Goal: Task Accomplishment & Management: Use online tool/utility

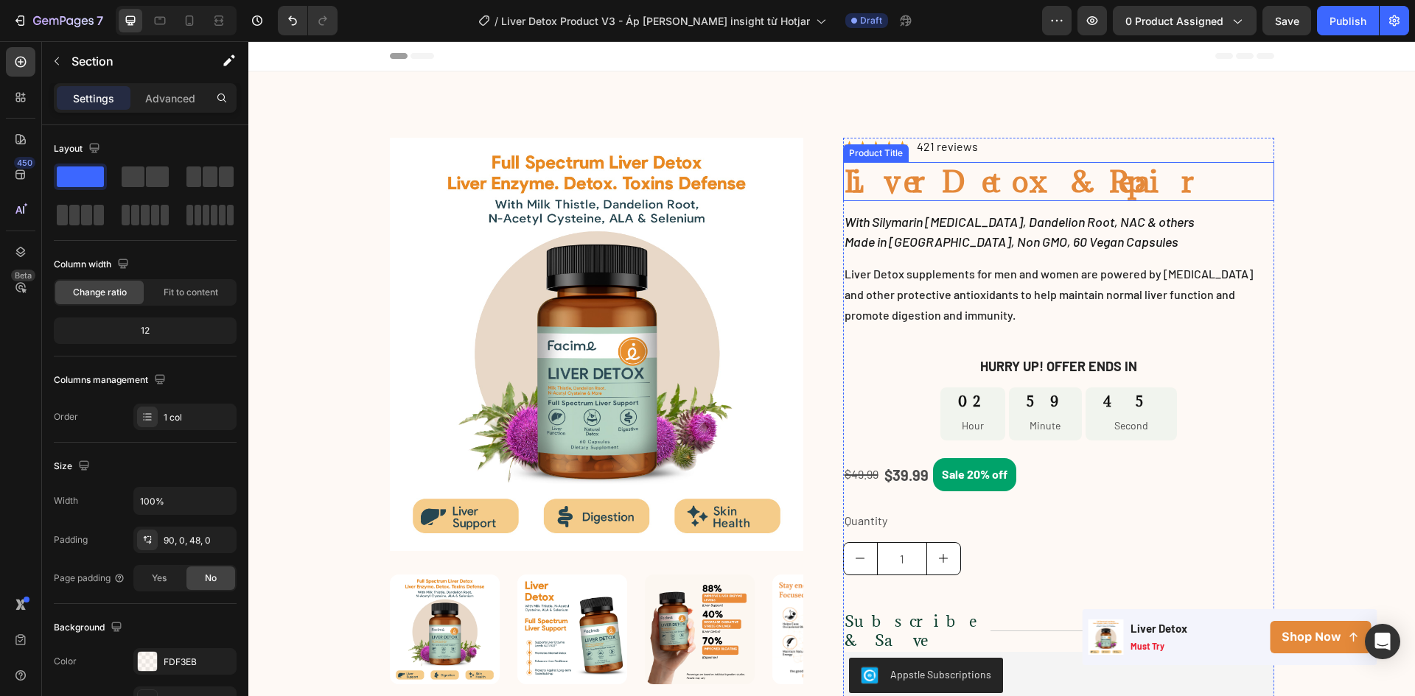
click at [900, 182] on h1 "Liver Detox & Repair" at bounding box center [1058, 181] width 431 height 39
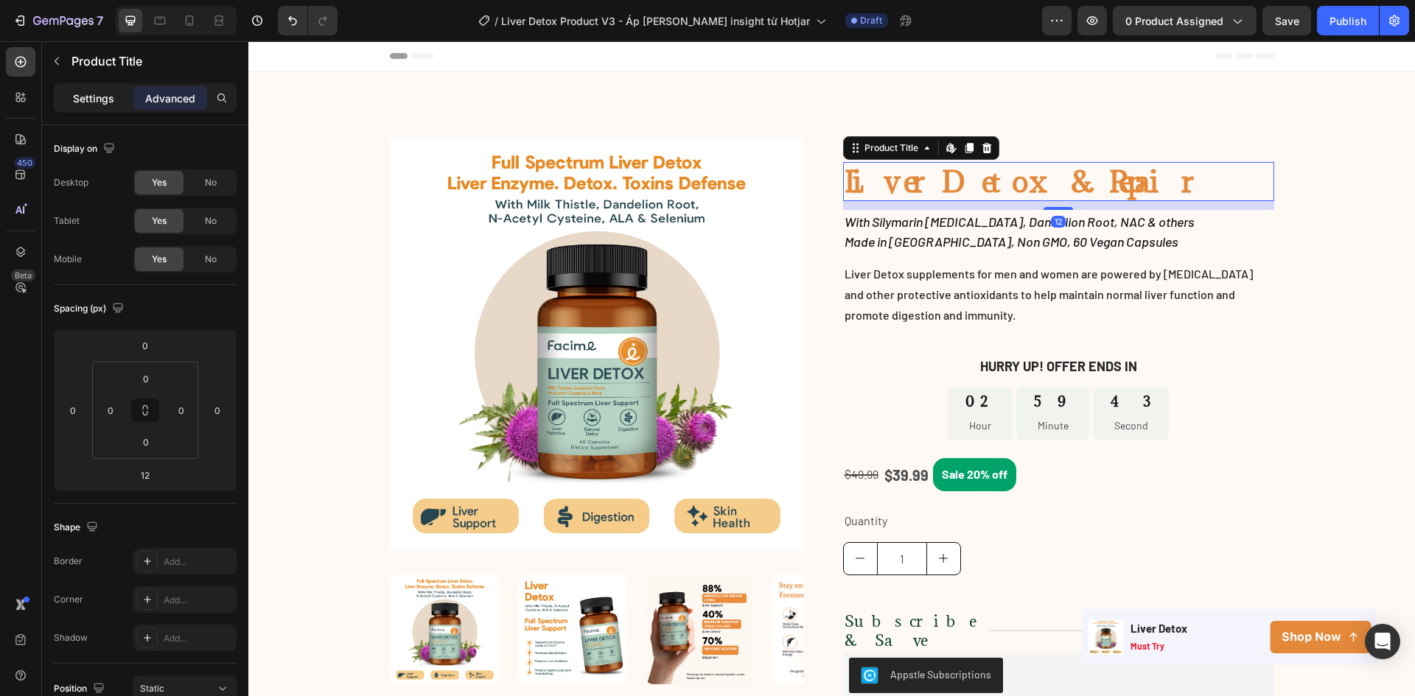
click at [112, 93] on p "Settings" at bounding box center [93, 98] width 41 height 15
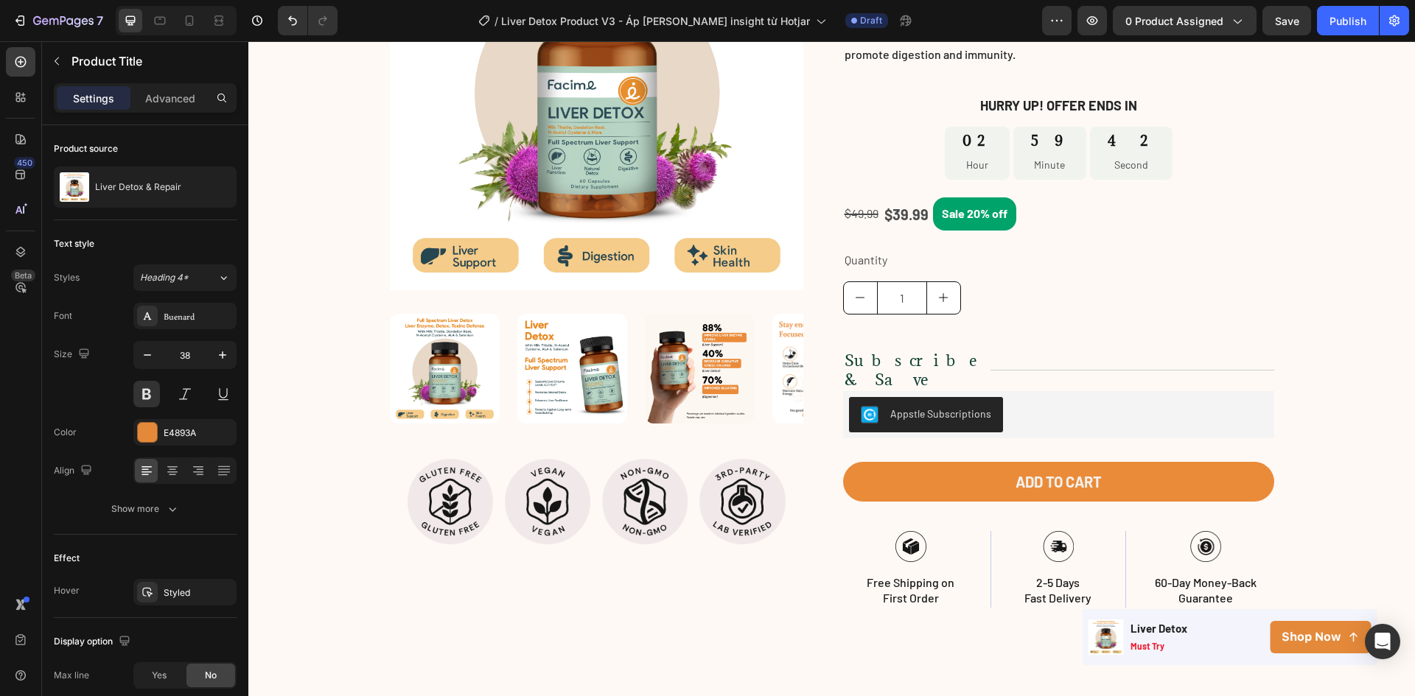
scroll to position [737, 0]
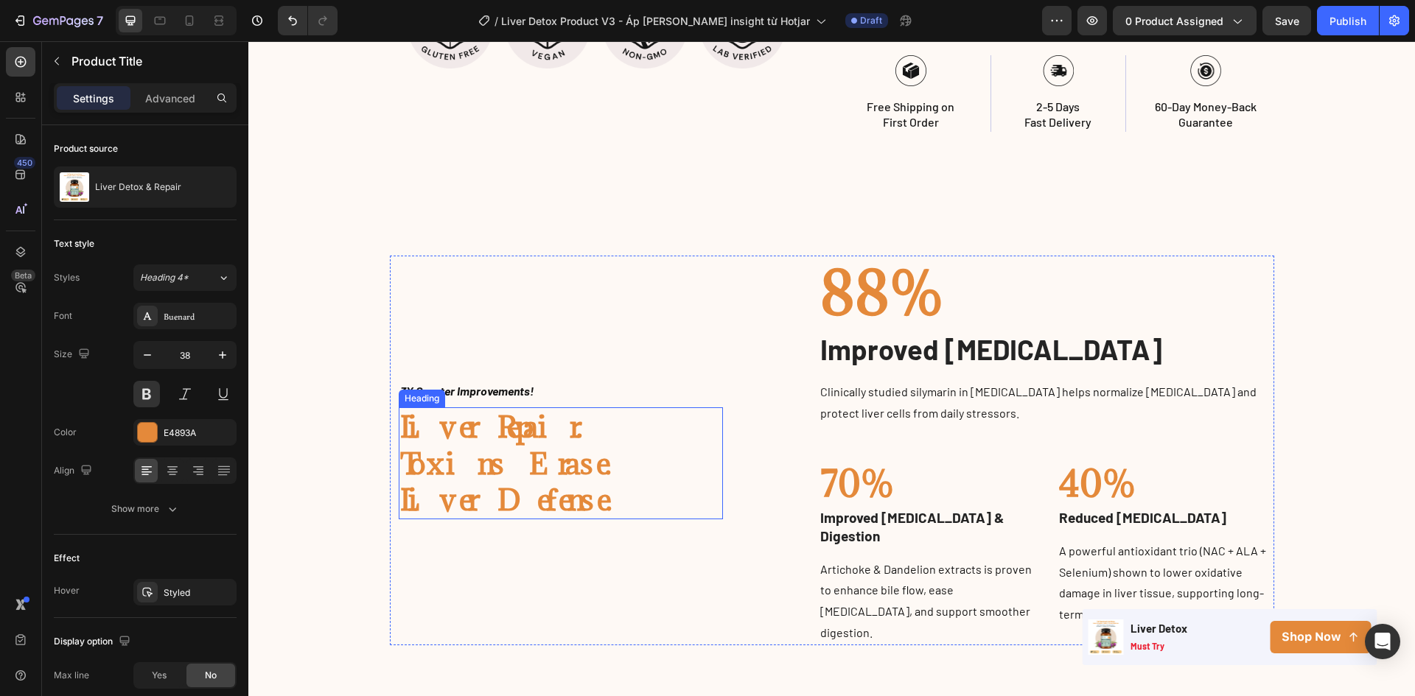
click at [502, 438] on h2 "Liver Repair. Toxins Erase. Liver Defense." at bounding box center [561, 463] width 325 height 112
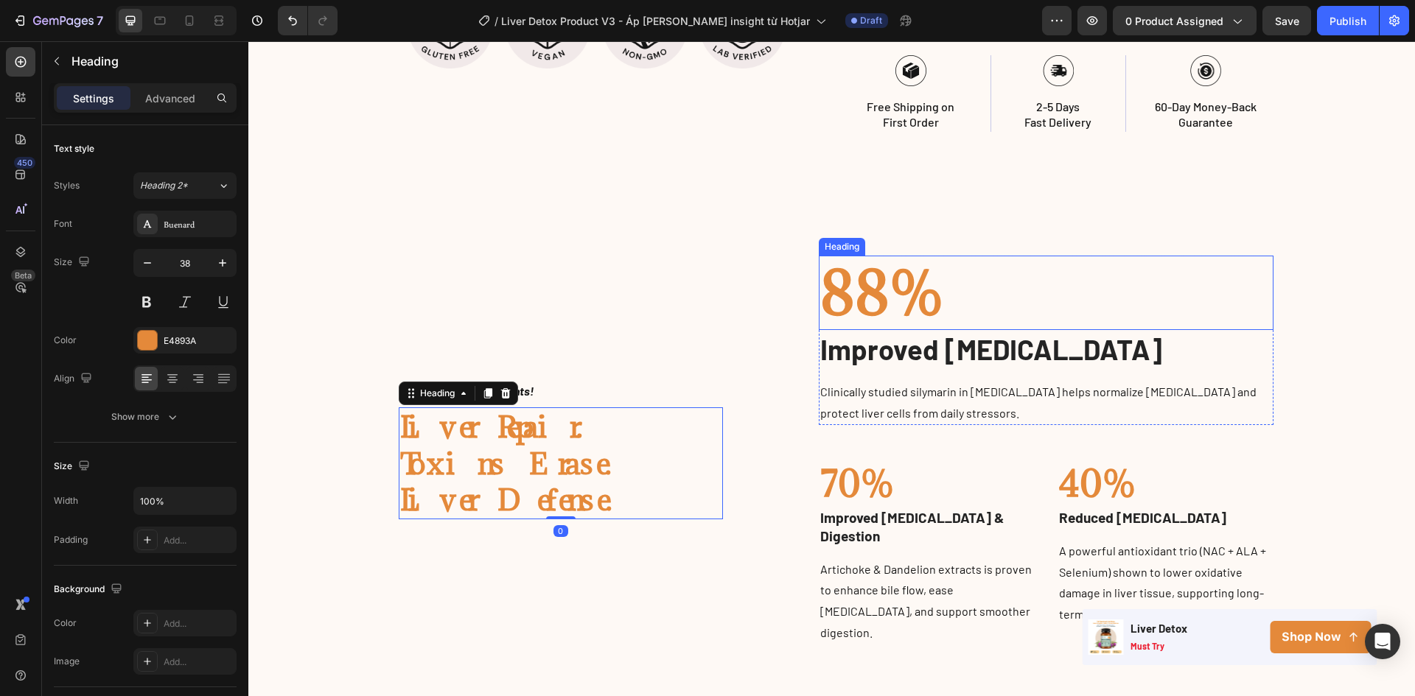
click at [850, 271] on h2 "88%" at bounding box center [1046, 293] width 455 height 75
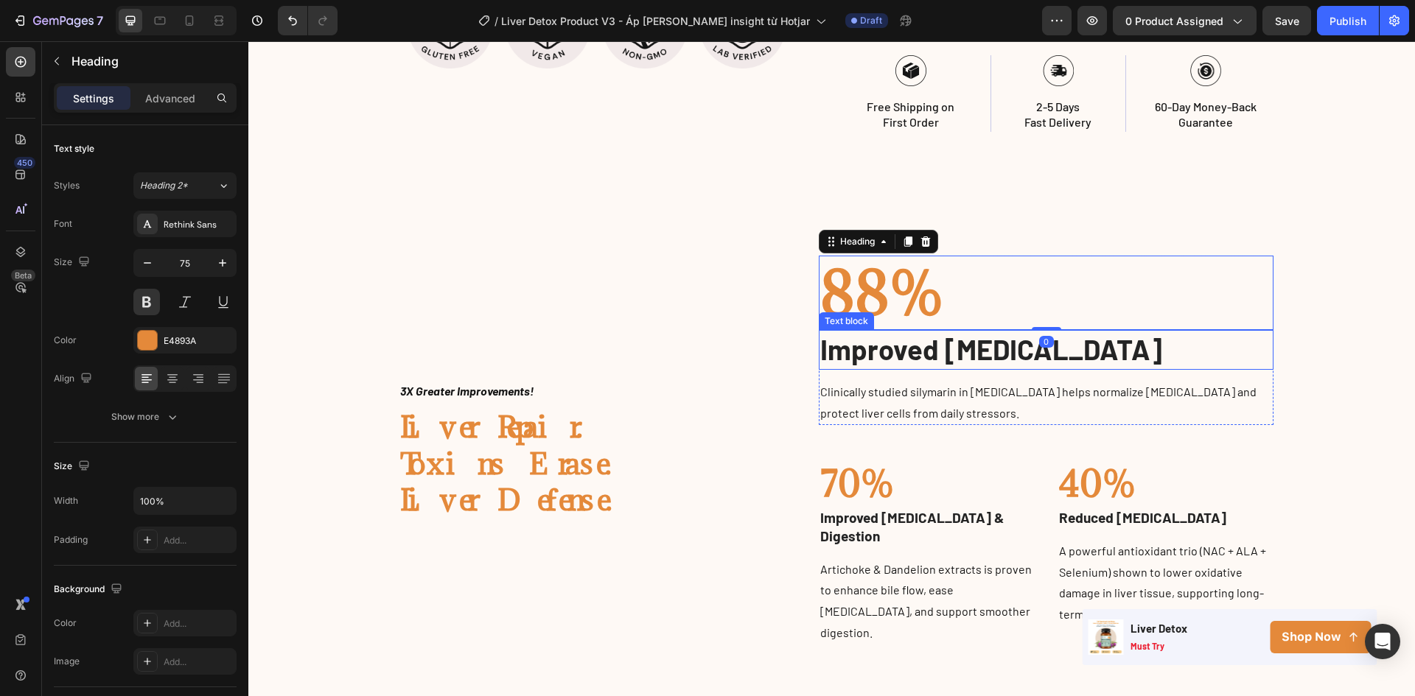
click at [849, 332] on p "Improved [MEDICAL_DATA]" at bounding box center [1046, 350] width 452 height 36
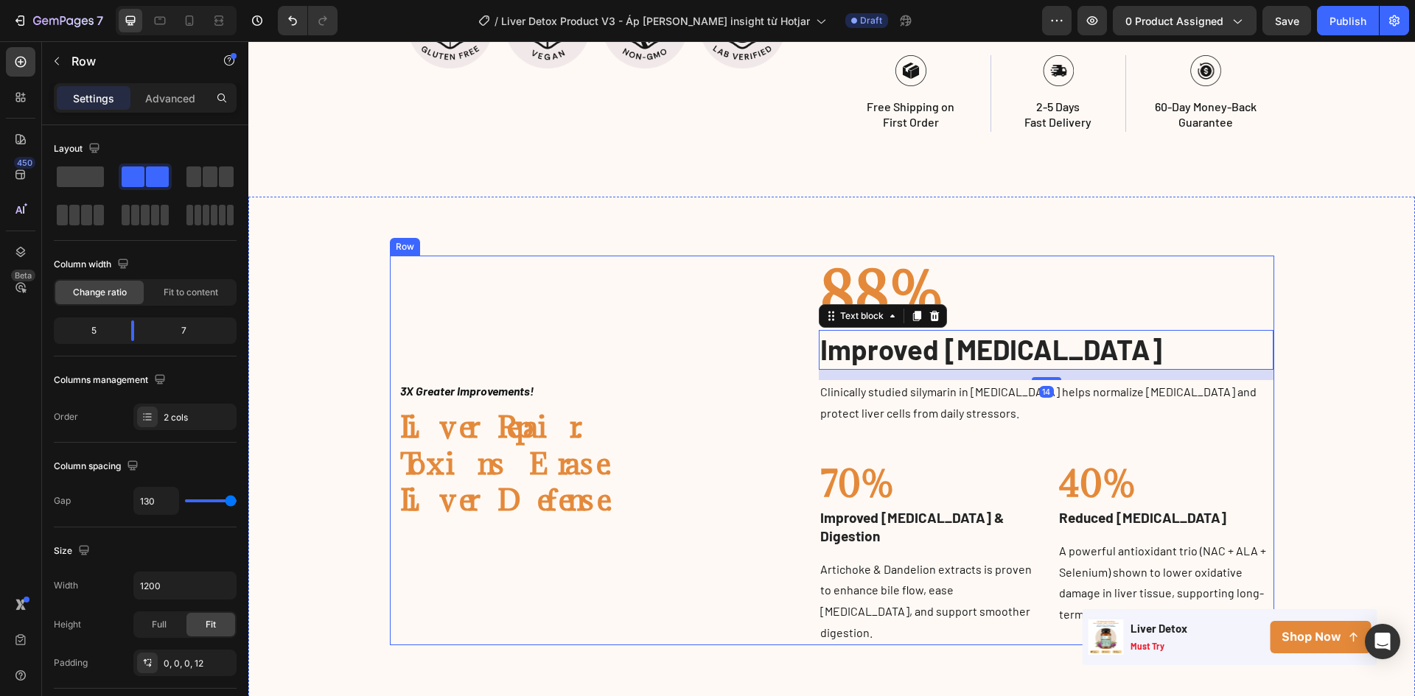
click at [726, 413] on div "3X Greater Improvements! Text block Liver Repair. Toxins Erase. Liver Defense. …" at bounding box center [832, 451] width 884 height 390
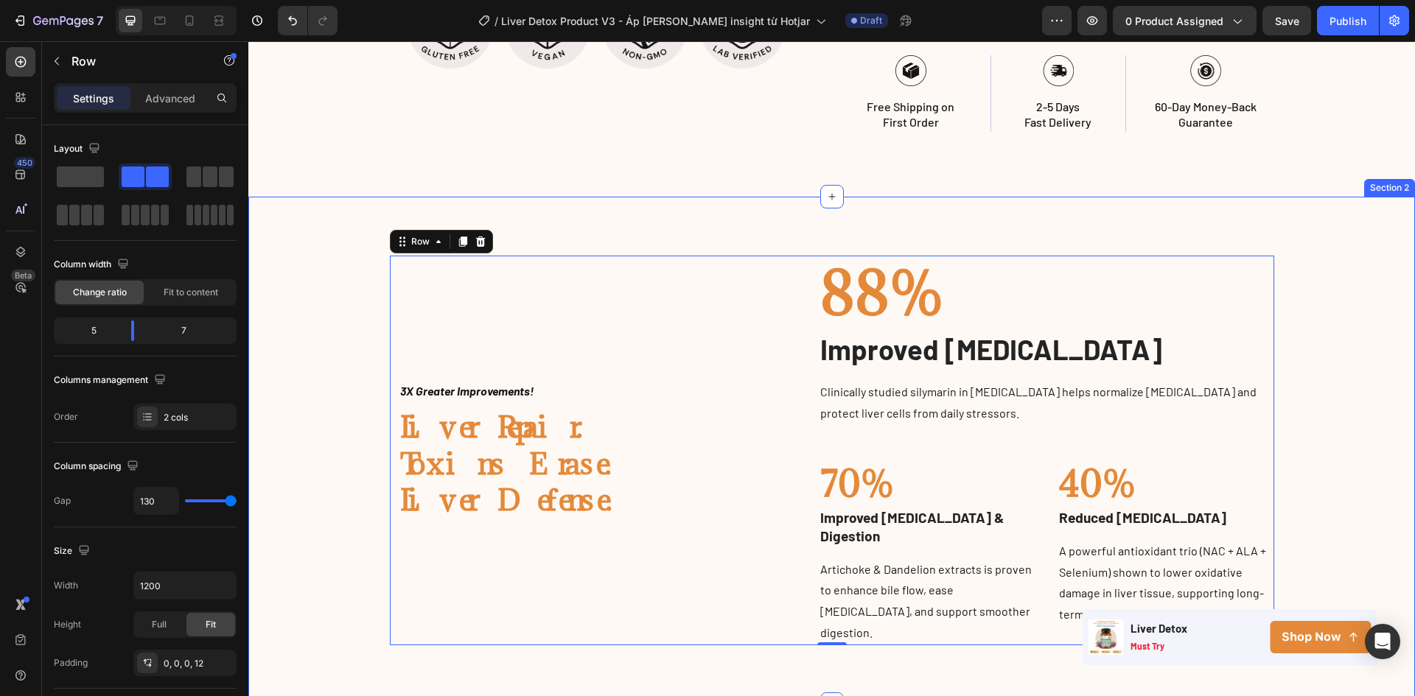
click at [1310, 458] on div "Image 3X Greater Improvements! Text block Liver Repair. Toxins Erase. Liver Def…" at bounding box center [831, 451] width 1144 height 390
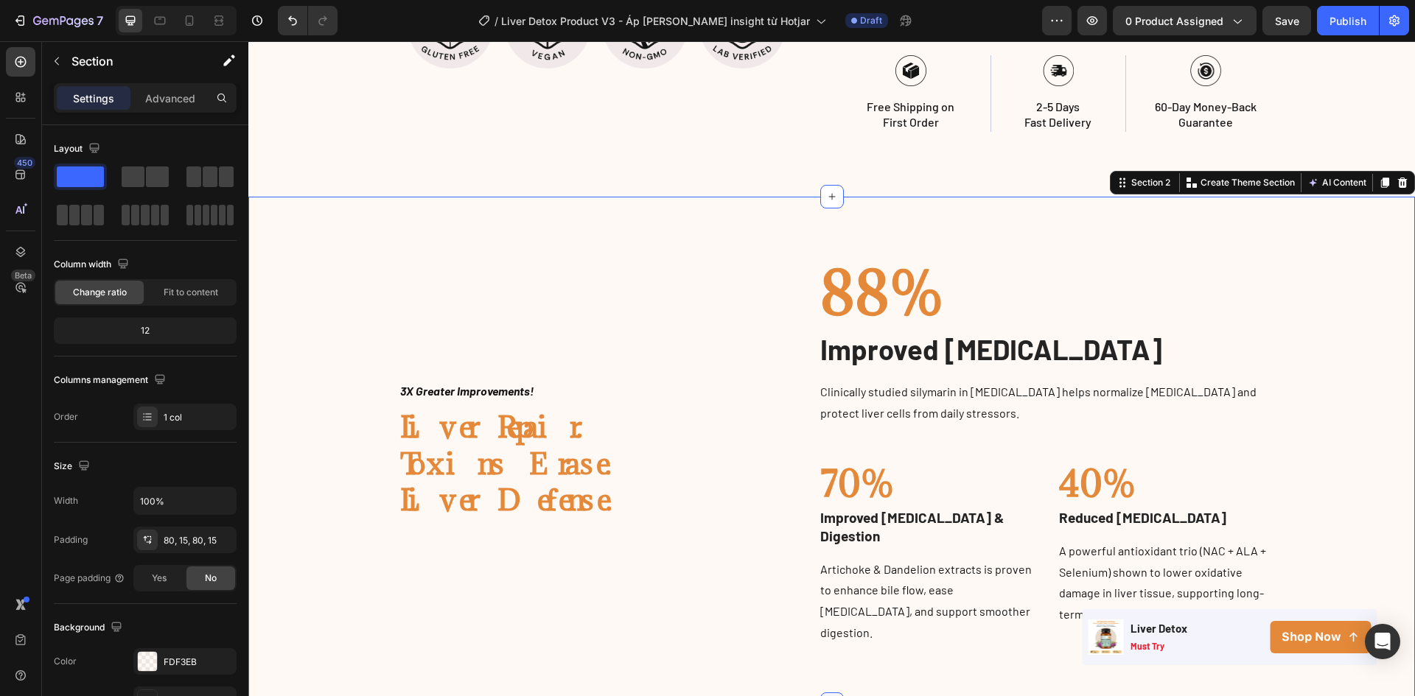
click at [834, 693] on div at bounding box center [832, 705] width 24 height 24
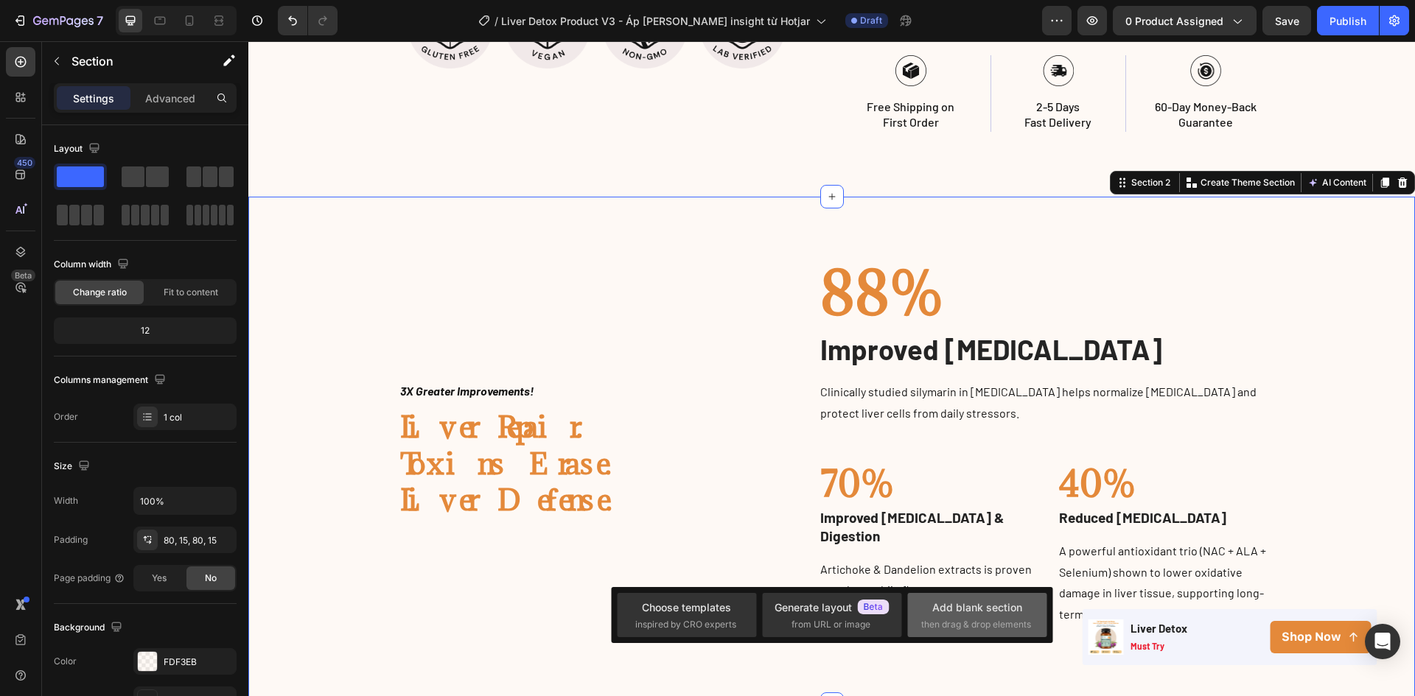
click at [1006, 622] on span "then drag & drop elements" at bounding box center [976, 624] width 110 height 13
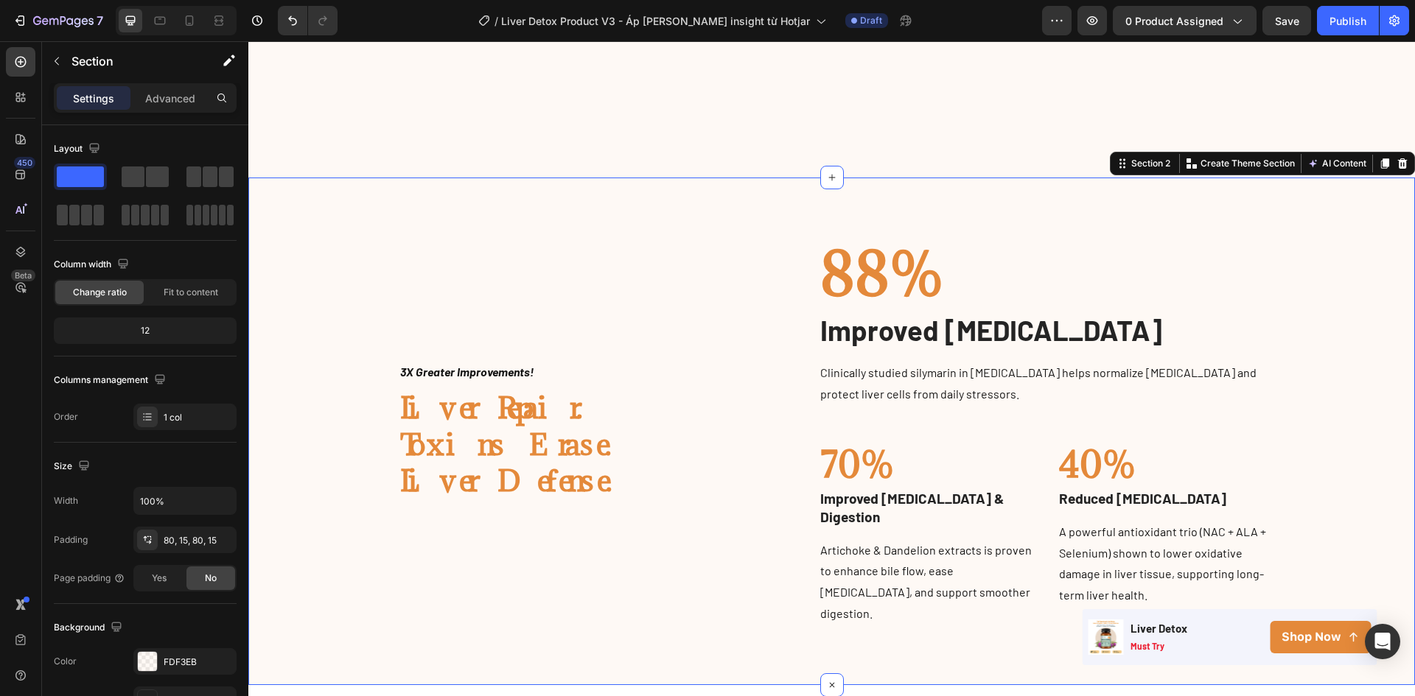
scroll to position [1032, 0]
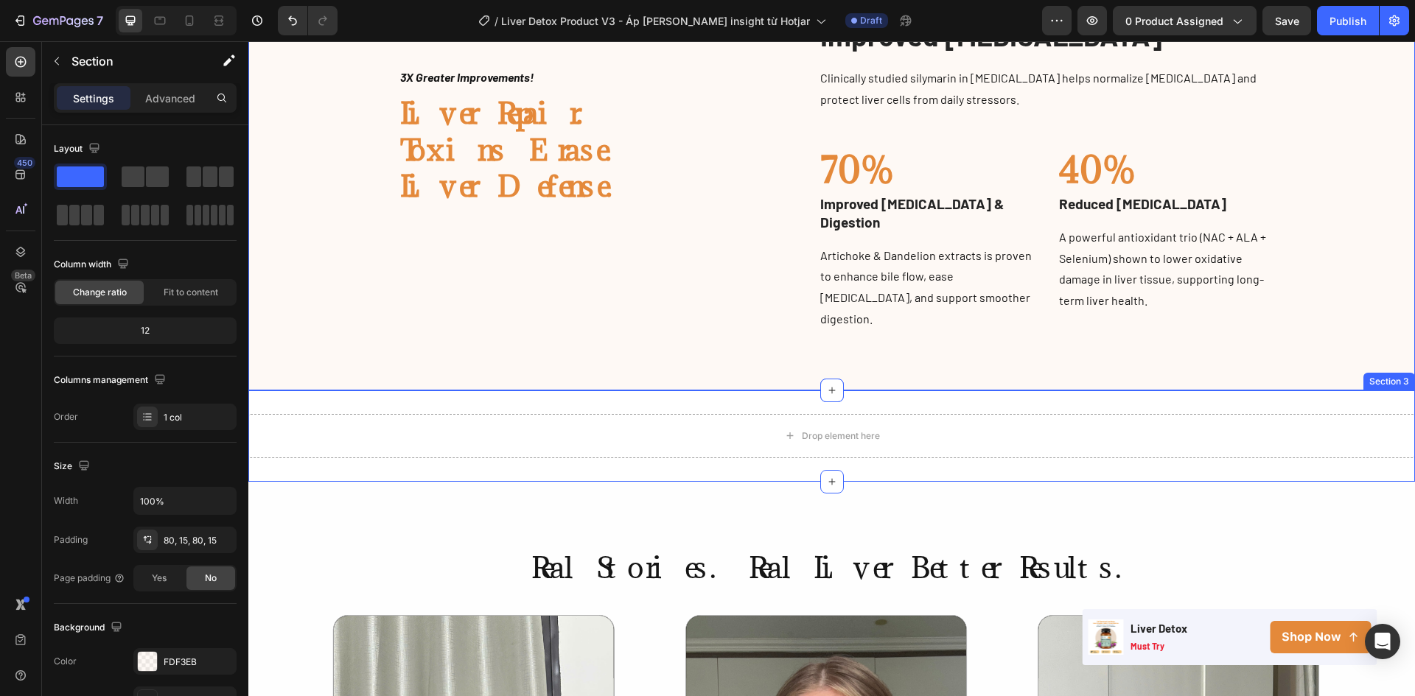
click at [880, 391] on div "Drop element here Section 3" at bounding box center [831, 436] width 1166 height 91
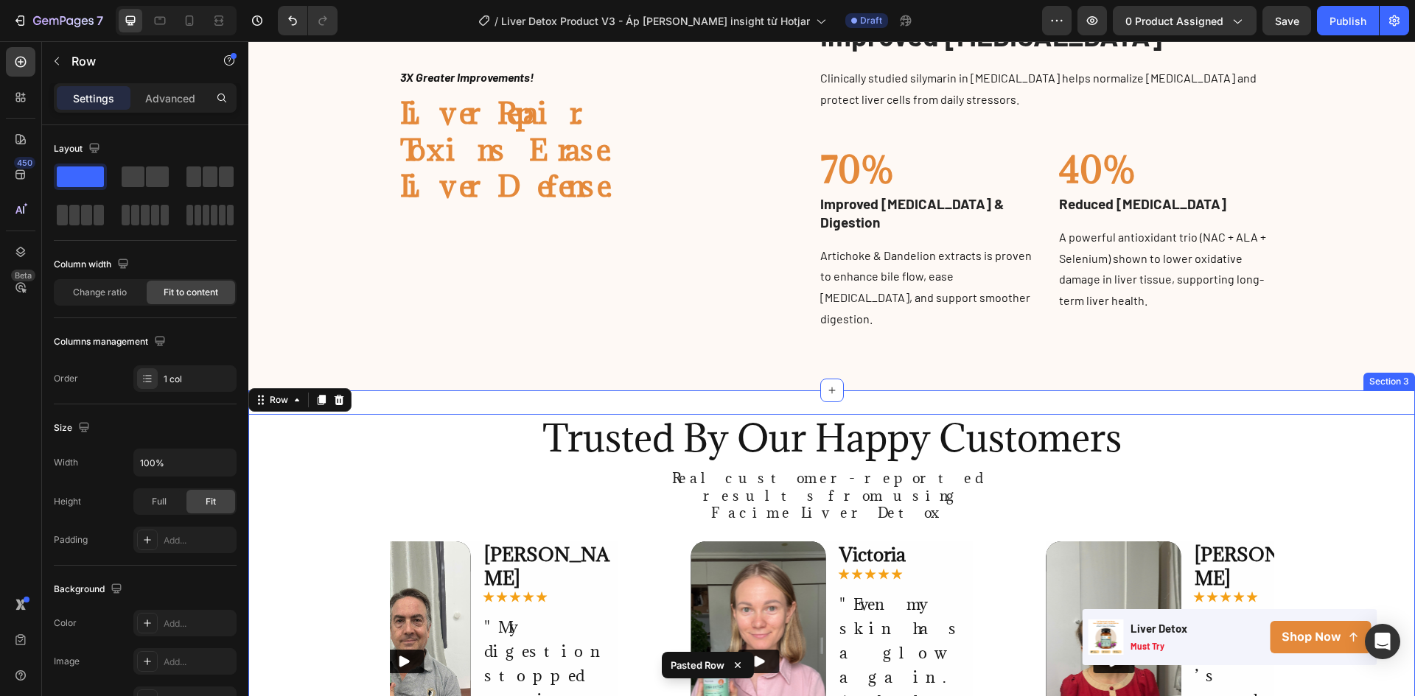
scroll to position [1474, 0]
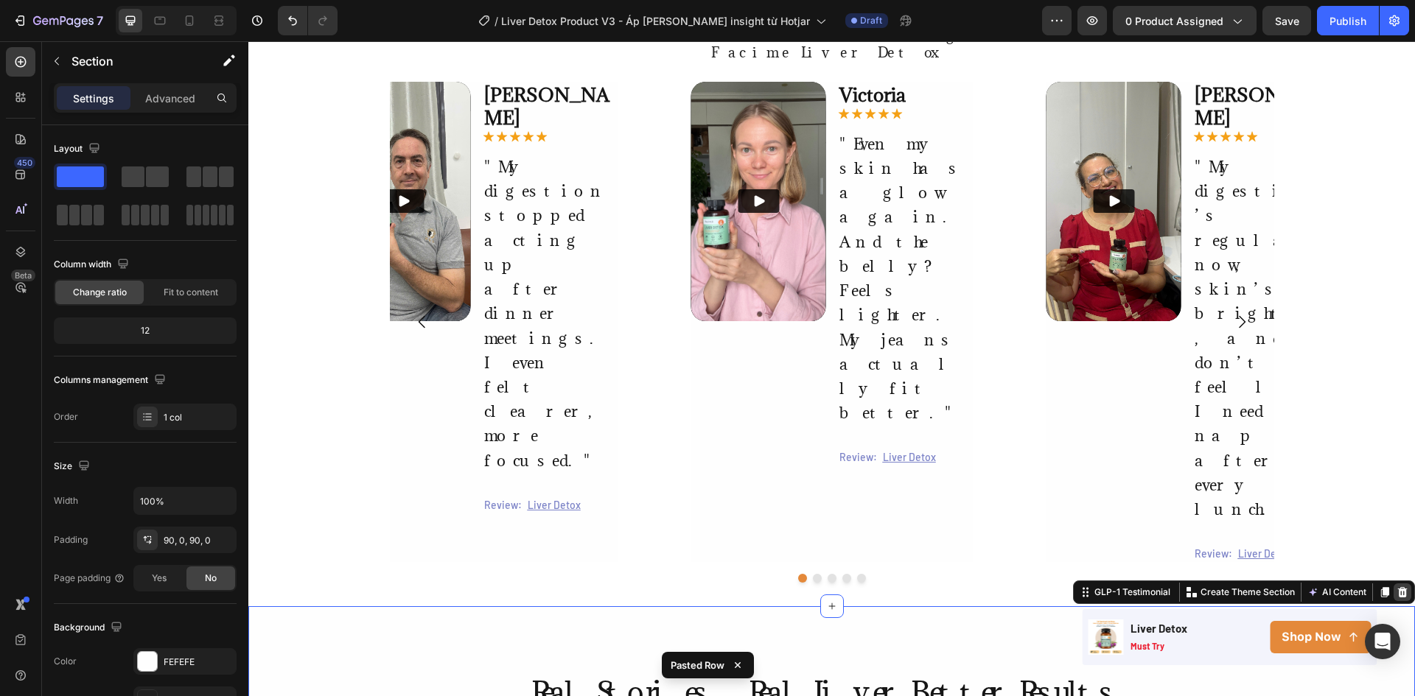
click at [1398, 587] on icon at bounding box center [1403, 592] width 10 height 10
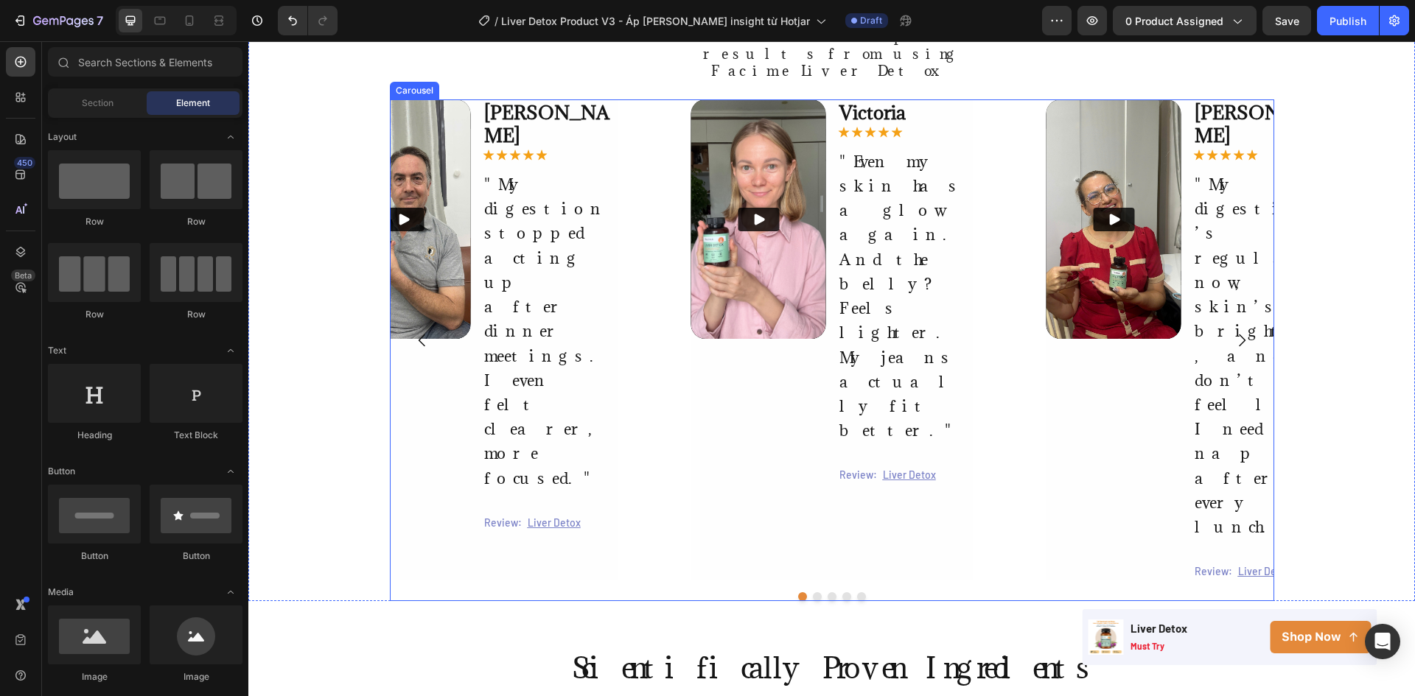
scroll to position [1179, 0]
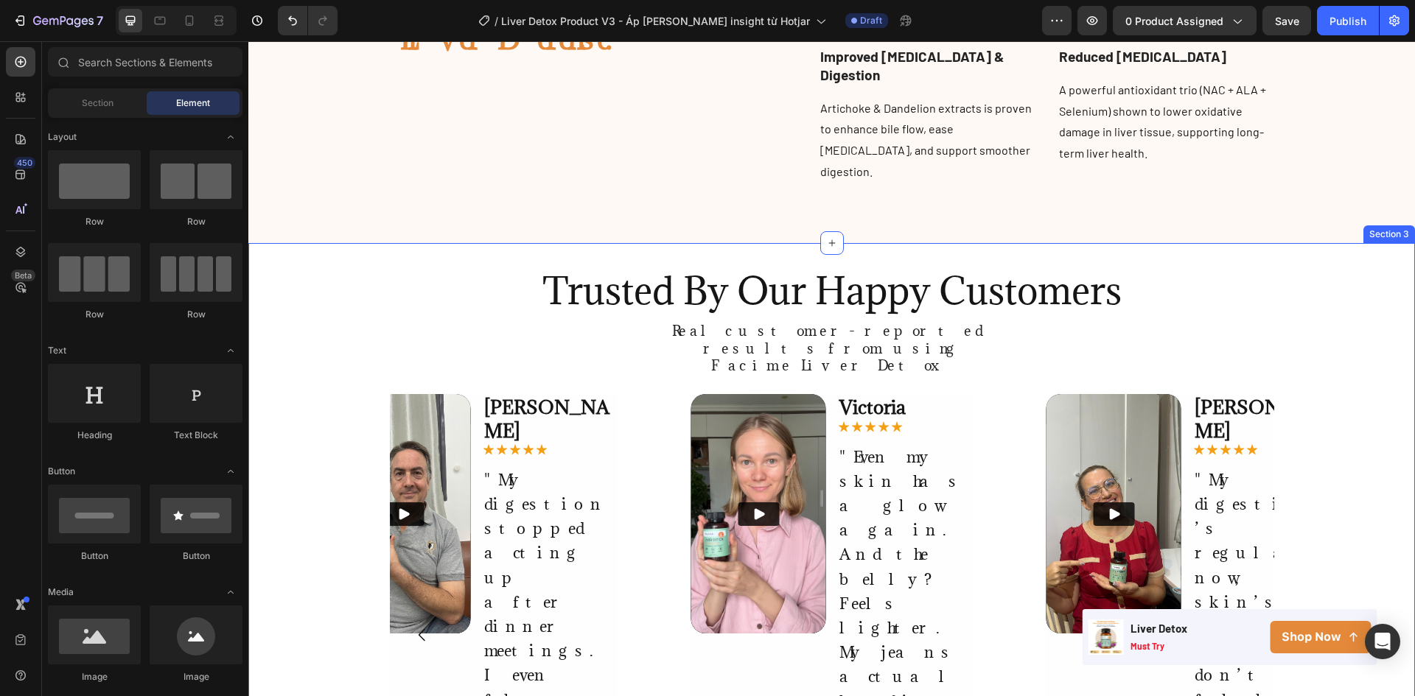
click at [1305, 243] on div "Trusted By Our Happy Customers Heading Real customer-reported results from usin…" at bounding box center [831, 581] width 1166 height 676
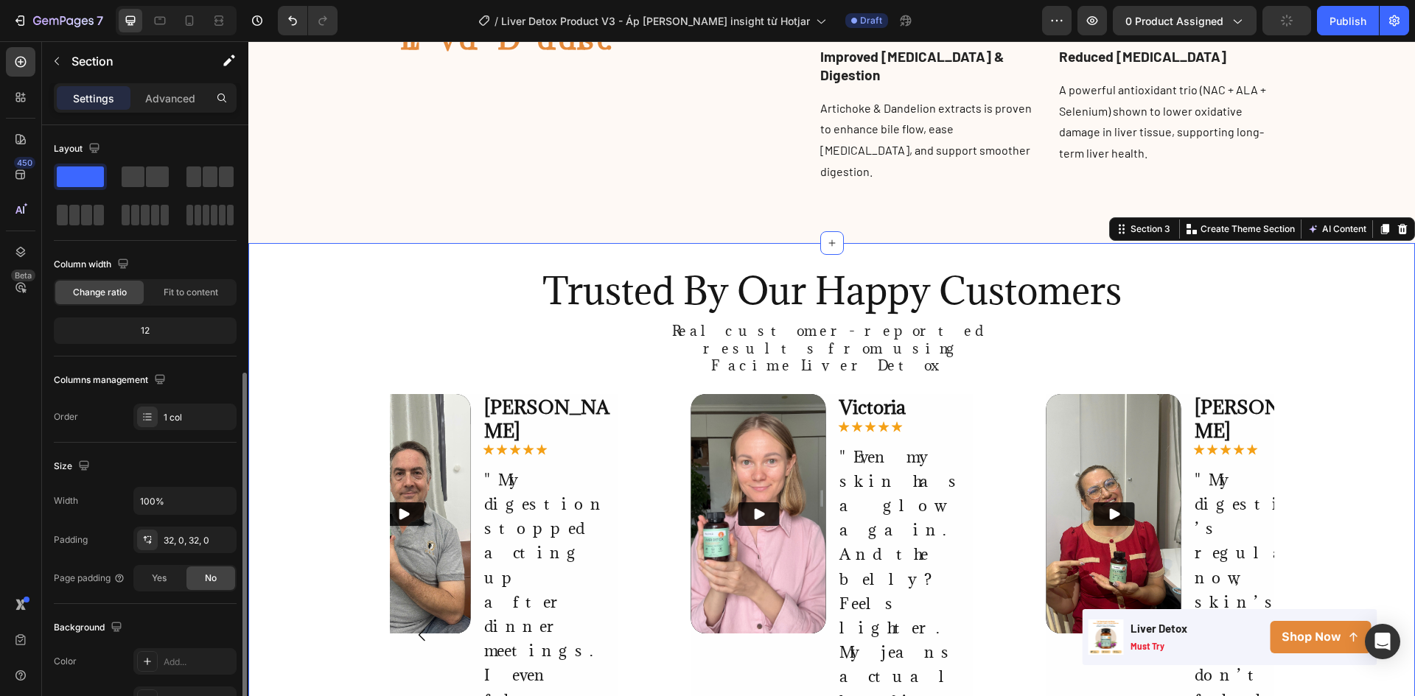
scroll to position [286, 0]
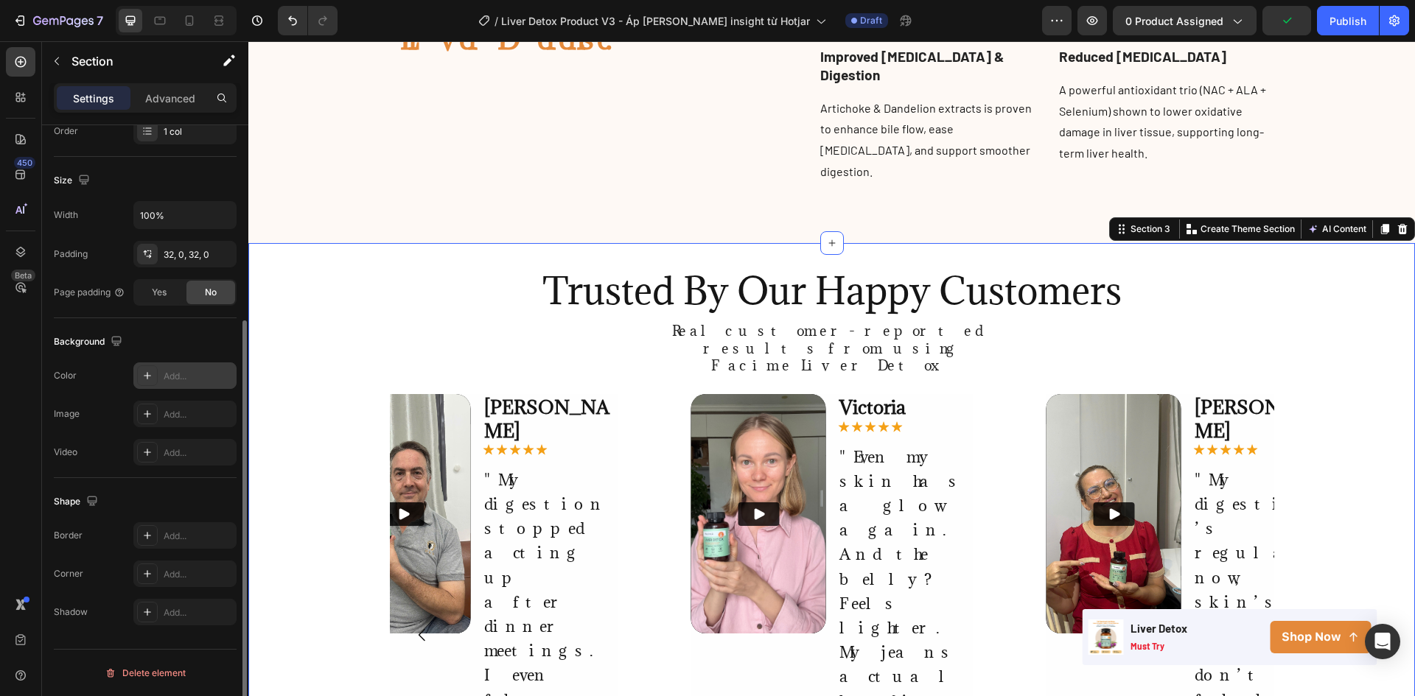
click at [146, 371] on icon at bounding box center [147, 376] width 12 height 12
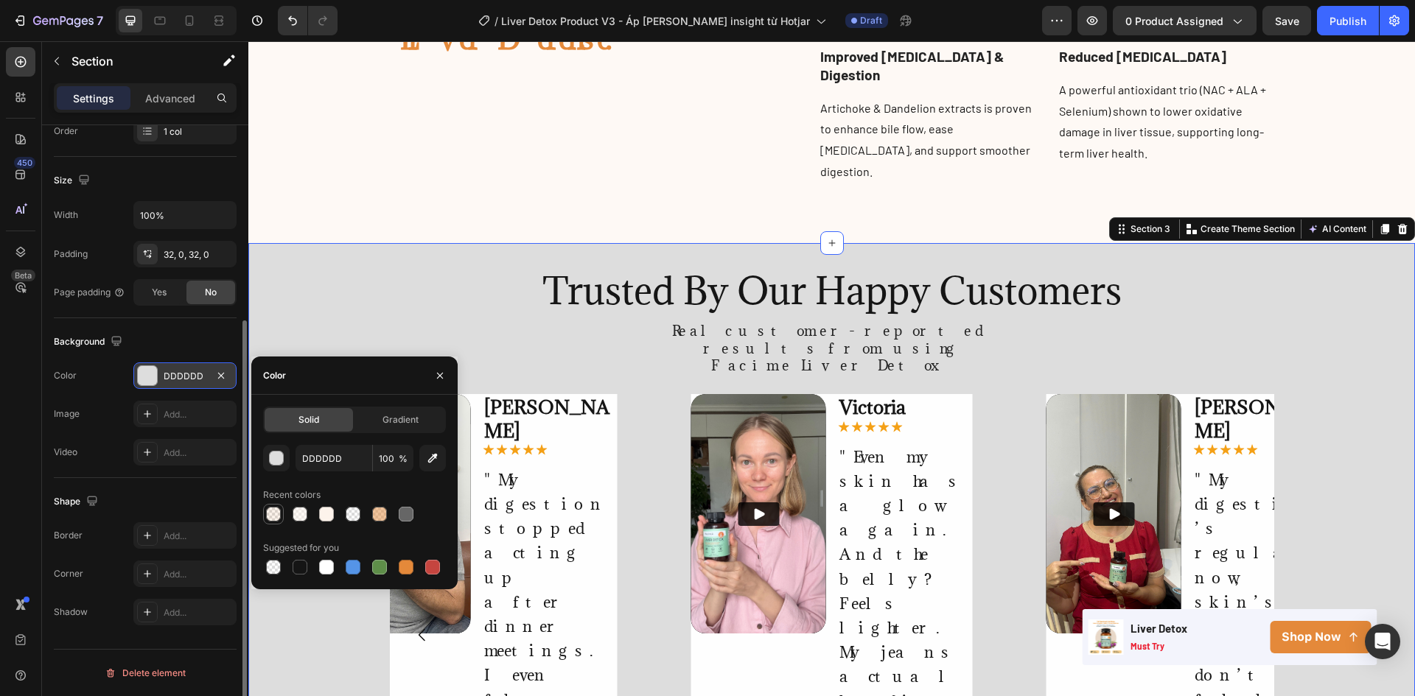
click at [270, 515] on div at bounding box center [273, 514] width 15 height 15
type input "E4893A"
type input "10"
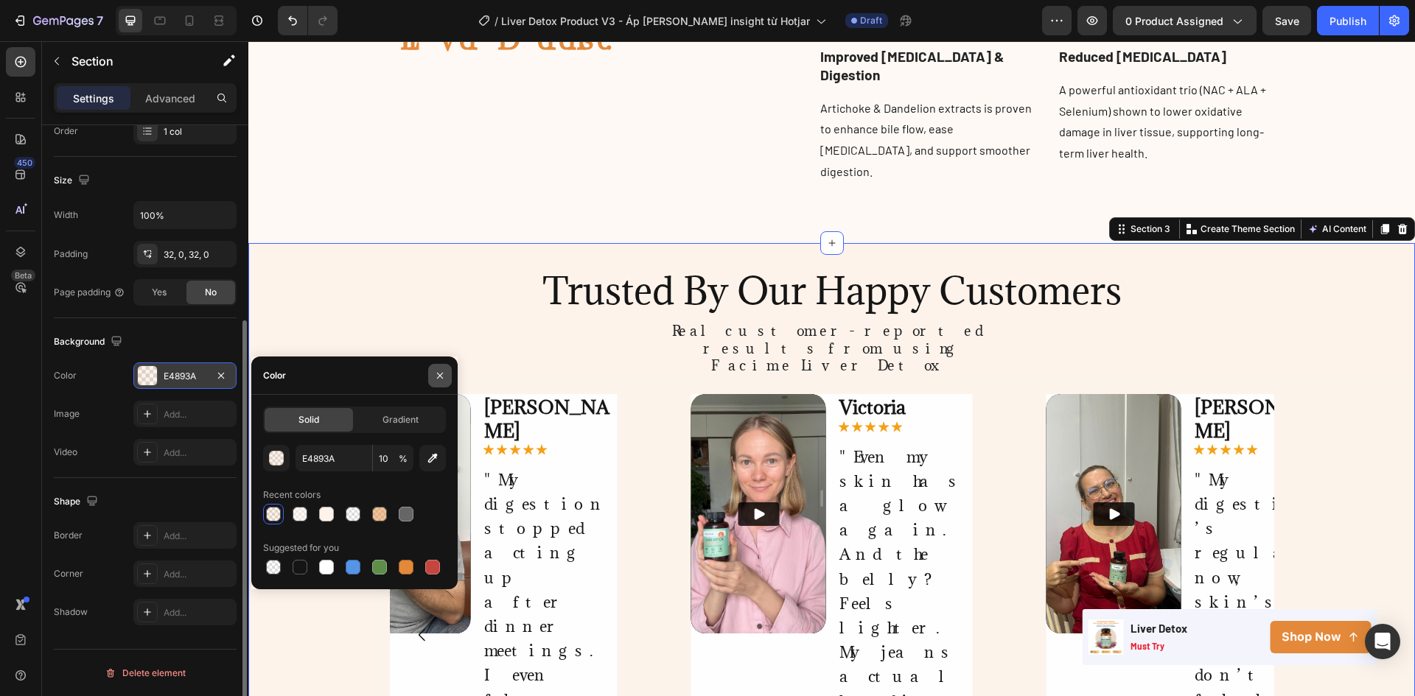
click at [447, 375] on button "button" at bounding box center [440, 376] width 24 height 24
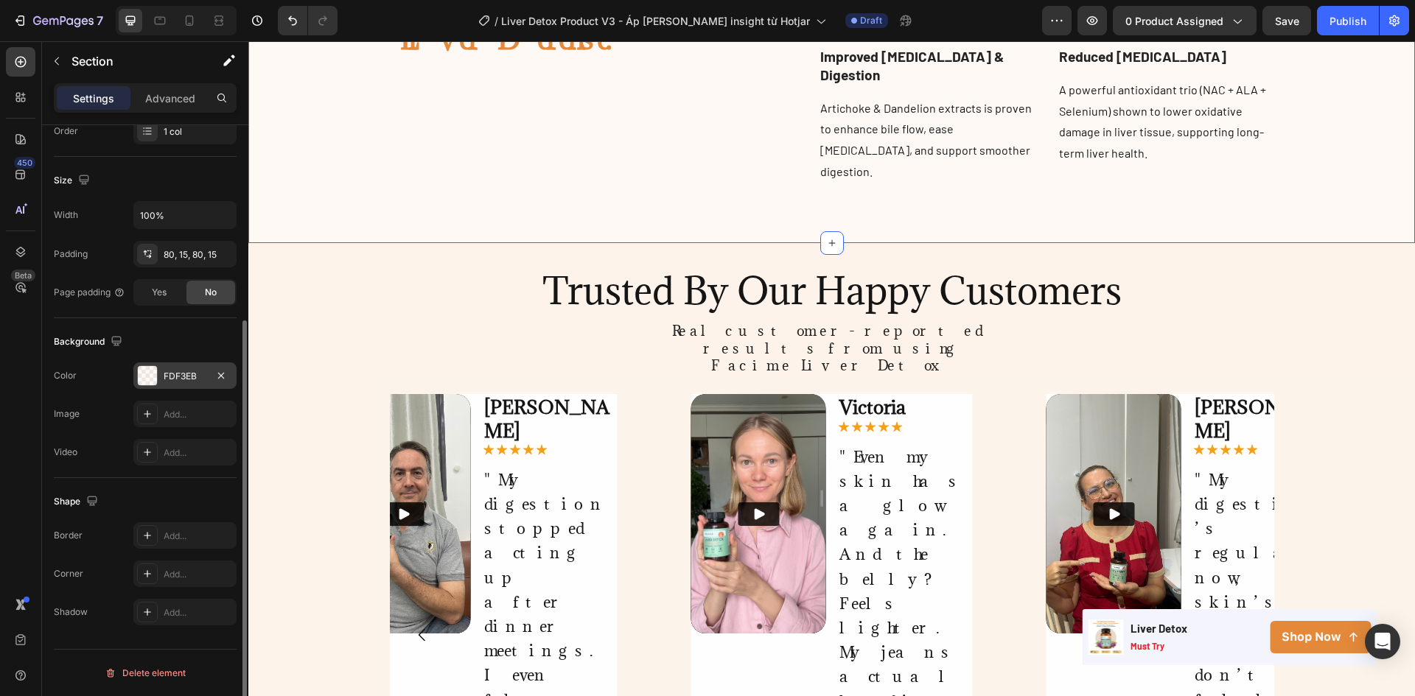
click at [151, 376] on div at bounding box center [147, 375] width 19 height 19
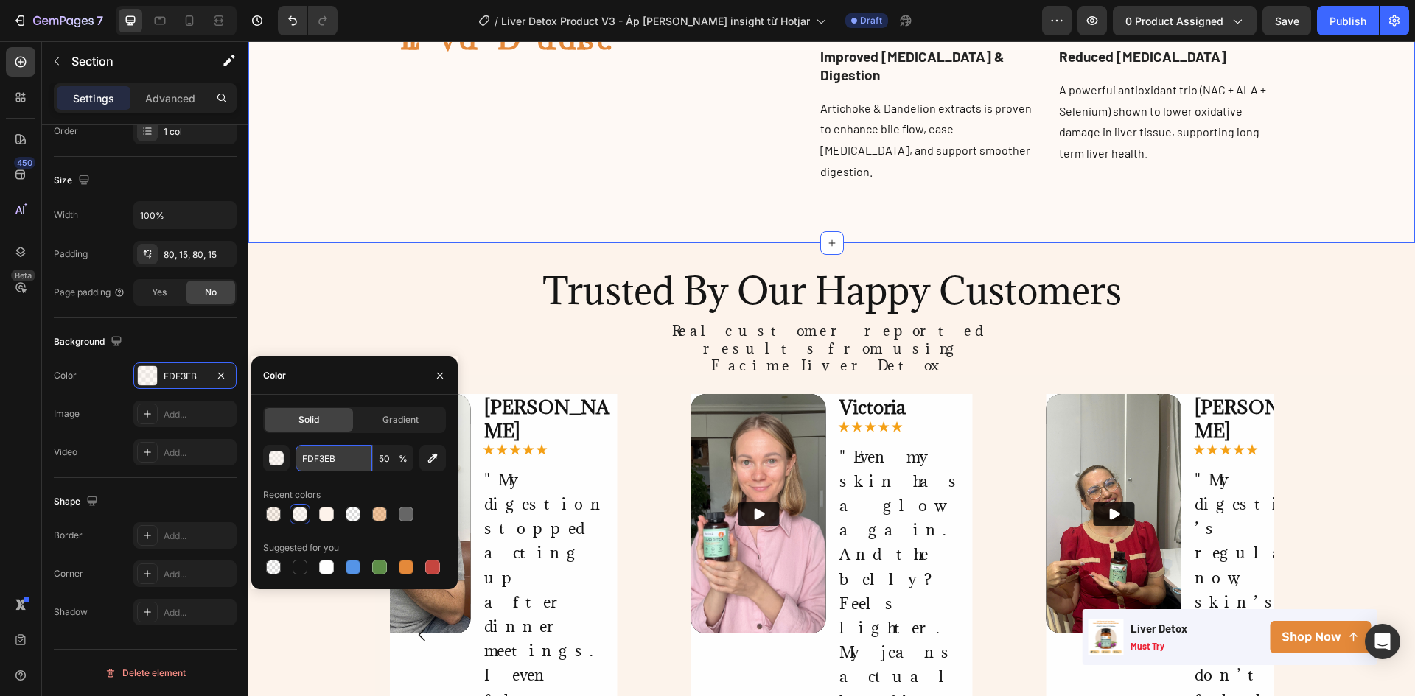
click at [325, 463] on input "FDF3EB" at bounding box center [333, 458] width 77 height 27
click at [323, 301] on div "Trusted By Our Happy Customers Heading Real customer-reported results from usin…" at bounding box center [831, 581] width 1166 height 629
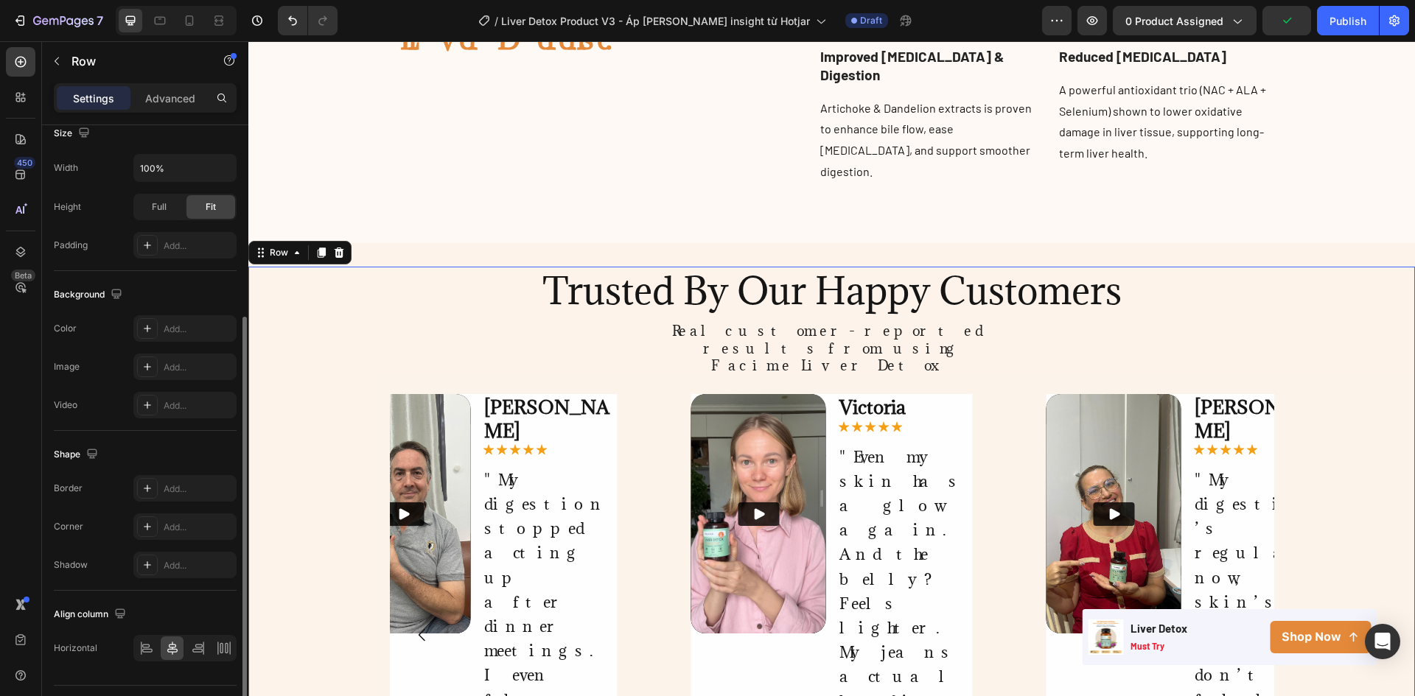
scroll to position [331, 0]
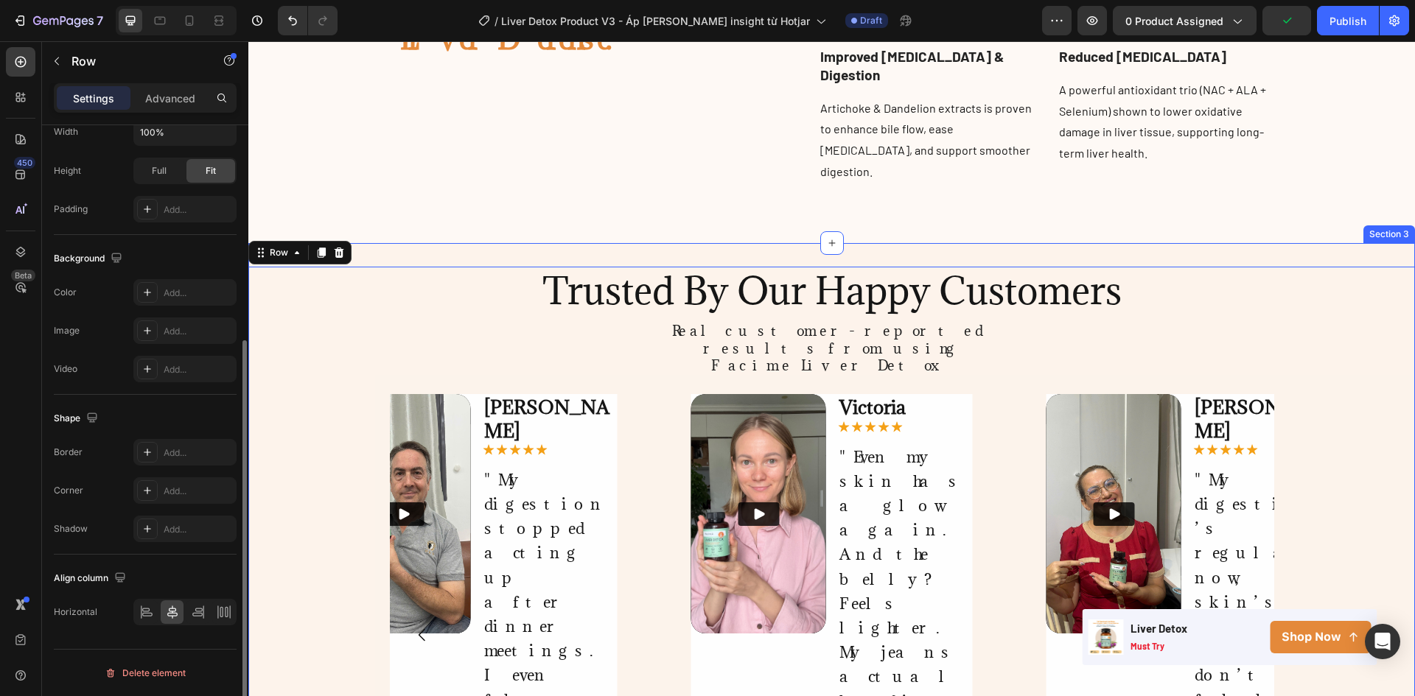
click at [363, 243] on div "Trusted By Our Happy Customers Heading Real customer-reported results from usin…" at bounding box center [831, 581] width 1166 height 676
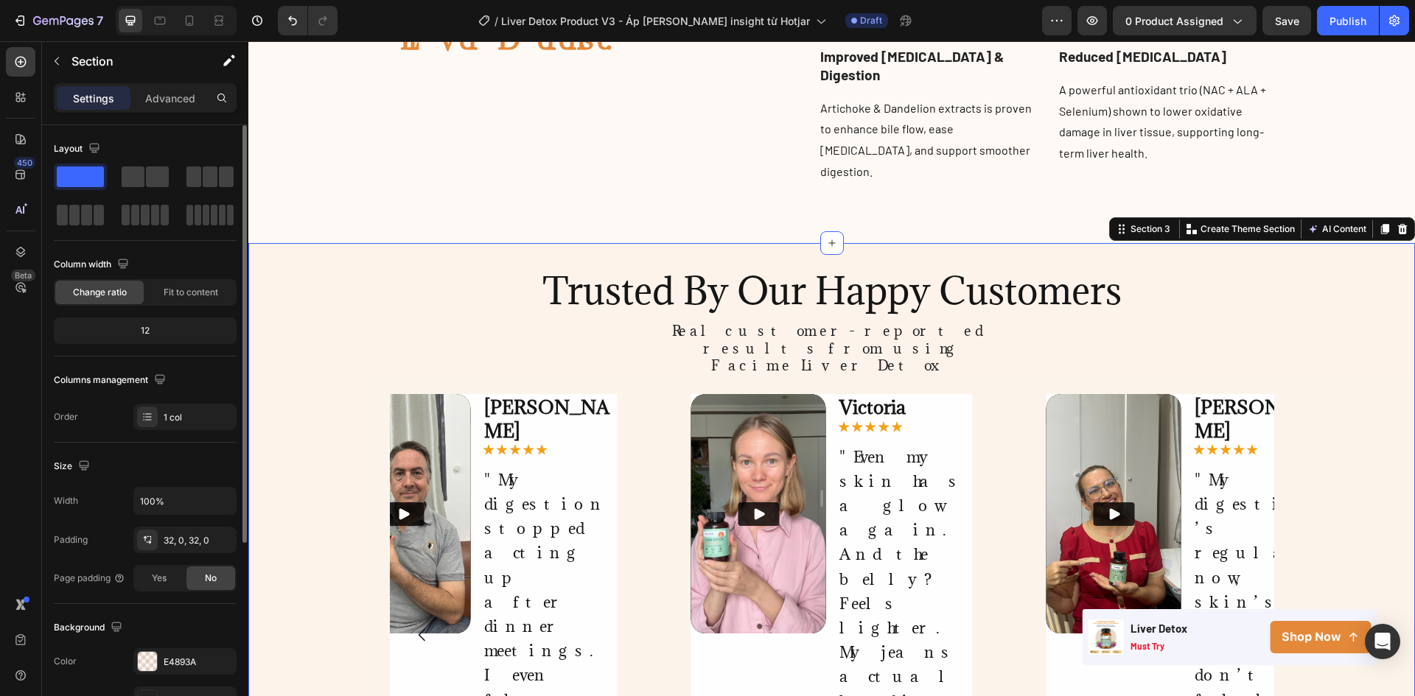
scroll to position [147, 0]
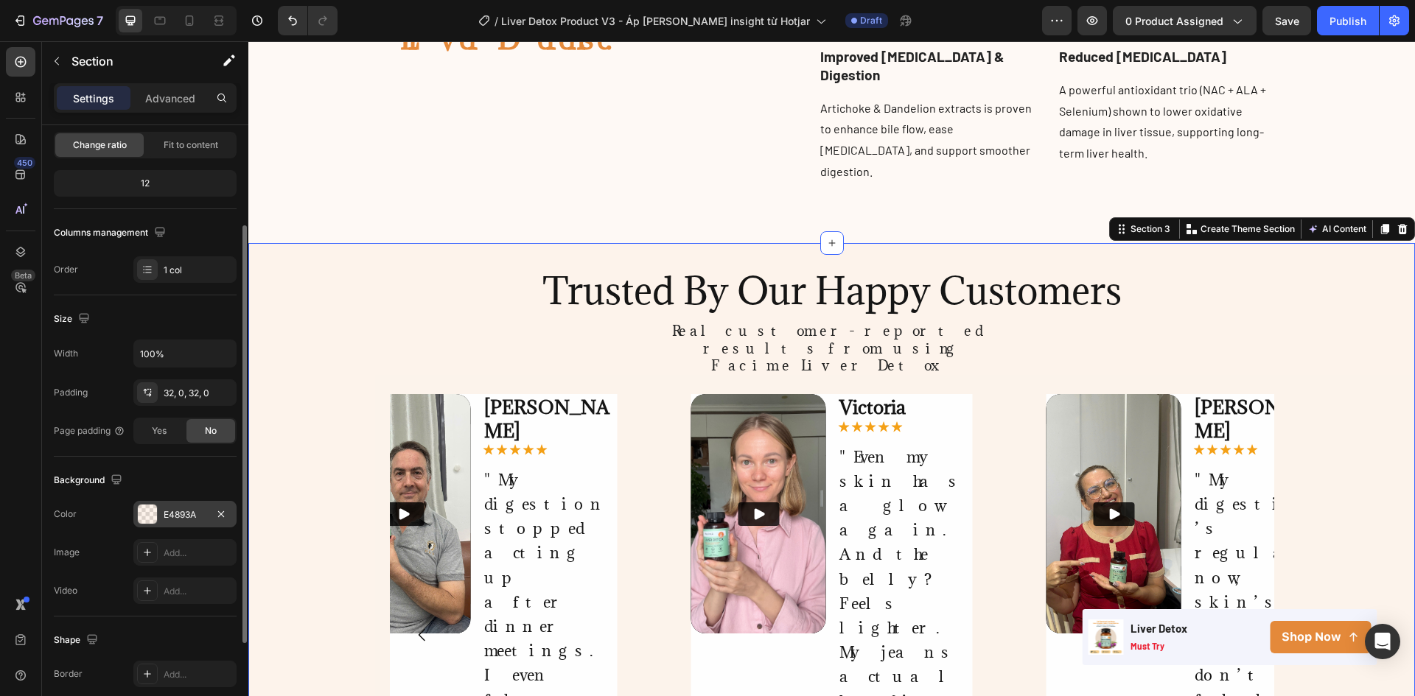
click at [161, 521] on div "E4893A" at bounding box center [184, 514] width 103 height 27
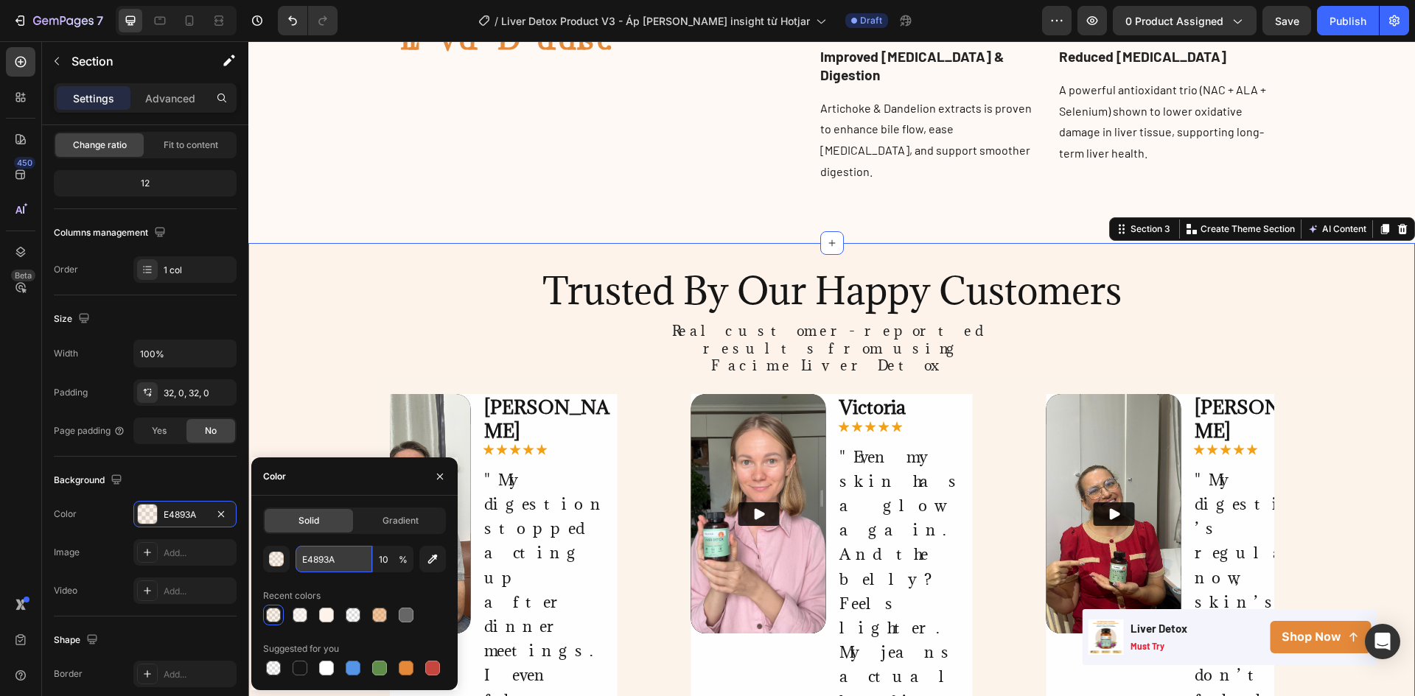
click at [326, 564] on input "E4893A" at bounding box center [333, 559] width 77 height 27
paste input "FDF3EB"
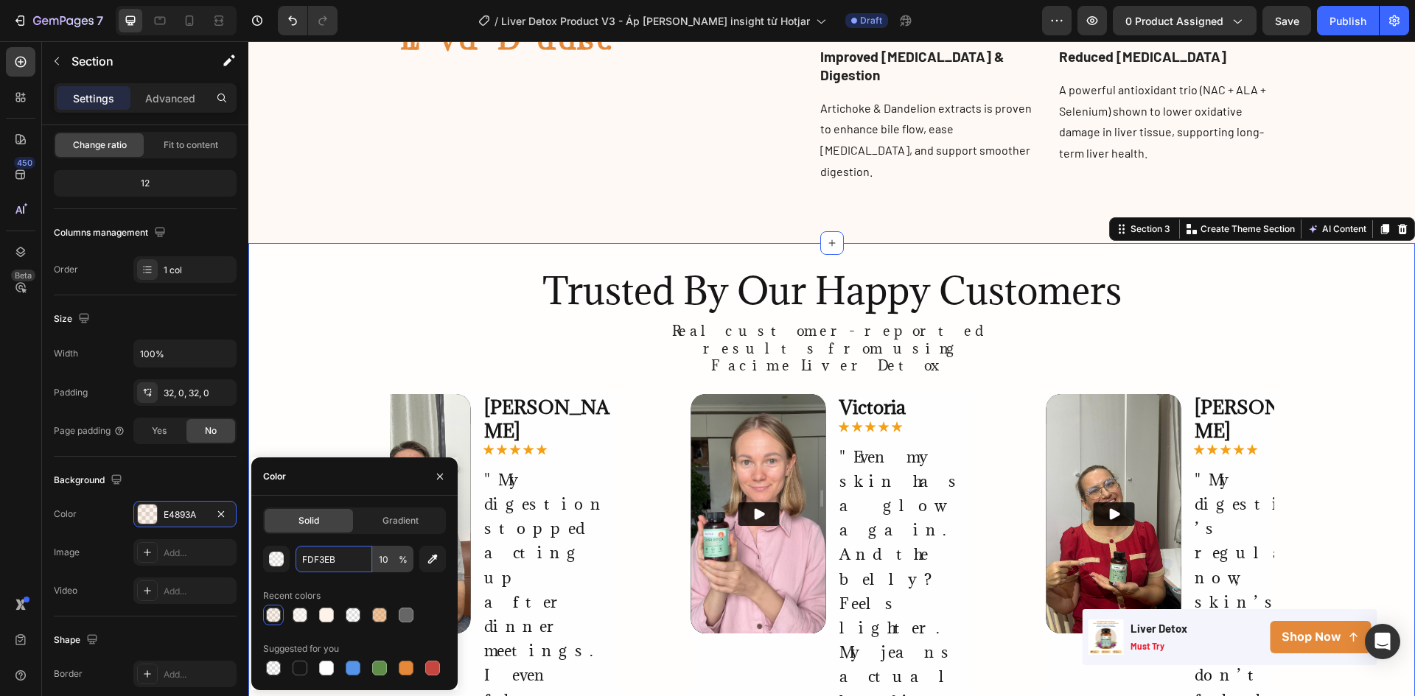
type input "FDF3EB"
click at [382, 563] on input "10" at bounding box center [393, 559] width 41 height 27
type input "50"
click at [435, 472] on icon "button" at bounding box center [440, 477] width 12 height 12
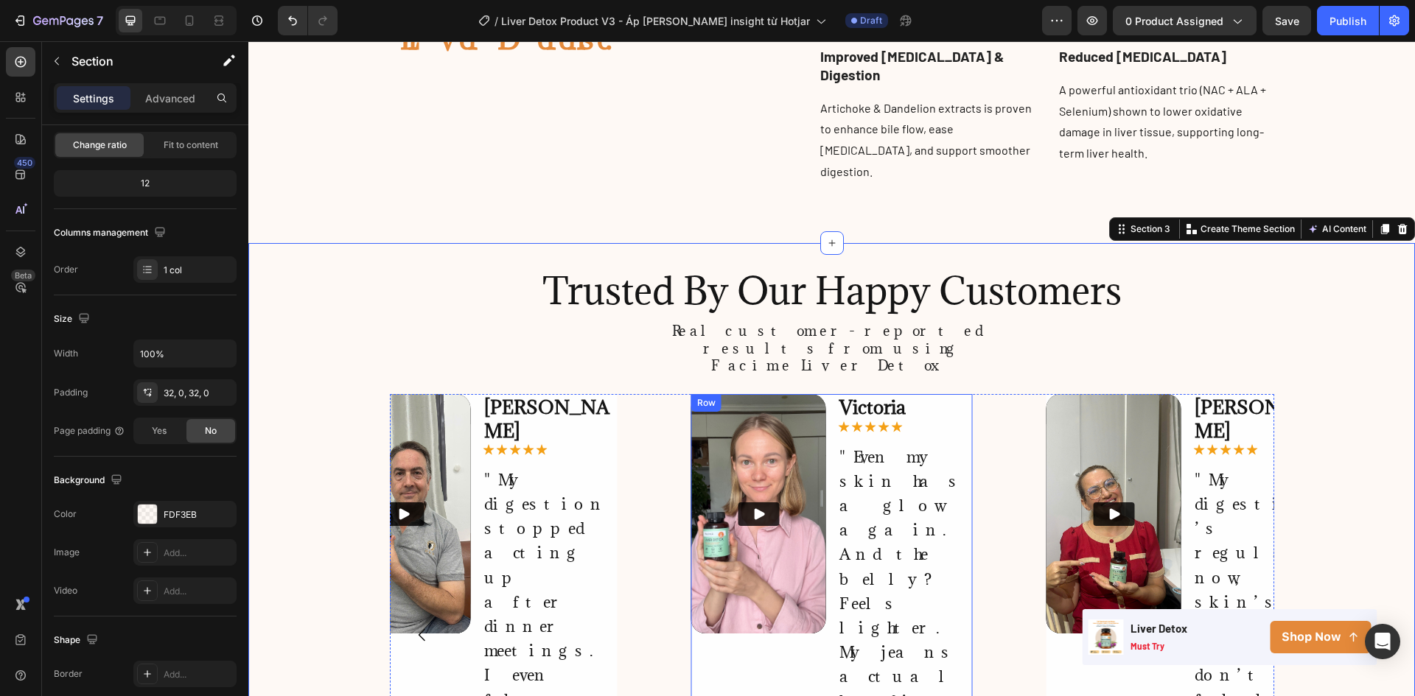
click at [824, 394] on div "Video Victoria Text Block Icon Icon Icon Icon Icon Icon List "Even my skin has …" at bounding box center [831, 634] width 281 height 481
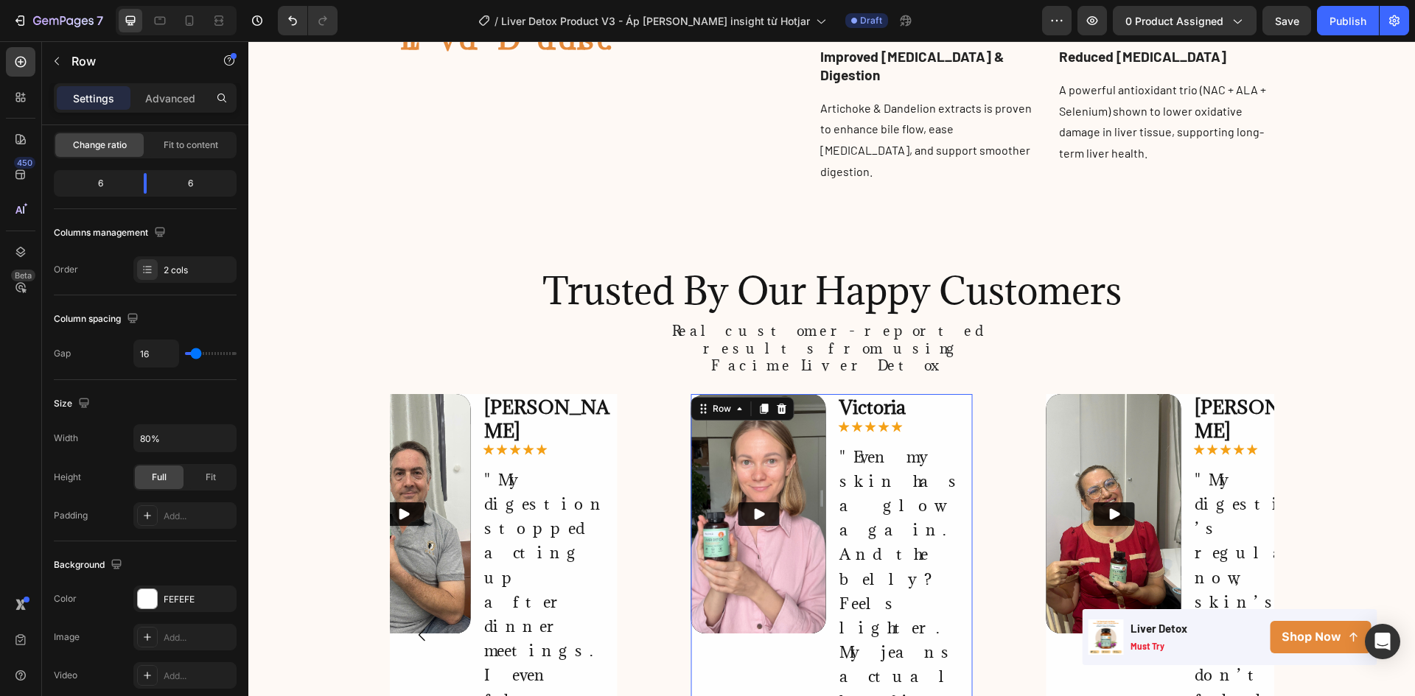
scroll to position [0, 0]
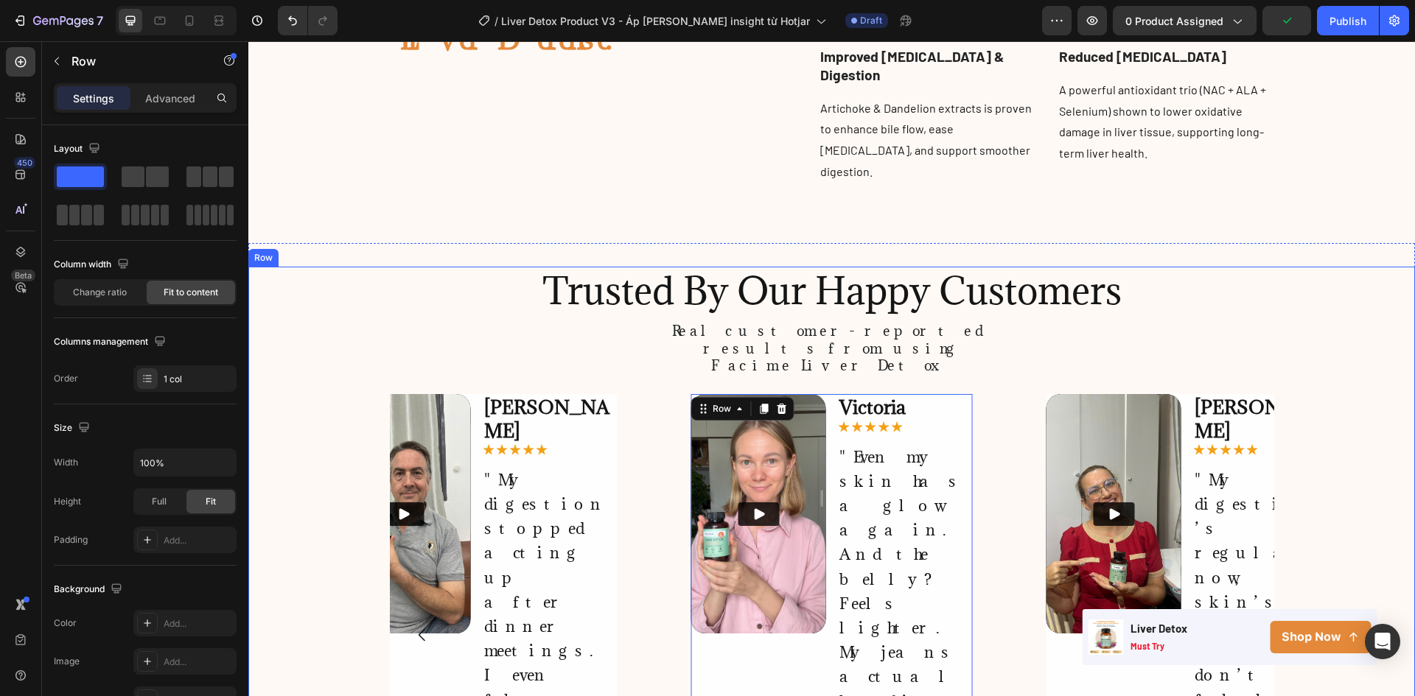
click at [1351, 267] on div "Trusted By Our Happy Customers Heading Real customer-reported results from usin…" at bounding box center [831, 581] width 1166 height 629
click at [838, 589] on div "Victoria Text Block Icon Icon Icon Icon Icon Icon List "Even my skin has a glow…" at bounding box center [905, 634] width 135 height 481
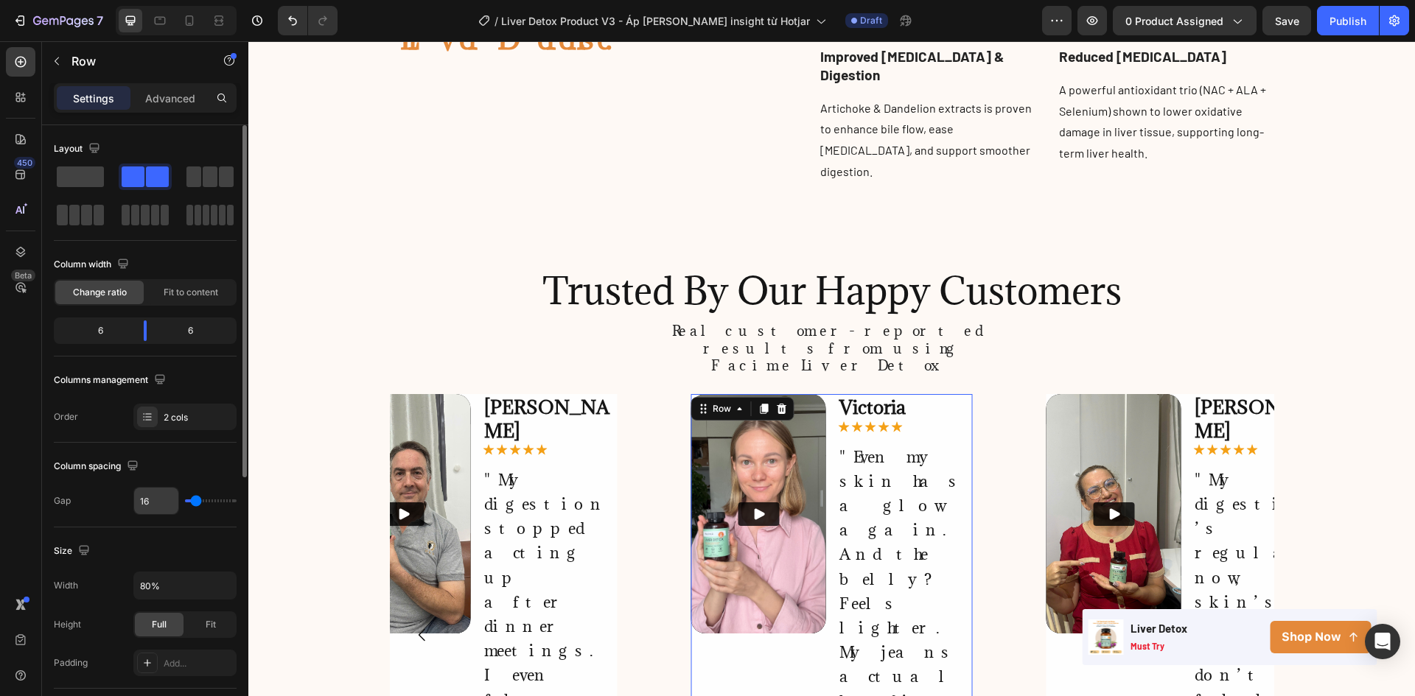
scroll to position [454, 0]
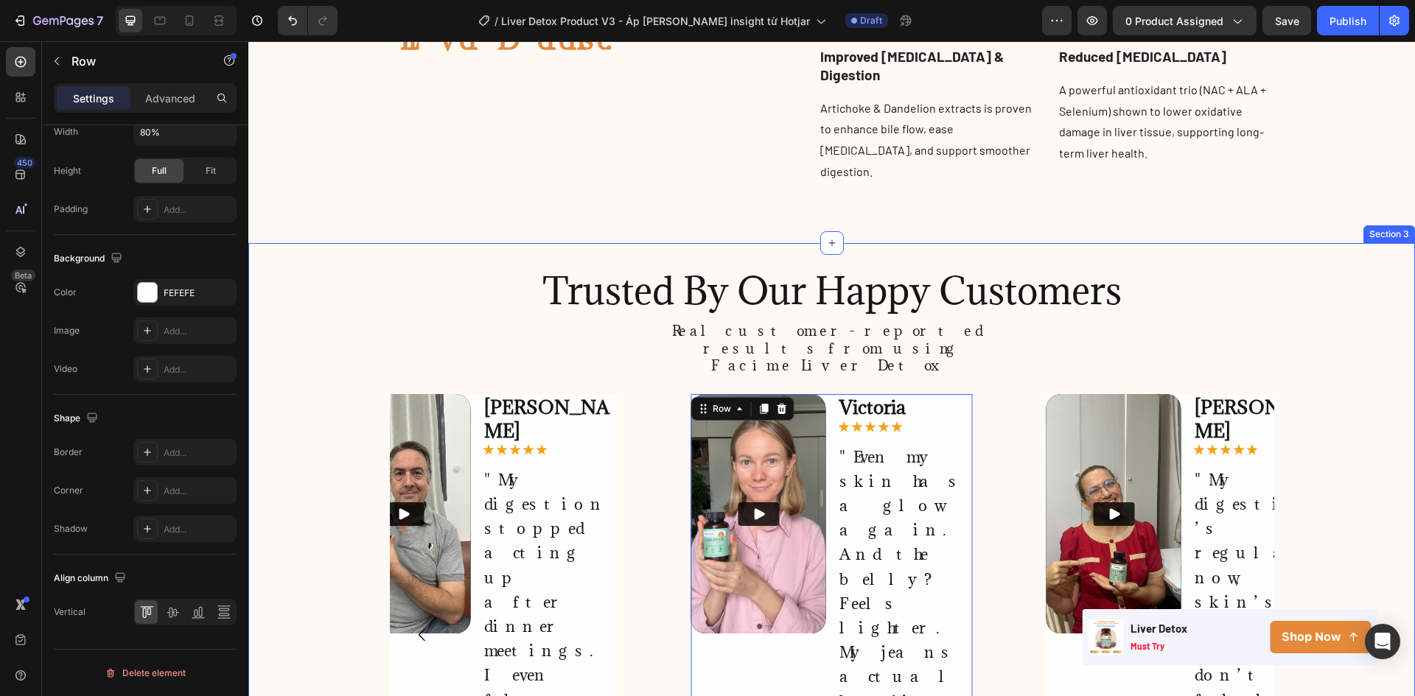
click at [432, 243] on div "Trusted By Our Happy Customers Heading Real customer-reported results from usin…" at bounding box center [831, 581] width 1166 height 676
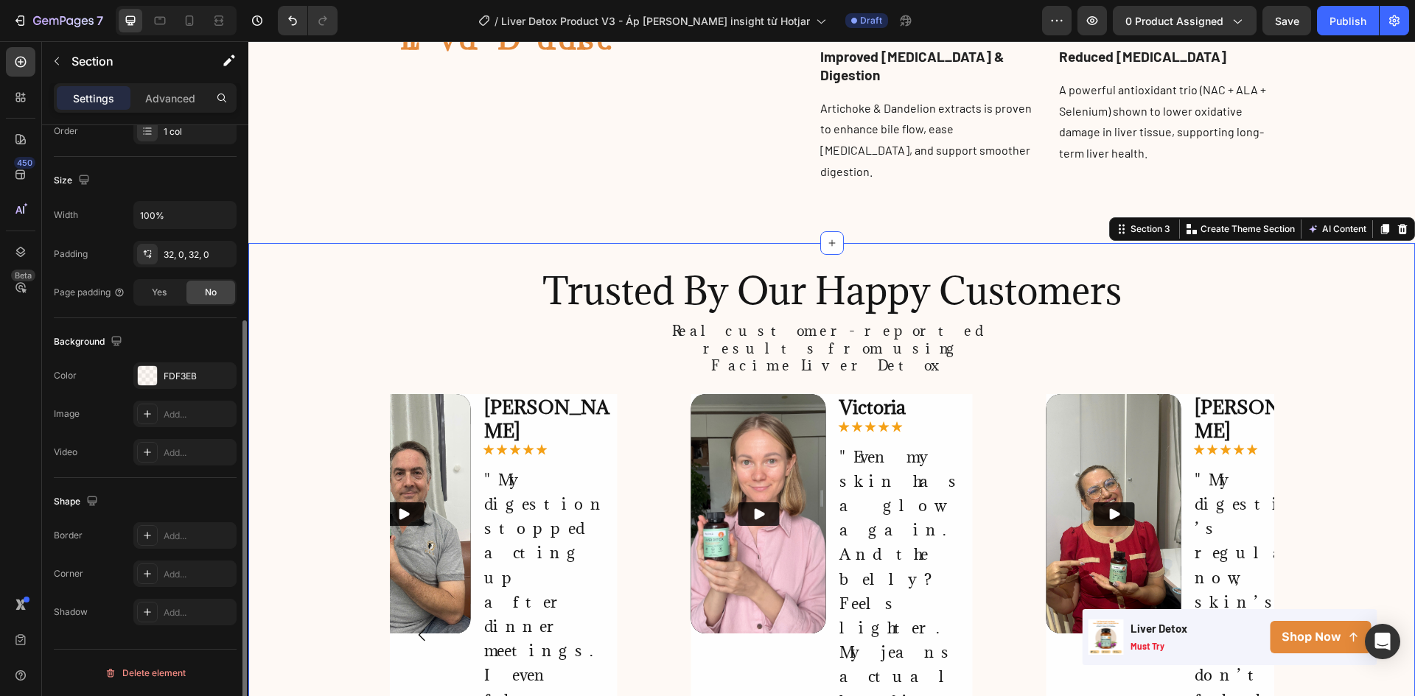
scroll to position [0, 0]
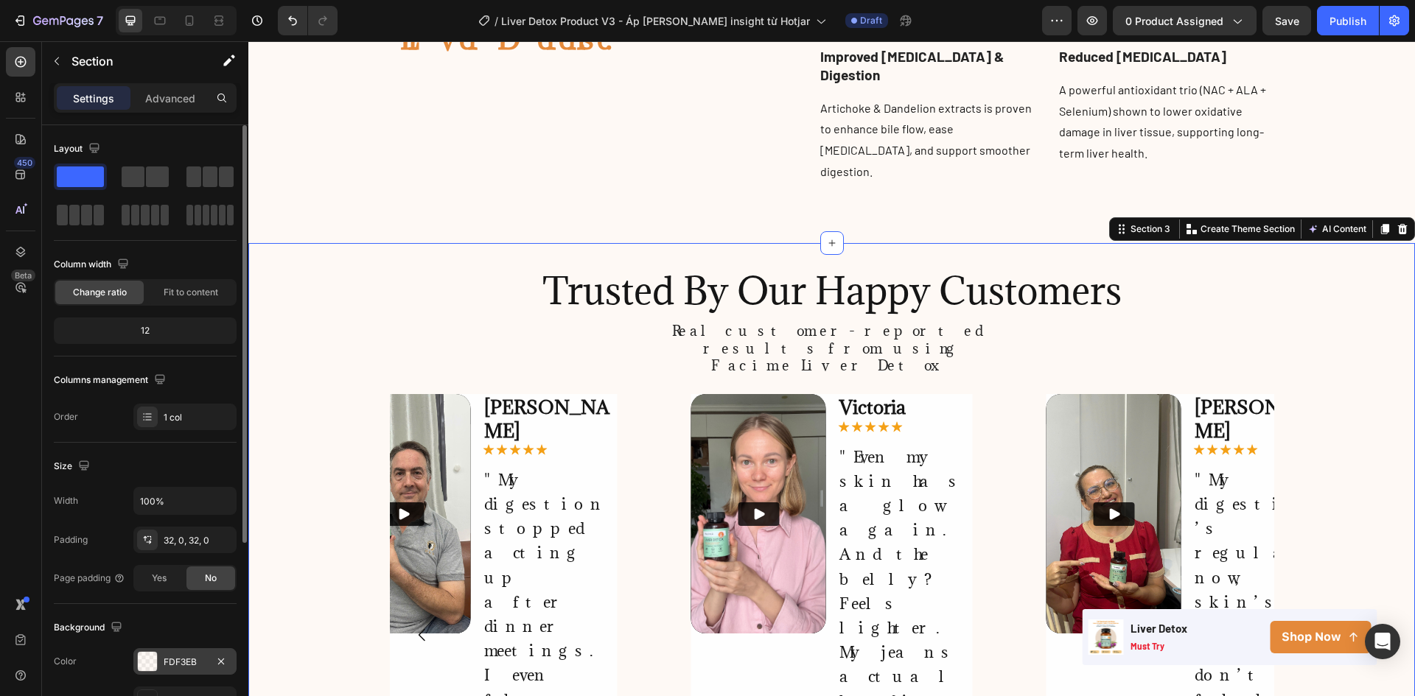
click at [155, 659] on div at bounding box center [147, 661] width 19 height 19
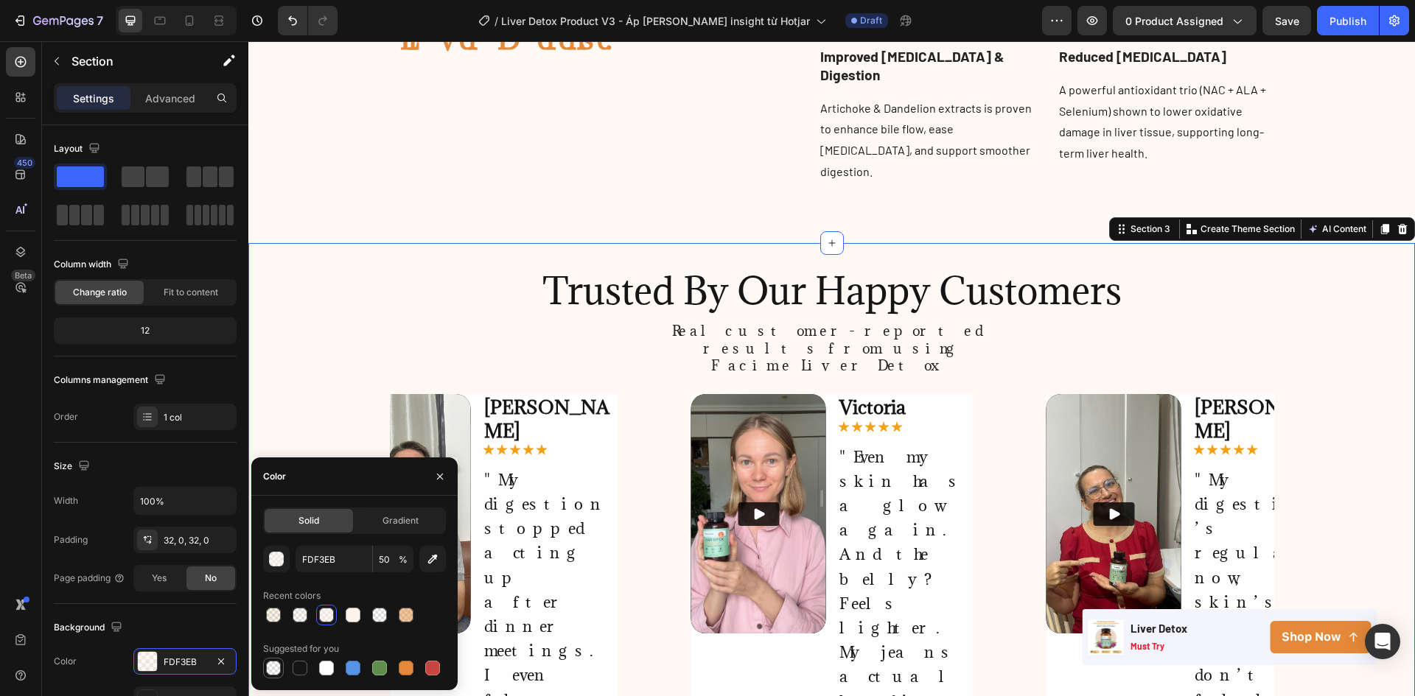
drag, startPoint x: 277, startPoint y: 668, endPoint x: 186, endPoint y: 406, distance: 276.8
click at [277, 668] on div at bounding box center [273, 668] width 15 height 15
type input "000000"
type input "0"
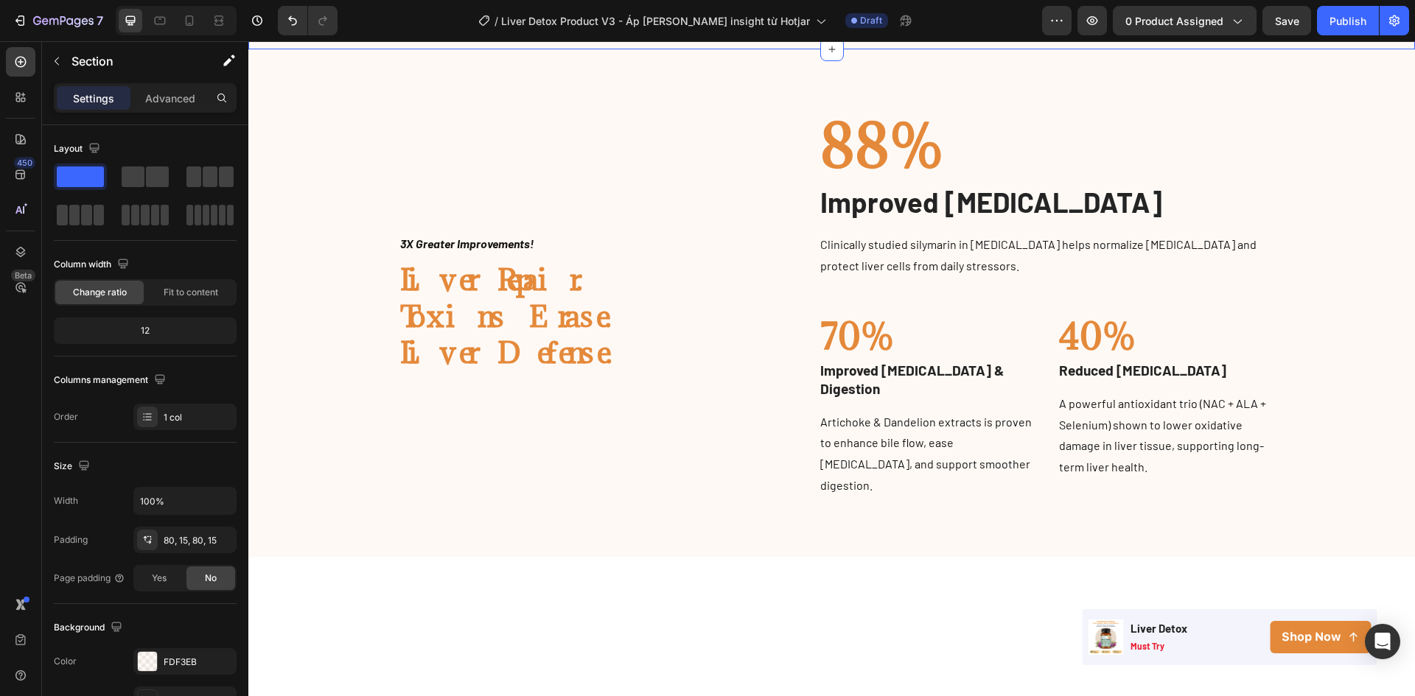
scroll to position [589, 0]
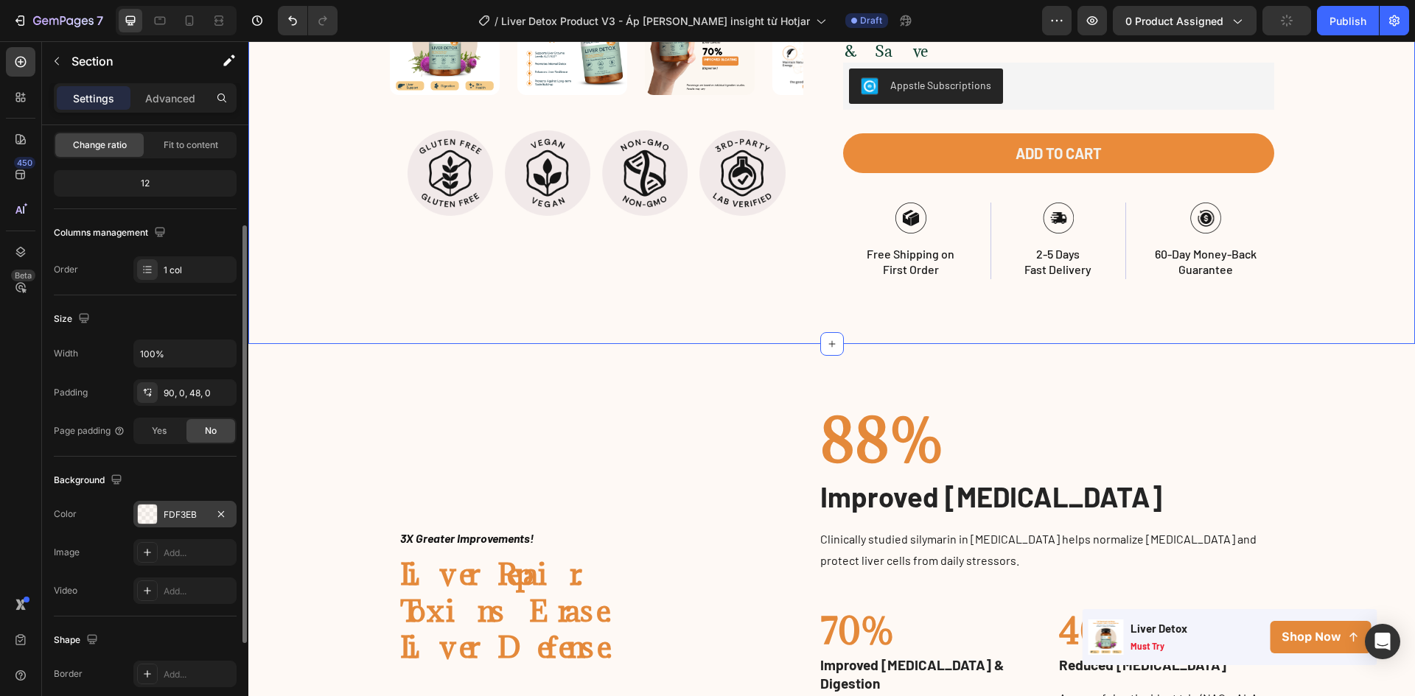
click at [173, 512] on div "FDF3EB" at bounding box center [185, 514] width 43 height 13
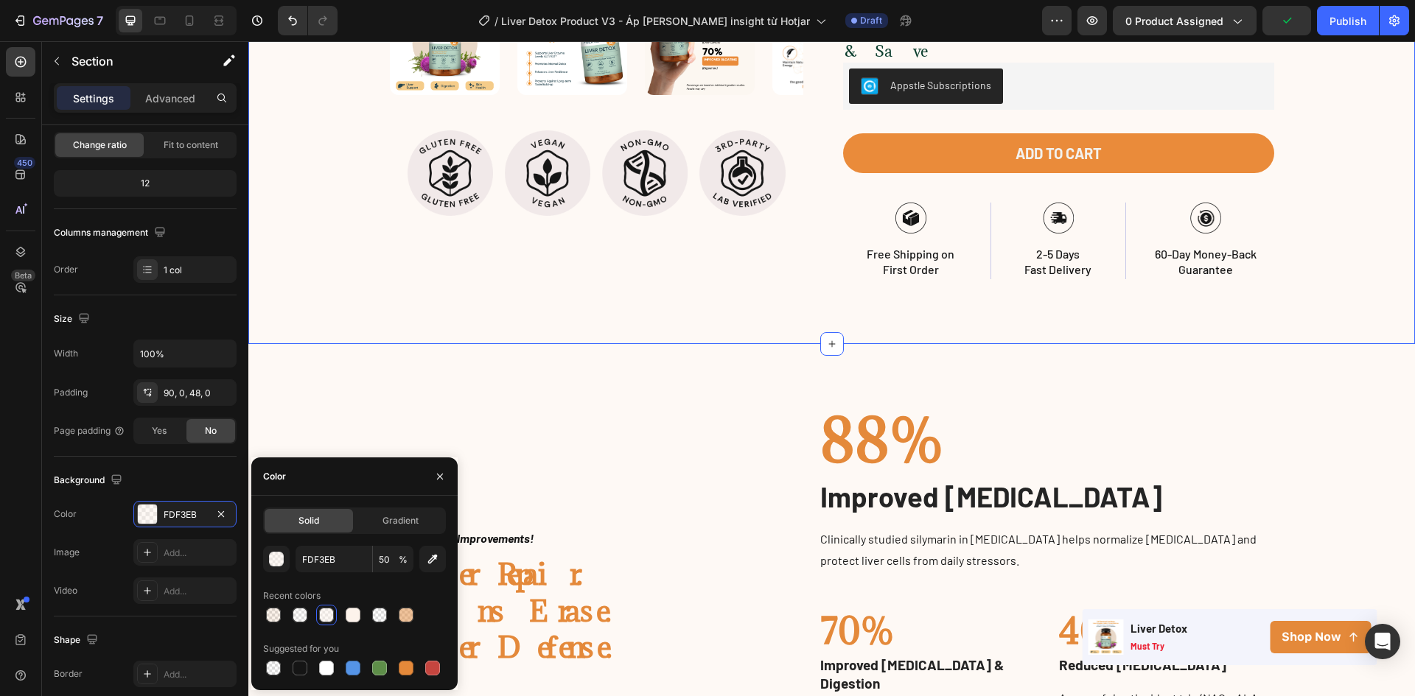
click at [276, 668] on div at bounding box center [273, 668] width 15 height 15
type input "000000"
type input "0"
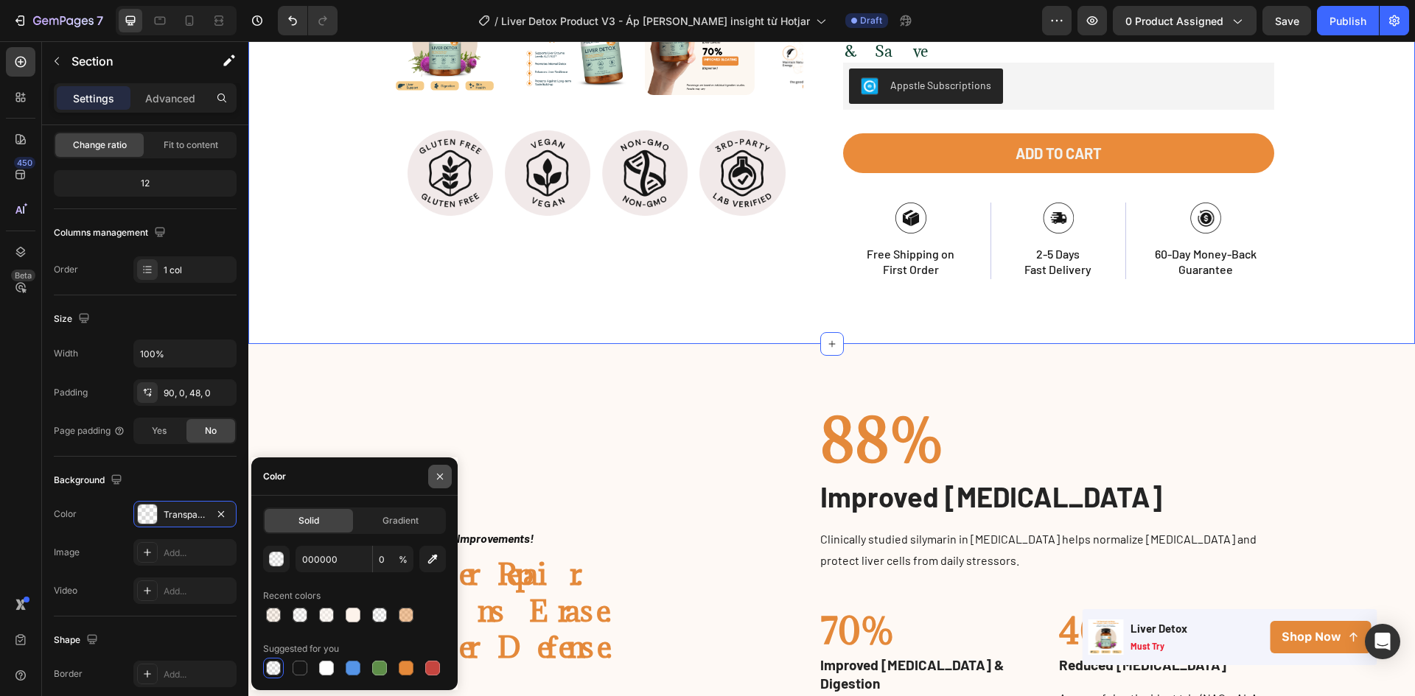
click at [440, 484] on button "button" at bounding box center [440, 477] width 24 height 24
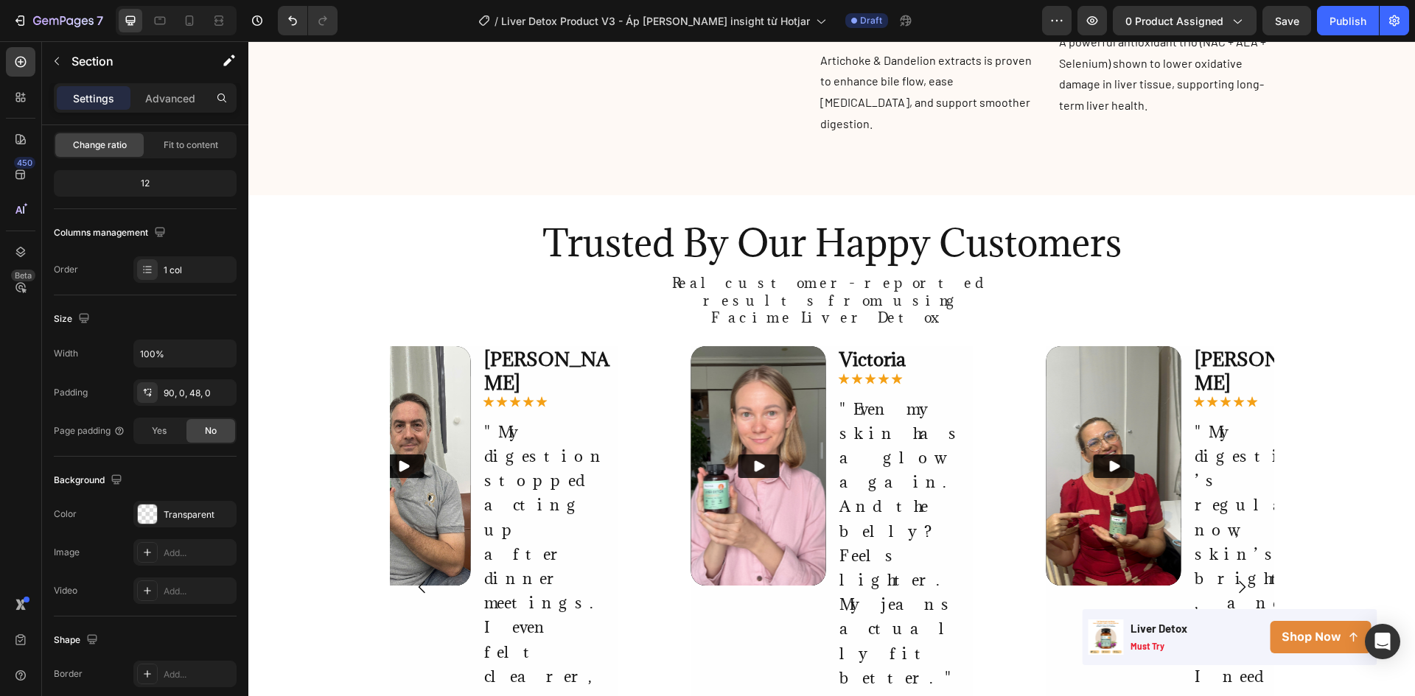
scroll to position [1179, 0]
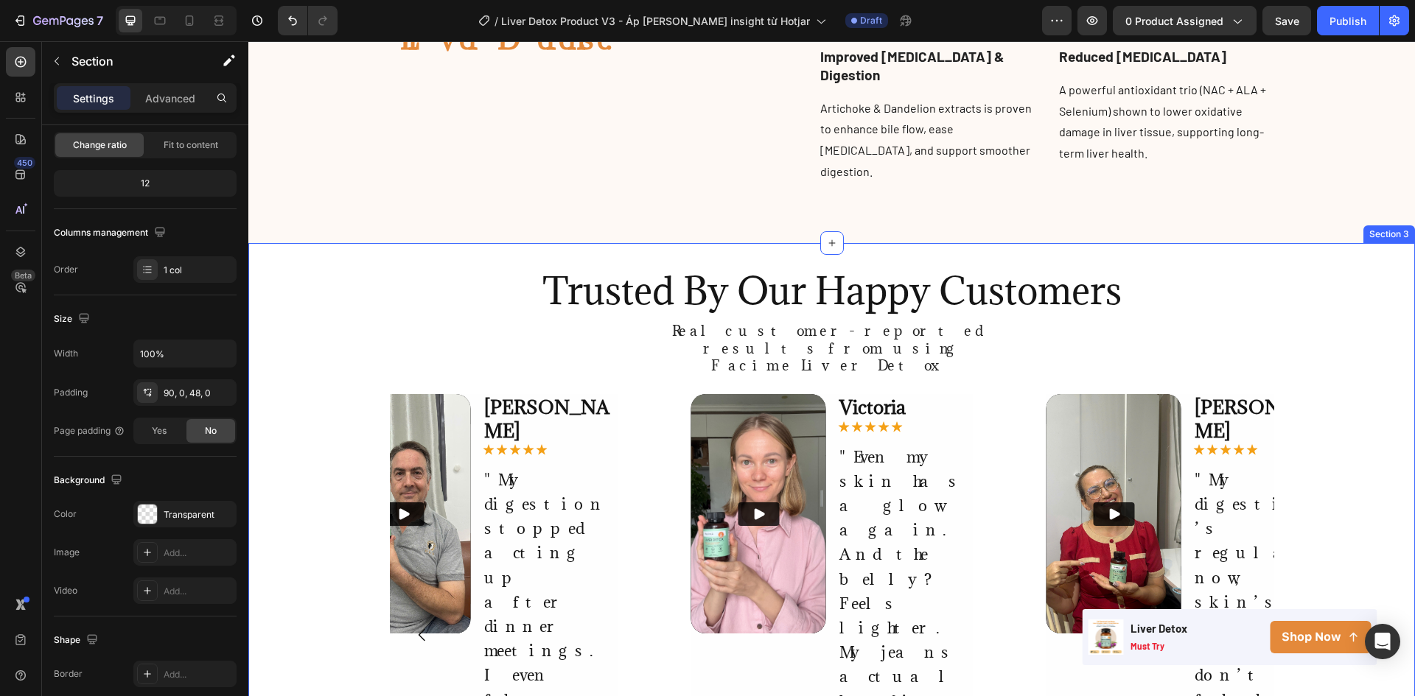
click at [1331, 245] on div "Trusted By Our Happy Customers Heading Real customer-reported results from usin…" at bounding box center [831, 581] width 1166 height 676
click at [166, 103] on p "Advanced" at bounding box center [170, 98] width 50 height 15
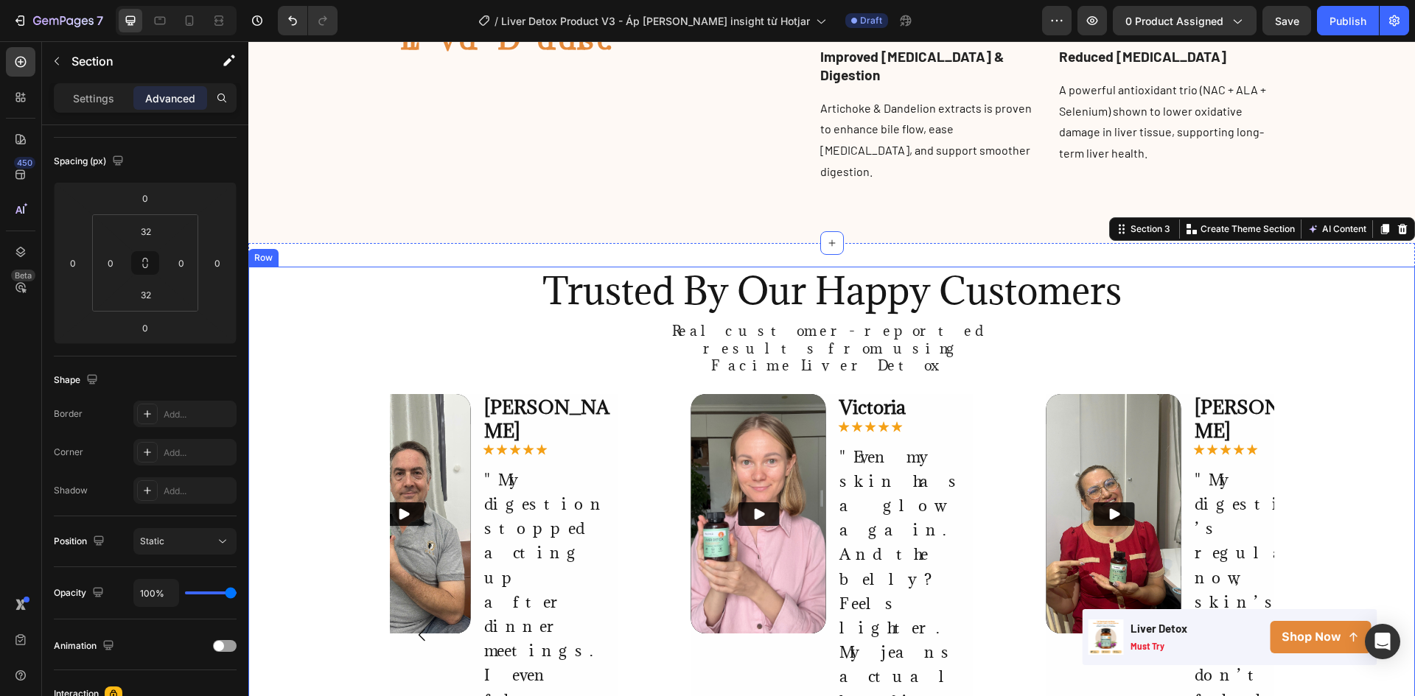
click at [354, 274] on div "Trusted By Our Happy Customers Heading Real customer-reported results from usin…" at bounding box center [831, 581] width 1166 height 629
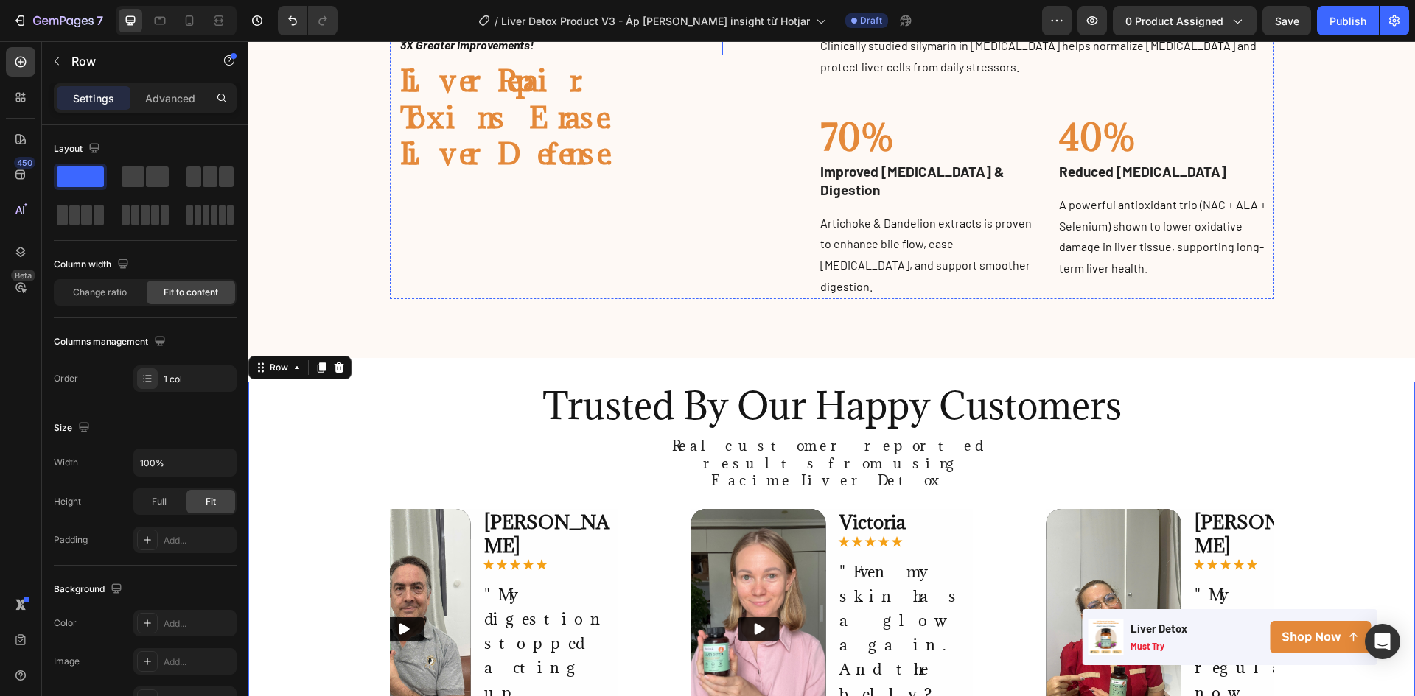
scroll to position [589, 0]
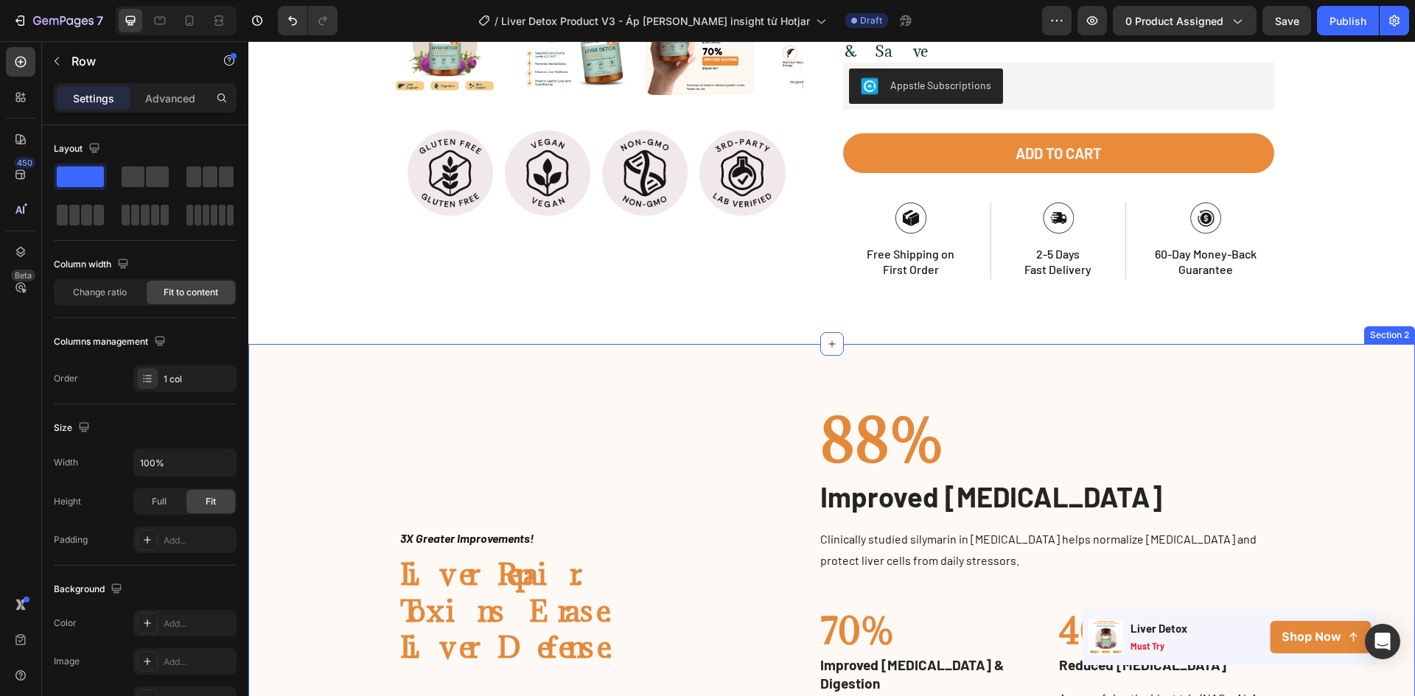
click at [645, 344] on div "Image 3X Greater Improvements! Text block Liver Repair. Toxins Erase. Liver Def…" at bounding box center [831, 598] width 1166 height 508
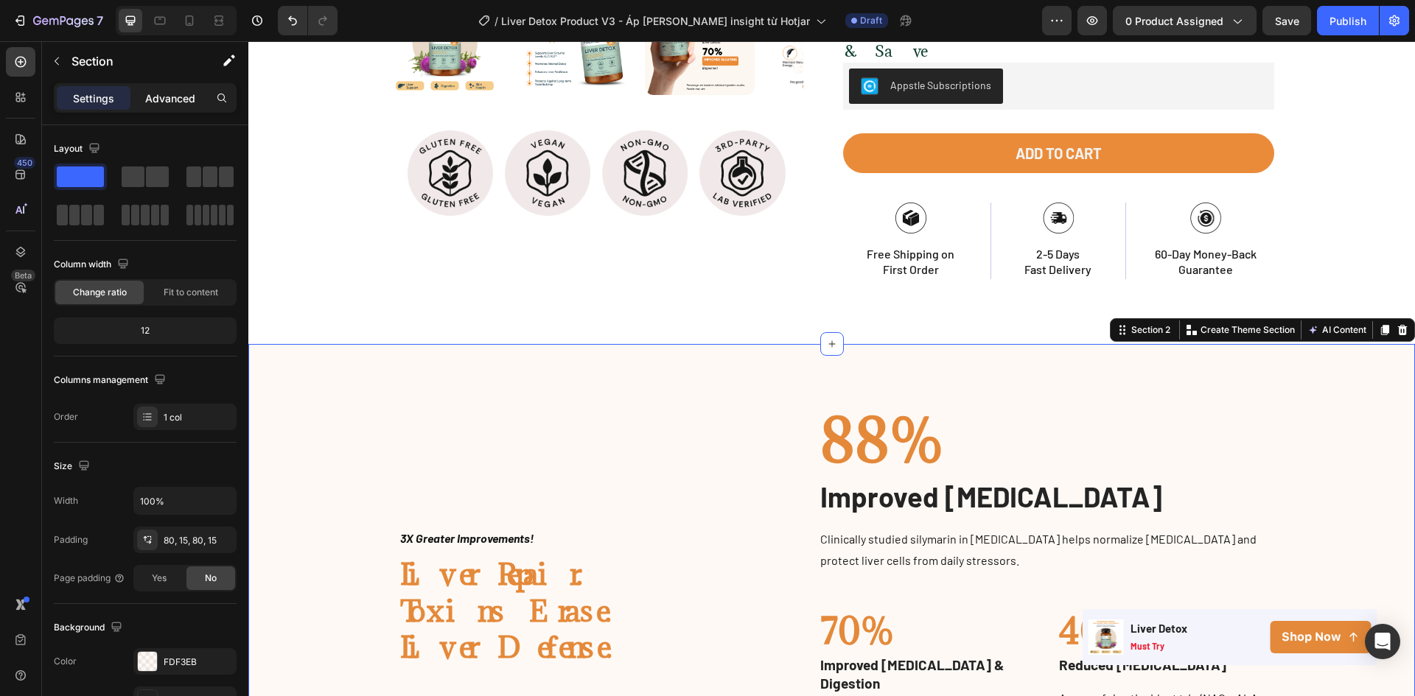
click at [175, 94] on p "Advanced" at bounding box center [170, 98] width 50 height 15
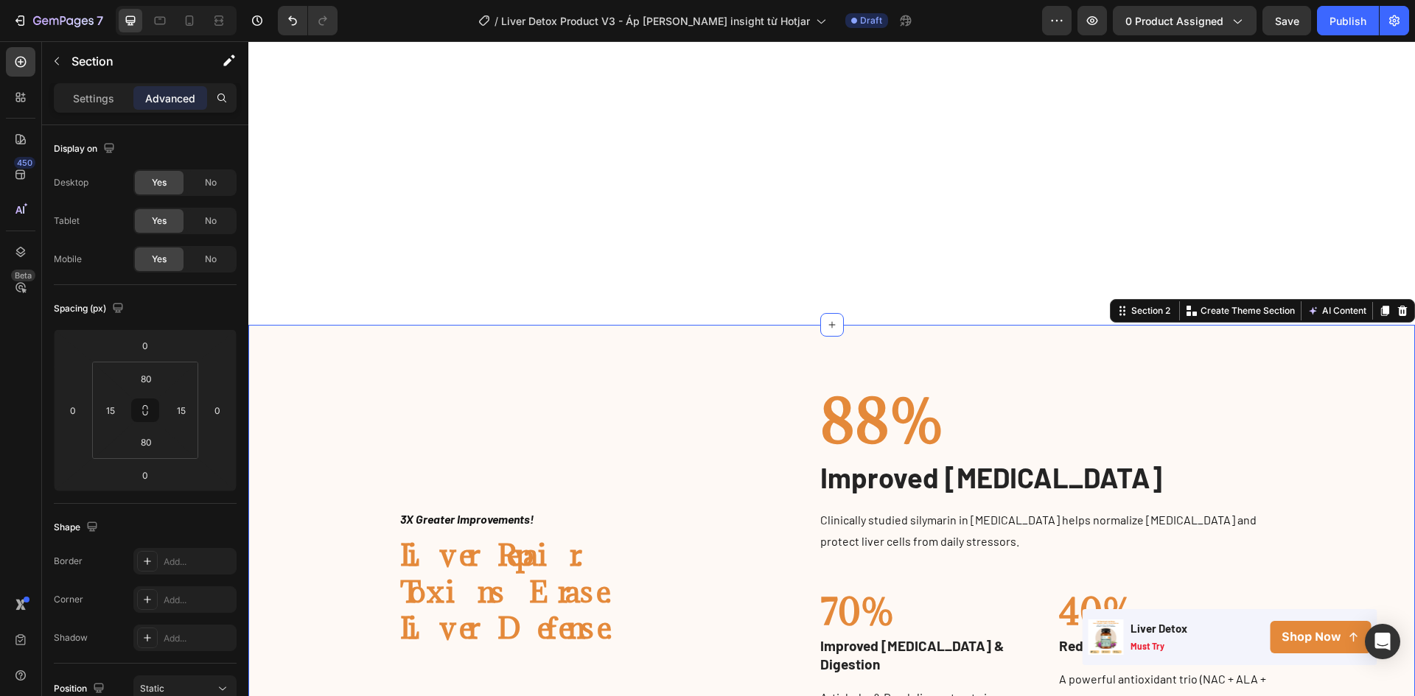
scroll to position [1326, 0]
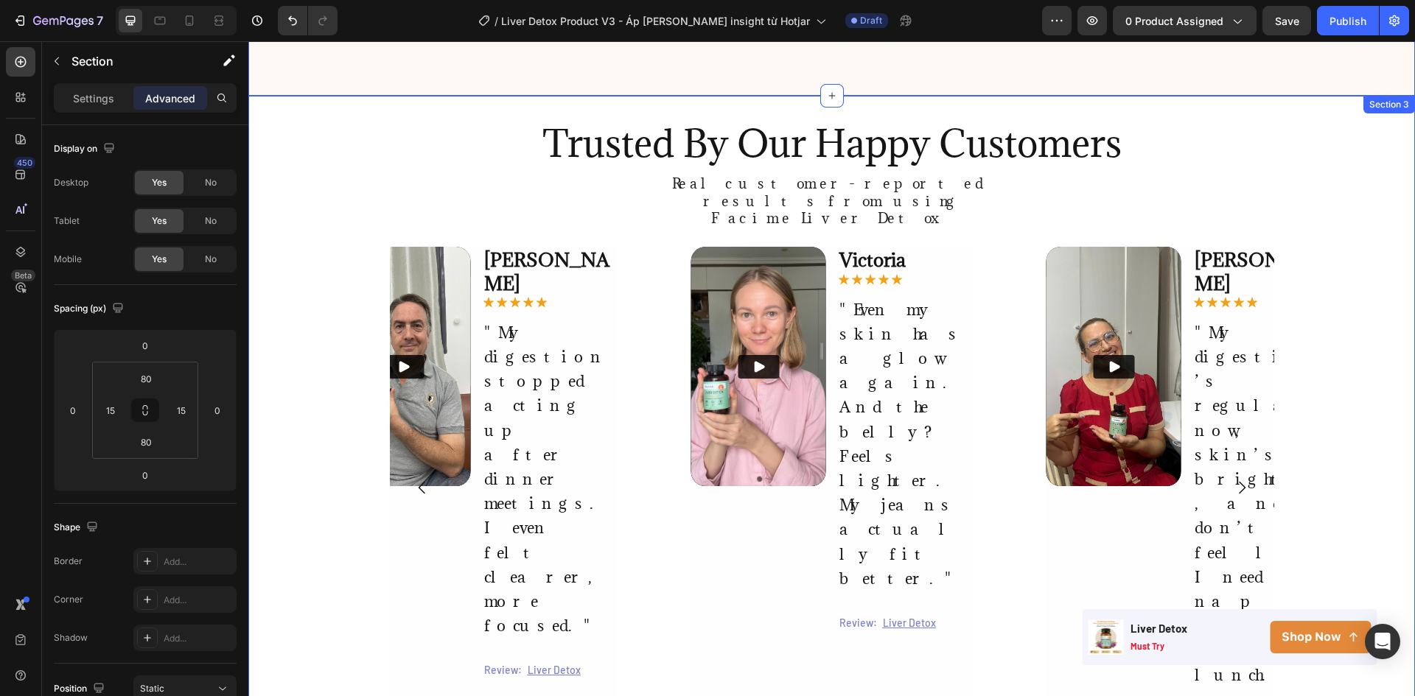
click at [317, 96] on div "Trusted By Our Happy Customers Heading Real customer-reported results from usin…" at bounding box center [831, 434] width 1166 height 676
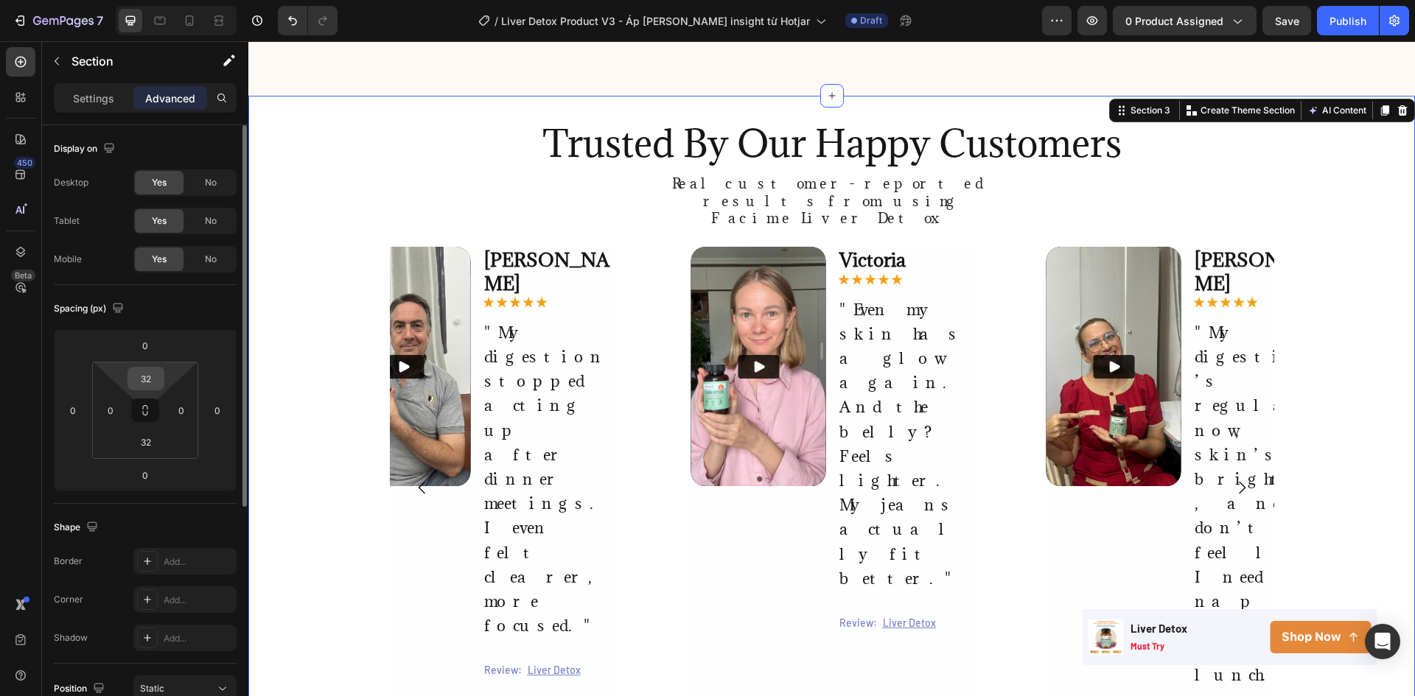
click at [147, 390] on div "32" at bounding box center [145, 379] width 37 height 24
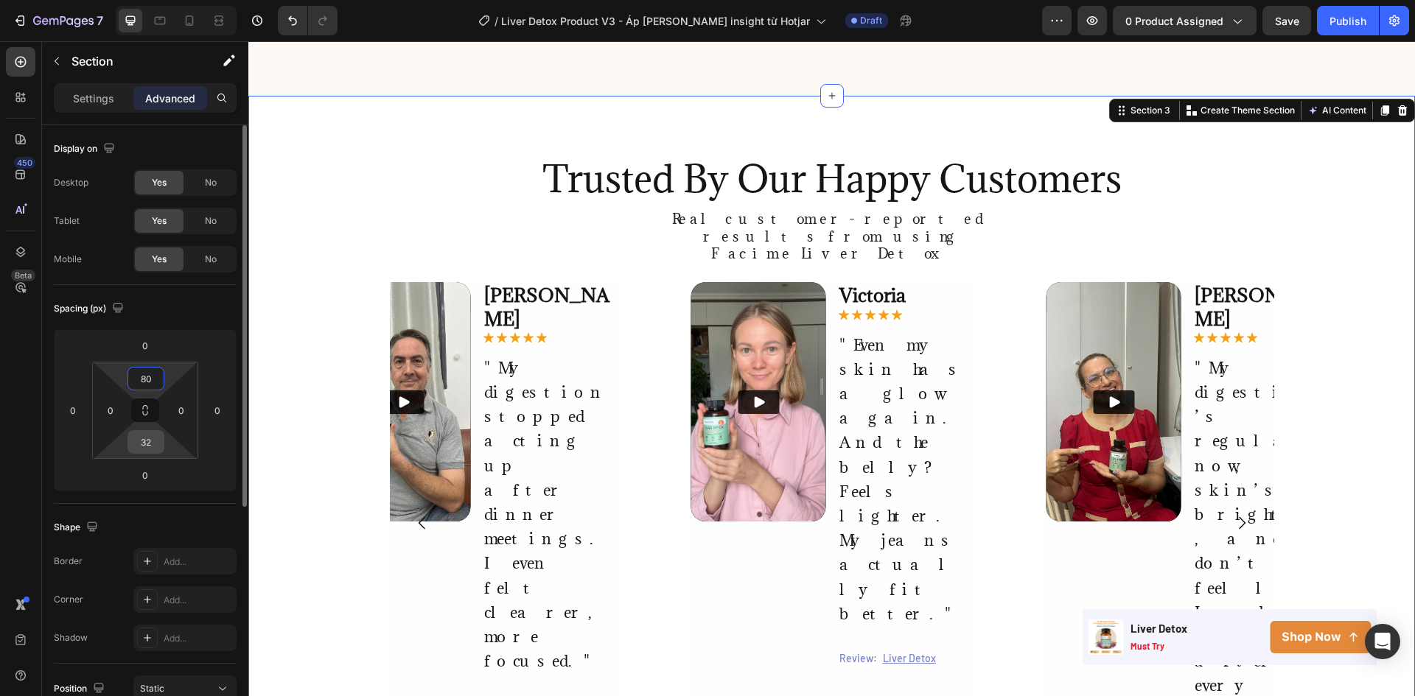
type input "80"
click at [151, 442] on input "32" at bounding box center [145, 442] width 29 height 22
type input "80"
click at [202, 304] on div "Spacing (px)" at bounding box center [145, 309] width 183 height 24
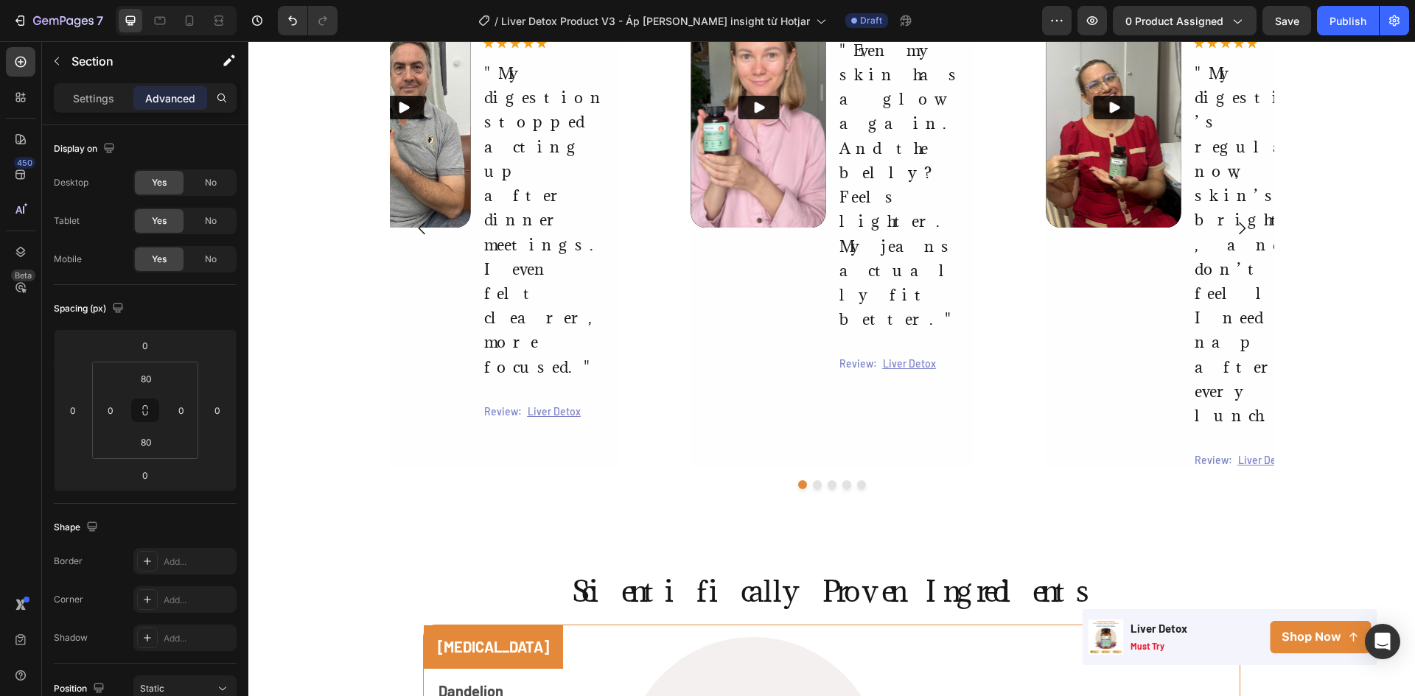
scroll to position [1621, 0]
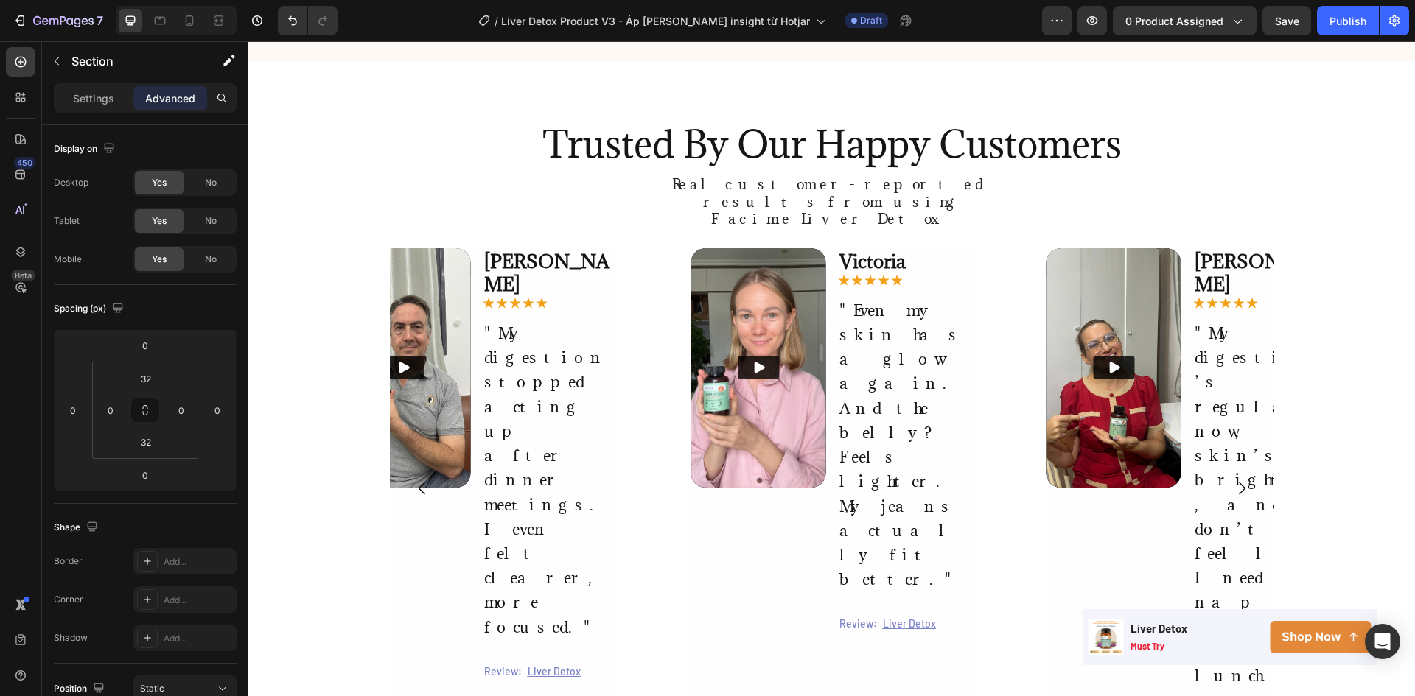
scroll to position [1326, 0]
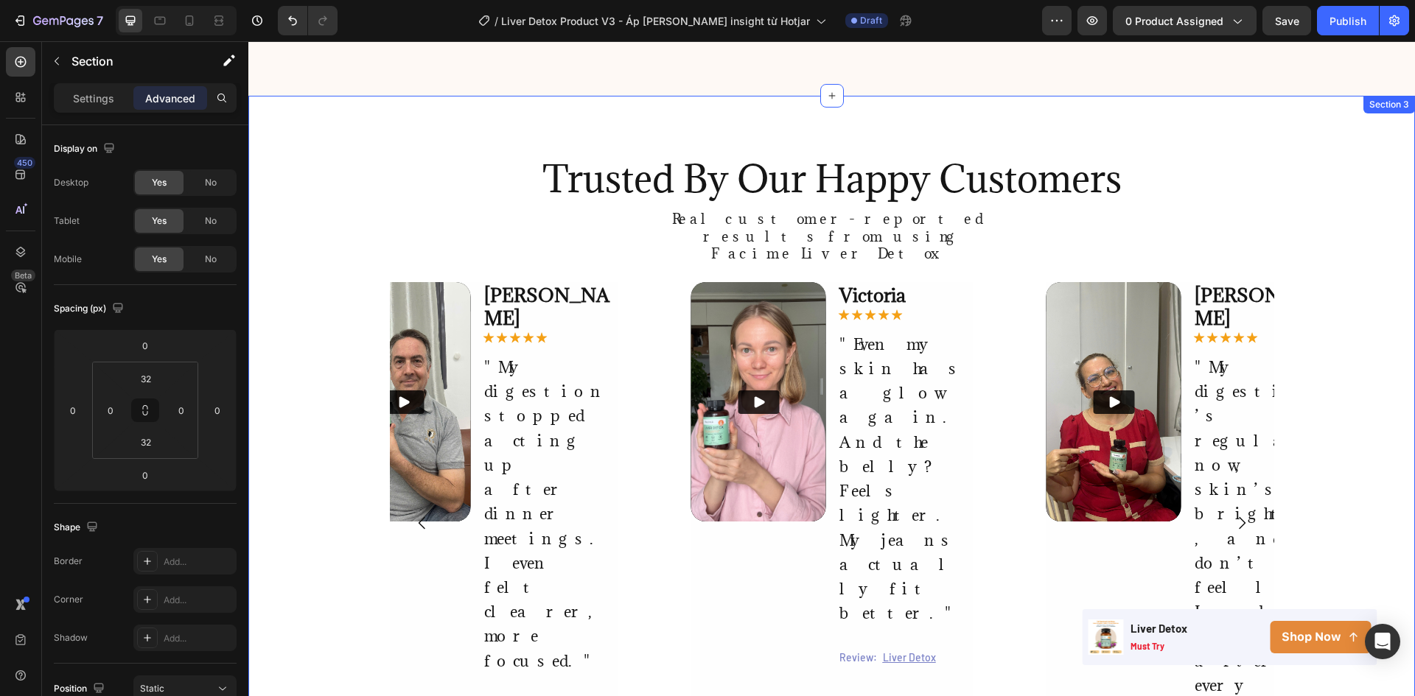
click at [956, 536] on div "Trusted By Our Happy Customers Heading Real customer-reported results from usin…" at bounding box center [831, 469] width 1166 height 747
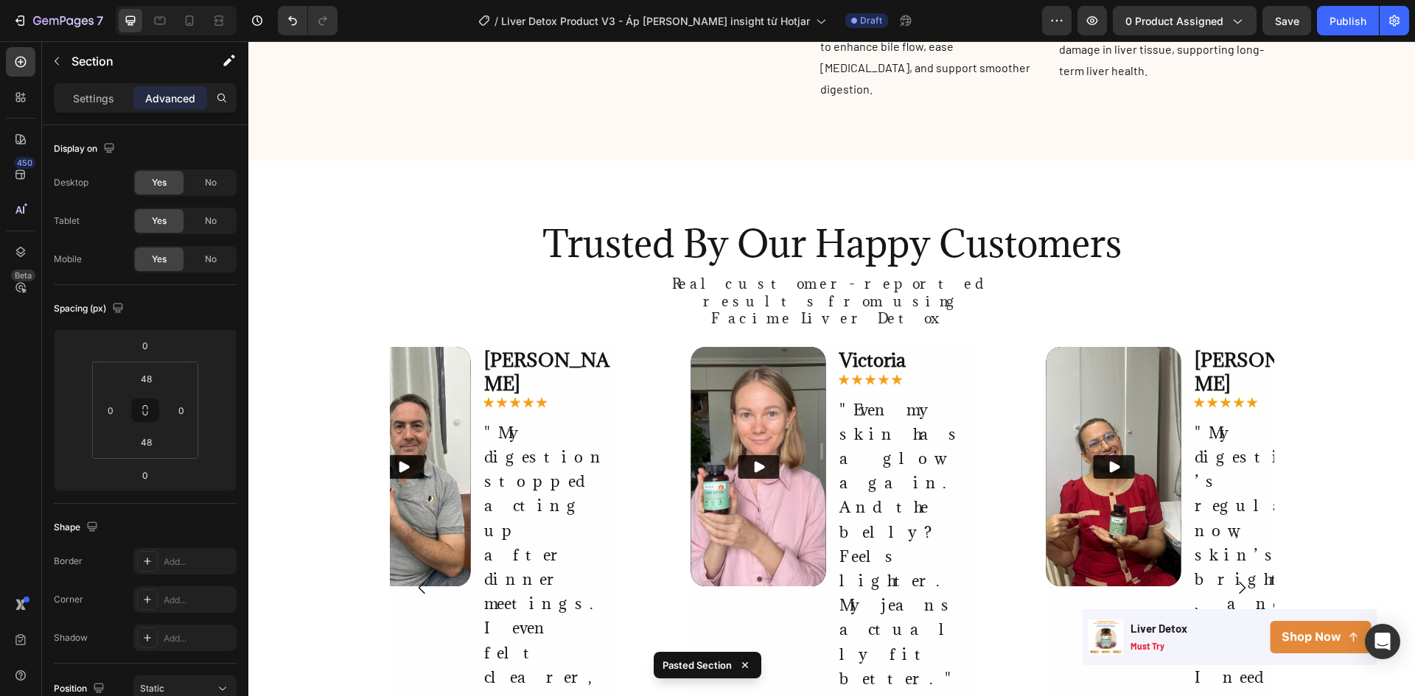
scroll to position [1210, 0]
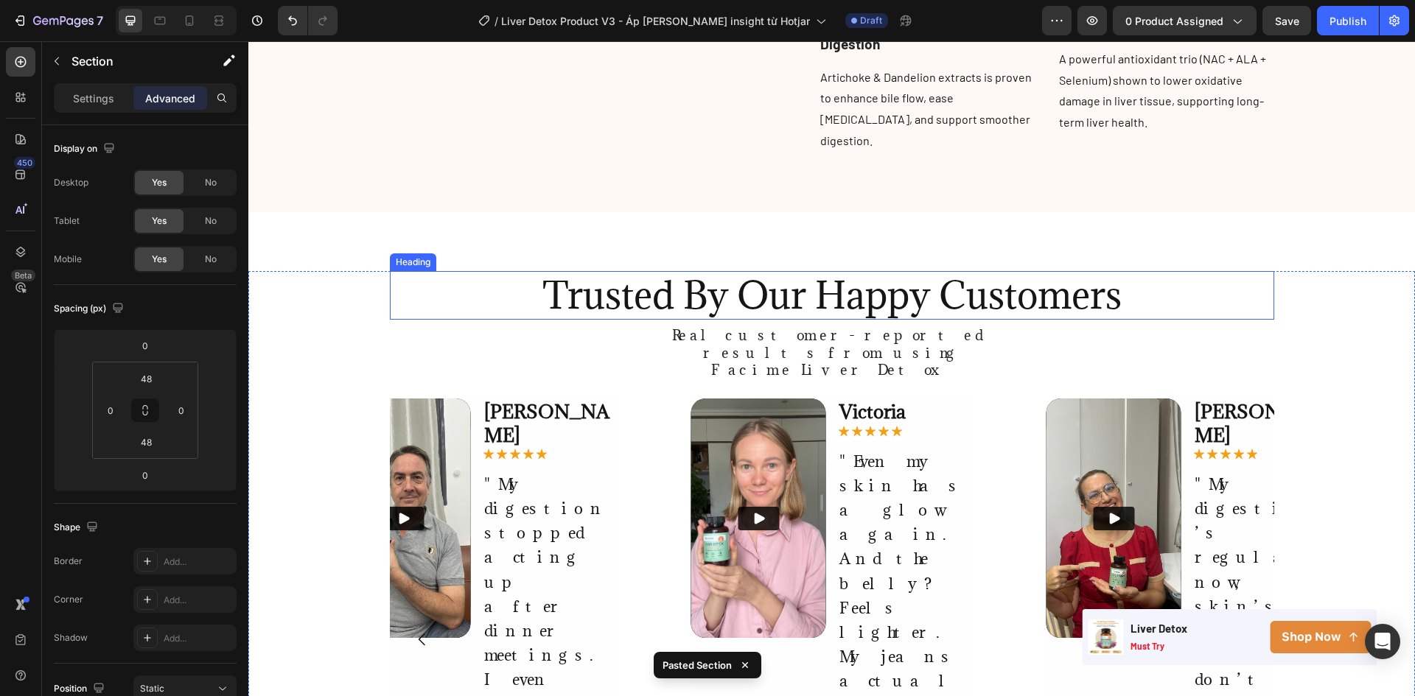
click at [848, 283] on h2 "Trusted By Our Happy Customers" at bounding box center [832, 295] width 884 height 49
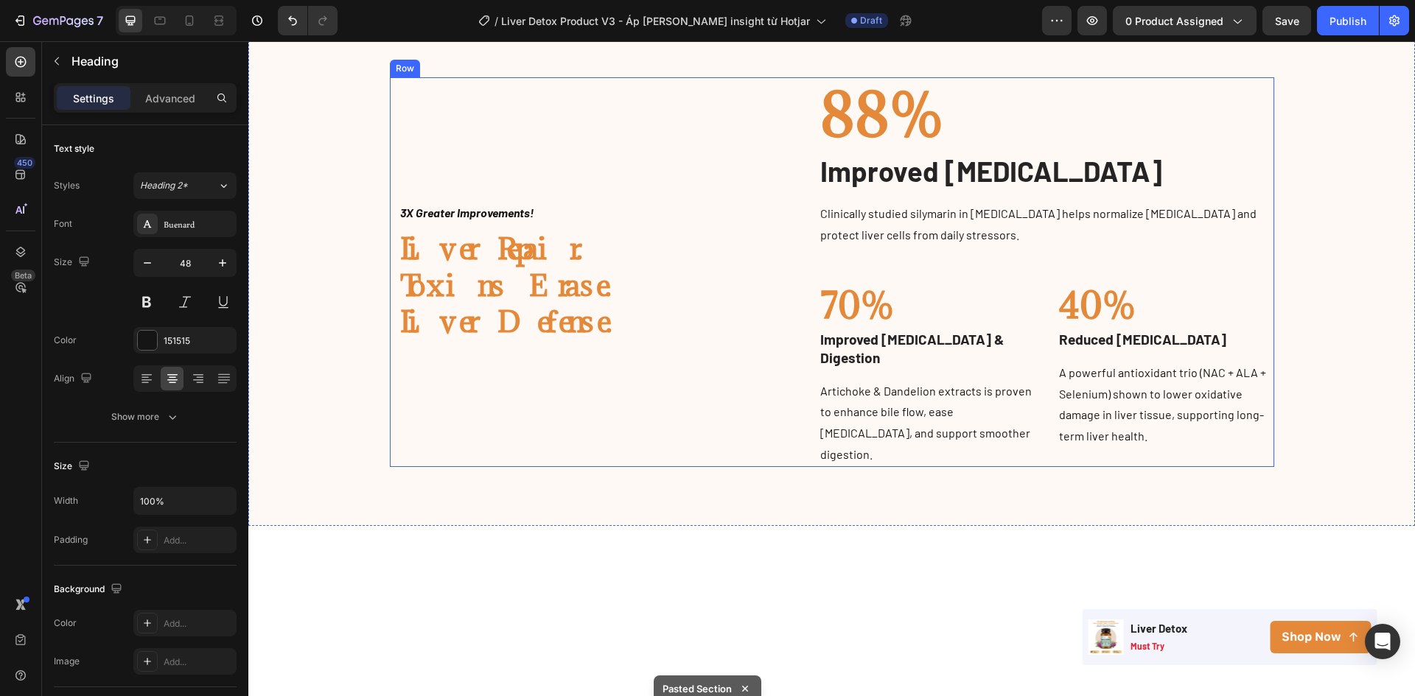
scroll to position [620, 0]
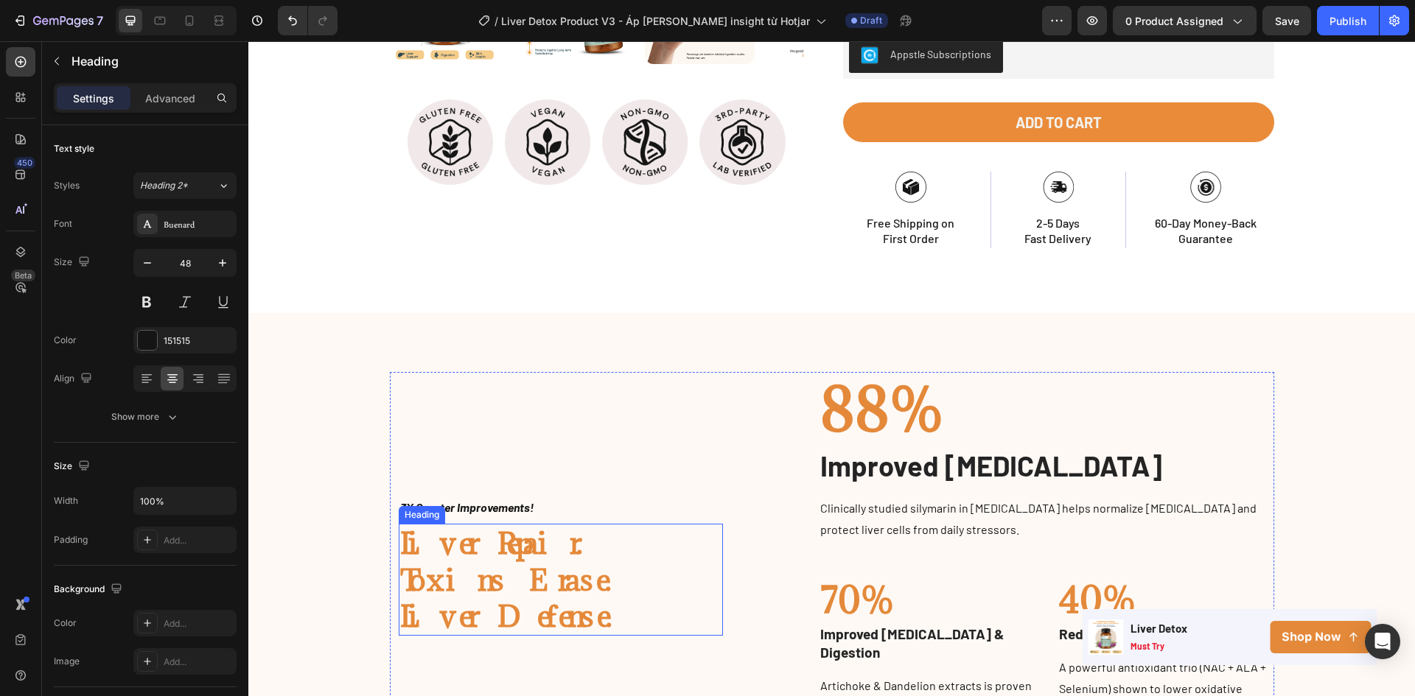
click at [481, 579] on h2 "Liver Repair. Toxins Erase. Liver Defense." at bounding box center [561, 580] width 325 height 112
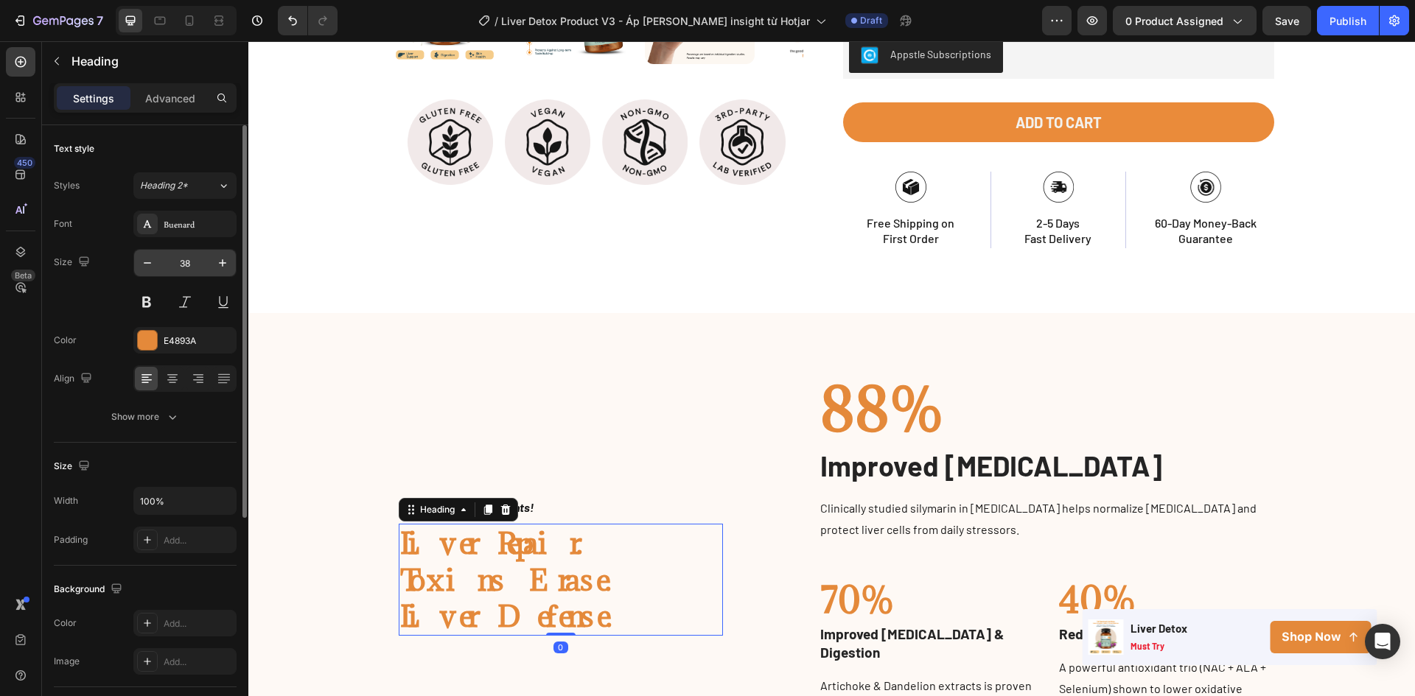
click at [191, 261] on input "38" at bounding box center [185, 263] width 49 height 27
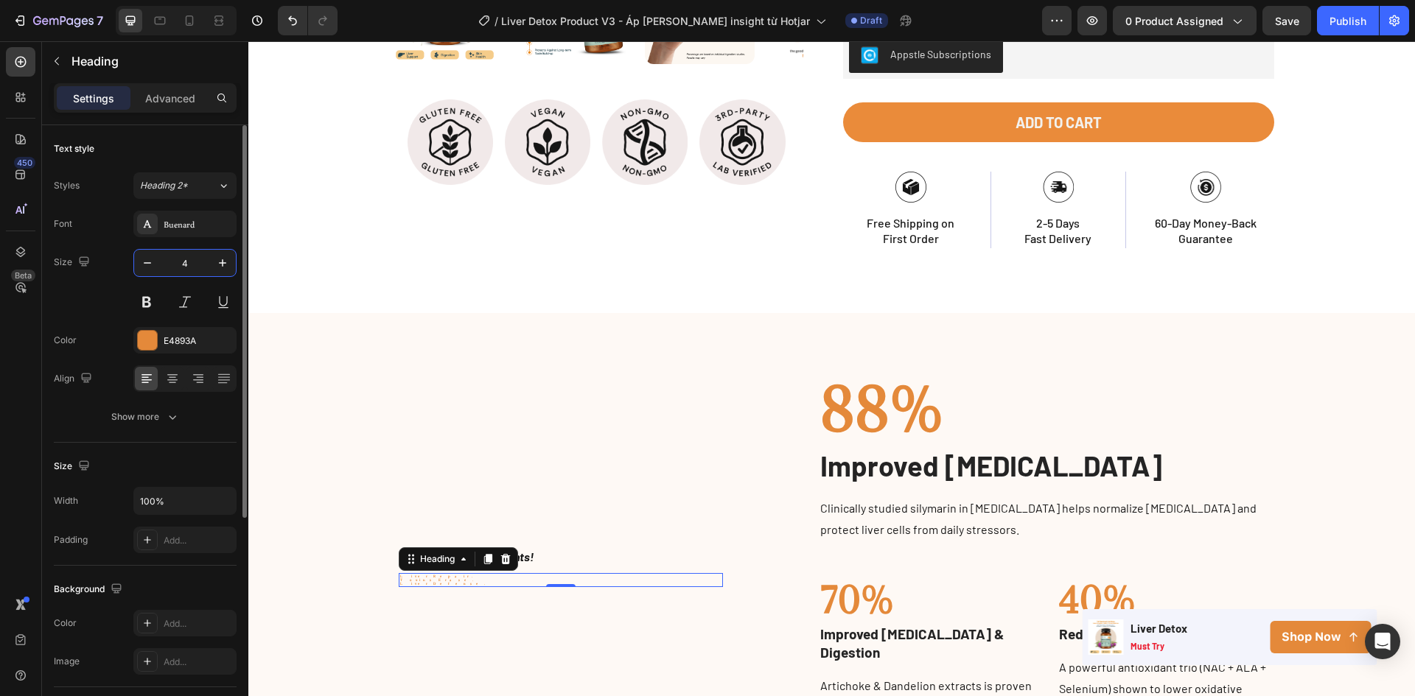
type input "48"
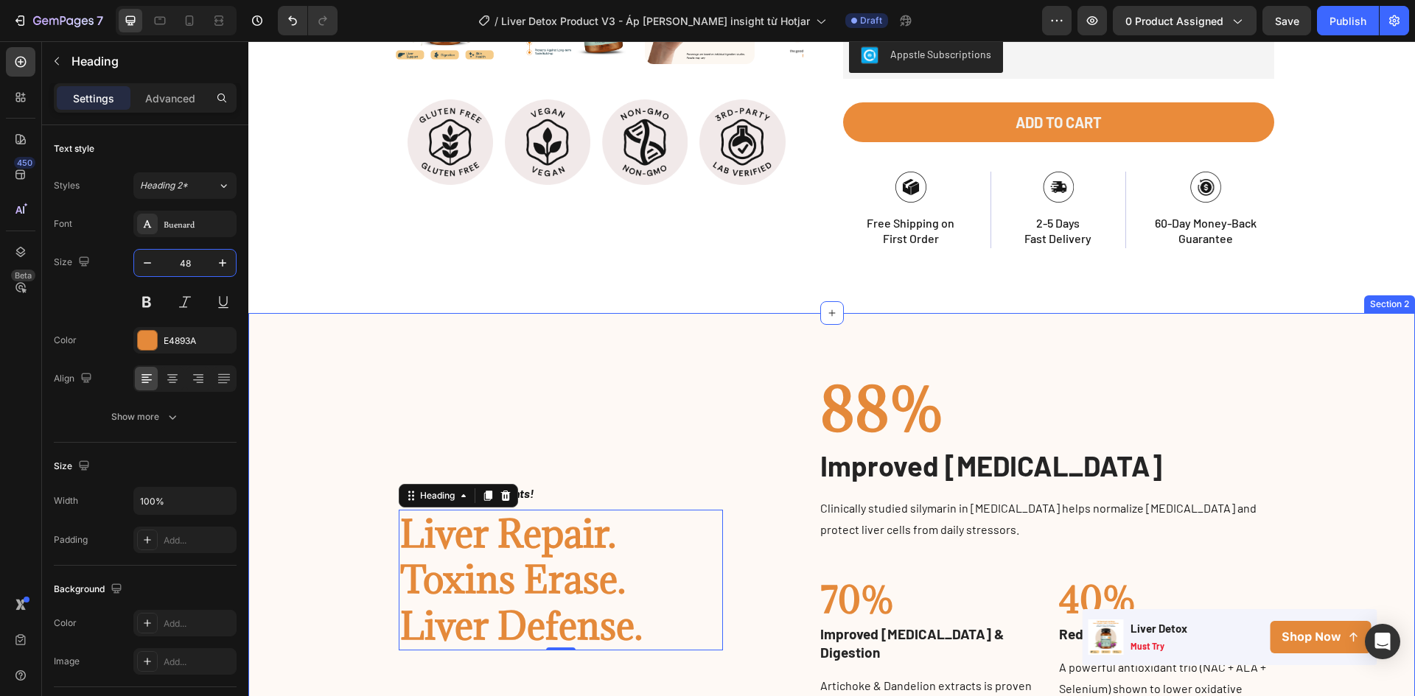
click at [357, 561] on div "Image 3X Greater Improvements! Text block Liver Repair. Toxins Erase. Liver Def…" at bounding box center [831, 567] width 1144 height 390
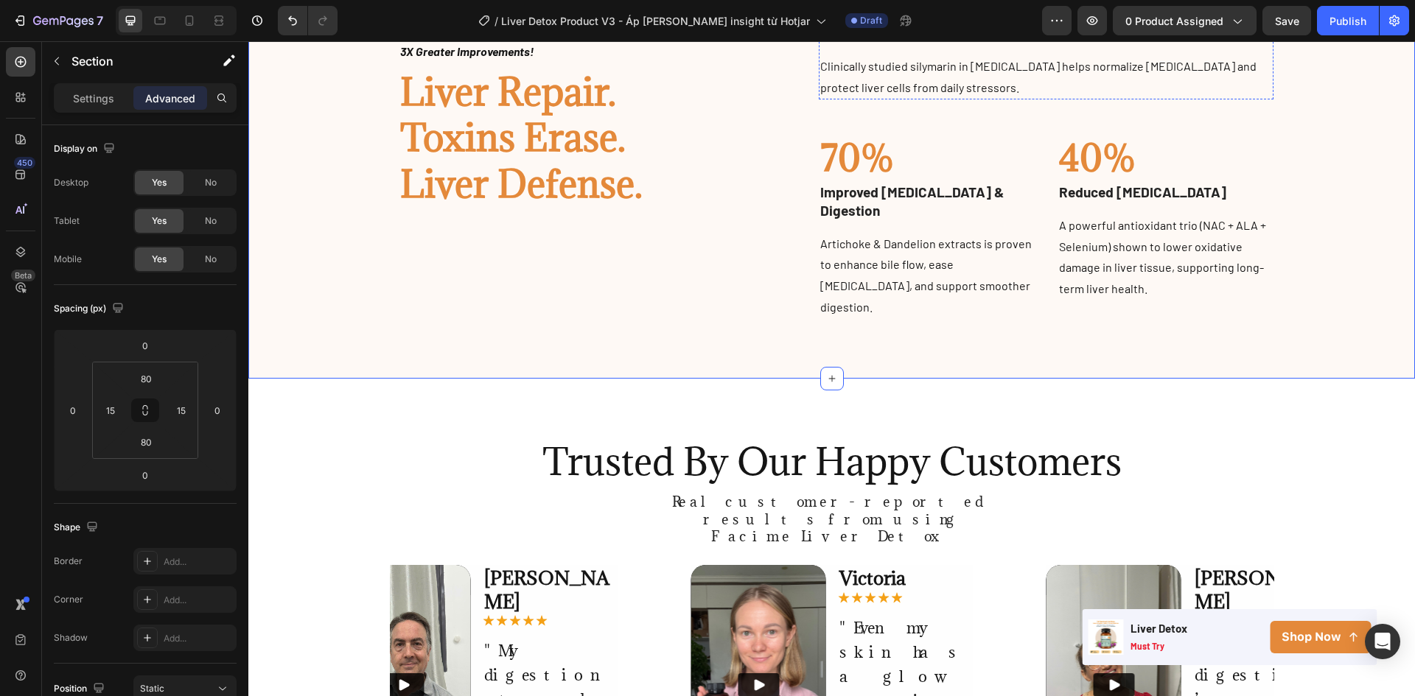
scroll to position [1062, 0]
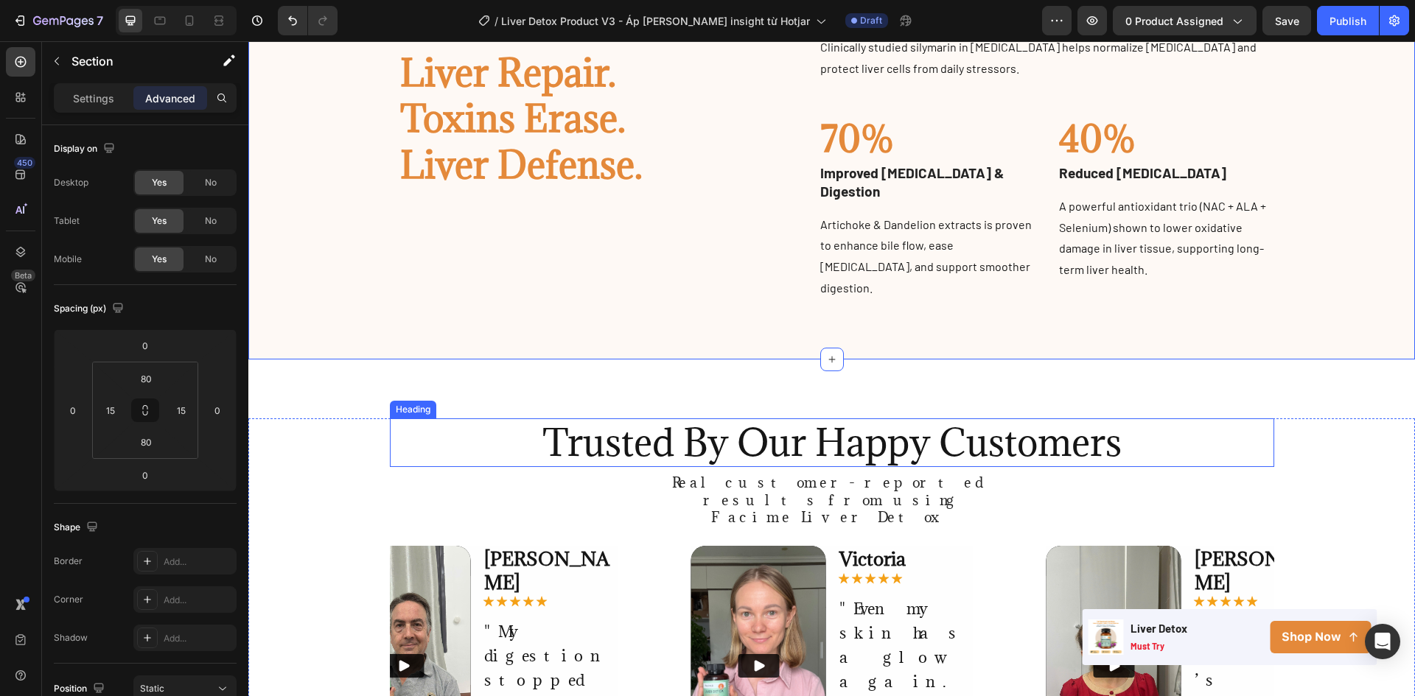
click at [825, 426] on h2 "Trusted By Our Happy Customers" at bounding box center [832, 443] width 884 height 49
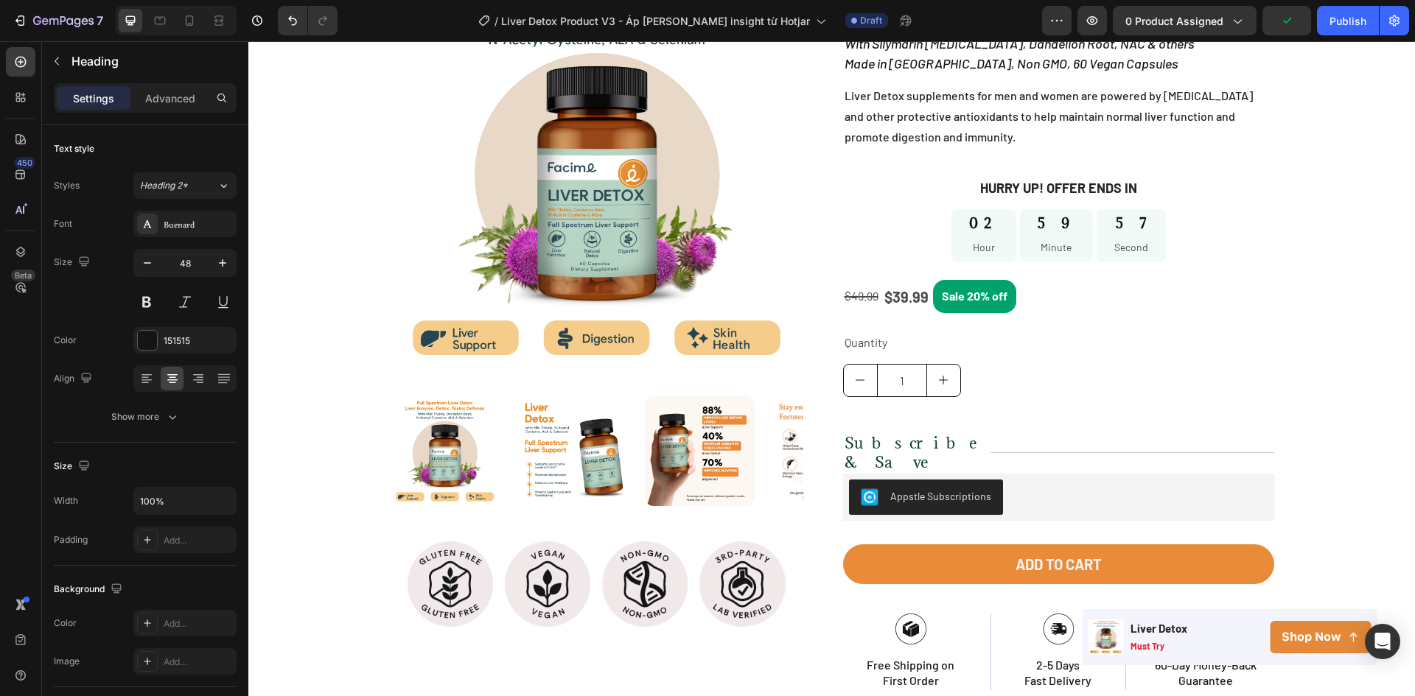
scroll to position [0, 0]
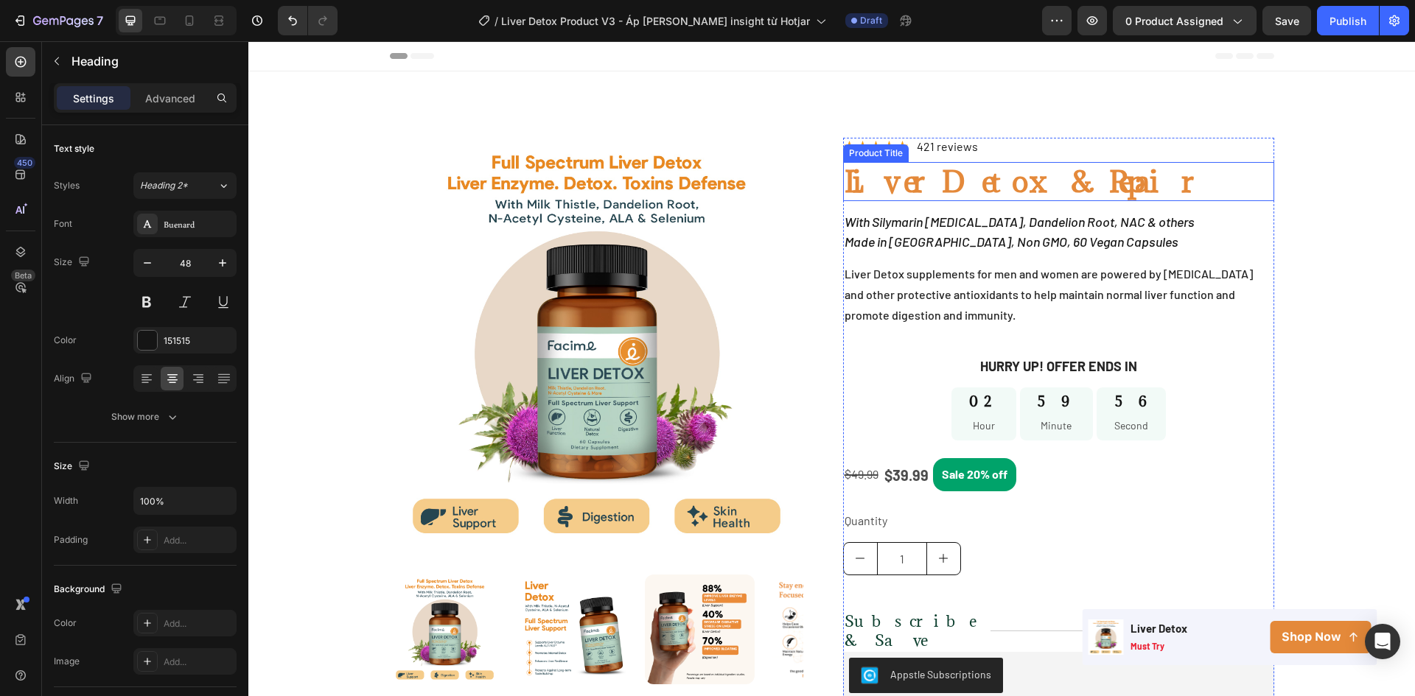
click at [907, 192] on h1 "Liver Detox & Repair" at bounding box center [1058, 181] width 431 height 39
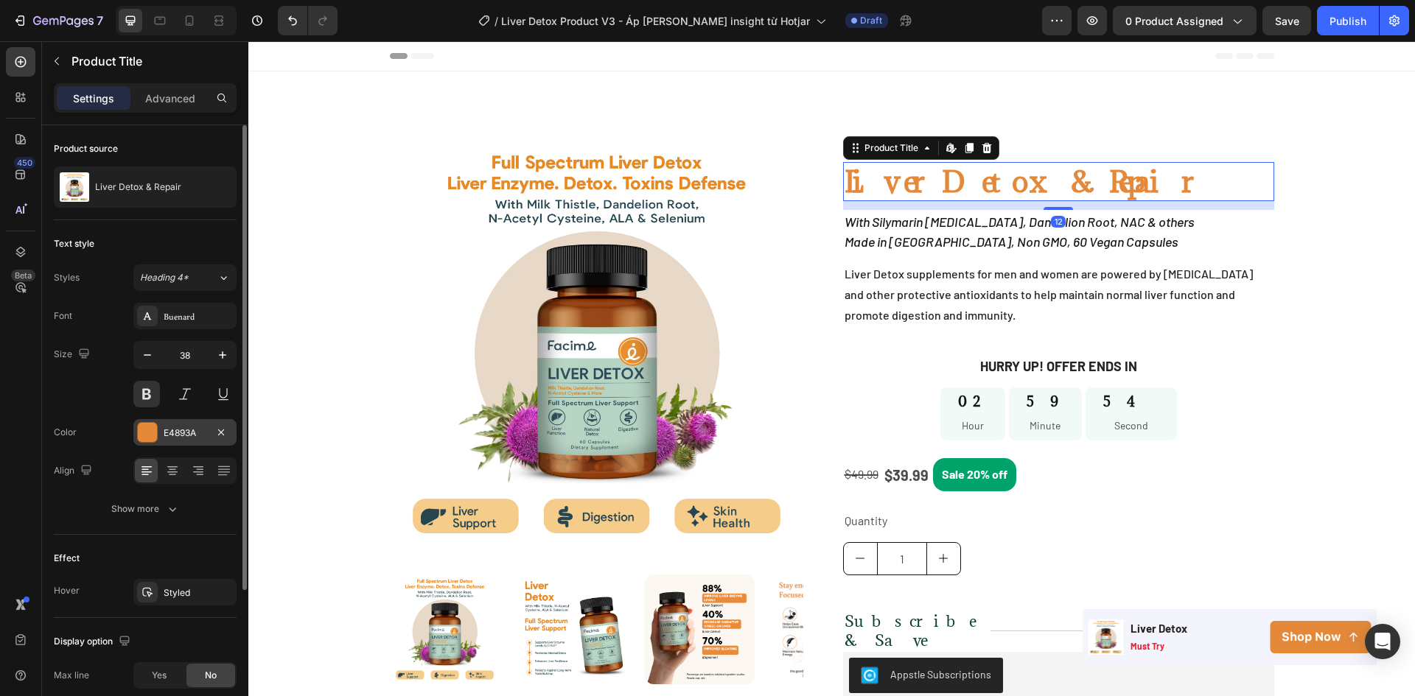
click at [147, 438] on div at bounding box center [147, 432] width 19 height 19
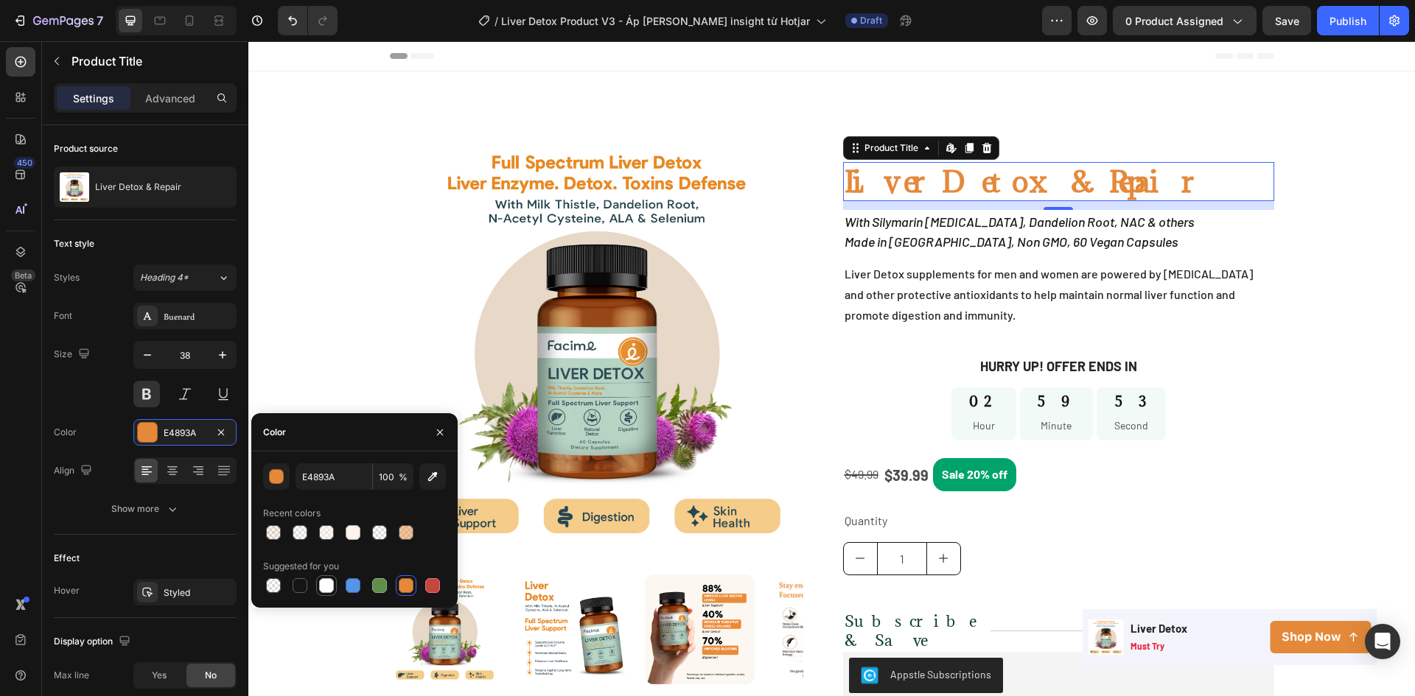
click at [302, 593] on div at bounding box center [300, 586] width 18 height 18
type input "151515"
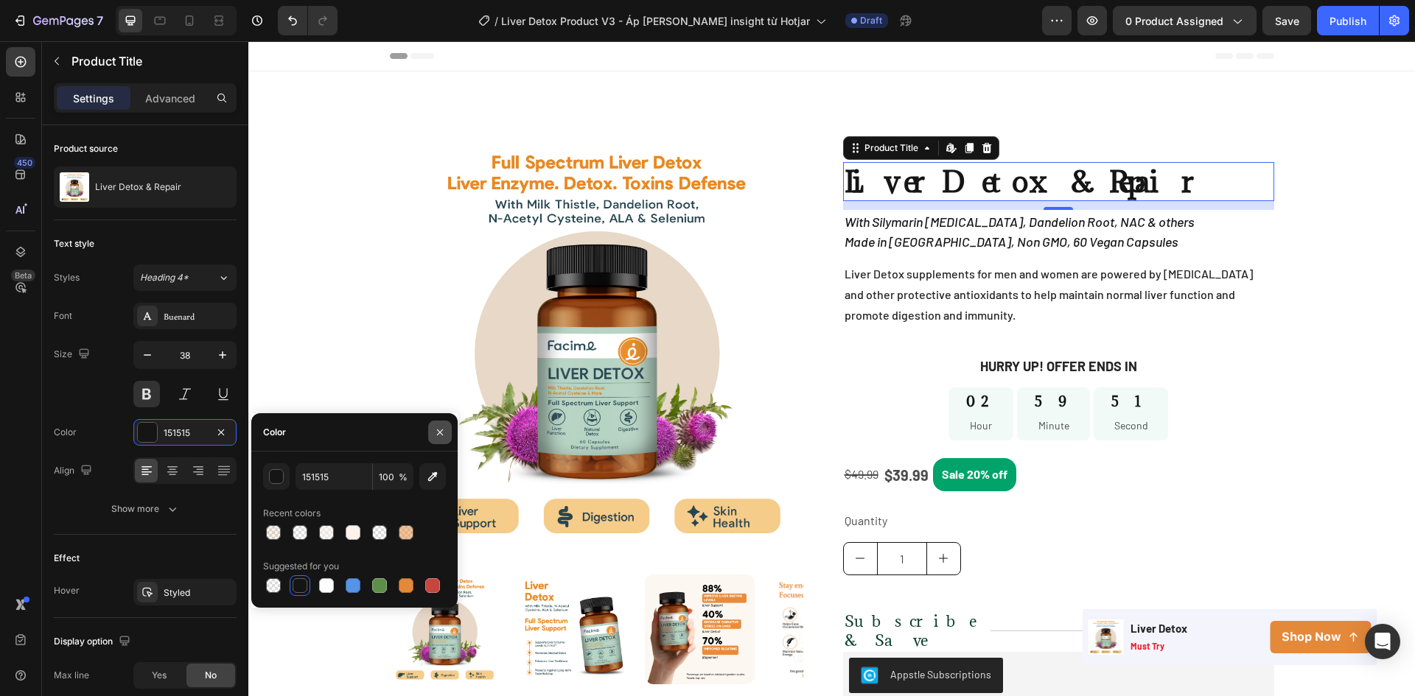
click at [436, 438] on icon "button" at bounding box center [440, 433] width 12 height 12
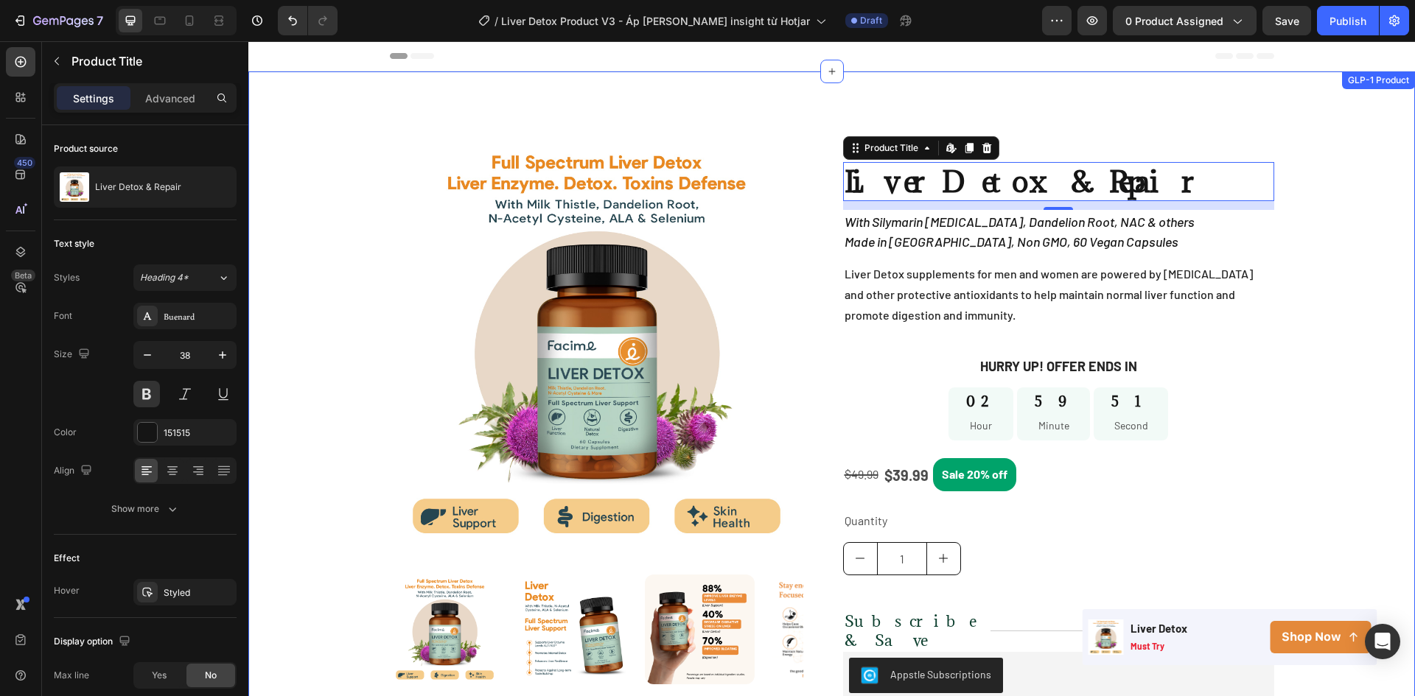
click at [1350, 284] on div "Product Images Image Image Image Image Row Row Row Icon Icon Icon Icon Icon Ico…" at bounding box center [831, 518] width 1166 height 760
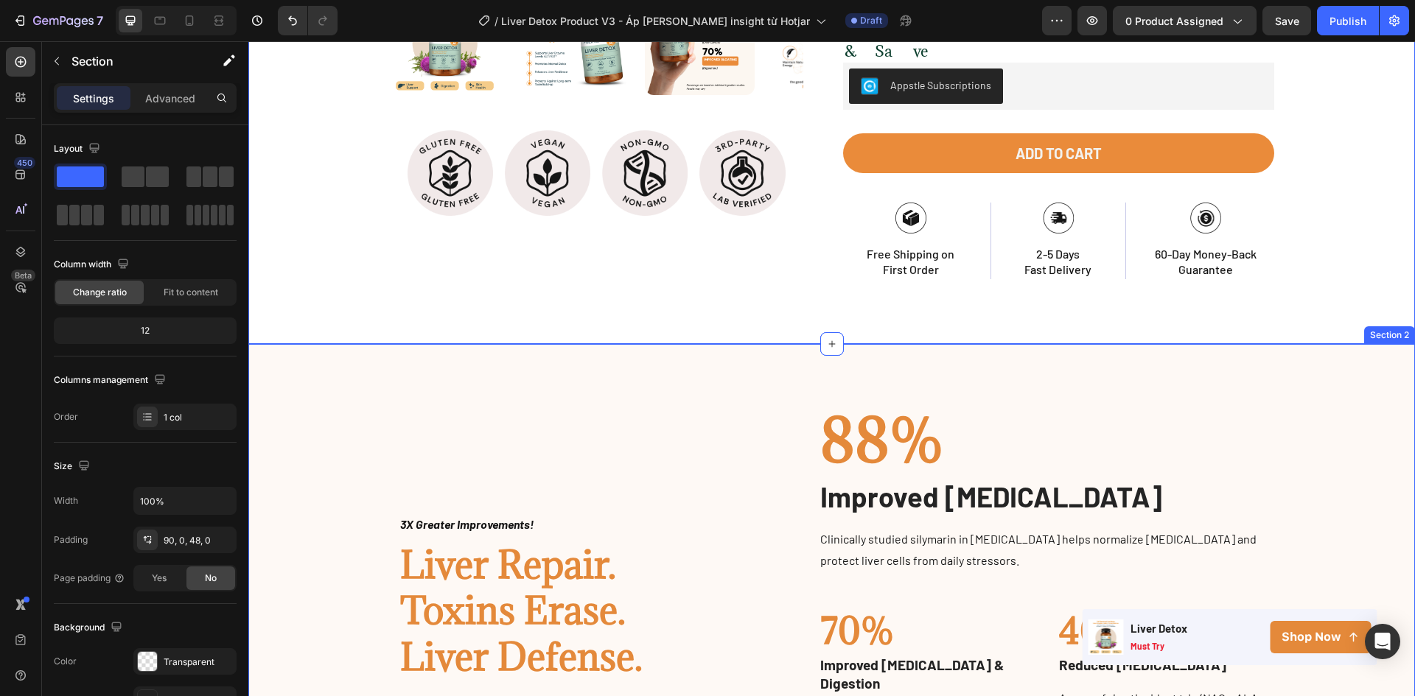
scroll to position [1032, 0]
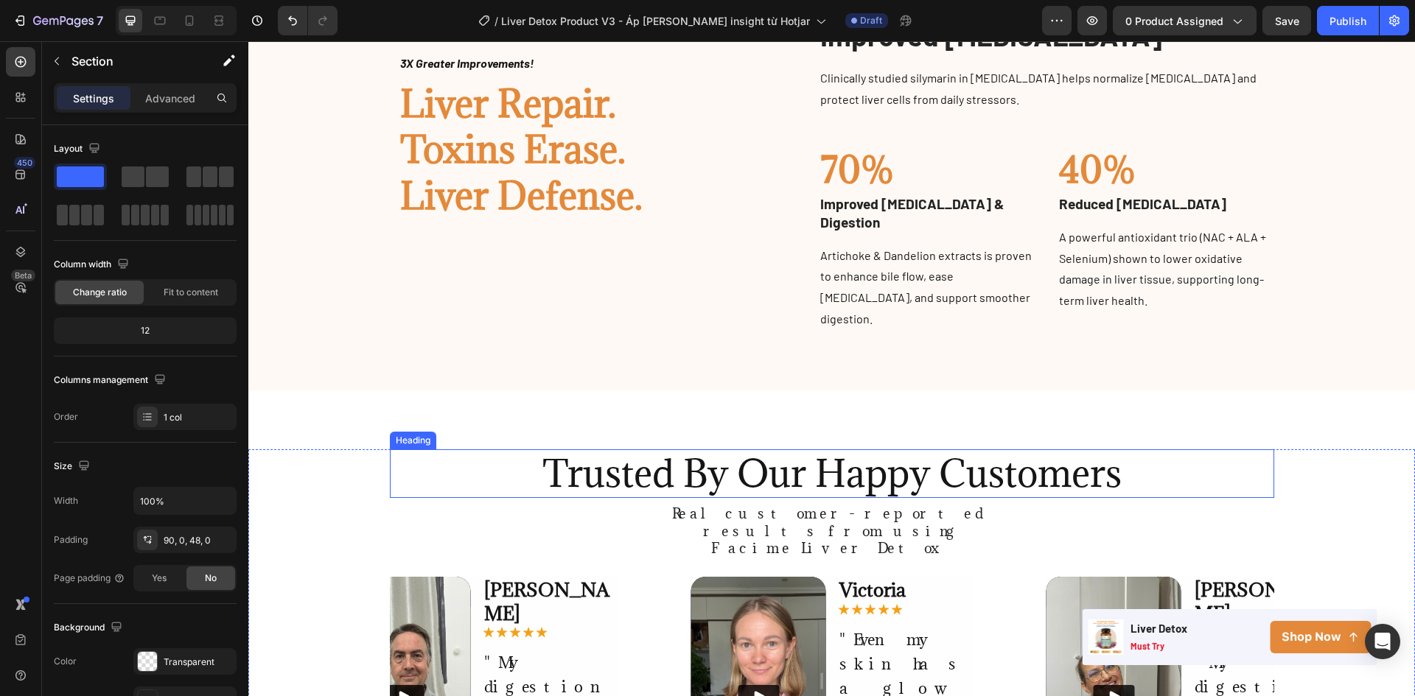
click at [892, 459] on h2 "Trusted By Our Happy Customers" at bounding box center [832, 473] width 884 height 49
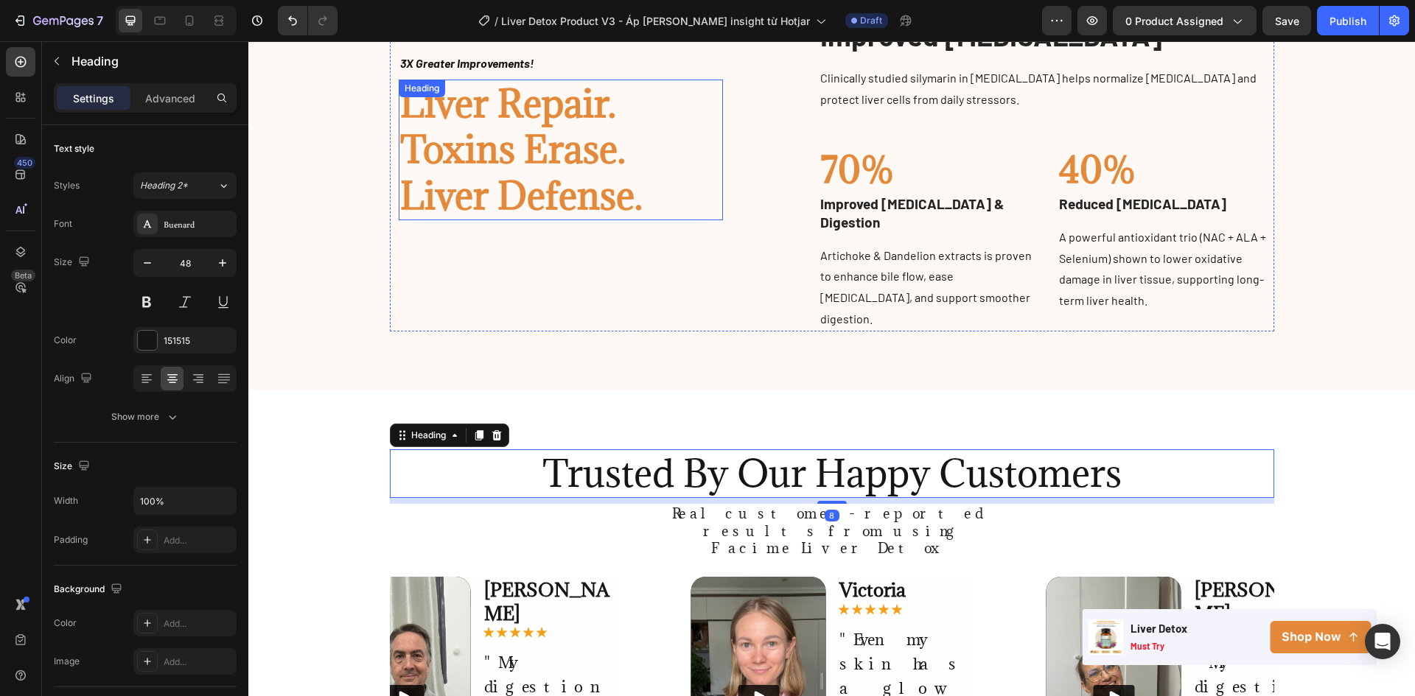
click at [553, 163] on h2 "Liver Repair. Toxins Erase. Liver Defense." at bounding box center [561, 150] width 325 height 141
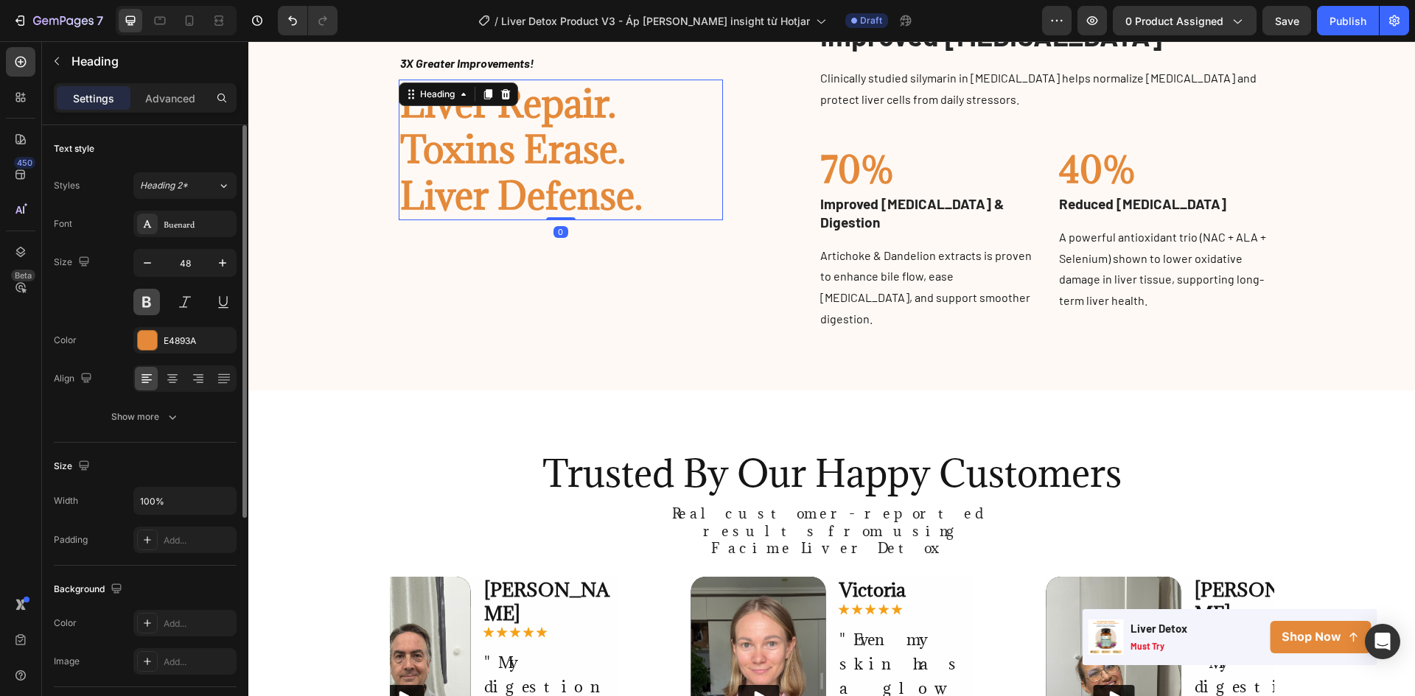
click at [142, 300] on button at bounding box center [146, 302] width 27 height 27
click at [138, 304] on button at bounding box center [146, 302] width 27 height 27
click at [155, 416] on div "Show more" at bounding box center [145, 417] width 69 height 15
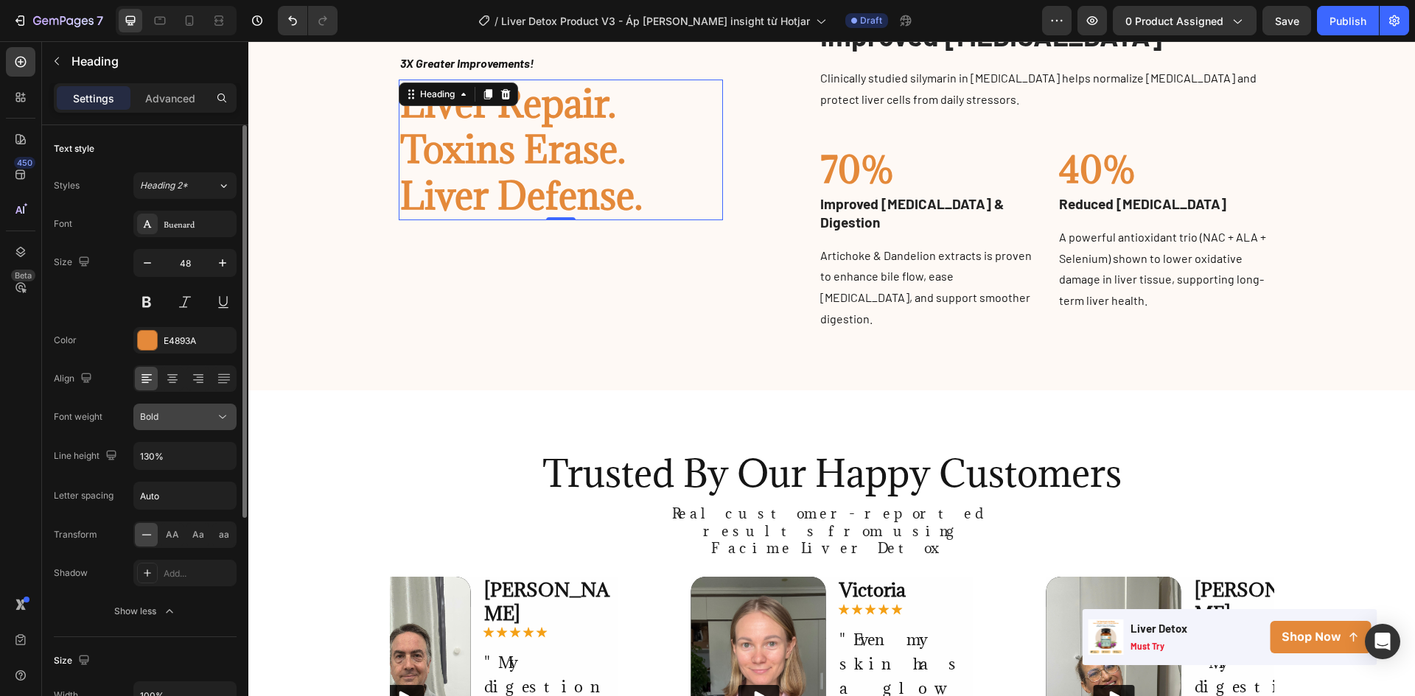
click at [167, 417] on div "Bold" at bounding box center [177, 416] width 75 height 13
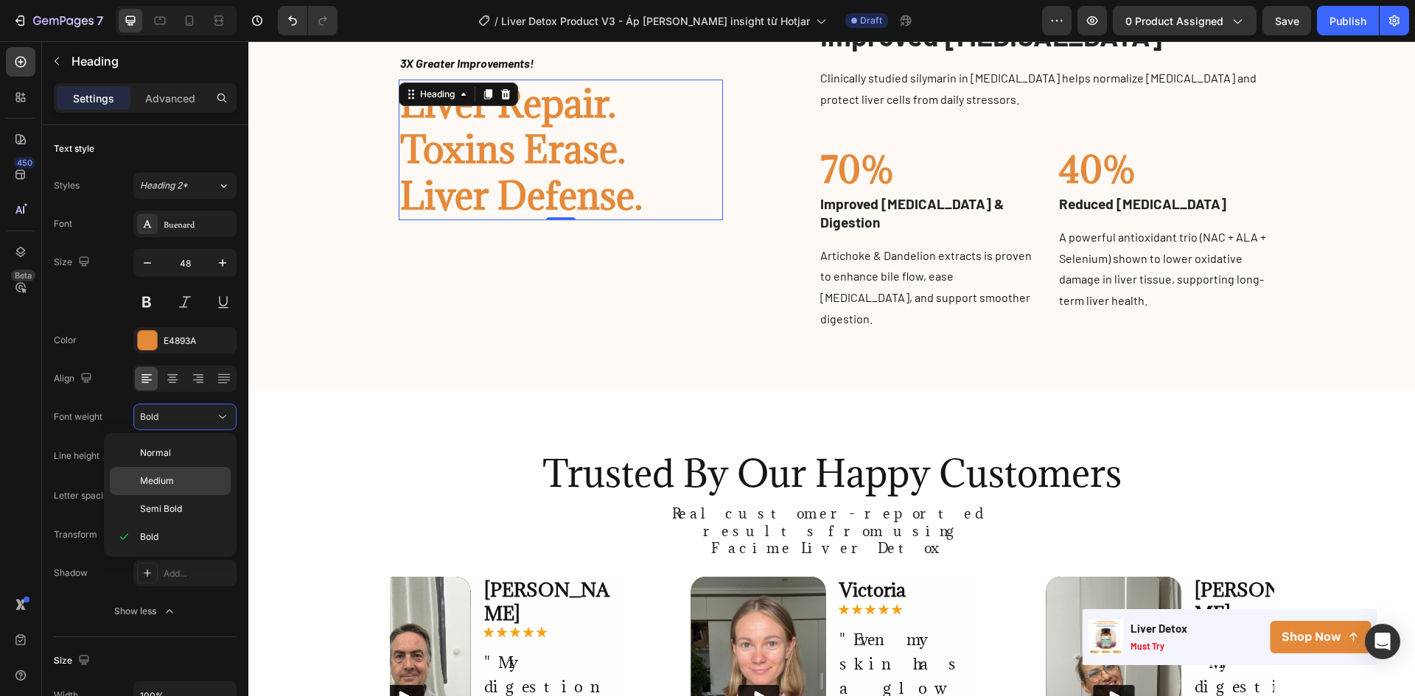
click at [164, 495] on div "Medium" at bounding box center [170, 509] width 121 height 28
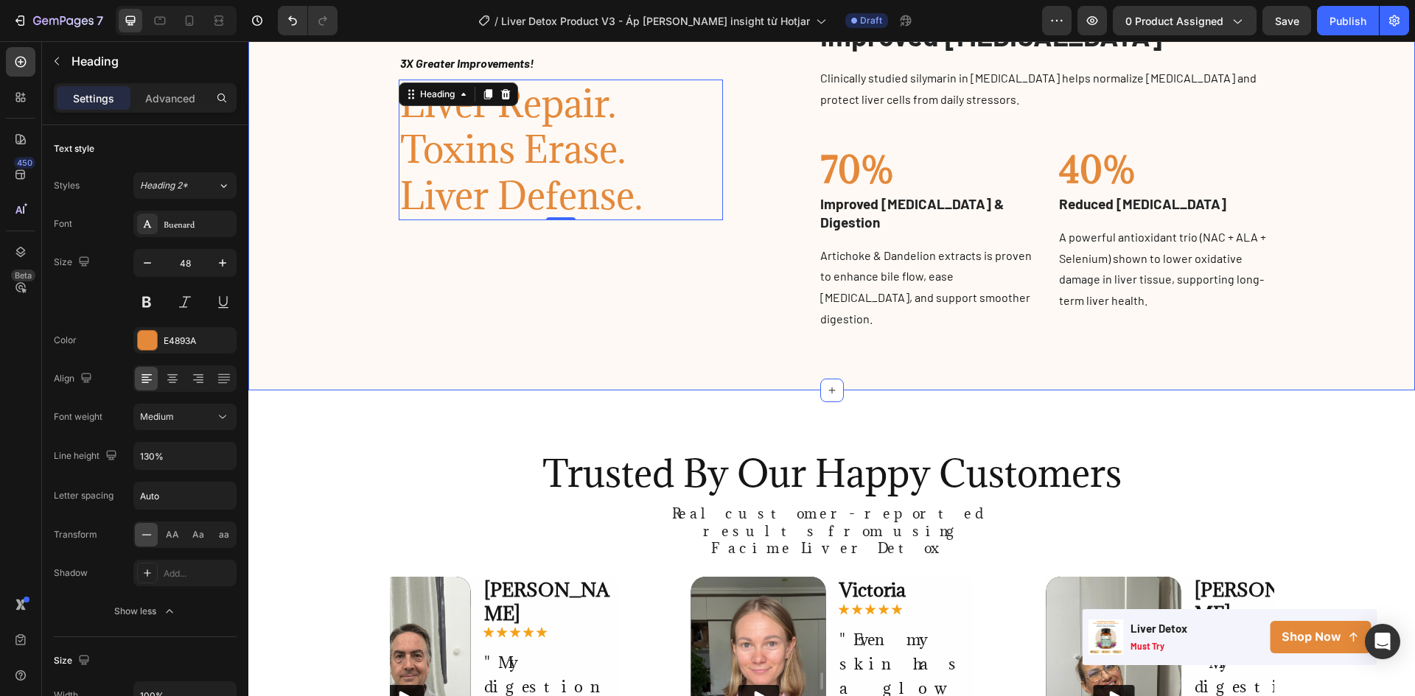
click at [316, 248] on div "Image 3X Greater Improvements! Text block Liver Repair. Toxins Erase. Liver Def…" at bounding box center [831, 137] width 1144 height 390
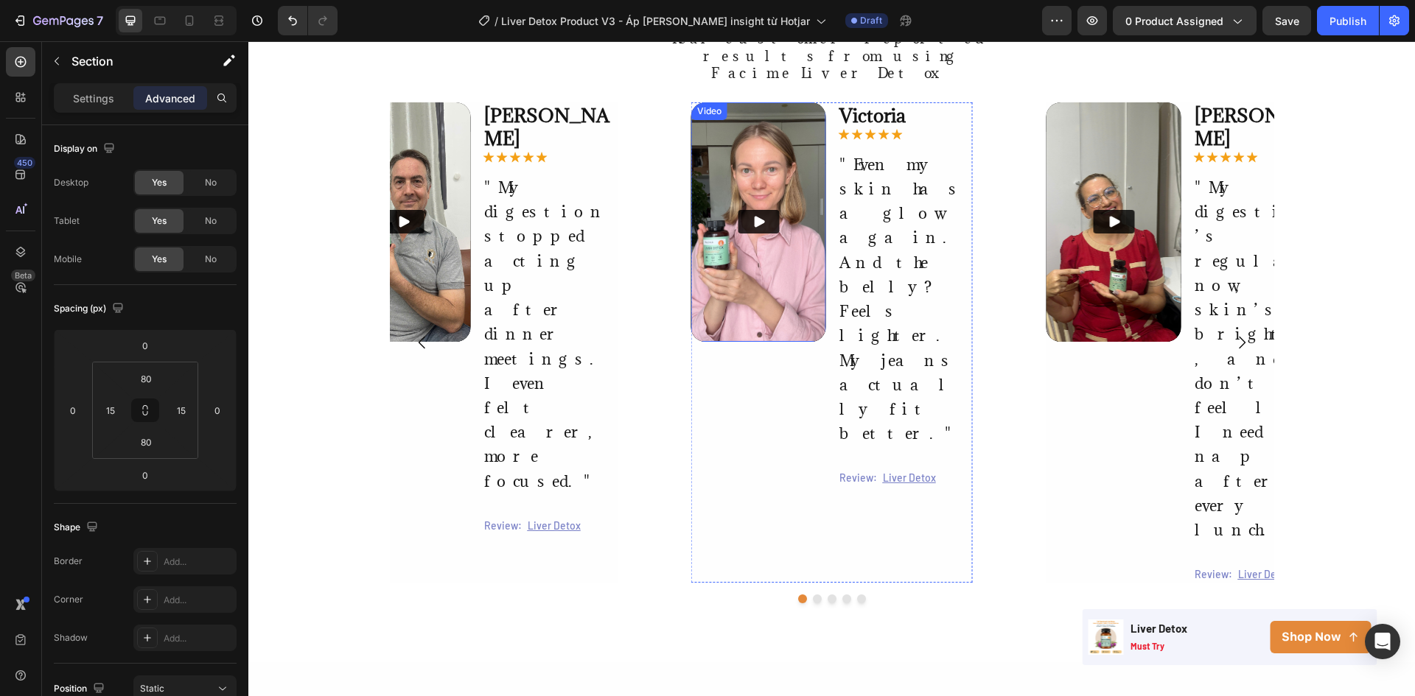
scroll to position [1768, 0]
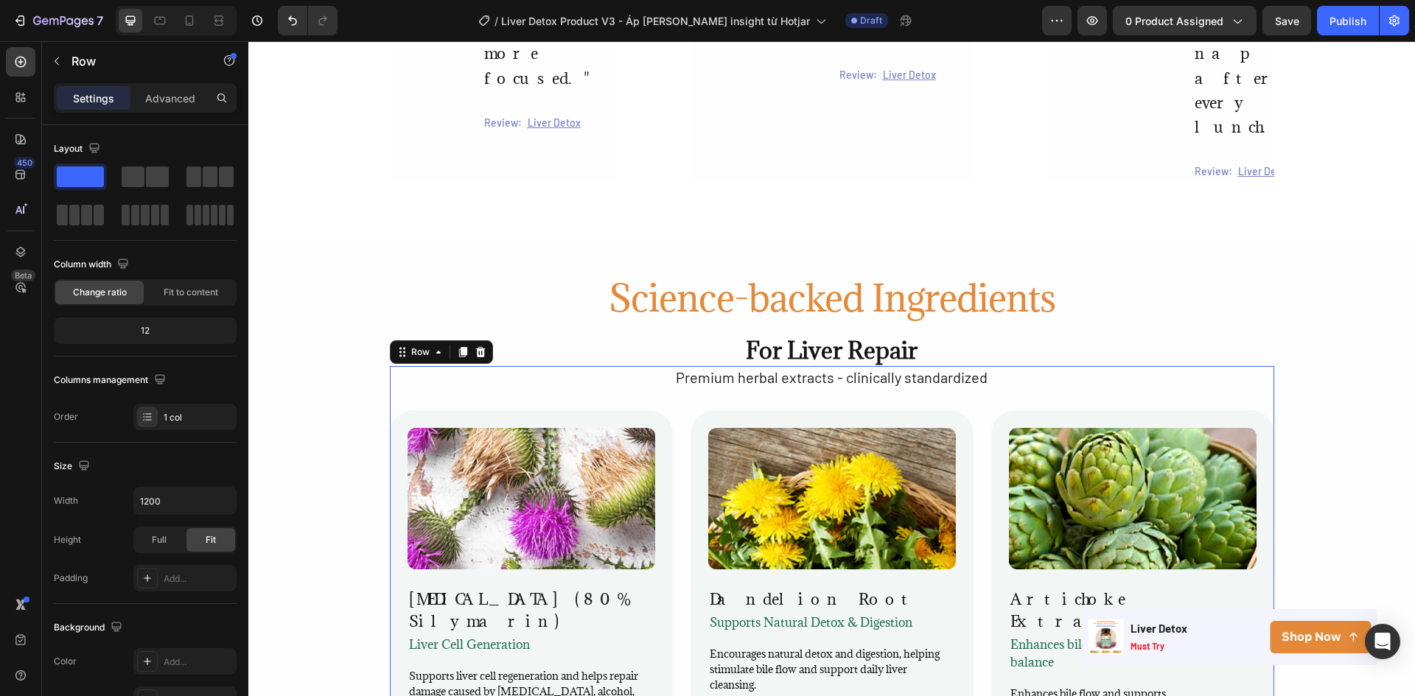
scroll to position [1621, 0]
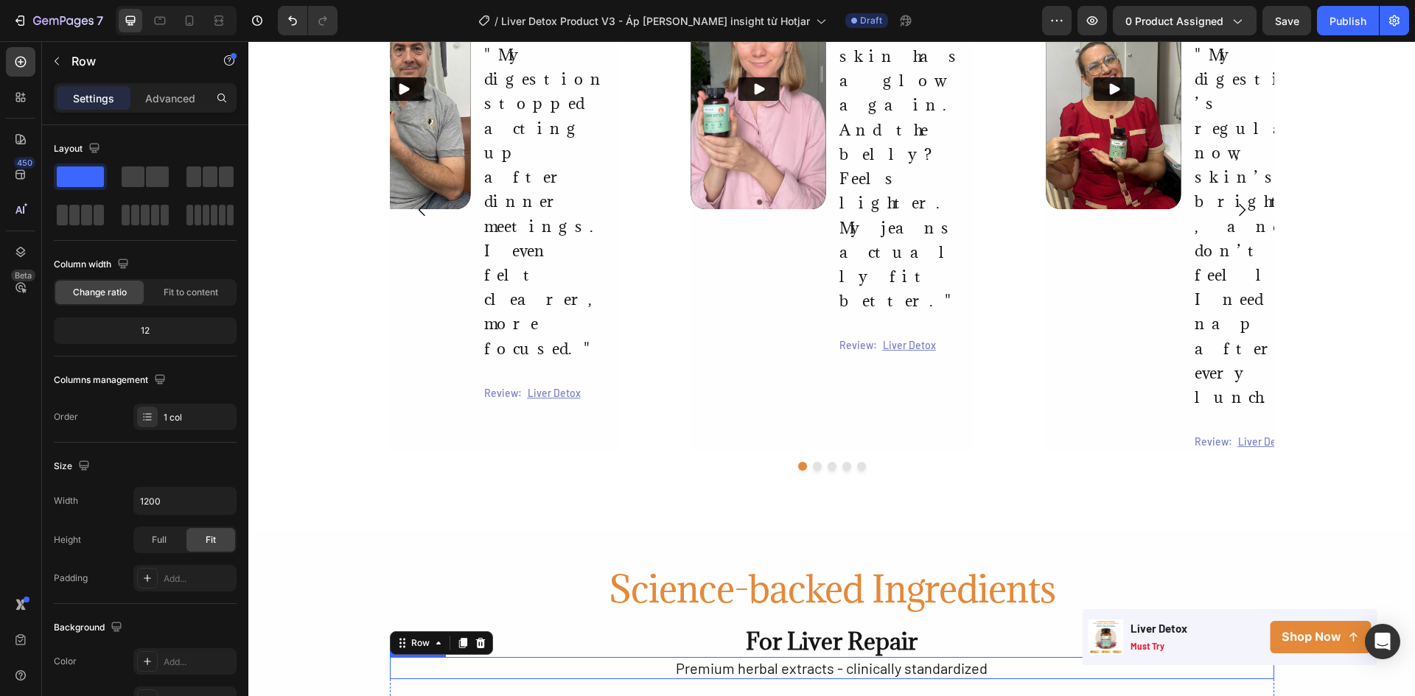
click at [676, 659] on p "Premium herbal extracts - clinically standardized" at bounding box center [831, 668] width 881 height 19
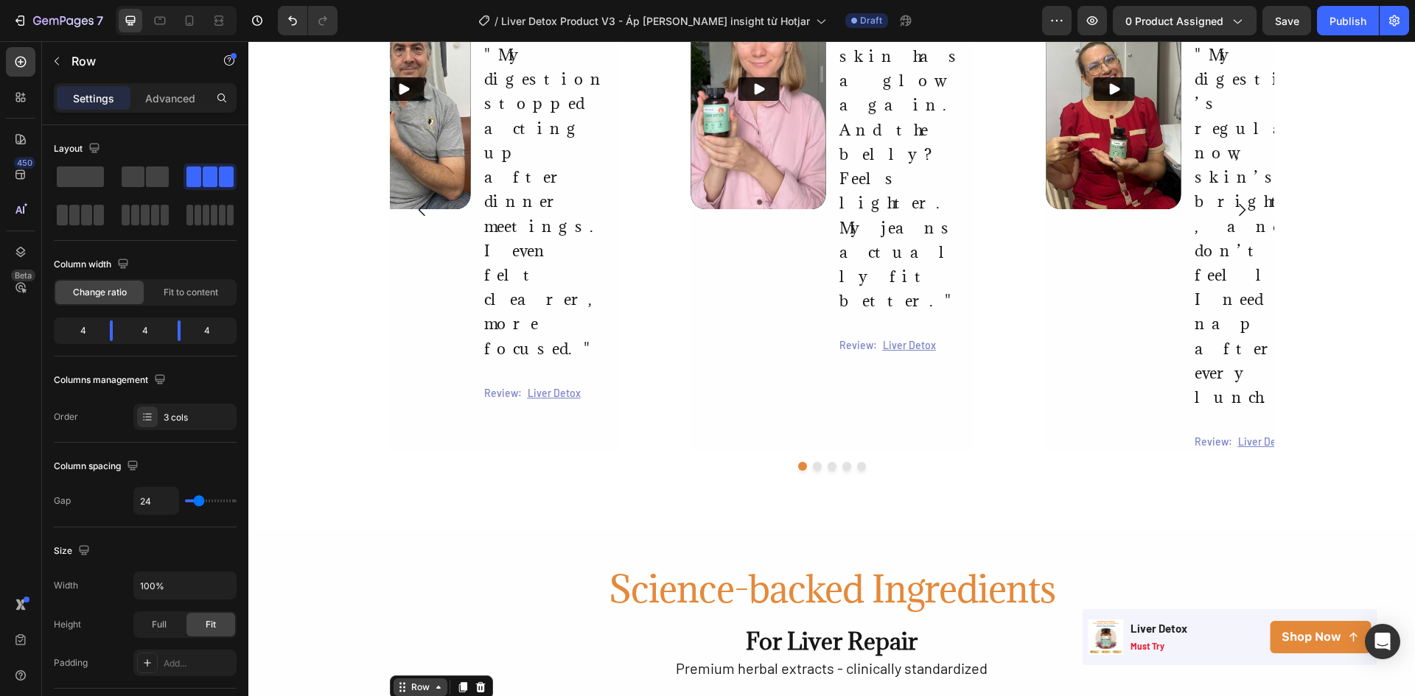
click at [416, 681] on div "Row" at bounding box center [420, 687] width 24 height 13
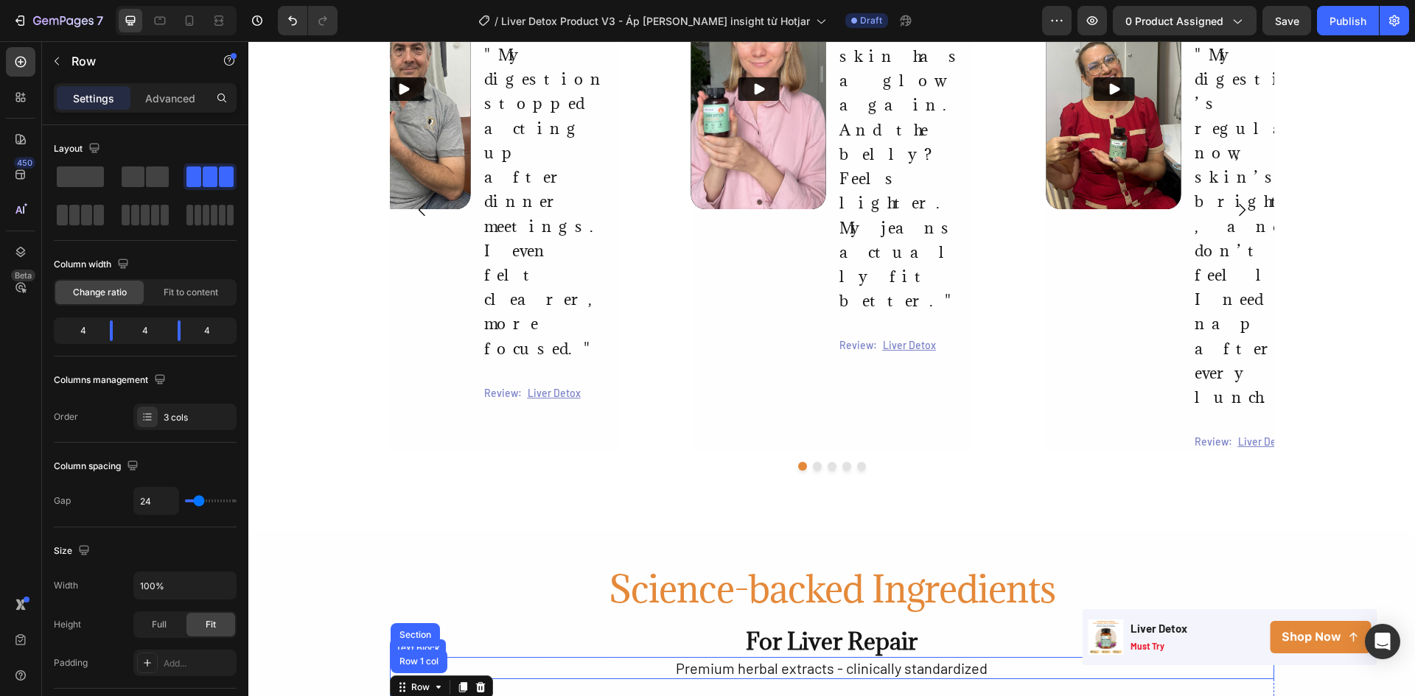
click at [700, 659] on p "Premium herbal extracts - clinically standardized" at bounding box center [831, 668] width 881 height 19
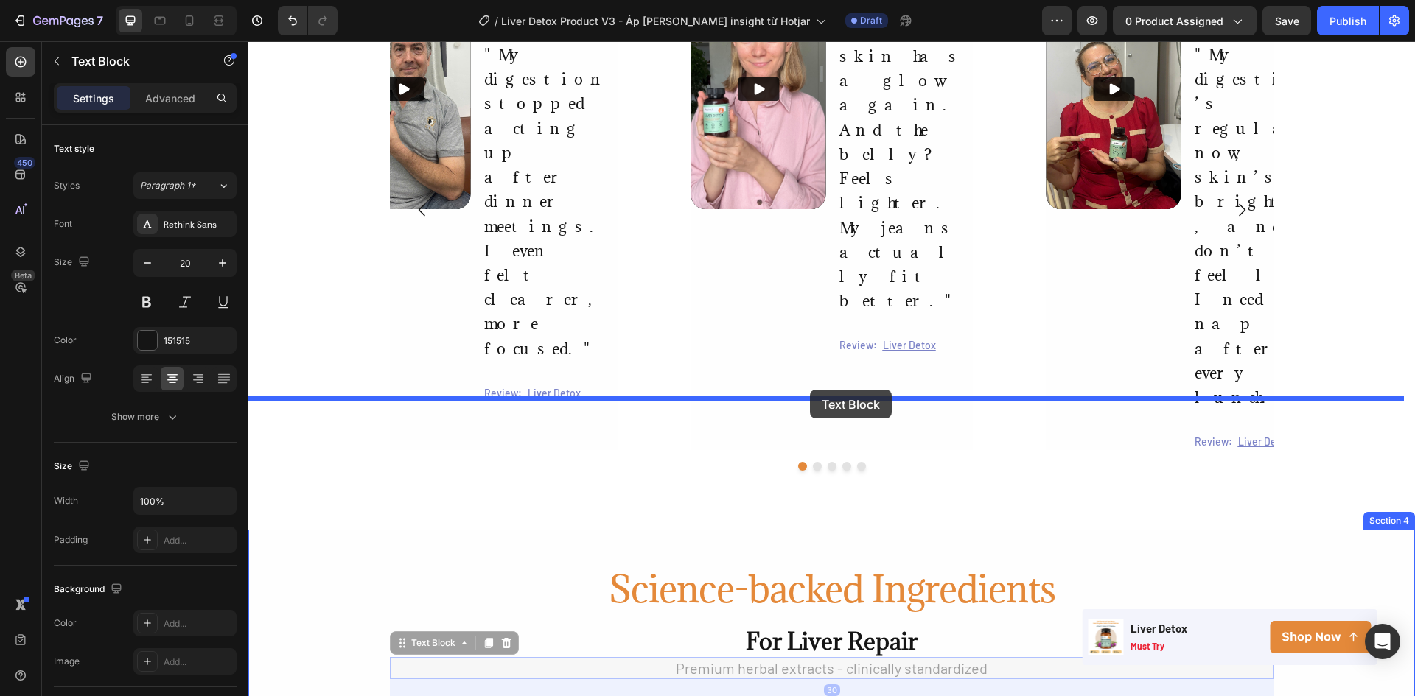
drag, startPoint x: 395, startPoint y: 382, endPoint x: 810, endPoint y: 390, distance: 414.9
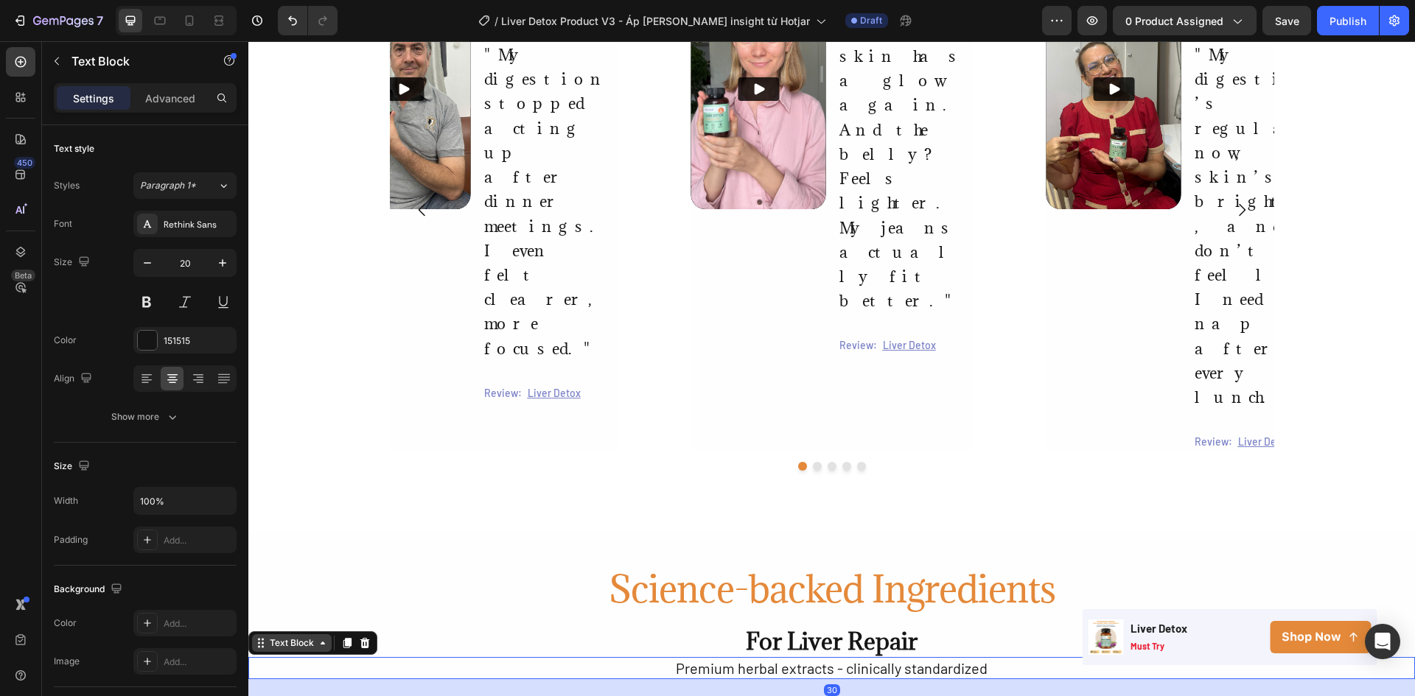
click at [307, 637] on div "Text Block" at bounding box center [292, 643] width 50 height 13
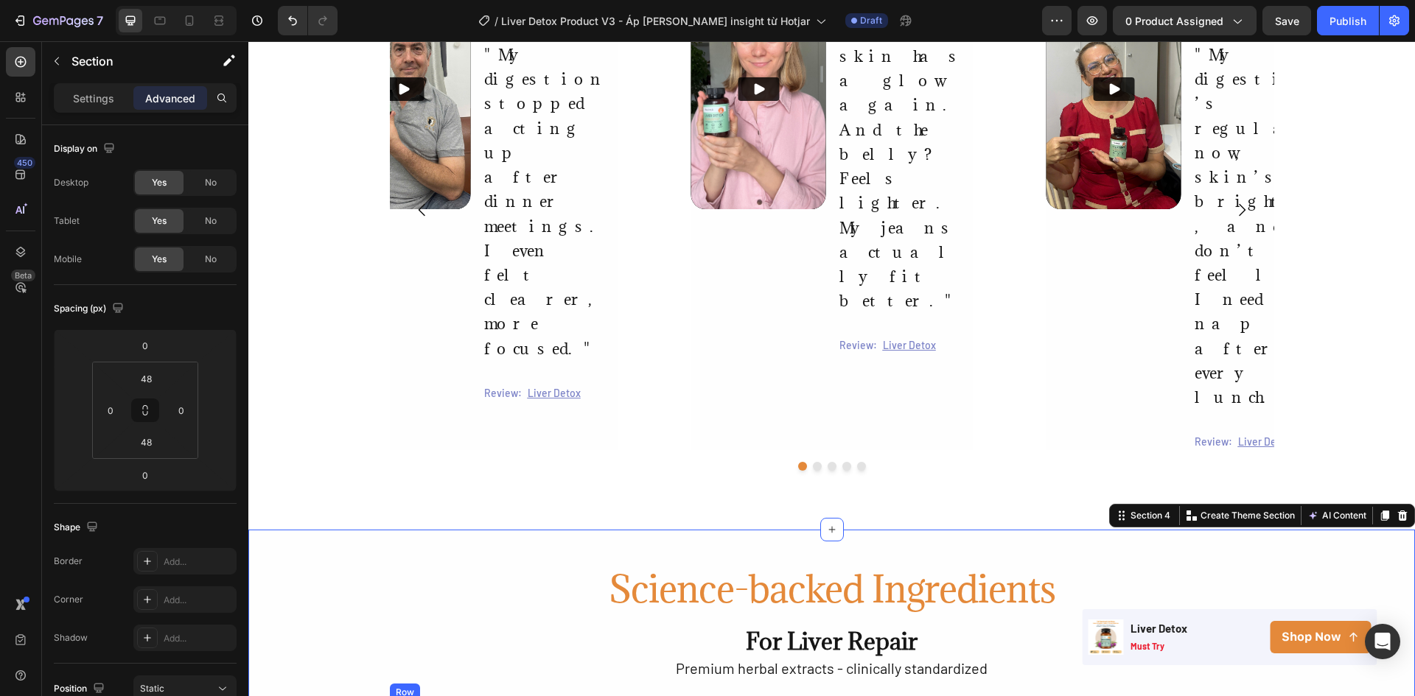
scroll to position [1768, 0]
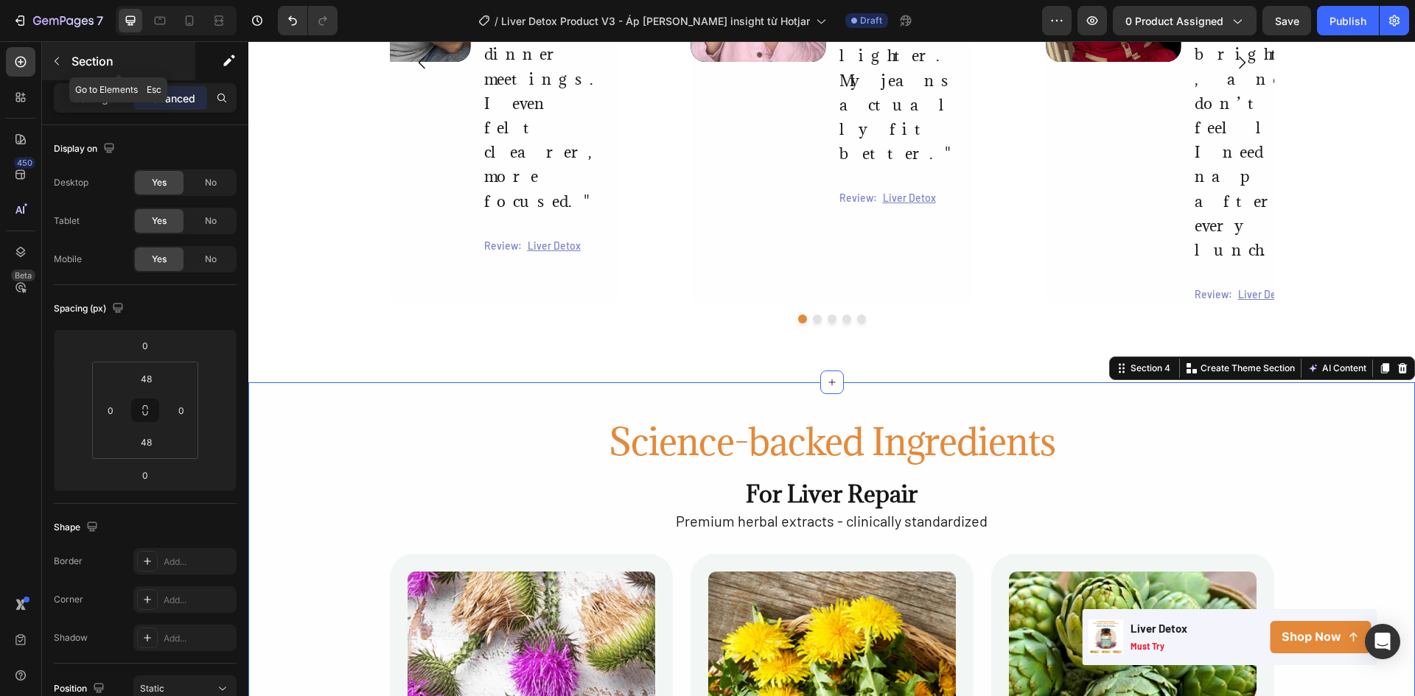
click at [59, 63] on icon "button" at bounding box center [57, 61] width 12 height 12
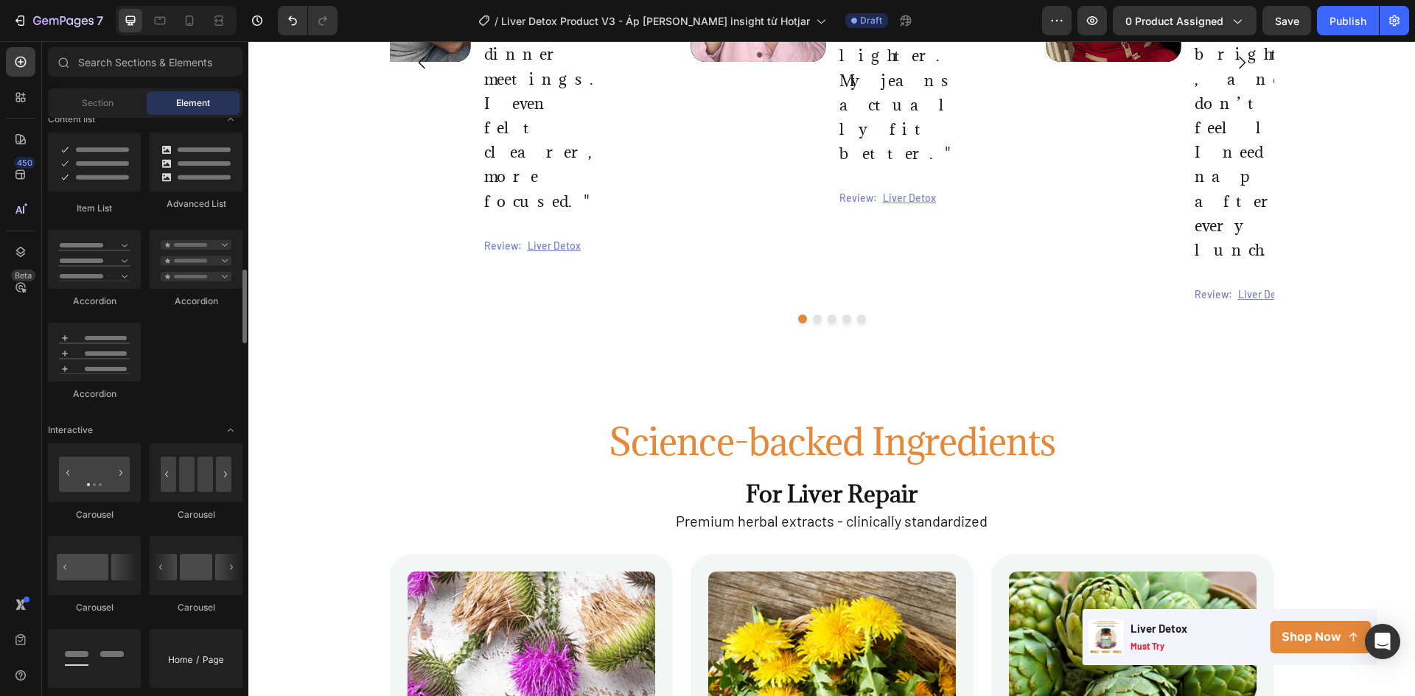
scroll to position [1326, 0]
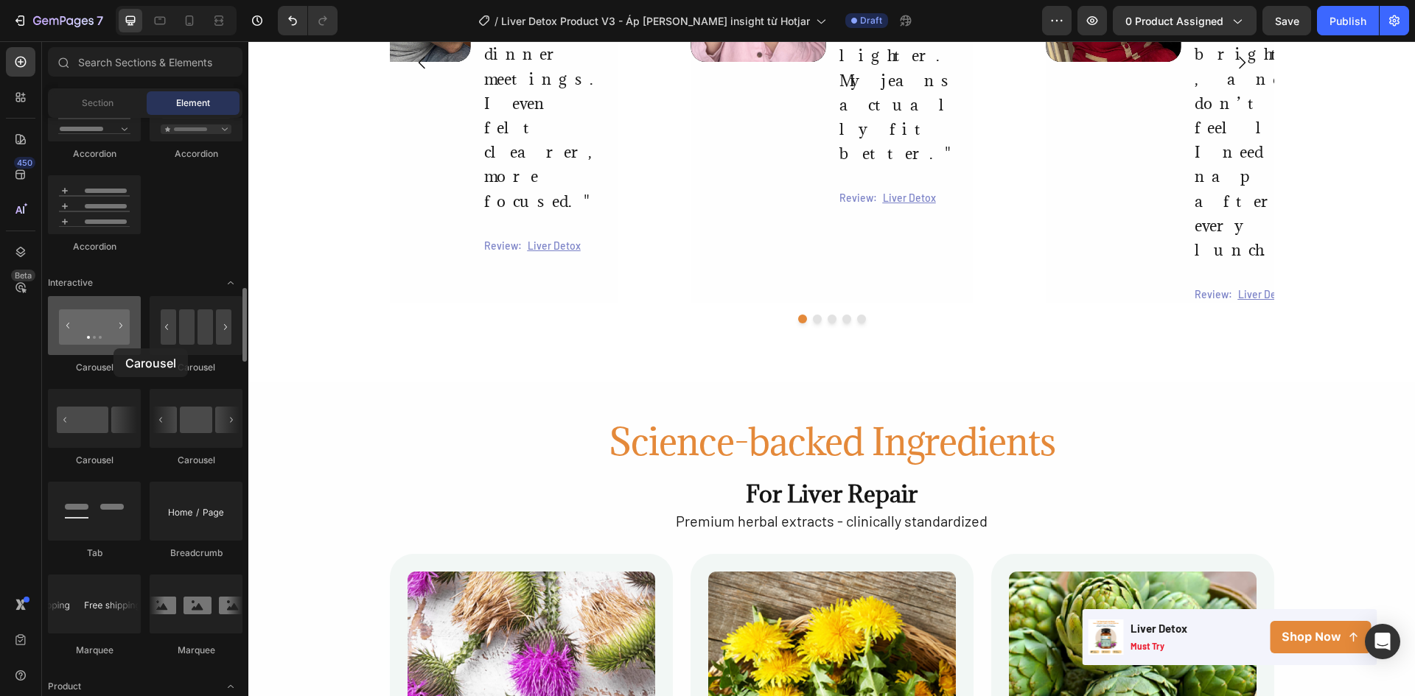
drag, startPoint x: 104, startPoint y: 339, endPoint x: 113, endPoint y: 349, distance: 13.5
click at [113, 349] on div at bounding box center [94, 325] width 93 height 59
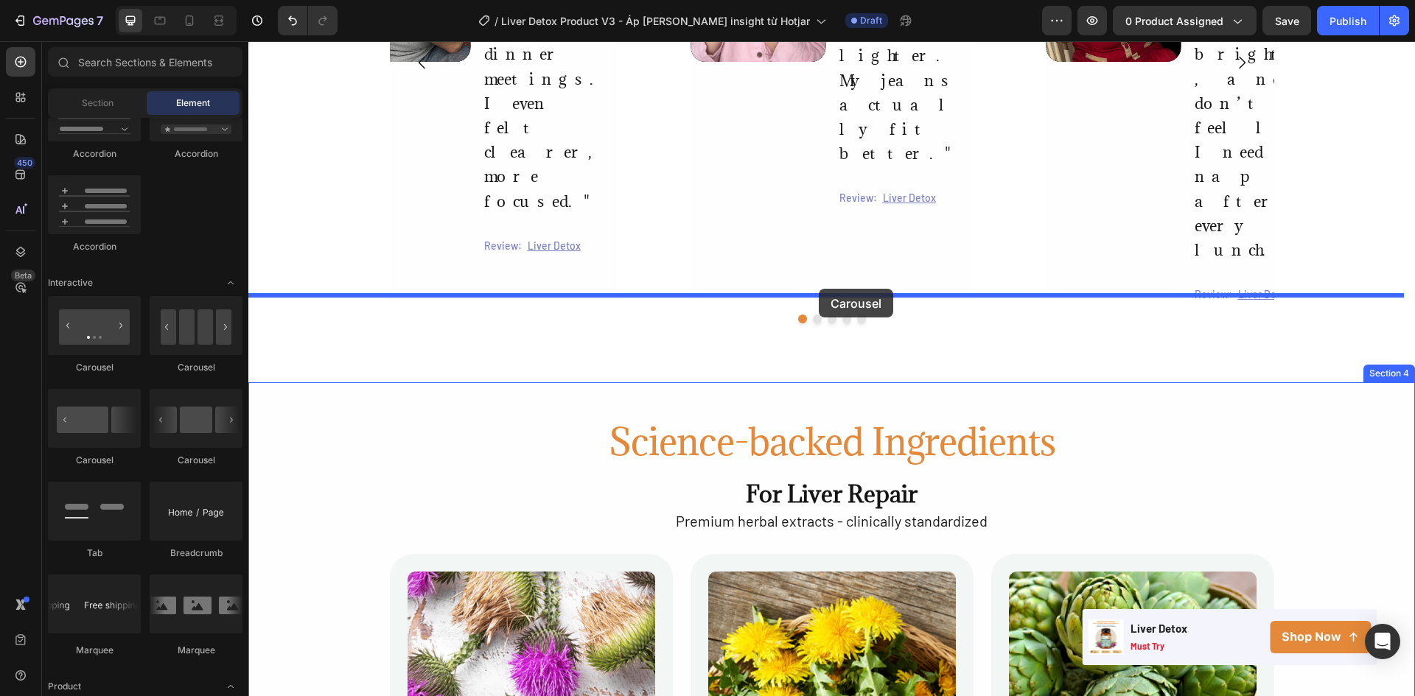
drag, startPoint x: 450, startPoint y: 474, endPoint x: 819, endPoint y: 289, distance: 412.2
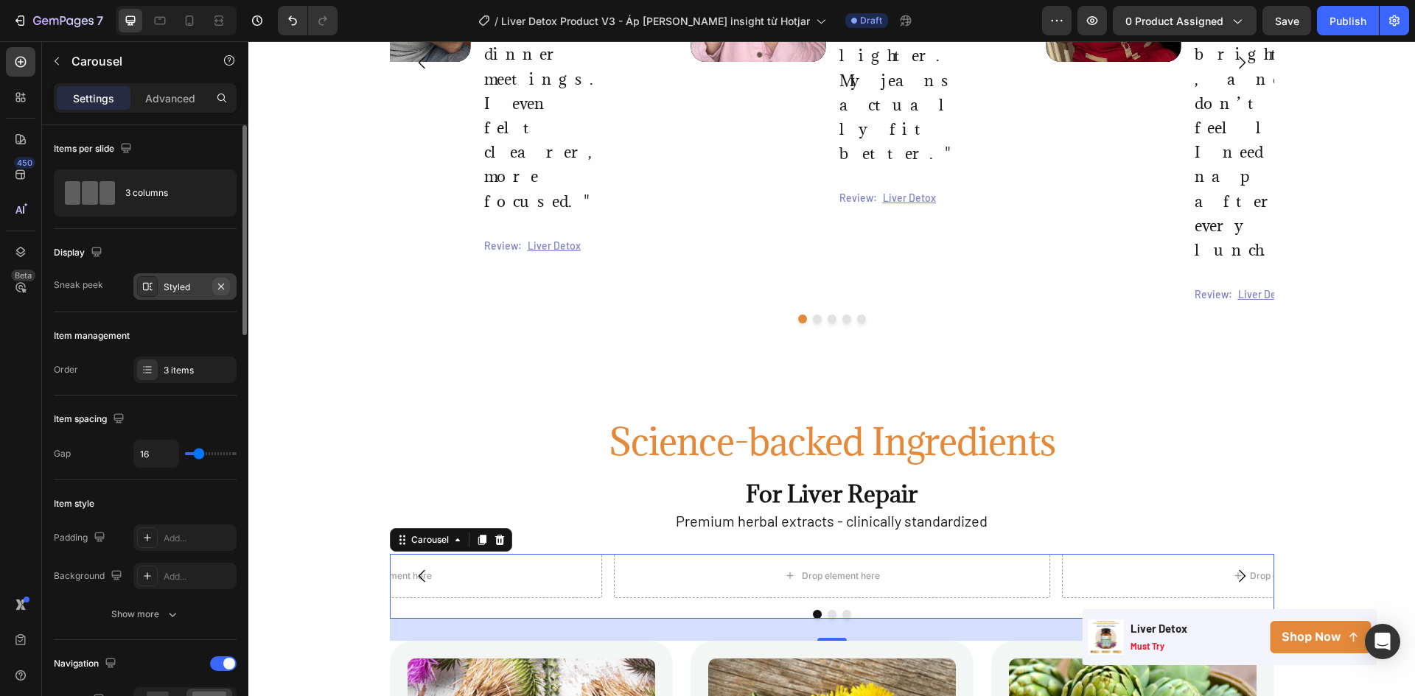
click at [223, 286] on icon "button" at bounding box center [221, 287] width 12 height 12
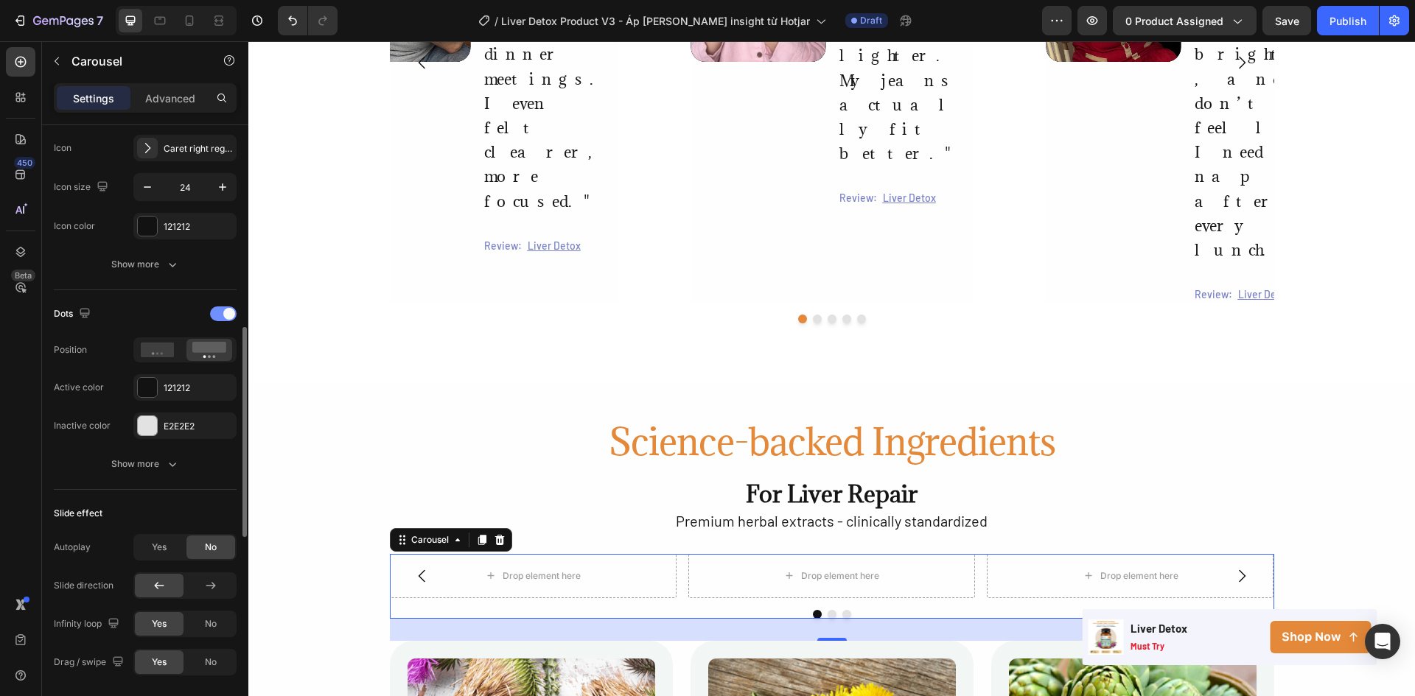
click at [223, 313] on span at bounding box center [229, 314] width 12 height 12
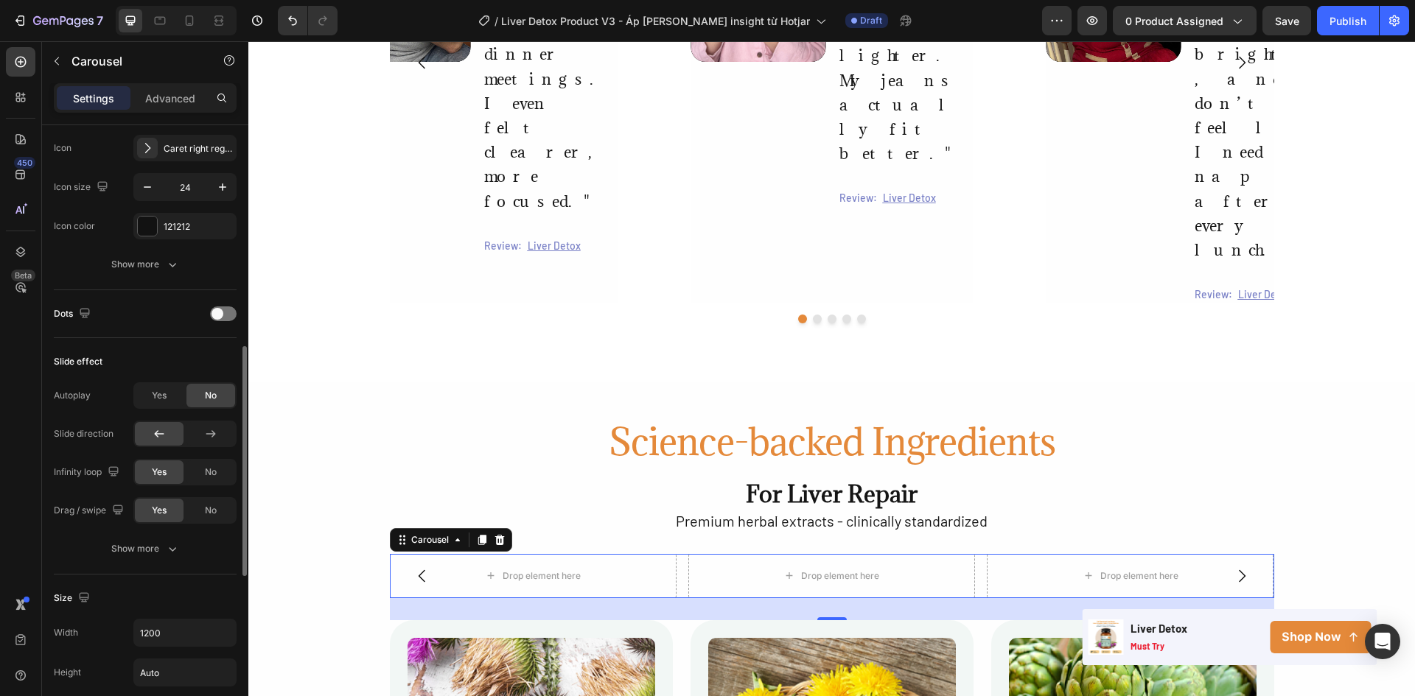
scroll to position [442, 0]
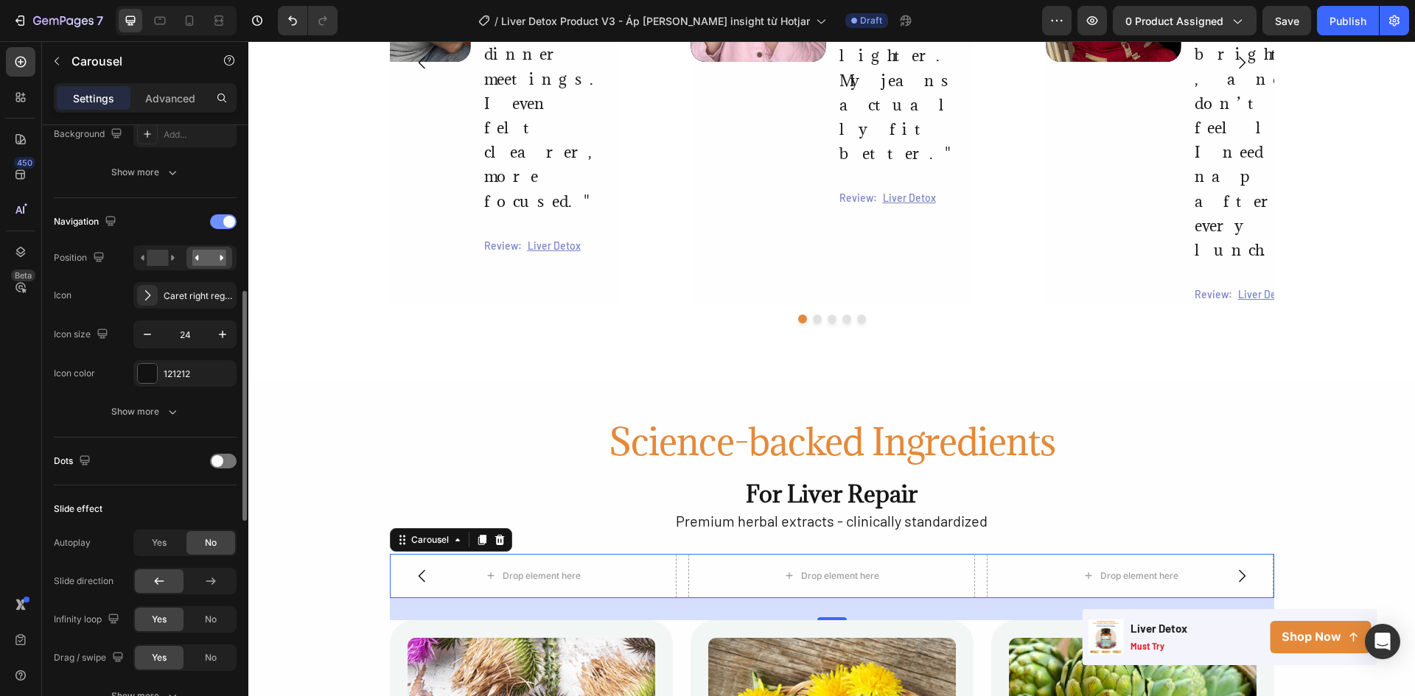
click at [218, 223] on div at bounding box center [223, 221] width 27 height 15
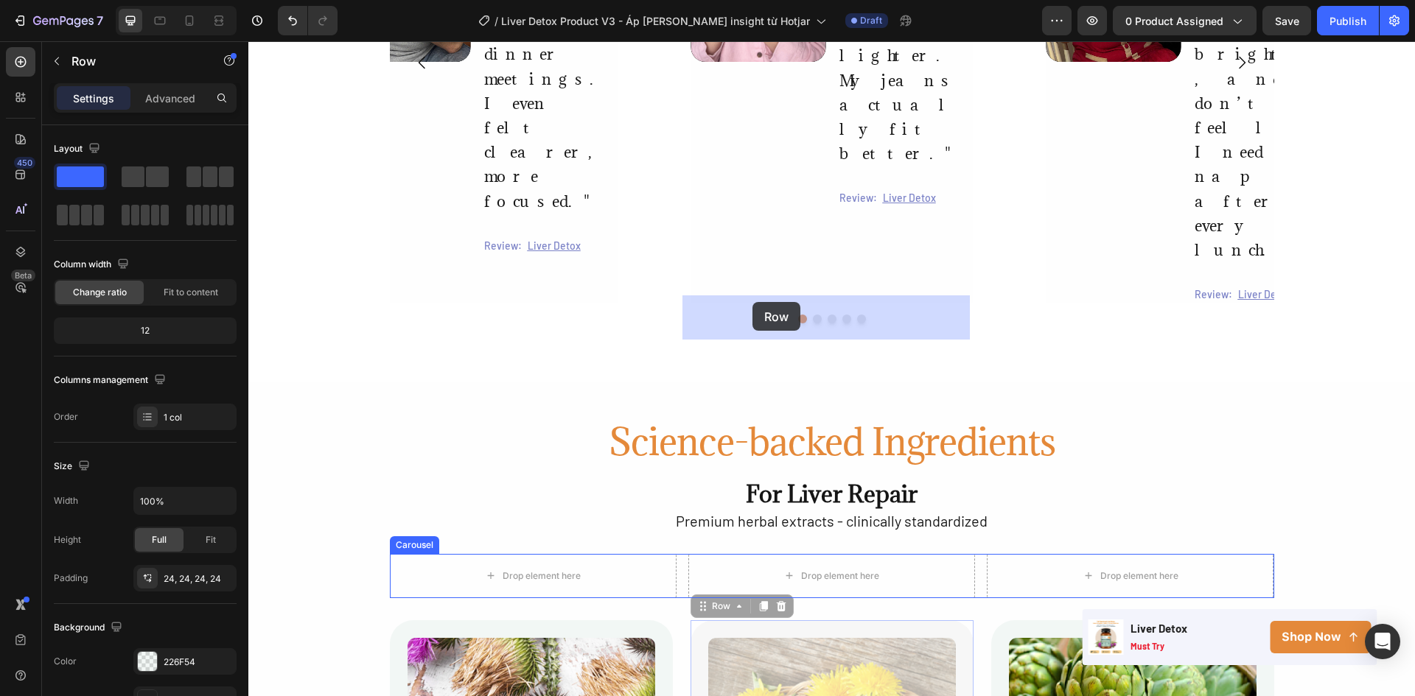
drag, startPoint x: 695, startPoint y: 348, endPoint x: 752, endPoint y: 302, distance: 73.4
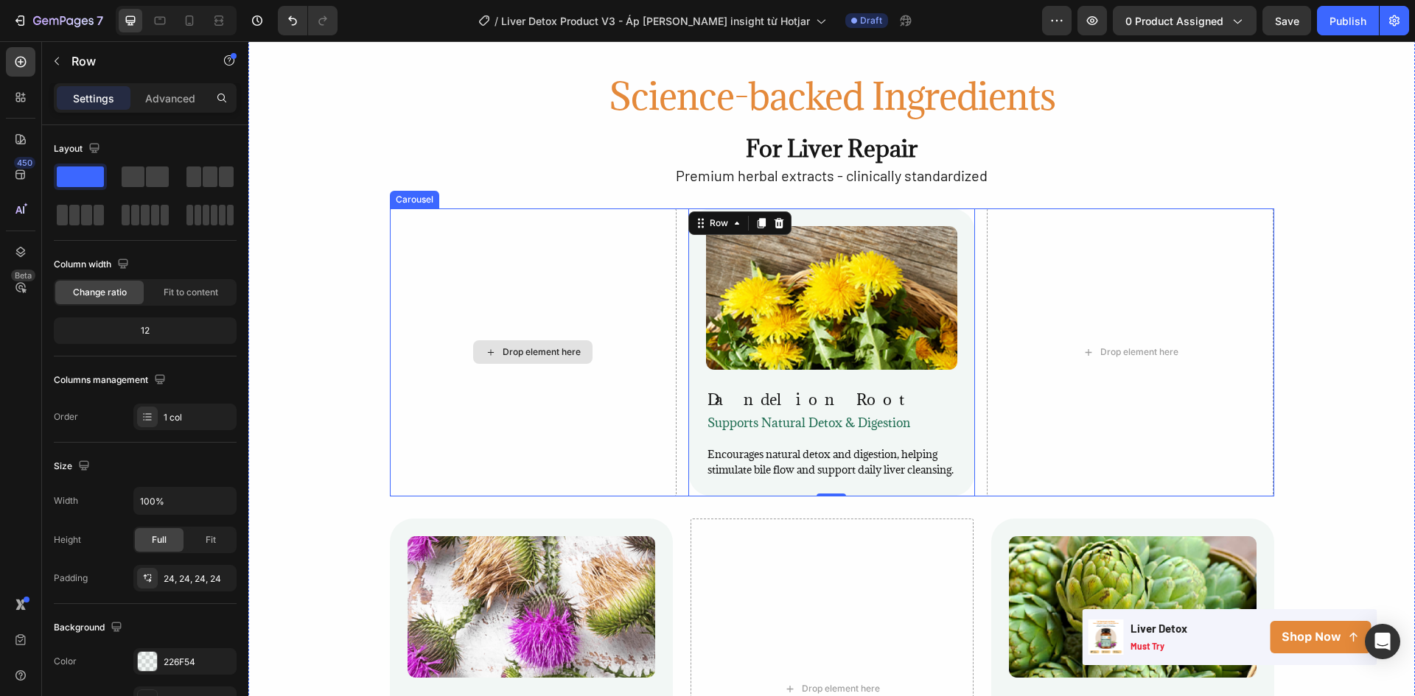
scroll to position [1916, 0]
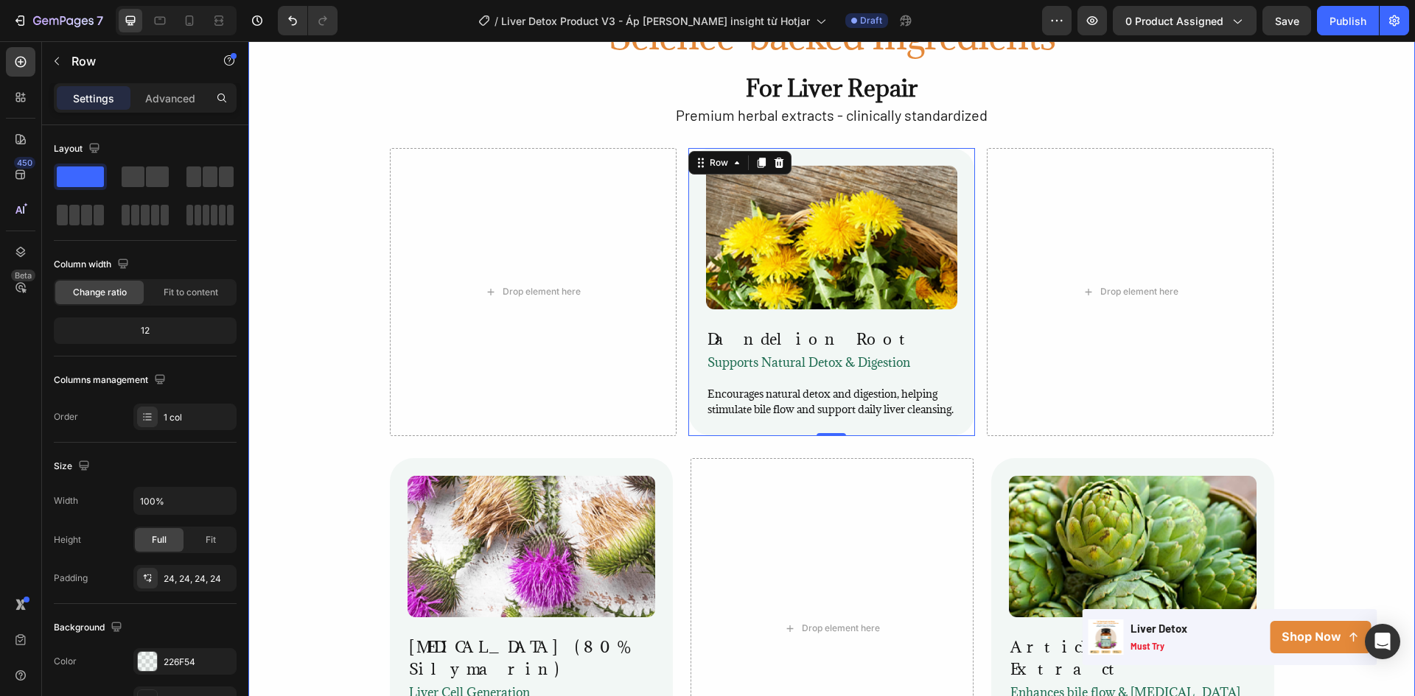
click at [636, 462] on div "Image Milk Thistle (80% Silymarin) Heading Liver Cell Generation Text Block Sup…" at bounding box center [531, 628] width 283 height 341
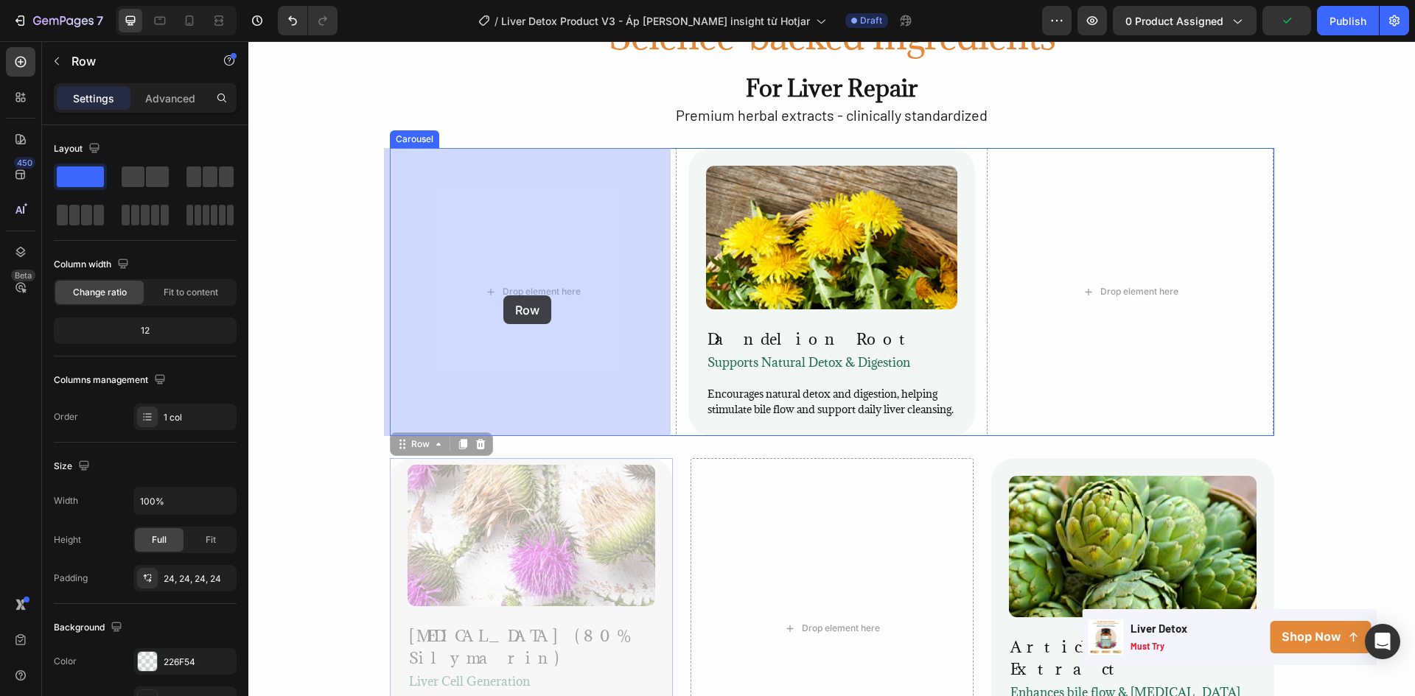
drag, startPoint x: 393, startPoint y: 445, endPoint x: 503, endPoint y: 303, distance: 179.2
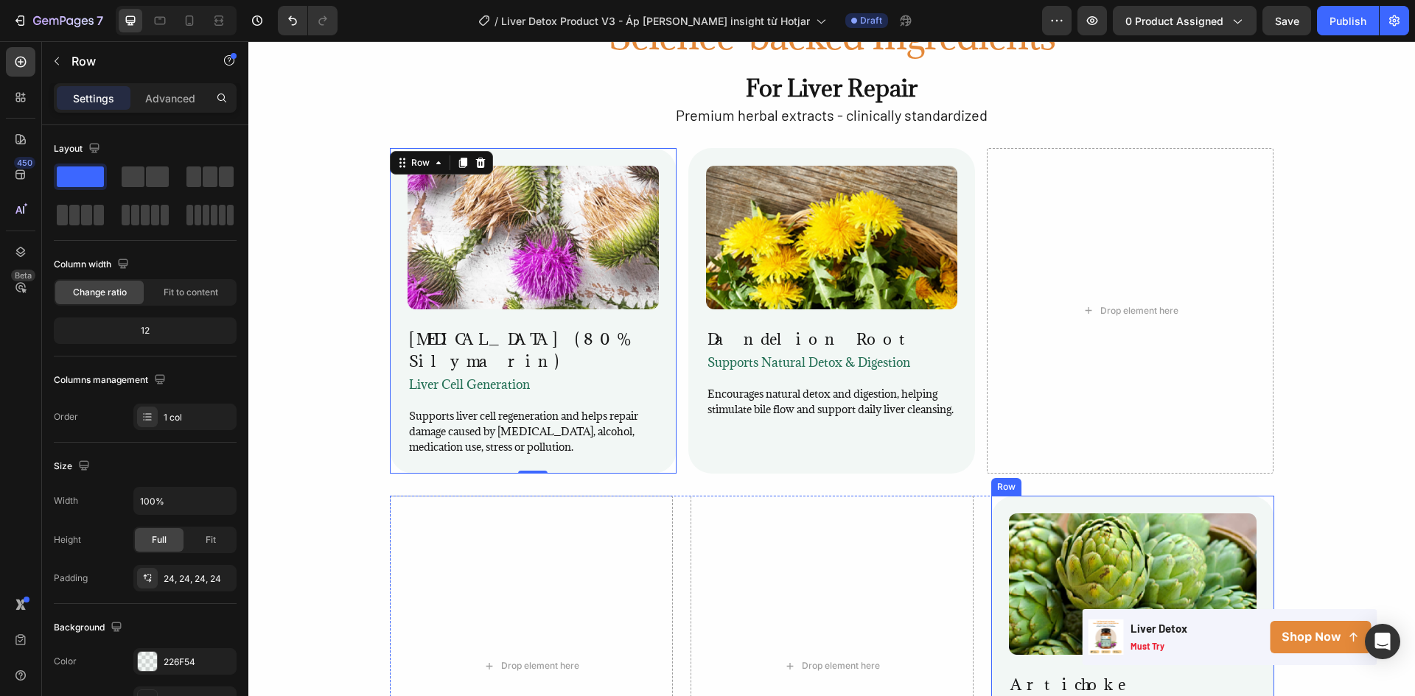
click at [998, 496] on div "Image Artichoke Extract Heading Enhances bile flow & cholesterol balance Text B…" at bounding box center [1132, 666] width 283 height 341
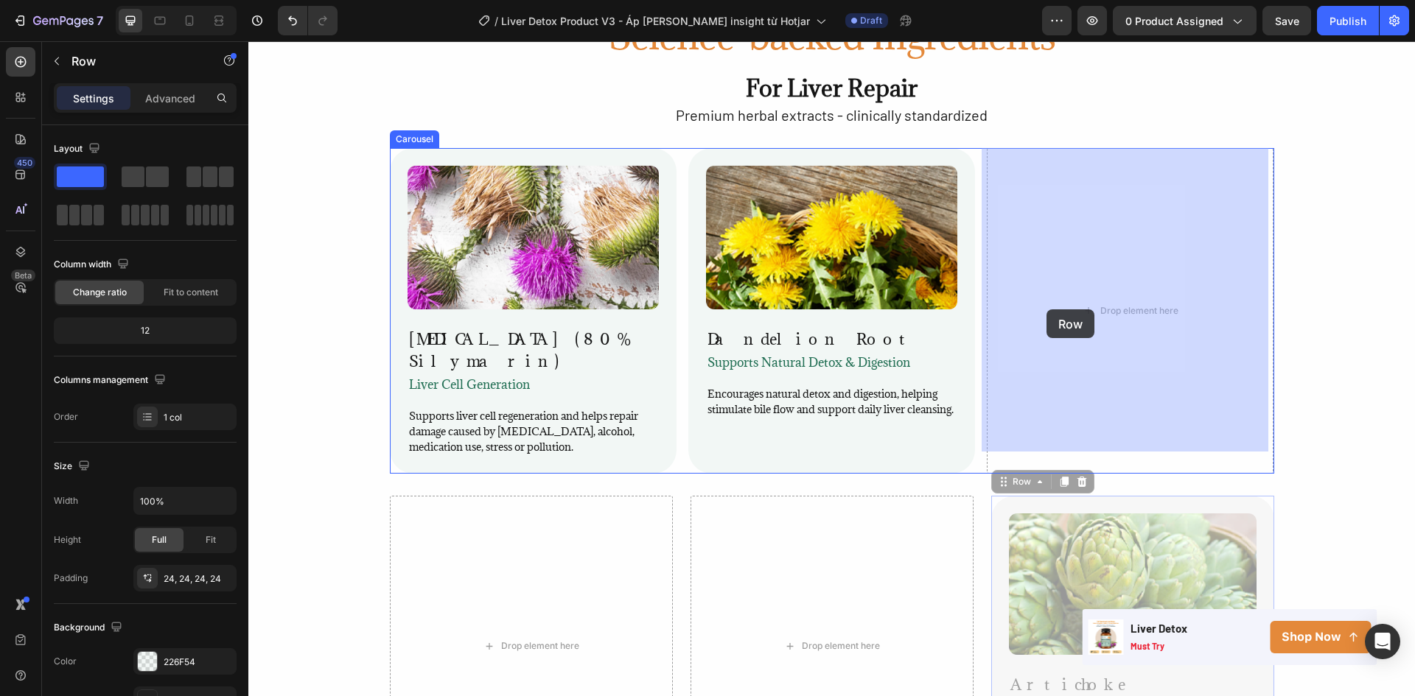
drag, startPoint x: 995, startPoint y: 461, endPoint x: 1046, endPoint y: 309, distance: 160.3
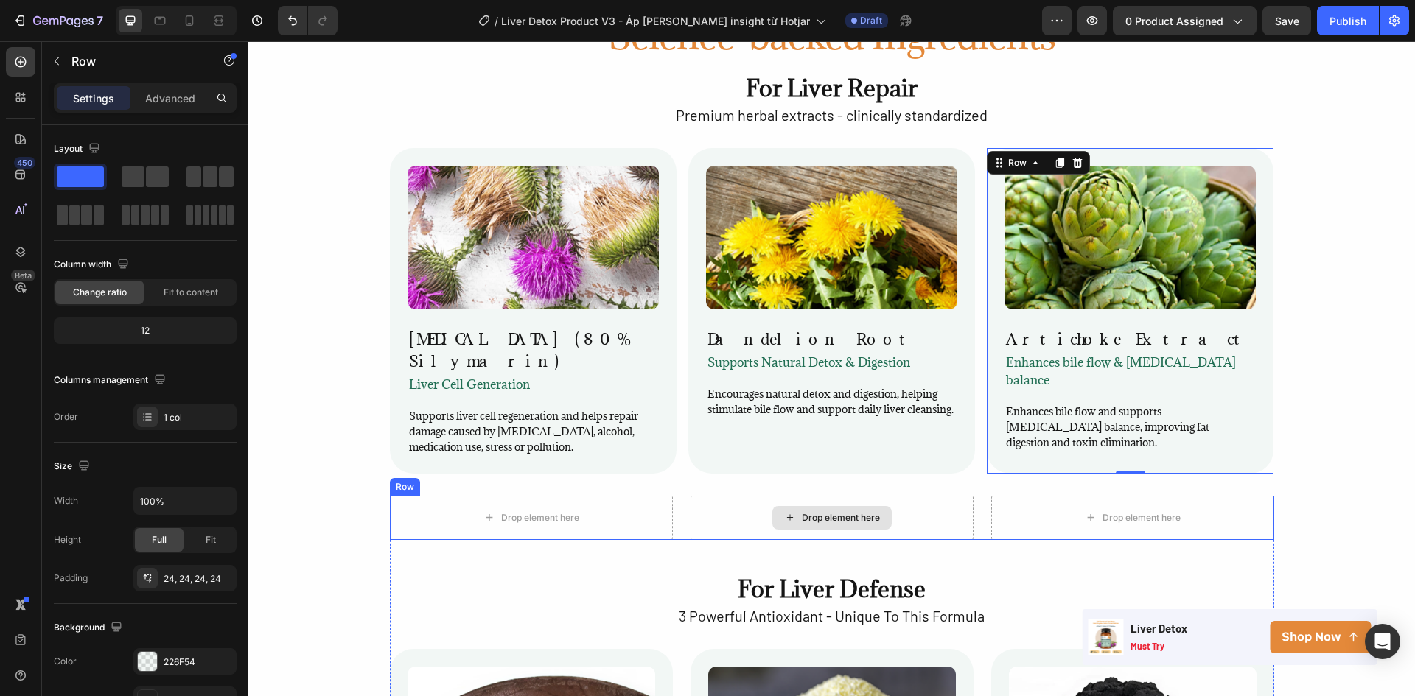
click at [969, 500] on div "Drop element here Drop element here Drop element here Row" at bounding box center [832, 518] width 884 height 44
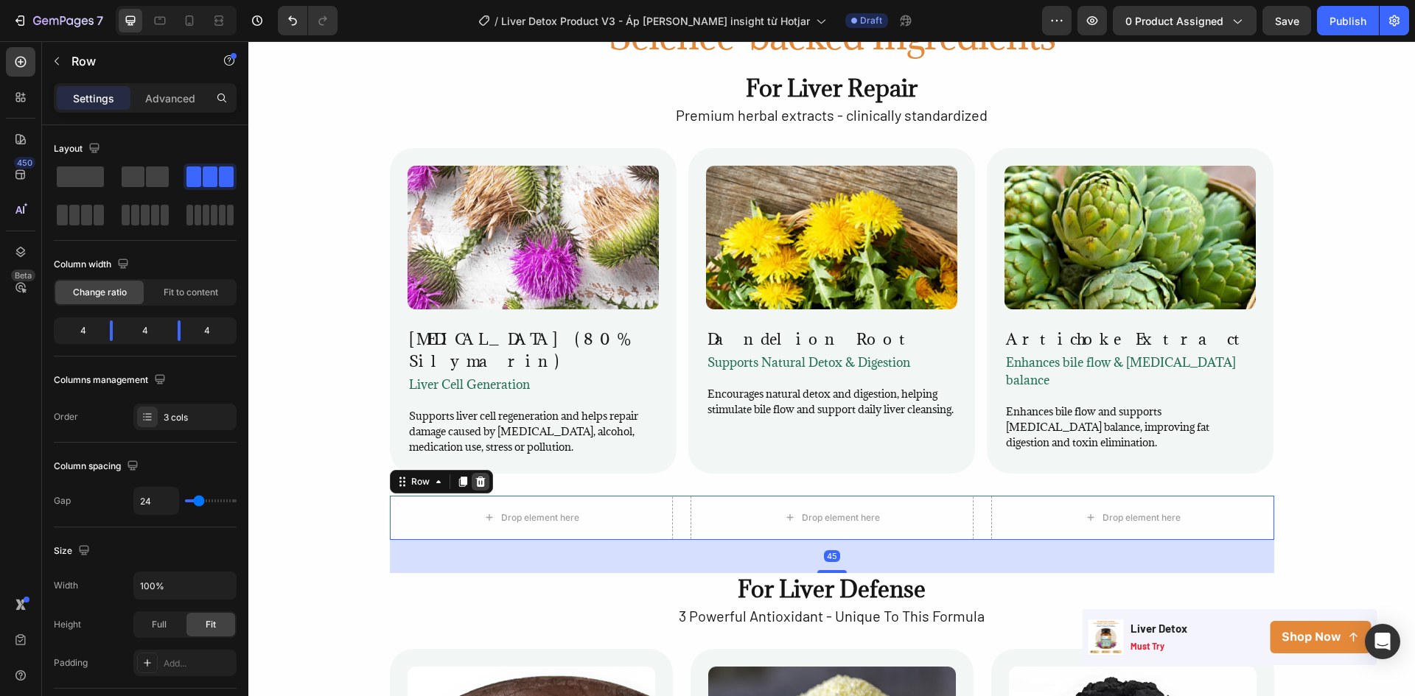
click at [475, 476] on icon at bounding box center [481, 482] width 12 height 12
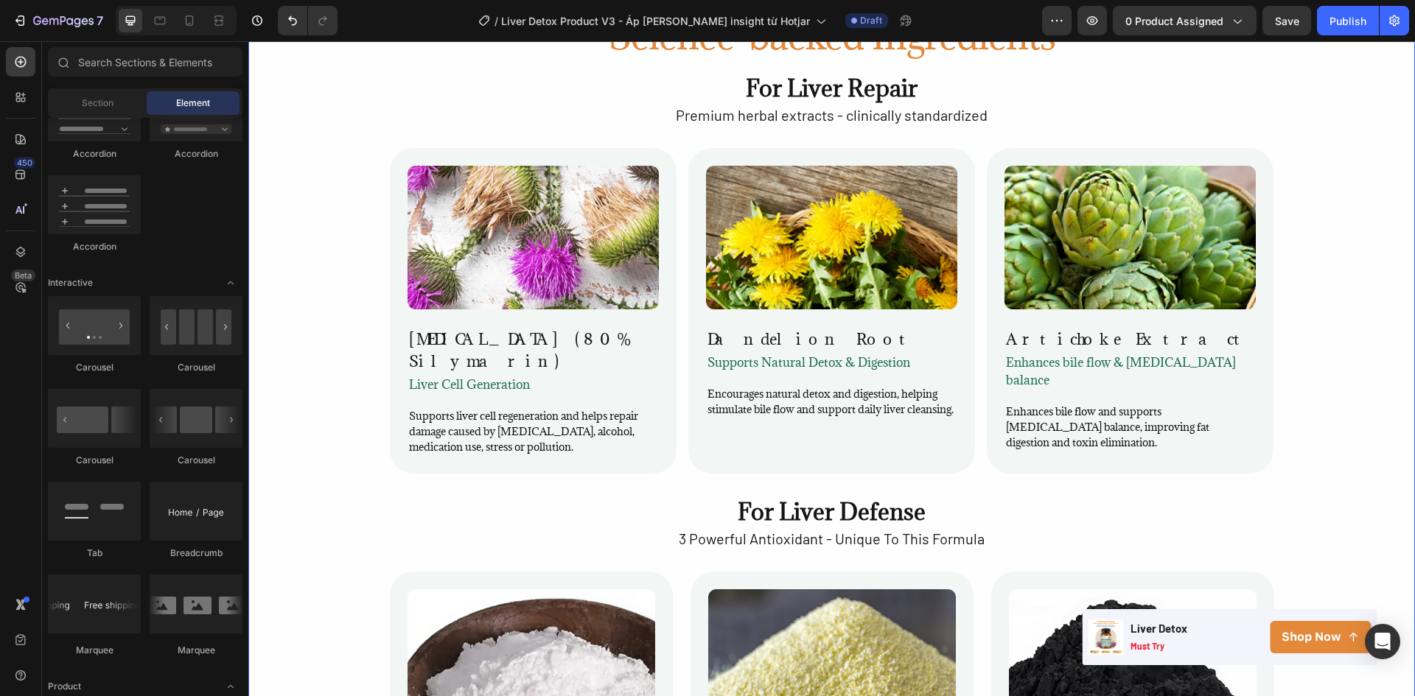
click at [832, 463] on div "Image Milk Thistle (80% Silymarin) Heading Liver Cell Generation Text Block Sup…" at bounding box center [831, 322] width 1166 height 348
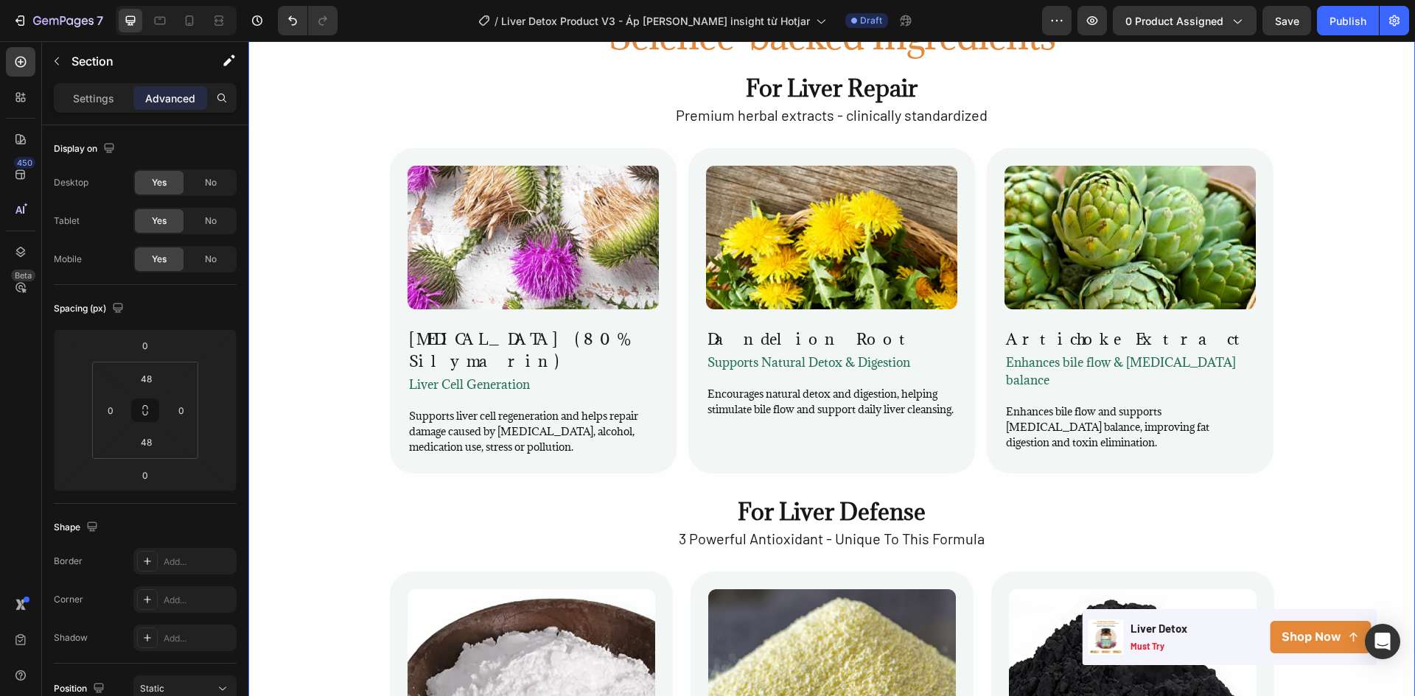
click at [708, 466] on div "Image Milk Thistle (80% Silymarin) Heading Liver Cell Generation Text Block Sup…" at bounding box center [831, 322] width 1166 height 348
click at [676, 429] on div "Image [MEDICAL_DATA] (80% Silymarin) Heading Liver Cell Generation Text Block S…" at bounding box center [832, 311] width 884 height 326
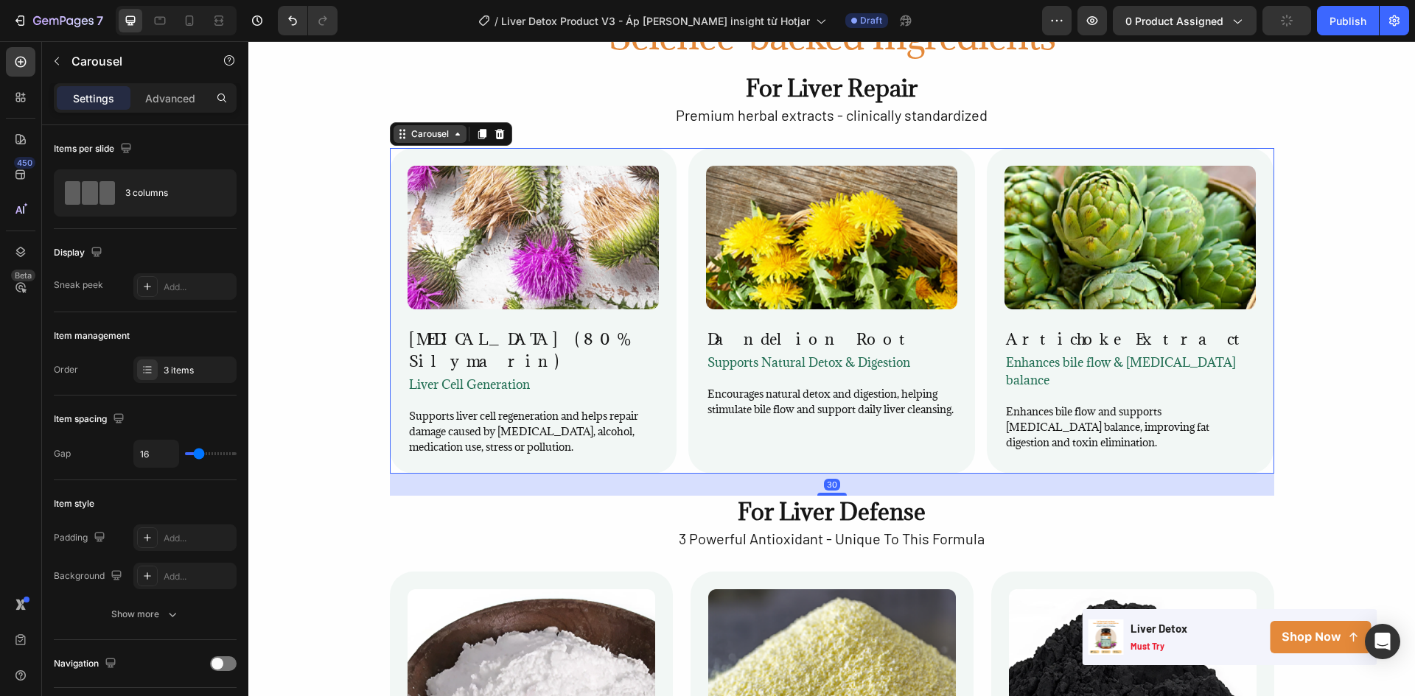
click at [432, 130] on div "Carousel" at bounding box center [429, 133] width 43 height 13
click at [354, 401] on div "Image Milk Thistle (80% Silymarin) Heading Liver Cell Generation Text Block Sup…" at bounding box center [831, 322] width 1166 height 348
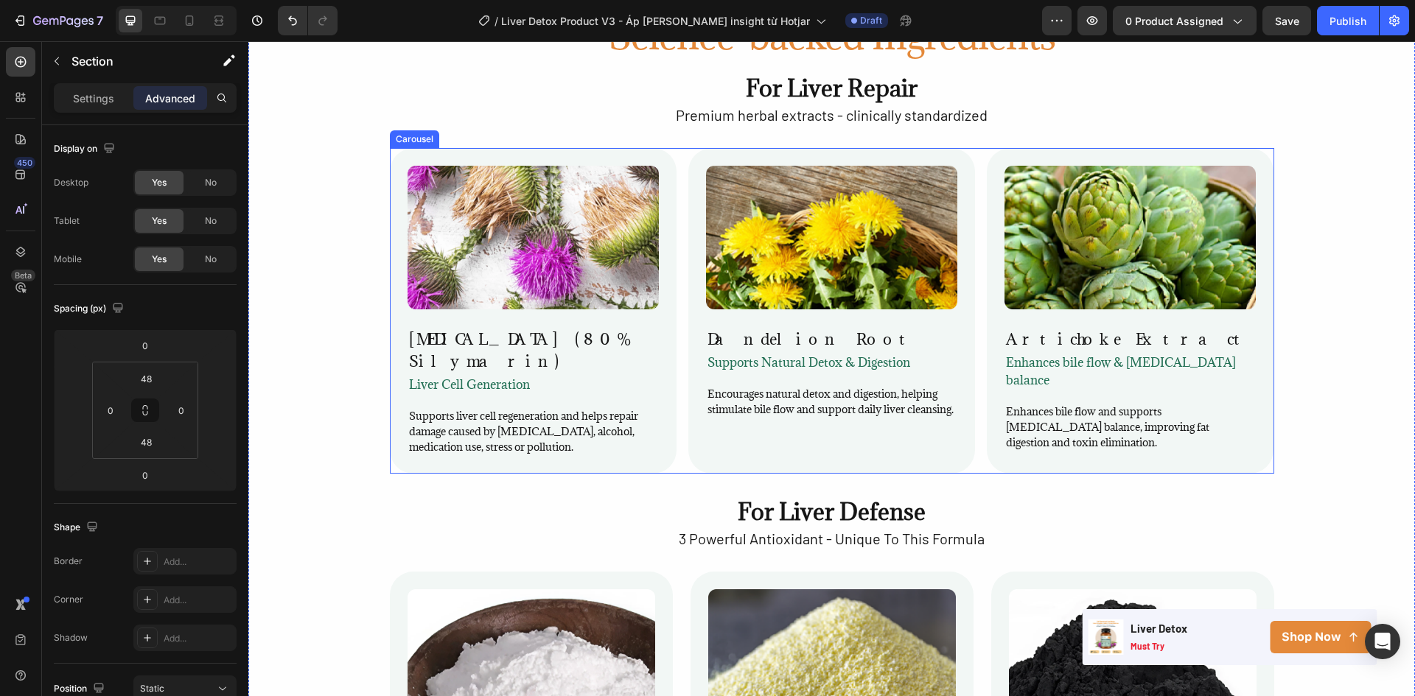
click at [673, 281] on div "Image [MEDICAL_DATA] (80% Silymarin) Heading Liver Cell Generation Text Block S…" at bounding box center [832, 311] width 884 height 326
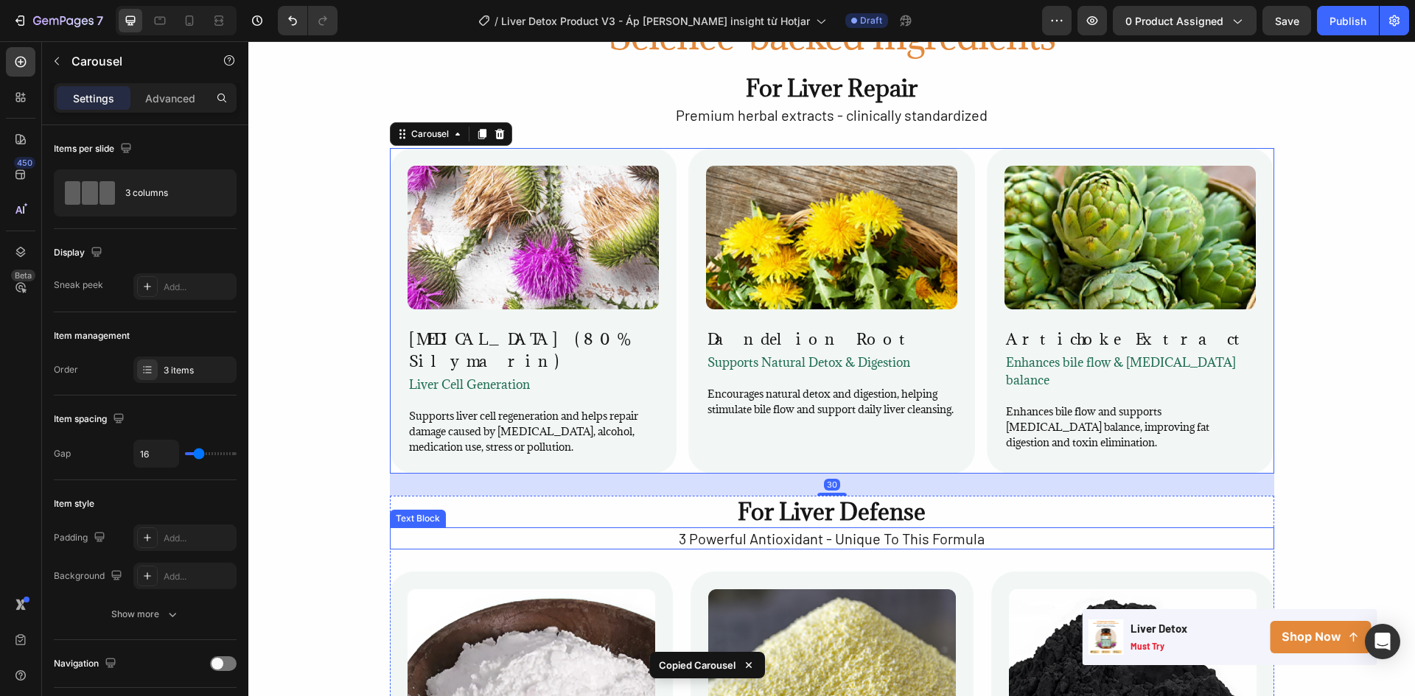
click at [695, 529] on p "3 Powerful Antioxidant - Unique To This Formula" at bounding box center [831, 538] width 881 height 19
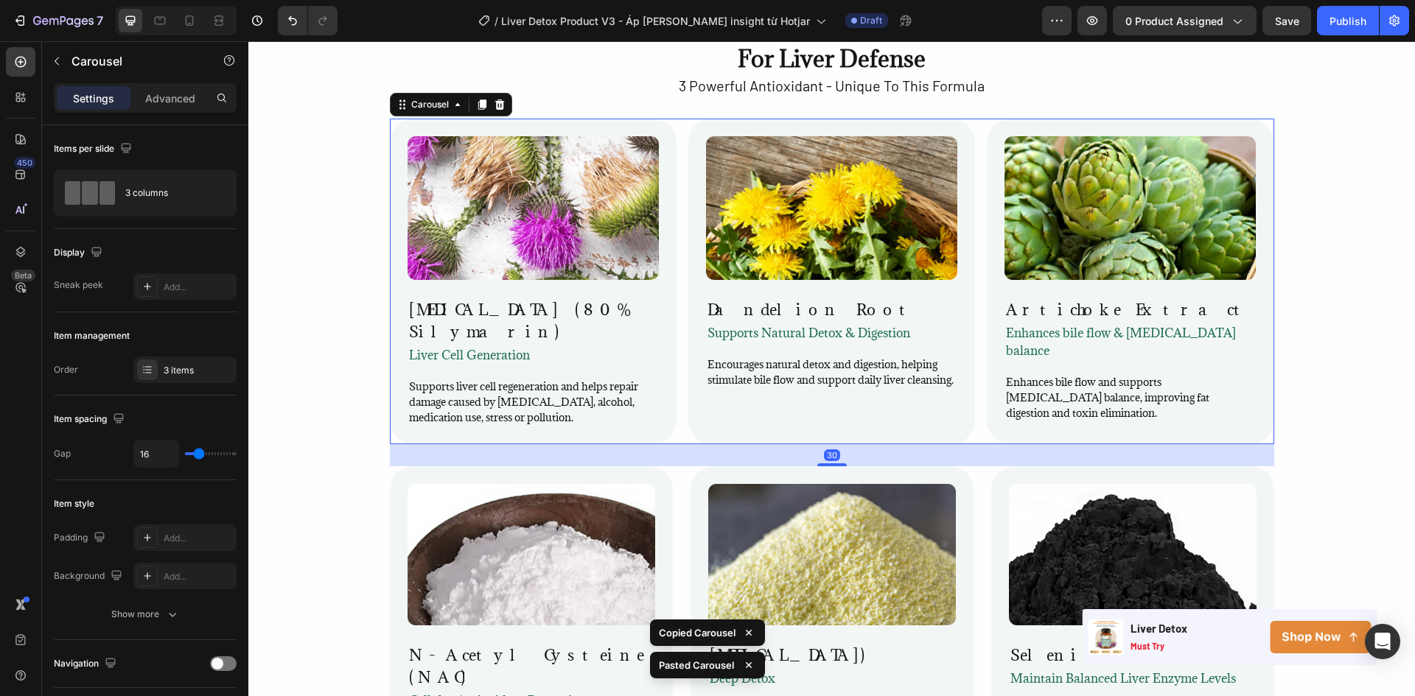
scroll to position [2373, 0]
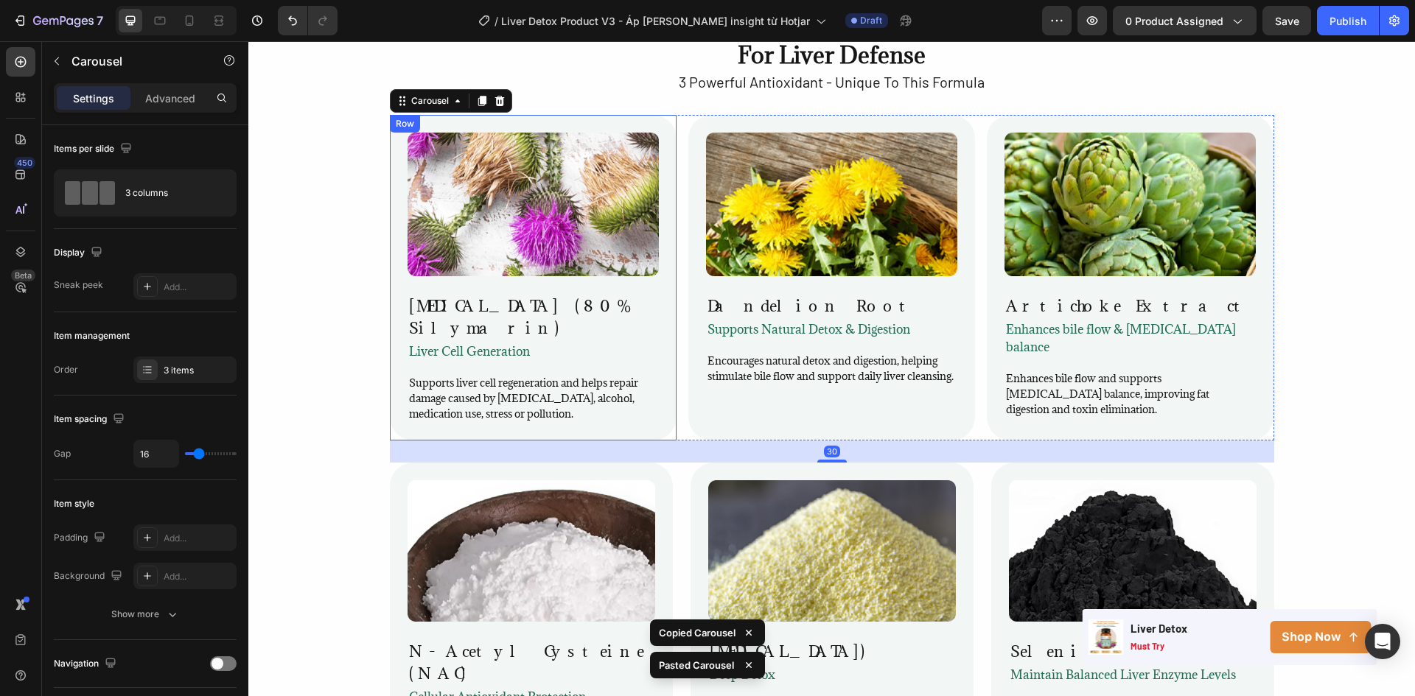
click at [645, 266] on div "Image Milk Thistle (80% Silymarin) Heading Liver Cell Generation Text Block Sup…" at bounding box center [532, 278] width 251 height 290
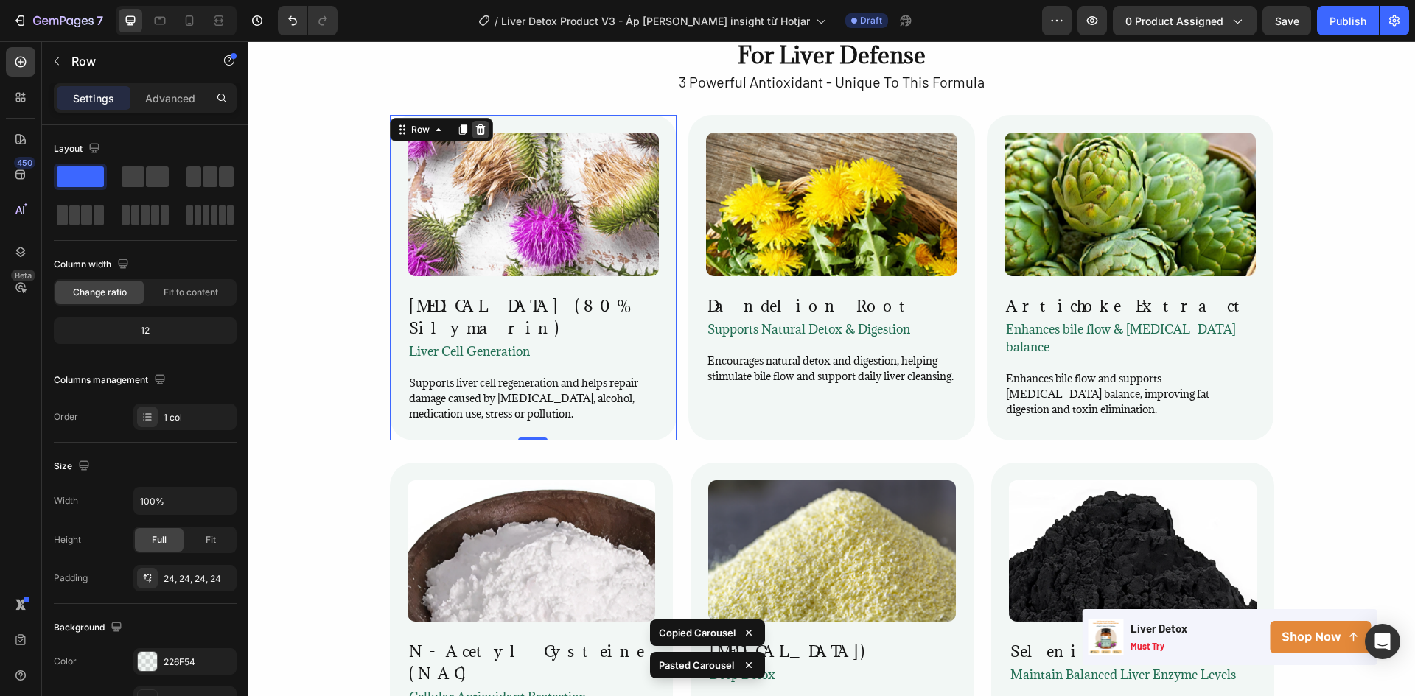
click at [472, 121] on div at bounding box center [481, 130] width 18 height 18
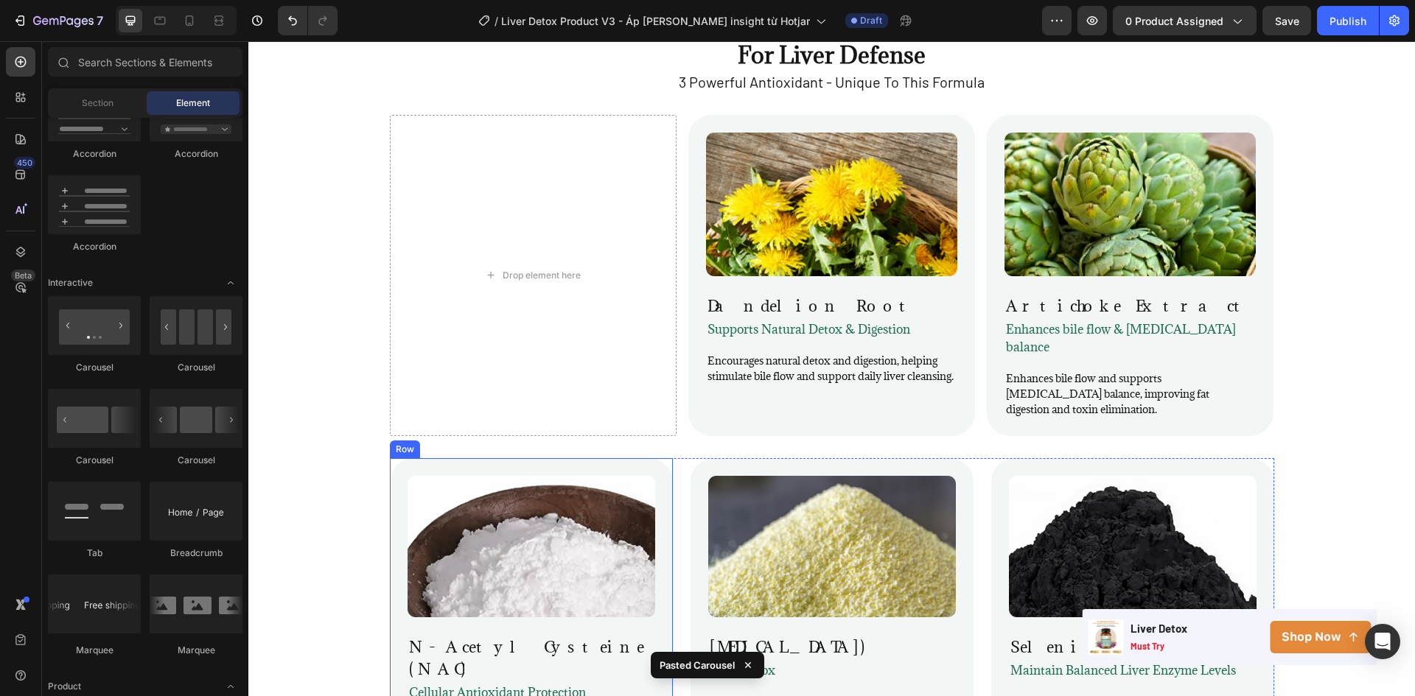
click at [633, 458] on div "Image N-Acetyl Cysteine (NAC) Heading cellular antioxidant protection Text Bloc…" at bounding box center [531, 627] width 283 height 339
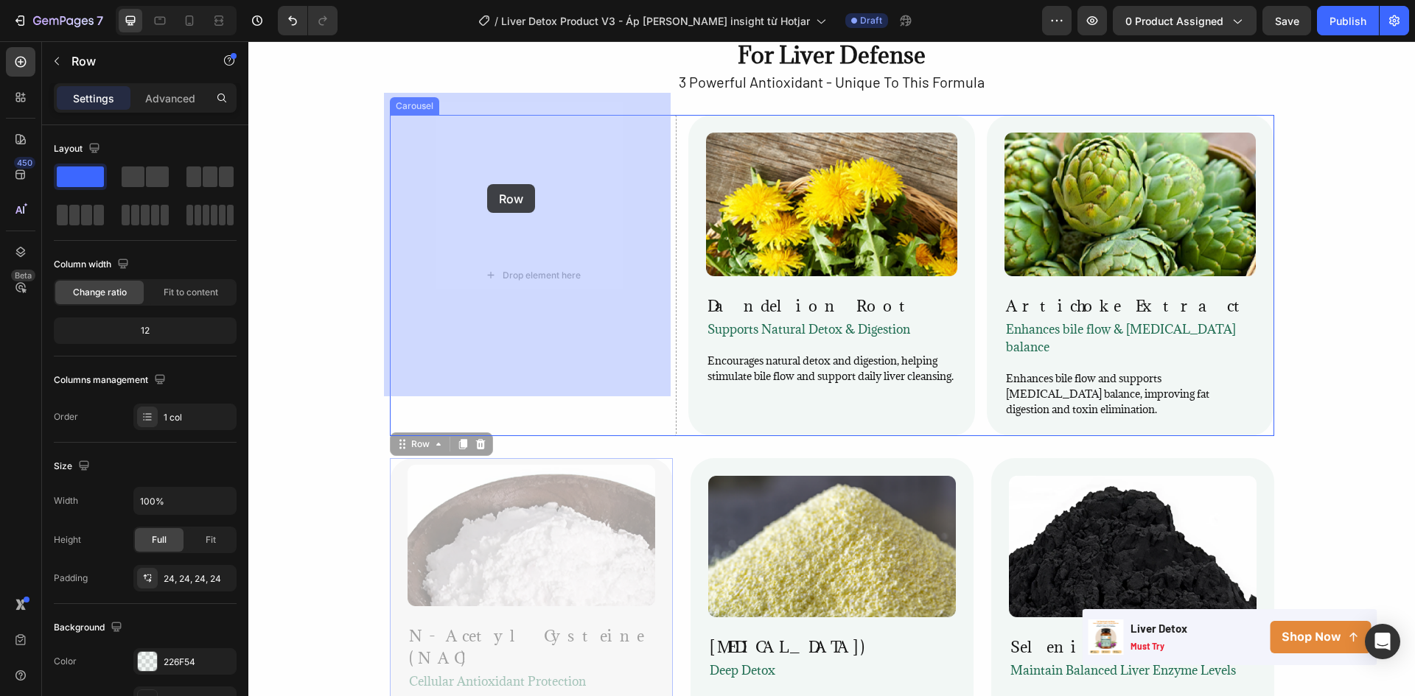
drag, startPoint x: 398, startPoint y: 408, endPoint x: 487, endPoint y: 184, distance: 241.1
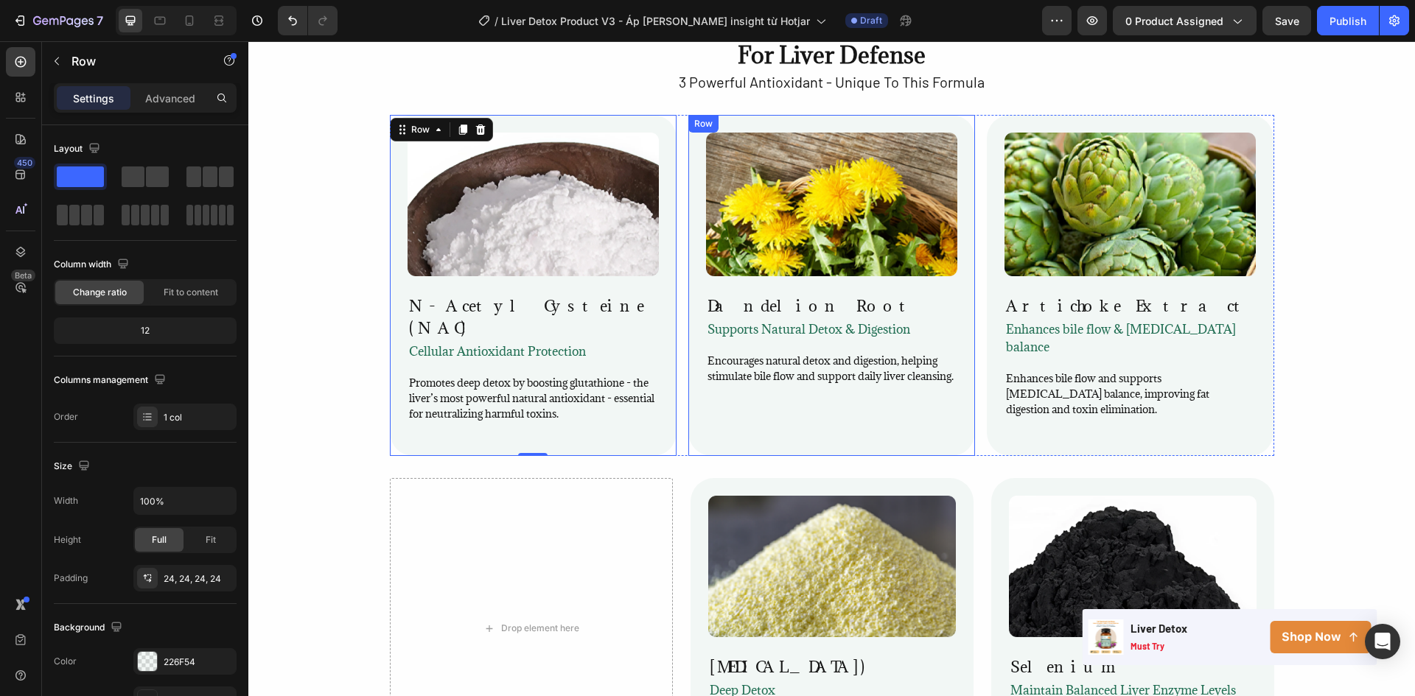
click at [716, 259] on div "Image Dandelion Root Heading supports natural detox & digestion Text Block Enco…" at bounding box center [831, 286] width 251 height 306
click at [773, 124] on icon at bounding box center [779, 130] width 12 height 12
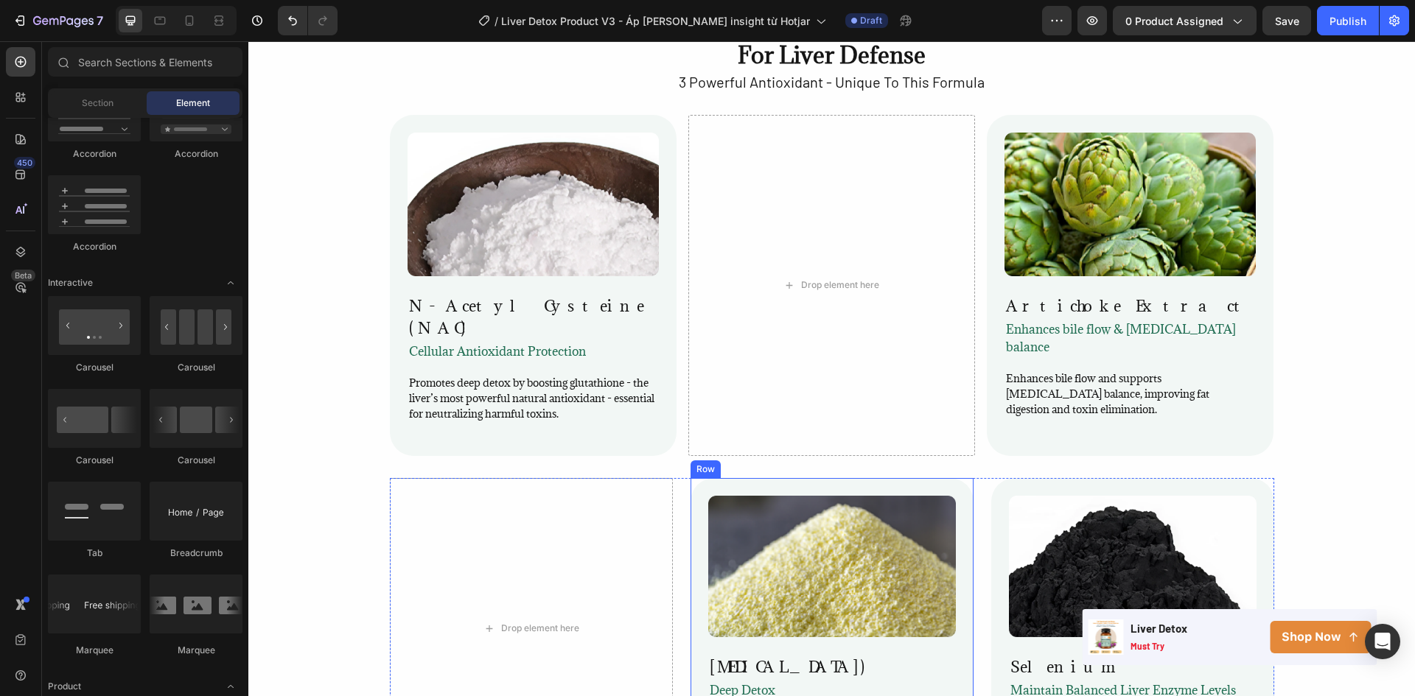
click at [693, 478] on div "Image Alpha Lipoic Acid (ALA) Heading deep detox Text Block A powerful cellular…" at bounding box center [831, 628] width 283 height 301
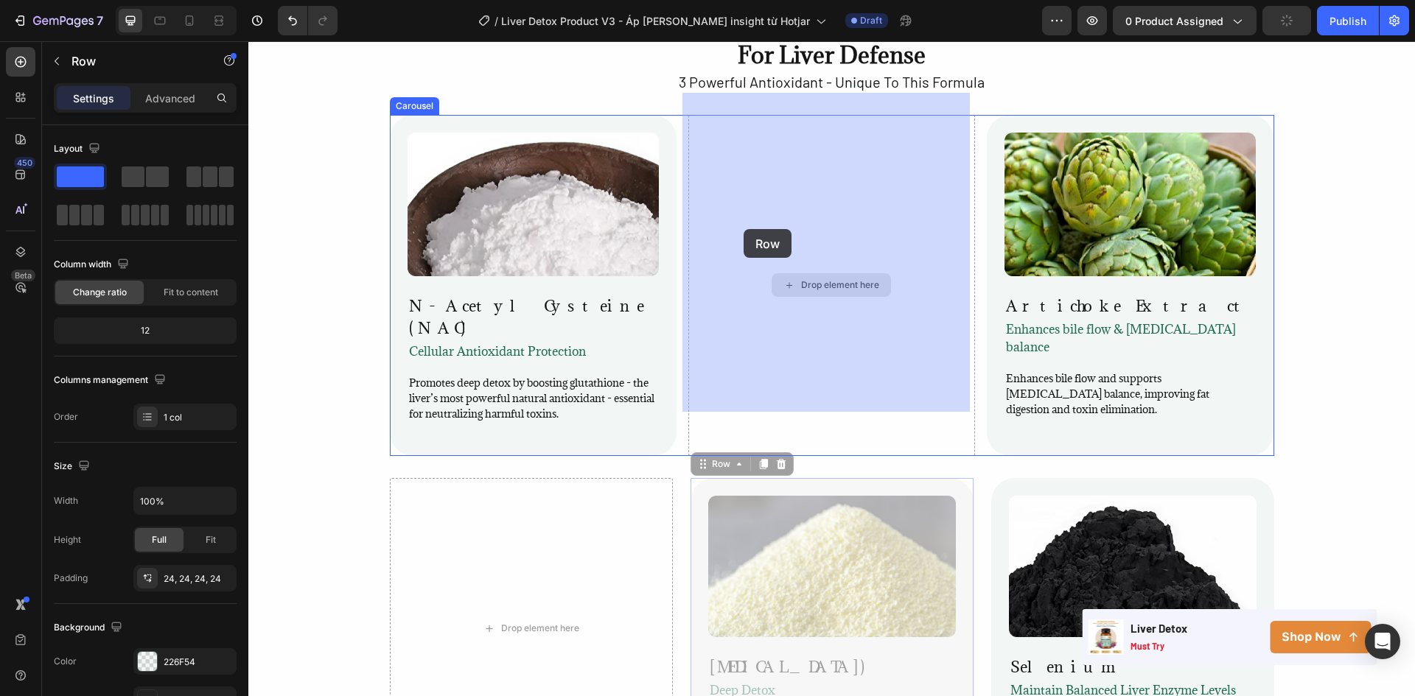
drag, startPoint x: 696, startPoint y: 421, endPoint x: 743, endPoint y: 229, distance: 198.0
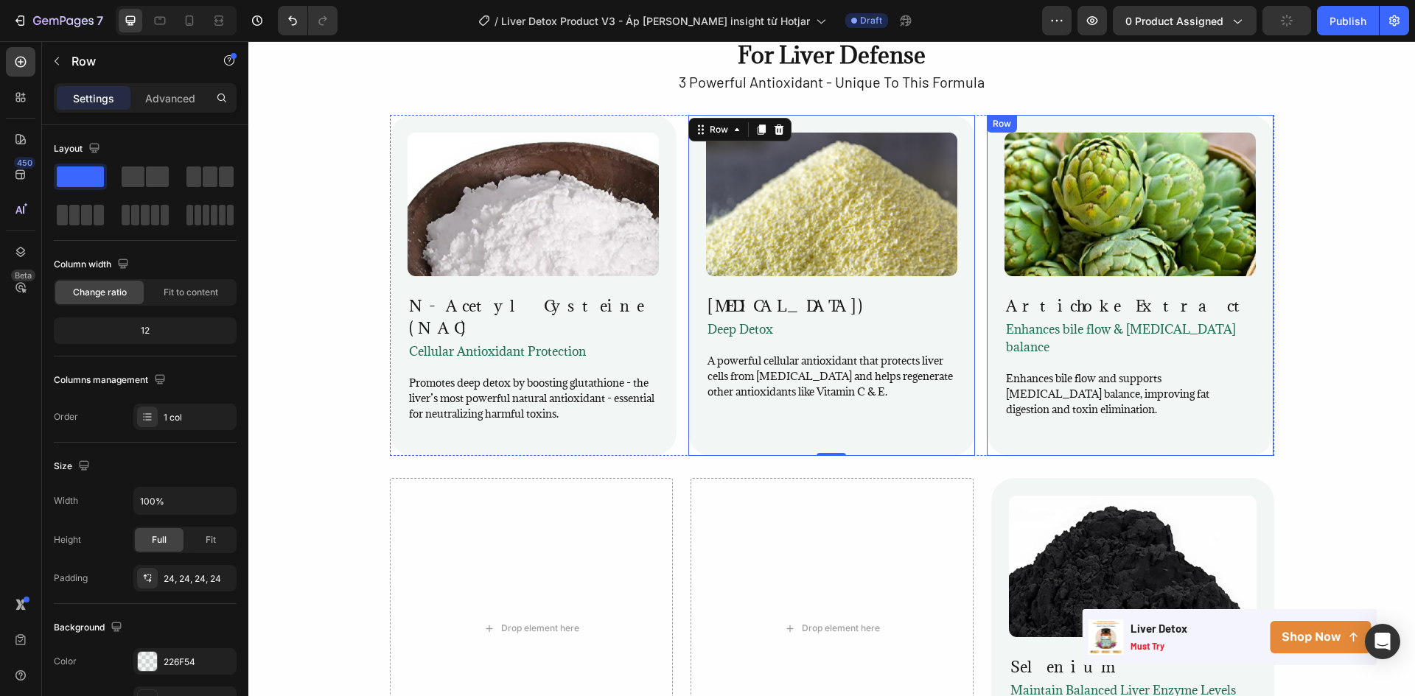
click at [998, 262] on div "Image Artichoke Extract Heading Enhances bile flow & cholesterol balance Text B…" at bounding box center [1130, 285] width 287 height 341
click at [1071, 124] on icon at bounding box center [1077, 130] width 12 height 12
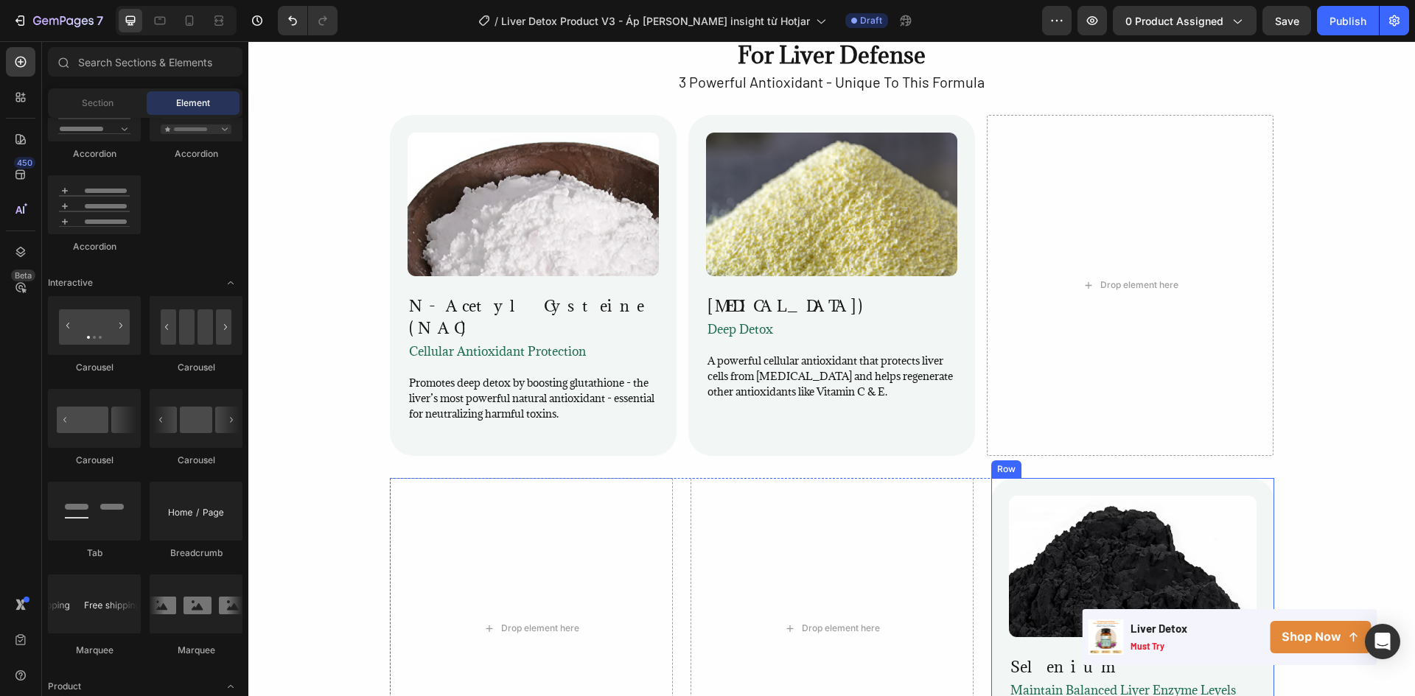
click at [991, 478] on div "Image Selenium Heading maintain balanced liver enzyme levels Text Block Provide…" at bounding box center [1132, 628] width 283 height 301
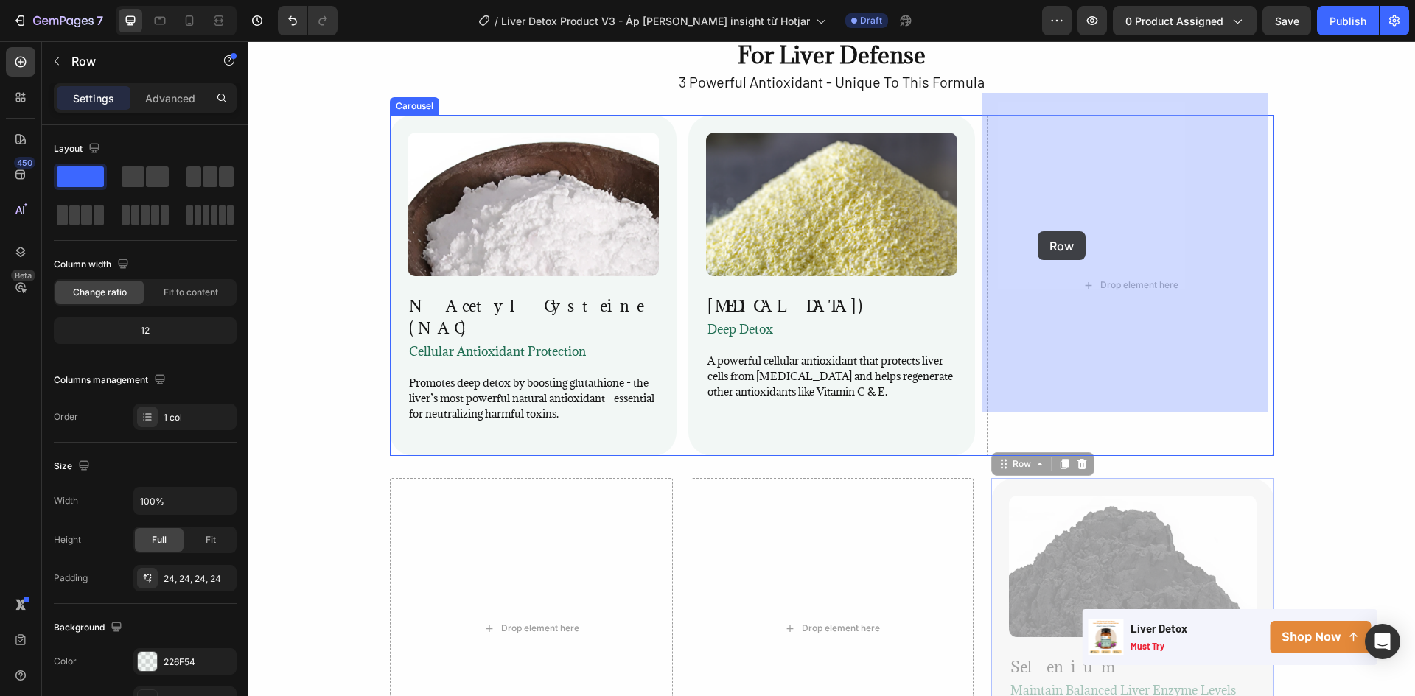
drag, startPoint x: 999, startPoint y: 420, endPoint x: 1037, endPoint y: 231, distance: 192.5
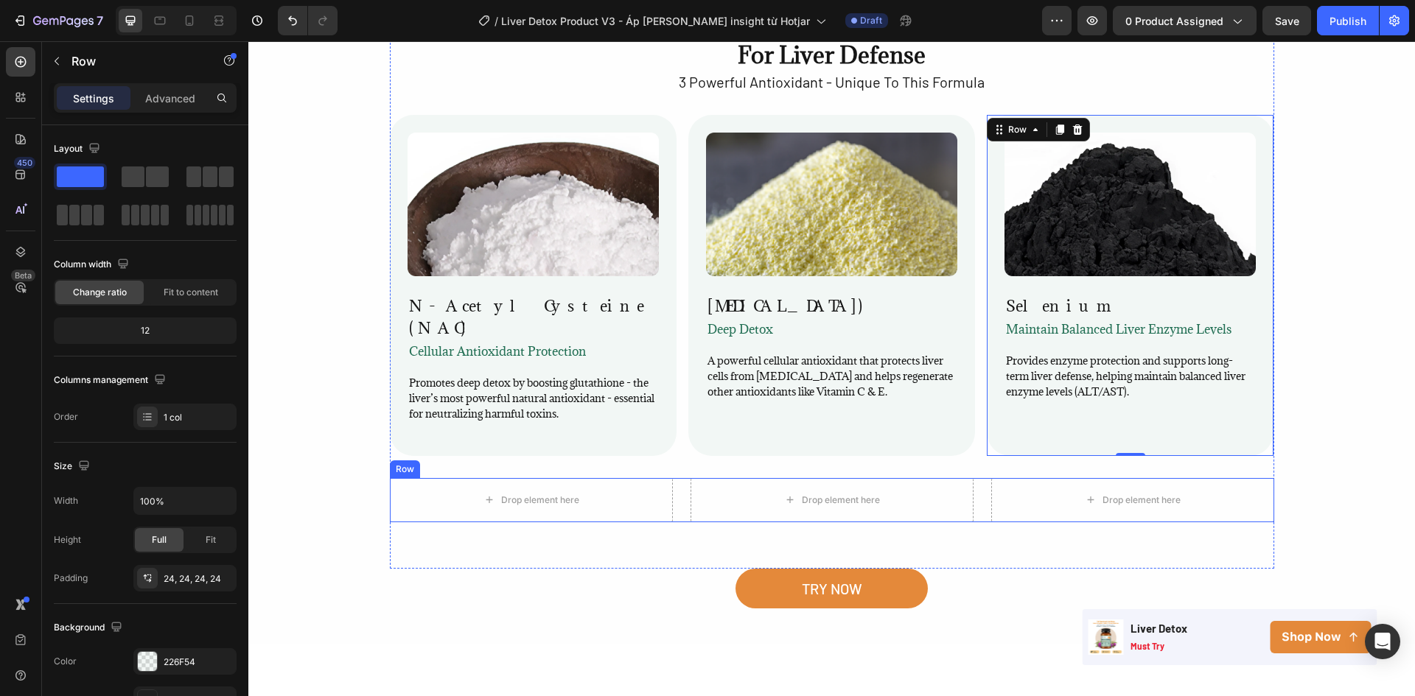
click at [981, 478] on div "Drop element here Drop element here Drop element here Row" at bounding box center [832, 500] width 884 height 44
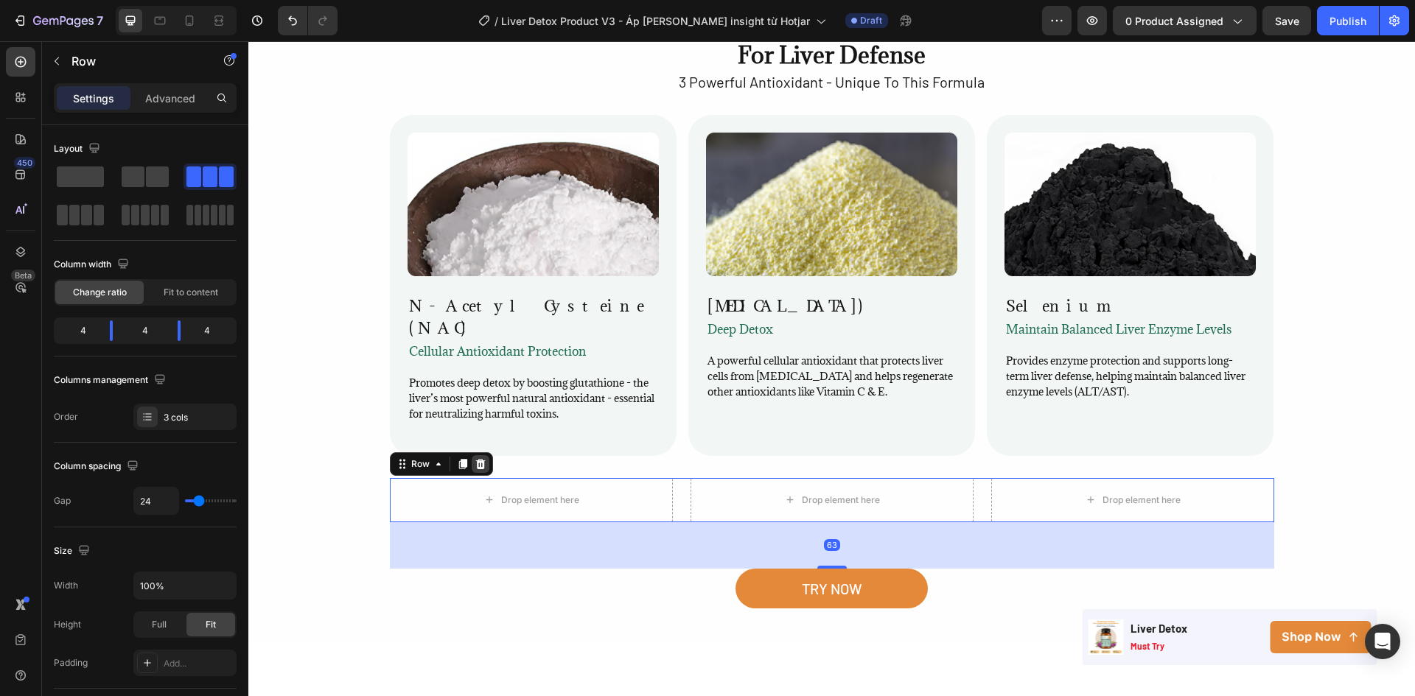
click at [475, 459] on icon at bounding box center [480, 464] width 10 height 10
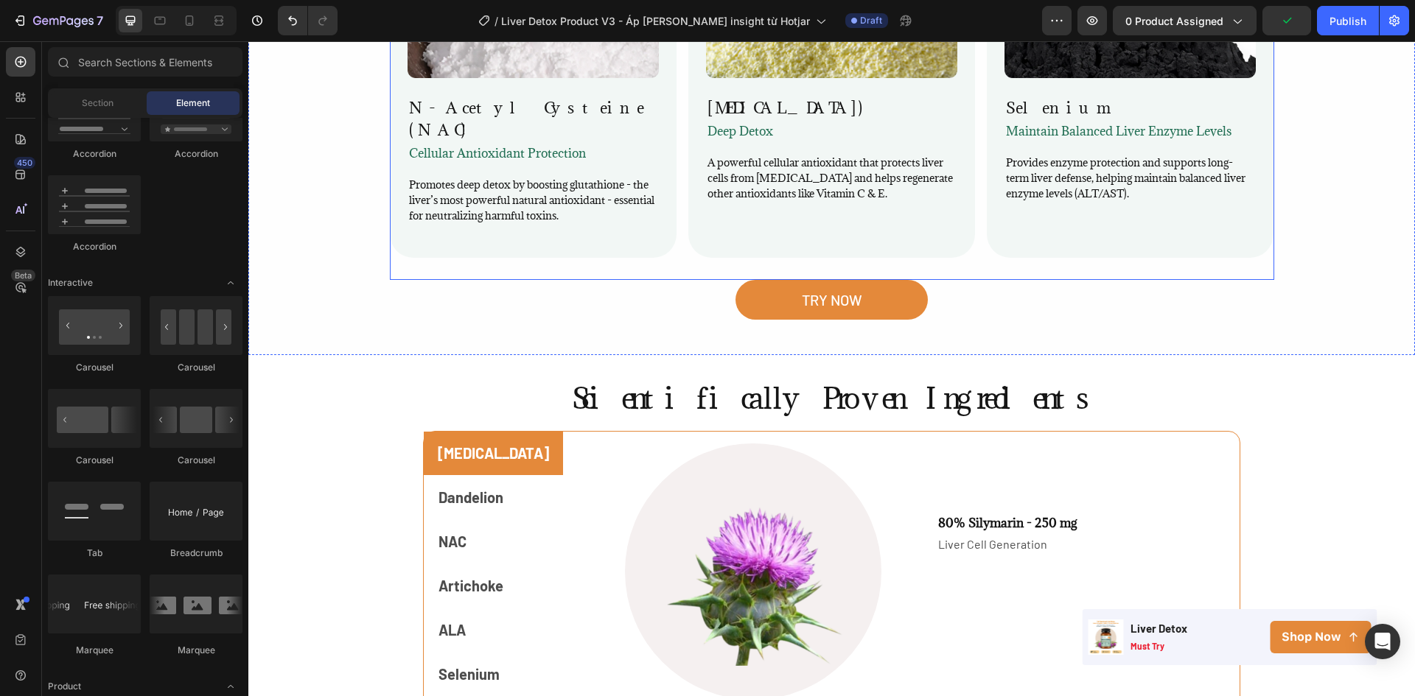
scroll to position [2667, 0]
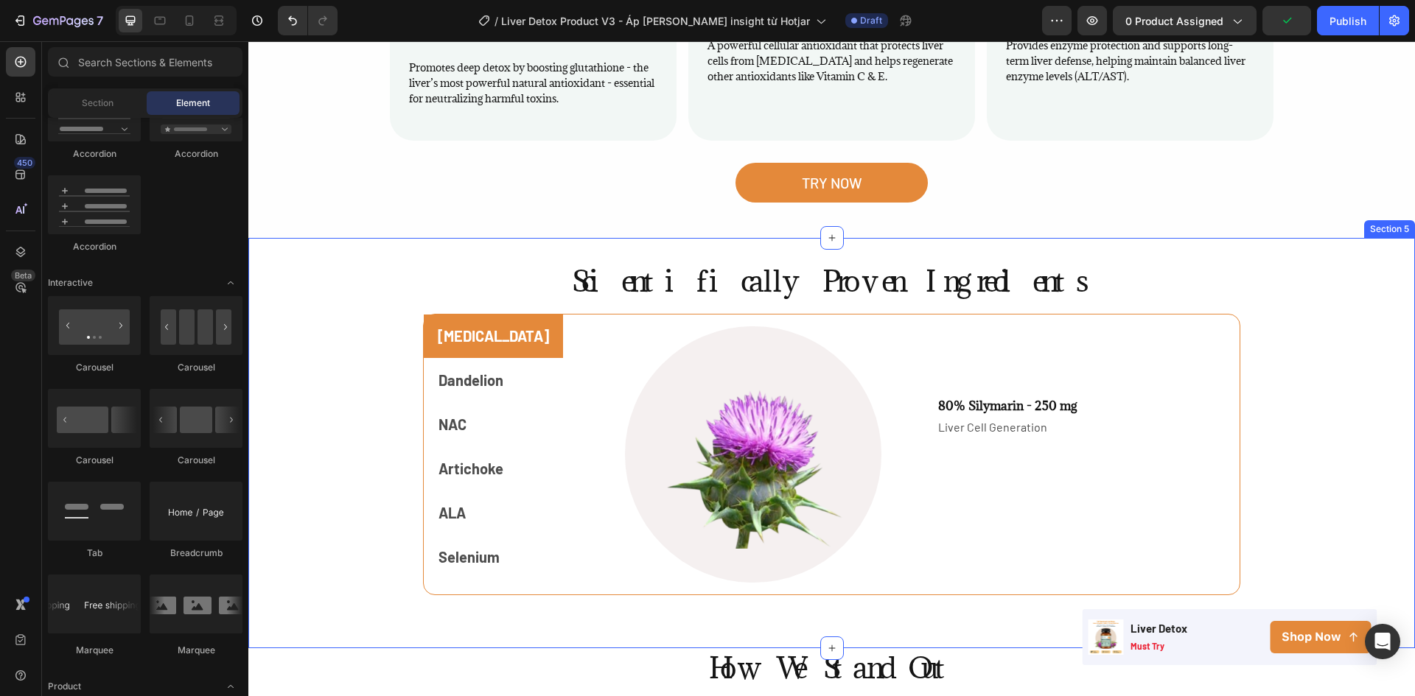
click at [1333, 238] on div "Scientifically Proven Ingredients Heading Milk Thistle Dandelion NAC Artichoke …" at bounding box center [831, 443] width 1166 height 410
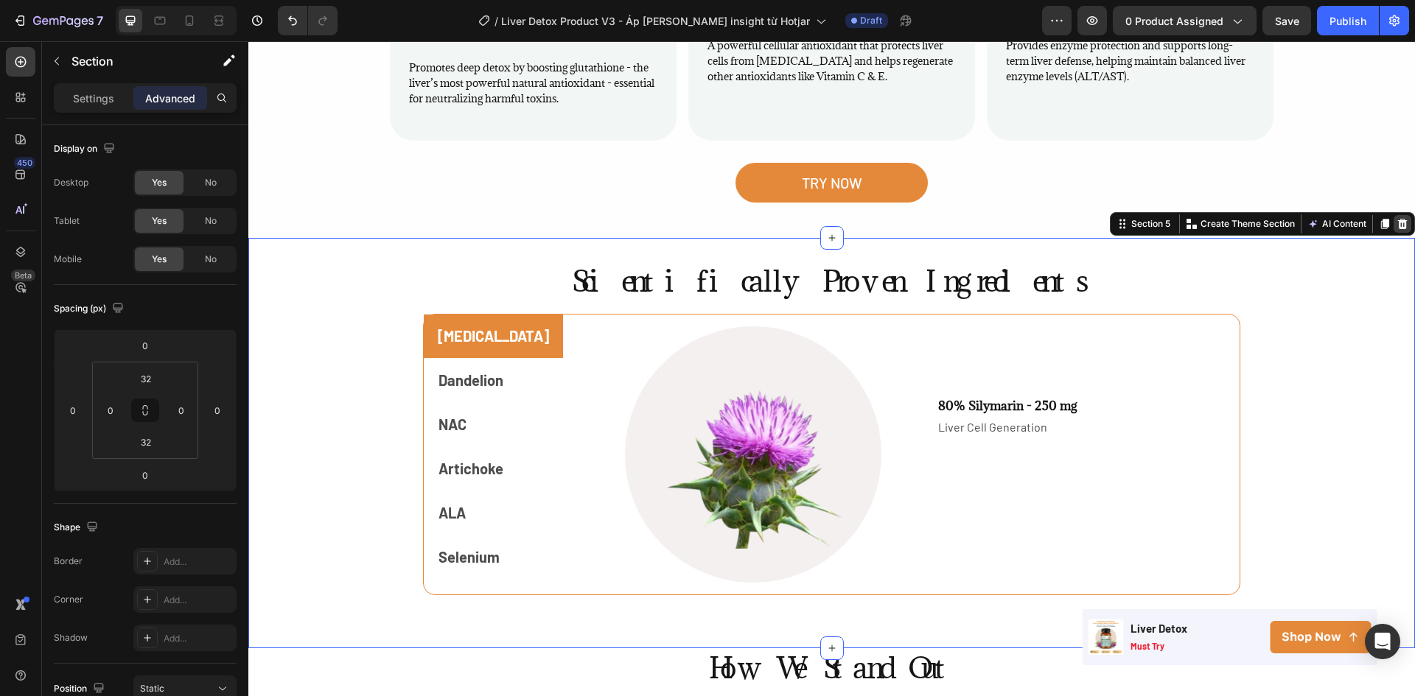
click at [1396, 218] on icon at bounding box center [1402, 224] width 12 height 12
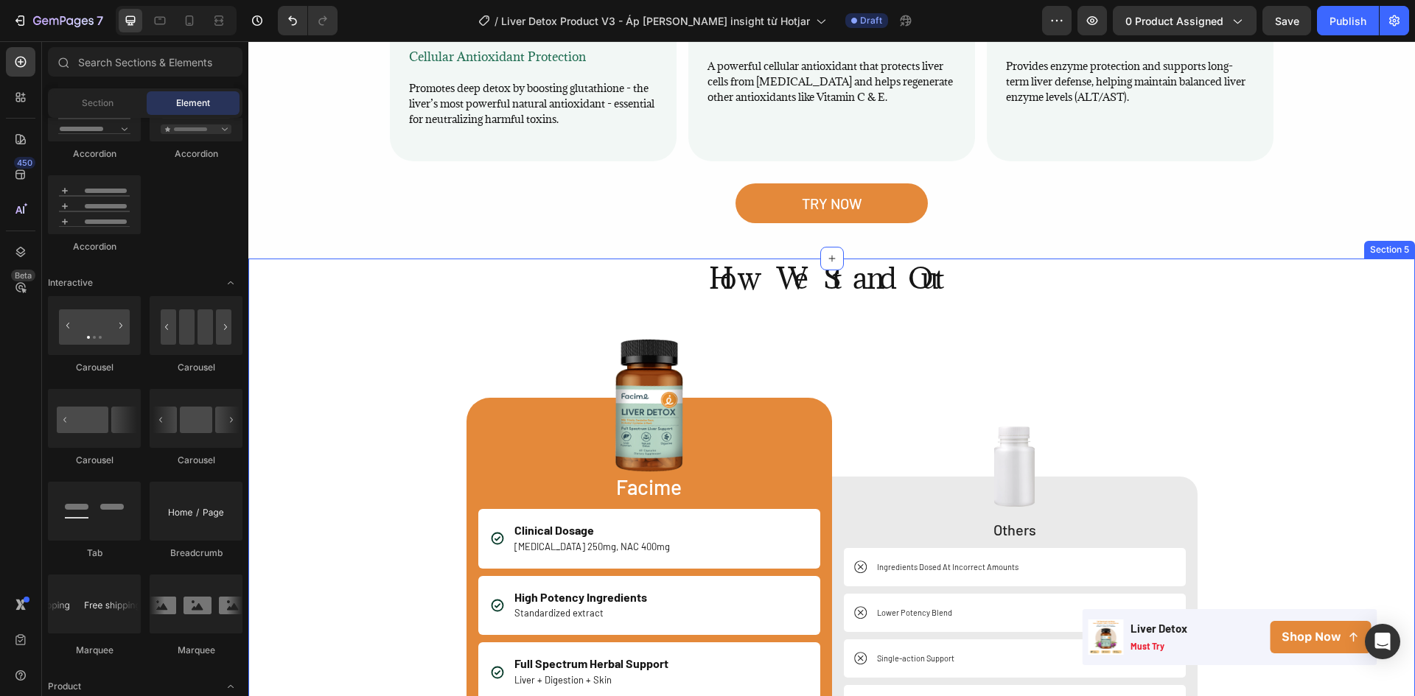
click at [1027, 306] on div "How We Stand Out Heading Image Facime Text Block Clinical Dosage Milk Thistle 2…" at bounding box center [831, 594] width 1166 height 671
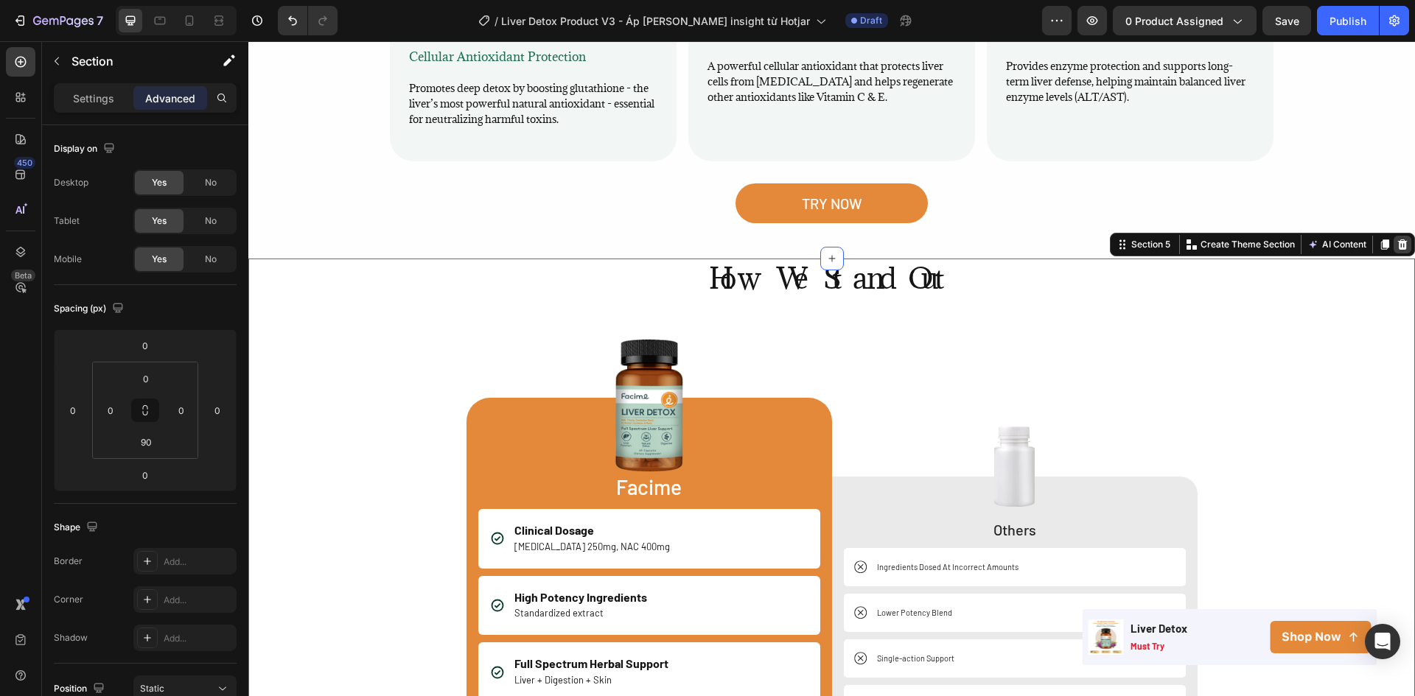
click at [1398, 239] on icon at bounding box center [1403, 244] width 10 height 10
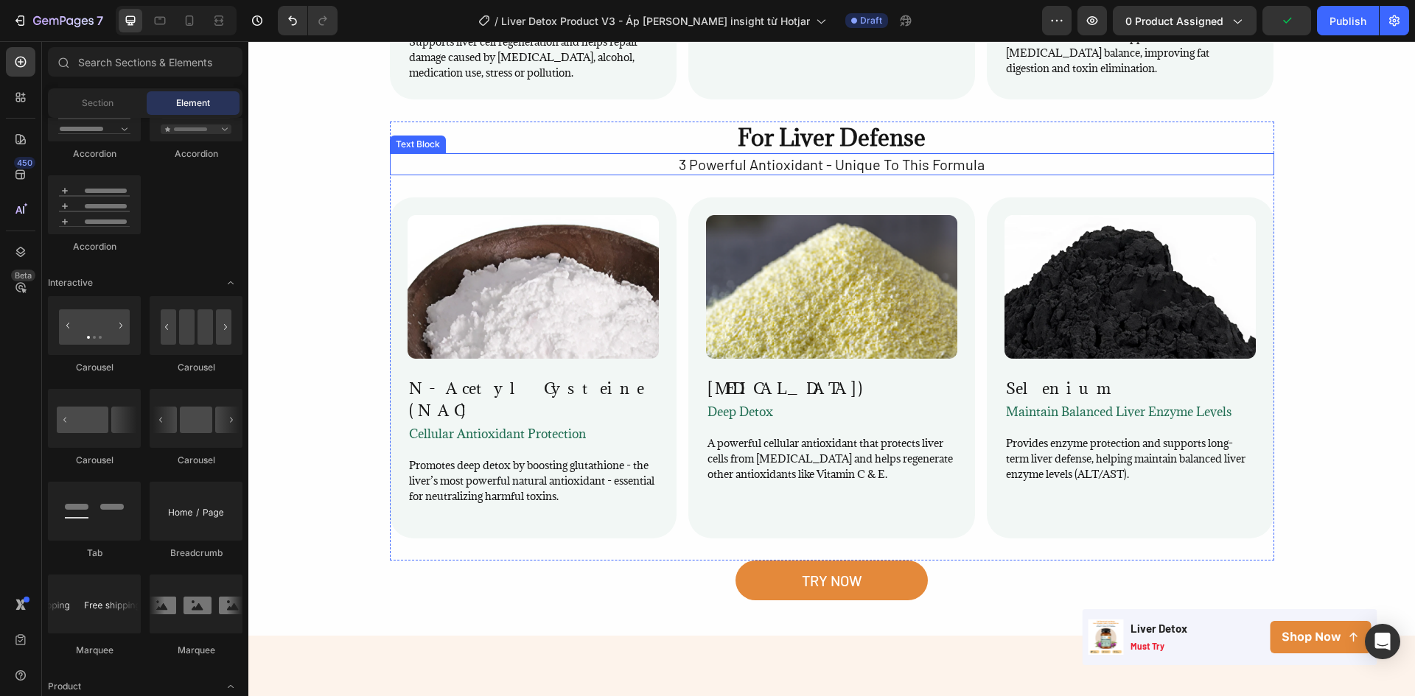
scroll to position [2078, 0]
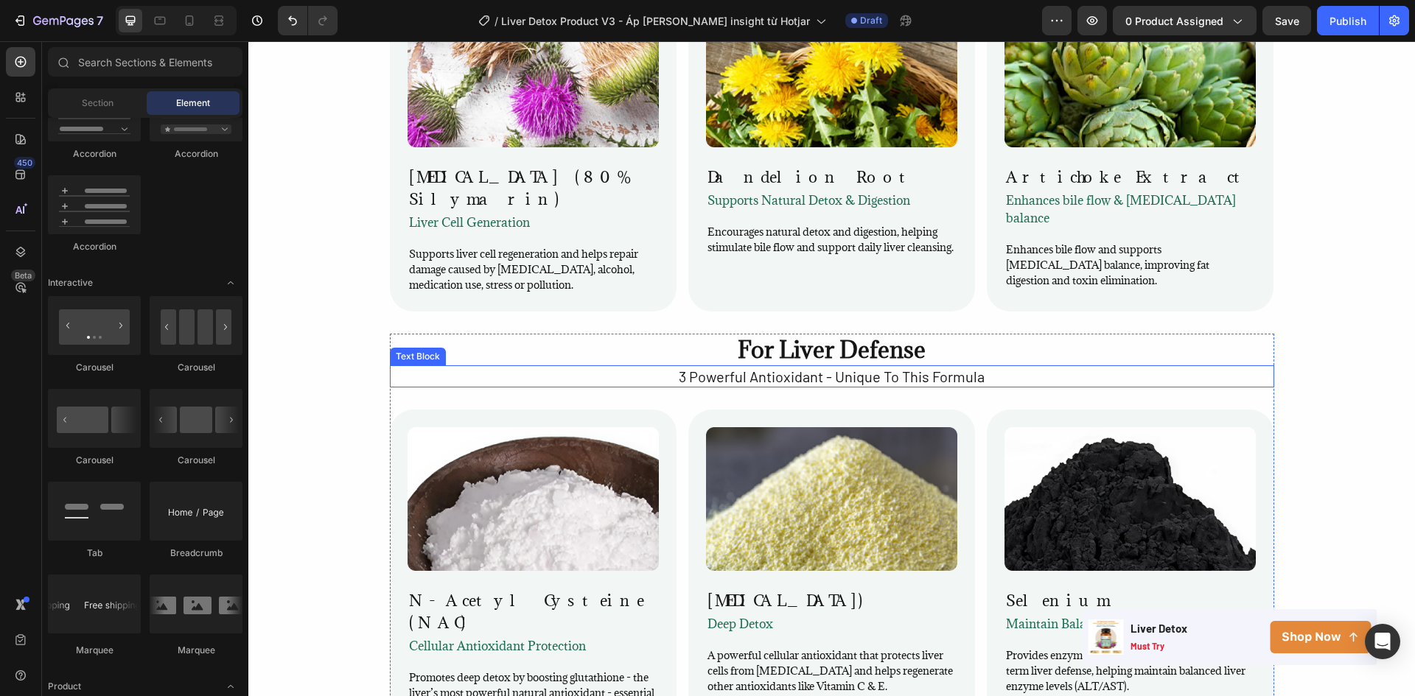
click at [973, 367] on p "3 Powerful Antioxidant - Unique To This Formula" at bounding box center [831, 376] width 881 height 19
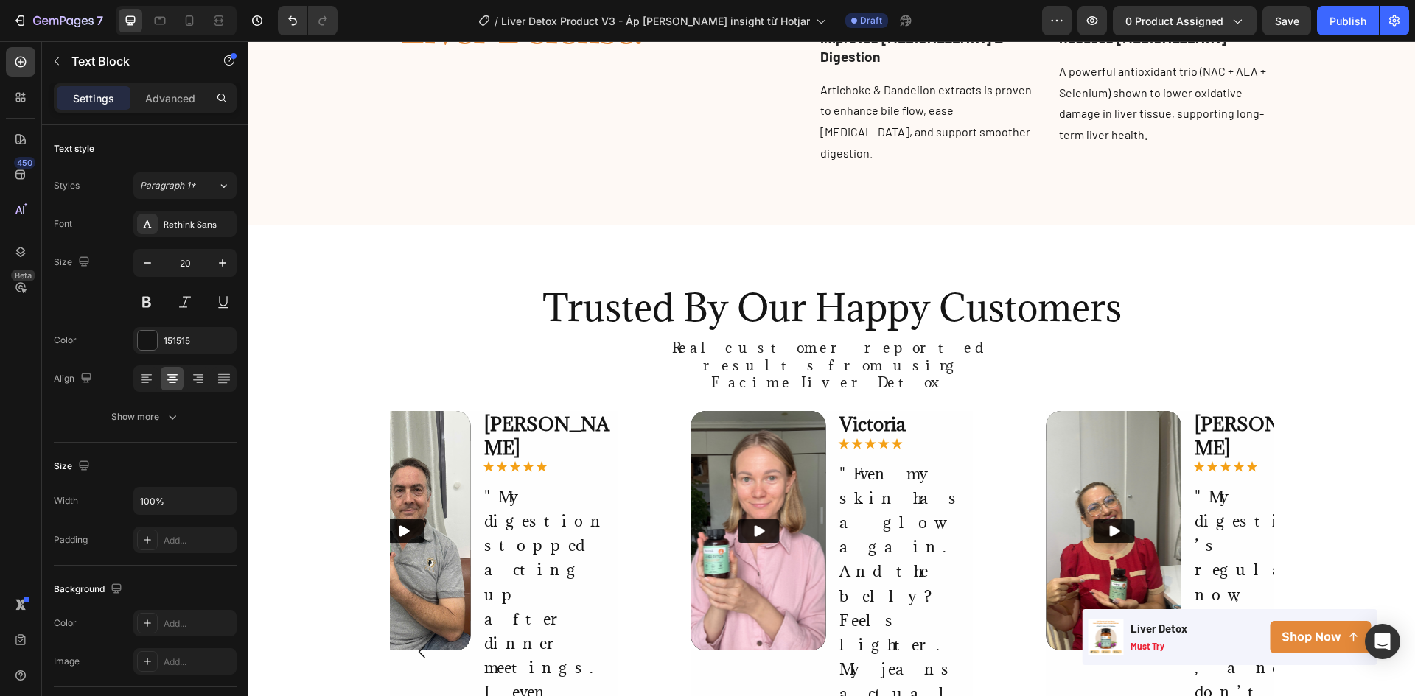
scroll to position [1046, 0]
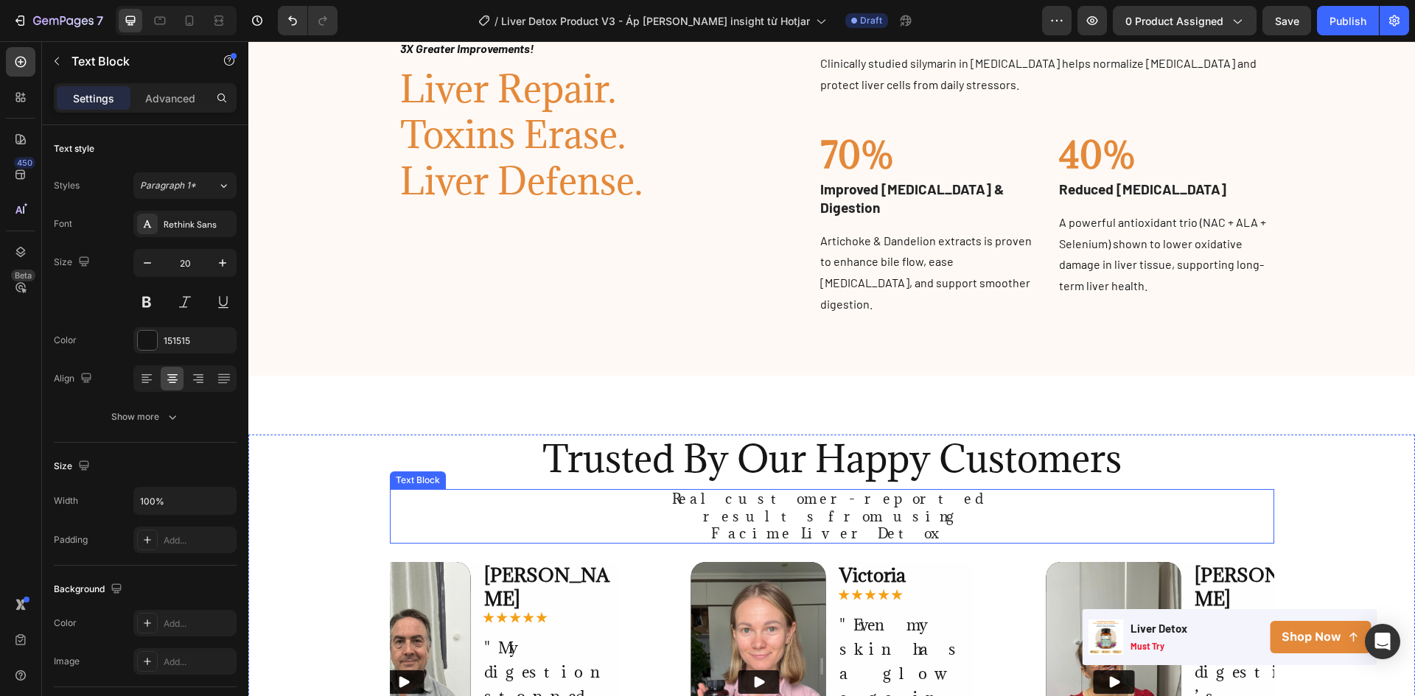
click at [872, 525] on p "Facime Liver Detox" at bounding box center [831, 533] width 429 height 17
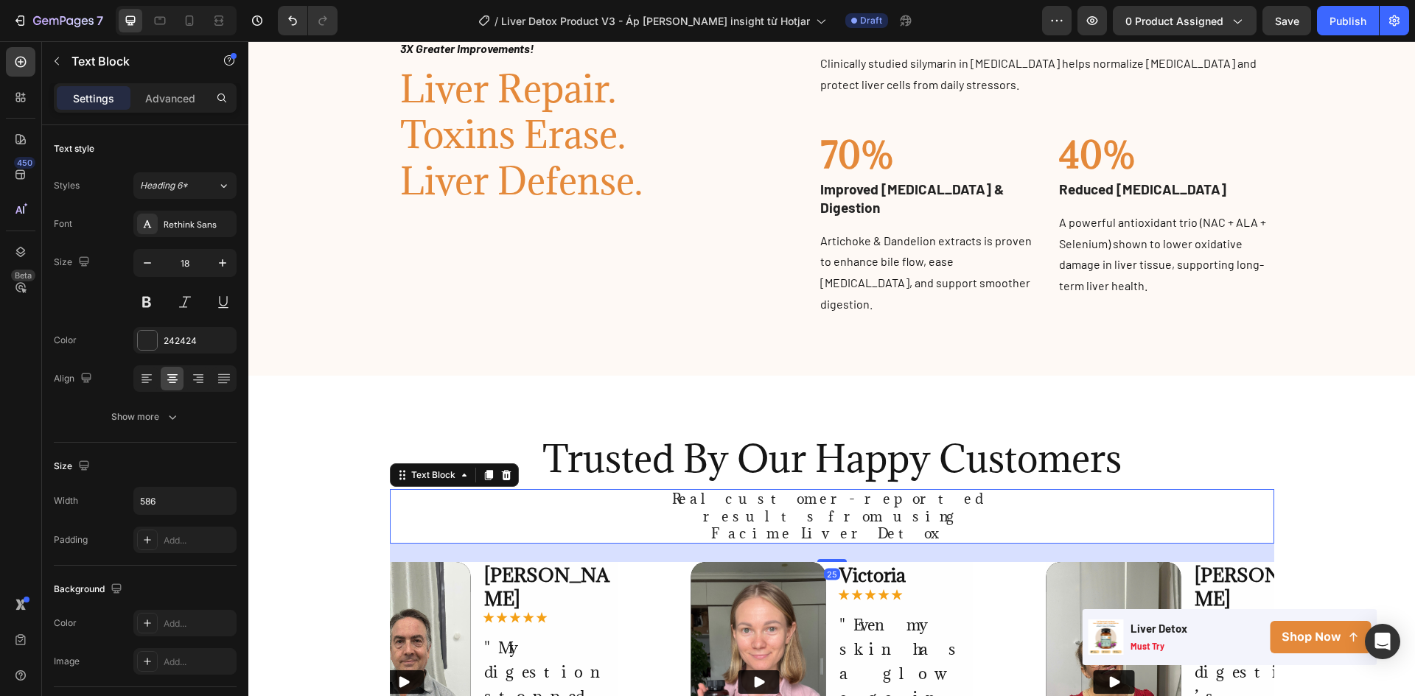
scroll to position [1636, 0]
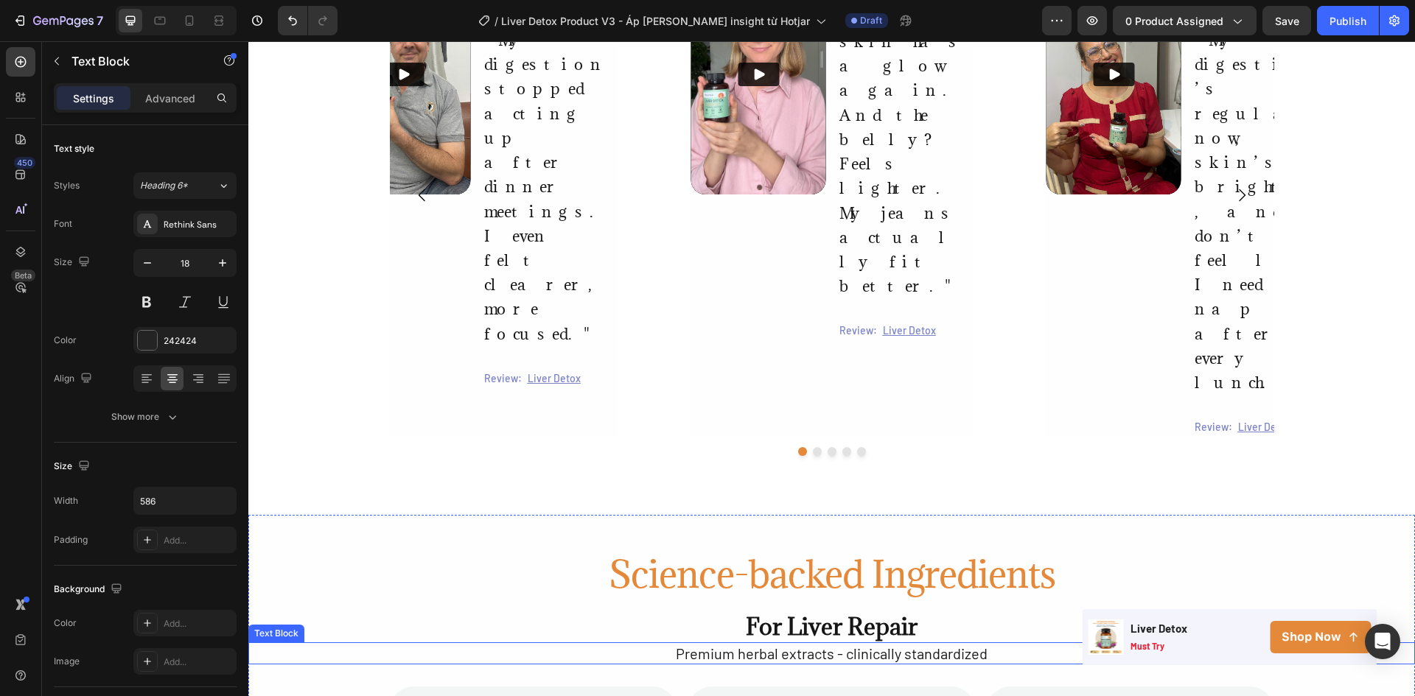
click at [850, 644] on p "Premium herbal extracts - clinically standardized" at bounding box center [831, 653] width 1163 height 19
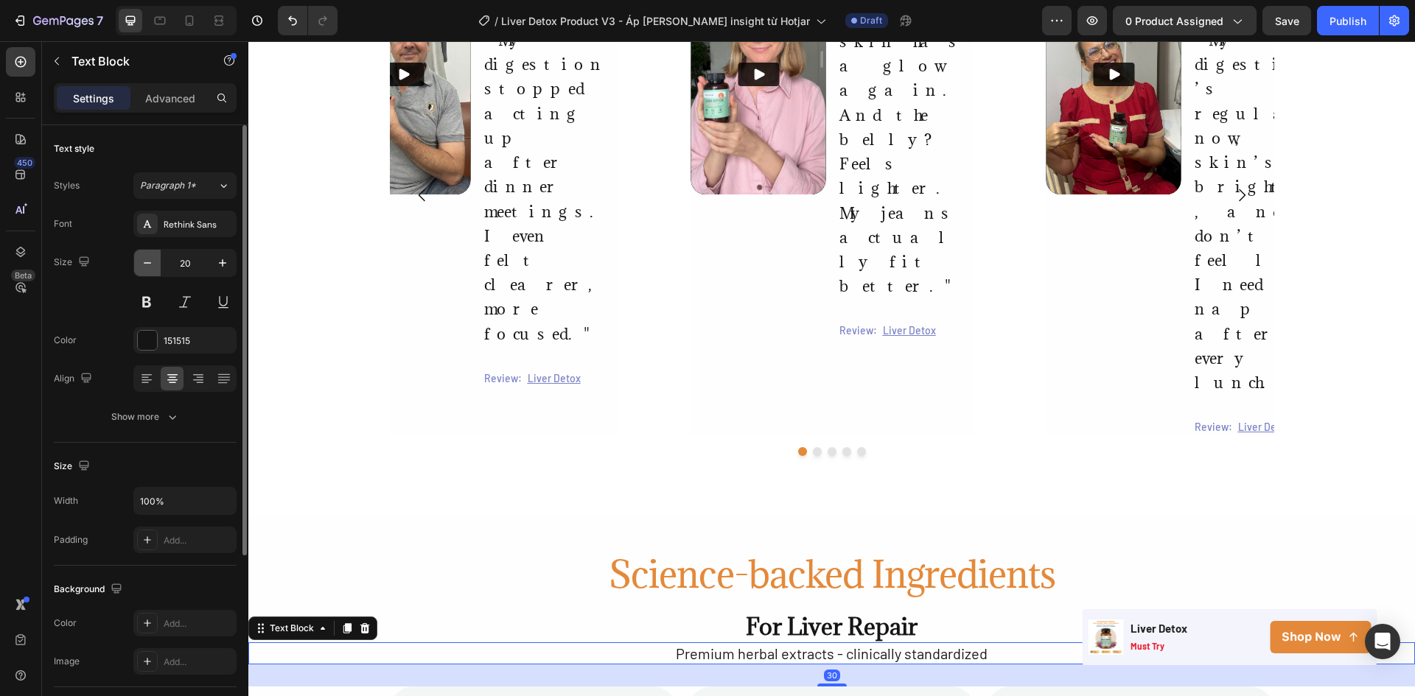
click at [153, 264] on icon "button" at bounding box center [147, 263] width 15 height 15
type input "18"
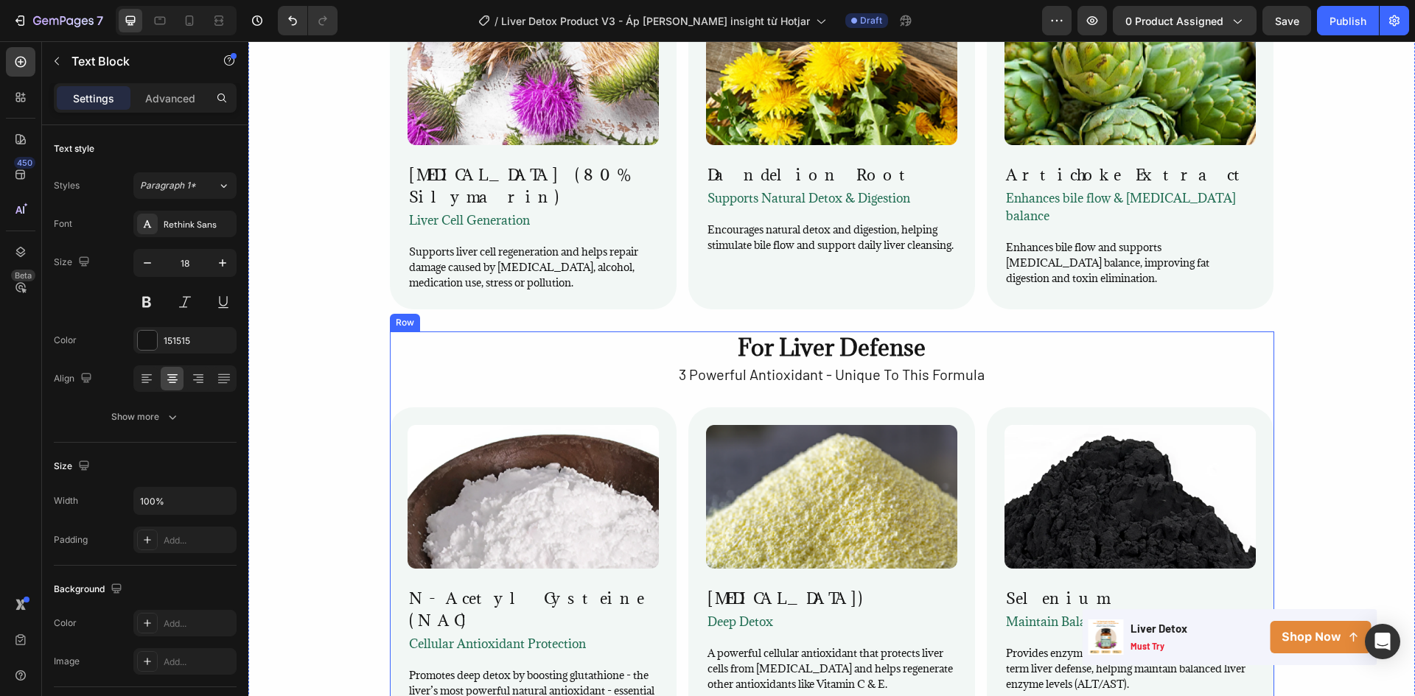
click at [841, 365] on p "3 Powerful Antioxidant - Unique To This Formula" at bounding box center [831, 374] width 881 height 19
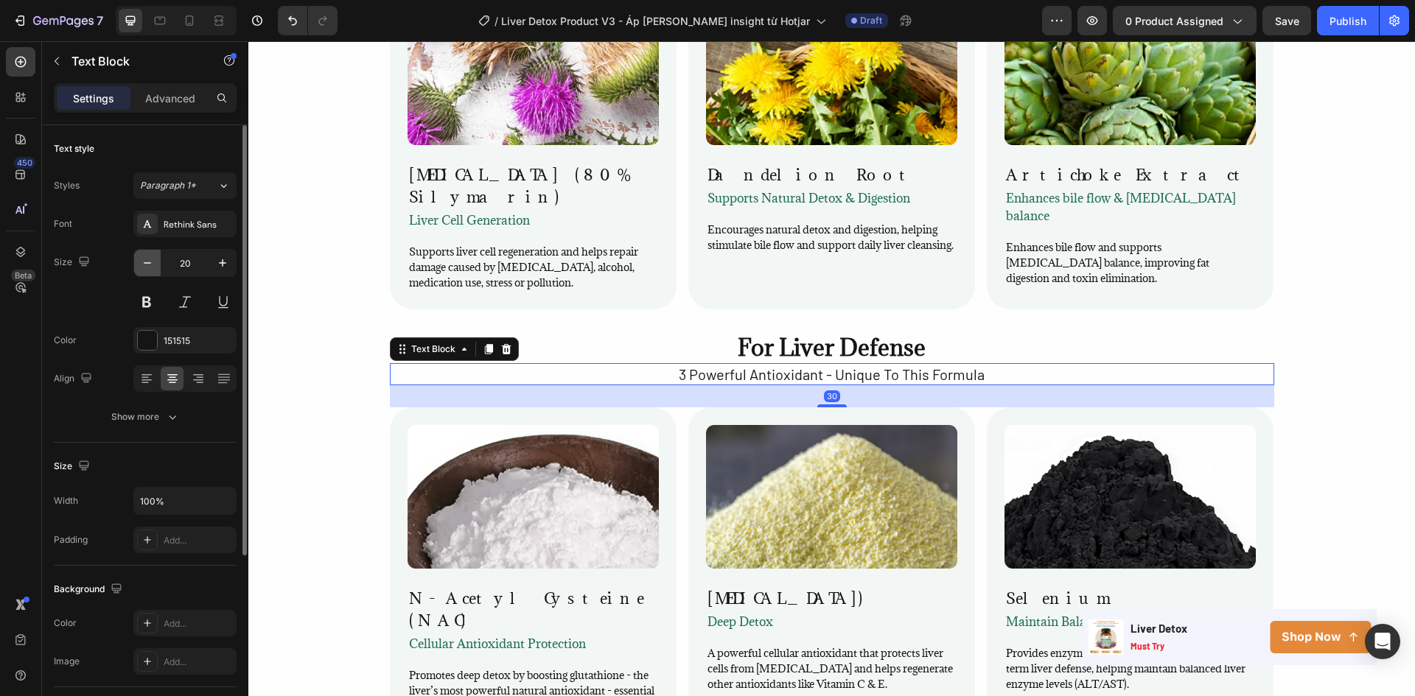
click at [151, 267] on icon "button" at bounding box center [147, 263] width 15 height 15
type input "18"
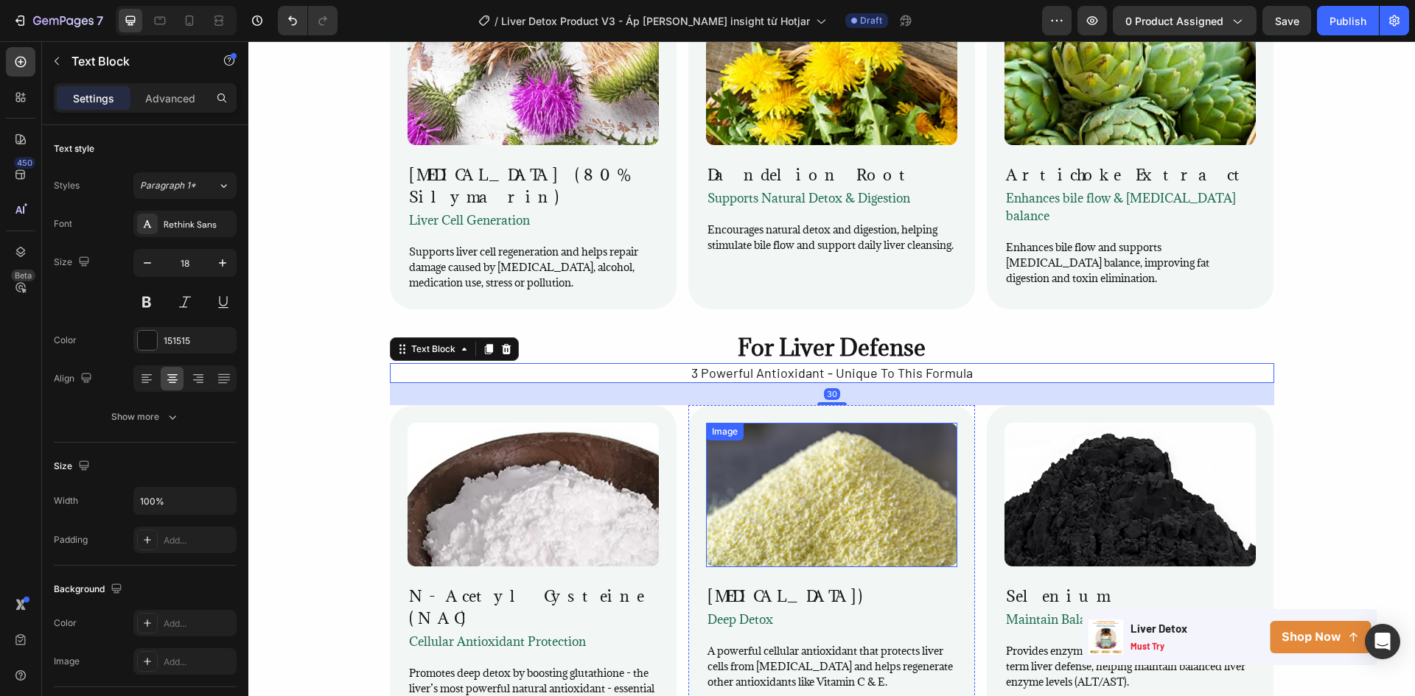
scroll to position [2667, 0]
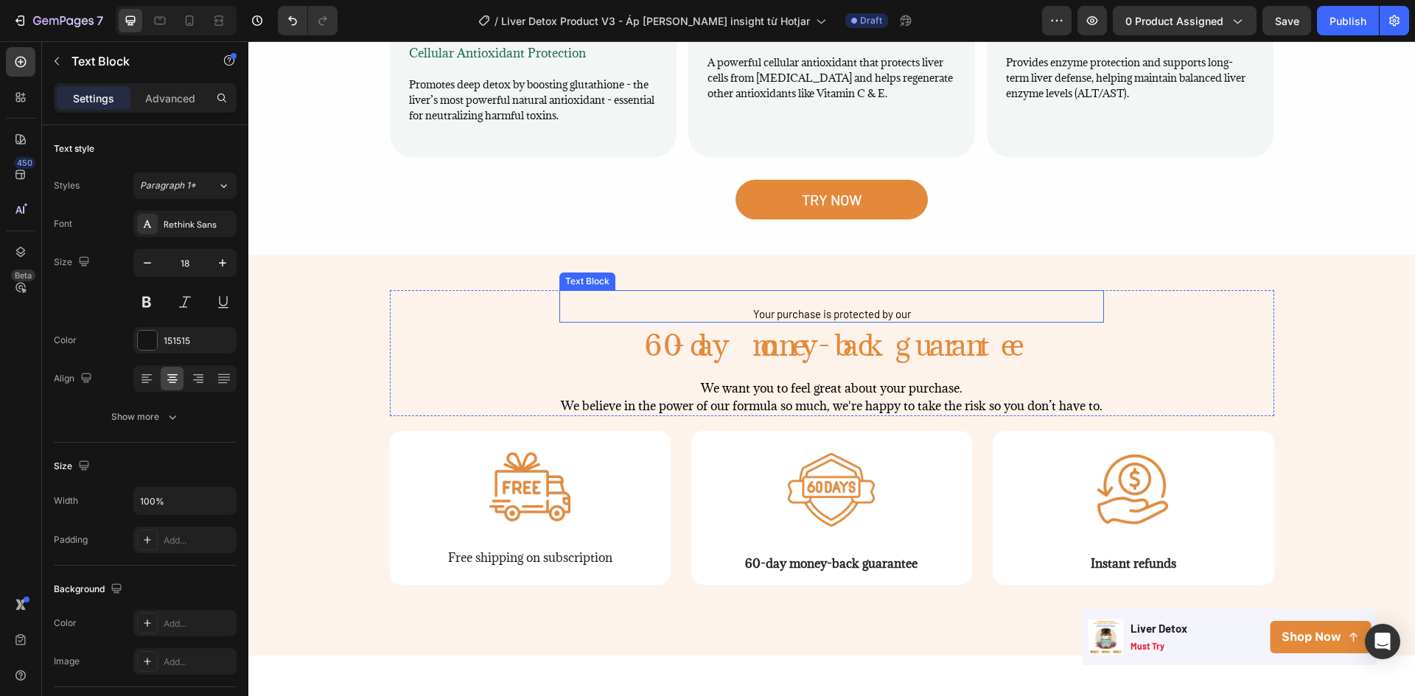
click at [824, 307] on span "Your purchase is protected by our" at bounding box center [832, 313] width 158 height 13
click at [776, 290] on div "Your purchase is protected by our Text Block 0" at bounding box center [831, 306] width 545 height 33
click at [779, 307] on span "Your purchase is protected by our" at bounding box center [832, 313] width 158 height 13
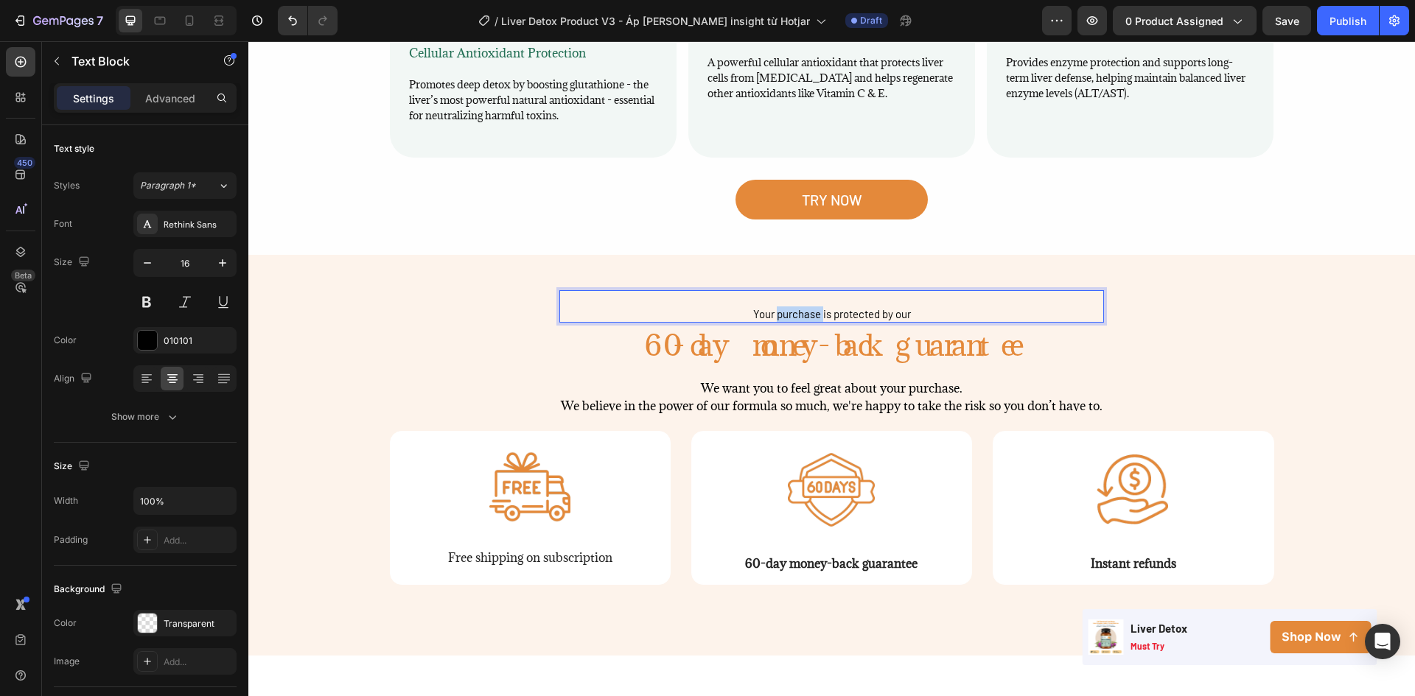
click at [779, 307] on span "Your purchase is protected by our" at bounding box center [832, 313] width 158 height 13
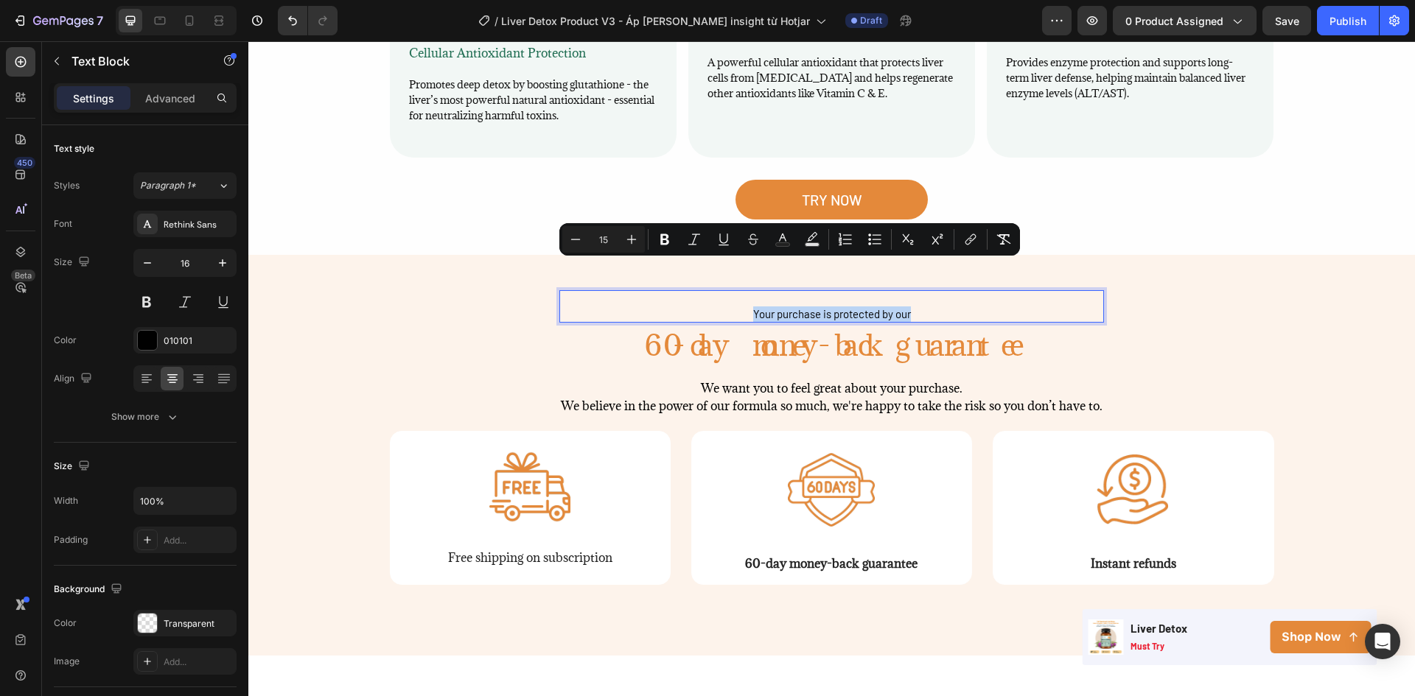
click at [775, 307] on span "Your purchase is protected by our" at bounding box center [832, 313] width 158 height 13
click at [681, 242] on div "Minus 15 Plus Bold Italic Underline Strikethrough Text Color Text Background Co…" at bounding box center [825, 239] width 455 height 27
click at [675, 241] on button "Plus" at bounding box center [667, 239] width 27 height 27
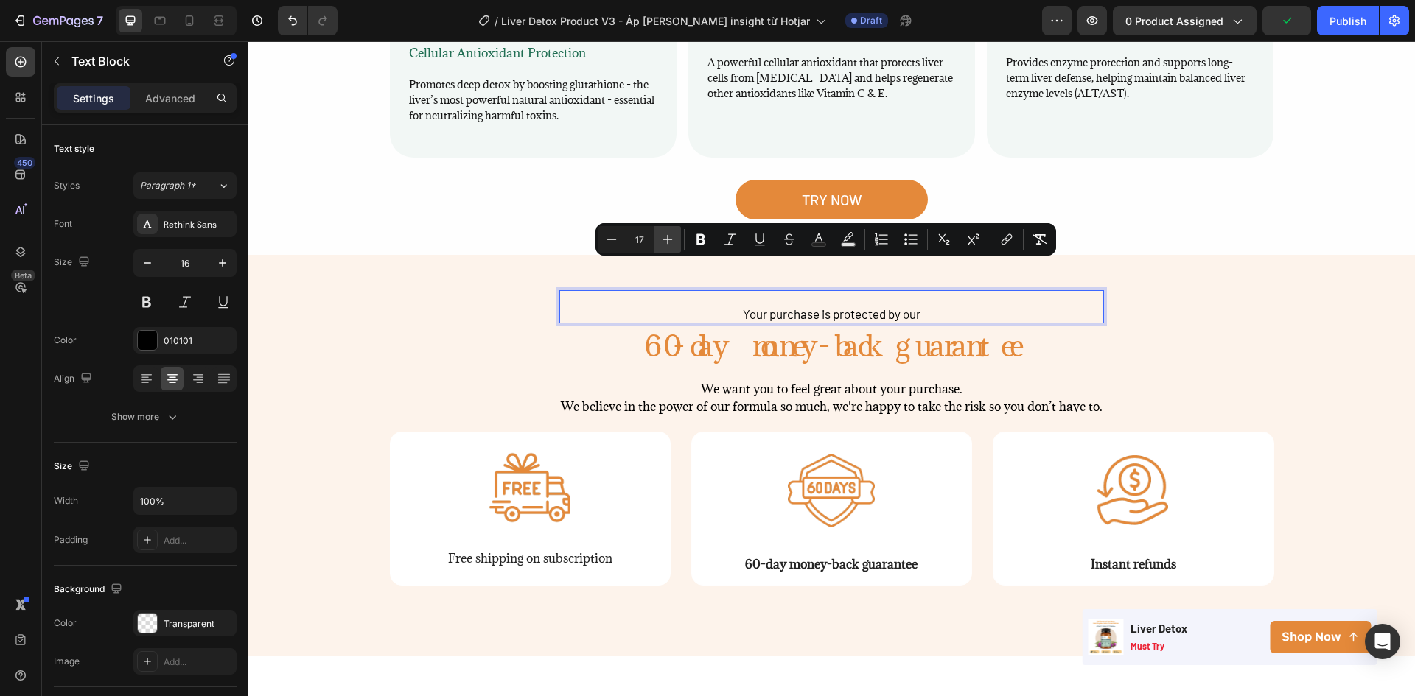
type input "18"
click at [226, 258] on icon "button" at bounding box center [222, 263] width 15 height 15
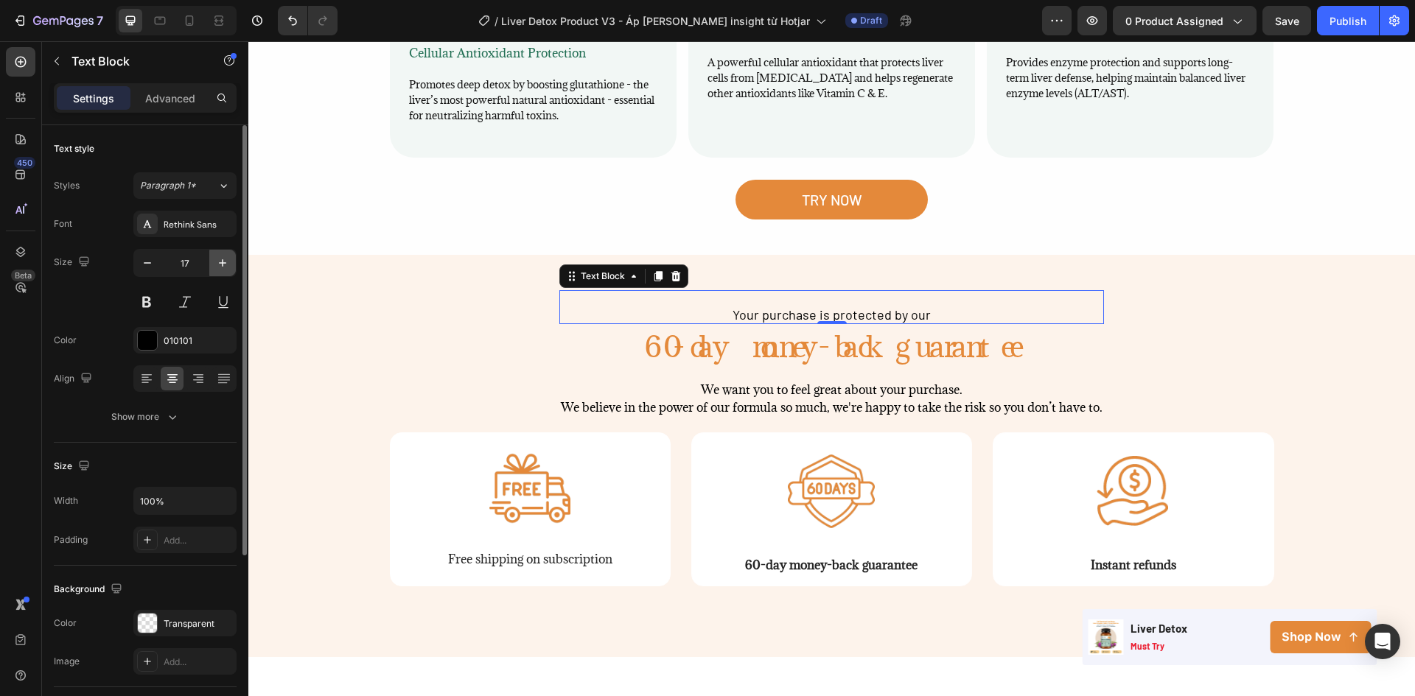
type input "18"
click at [748, 307] on span "Your purchase is protected by our" at bounding box center [831, 315] width 198 height 16
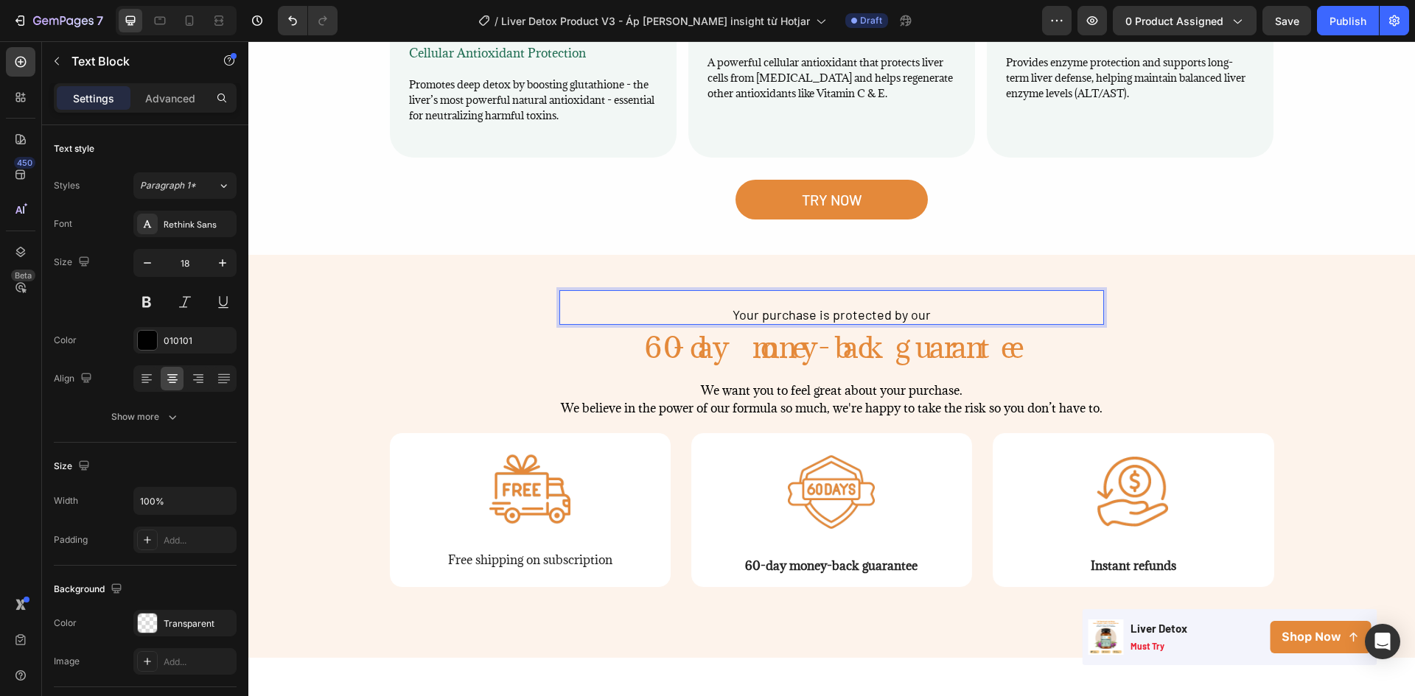
click at [704, 307] on p "Your purchase is protected by our" at bounding box center [832, 315] width 542 height 17
click at [745, 290] on div "Your purchase is protected by our Text Block 0" at bounding box center [831, 307] width 545 height 35
click at [749, 290] on div "Your purchase is protected by our Text Block 0" at bounding box center [831, 307] width 545 height 35
click at [709, 307] on p "Your purchase is protected by our" at bounding box center [832, 315] width 542 height 17
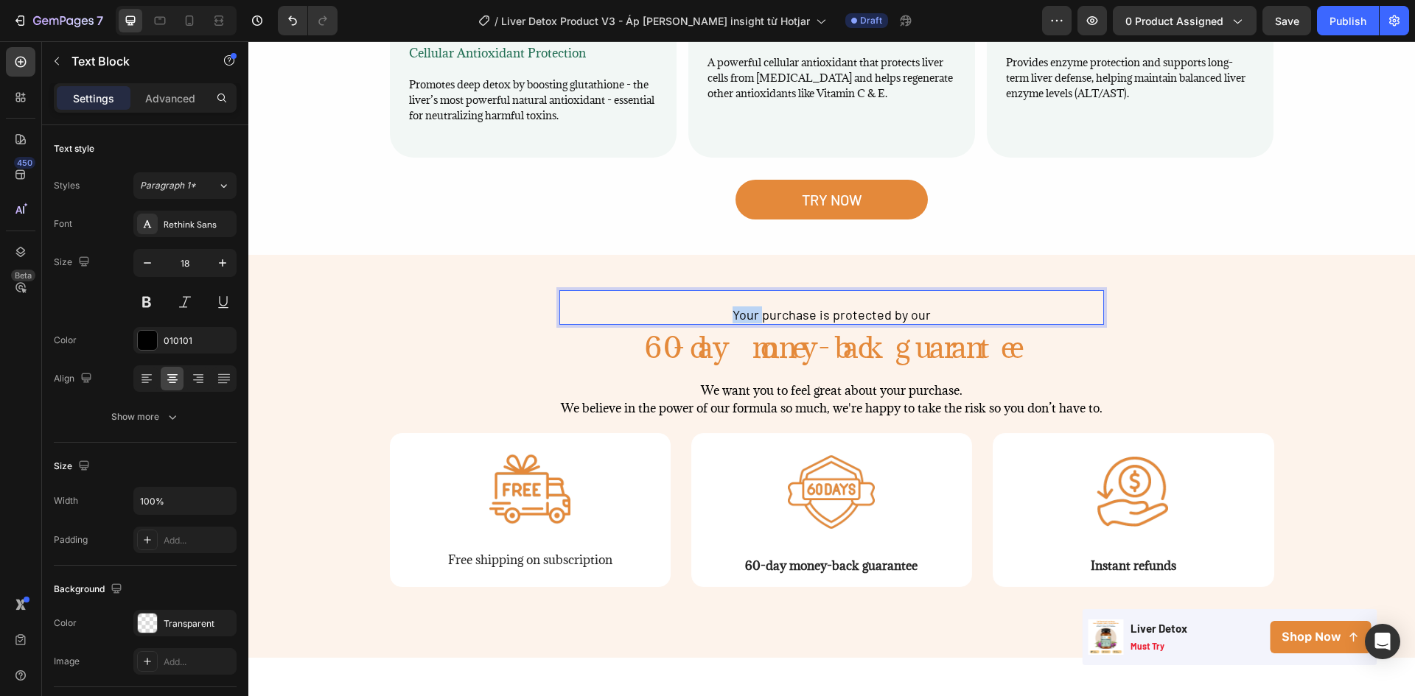
click at [709, 307] on p "Your purchase is protected by our" at bounding box center [832, 315] width 542 height 17
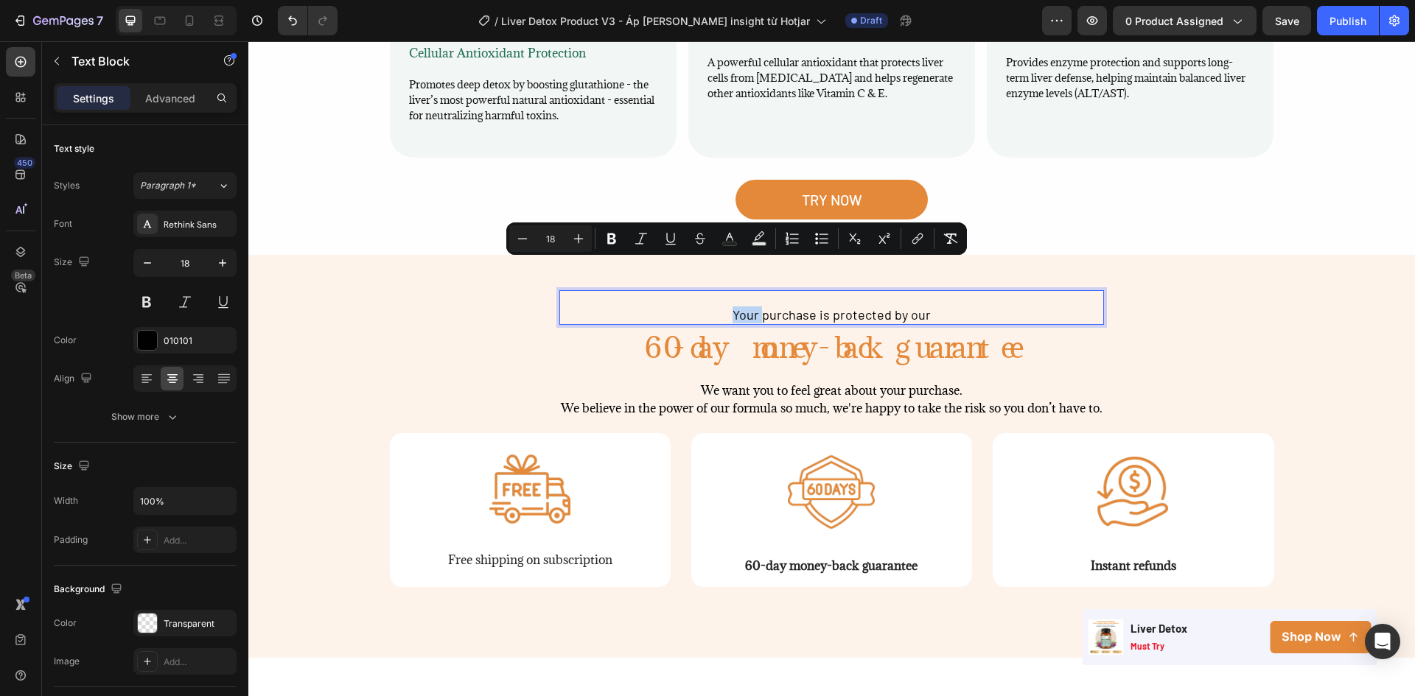
click at [718, 307] on p "Your purchase is protected by our" at bounding box center [832, 315] width 542 height 17
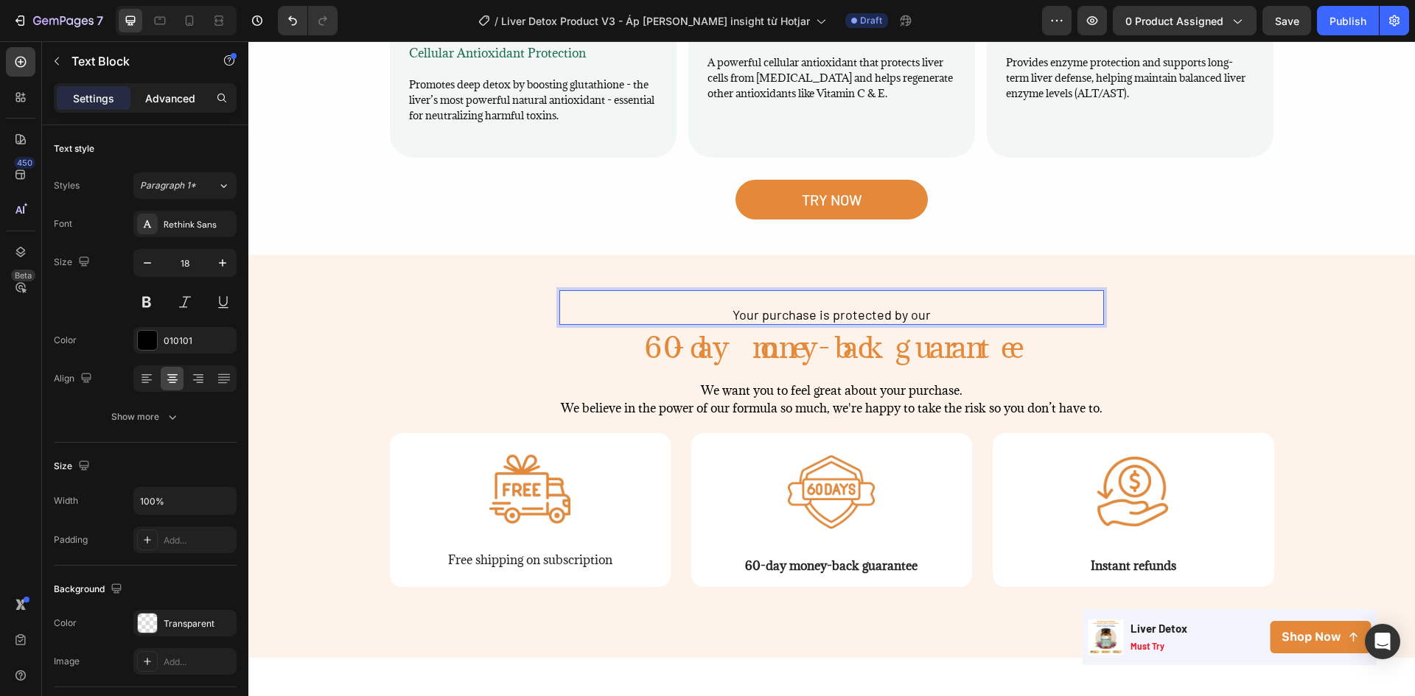
click at [170, 109] on div "Advanced" at bounding box center [170, 98] width 74 height 24
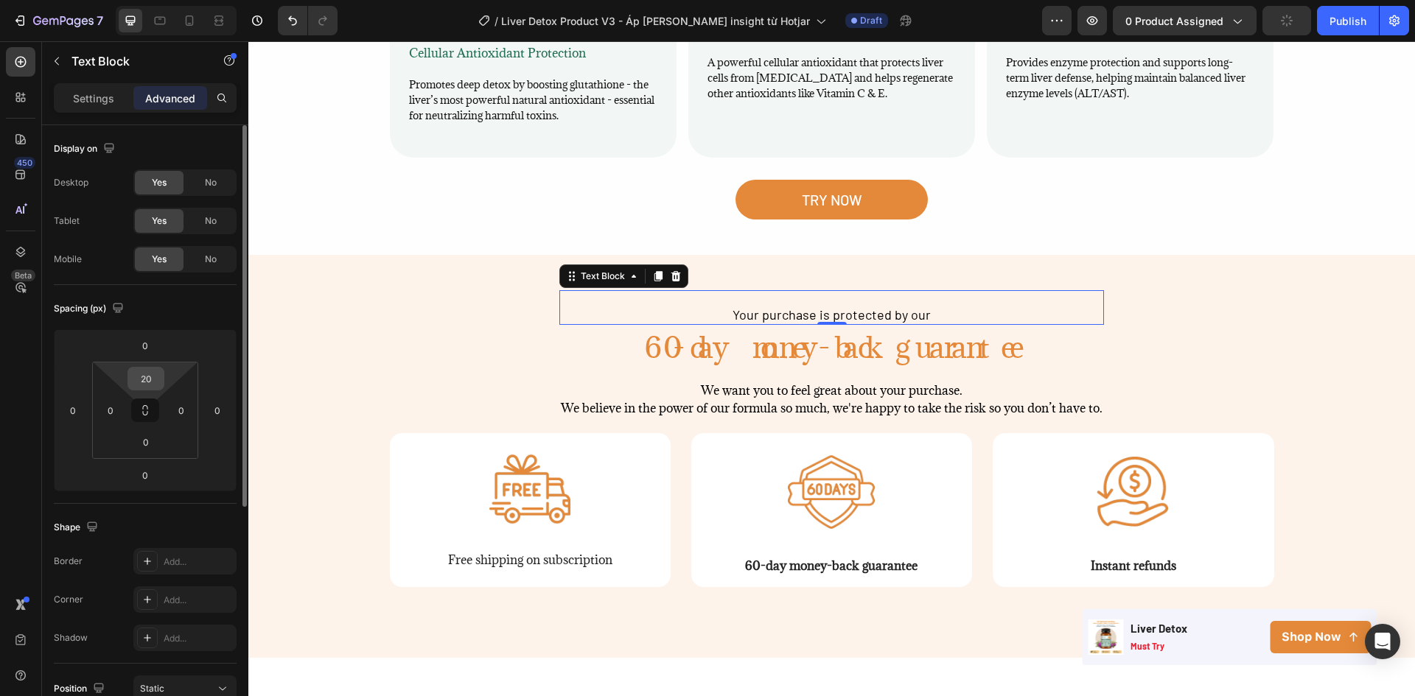
click at [155, 379] on input "20" at bounding box center [145, 379] width 29 height 22
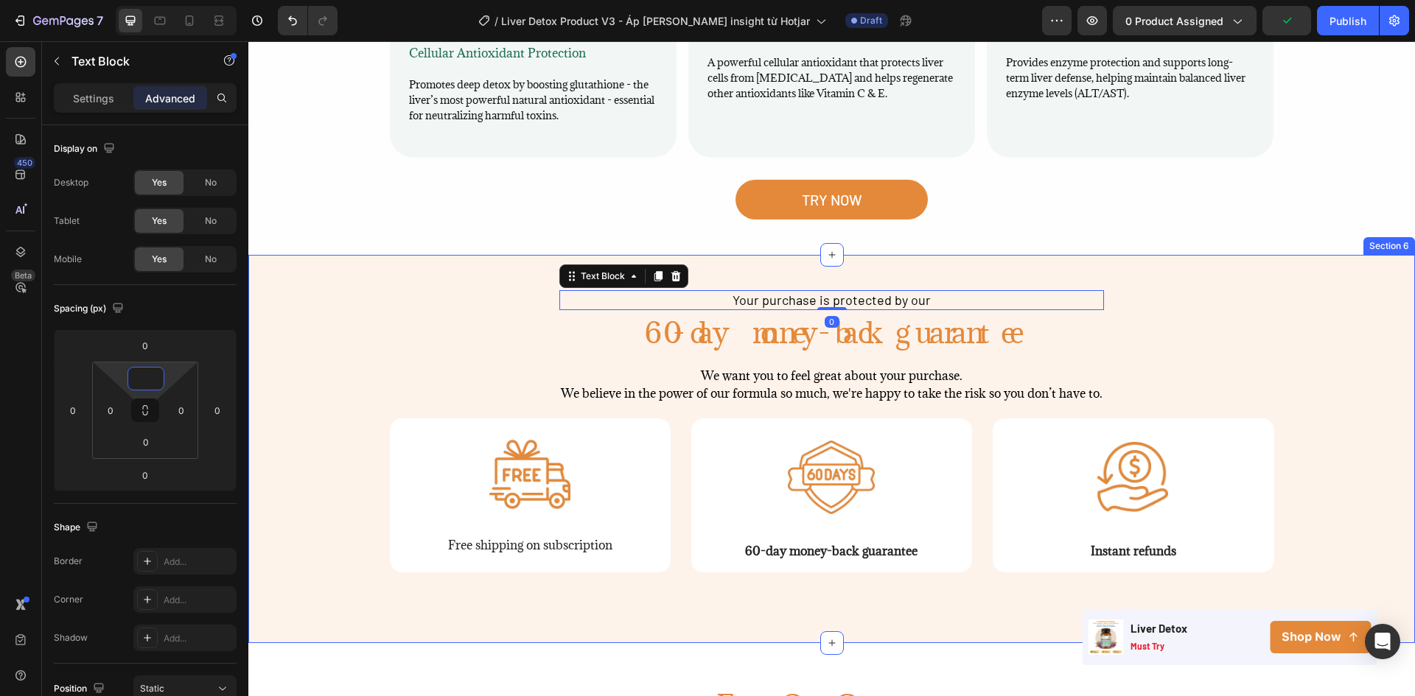
click at [337, 290] on div "Your purchase is protected by our Text Block 0 60-day money-back guarantee Head…" at bounding box center [831, 449] width 1166 height 318
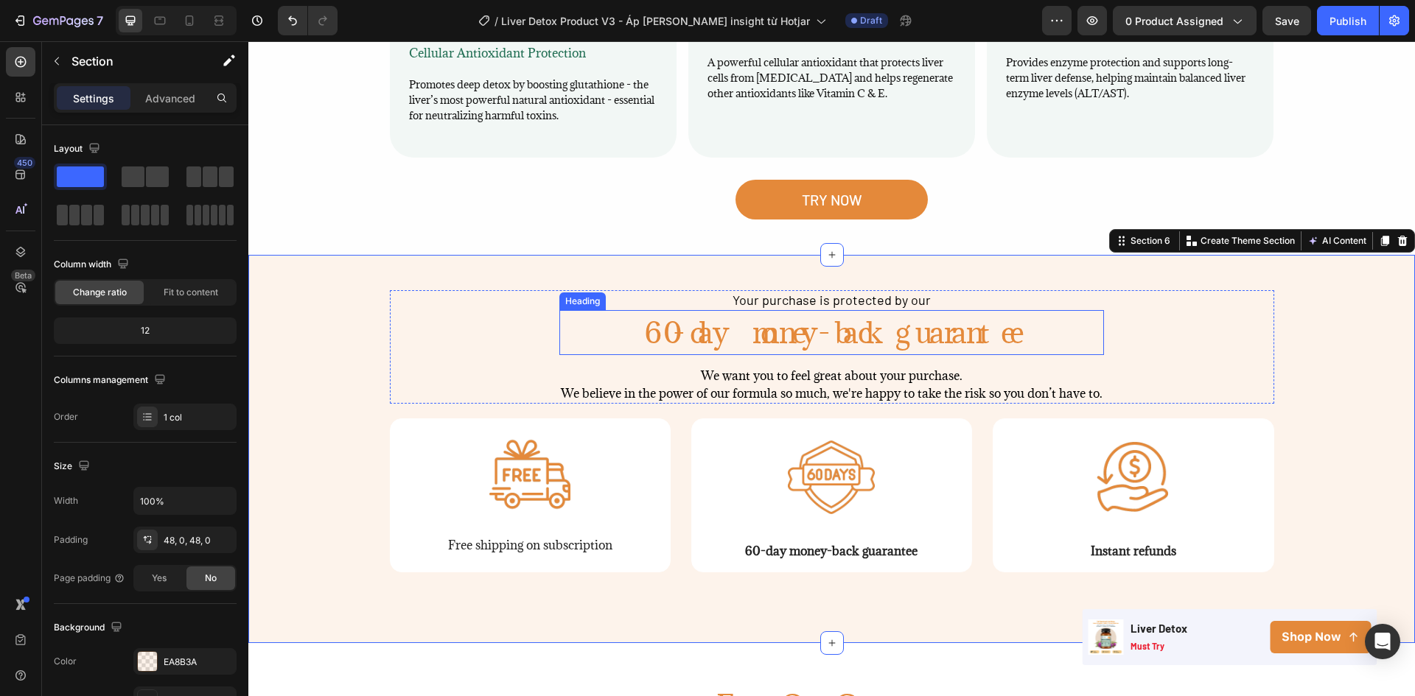
click at [704, 310] on h2 "60-day money-back guarantee" at bounding box center [831, 332] width 545 height 45
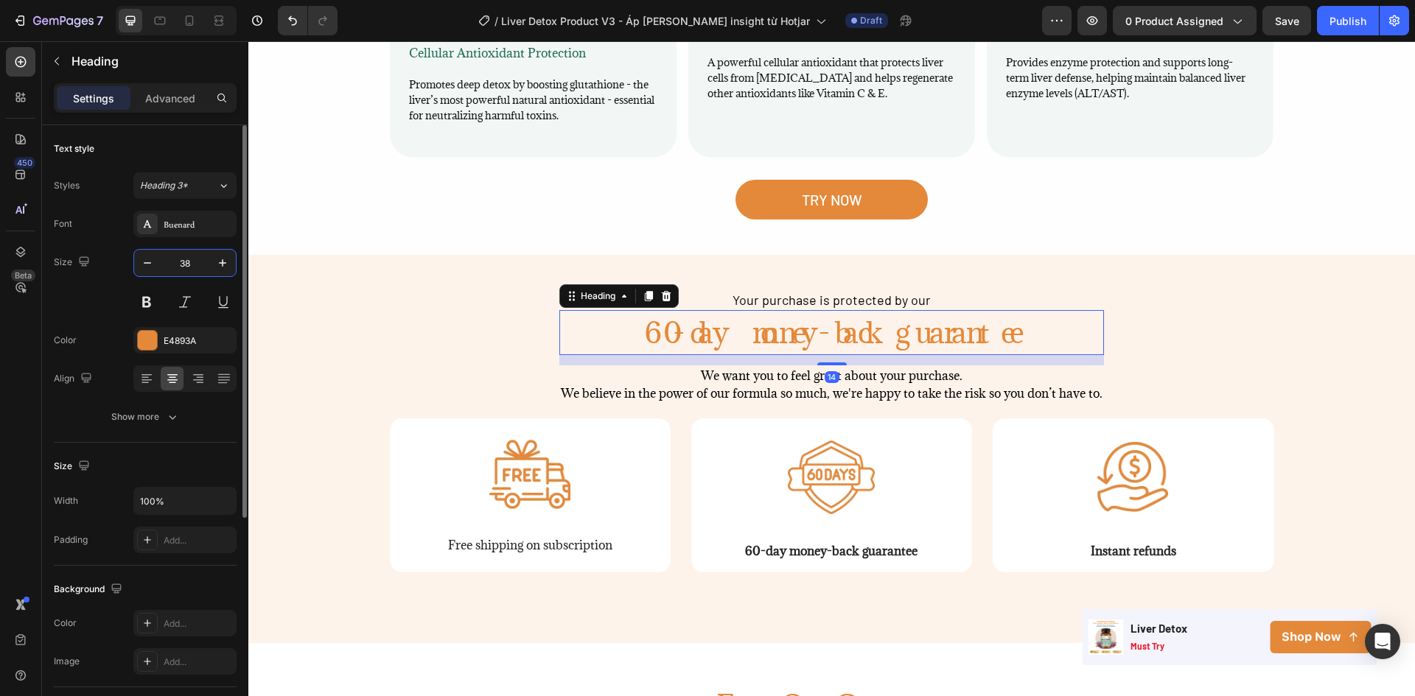
click at [200, 258] on input "38" at bounding box center [185, 263] width 49 height 27
type input "48"
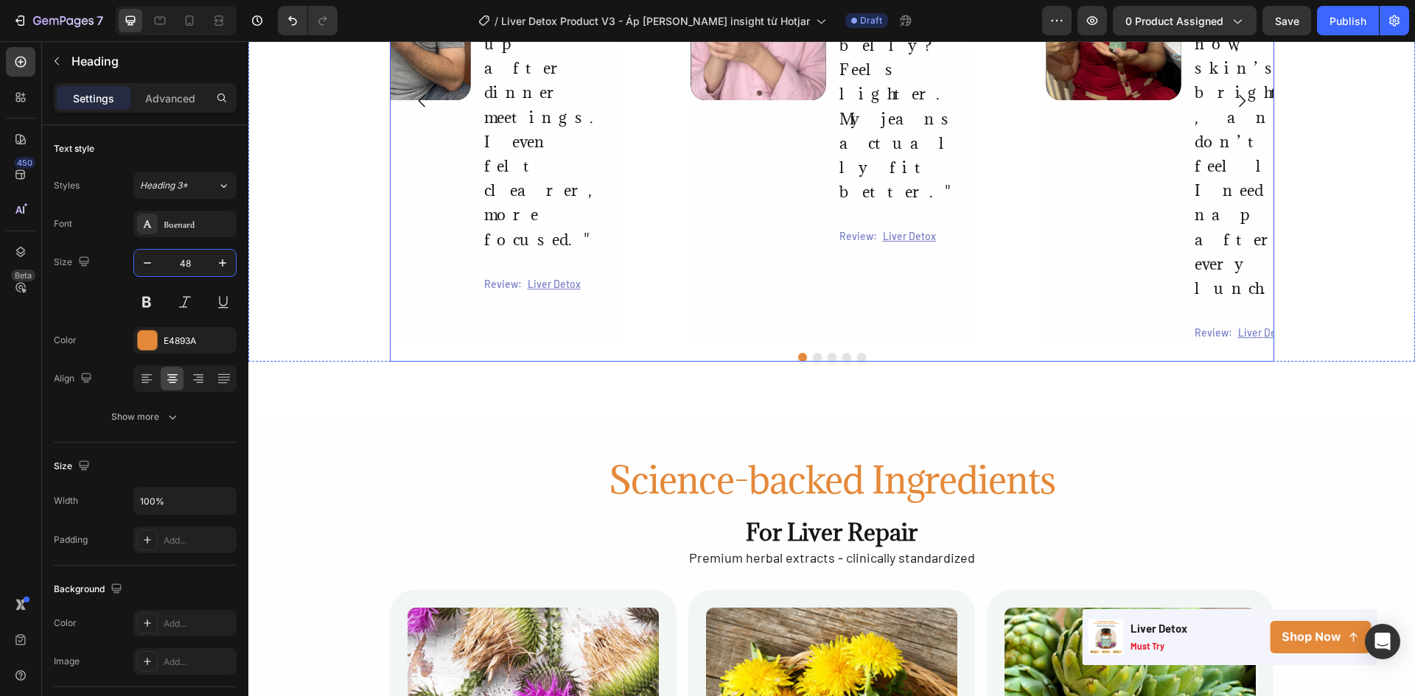
scroll to position [1636, 0]
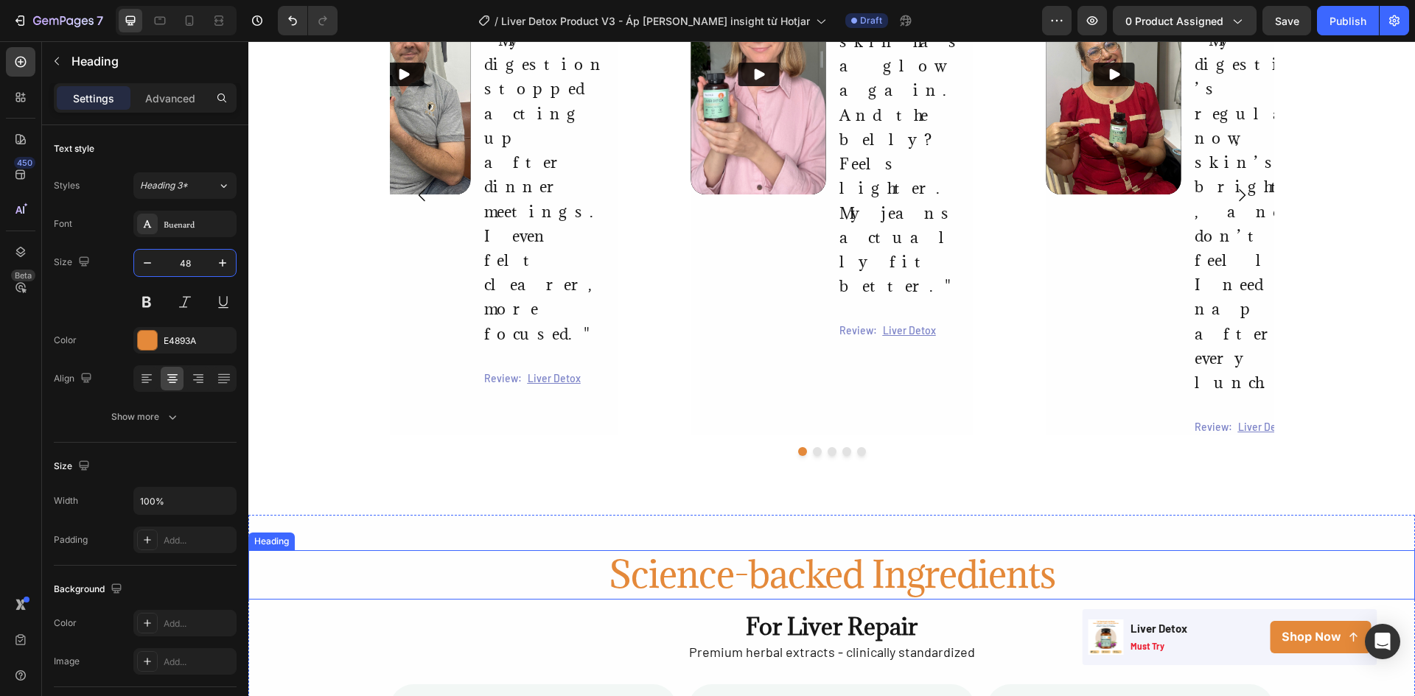
click at [810, 550] on h2 "Science-backed Ingredients" at bounding box center [831, 574] width 1166 height 49
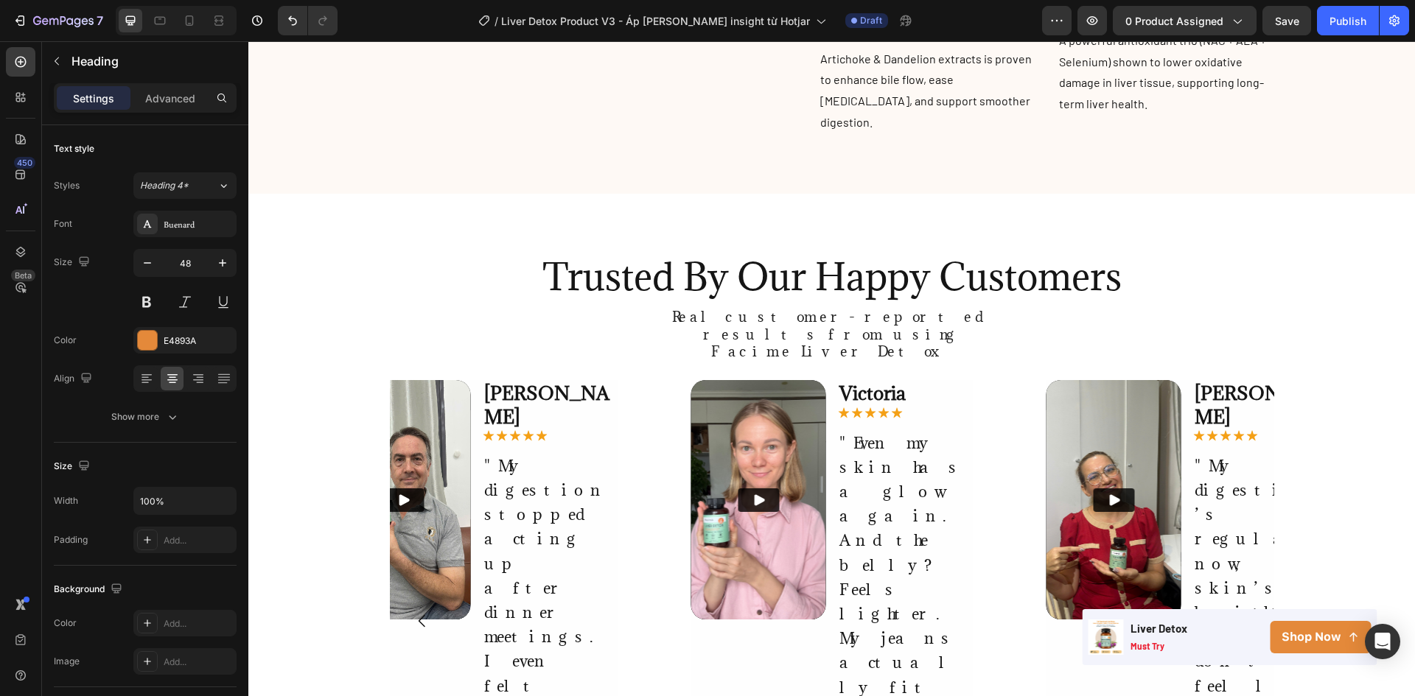
scroll to position [1194, 0]
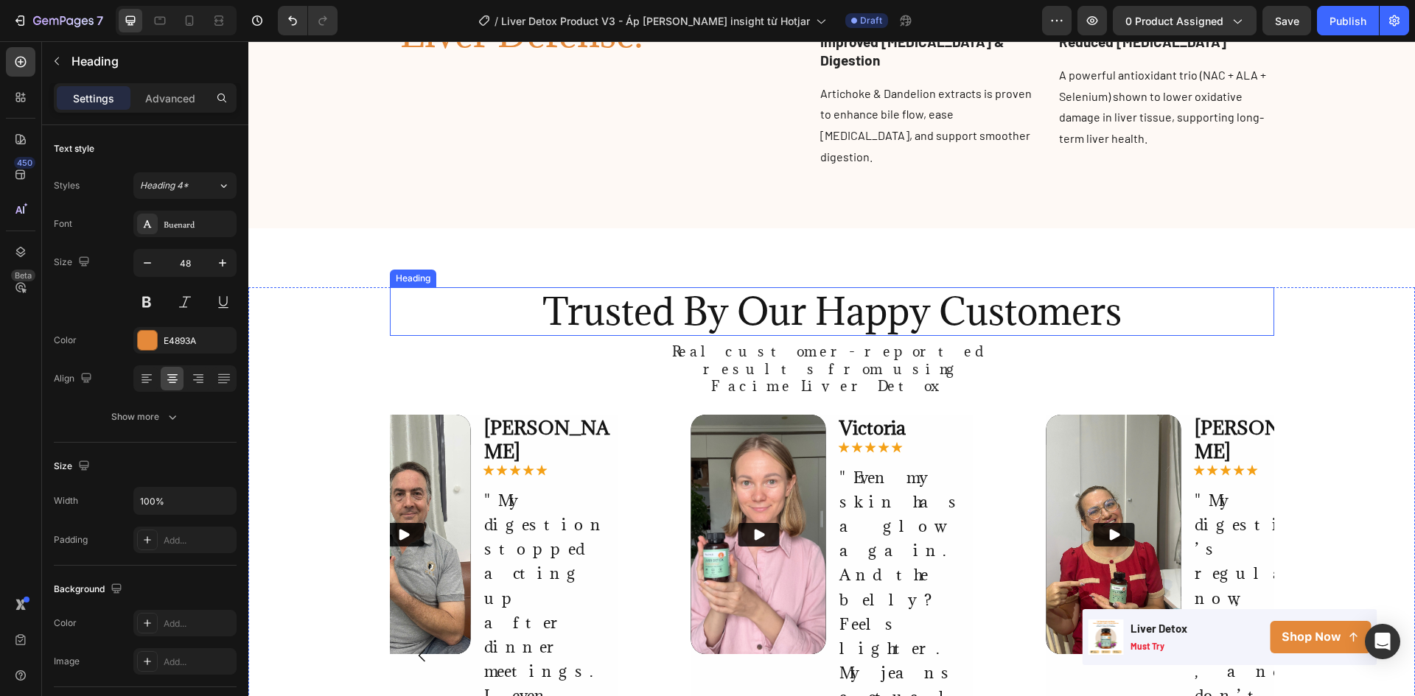
click at [779, 297] on h2 "Trusted By Our Happy Customers" at bounding box center [832, 311] width 884 height 49
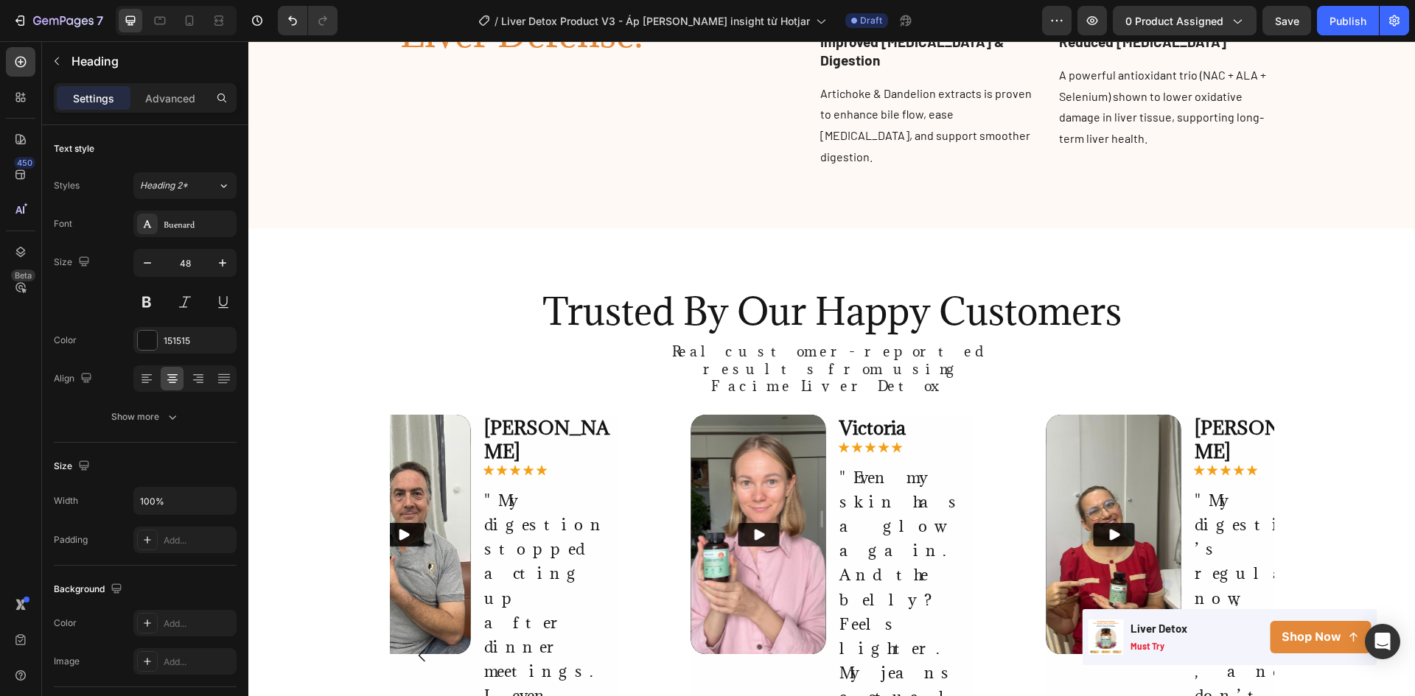
scroll to position [1636, 0]
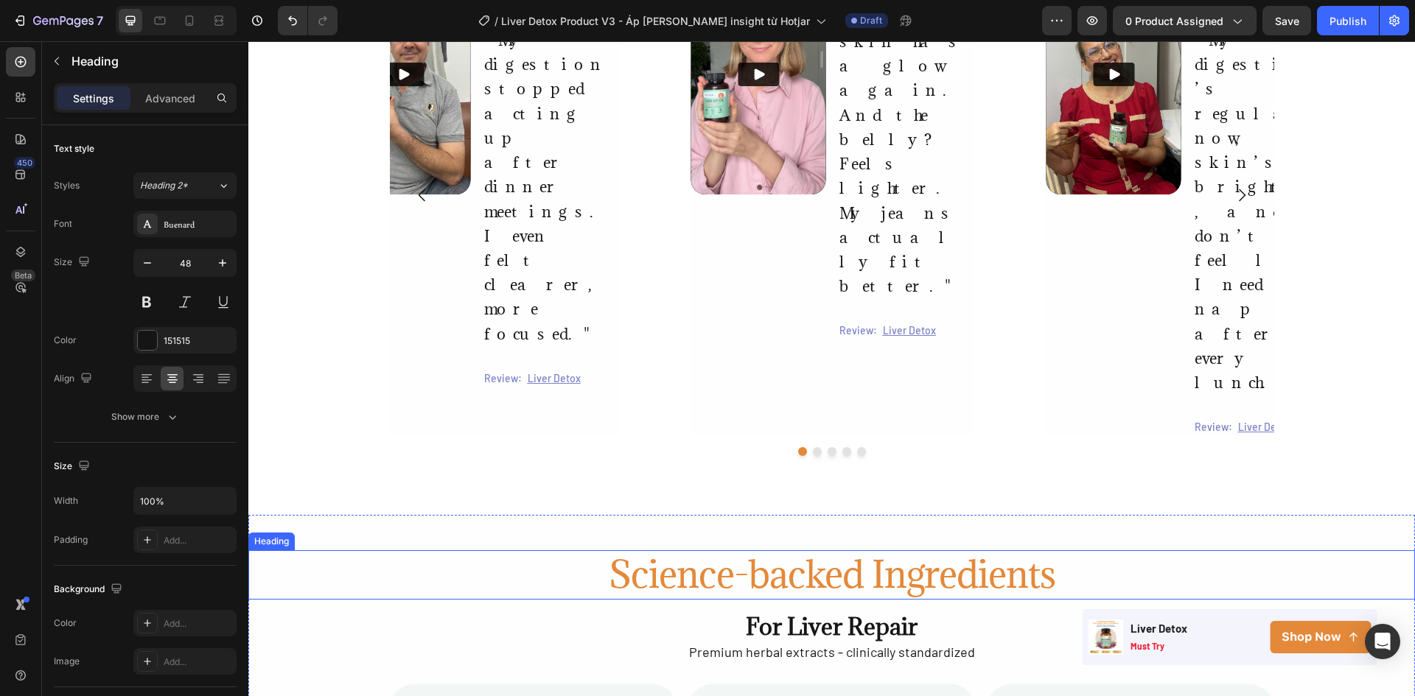
click at [763, 550] on h2 "Science-backed Ingredients" at bounding box center [831, 574] width 1166 height 49
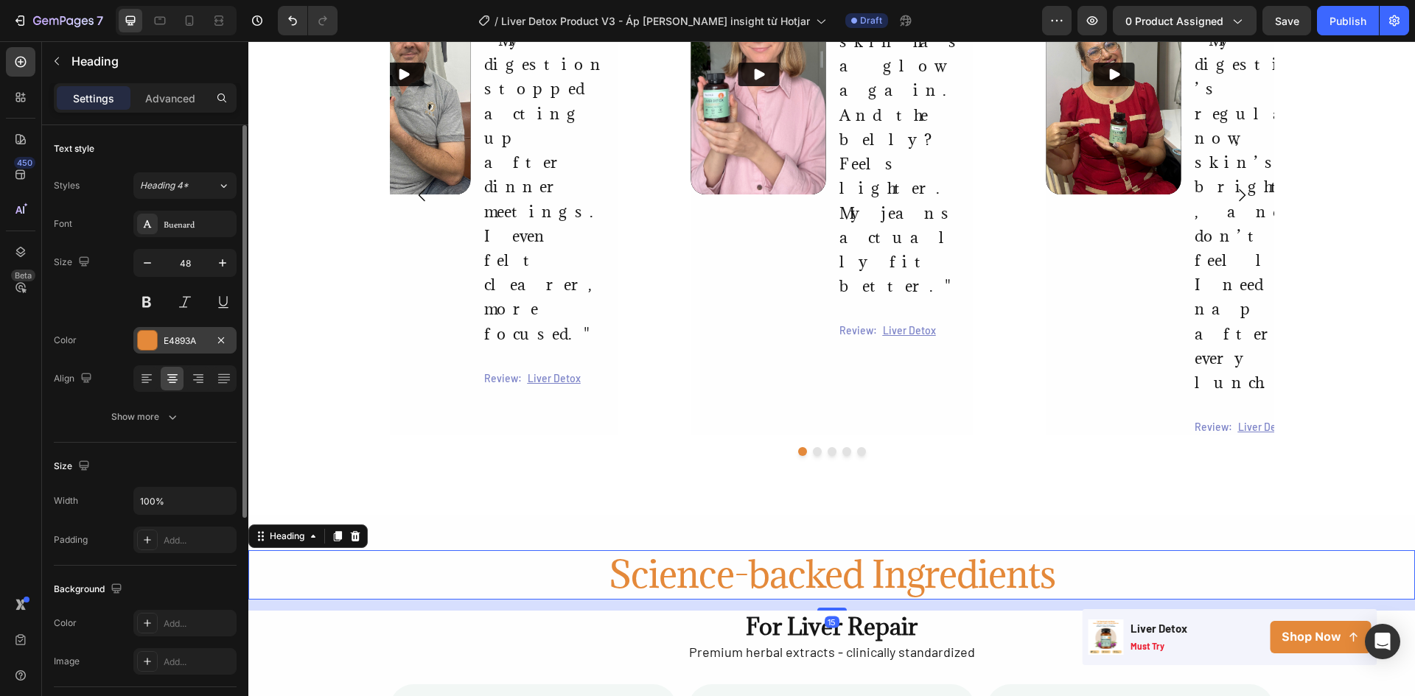
click at [179, 341] on div "E4893A" at bounding box center [185, 341] width 43 height 13
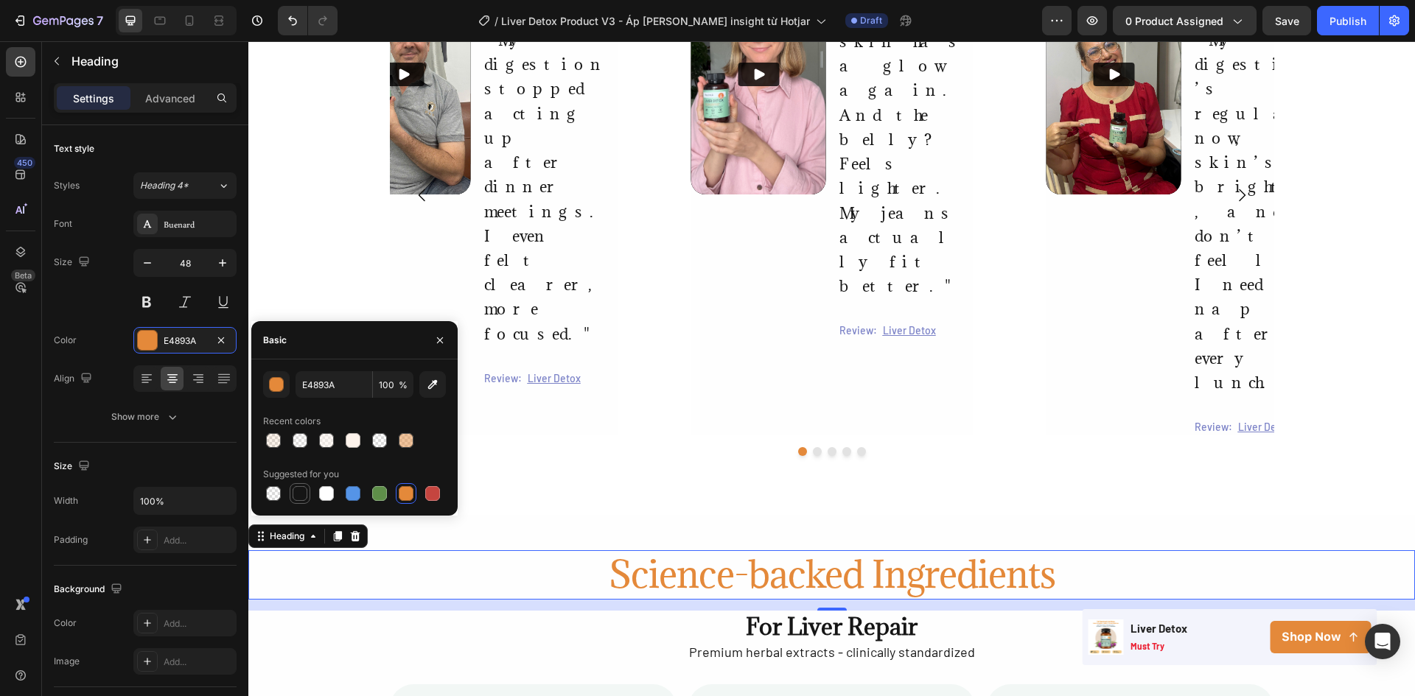
click at [298, 497] on div at bounding box center [300, 493] width 15 height 15
type input "151515"
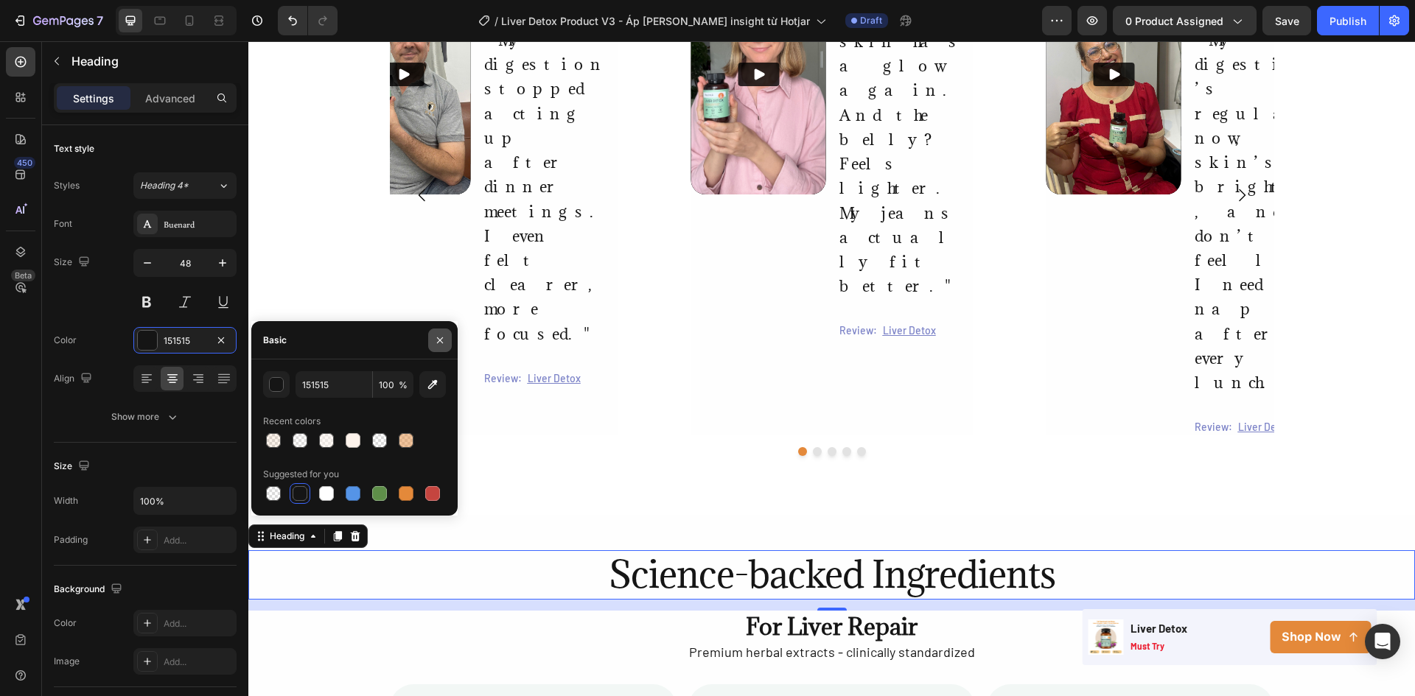
click at [435, 336] on icon "button" at bounding box center [440, 341] width 12 height 12
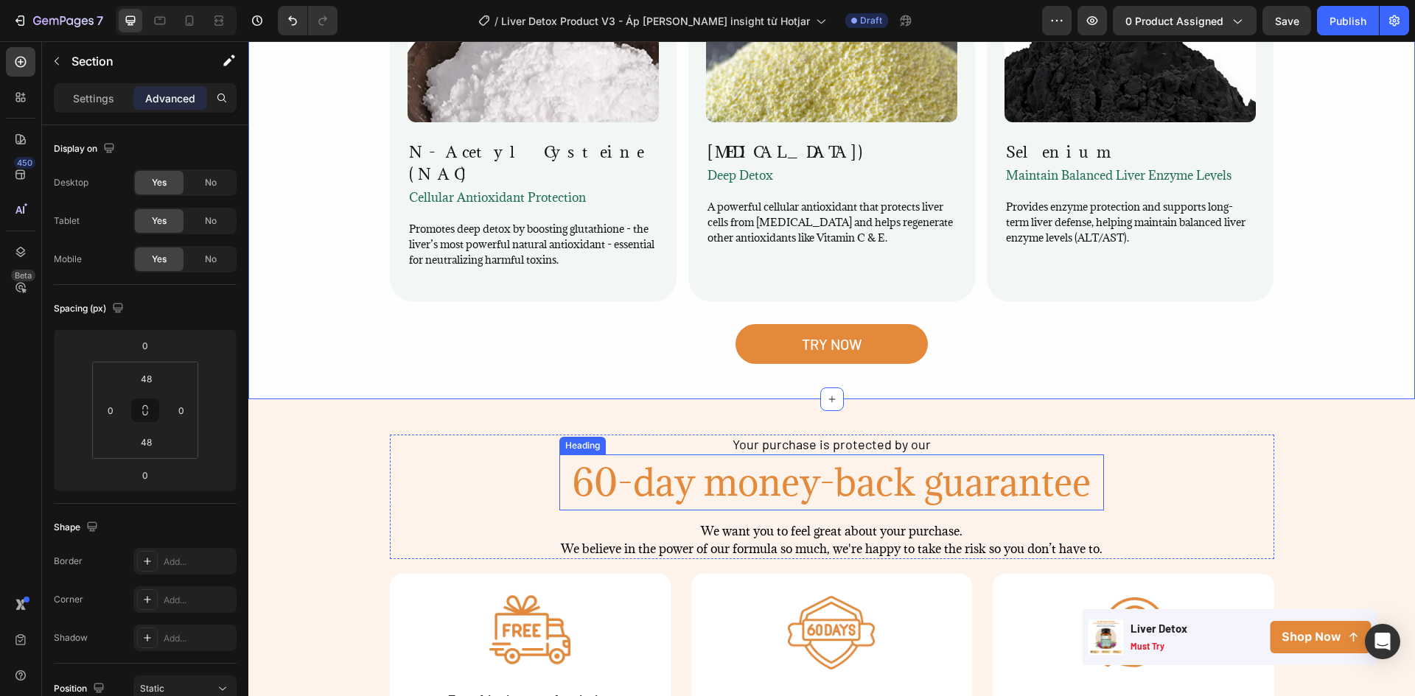
scroll to position [2667, 0]
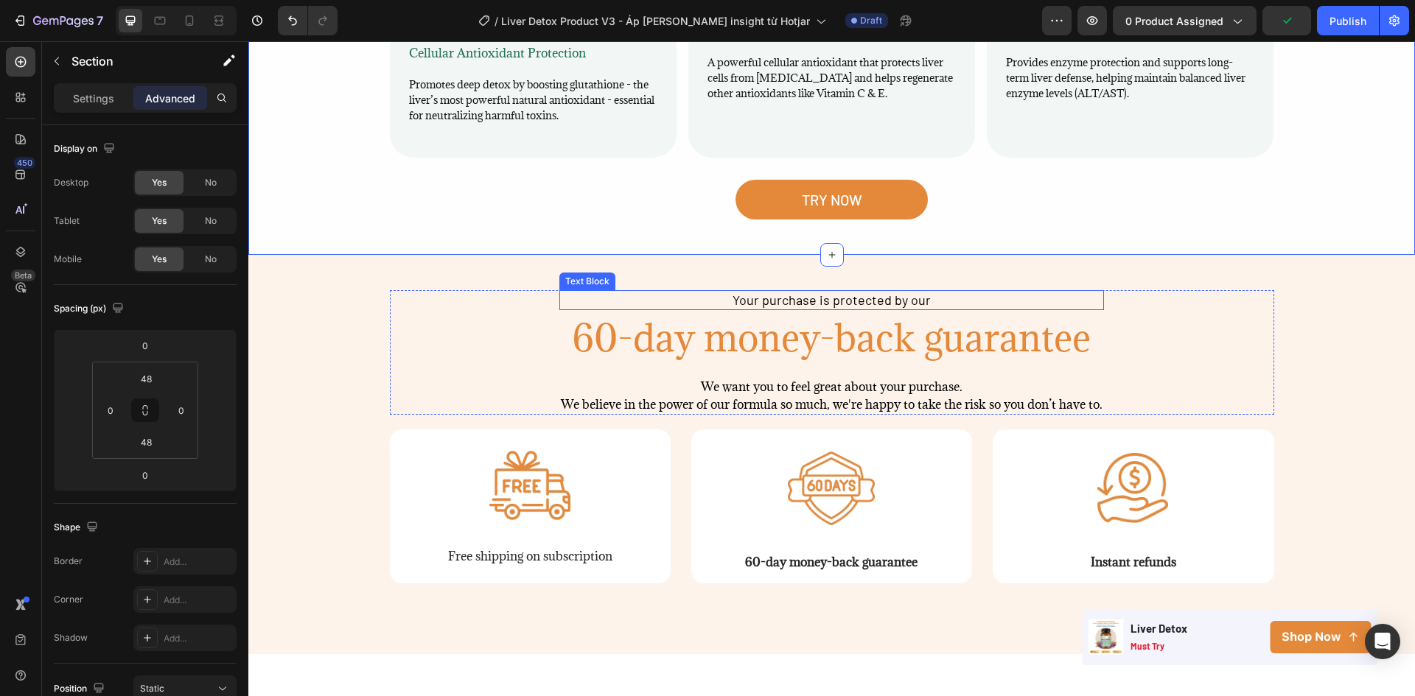
click at [762, 292] on span "Your purchase is protected by our" at bounding box center [831, 300] width 198 height 16
click at [111, 98] on p "Settings" at bounding box center [93, 98] width 41 height 15
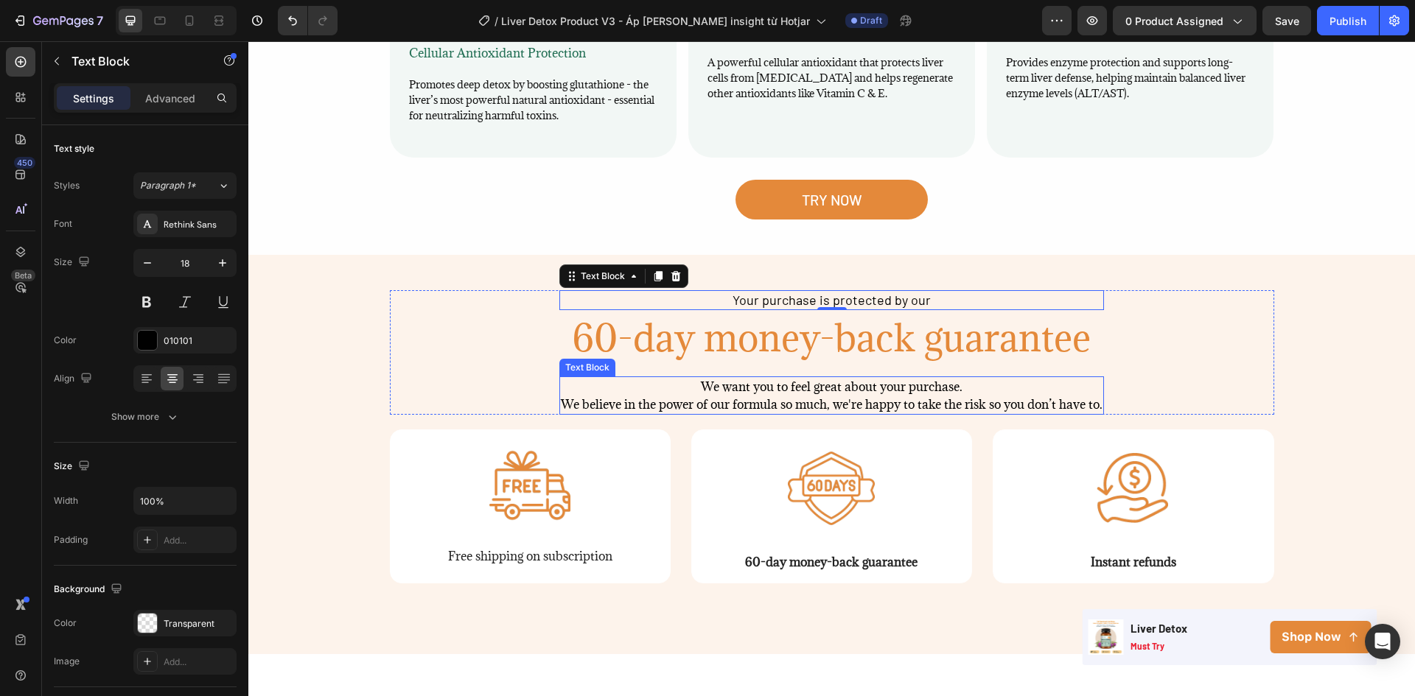
click at [699, 377] on div "We want you to feel great about your purchase. We believe in the power of our f…" at bounding box center [831, 396] width 545 height 38
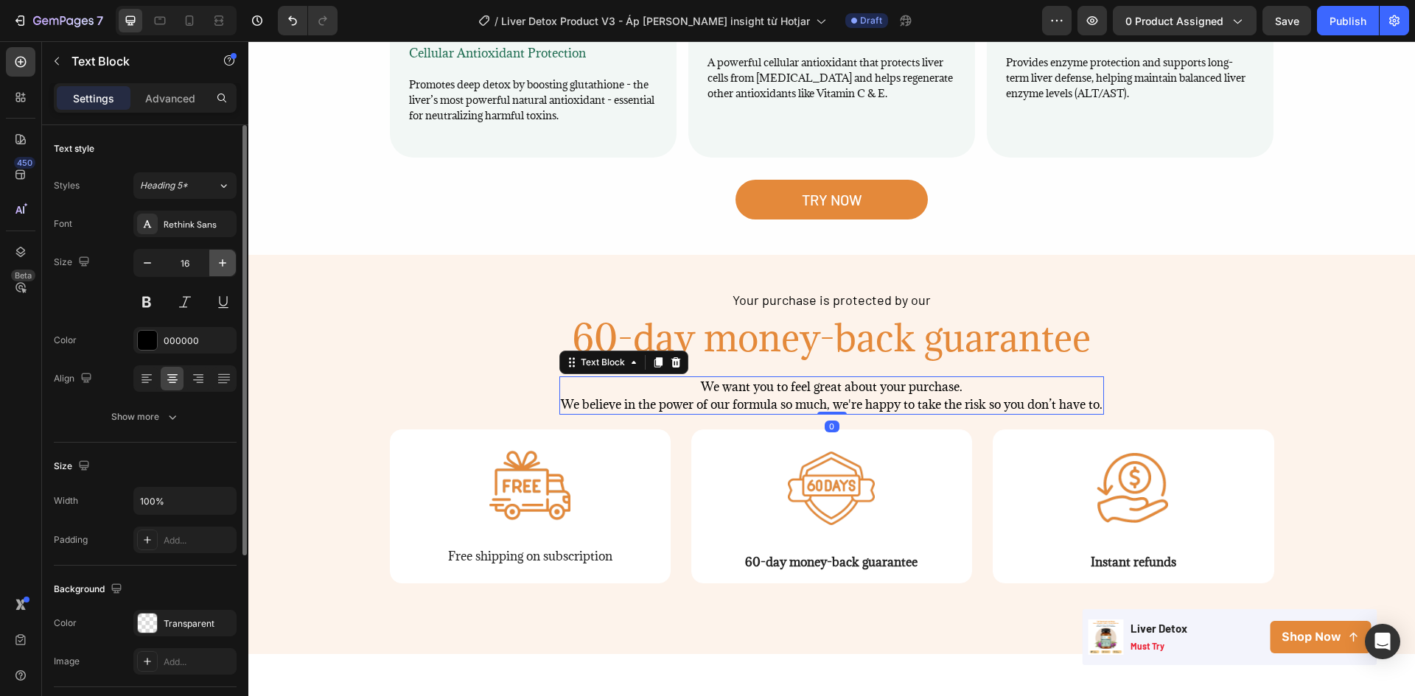
click at [219, 260] on icon "button" at bounding box center [222, 263] width 15 height 15
type input "18"
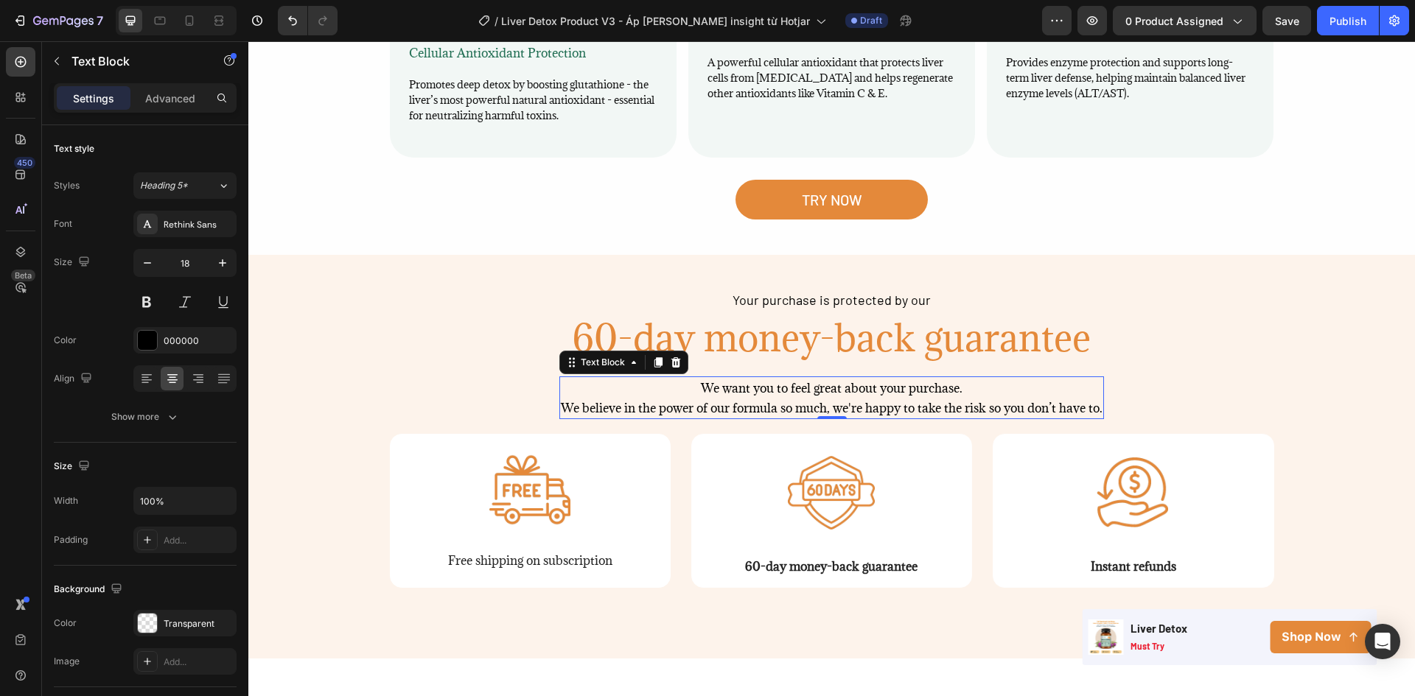
click at [725, 378] on p "We want you to feel great about your purchase." at bounding box center [832, 388] width 542 height 20
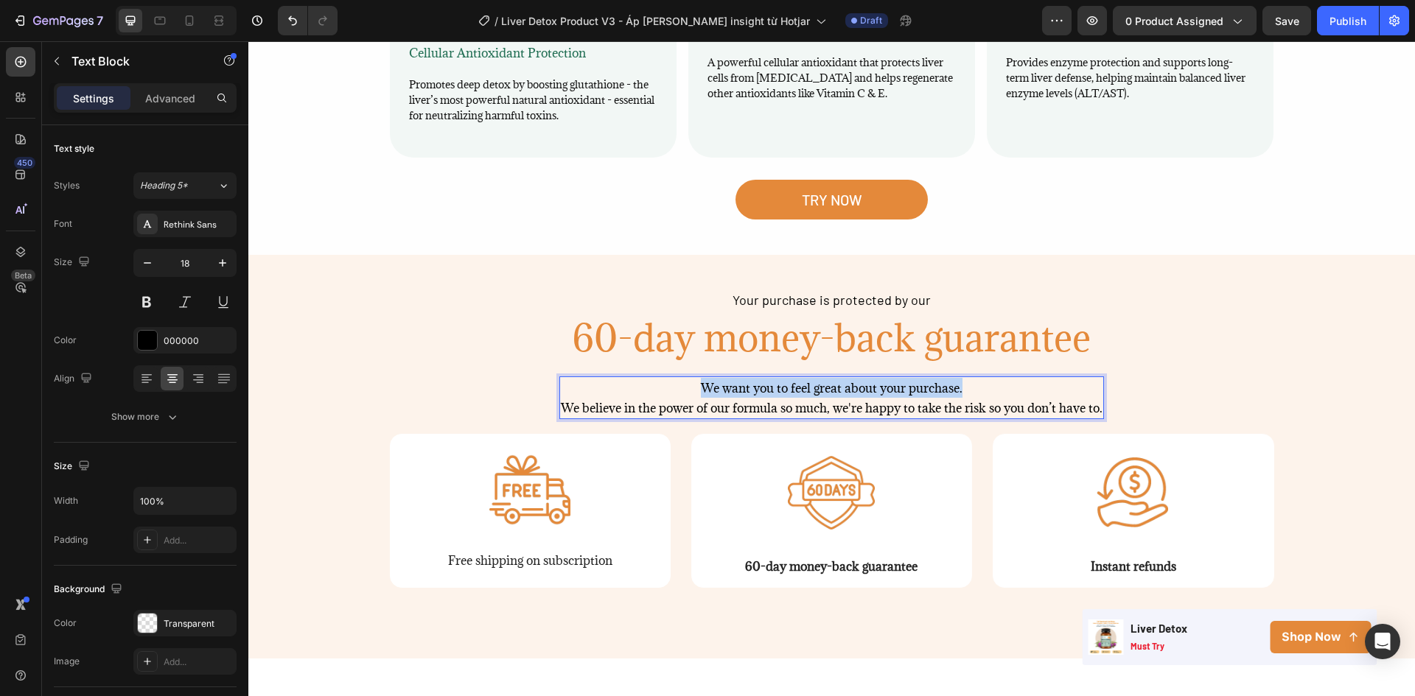
click at [725, 378] on p "We want you to feel great about your purchase." at bounding box center [832, 388] width 542 height 20
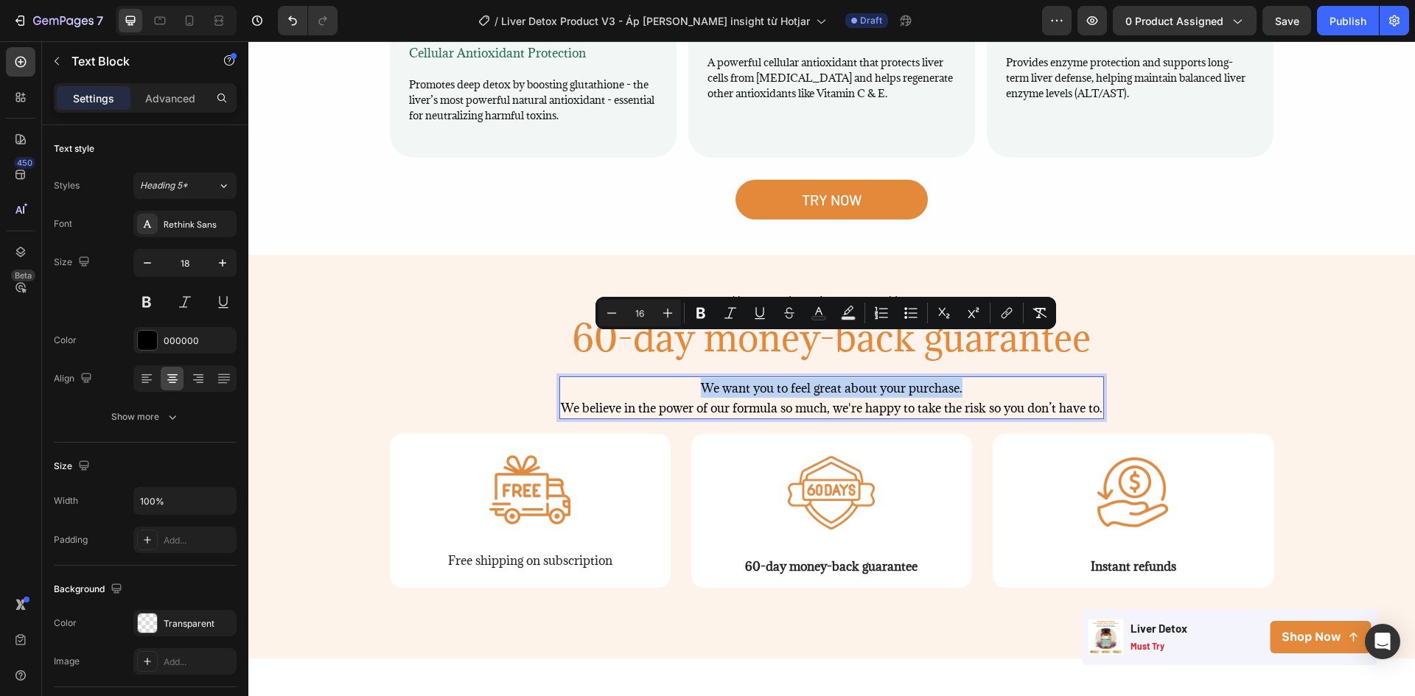
click at [725, 378] on p "We want you to feel great about your purchase." at bounding box center [832, 388] width 542 height 20
click at [657, 315] on button "Plus" at bounding box center [667, 313] width 27 height 27
click at [658, 315] on button "Plus" at bounding box center [667, 313] width 27 height 27
type input "18"
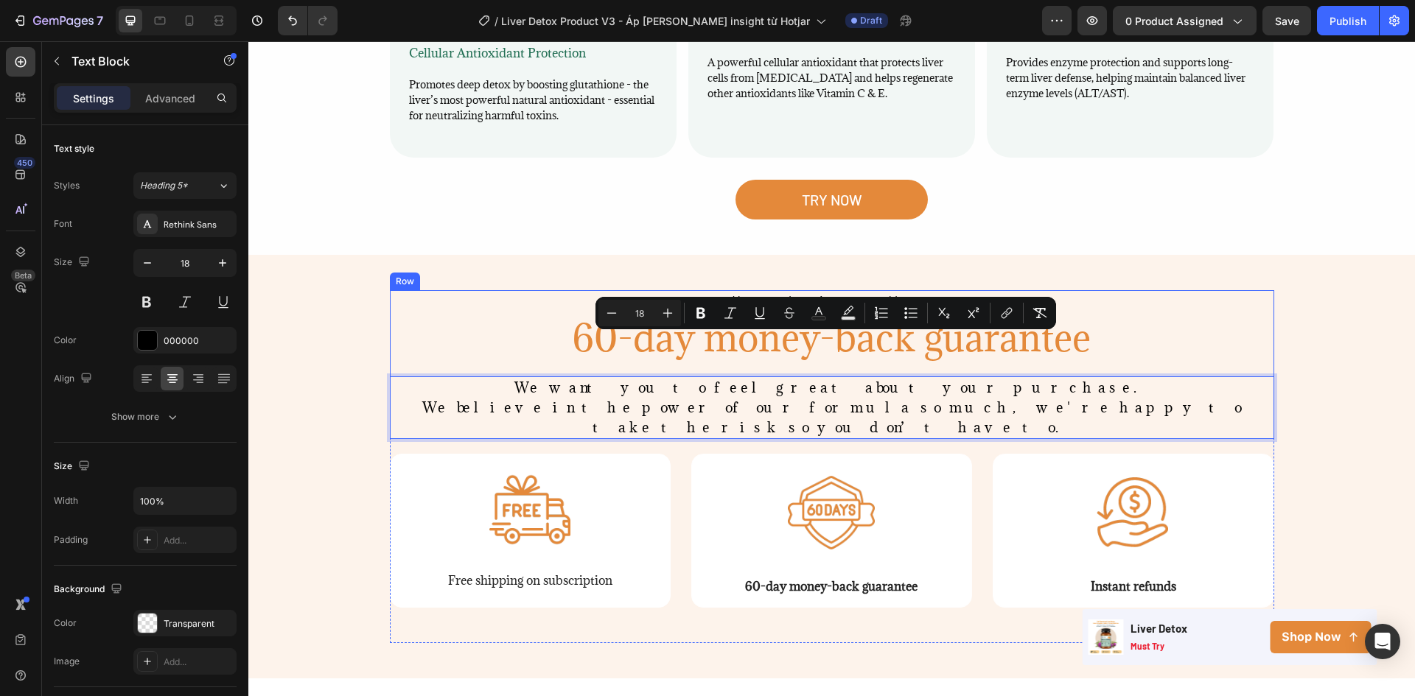
click at [402, 290] on div "Your purchase is protected by our Text Block 60-day money-back guarantee Headin…" at bounding box center [832, 364] width 884 height 149
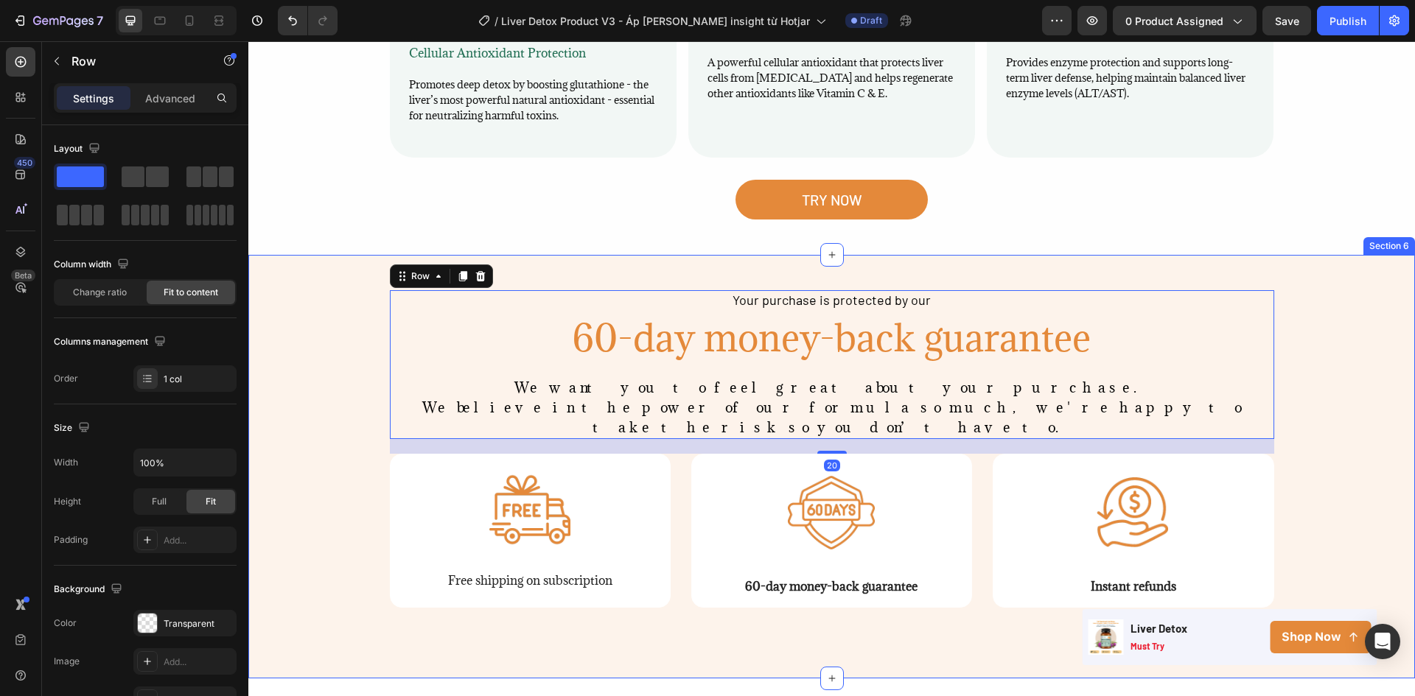
click at [1373, 290] on div "Your purchase is protected by our Text Block 60-day money-back guarantee Headin…" at bounding box center [831, 466] width 1166 height 353
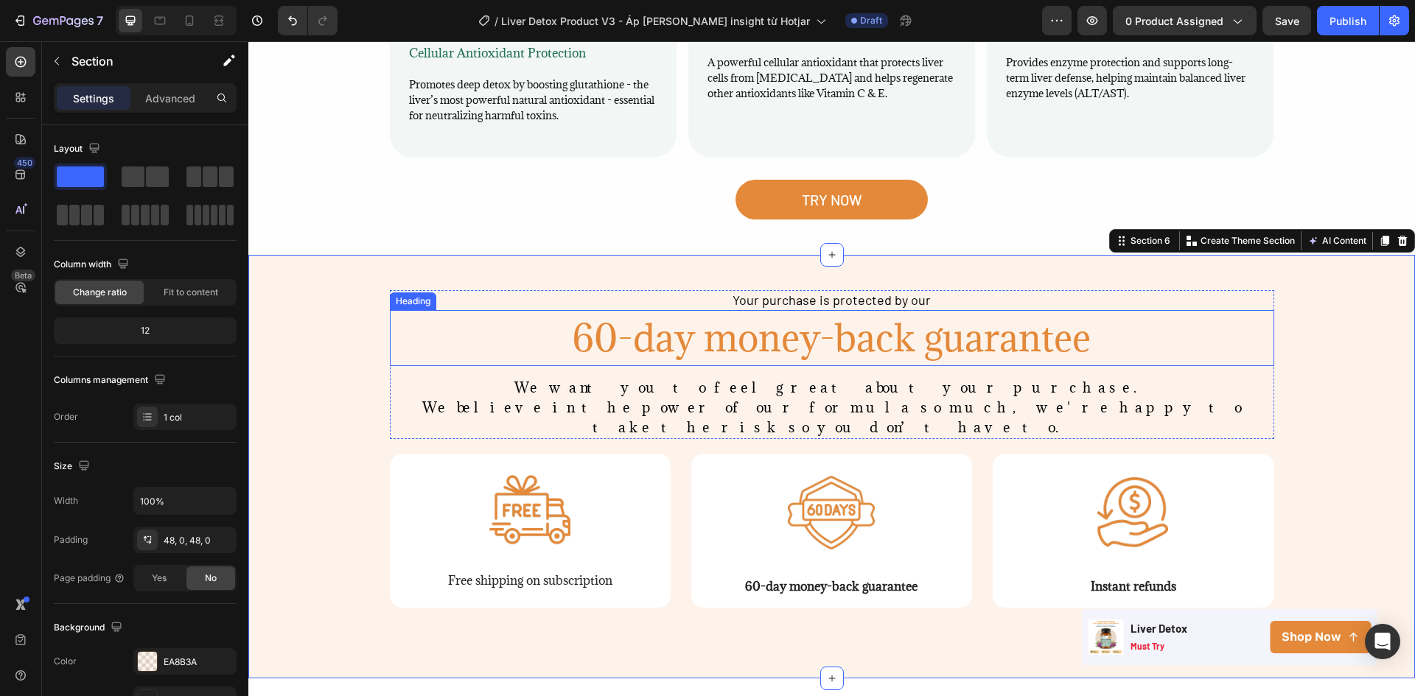
click at [908, 310] on h2 "60-day money-back guarantee" at bounding box center [832, 338] width 884 height 56
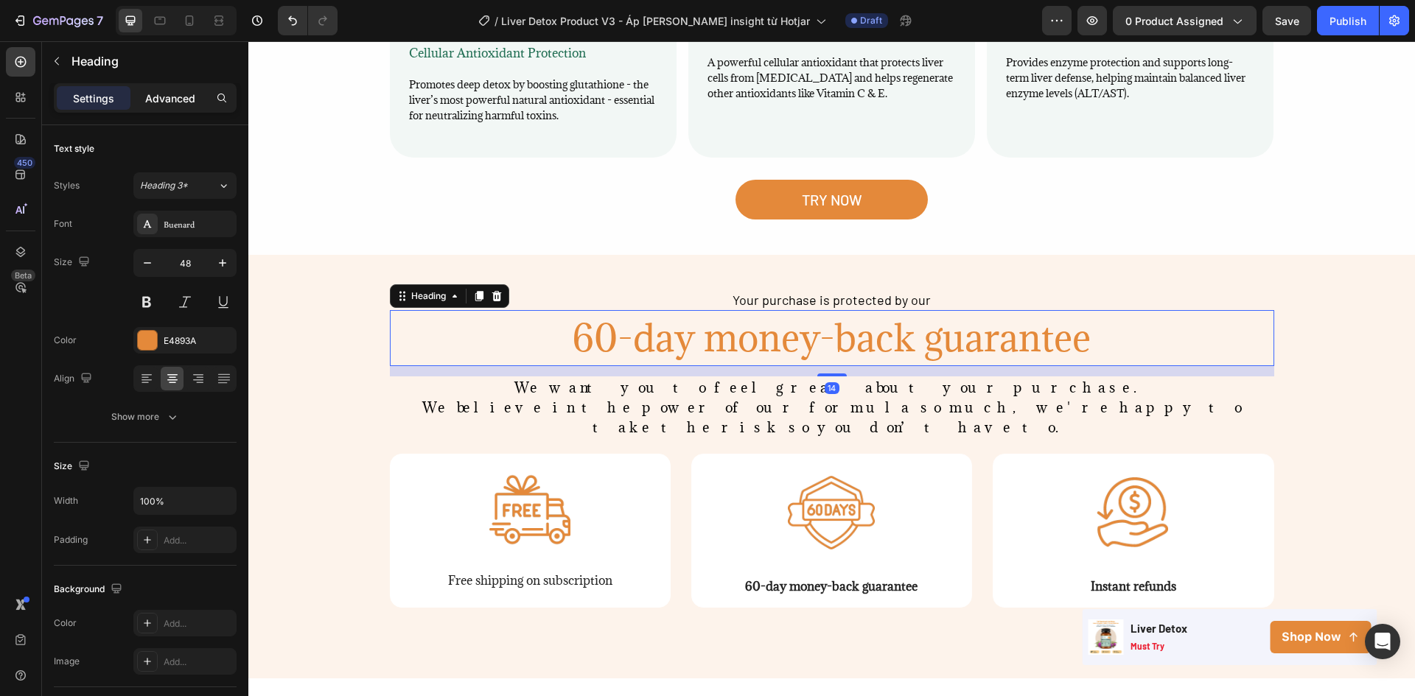
click at [174, 97] on p "Advanced" at bounding box center [170, 98] width 50 height 15
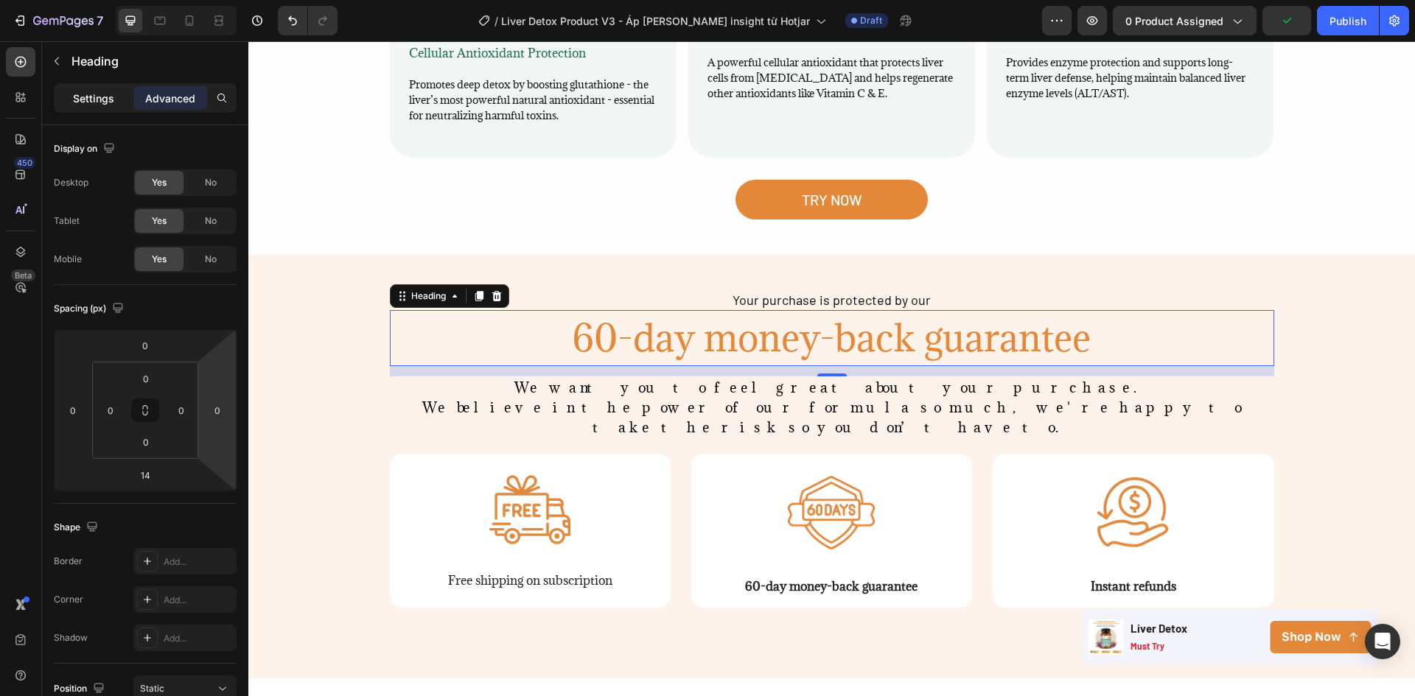
click at [84, 100] on p "Settings" at bounding box center [93, 98] width 41 height 15
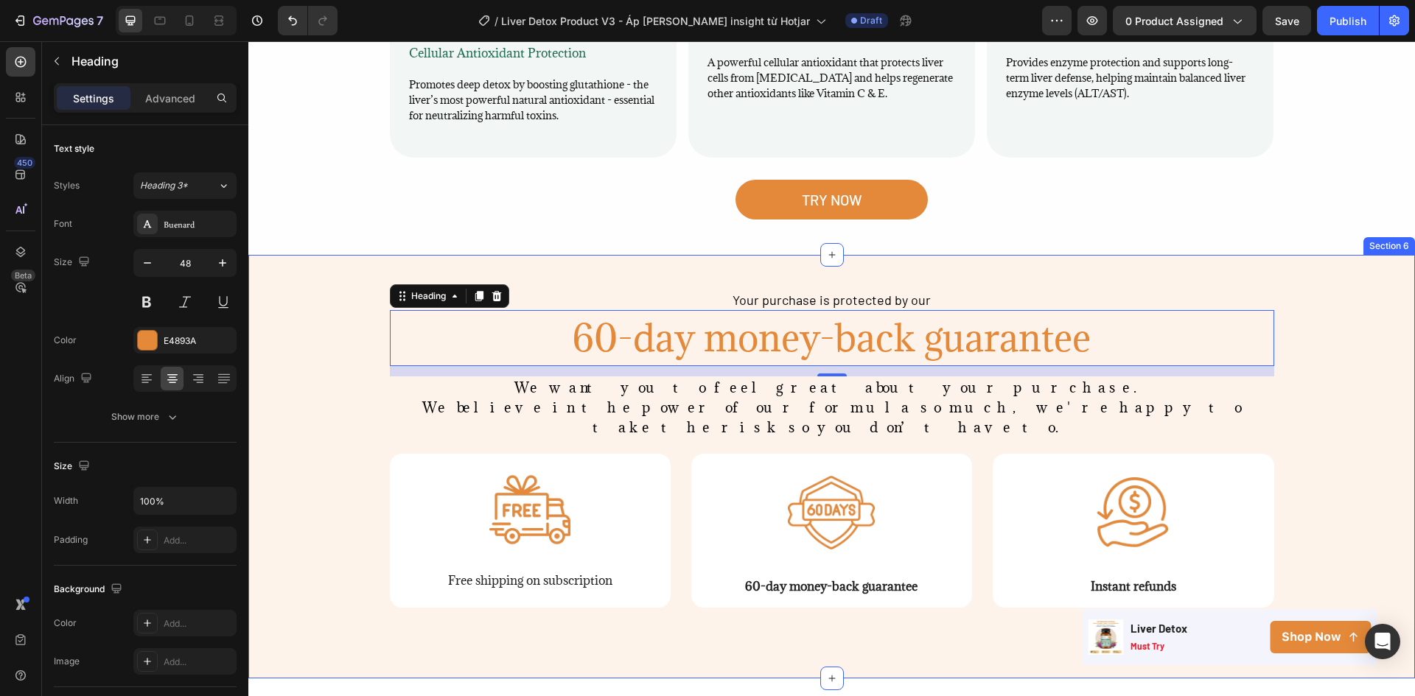
click at [321, 325] on div "Your purchase is protected by our Text Block 60-day money-back guarantee Headin…" at bounding box center [831, 466] width 1166 height 353
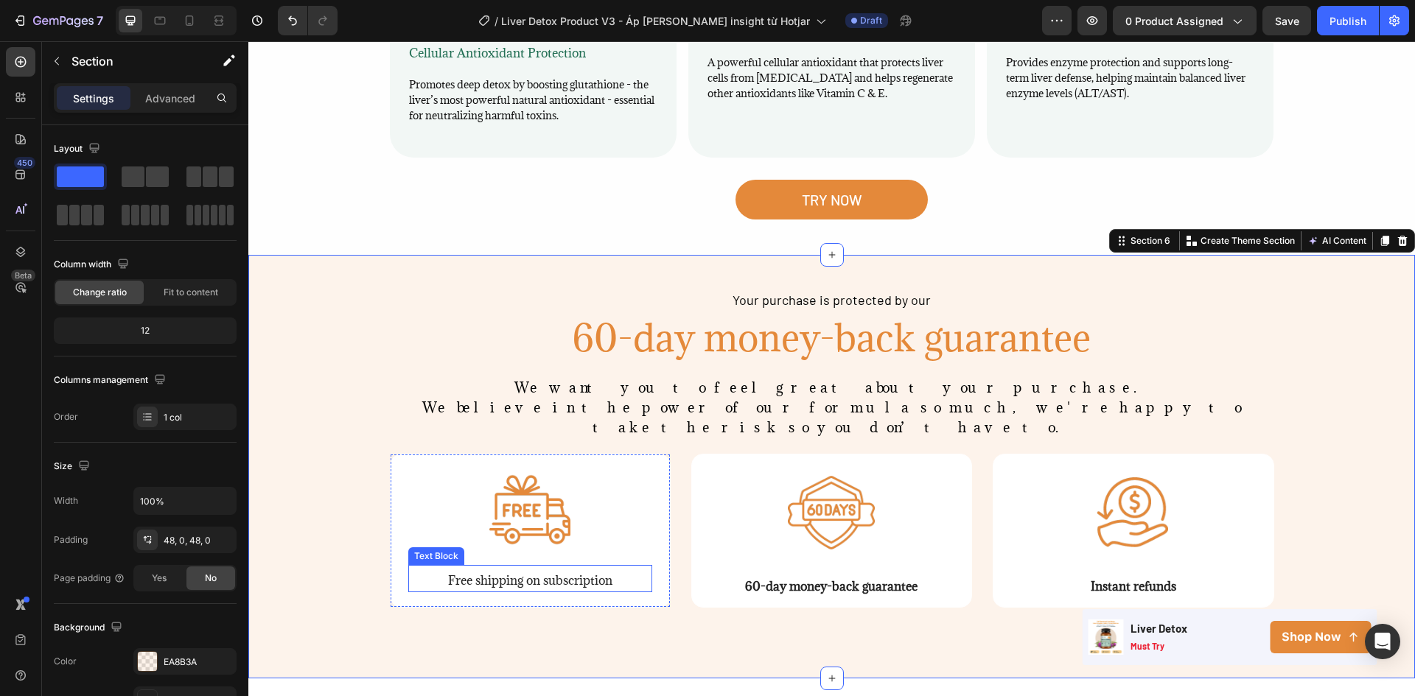
click at [564, 573] on span "Free shipping on subscription" at bounding box center [530, 581] width 164 height 16
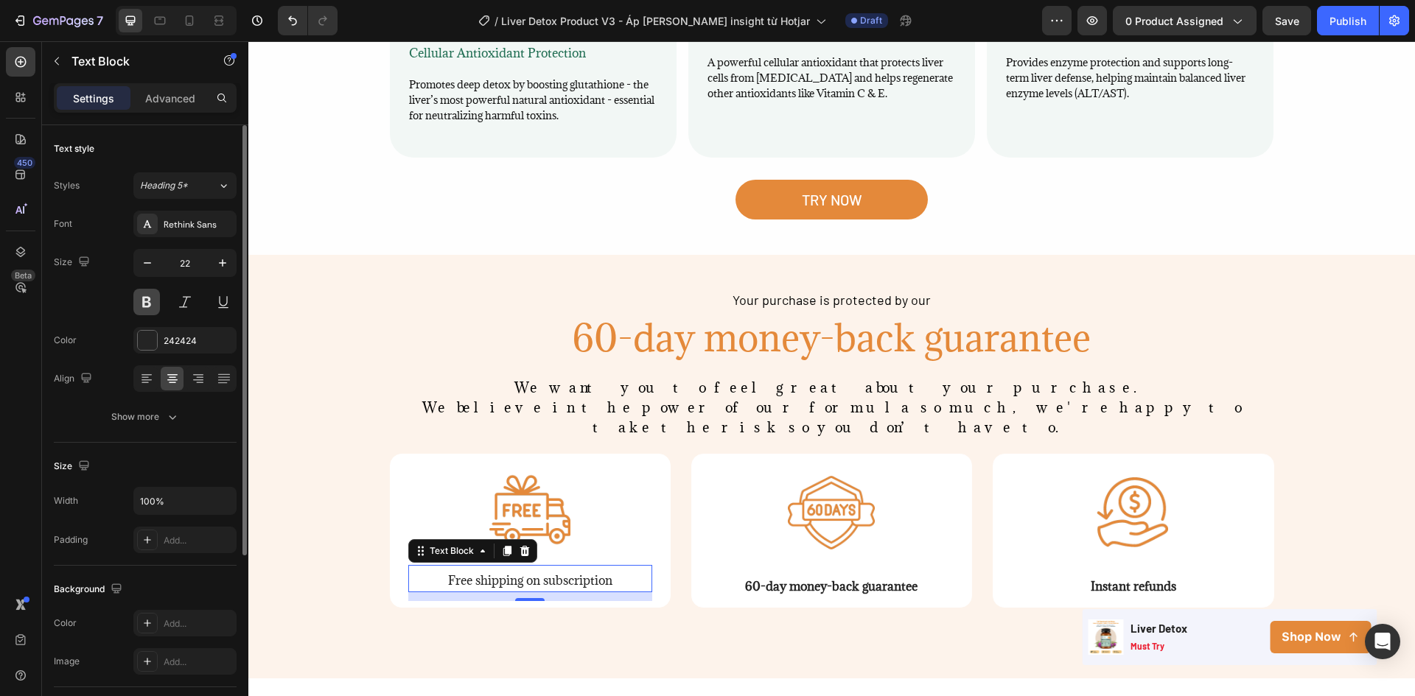
click at [146, 297] on button at bounding box center [146, 302] width 27 height 27
drag, startPoint x: 528, startPoint y: 534, endPoint x: 524, endPoint y: 510, distance: 24.7
click at [524, 565] on div "Free shipping on subscription Text Block 0" at bounding box center [530, 578] width 244 height 27
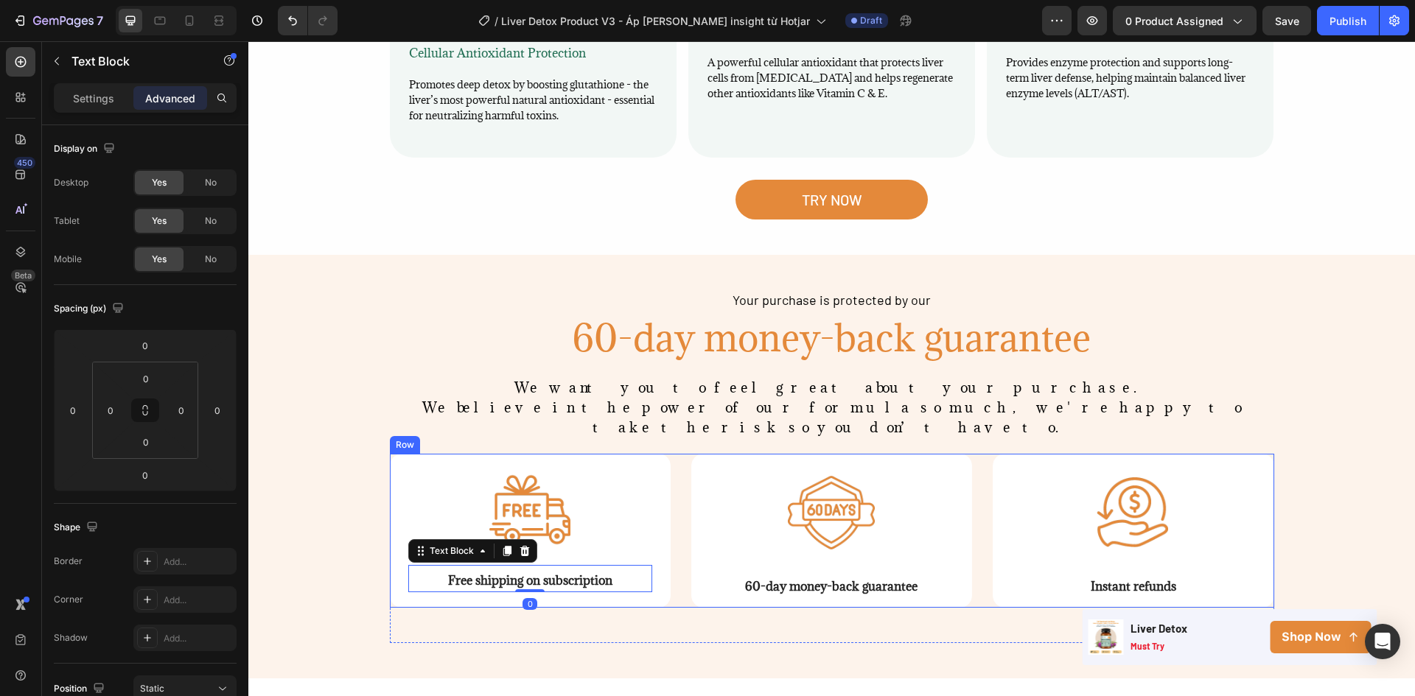
click at [694, 530] on div "Image 60-day money-back guarantee Text Block Row" at bounding box center [831, 531] width 281 height 154
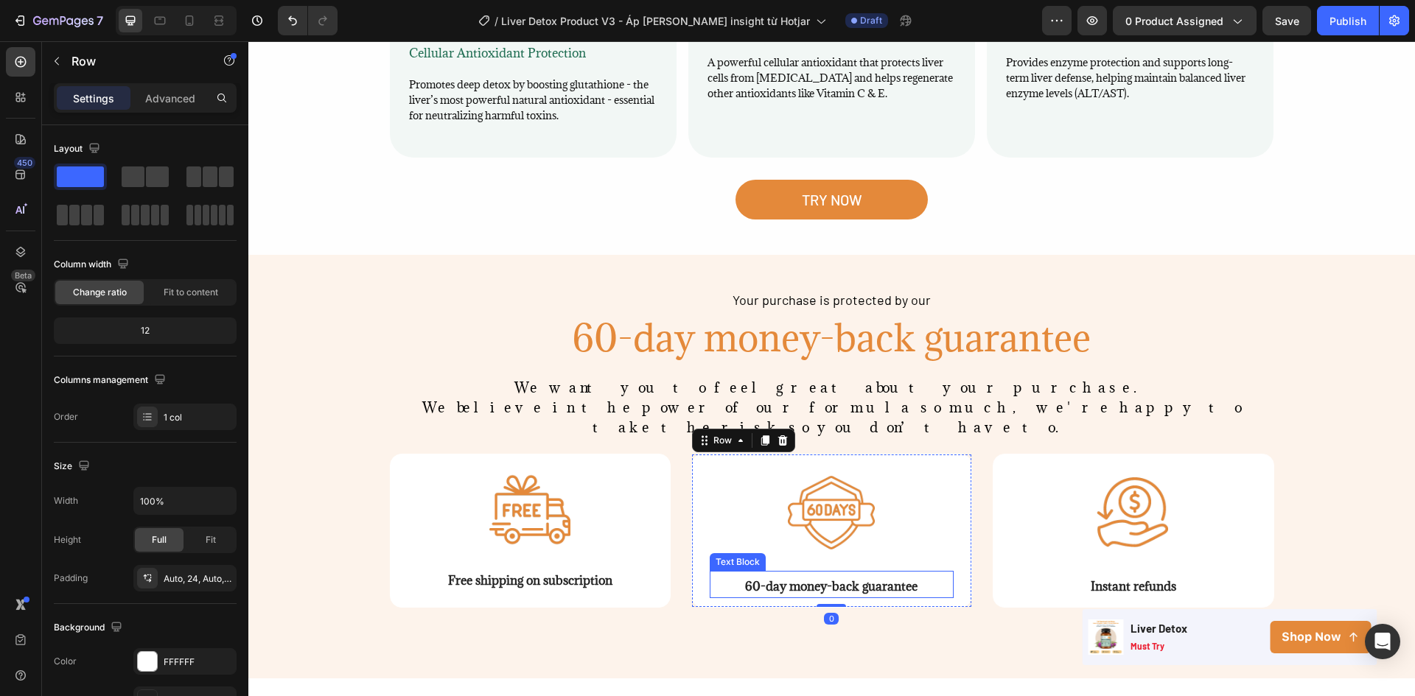
click at [799, 505] on div "Image 60-day money-back guarantee Text Block" at bounding box center [832, 531] width 244 height 153
click at [799, 573] on p "60-day money-back guarantee" at bounding box center [831, 585] width 241 height 24
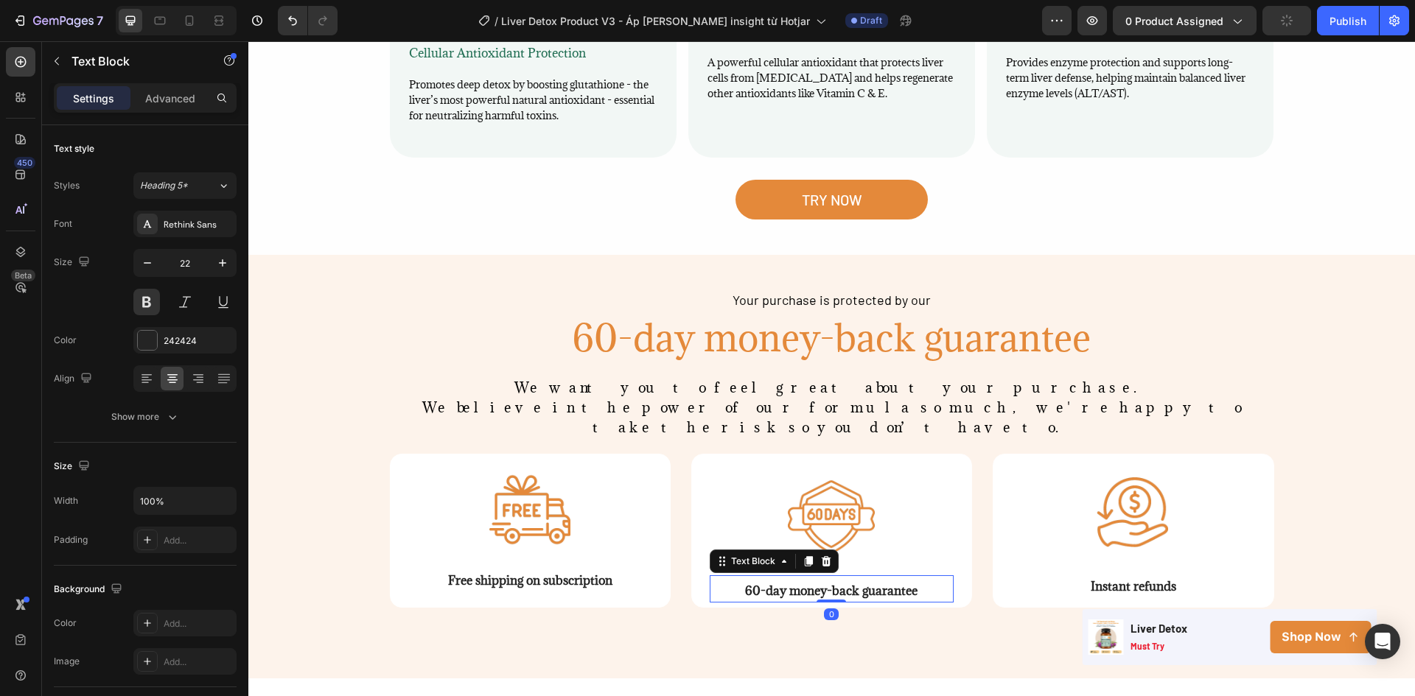
drag, startPoint x: 826, startPoint y: 542, endPoint x: 824, endPoint y: 518, distance: 24.4
click at [824, 575] on div "60-day money-back guarantee Text Block 0" at bounding box center [832, 588] width 244 height 27
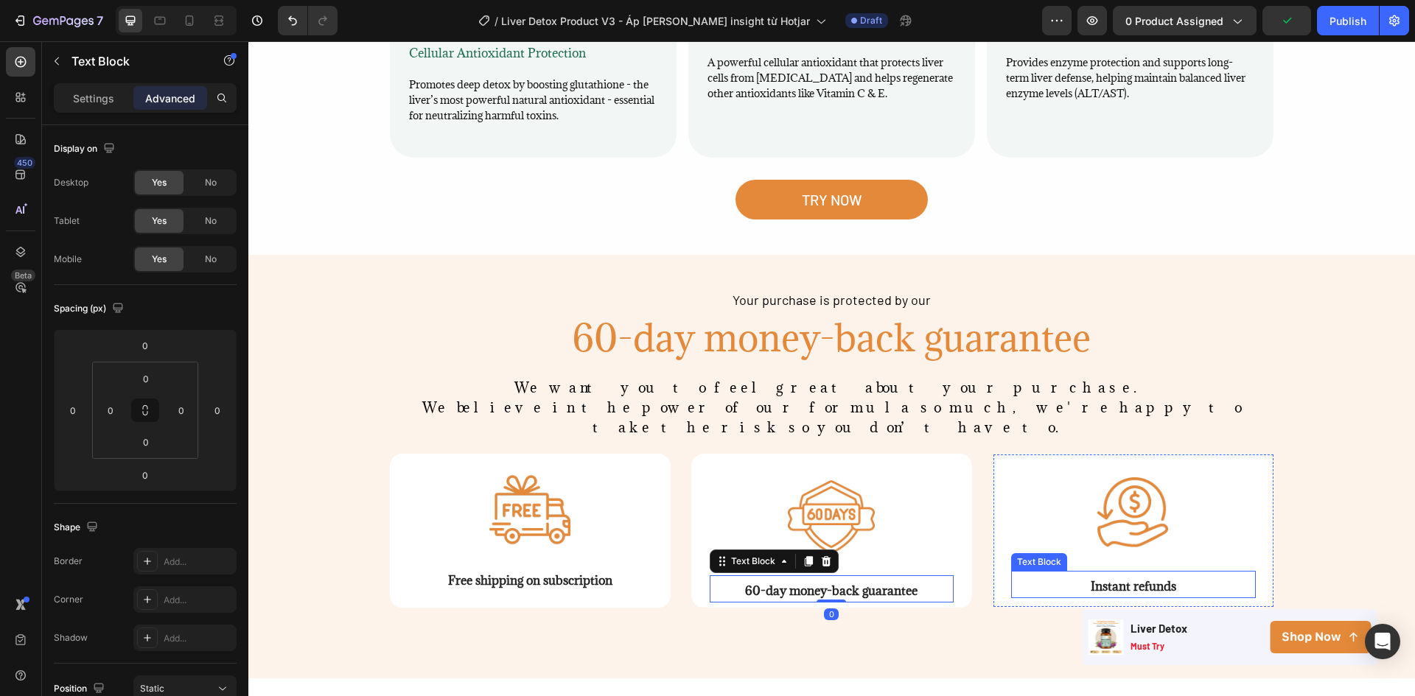
click at [1090, 578] on span "Instant refunds" at bounding box center [1132, 586] width 85 height 16
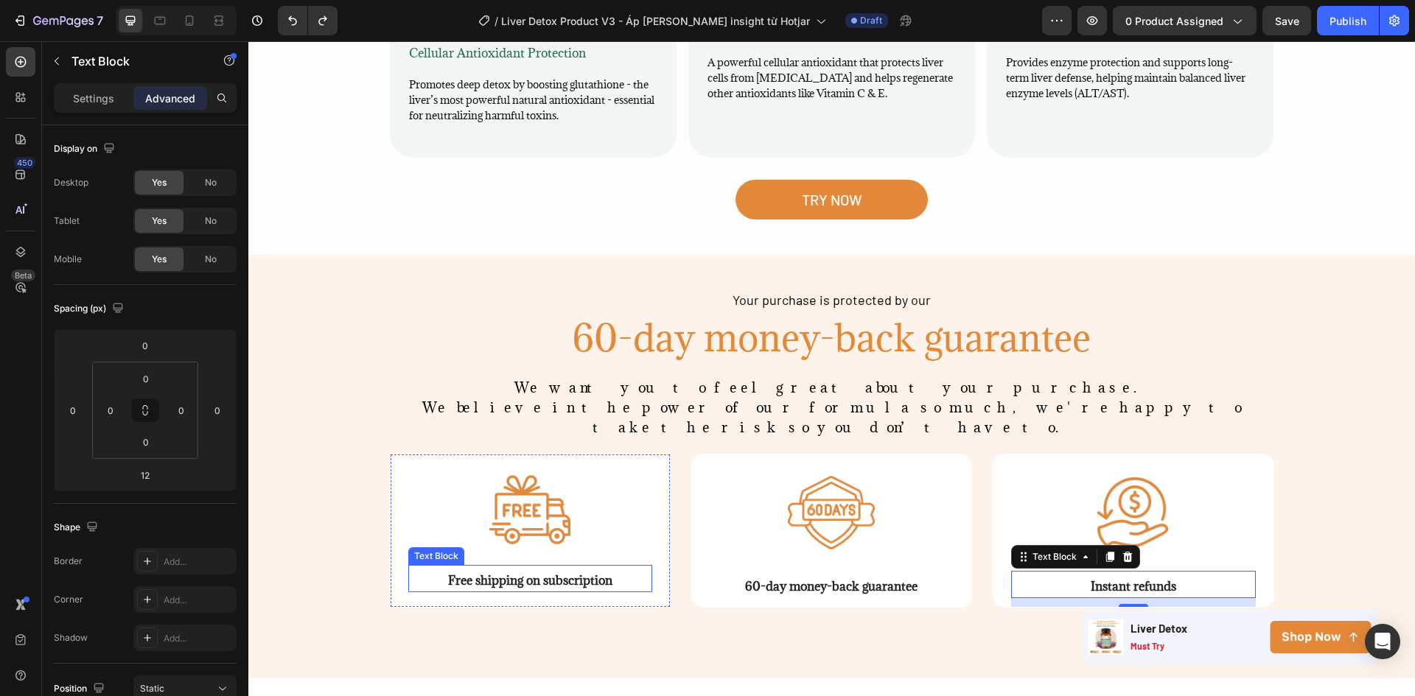
click at [570, 573] on span "Free shipping on subscription" at bounding box center [530, 581] width 164 height 16
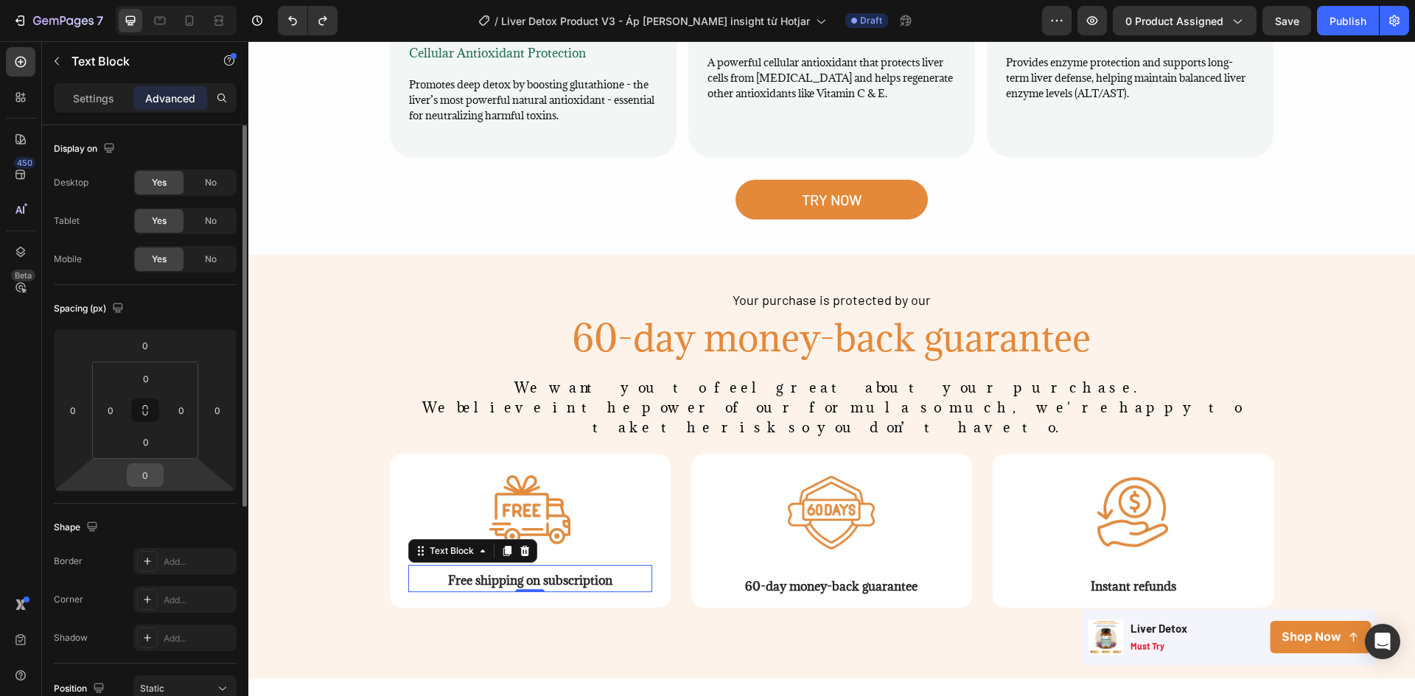
click at [150, 476] on input "0" at bounding box center [144, 475] width 29 height 22
type input "12"
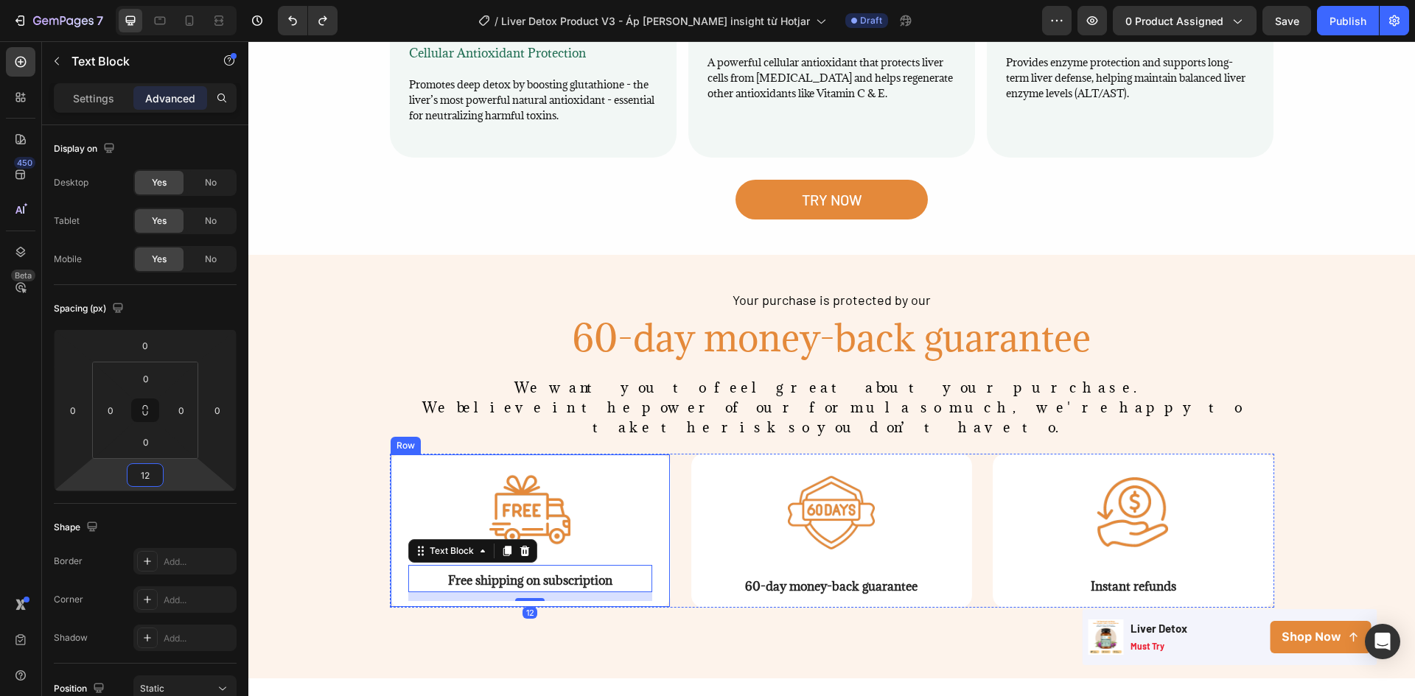
click at [390, 454] on div "Image Free shipping on subscription Text Block 12 Row" at bounding box center [530, 531] width 281 height 154
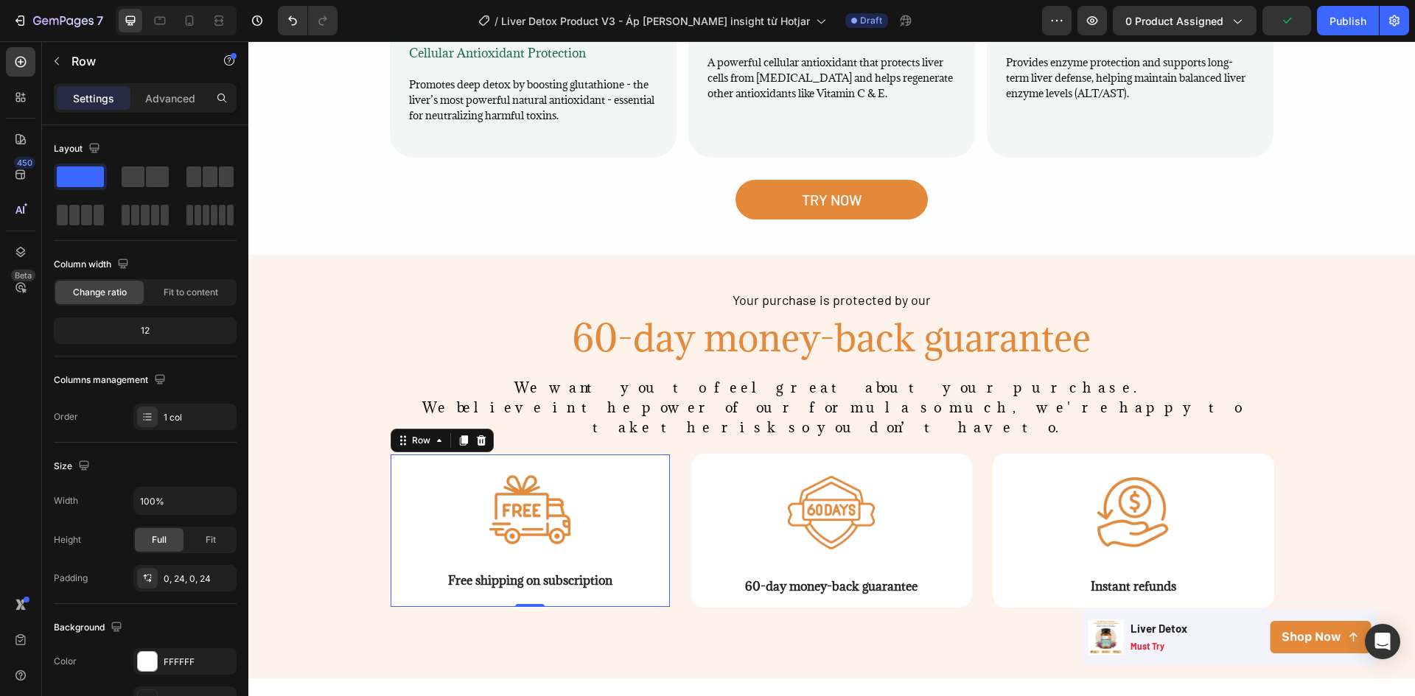
click at [177, 111] on div "Settings Advanced" at bounding box center [145, 97] width 183 height 29
click at [177, 100] on p "Advanced" at bounding box center [170, 98] width 50 height 15
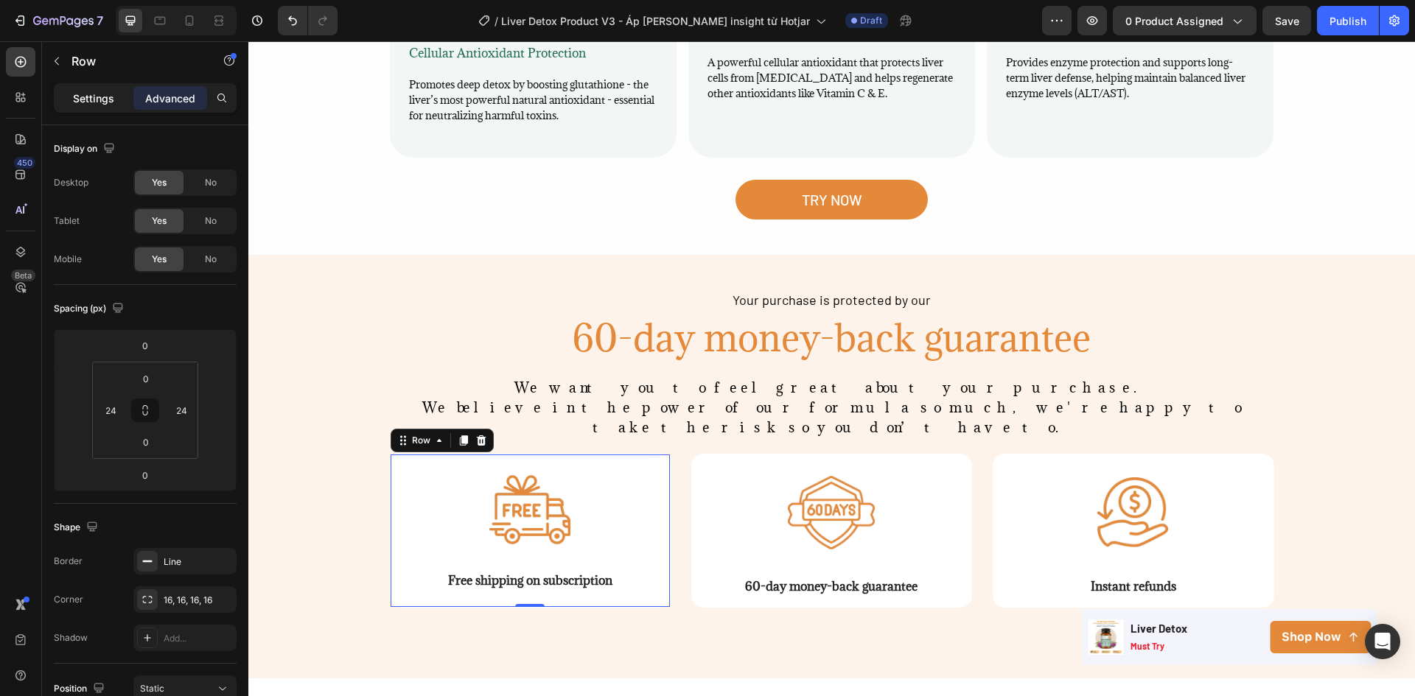
click at [99, 97] on p "Settings" at bounding box center [93, 98] width 41 height 15
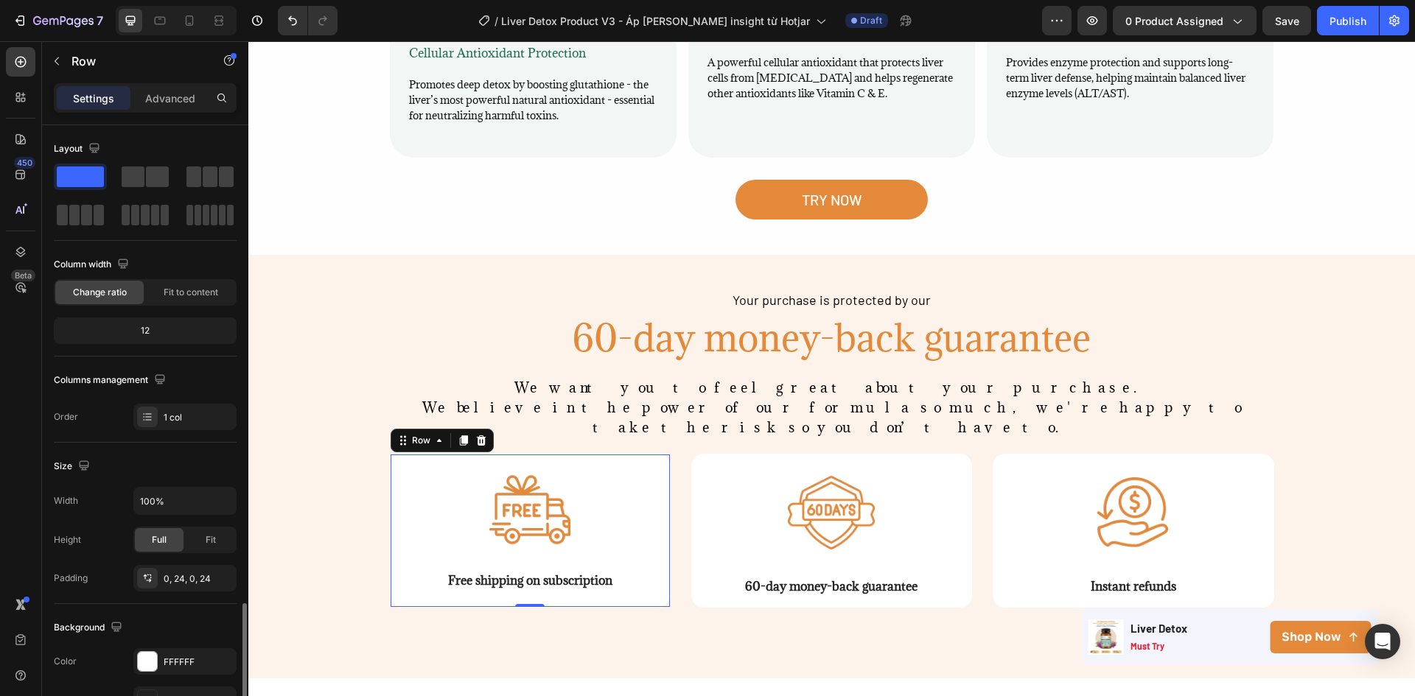
scroll to position [369, 0]
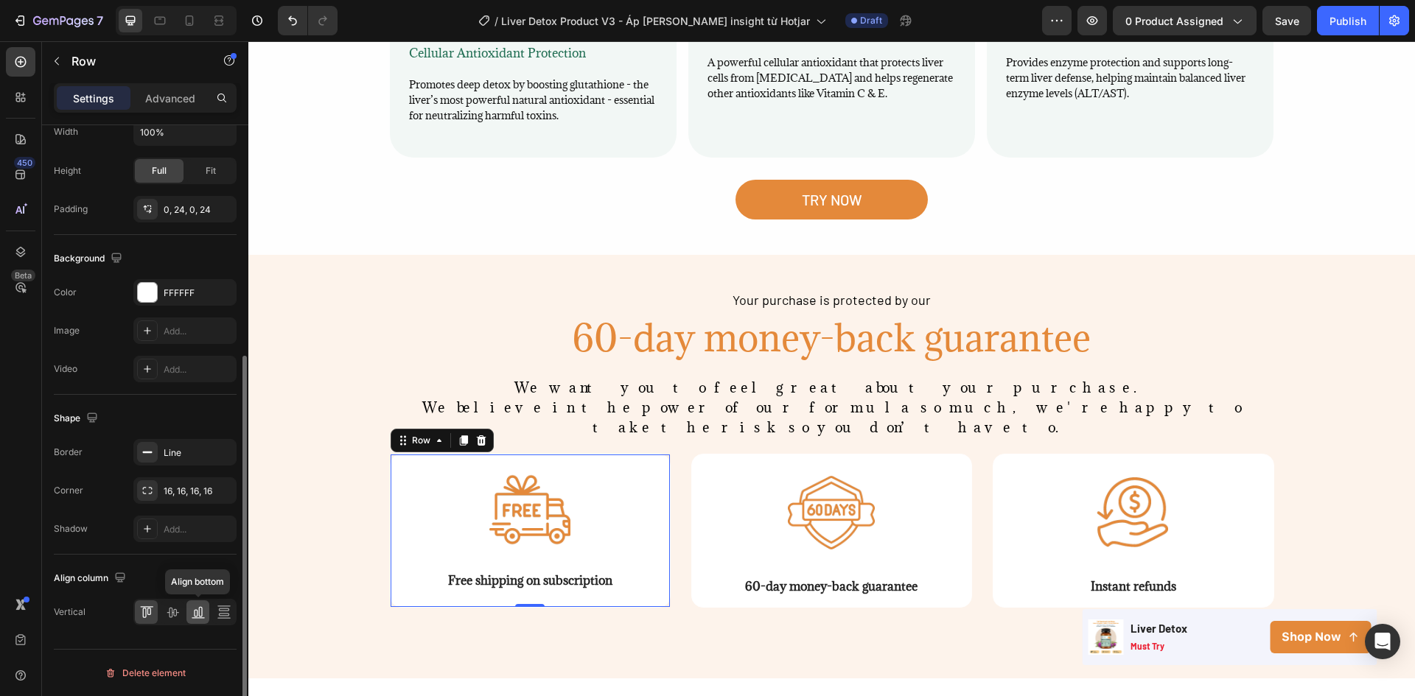
click at [192, 612] on icon at bounding box center [198, 612] width 15 height 15
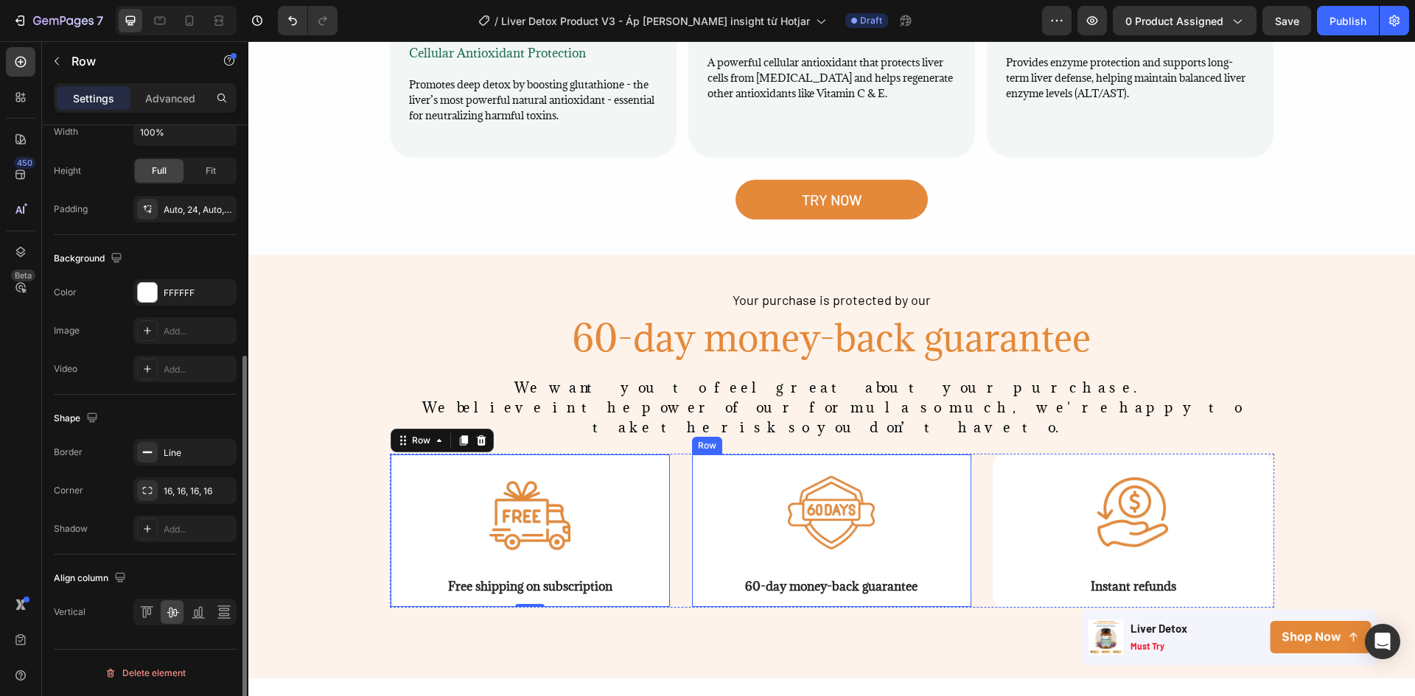
click at [693, 504] on div "Image 60-day money-back guarantee Text Block Row" at bounding box center [831, 531] width 281 height 154
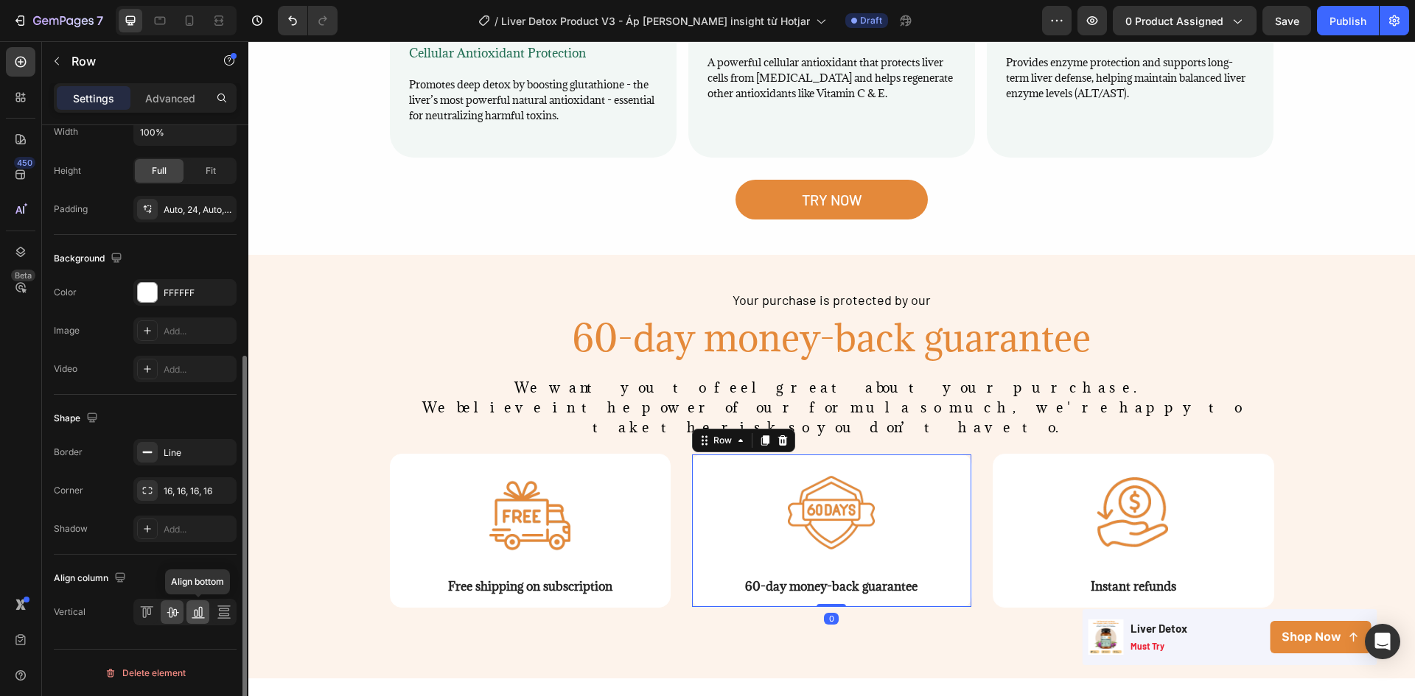
click at [194, 614] on icon at bounding box center [196, 613] width 4 height 7
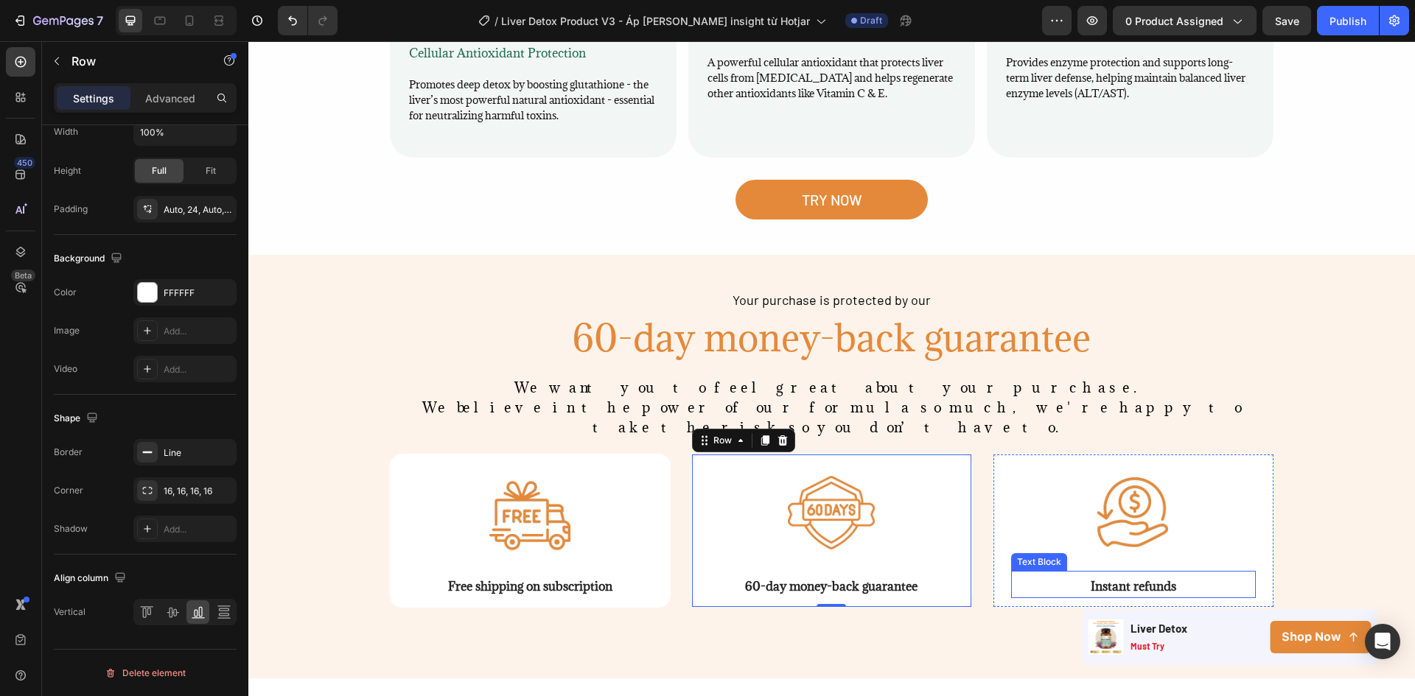
click at [1012, 573] on p "Instant refunds" at bounding box center [1132, 585] width 241 height 24
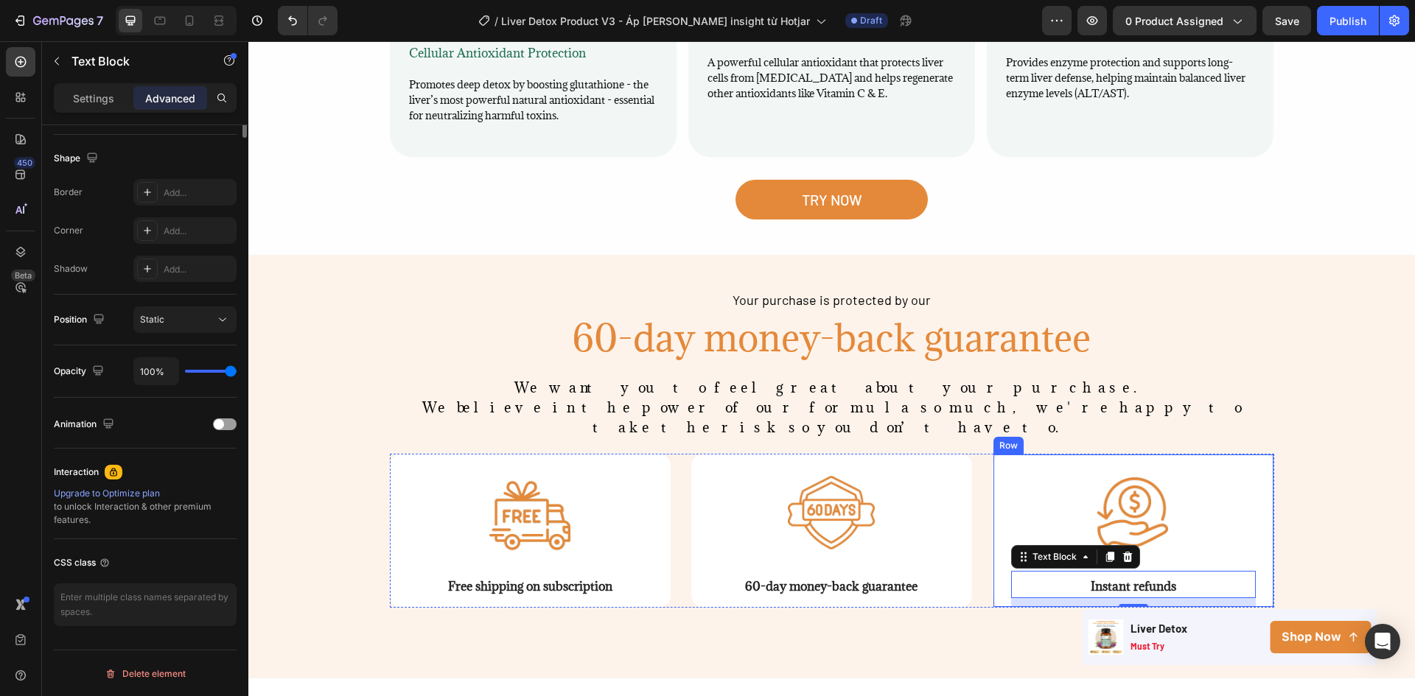
scroll to position [0, 0]
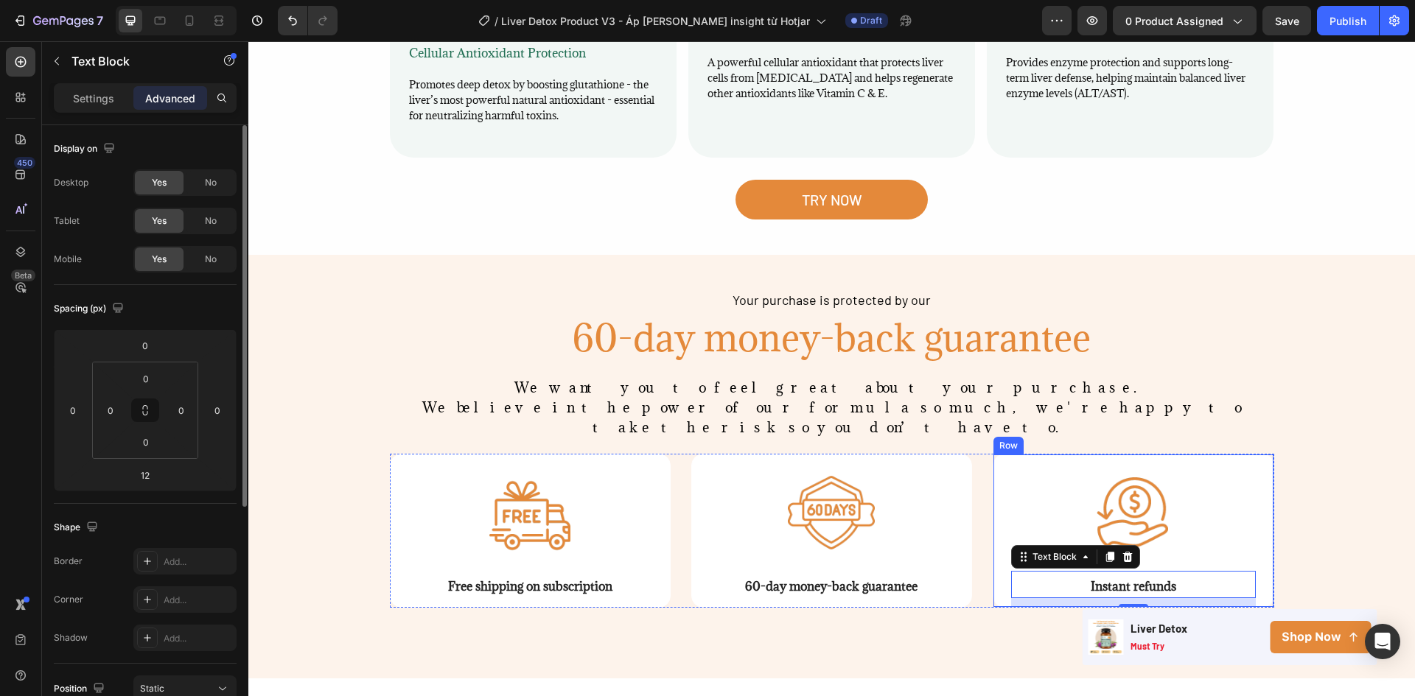
click at [994, 458] on div "Image Instant refunds Text Block 12 Row" at bounding box center [1132, 531] width 281 height 154
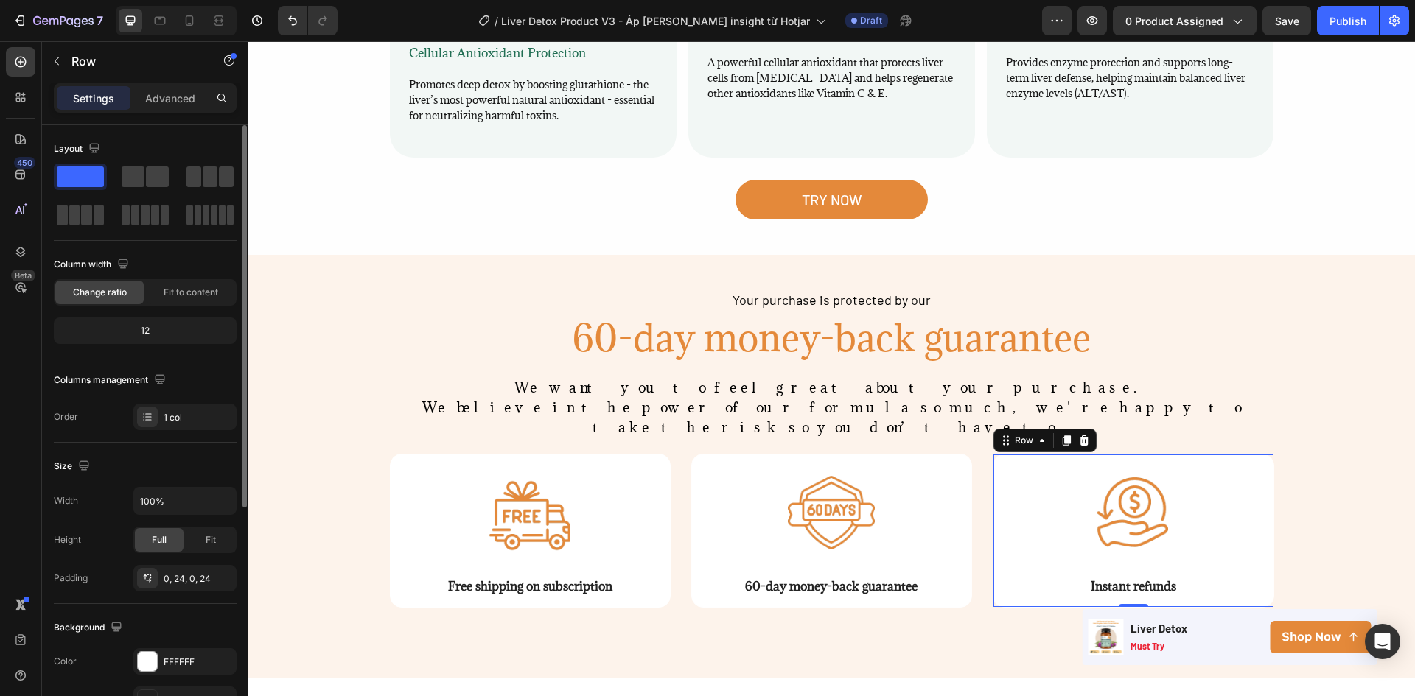
scroll to position [369, 0]
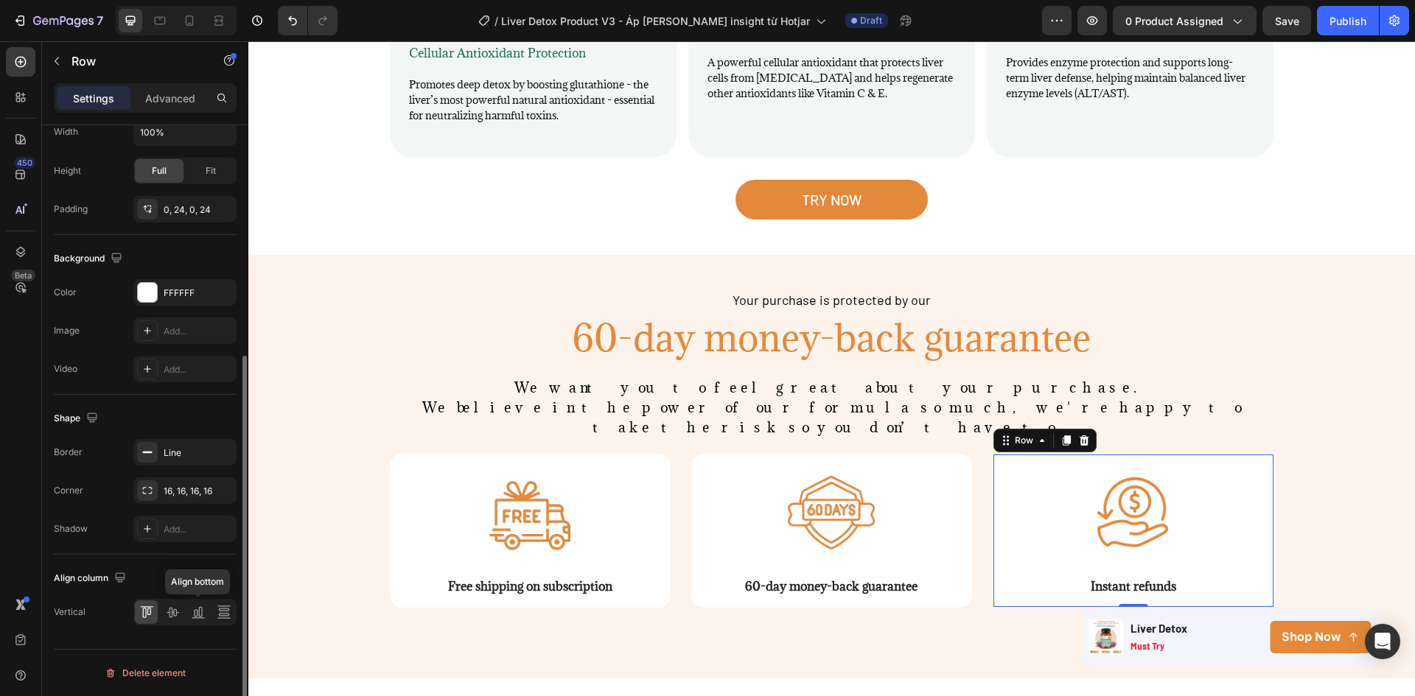
click at [197, 606] on icon at bounding box center [198, 612] width 15 height 15
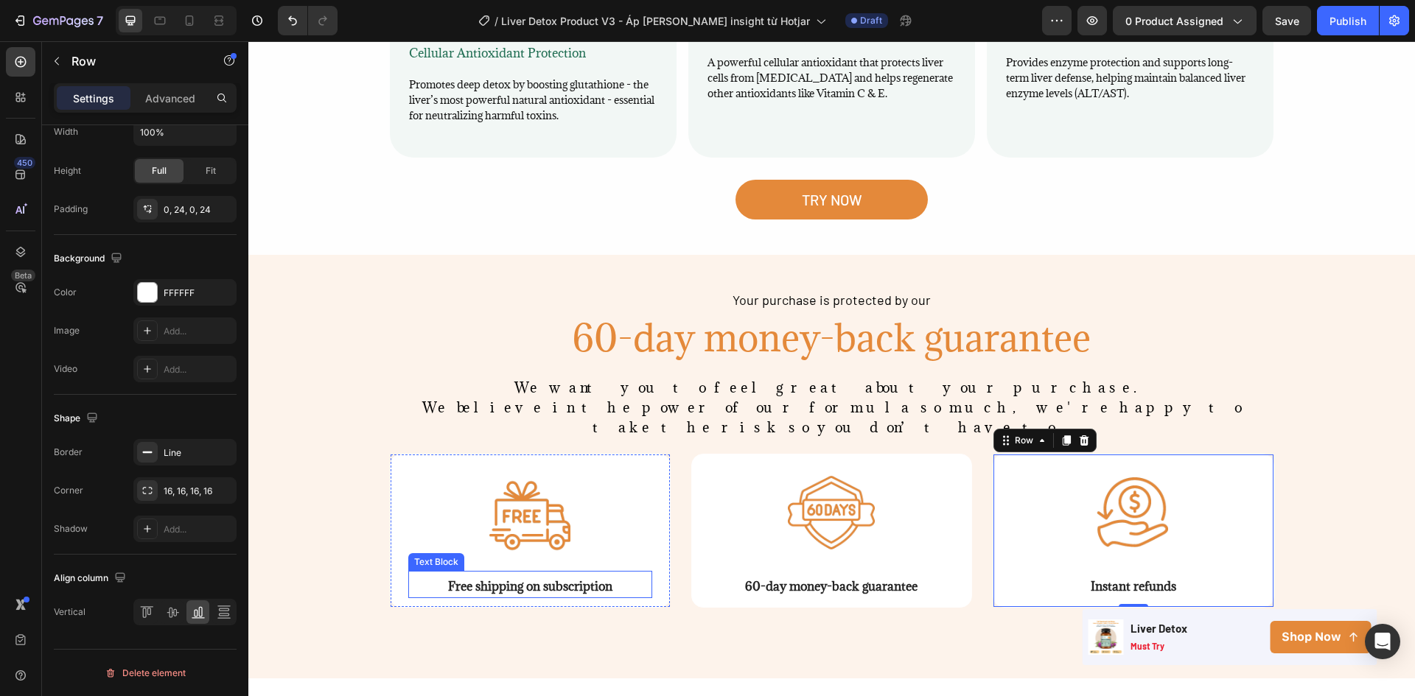
click at [527, 578] on span "Free shipping on subscription" at bounding box center [530, 586] width 164 height 16
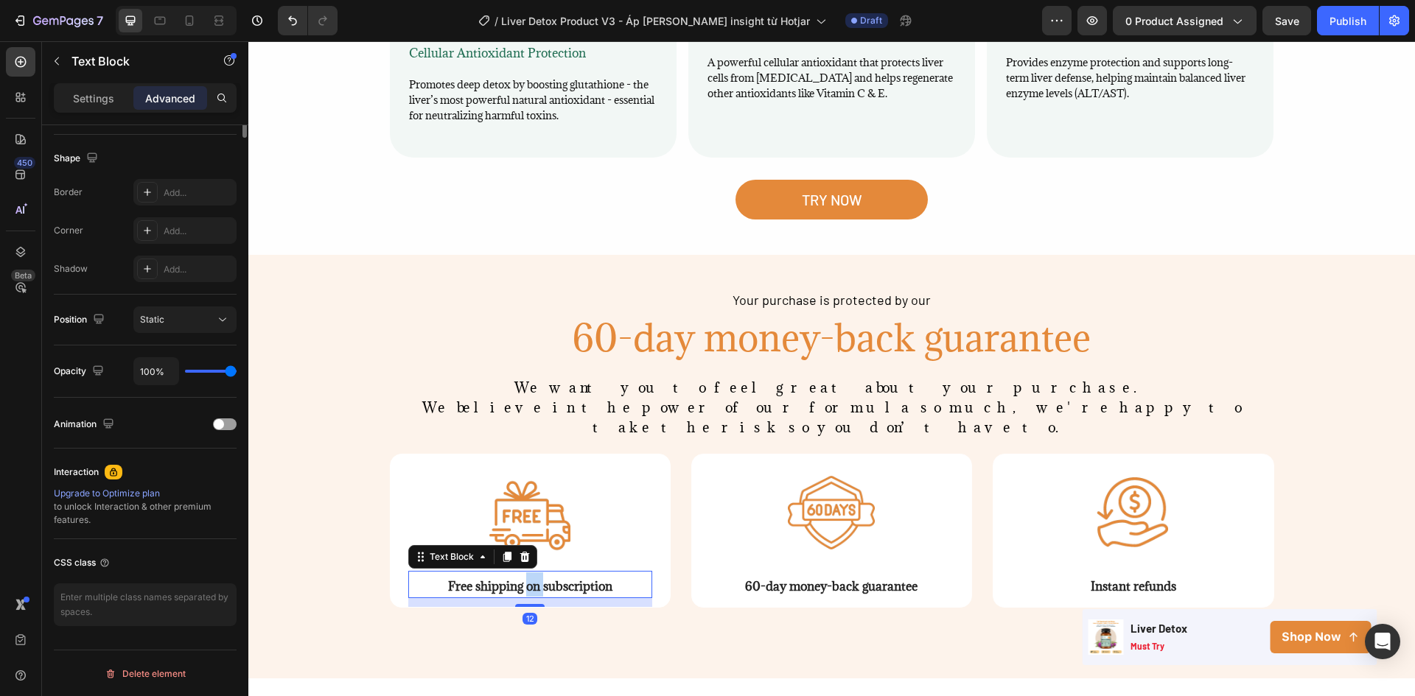
scroll to position [0, 0]
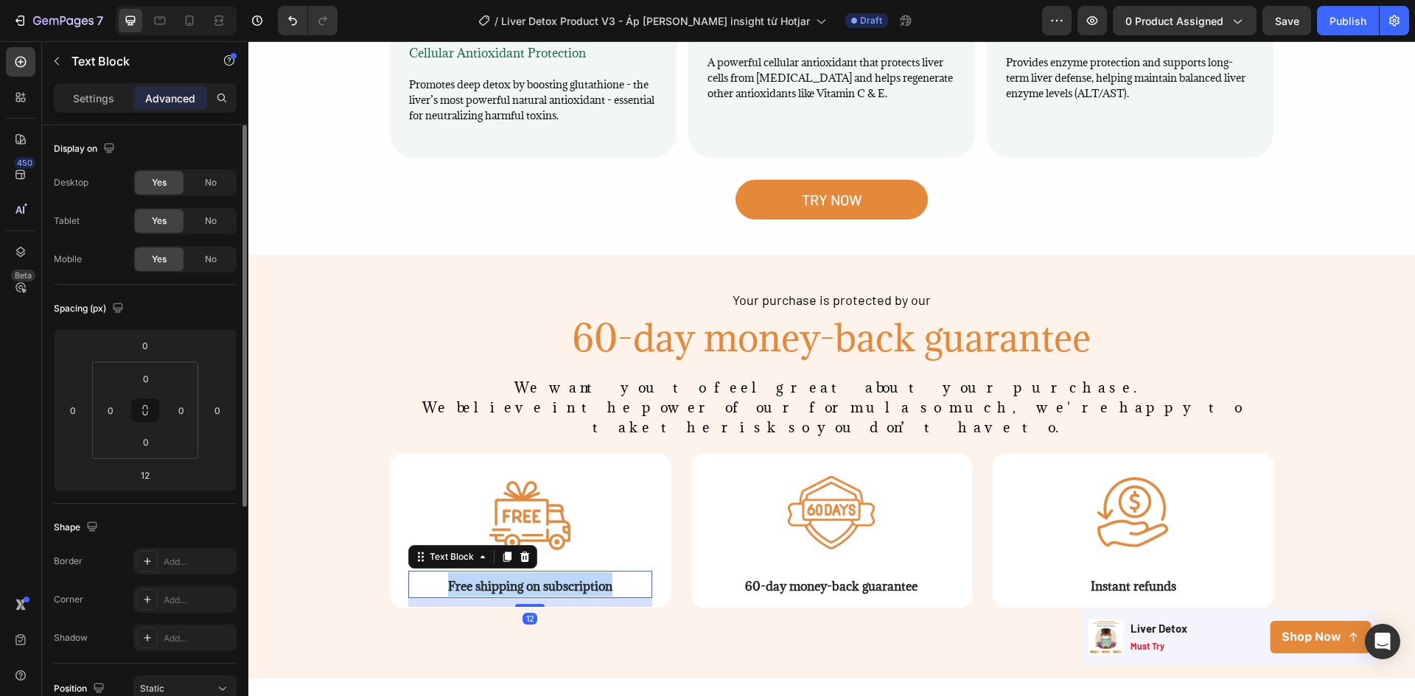
click at [527, 578] on span "Free shipping on subscription" at bounding box center [530, 586] width 164 height 16
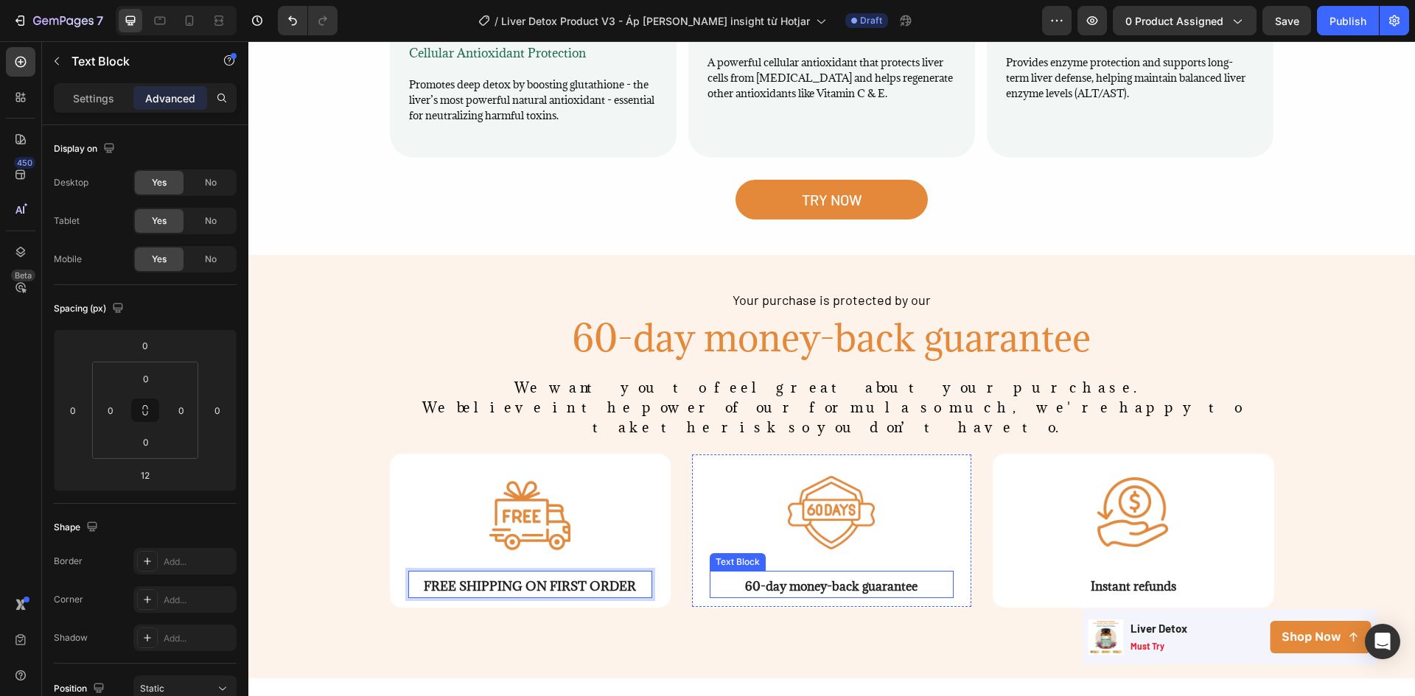
click at [840, 578] on span "60-day money-back guarantee" at bounding box center [831, 586] width 172 height 16
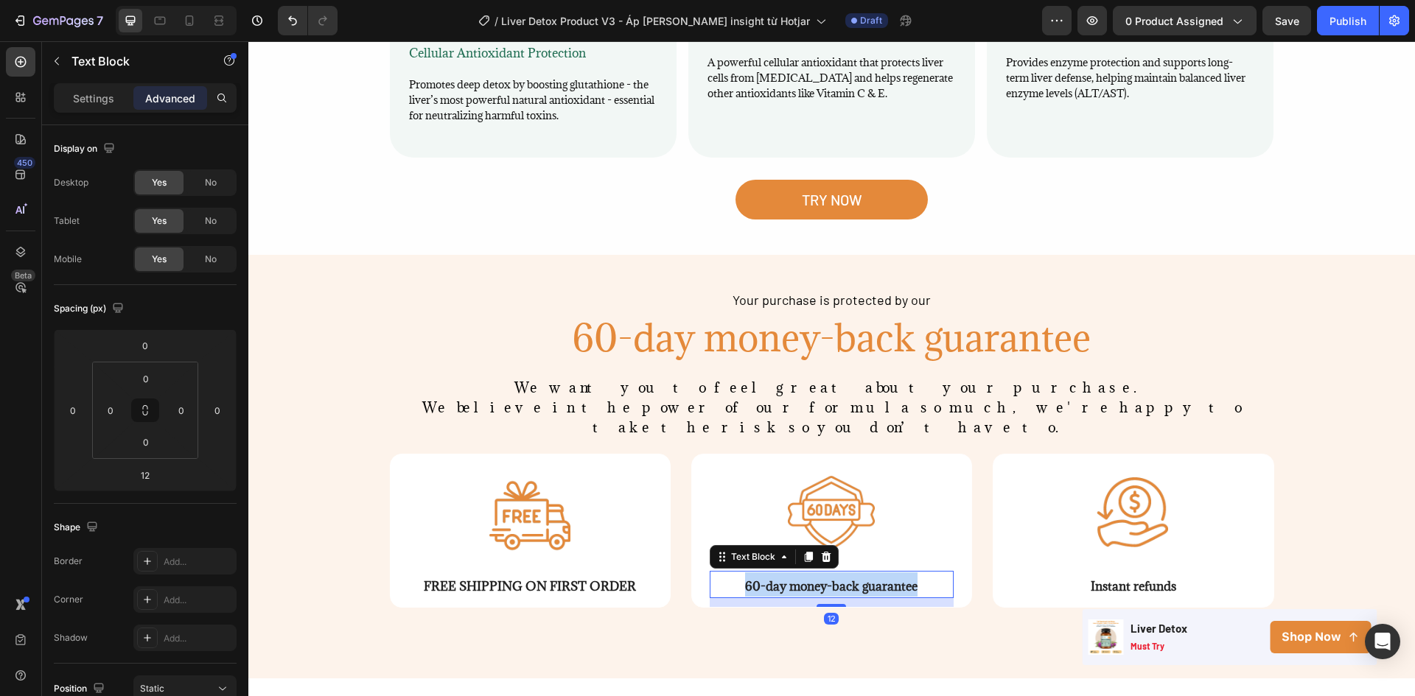
click at [840, 578] on span "60-day money-back guarantee" at bounding box center [831, 586] width 172 height 16
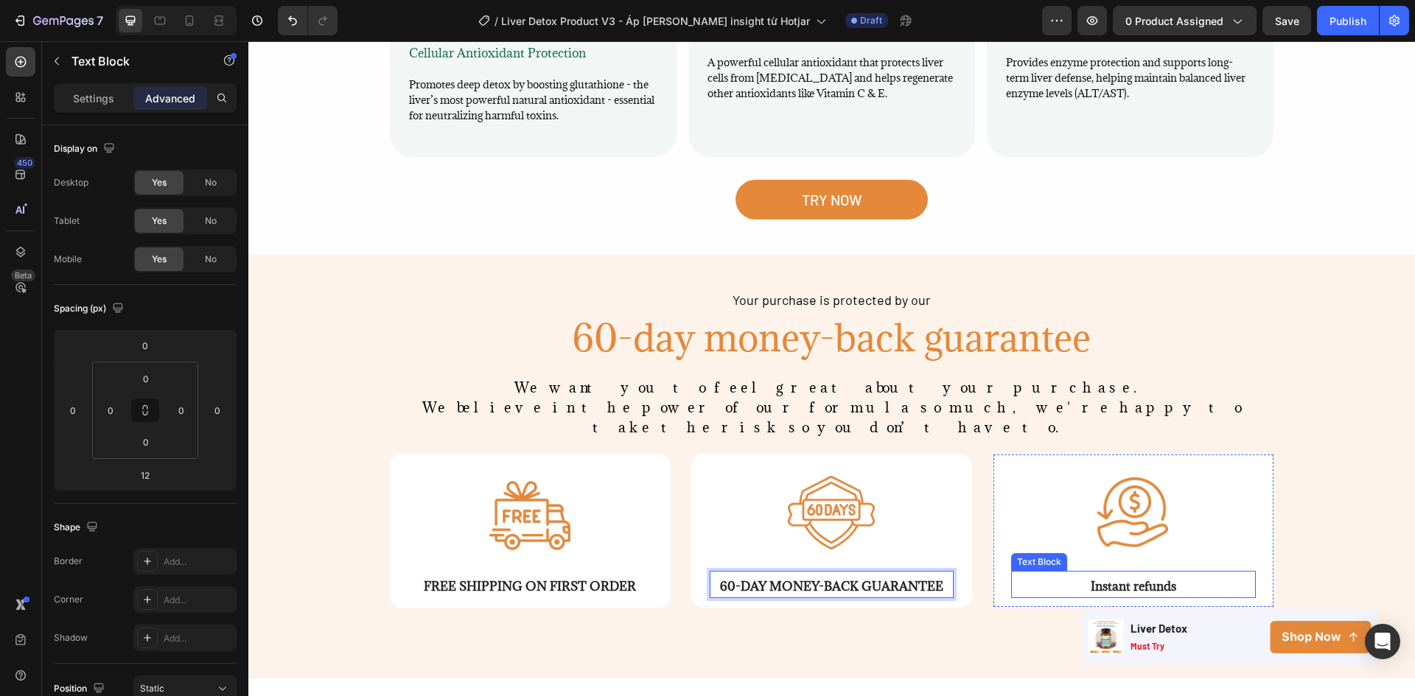
click at [1150, 578] on span "Instant refunds" at bounding box center [1132, 586] width 85 height 16
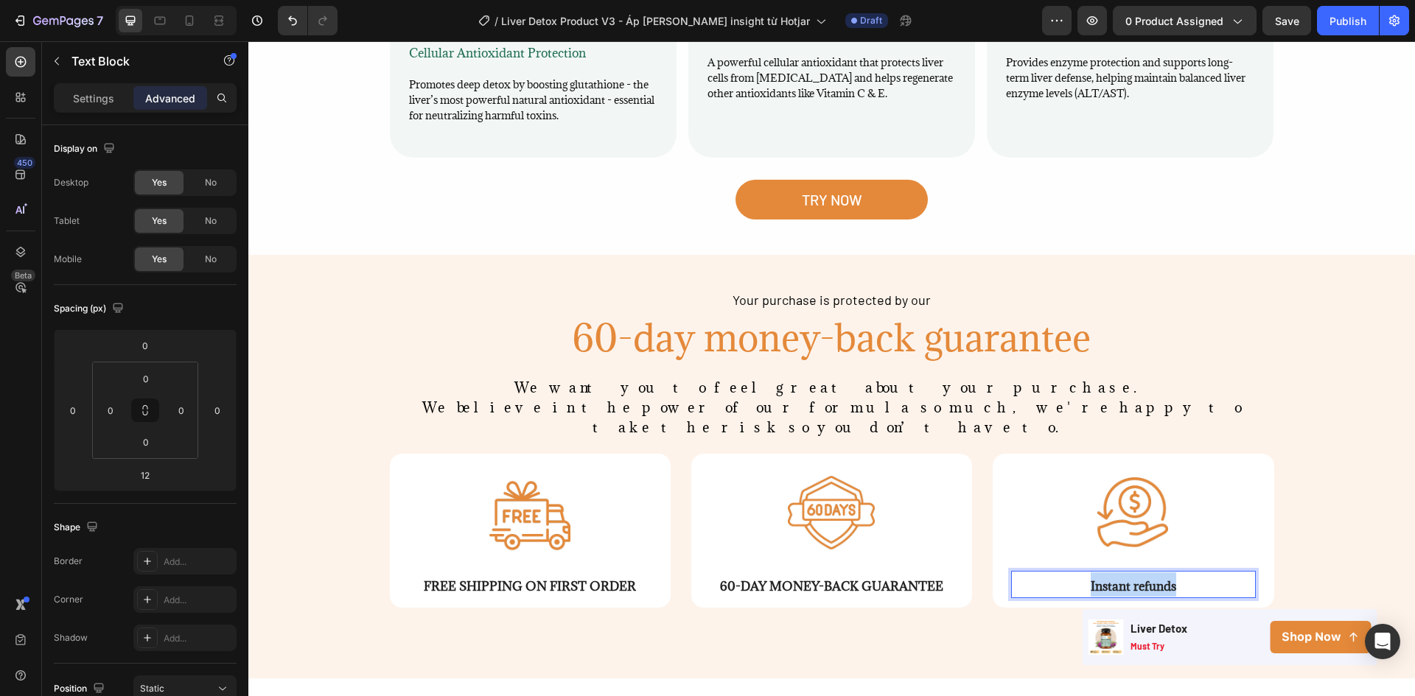
click at [1150, 578] on span "Instant refunds" at bounding box center [1132, 586] width 85 height 16
click at [92, 91] on p "Settings" at bounding box center [93, 98] width 41 height 15
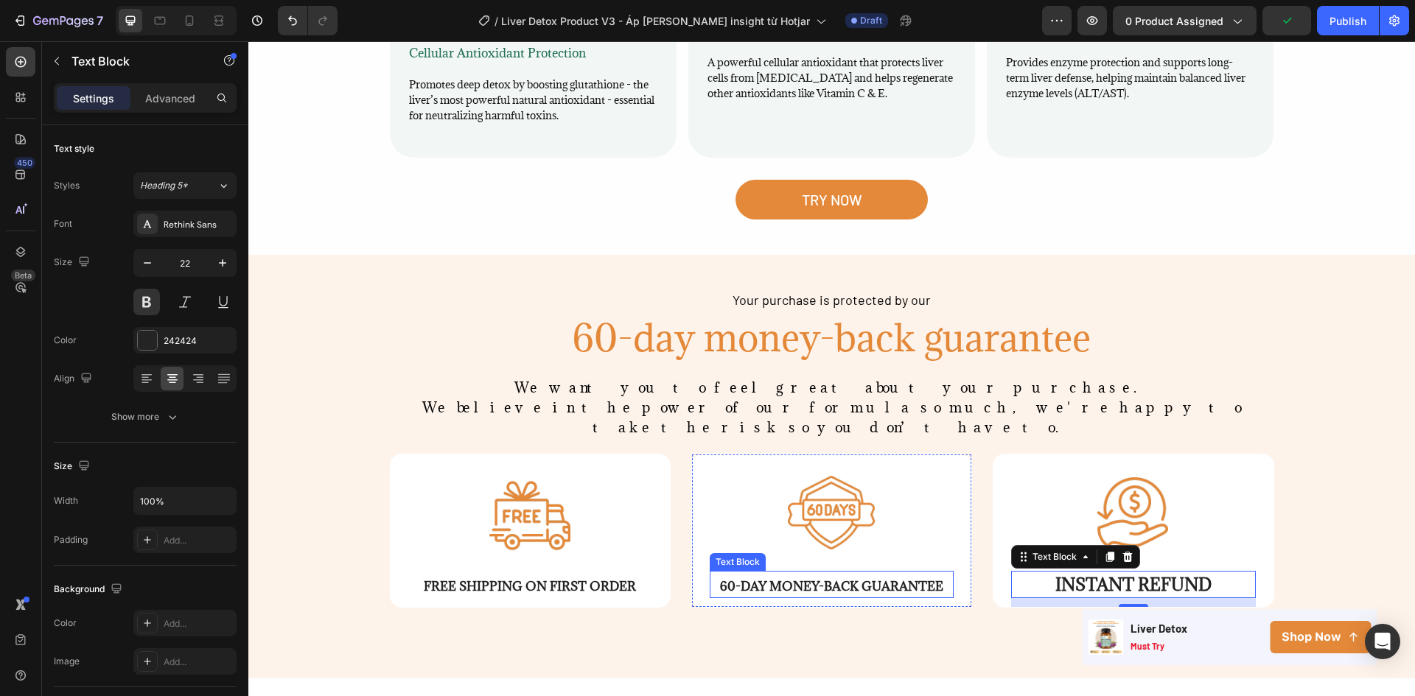
click at [865, 578] on span "60-DAY MONEY-BACK GUARANTEE" at bounding box center [831, 586] width 223 height 16
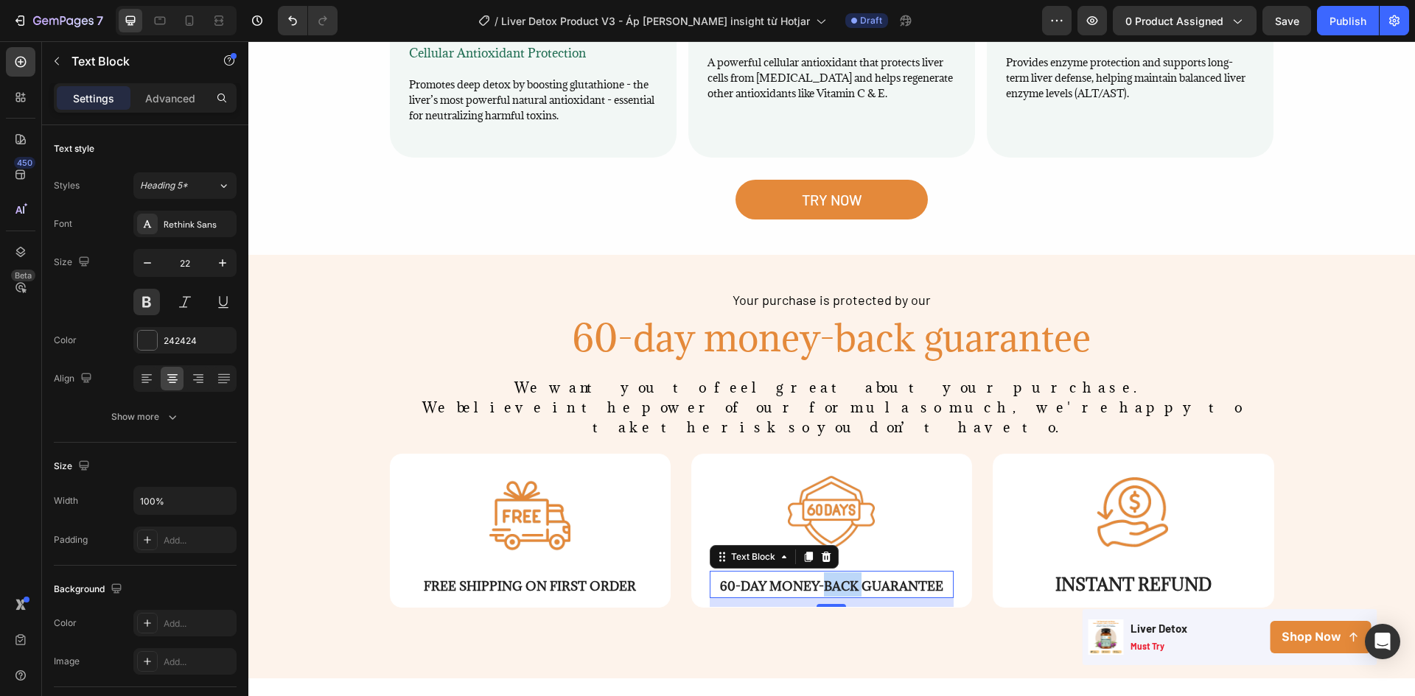
click at [841, 578] on span "60-DAY MONEY-BACK GUARANTEE" at bounding box center [831, 586] width 223 height 16
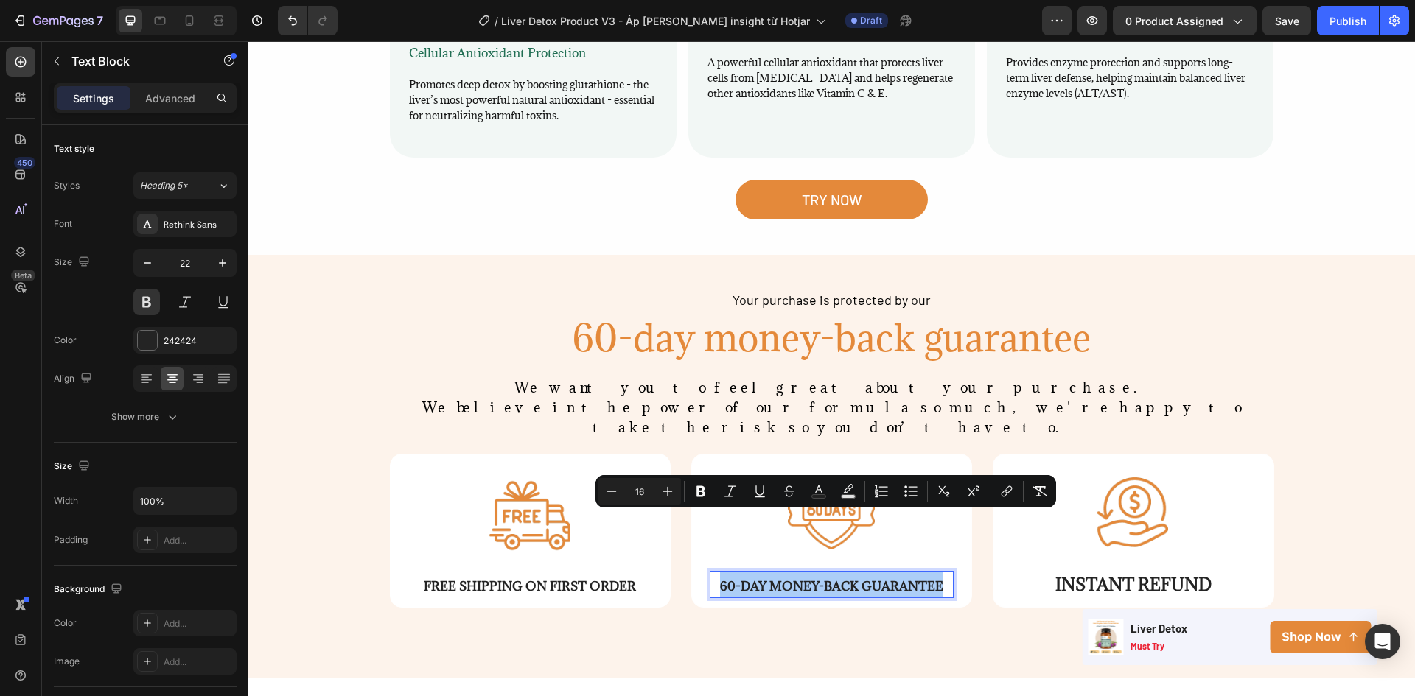
click at [648, 494] on input "16" at bounding box center [639, 492] width 29 height 18
type input "1"
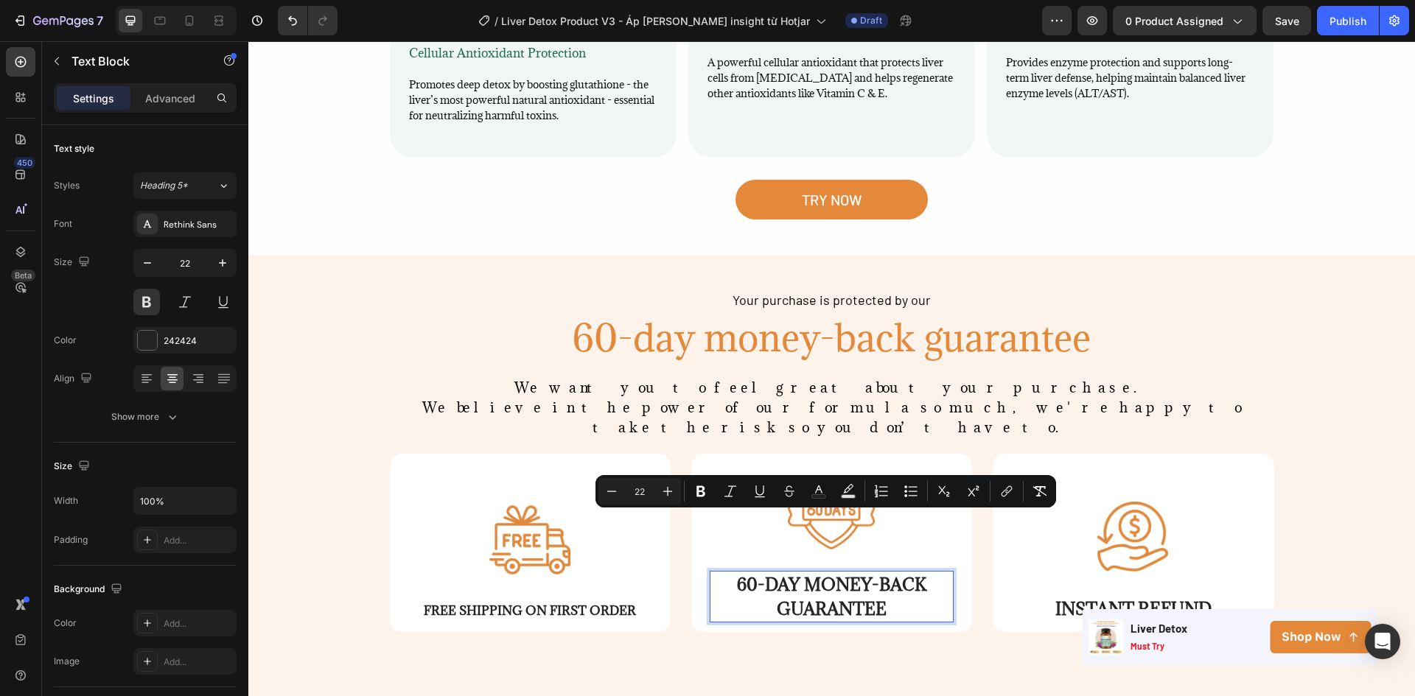
type input "2"
type input "18"
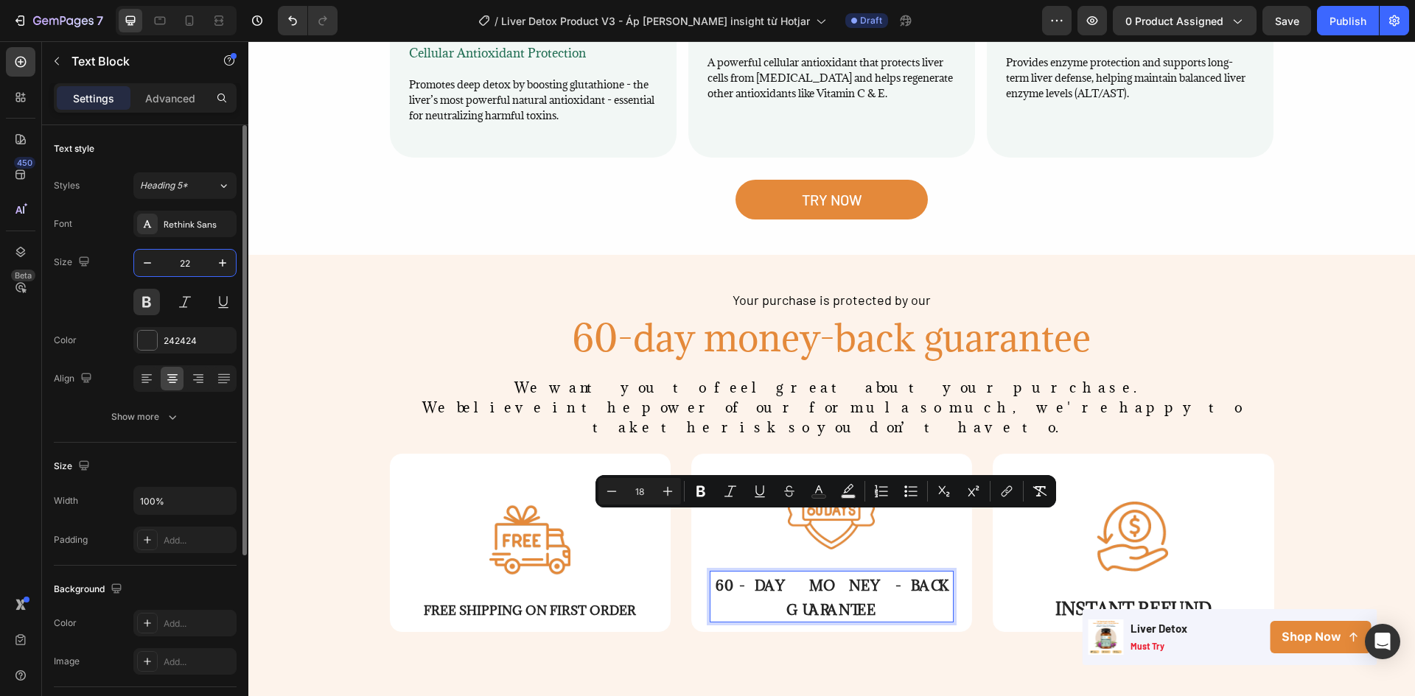
click at [183, 261] on input "22" at bounding box center [185, 263] width 49 height 27
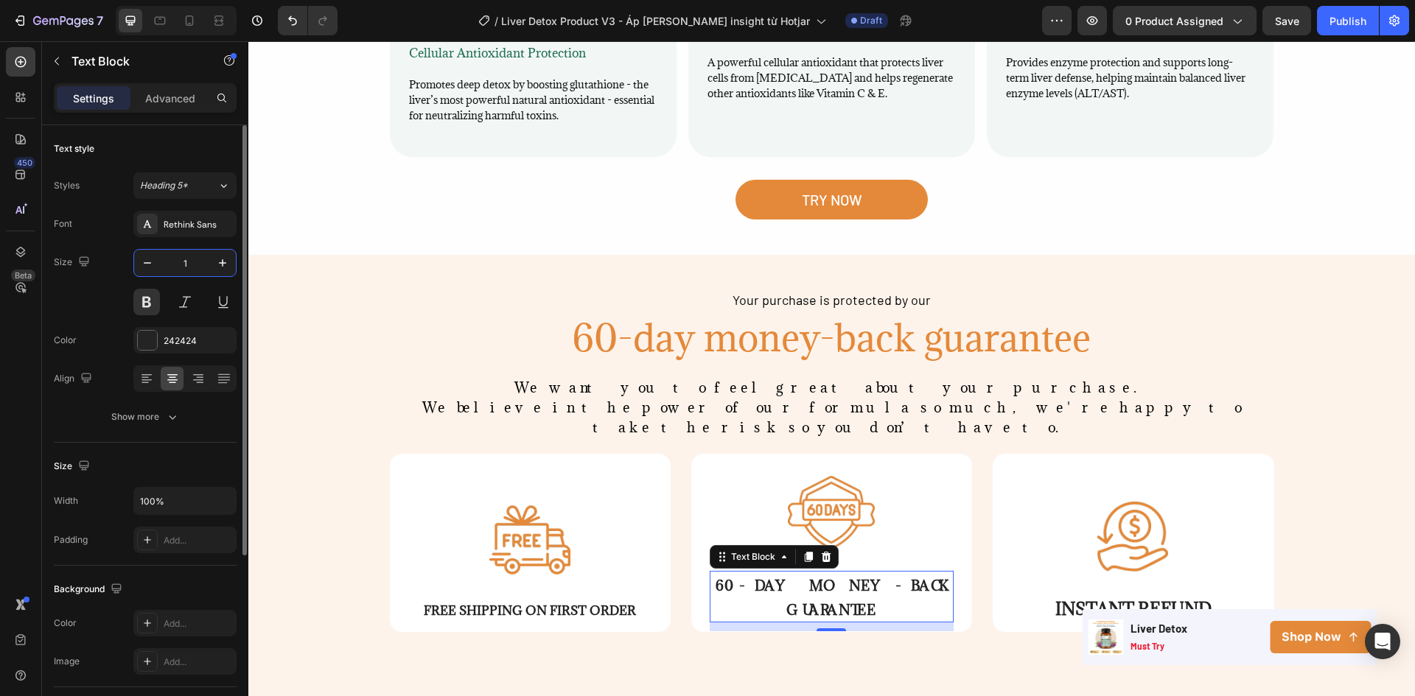
type input "18"
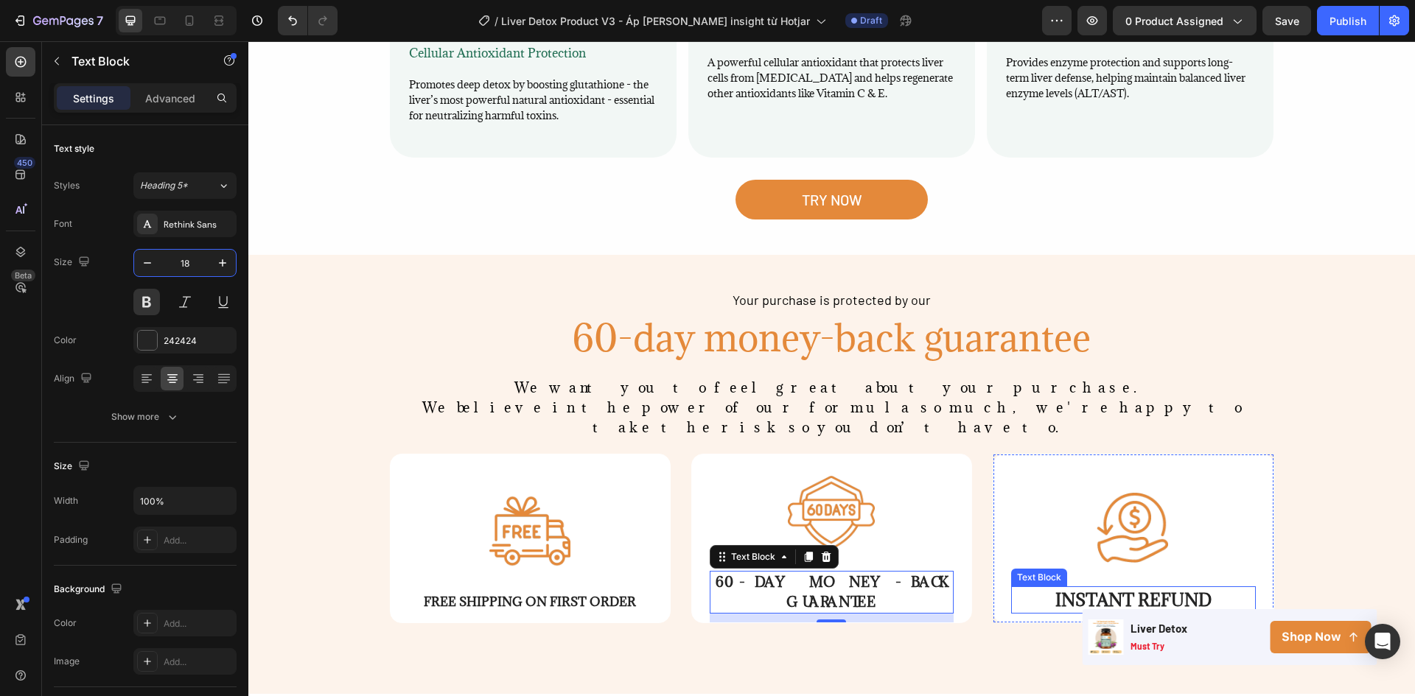
click at [1142, 588] on p "INSTANT REFUND" at bounding box center [1132, 600] width 241 height 24
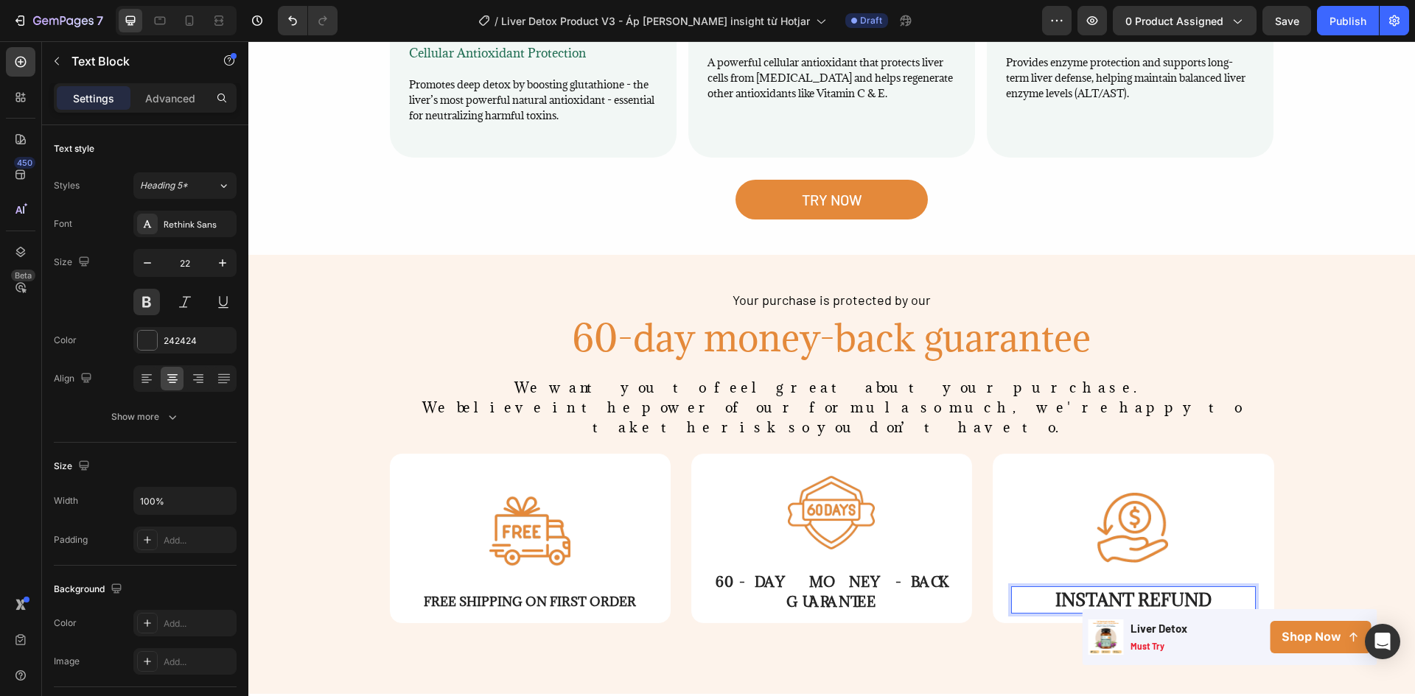
click at [1142, 588] on p "INSTANT REFUND" at bounding box center [1132, 600] width 241 height 24
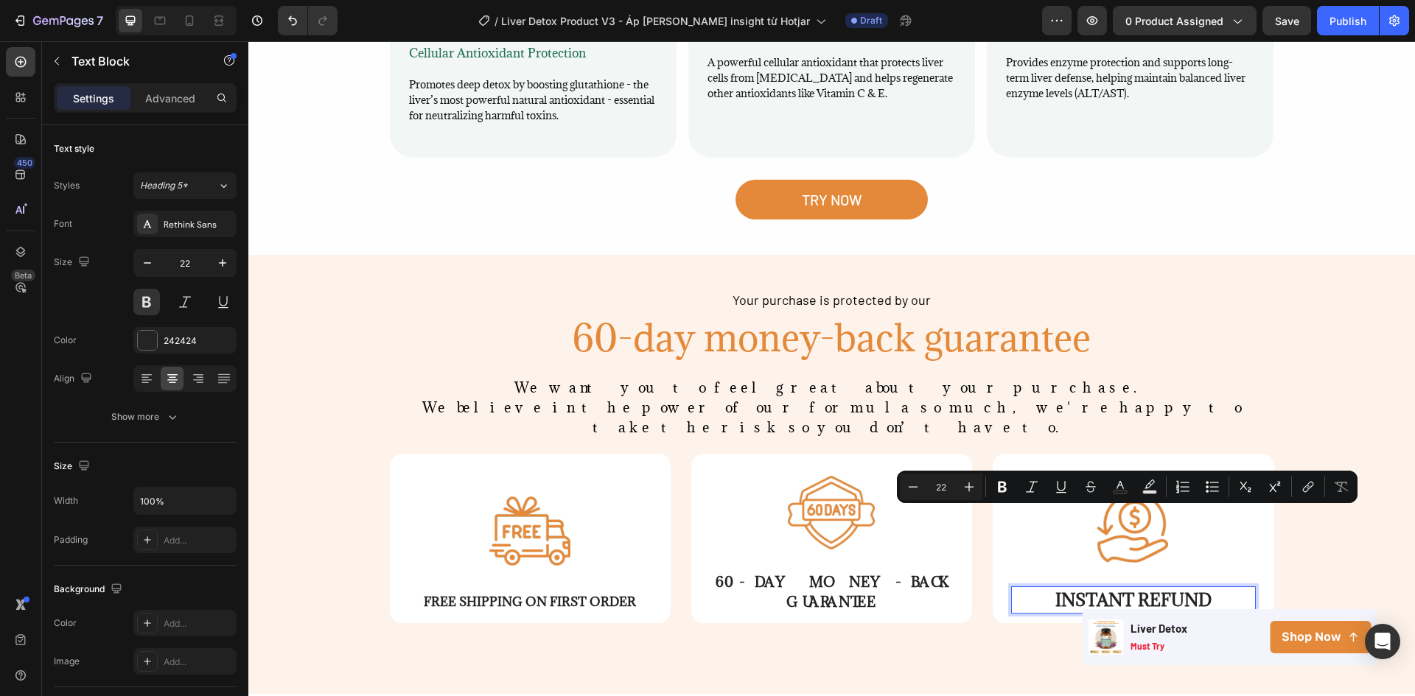
click at [944, 493] on input "22" at bounding box center [940, 487] width 29 height 18
type input "2"
type input "18"
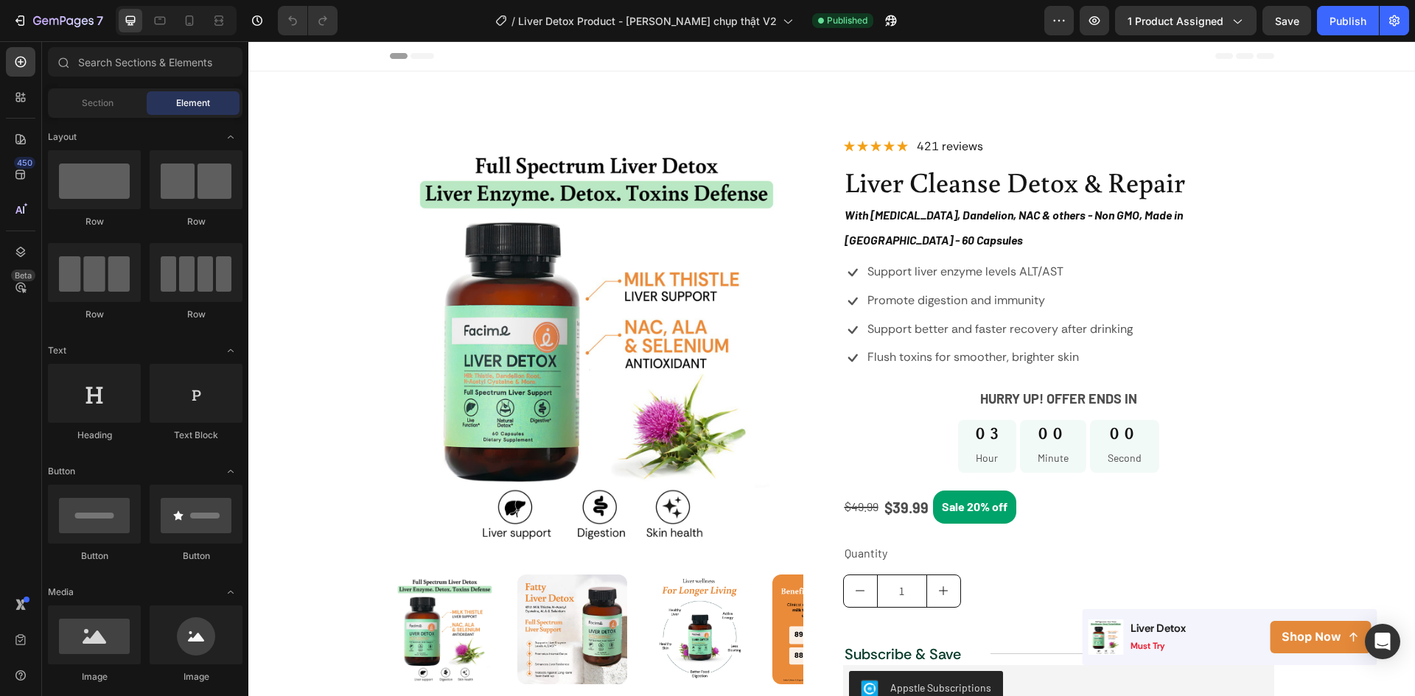
scroll to position [737, 0]
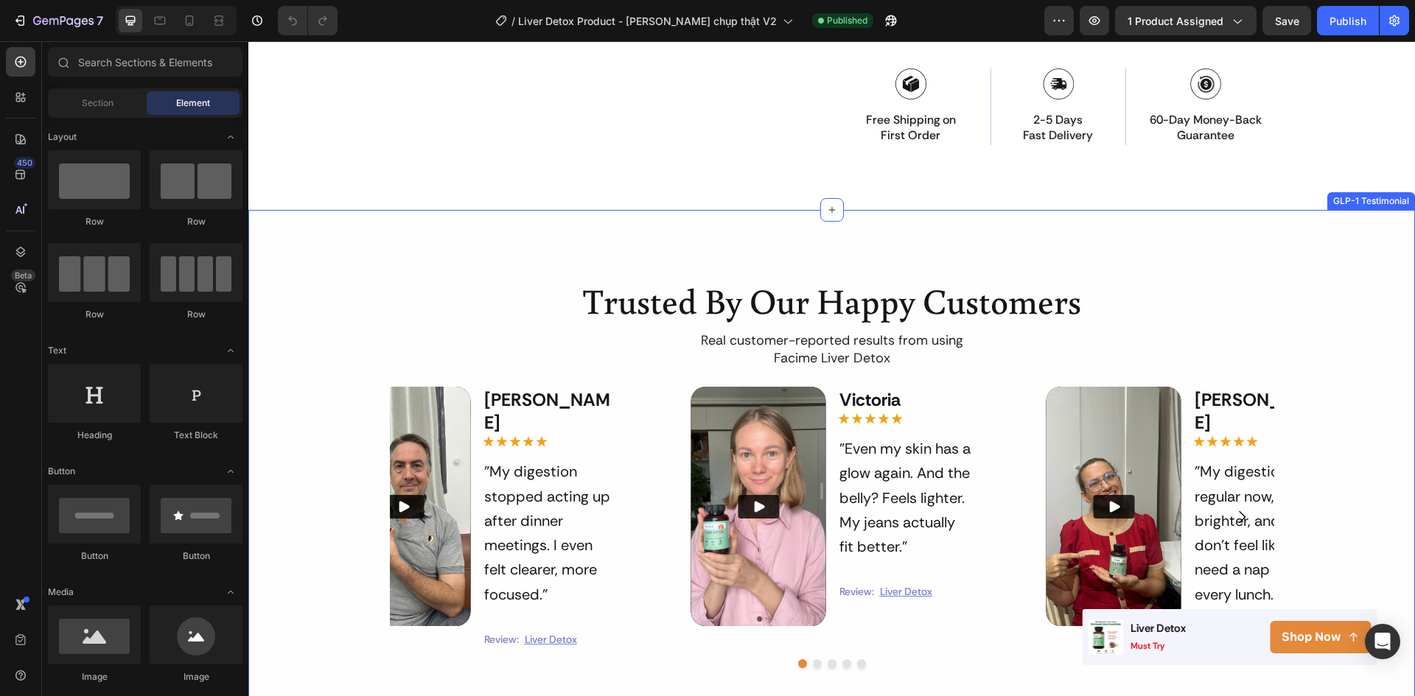
click at [1343, 229] on div "Trusted By Our Happy Customers Heading Real customer-reported results from usin…" at bounding box center [831, 700] width 1166 height 981
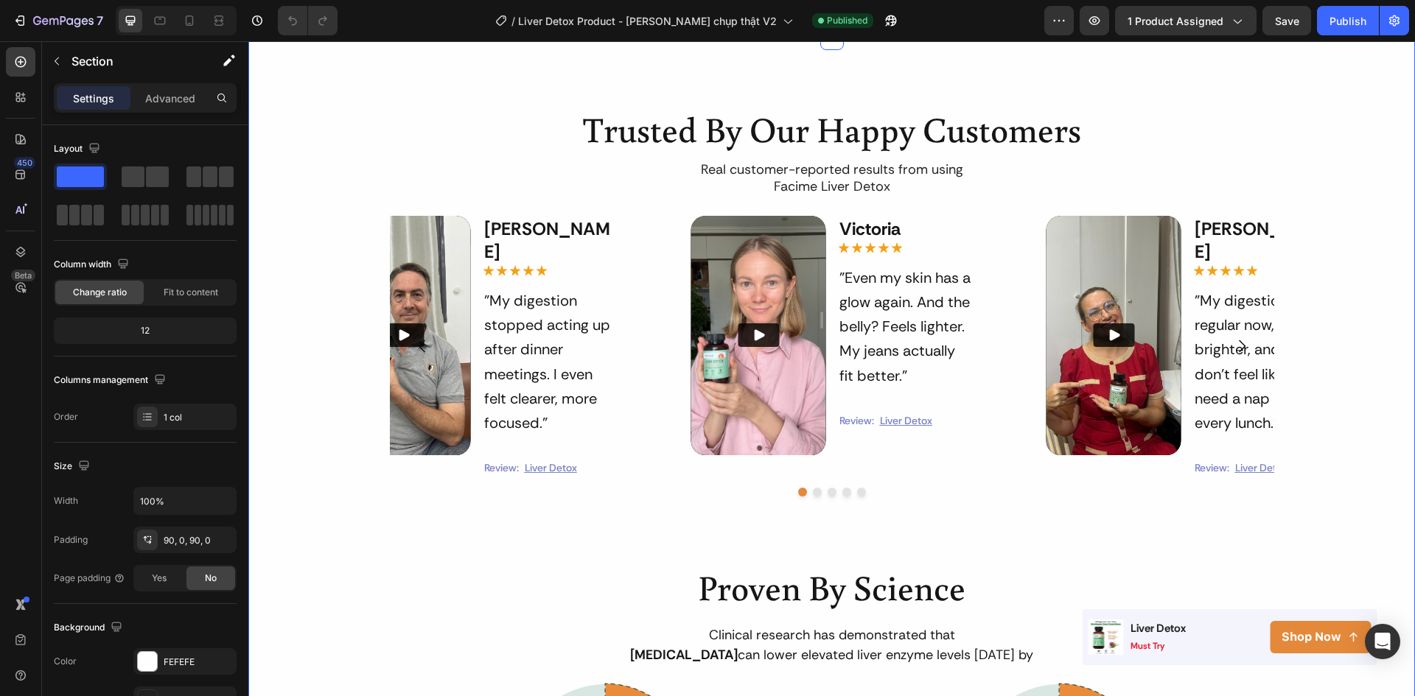
scroll to position [884, 0]
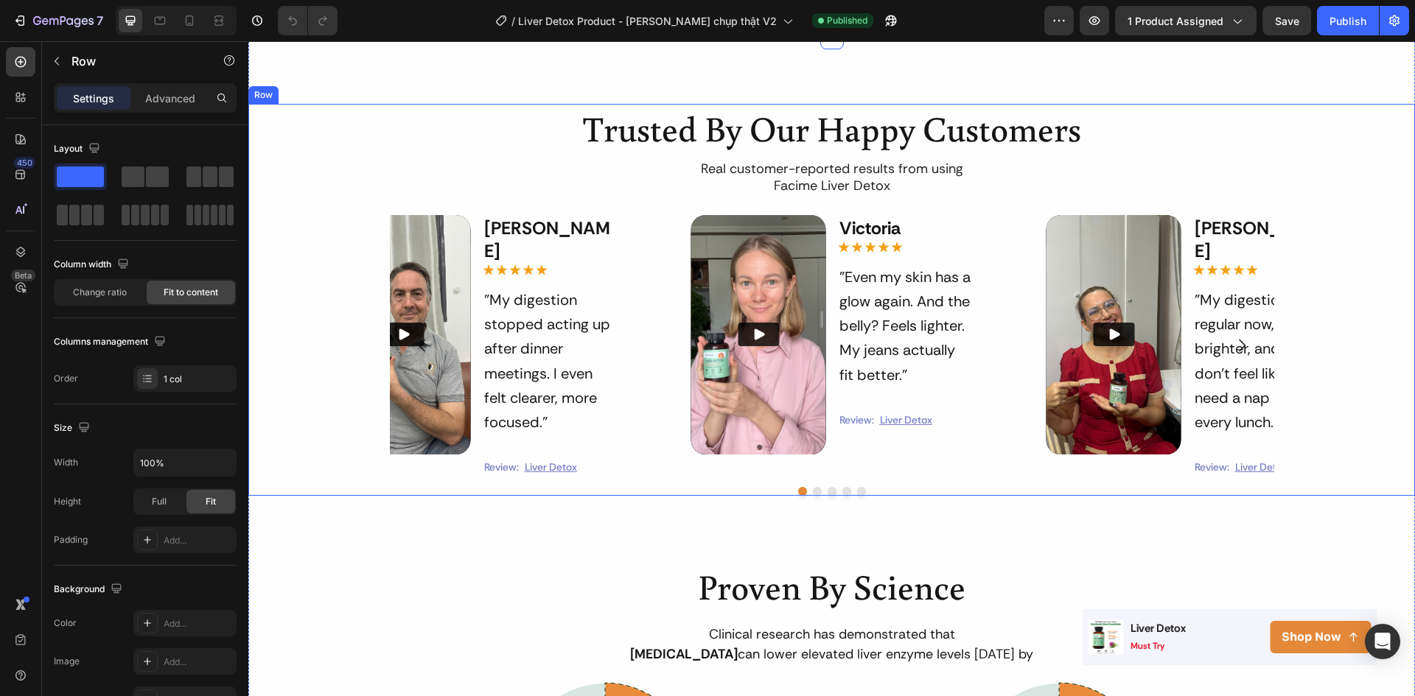
click at [1348, 136] on div "Trusted By Our Happy Customers Heading Real customer-reported results from usin…" at bounding box center [831, 300] width 1166 height 392
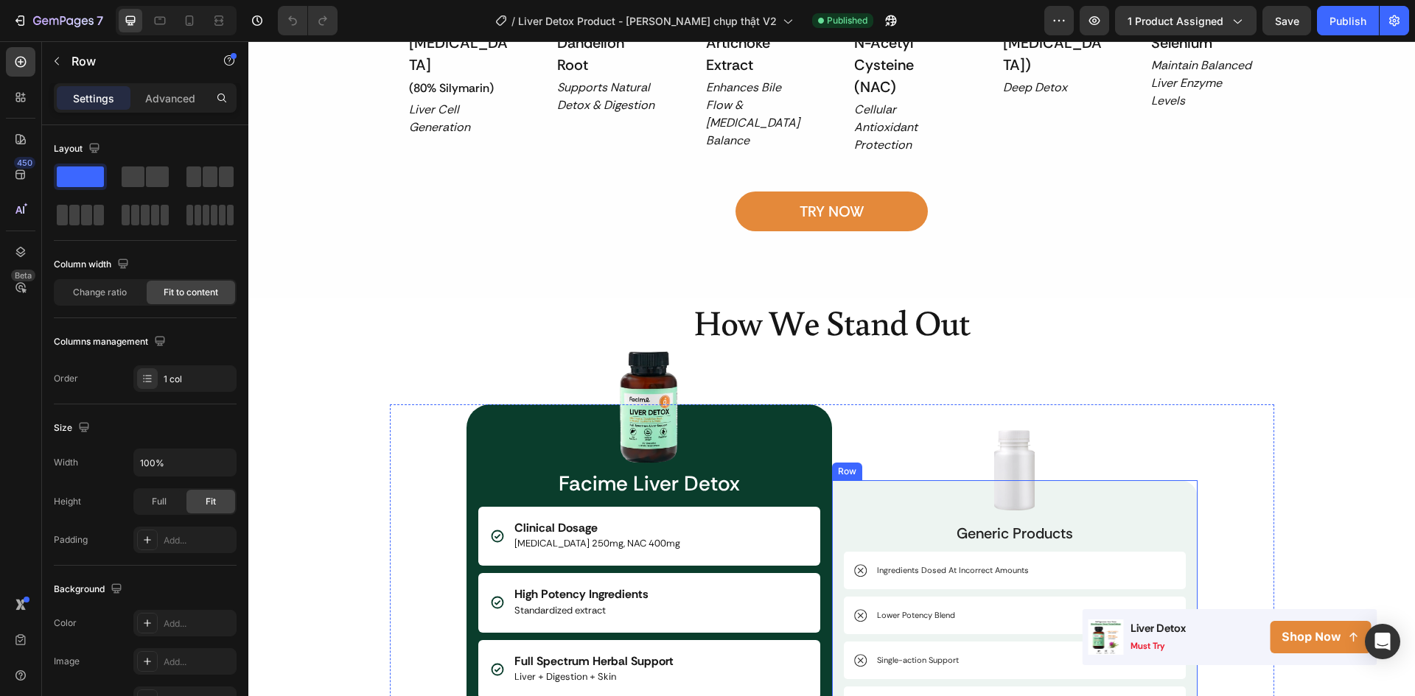
scroll to position [2653, 0]
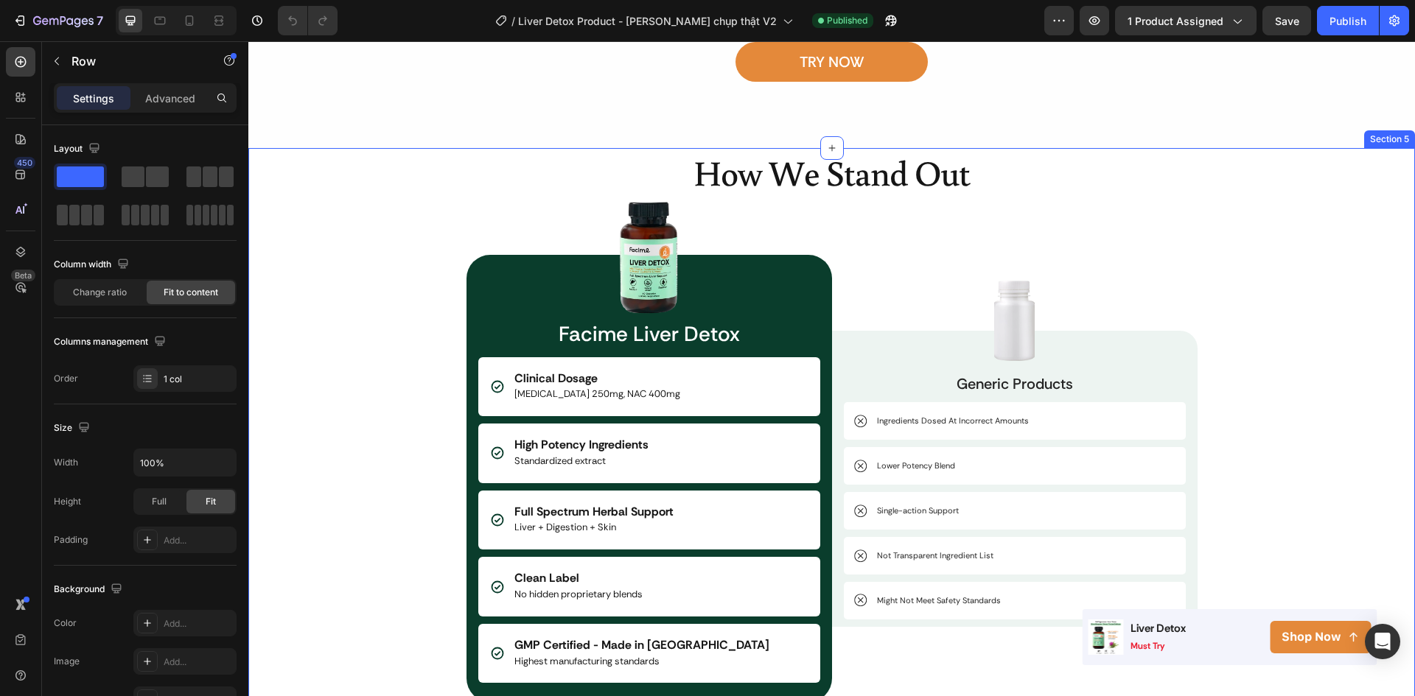
click at [1314, 204] on div "How We Stand Out Heading Image Facime Liver Detox Text Block Clinical Dosage Mi…" at bounding box center [831, 462] width 1166 height 629
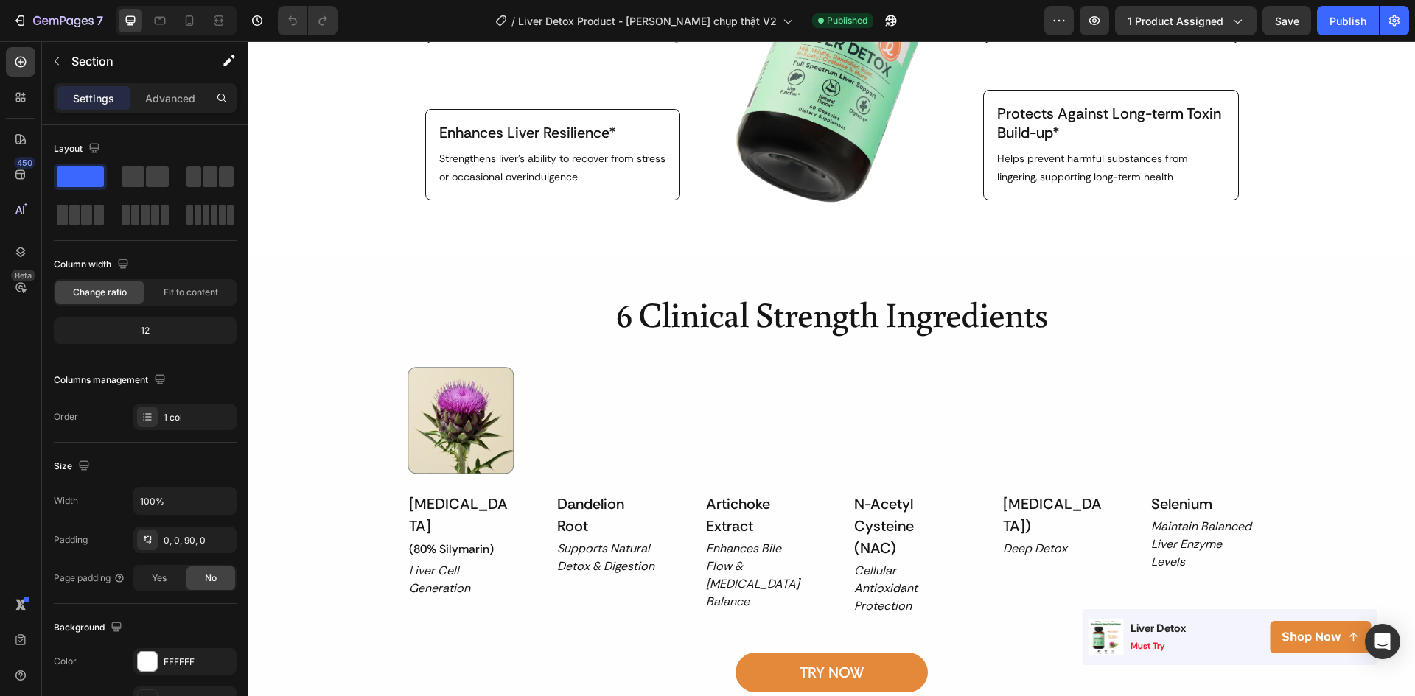
scroll to position [1642, 0]
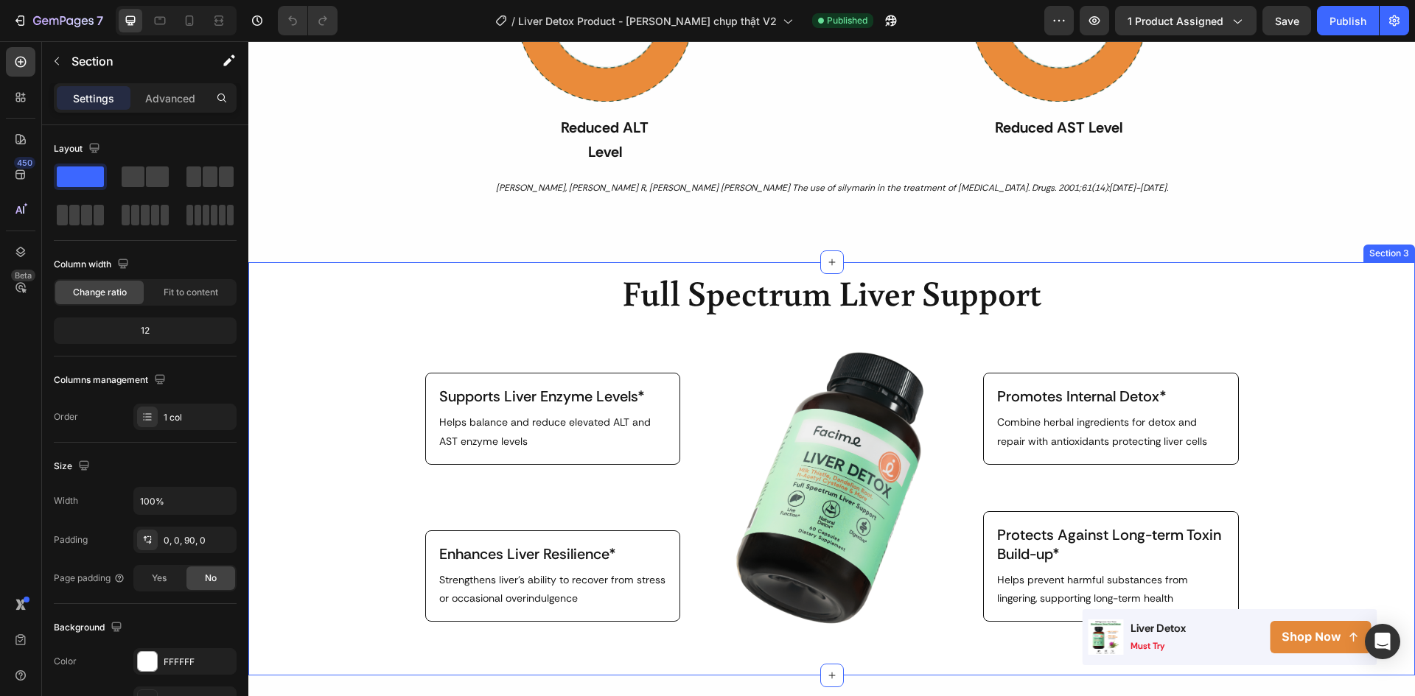
click at [1345, 319] on div "Image Full Spectrum Liver Support Heading Supports Liver Enzyme Levels* Text Bl…" at bounding box center [831, 471] width 1166 height 407
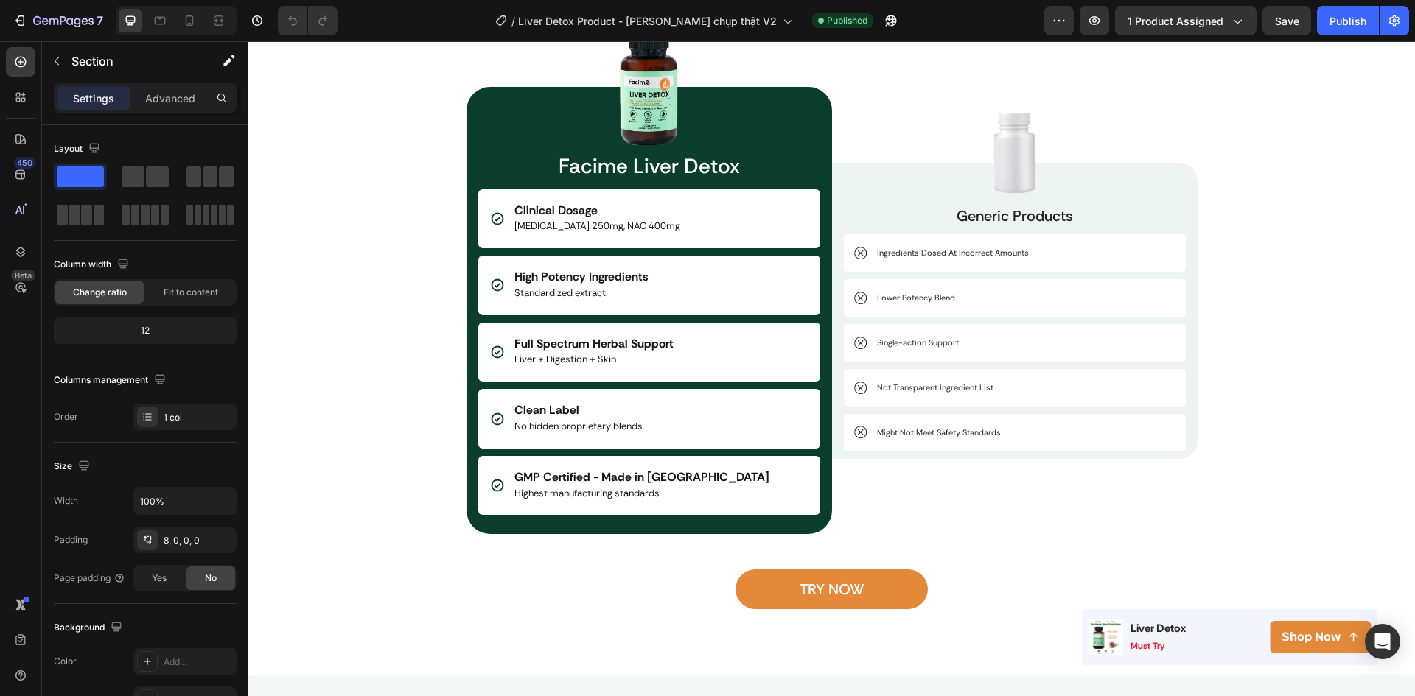
scroll to position [2673, 0]
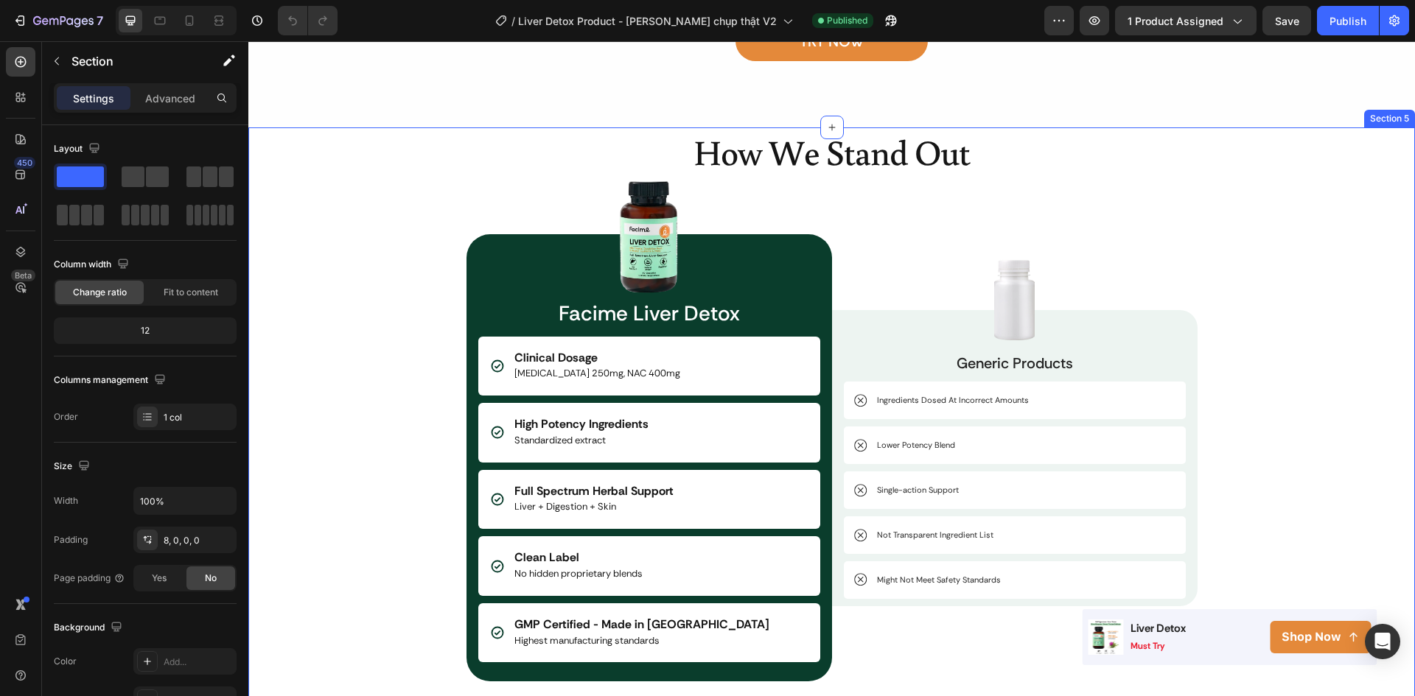
click at [1317, 192] on div "How We Stand Out Heading Image Facime Liver Detox Text Block Clinical Dosage Mi…" at bounding box center [831, 441] width 1166 height 629
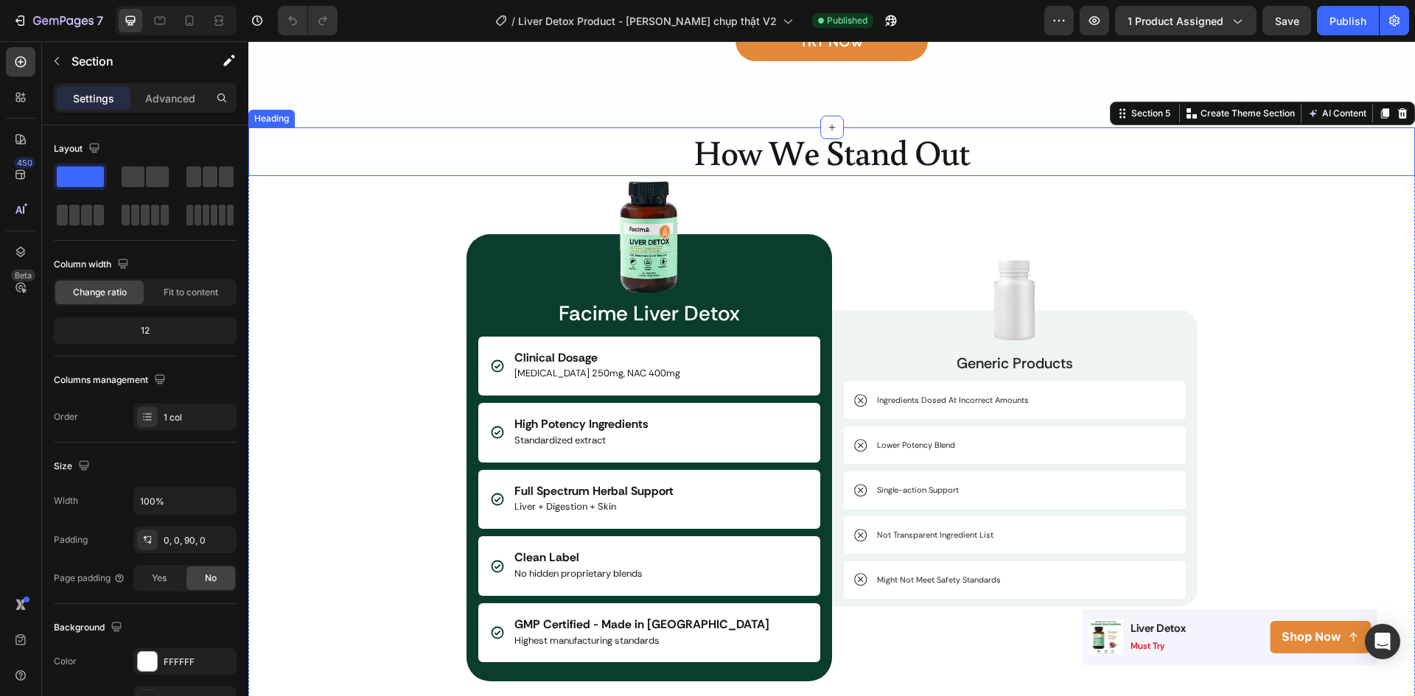
click at [839, 170] on h2 "How We Stand Out" at bounding box center [831, 151] width 1166 height 49
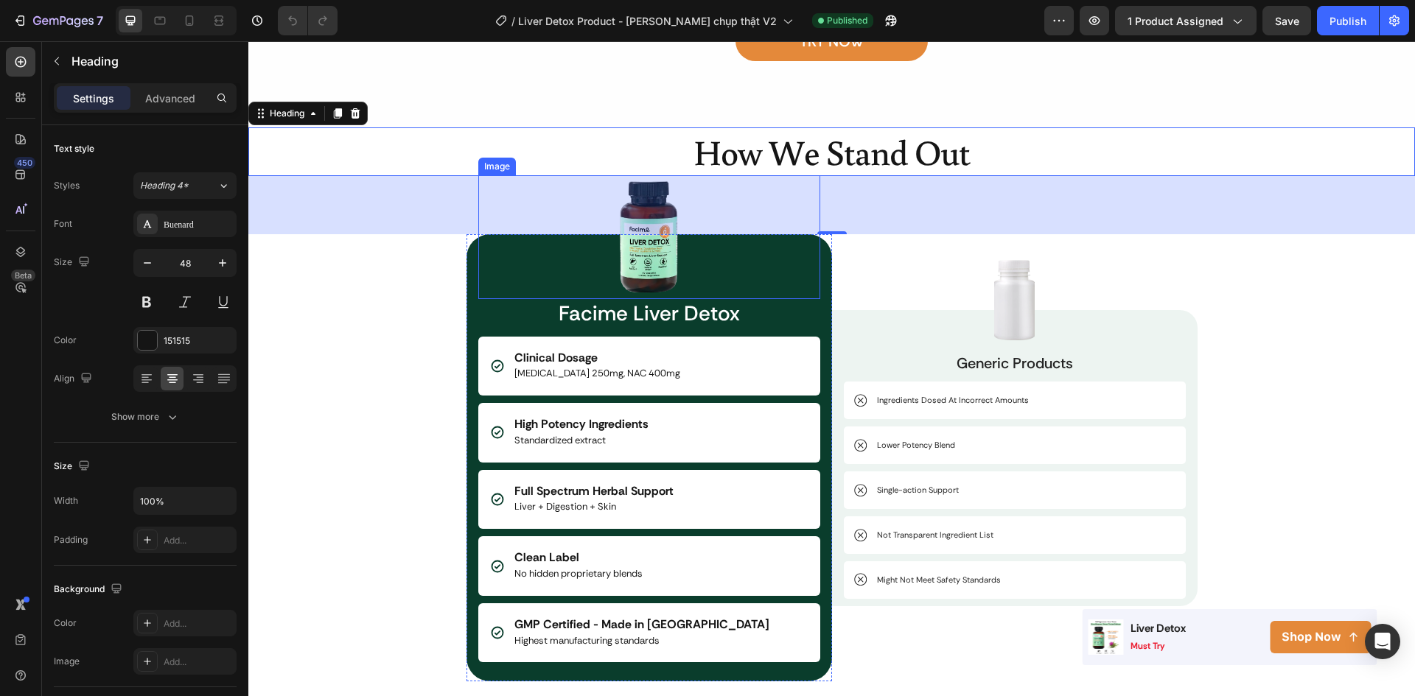
click at [636, 252] on img at bounding box center [649, 237] width 69 height 124
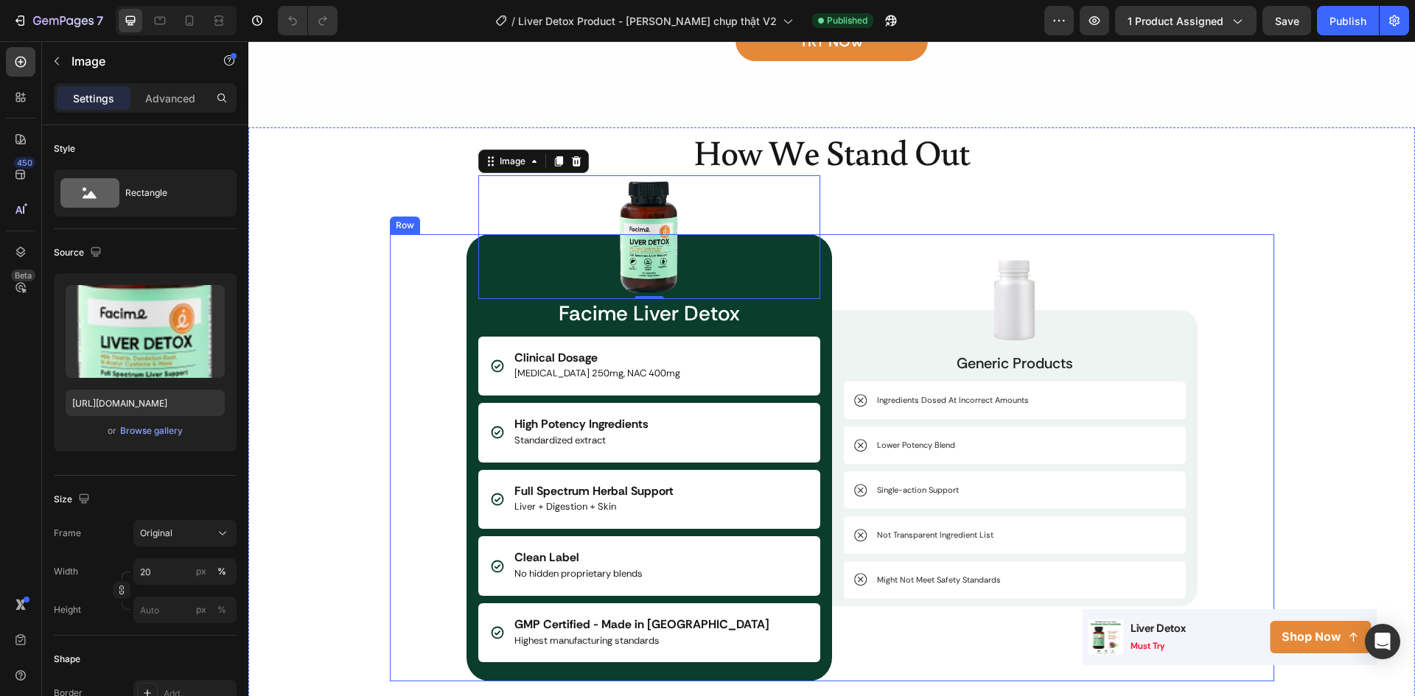
click at [390, 392] on div "Image 0 Facime Liver Detox Text Block Clinical Dosage Milk Thistle 250mg, NAC 4…" at bounding box center [832, 457] width 884 height 447
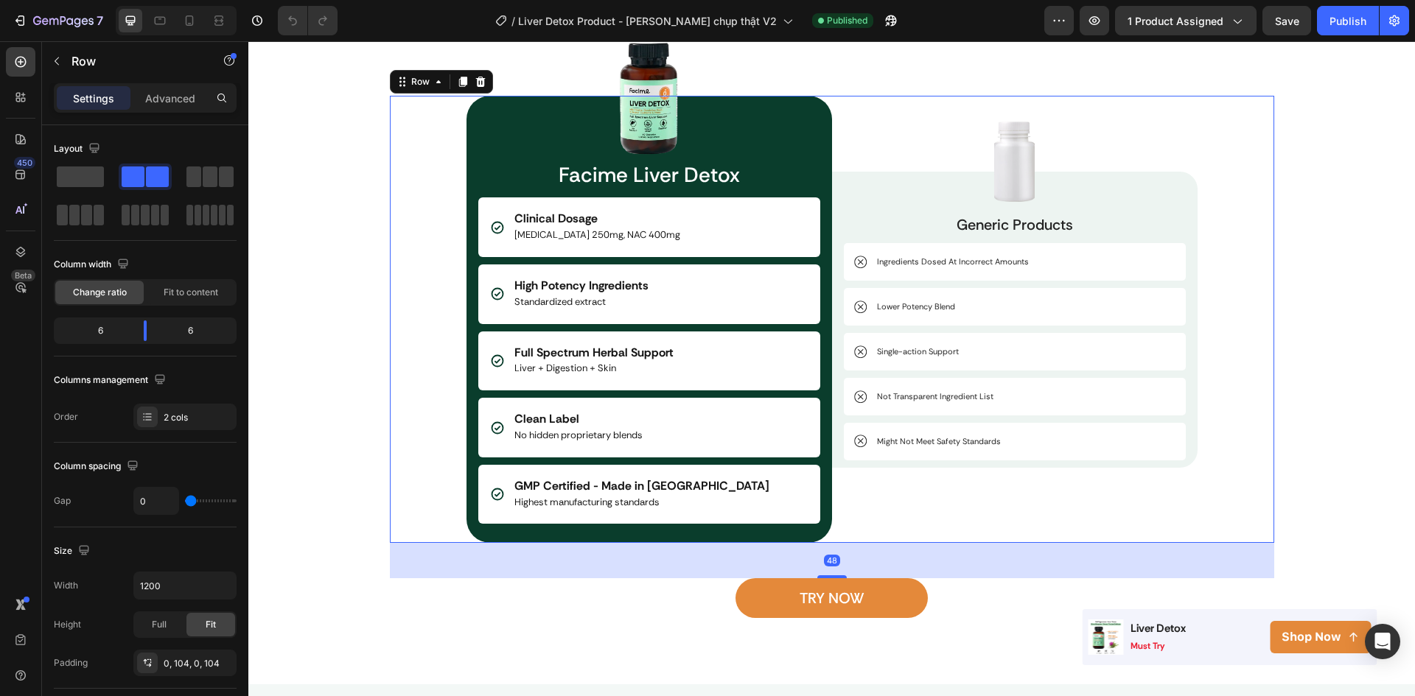
scroll to position [2821, 0]
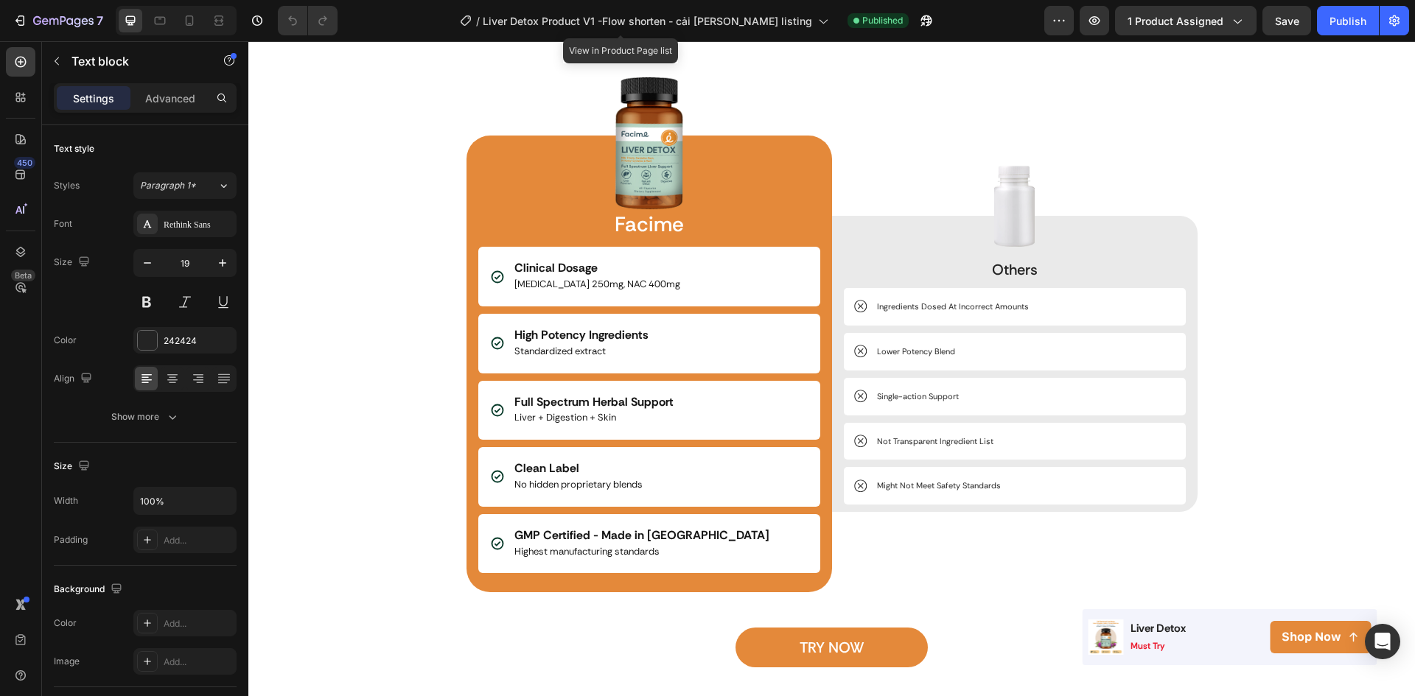
scroll to position [2653, 0]
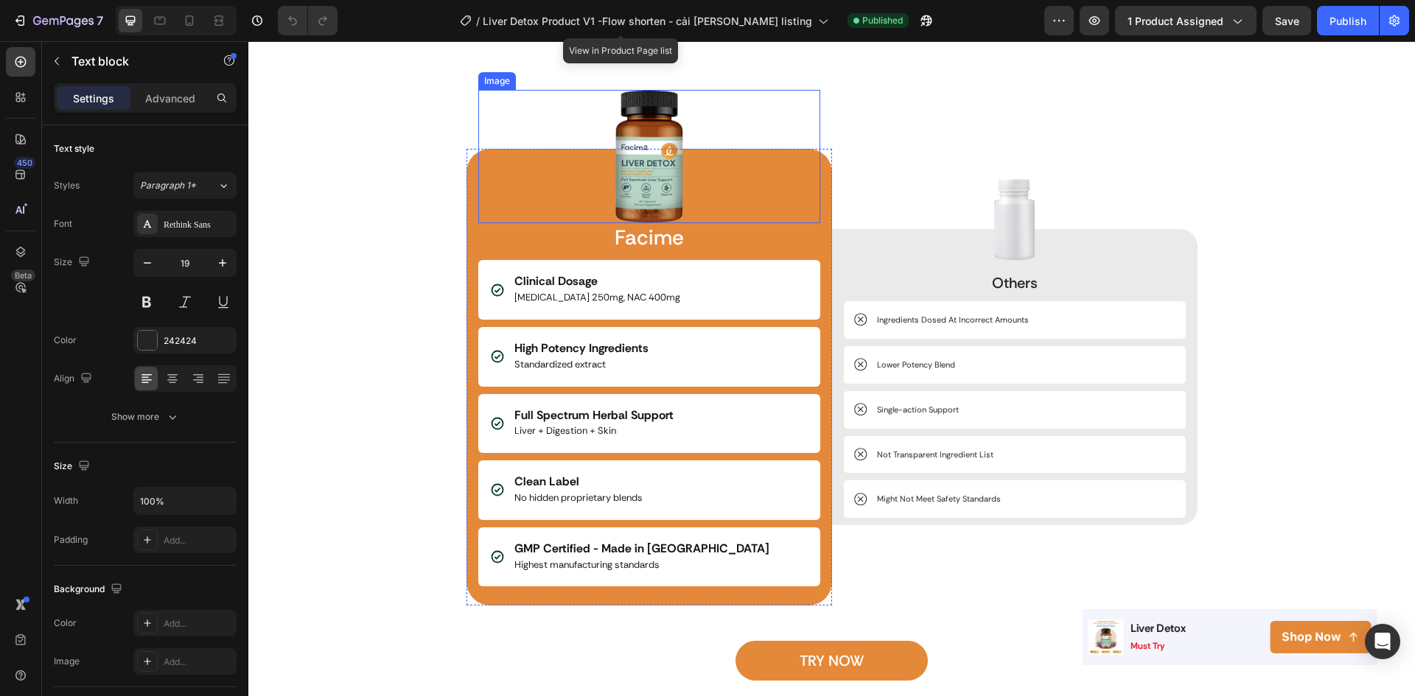
click at [637, 131] on img at bounding box center [649, 156] width 69 height 133
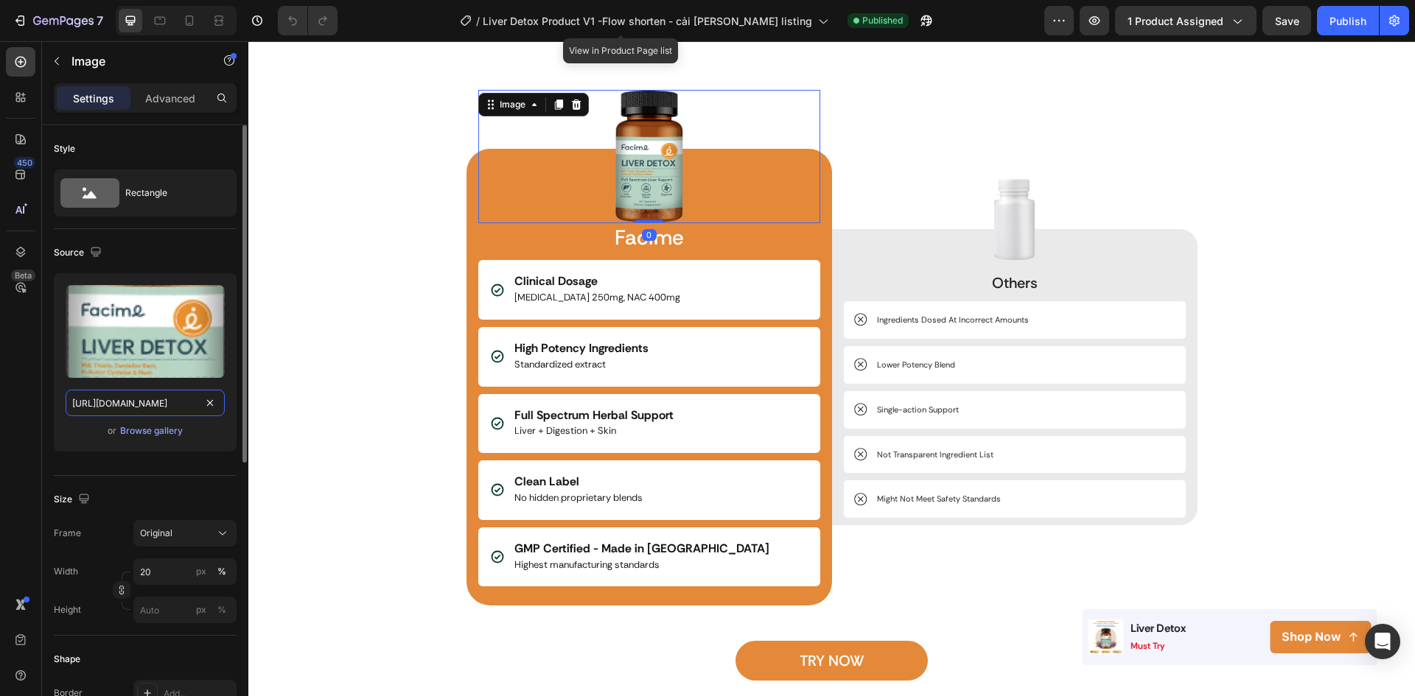
click at [124, 405] on input "[URL][DOMAIN_NAME]" at bounding box center [145, 403] width 159 height 27
click at [1003, 217] on img at bounding box center [1014, 219] width 41 height 80
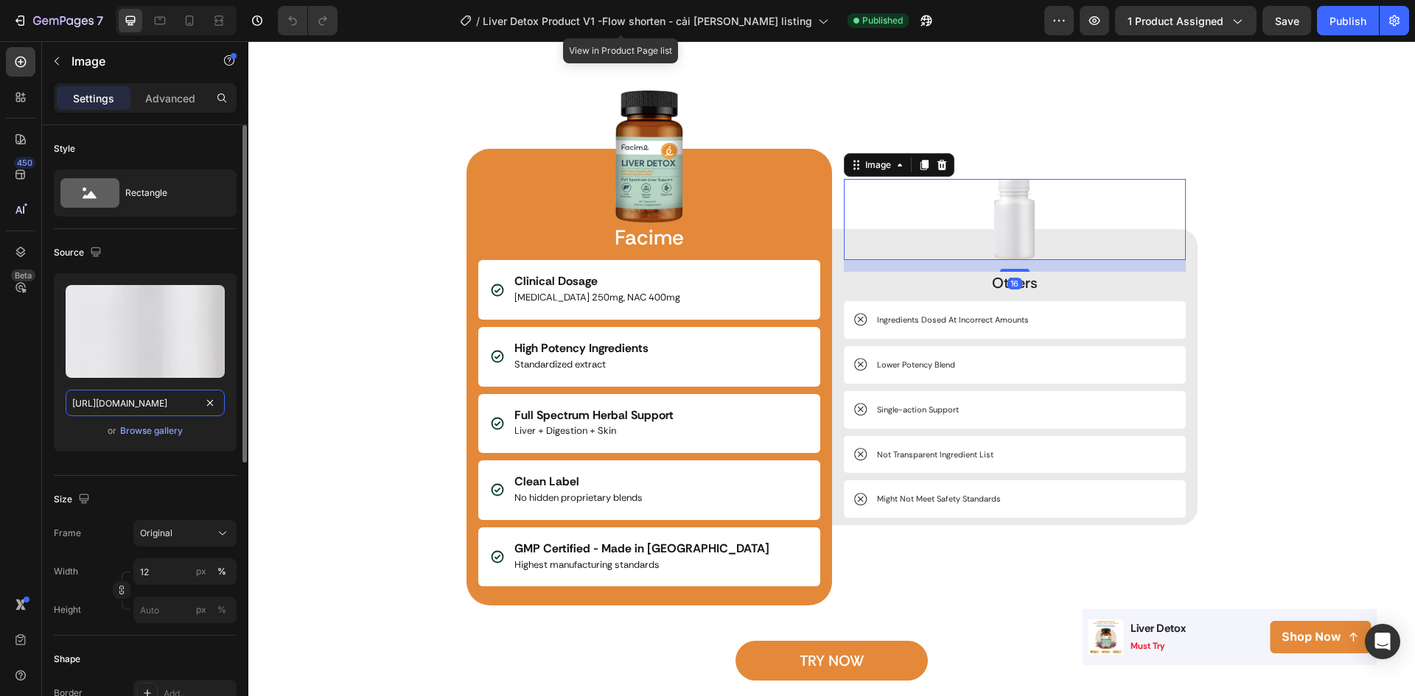
click at [135, 413] on input "[URL][DOMAIN_NAME]" at bounding box center [145, 403] width 159 height 27
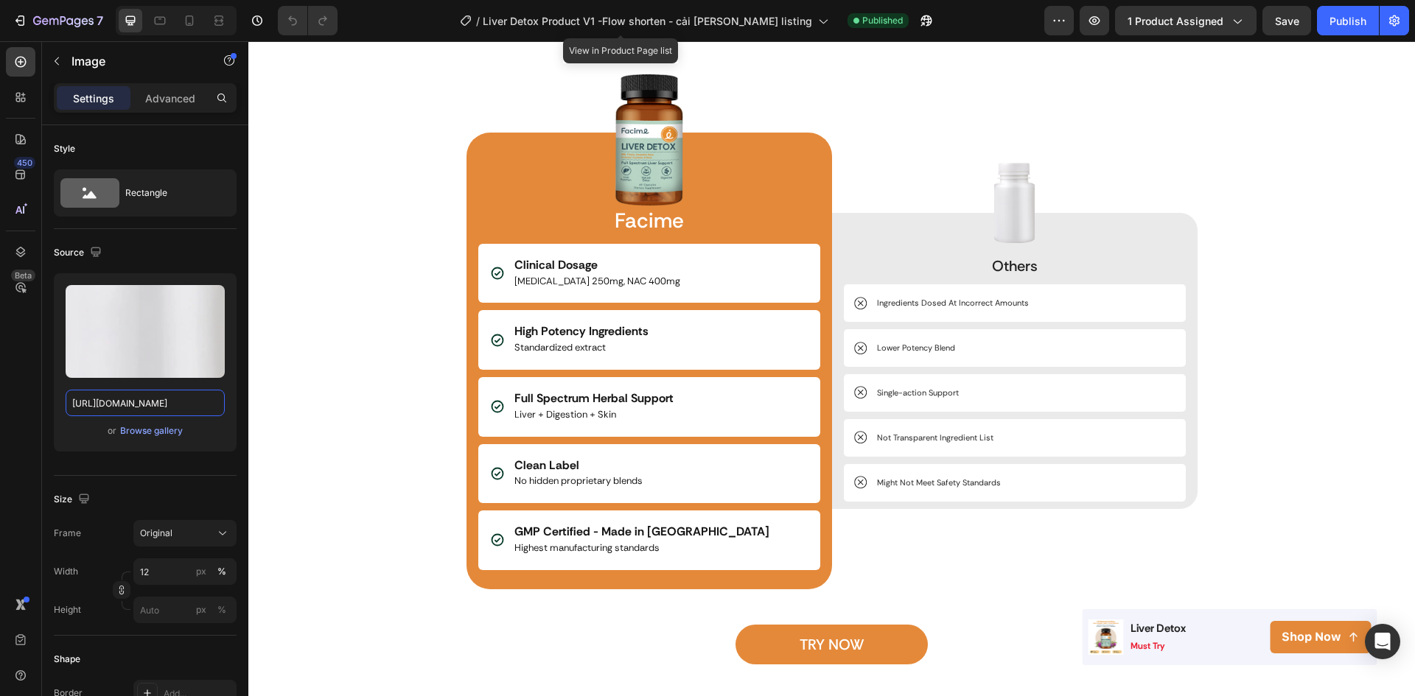
scroll to position [2063, 0]
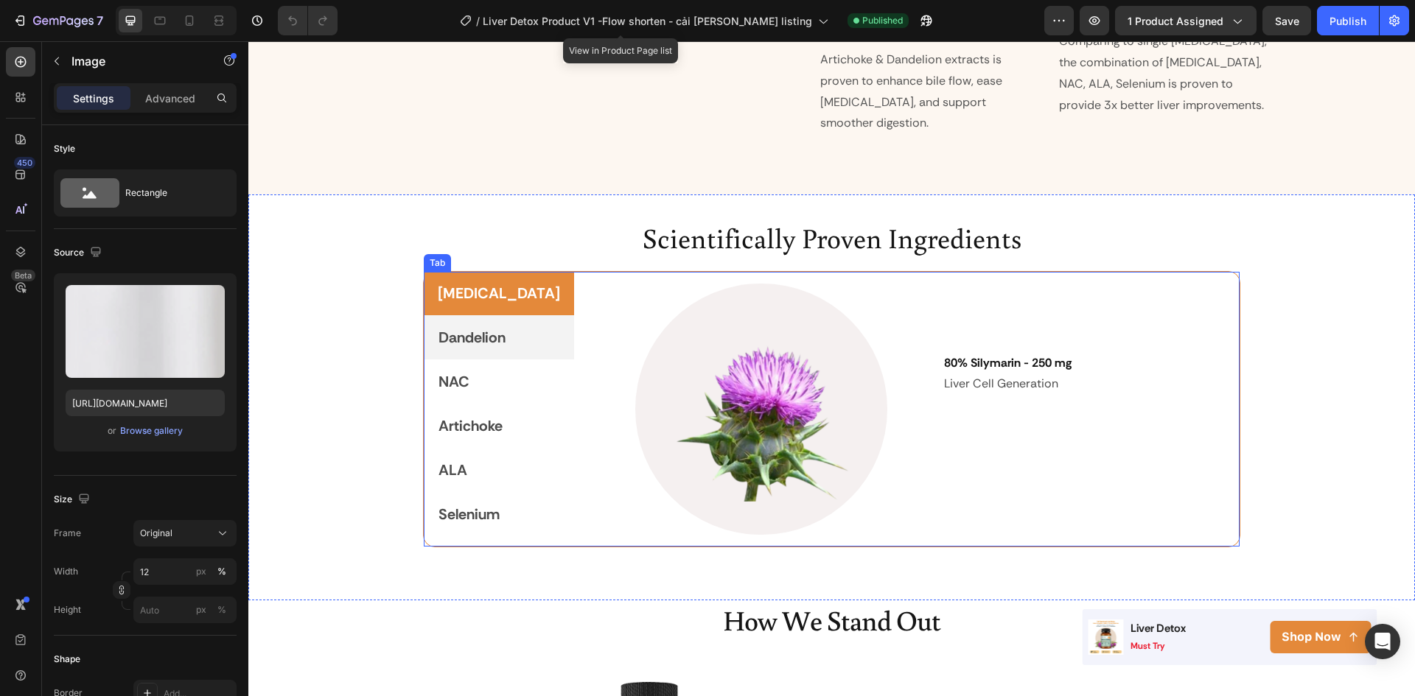
click at [483, 324] on p "Dandelion" at bounding box center [471, 337] width 67 height 27
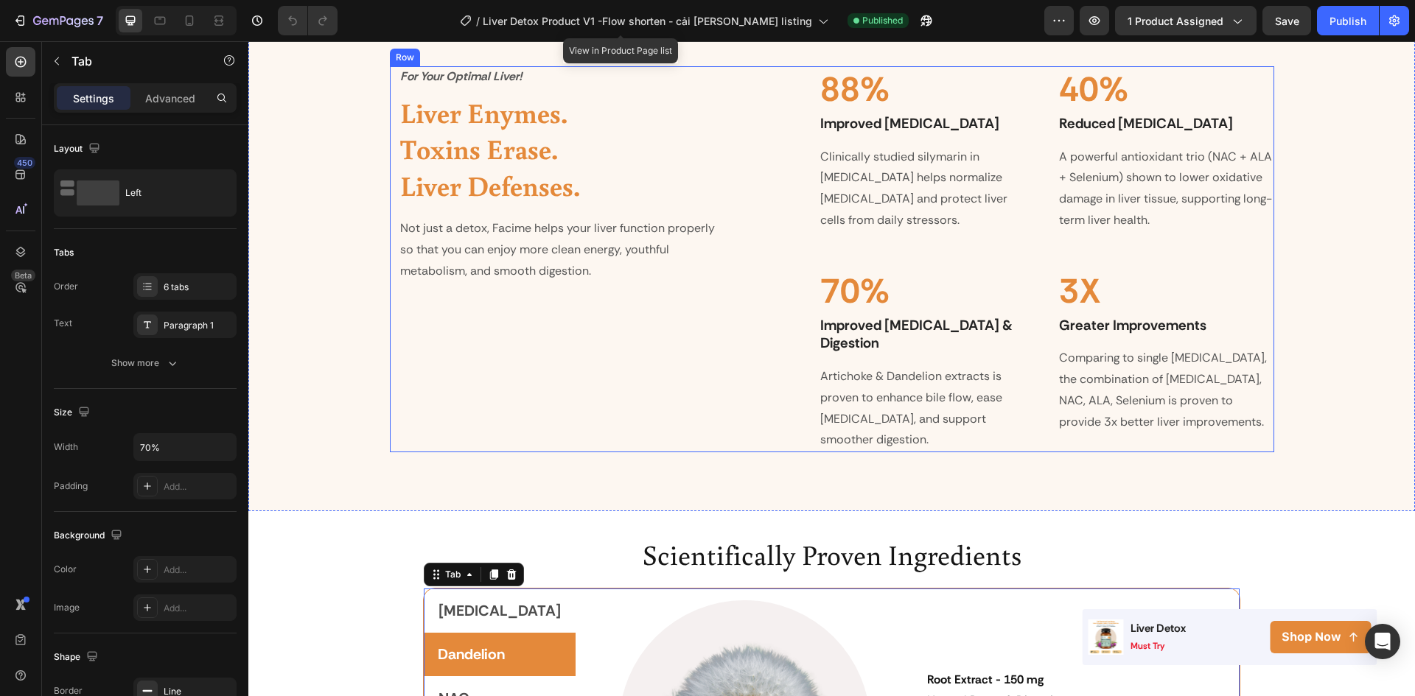
scroll to position [1621, 0]
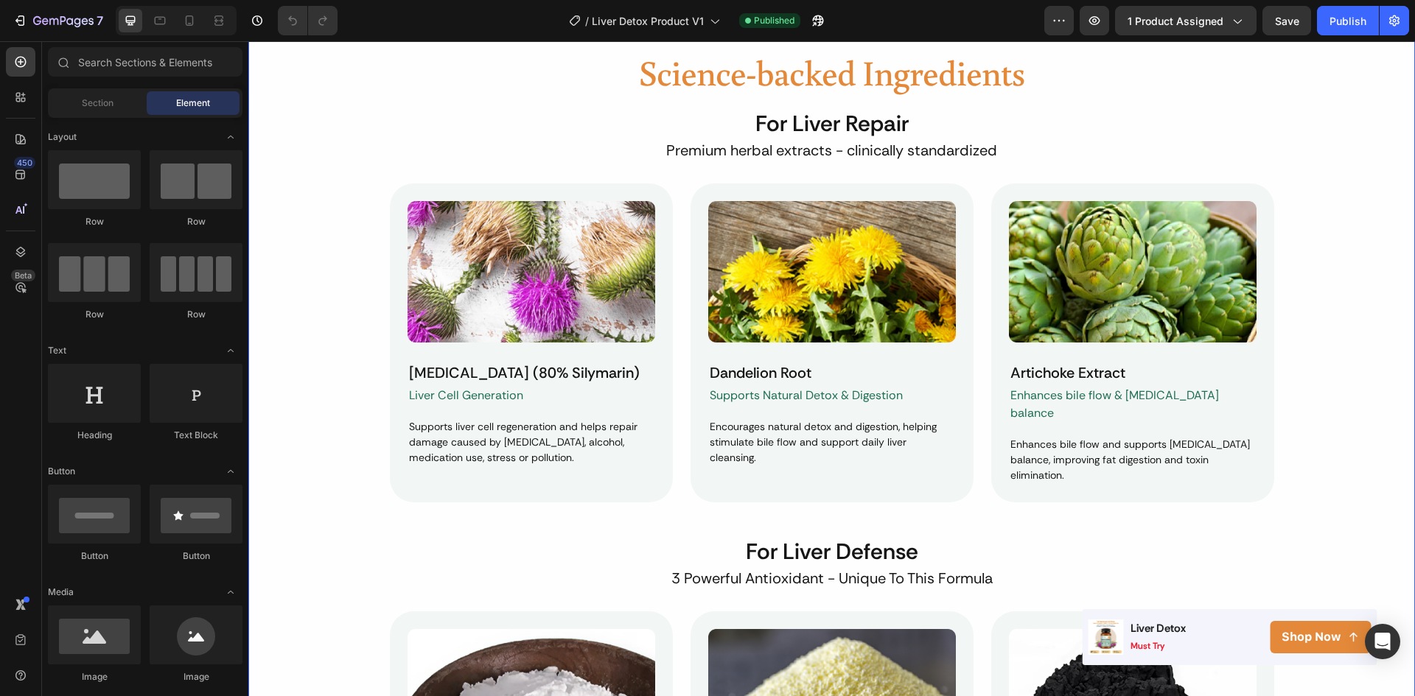
click at [1359, 250] on div "Science-backed Ingredients Heading For Liver Repair Heading Premium herbal extr…" at bounding box center [831, 531] width 1166 height 967
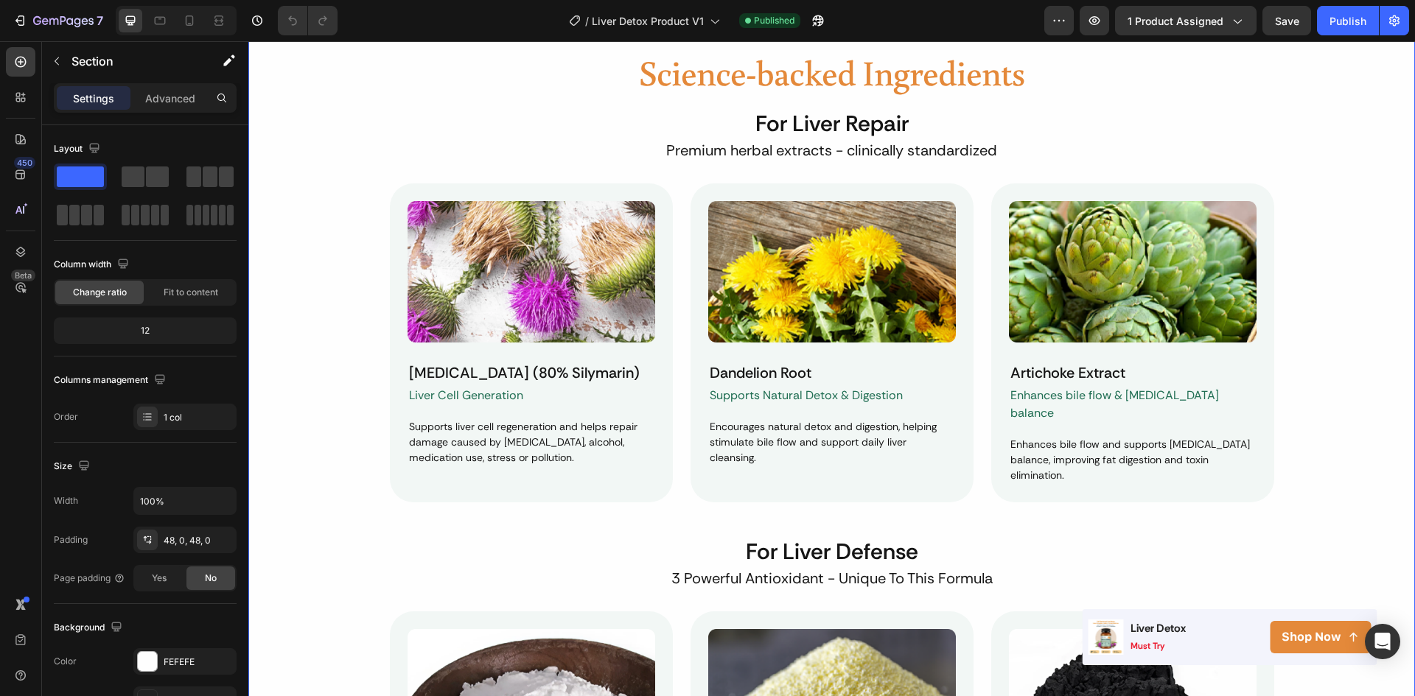
scroll to position [2523, 0]
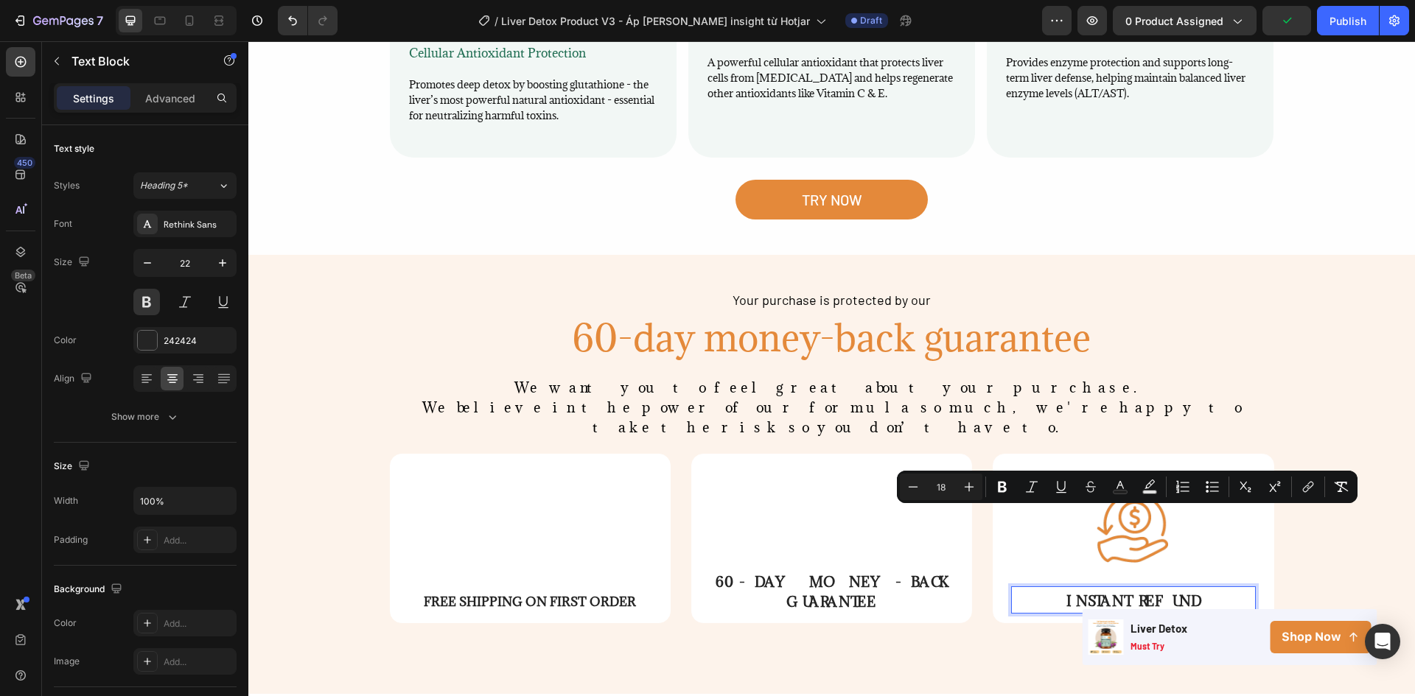
scroll to position [2667, 0]
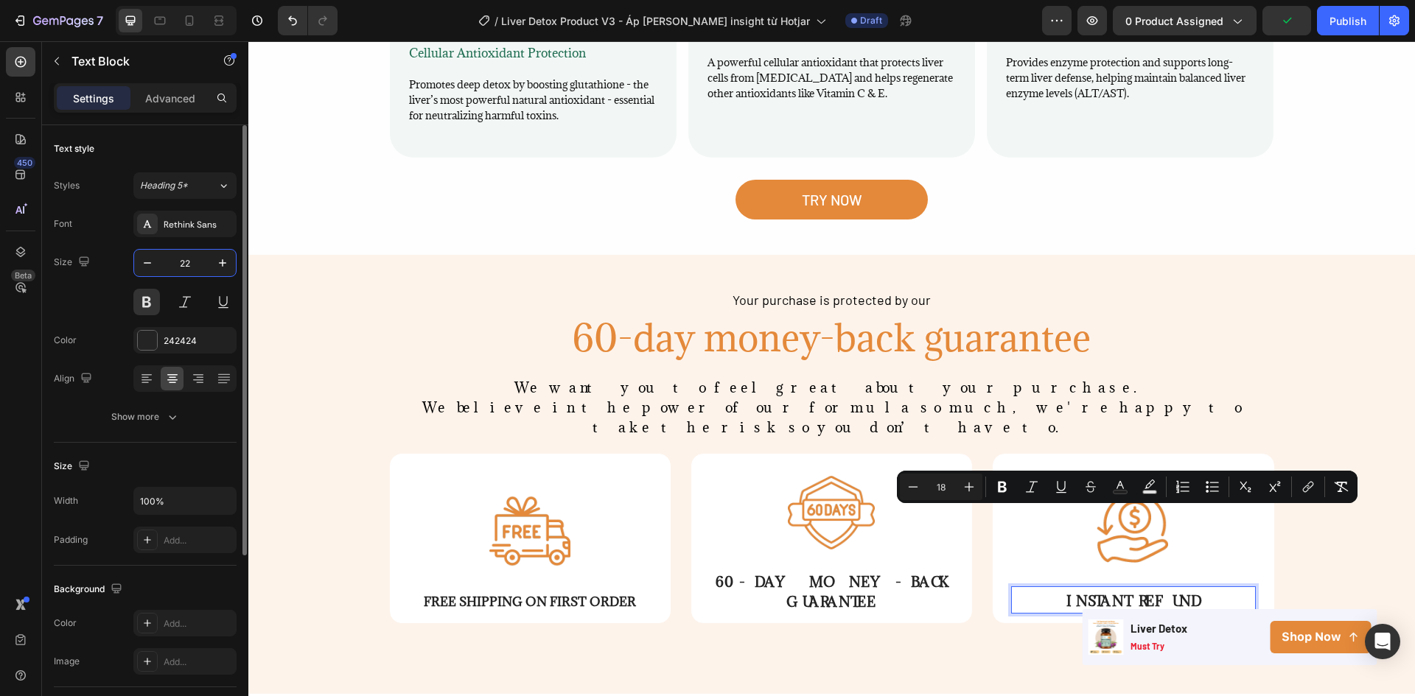
click at [190, 272] on input "22" at bounding box center [185, 263] width 49 height 27
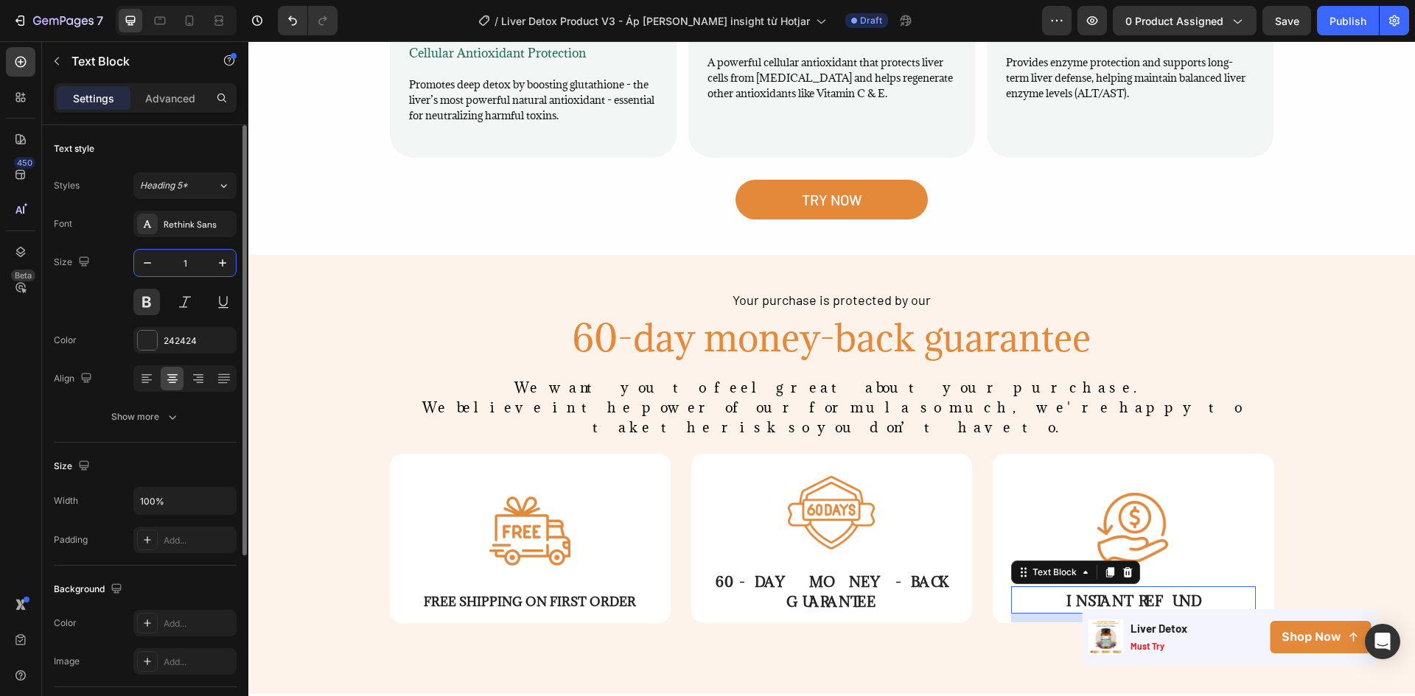
type input "18"
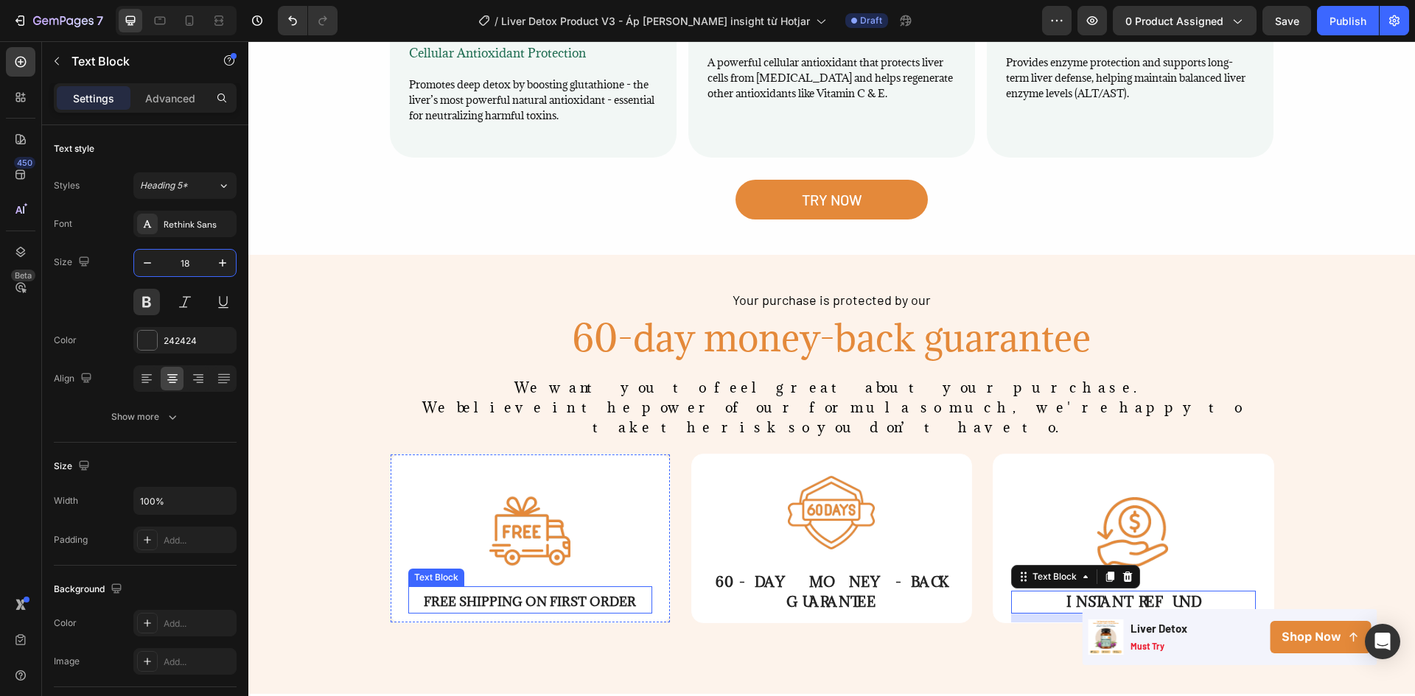
click at [495, 594] on span "FREE SHIPPING ON FIRST ORDER" at bounding box center [530, 602] width 212 height 16
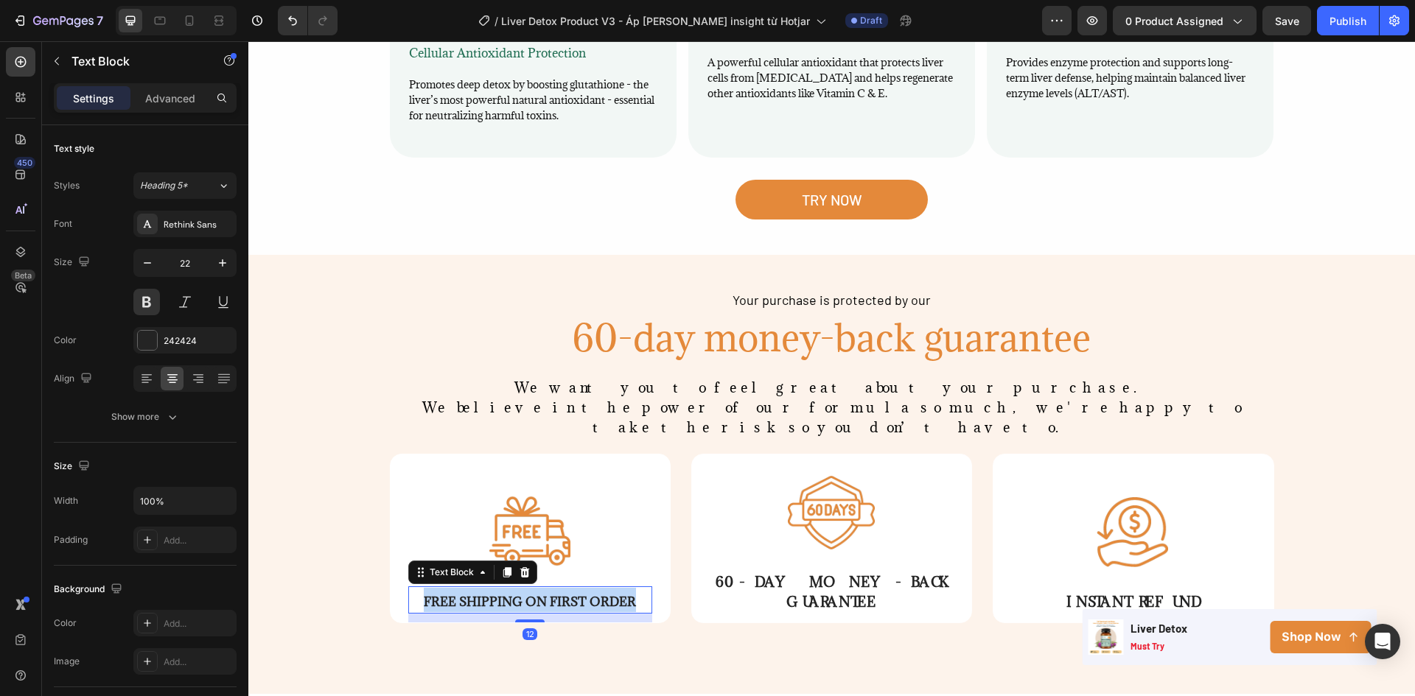
click at [495, 594] on span "FREE SHIPPING ON FIRST ORDER" at bounding box center [530, 602] width 212 height 16
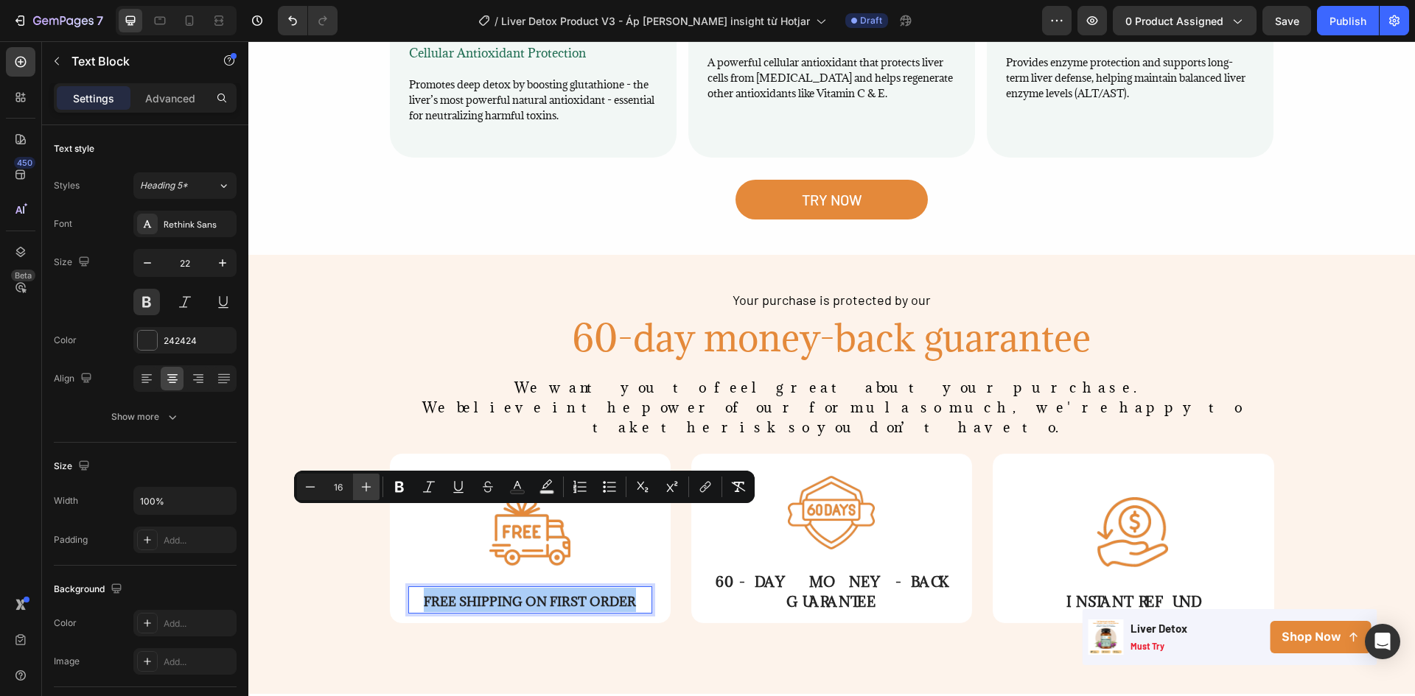
click at [356, 486] on button "Plus" at bounding box center [366, 487] width 27 height 27
type input "18"
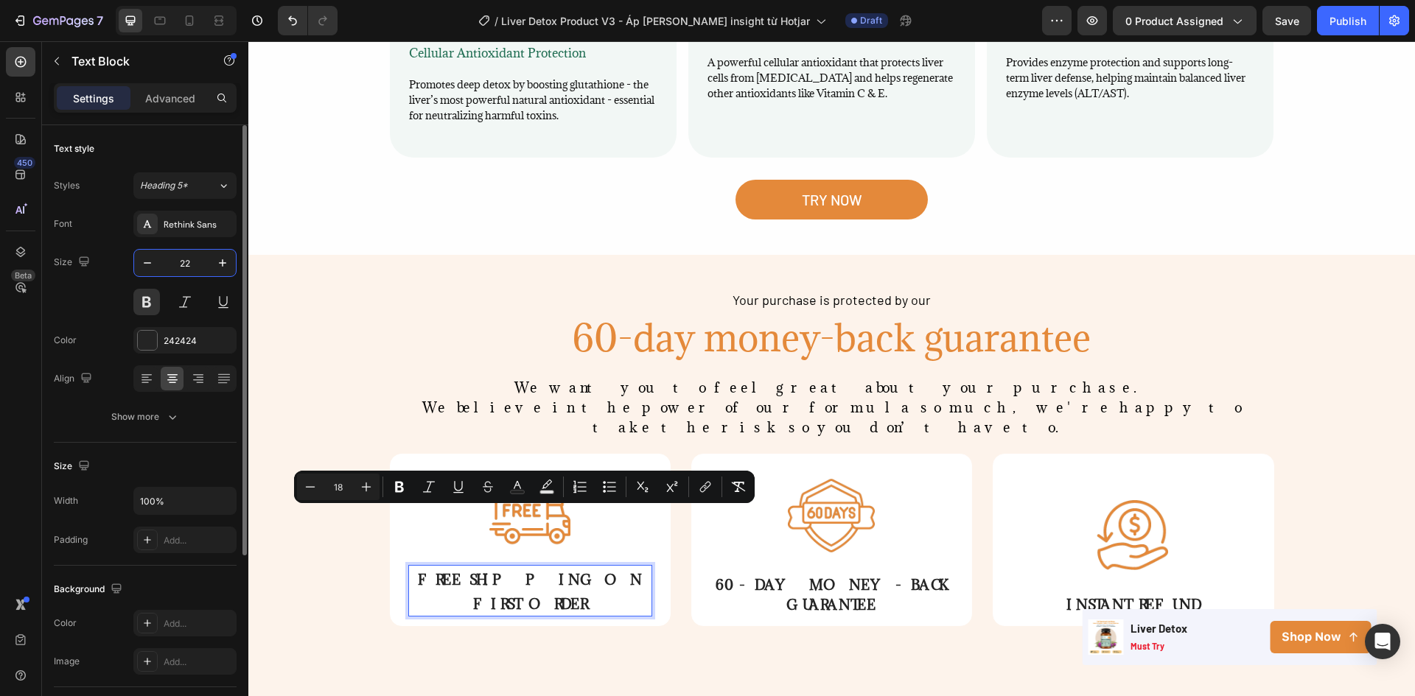
click at [181, 256] on input "22" at bounding box center [185, 263] width 49 height 27
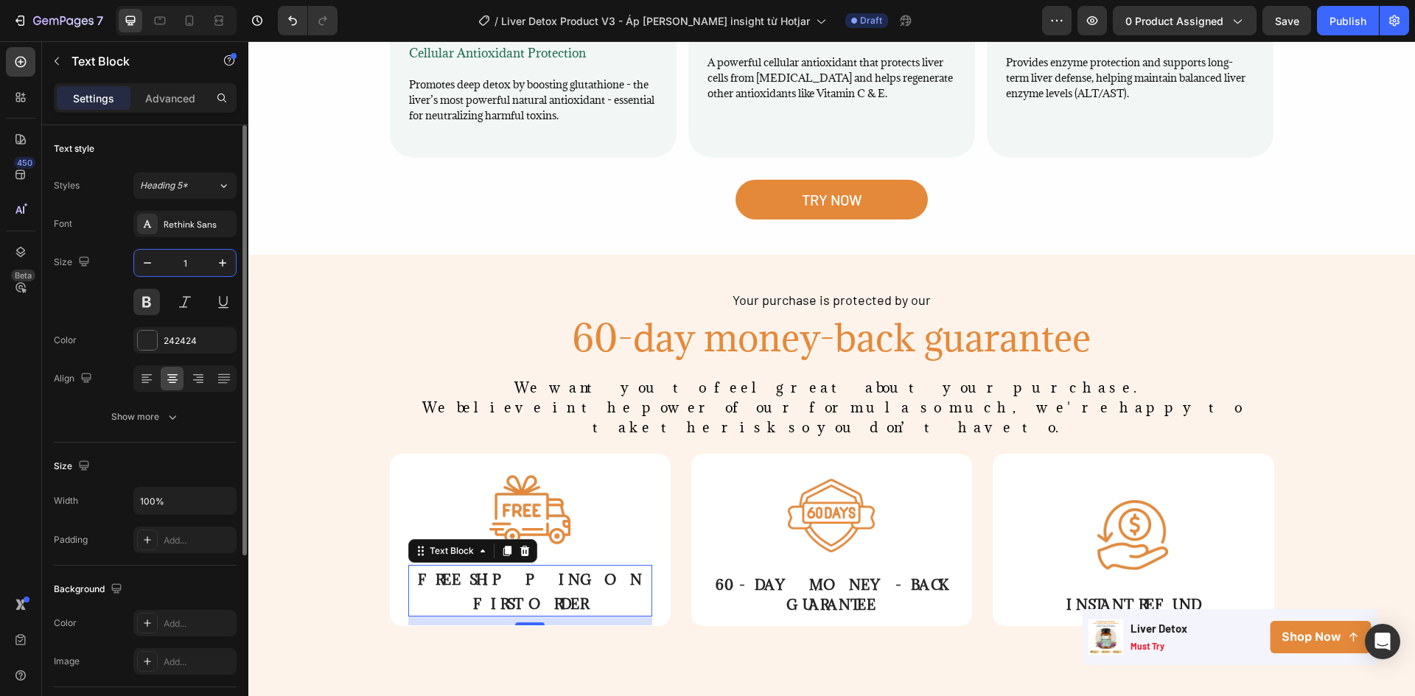
type input "18"
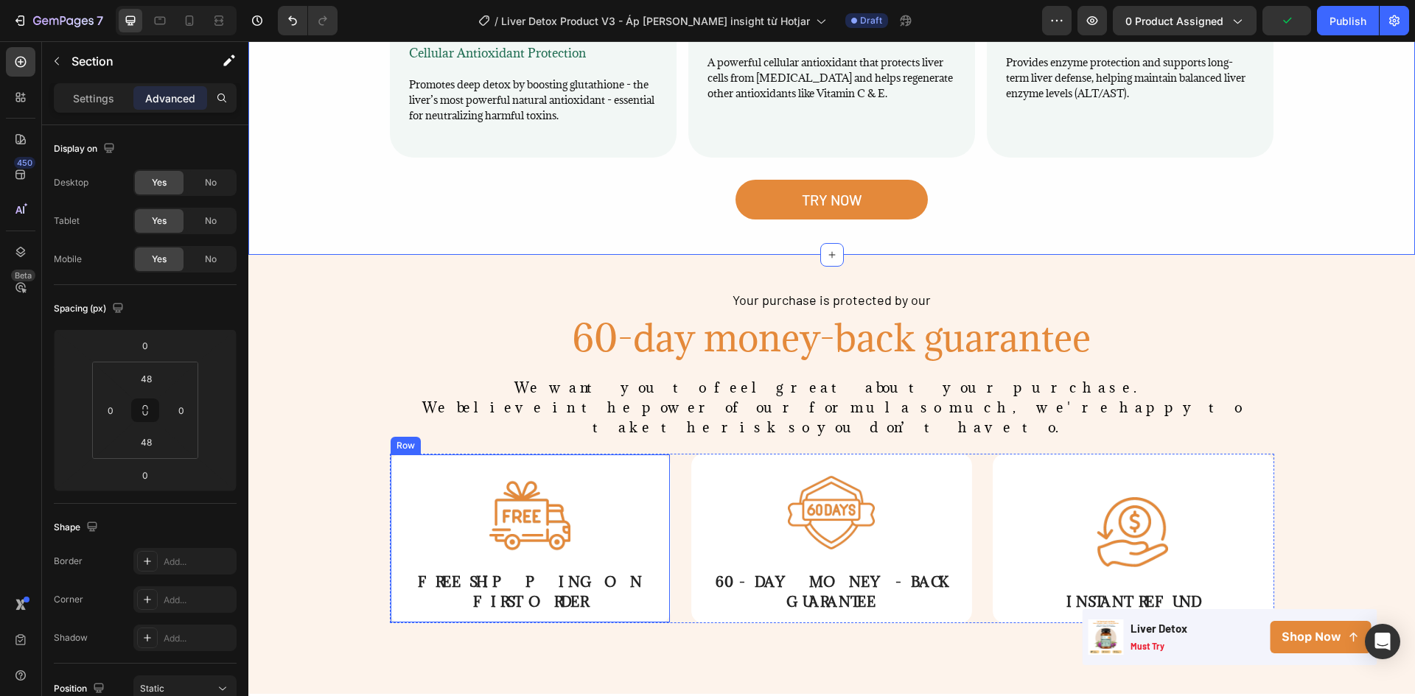
click at [623, 455] on div "Image FREE SHIPPING ON FIRST ORDER Text Block" at bounding box center [530, 539] width 244 height 168
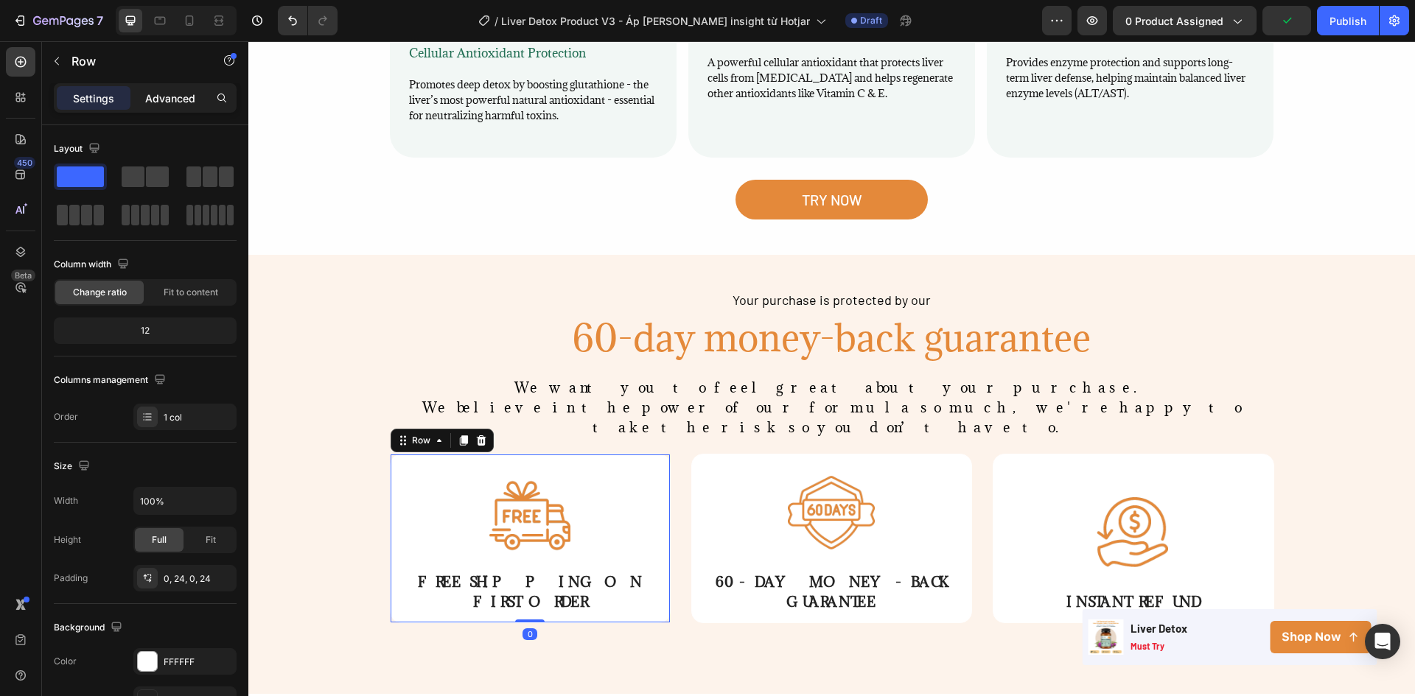
click at [169, 97] on p "Advanced" at bounding box center [170, 98] width 50 height 15
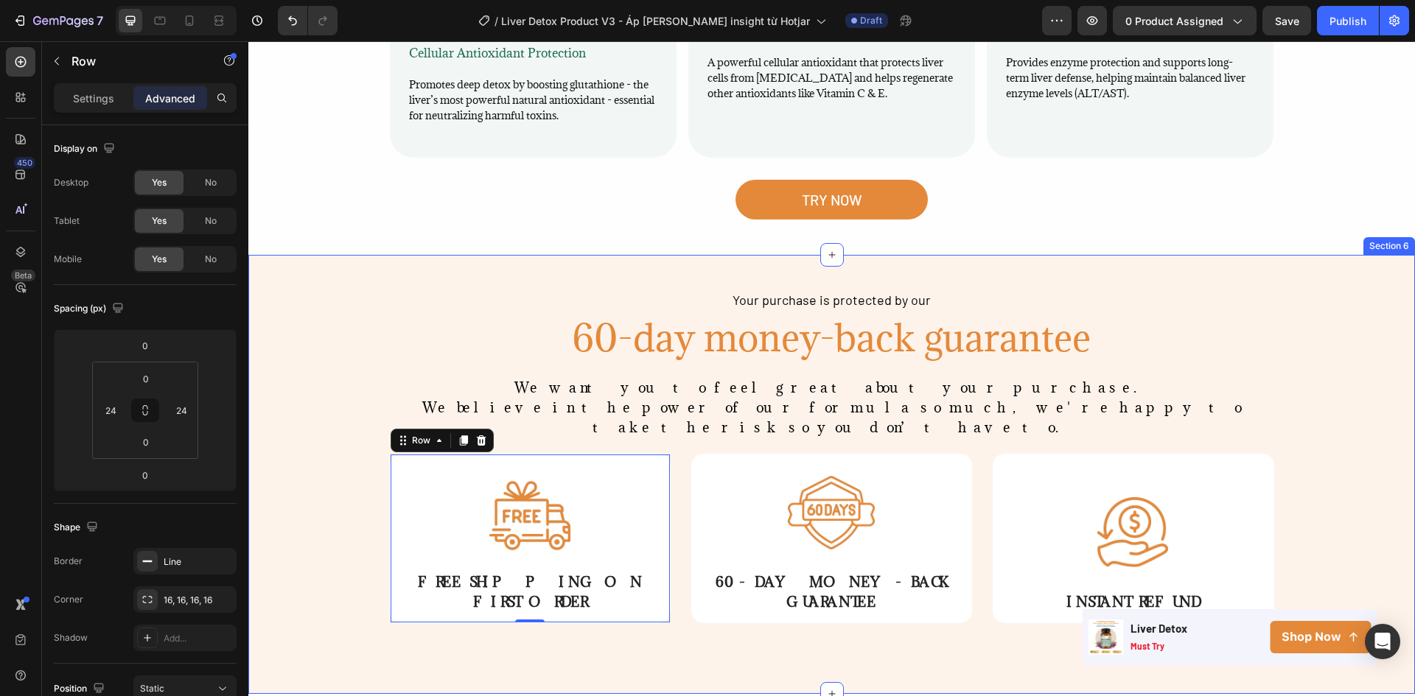
click at [304, 290] on div "Your purchase is protected by our Text Block 60-day money-back guarantee Headin…" at bounding box center [831, 474] width 1166 height 368
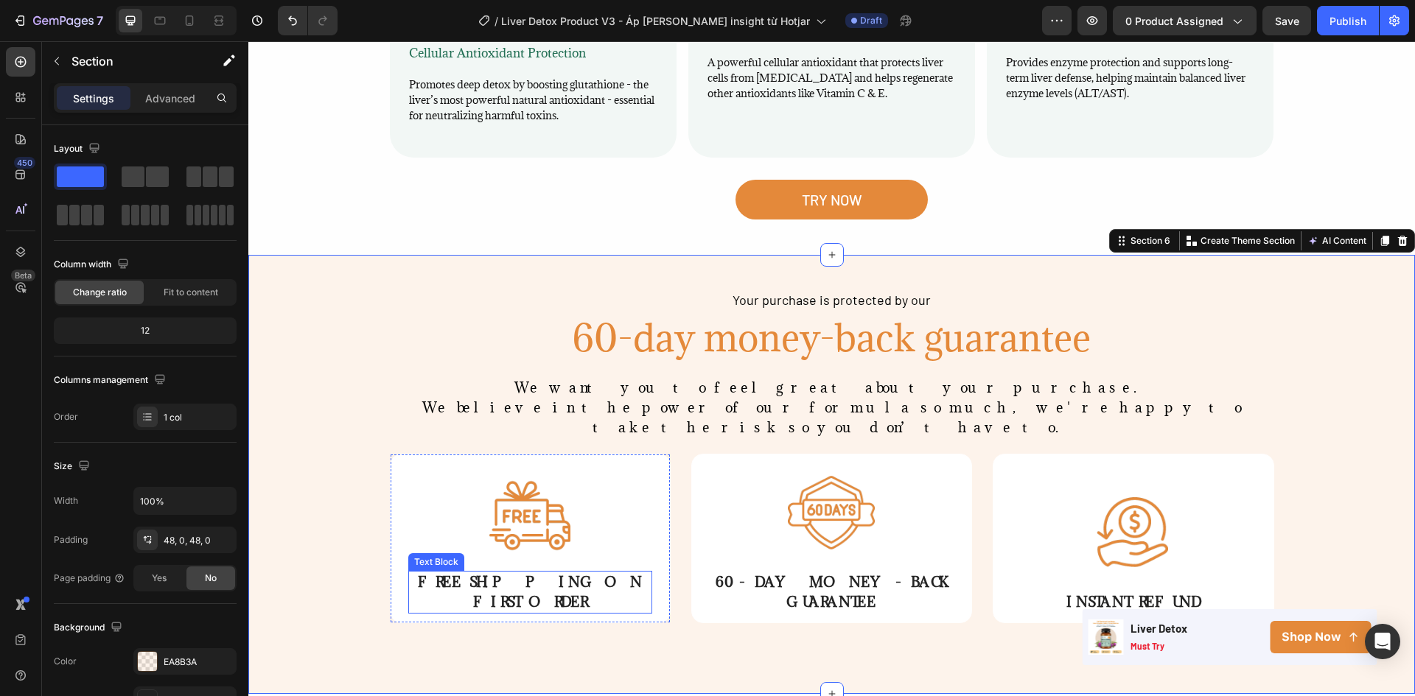
click at [548, 573] on span "FREE SHIPPING ON FIRST ORDER" at bounding box center [530, 592] width 224 height 38
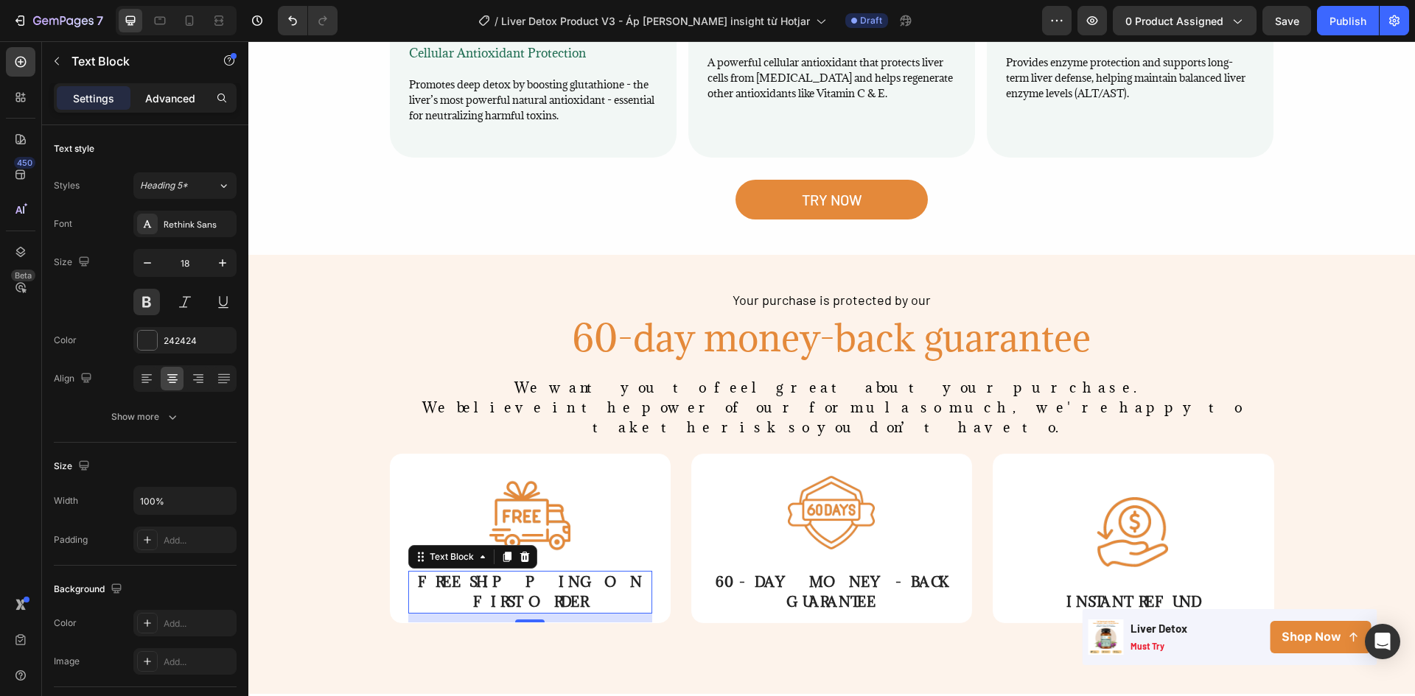
click at [173, 97] on p "Advanced" at bounding box center [170, 98] width 50 height 15
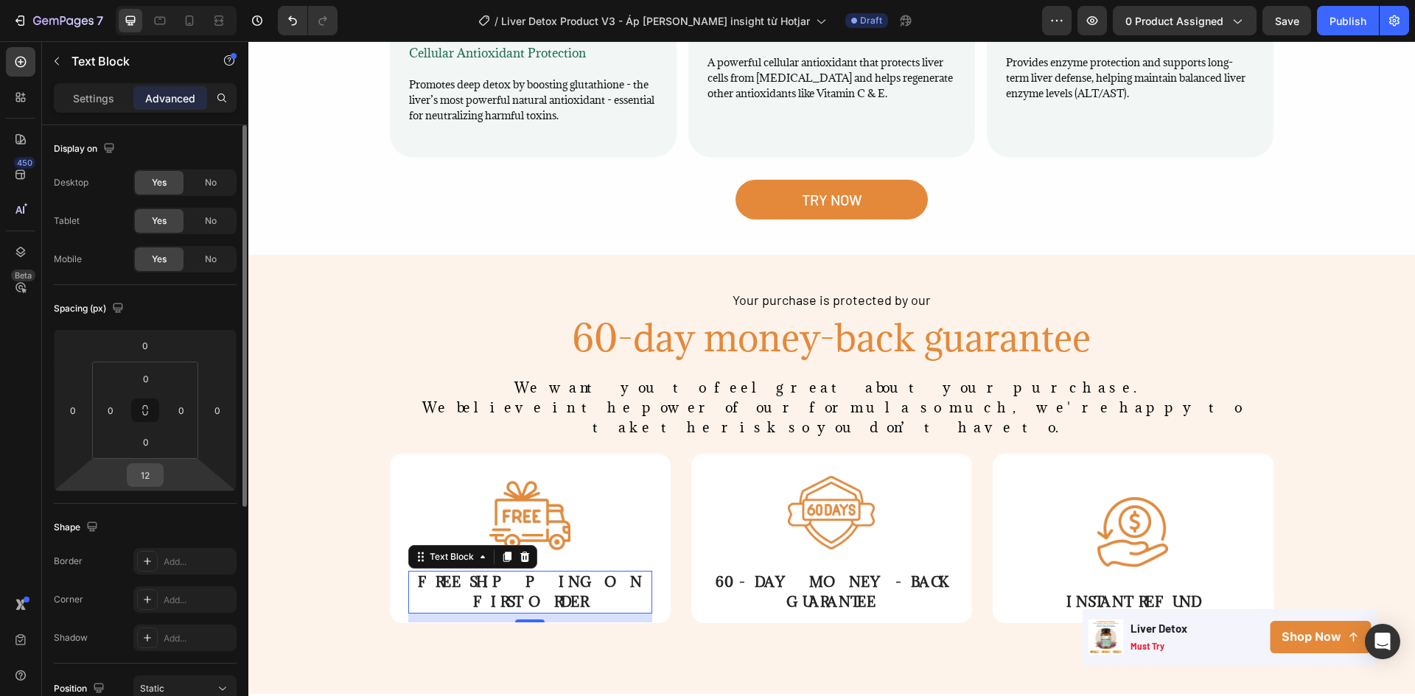
click at [130, 0] on html "7 Version history / Liver Detox Product V3 - Áp dụng insight từ Hotjar Draft Pr…" at bounding box center [707, 0] width 1415 height 0
click at [143, 477] on input "12" at bounding box center [144, 475] width 29 height 22
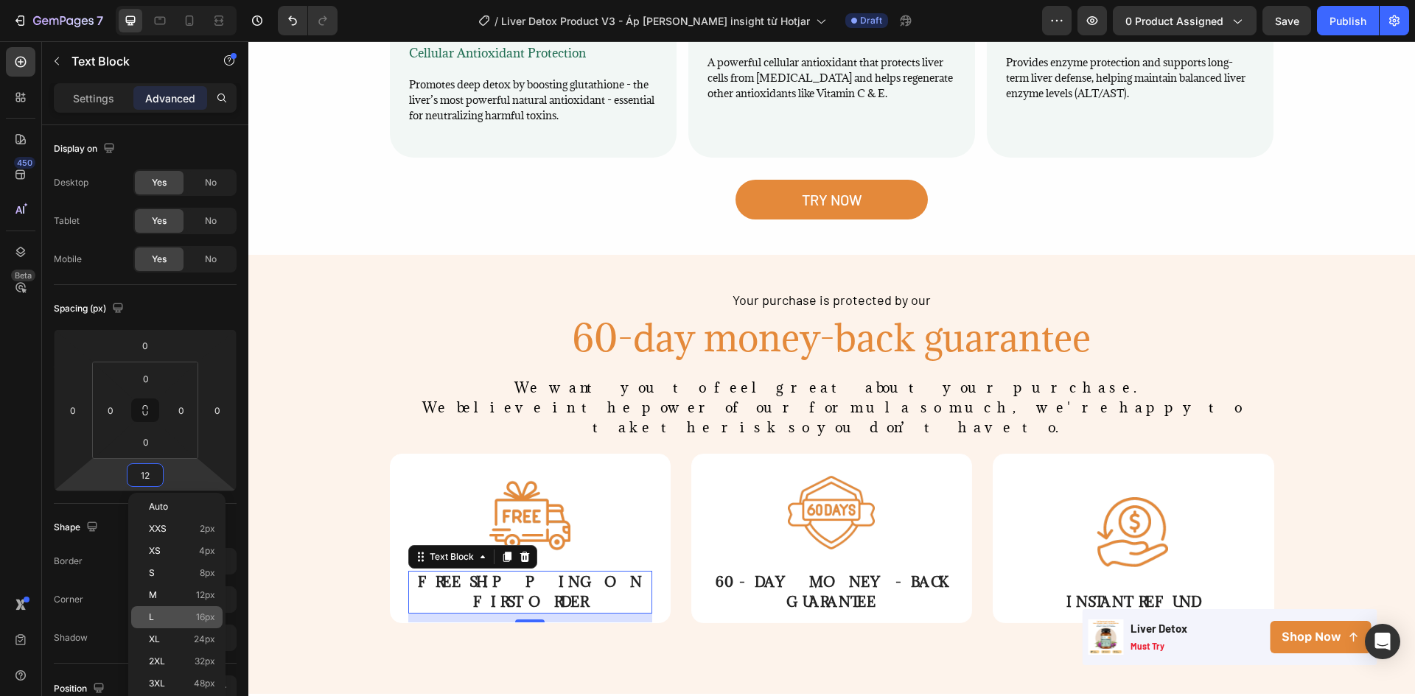
click at [179, 617] on p "L 16px" at bounding box center [182, 617] width 66 height 10
type input "16"
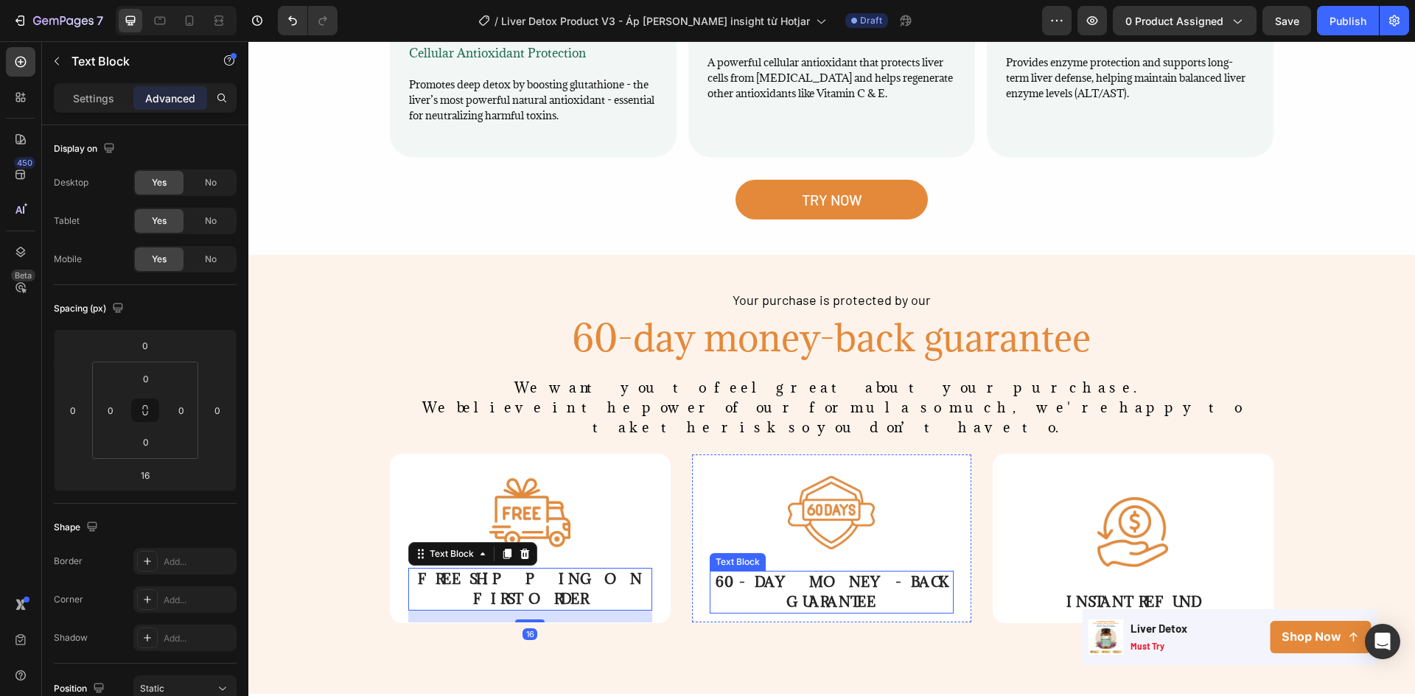
click at [752, 573] on span "60-DAY MONEY-BACK GUARANTEE" at bounding box center [831, 592] width 232 height 38
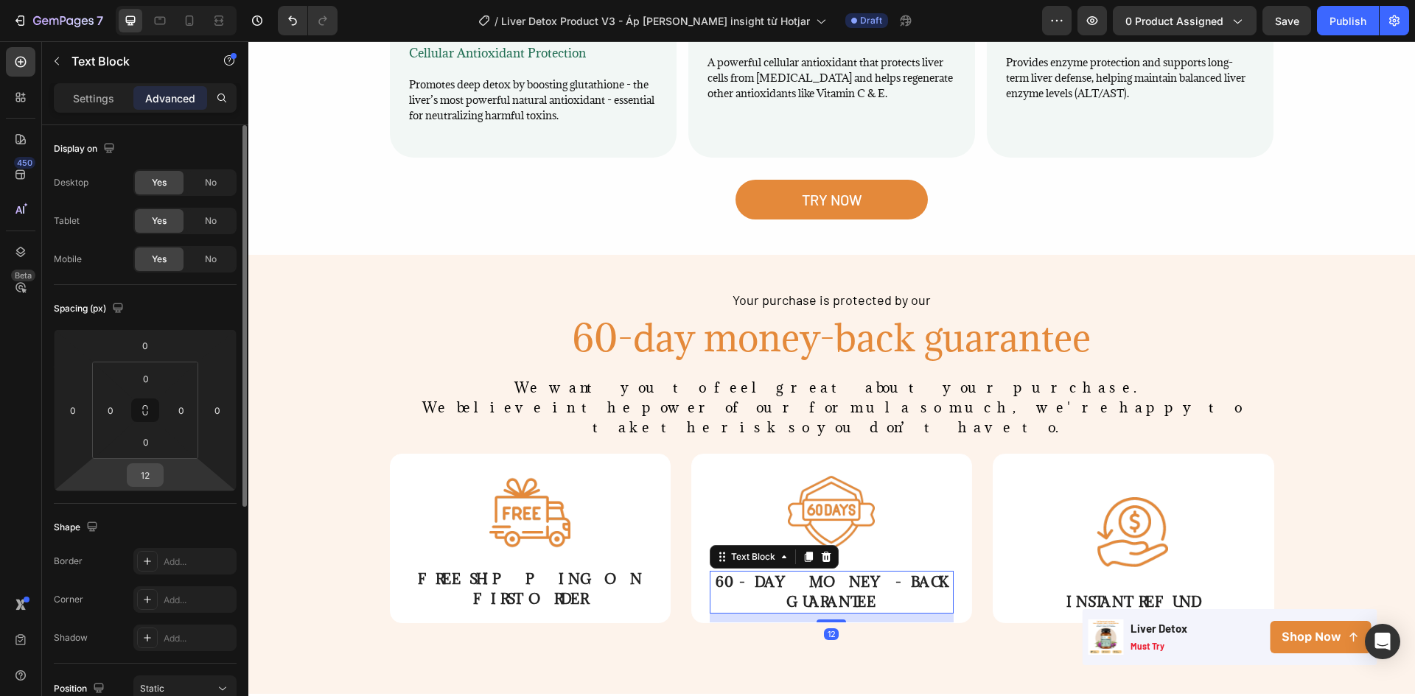
click at [147, 480] on input "12" at bounding box center [144, 475] width 29 height 22
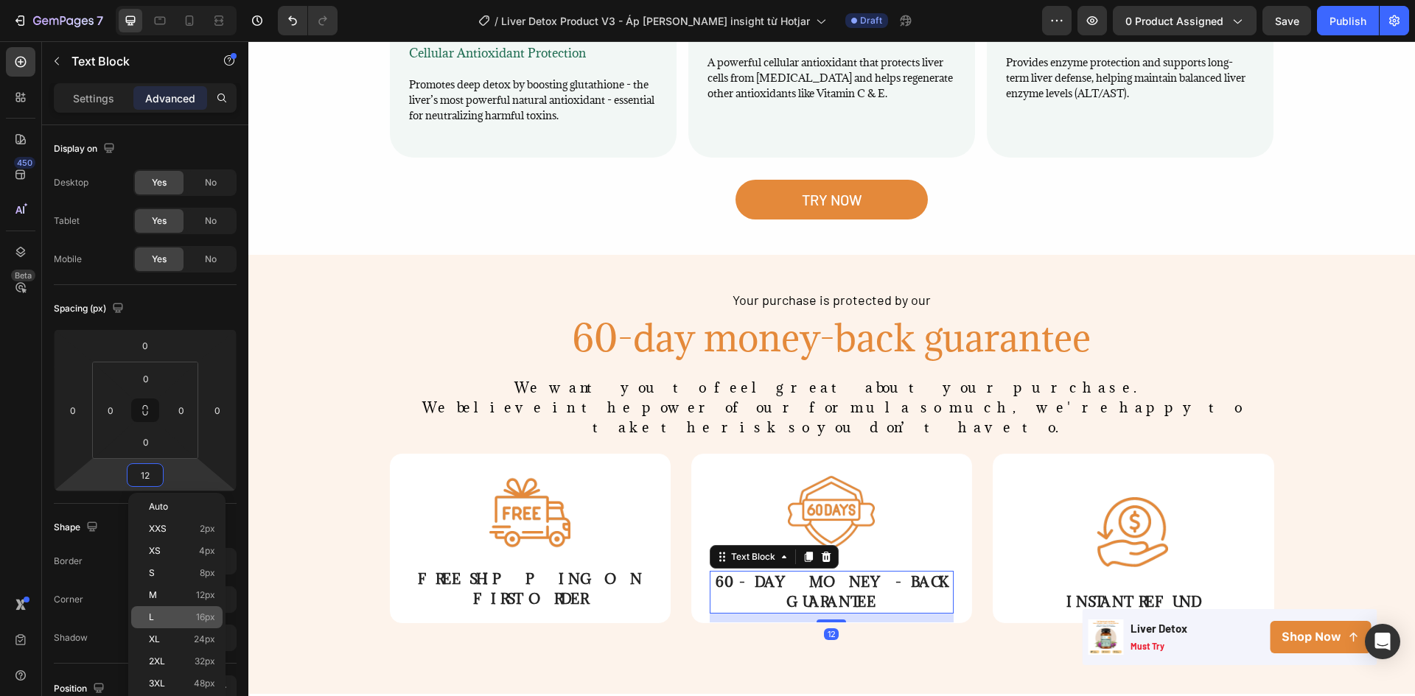
click at [161, 621] on p "L 16px" at bounding box center [182, 617] width 66 height 10
type input "16"
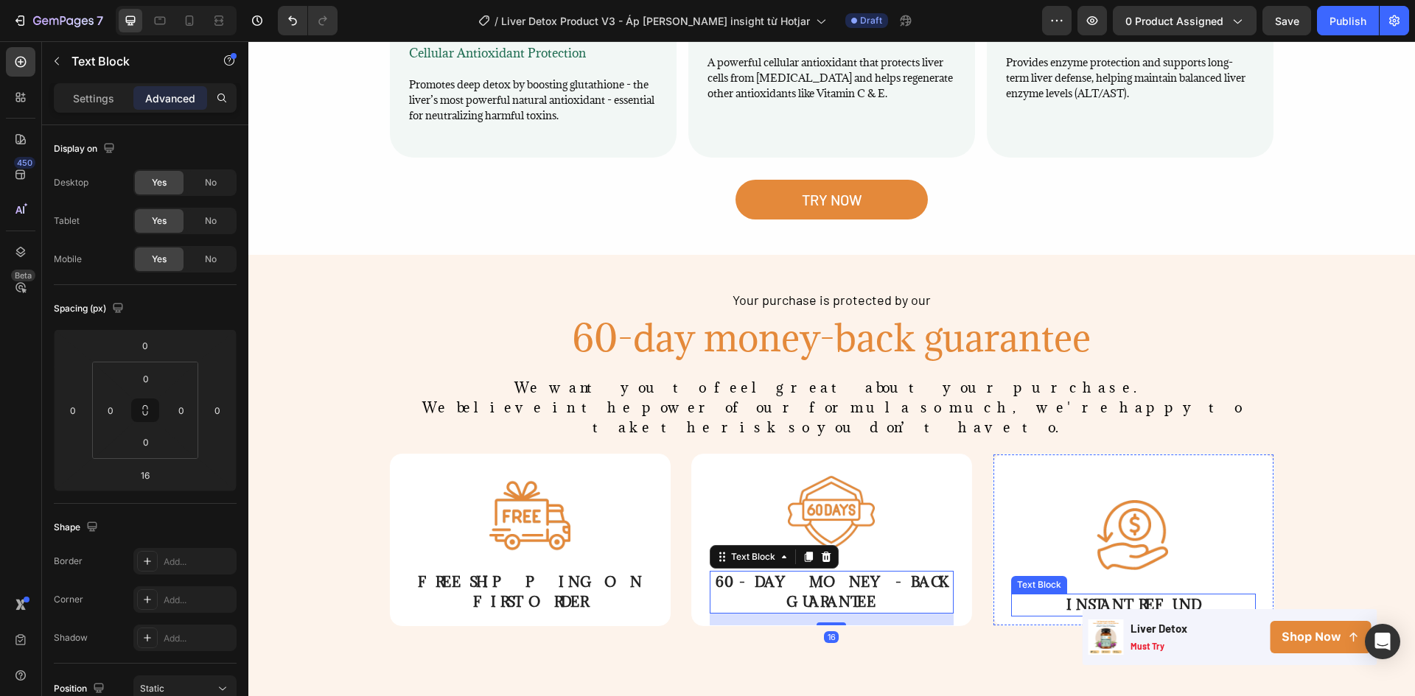
click at [1083, 596] on span "INSTANT REFUND" at bounding box center [1133, 605] width 134 height 18
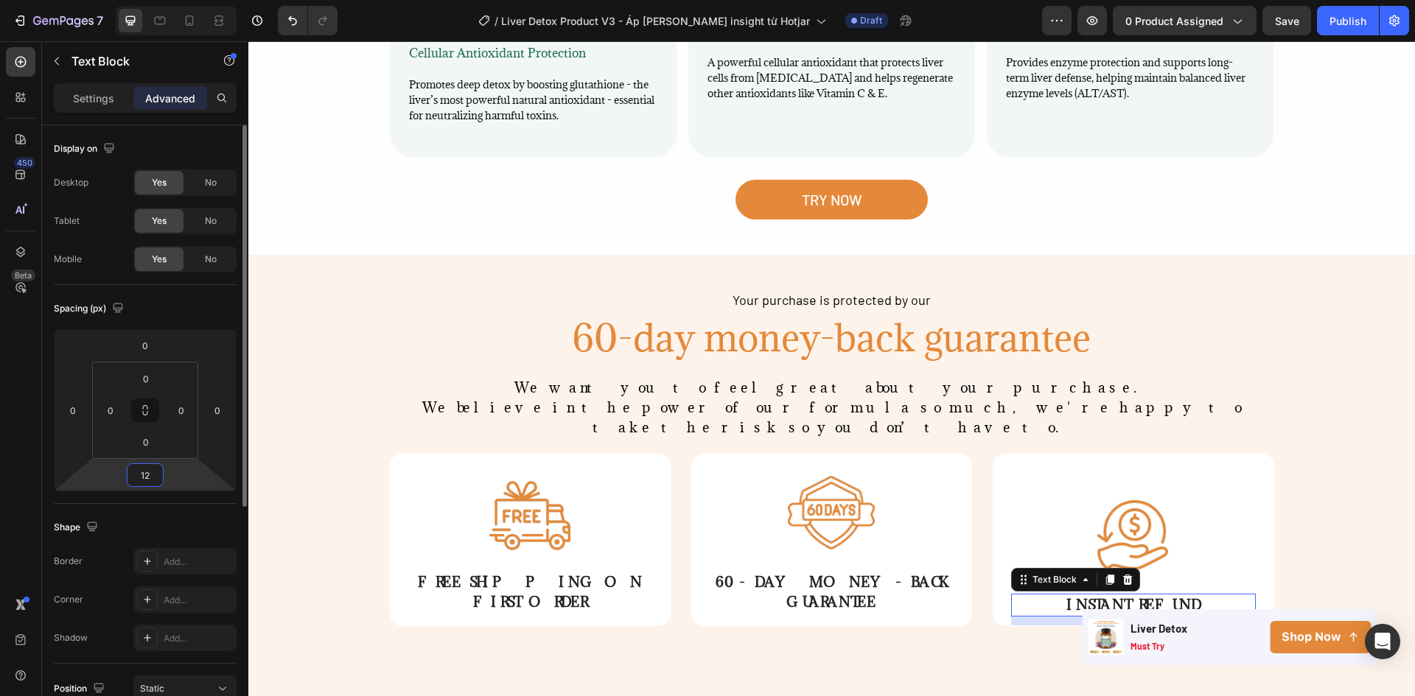
click at [144, 478] on input "12" at bounding box center [144, 475] width 29 height 22
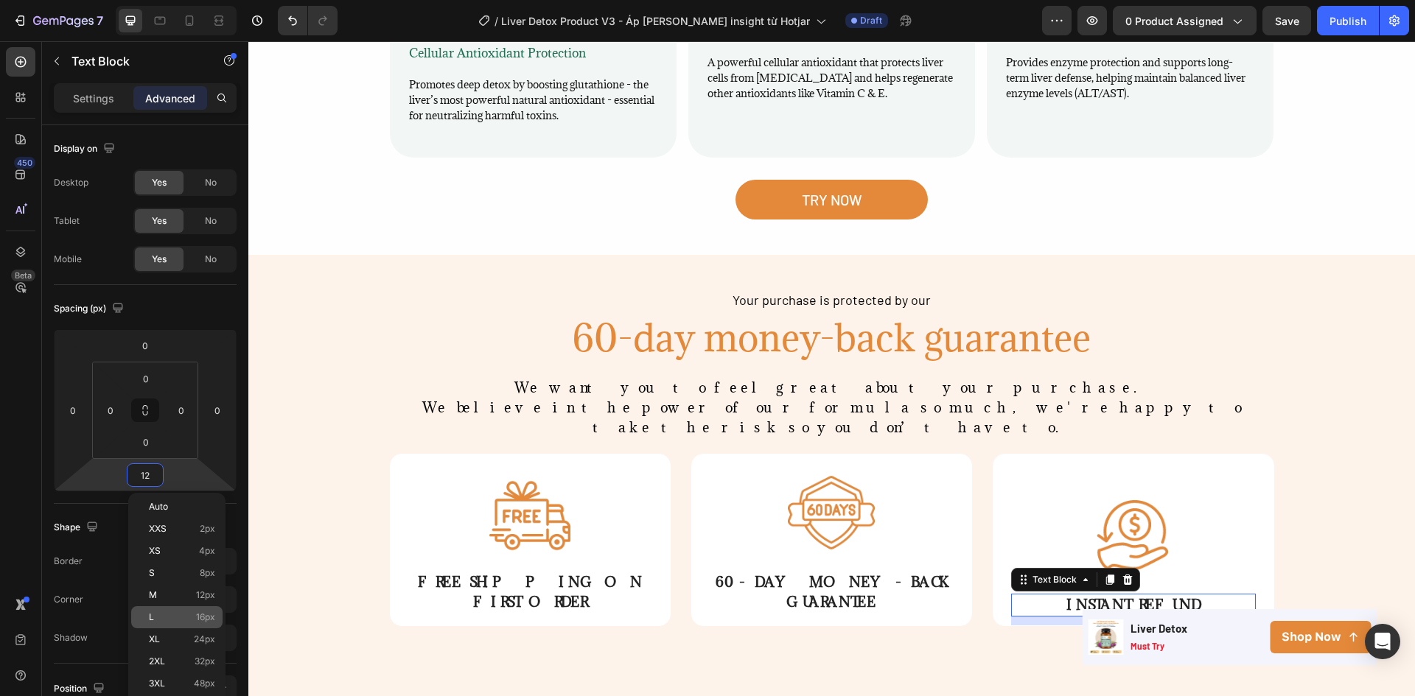
click at [180, 617] on p "L 16px" at bounding box center [182, 617] width 66 height 10
type input "16"
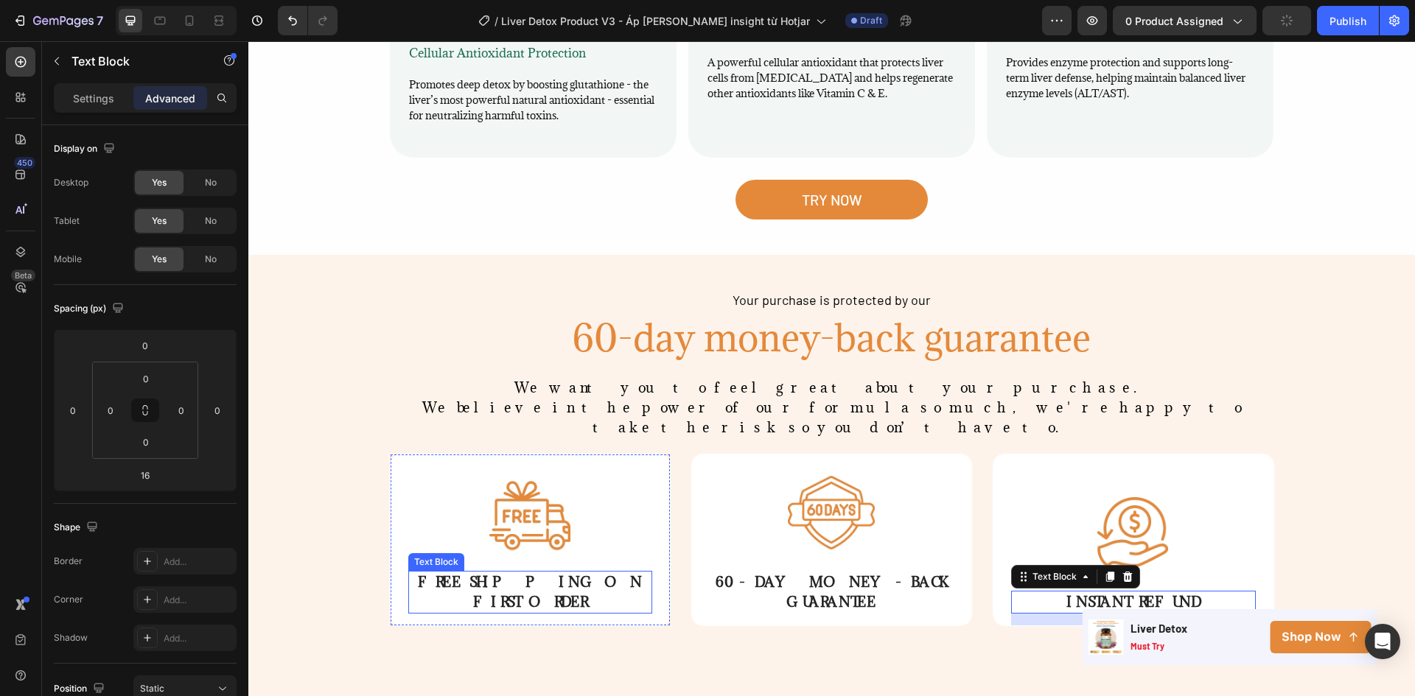
click at [514, 573] on span "FREE SHIPPING ON FIRST ORDER" at bounding box center [530, 592] width 224 height 38
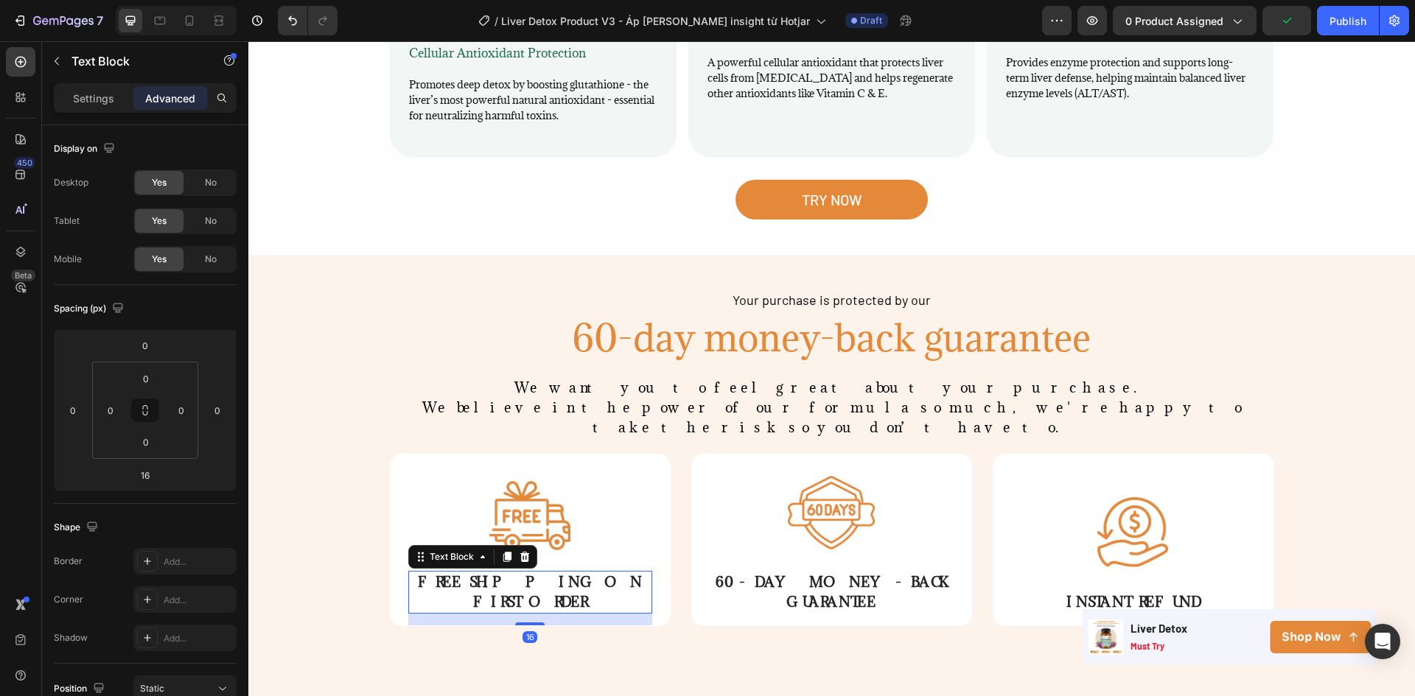
click at [83, 85] on div "Settings Advanced" at bounding box center [145, 97] width 183 height 29
click at [532, 475] on img at bounding box center [529, 515] width 81 height 81
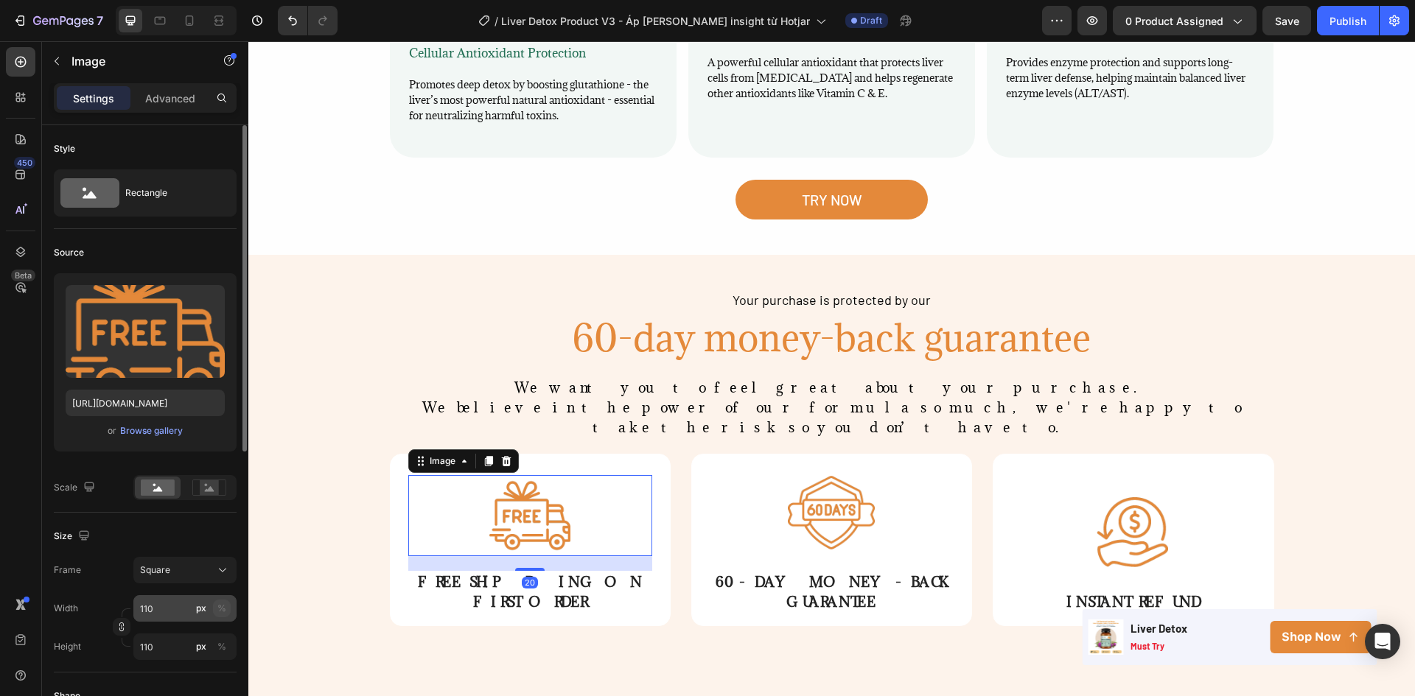
click at [225, 606] on div "%" at bounding box center [221, 608] width 9 height 13
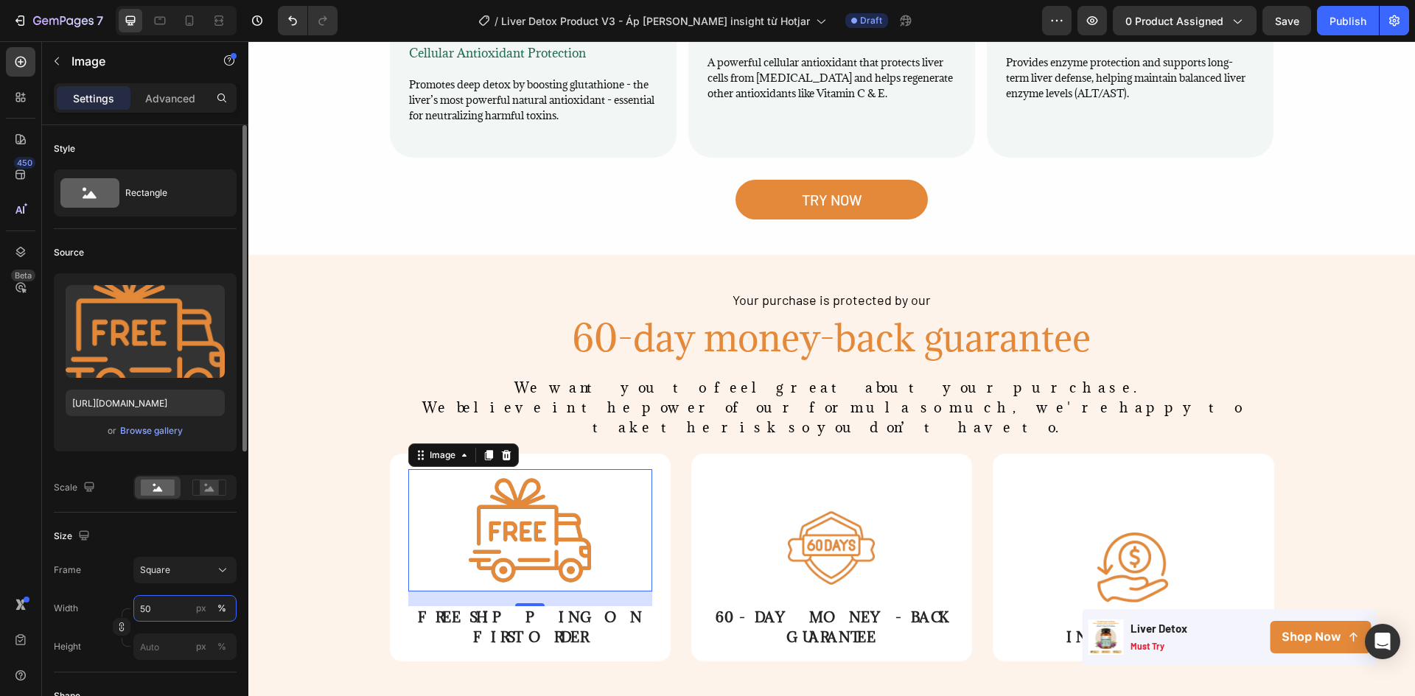
type input "5"
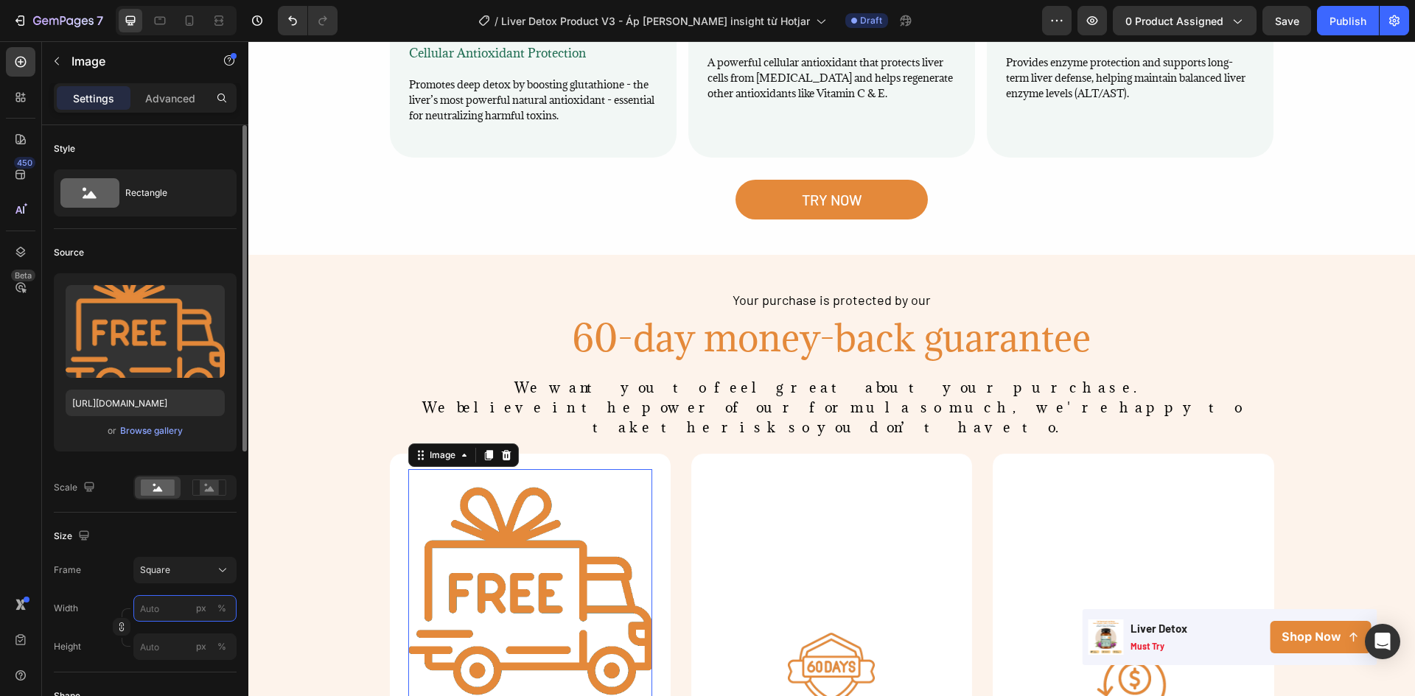
type input "2"
type input "20"
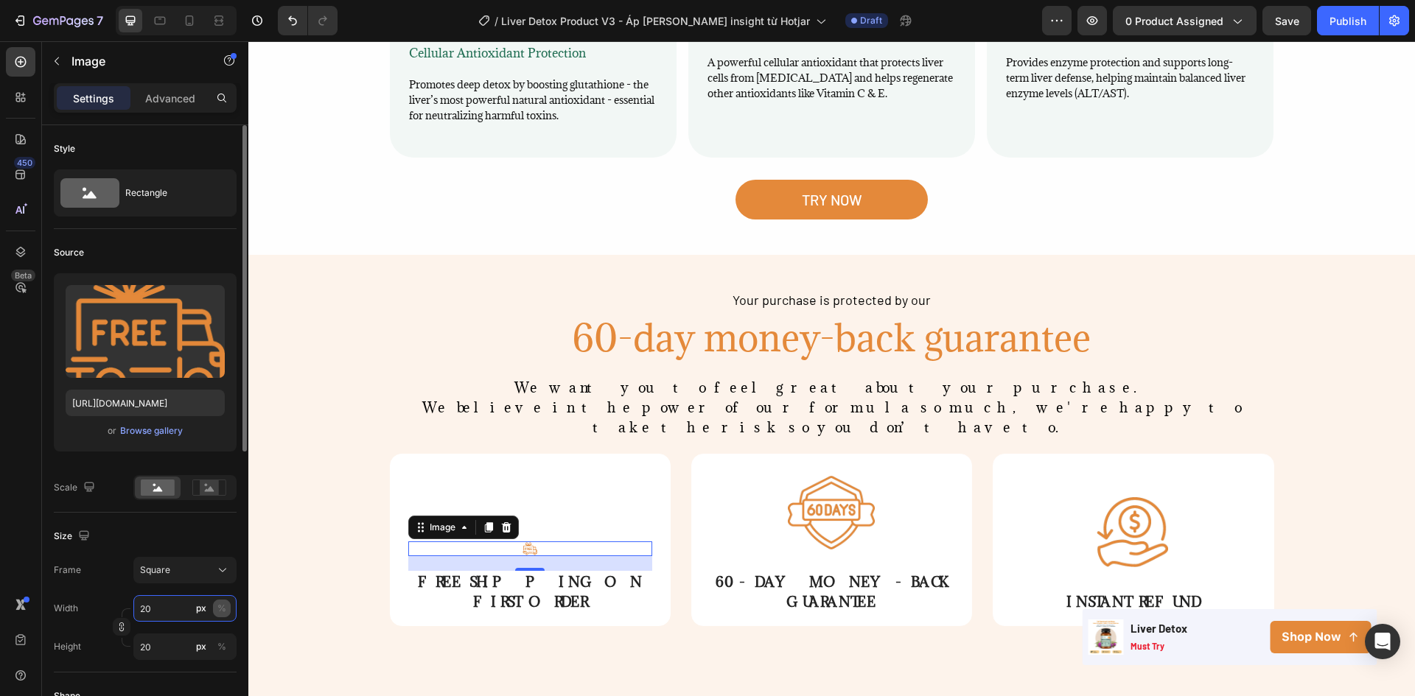
type input "20"
click at [219, 606] on div "%" at bounding box center [221, 608] width 9 height 13
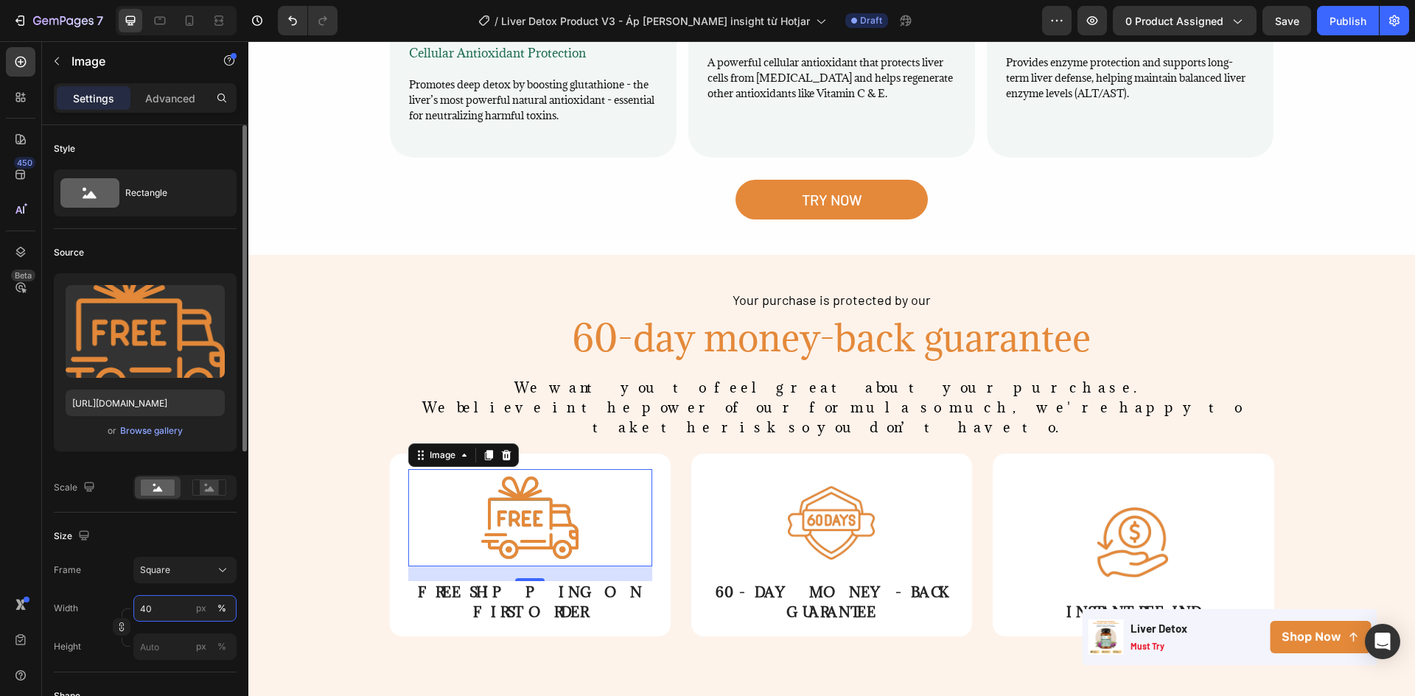
type input "4"
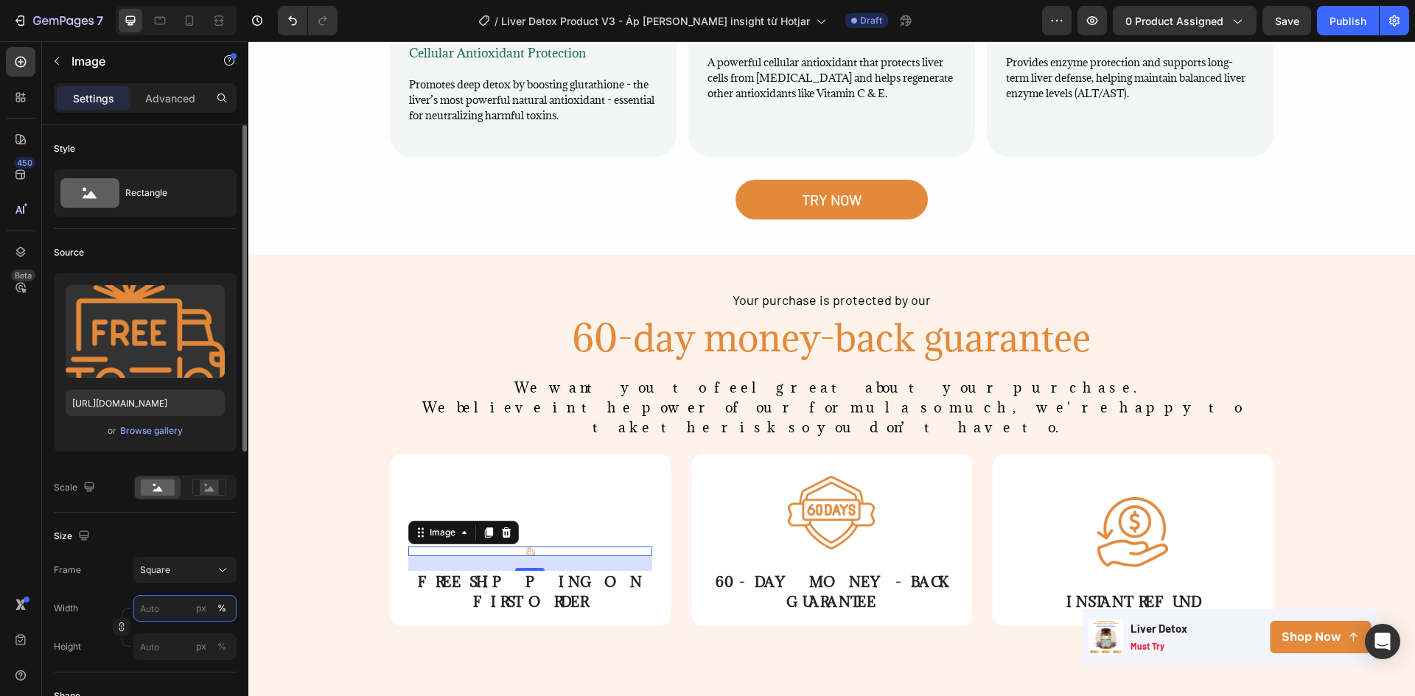
type input "3"
type input "30"
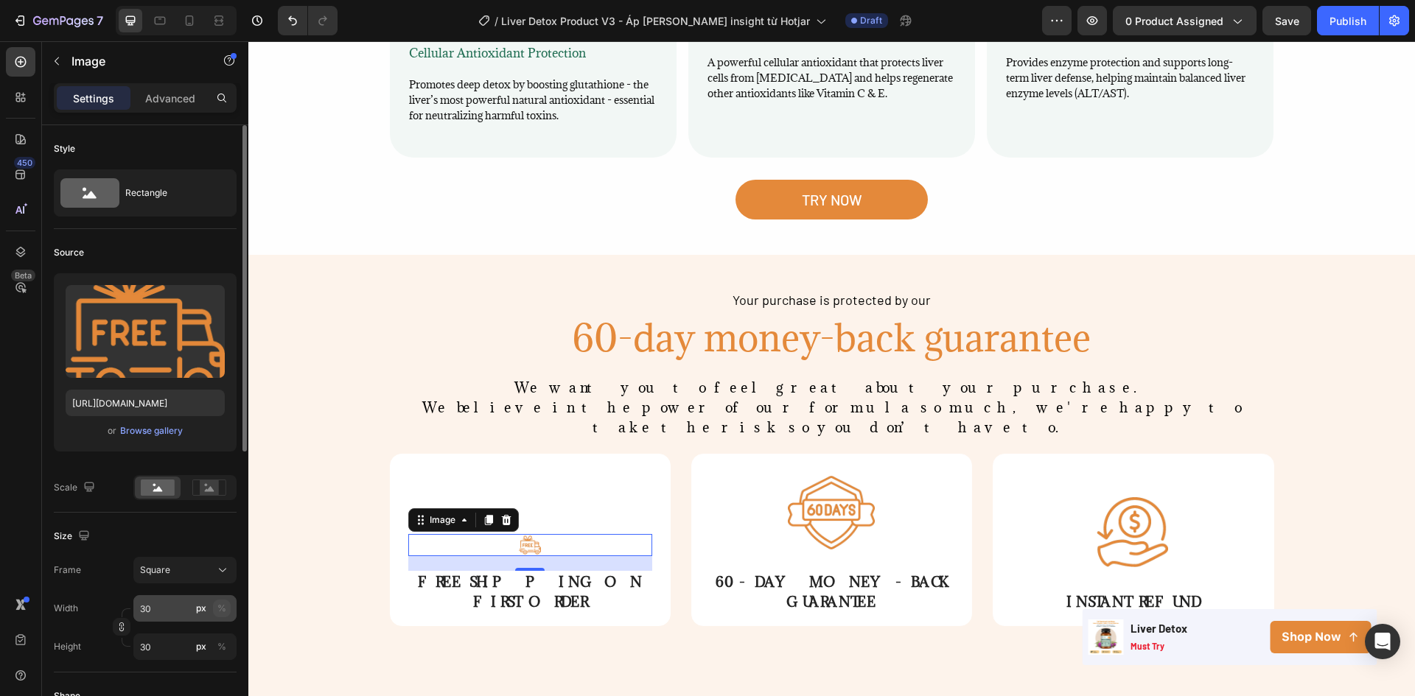
click at [220, 609] on div "%" at bounding box center [221, 608] width 9 height 13
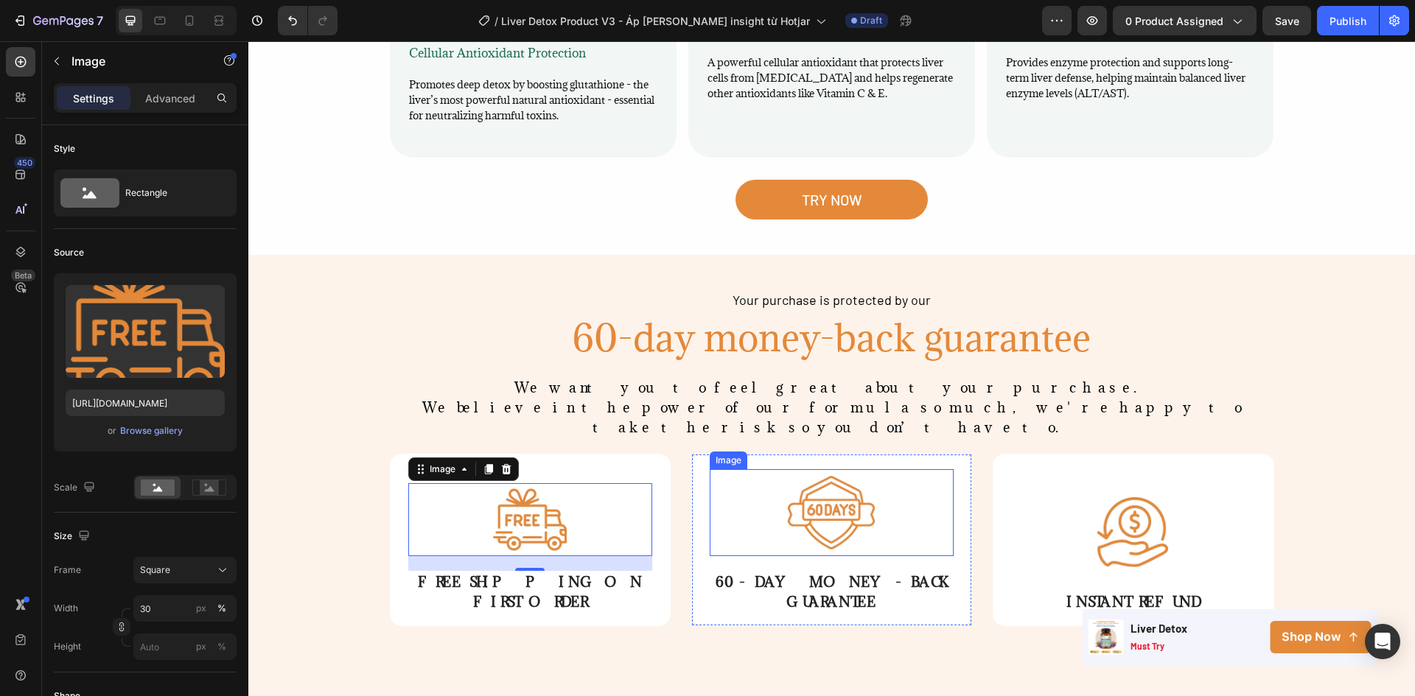
click at [860, 469] on img at bounding box center [831, 512] width 87 height 87
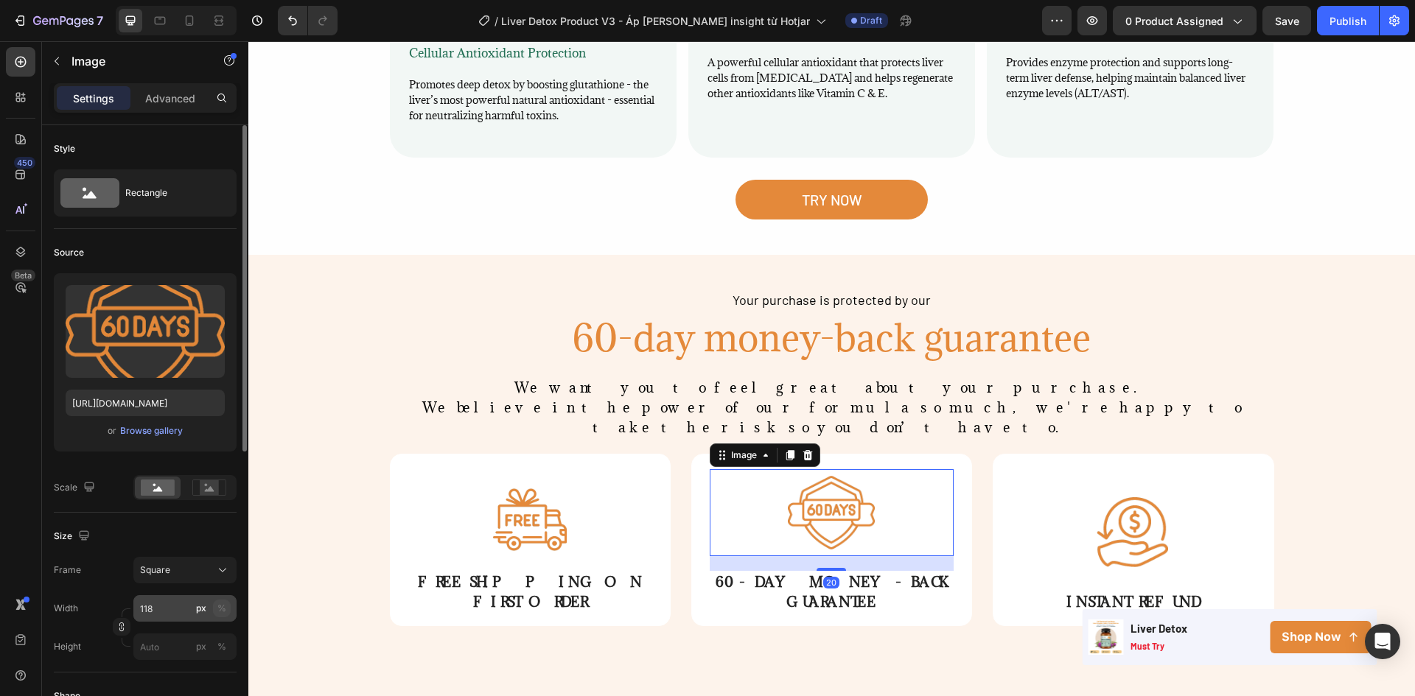
click at [220, 615] on div "%" at bounding box center [221, 608] width 9 height 13
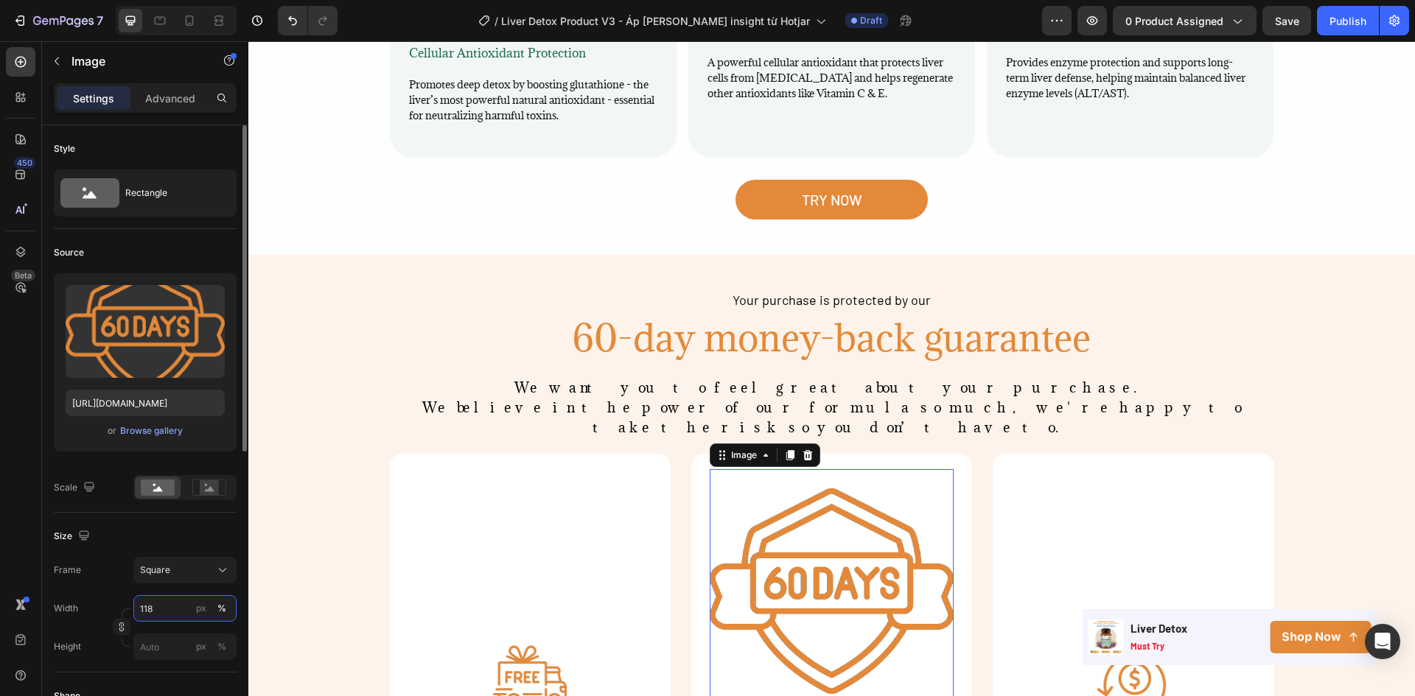
click at [164, 609] on input "118" at bounding box center [184, 608] width 103 height 27
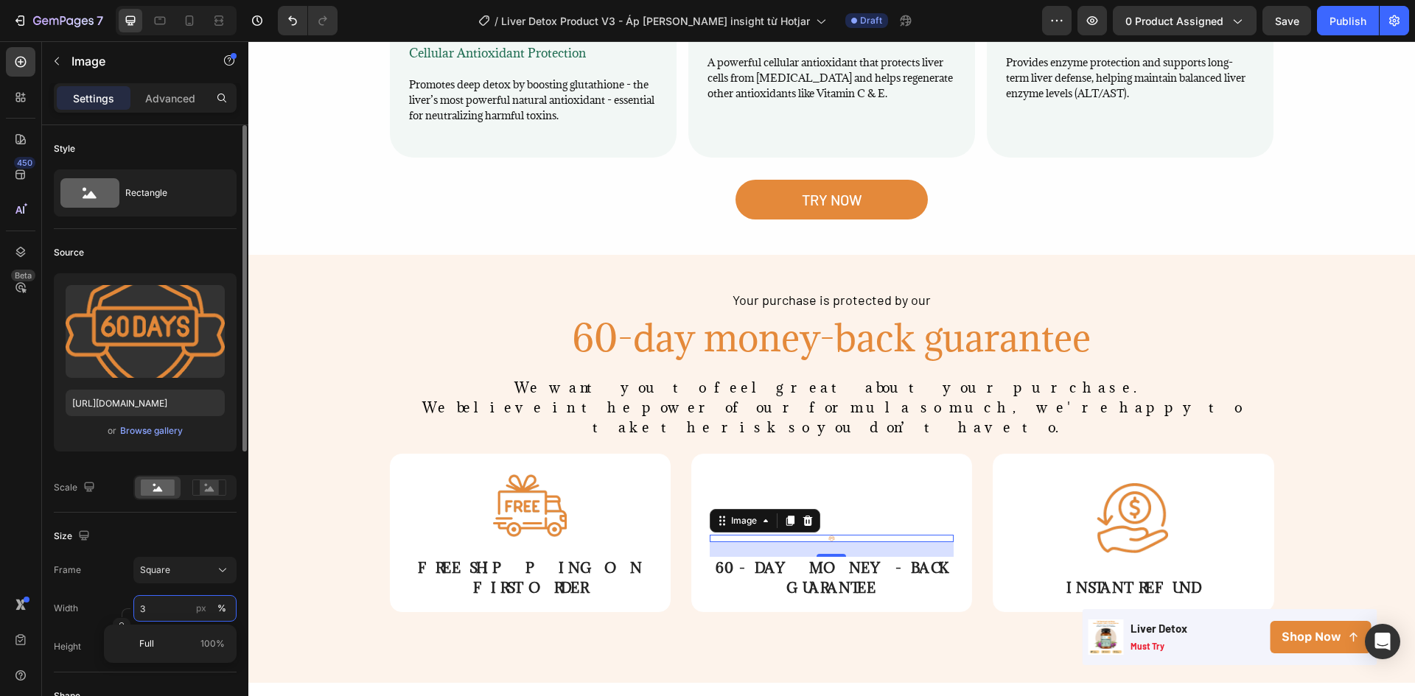
type input "30"
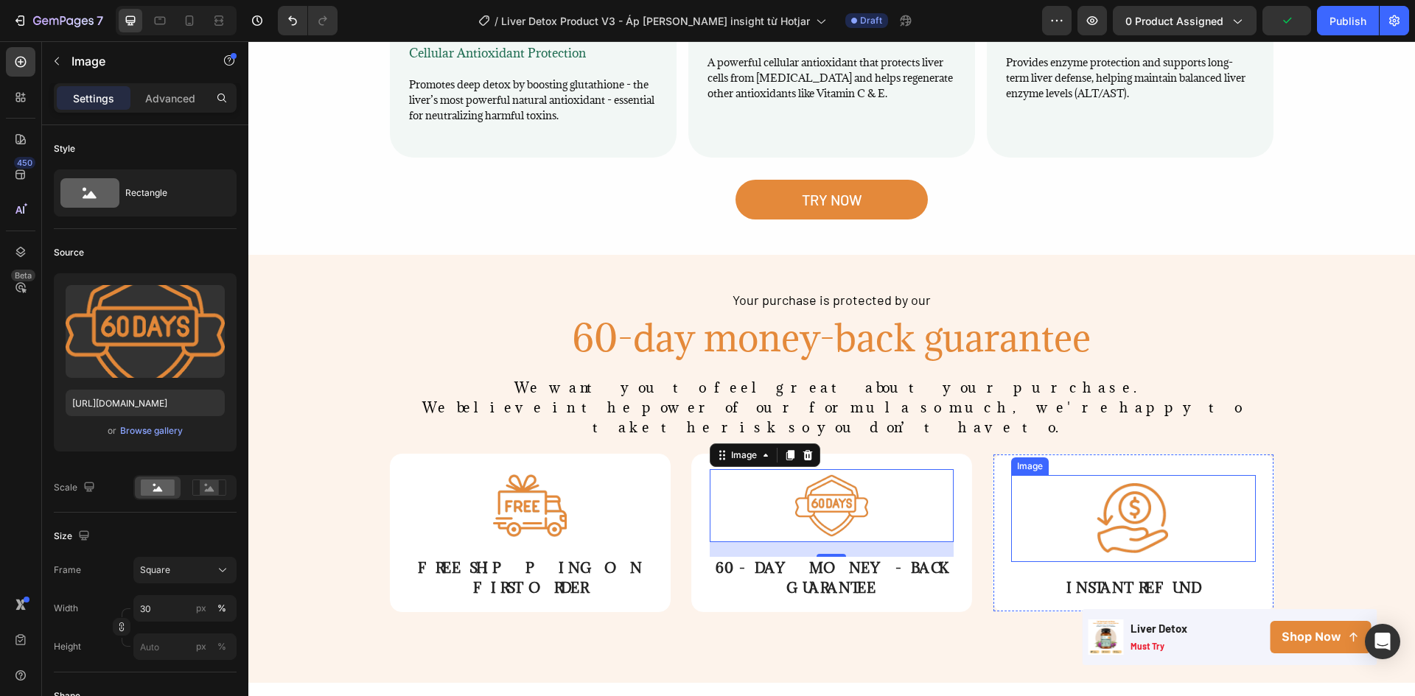
click at [1062, 475] on div at bounding box center [1133, 518] width 244 height 87
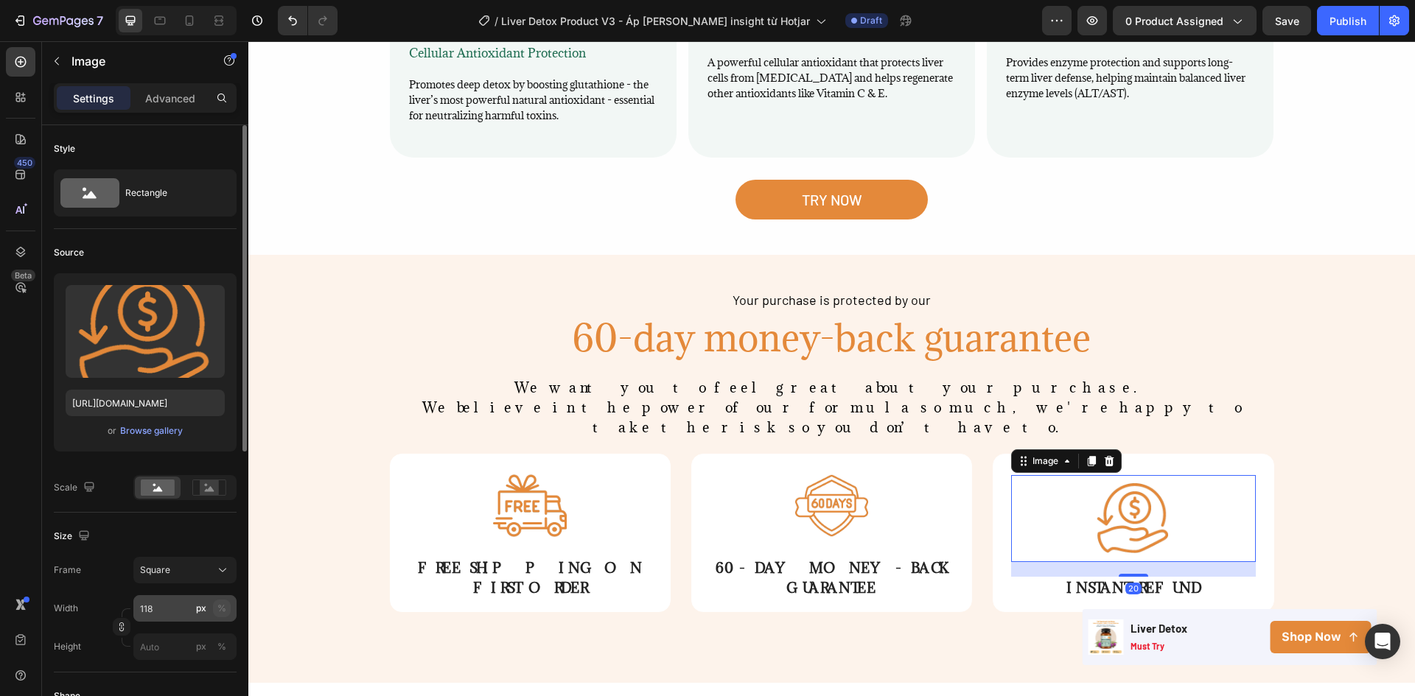
click at [220, 608] on div "%" at bounding box center [221, 608] width 9 height 13
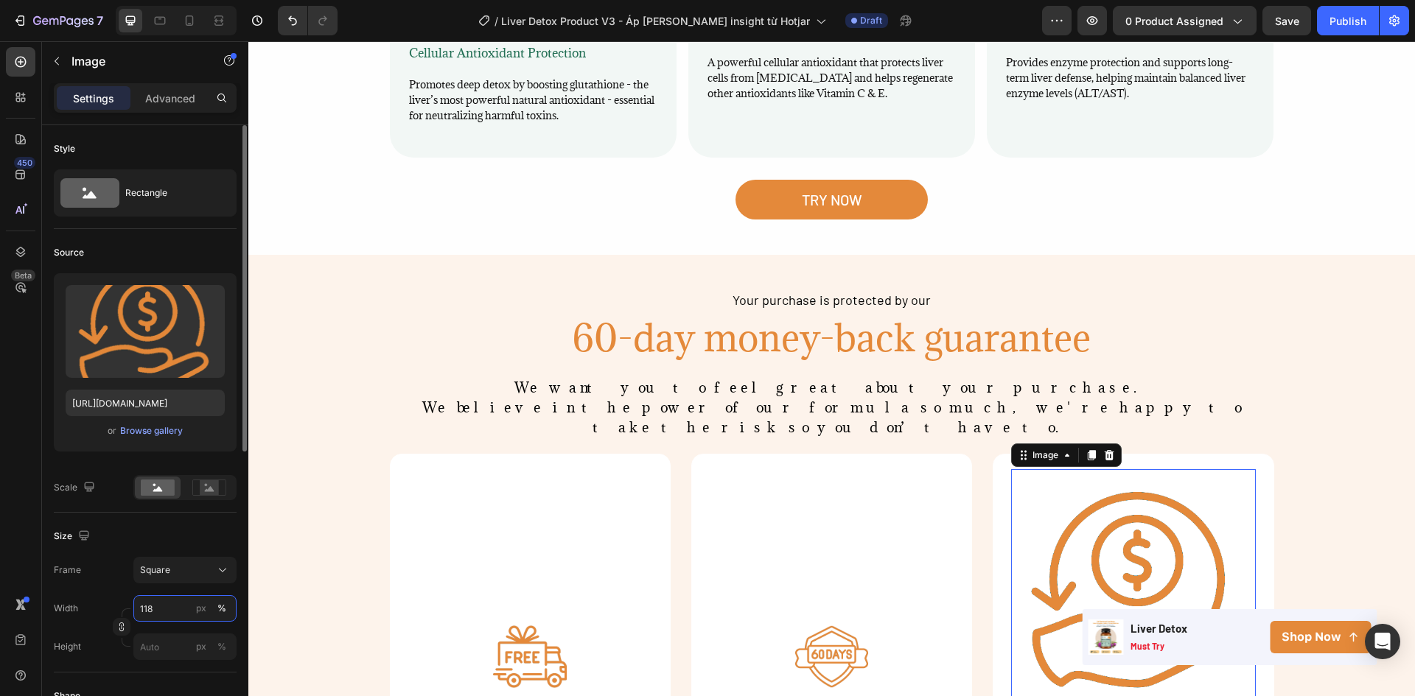
click at [167, 619] on input "118" at bounding box center [184, 608] width 103 height 27
type input "30"
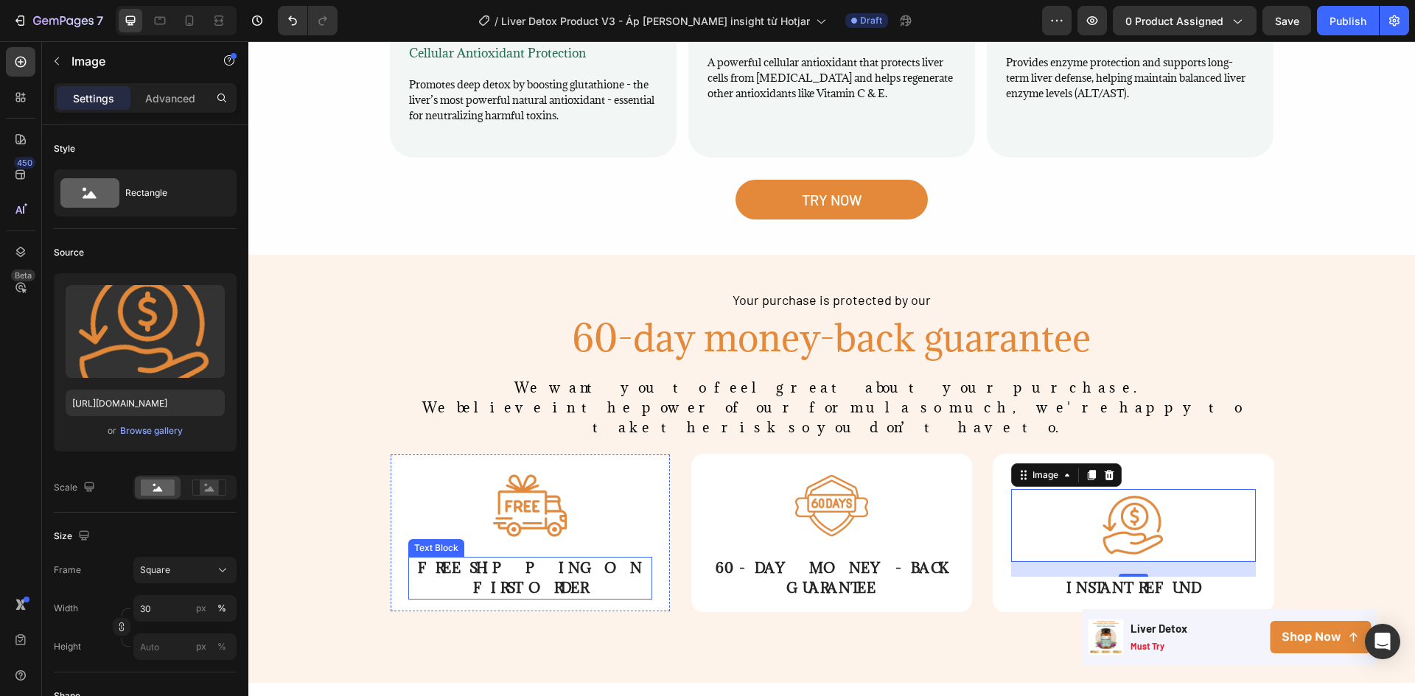
click at [507, 559] on span "FREE SHIPPING ON FIRST ORDER" at bounding box center [530, 578] width 224 height 38
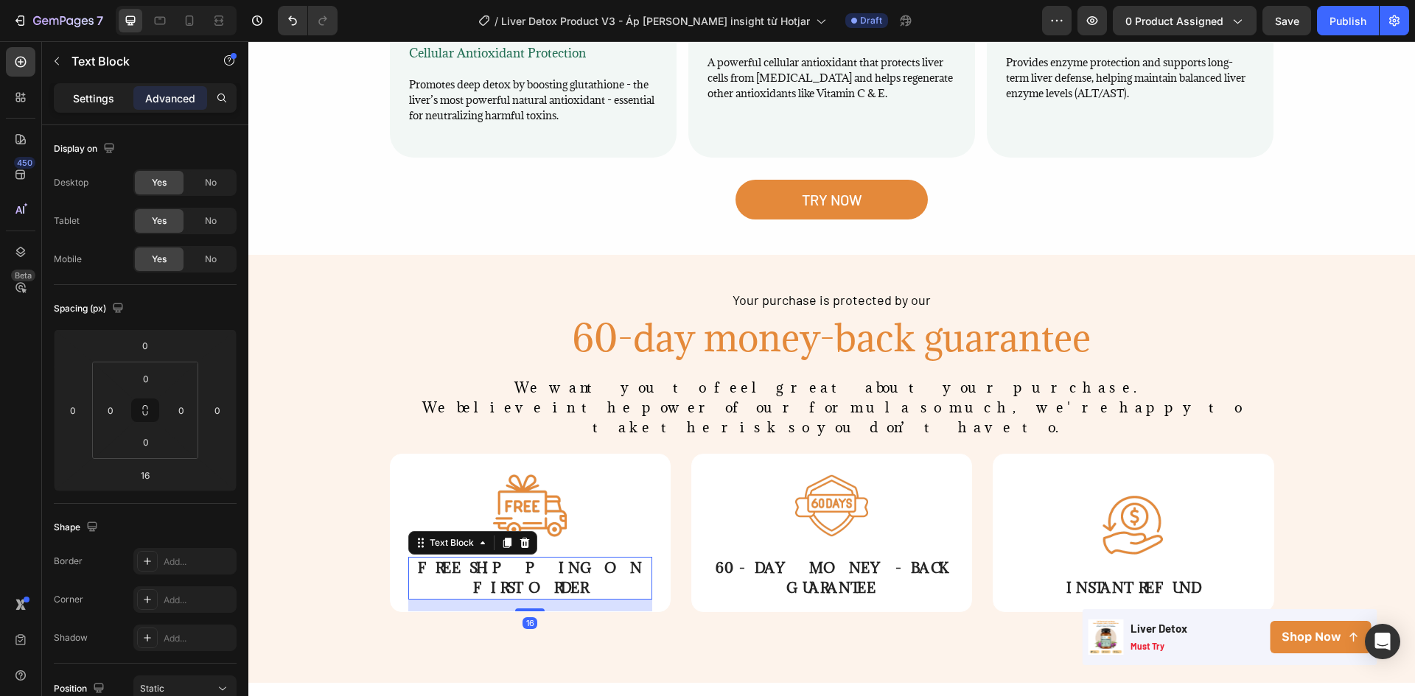
click at [90, 99] on p "Settings" at bounding box center [93, 98] width 41 height 15
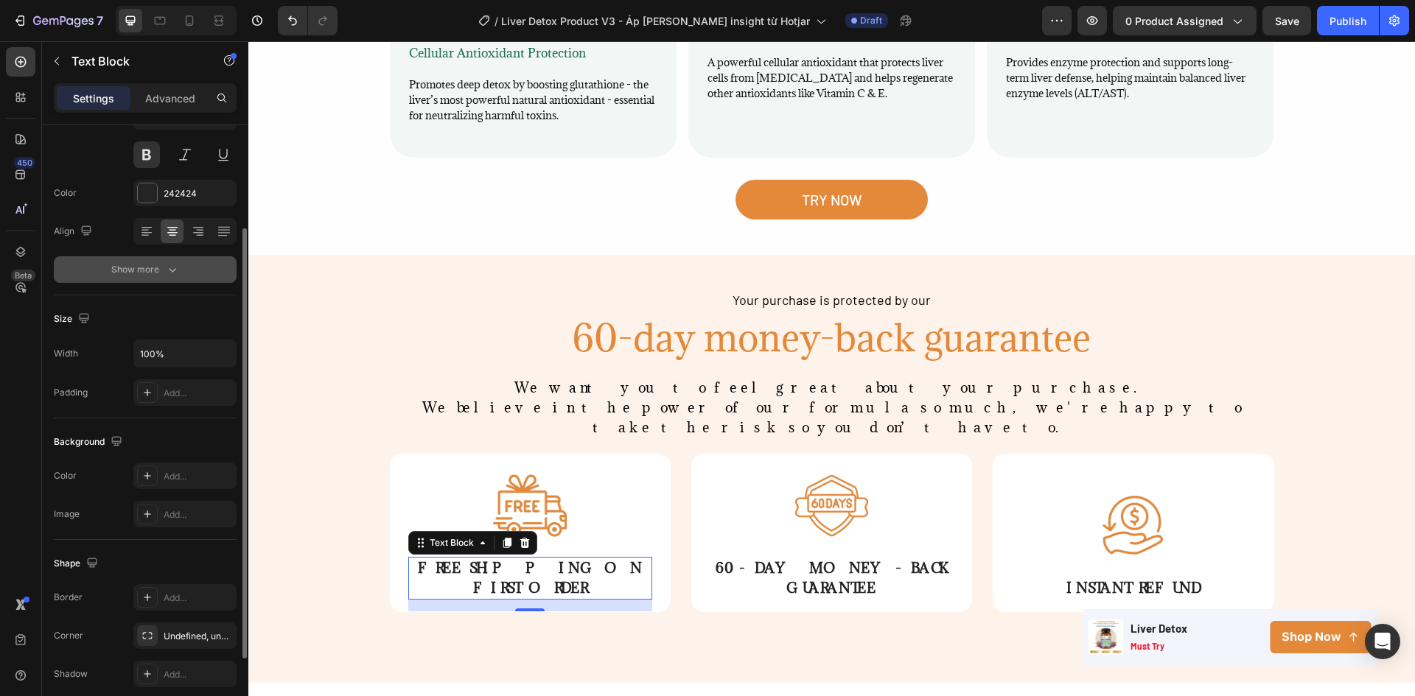
scroll to position [0, 0]
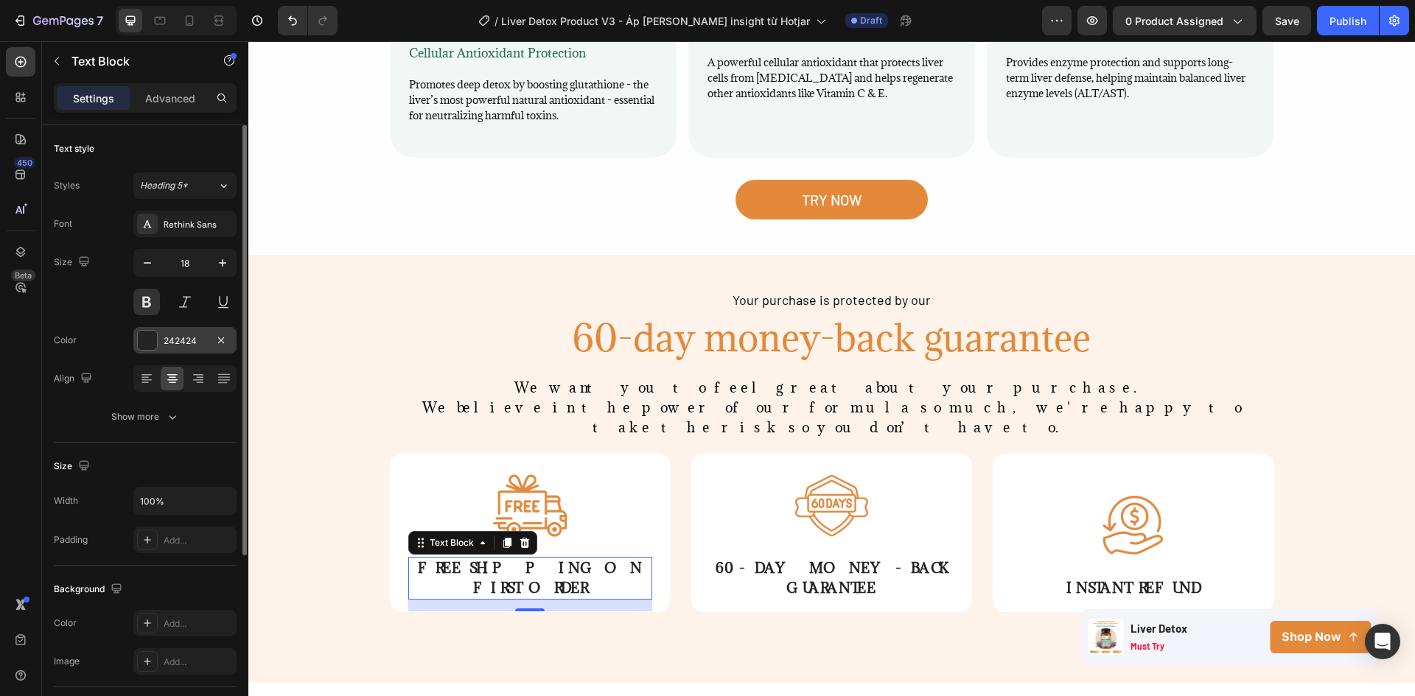
click at [168, 341] on div "242424" at bounding box center [185, 341] width 43 height 13
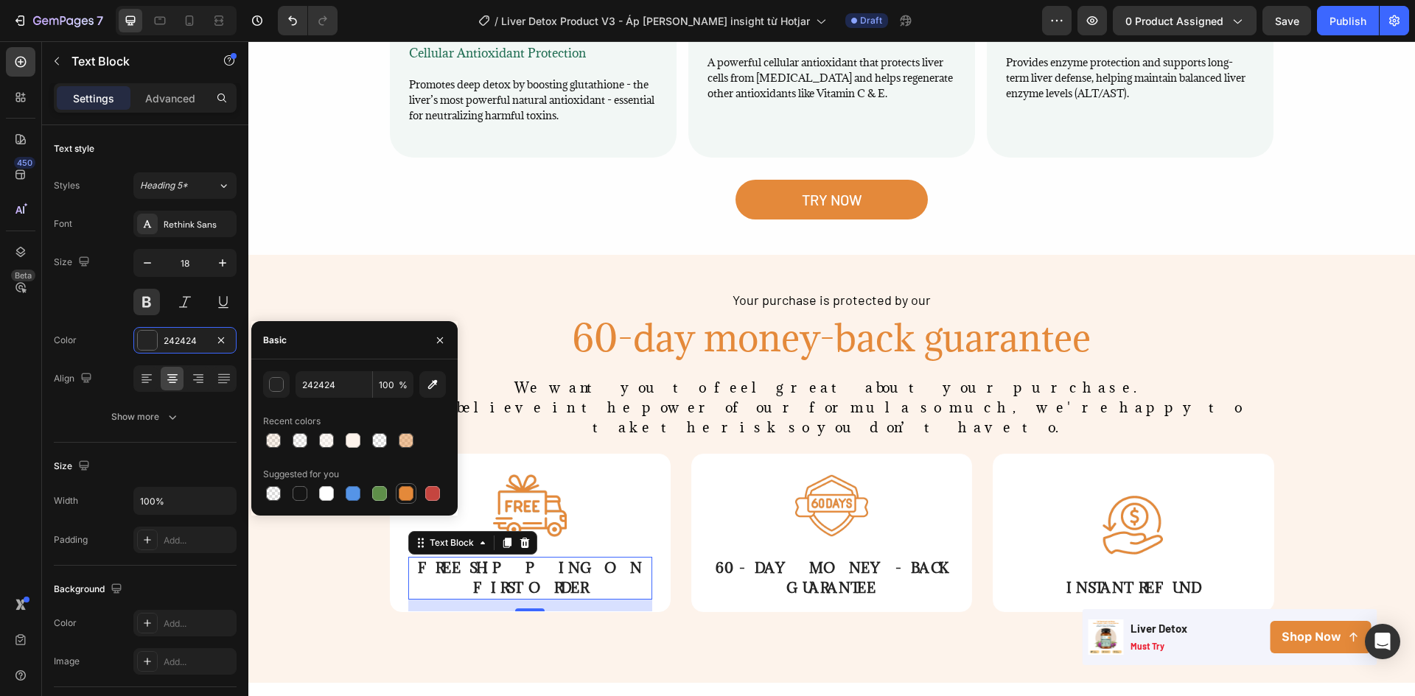
click at [404, 494] on div at bounding box center [406, 493] width 15 height 15
type input "E4893A"
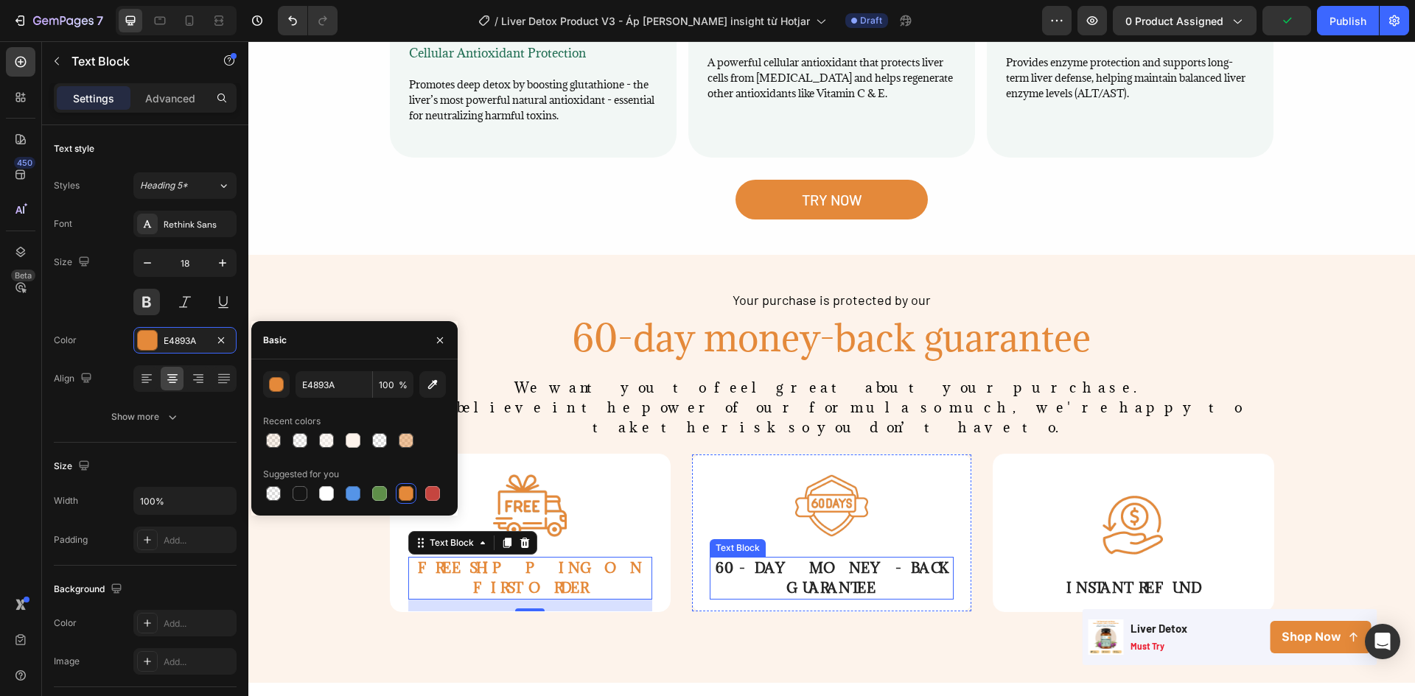
click at [791, 559] on span "60-DAY MONEY-BACK GUARANTEE" at bounding box center [831, 578] width 232 height 38
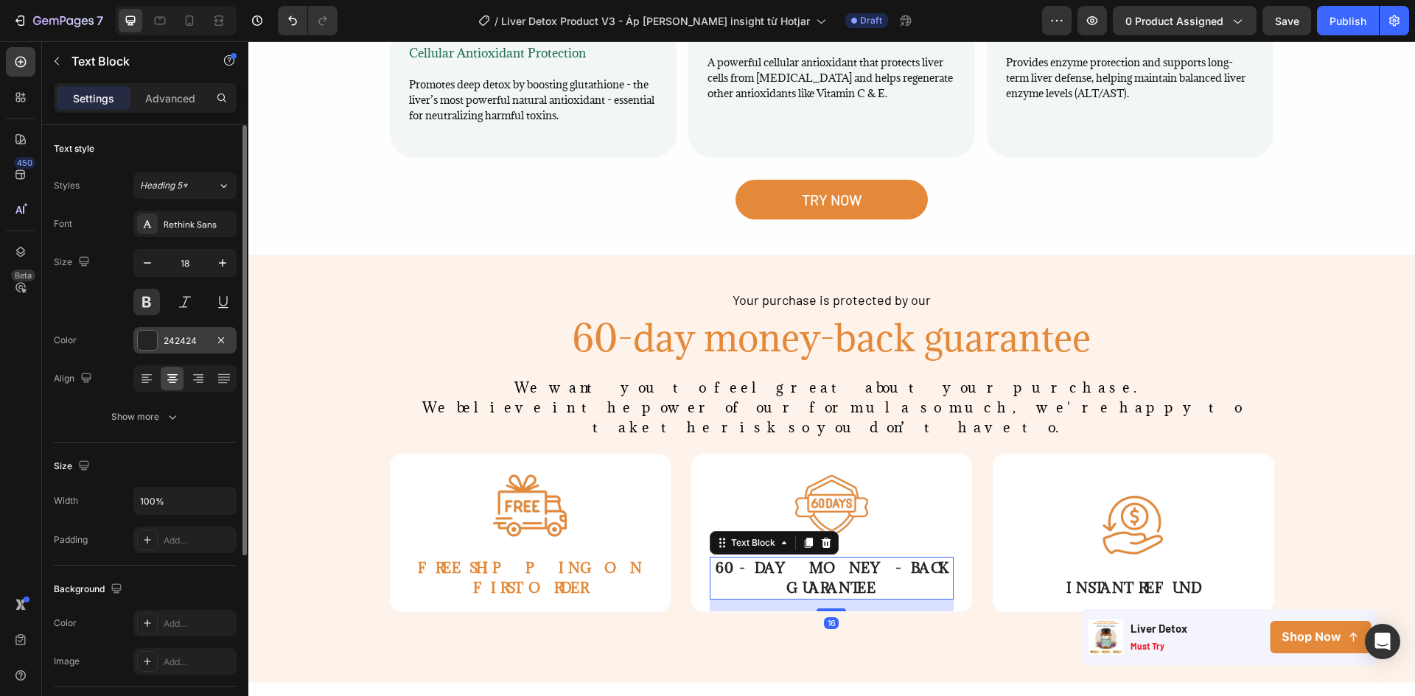
click at [195, 340] on div "242424" at bounding box center [185, 341] width 43 height 13
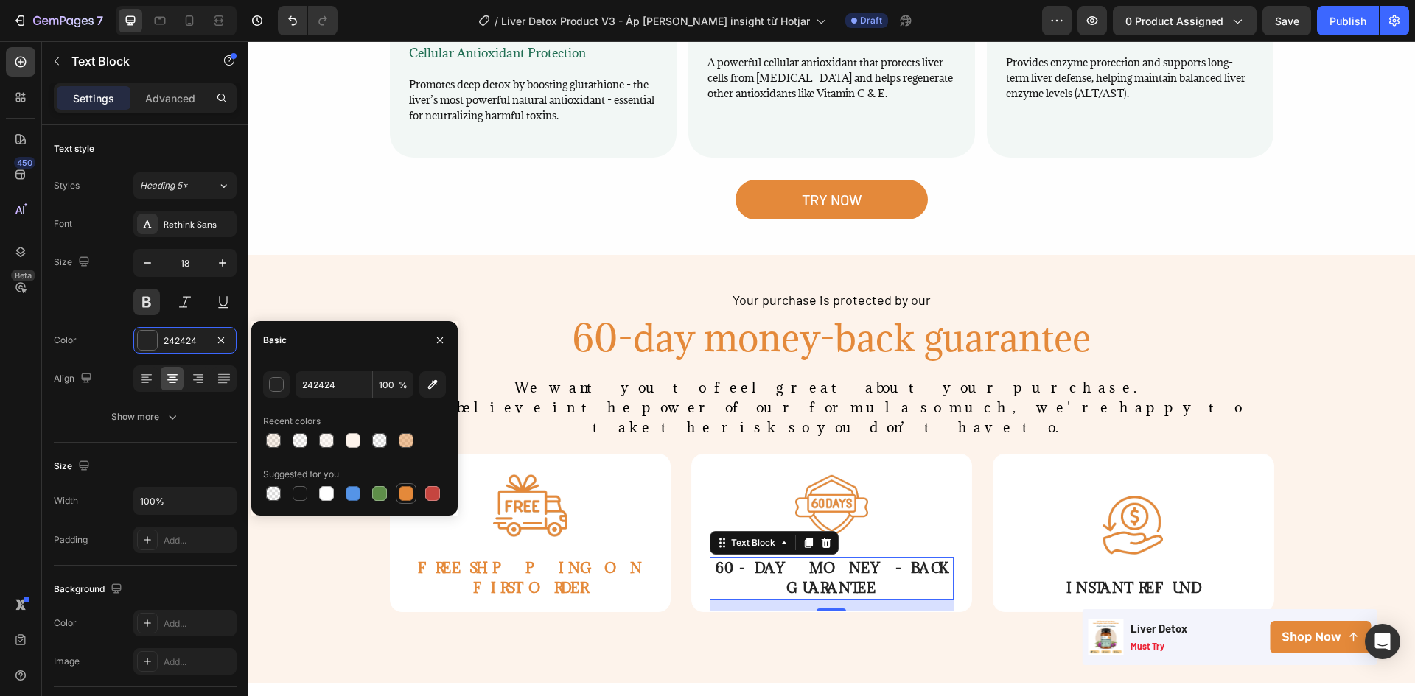
drag, startPoint x: 411, startPoint y: 492, endPoint x: 453, endPoint y: 455, distance: 56.4
click at [411, 492] on div at bounding box center [406, 493] width 15 height 15
type input "E4893A"
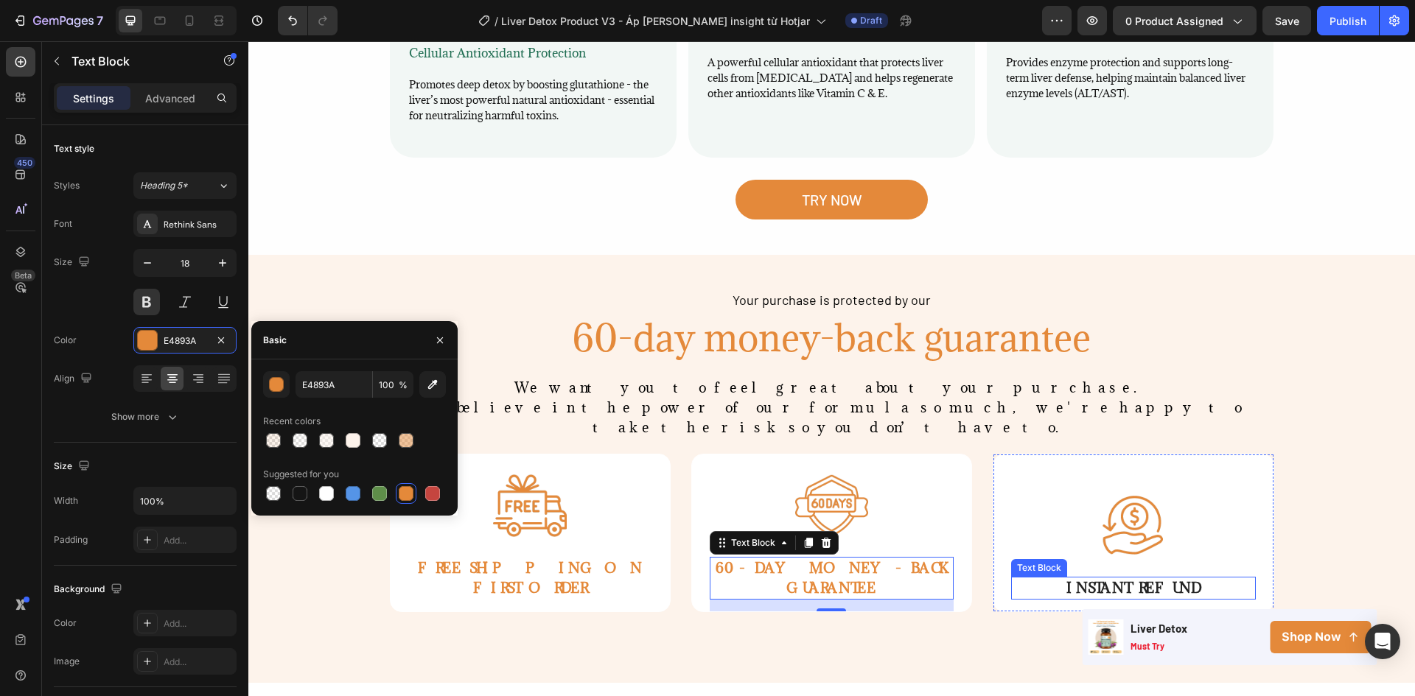
click at [1099, 579] on span "INSTANT REFUND" at bounding box center [1133, 588] width 134 height 18
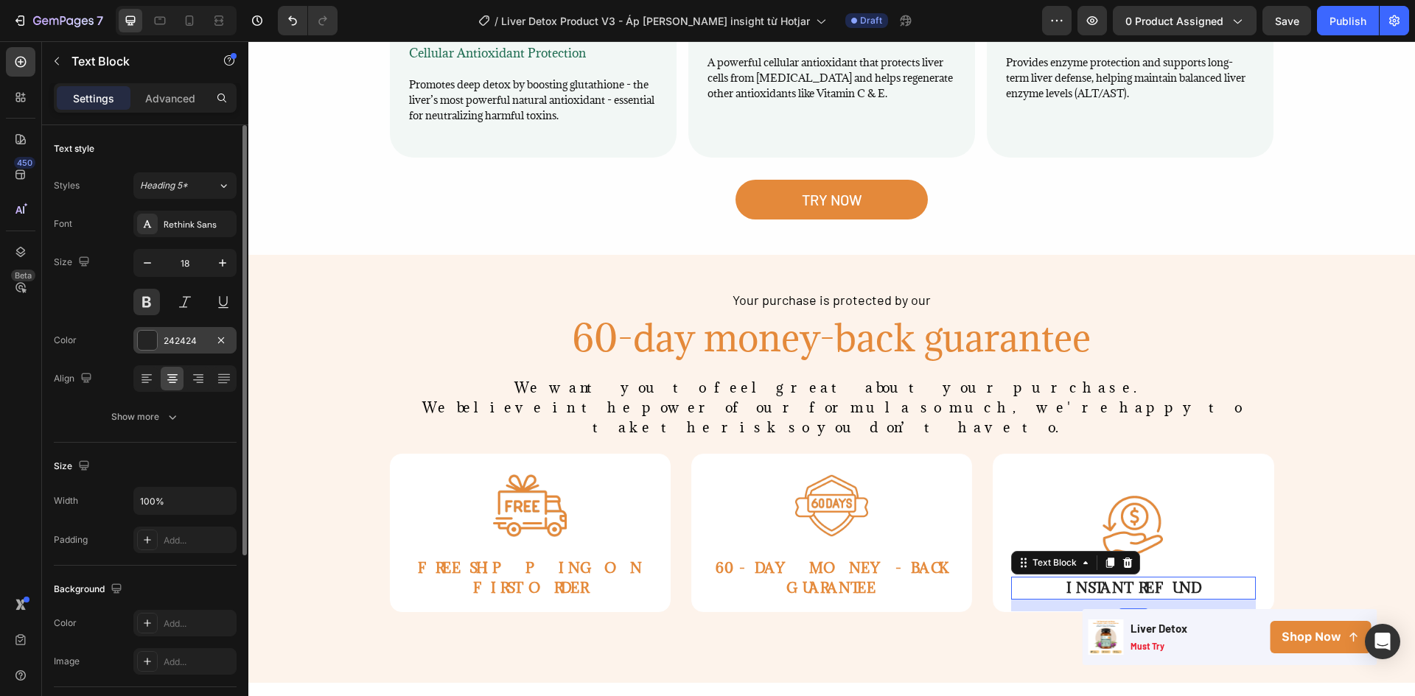
click at [181, 333] on div "242424" at bounding box center [184, 340] width 103 height 27
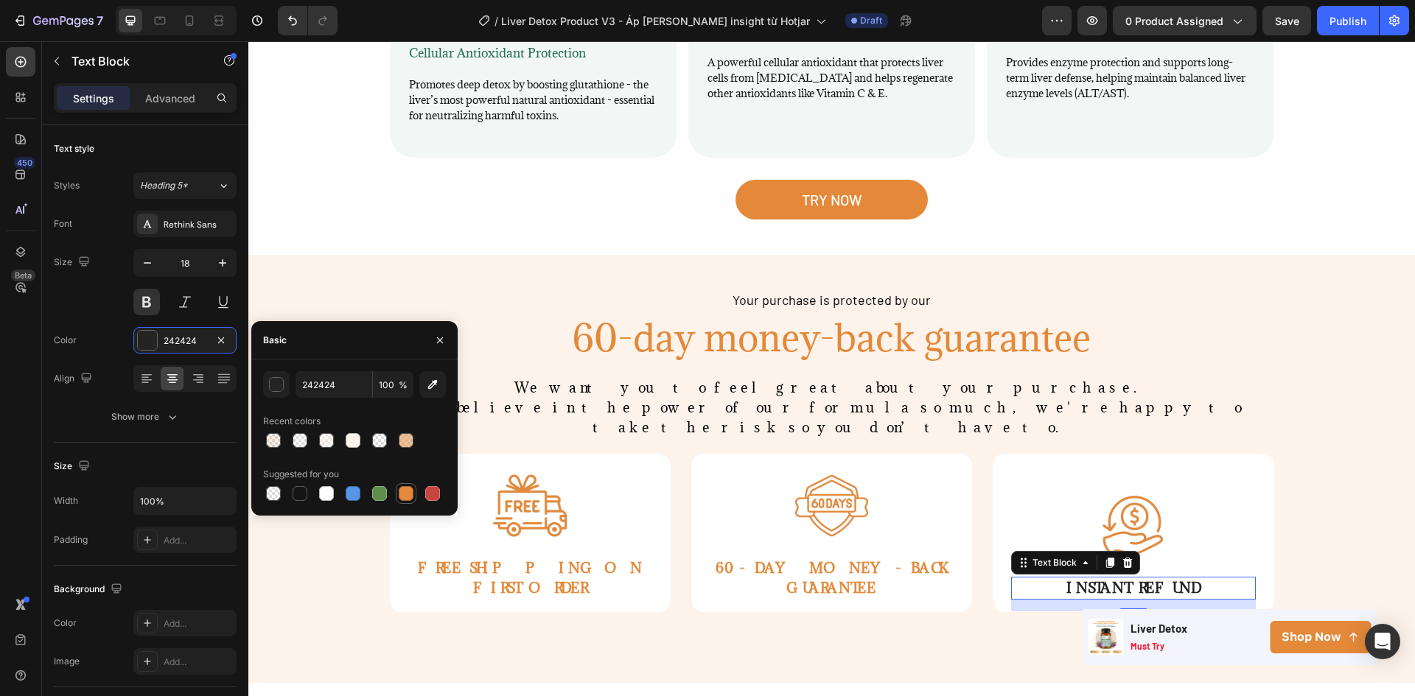
click at [409, 492] on div at bounding box center [406, 493] width 15 height 15
type input "E4893A"
click at [335, 290] on div "Your purchase is protected by our Text Block 60-day money-back guarantee Headin…" at bounding box center [831, 469] width 1166 height 358
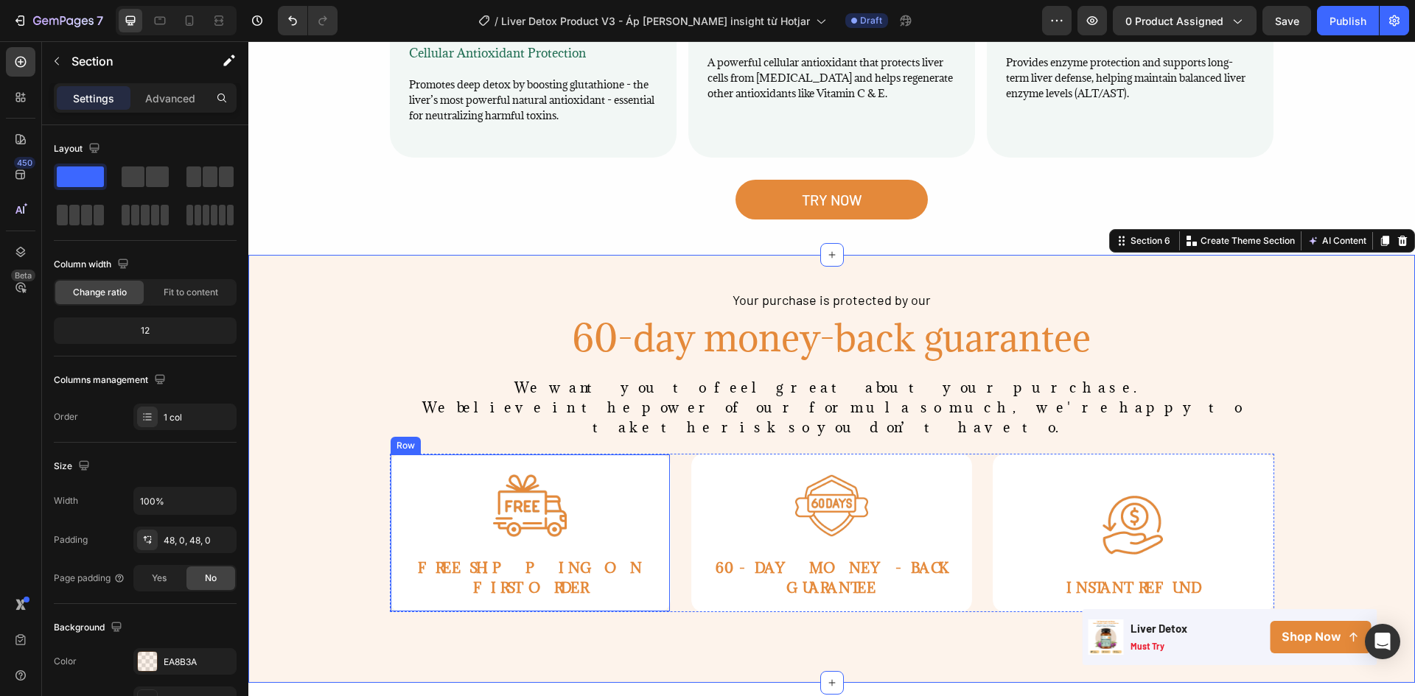
click at [395, 454] on div "Image FREE SHIPPING ON FIRST ORDER Text Block Row" at bounding box center [530, 533] width 281 height 158
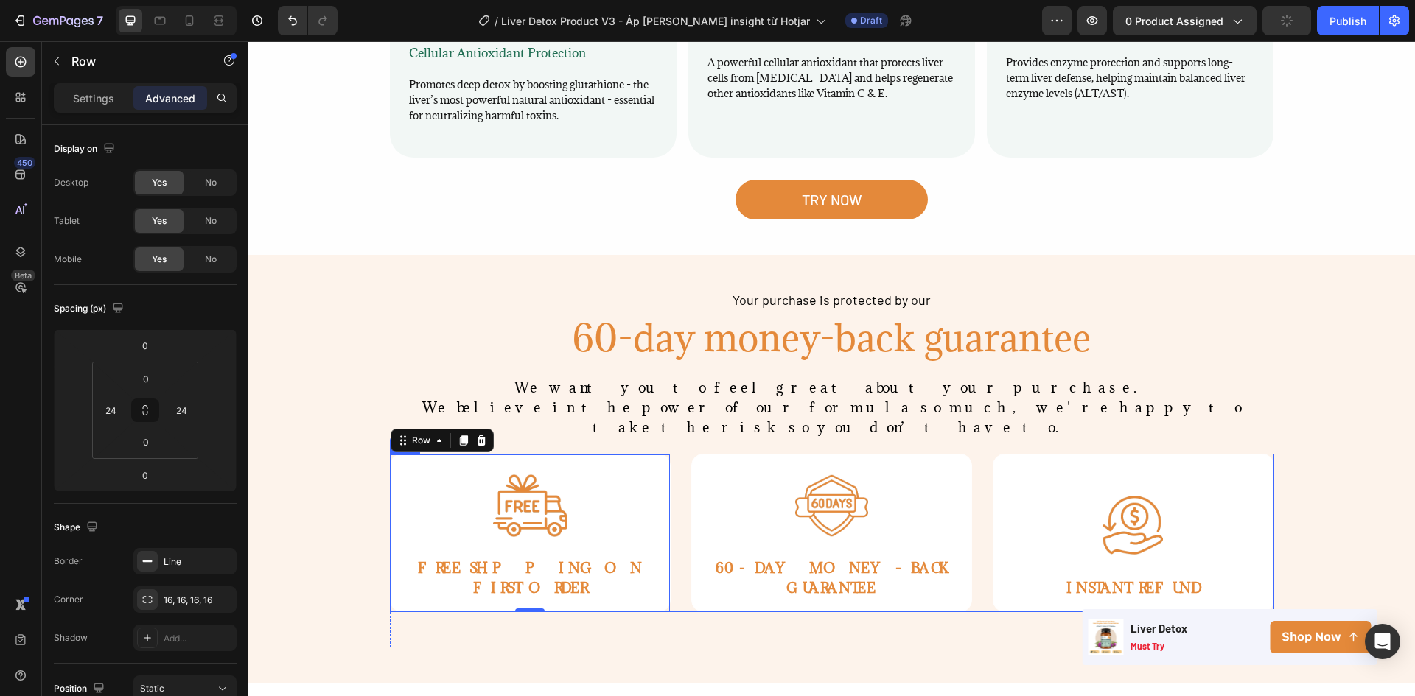
click at [675, 454] on div "Image FREE SHIPPING ON FIRST ORDER Text Block Row 0 Image 60-DAY MONEY-BACK GUA…" at bounding box center [832, 533] width 884 height 158
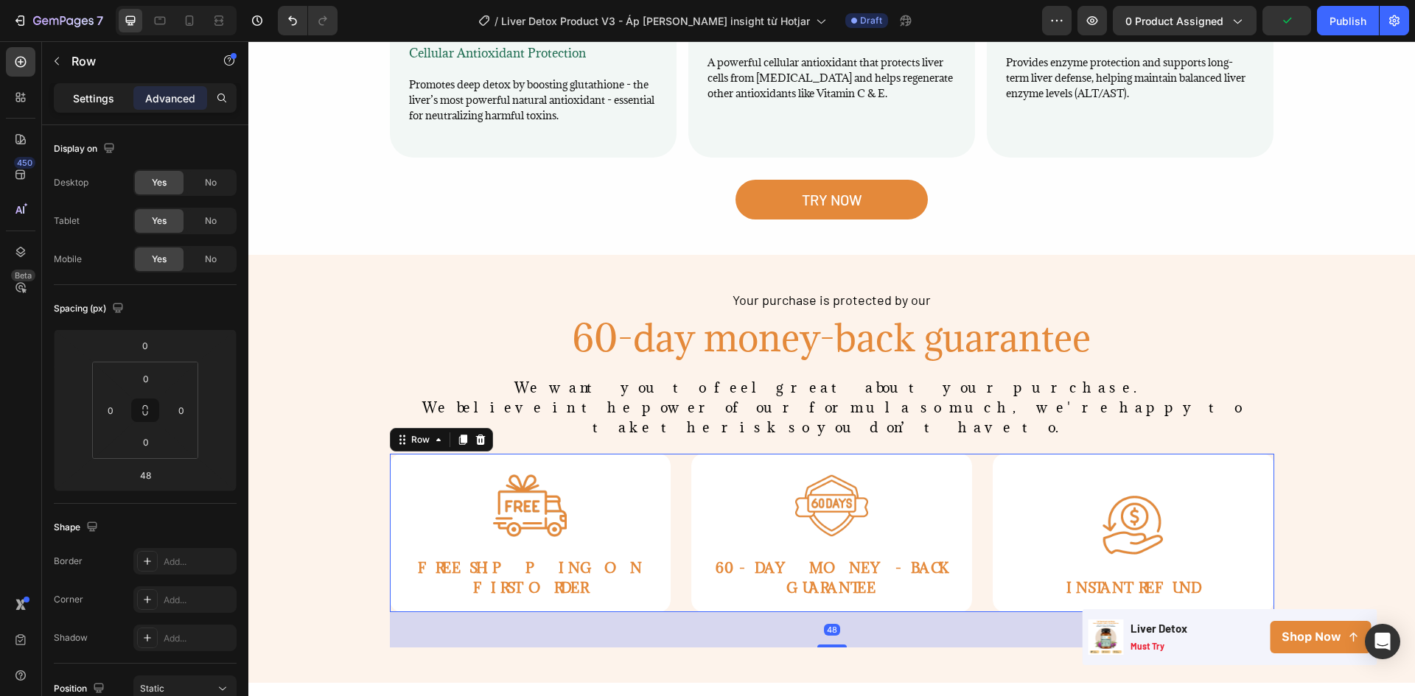
click at [62, 97] on div "Settings" at bounding box center [94, 98] width 74 height 24
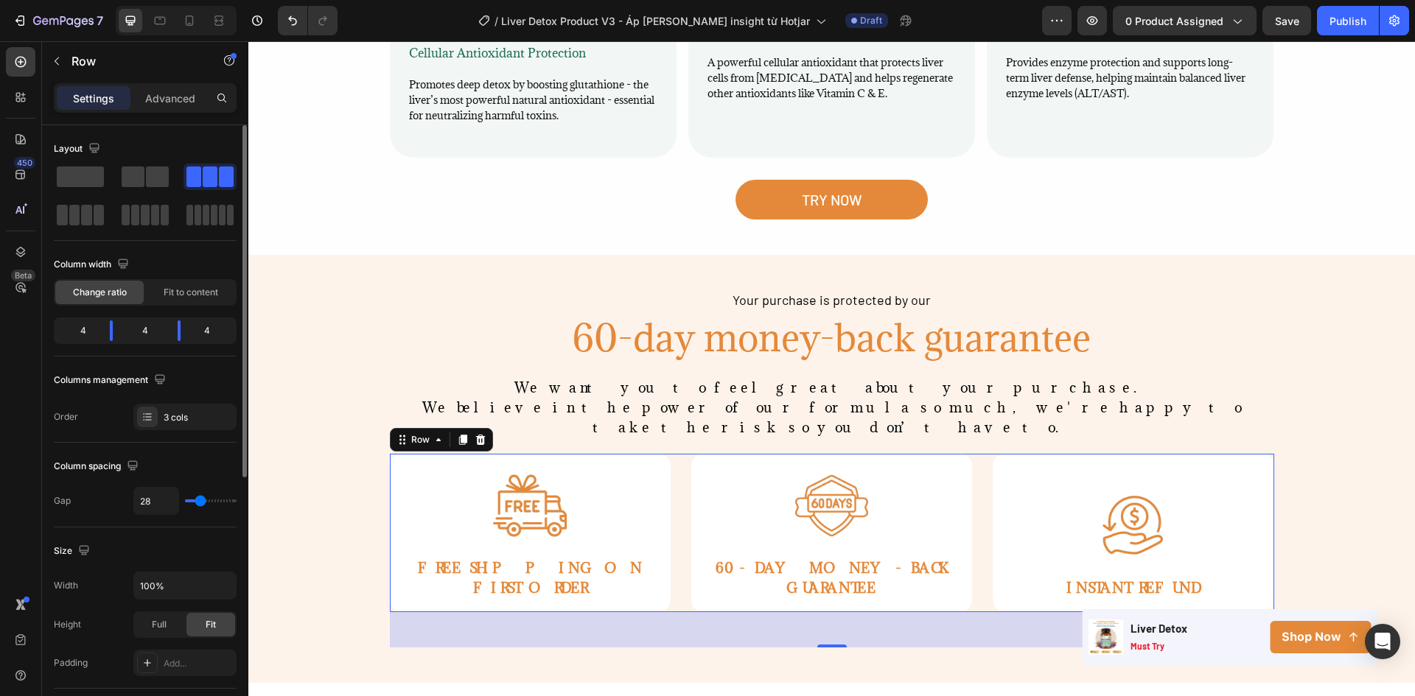
scroll to position [295, 0]
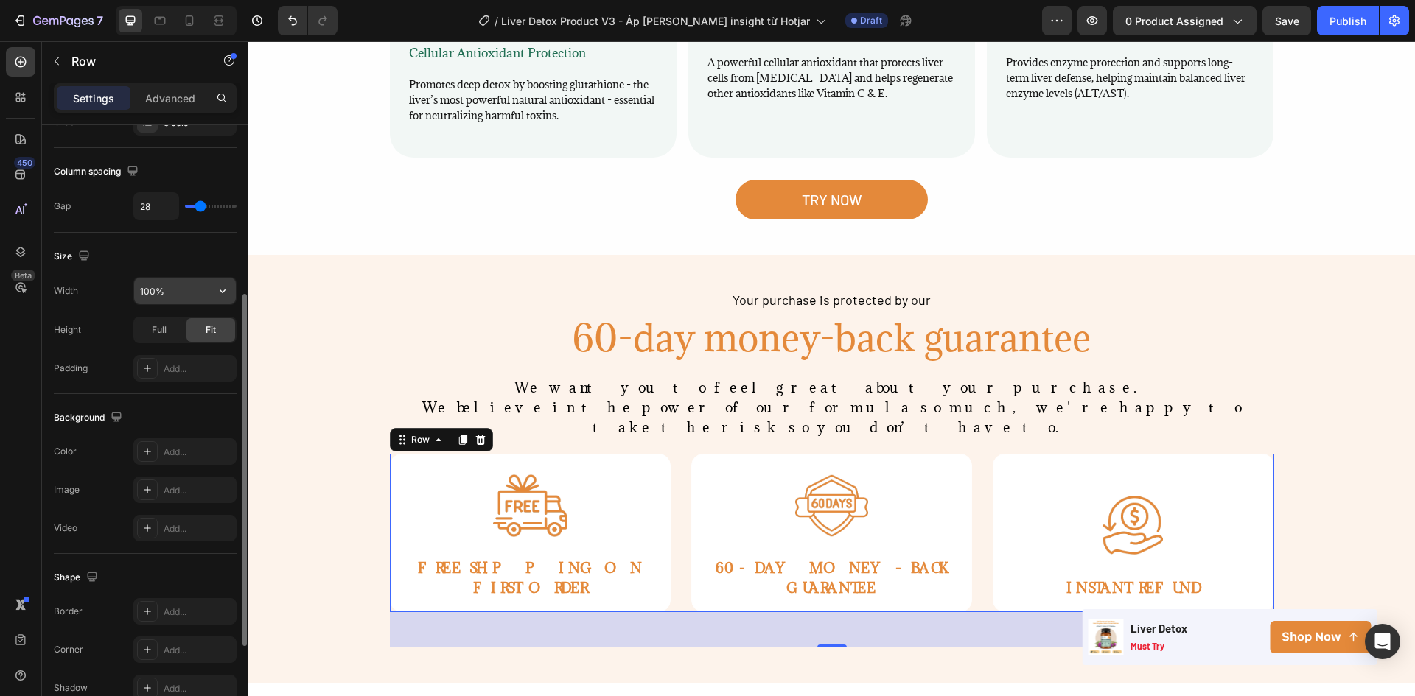
click at [167, 293] on input "100%" at bounding box center [185, 291] width 102 height 27
click at [220, 293] on icon "button" at bounding box center [222, 291] width 15 height 15
click at [167, 293] on input "100%" at bounding box center [185, 291] width 102 height 27
click at [148, 292] on input "100%" at bounding box center [185, 291] width 102 height 27
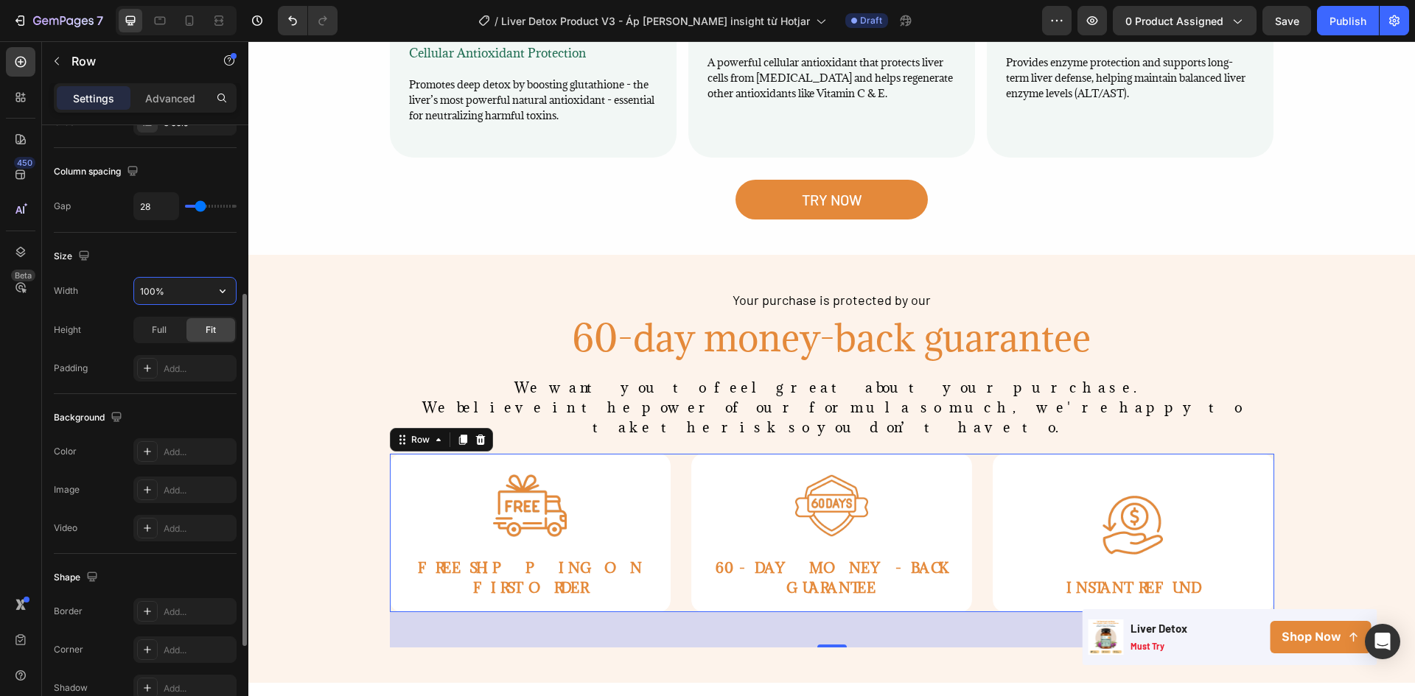
click at [148, 292] on input "100%" at bounding box center [185, 291] width 102 height 27
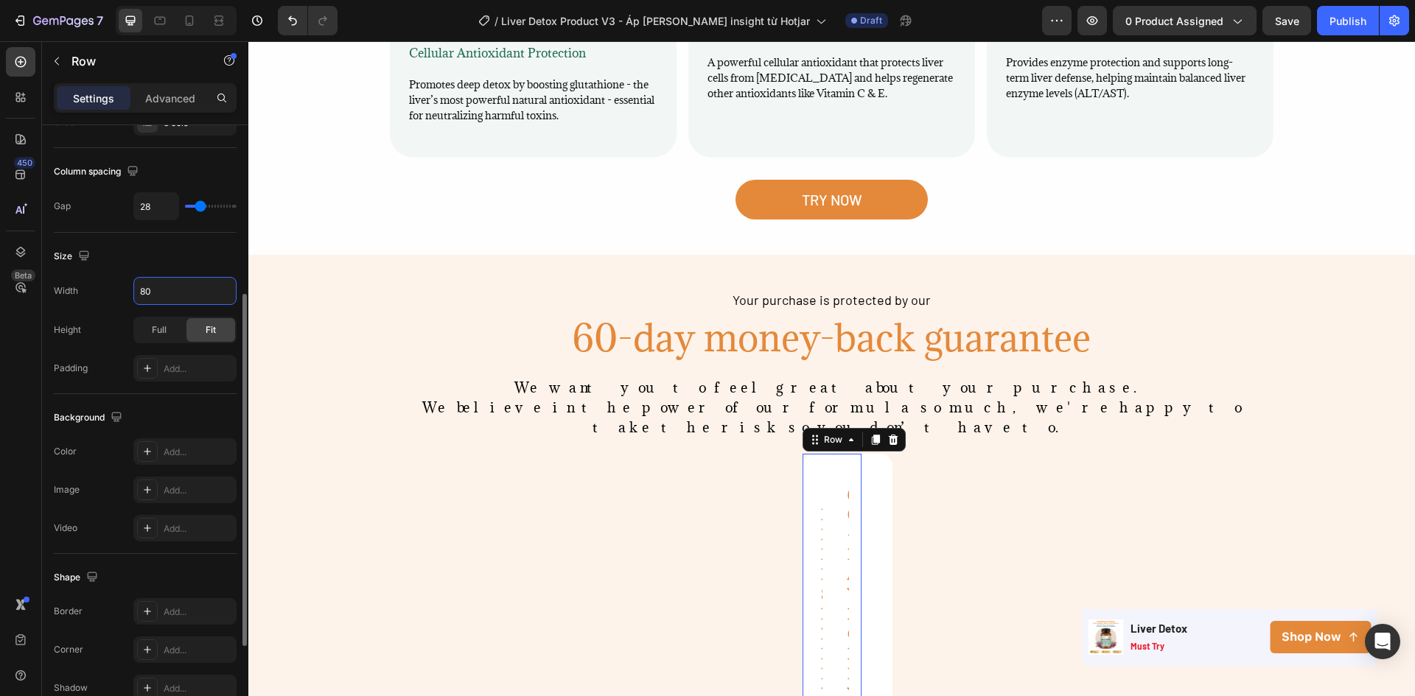
click at [95, 311] on div "Width 80 Height Full Fit Padding Add..." at bounding box center [145, 329] width 183 height 105
click at [223, 288] on icon "button" at bounding box center [222, 291] width 15 height 15
click at [159, 349] on div "Full 100%" at bounding box center [169, 357] width 121 height 28
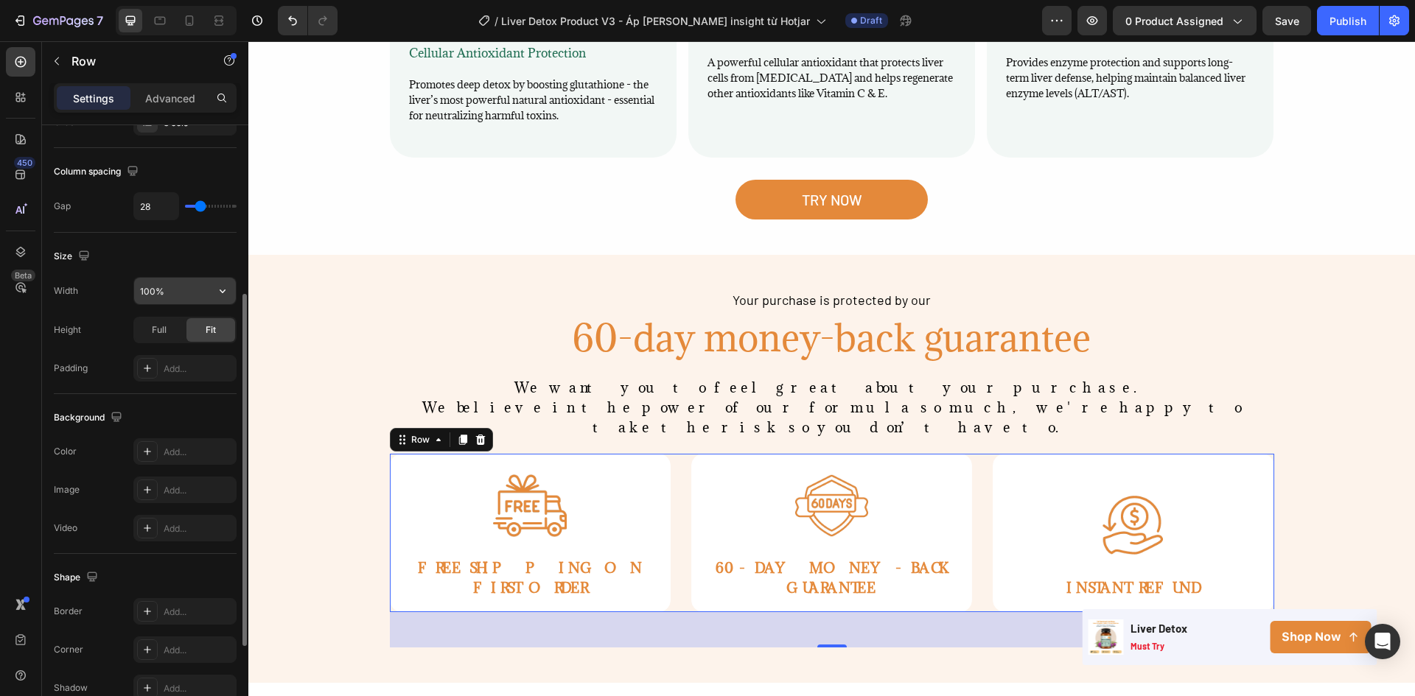
click at [147, 297] on input "100%" at bounding box center [185, 291] width 102 height 27
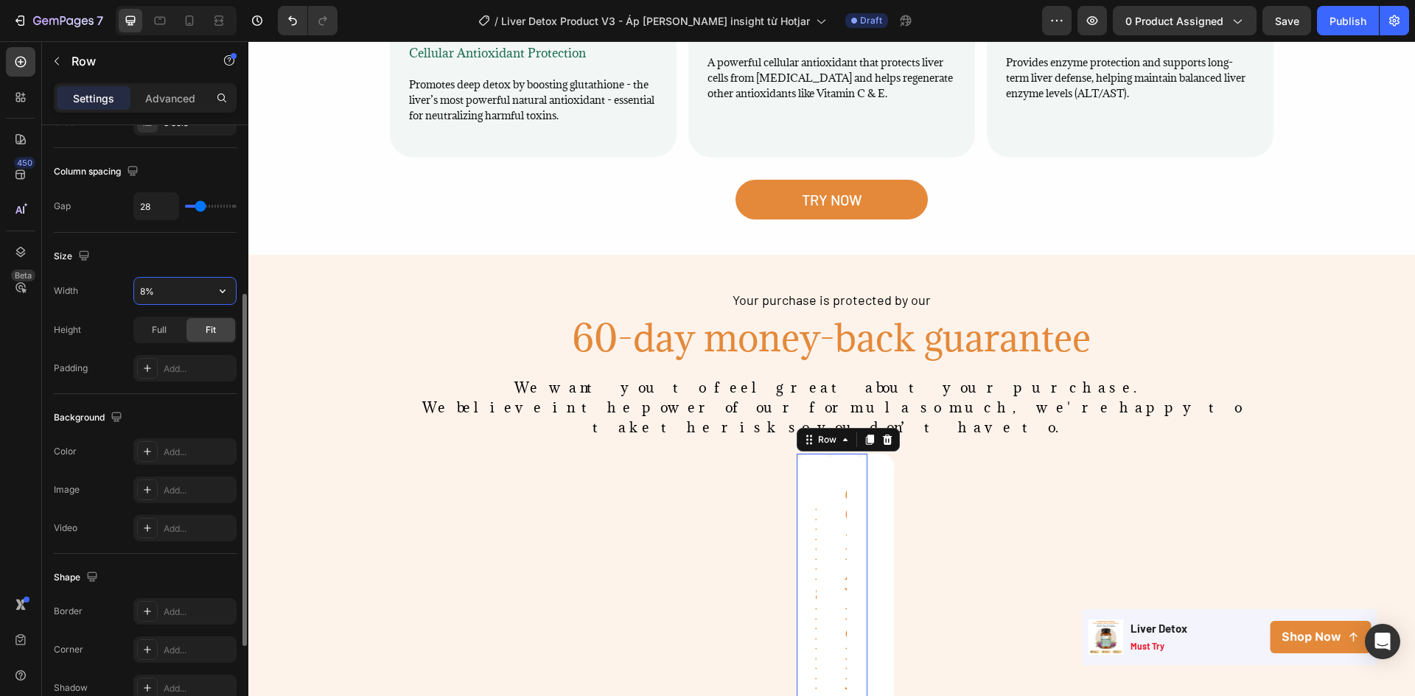
type input "80%"
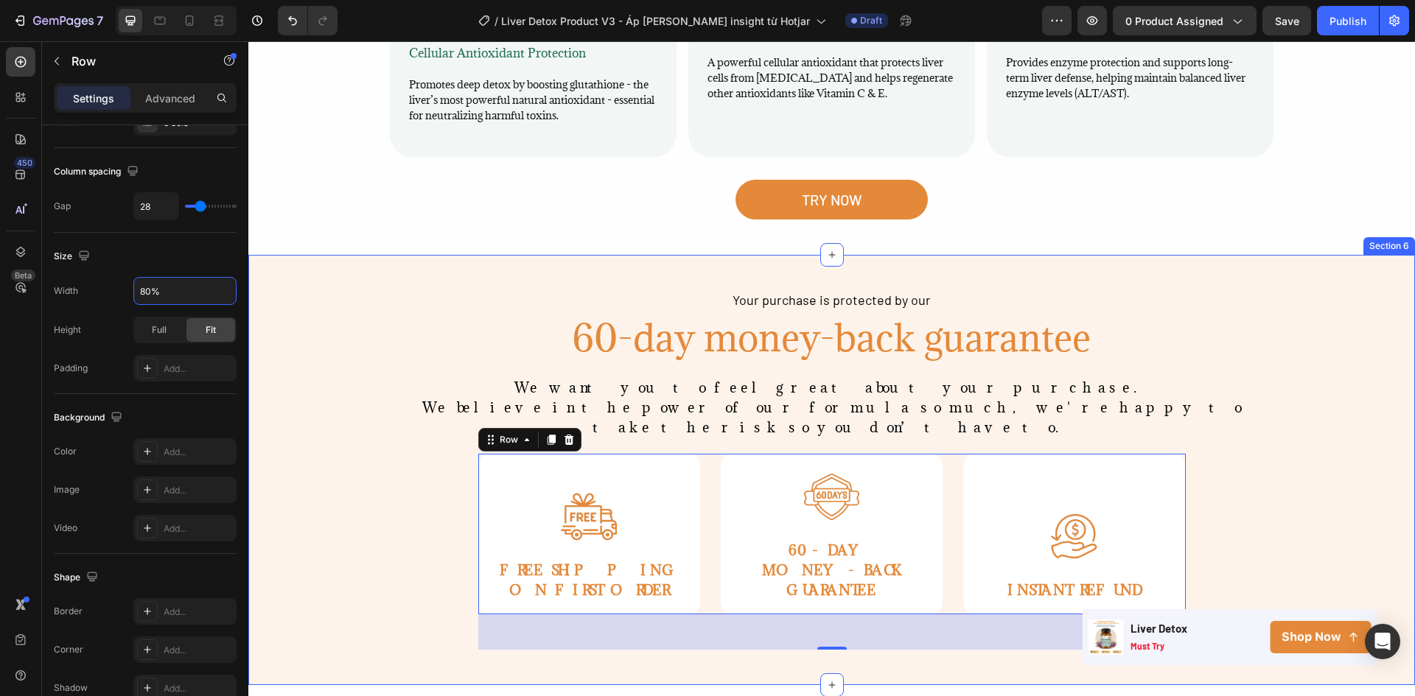
click at [352, 333] on div "Your purchase is protected by our Text Block 60-day money-back guarantee Headin…" at bounding box center [831, 470] width 1166 height 360
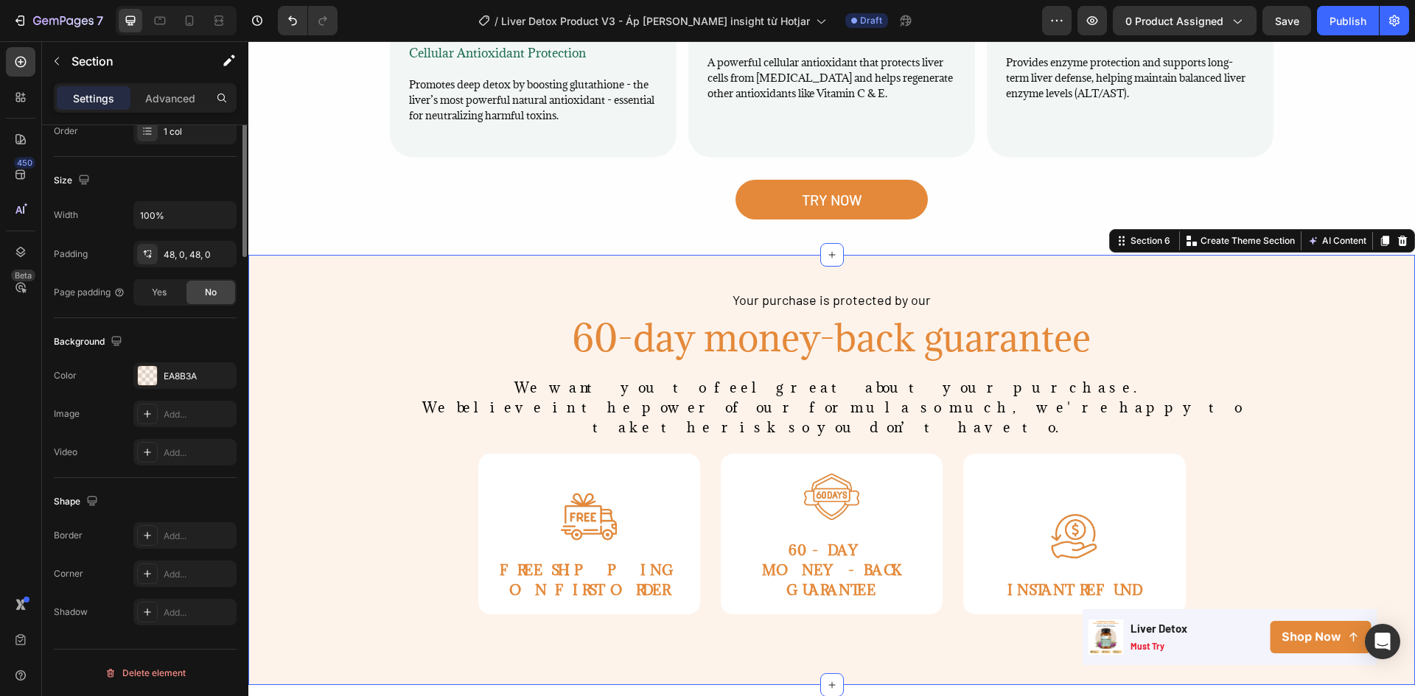
scroll to position [0, 0]
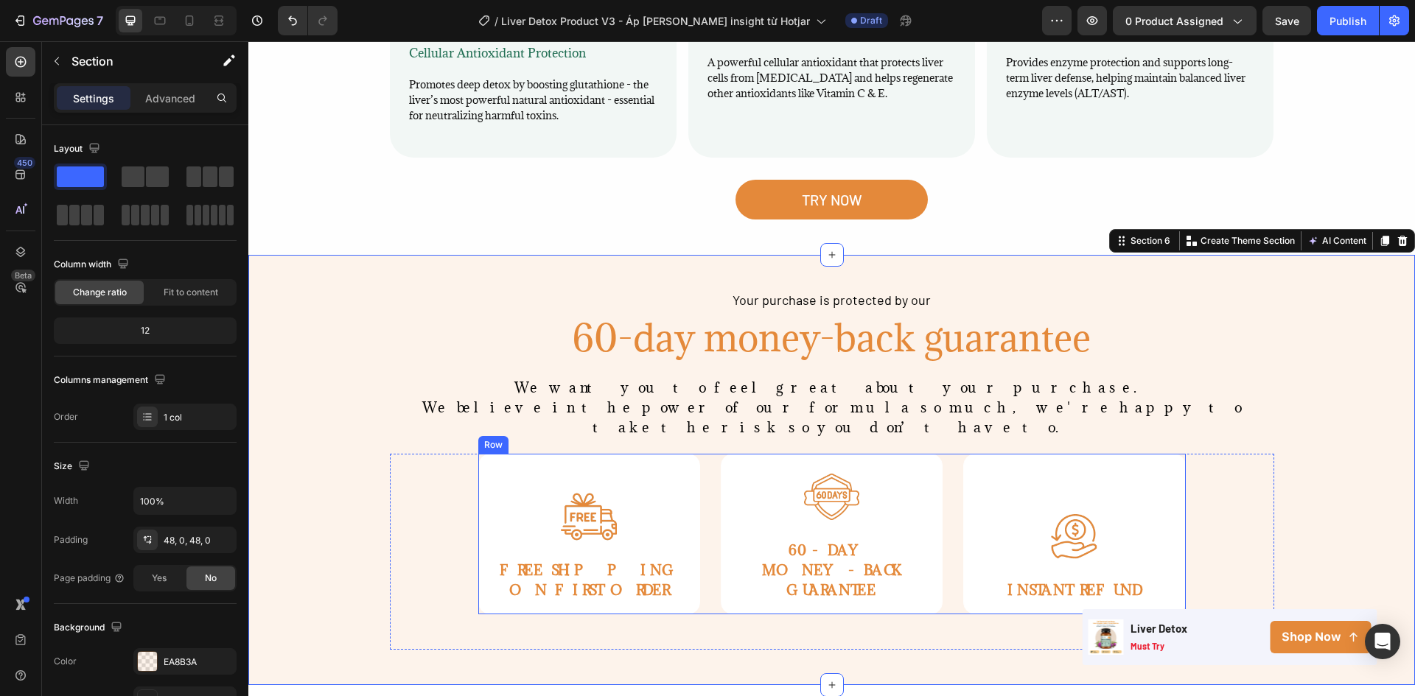
click at [707, 454] on div "Image FREE SHIPPING ON FIRST ORDER Text Block Row Image 60-DAY MONEY-BACK GUARA…" at bounding box center [831, 534] width 707 height 161
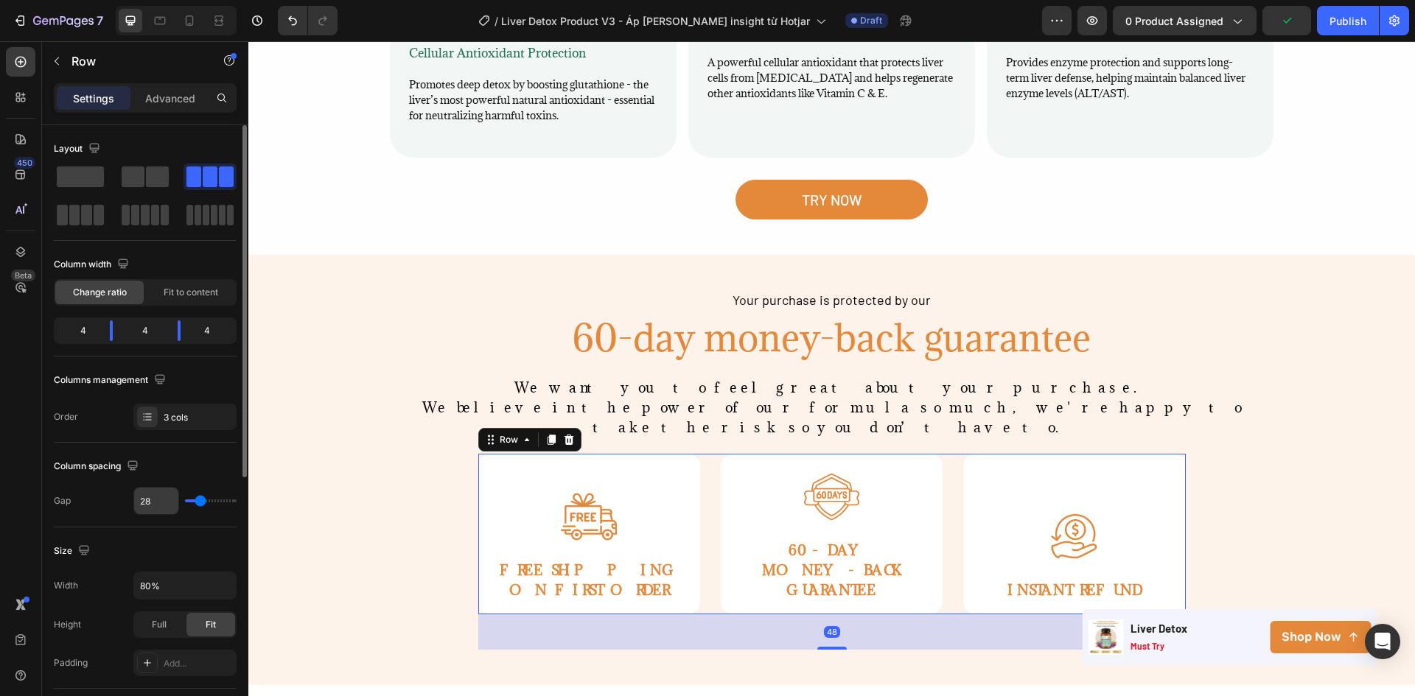
scroll to position [147, 0]
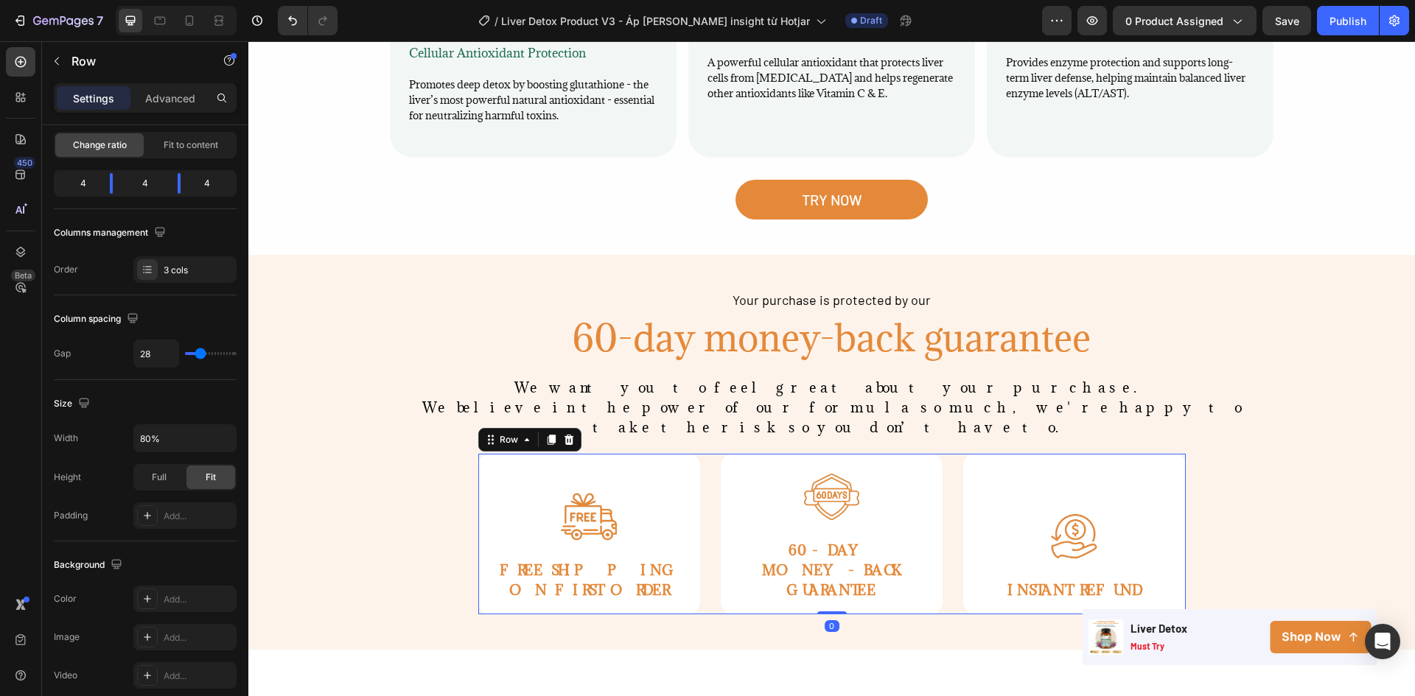
drag, startPoint x: 822, startPoint y: 564, endPoint x: 454, endPoint y: 358, distance: 421.9
click at [815, 491] on div "Image FREE SHIPPING ON FIRST ORDER Text Block Row Image 60-DAY MONEY-BACK GUARA…" at bounding box center [831, 534] width 707 height 161
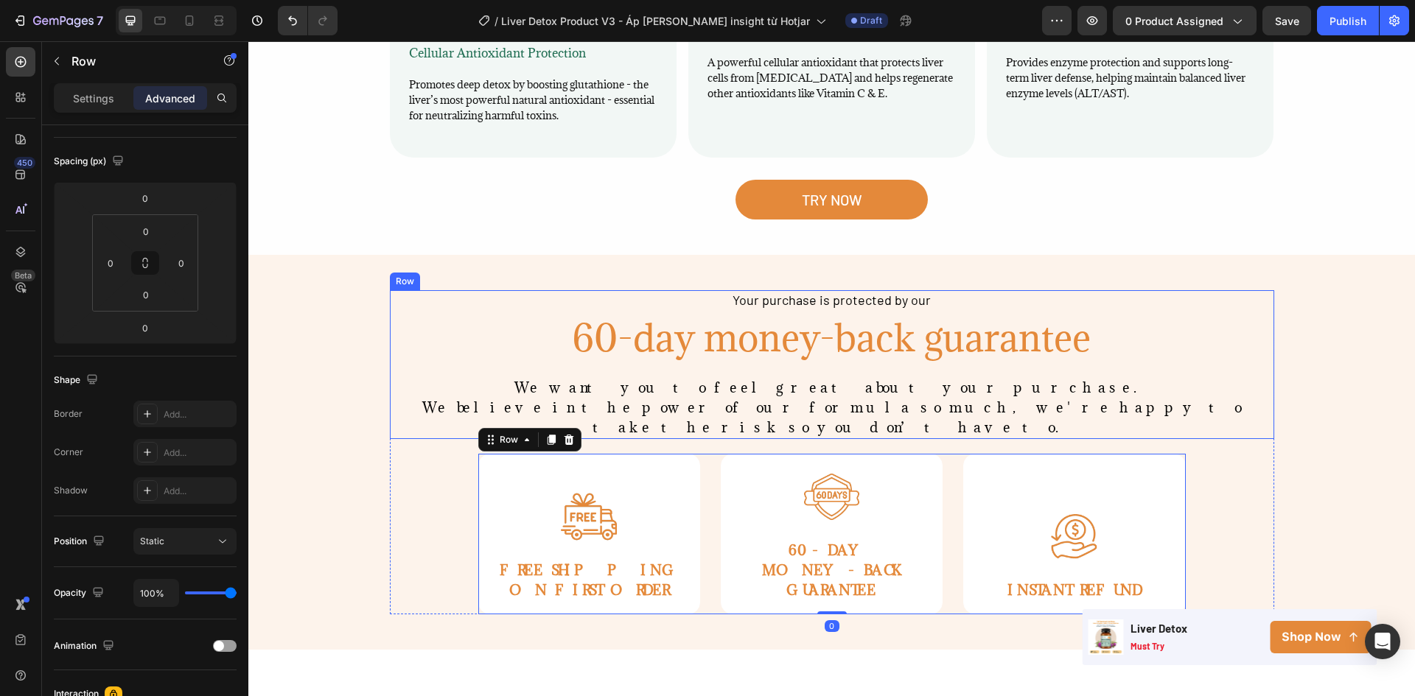
click at [431, 332] on div "Your purchase is protected by our Text Block 60-day money-back guarantee Headin…" at bounding box center [832, 364] width 884 height 149
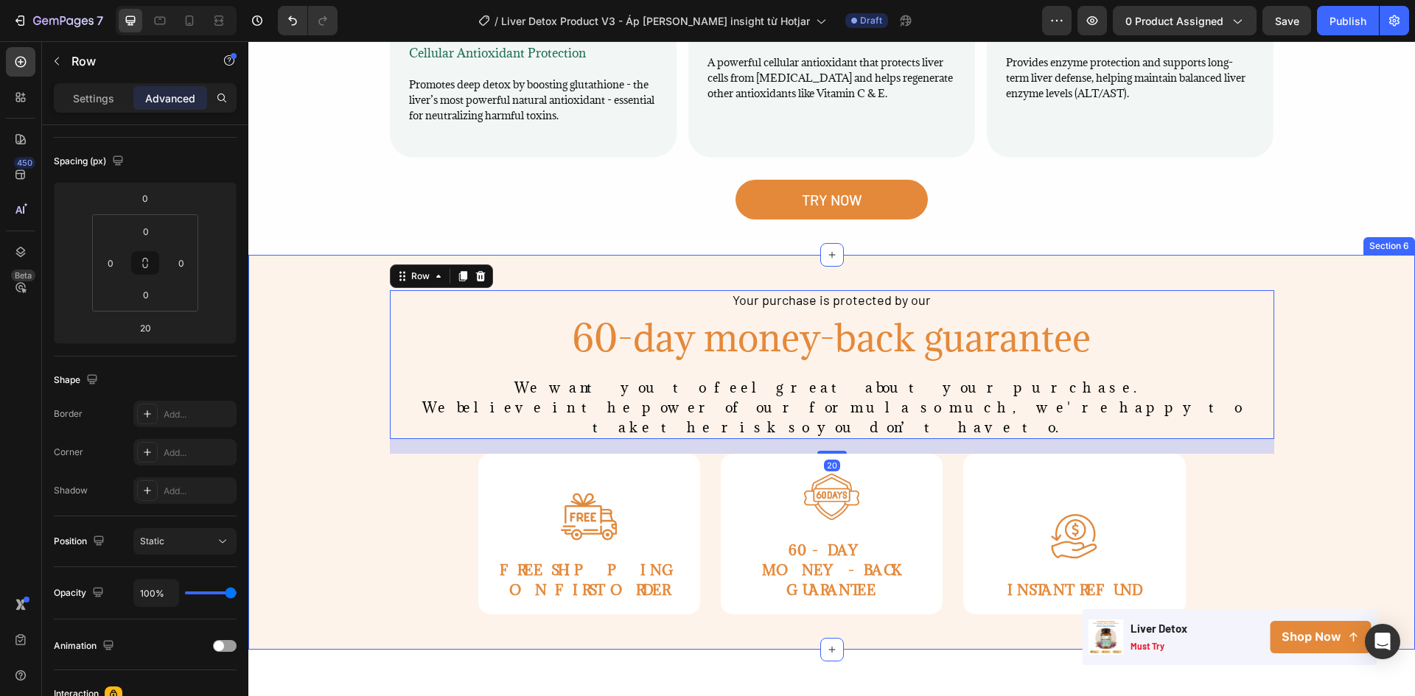
click at [340, 338] on div "Your purchase is protected by our Text Block 60-day money-back guarantee Headin…" at bounding box center [831, 452] width 1166 height 325
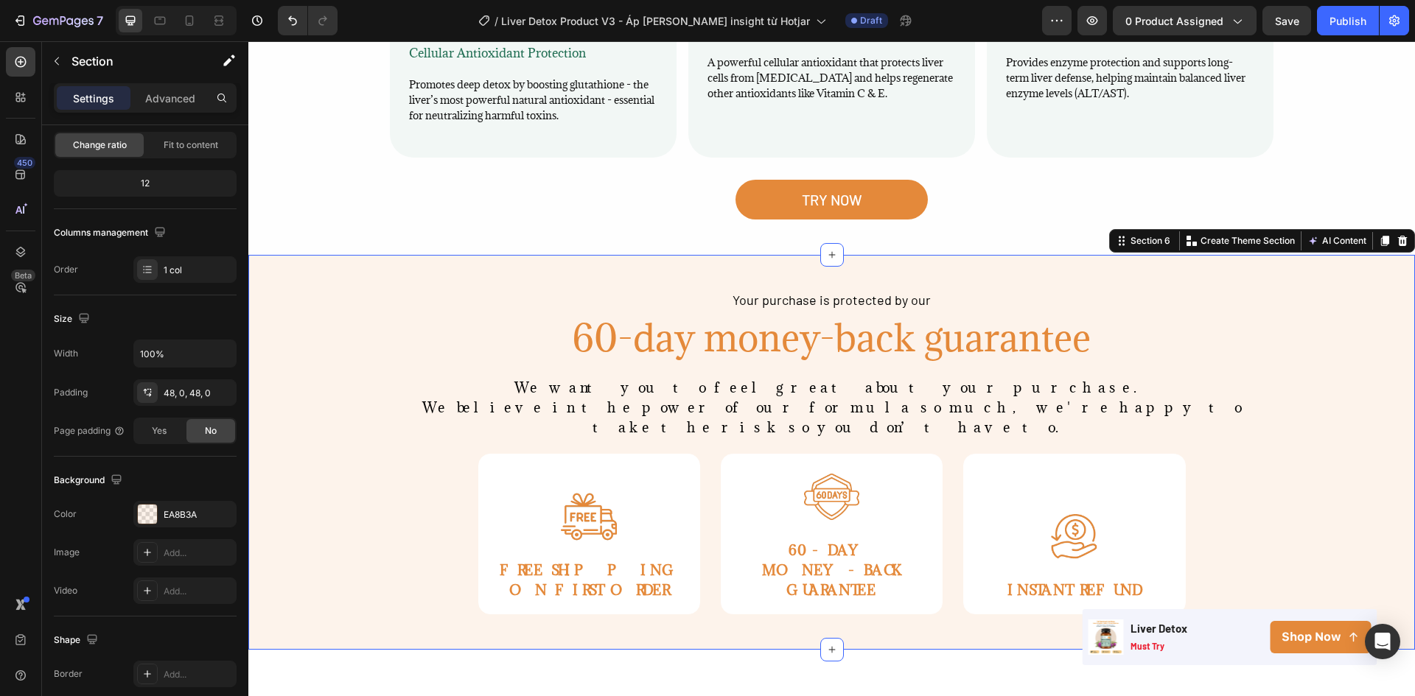
scroll to position [0, 0]
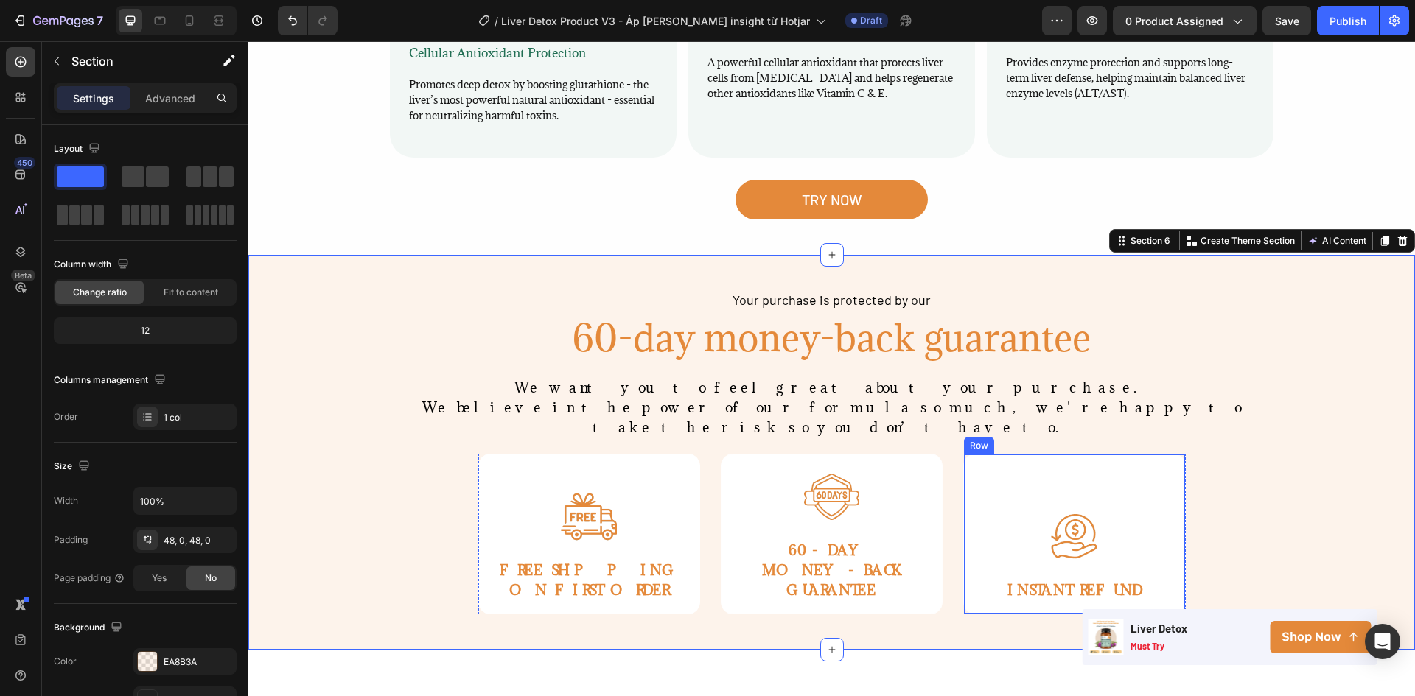
click at [1060, 455] on div "Image INSTANT REFUND Text Block" at bounding box center [1073, 534] width 185 height 159
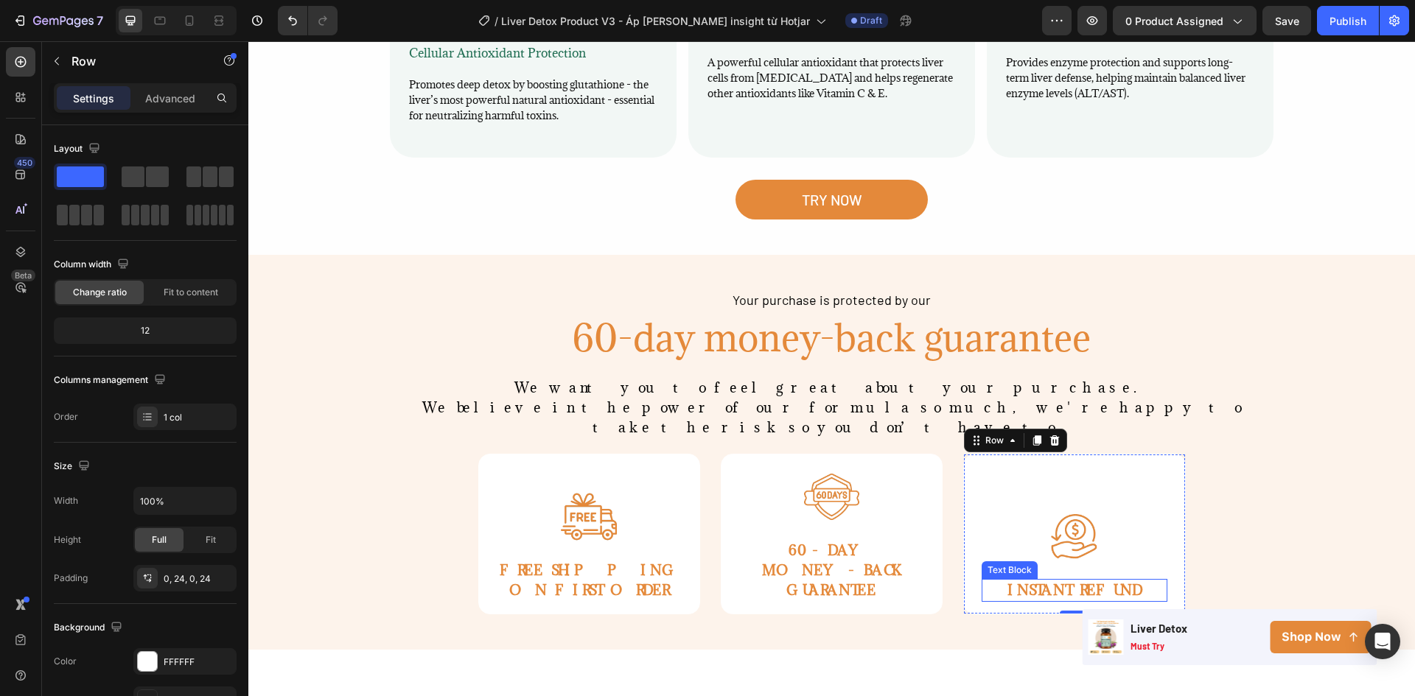
click at [1058, 581] on span "INSTANT REFUND" at bounding box center [1074, 590] width 134 height 18
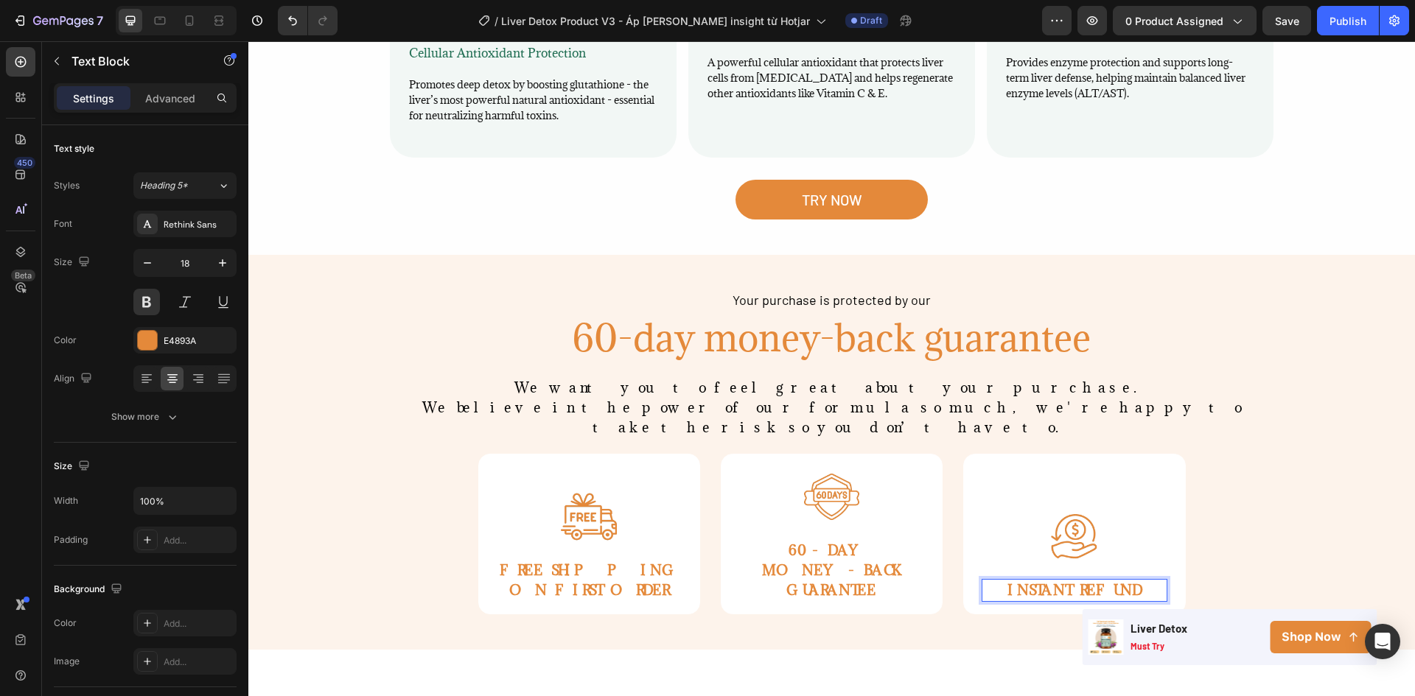
click at [1134, 581] on p "INSTANT REFUND" at bounding box center [1074, 591] width 182 height 20
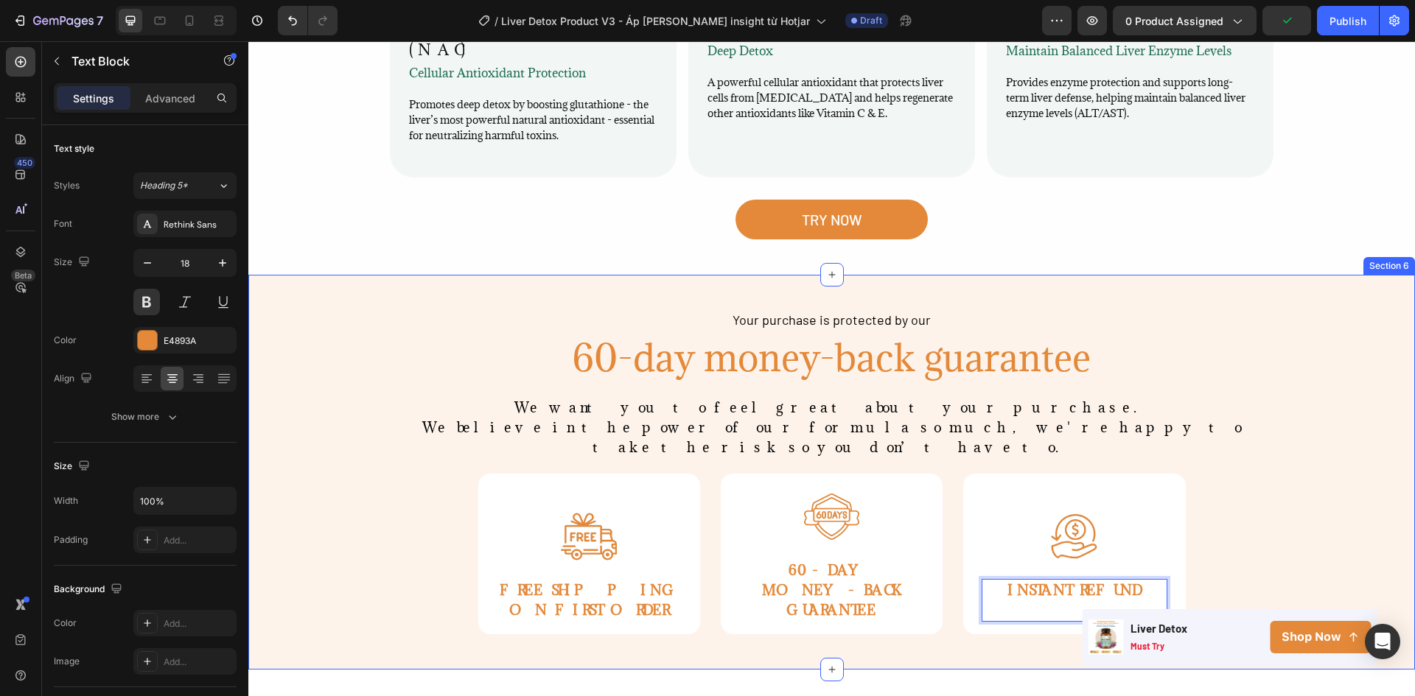
click at [1344, 421] on div "Your purchase is protected by our Text Block 60-day money-back guarantee Headin…" at bounding box center [831, 472] width 1166 height 325
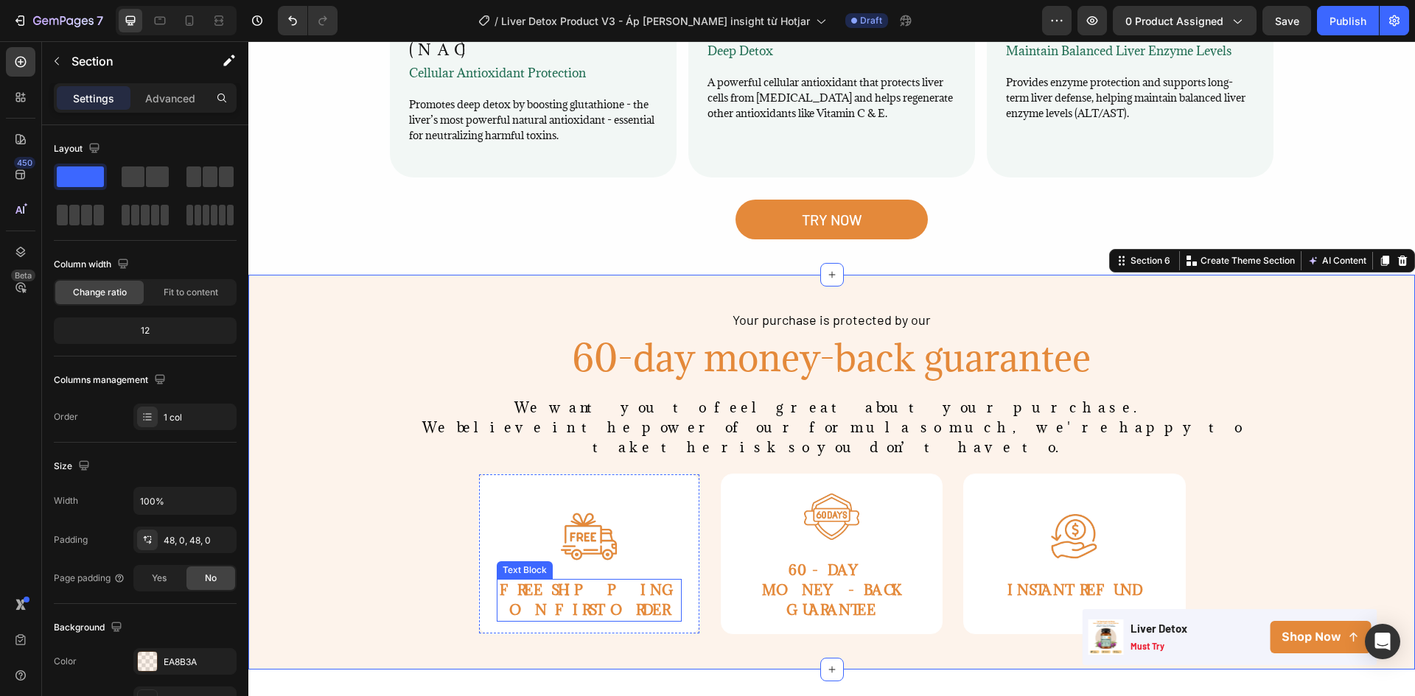
click at [624, 581] on span "FREE SHIPPING ON FIRST ORDER" at bounding box center [589, 600] width 178 height 38
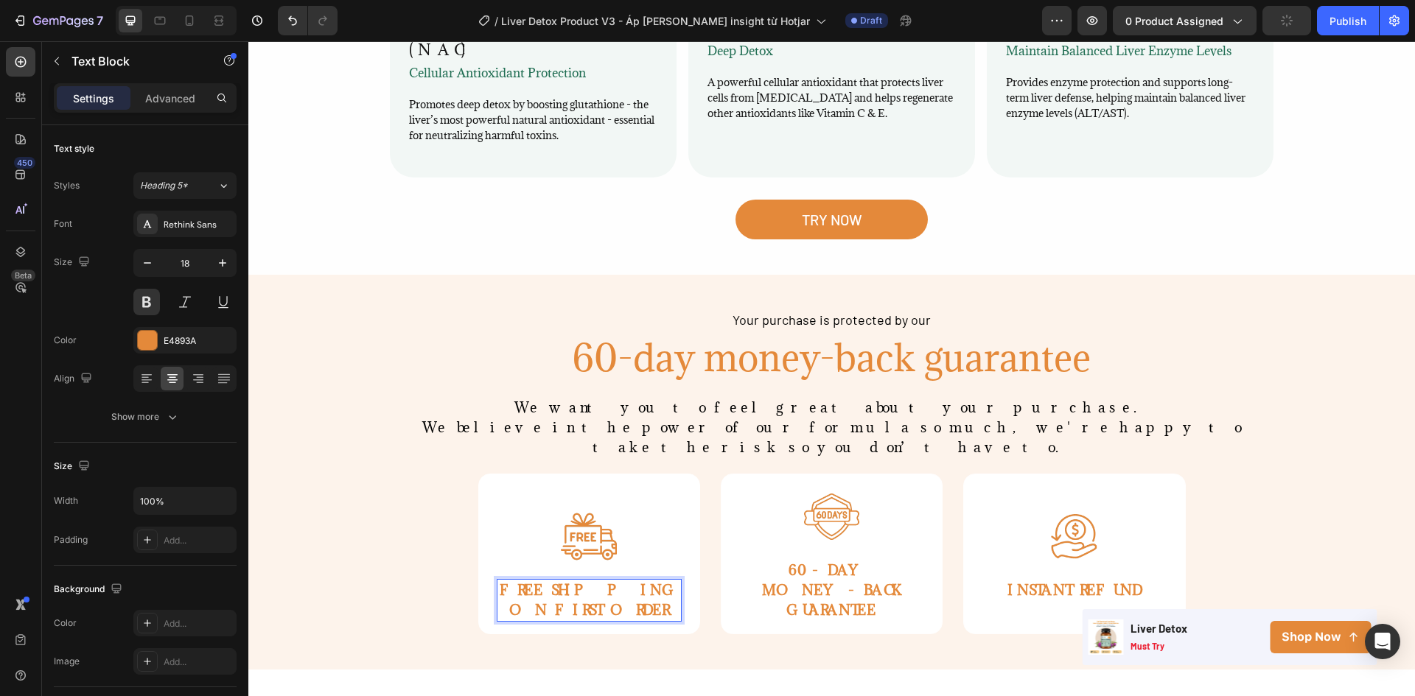
click at [629, 581] on span "FREE SHIPPING ON FIRST ORDER" at bounding box center [589, 600] width 178 height 38
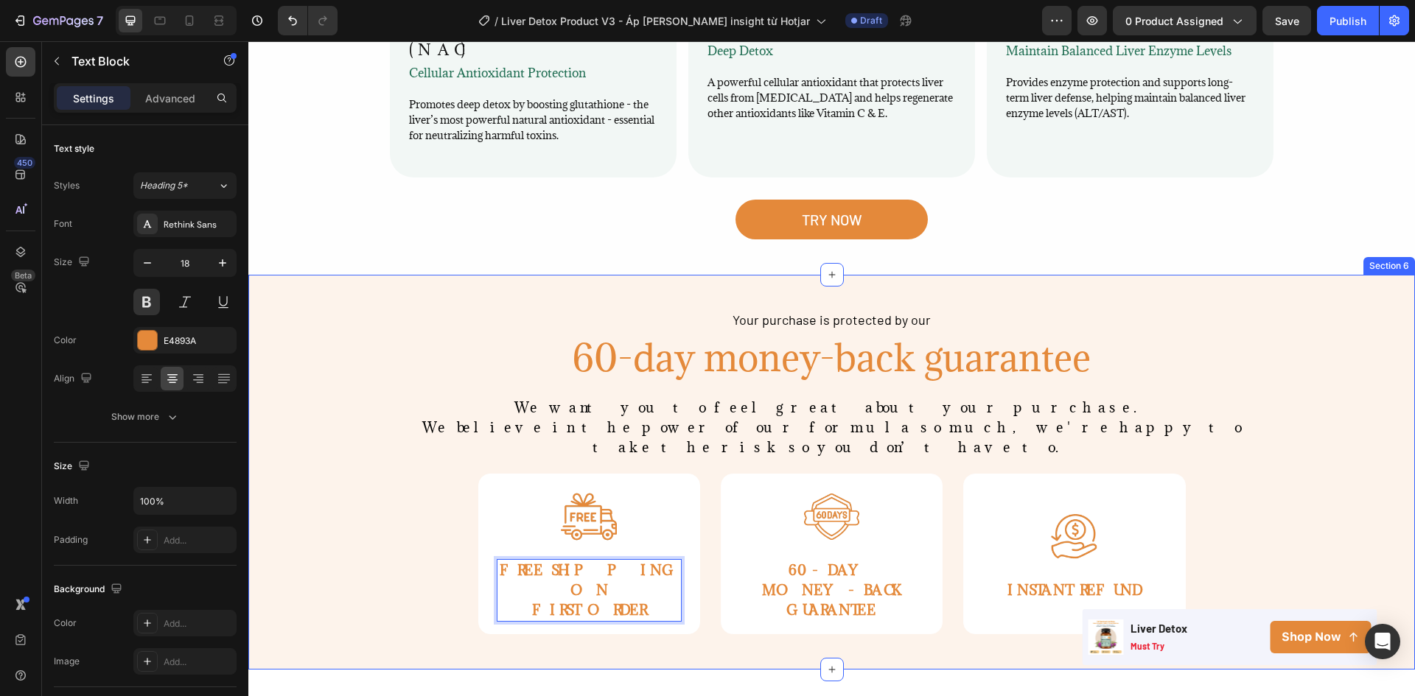
click at [1283, 416] on div "Your purchase is protected by our Text Block 60-day money-back guarantee Headin…" at bounding box center [831, 472] width 1166 height 325
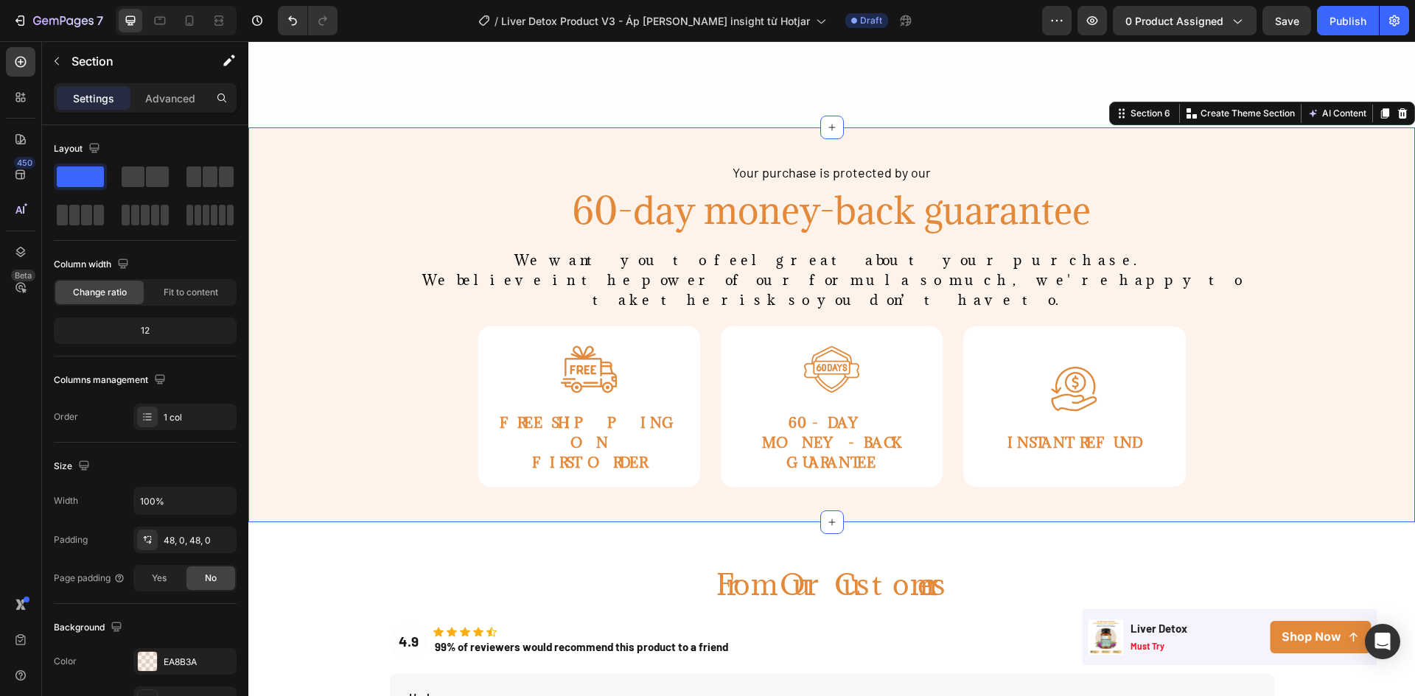
scroll to position [2942, 0]
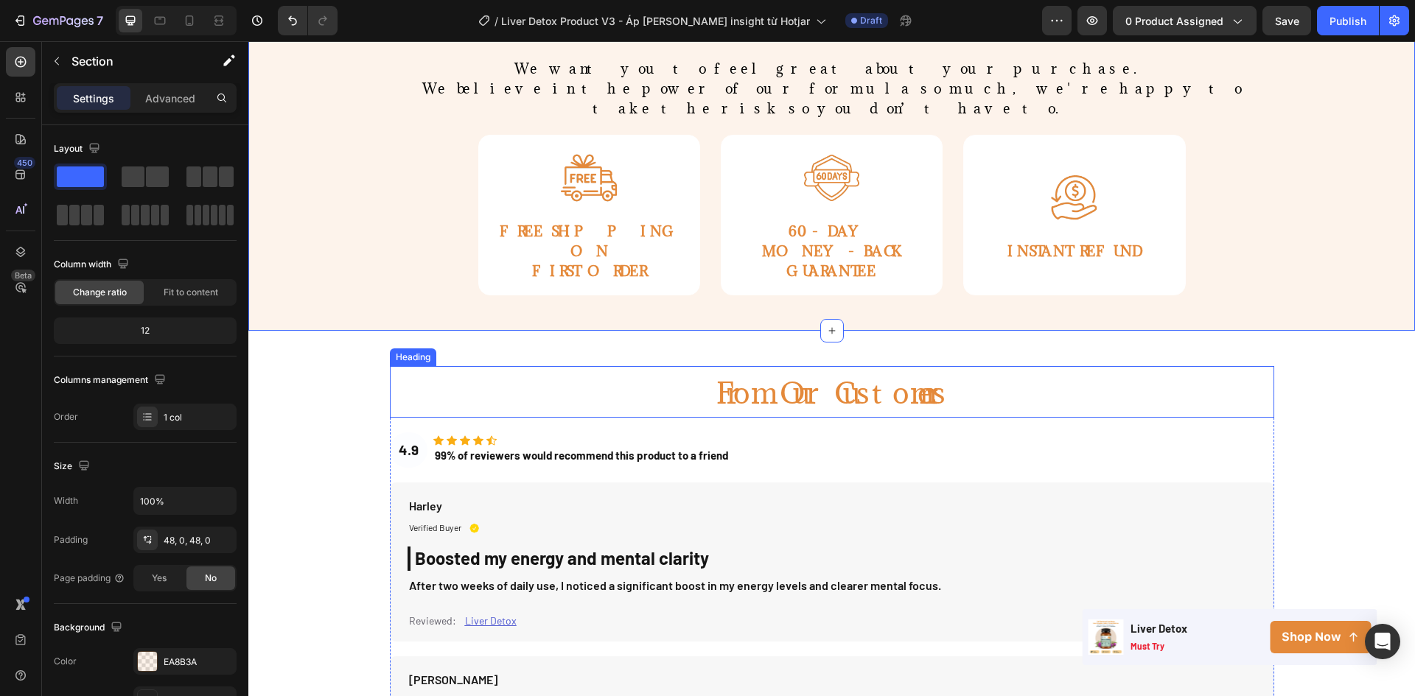
click at [914, 374] on span "From Our Customers" at bounding box center [831, 393] width 231 height 38
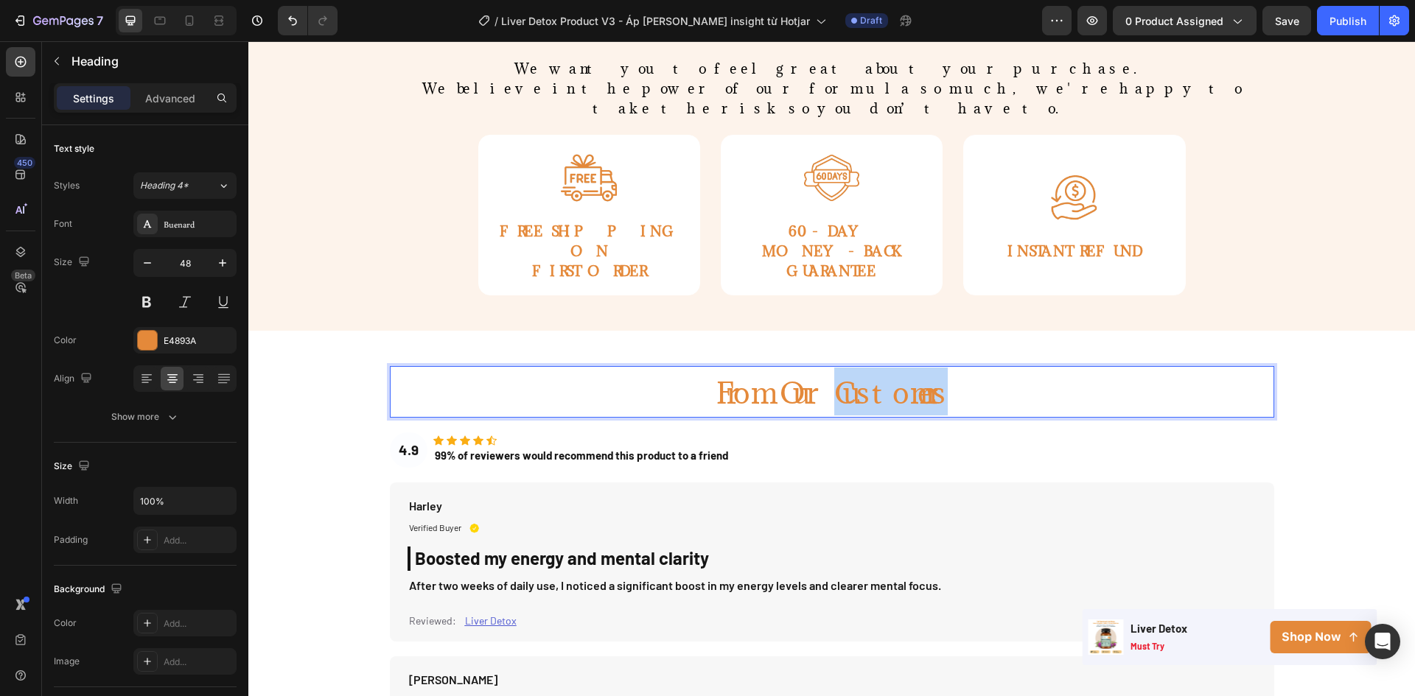
click at [840, 374] on span "From Our Customers" at bounding box center [831, 393] width 231 height 38
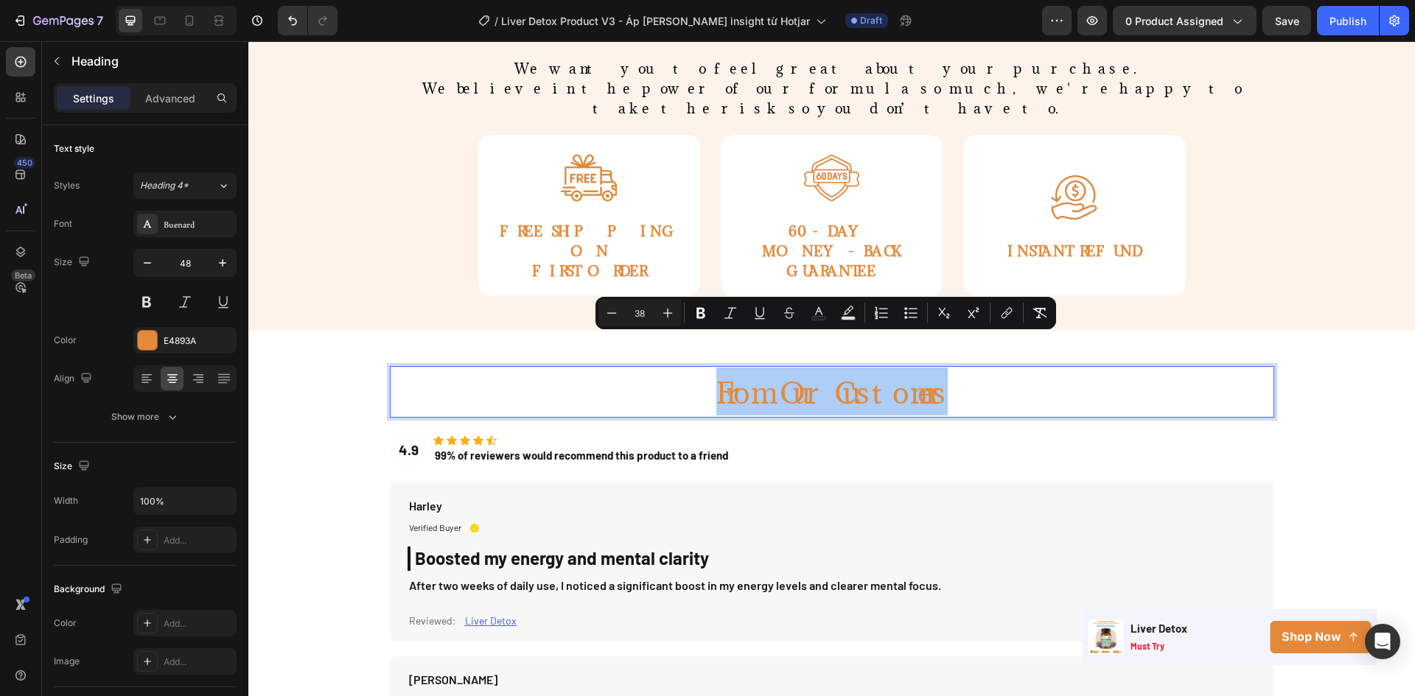
click at [636, 317] on input "38" at bounding box center [639, 313] width 29 height 18
click at [638, 315] on input "38" at bounding box center [639, 313] width 29 height 18
type input "48"
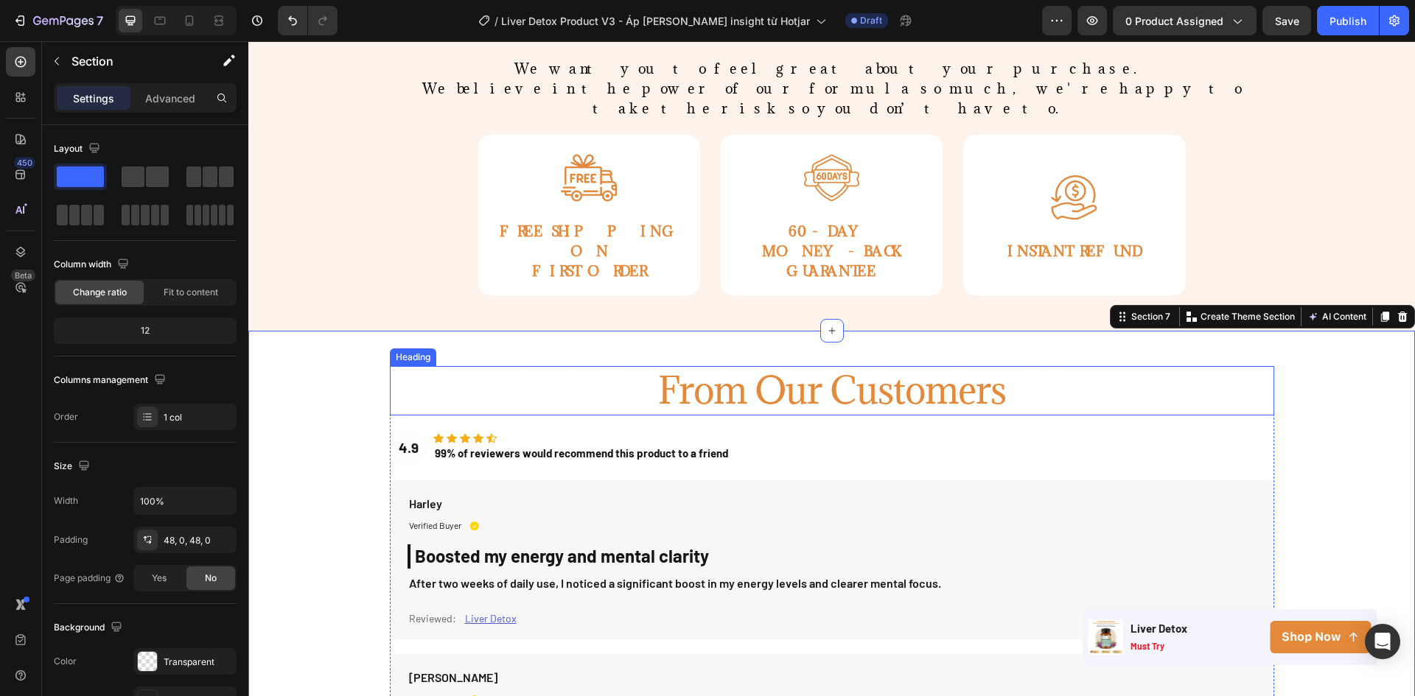
click at [955, 366] on span "From Our Customers" at bounding box center [832, 390] width 348 height 48
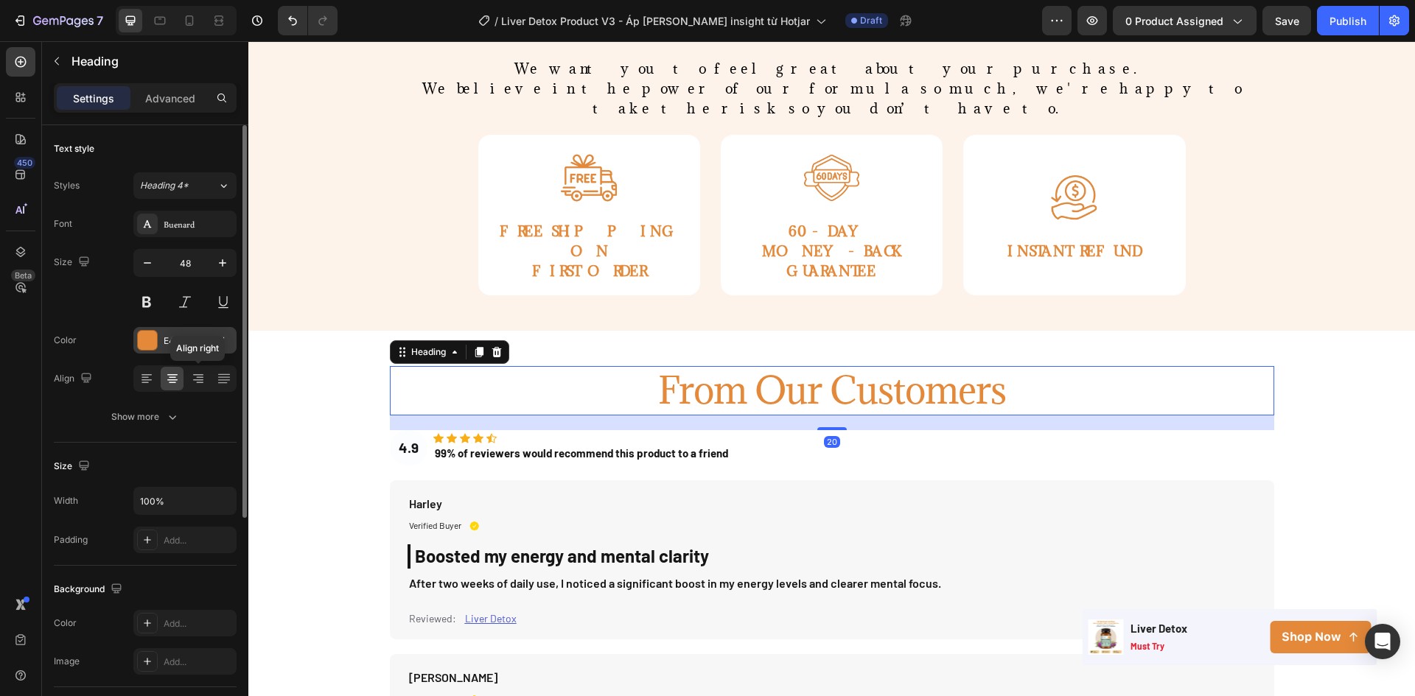
click at [178, 339] on div "E4893A" at bounding box center [185, 341] width 43 height 13
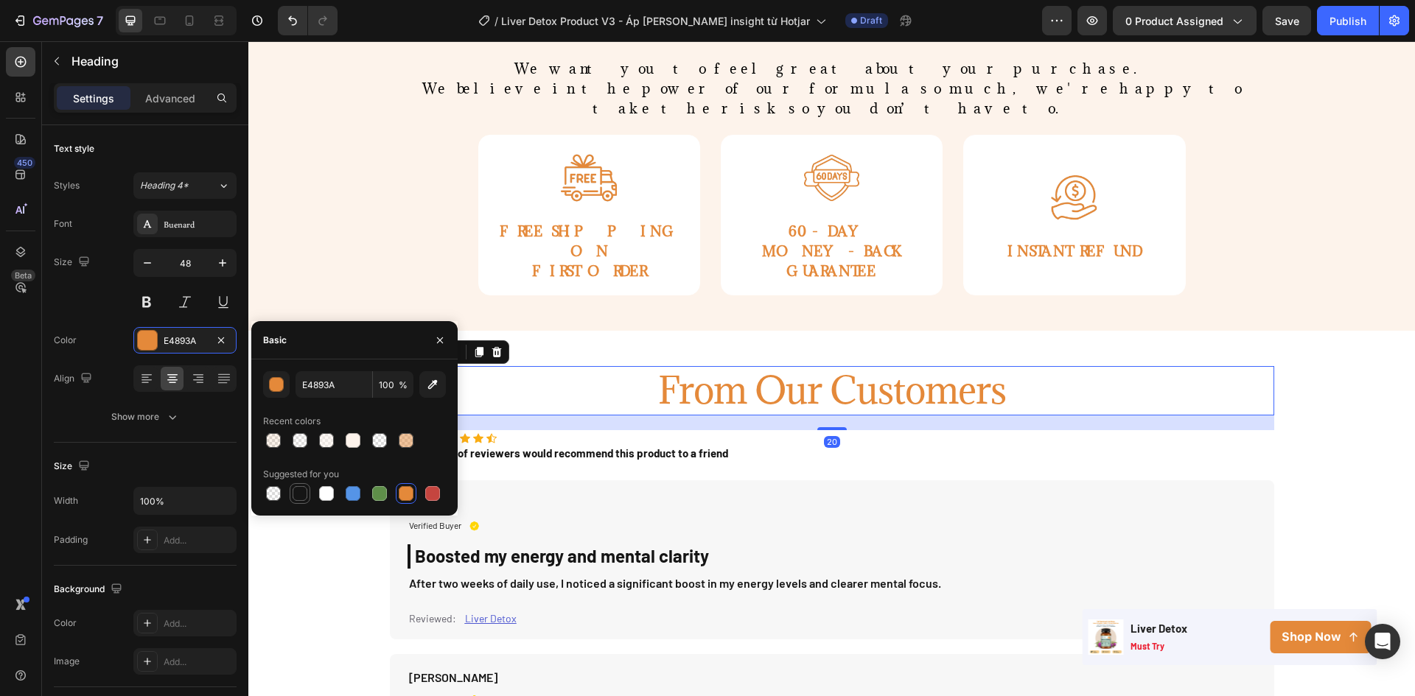
click at [297, 498] on div at bounding box center [300, 493] width 15 height 15
type input "151515"
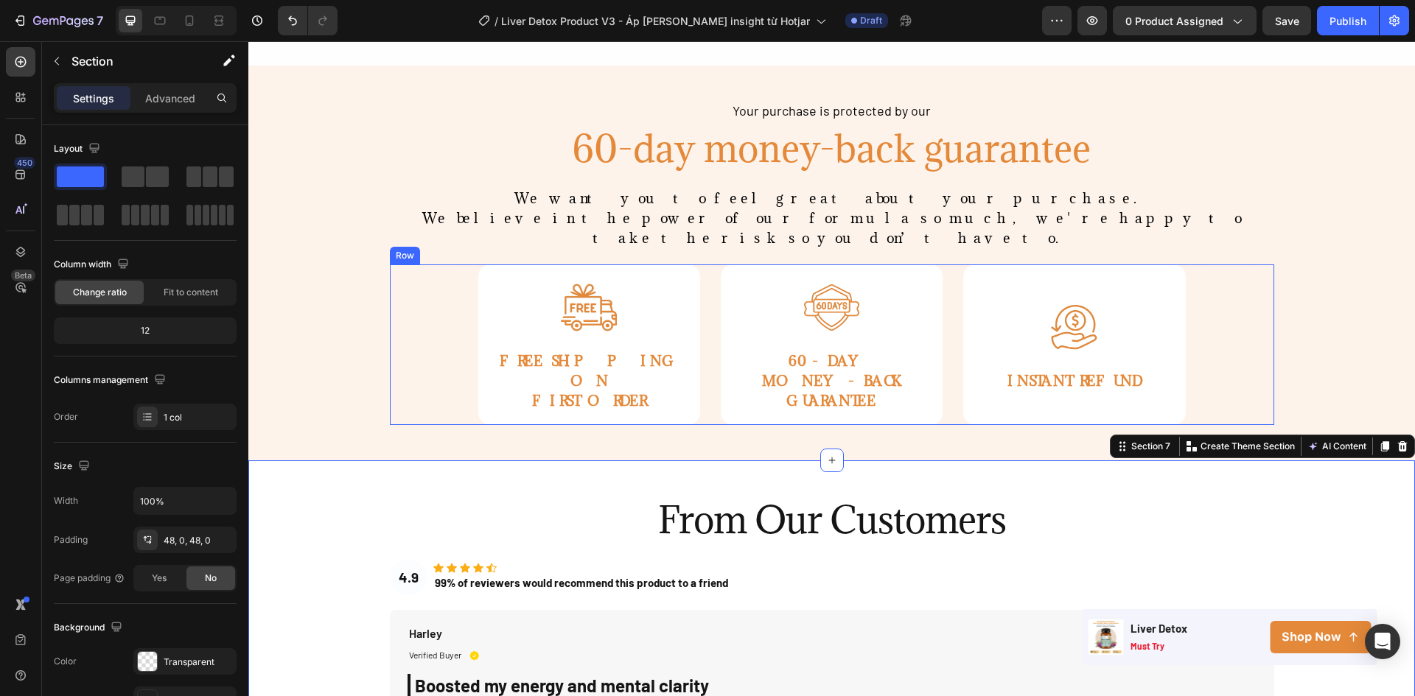
scroll to position [2795, 0]
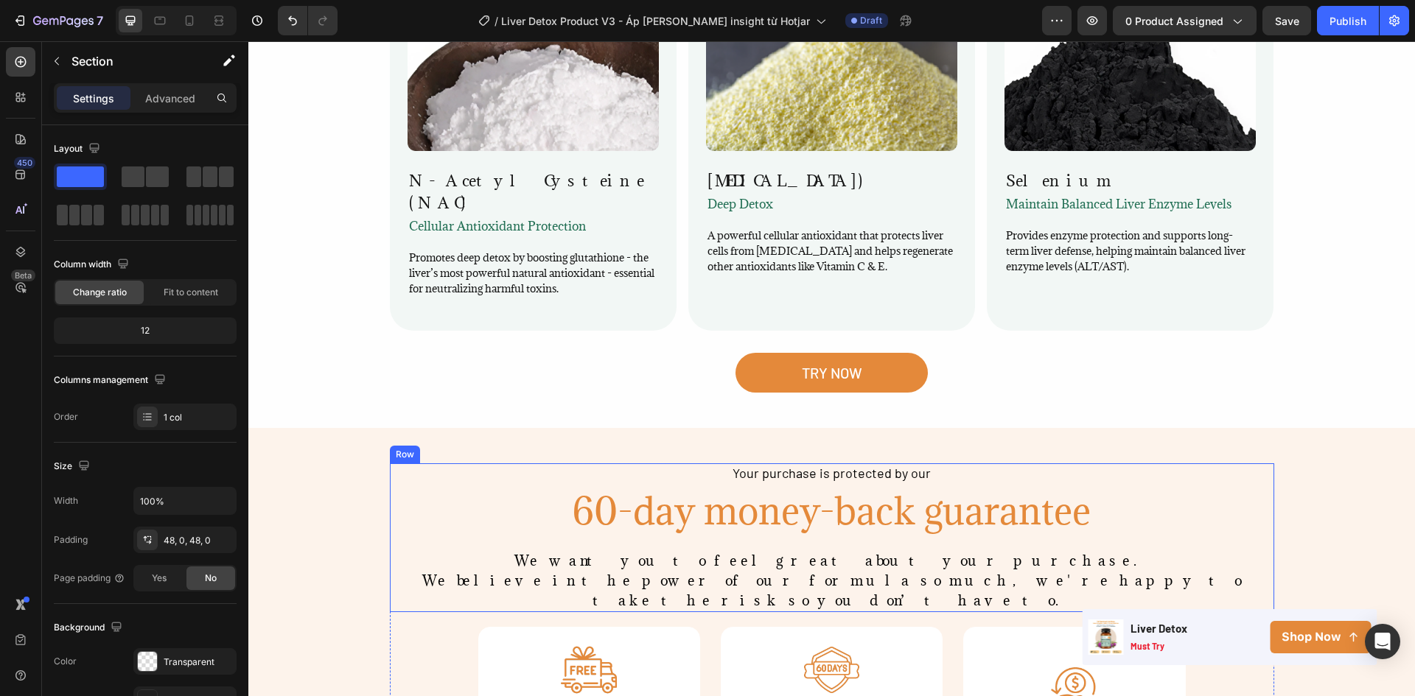
scroll to position [2647, 0]
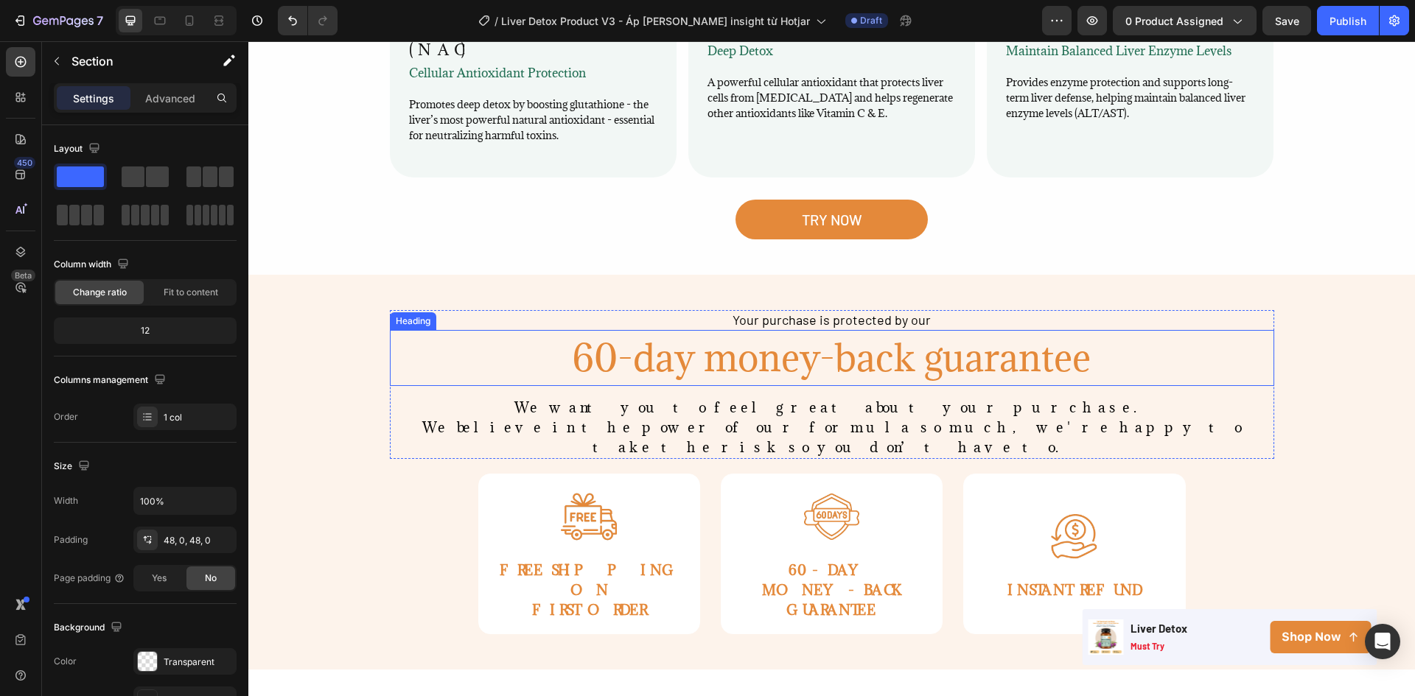
click at [813, 336] on h2 "60-day money-back guarantee" at bounding box center [832, 358] width 884 height 56
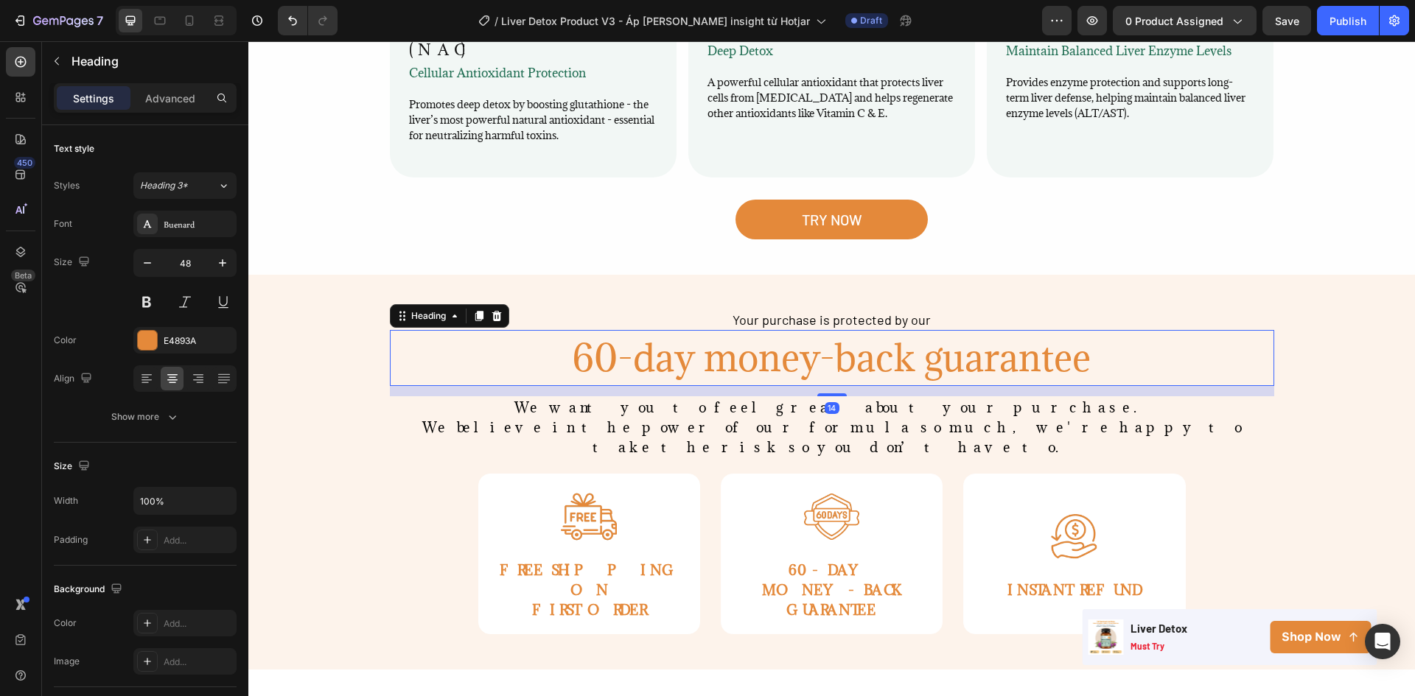
click at [813, 336] on h2 "60-day money-back guarantee" at bounding box center [832, 358] width 884 height 56
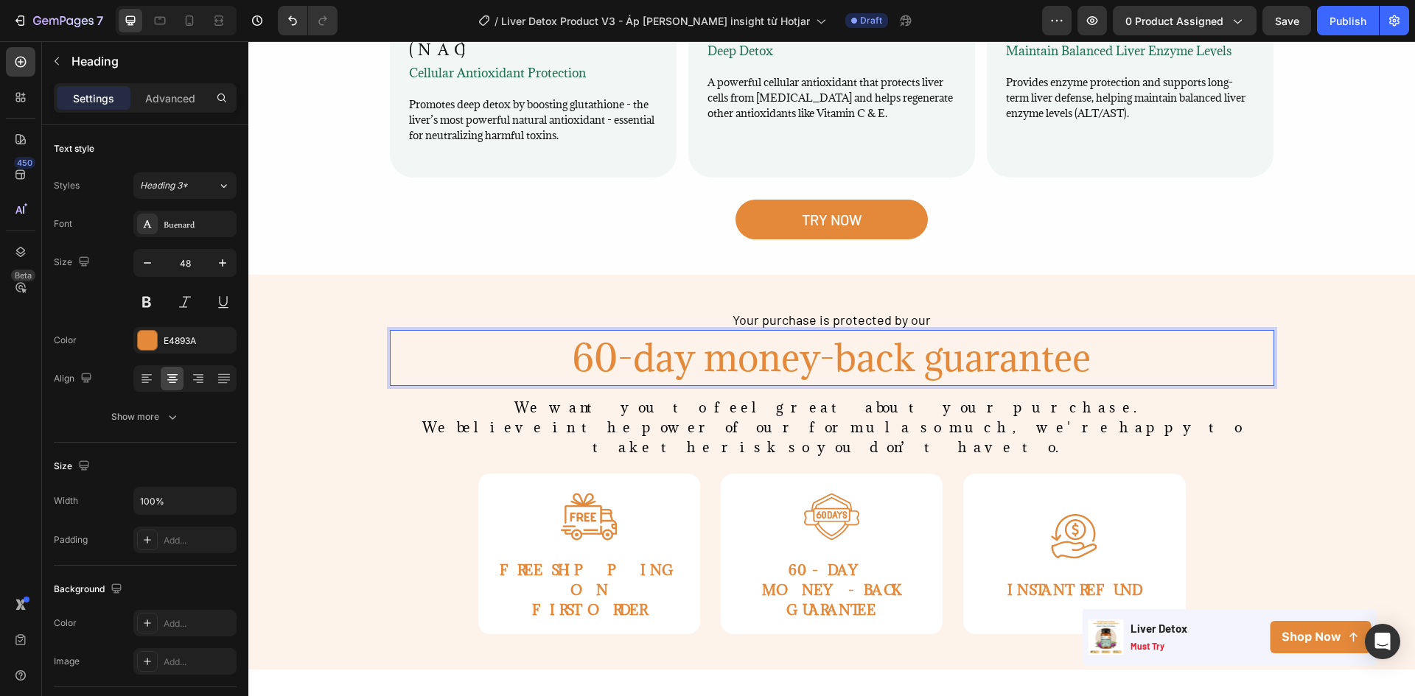
click at [732, 332] on p "60-day money-back guarantee" at bounding box center [831, 358] width 881 height 53
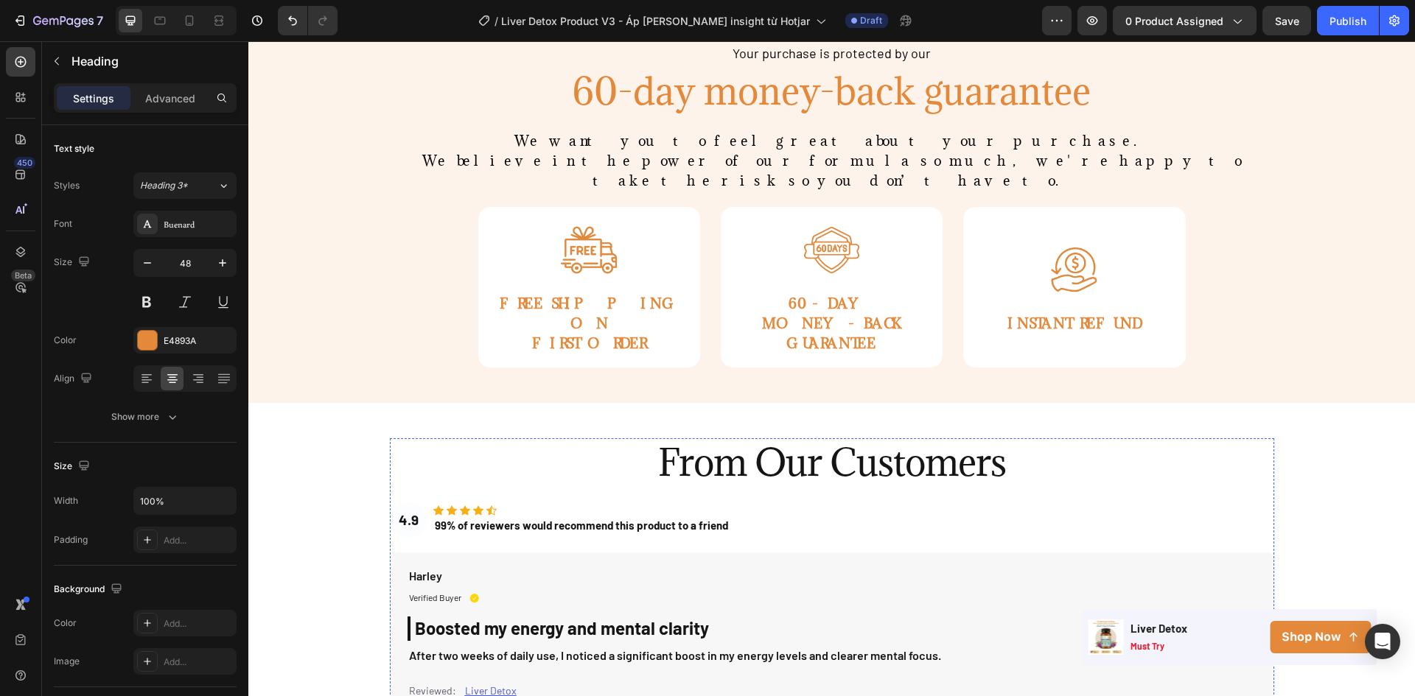
scroll to position [2619, 0]
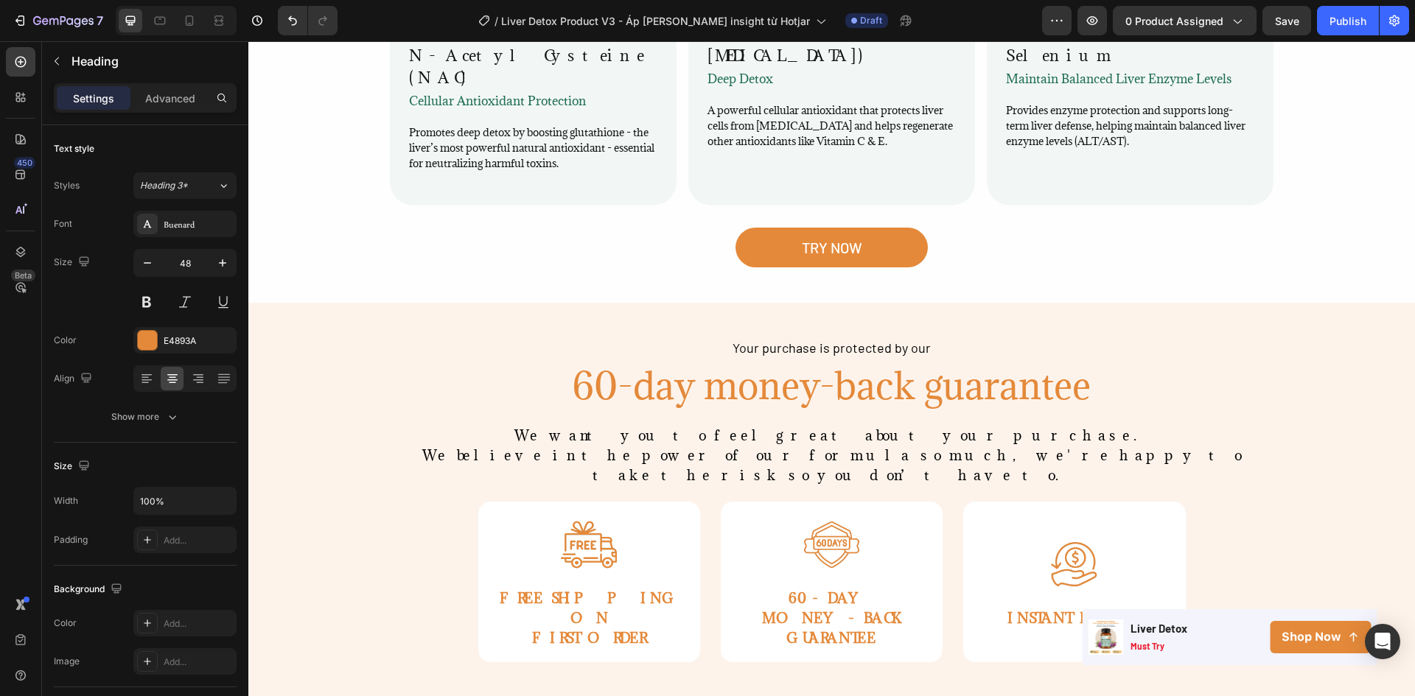
click at [737, 358] on h2 "60-day money-back guarantee" at bounding box center [832, 386] width 884 height 56
click at [737, 360] on p "60-day money-back guarantee" at bounding box center [831, 386] width 881 height 53
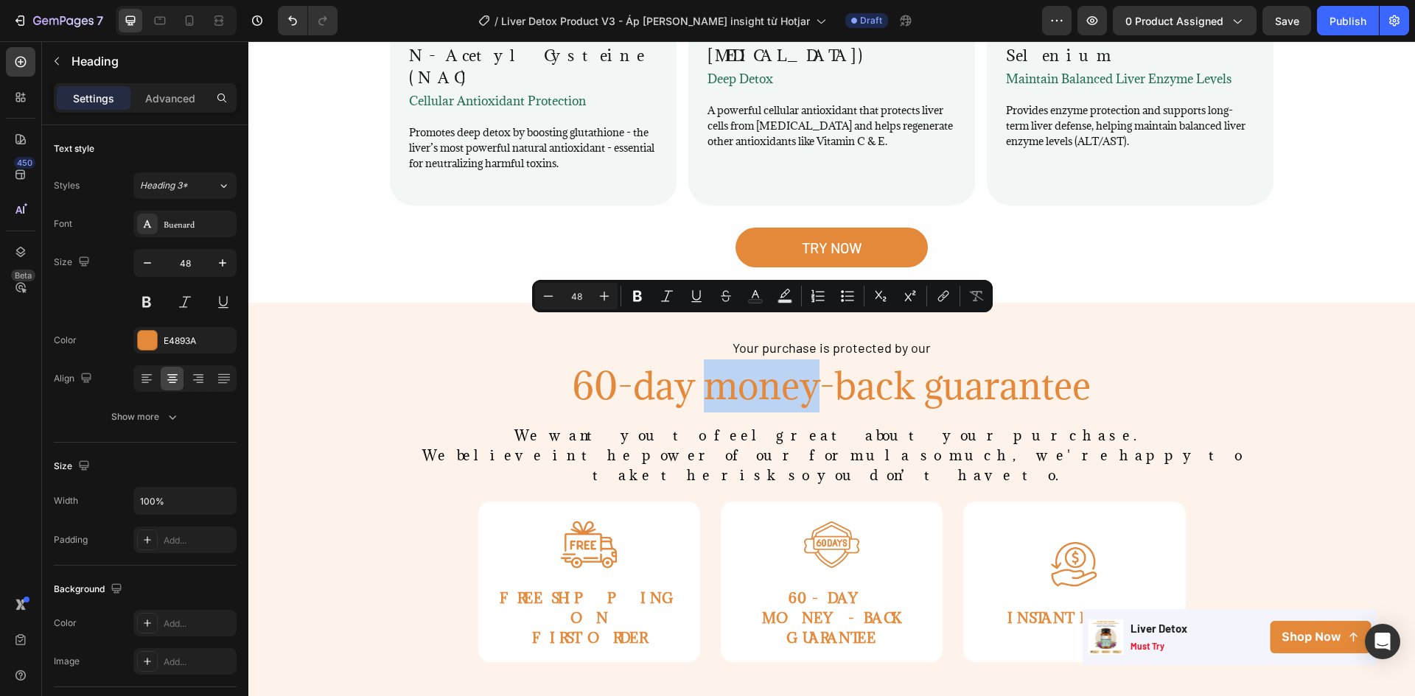
click at [741, 360] on p "60-day money-back guarantee" at bounding box center [831, 386] width 881 height 53
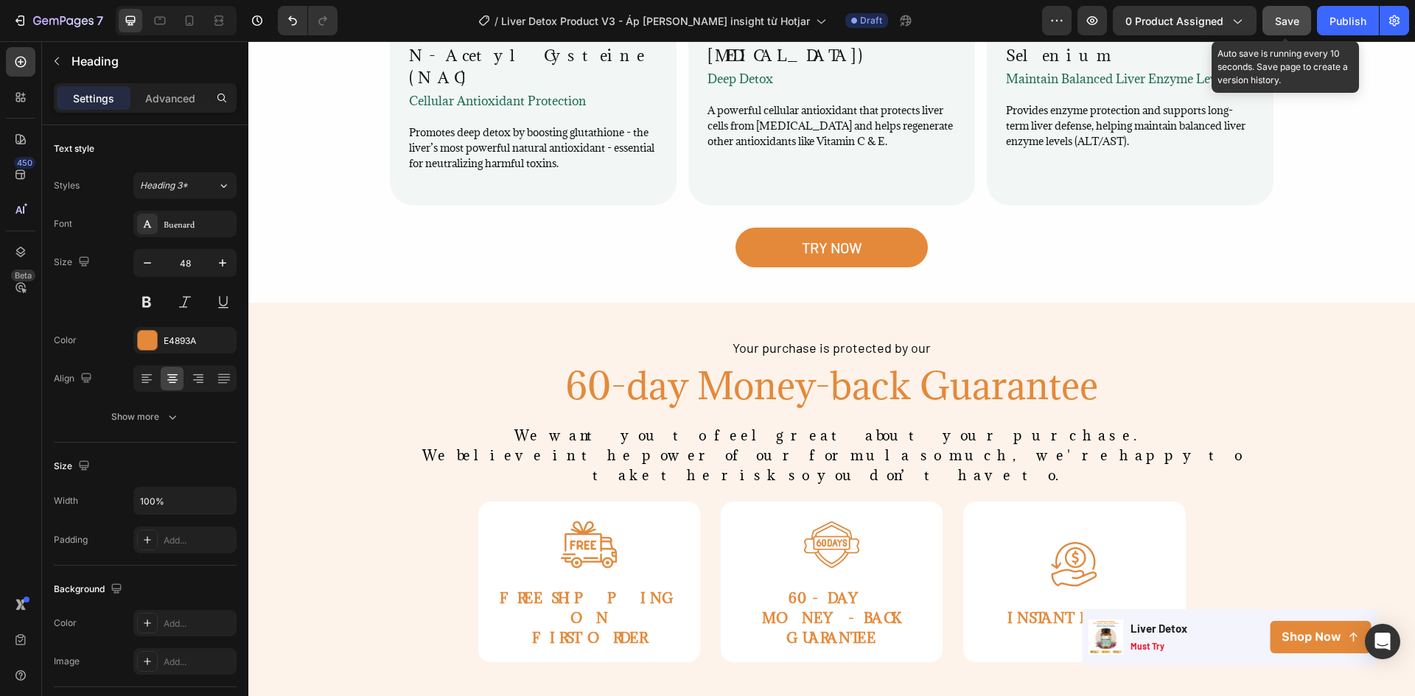
click at [1286, 24] on span "Save" at bounding box center [1287, 21] width 24 height 13
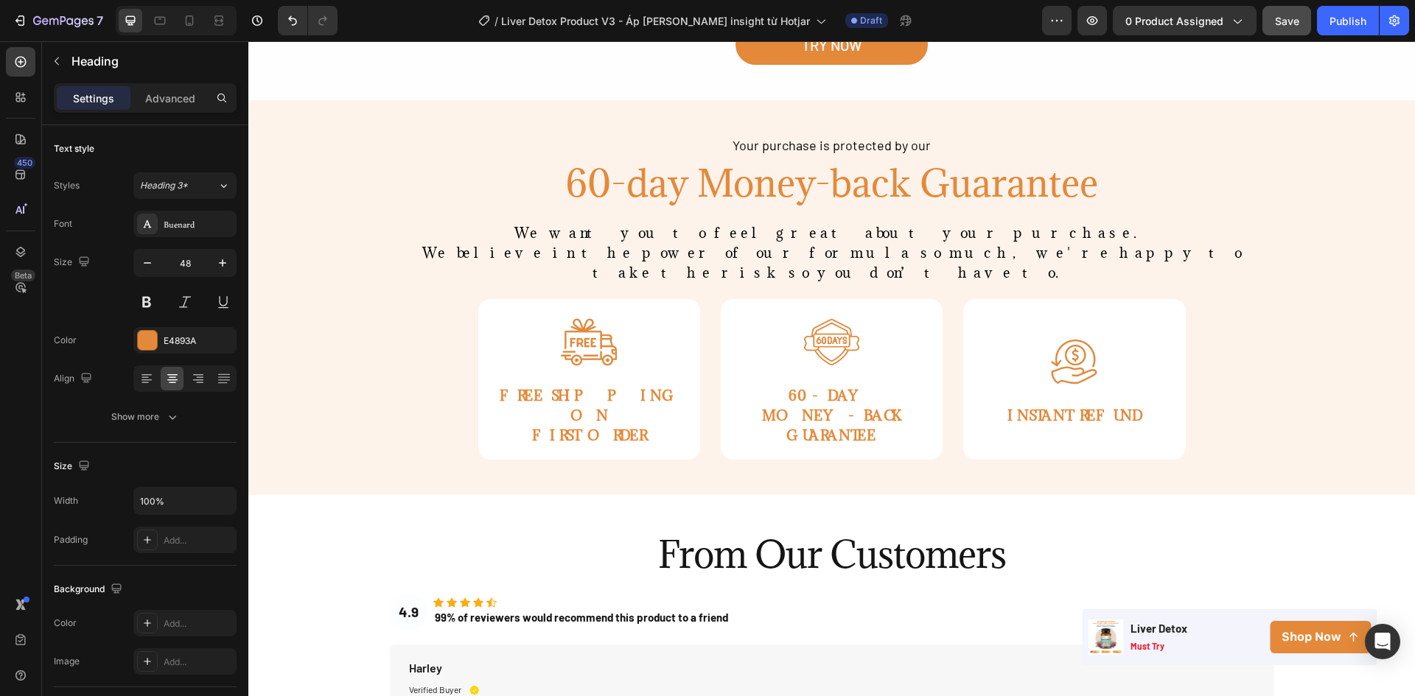
scroll to position [2800, 0]
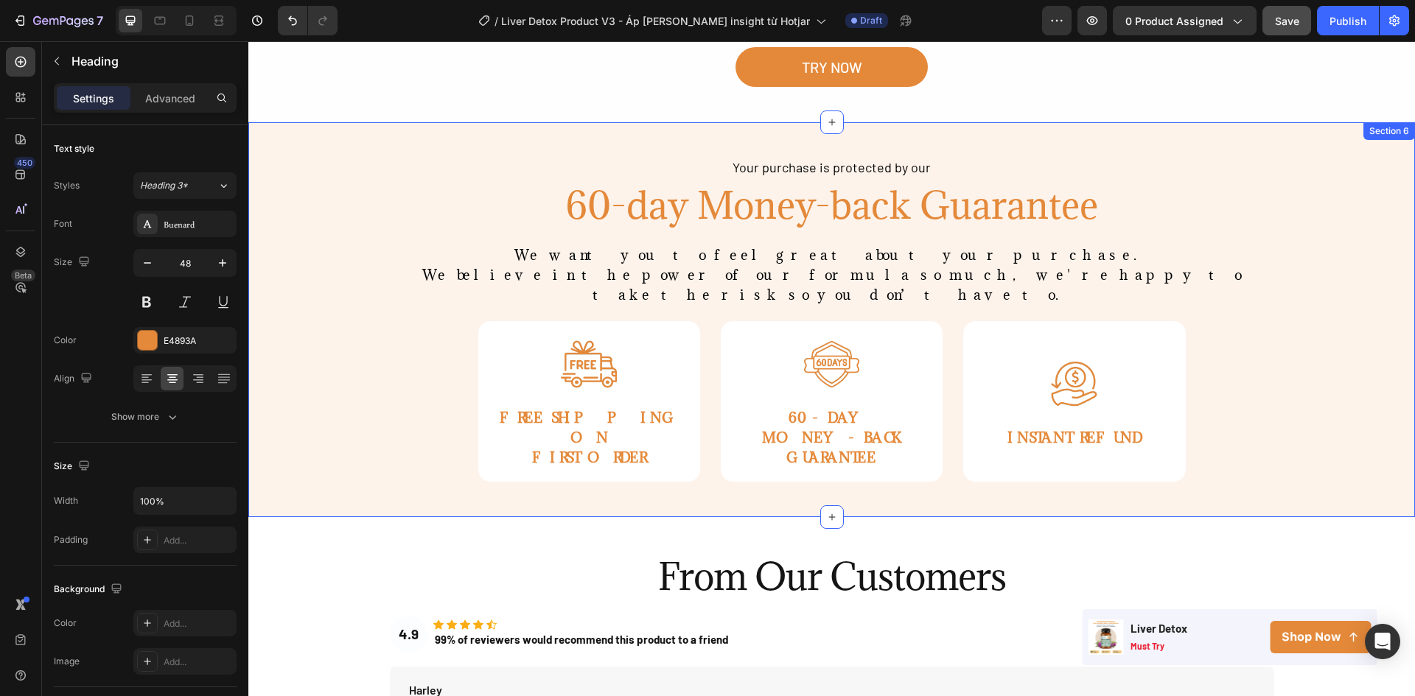
click at [1350, 256] on div "Your purchase is protected by our Text Block 60-day Money-back Guarantee Headin…" at bounding box center [831, 320] width 1166 height 325
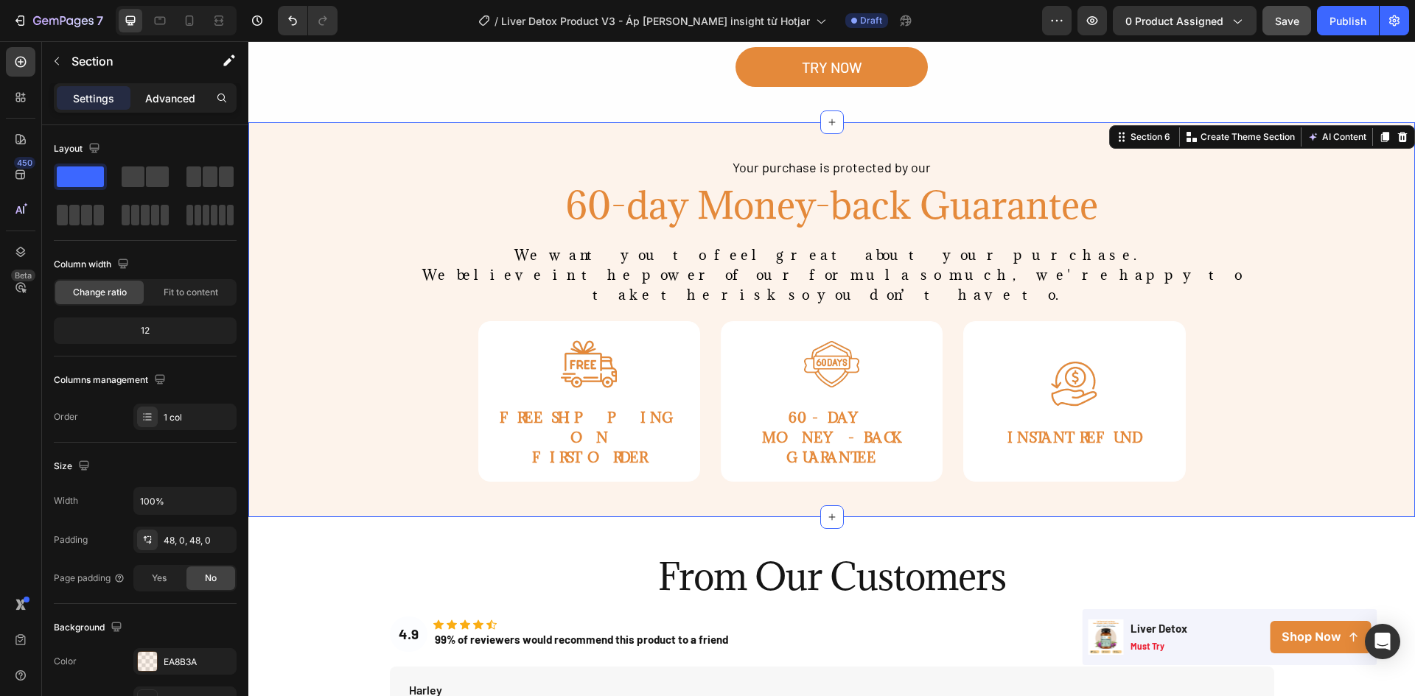
click at [169, 108] on div "Advanced" at bounding box center [170, 98] width 74 height 24
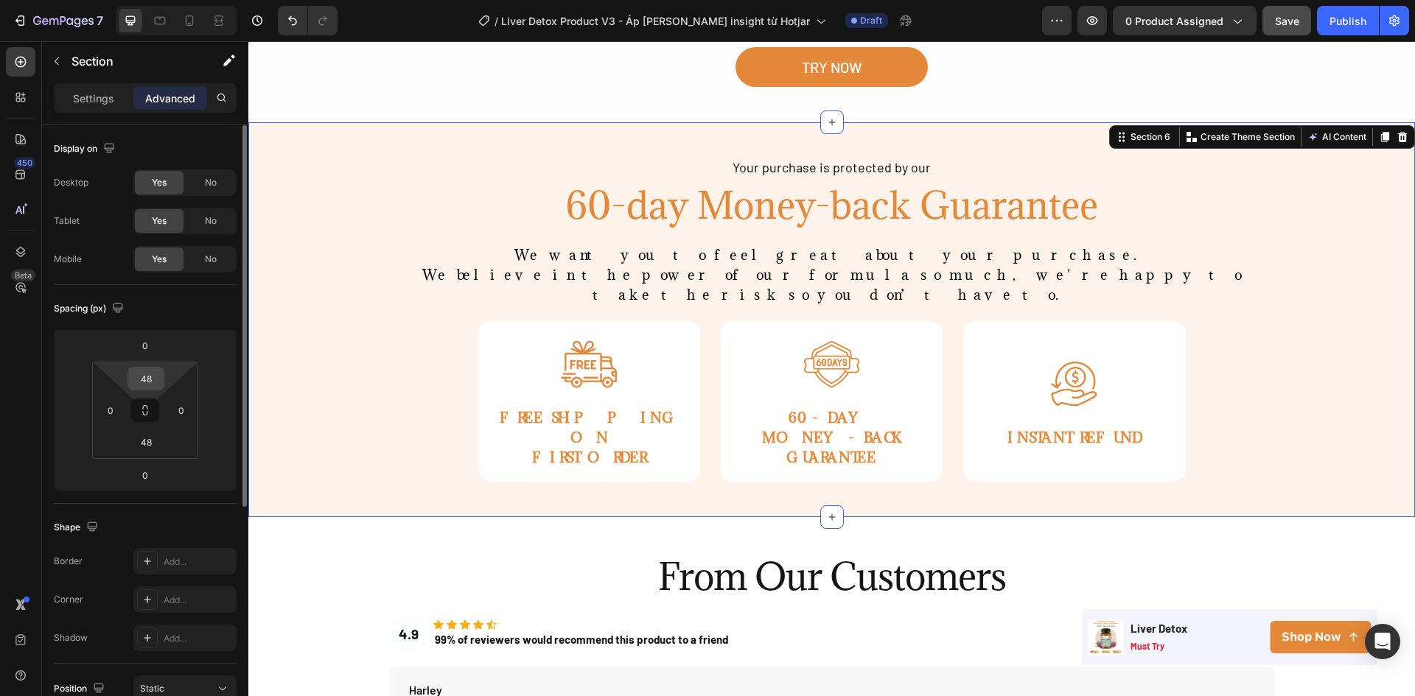
click at [152, 377] on input "48" at bounding box center [145, 379] width 29 height 22
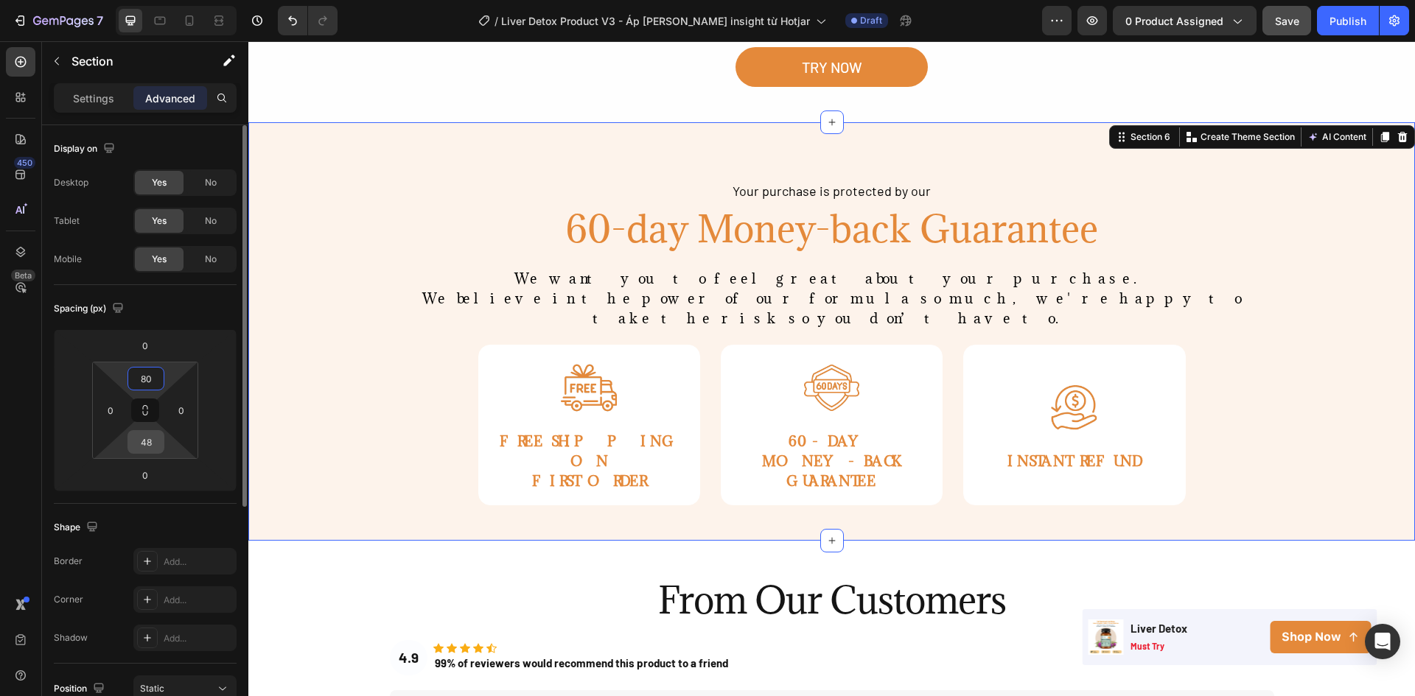
type input "80"
click at [142, 449] on input "48" at bounding box center [145, 442] width 29 height 22
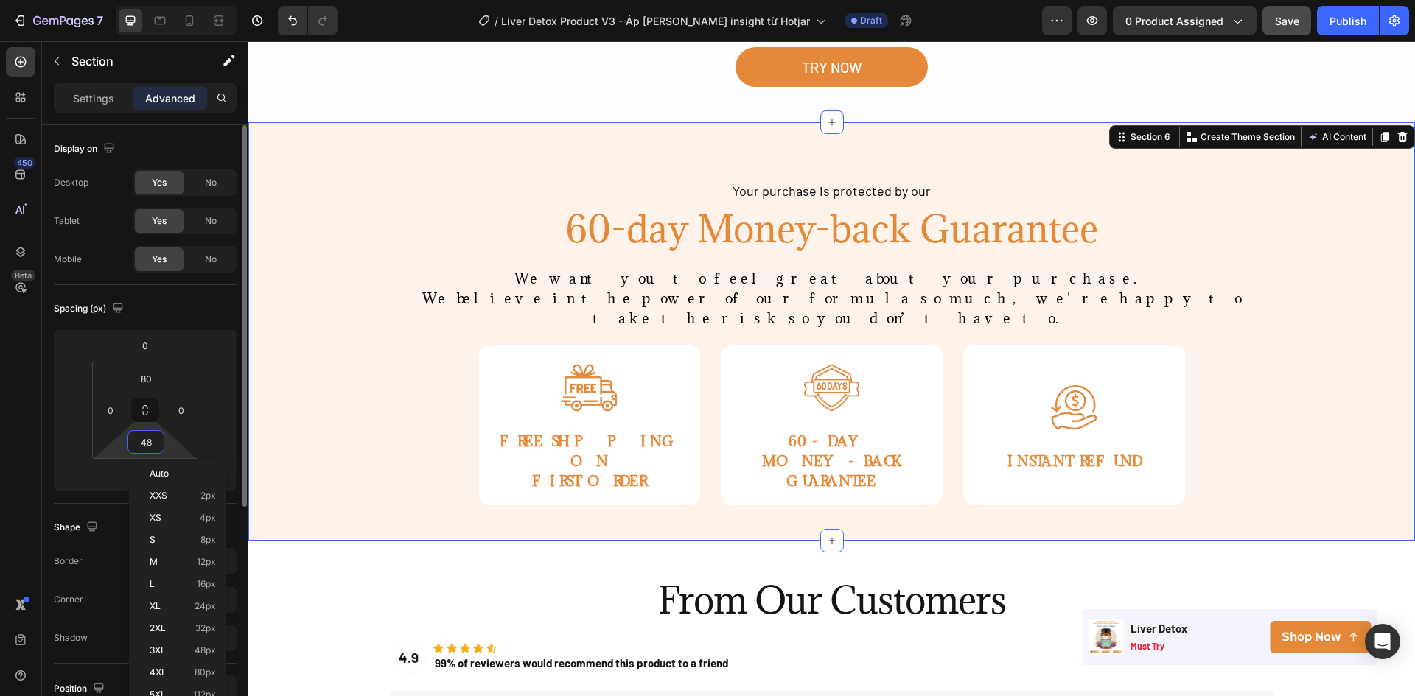
type input "4"
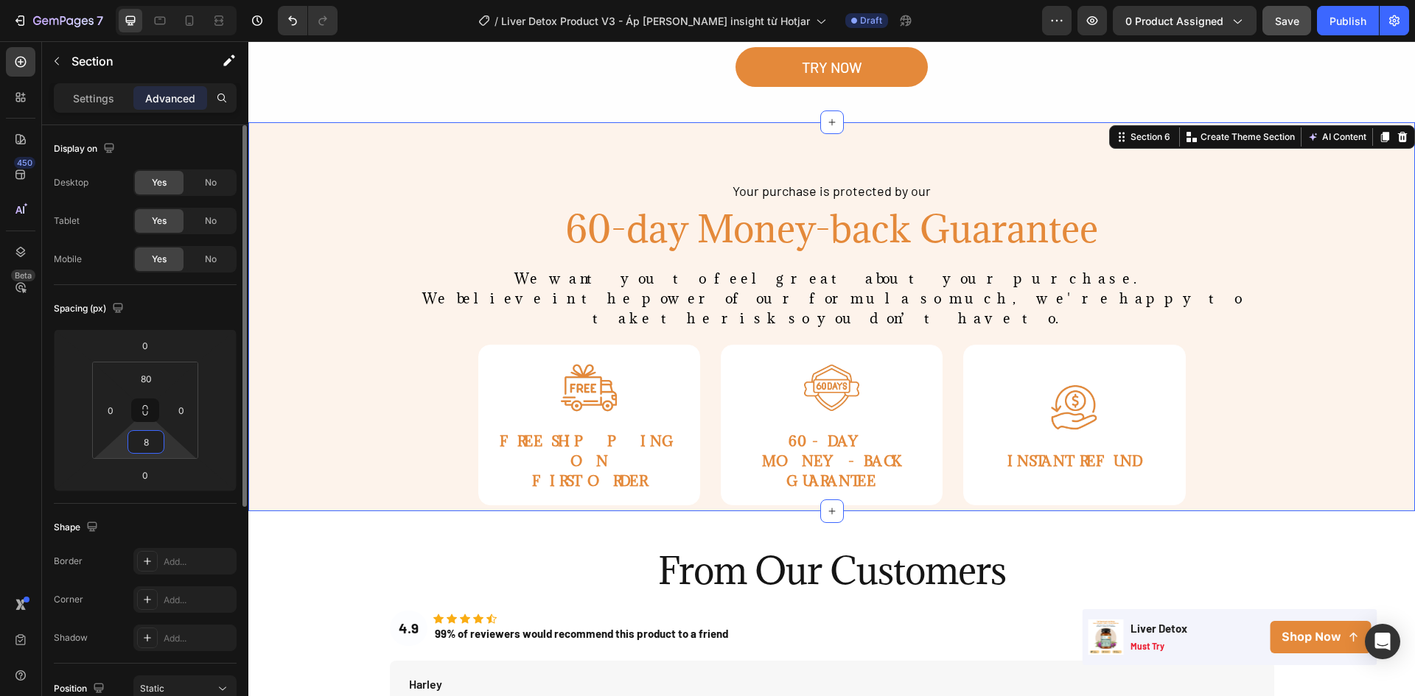
type input "80"
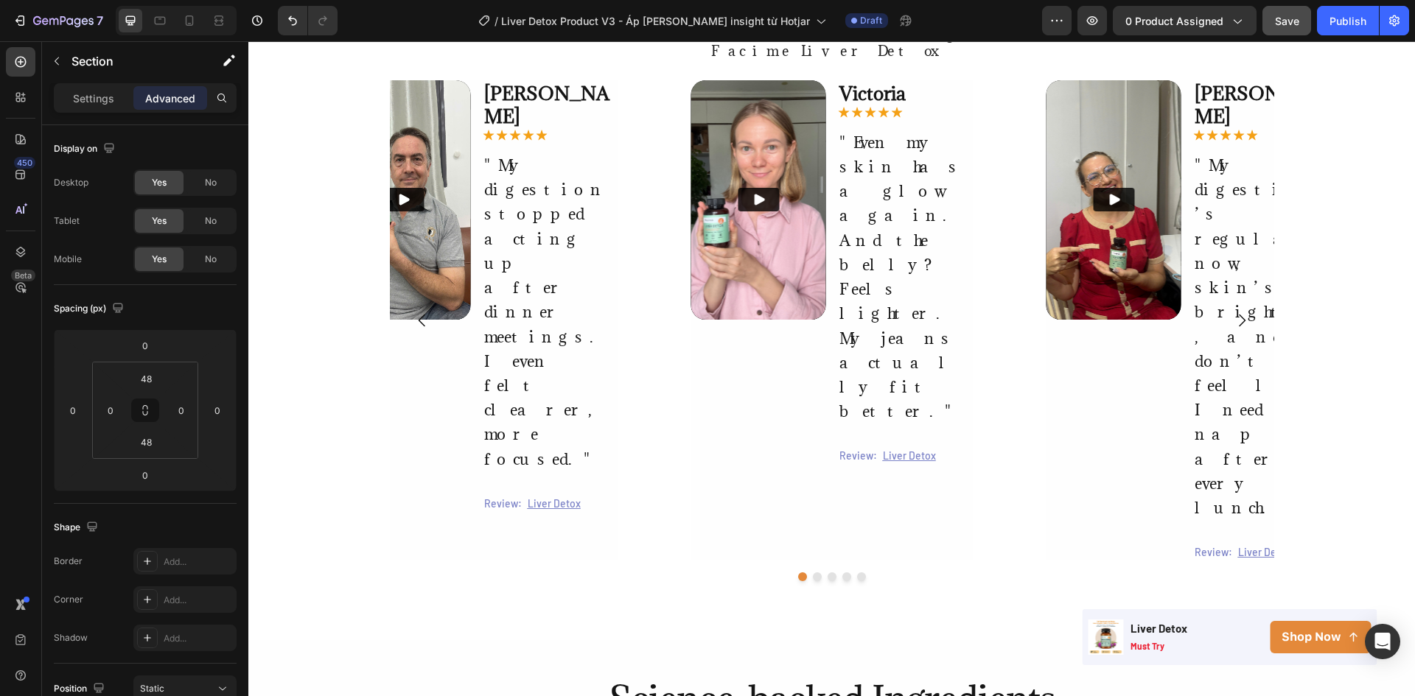
scroll to position [1569, 0]
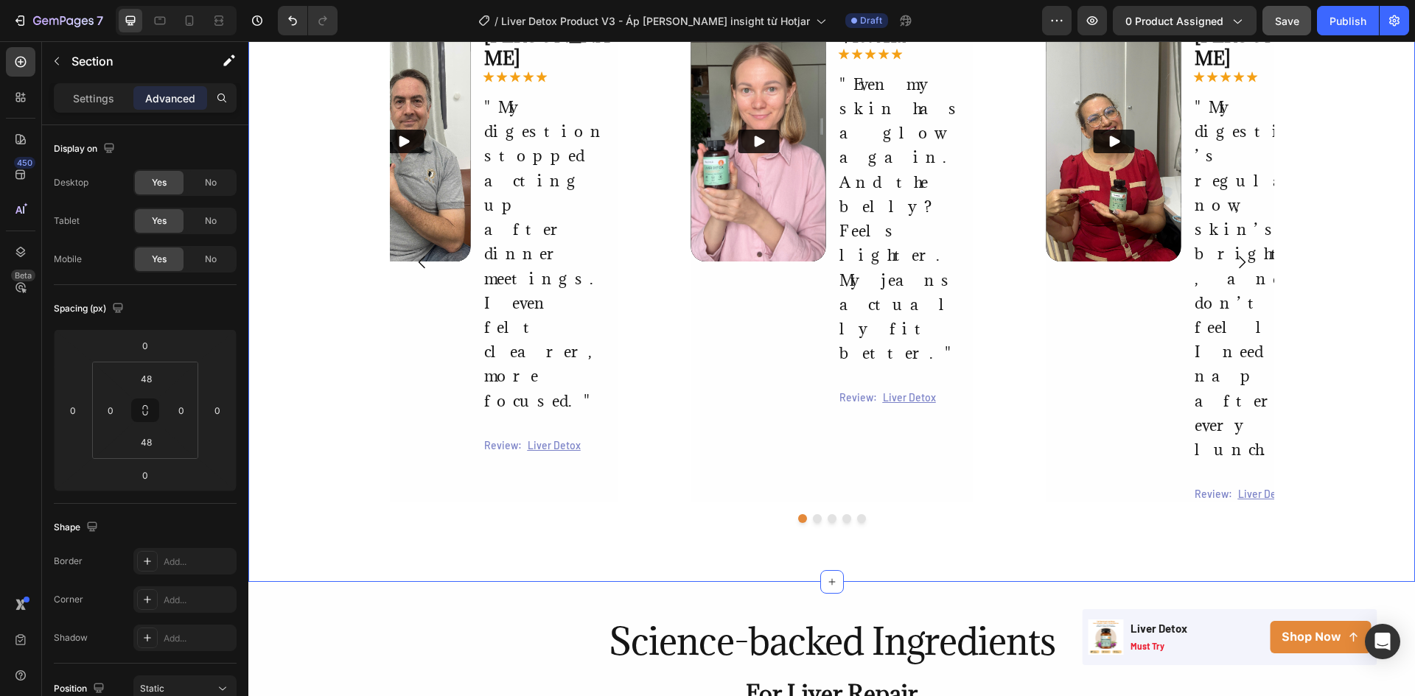
click at [321, 297] on div "Trusted By Our Happy Customers Heading Real customer-reported results from usin…" at bounding box center [831, 208] width 1166 height 747
click at [829, 576] on icon at bounding box center [832, 582] width 12 height 12
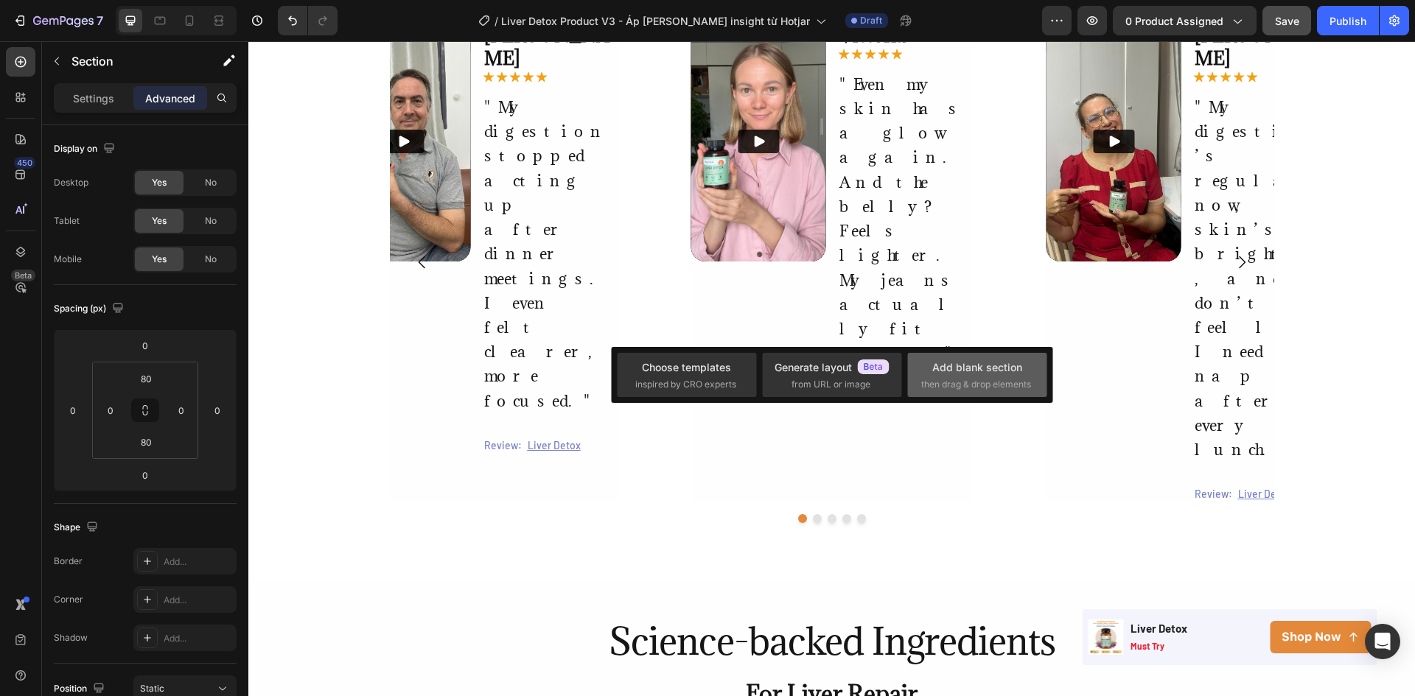
click at [978, 380] on span "then drag & drop elements" at bounding box center [976, 384] width 110 height 13
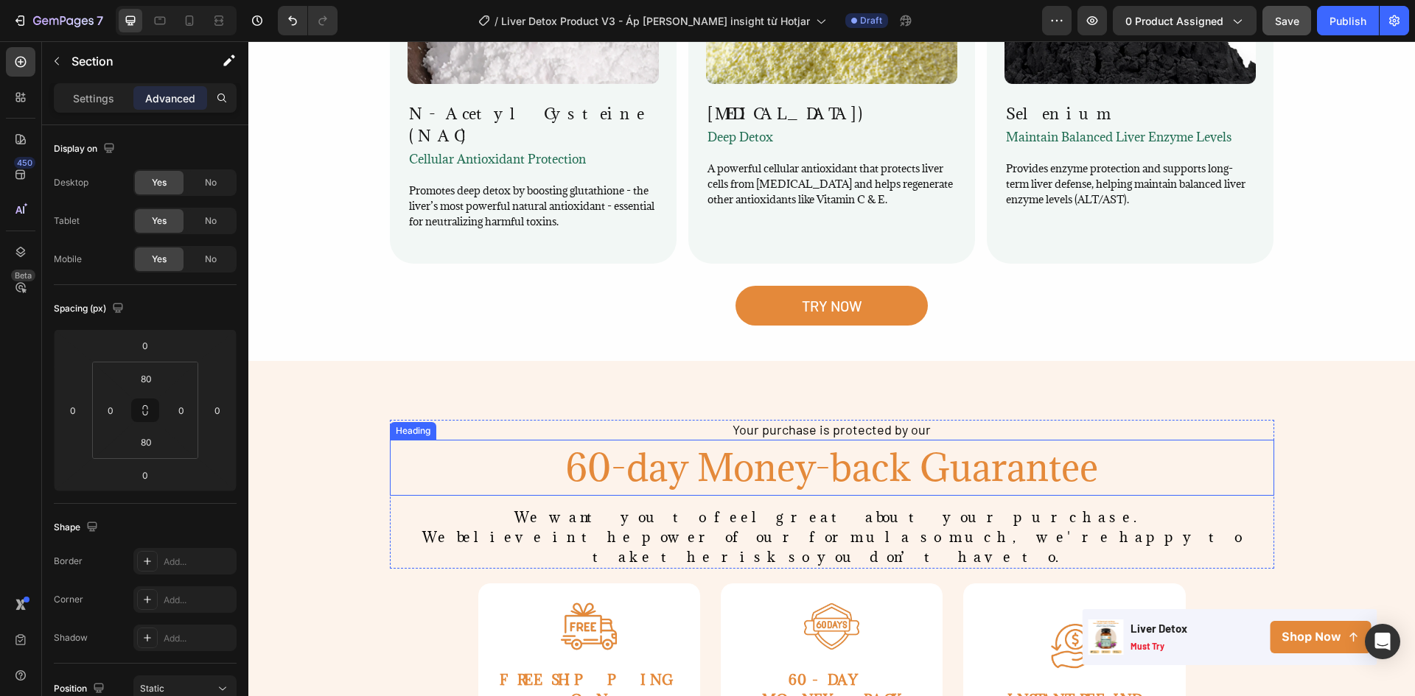
scroll to position [2800, 0]
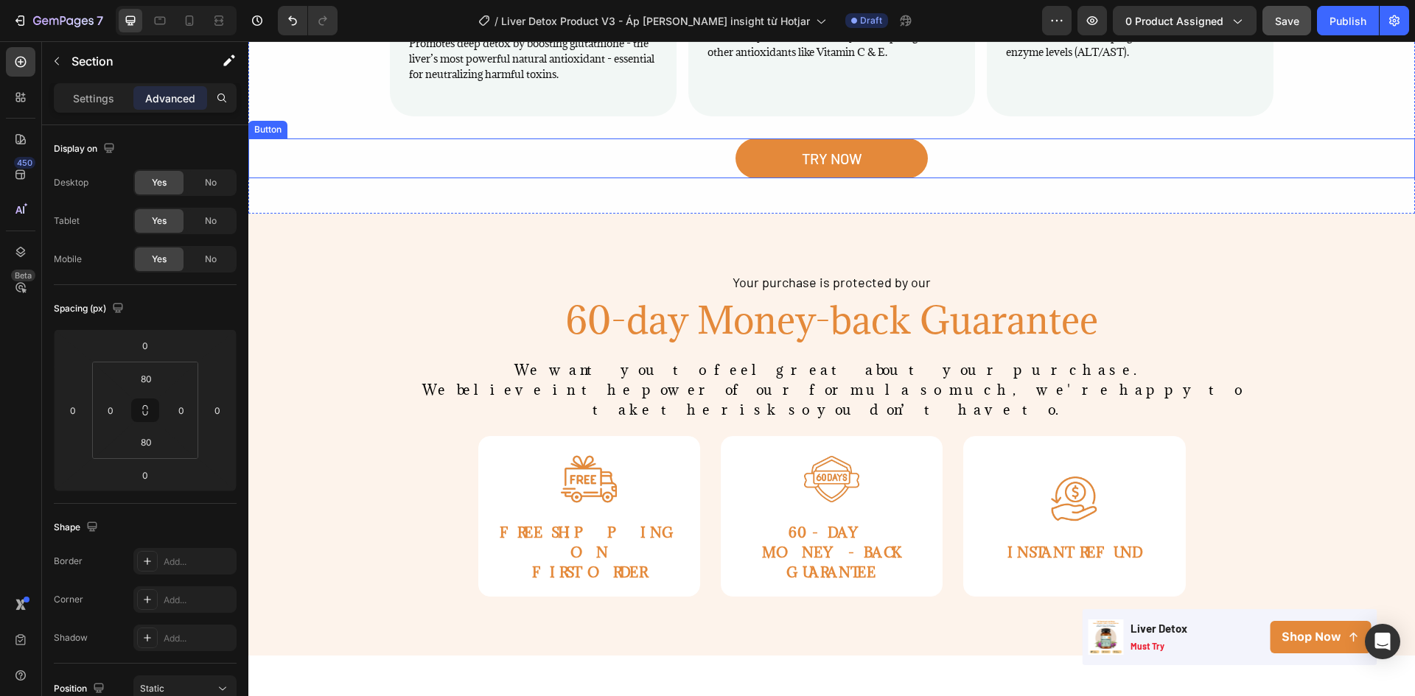
click at [1382, 139] on div "TRY NOW Button" at bounding box center [831, 159] width 1166 height 40
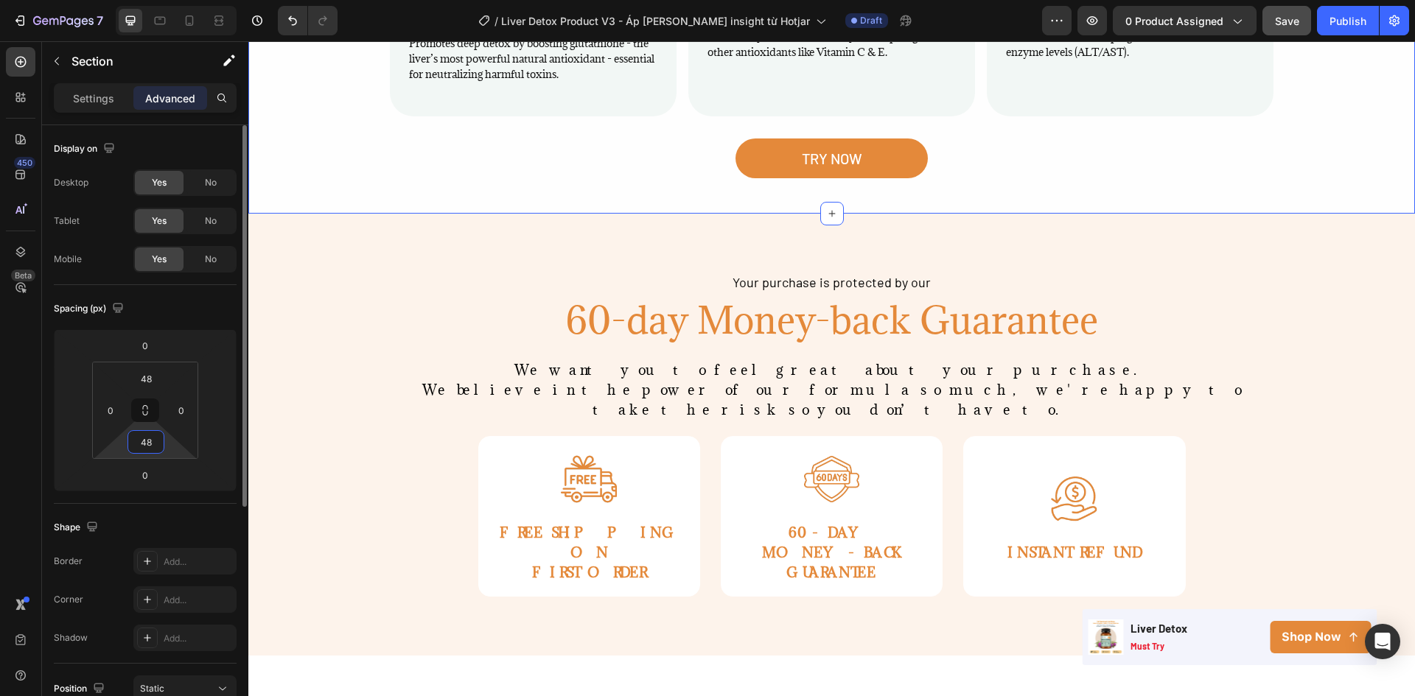
click at [147, 449] on input "48" at bounding box center [145, 442] width 29 height 22
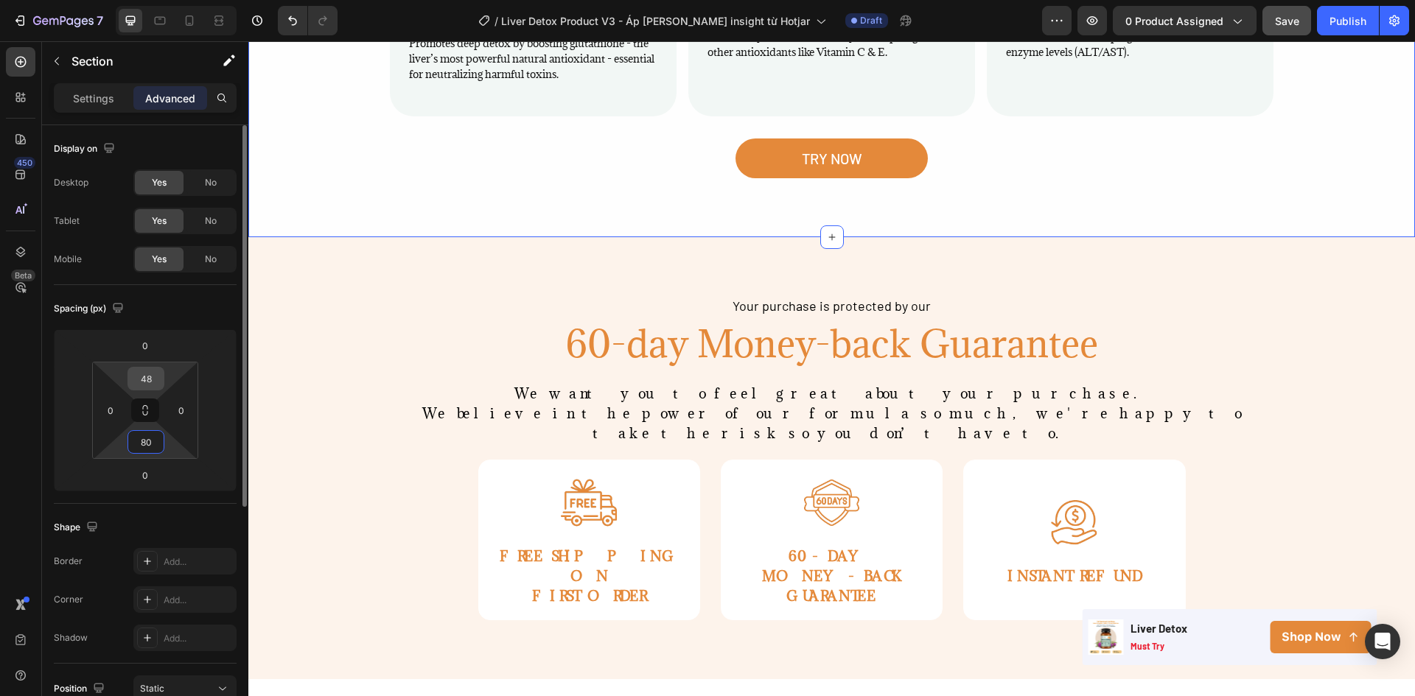
type input "80"
click at [148, 377] on input "48" at bounding box center [145, 379] width 29 height 22
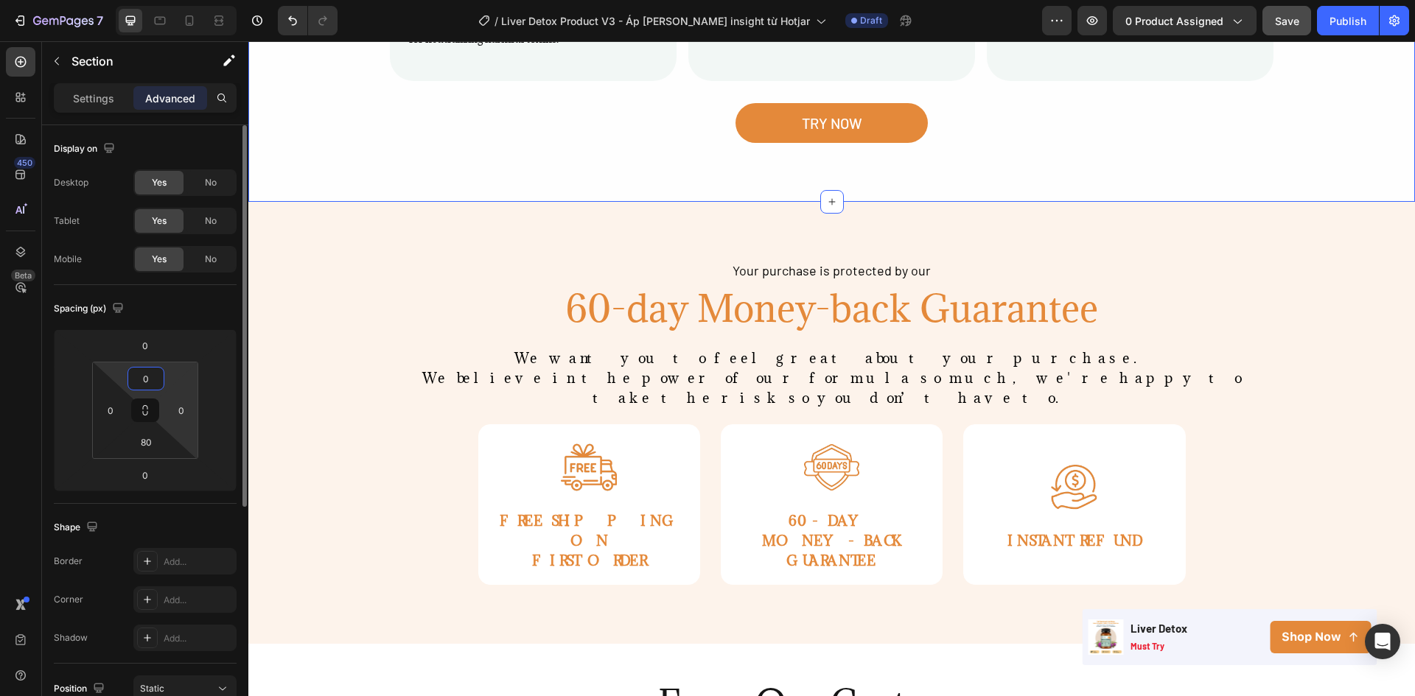
type input "80"
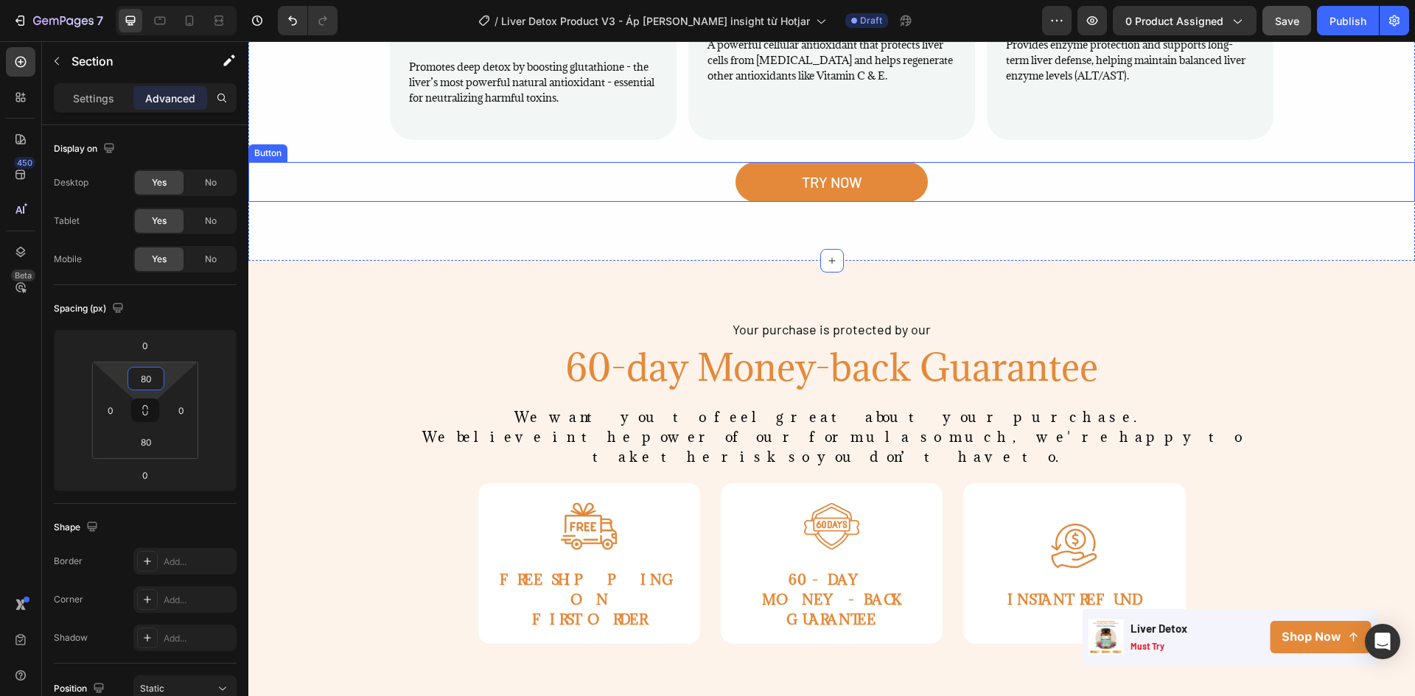
click at [1382, 162] on div "TRY NOW Button" at bounding box center [831, 182] width 1166 height 40
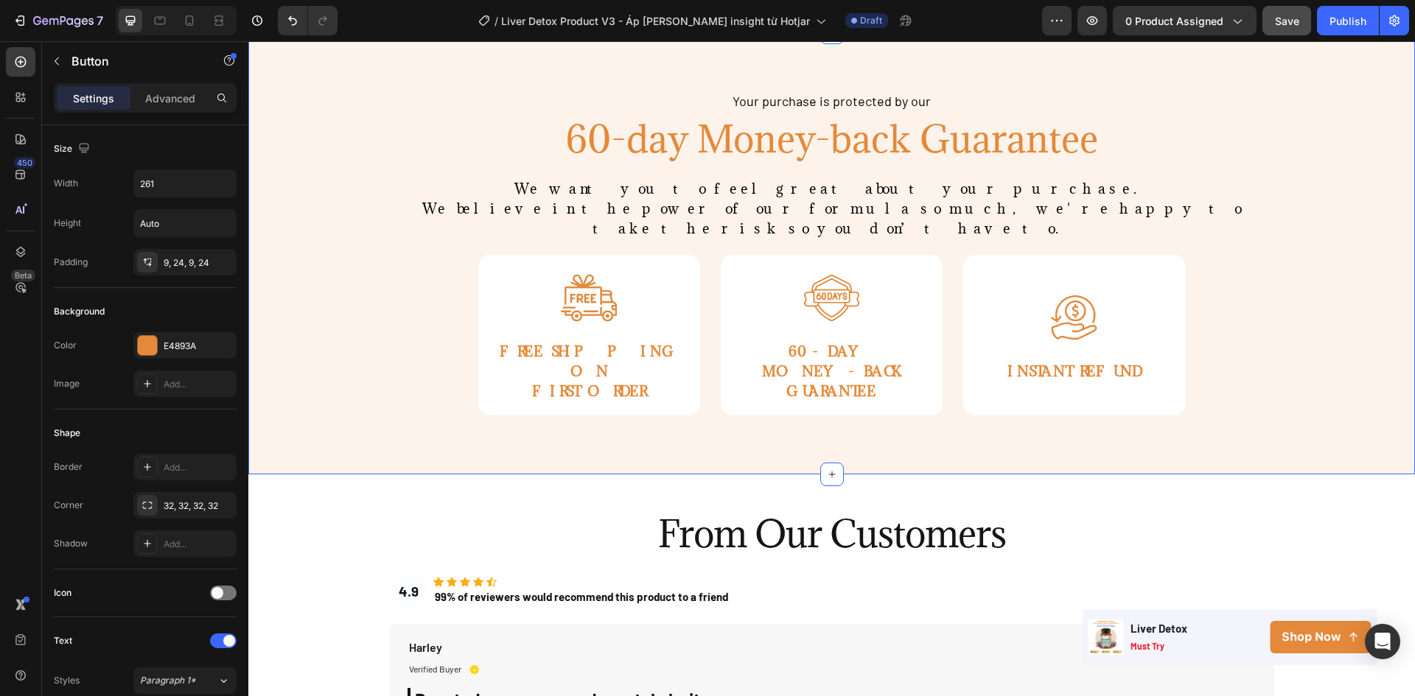
scroll to position [3095, 0]
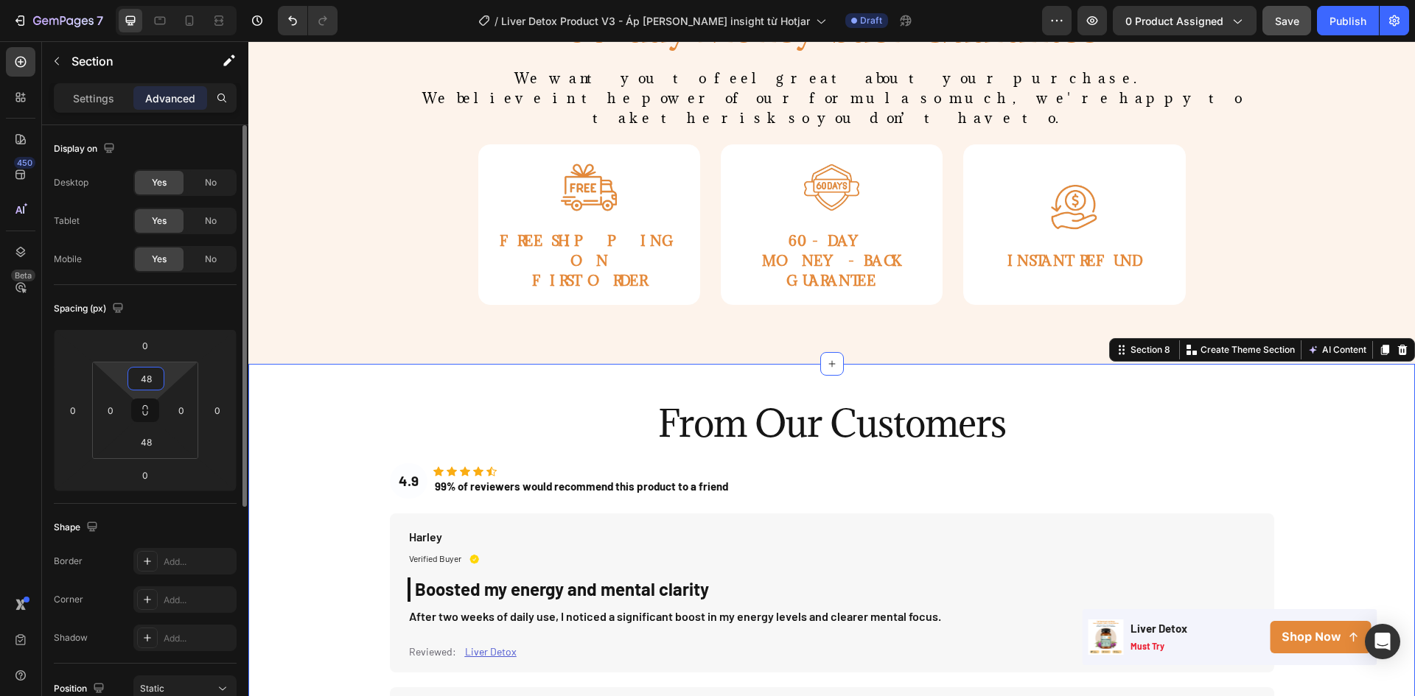
click at [153, 380] on input "48" at bounding box center [145, 379] width 29 height 22
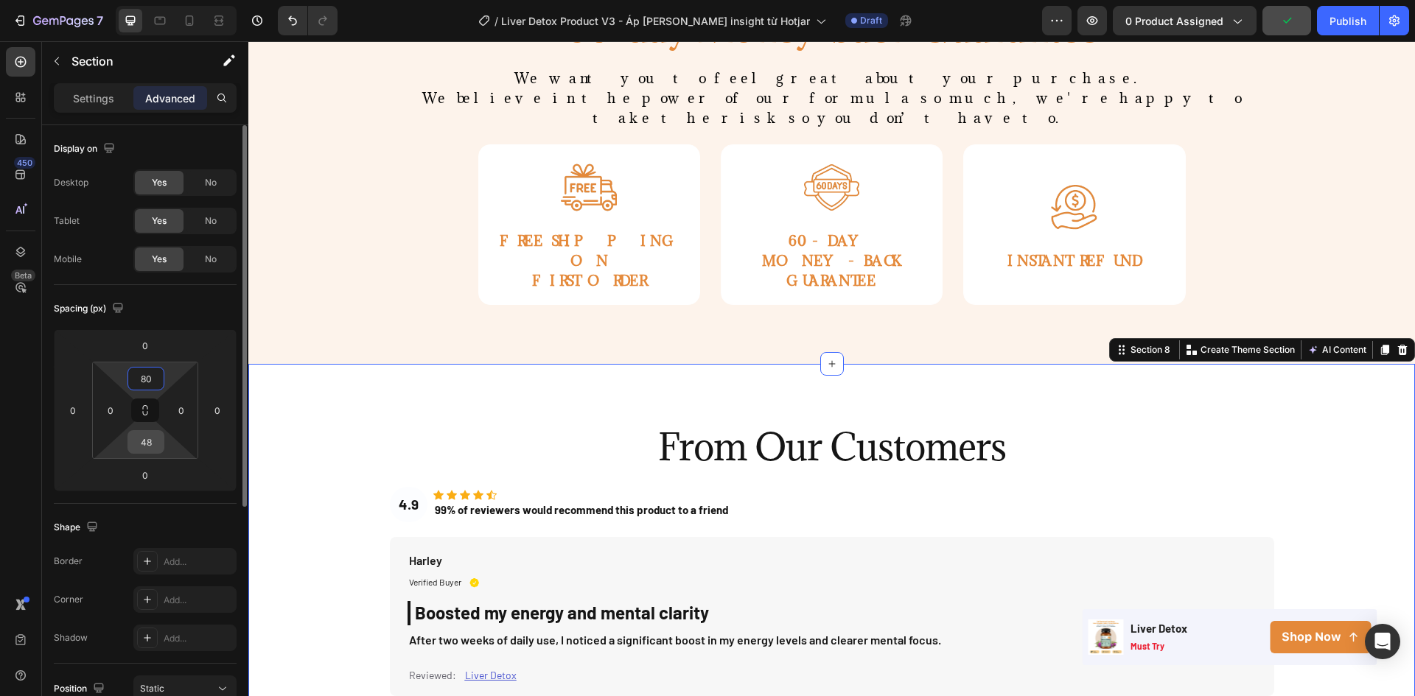
type input "80"
click at [151, 452] on input "48" at bounding box center [145, 442] width 29 height 22
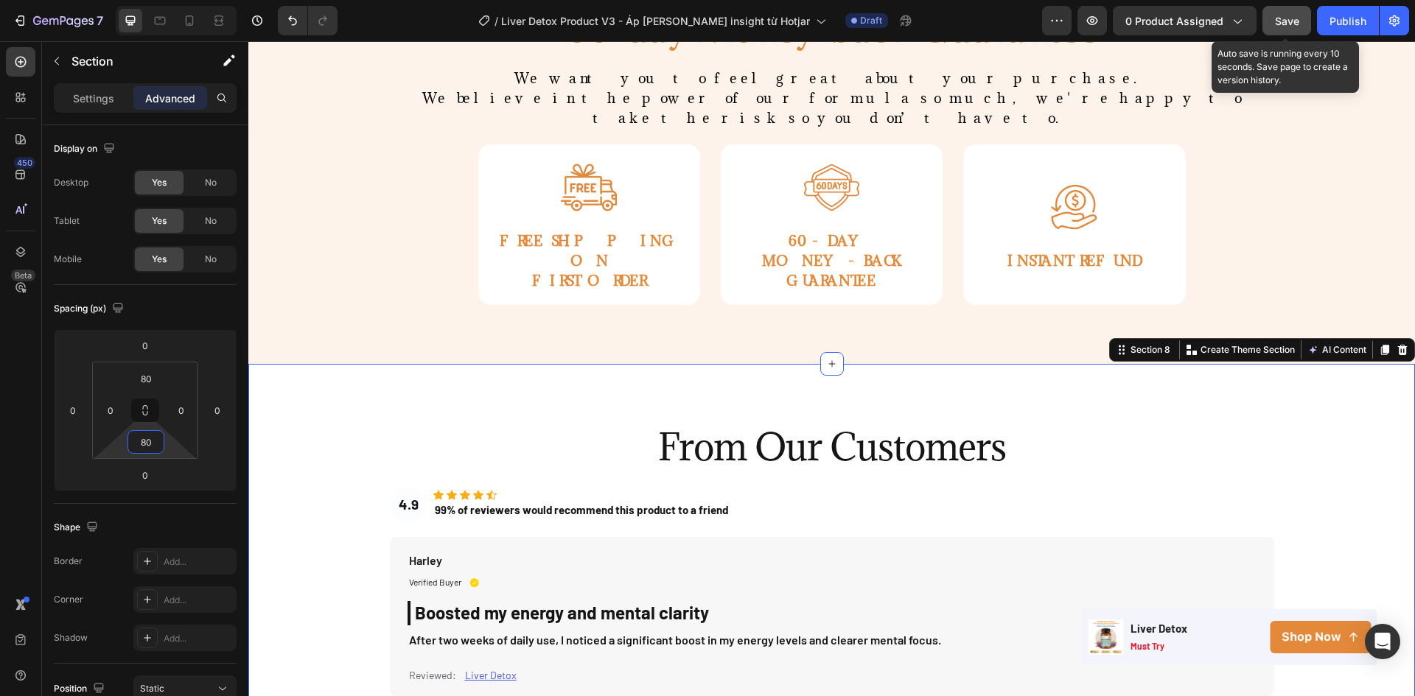
type input "80"
click at [1294, 27] on span "Save" at bounding box center [1287, 21] width 24 height 13
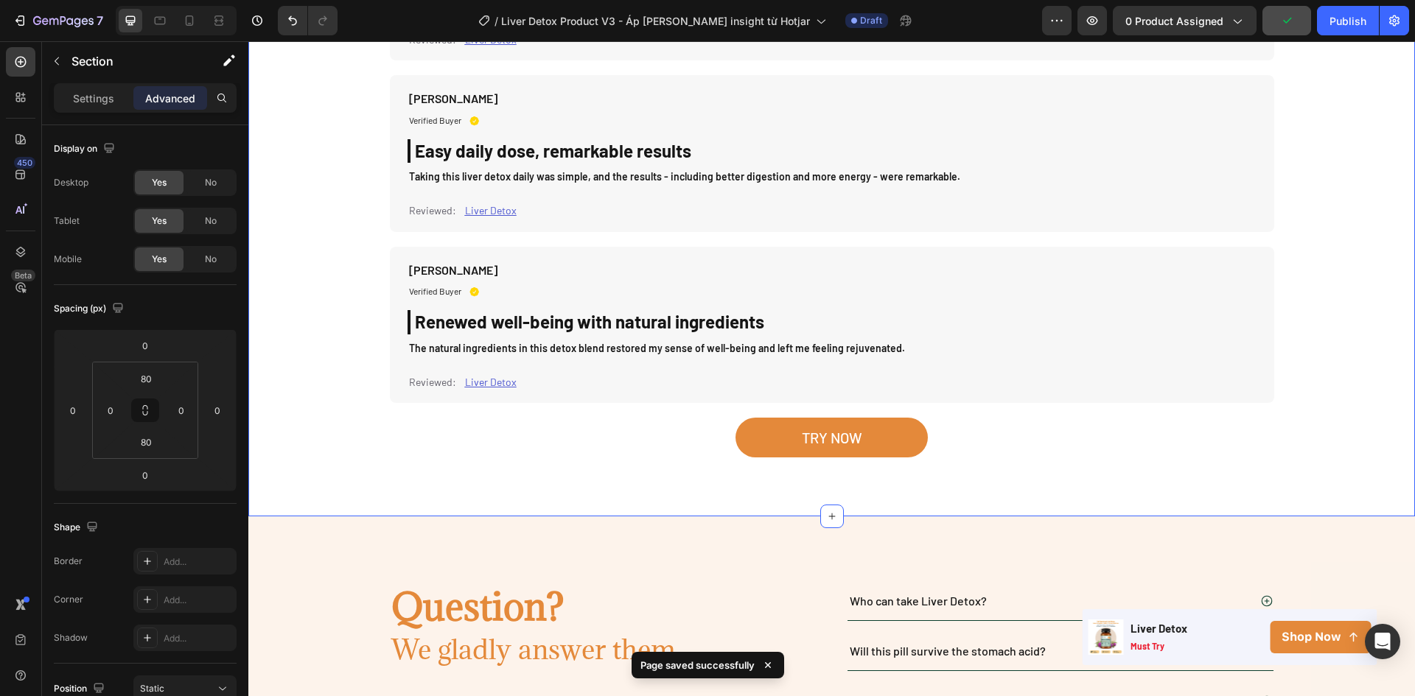
scroll to position [4716, 0]
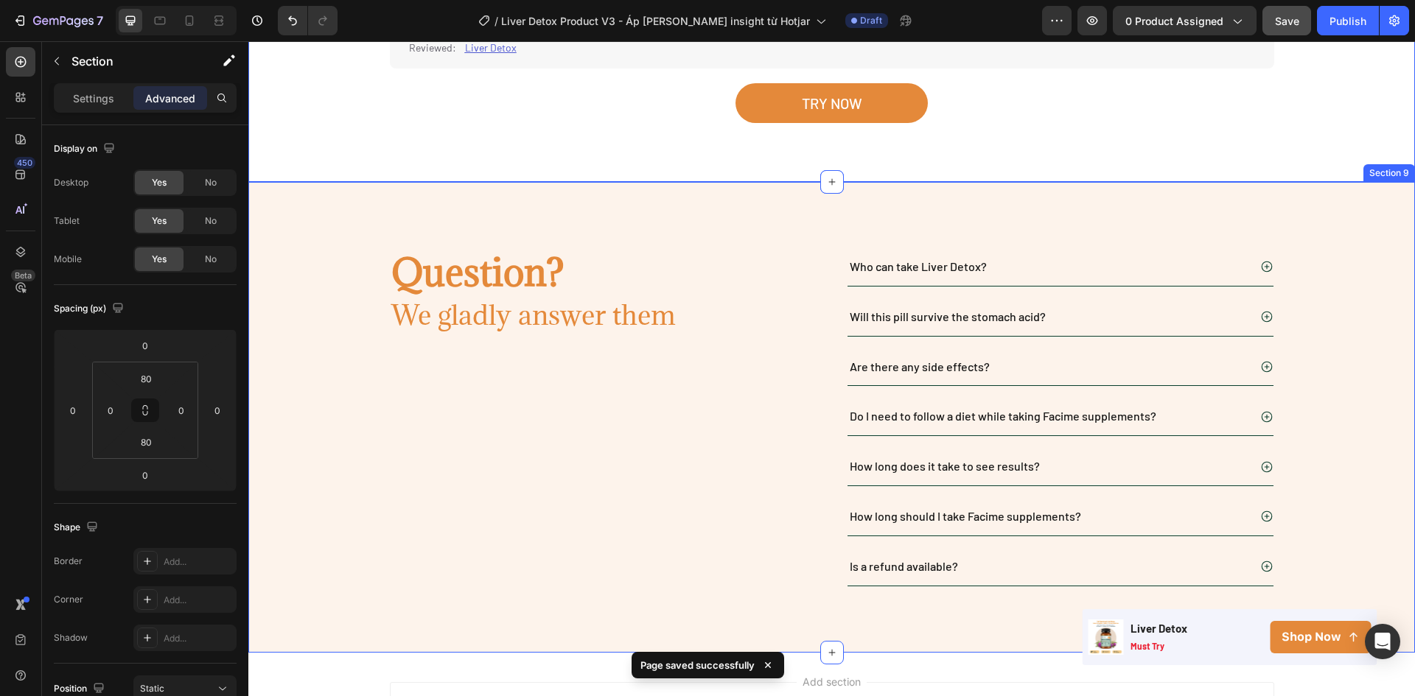
click at [1368, 220] on div "Question? Heading We gladly answer them Heading Row Who can take Liver Detox? W…" at bounding box center [831, 417] width 1166 height 471
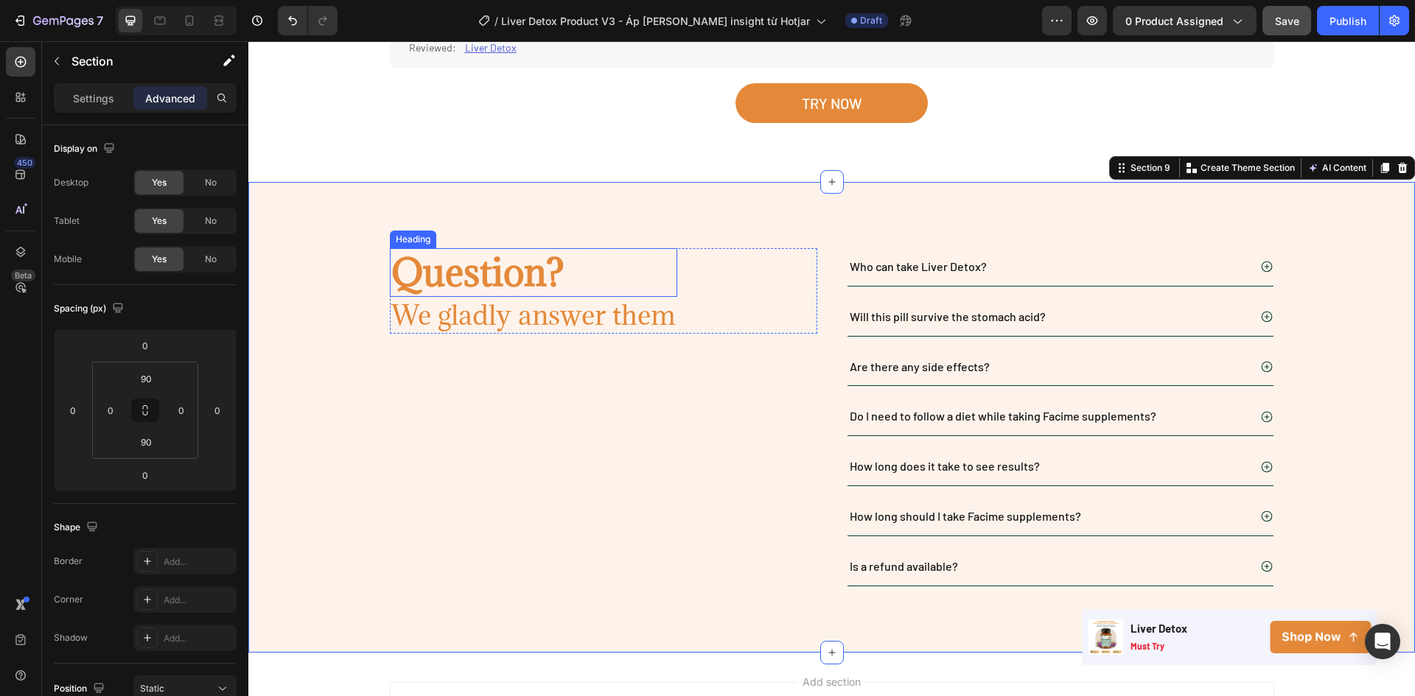
click at [483, 267] on h2 "Question?" at bounding box center [533, 272] width 287 height 49
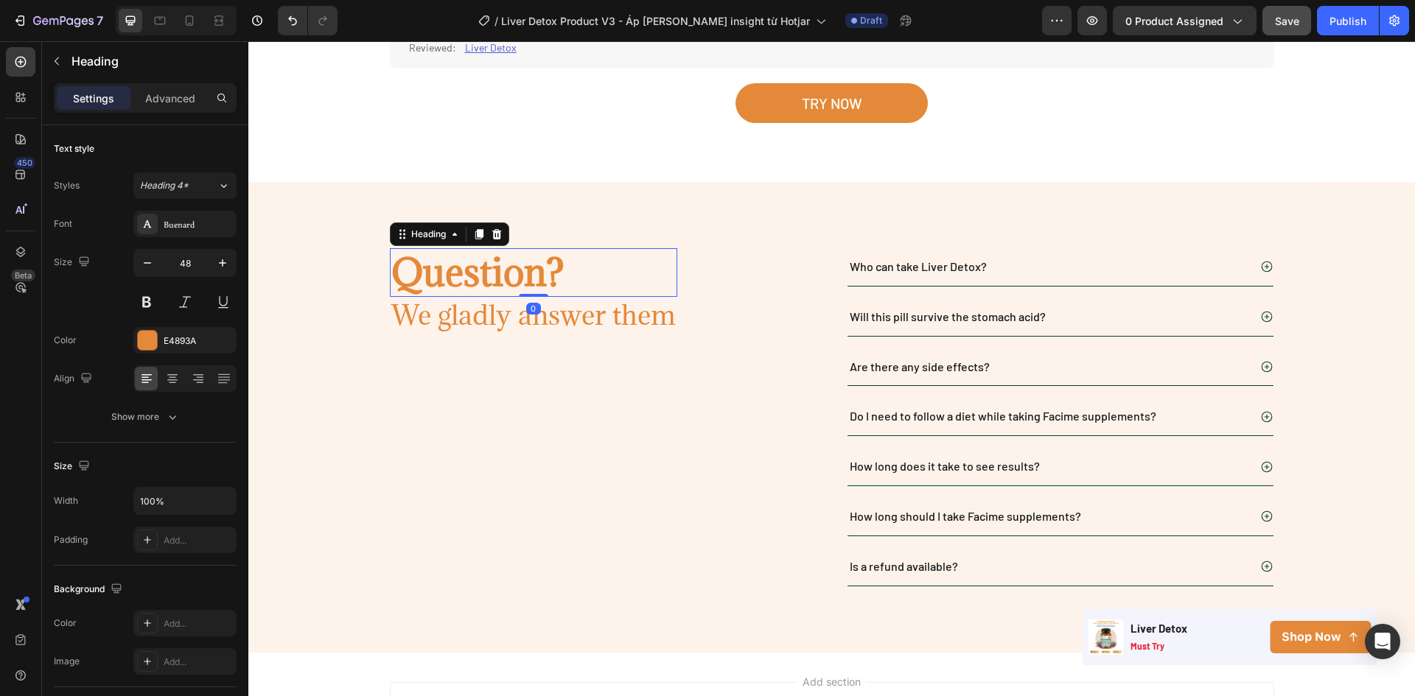
click at [483, 267] on h2 "Question?" at bounding box center [533, 272] width 287 height 49
click at [483, 267] on p "Question?" at bounding box center [533, 273] width 284 height 46
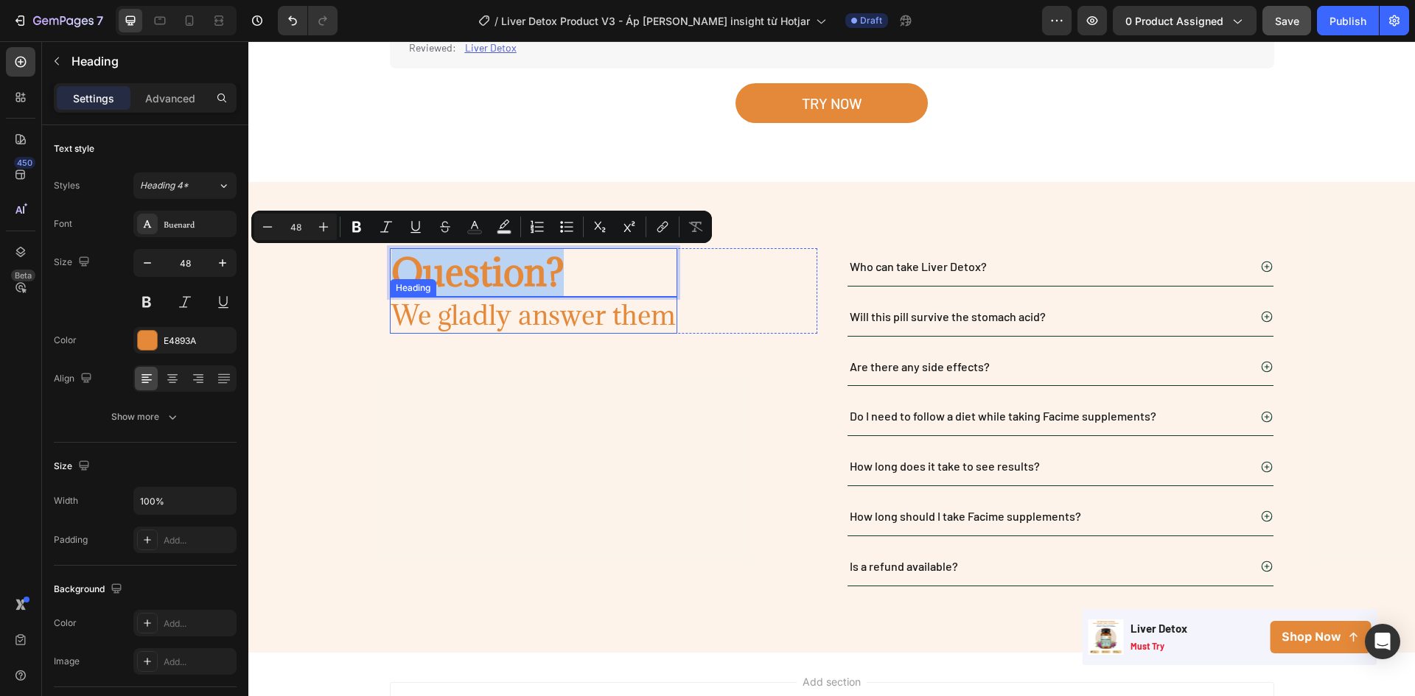
click at [455, 307] on h2 "We gladly answer them" at bounding box center [533, 315] width 287 height 37
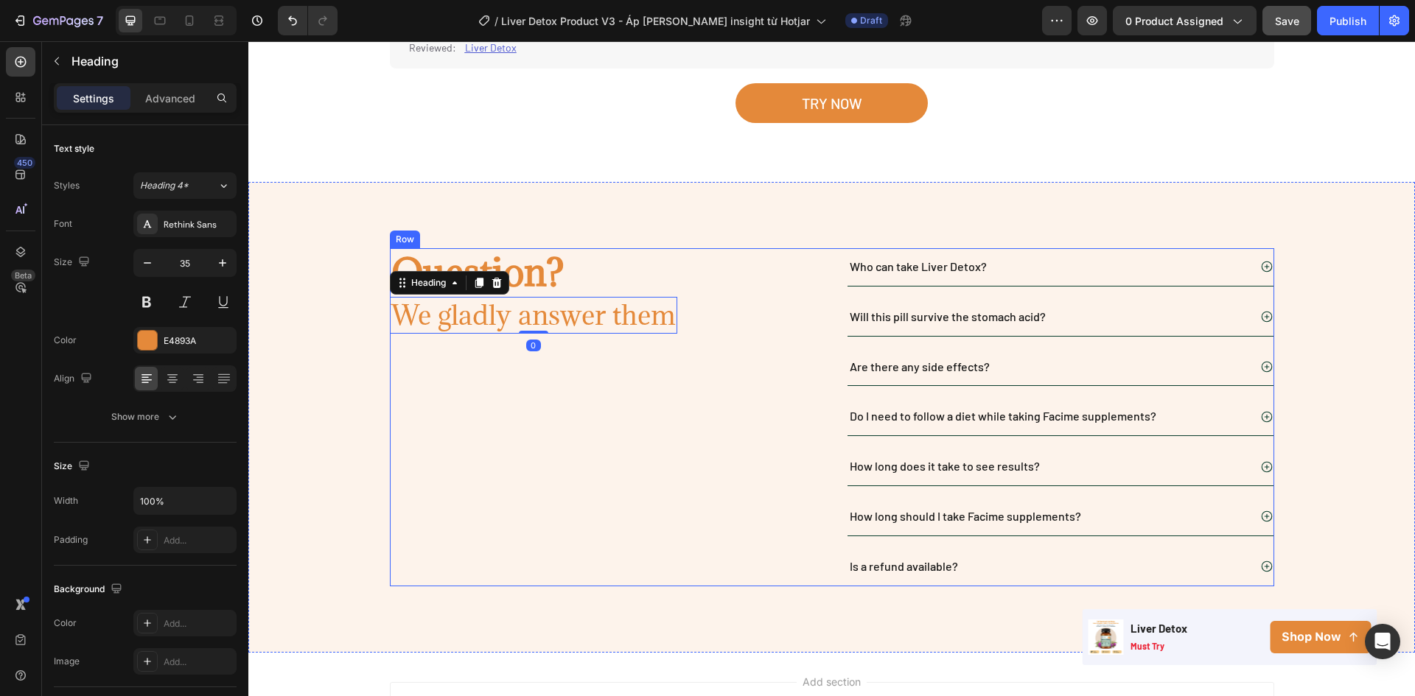
click at [676, 452] on div "Question? Heading We gladly answer them Heading 0 Row" at bounding box center [603, 417] width 427 height 338
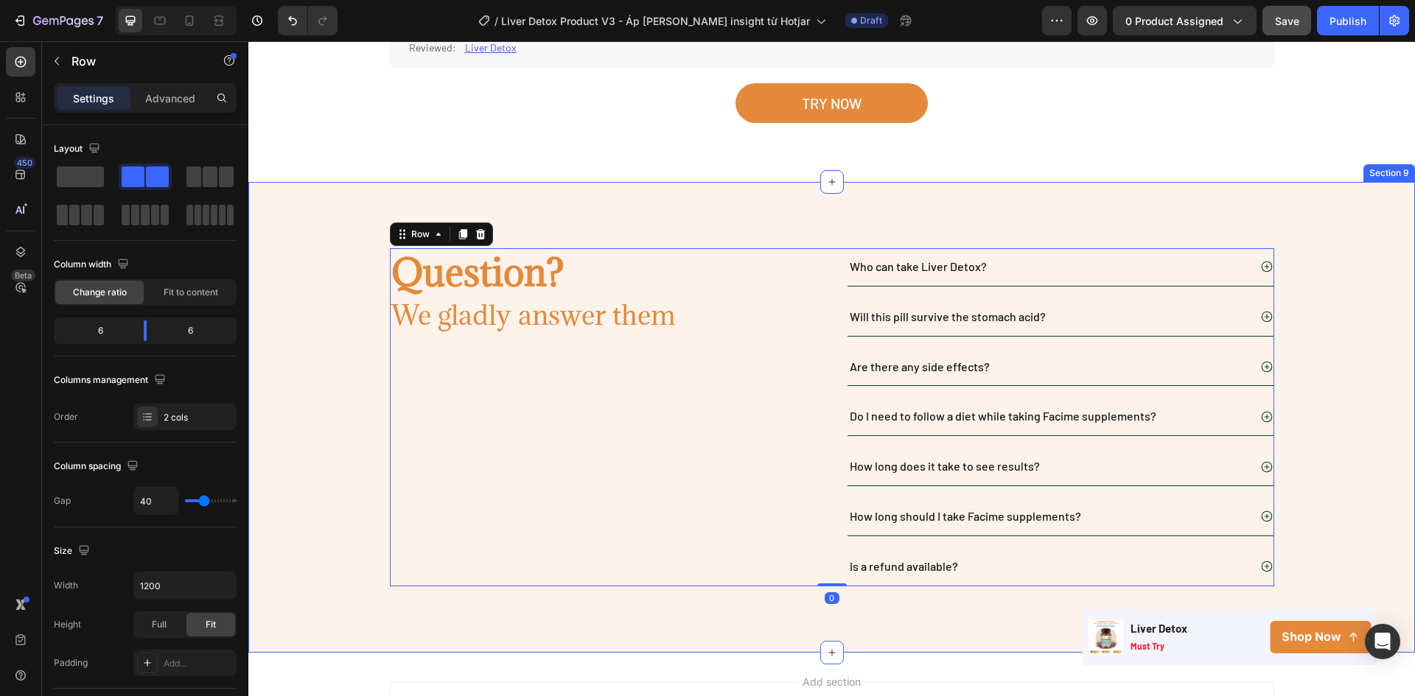
click at [1326, 248] on div "Question? Heading We gladly answer them Heading Row Who can take Liver Detox? W…" at bounding box center [831, 417] width 1166 height 338
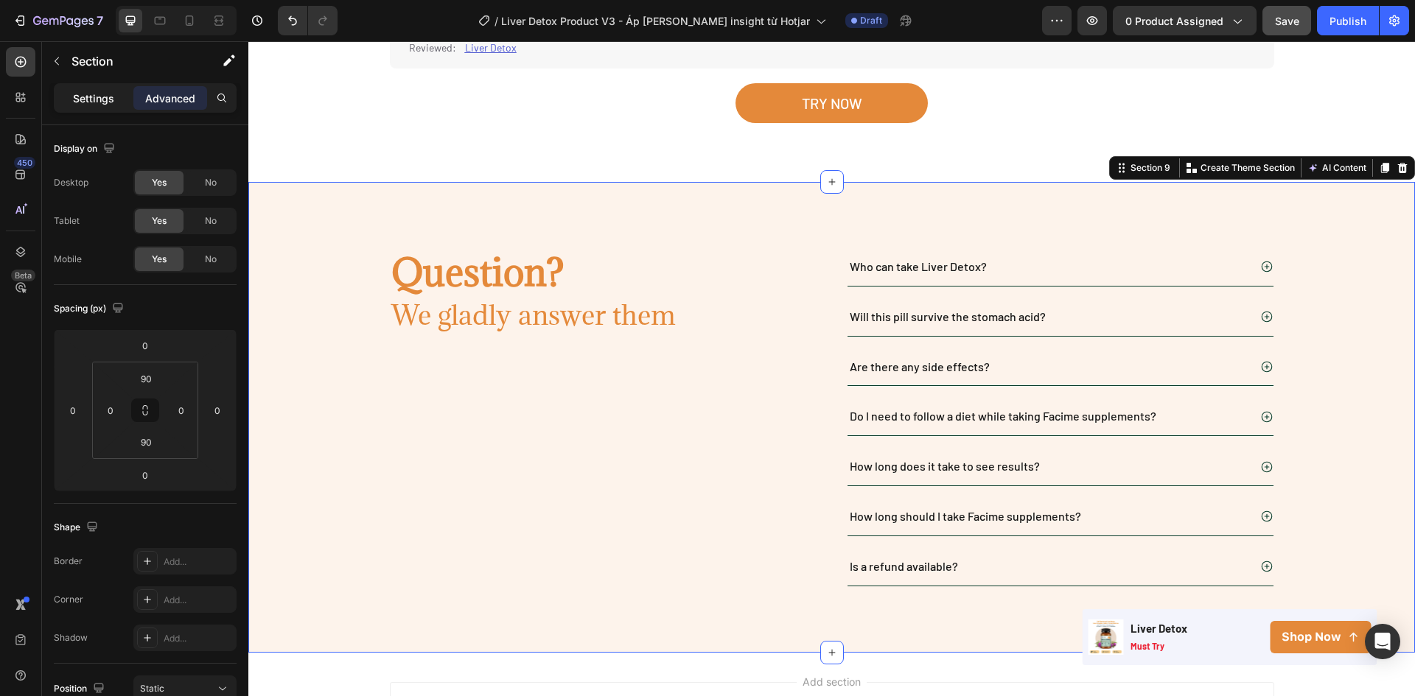
click at [112, 92] on p "Settings" at bounding box center [93, 98] width 41 height 15
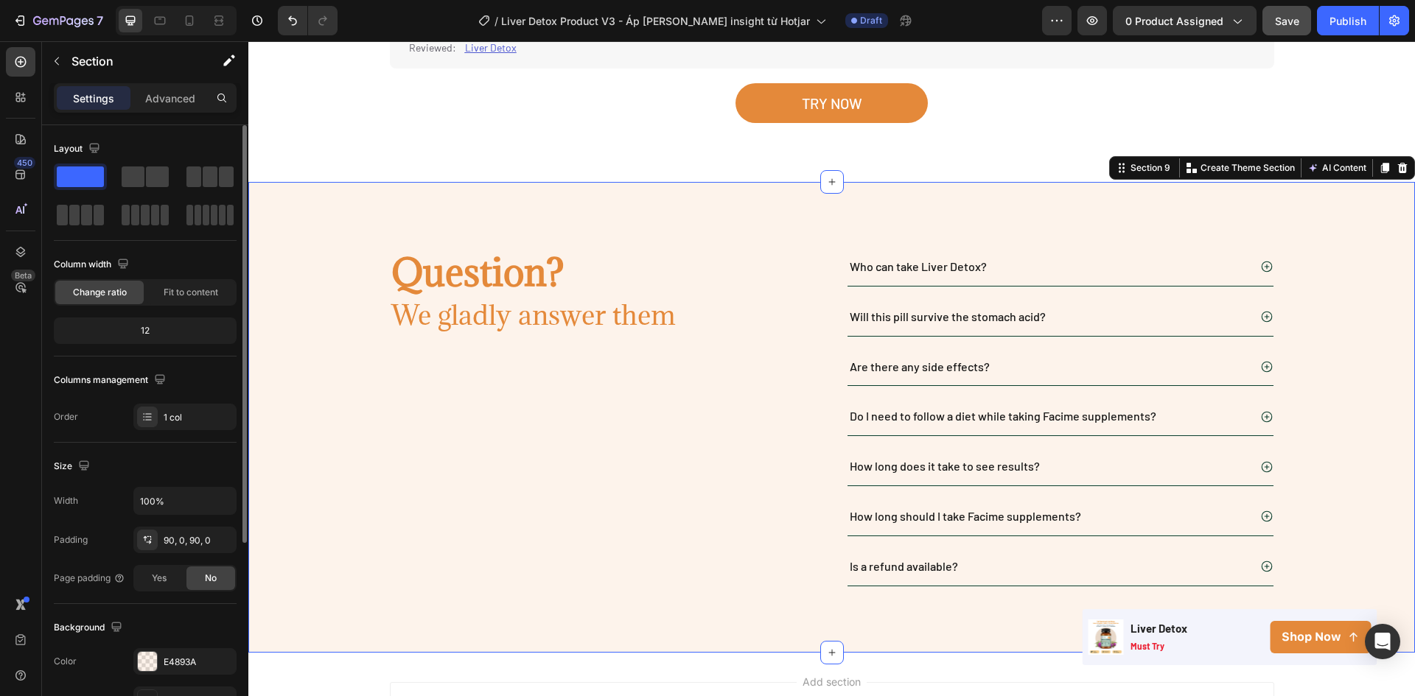
scroll to position [286, 0]
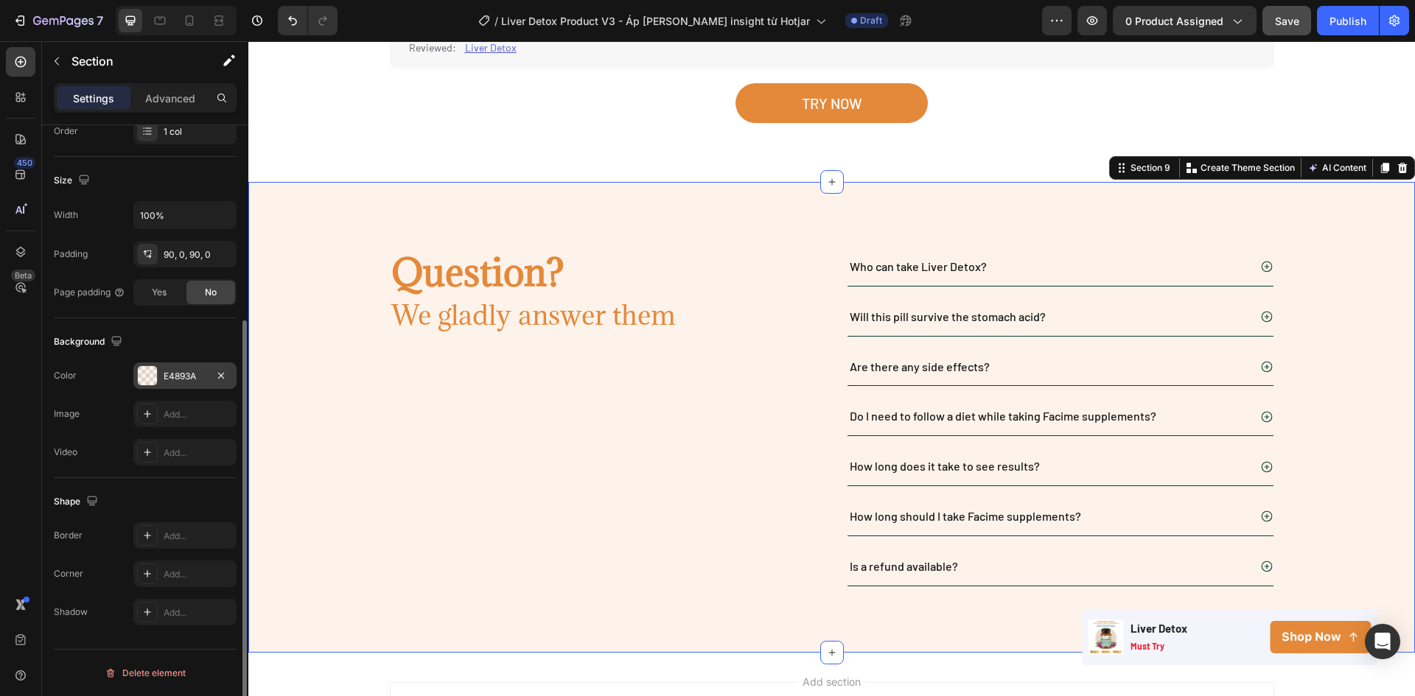
click at [144, 372] on div at bounding box center [147, 375] width 19 height 19
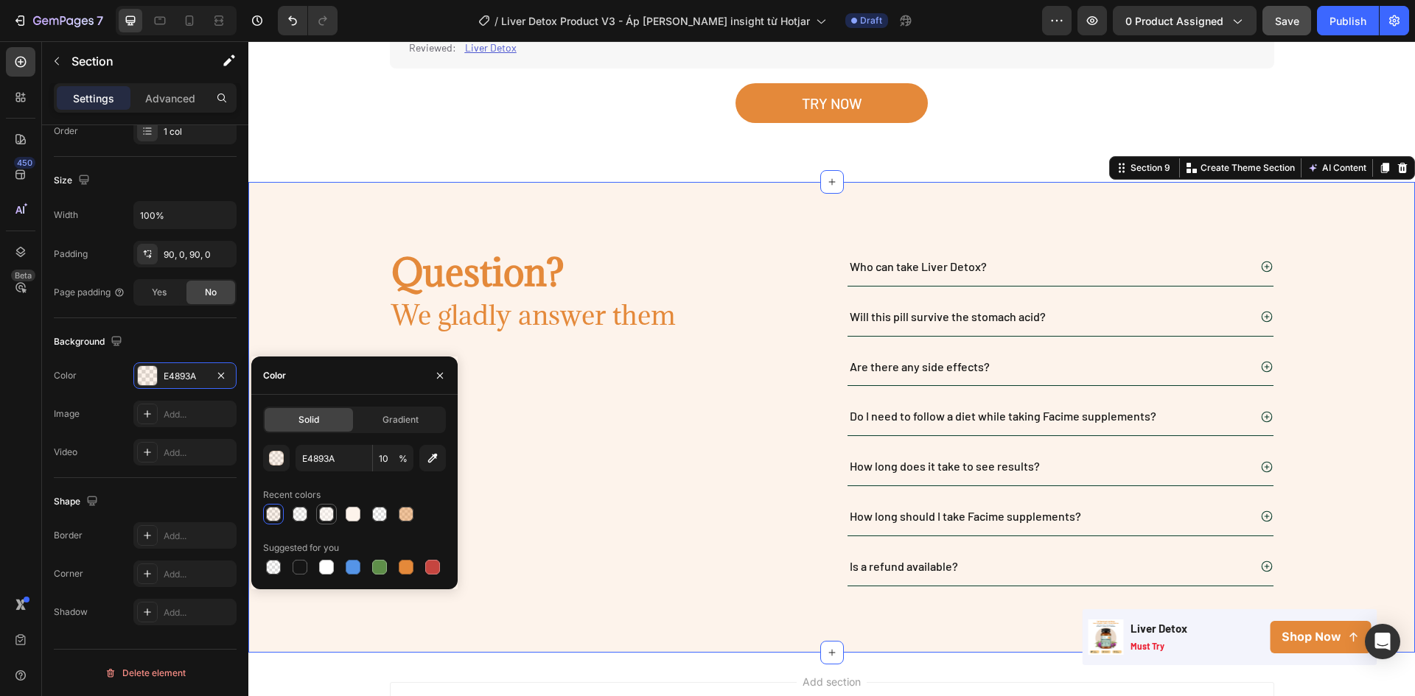
click at [323, 512] on div at bounding box center [326, 514] width 15 height 15
type input "FDF3EB"
type input "50"
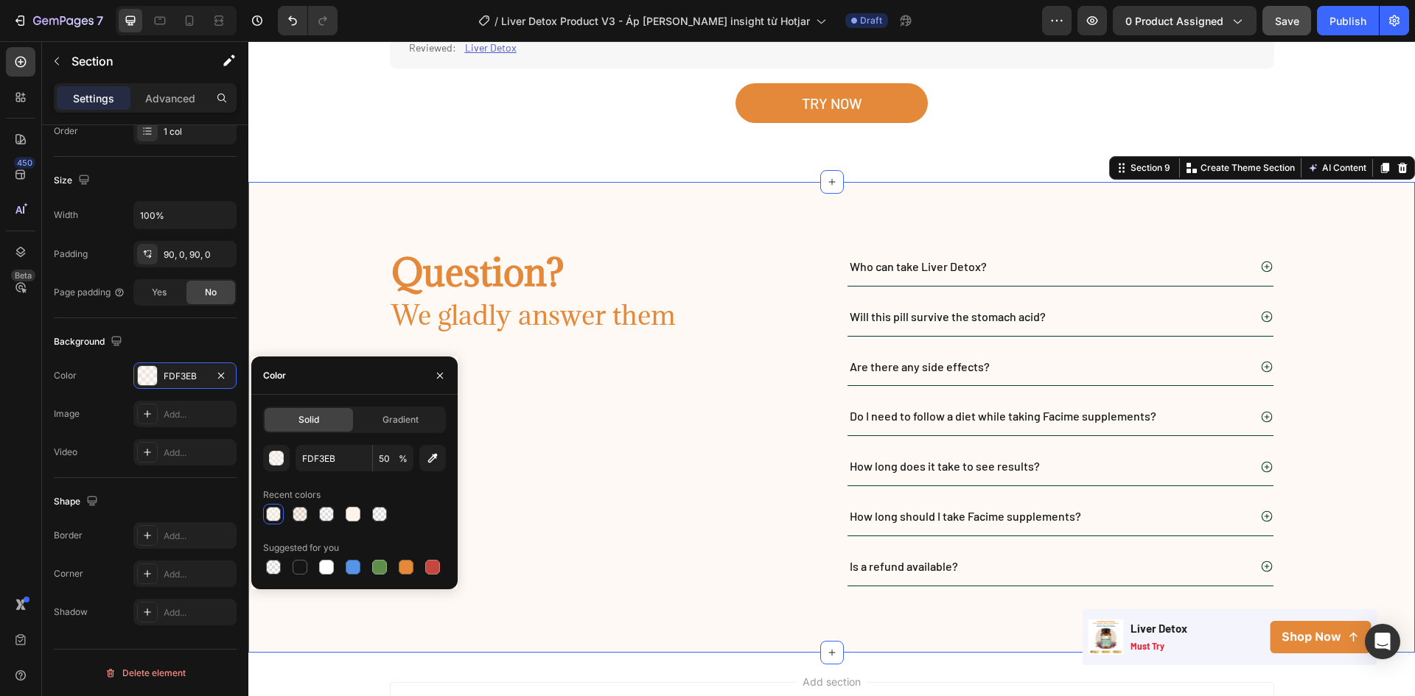
click at [684, 410] on div "Question? Heading We gladly answer them Heading Row" at bounding box center [603, 417] width 427 height 338
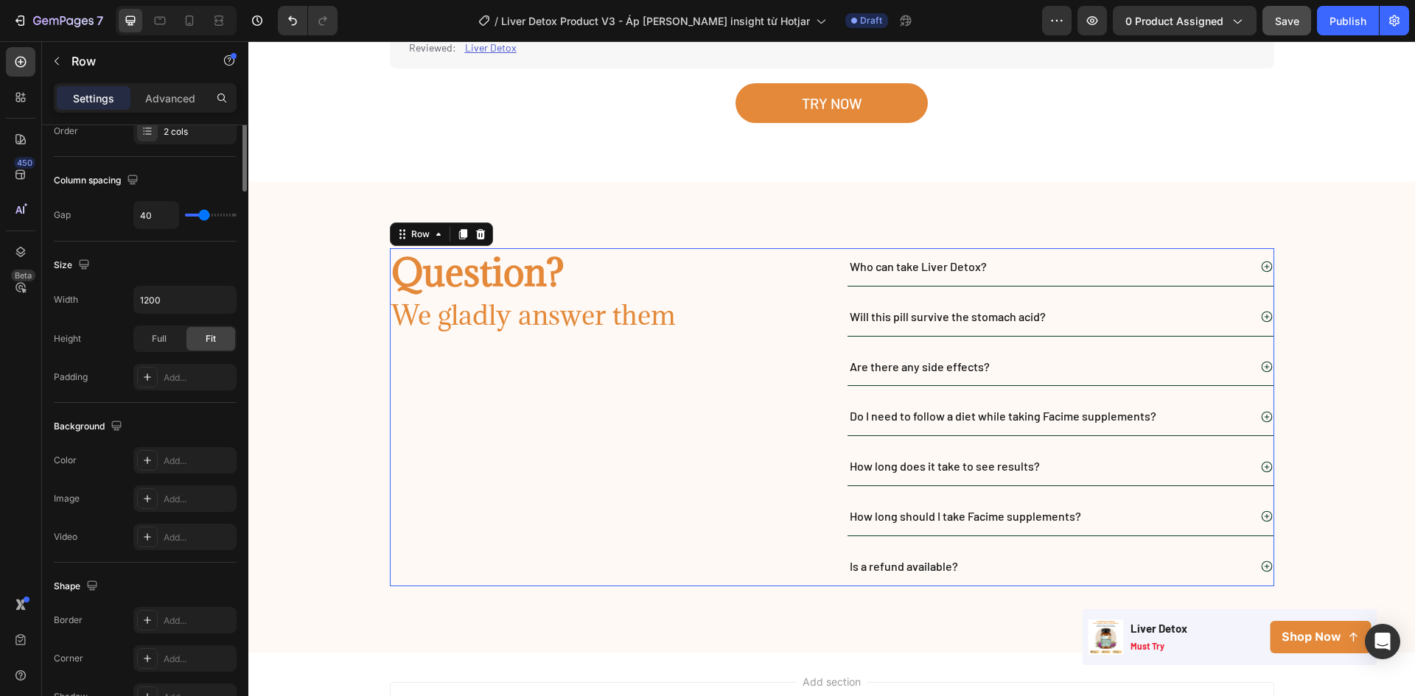
scroll to position [0, 0]
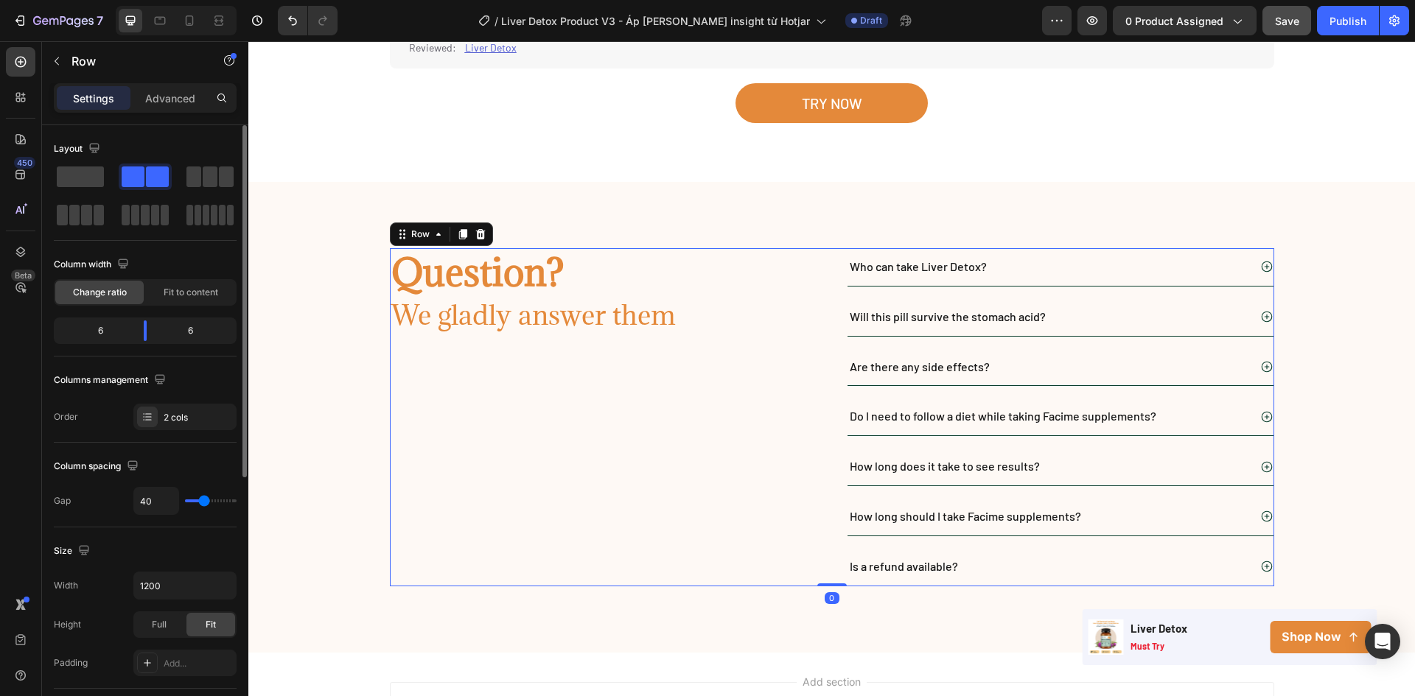
click at [308, 369] on div "Question? Heading We gladly answer them Heading Row Who can take Liver Detox? W…" at bounding box center [831, 417] width 1166 height 338
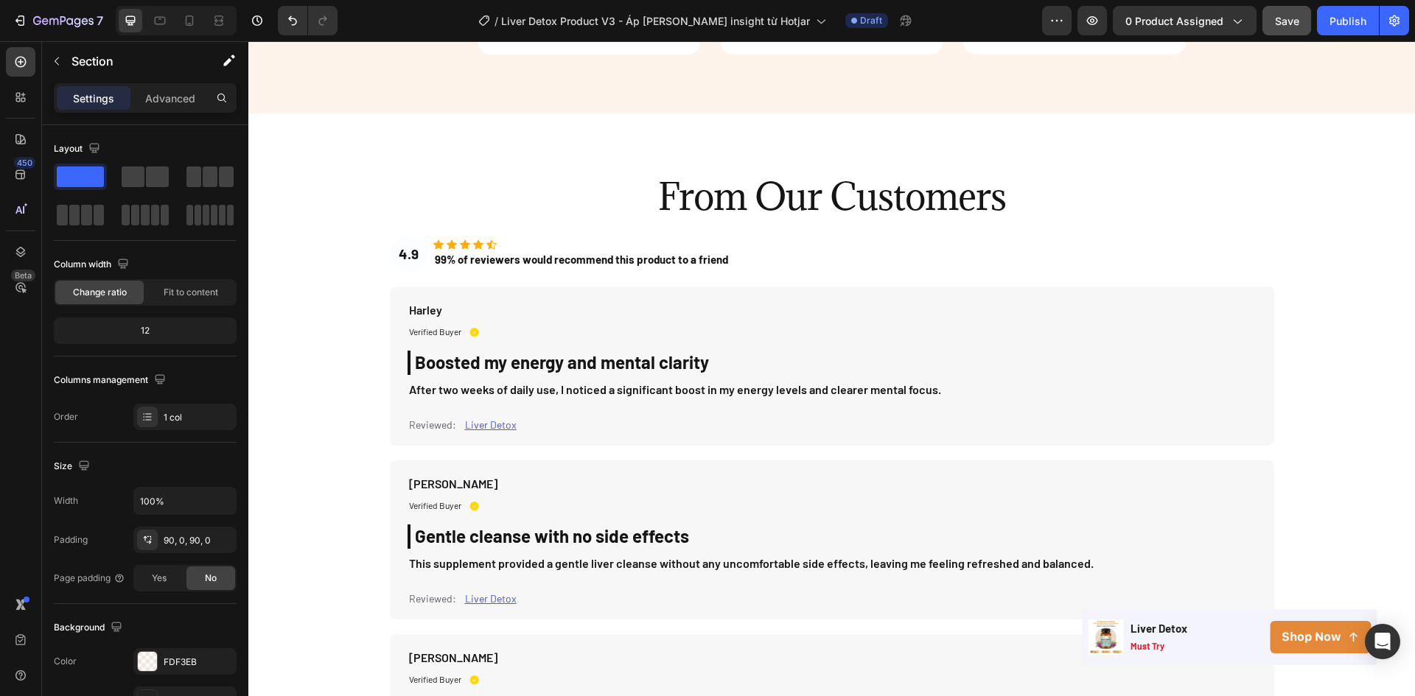
scroll to position [2947, 0]
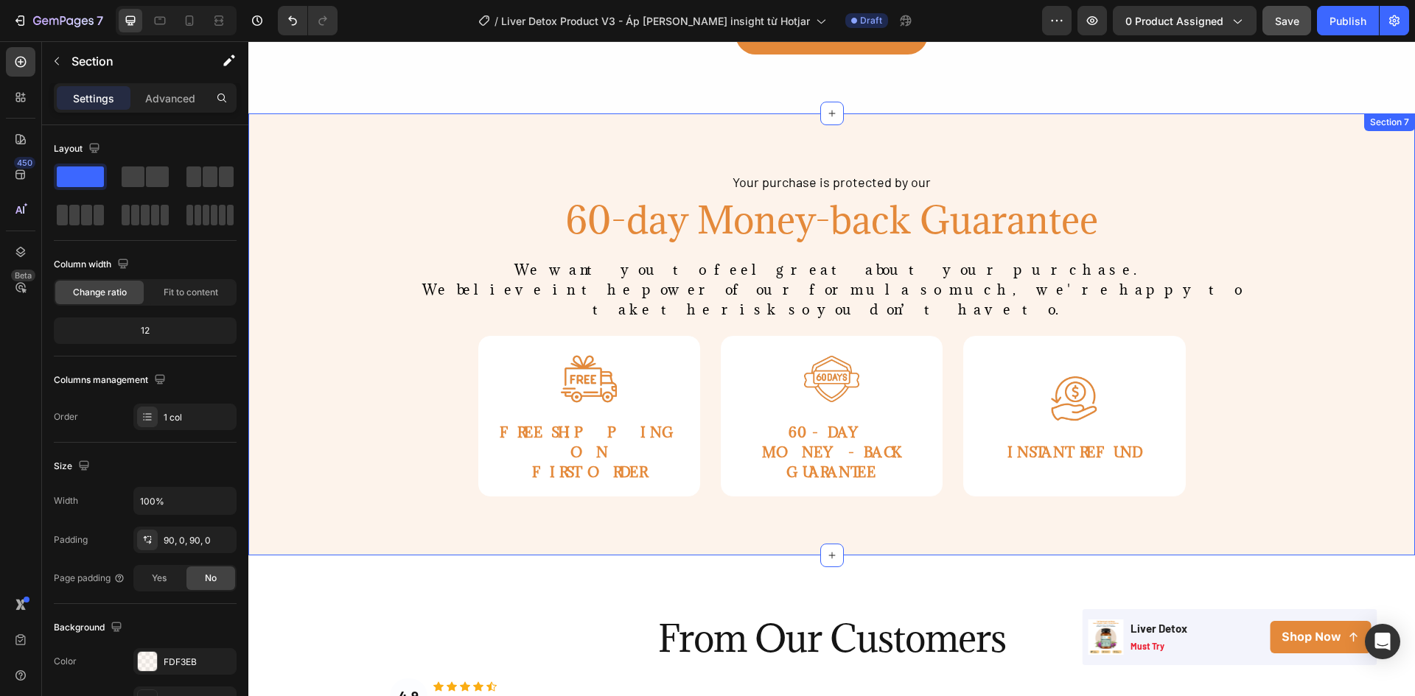
click at [328, 244] on div "Your purchase is protected by our Text Block 60-day Money-back Guarantee Headin…" at bounding box center [831, 334] width 1166 height 325
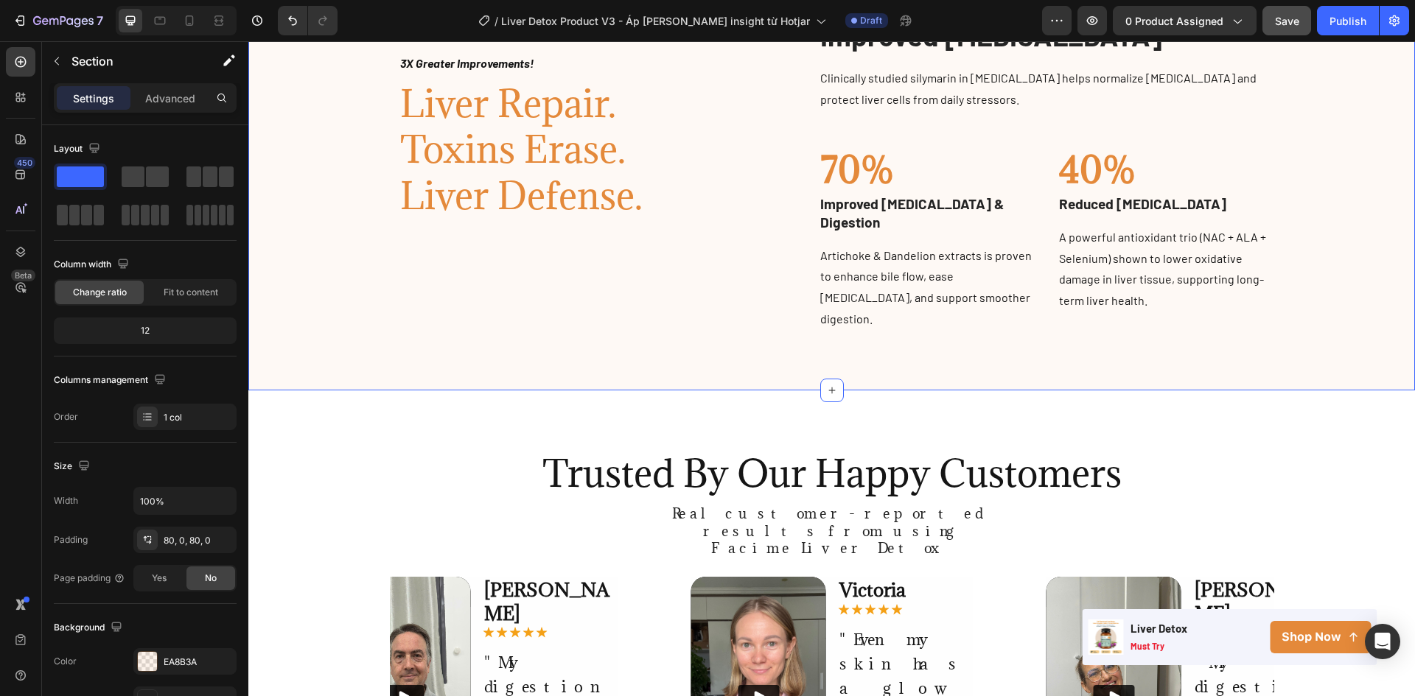
scroll to position [884, 0]
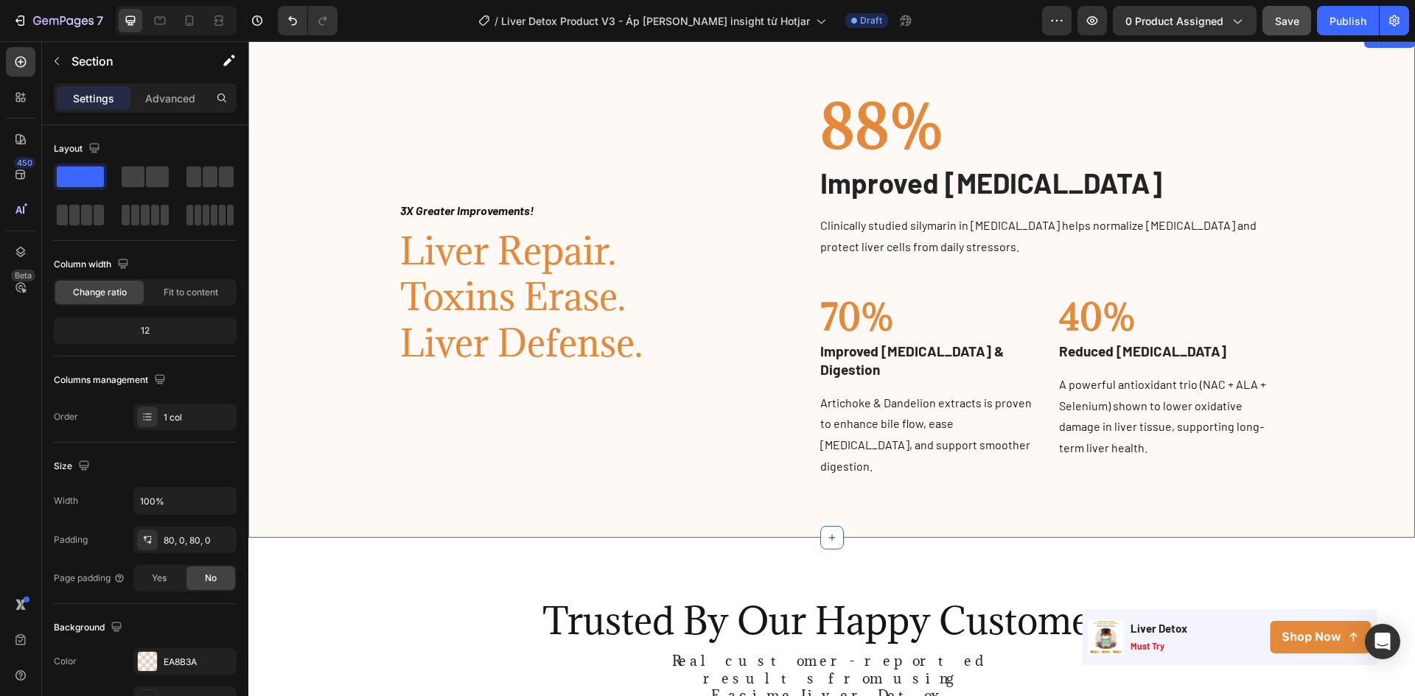
click at [333, 315] on div "Image 3X Greater Improvements! Text block Liver Repair. Toxins Erase. Liver Def…" at bounding box center [831, 284] width 1144 height 390
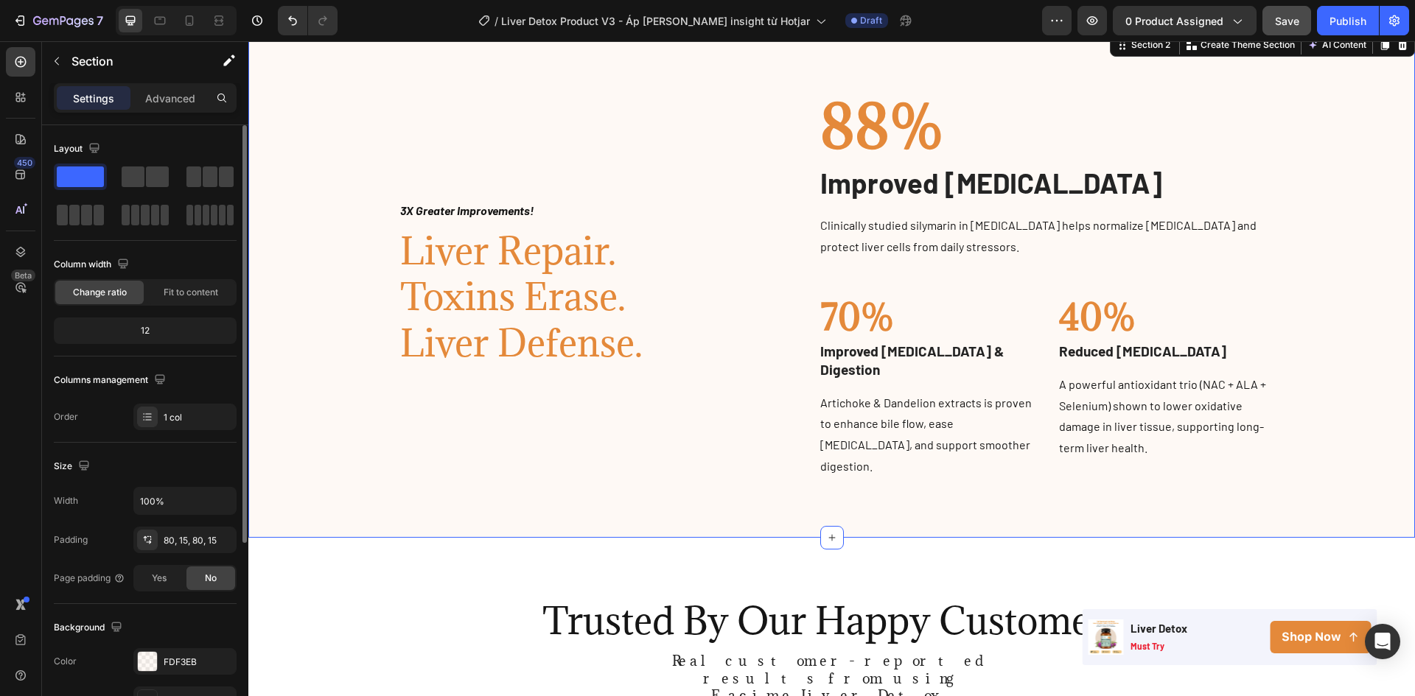
scroll to position [147, 0]
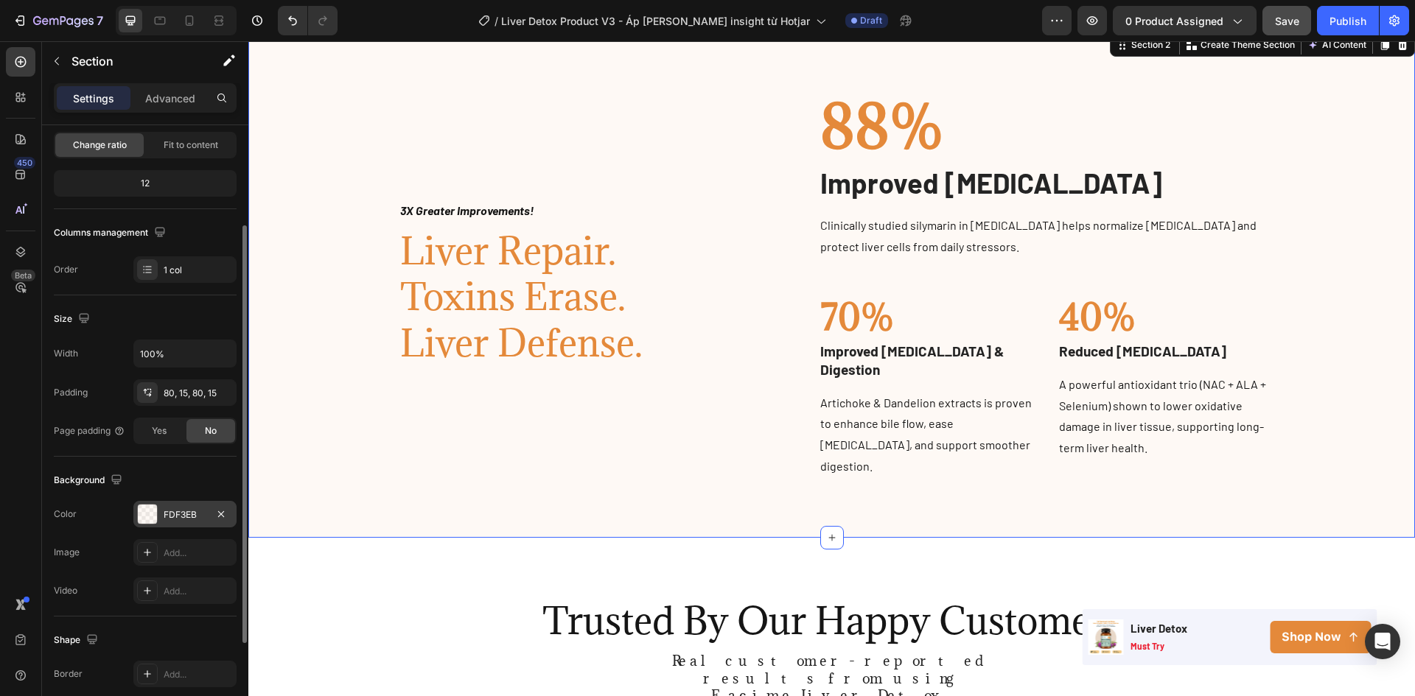
click at [159, 512] on div "FDF3EB" at bounding box center [184, 514] width 103 height 27
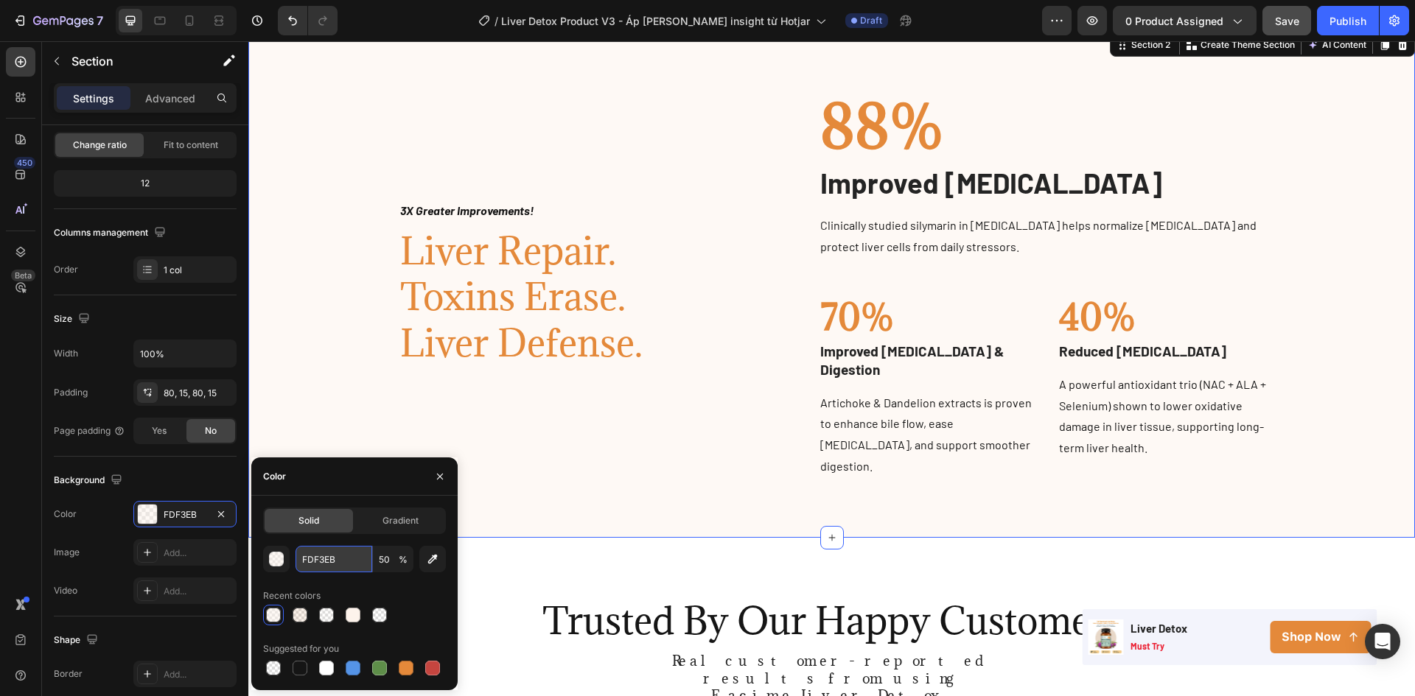
click at [326, 561] on input "FDF3EB" at bounding box center [333, 559] width 77 height 27
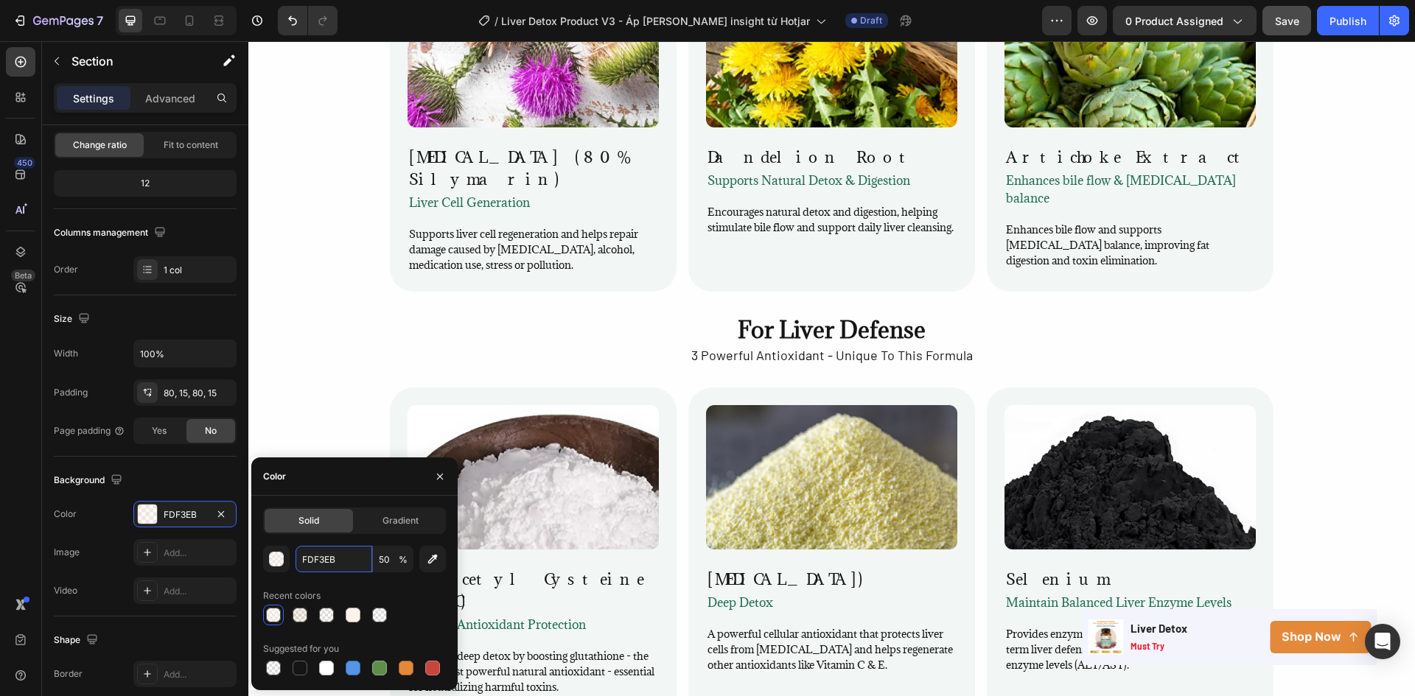
scroll to position [2947, 0]
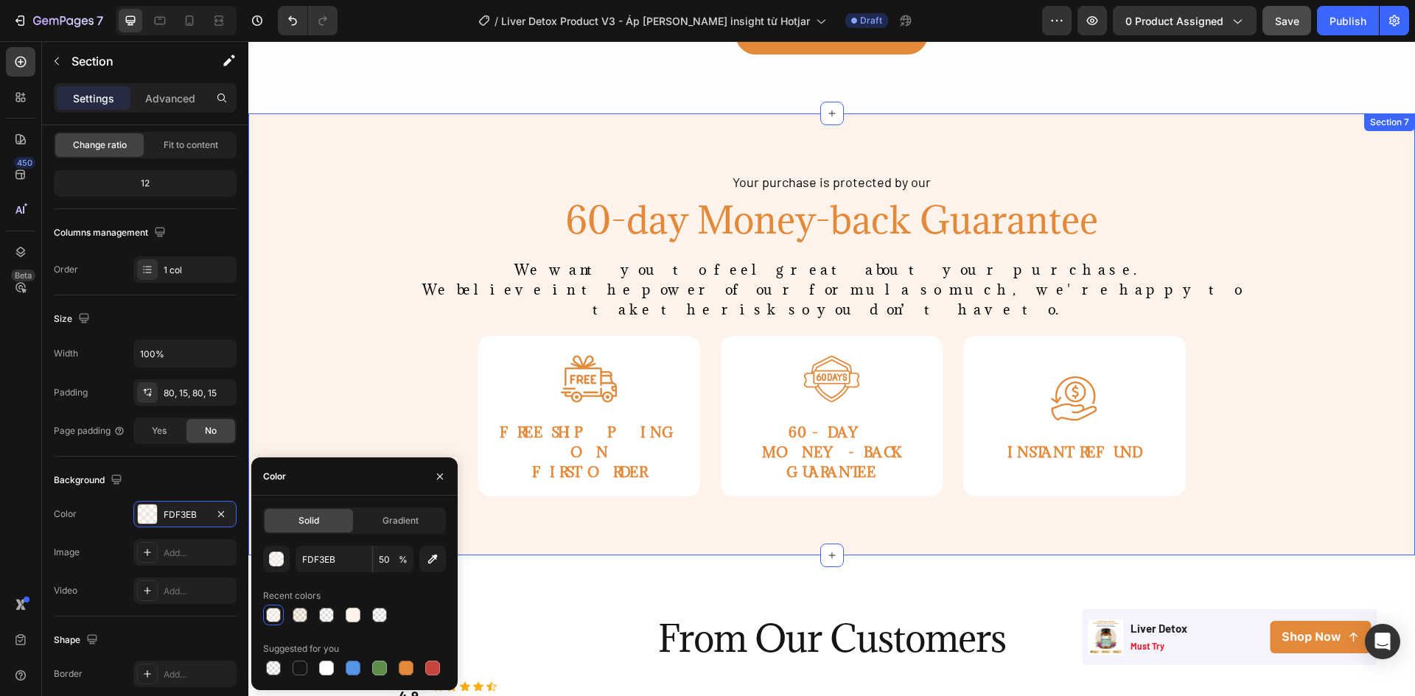
click at [299, 286] on div "Your purchase is protected by our Text Block 60-day Money-back Guarantee Headin…" at bounding box center [831, 334] width 1166 height 325
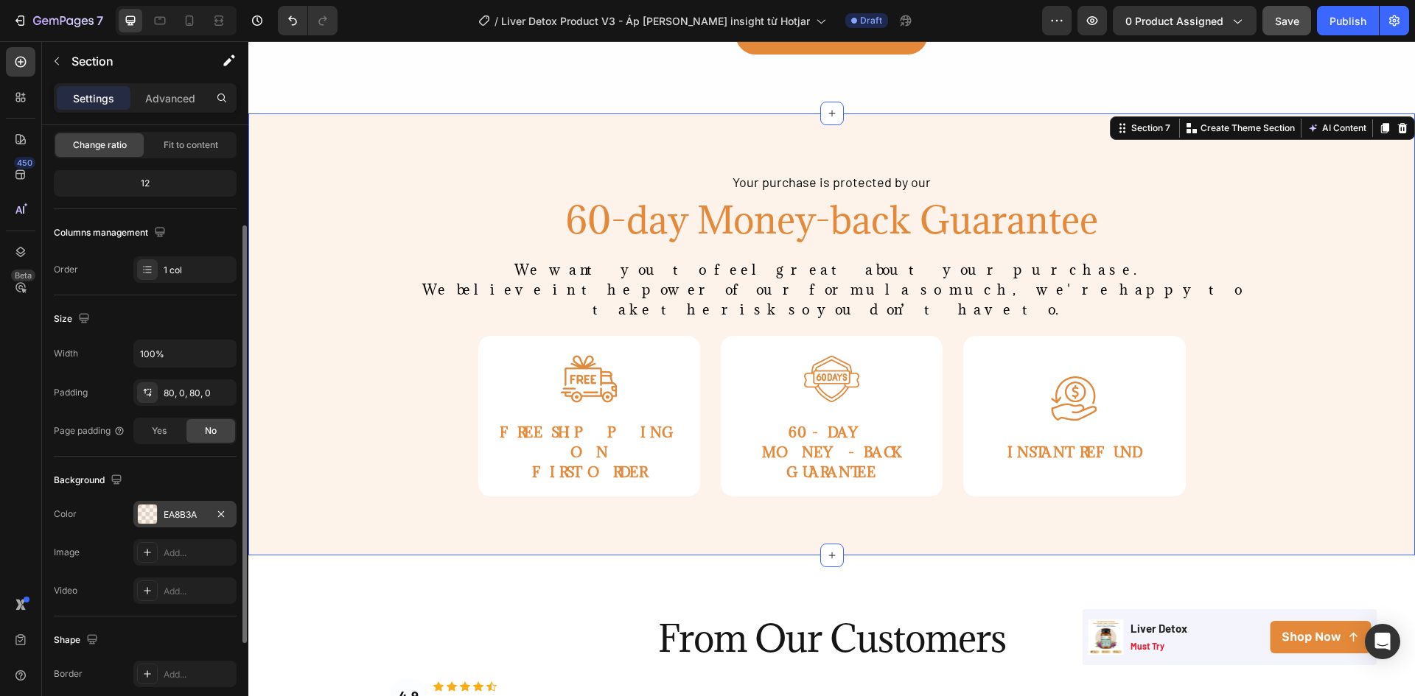
click at [158, 508] on div "EA8B3A" at bounding box center [184, 514] width 103 height 27
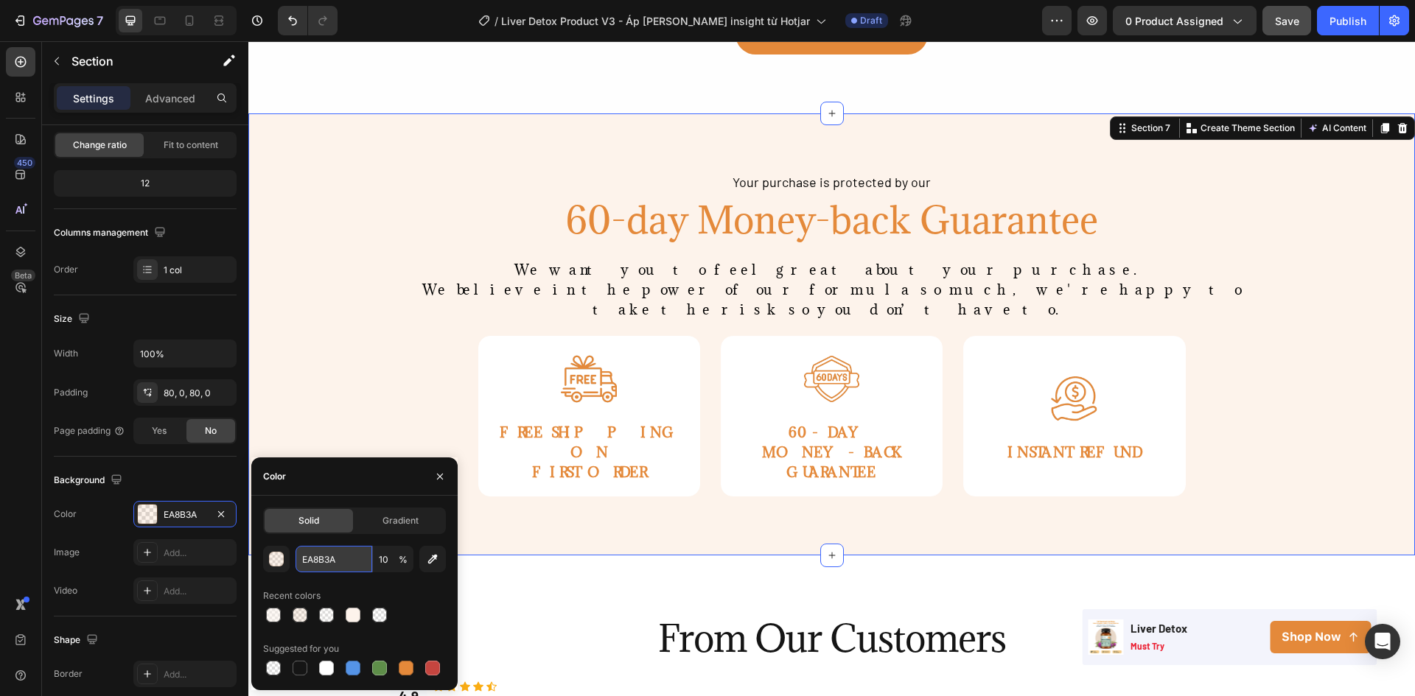
click at [329, 557] on input "EA8B3A" at bounding box center [333, 559] width 77 height 27
paste input "FDF3EB"
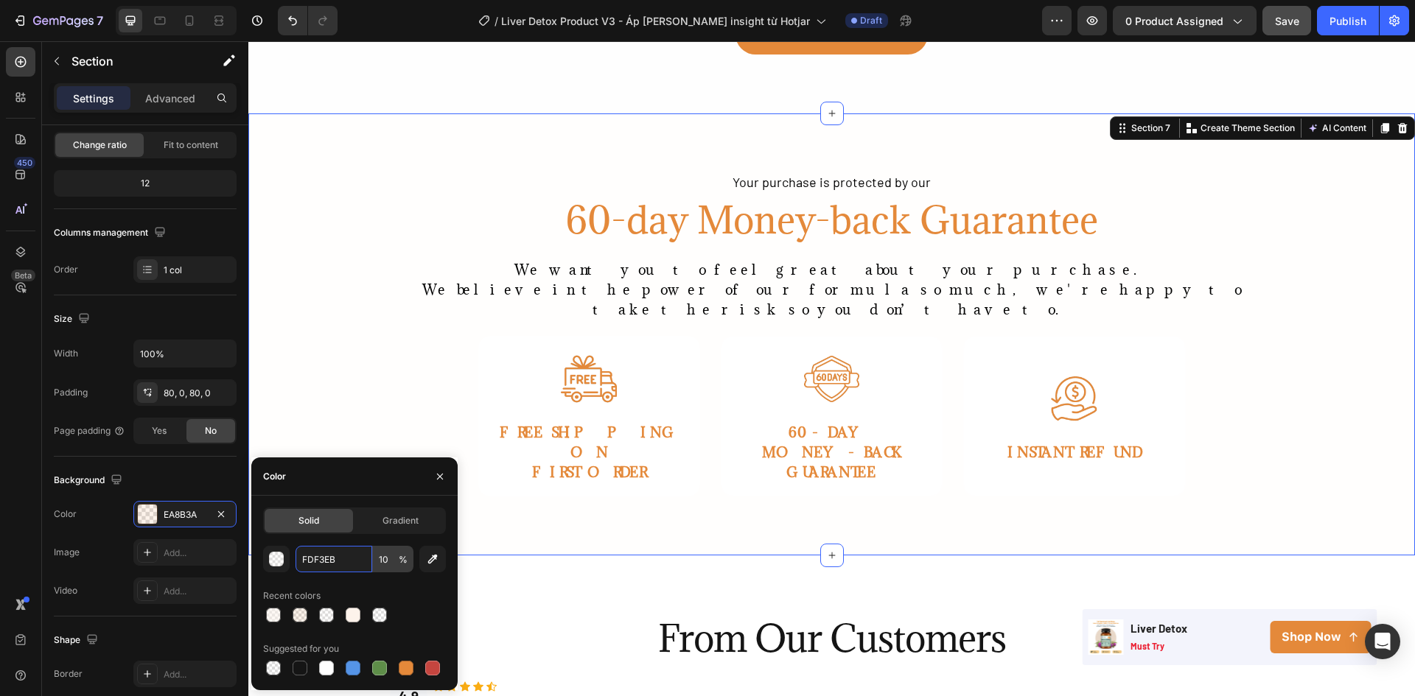
type input "FDF3EB"
click at [385, 561] on input "10" at bounding box center [393, 559] width 41 height 27
type input "50"
click at [328, 232] on div "Your purchase is protected by our Text Block 60-day Money-back Guarantee Headin…" at bounding box center [831, 334] width 1166 height 325
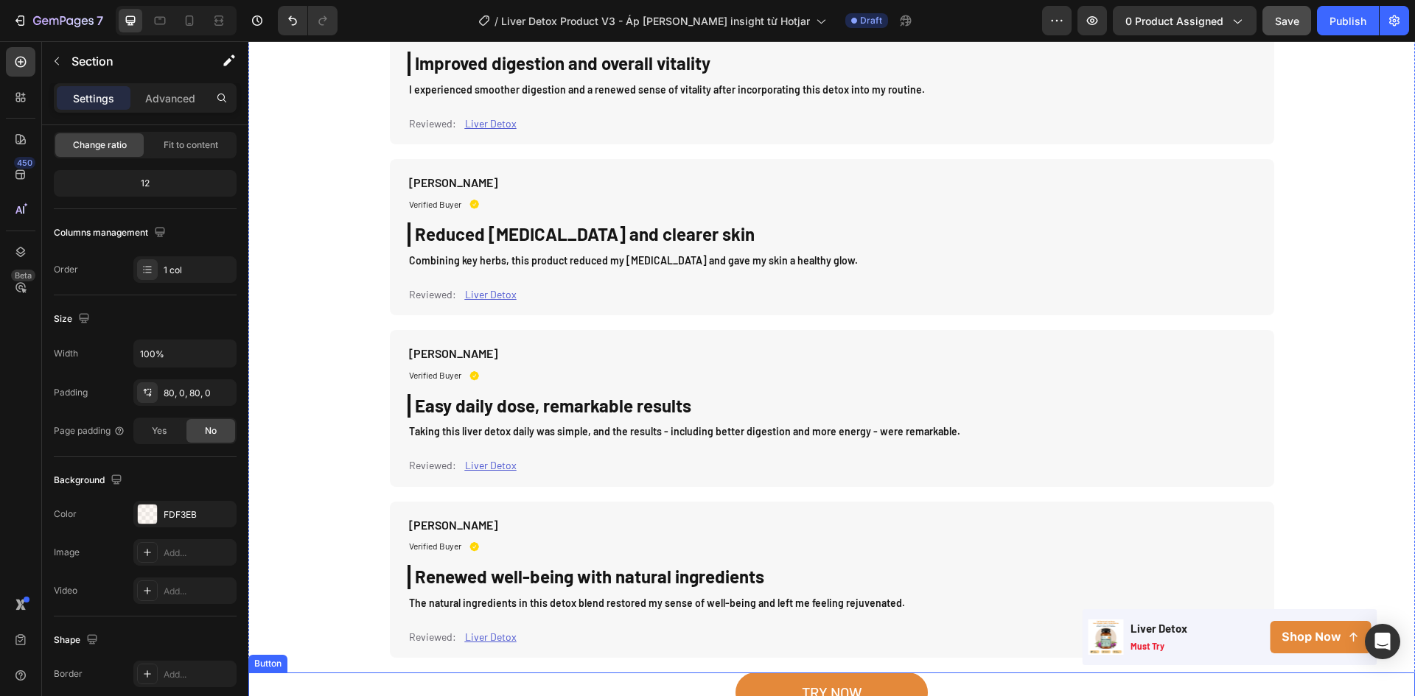
scroll to position [4568, 0]
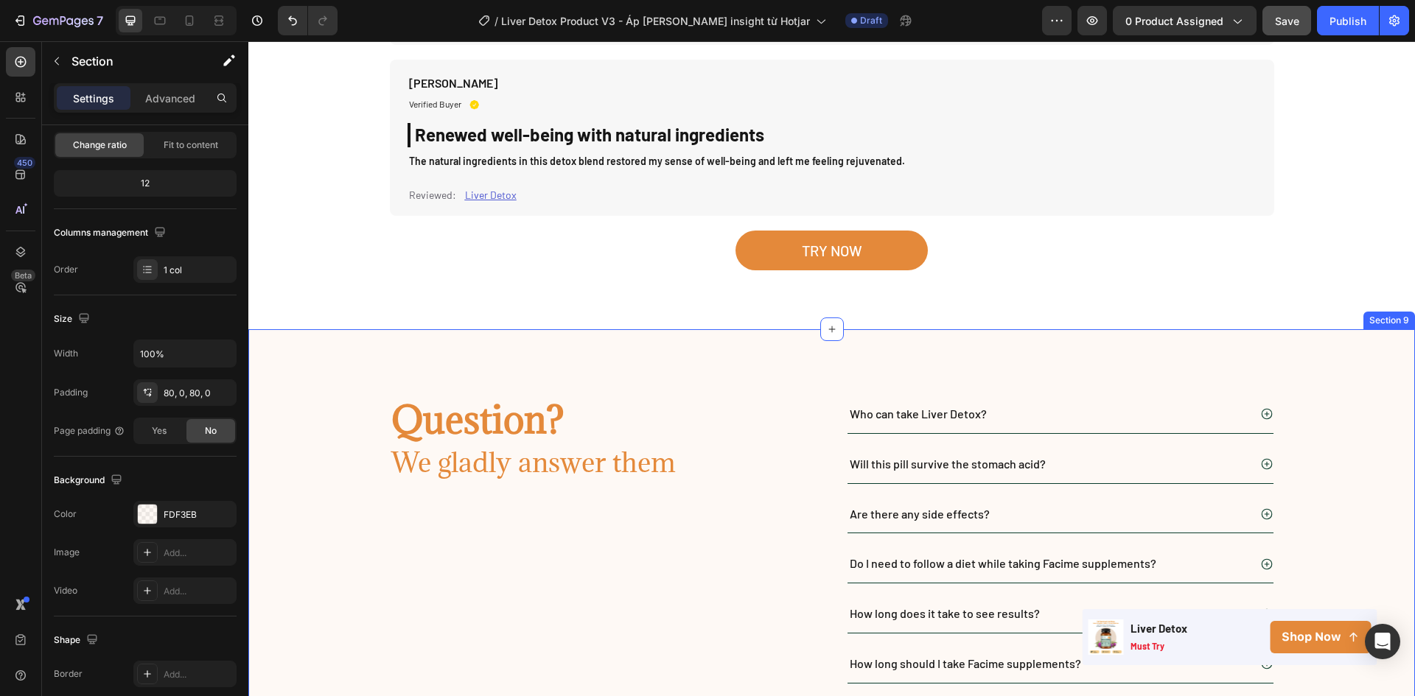
click at [296, 386] on div "Question? Heading We gladly answer them Heading Row Who can take Liver Detox? W…" at bounding box center [831, 564] width 1166 height 471
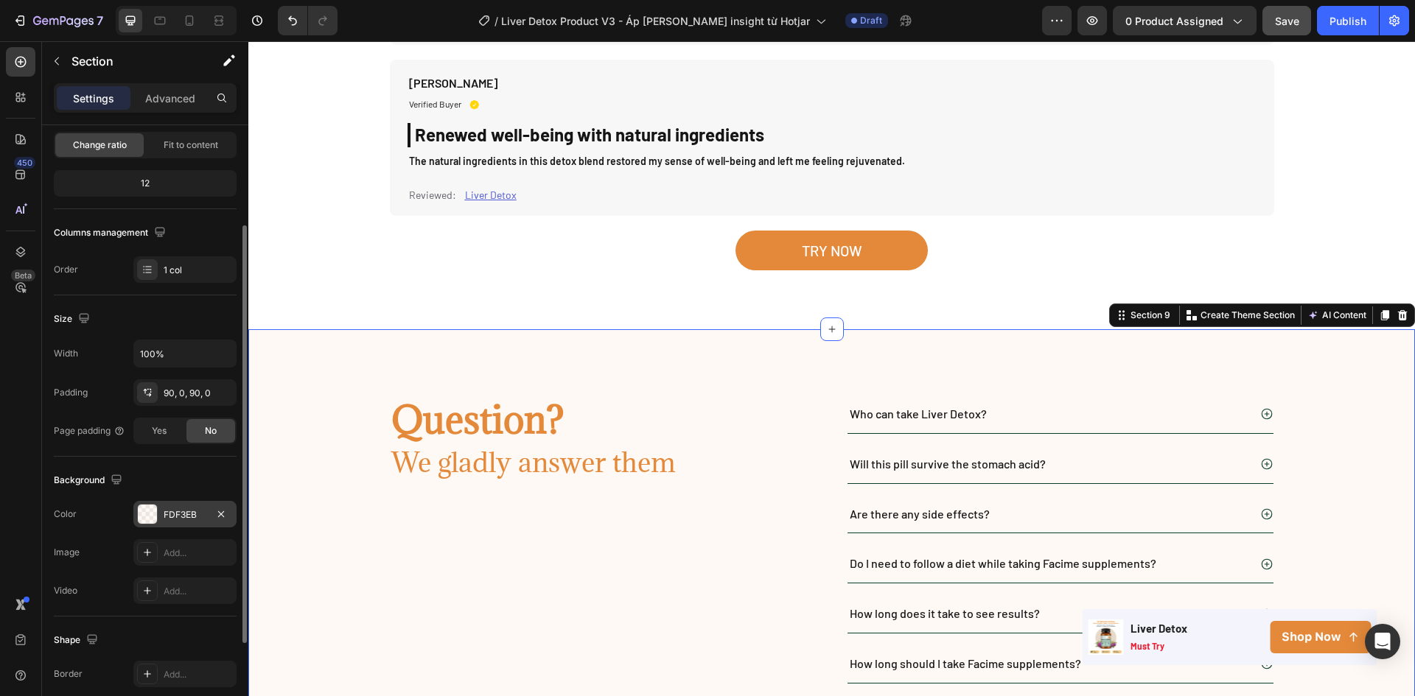
click at [176, 524] on div "FDF3EB" at bounding box center [184, 514] width 103 height 27
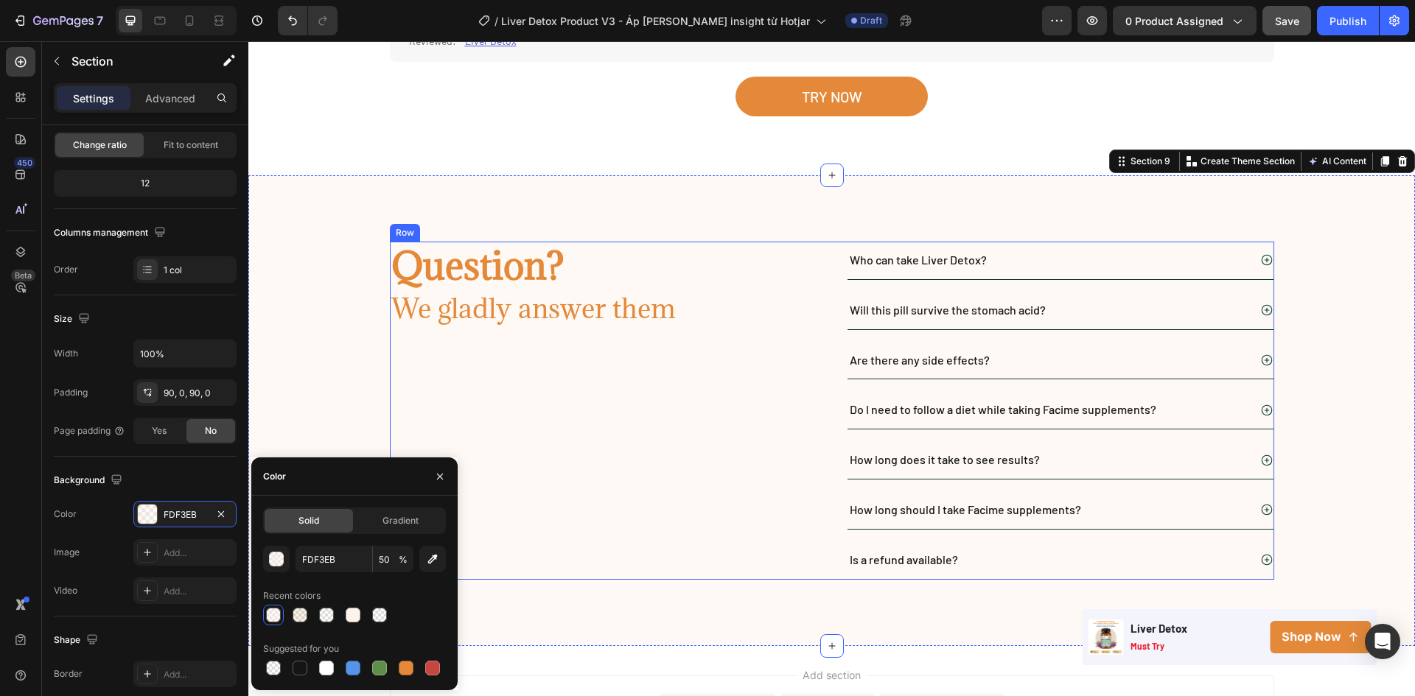
scroll to position [4849, 0]
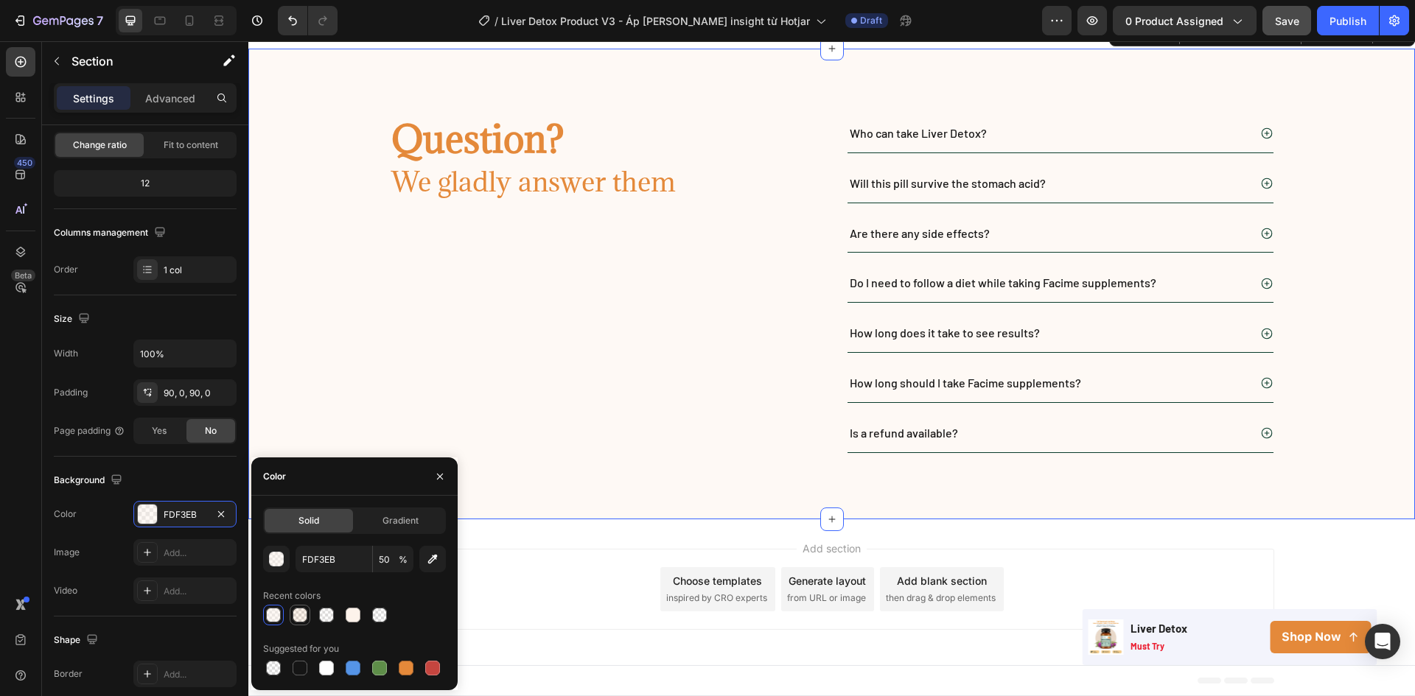
click at [298, 622] on div at bounding box center [300, 615] width 15 height 15
type input "E4893A"
type input "10"
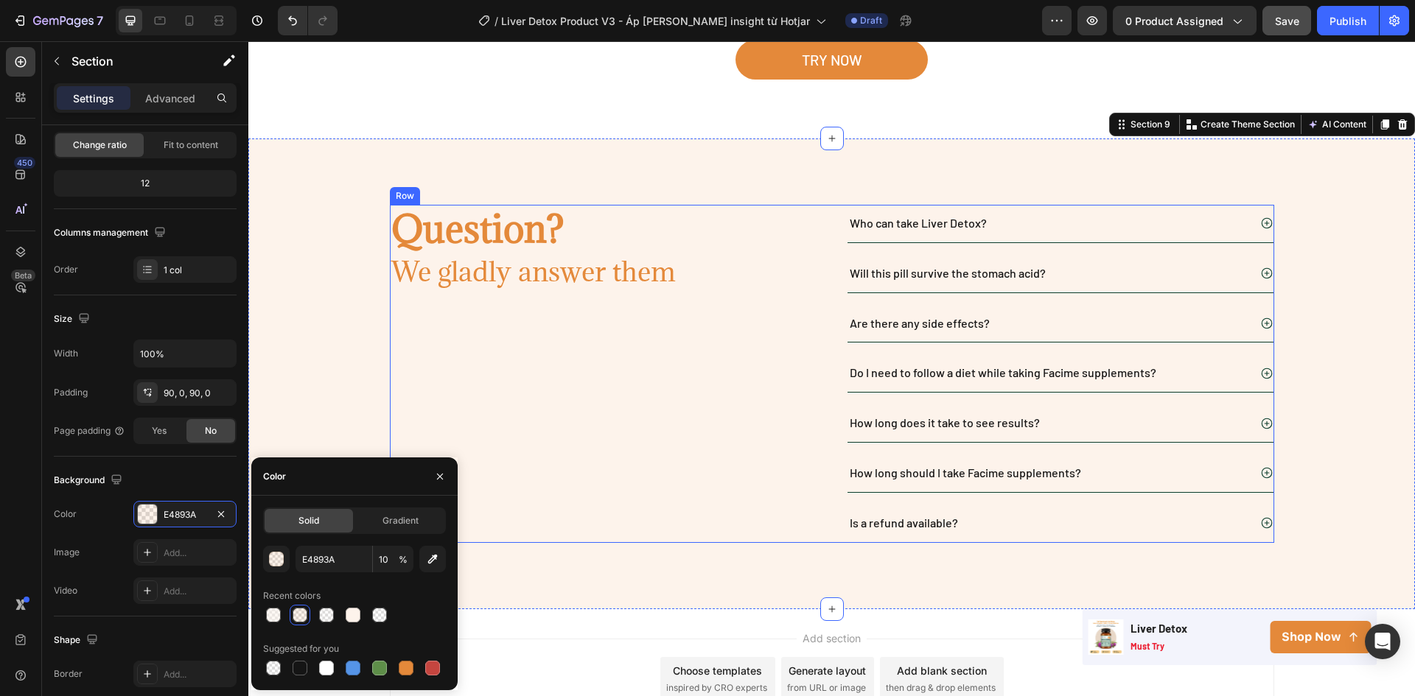
scroll to position [4702, 0]
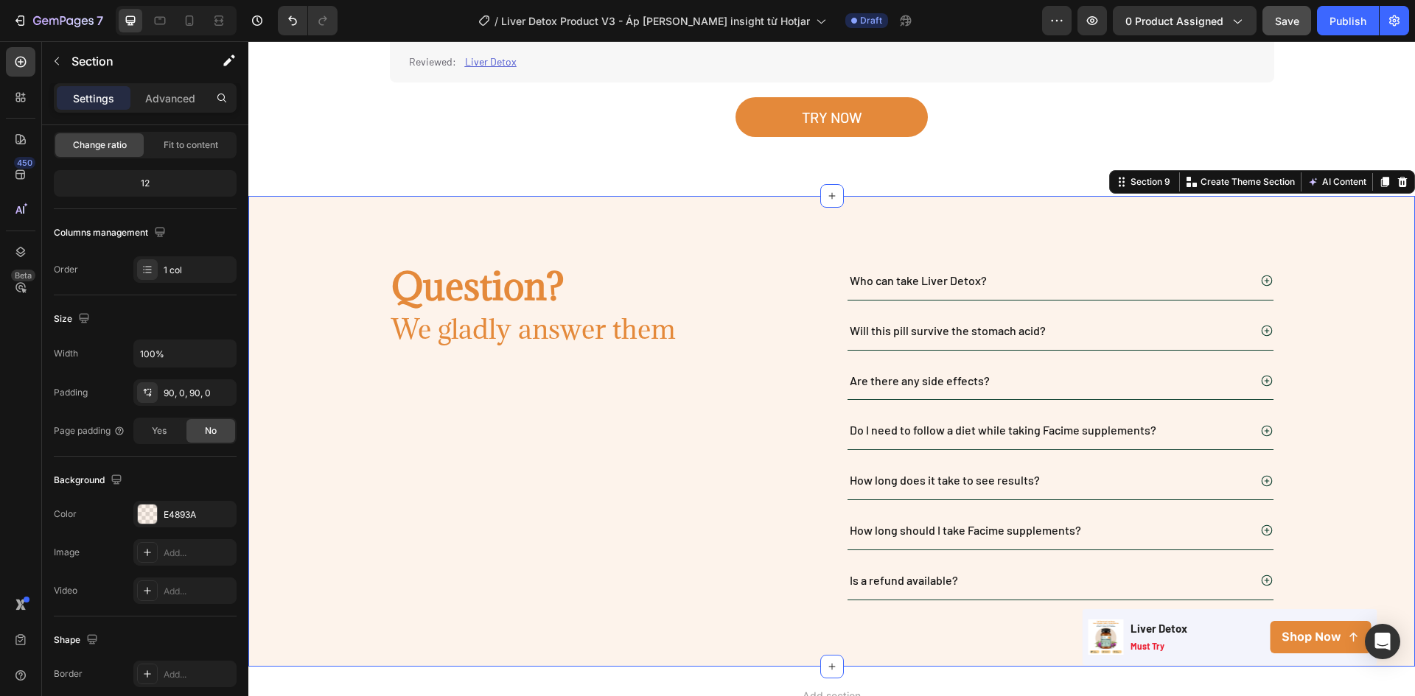
click at [337, 326] on div "Question? Heading We gladly answer them Heading Row Who can take Liver Detox? W…" at bounding box center [831, 431] width 1166 height 338
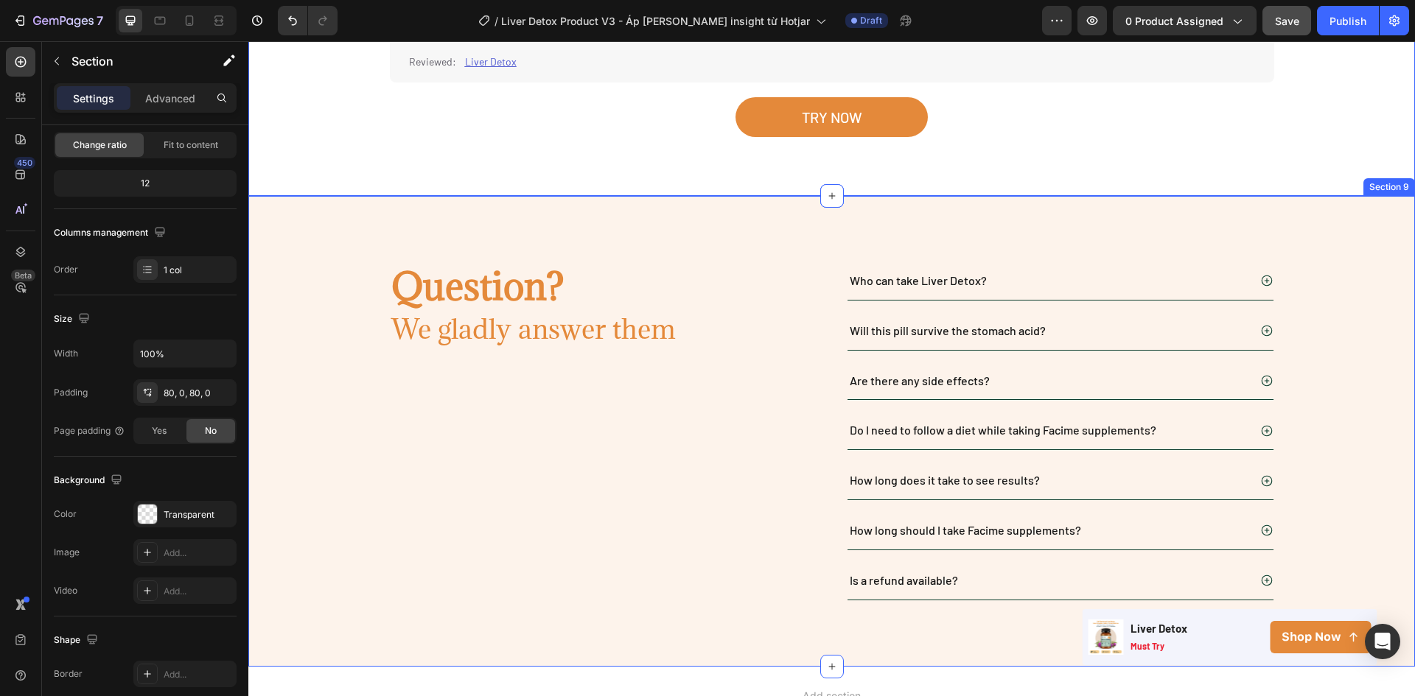
click at [347, 253] on div "Question? Heading We gladly answer them Heading Row Who can take Liver Detox? W…" at bounding box center [831, 431] width 1166 height 471
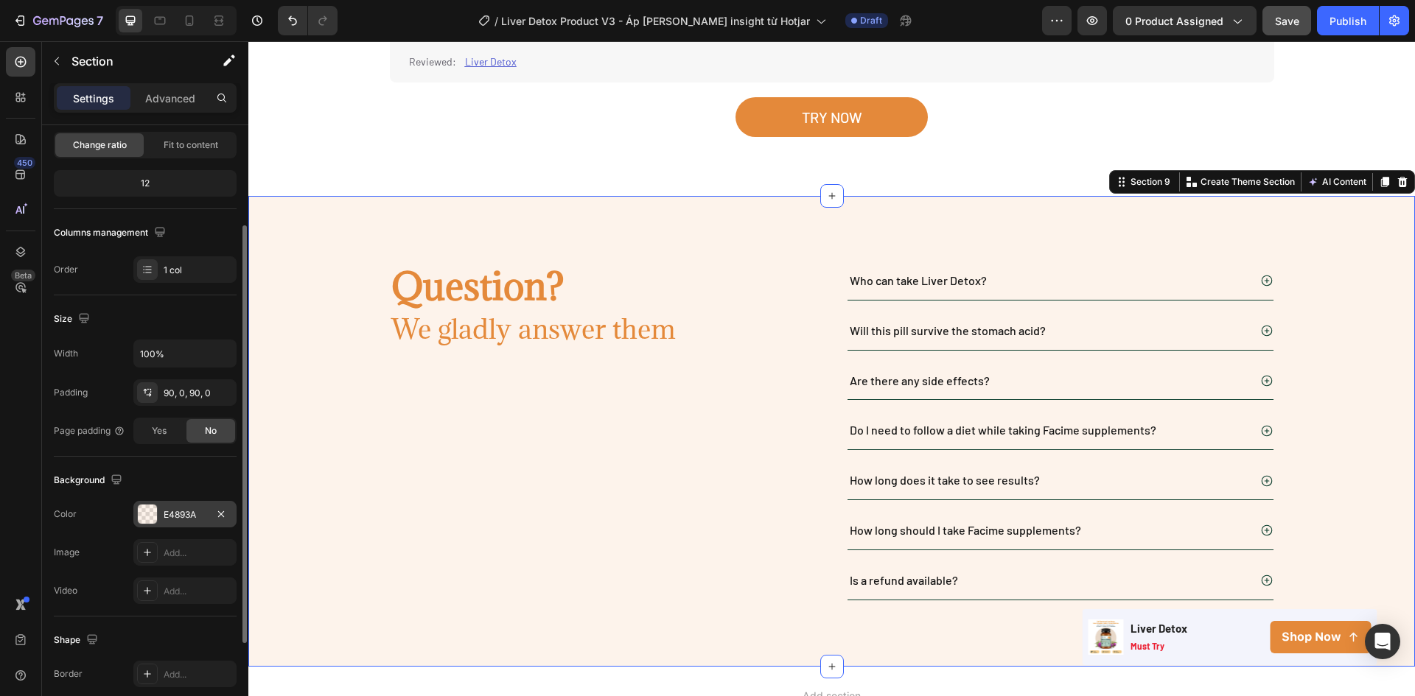
click at [189, 519] on div "E4893A" at bounding box center [185, 514] width 43 height 13
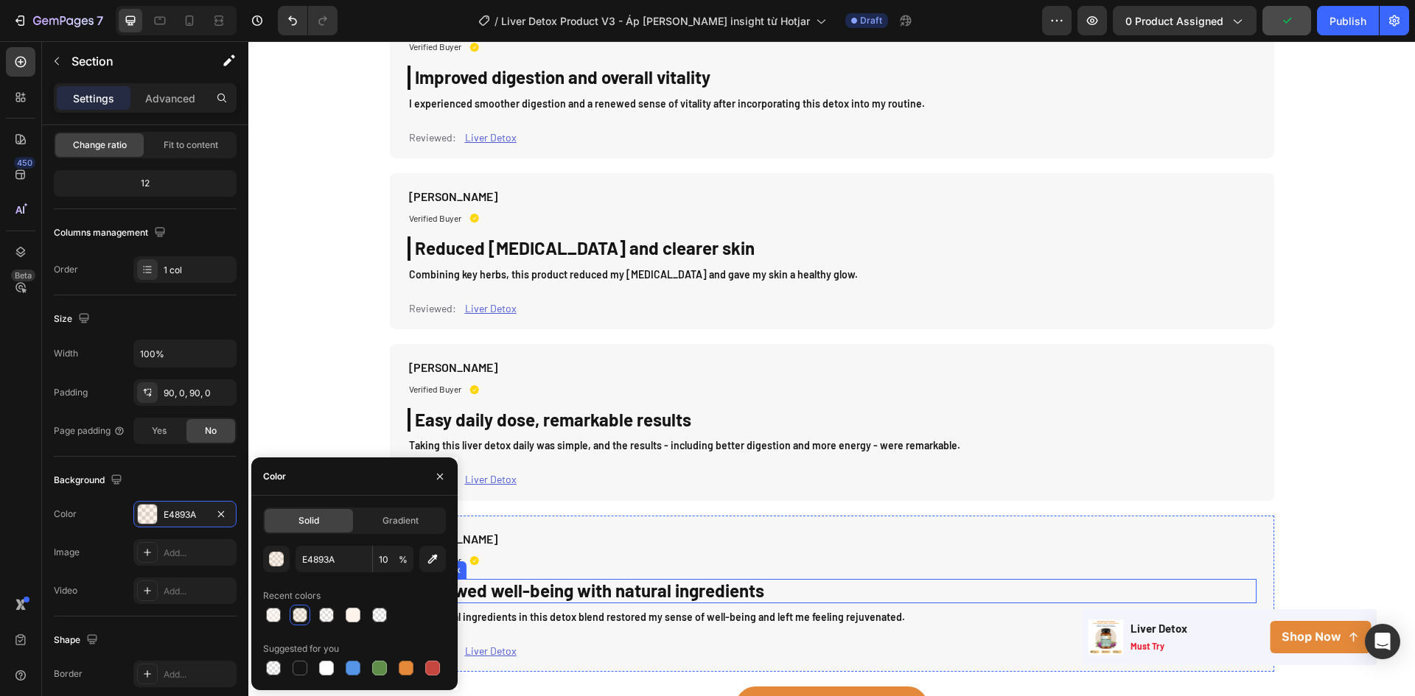
scroll to position [4554, 0]
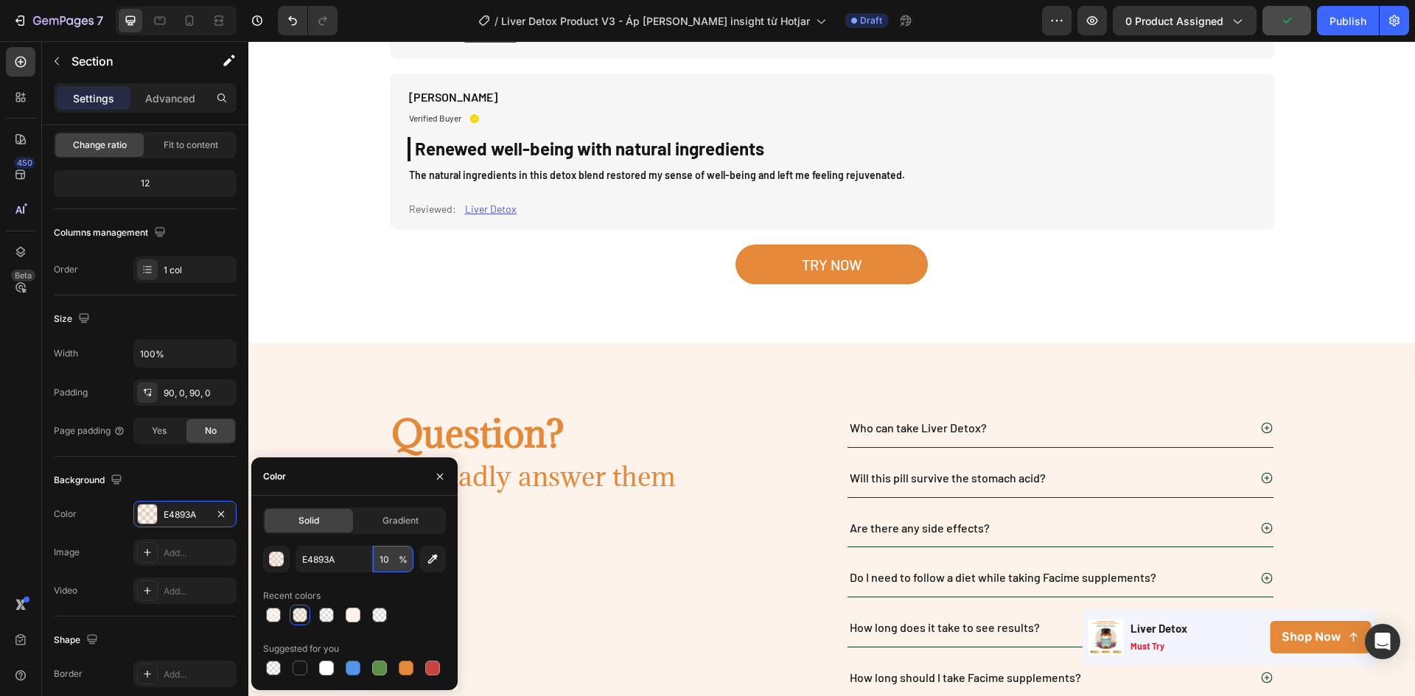
click at [386, 565] on input "10" at bounding box center [393, 559] width 41 height 27
type input "20"
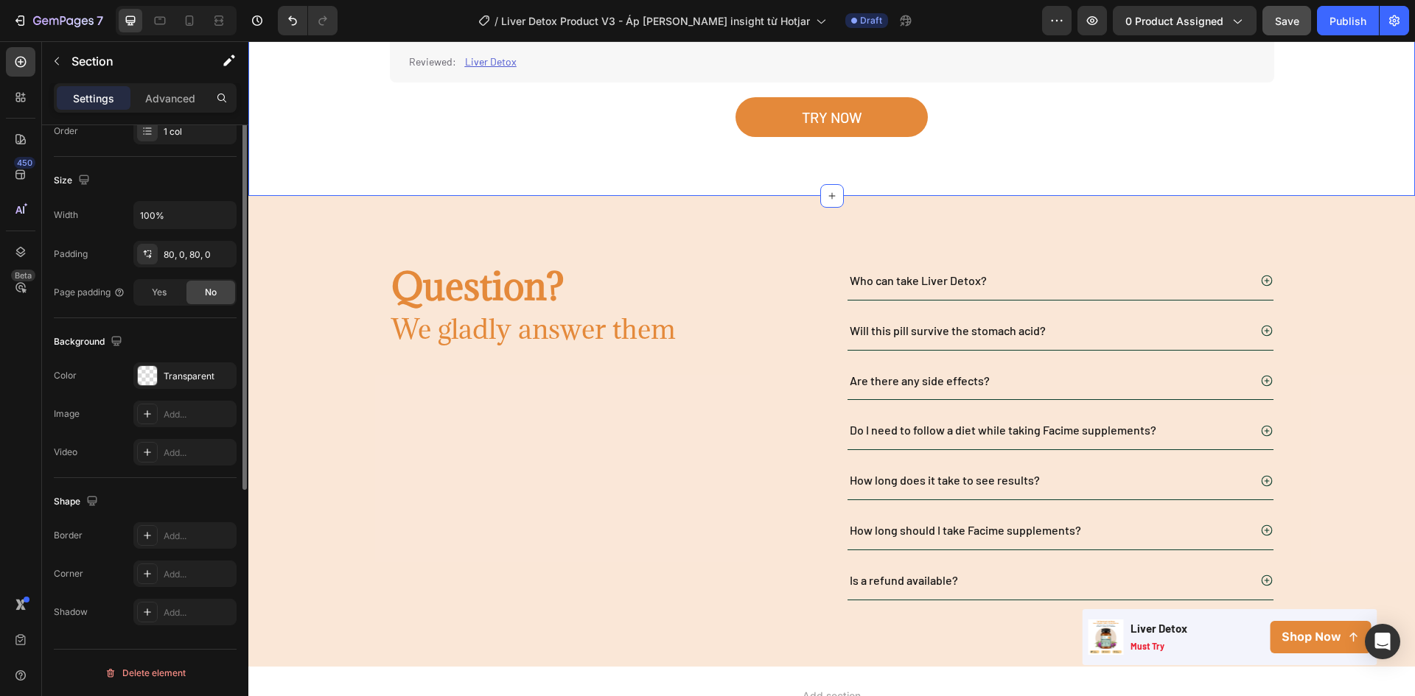
scroll to position [139, 0]
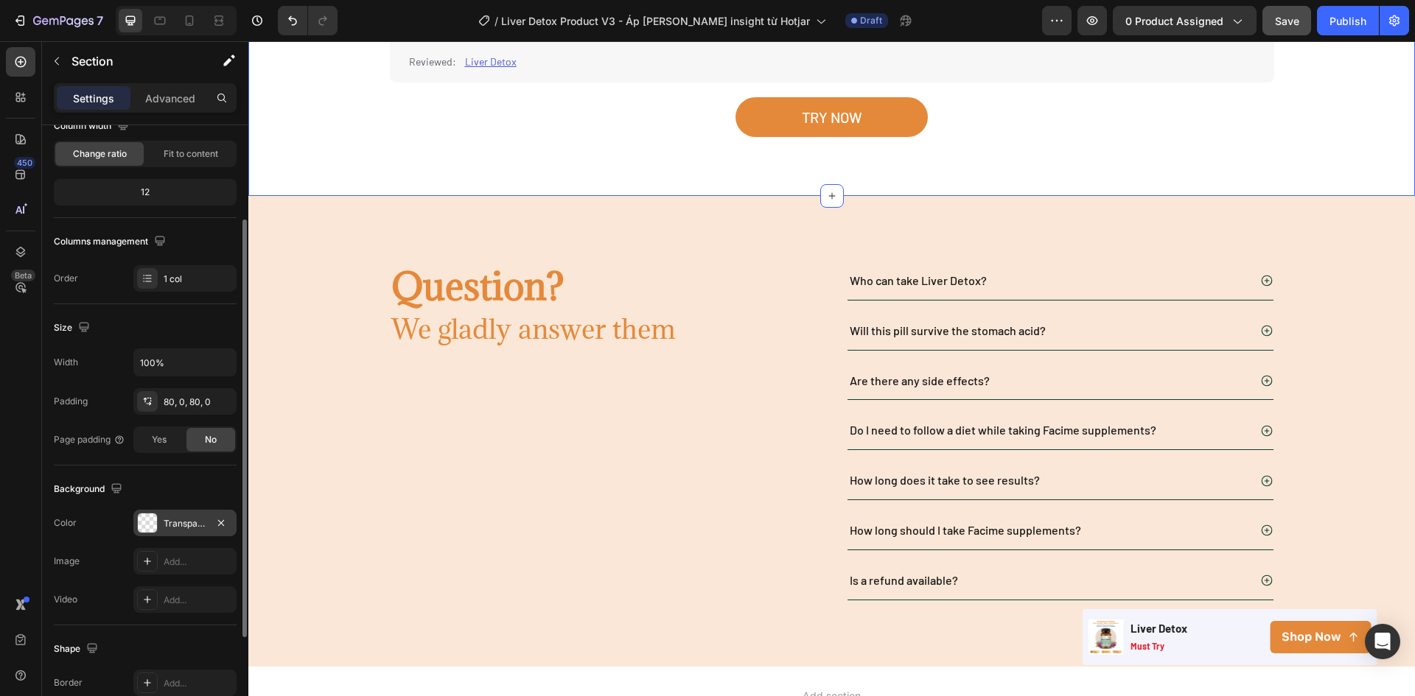
click at [169, 523] on div "Transparent" at bounding box center [185, 523] width 43 height 13
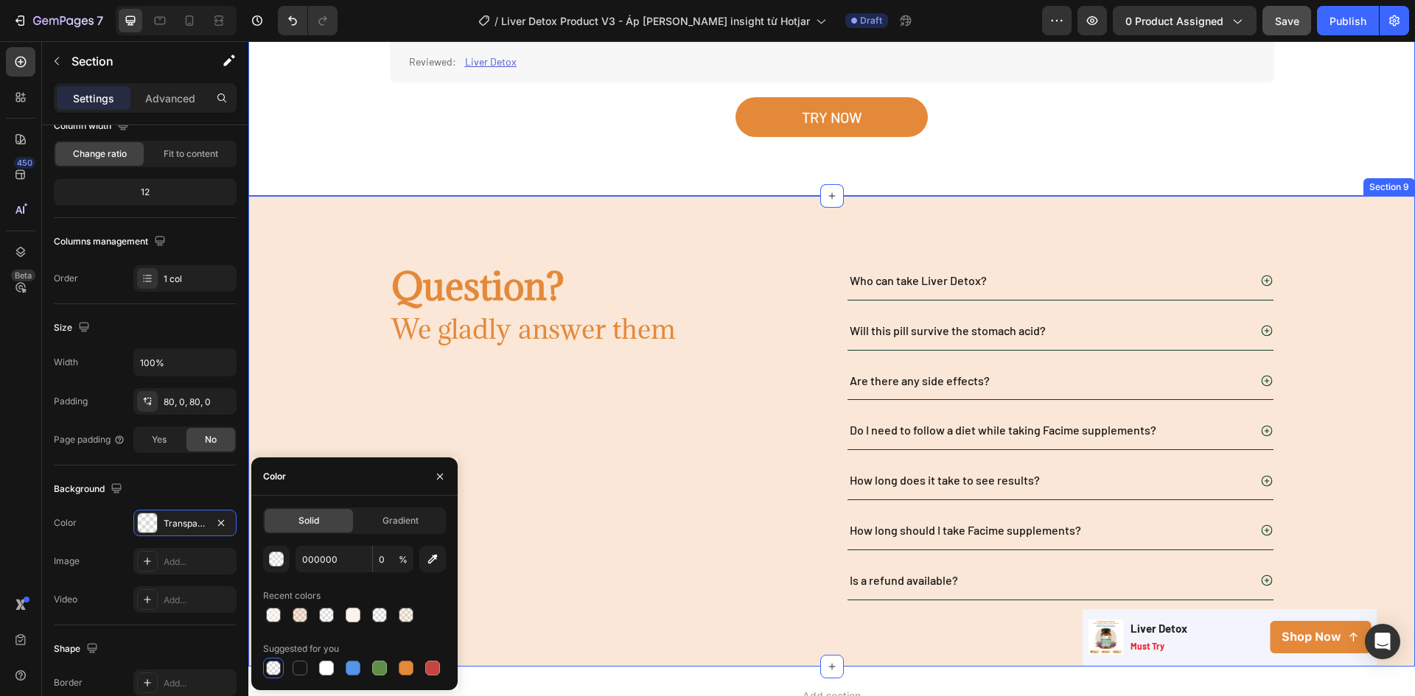
click at [324, 294] on div "Question? Heading We gladly answer them Heading Row Who can take Liver Detox? W…" at bounding box center [831, 431] width 1166 height 338
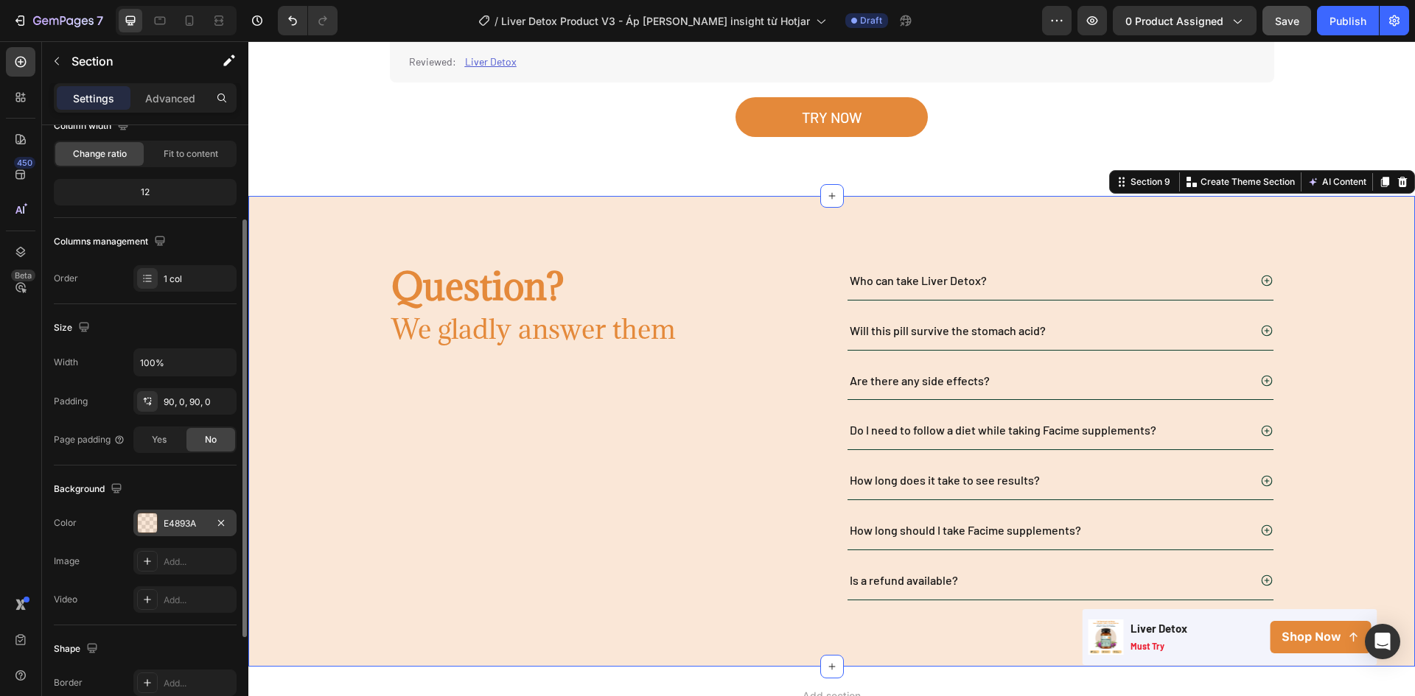
click at [181, 511] on div "E4893A" at bounding box center [184, 523] width 103 height 27
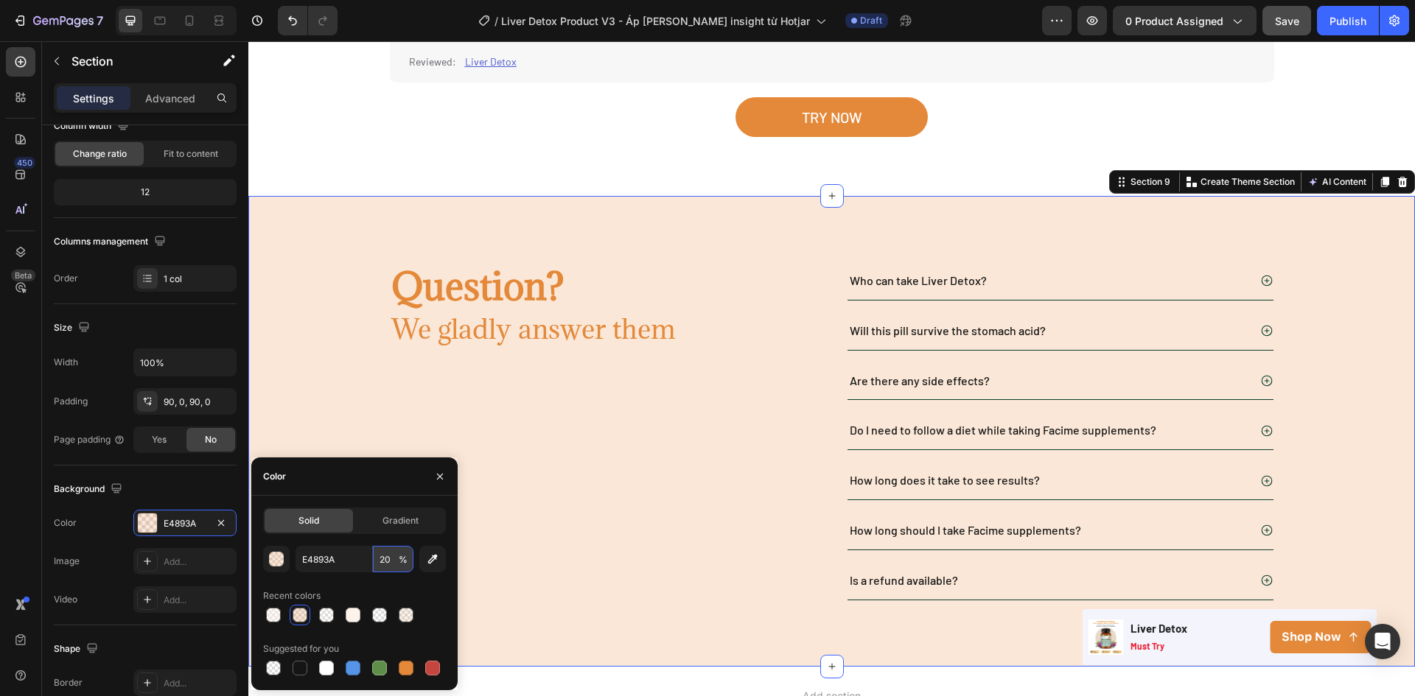
click at [389, 561] on input "20" at bounding box center [393, 559] width 41 height 27
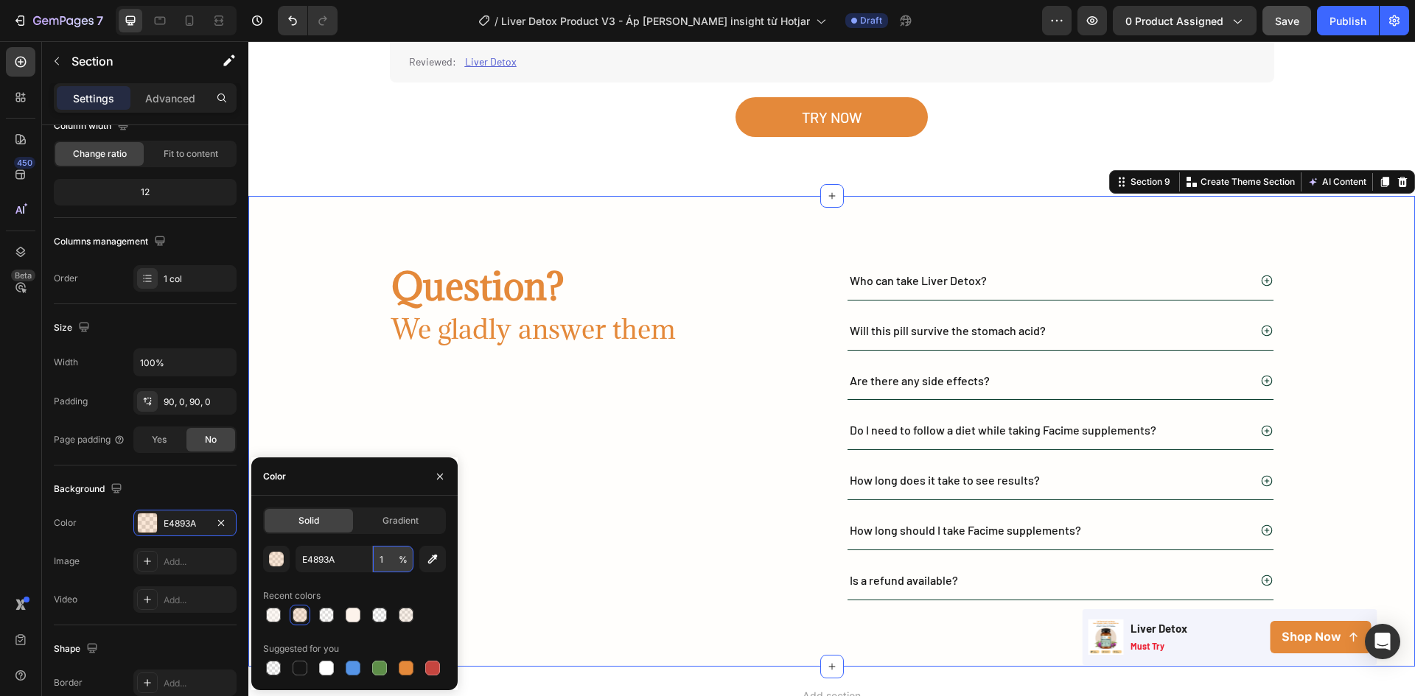
type input "15"
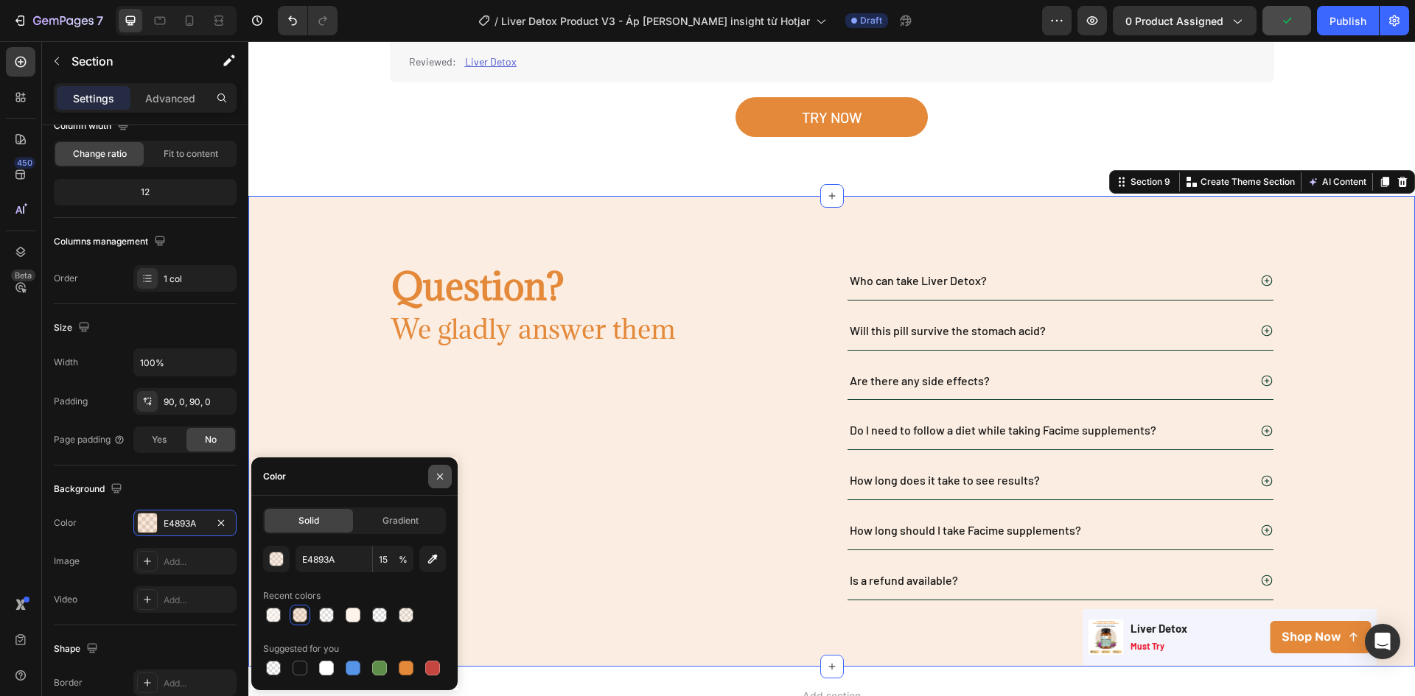
click at [435, 471] on icon "button" at bounding box center [440, 477] width 12 height 12
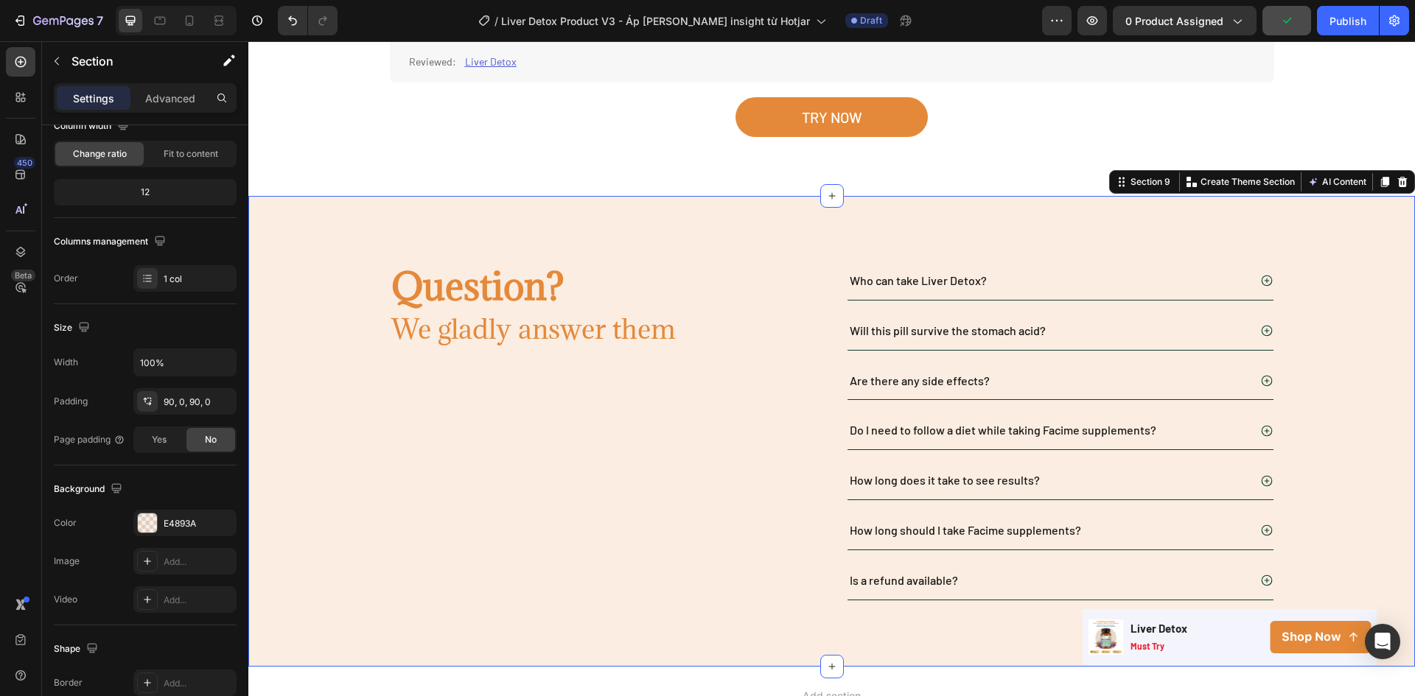
click at [321, 245] on div "Question? Heading We gladly answer them Heading Row Who can take Liver Detox? W…" at bounding box center [831, 431] width 1166 height 471
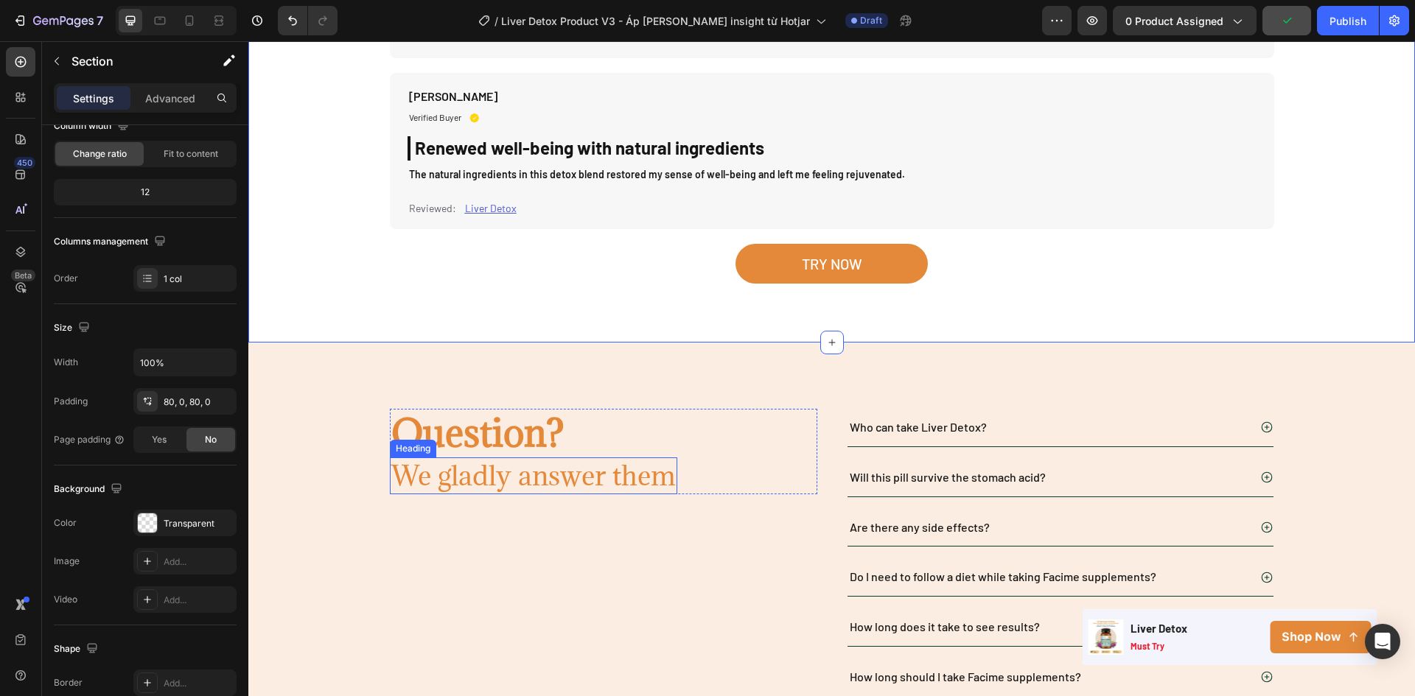
scroll to position [4702, 0]
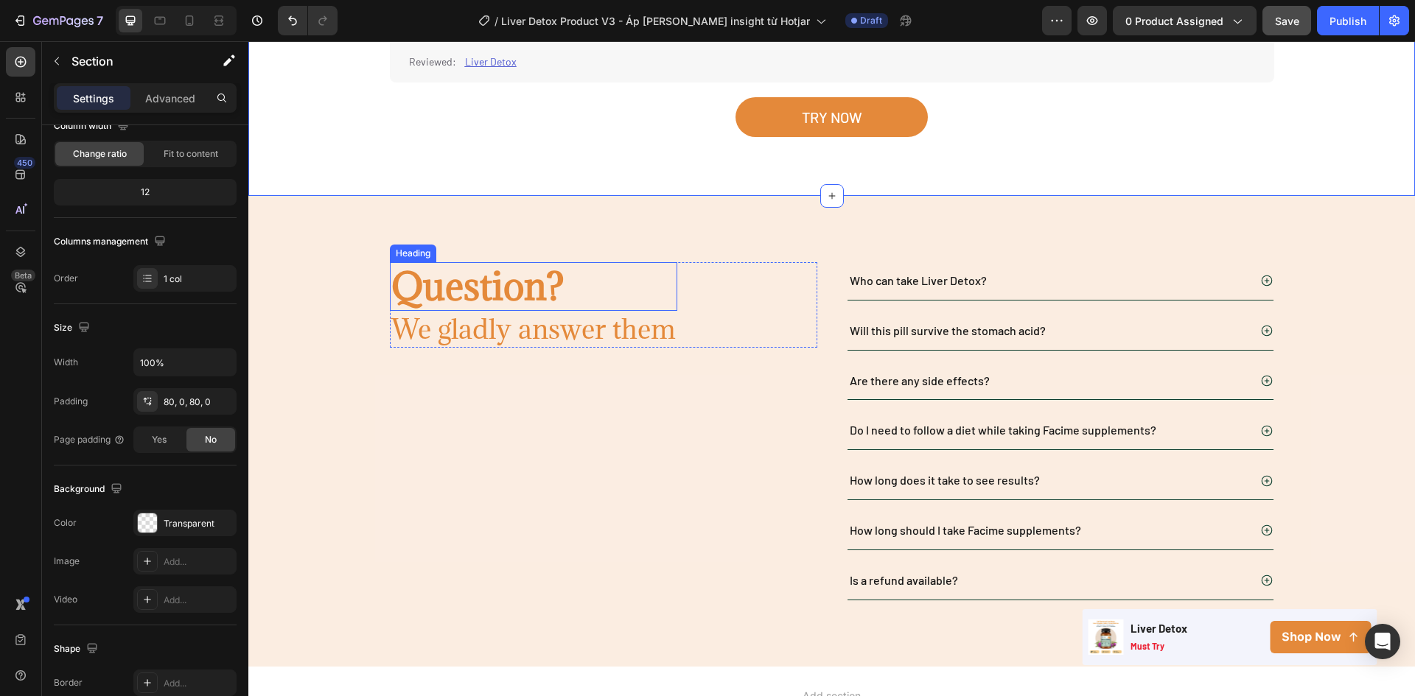
click at [512, 287] on h2 "Question?" at bounding box center [533, 286] width 287 height 49
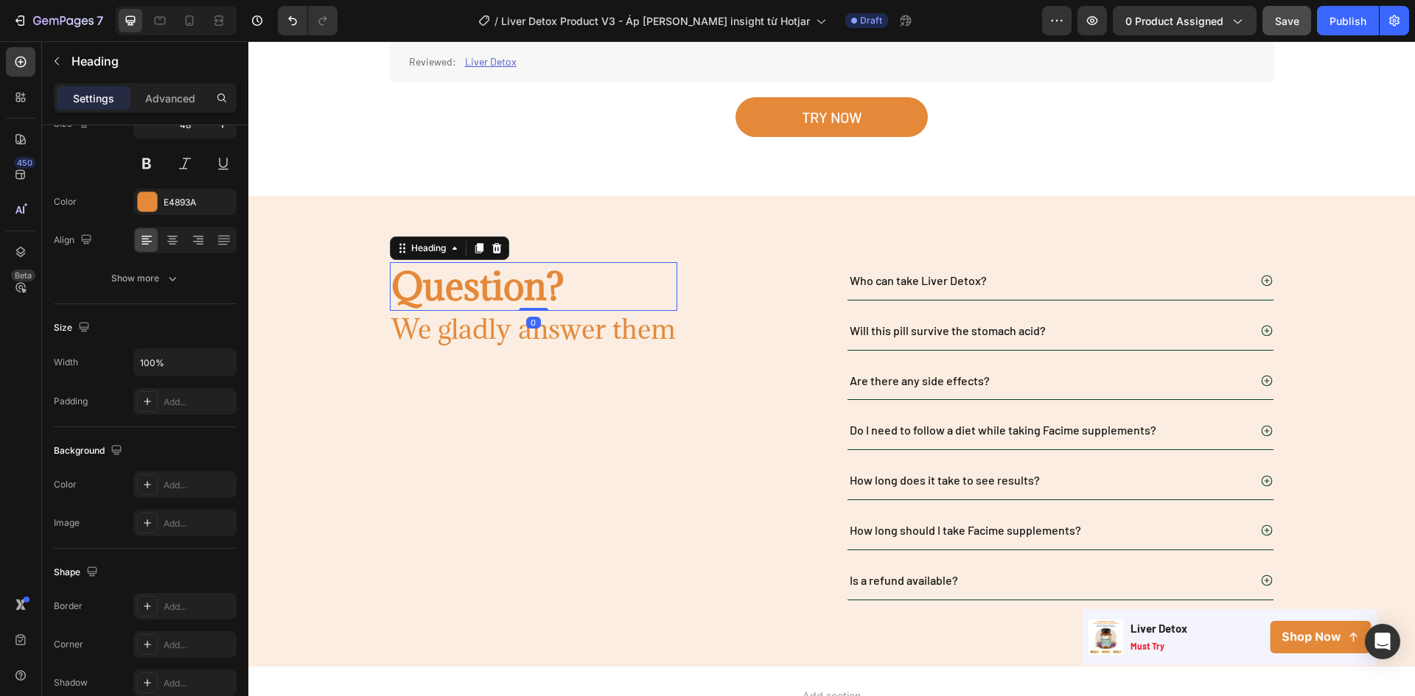
scroll to position [0, 0]
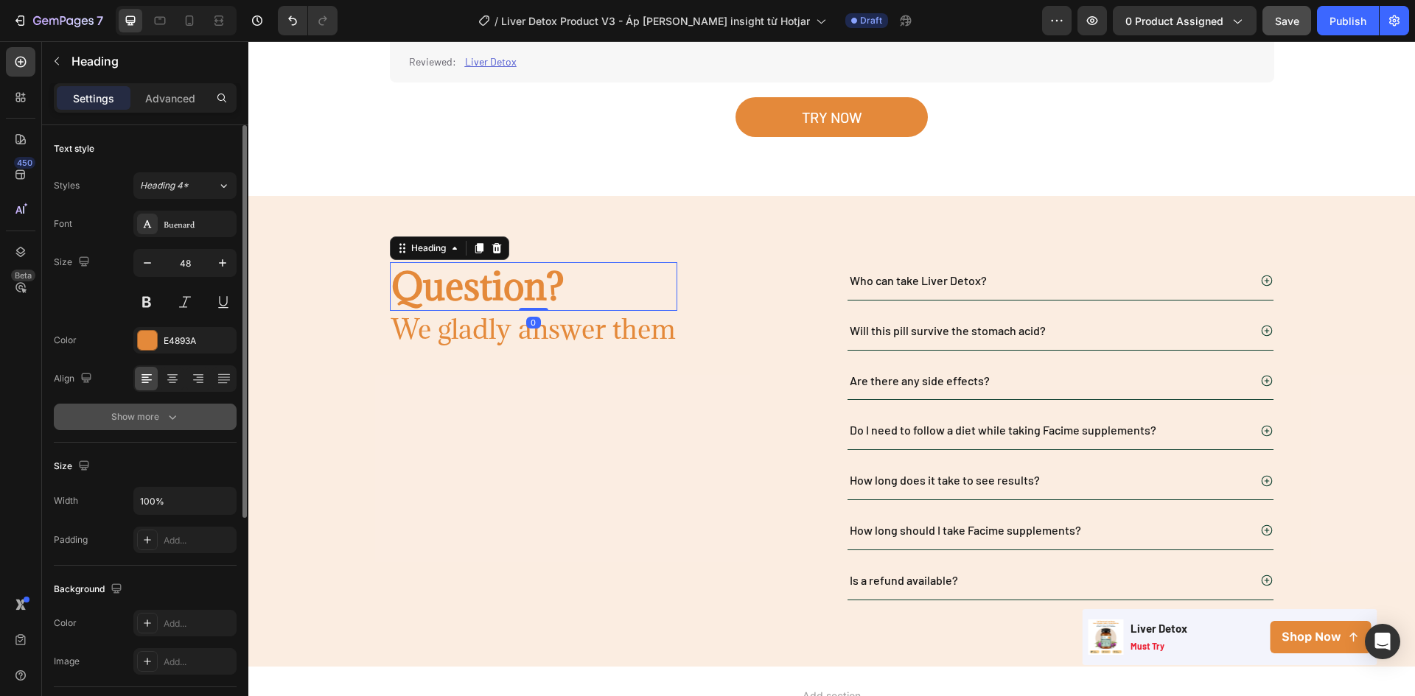
click at [142, 417] on div "Show more" at bounding box center [145, 417] width 69 height 15
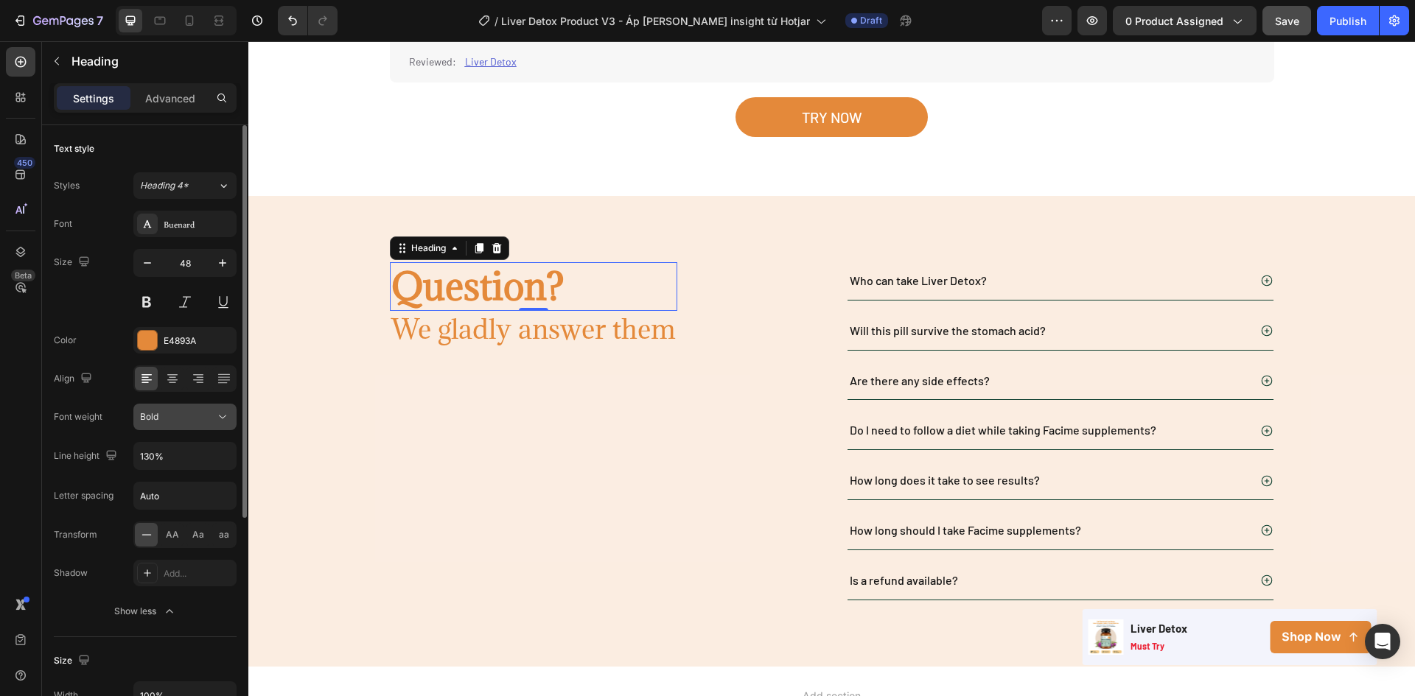
click at [170, 423] on div "Bold" at bounding box center [177, 416] width 75 height 13
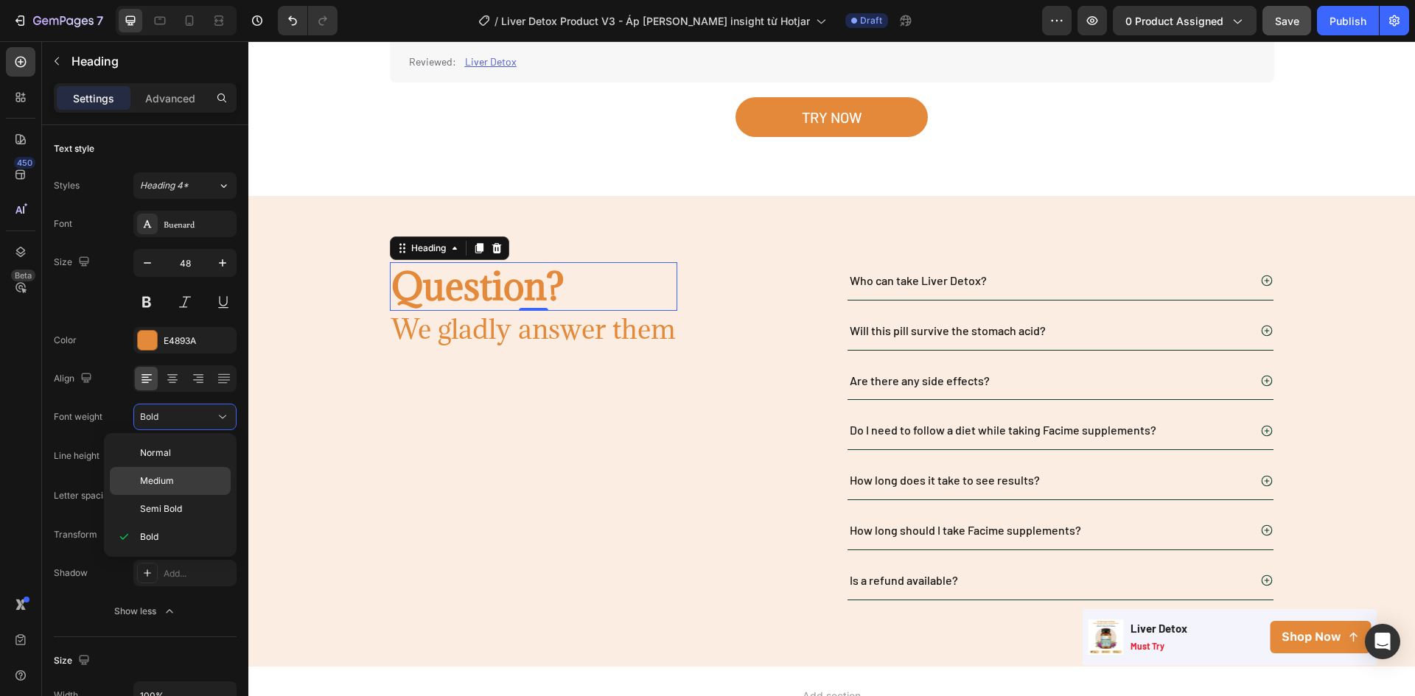
click at [164, 495] on div "Medium" at bounding box center [170, 509] width 121 height 28
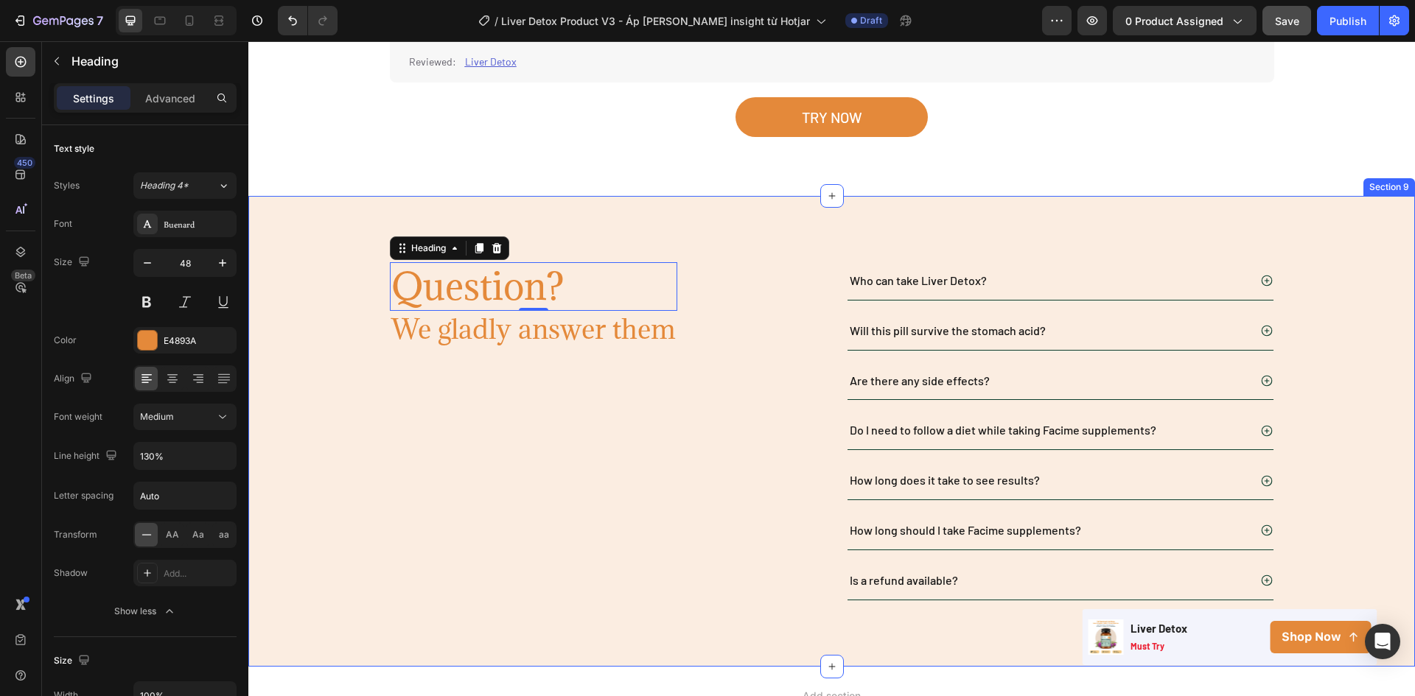
click at [293, 299] on div "Question? Heading 0 We gladly answer them Heading Row Who can take Liver Detox?…" at bounding box center [831, 431] width 1166 height 338
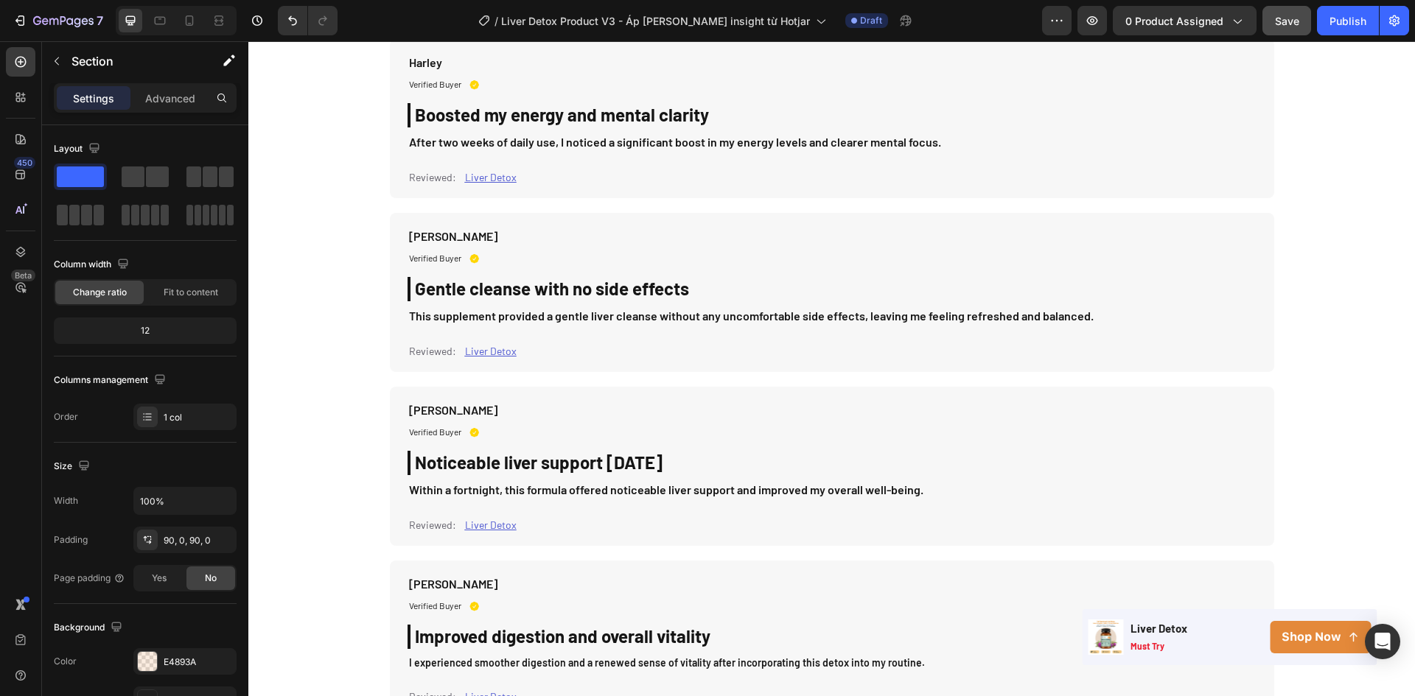
scroll to position [3375, 0]
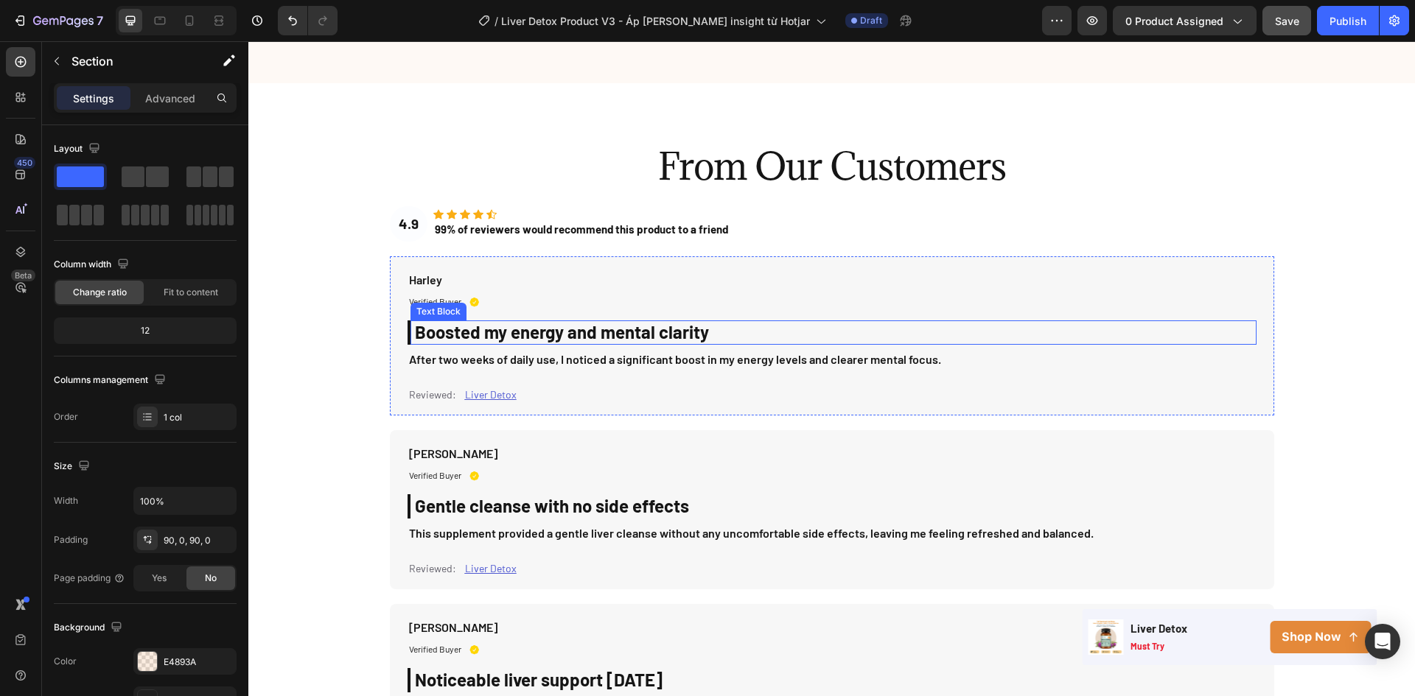
click at [567, 322] on p "Boosted my energy and mental clarity" at bounding box center [835, 332] width 840 height 21
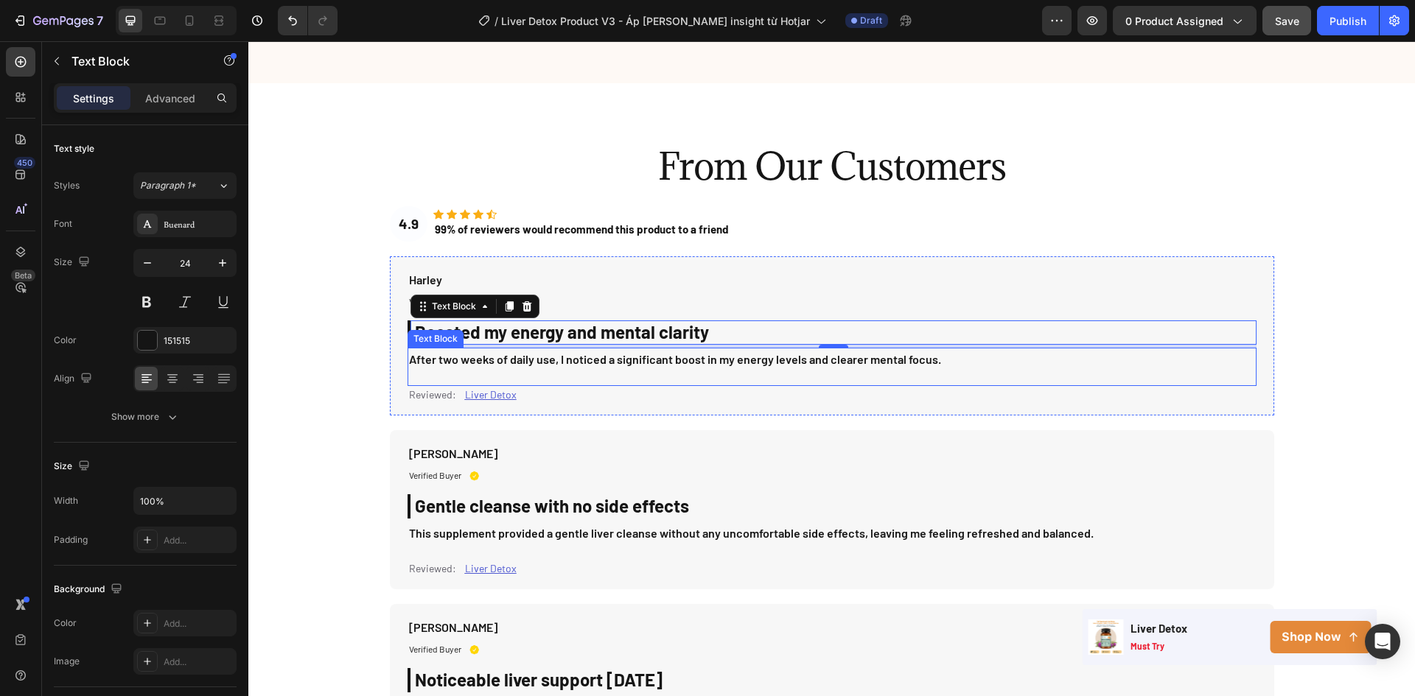
click at [467, 349] on p "After two weeks of daily use, I noticed a significant boost in my energy levels…" at bounding box center [832, 359] width 846 height 21
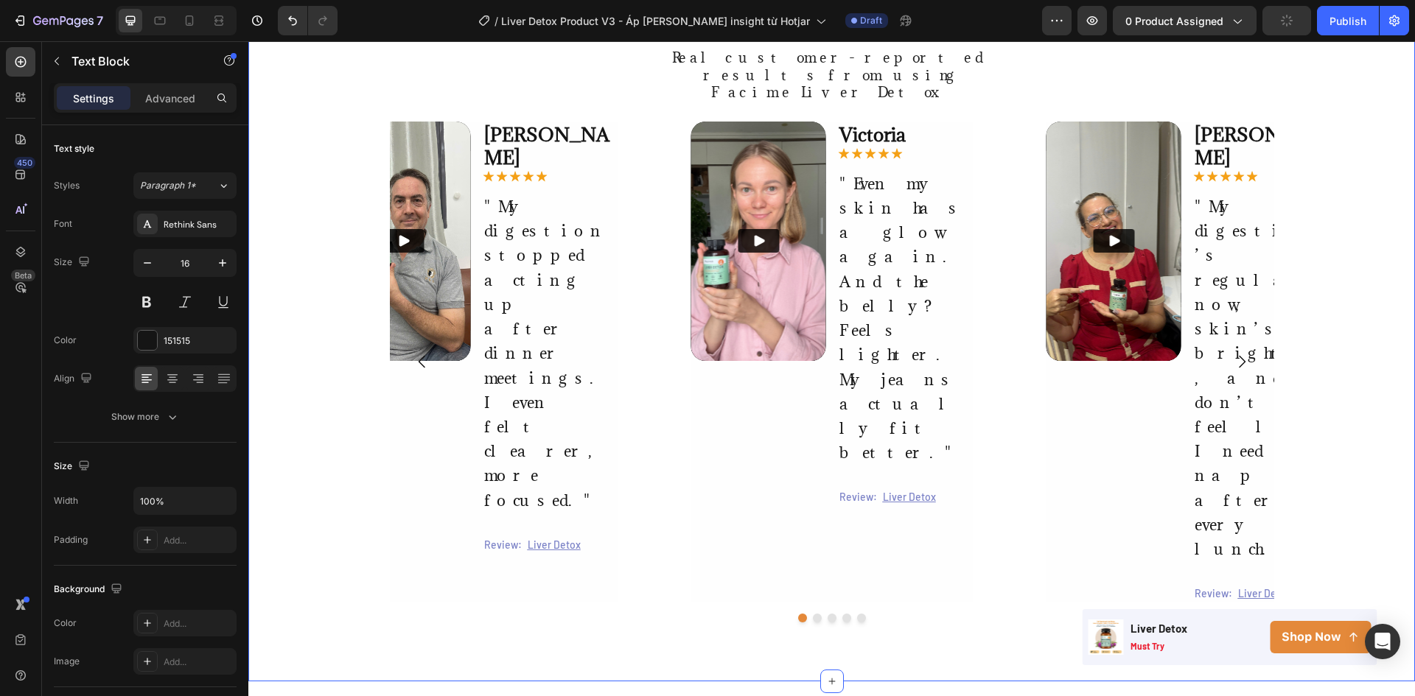
scroll to position [1460, 0]
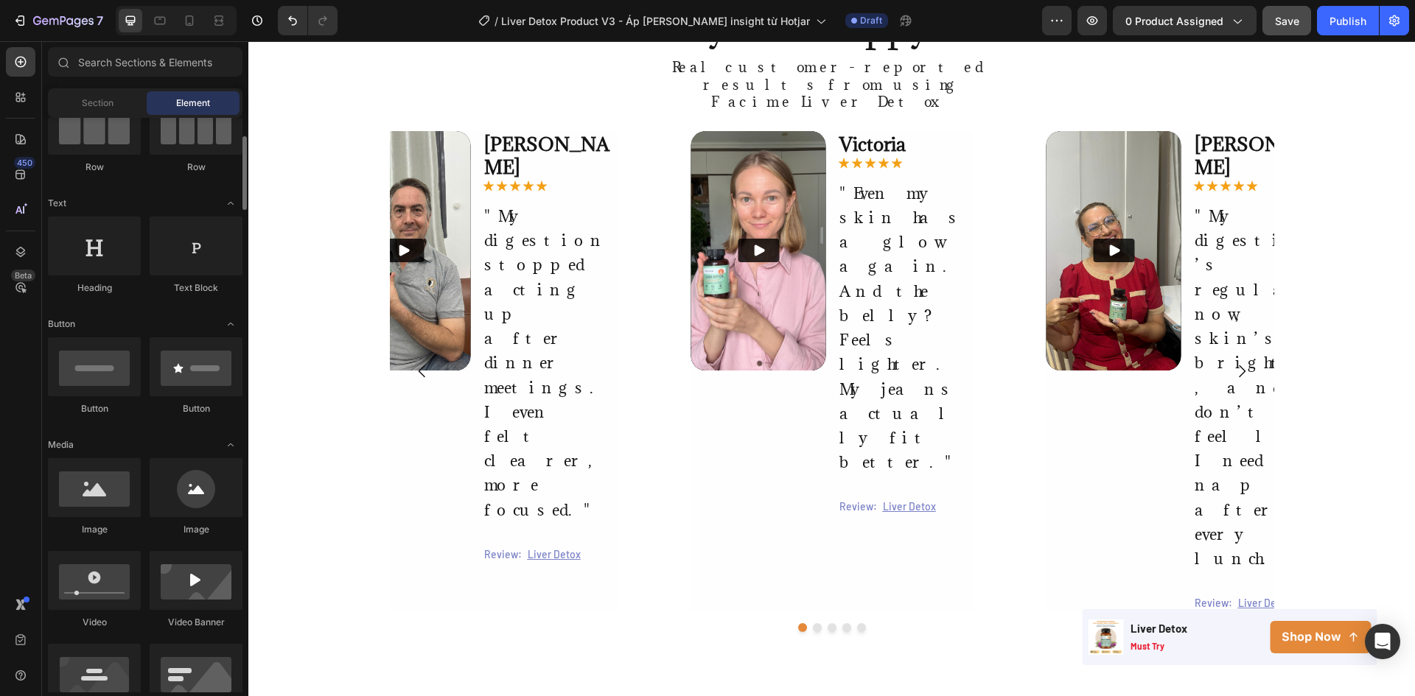
scroll to position [0, 0]
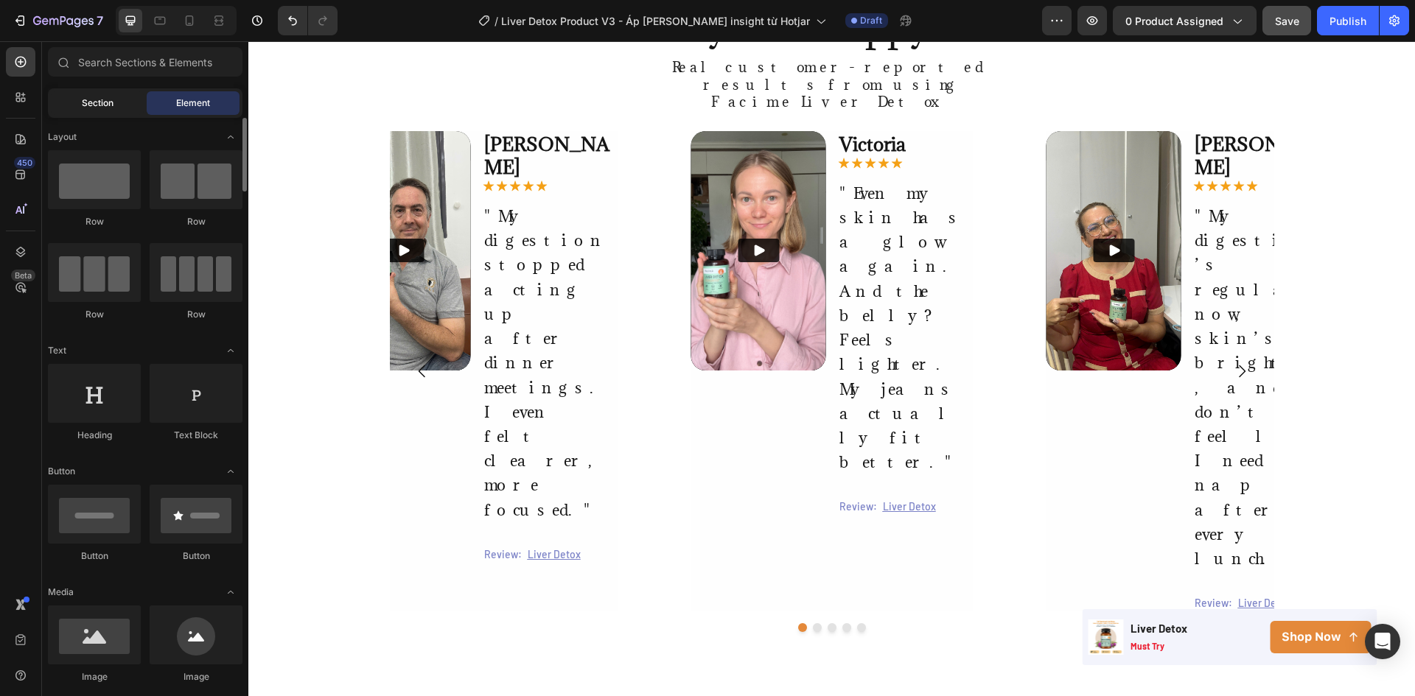
click at [98, 104] on span "Section" at bounding box center [98, 103] width 32 height 13
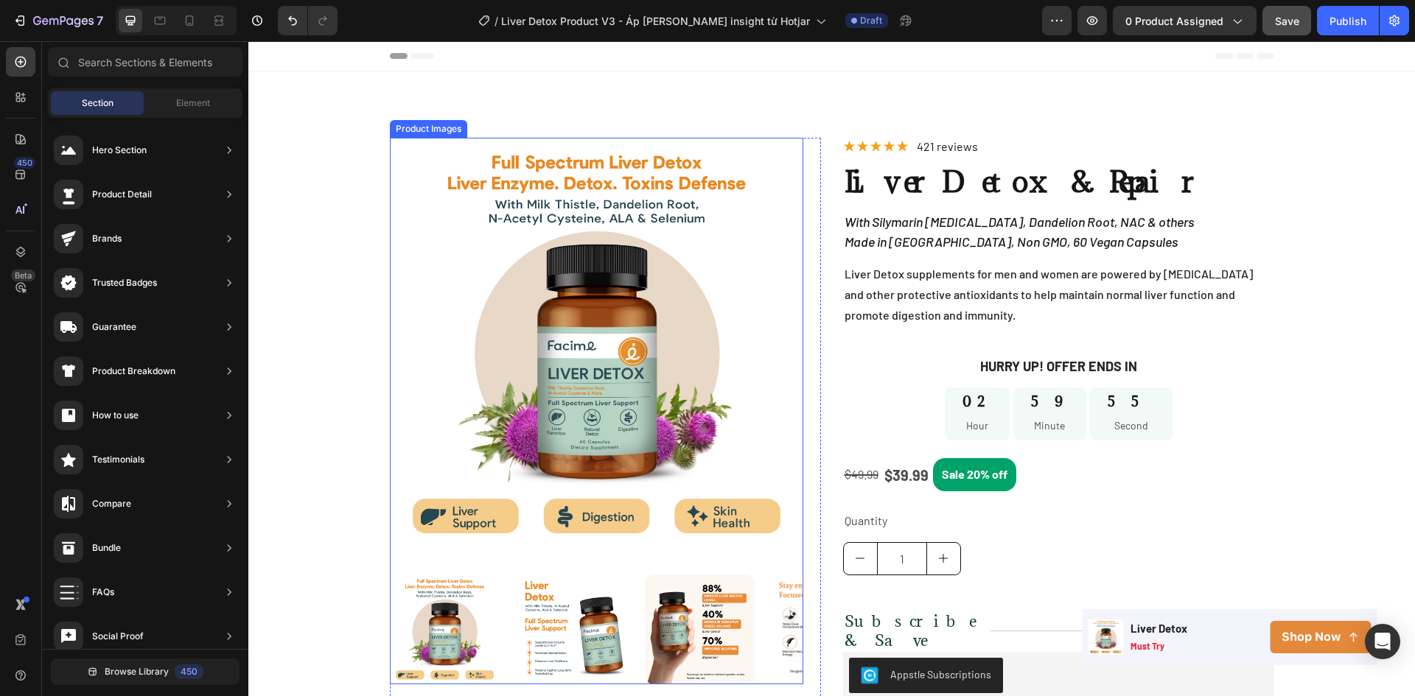
click at [605, 633] on img at bounding box center [572, 630] width 110 height 110
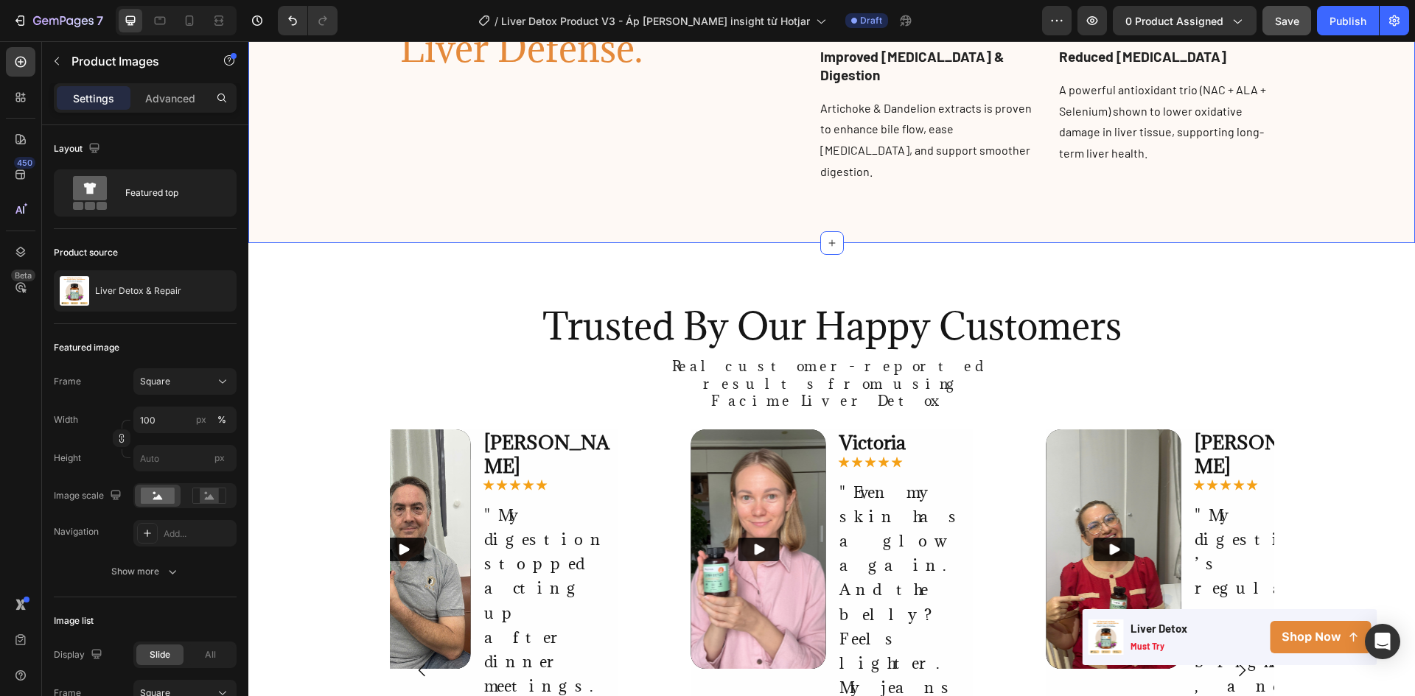
scroll to position [1474, 0]
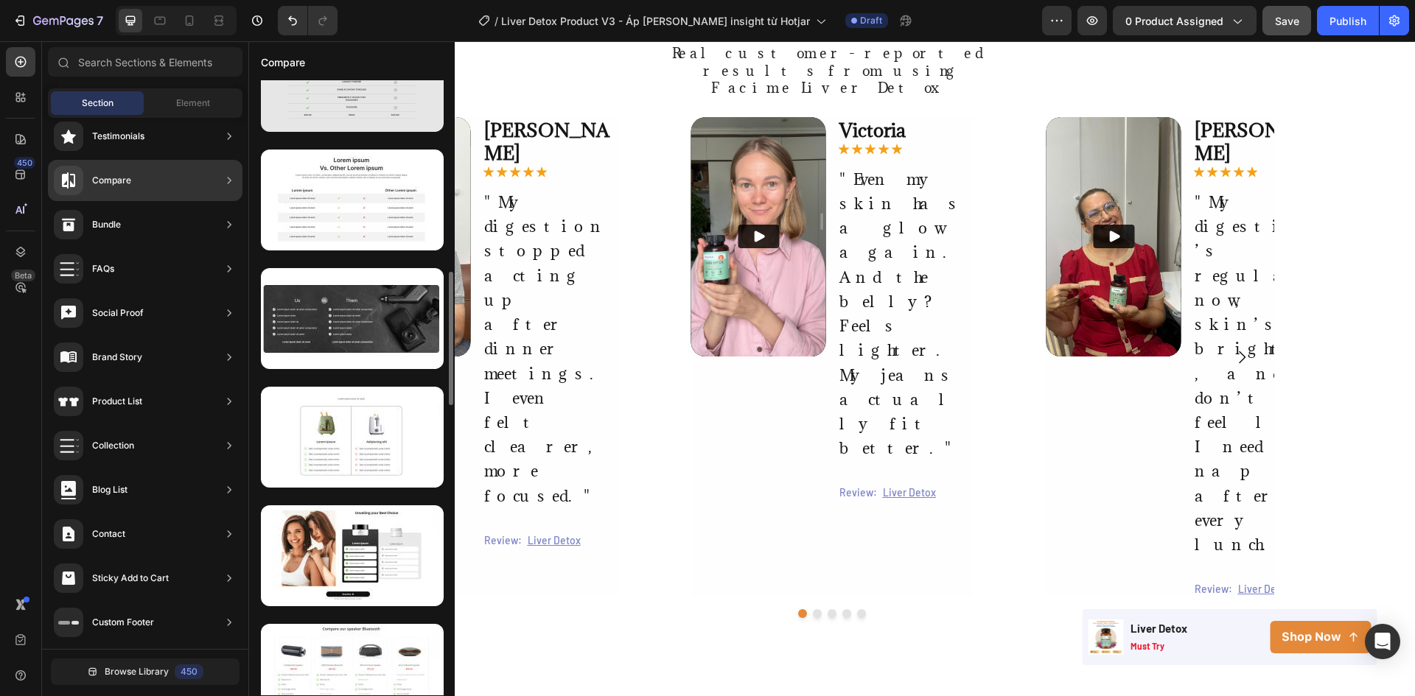
scroll to position [1032, 0]
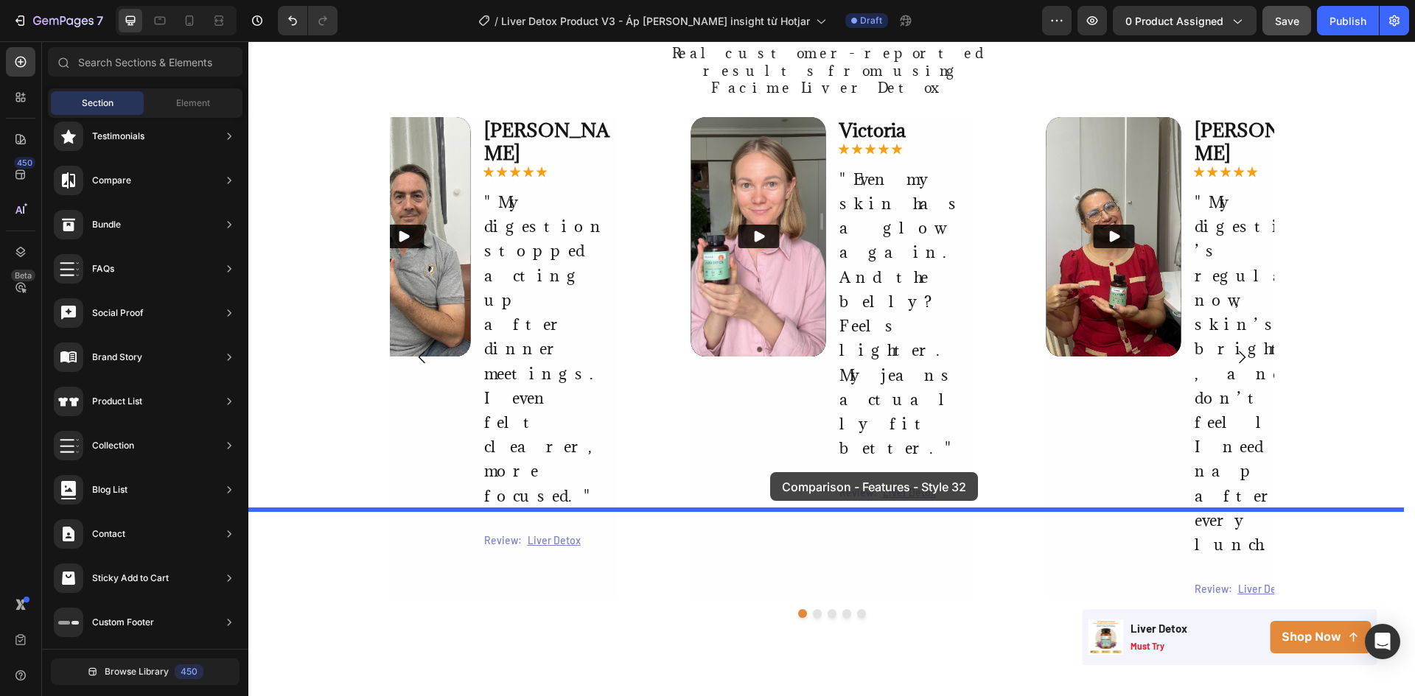
drag, startPoint x: 607, startPoint y: 337, endPoint x: 770, endPoint y: 472, distance: 211.9
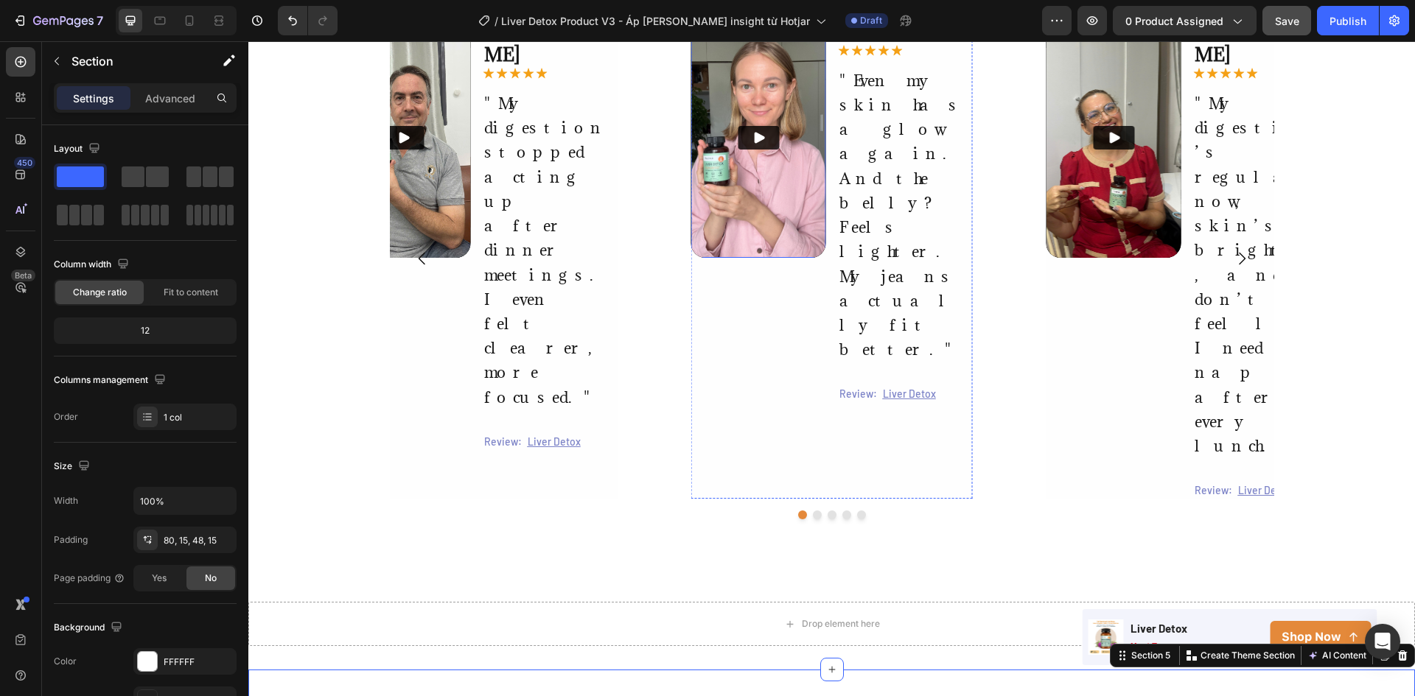
scroll to position [1720, 0]
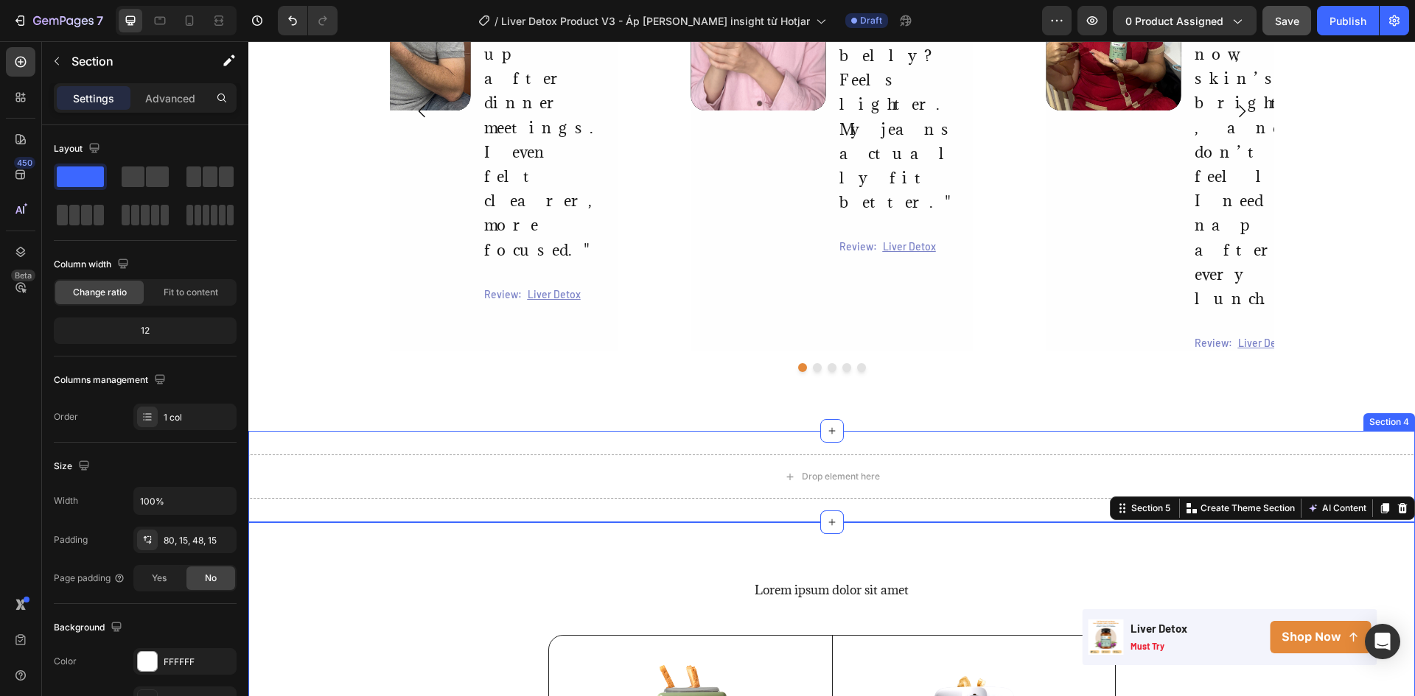
click at [746, 431] on div "Drop element here Section 4" at bounding box center [831, 476] width 1166 height 91
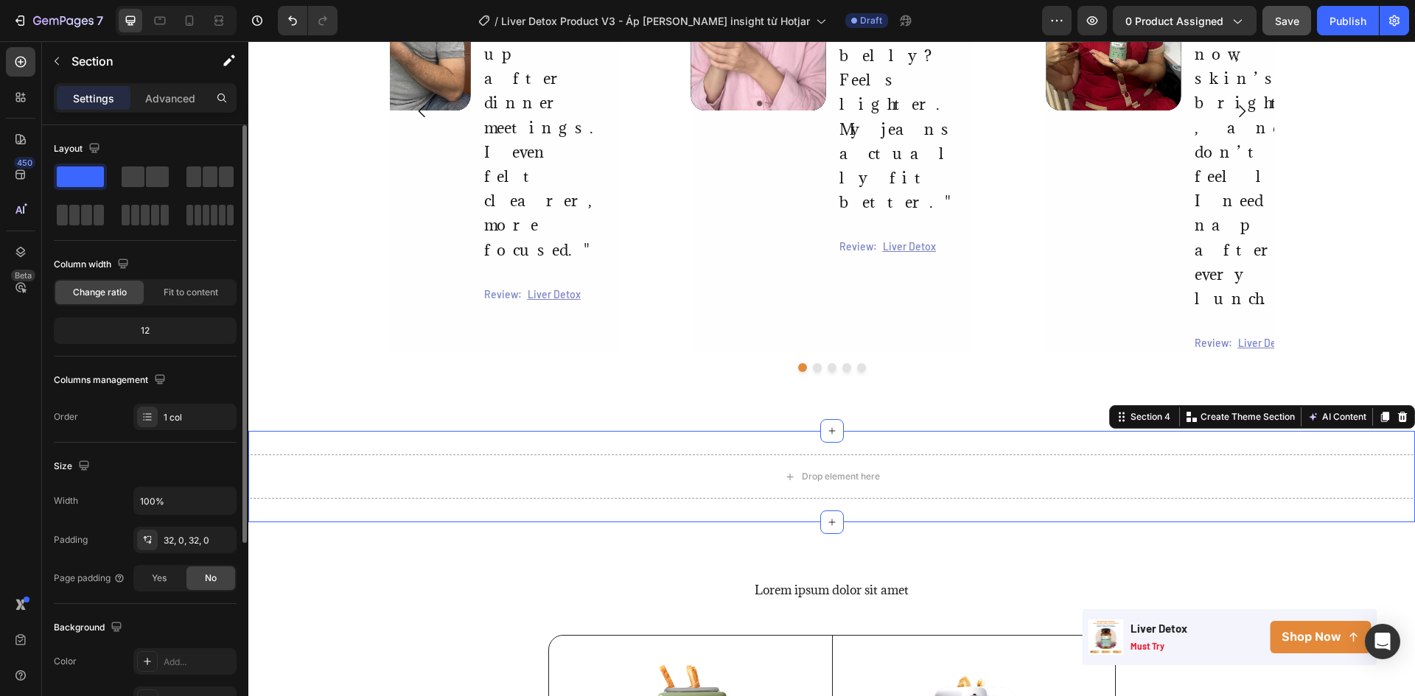
scroll to position [286, 0]
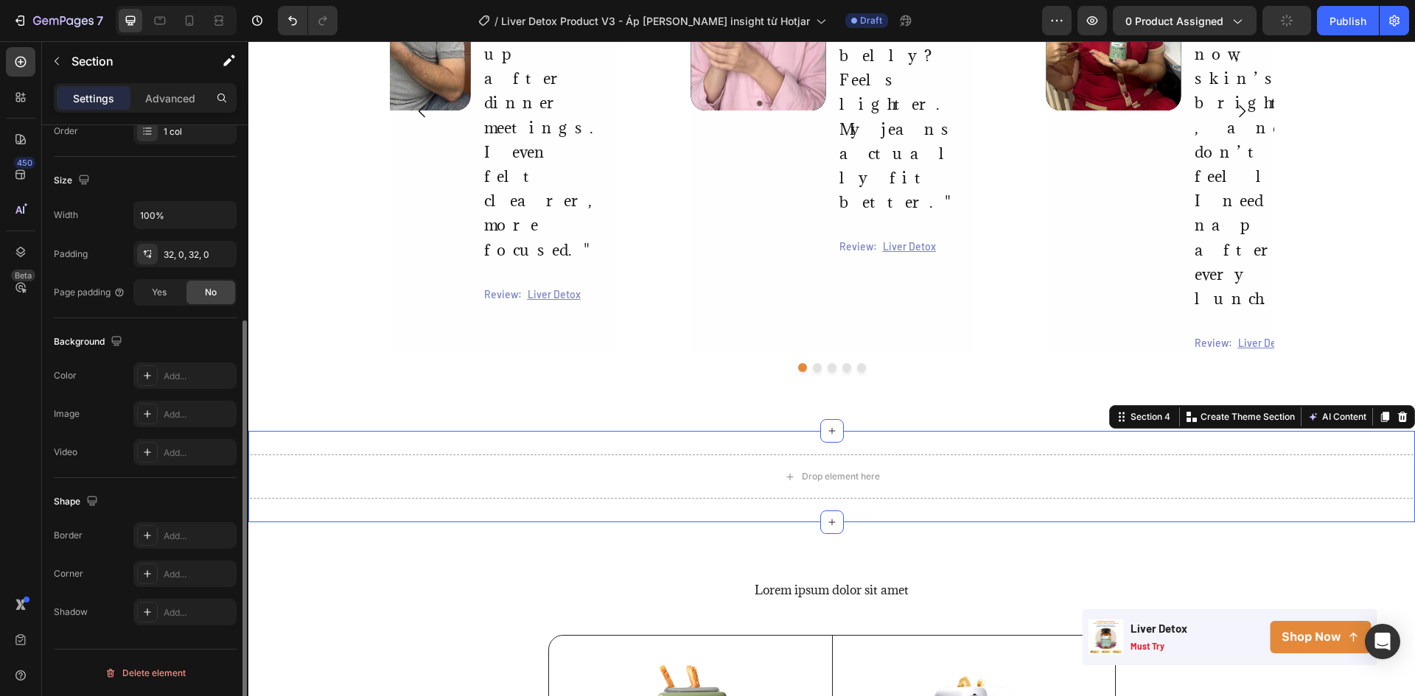
click at [176, 362] on div "Background The changes might be hidden by the video. Color Add... Image Add... …" at bounding box center [145, 398] width 183 height 160
click at [178, 379] on div "Add..." at bounding box center [198, 376] width 69 height 13
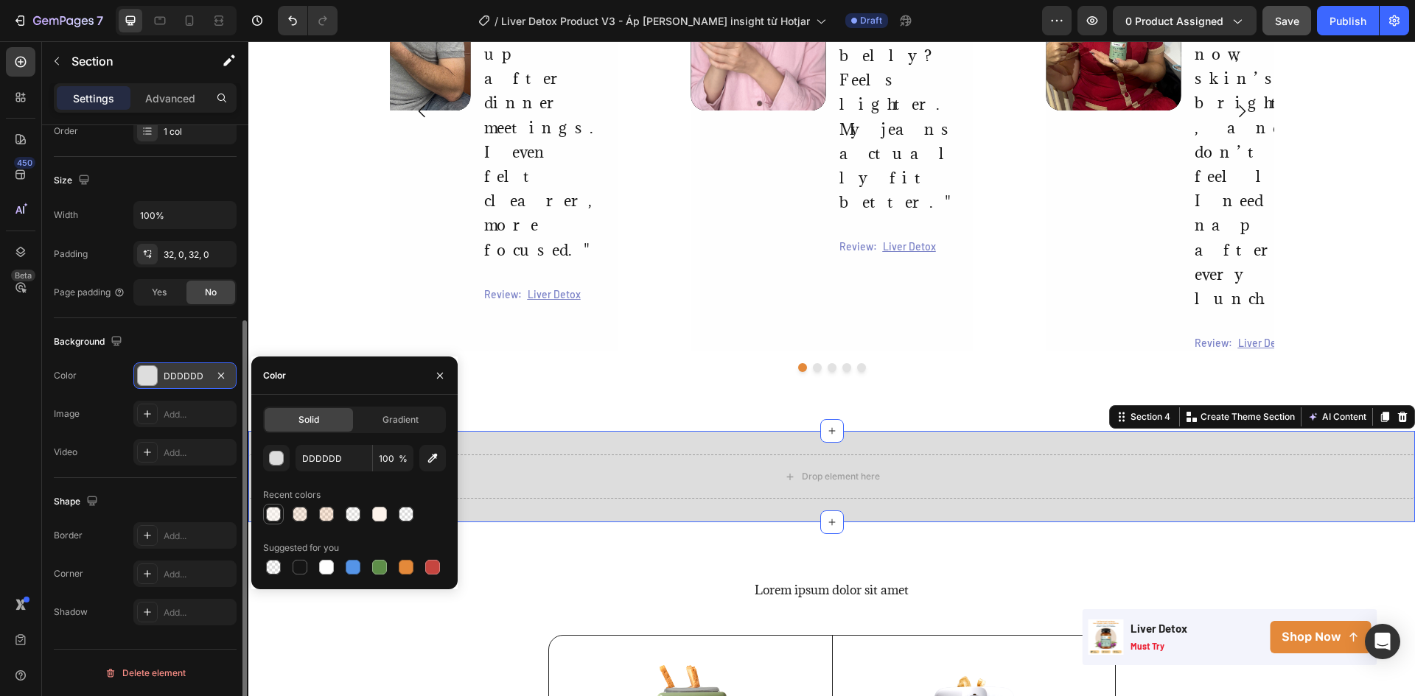
click at [273, 514] on div at bounding box center [273, 514] width 15 height 15
type input "FDF3EB"
type input "50"
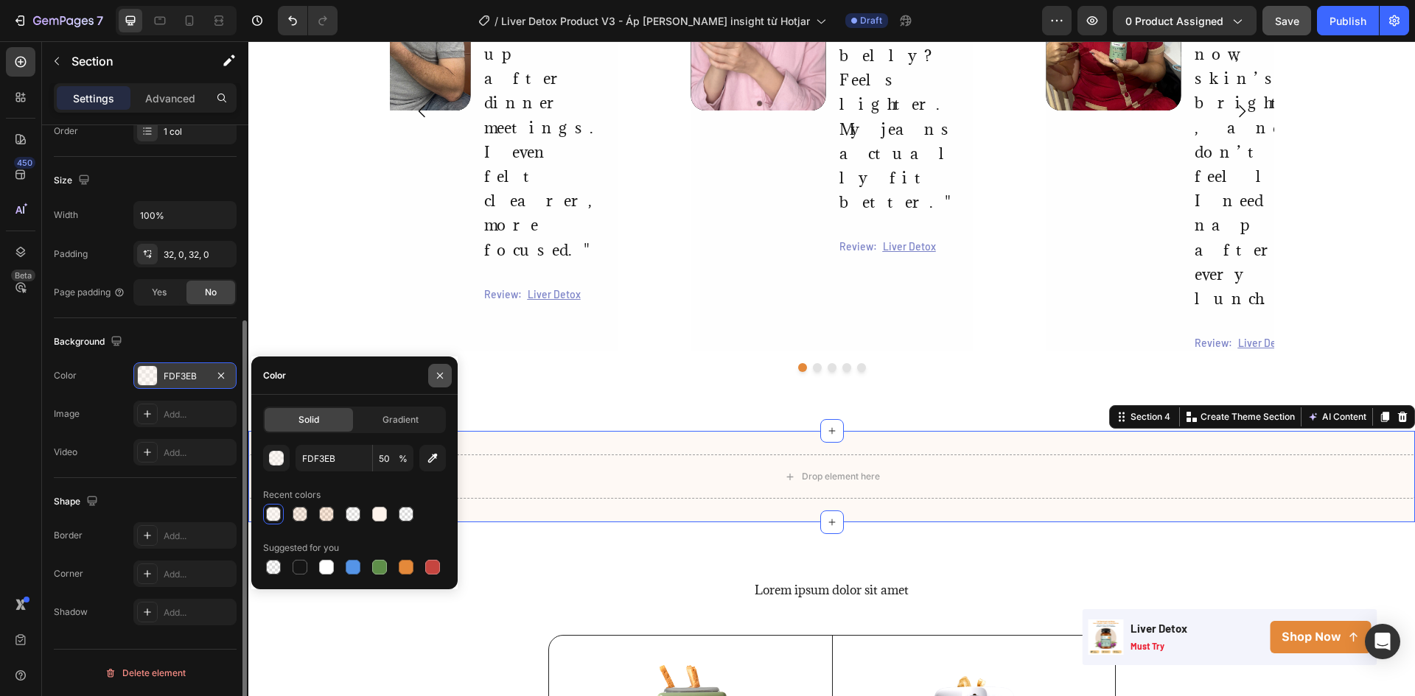
click at [435, 375] on icon "button" at bounding box center [440, 376] width 12 height 12
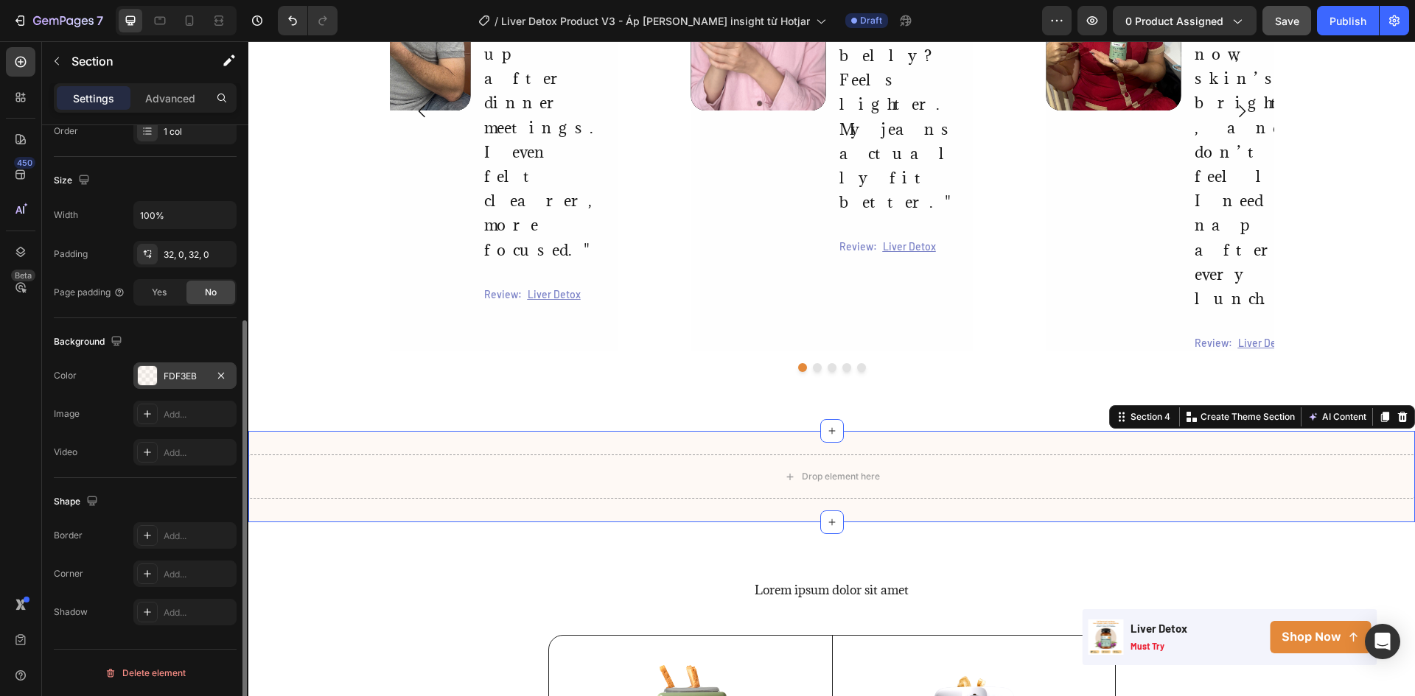
click at [545, 431] on div "Drop element here Section 4 Create Theme Section AI Content Write with GemAI Wh…" at bounding box center [831, 476] width 1166 height 91
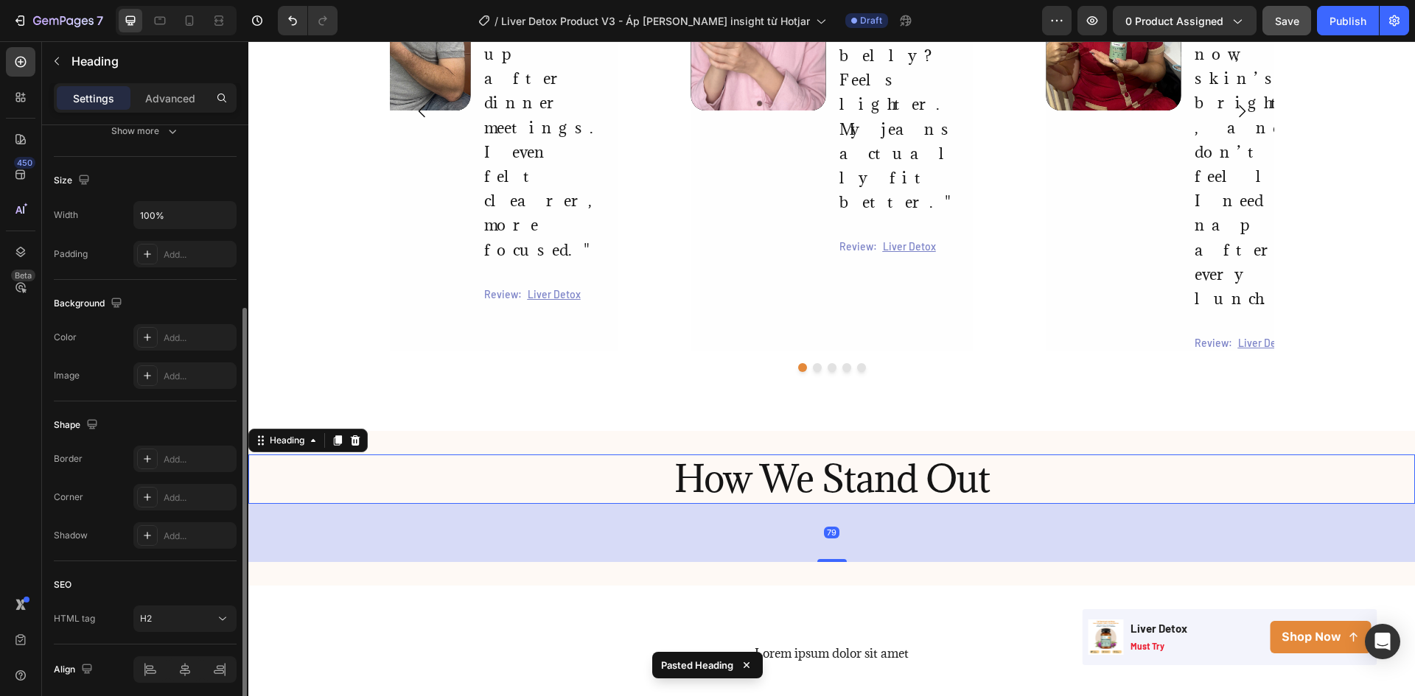
scroll to position [0, 0]
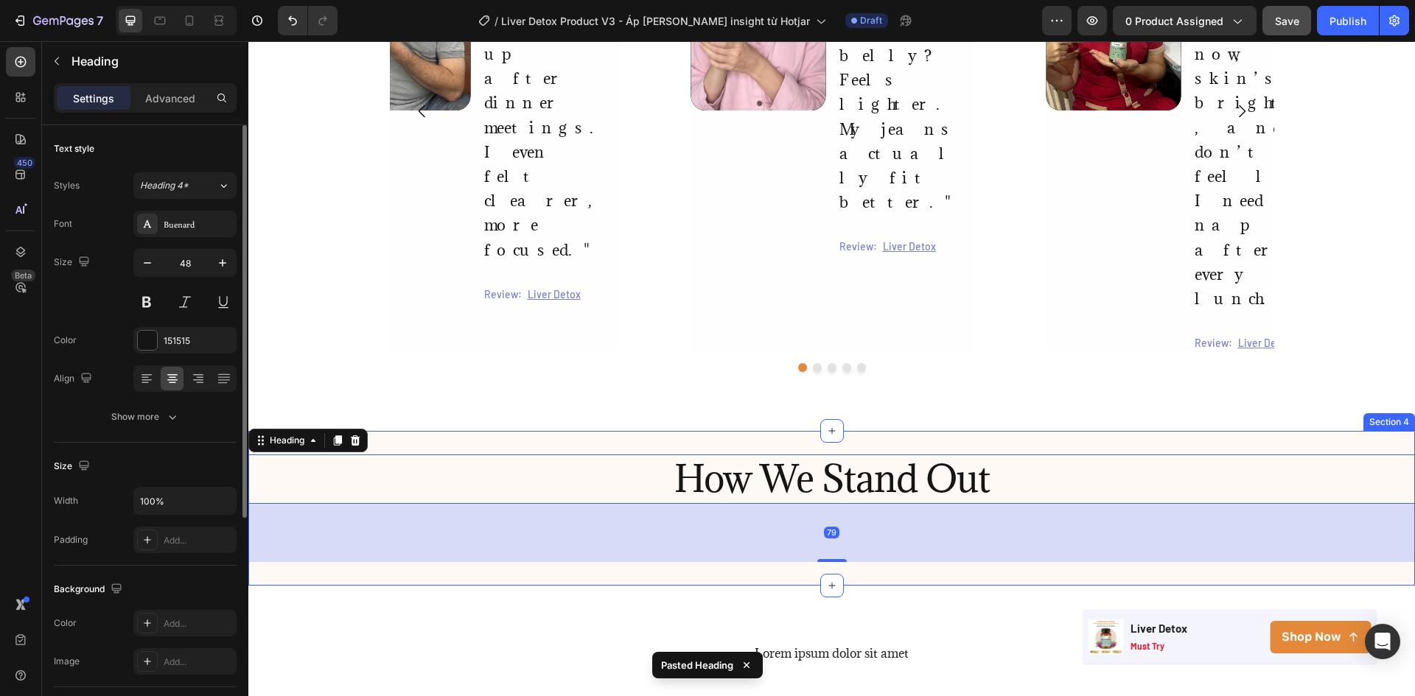
click at [547, 431] on div "How We Stand Out Heading 79 Section 4" at bounding box center [831, 508] width 1166 height 154
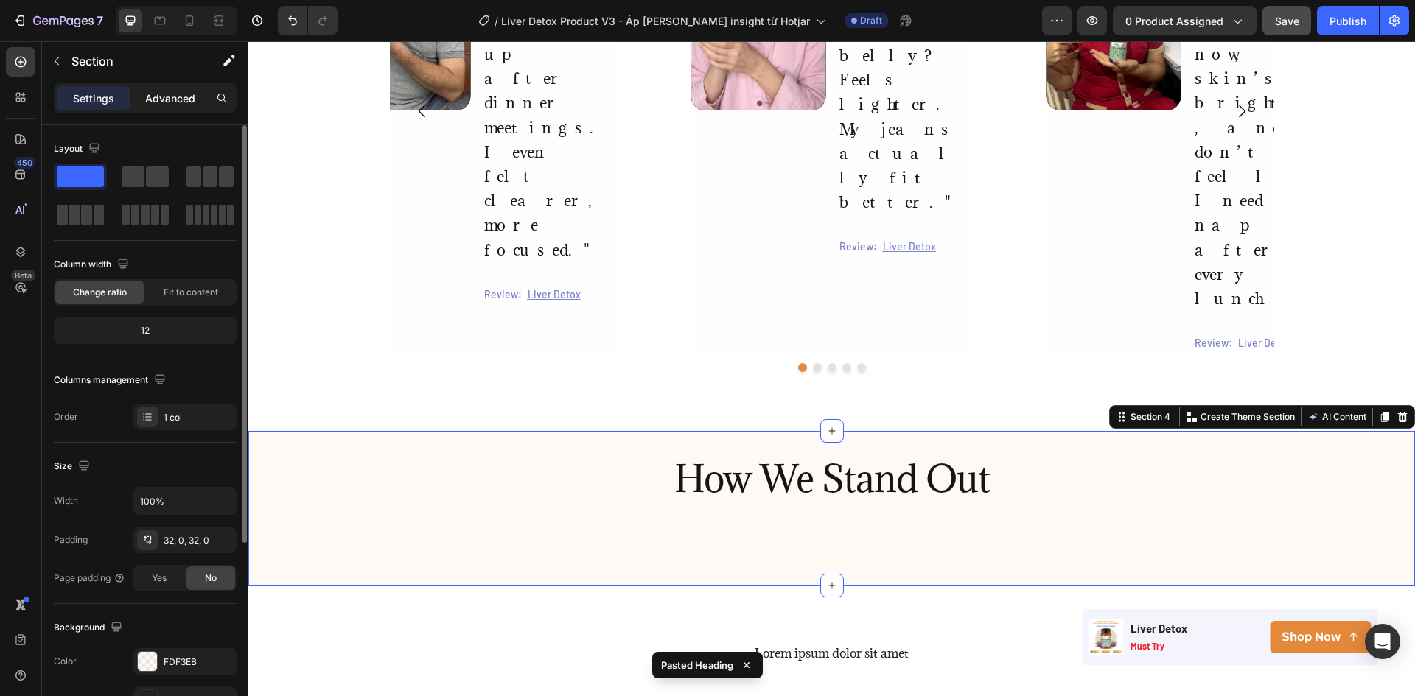
click at [169, 87] on div "Advanced" at bounding box center [170, 98] width 74 height 24
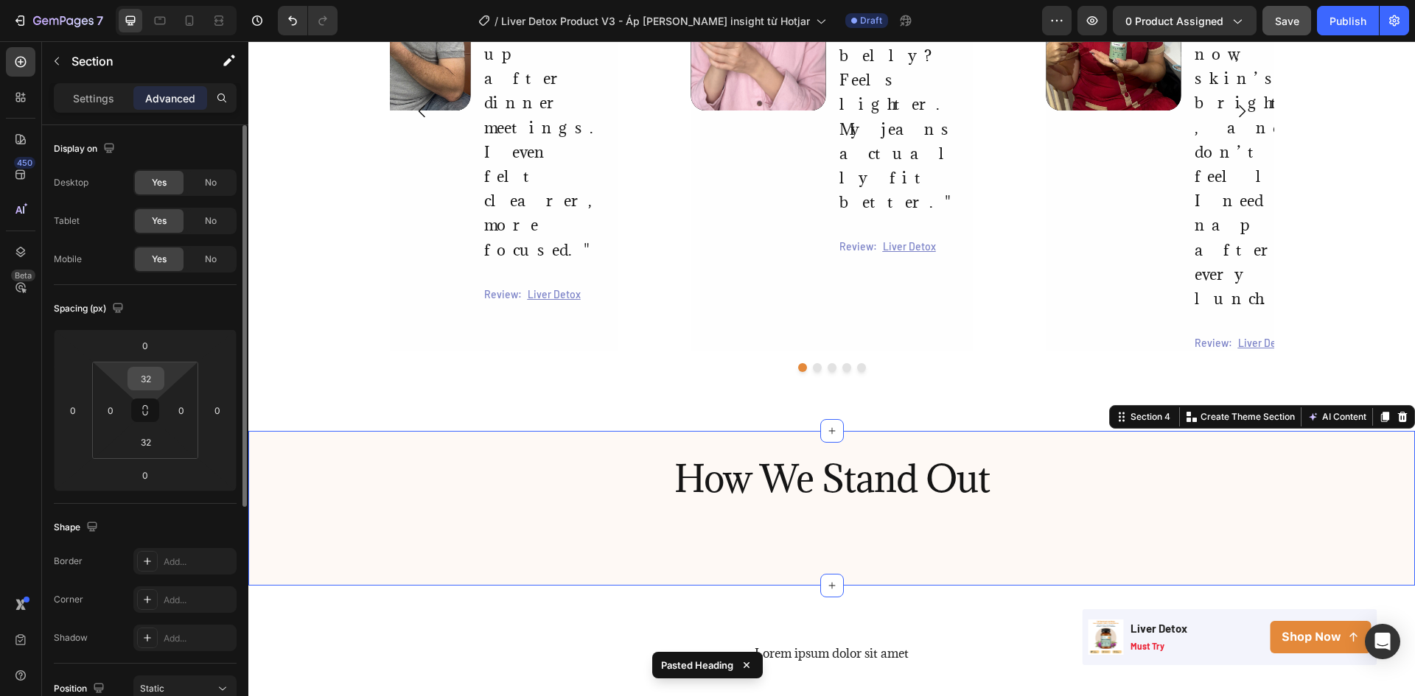
click at [150, 385] on input "32" at bounding box center [145, 379] width 29 height 22
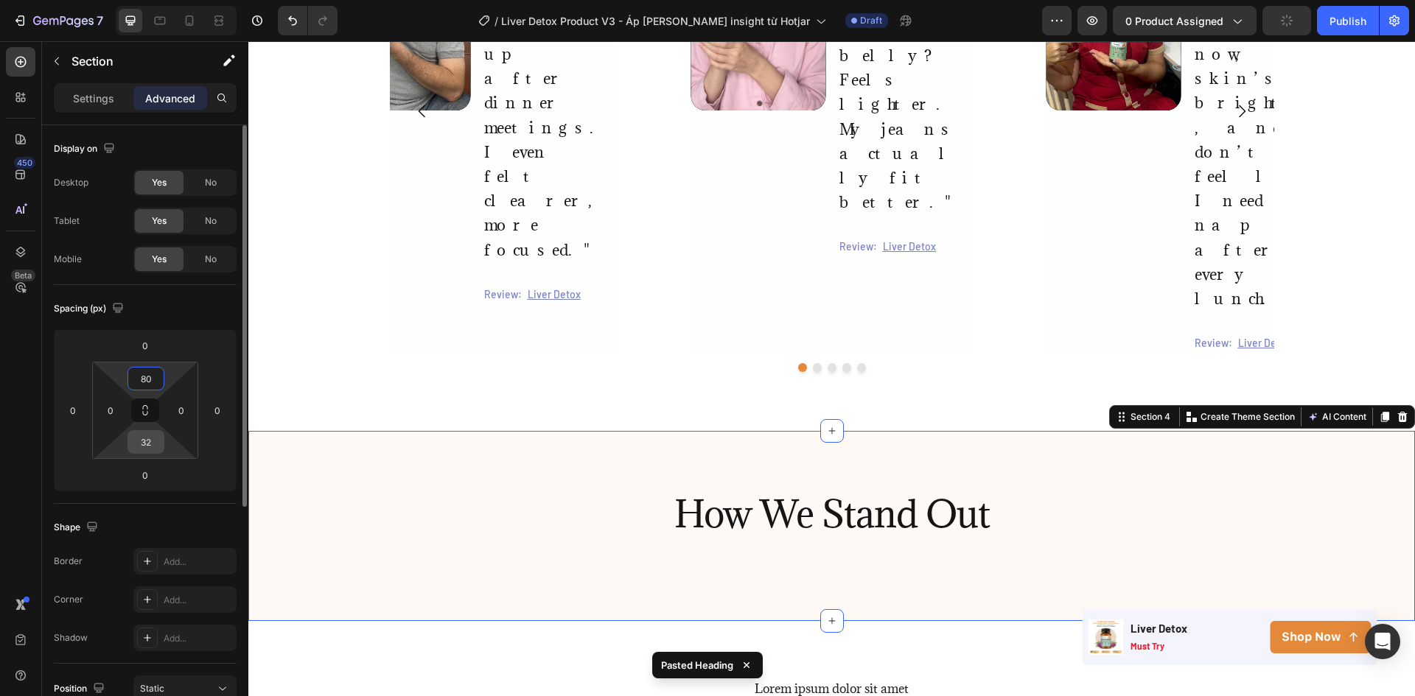
type input "80"
click at [149, 444] on input "32" at bounding box center [145, 442] width 29 height 22
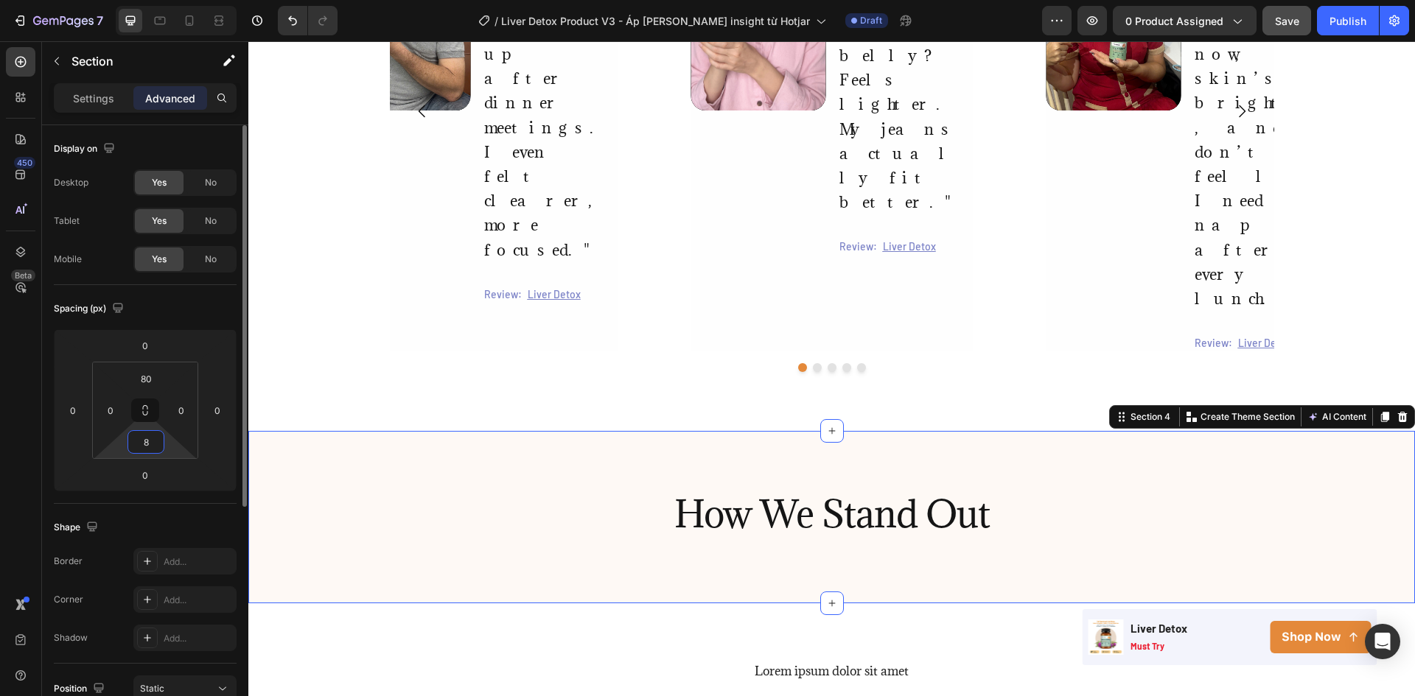
type input "80"
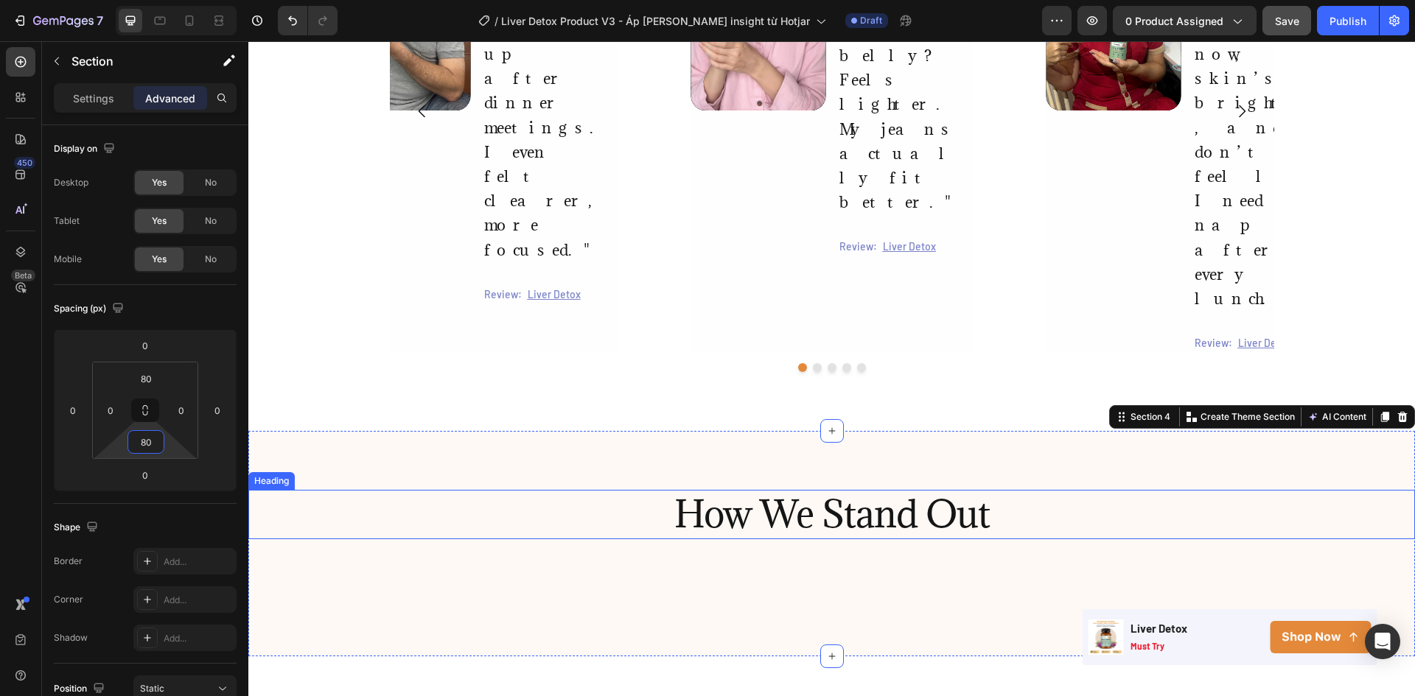
click at [773, 490] on h2 "How We Stand Out" at bounding box center [831, 514] width 1166 height 49
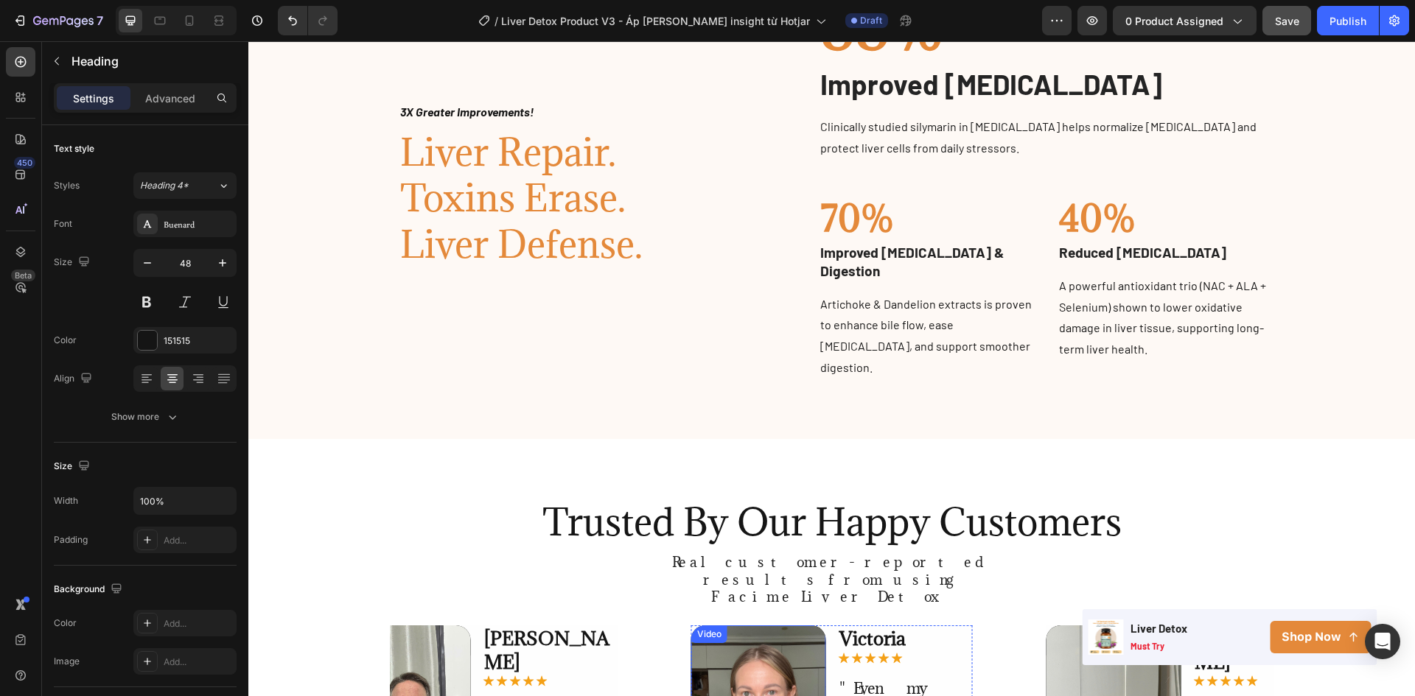
scroll to position [878, 0]
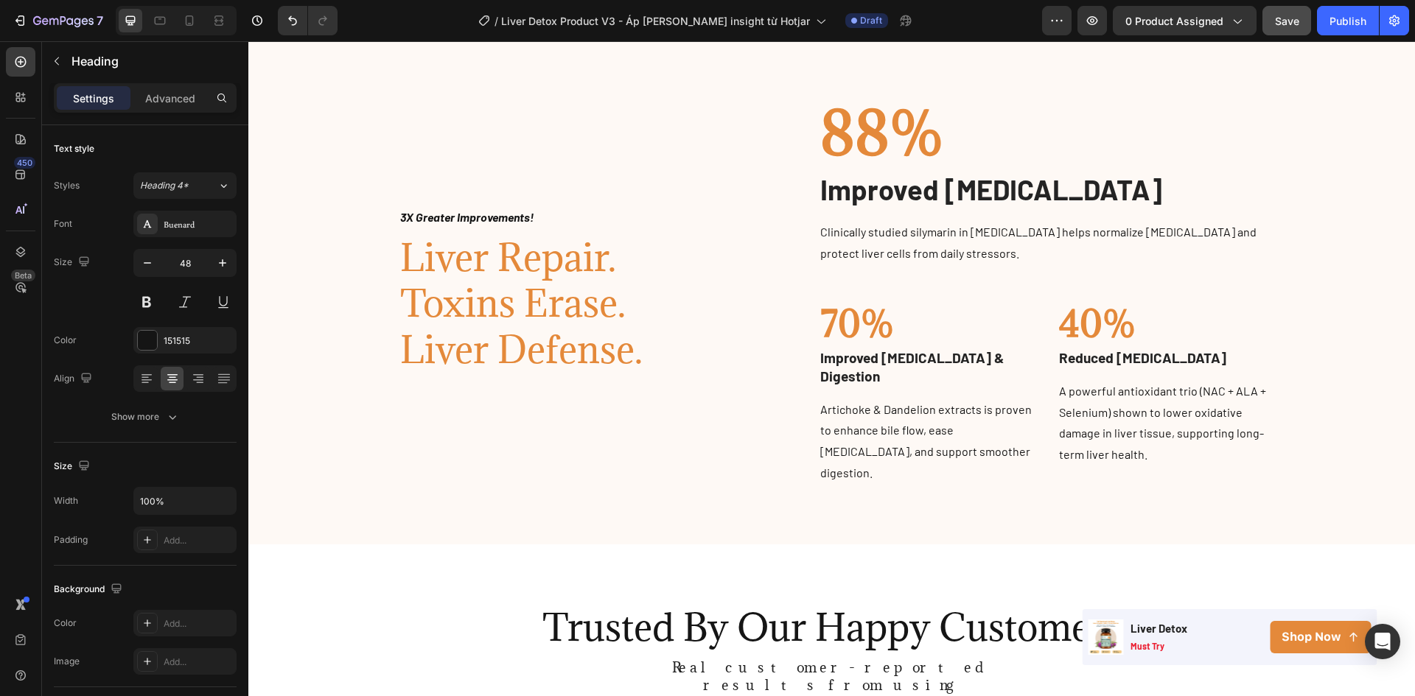
click at [545, 323] on h2 "Liver Repair. Toxins Erase. Liver Defense." at bounding box center [561, 304] width 325 height 141
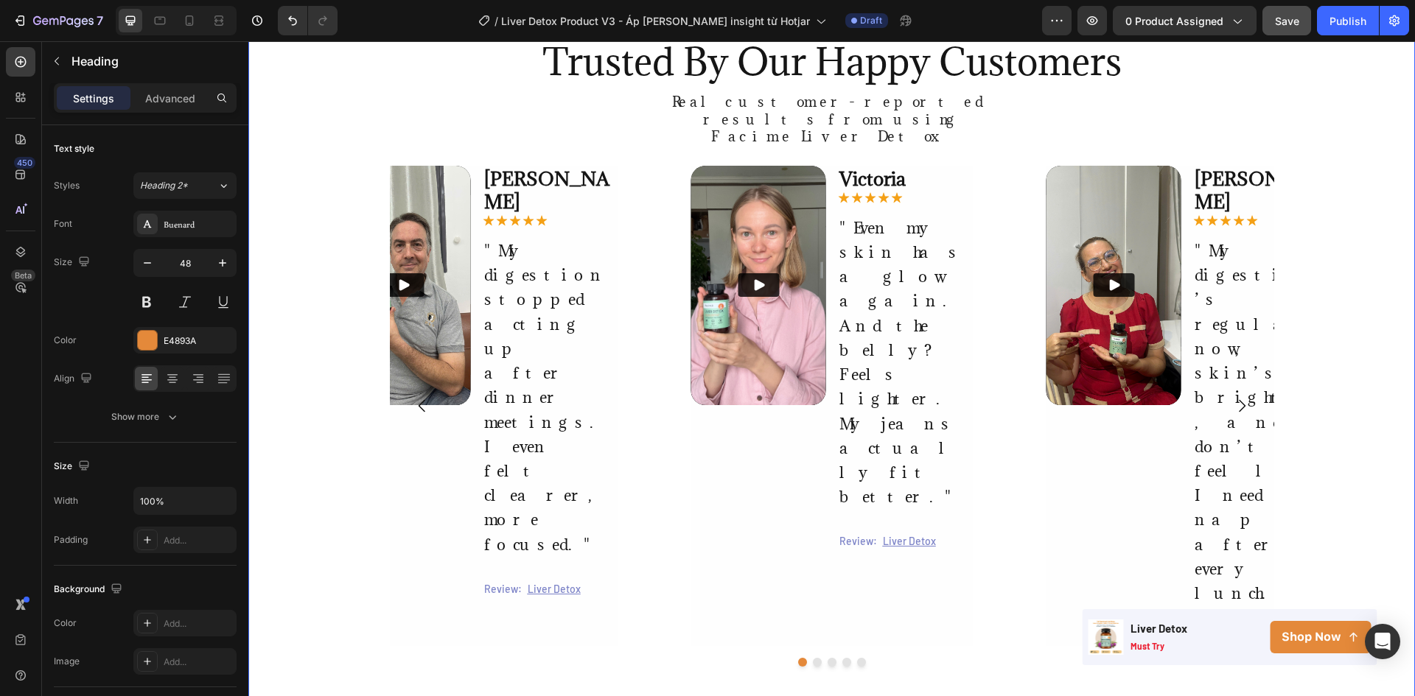
scroll to position [1572, 0]
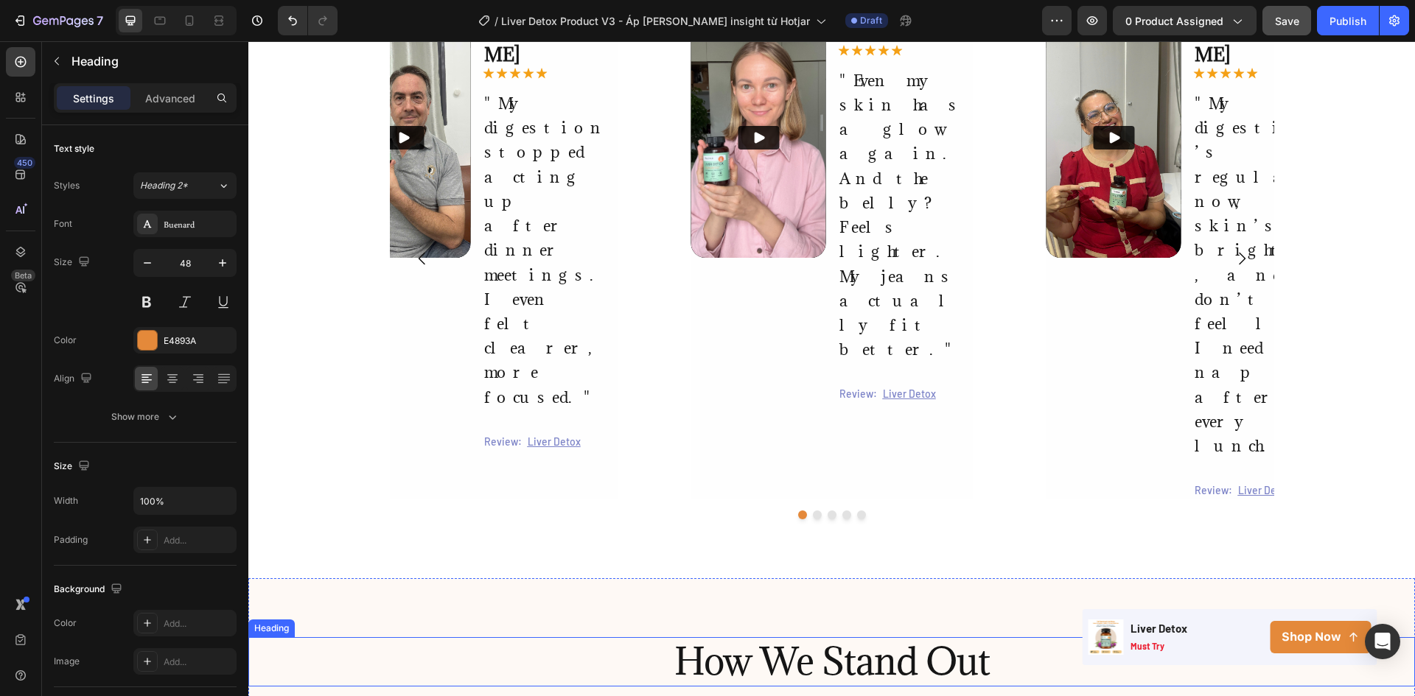
click at [775, 637] on h2 "How We Stand Out" at bounding box center [831, 661] width 1166 height 49
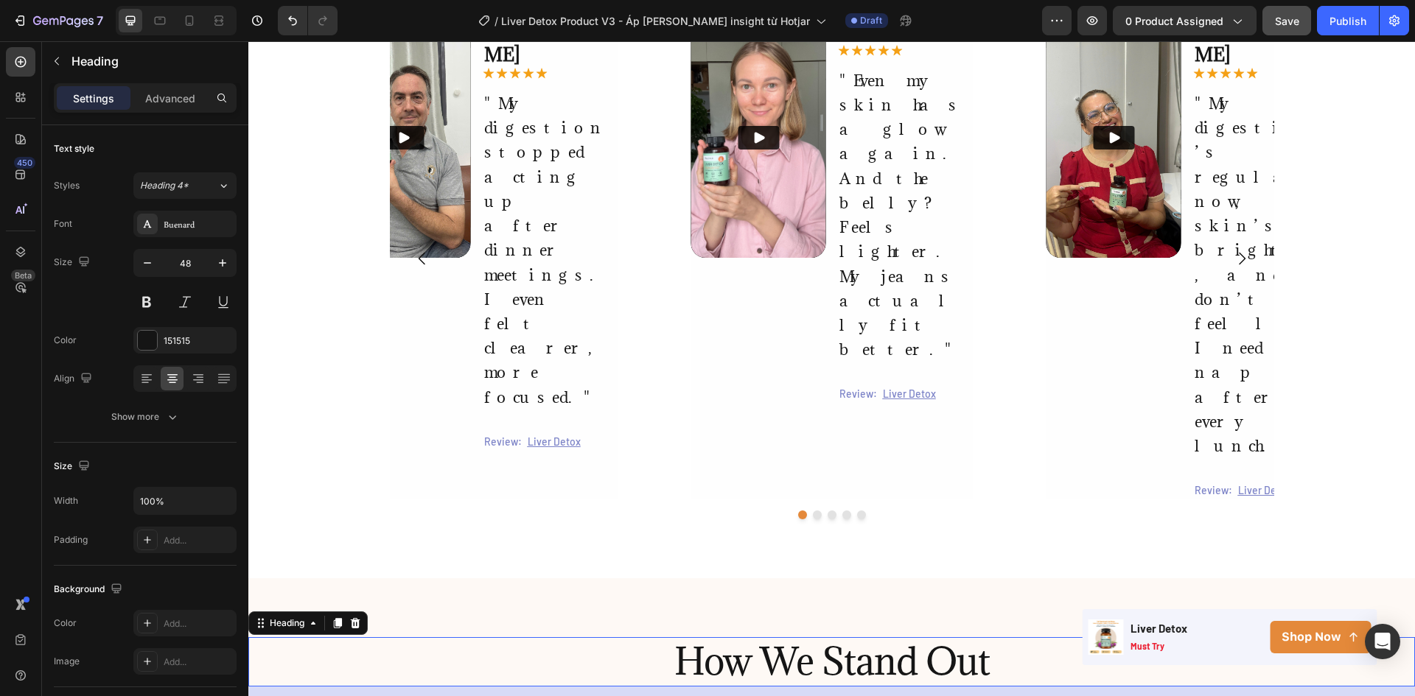
click at [732, 637] on h2 "How We Stand Out" at bounding box center [831, 661] width 1166 height 49
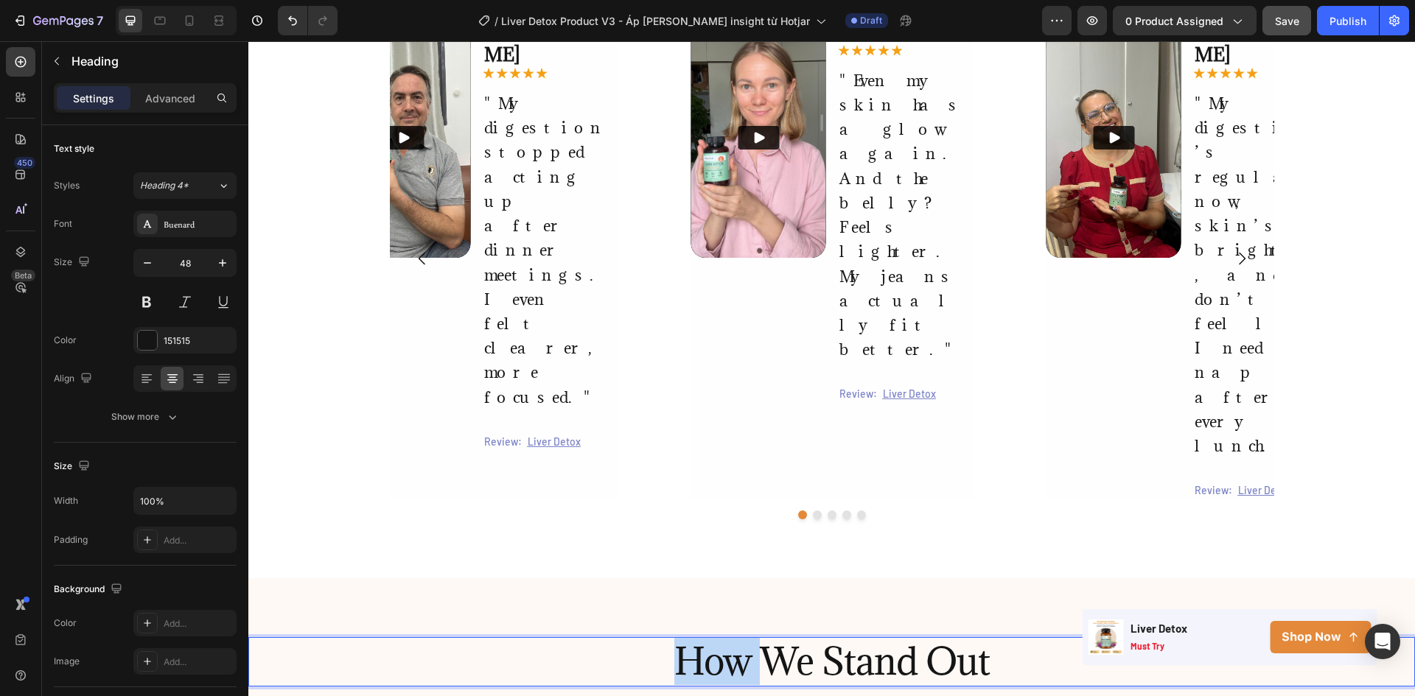
click at [732, 639] on p "How We Stand Out" at bounding box center [831, 662] width 1163 height 46
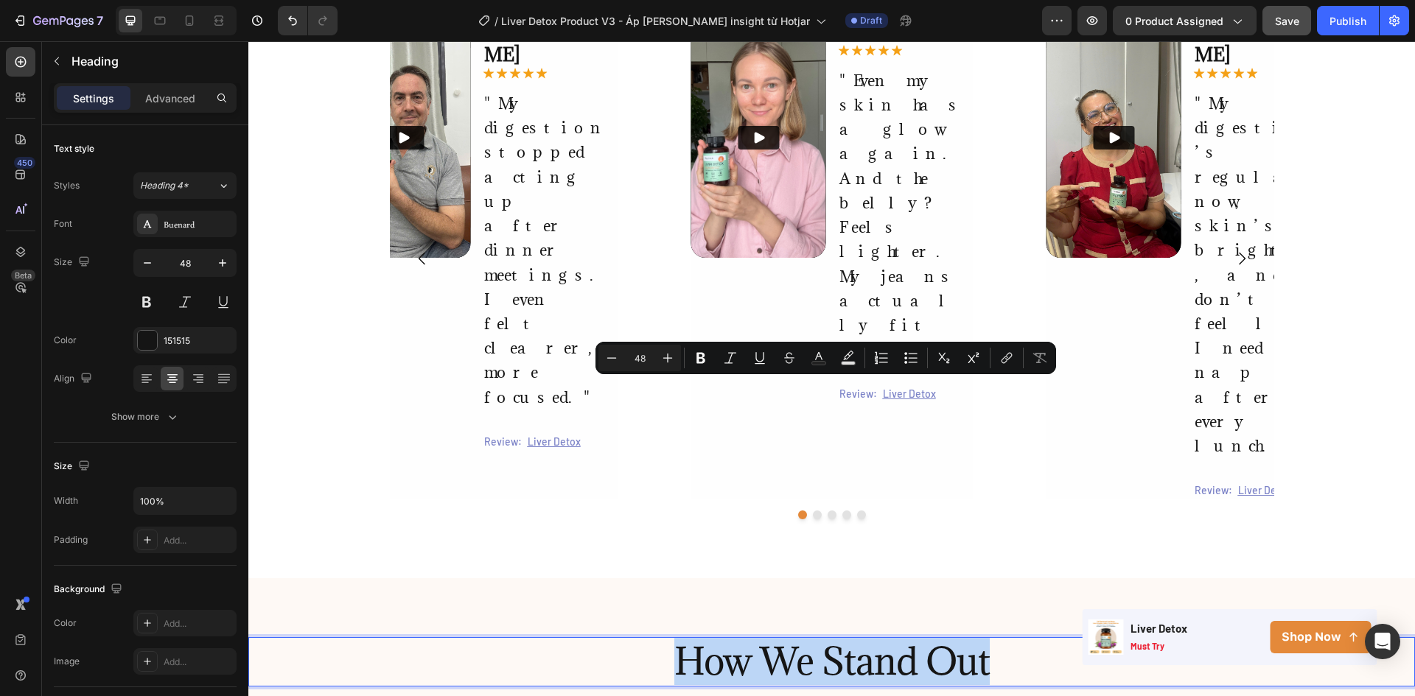
click at [620, 639] on p "How We Stand Out" at bounding box center [831, 662] width 1163 height 46
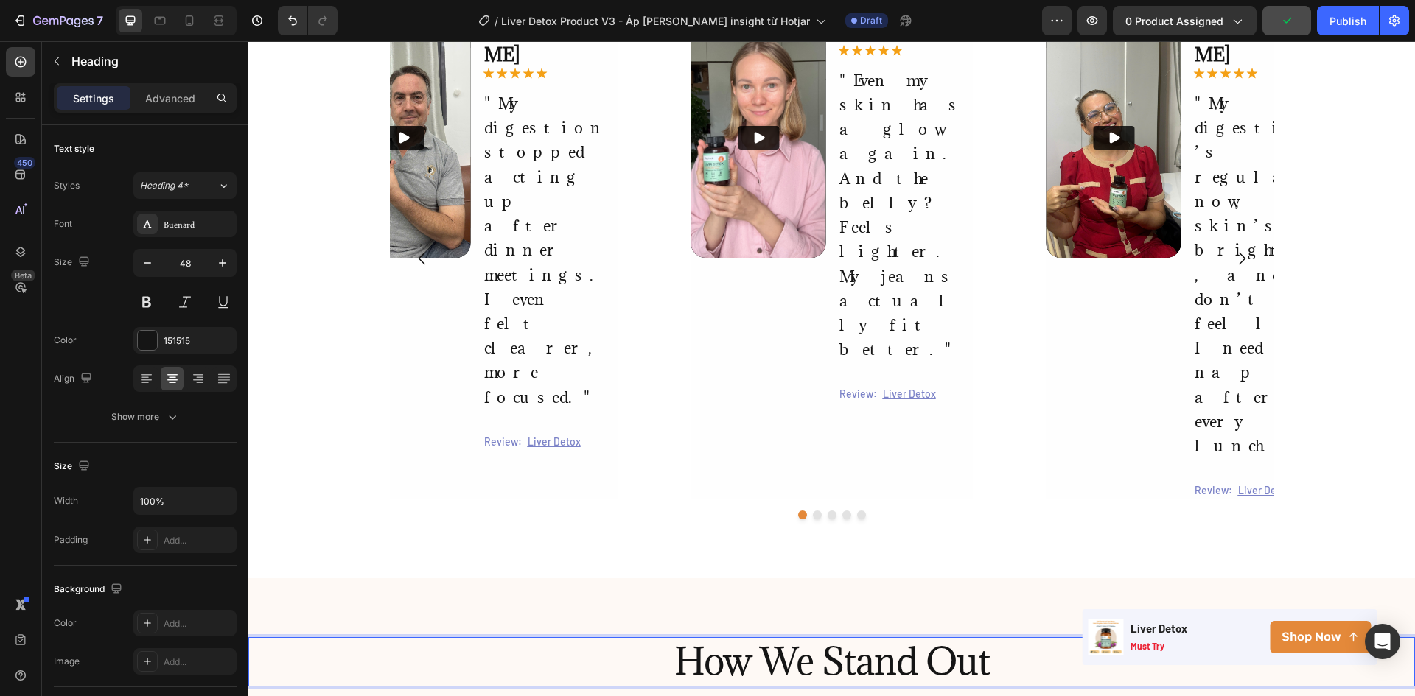
click at [482, 578] on div "How We Stand Out Heading 79 Section 4" at bounding box center [831, 690] width 1166 height 225
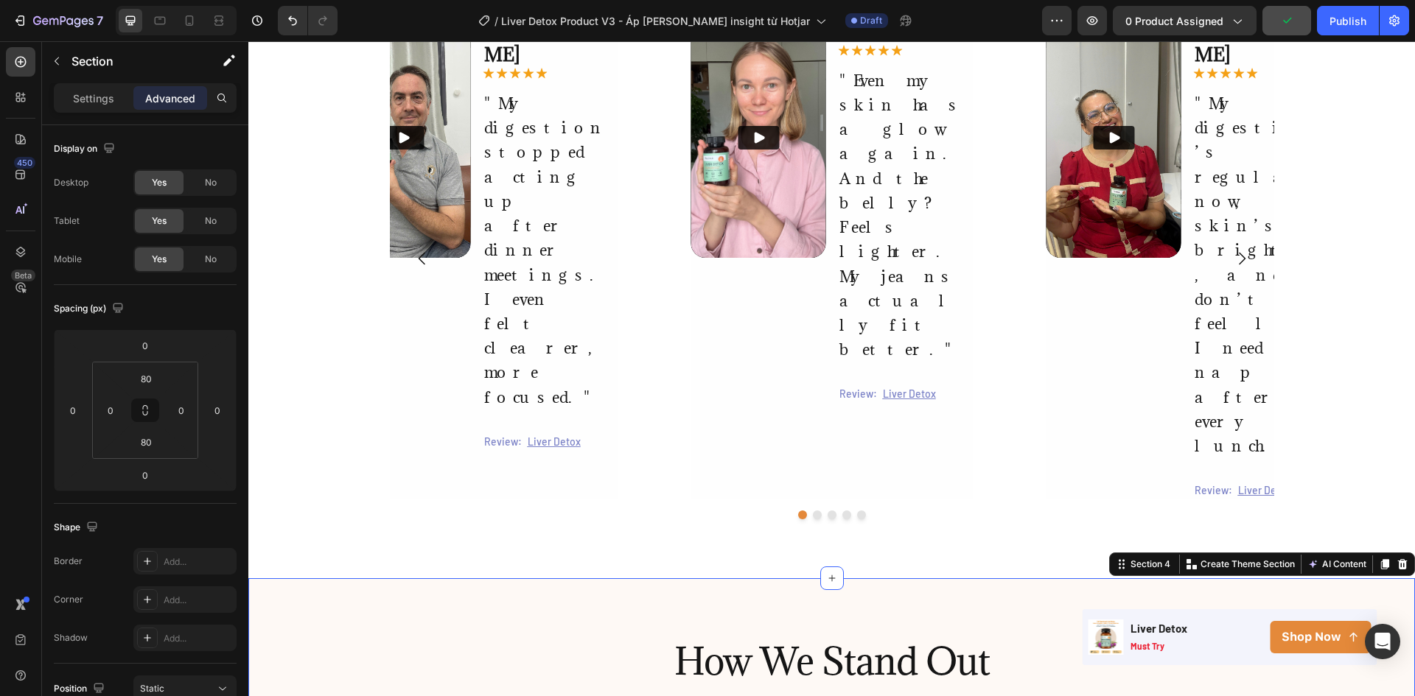
click at [601, 639] on p "How We Stand Out" at bounding box center [831, 662] width 1163 height 46
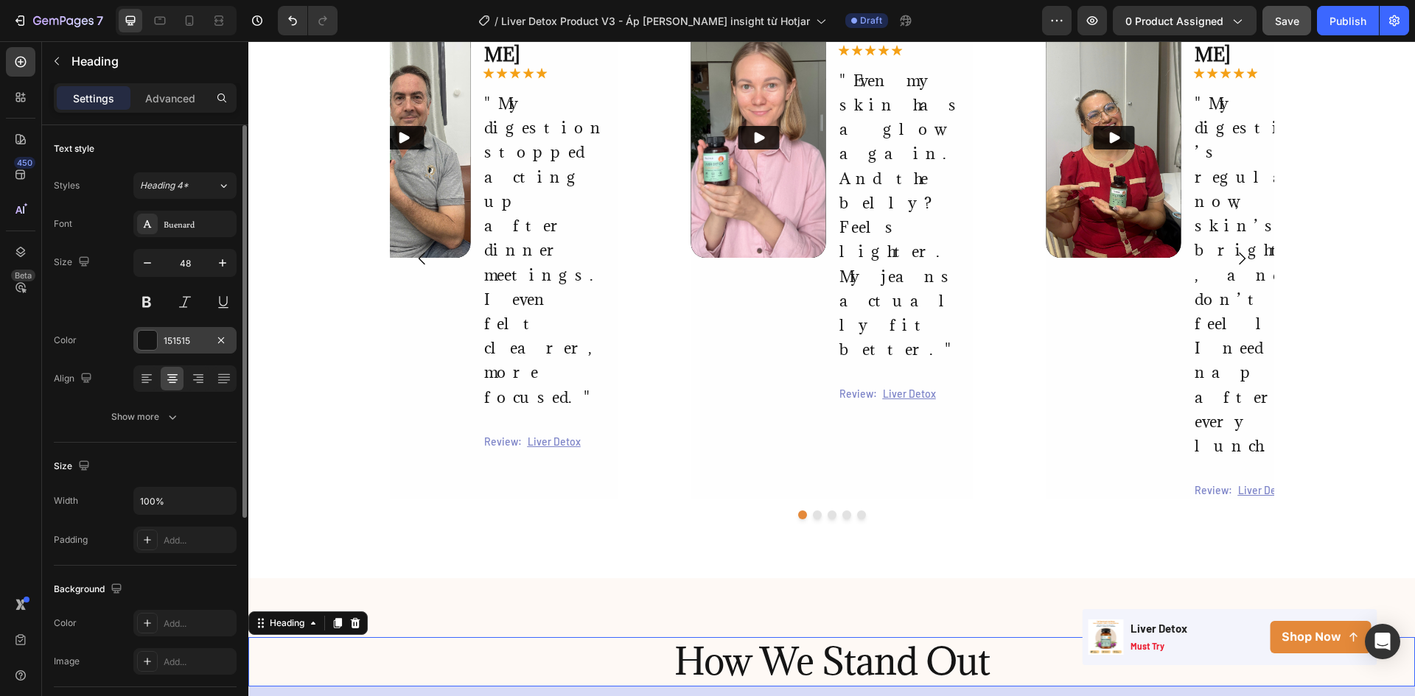
click at [189, 349] on div "151515" at bounding box center [184, 340] width 103 height 27
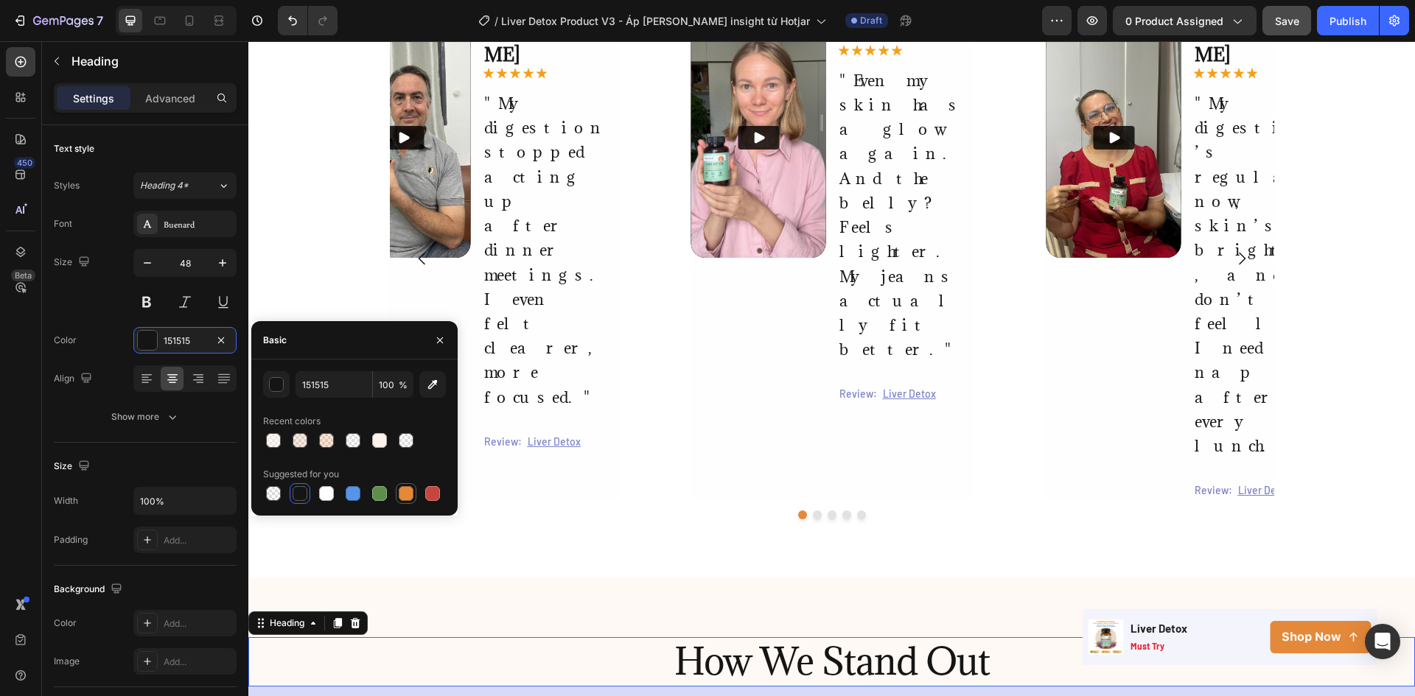
click at [411, 493] on div at bounding box center [406, 493] width 15 height 15
type input "E4893A"
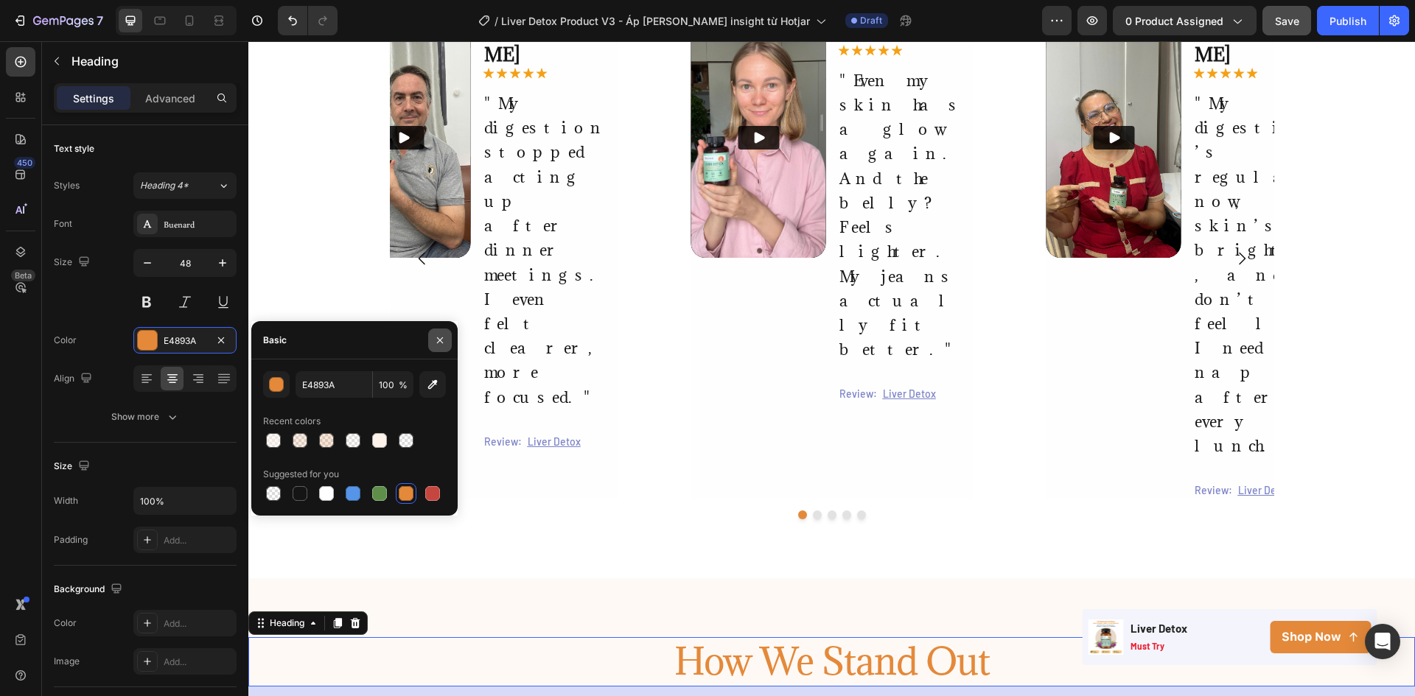
click at [439, 340] on icon "button" at bounding box center [440, 340] width 6 height 6
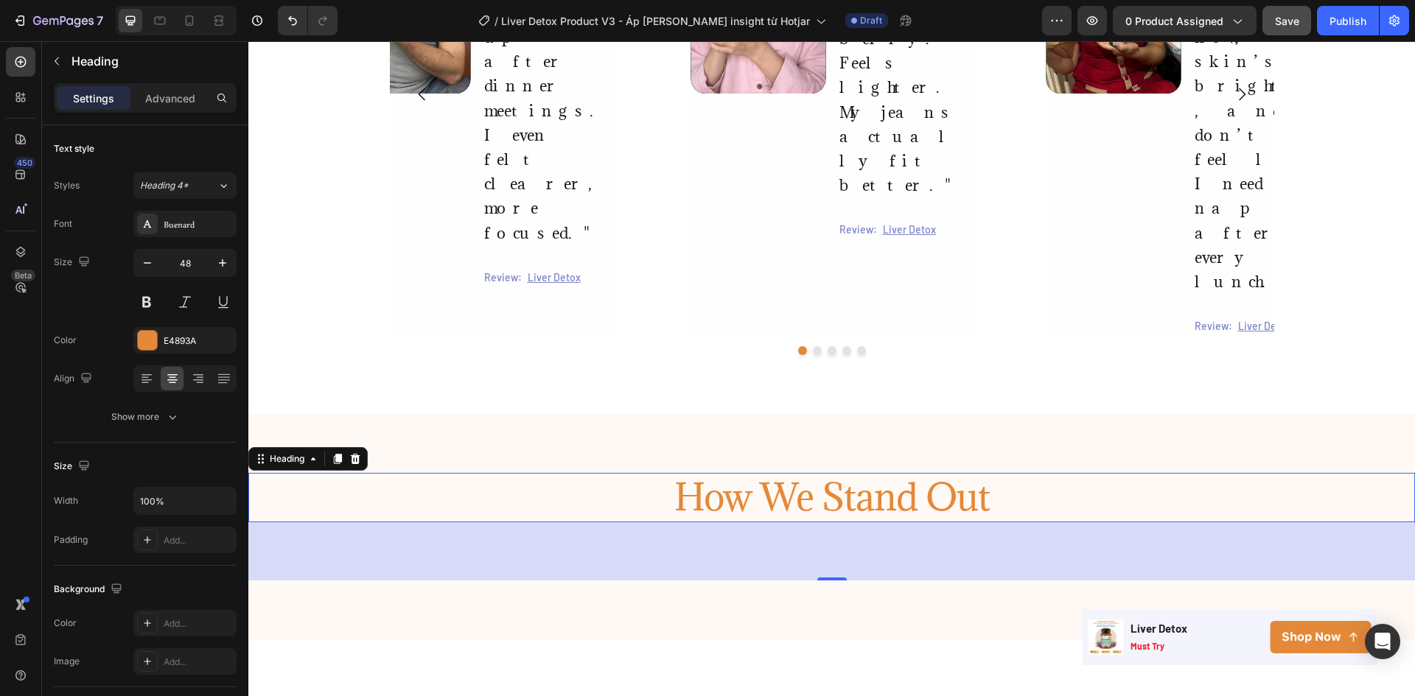
scroll to position [1867, 0]
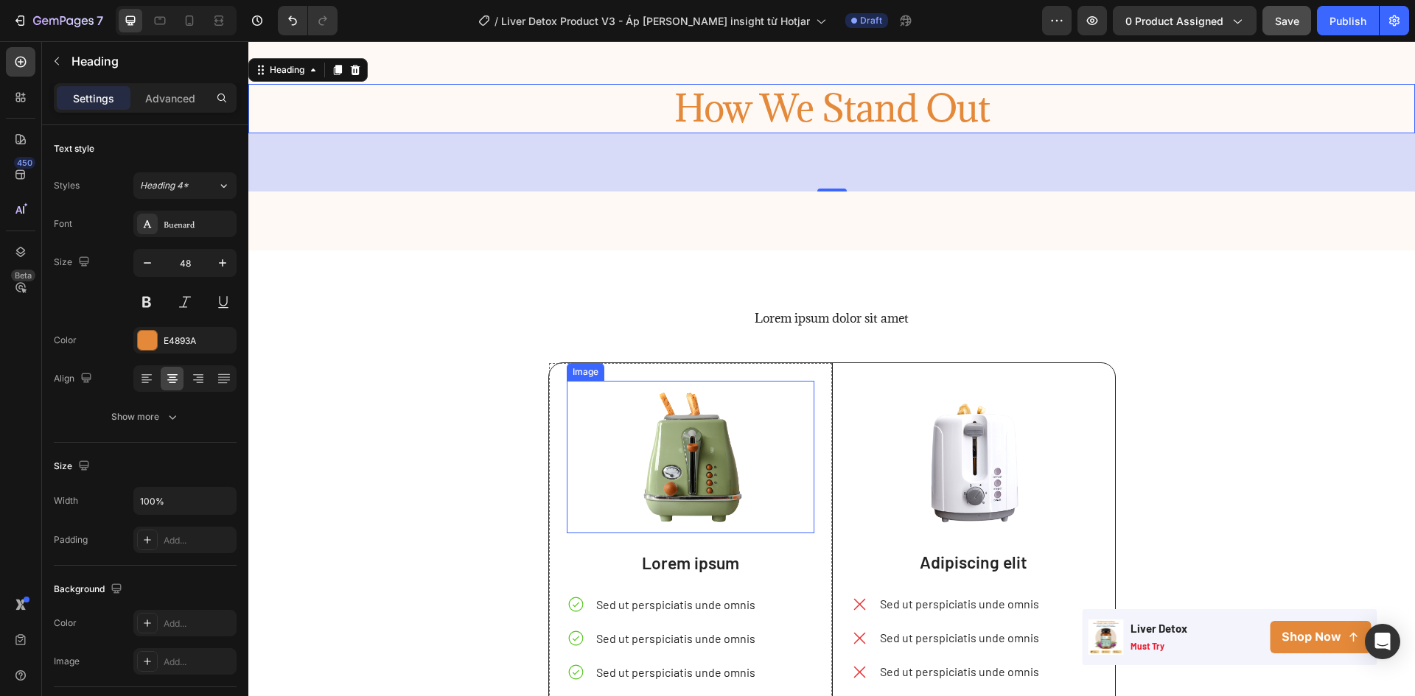
click at [594, 456] on img at bounding box center [691, 457] width 248 height 153
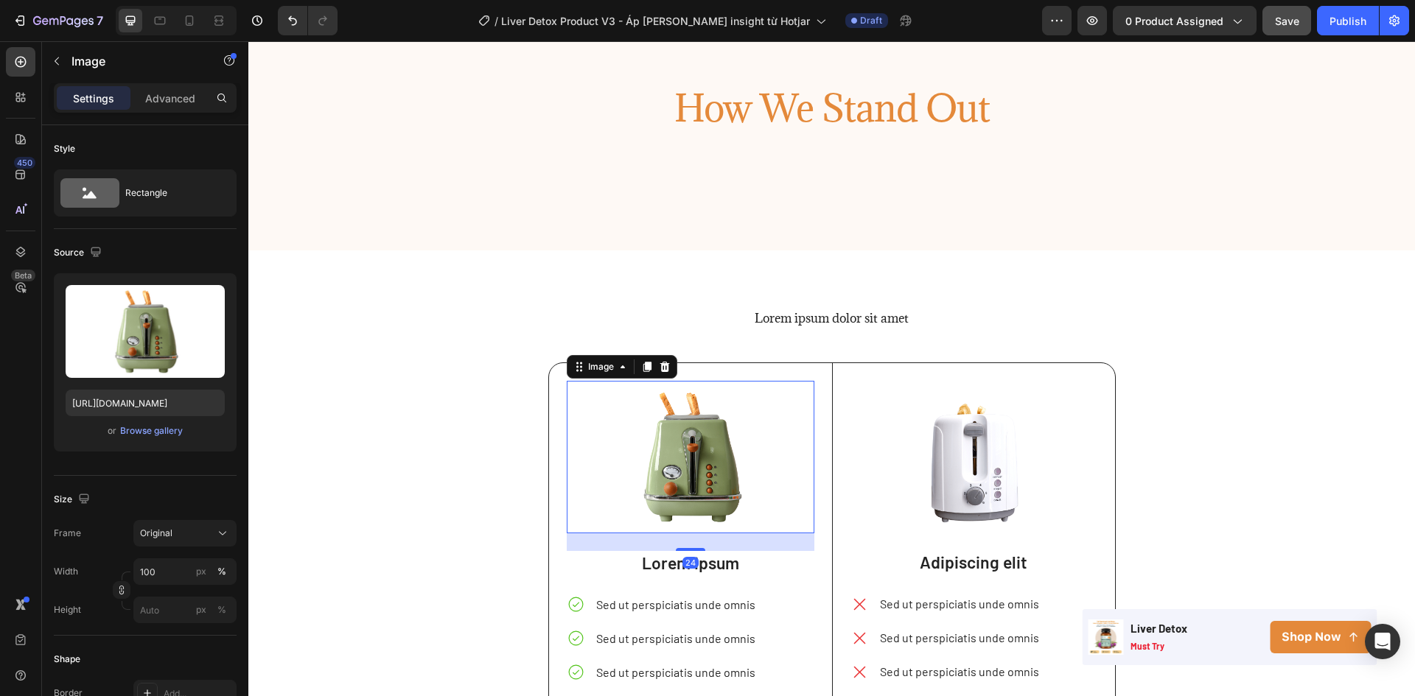
click at [549, 385] on div "Image 24 Lorem ipsum Text Block Sed ut perspiciatis unde omnis Sed ut perspicia…" at bounding box center [690, 566] width 283 height 406
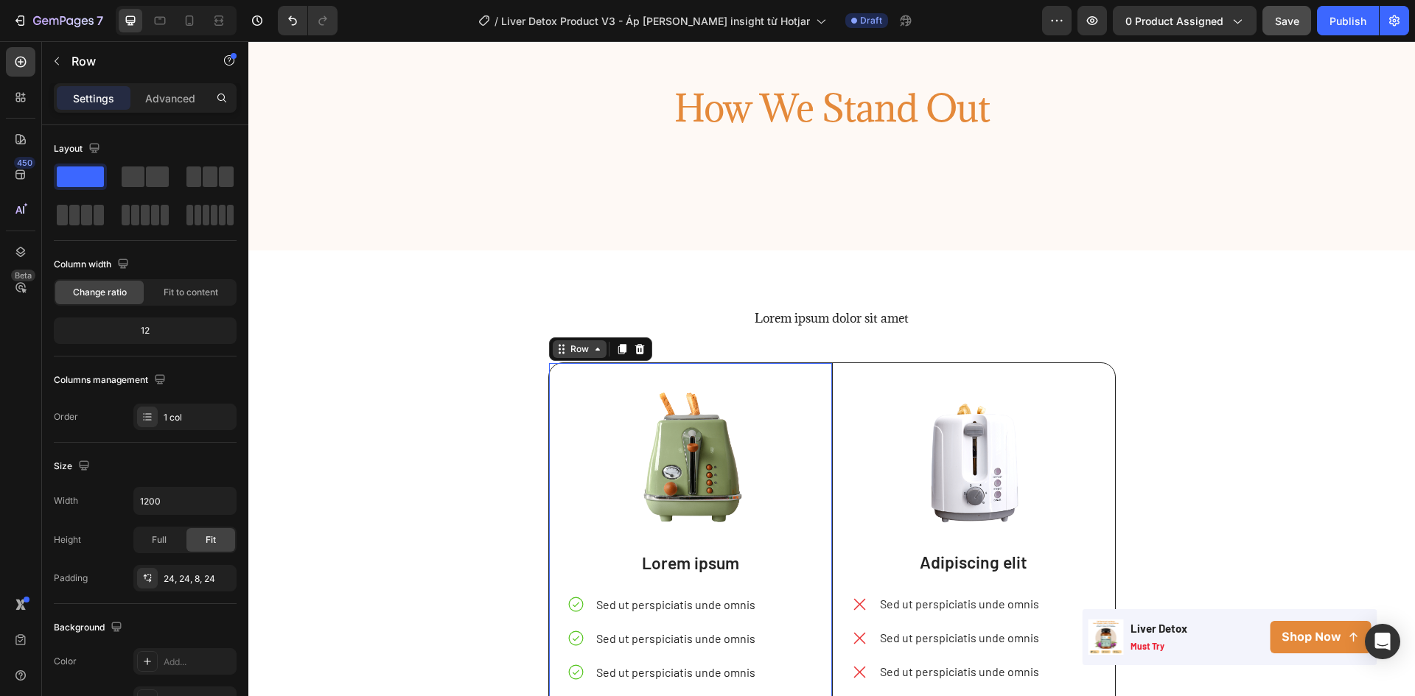
click at [567, 350] on div "Row" at bounding box center [579, 349] width 24 height 13
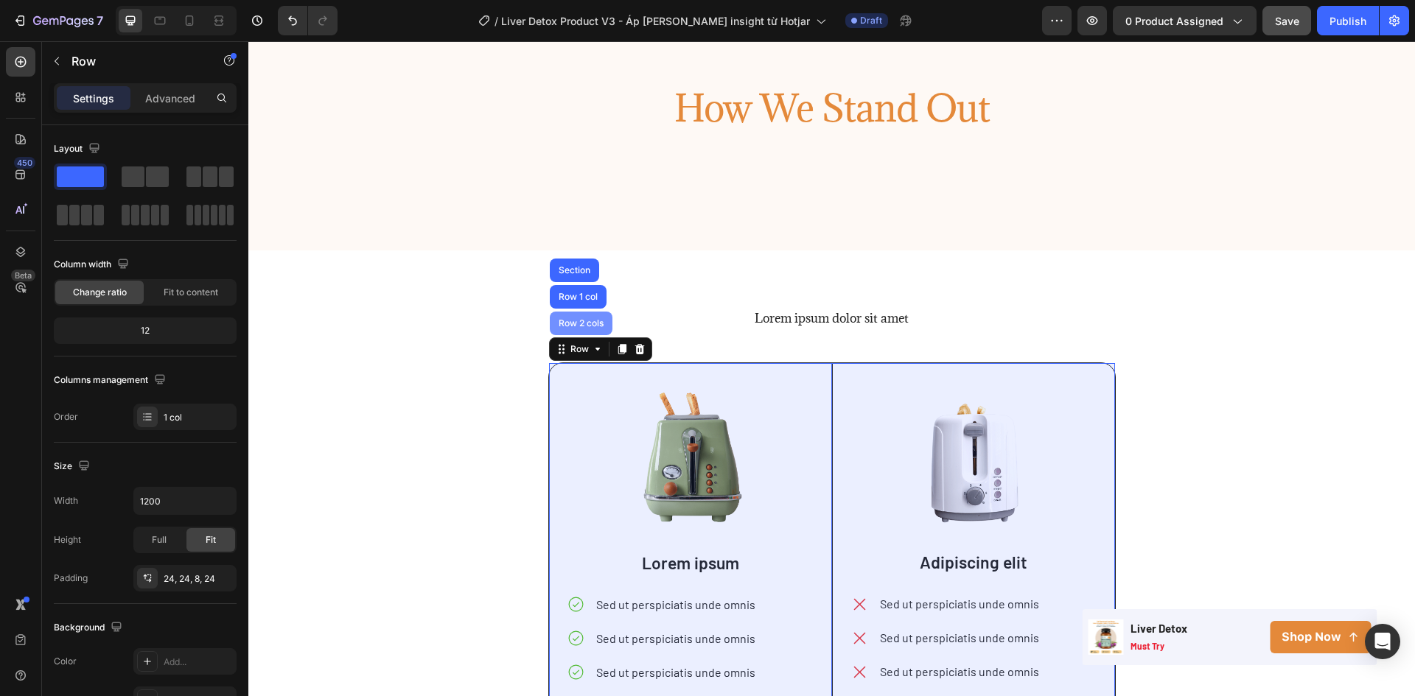
click at [564, 323] on div "Row 2 cols" at bounding box center [581, 323] width 51 height 9
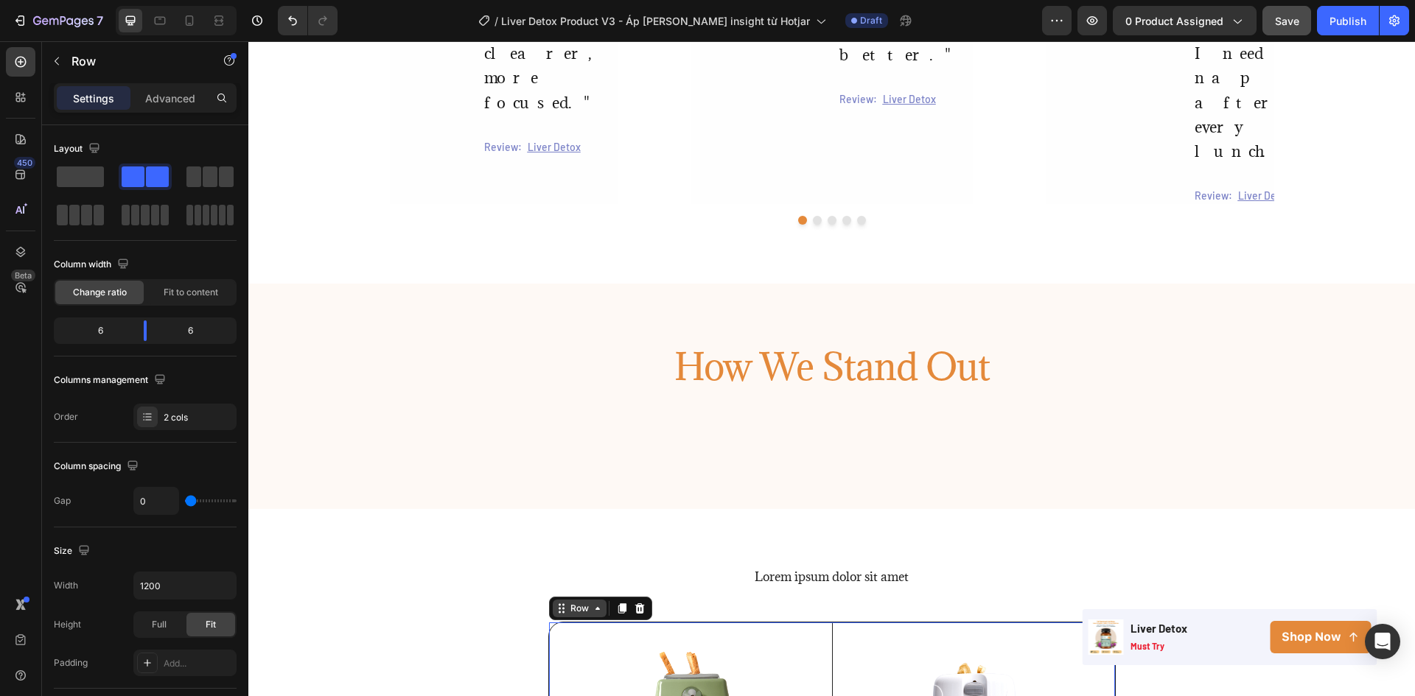
scroll to position [1720, 0]
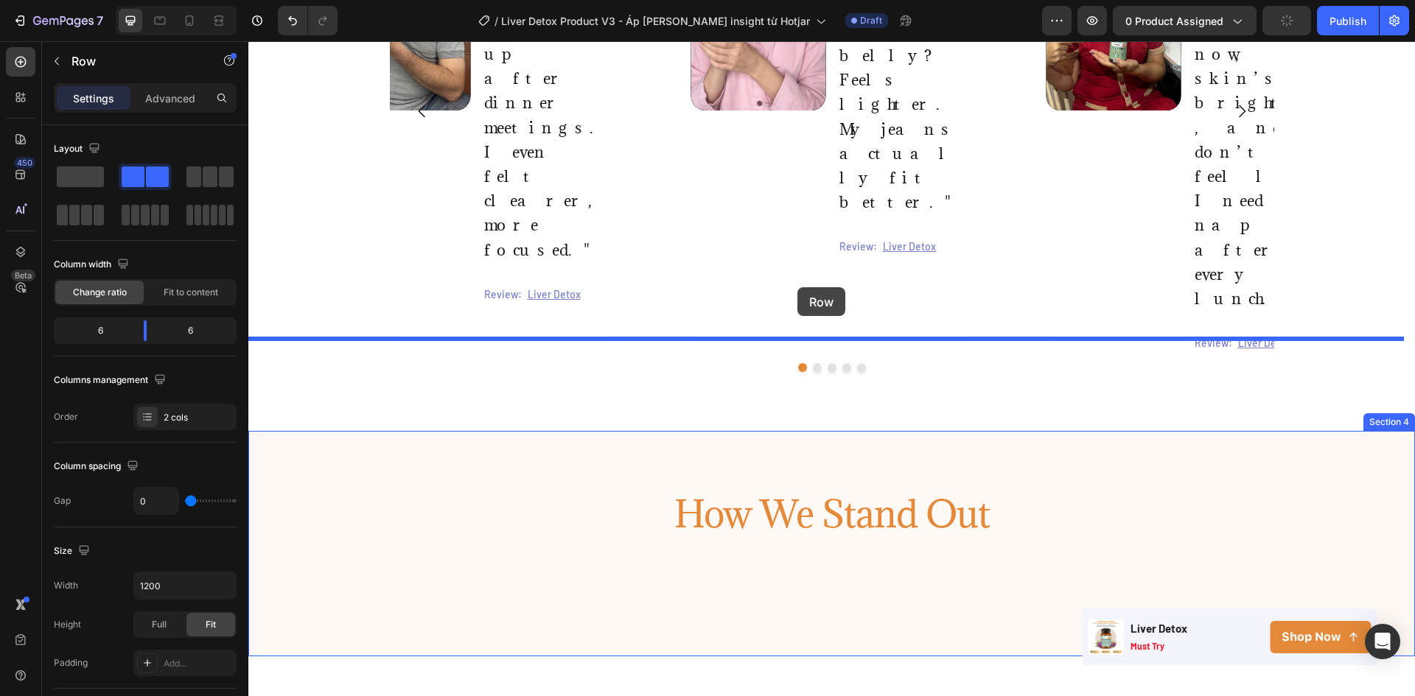
drag, startPoint x: 555, startPoint y: 503, endPoint x: 797, endPoint y: 287, distance: 324.6
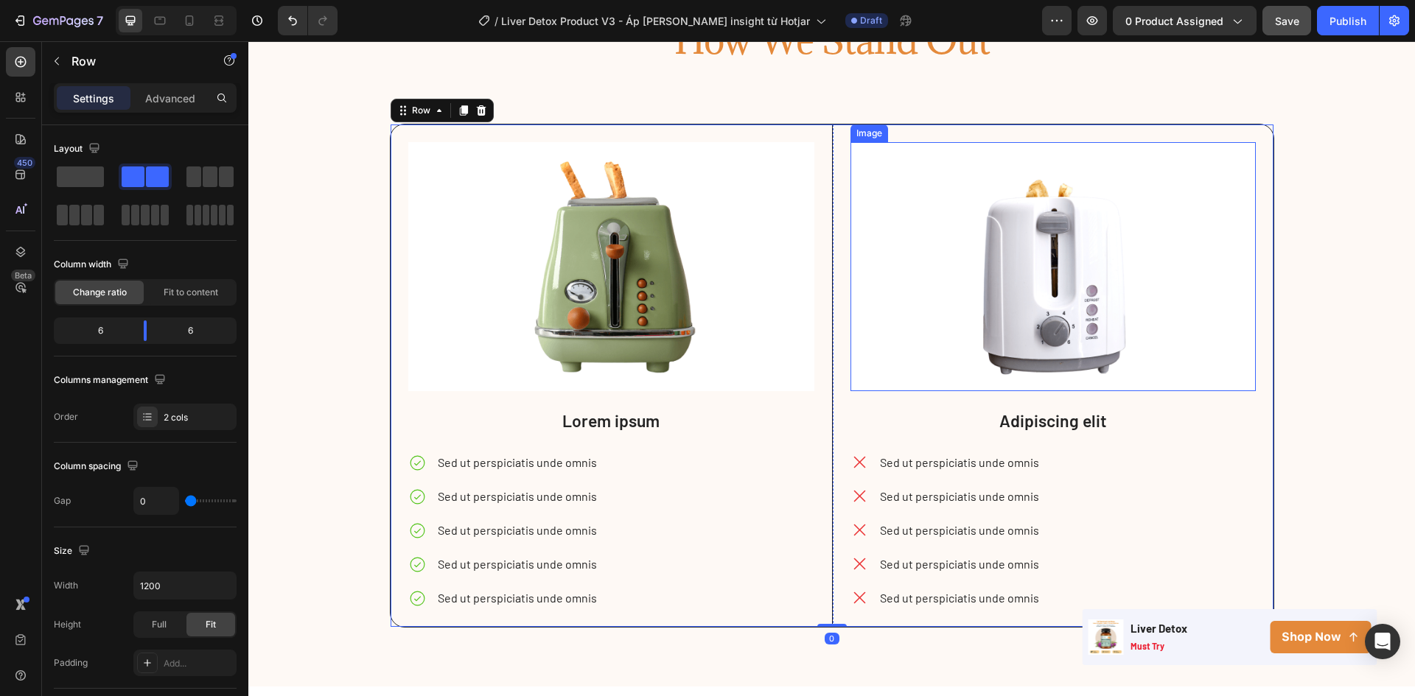
scroll to position [2309, 0]
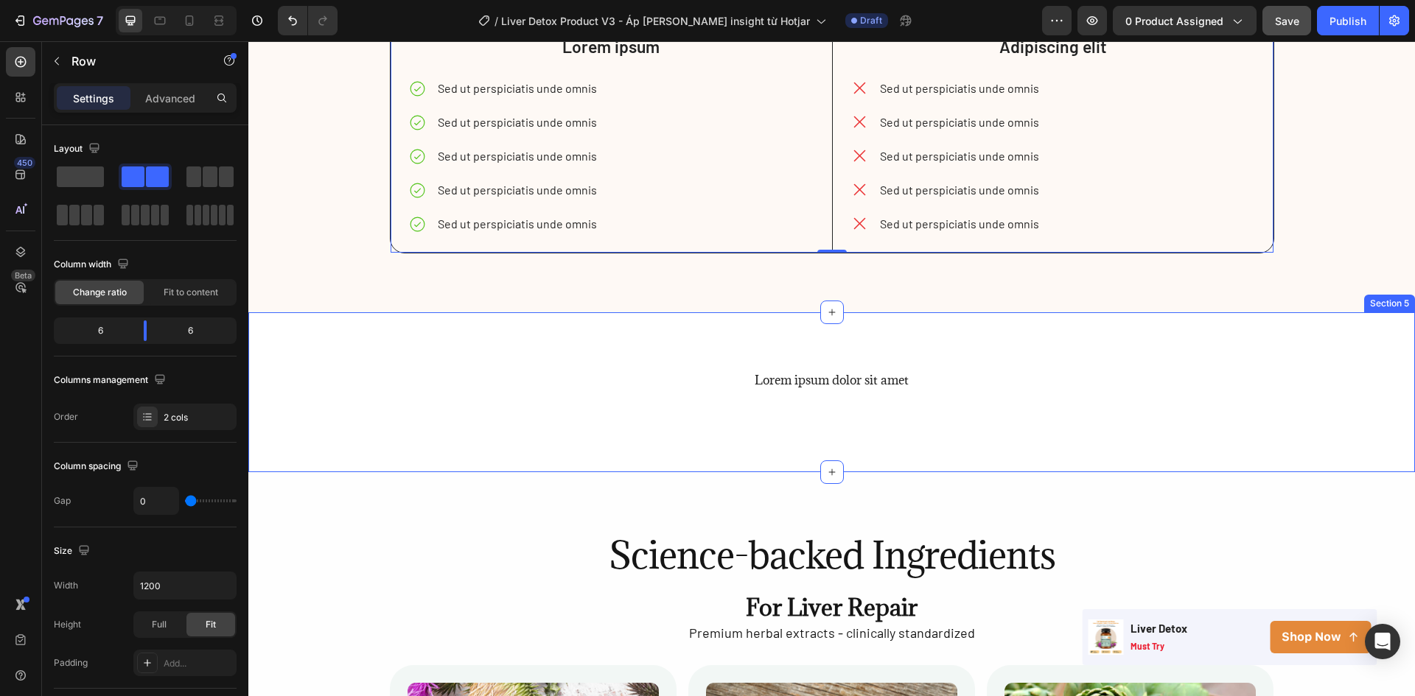
click at [1187, 327] on div "Lorem ipsum dolor sit amet Heading Row Section 5" at bounding box center [831, 392] width 1166 height 160
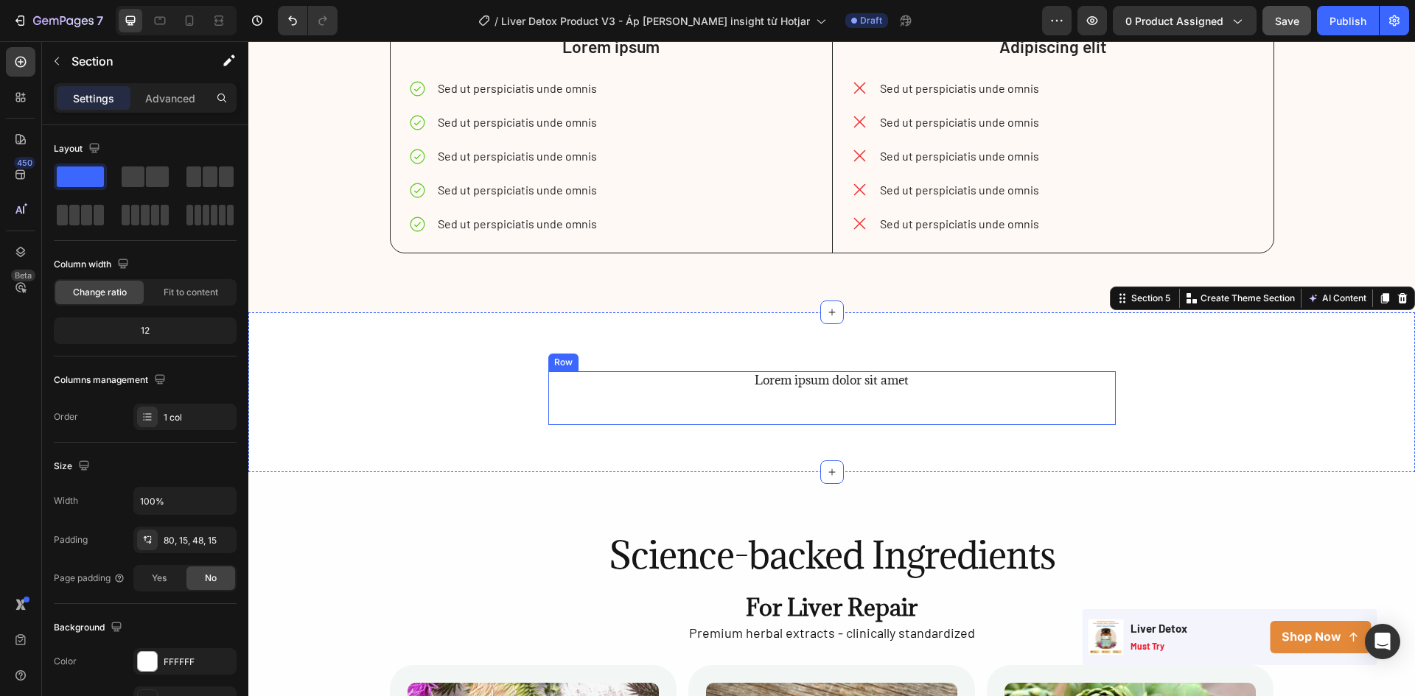
click at [877, 404] on div "Lorem ipsum dolor sit amet Heading" at bounding box center [831, 398] width 567 height 54
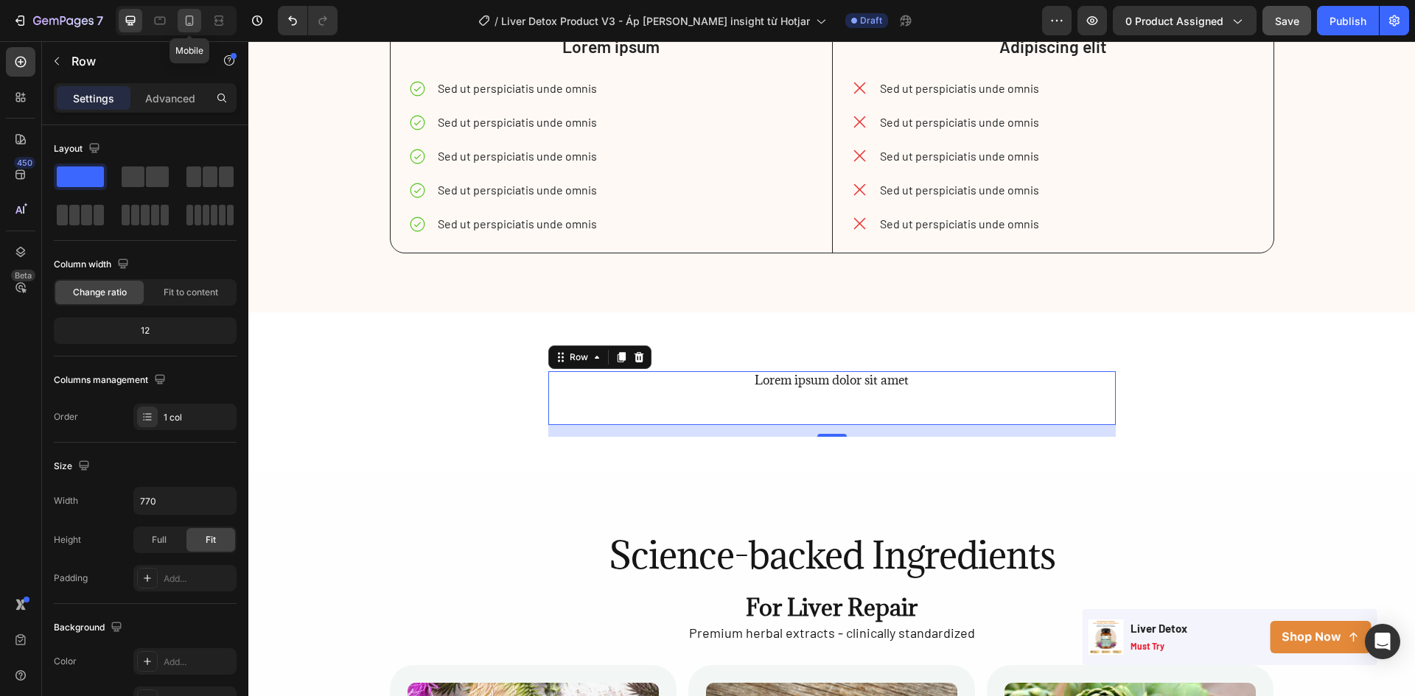
click at [185, 17] on icon at bounding box center [189, 20] width 15 height 15
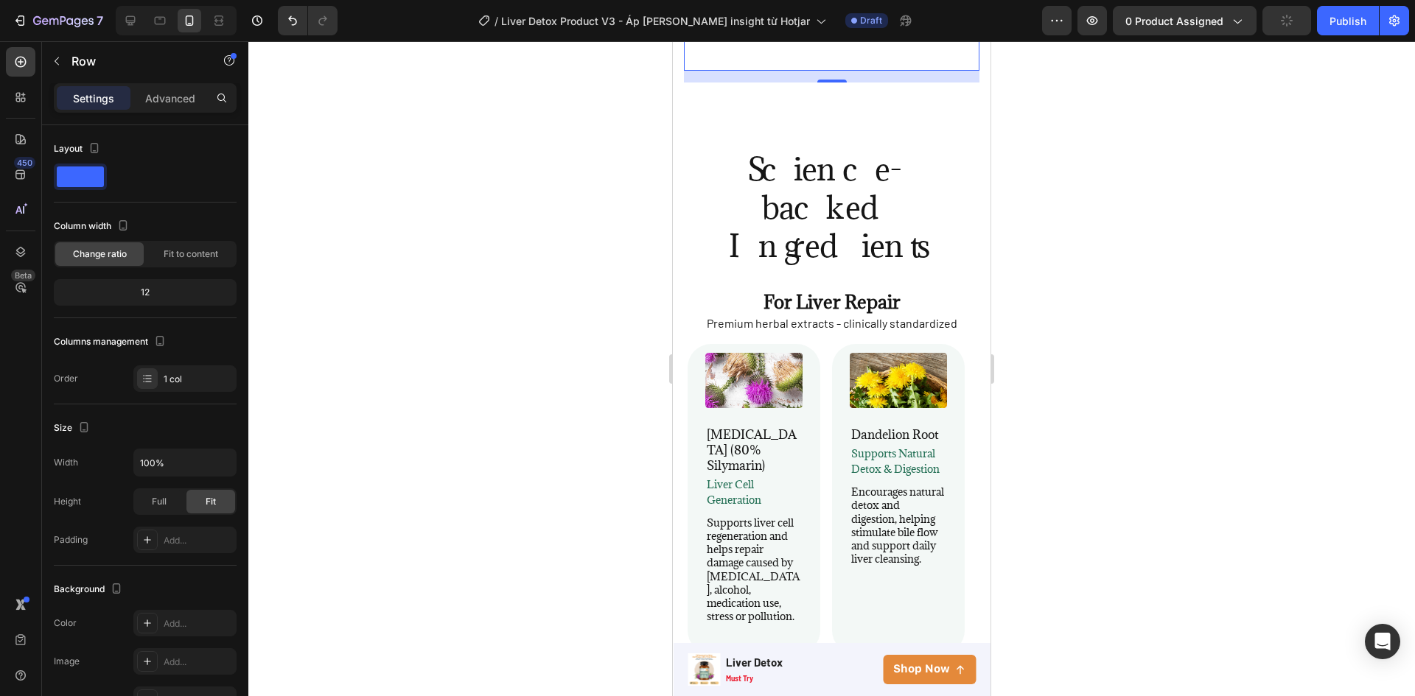
scroll to position [2202, 0]
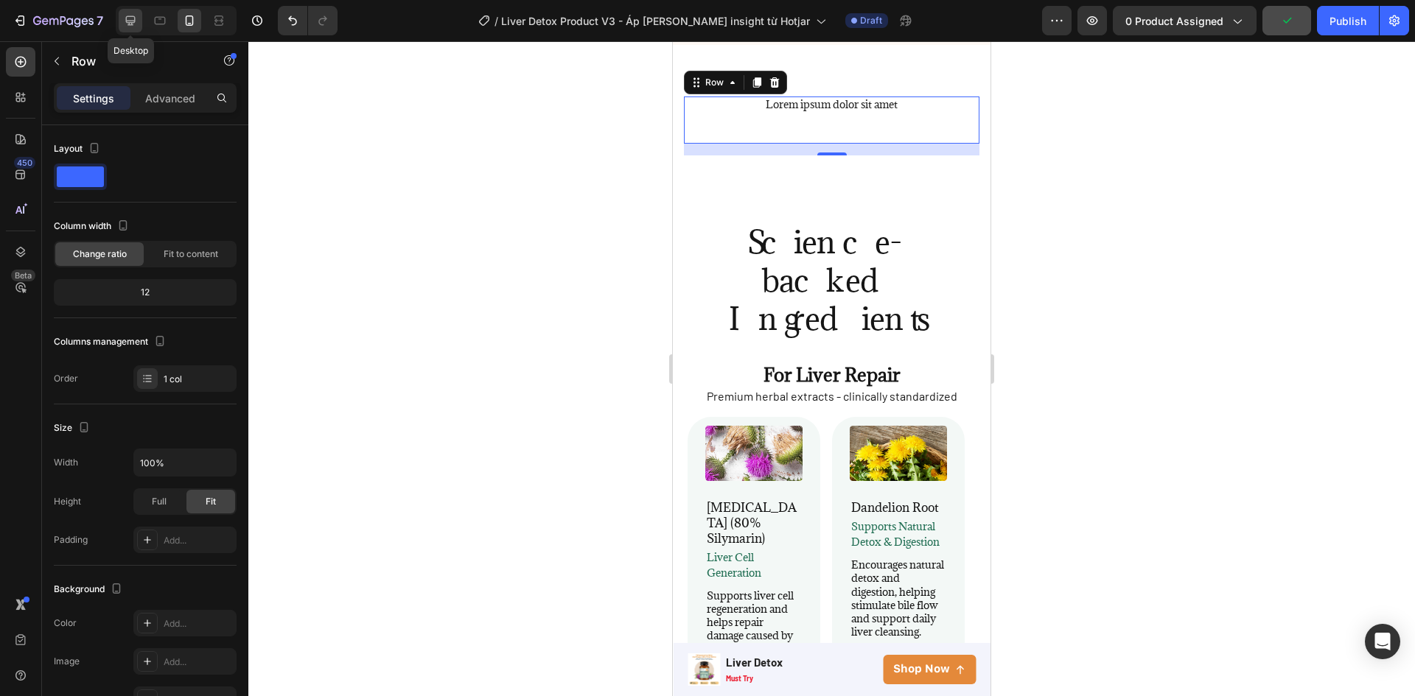
click at [140, 24] on div at bounding box center [131, 21] width 24 height 24
type input "770"
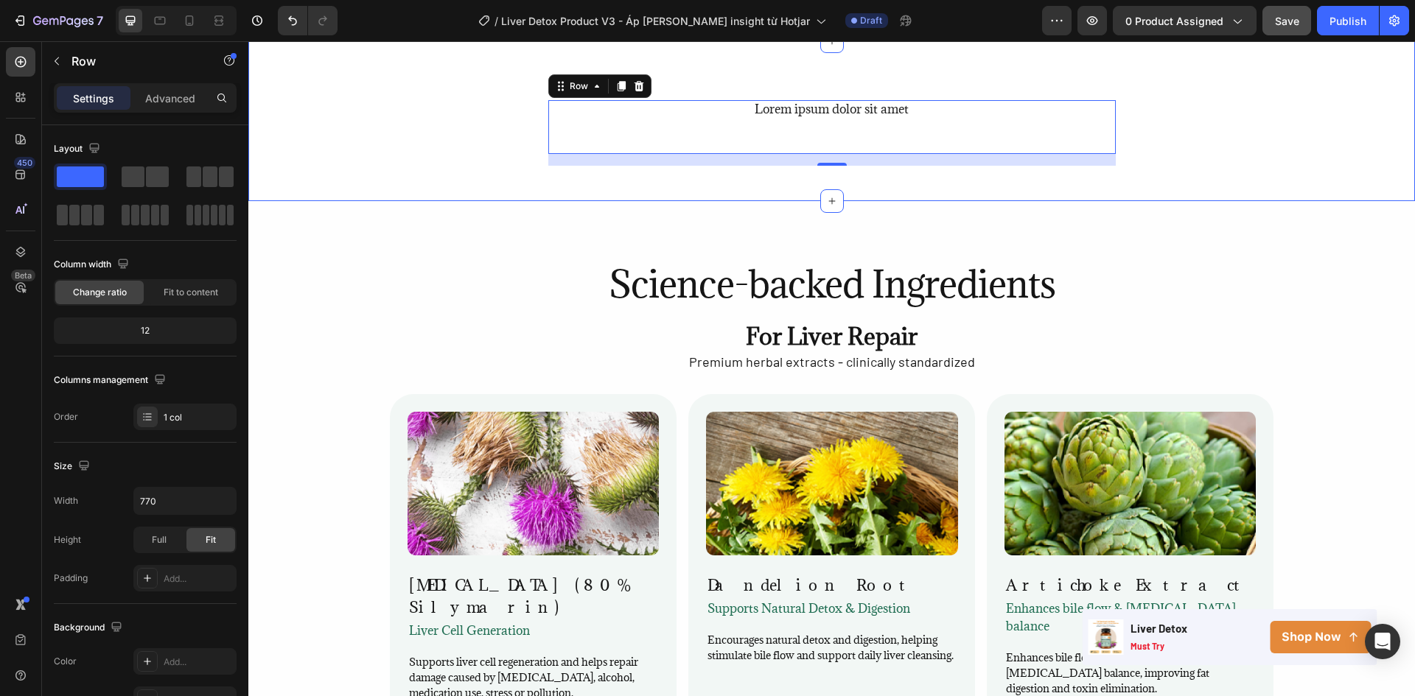
scroll to position [2588, 0]
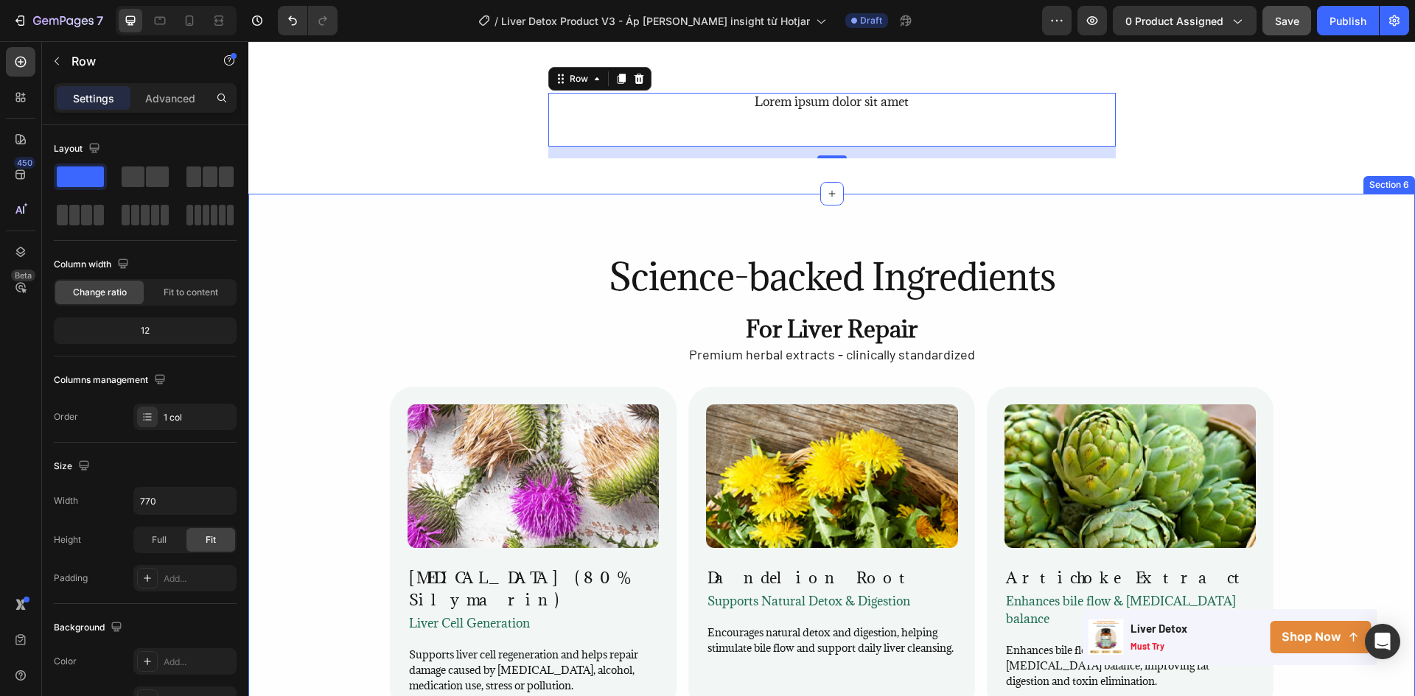
click at [1212, 149] on div "Lorem ipsum dolor sit amet Heading Row 16" at bounding box center [831, 126] width 1144 height 66
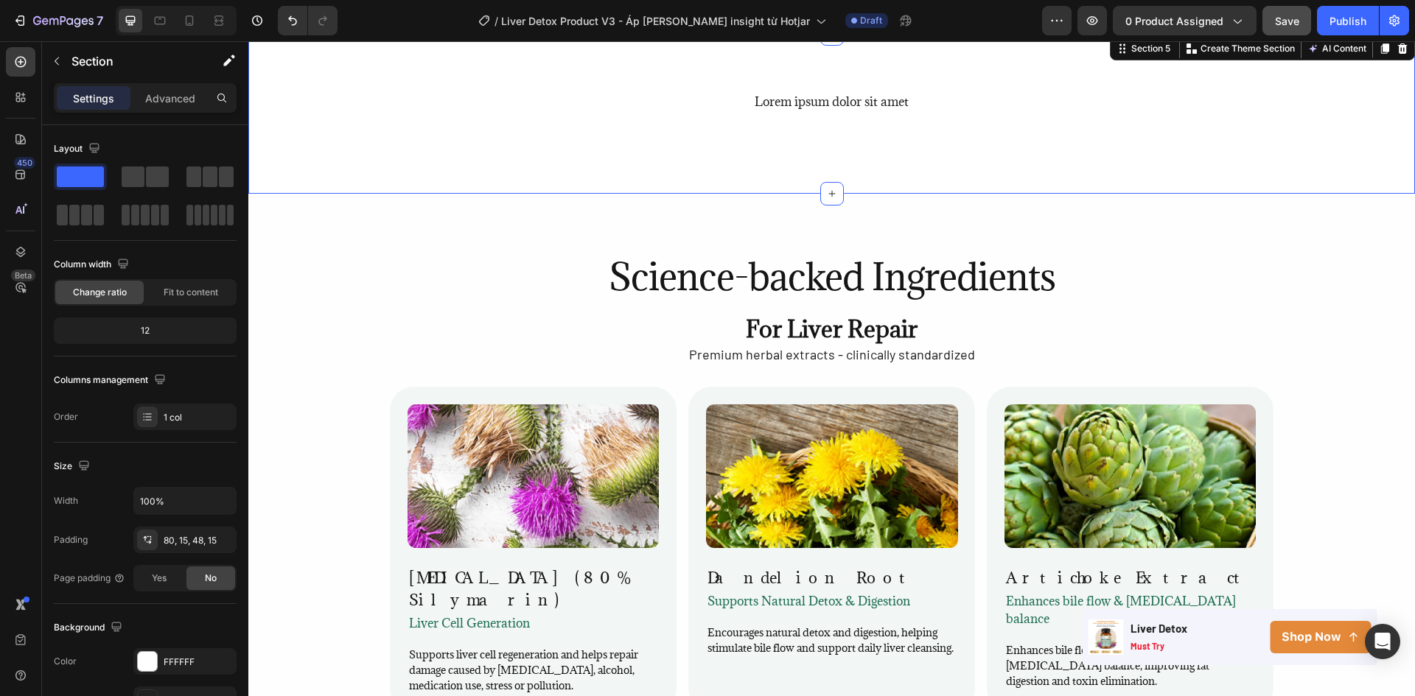
scroll to position [2440, 0]
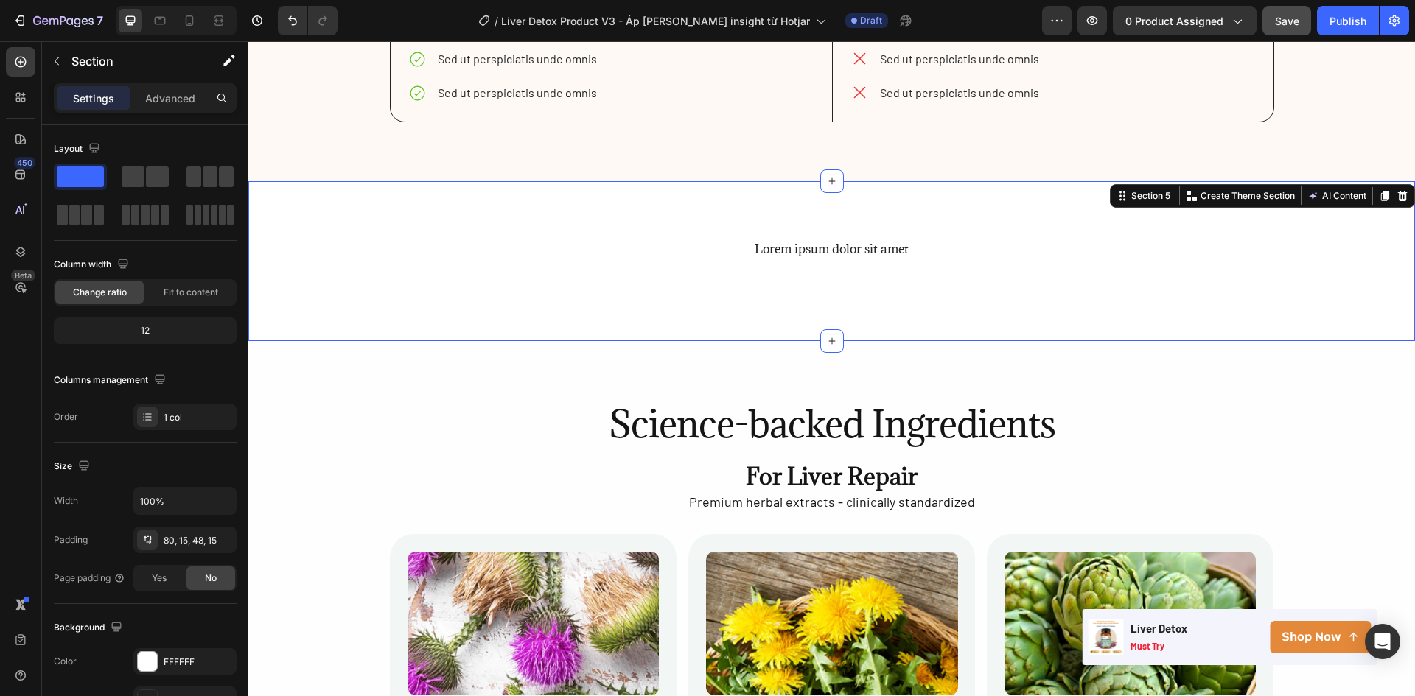
drag, startPoint x: 1393, startPoint y: 189, endPoint x: 1380, endPoint y: 197, distance: 15.3
click at [1393, 189] on div at bounding box center [1402, 196] width 18 height 18
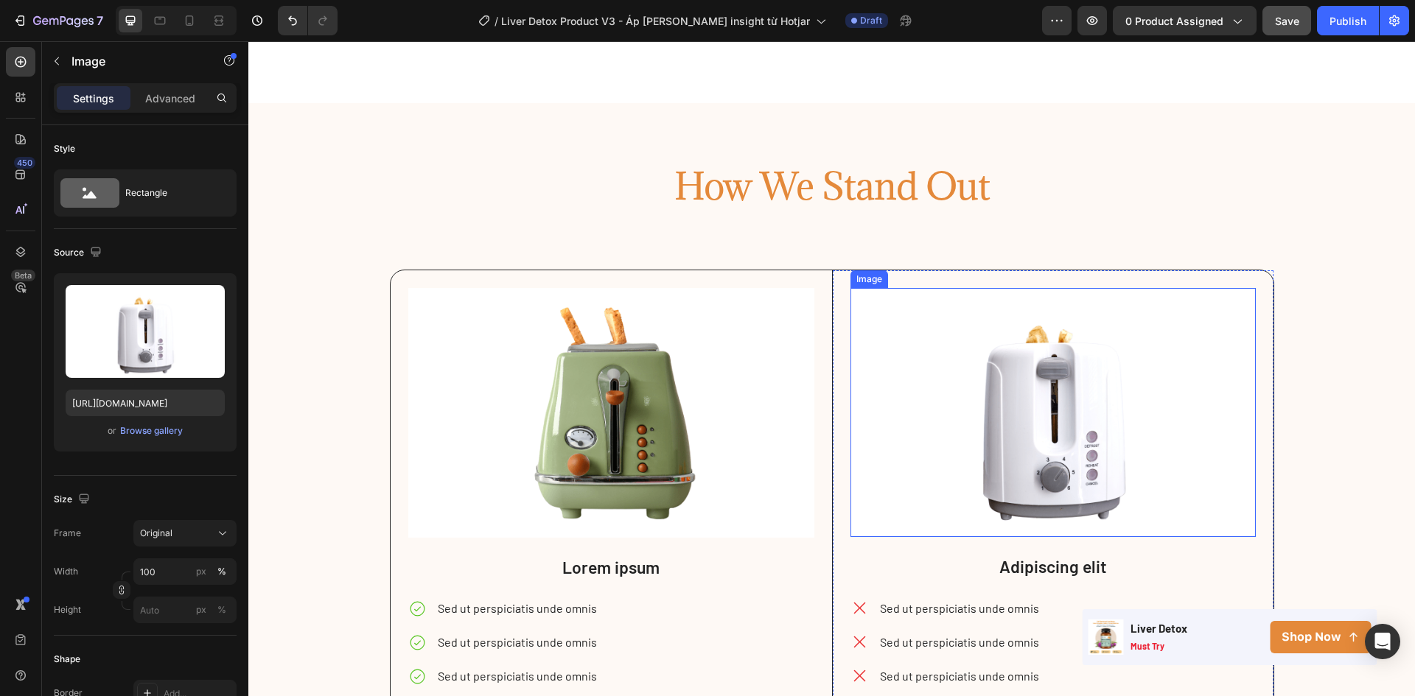
scroll to position [1851, 0]
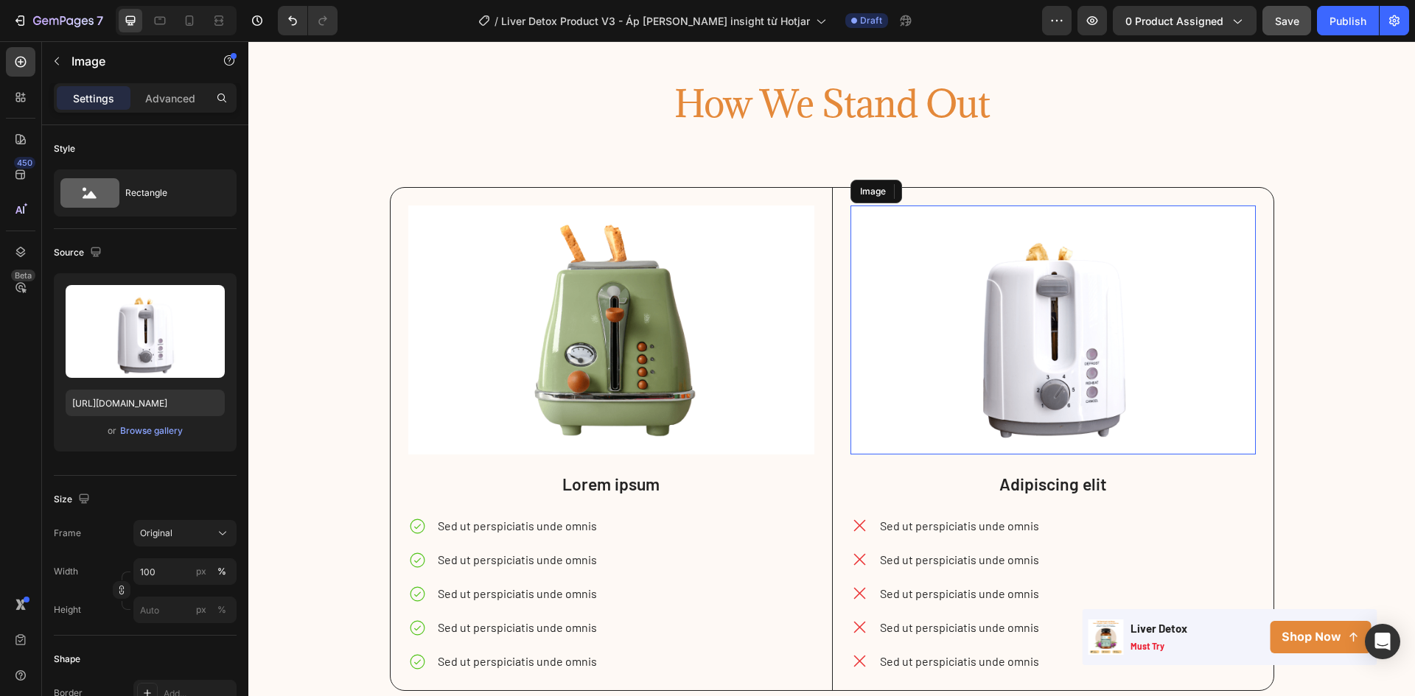
click at [861, 219] on img at bounding box center [1052, 330] width 405 height 249
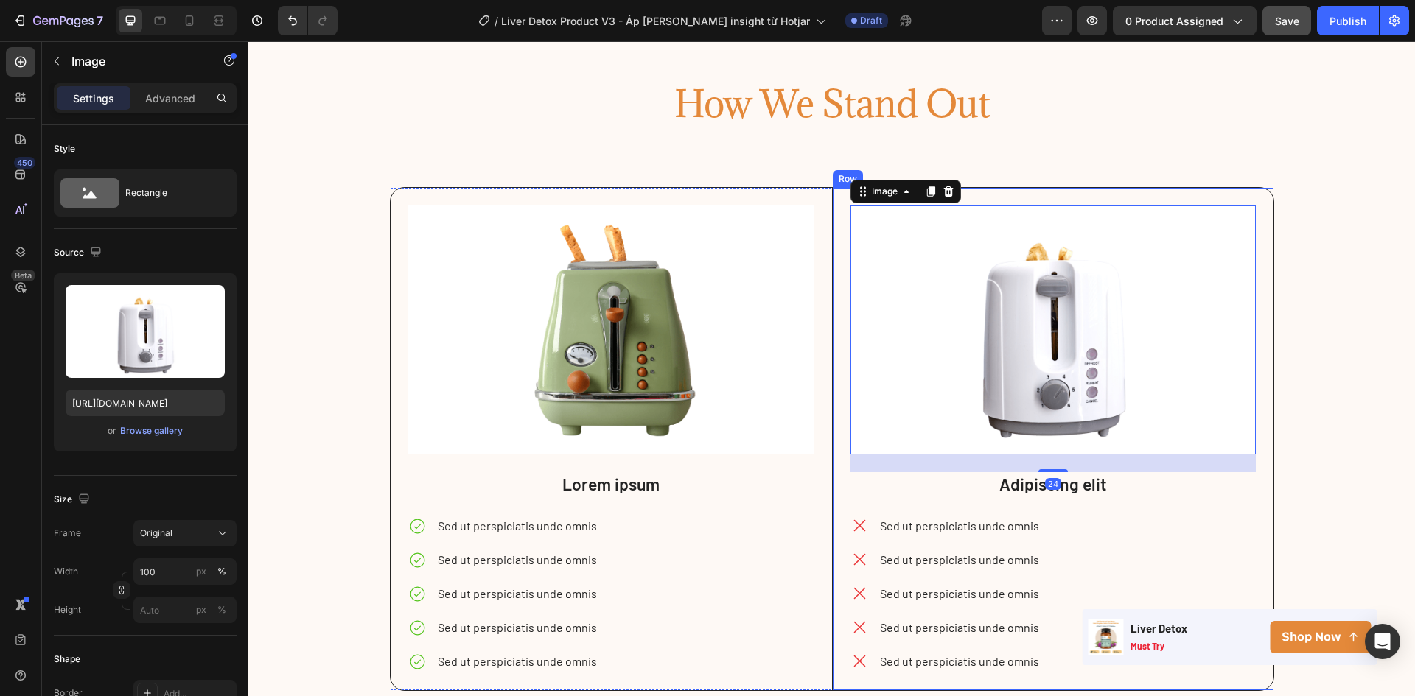
click at [832, 202] on div "Image 24 Adipiscing elit Text Block Sed ut perspiciatis unde omnis Sed ut persp…" at bounding box center [1052, 439] width 441 height 503
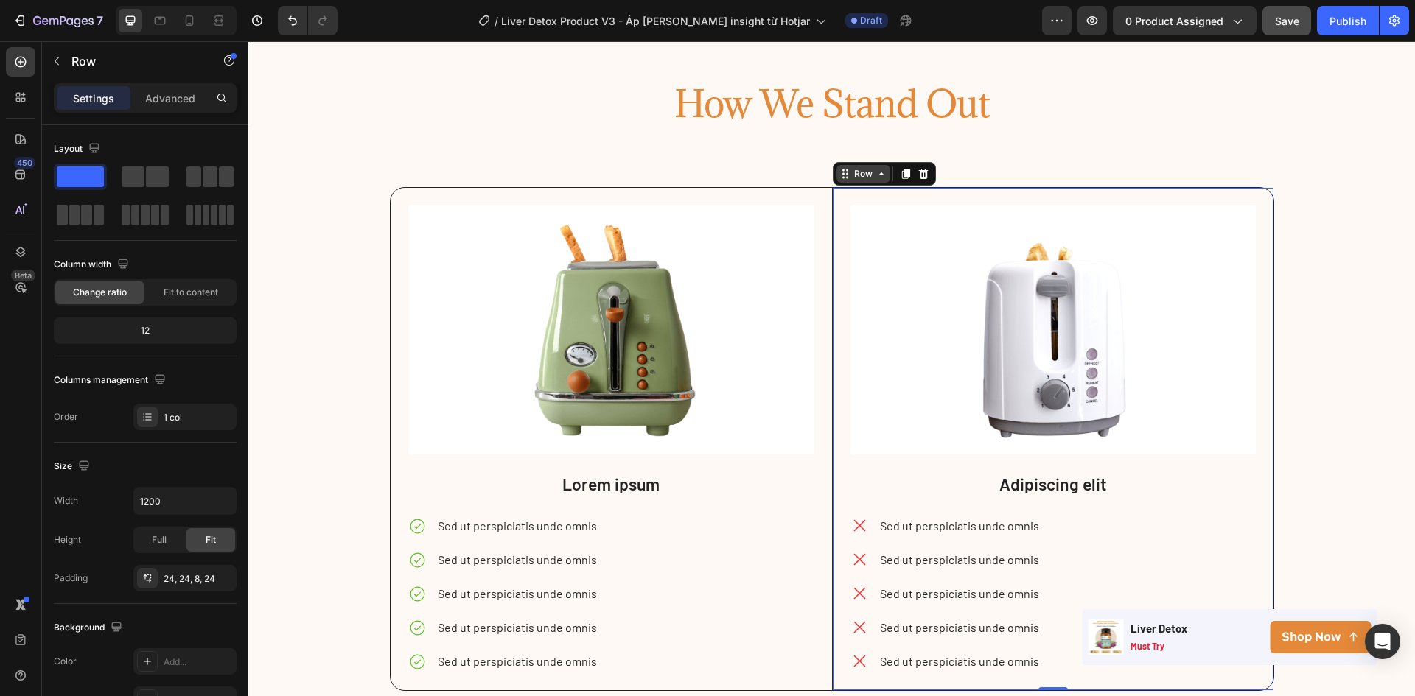
click at [844, 174] on icon at bounding box center [845, 174] width 12 height 12
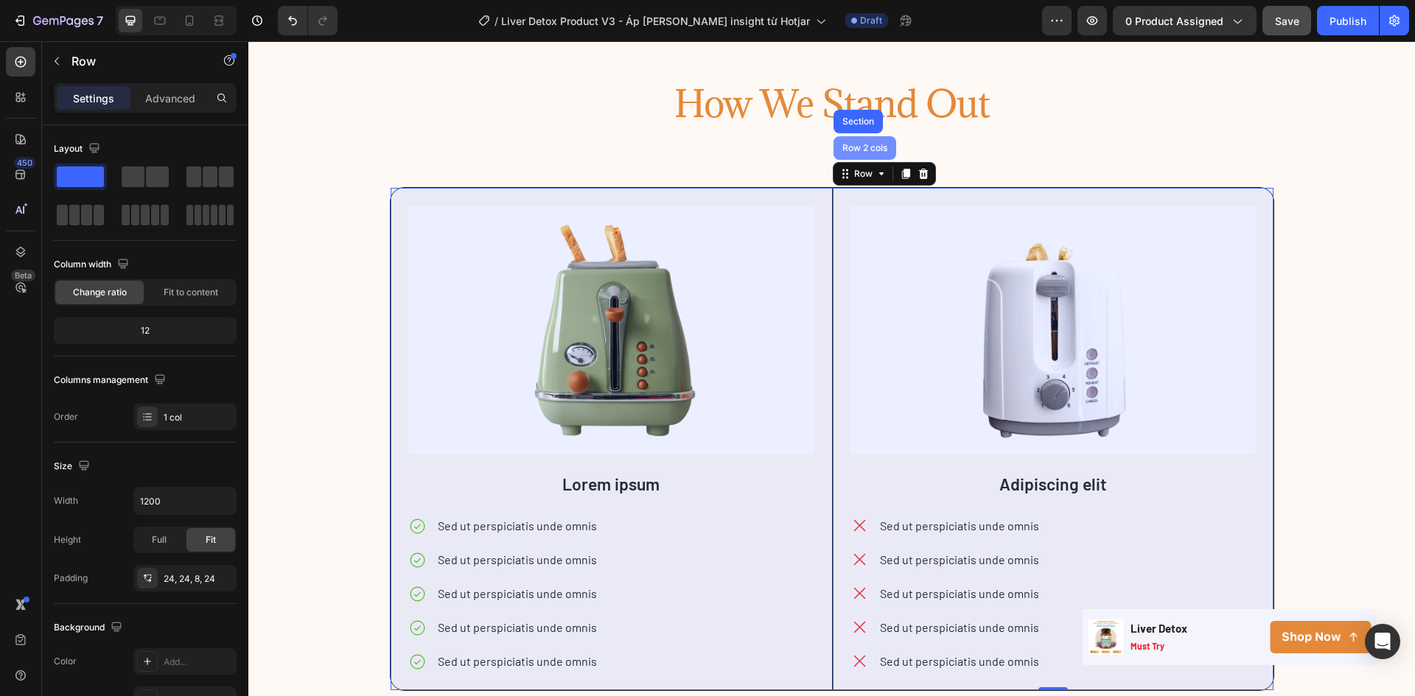
click at [846, 155] on div "Row 2 cols" at bounding box center [864, 148] width 63 height 24
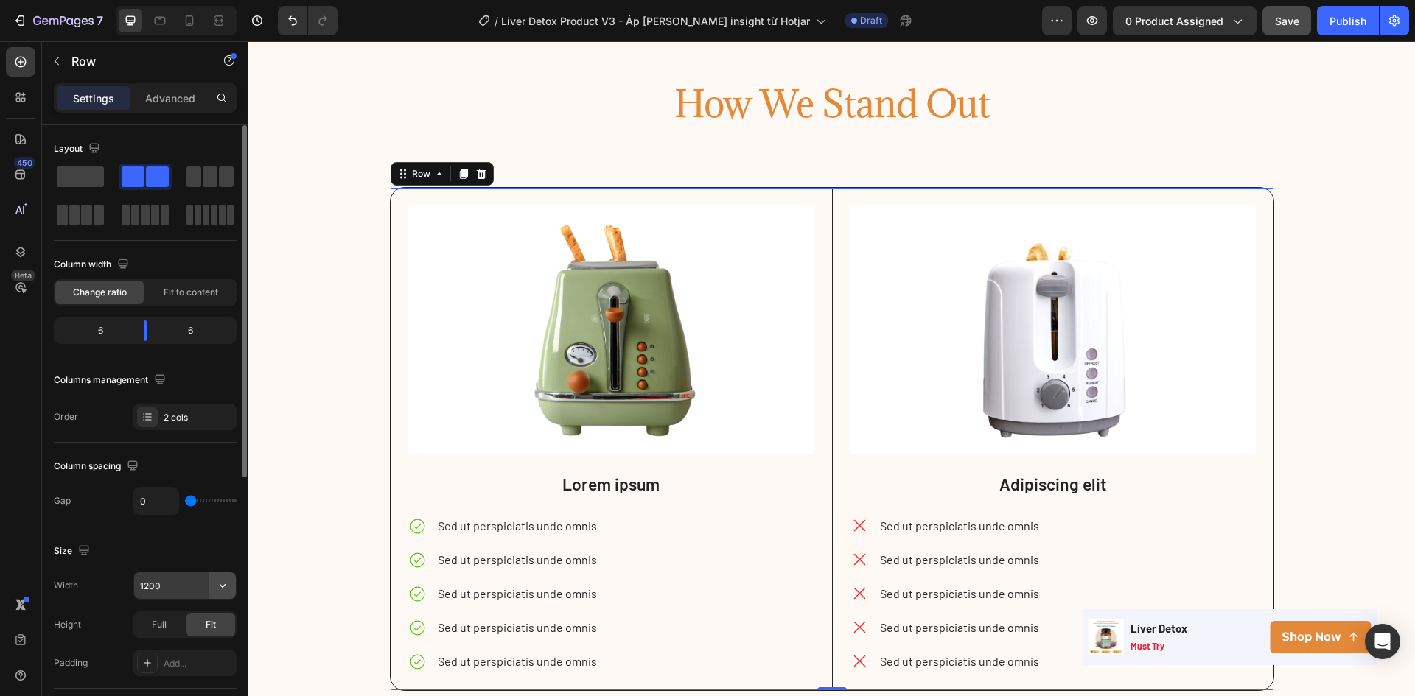
click at [221, 578] on button "button" at bounding box center [222, 586] width 27 height 27
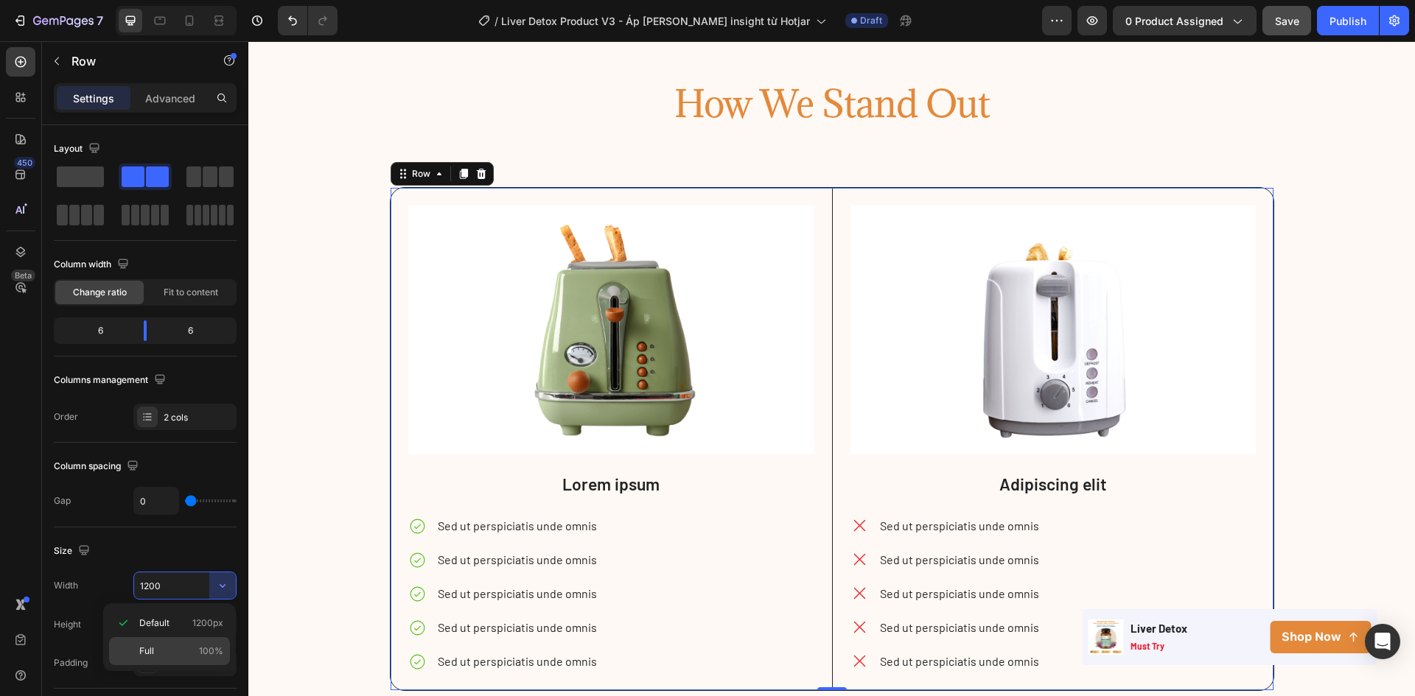
click at [178, 651] on p "Full 100%" at bounding box center [181, 651] width 84 height 13
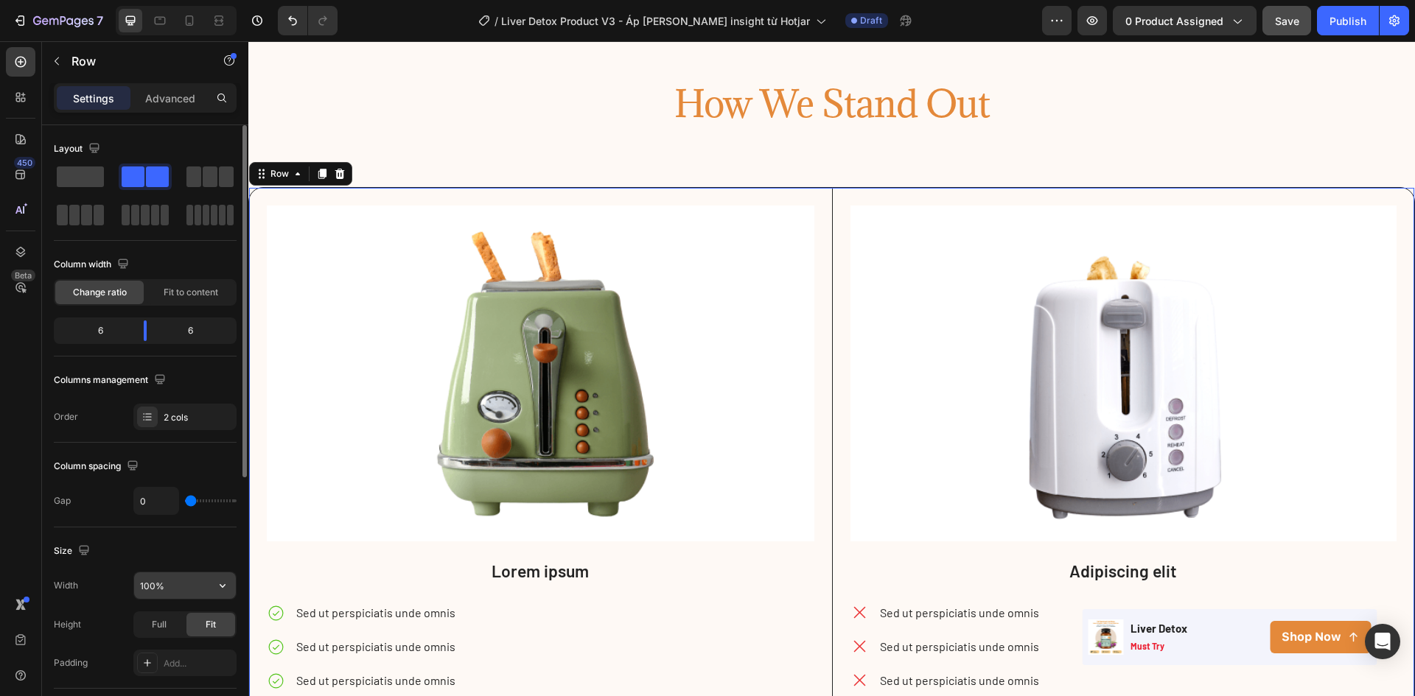
click at [151, 586] on input "100%" at bounding box center [185, 586] width 102 height 27
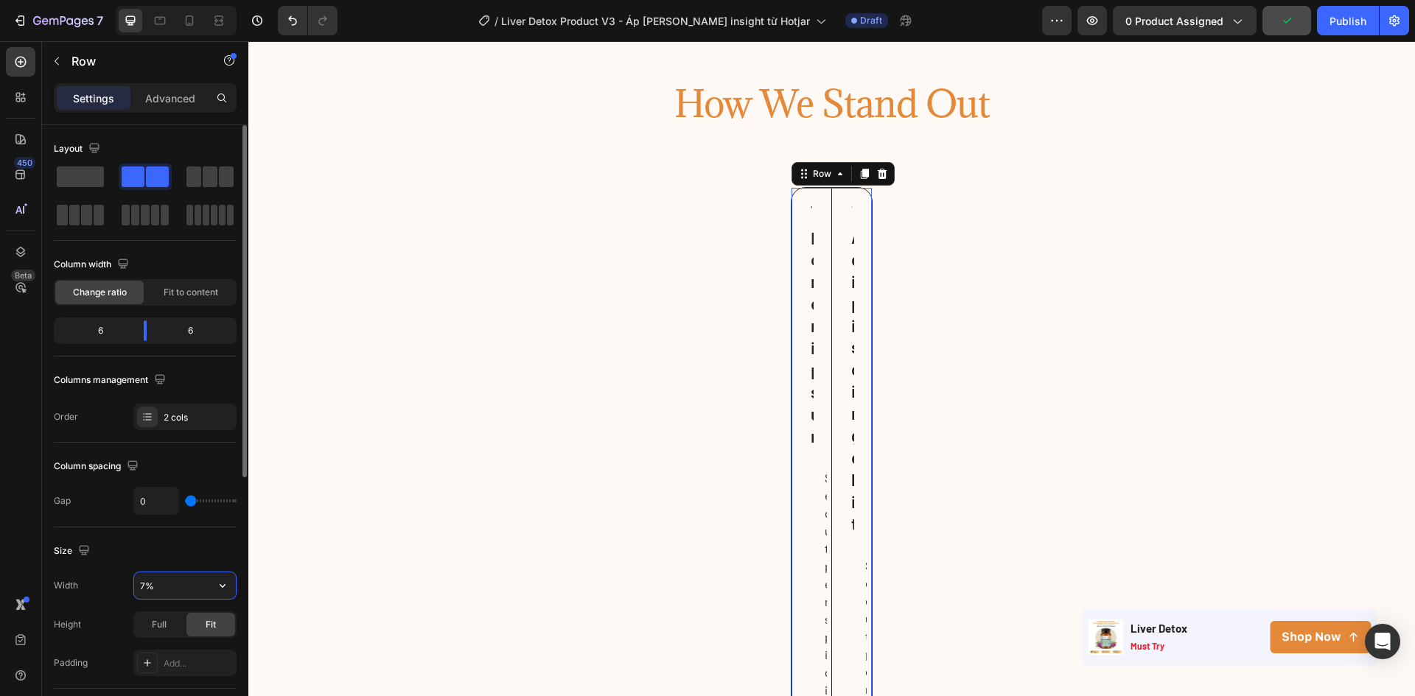
type input "70%"
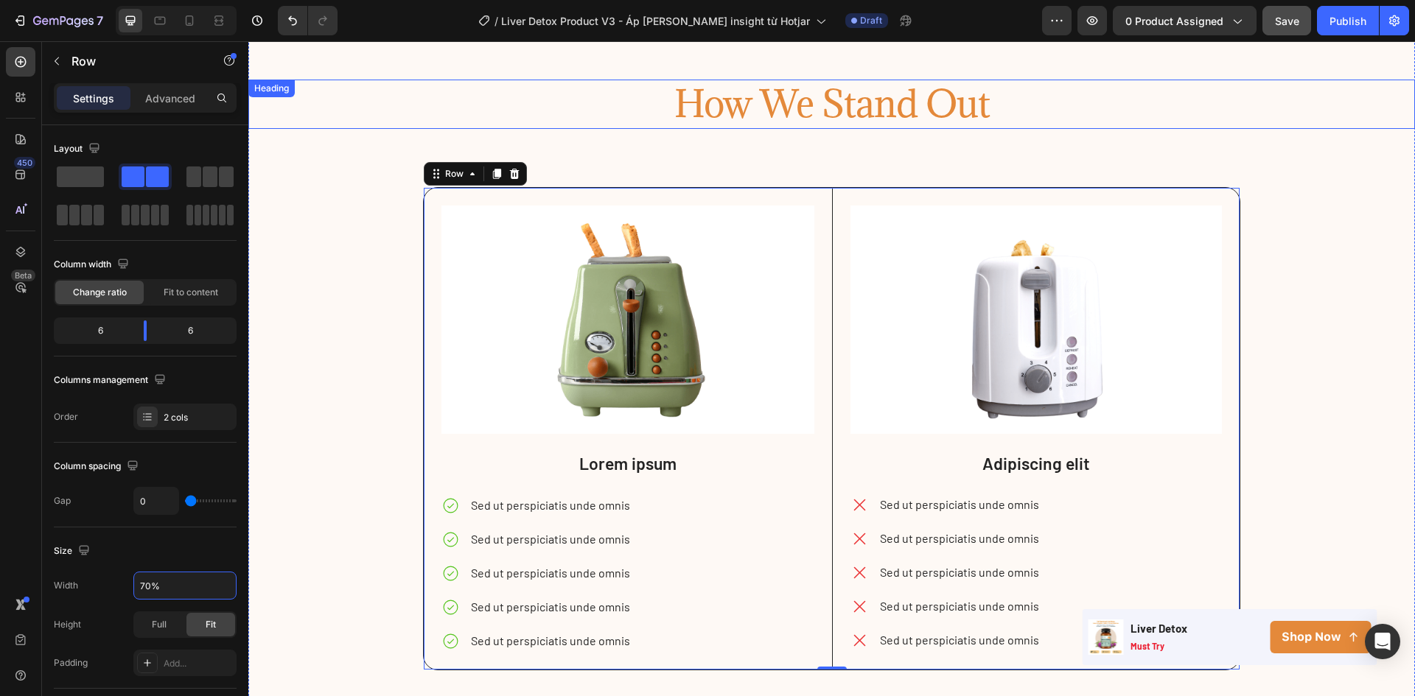
click at [864, 96] on h2 "How We Stand Out" at bounding box center [831, 104] width 1166 height 49
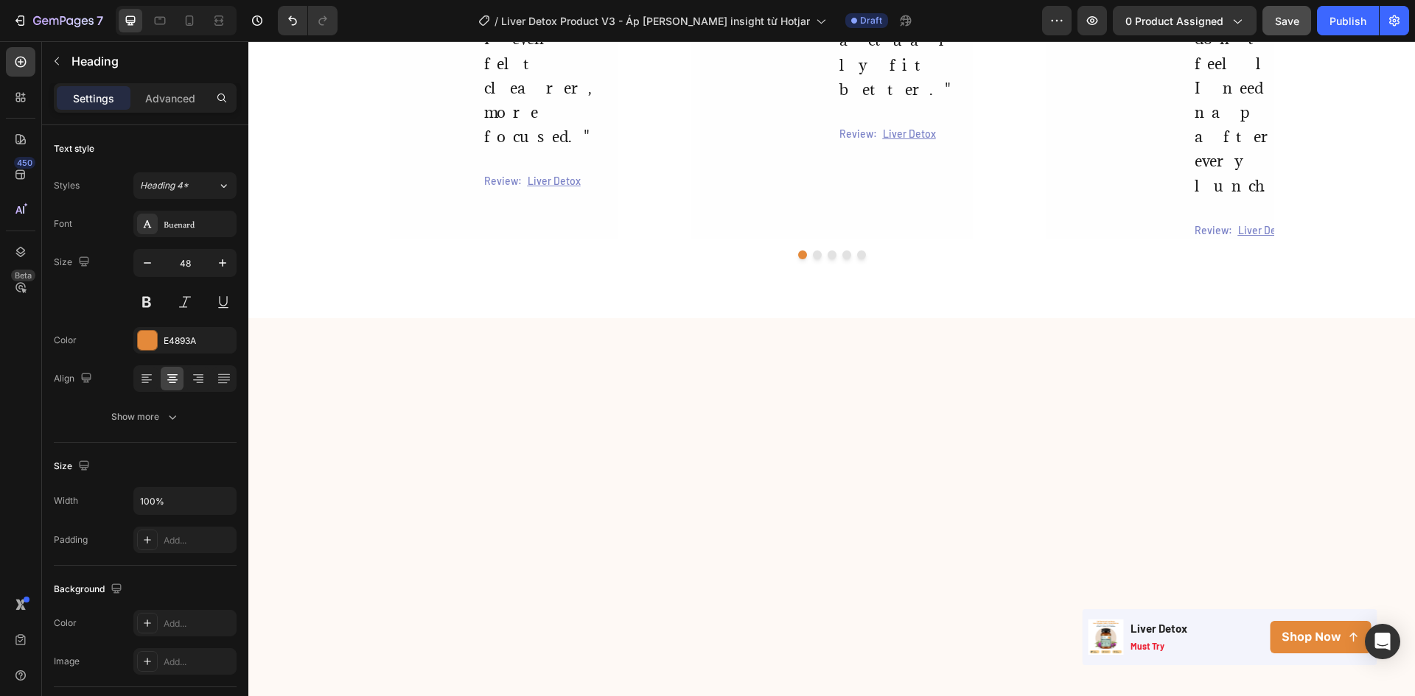
scroll to position [1114, 0]
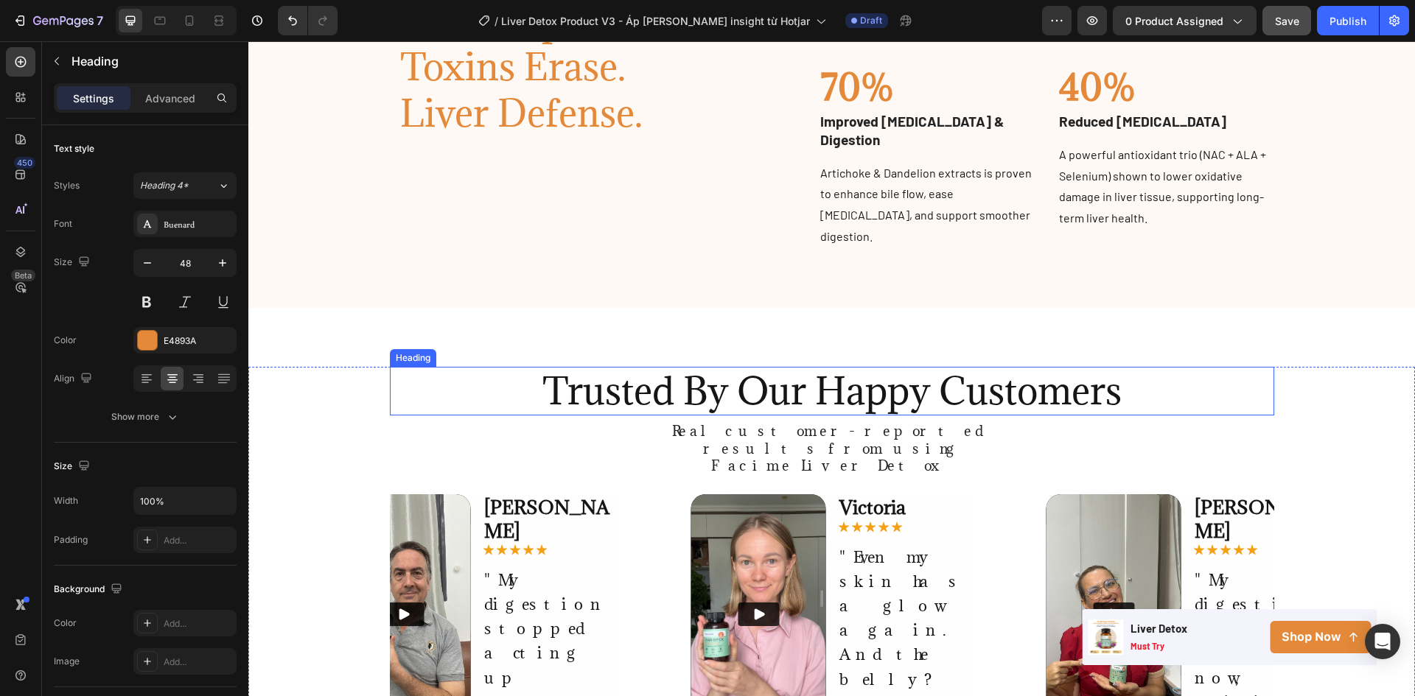
click at [860, 379] on h2 "Trusted By Our Happy Customers" at bounding box center [832, 391] width 884 height 49
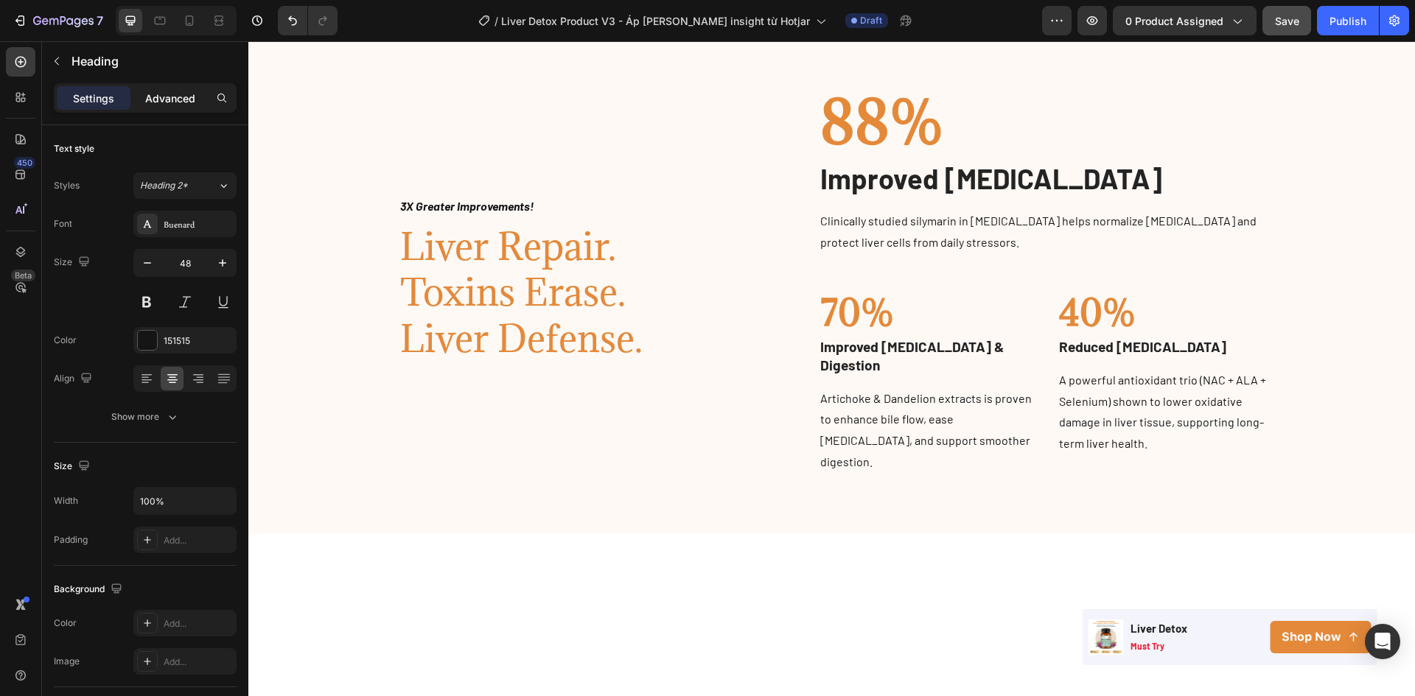
scroll to position [672, 0]
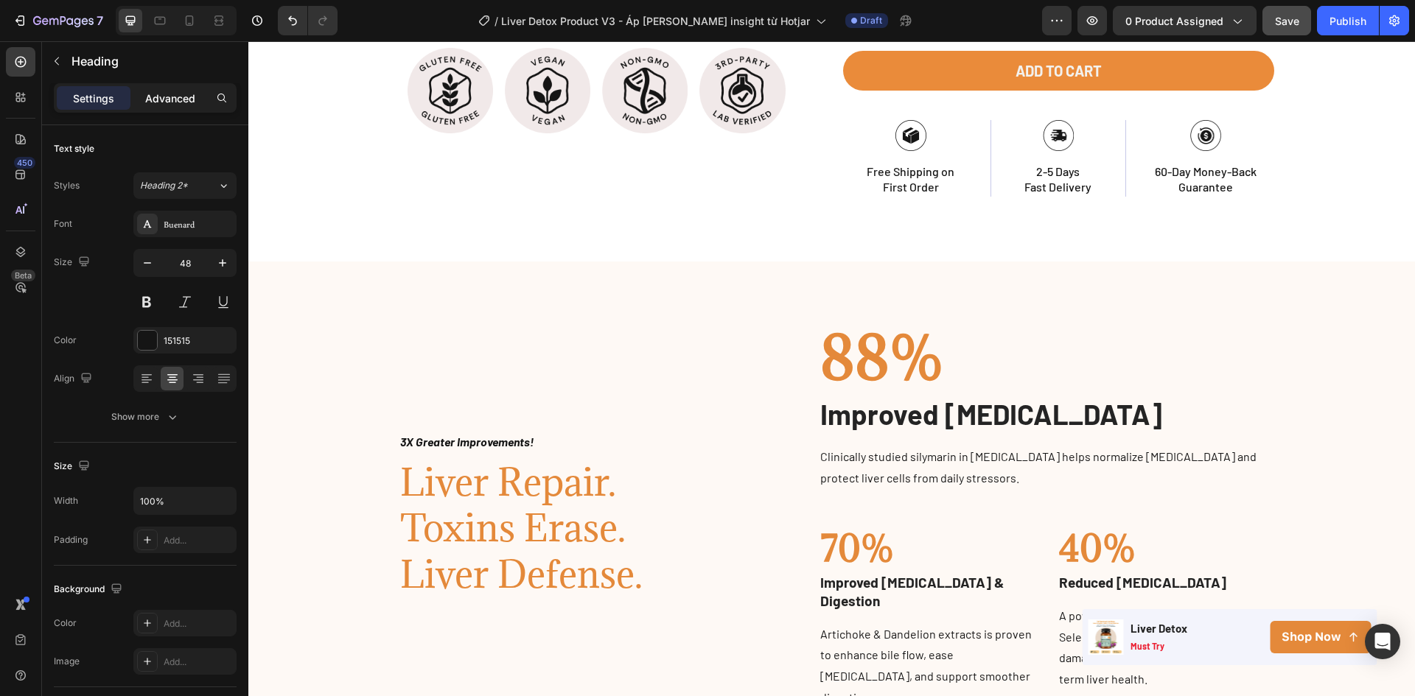
click at [171, 97] on p "Advanced" at bounding box center [170, 98] width 50 height 15
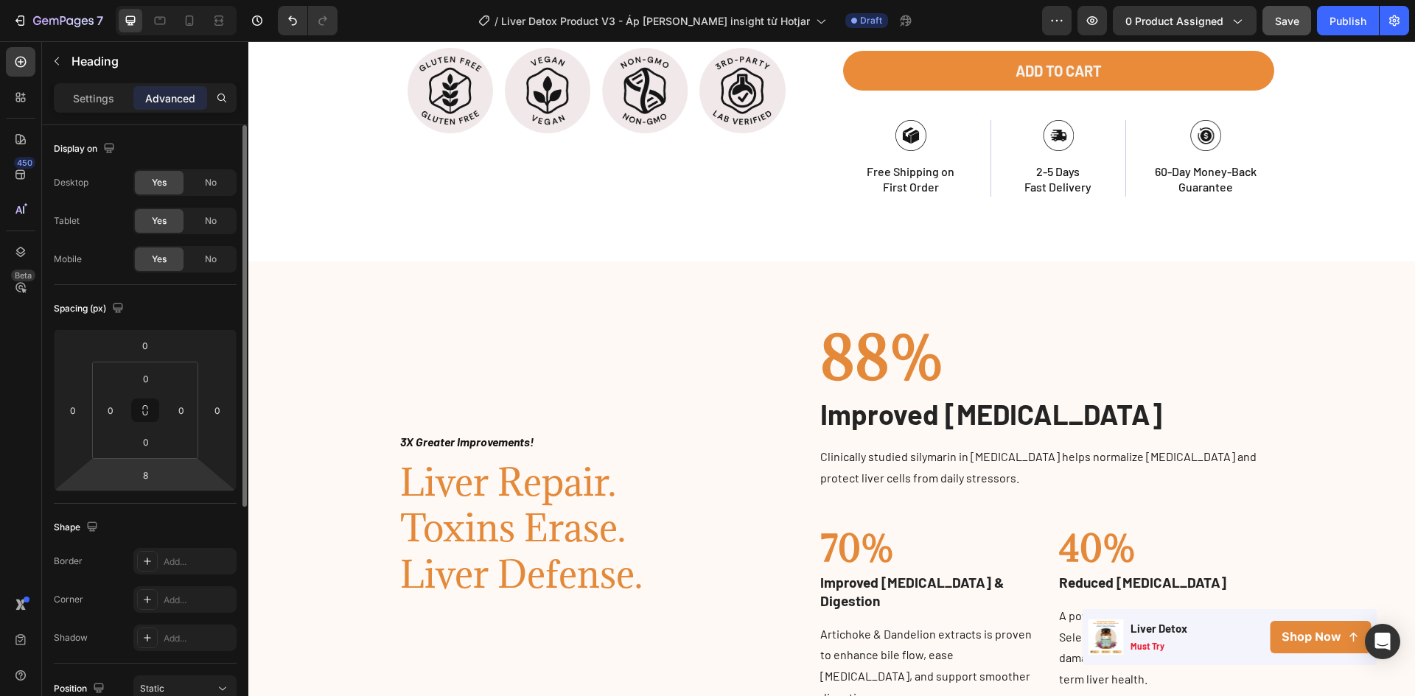
click at [164, 0] on html "7 Version history / Liver Detox Product V3 - Áp dụng insight từ Hotjar Draft Pr…" at bounding box center [707, 0] width 1415 height 0
click at [162, 476] on div "8" at bounding box center [145, 475] width 37 height 24
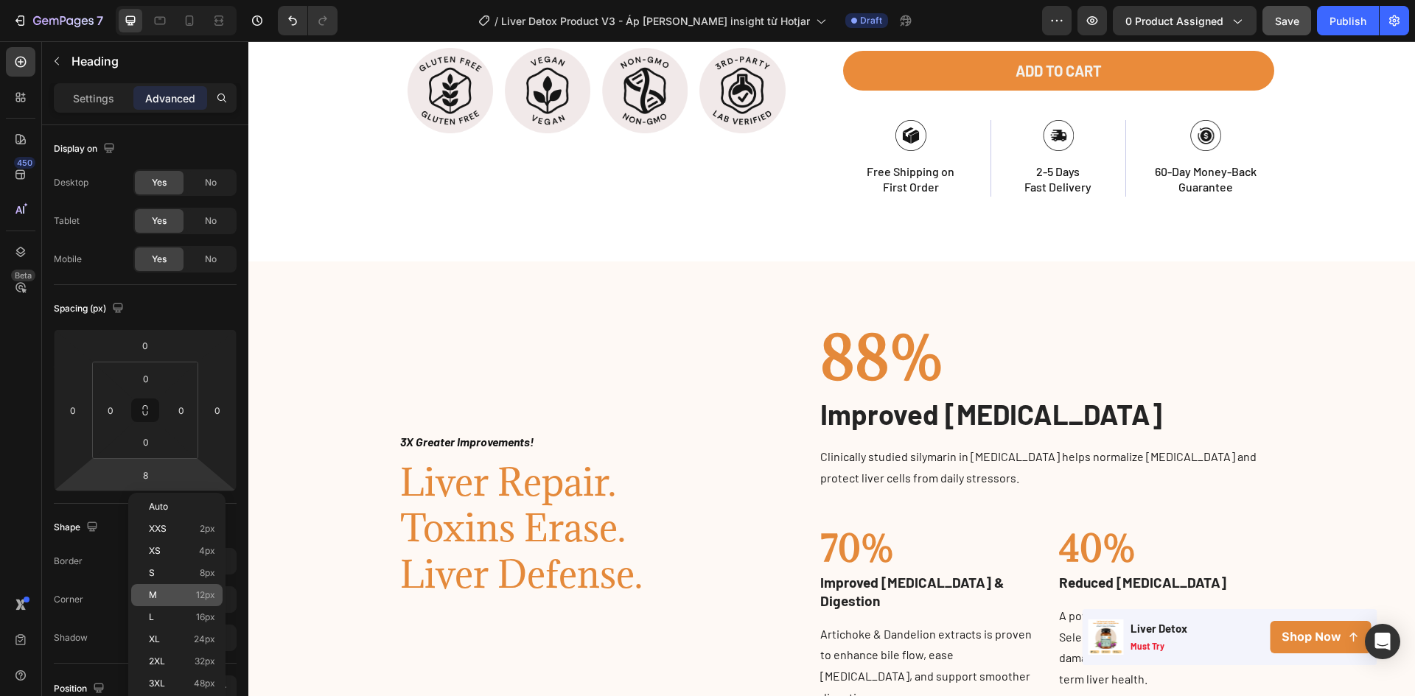
click at [158, 595] on p "M 12px" at bounding box center [182, 595] width 66 height 10
type input "12"
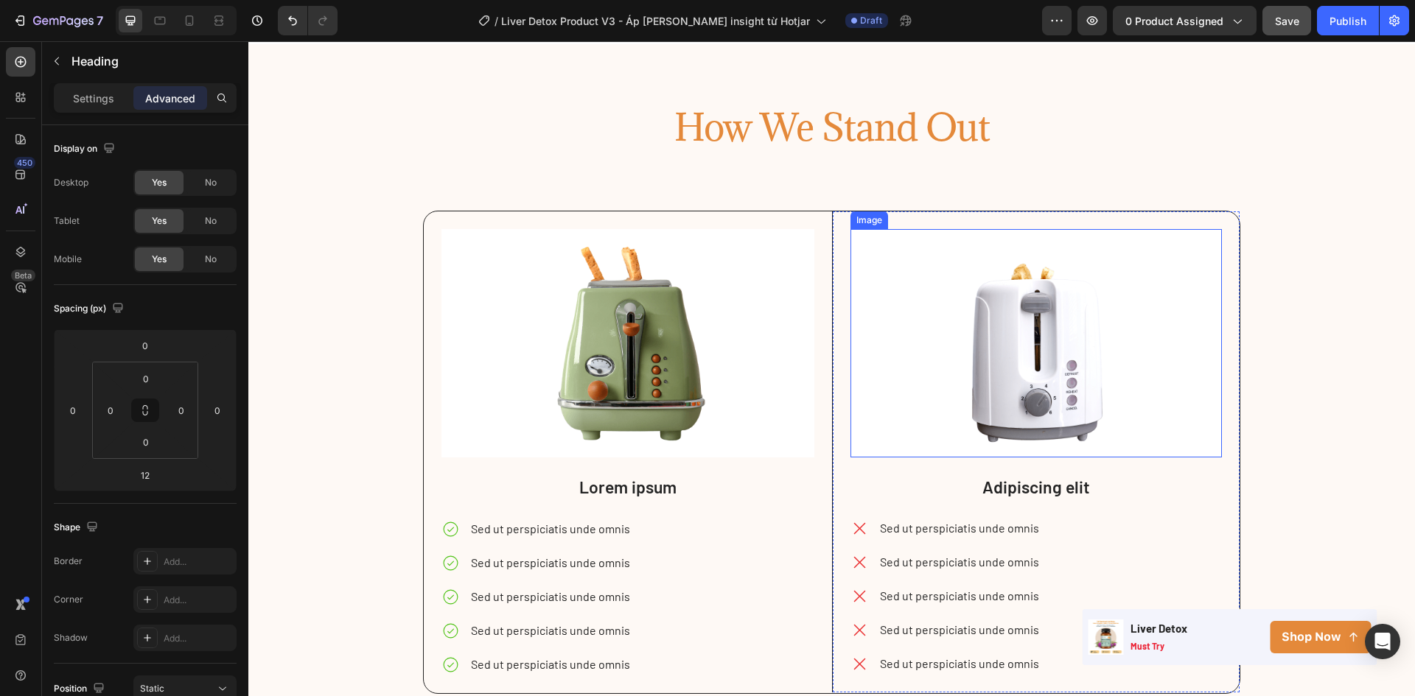
scroll to position [2440, 0]
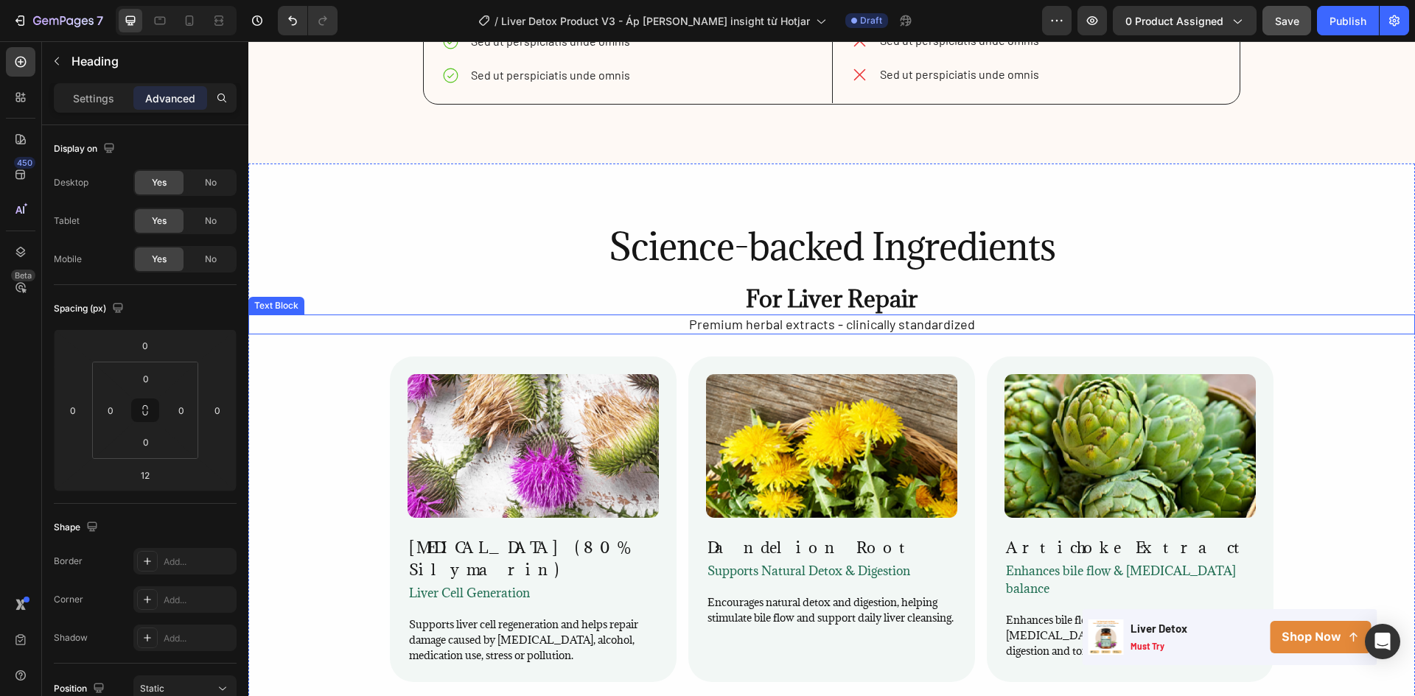
click at [911, 321] on p "Premium herbal extracts - clinically standardized" at bounding box center [831, 324] width 1163 height 17
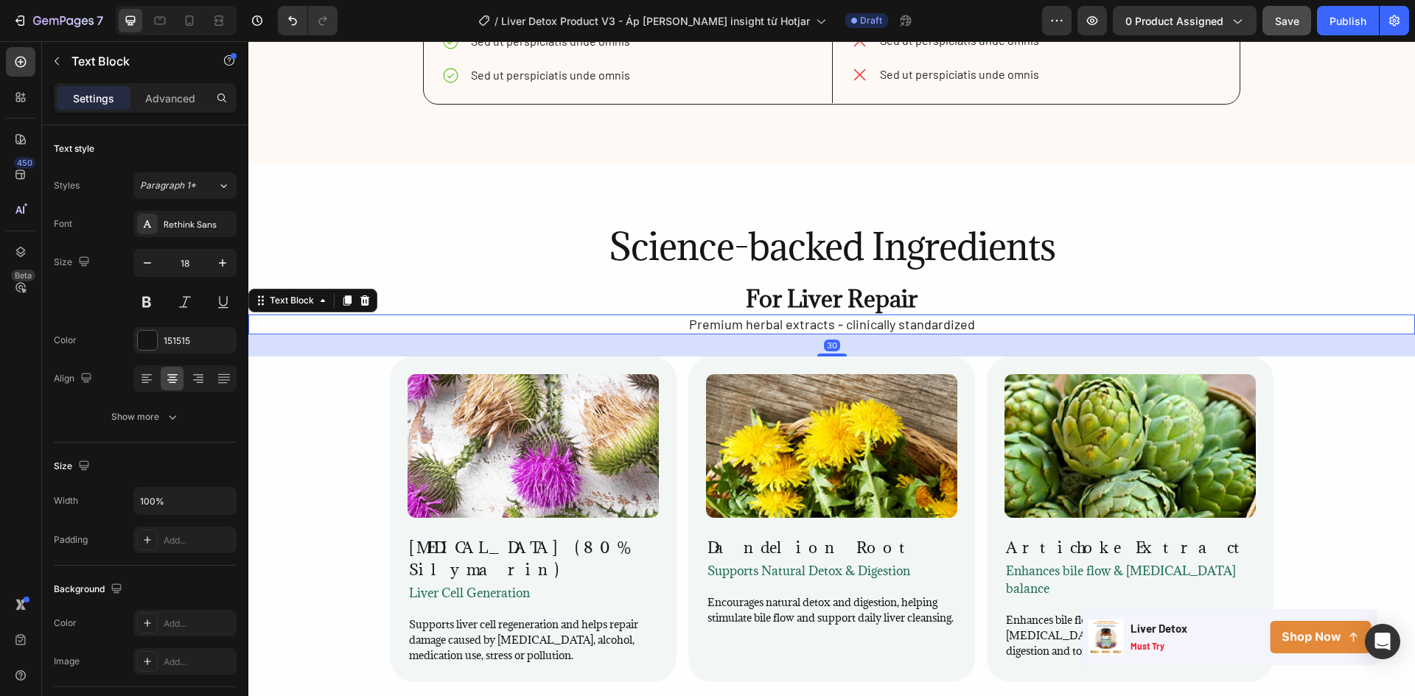
scroll to position [1818, 0]
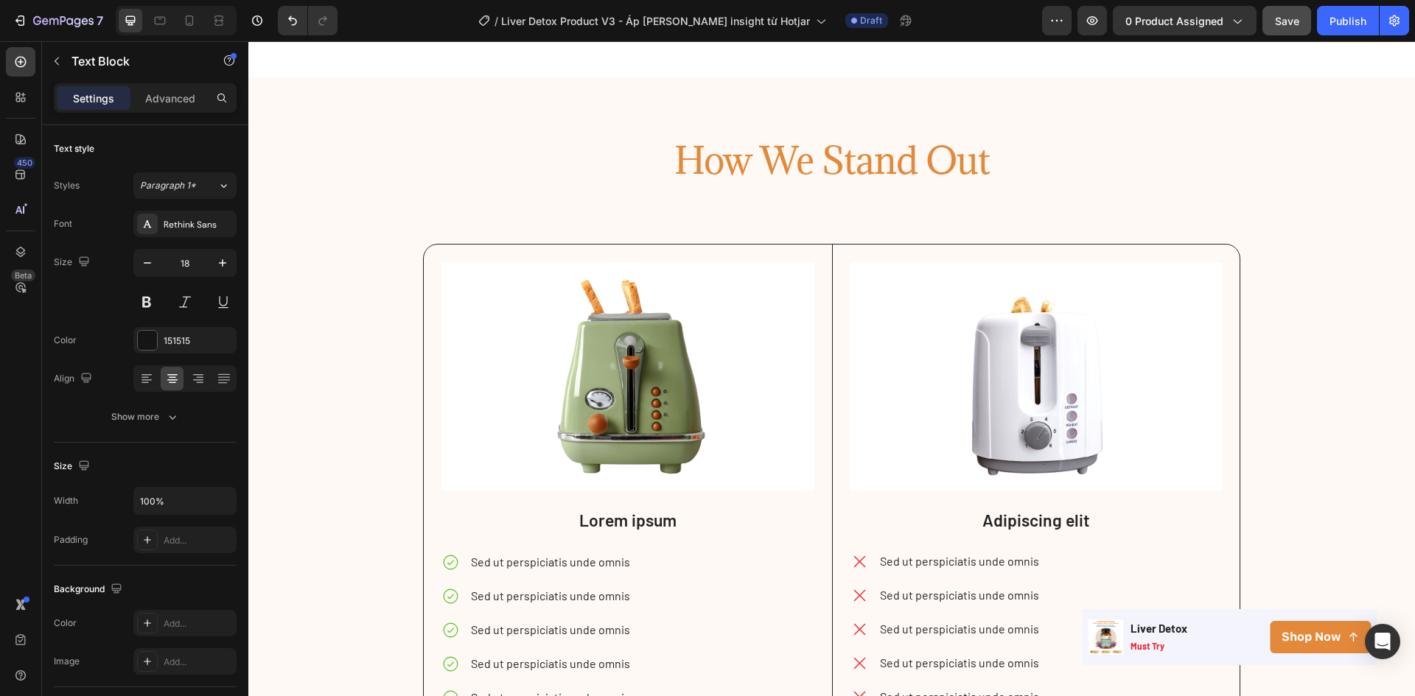
click at [842, 158] on h2 "How We Stand Out" at bounding box center [831, 160] width 1166 height 49
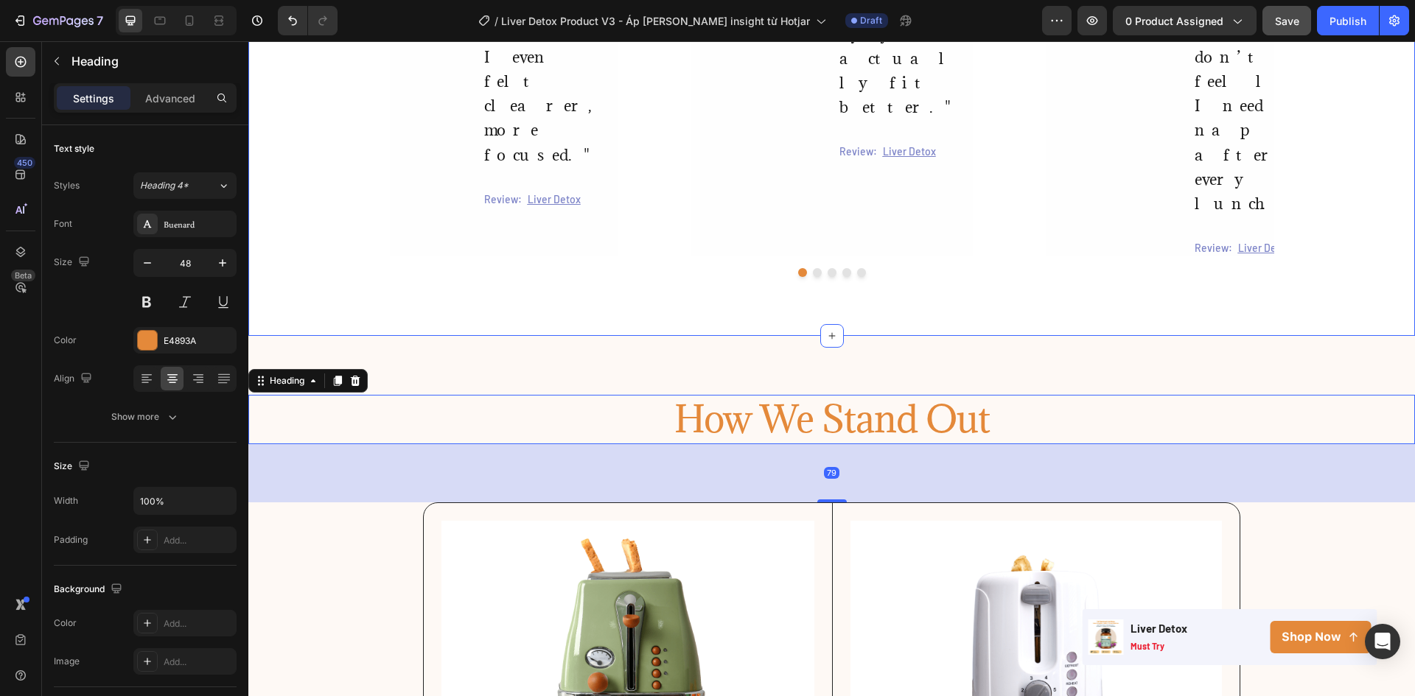
scroll to position [1704, 0]
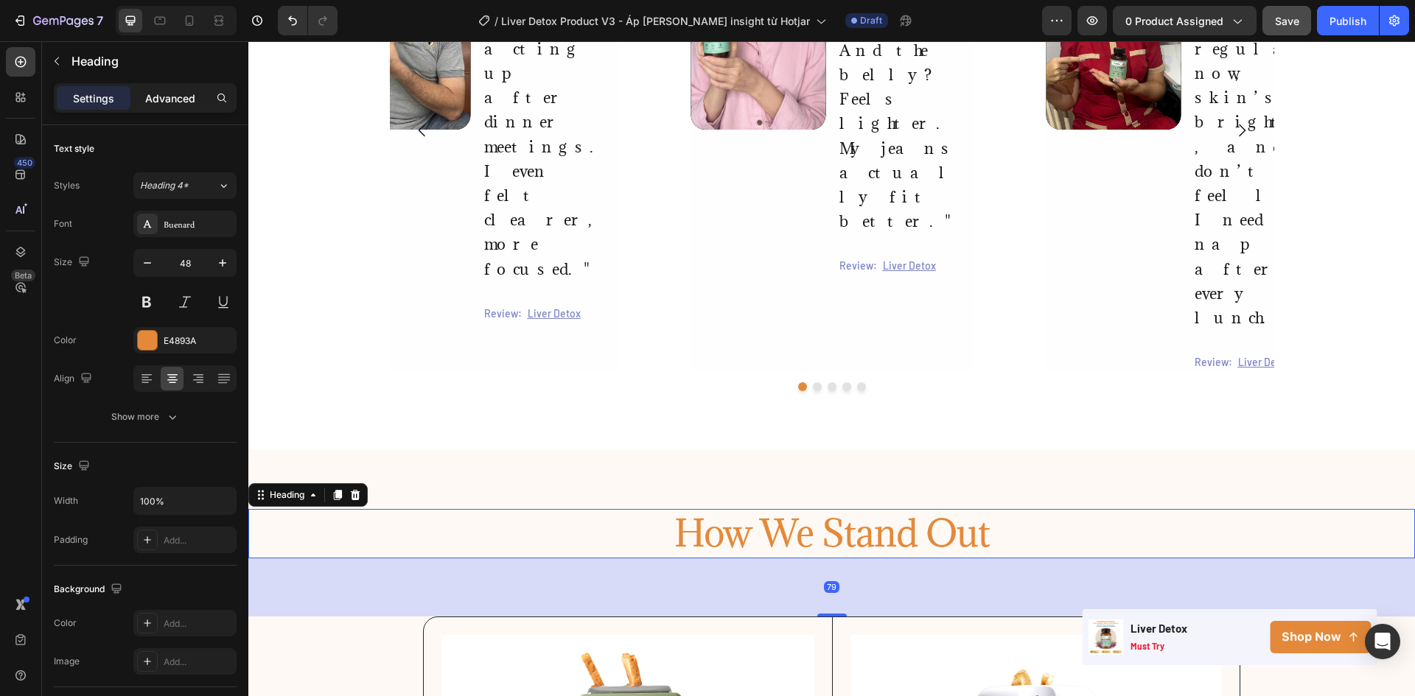
click at [158, 95] on p "Advanced" at bounding box center [170, 98] width 50 height 15
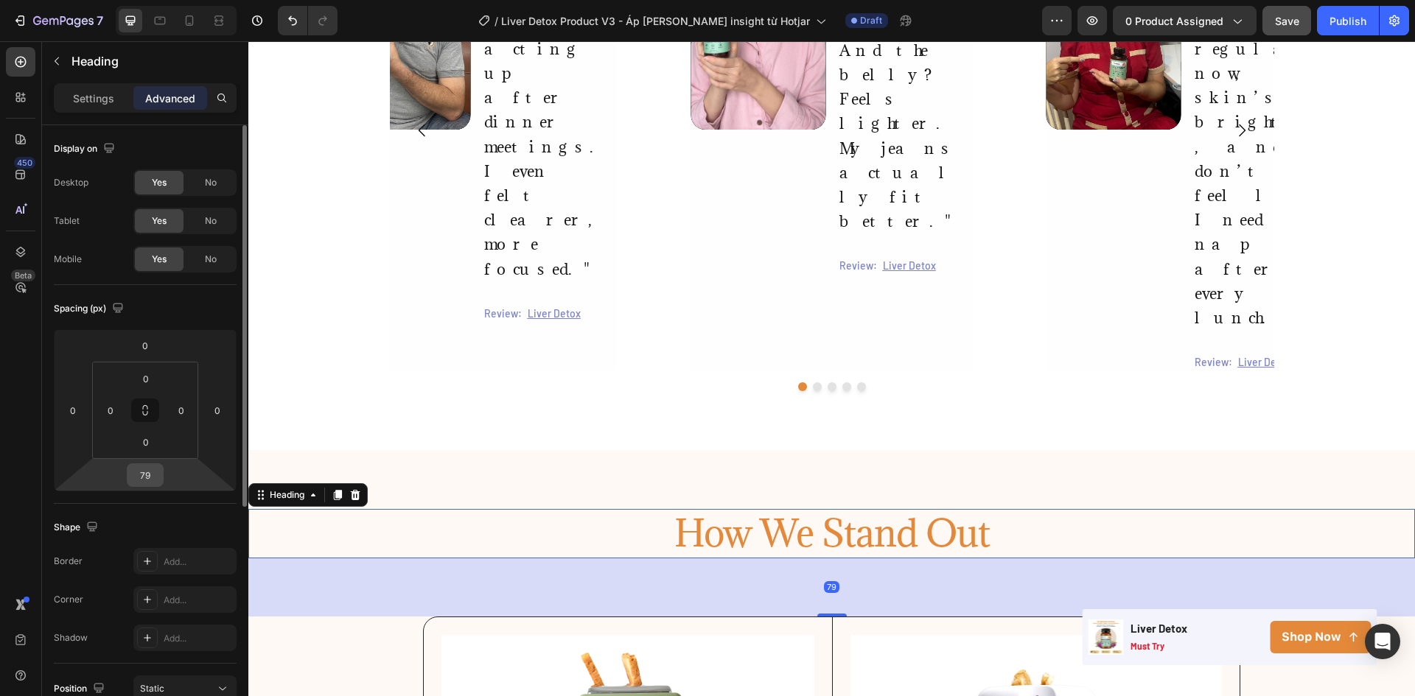
click at [147, 486] on div "79" at bounding box center [145, 475] width 37 height 24
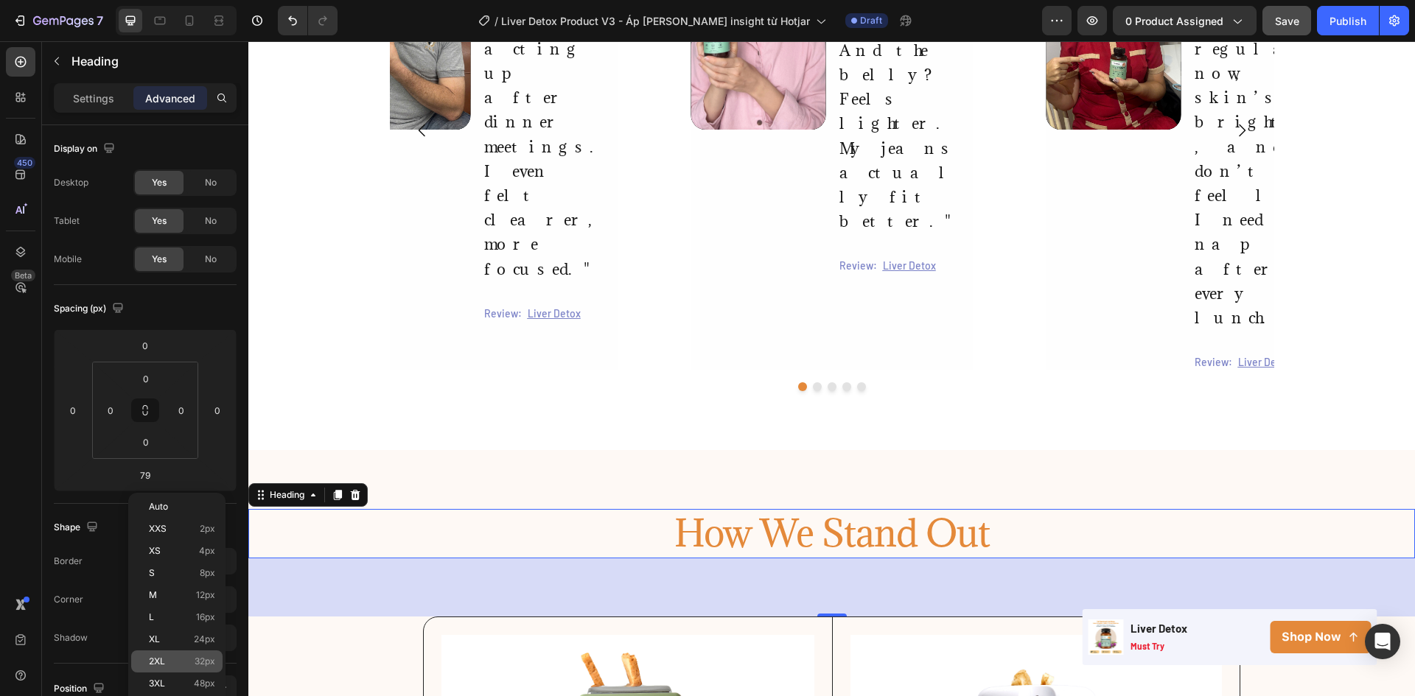
click at [199, 662] on span "32px" at bounding box center [205, 662] width 21 height 10
type input "32"
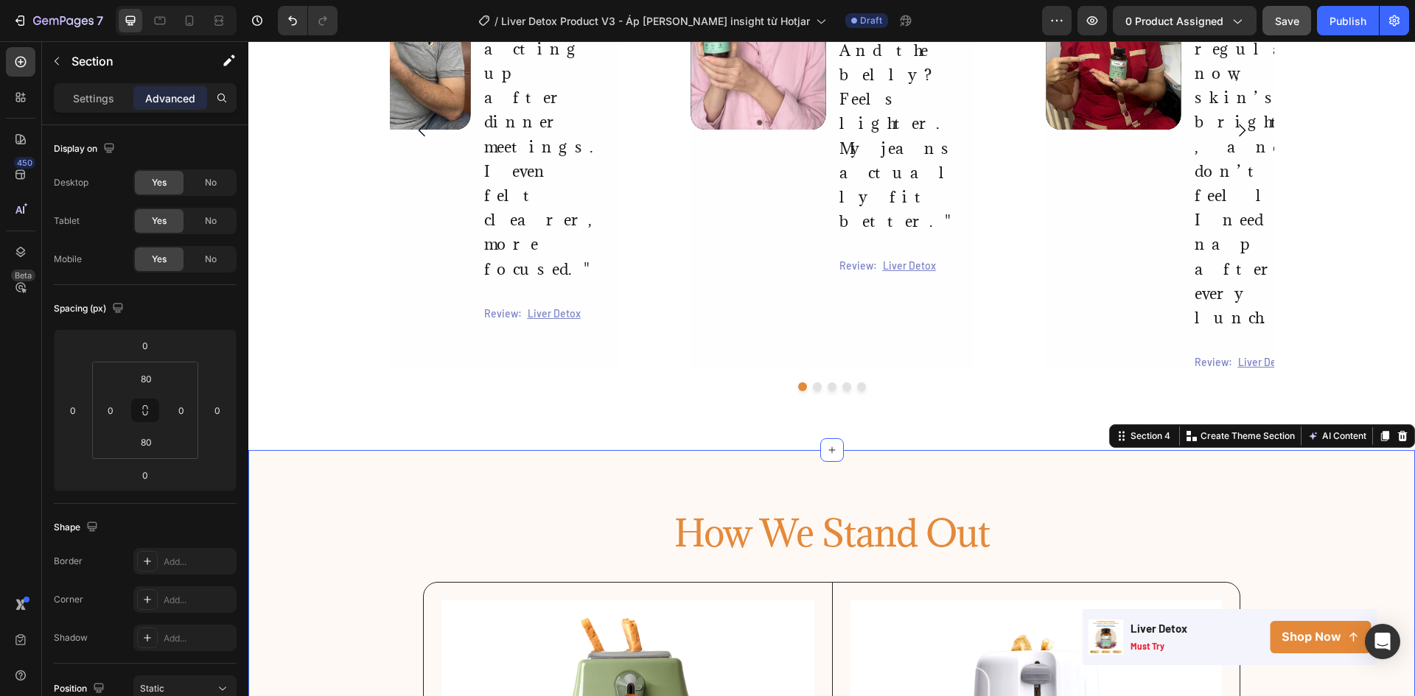
scroll to position [1851, 0]
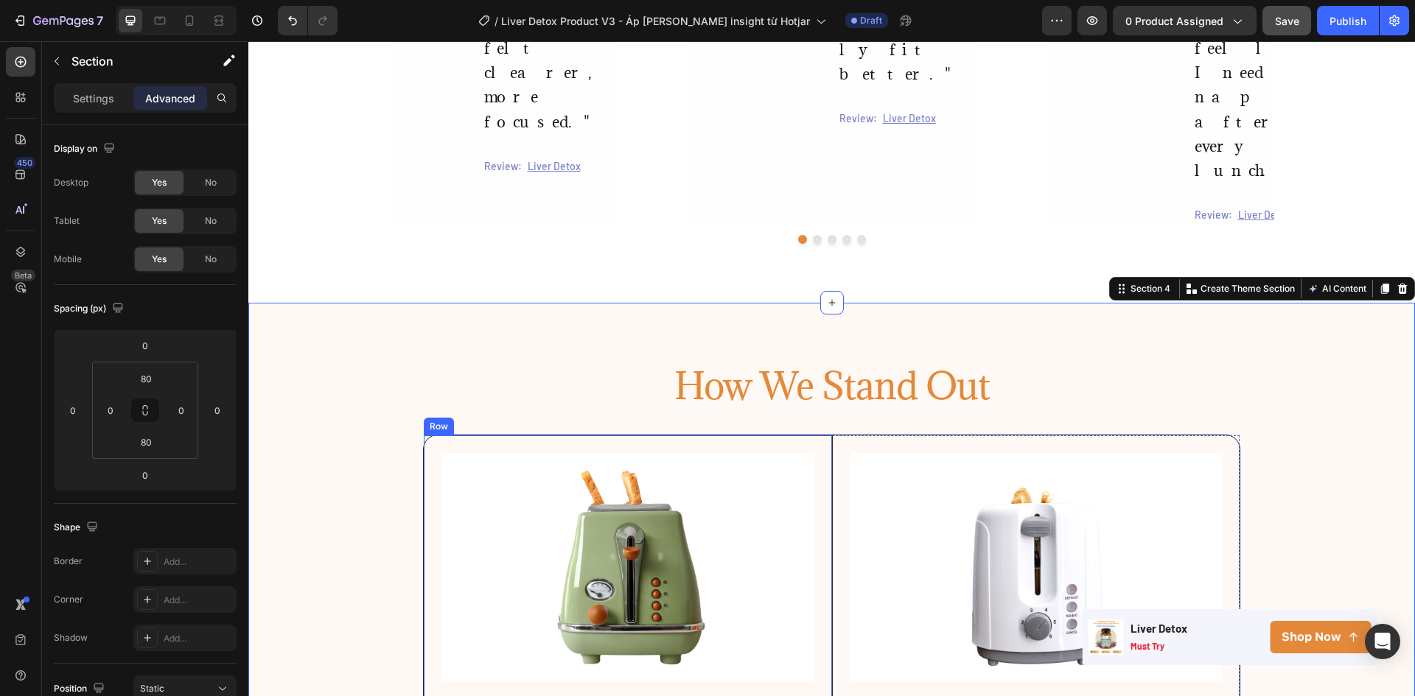
click at [820, 435] on div "Image Lorem ipsum Text Block Sed ut perspiciatis unde omnis Sed ut perspiciatis…" at bounding box center [627, 676] width 407 height 482
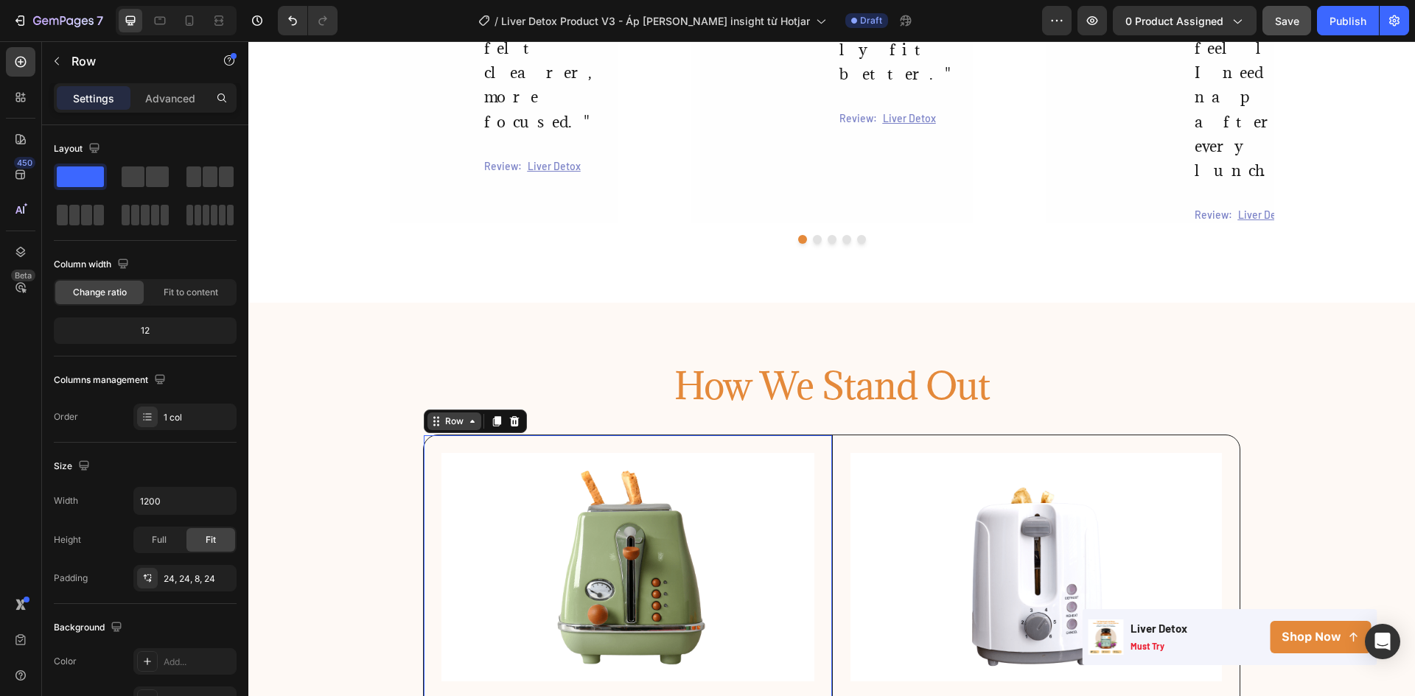
click at [456, 415] on div "Row" at bounding box center [454, 421] width 24 height 13
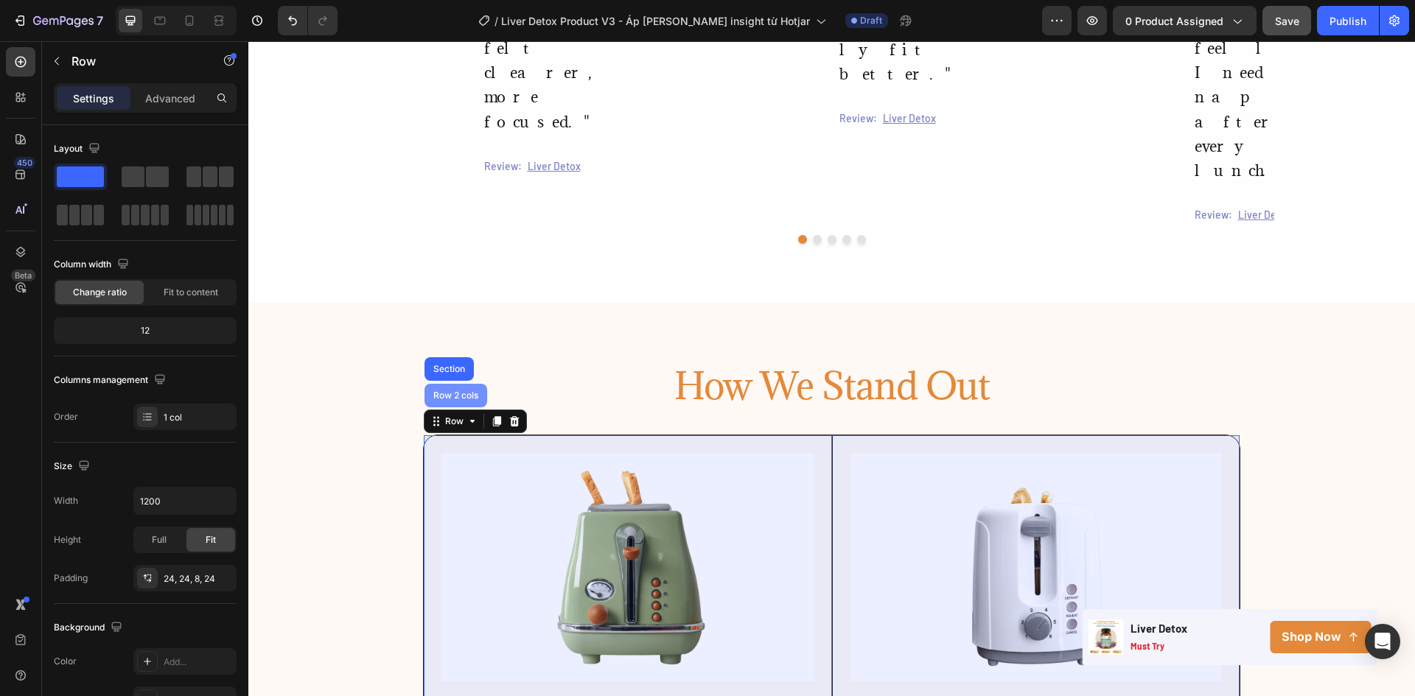
click at [453, 384] on div "Row 2 cols" at bounding box center [455, 396] width 63 height 24
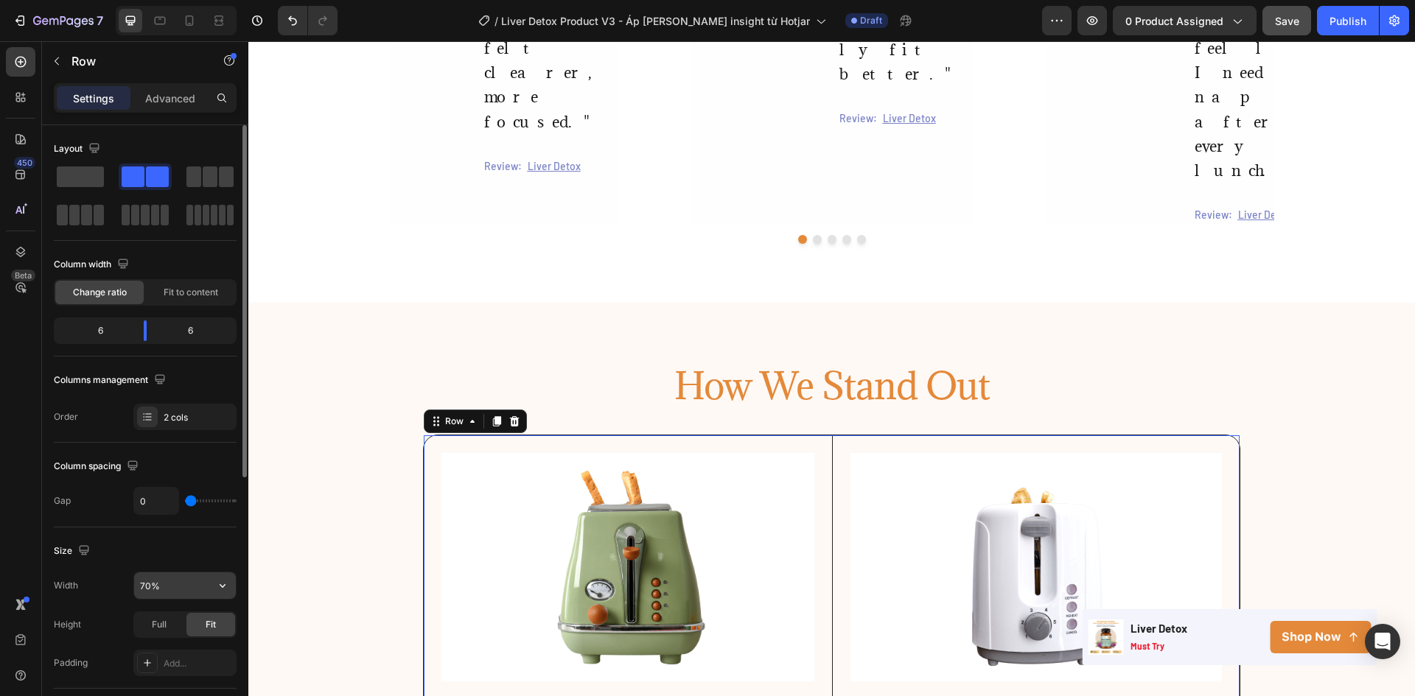
click at [138, 587] on input "70%" at bounding box center [185, 586] width 102 height 27
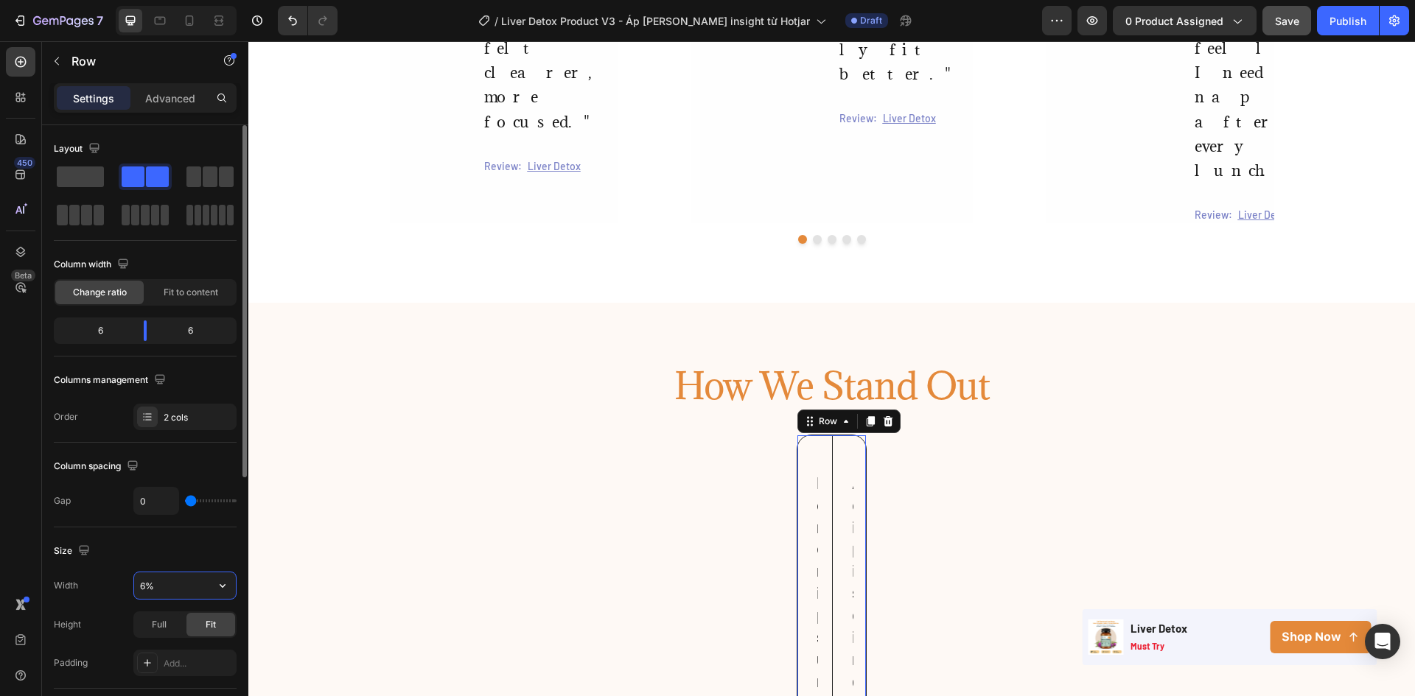
type input "60%"
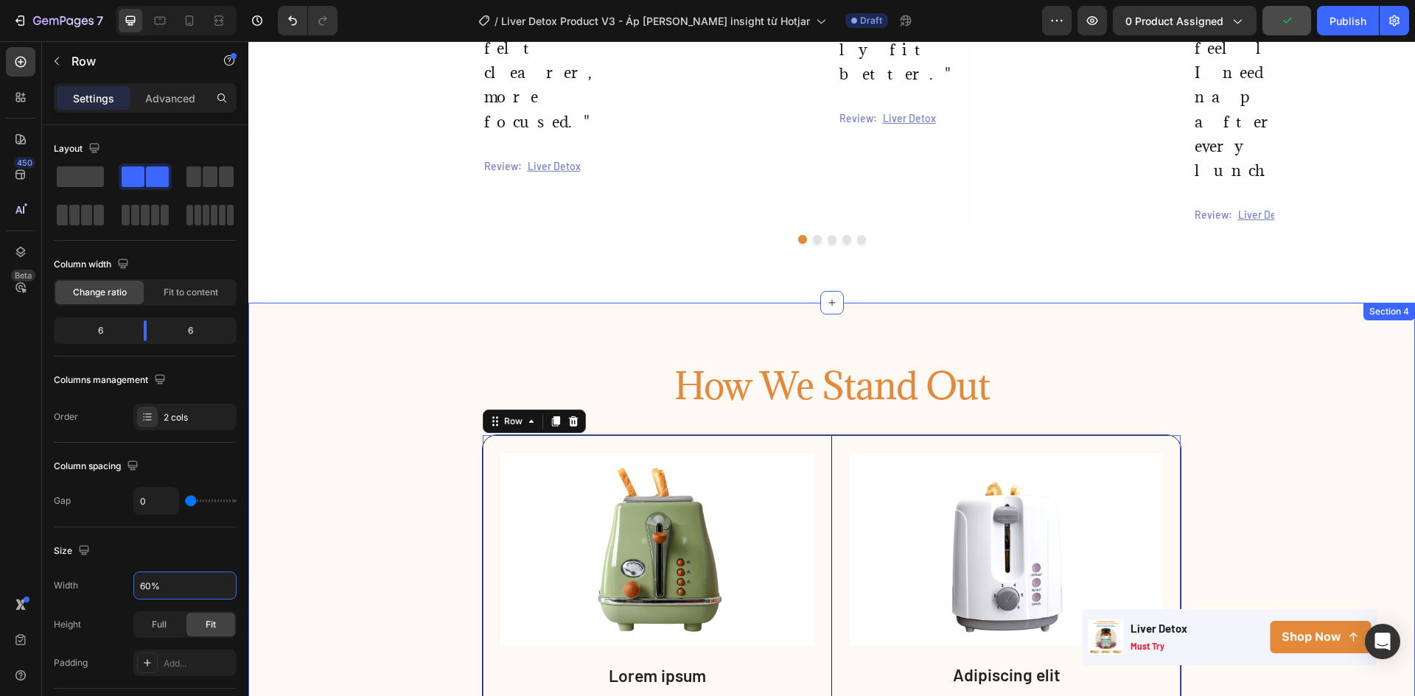
click at [365, 362] on div "How We Stand Out Heading Image Lorem ipsum Text Block Sed ut perspiciatis unde …" at bounding box center [831, 622] width 1166 height 520
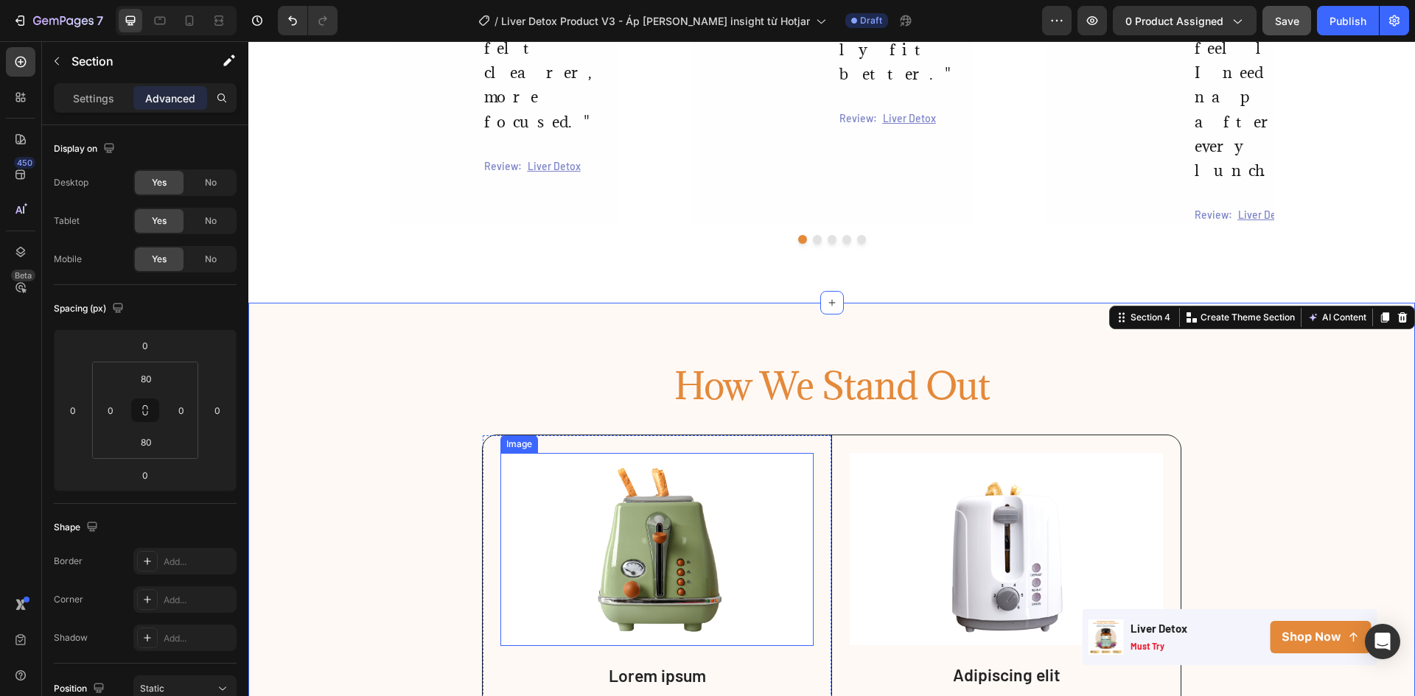
click at [645, 453] on img at bounding box center [657, 549] width 314 height 193
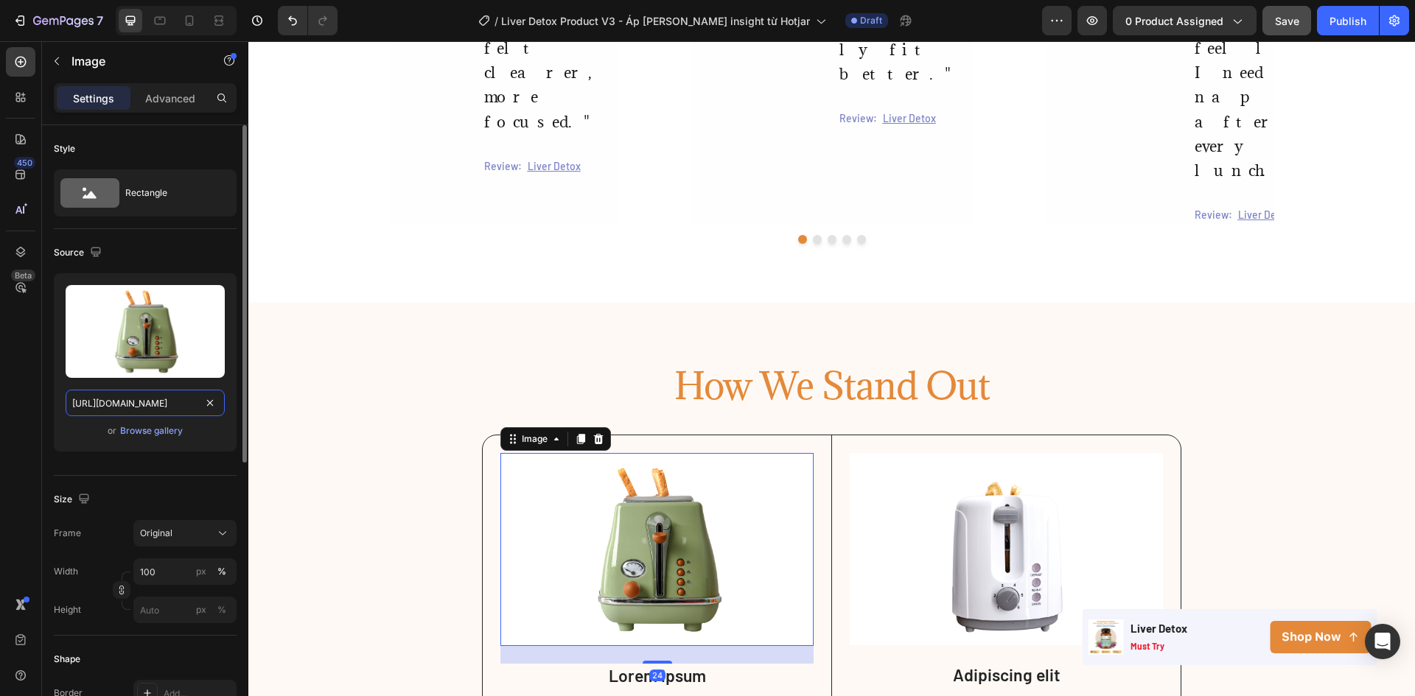
click at [151, 405] on input "https://cdn.shopify.com/s/files/1/2005/9307/files/gempages_432750572815254551-2…" at bounding box center [145, 403] width 159 height 27
paste input "0603/0458/8867/files/gempages_559597870093697833-a69b570c-5881-432e-8119-a3fad6…"
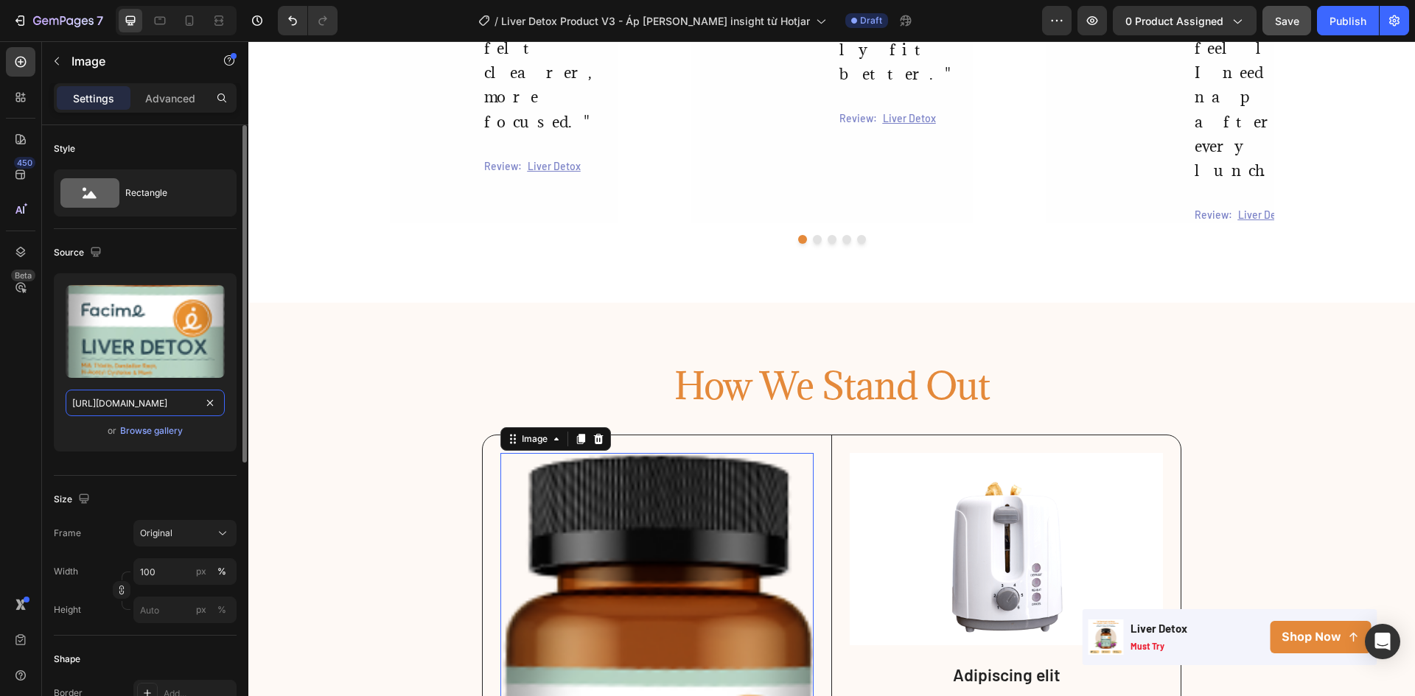
scroll to position [0, 455]
type input "https://cdn.shopify.com/s/files/1/0603/0458/8867/files/gempages_559597870093697…"
click at [161, 572] on input "100" at bounding box center [184, 572] width 103 height 27
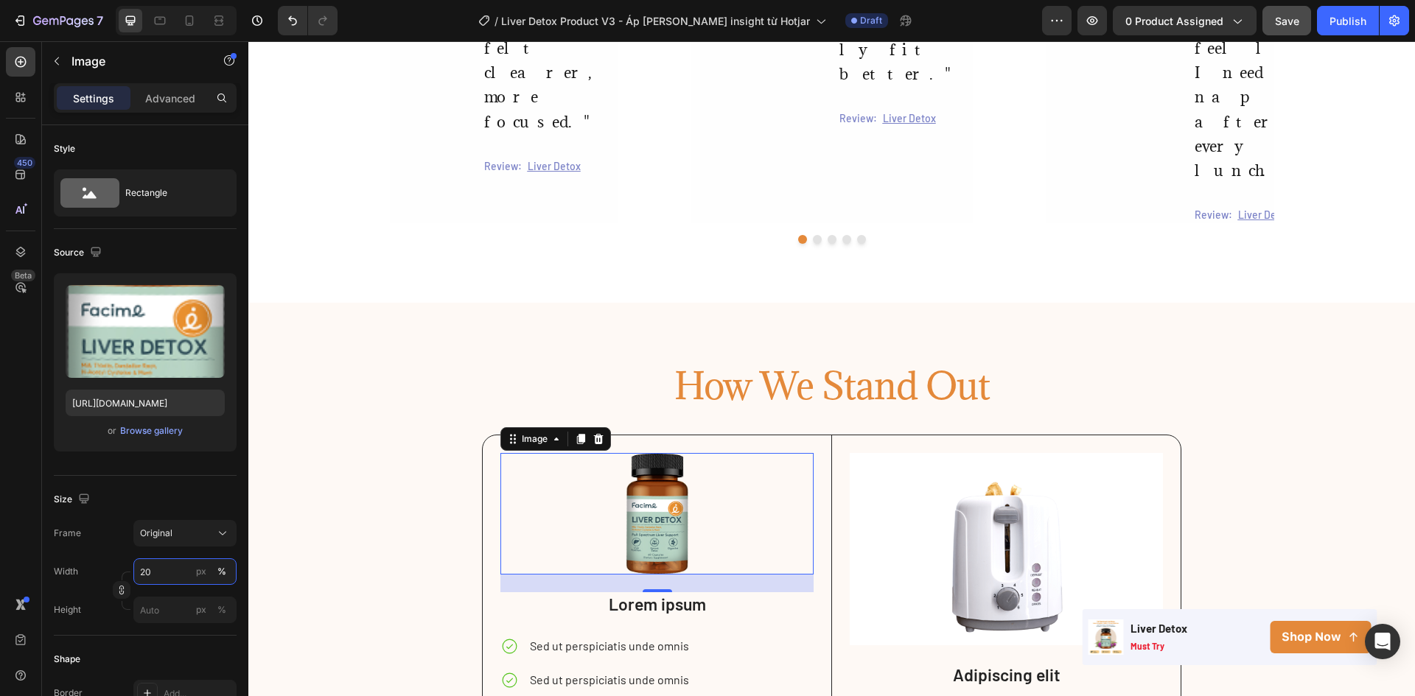
type input "20"
click at [944, 453] on img at bounding box center [1006, 549] width 313 height 192
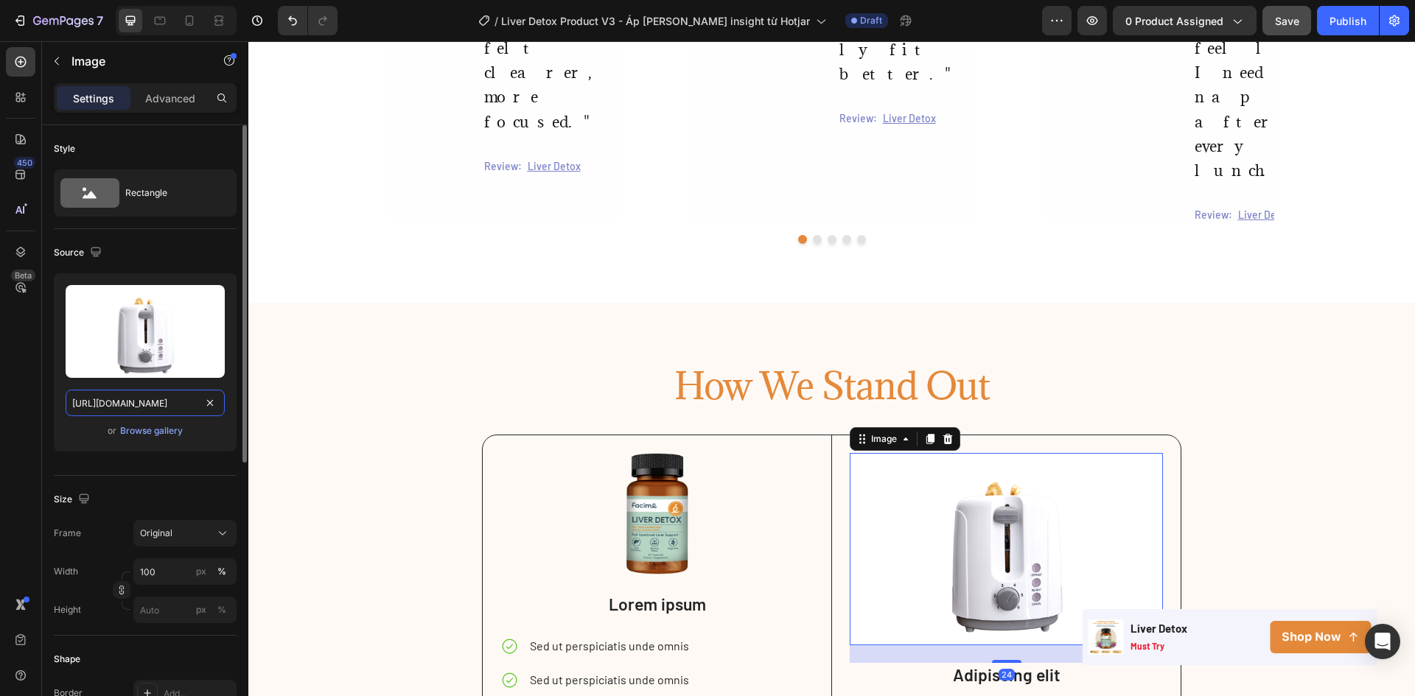
click at [136, 400] on input "https://cdn.shopify.com/s/files/1/2005/9307/files/gempages_432750572815254551-4…" at bounding box center [145, 403] width 159 height 27
paste input "0603/0458/8867/files/gempages_559597870093697833-d48bca5e-35e8-4fd9-acf9-8c4c9f…"
type input "https://cdn.shopify.com/s/files/1/0603/0458/8867/files/gempages_559597870093697…"
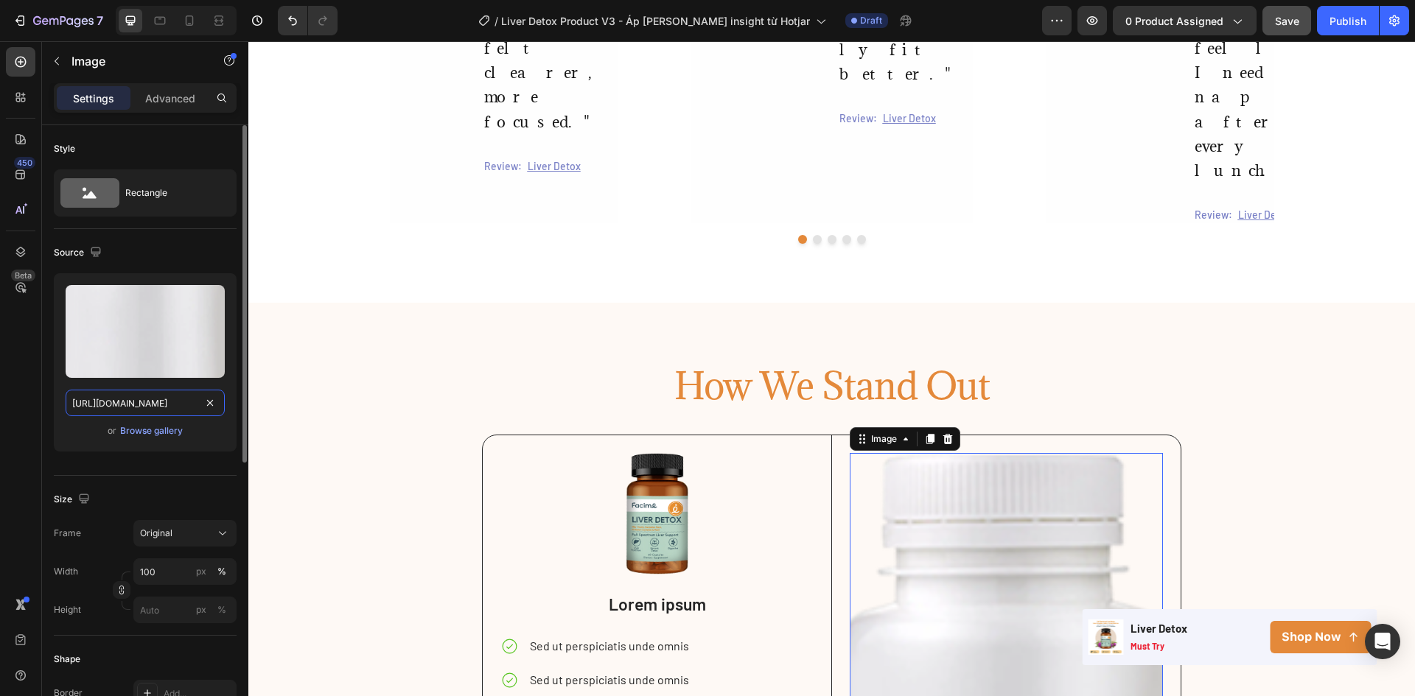
scroll to position [0, 456]
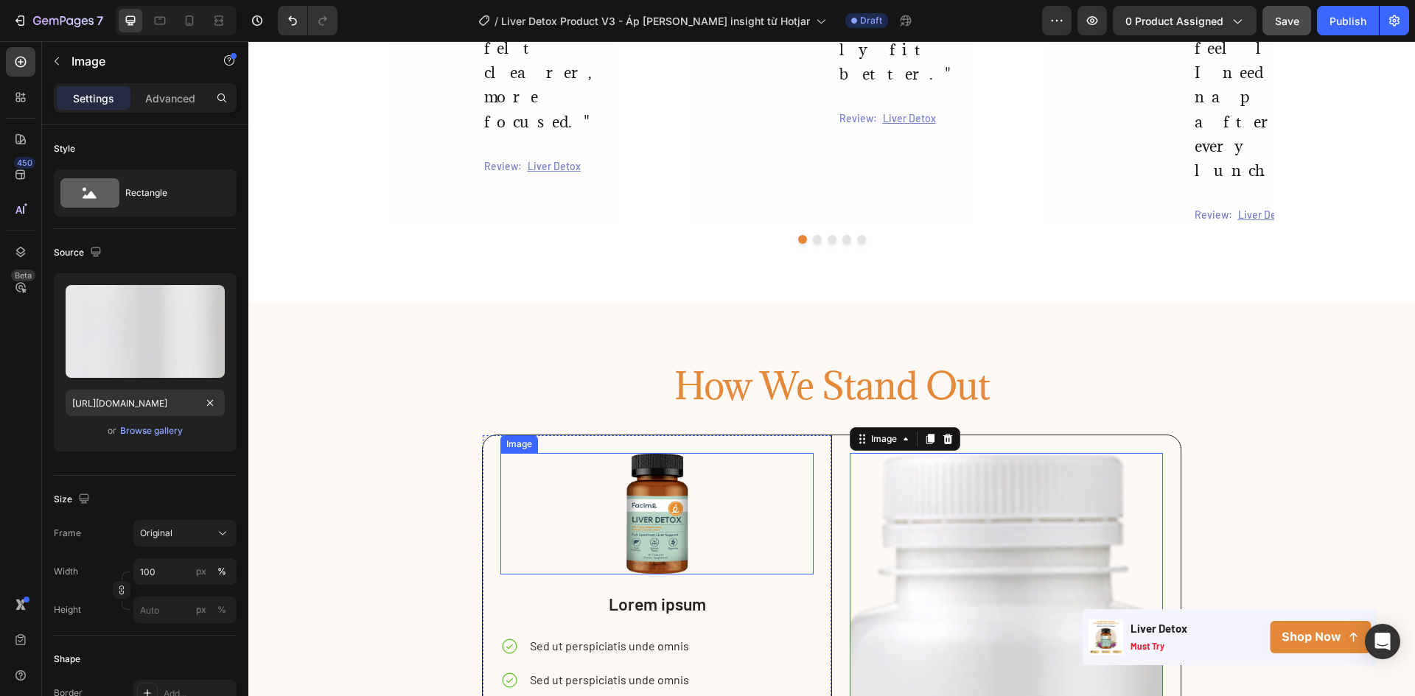
click at [662, 453] on img at bounding box center [657, 514] width 63 height 122
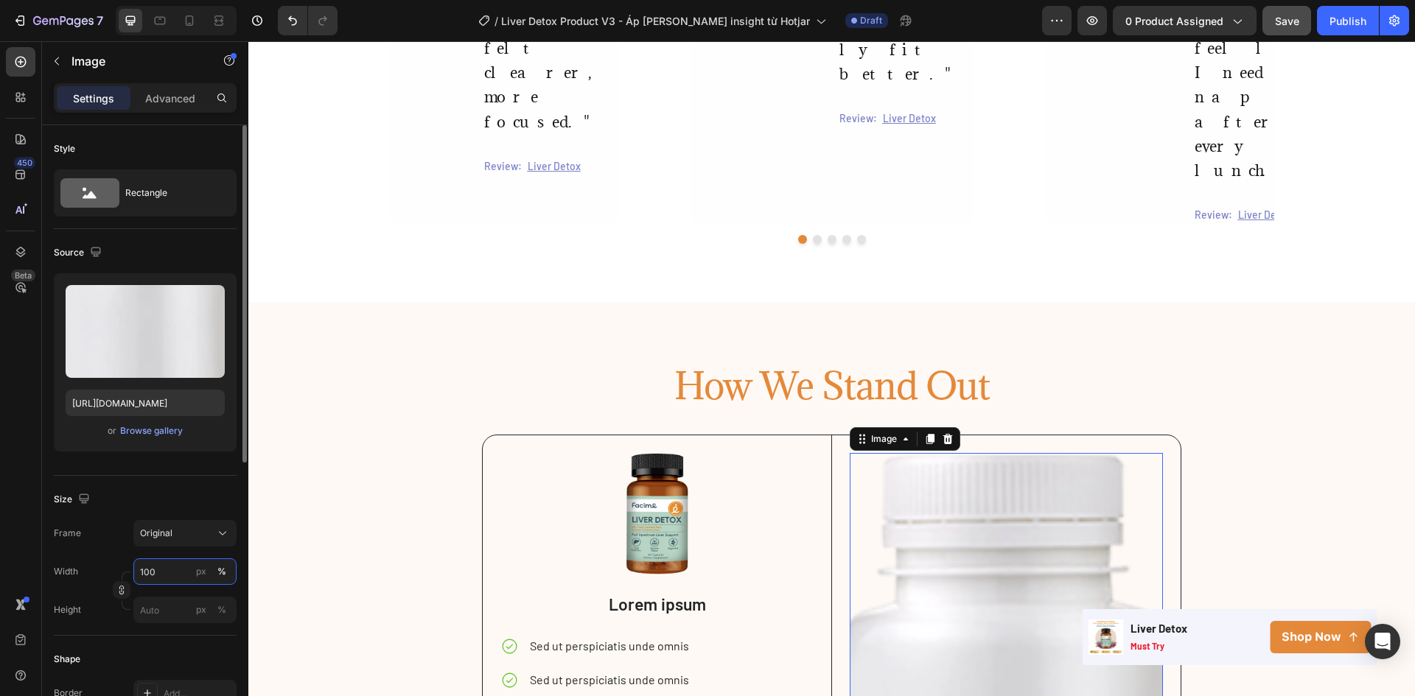
click at [155, 573] on input "100" at bounding box center [184, 572] width 103 height 27
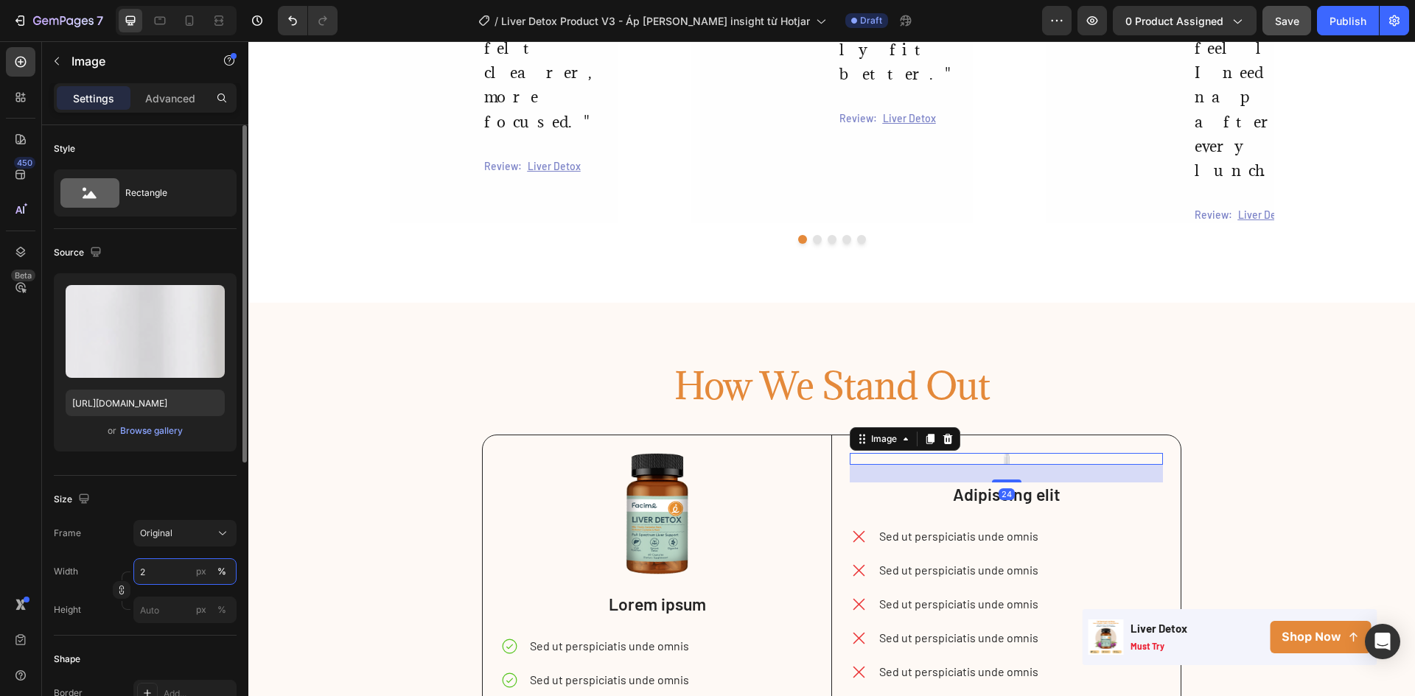
type input "20"
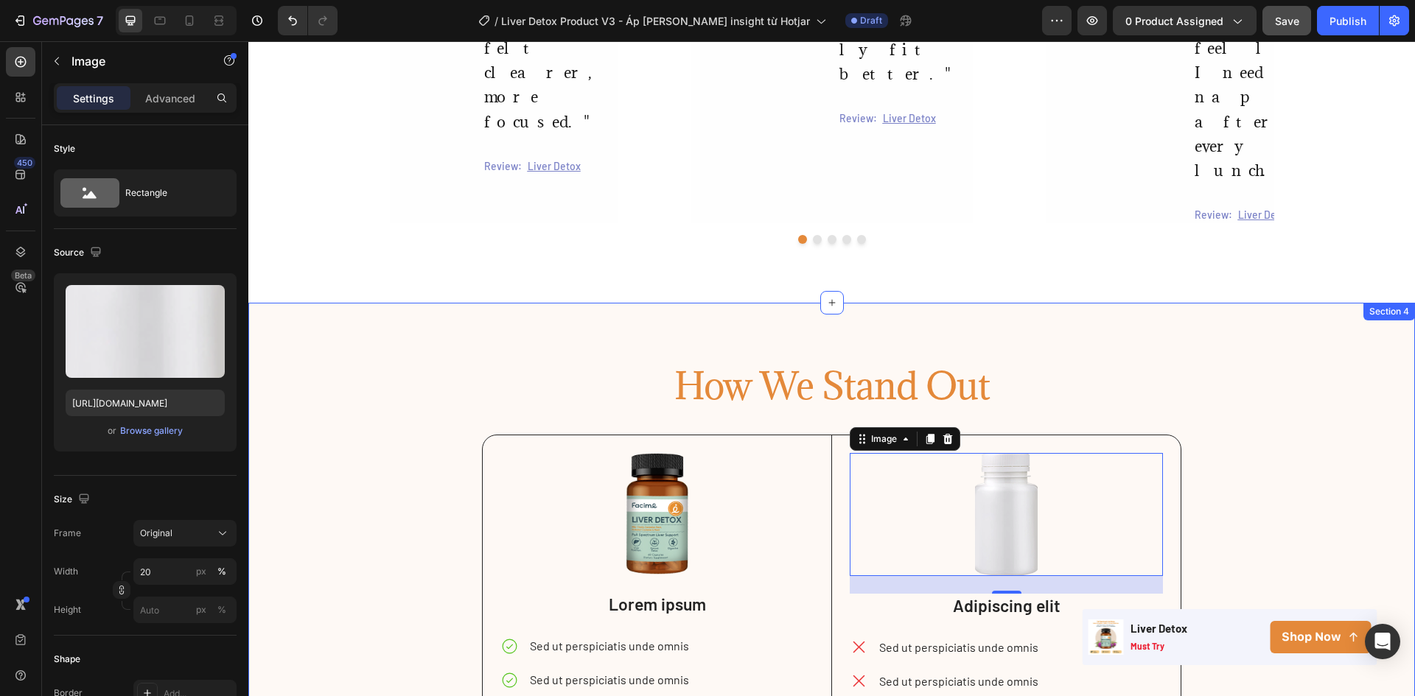
click at [1276, 362] on div "How We Stand Out Heading Image Lorem ipsum Text Block Sed ut perspiciatis unde …" at bounding box center [831, 587] width 1166 height 450
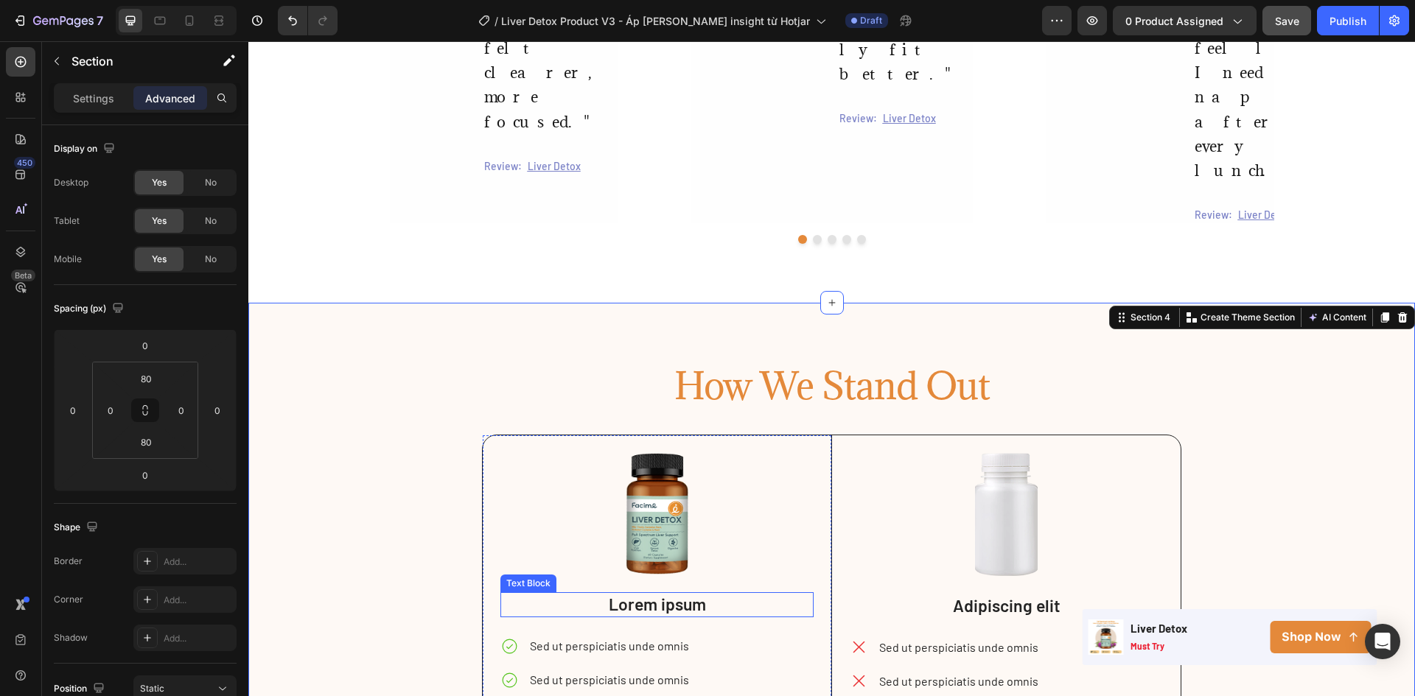
click at [637, 594] on p "Lorem ipsum" at bounding box center [657, 605] width 311 height 22
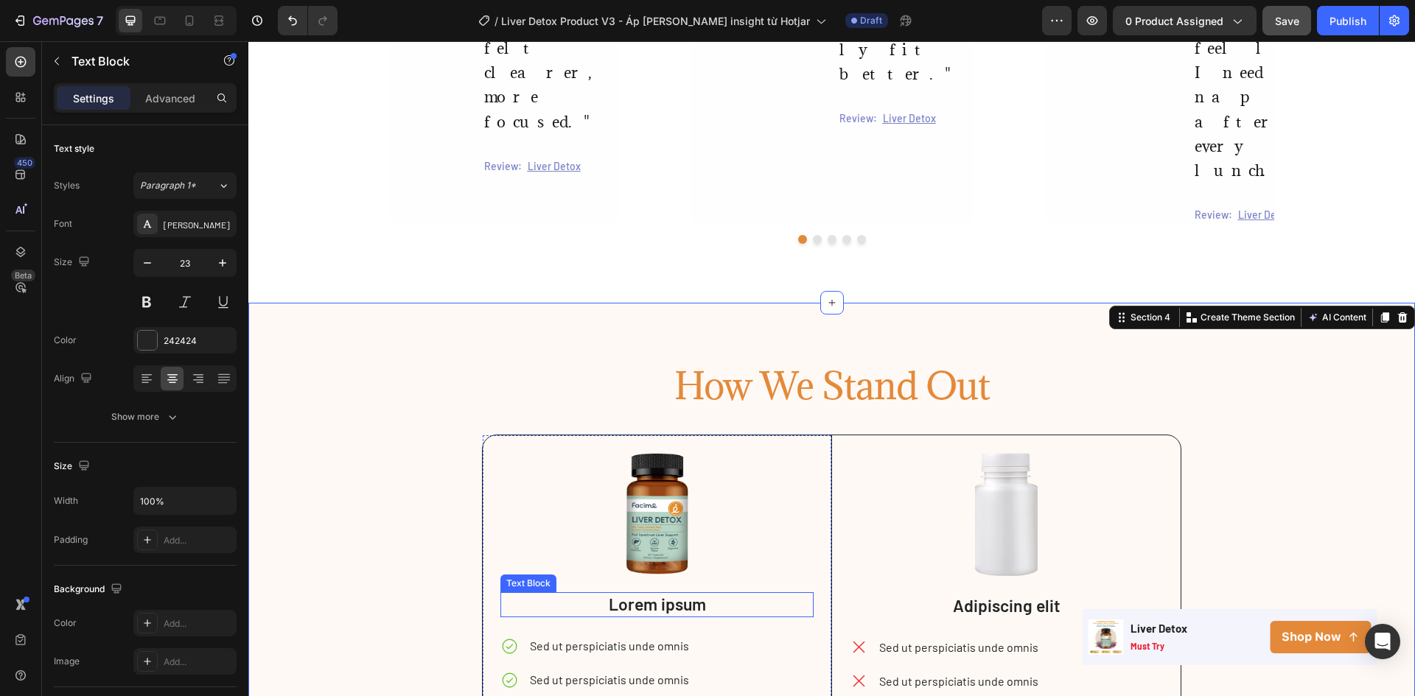
click at [637, 594] on p "Lorem ipsum" at bounding box center [657, 605] width 311 height 22
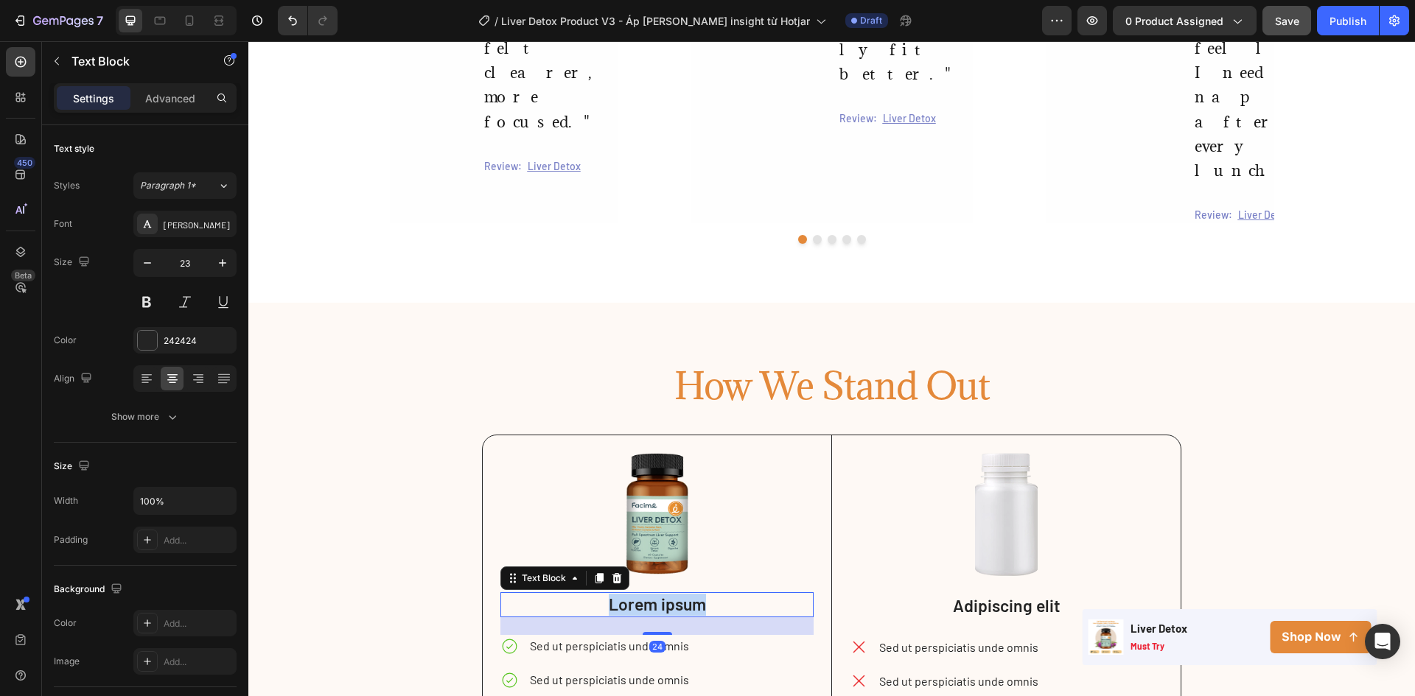
click at [637, 594] on p "Lorem ipsum" at bounding box center [657, 605] width 311 height 22
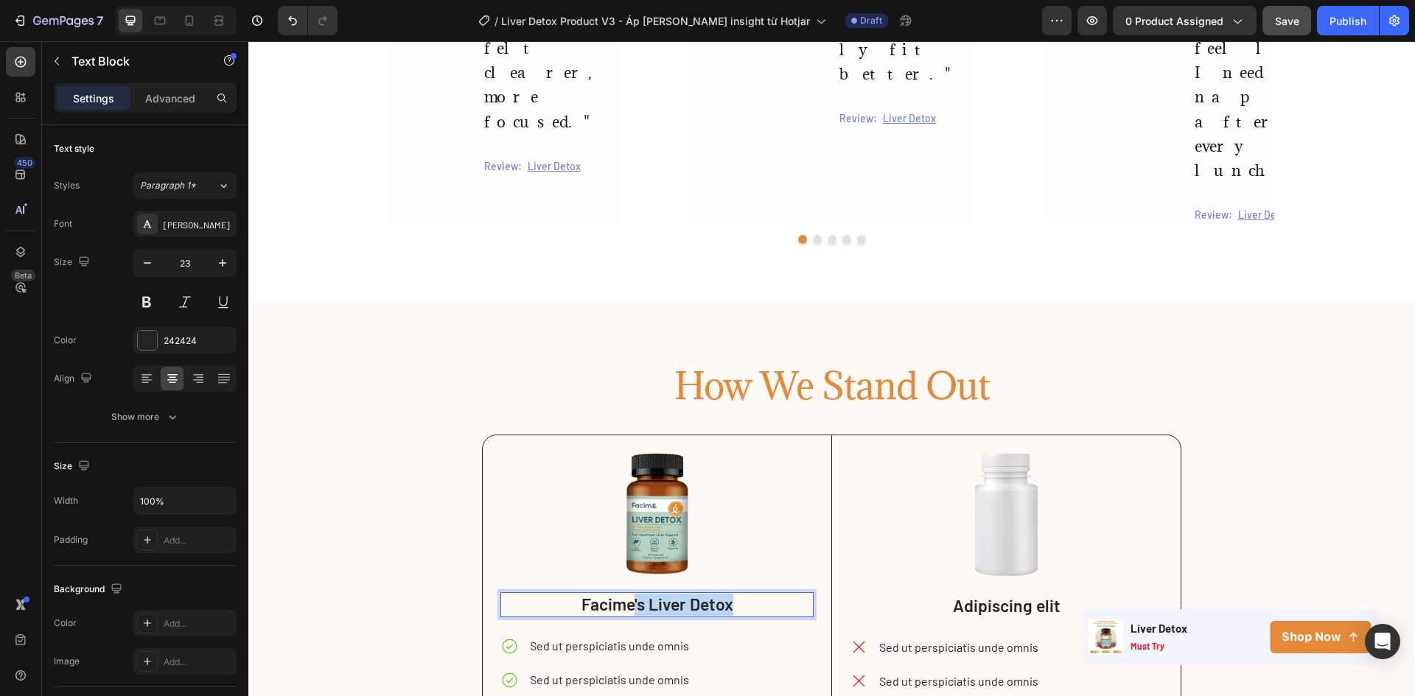
drag, startPoint x: 631, startPoint y: 346, endPoint x: 815, endPoint y: 346, distance: 184.2
click at [815, 435] on div "Image Facime's Liver Detox Text Block 24 Sed ut perspiciatis unde omnis Sed ut …" at bounding box center [657, 623] width 349 height 376
click at [989, 595] on p "Adipiscing elit" at bounding box center [1006, 606] width 310 height 22
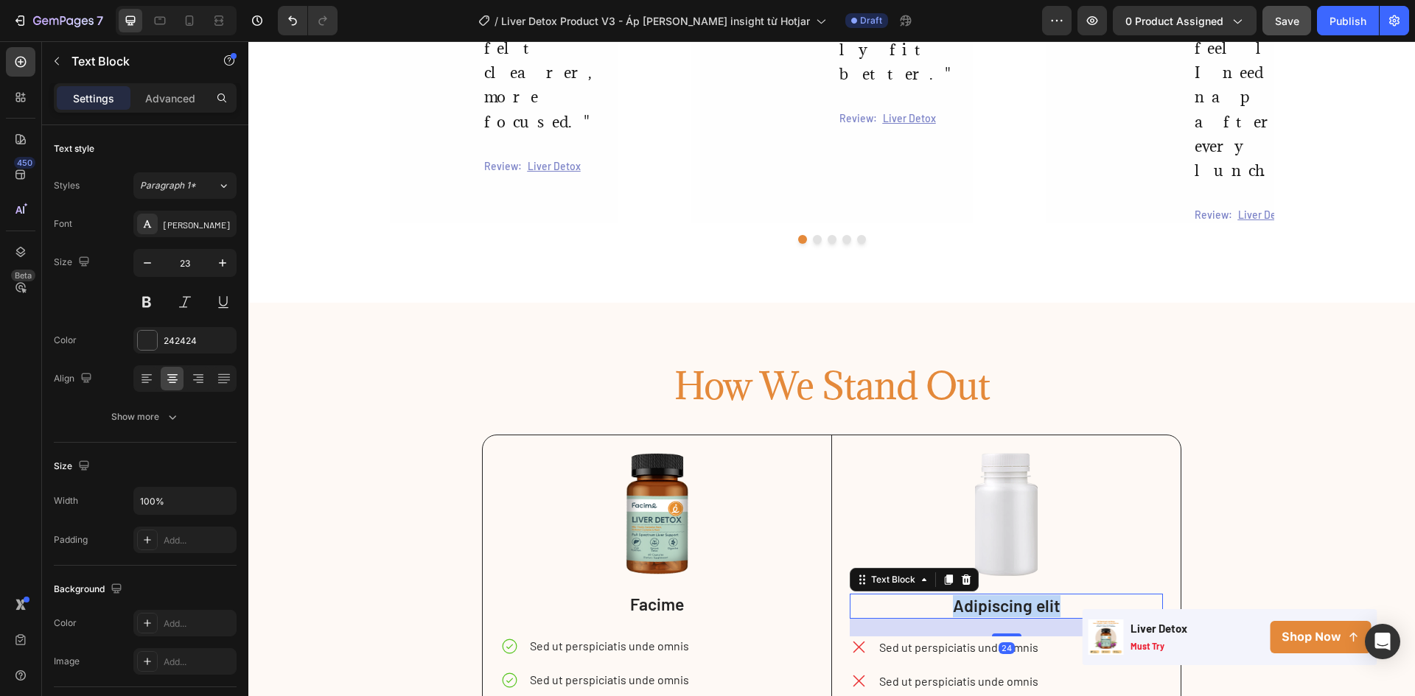
click at [989, 595] on p "Adipiscing elit" at bounding box center [1006, 606] width 310 height 22
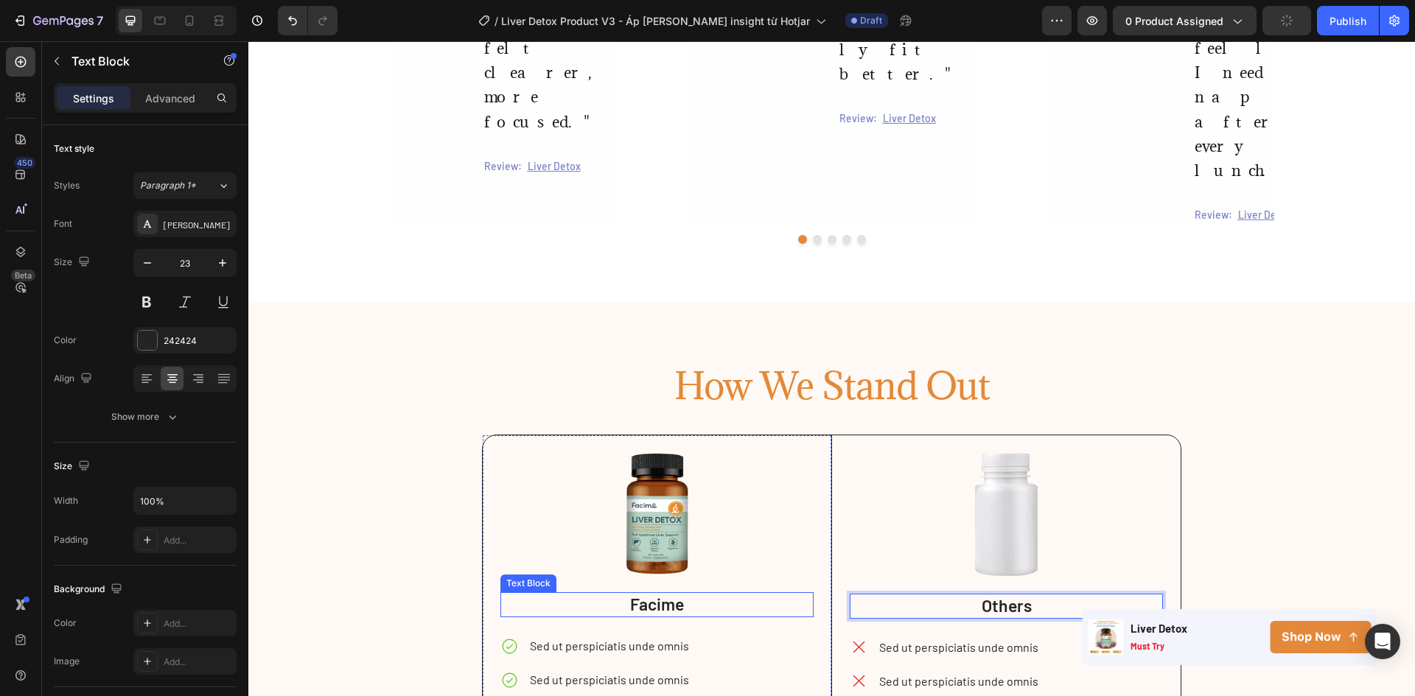
click at [710, 594] on p "Facime" at bounding box center [657, 605] width 311 height 22
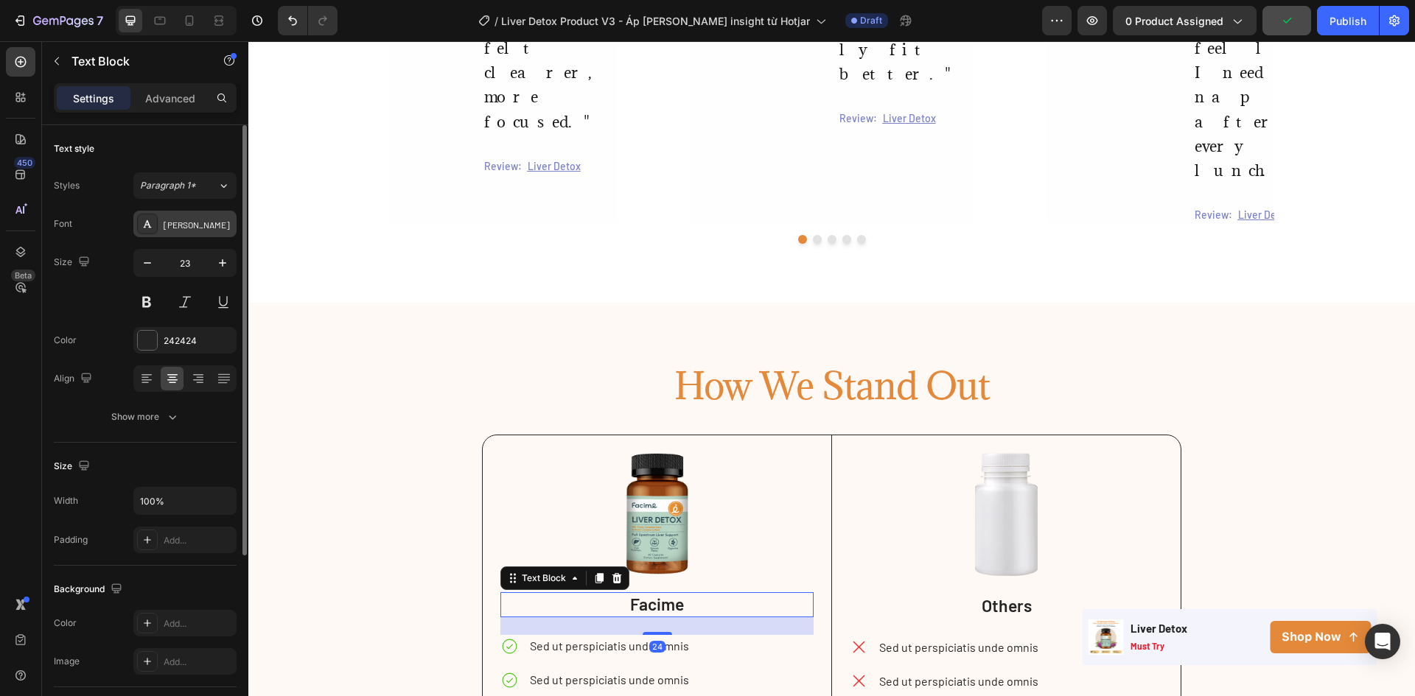
click at [195, 220] on div "Barlow" at bounding box center [198, 224] width 69 height 13
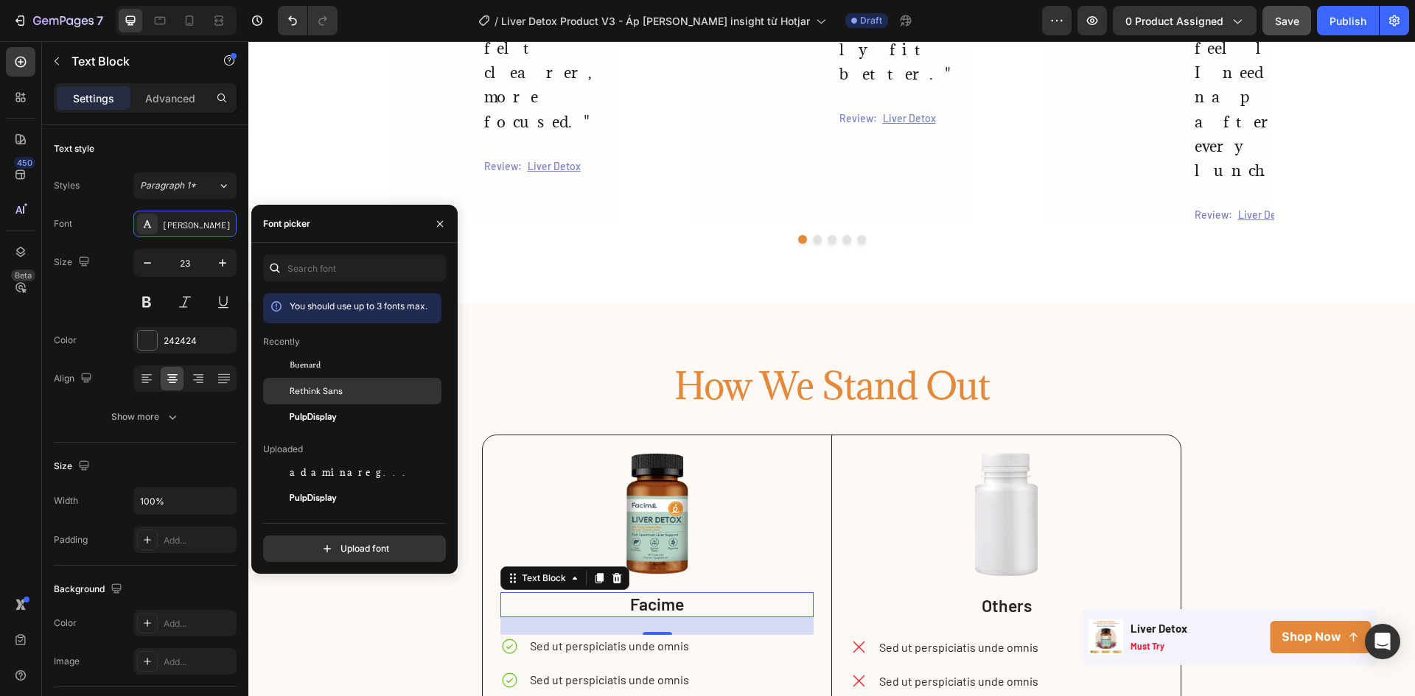
click at [315, 392] on span "Rethink Sans" at bounding box center [316, 391] width 53 height 13
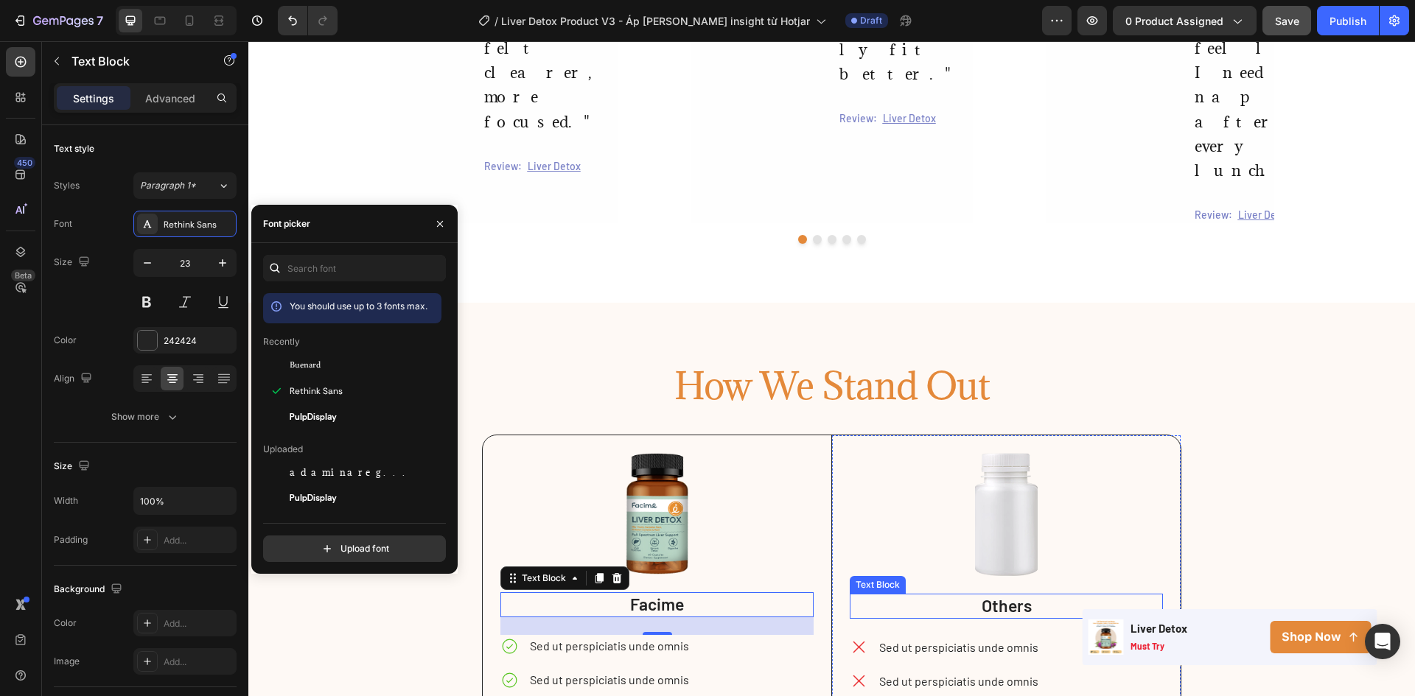
click at [990, 595] on p "Others" at bounding box center [1006, 606] width 310 height 22
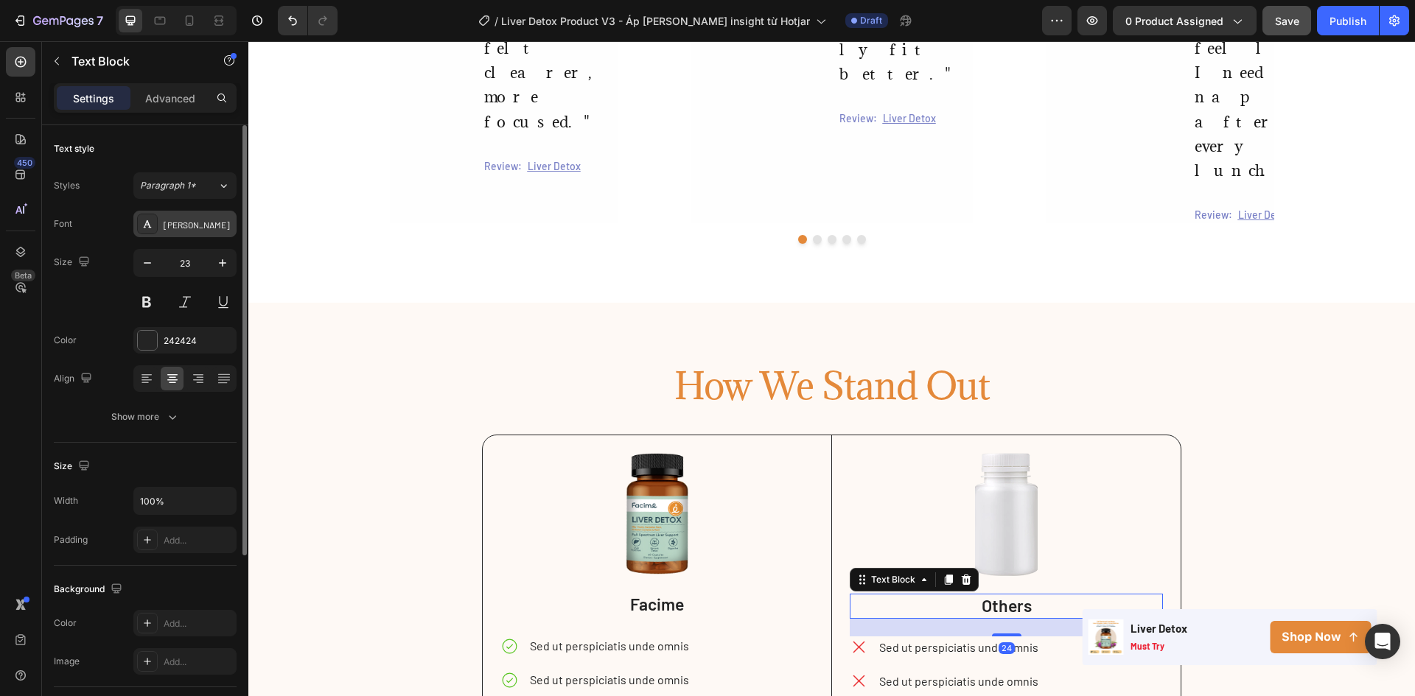
click at [175, 228] on div "Barlow" at bounding box center [198, 224] width 69 height 13
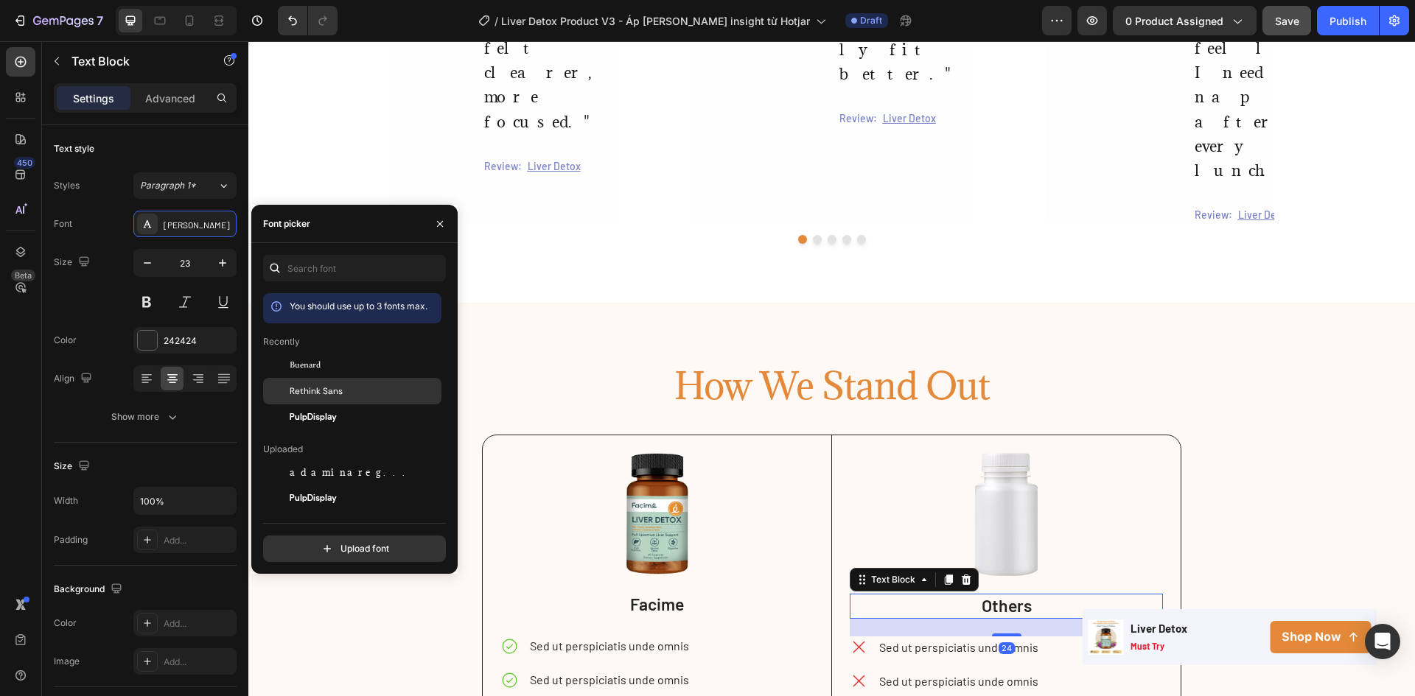
click at [304, 393] on span "Rethink Sans" at bounding box center [316, 391] width 53 height 13
click at [629, 637] on p "Sed ut perspiciatis unde omnis" at bounding box center [609, 646] width 159 height 18
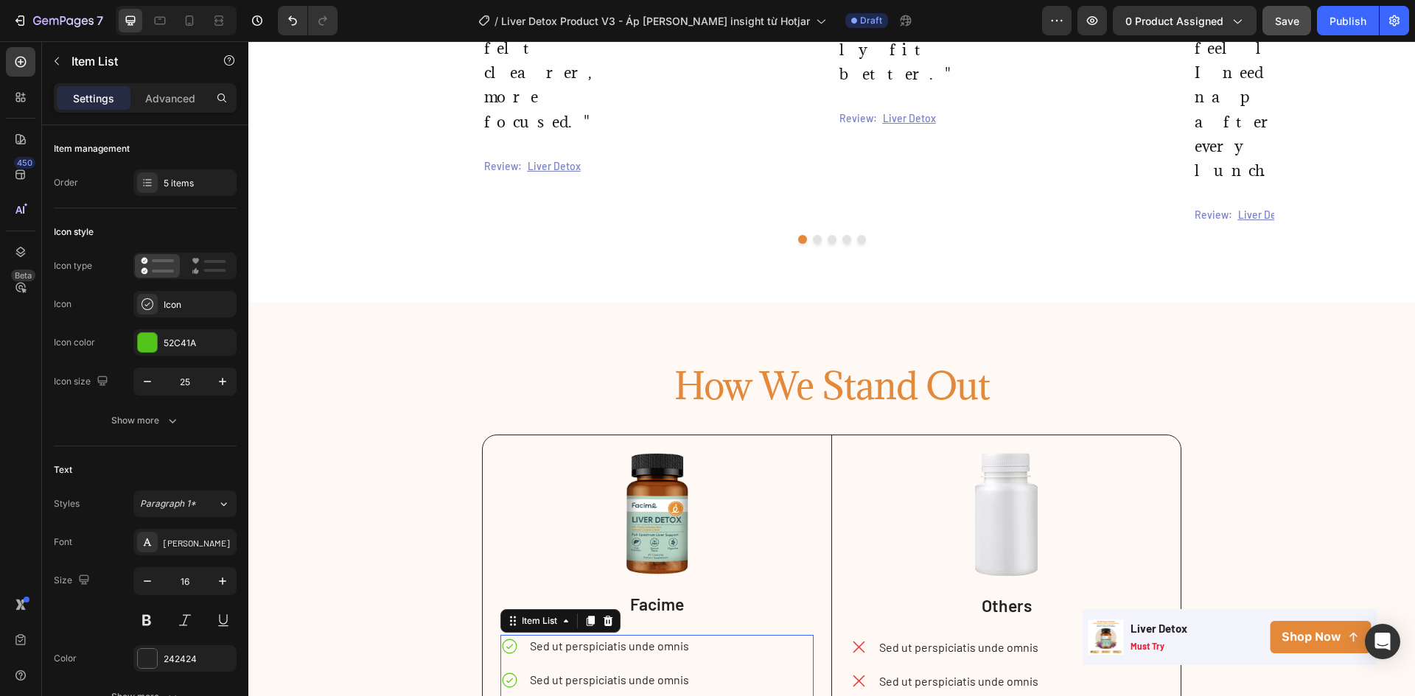
click at [117, 420] on div "Show more" at bounding box center [145, 420] width 69 height 15
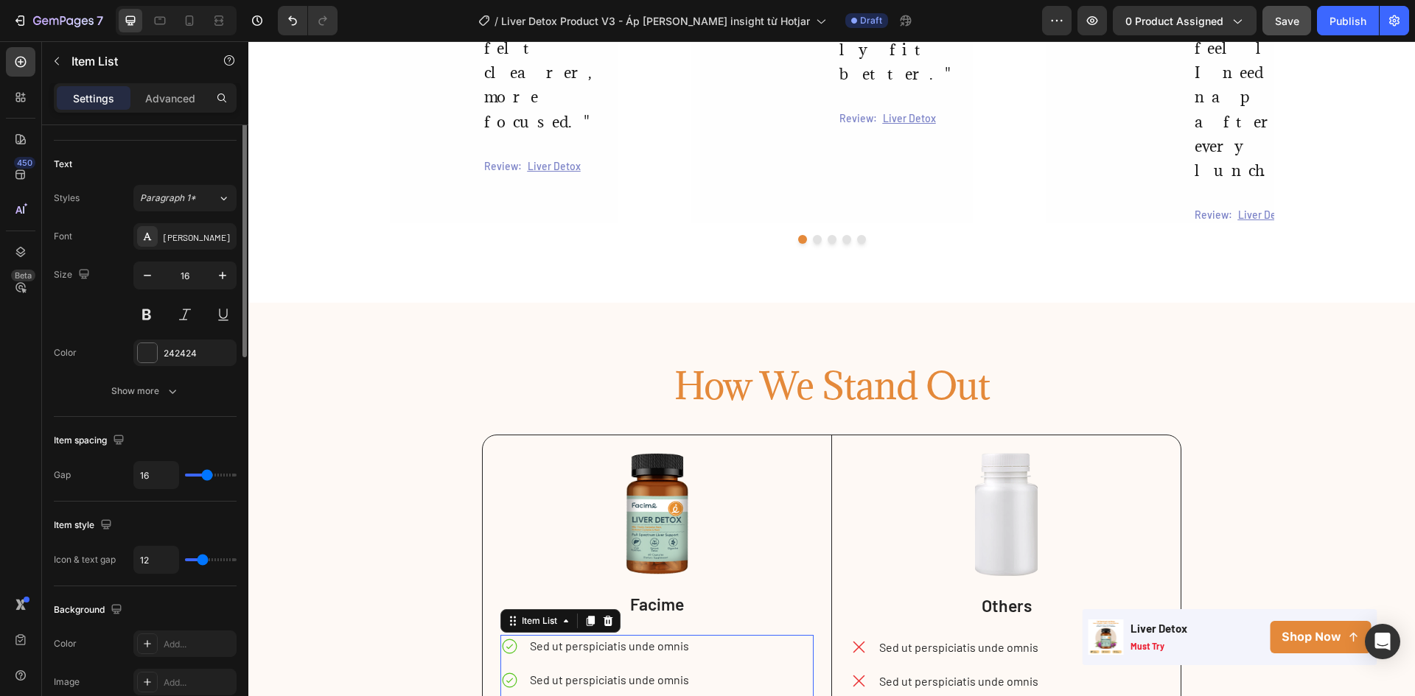
scroll to position [349, 0]
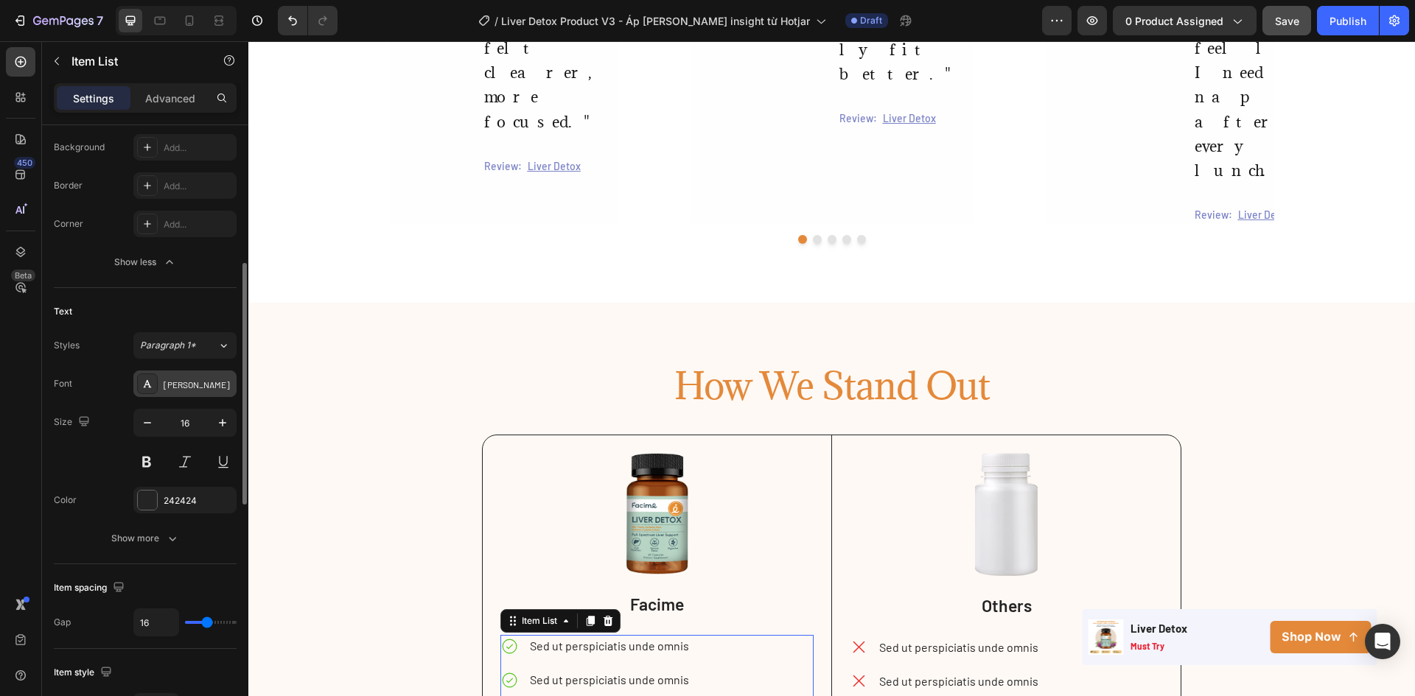
click at [181, 378] on div "Barlow" at bounding box center [198, 384] width 69 height 13
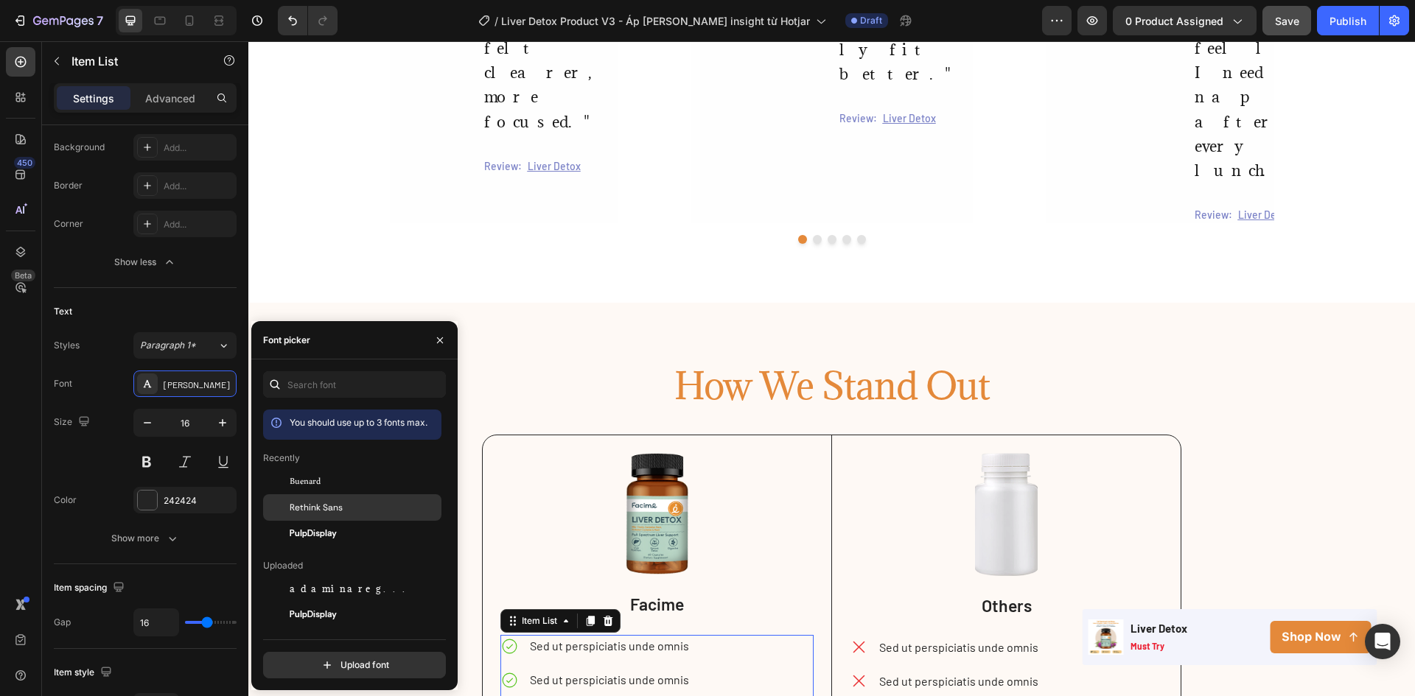
click at [310, 508] on span "Rethink Sans" at bounding box center [316, 507] width 53 height 13
click at [322, 362] on div "How We Stand Out Heading Image Facime Text Block Sed ut perspiciatis unde omnis…" at bounding box center [831, 587] width 1166 height 450
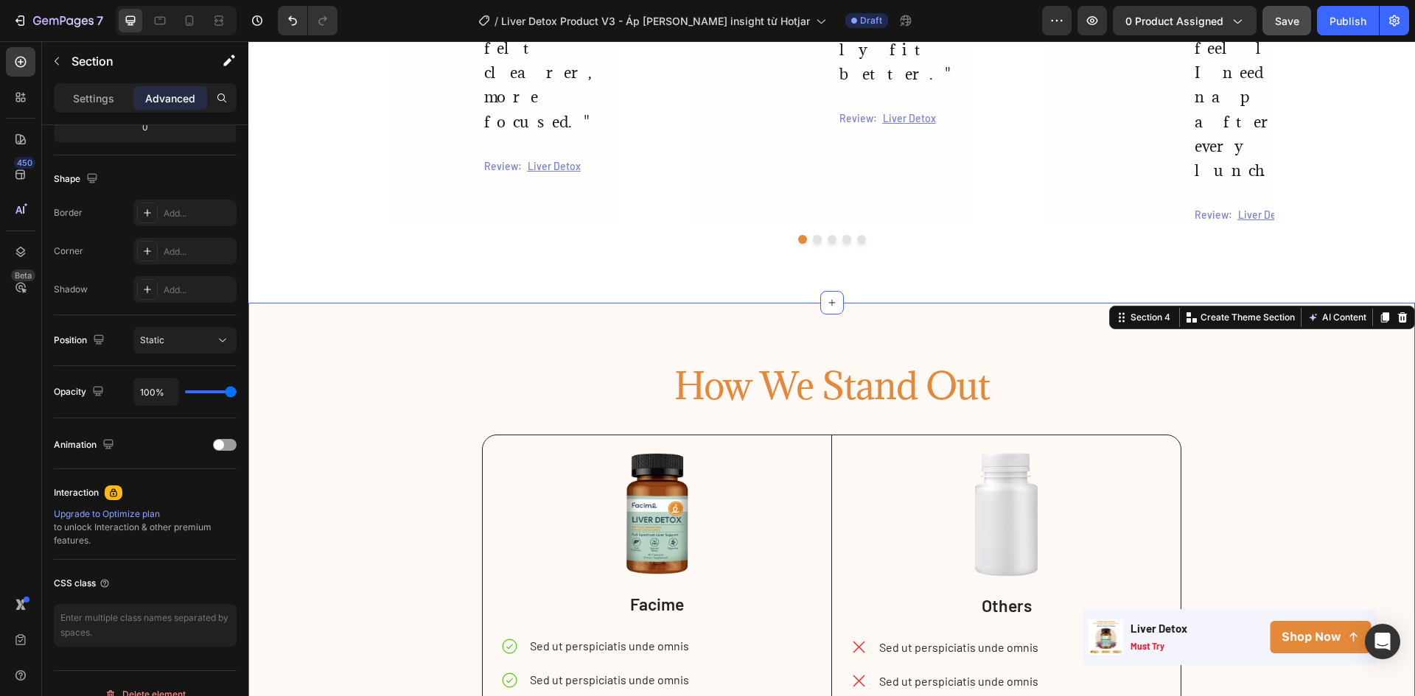
scroll to position [0, 0]
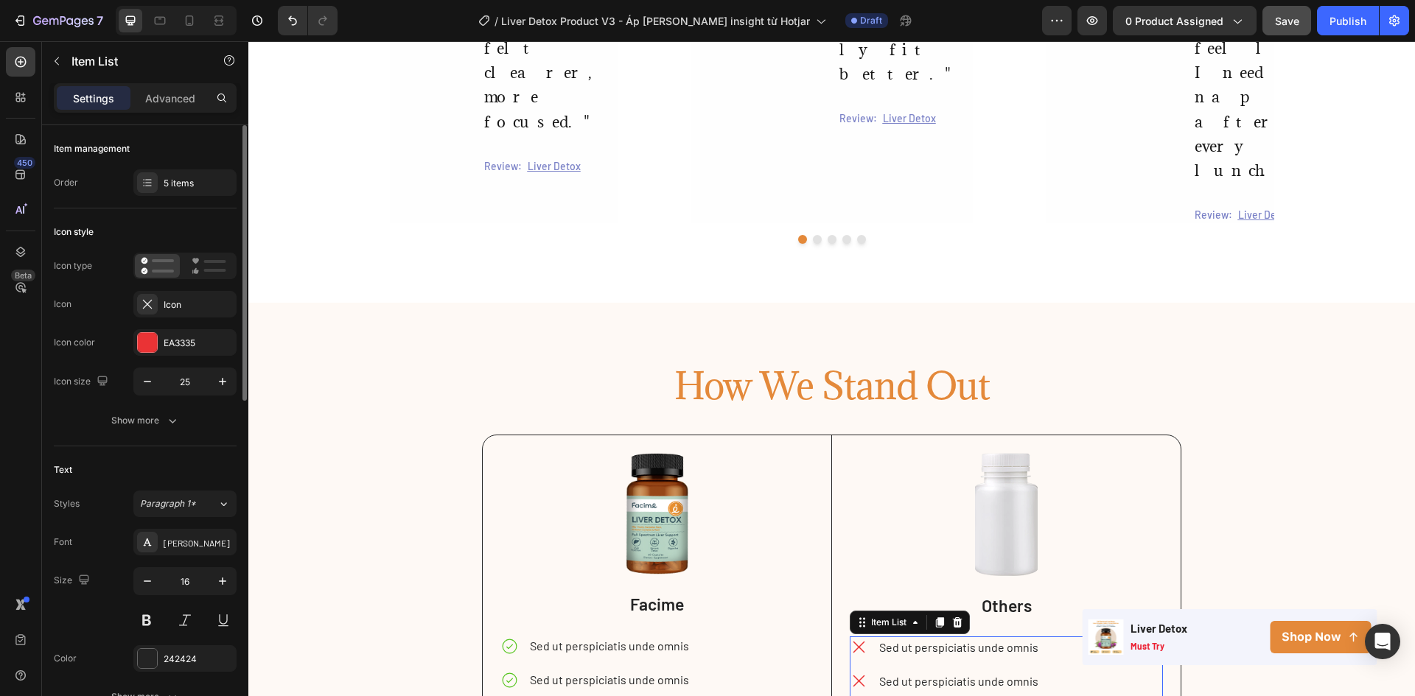
scroll to position [147, 0]
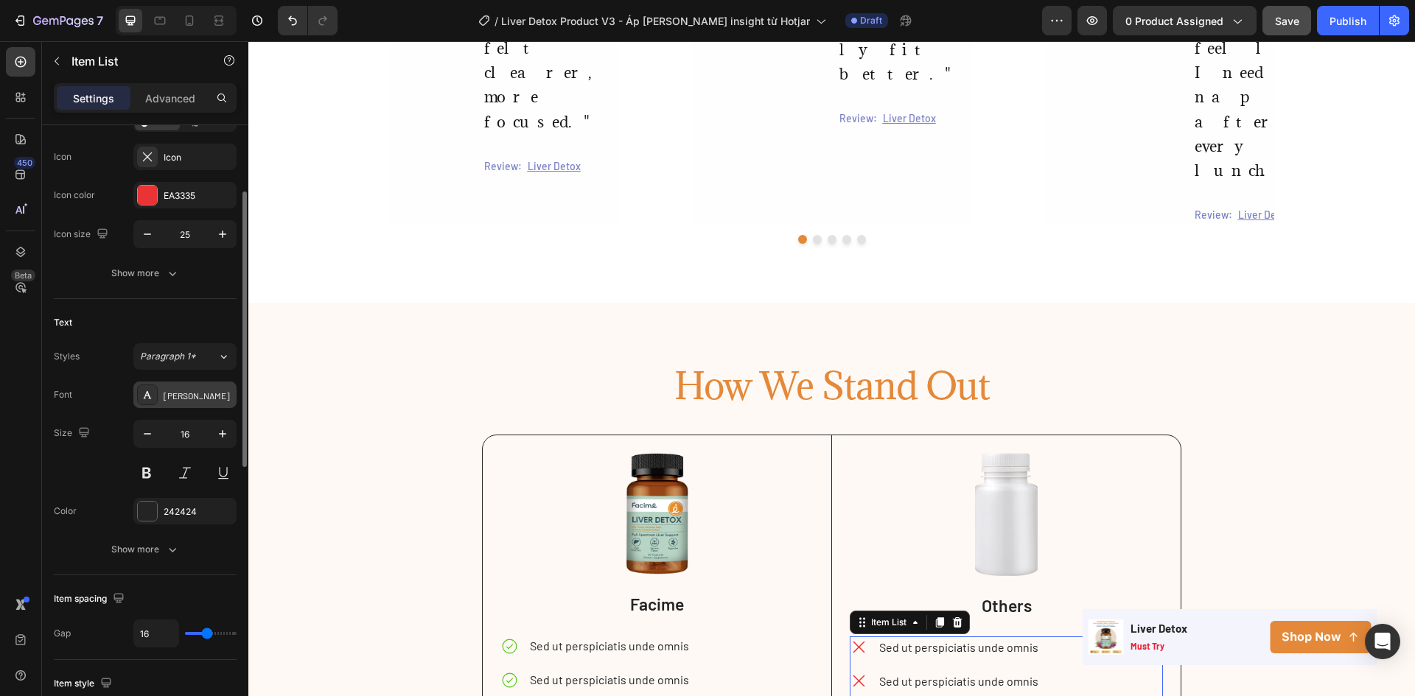
click at [167, 394] on div "Barlow" at bounding box center [198, 395] width 69 height 13
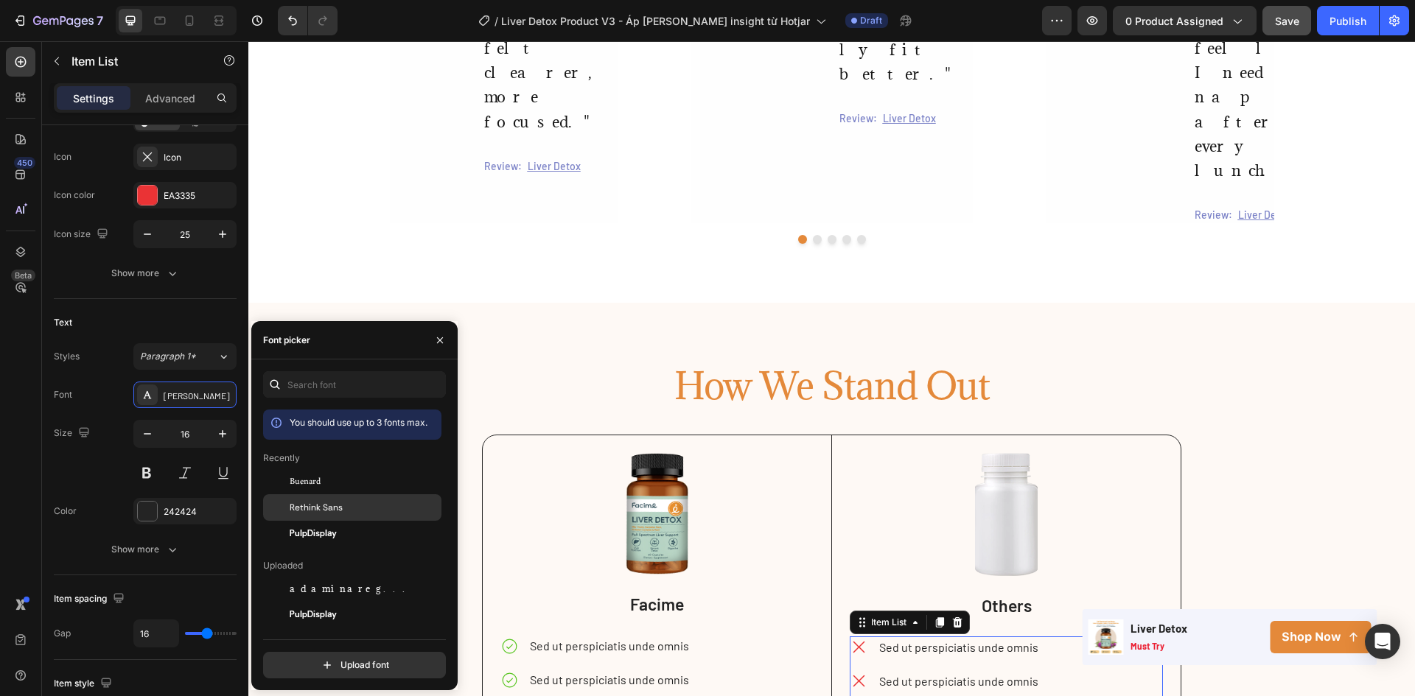
click at [287, 503] on div at bounding box center [276, 507] width 27 height 27
click at [327, 362] on div "How We Stand Out Heading Image Facime Text Block Sed ut perspiciatis unde omnis…" at bounding box center [831, 587] width 1166 height 450
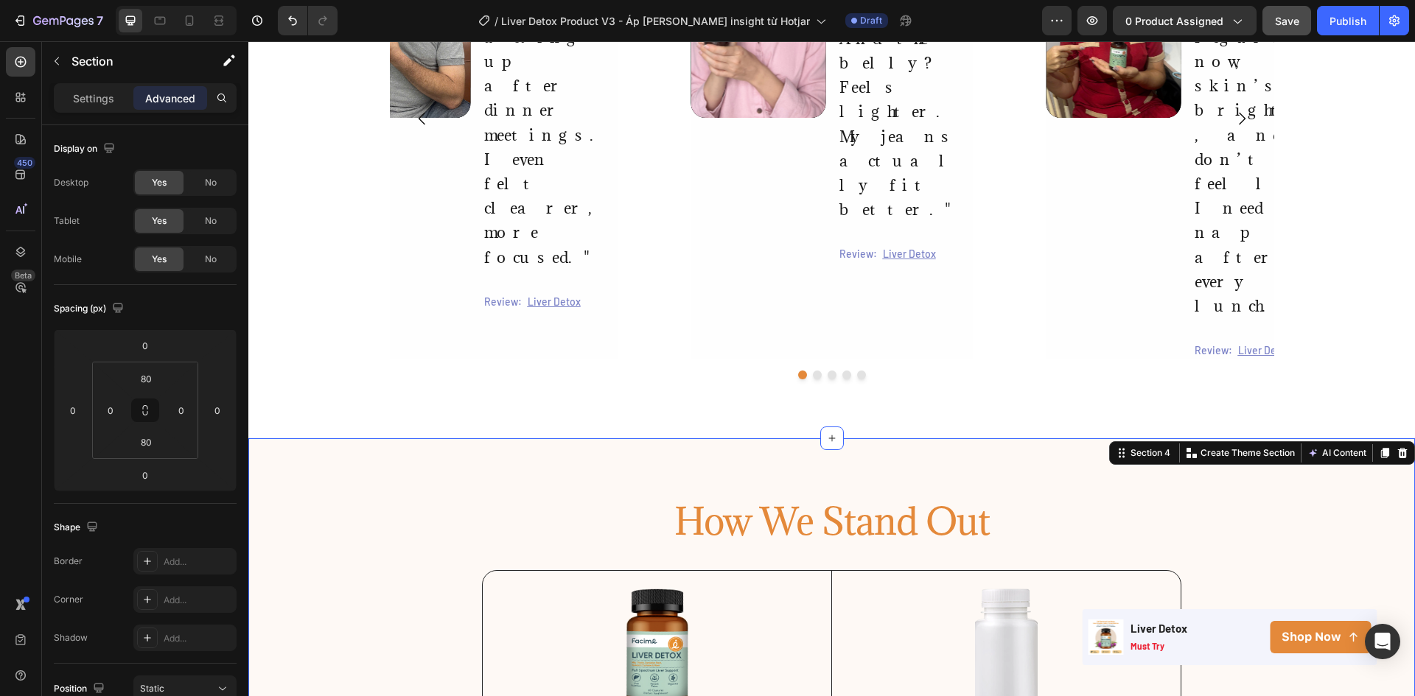
scroll to position [1851, 0]
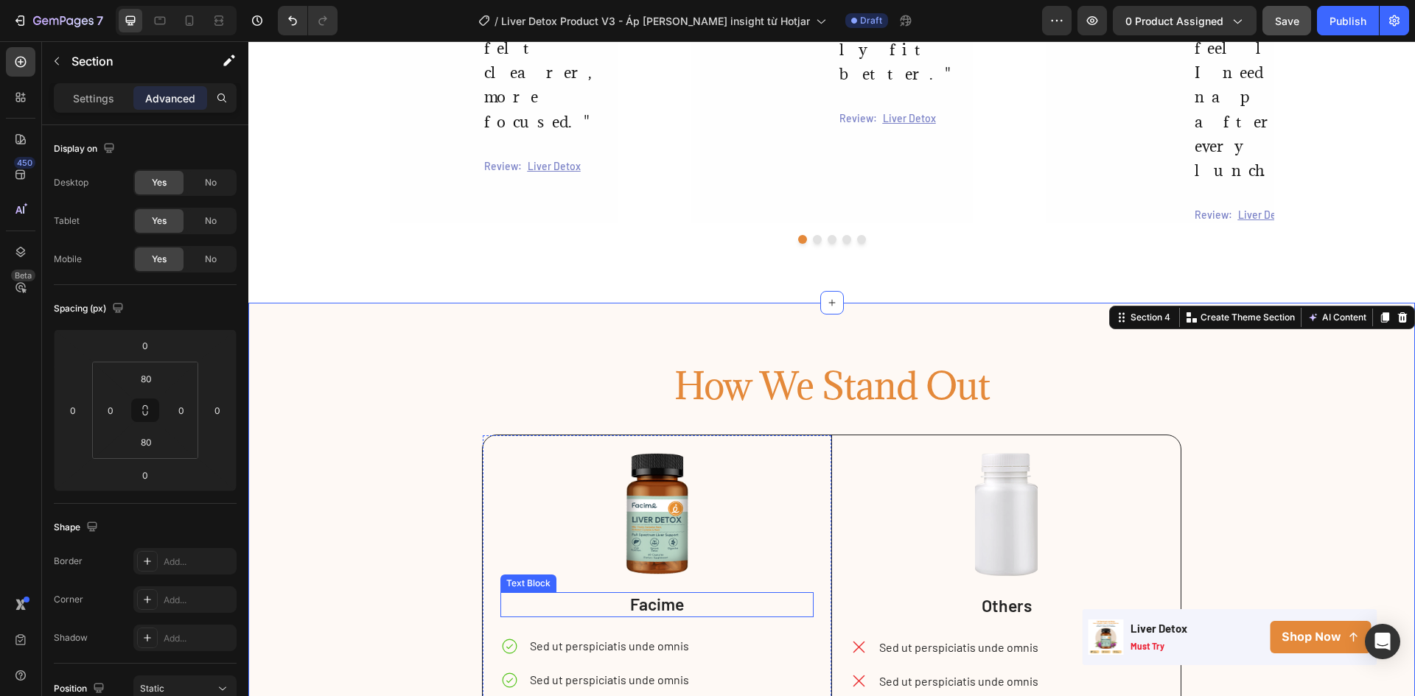
click at [502, 594] on p "Facime" at bounding box center [657, 605] width 311 height 22
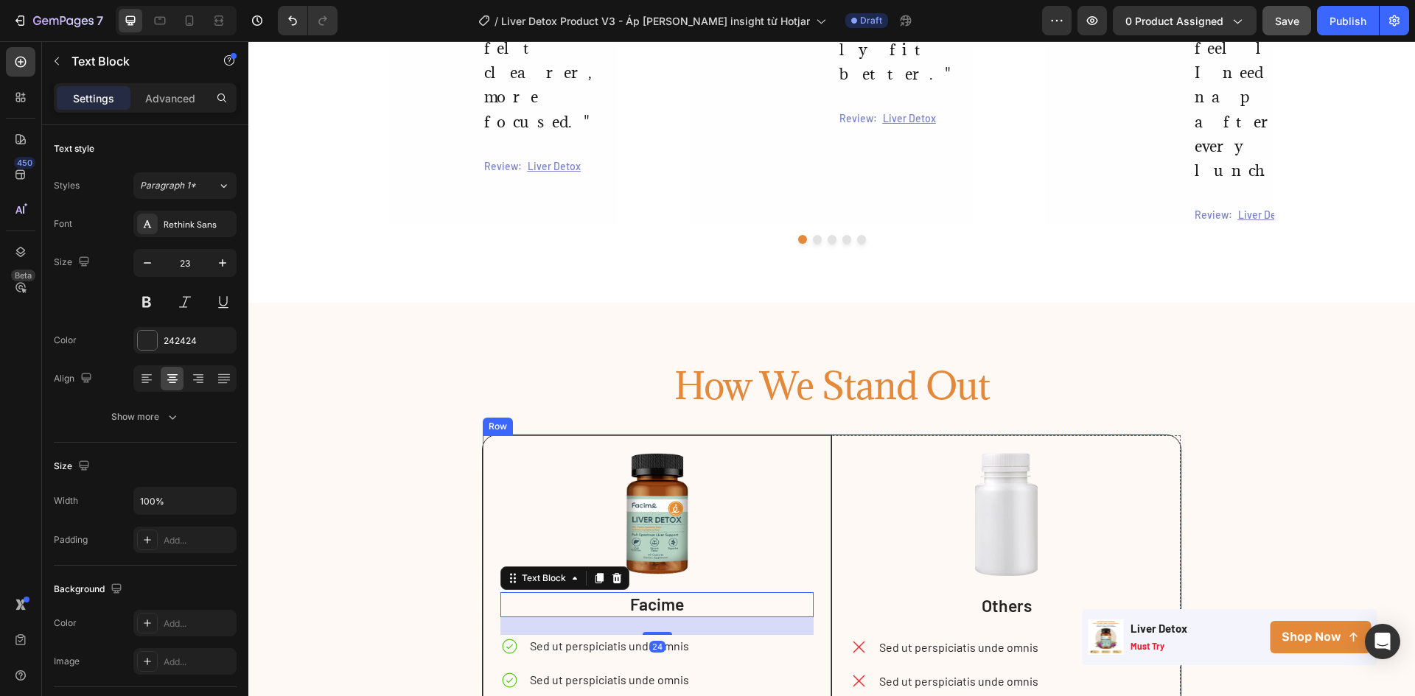
click at [489, 435] on div "Image Facime Text Block 24 Sed ut perspiciatis unde omnis Sed ut perspiciatis u…" at bounding box center [657, 623] width 349 height 376
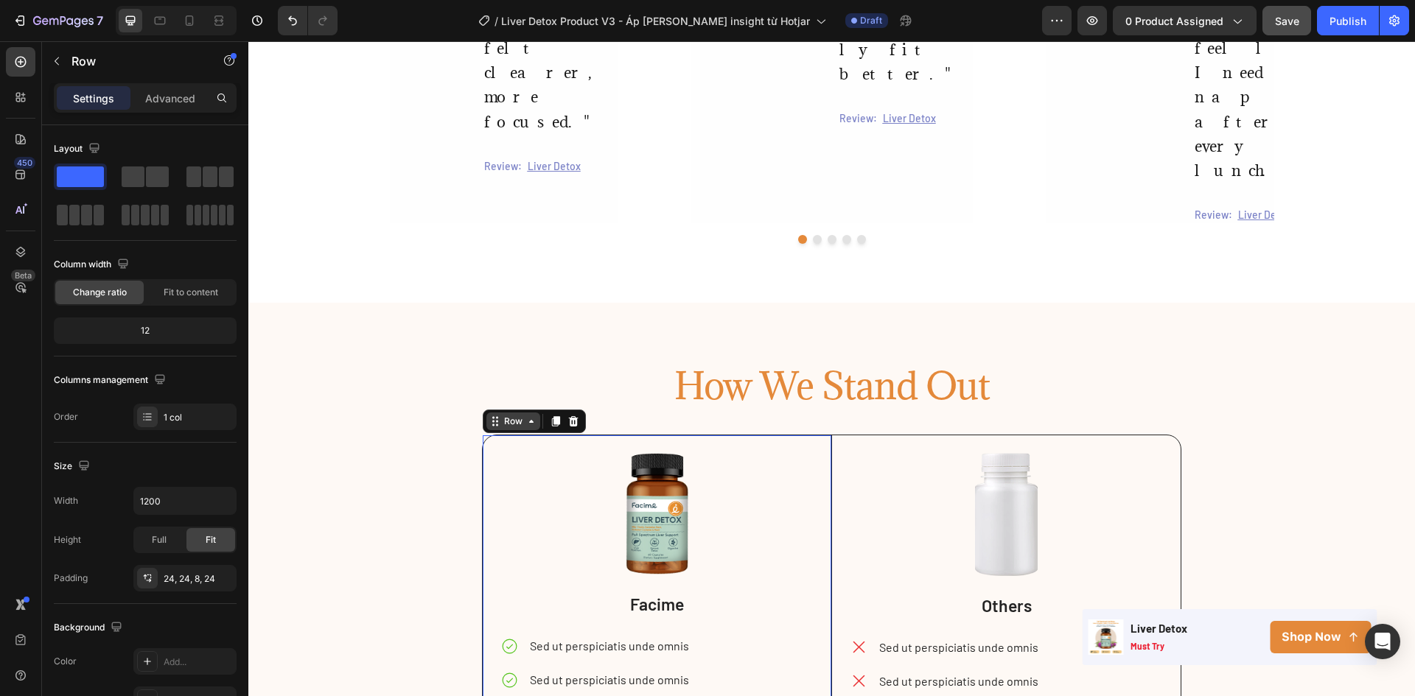
click at [525, 416] on icon at bounding box center [531, 422] width 12 height 12
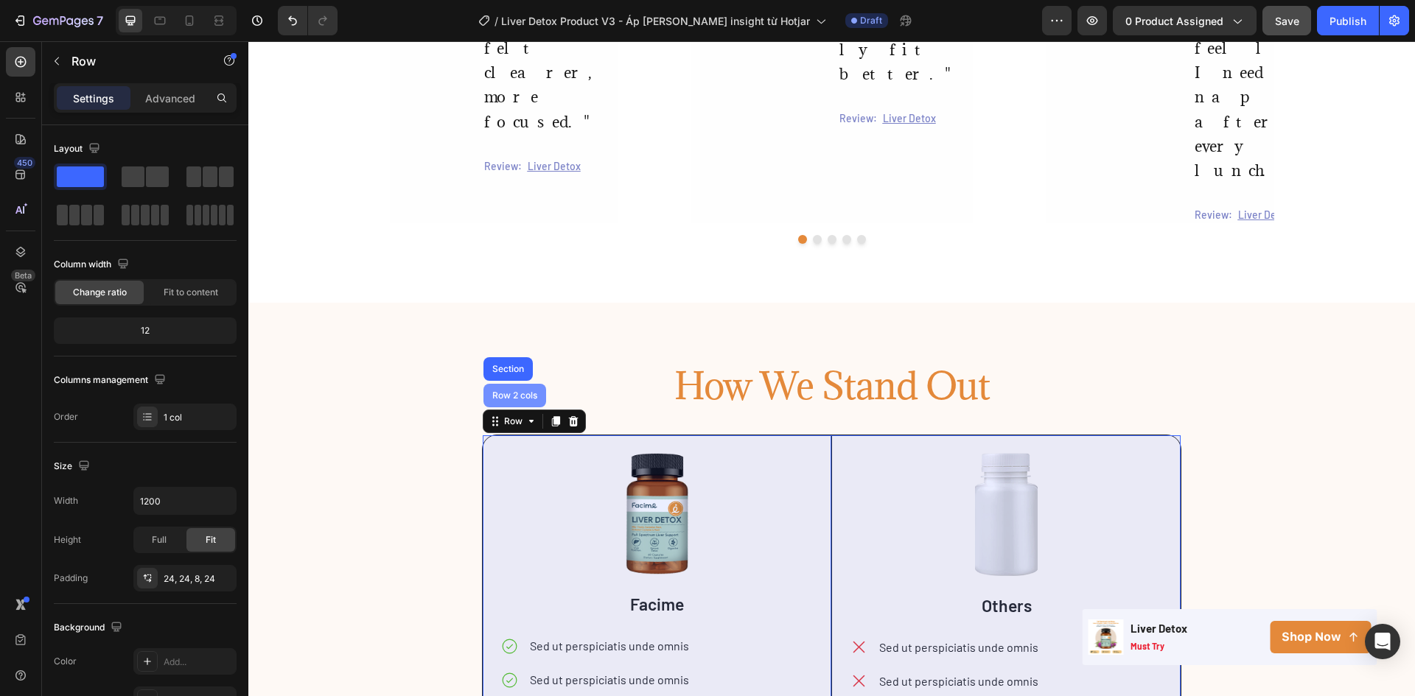
click at [519, 391] on div "Row 2 cols" at bounding box center [514, 395] width 51 height 9
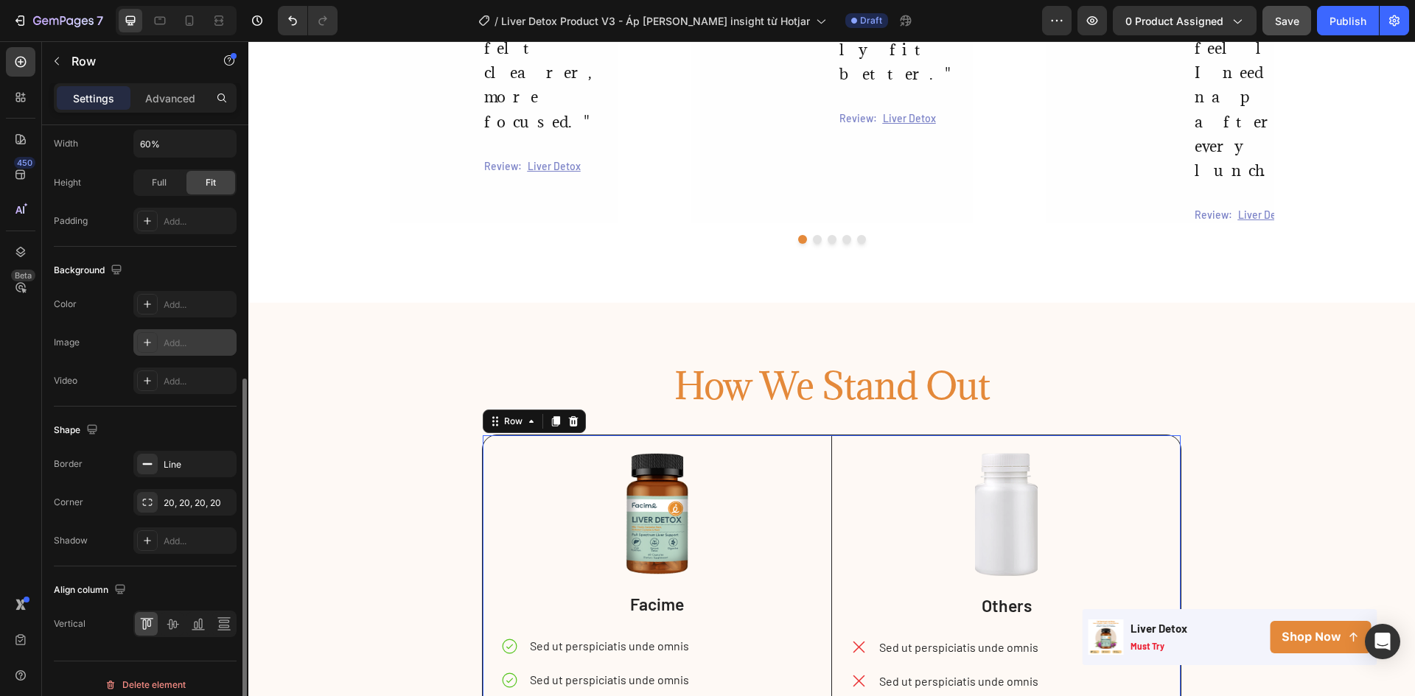
scroll to position [454, 0]
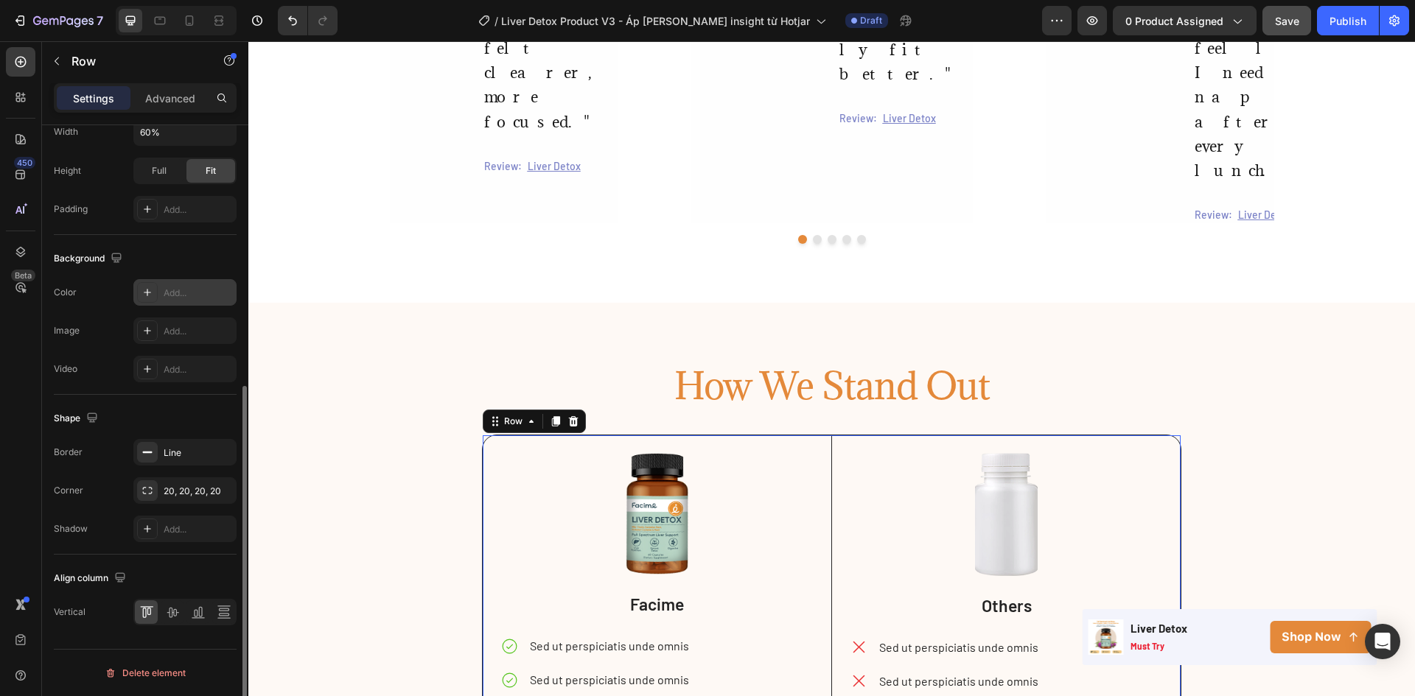
click at [181, 293] on div "Add..." at bounding box center [198, 293] width 69 height 13
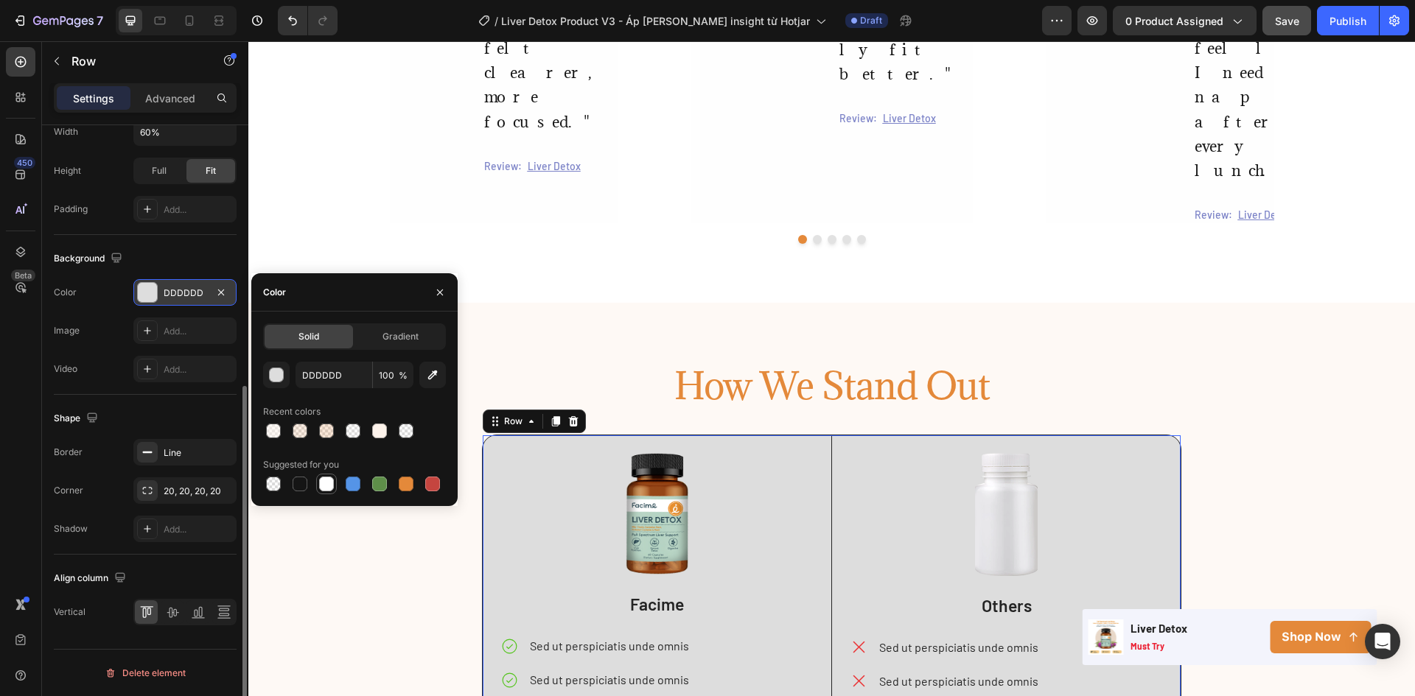
click at [328, 488] on div at bounding box center [326, 484] width 15 height 15
type input "FFFFFF"
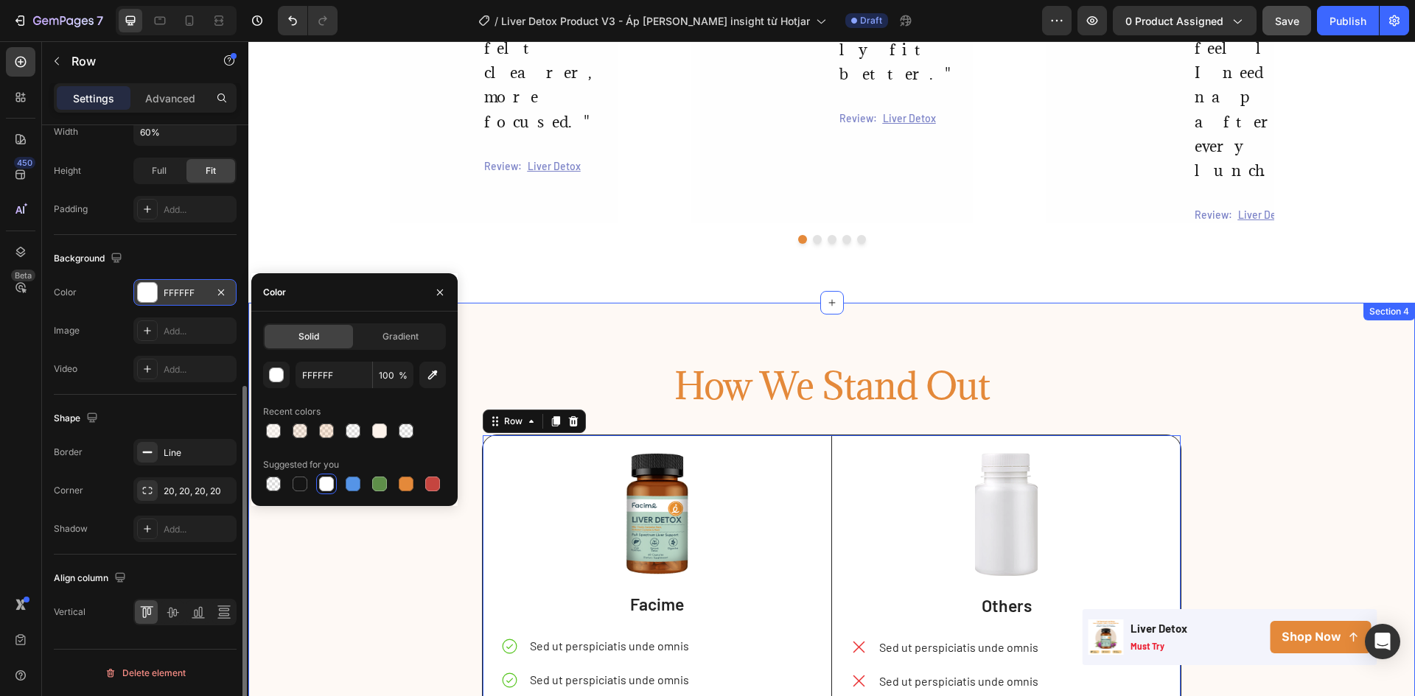
click at [363, 362] on div "How We Stand Out Heading Image Facime Text Block Sed ut perspiciatis unde omnis…" at bounding box center [831, 587] width 1166 height 450
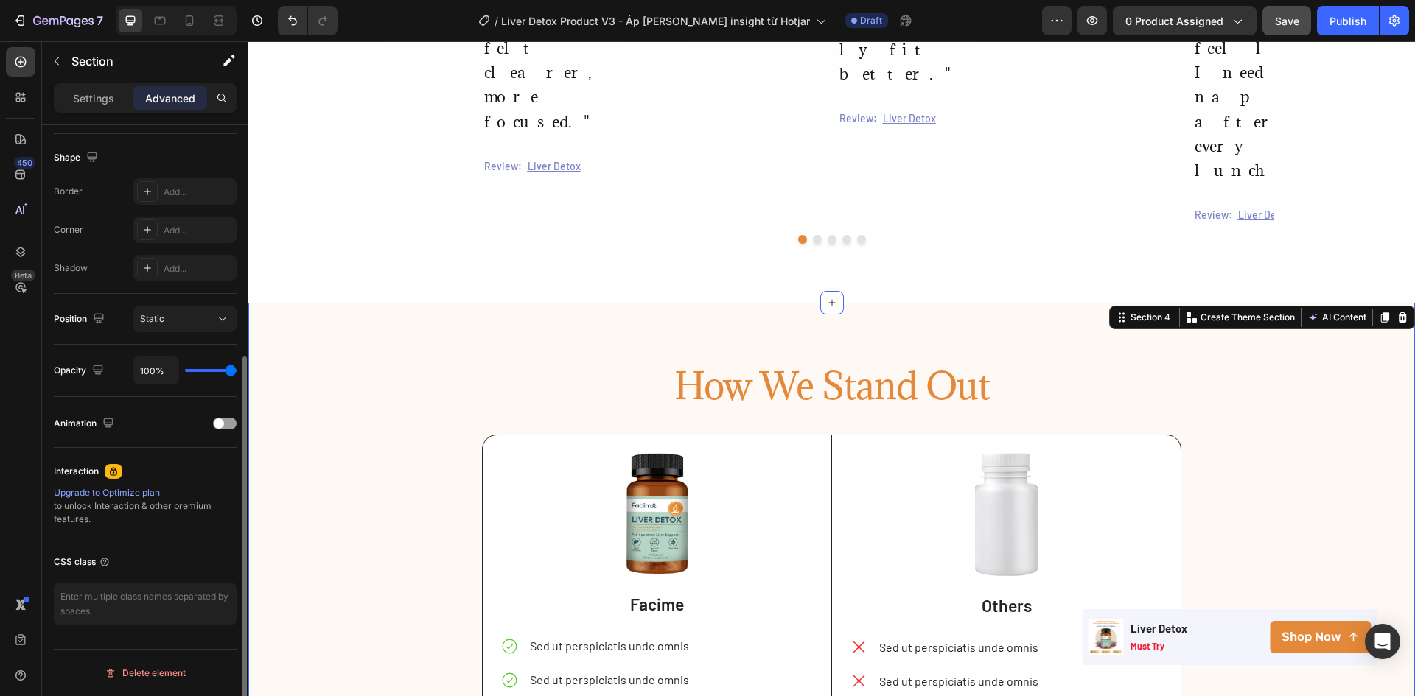
scroll to position [0, 0]
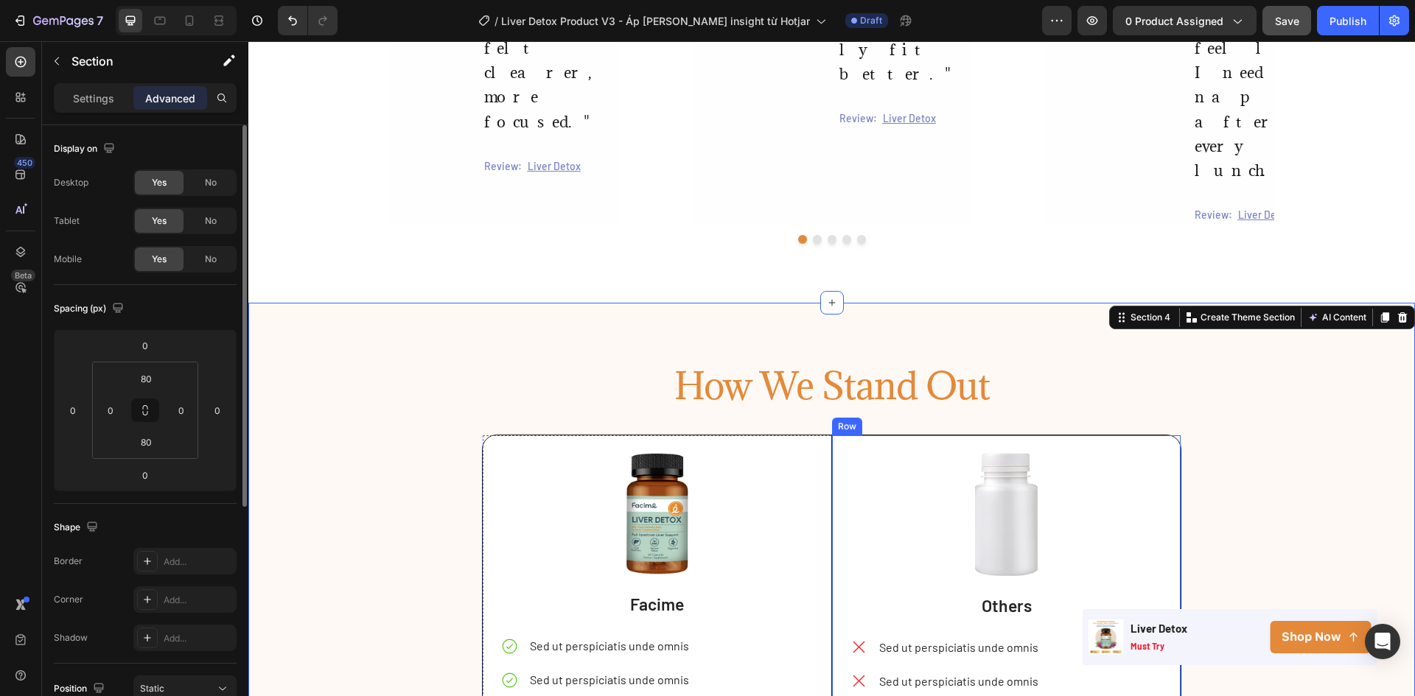
click at [1136, 435] on div "Image Others Text Block Sed ut perspiciatis unde omnis Sed ut perspiciatis unde…" at bounding box center [1005, 623] width 349 height 377
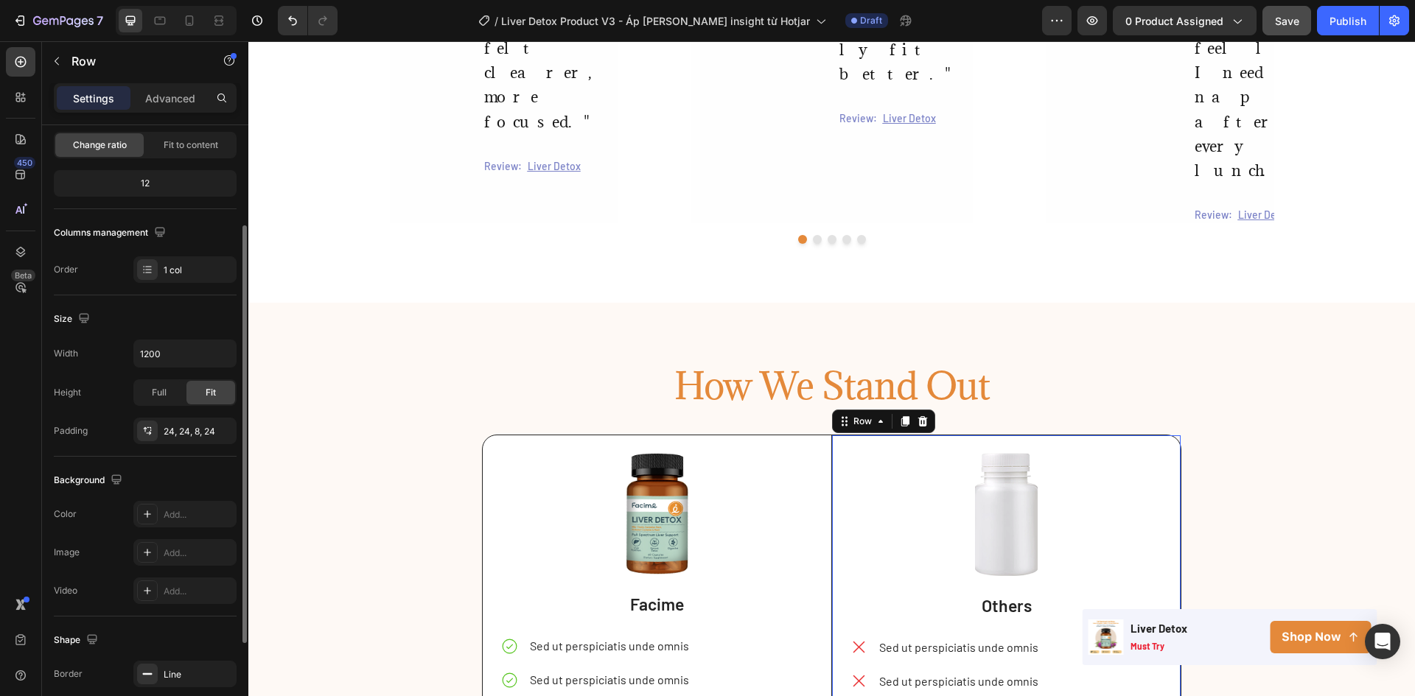
scroll to position [286, 0]
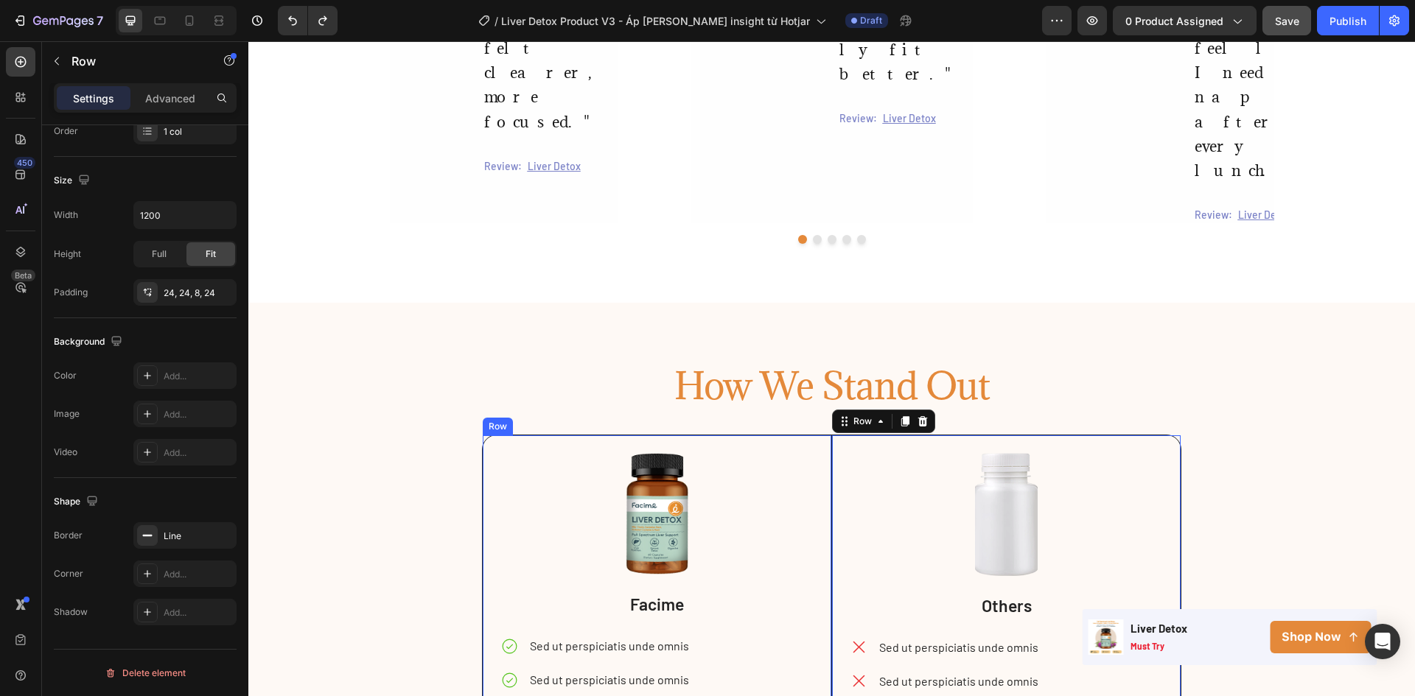
click at [794, 435] on div "Image Facime Text Block Sed ut perspiciatis unde omnis Sed ut perspiciatis unde…" at bounding box center [657, 623] width 349 height 376
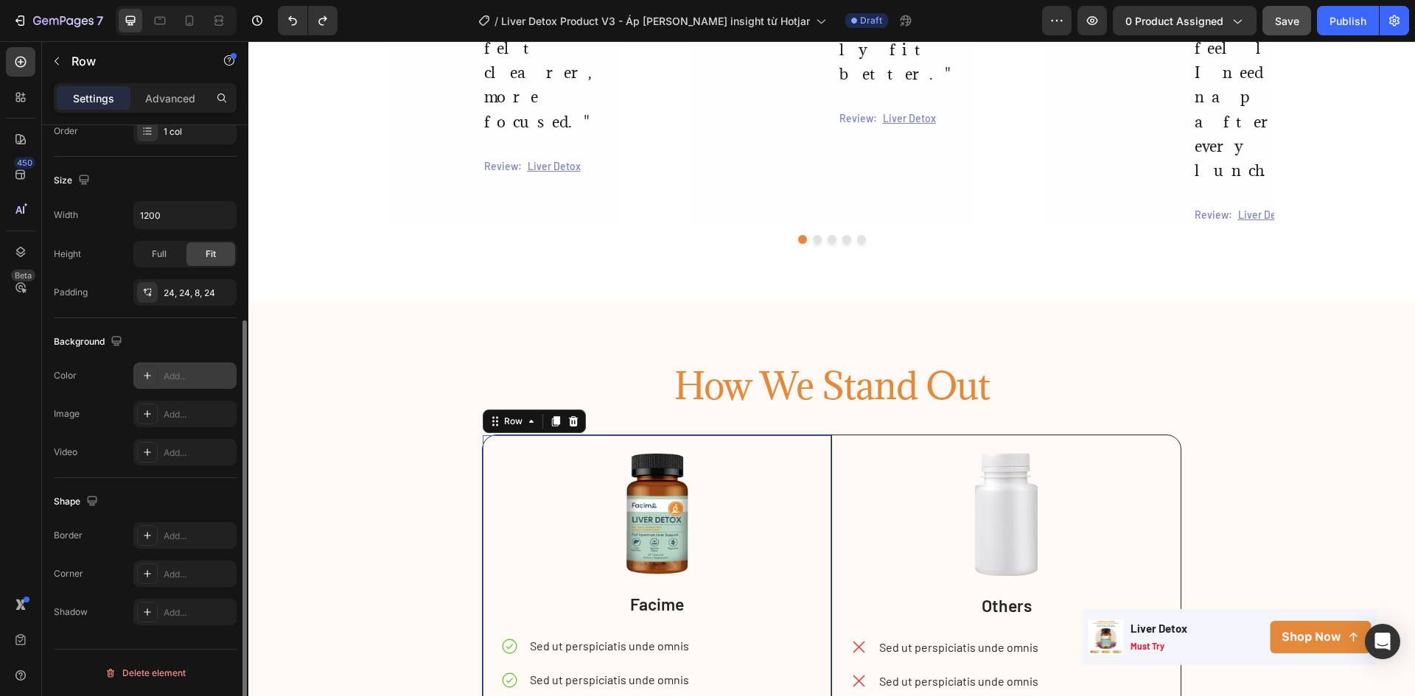
click at [171, 365] on div "Add..." at bounding box center [184, 376] width 103 height 27
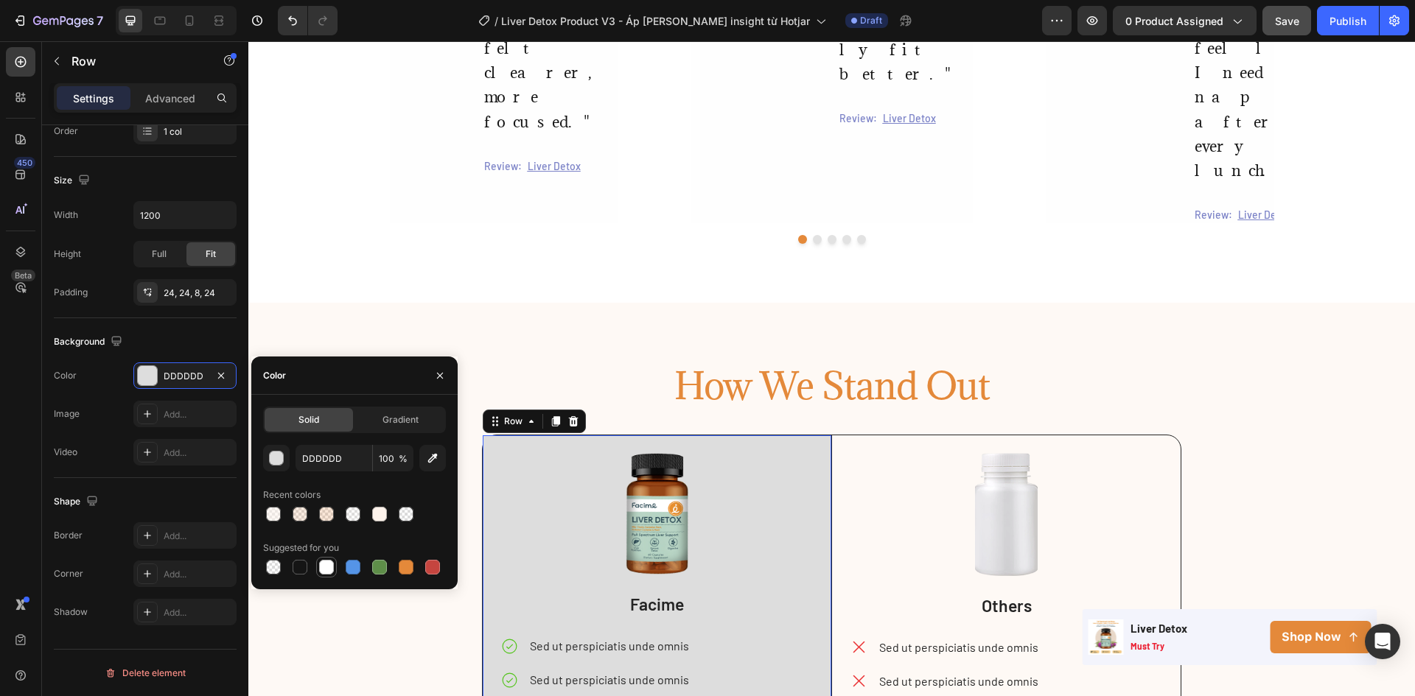
click at [326, 567] on div at bounding box center [326, 567] width 15 height 15
type input "FFFFFF"
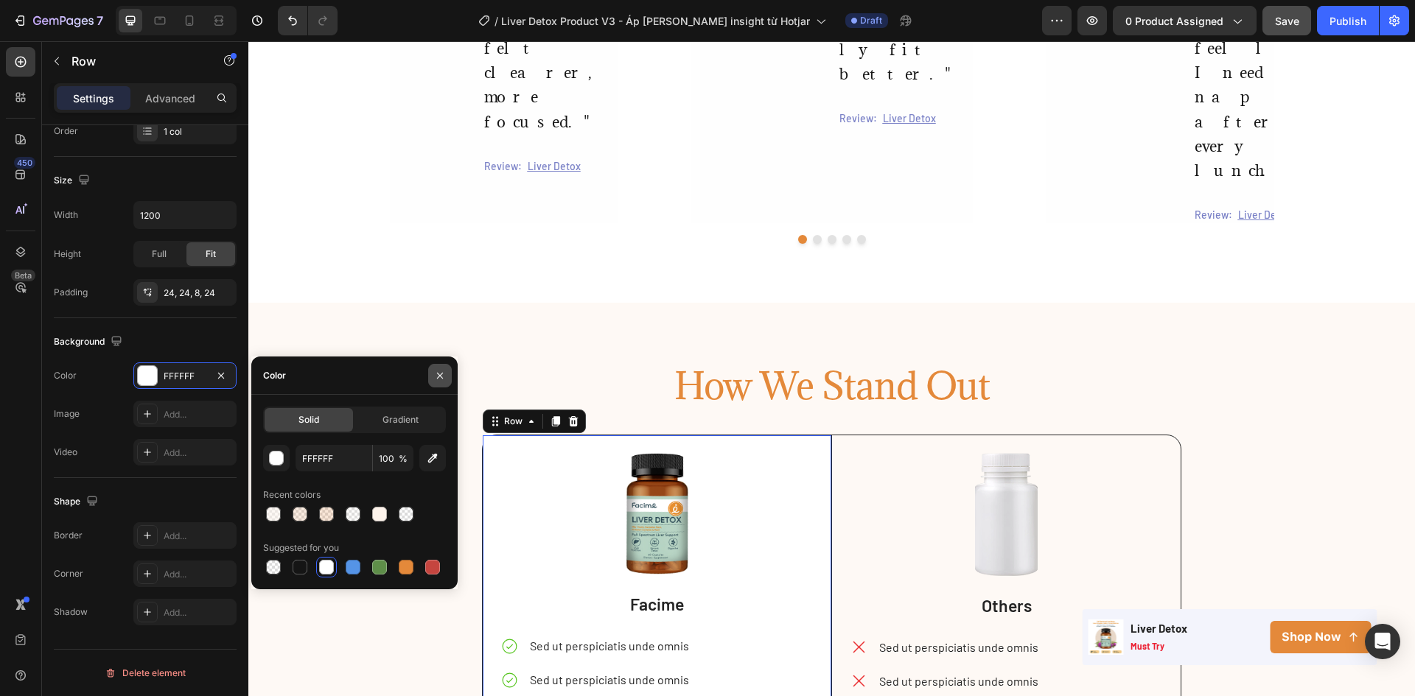
click at [430, 377] on button "button" at bounding box center [440, 376] width 24 height 24
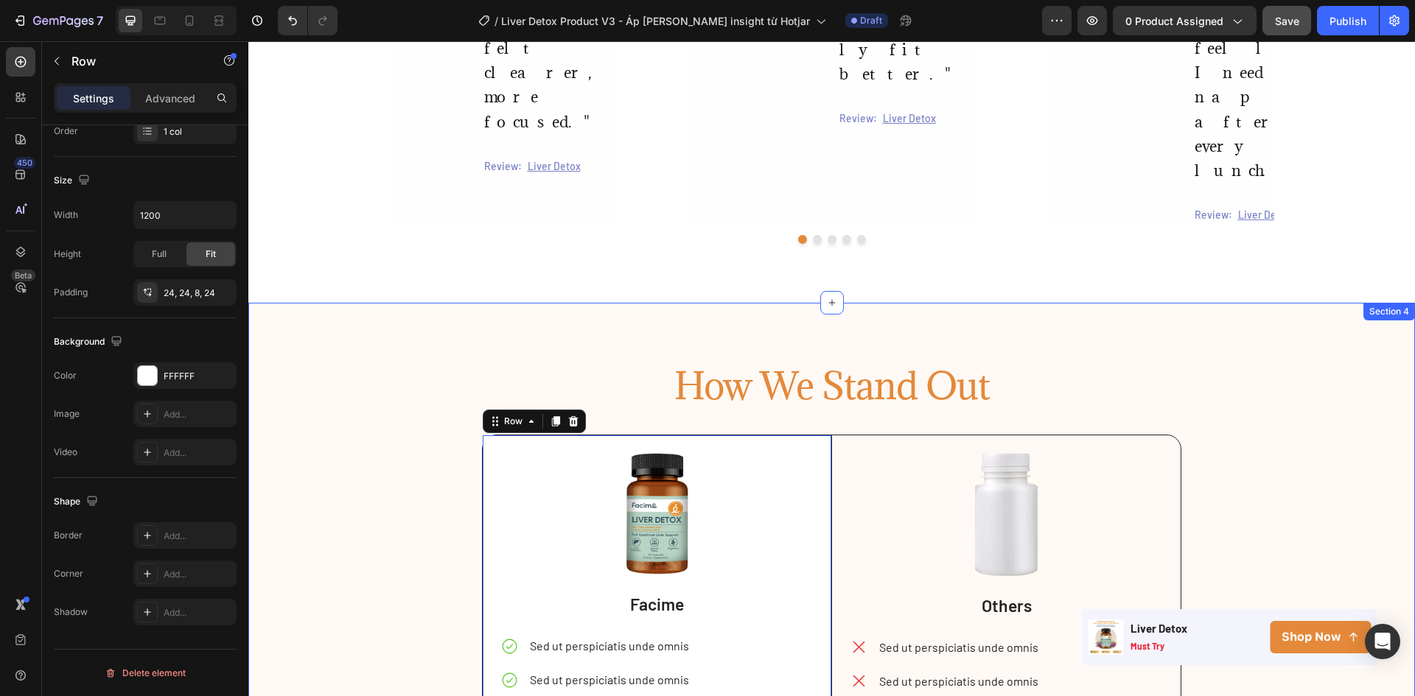
click at [425, 362] on div "How We Stand Out Heading Image Facime Text Block Sed ut perspiciatis unde omnis…" at bounding box center [831, 587] width 1166 height 450
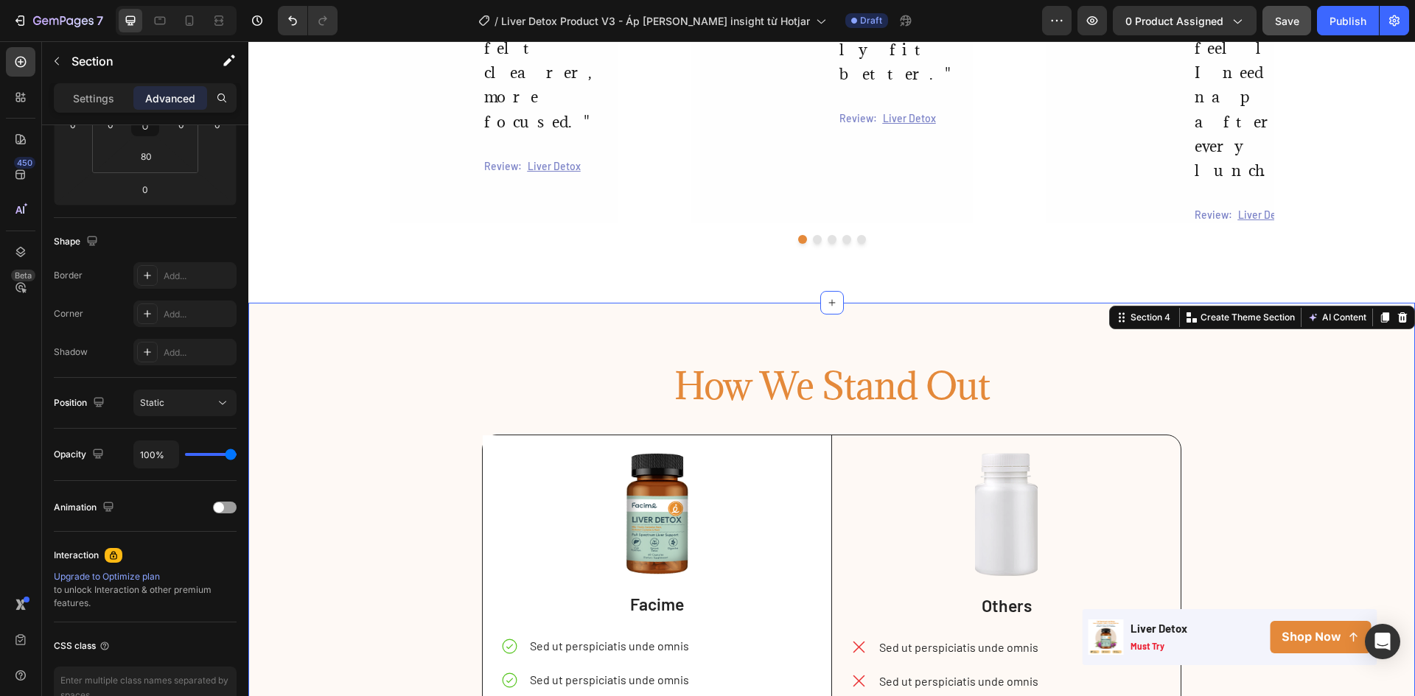
scroll to position [0, 0]
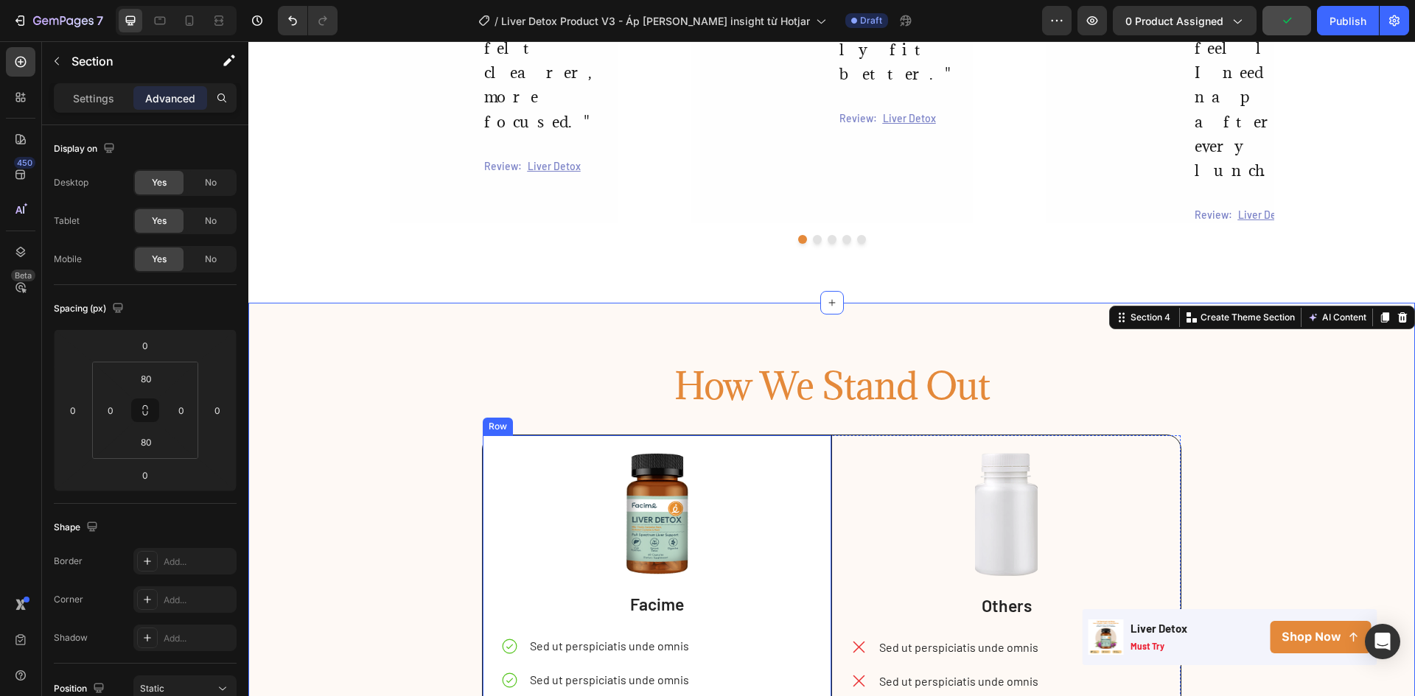
click at [489, 435] on div "Image Facime Text Block Sed ut perspiciatis unde omnis Sed ut perspiciatis unde…" at bounding box center [657, 623] width 349 height 376
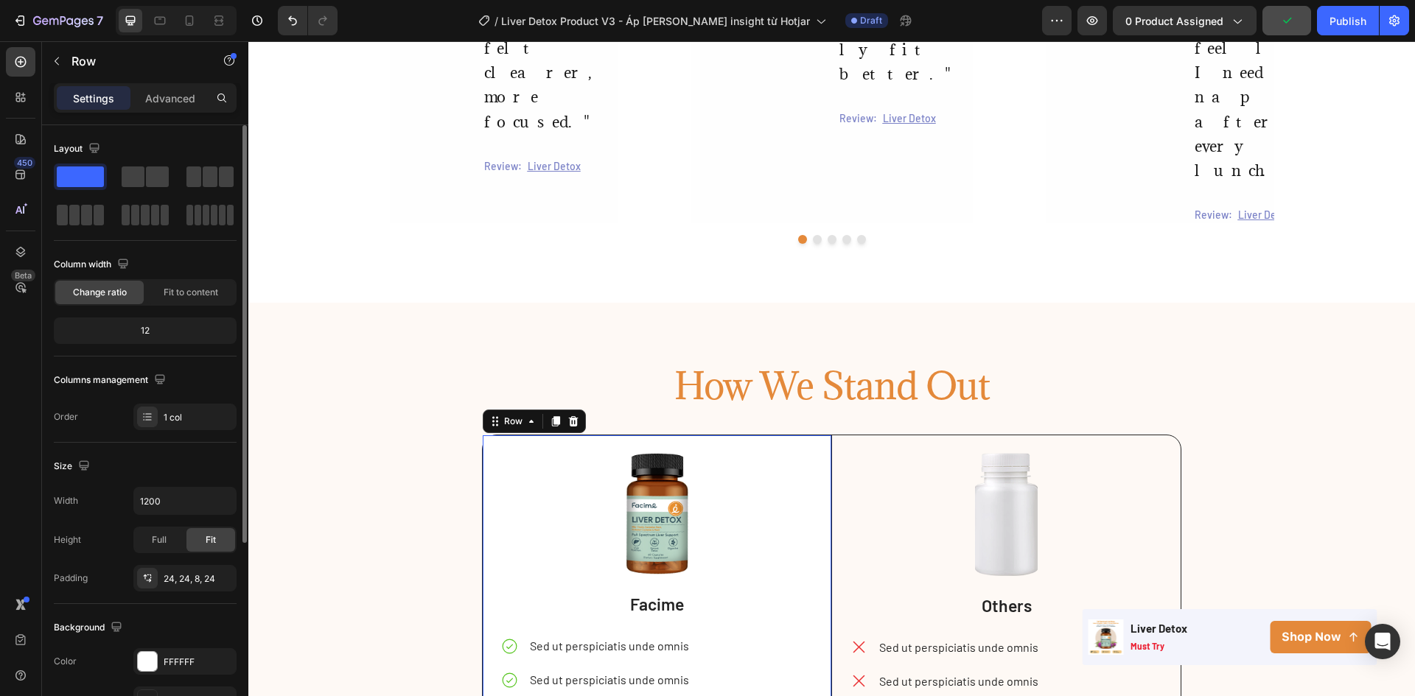
scroll to position [286, 0]
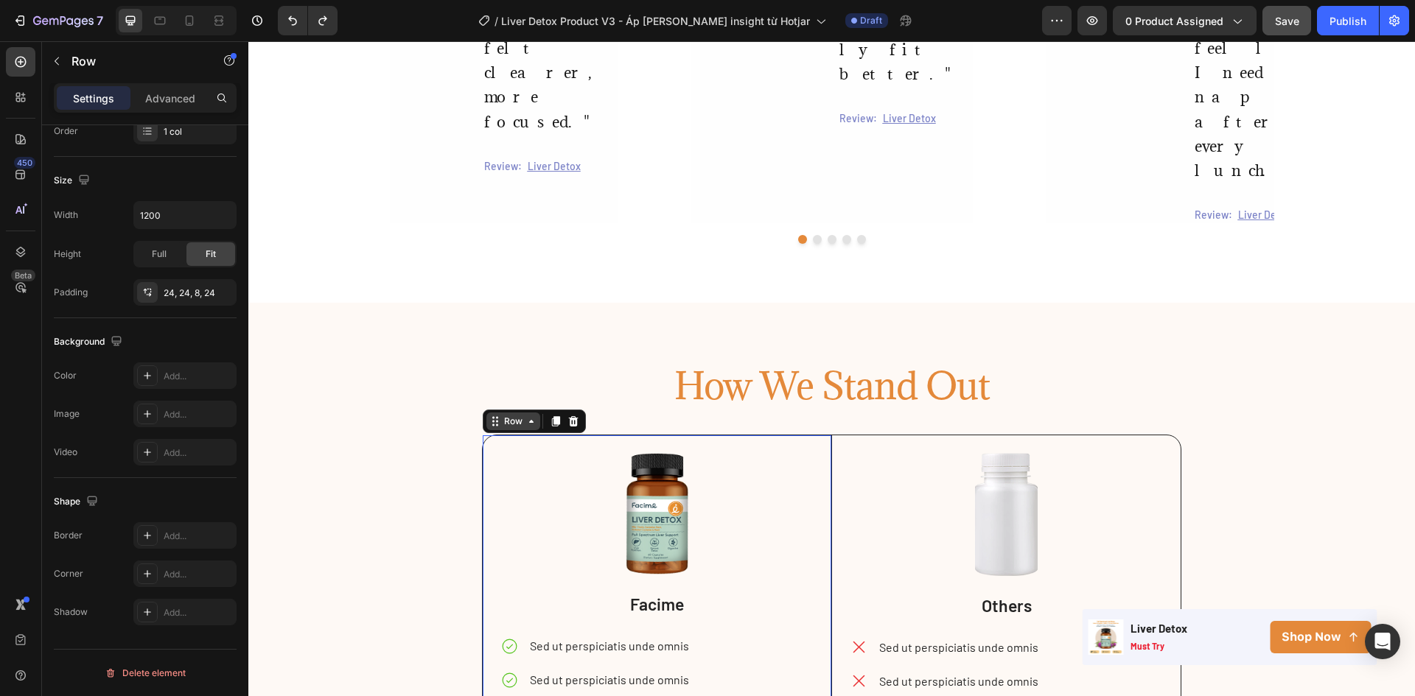
click at [512, 415] on div "Row" at bounding box center [513, 421] width 24 height 13
click at [635, 453] on img at bounding box center [657, 514] width 63 height 122
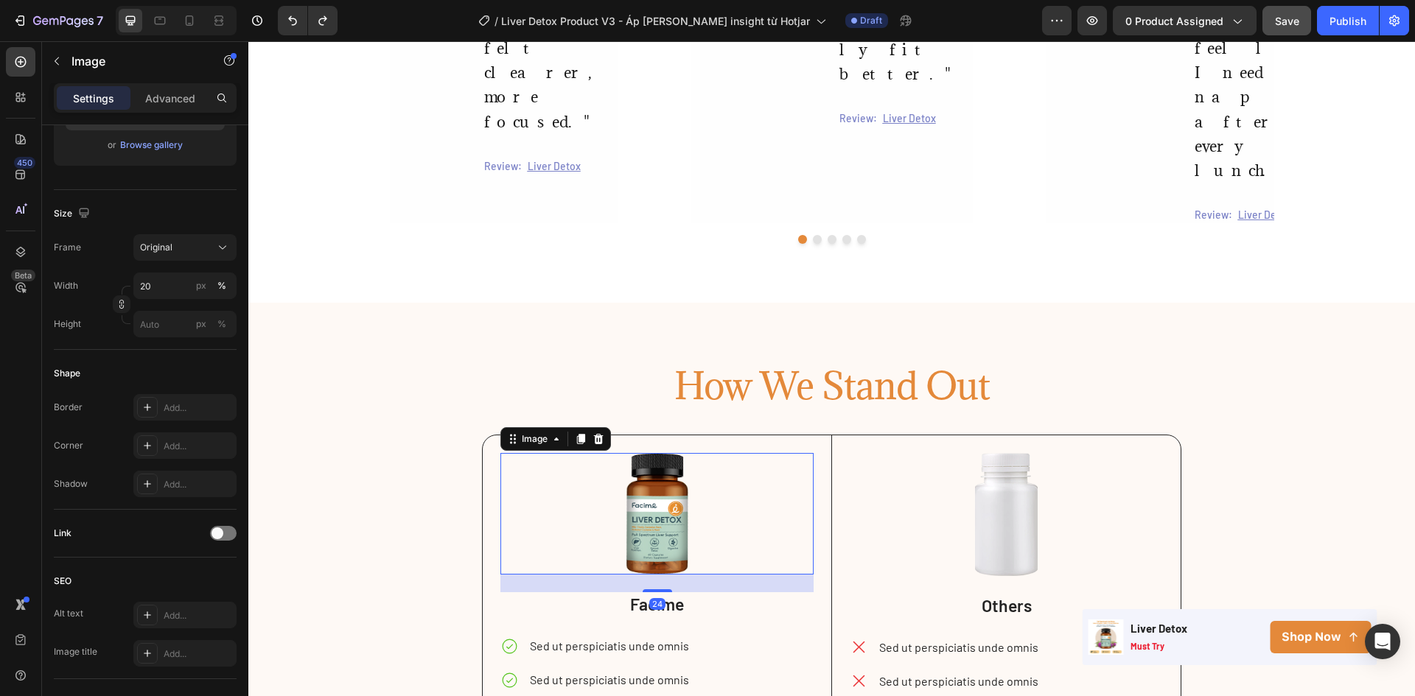
scroll to position [0, 0]
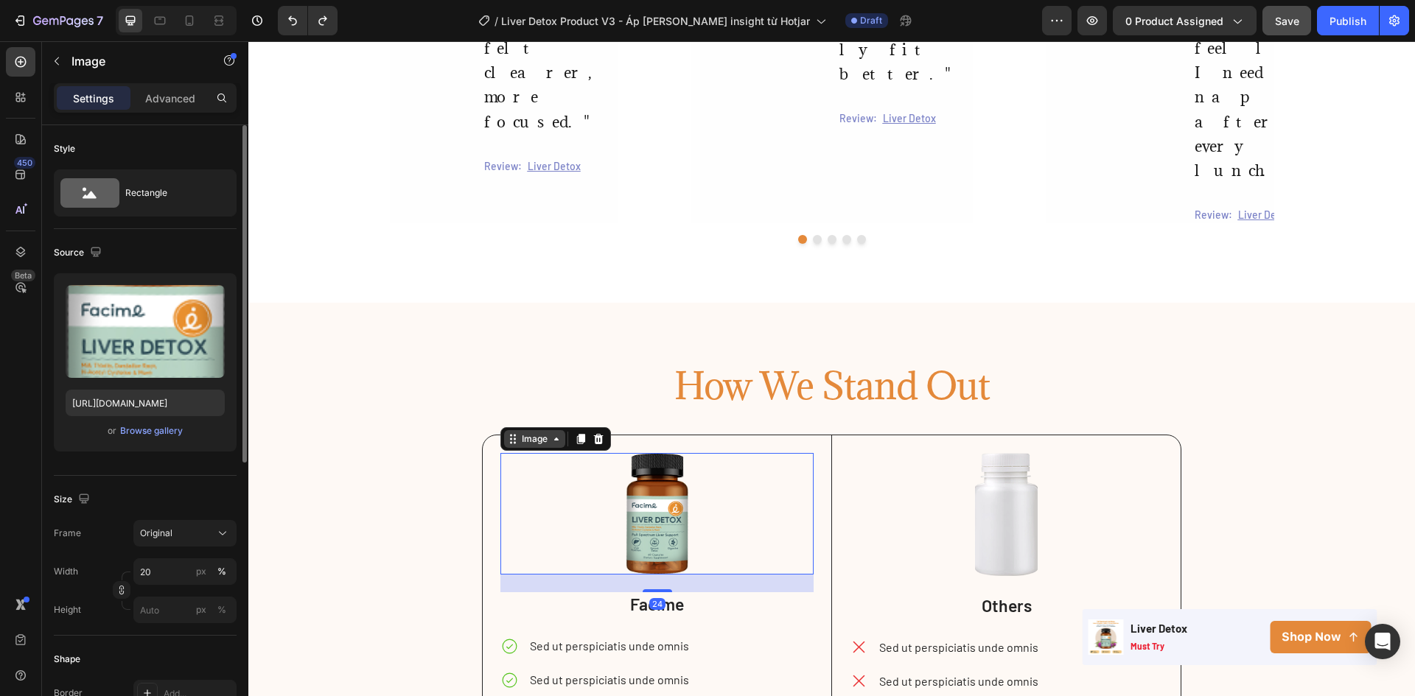
click at [540, 433] on div "Image" at bounding box center [535, 439] width 32 height 13
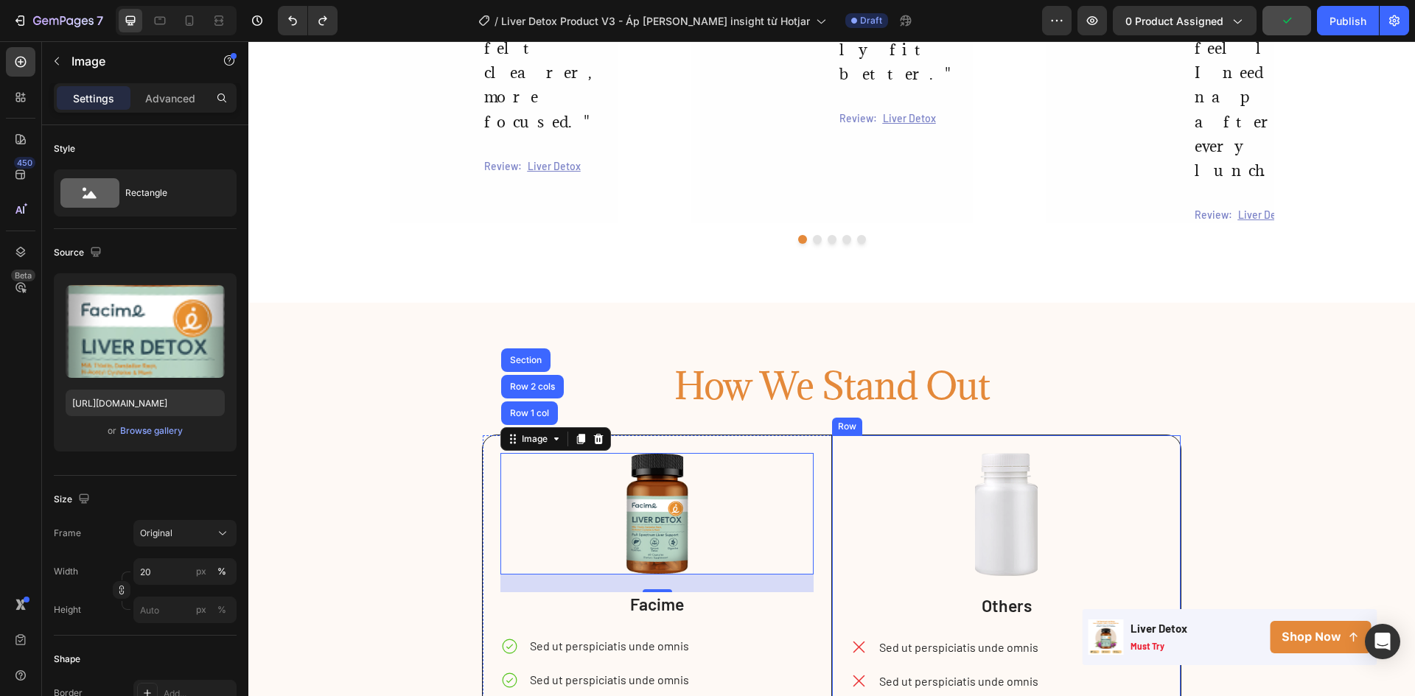
click at [844, 435] on div "Image Others Text Block Sed ut perspiciatis unde omnis Sed ut perspiciatis unde…" at bounding box center [1005, 623] width 349 height 377
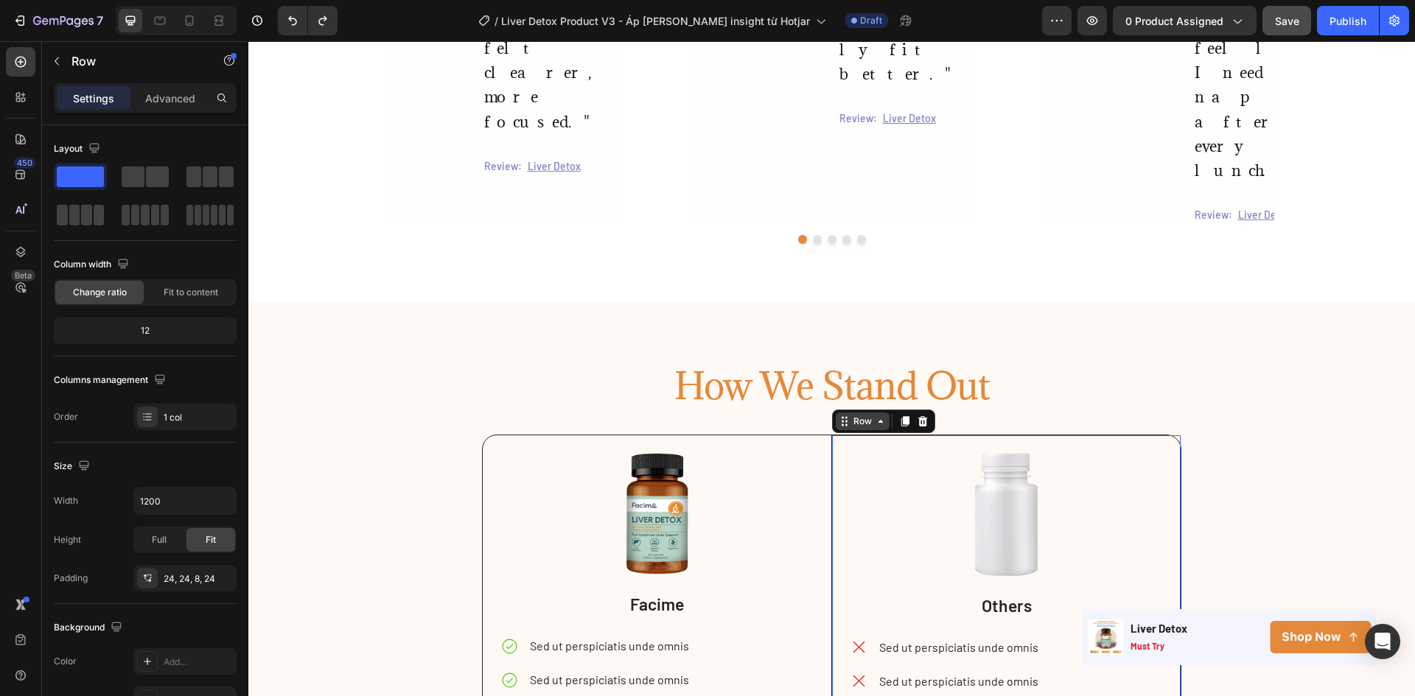
click at [850, 415] on div "Row" at bounding box center [862, 421] width 24 height 13
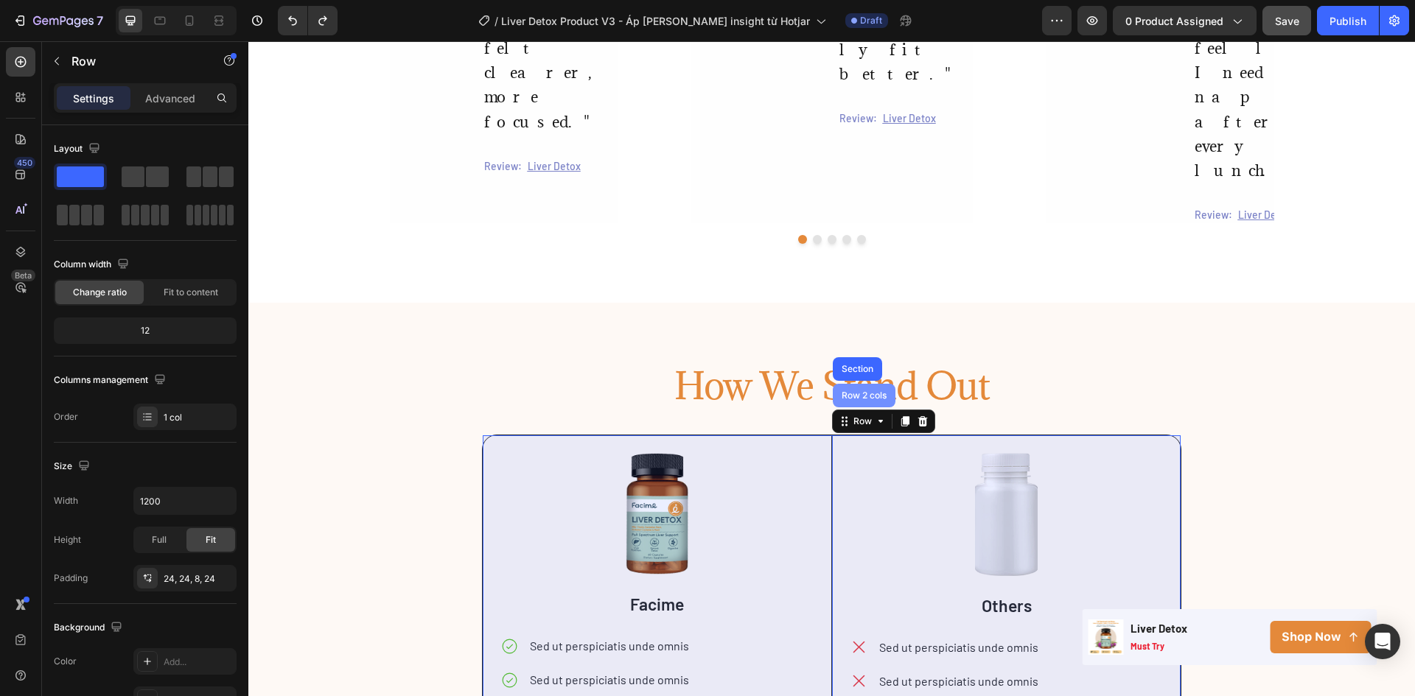
click at [846, 384] on div "Row 2 cols" at bounding box center [864, 396] width 63 height 24
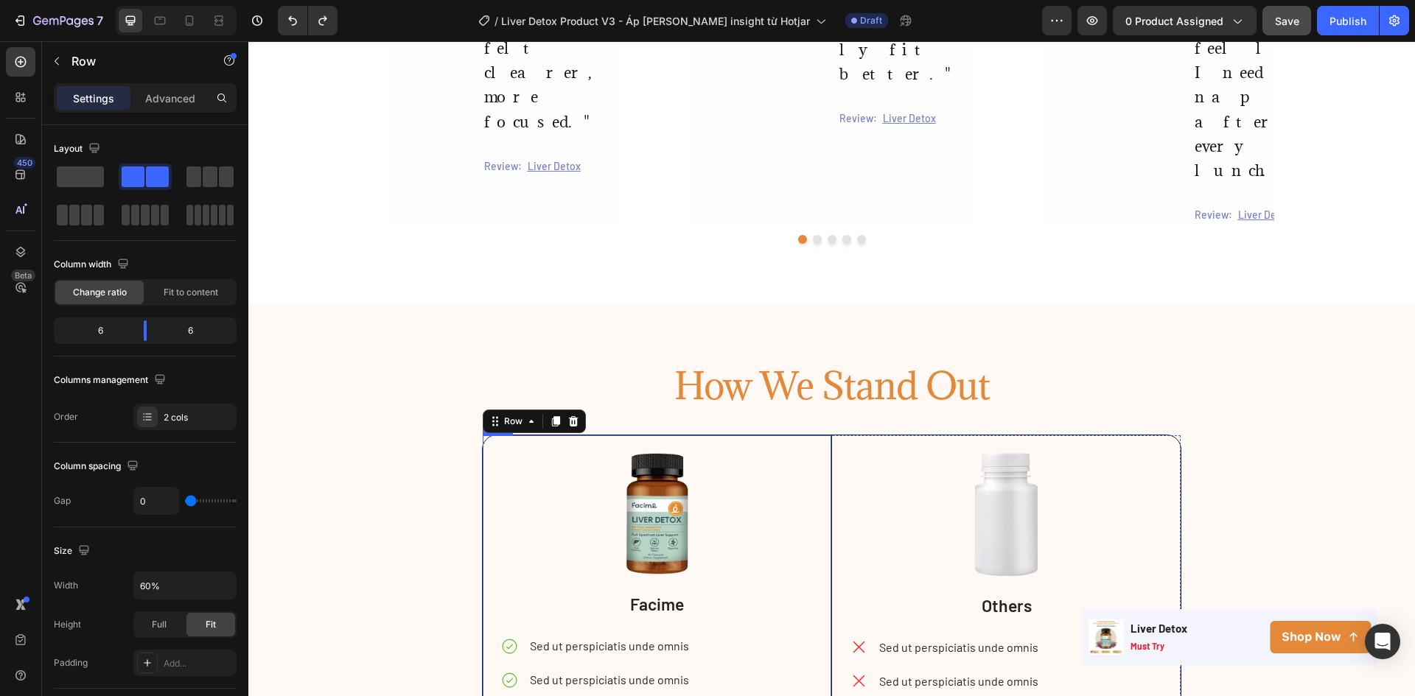
click at [504, 453] on div "Image Facime Text Block Sed ut perspiciatis unde omnis Sed ut perspiciatis unde…" at bounding box center [657, 629] width 314 height 352
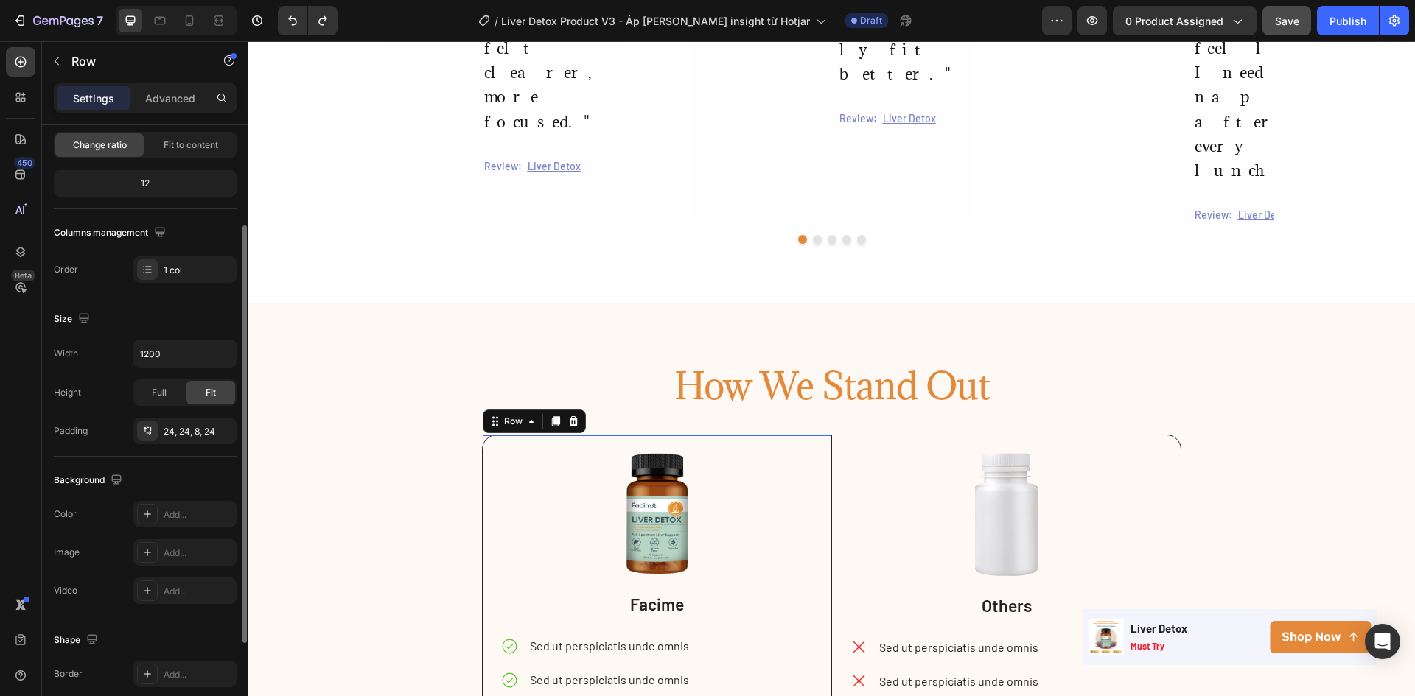
scroll to position [286, 0]
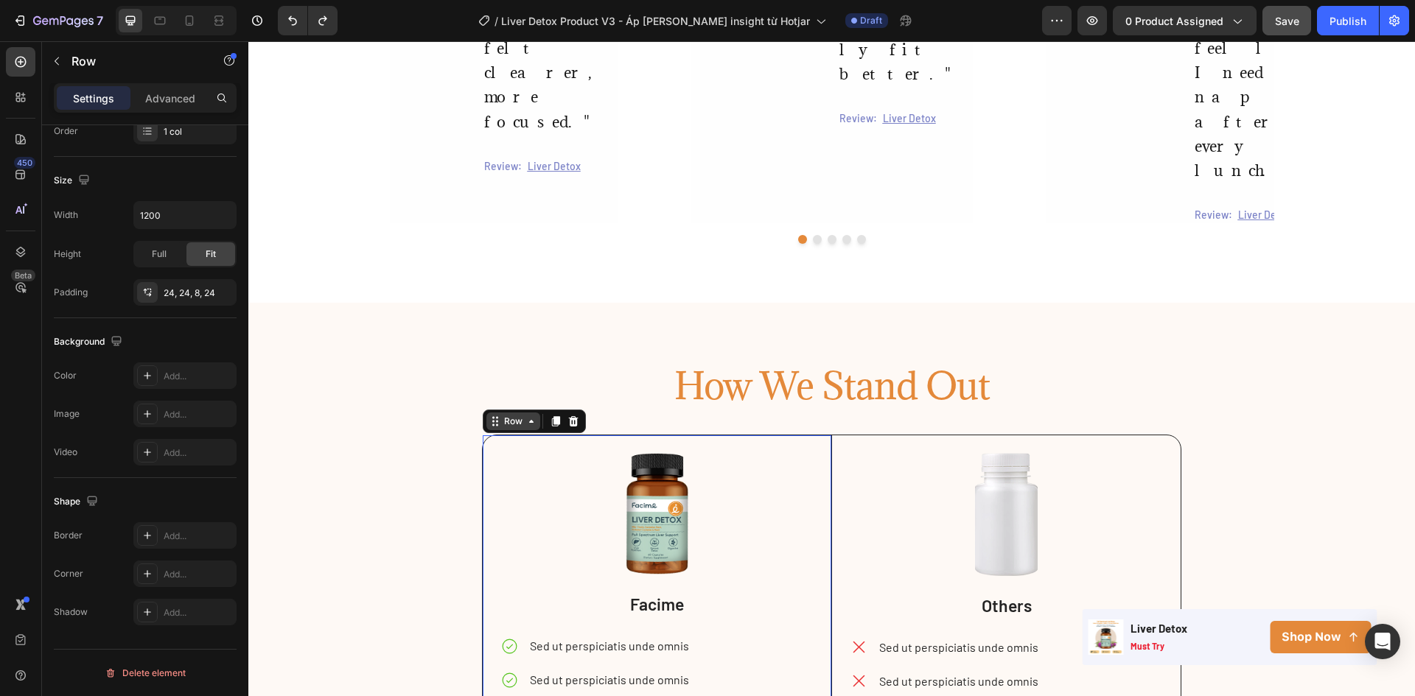
click at [512, 415] on div "Row" at bounding box center [513, 421] width 24 height 13
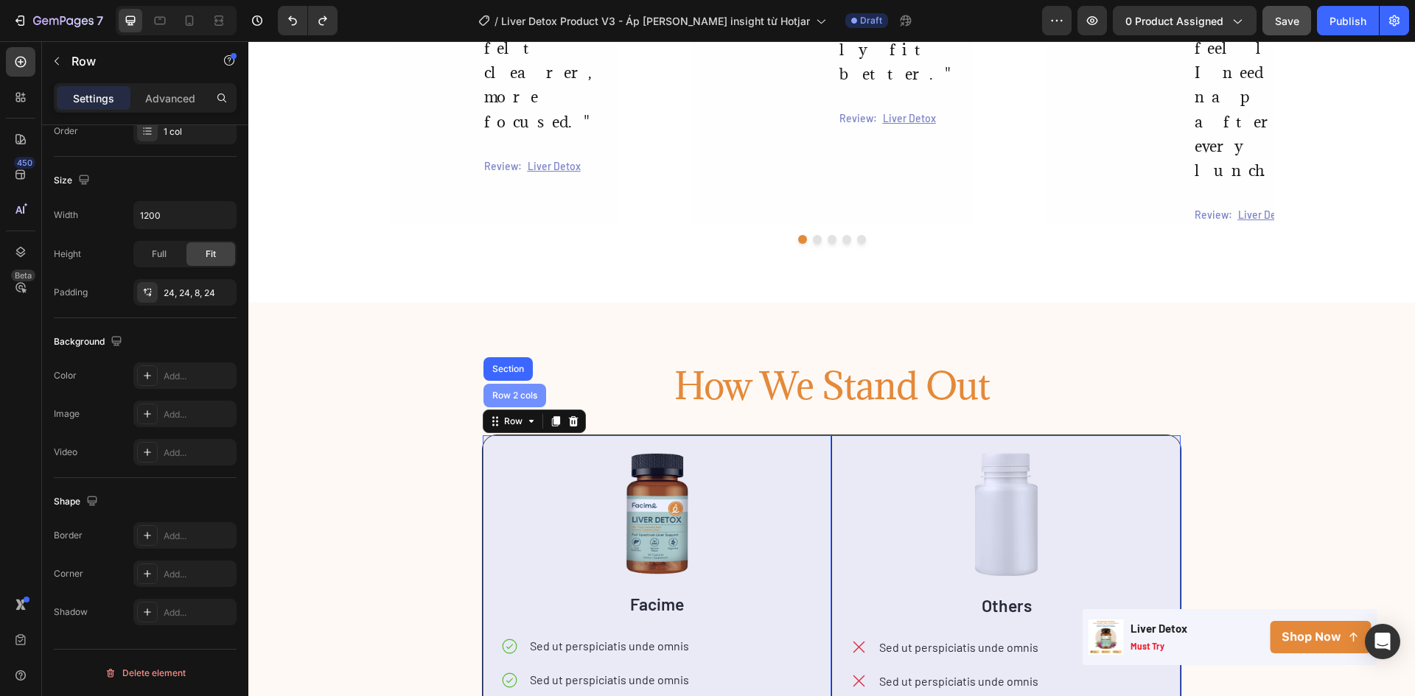
click at [511, 384] on div "Row 2 cols" at bounding box center [514, 396] width 63 height 24
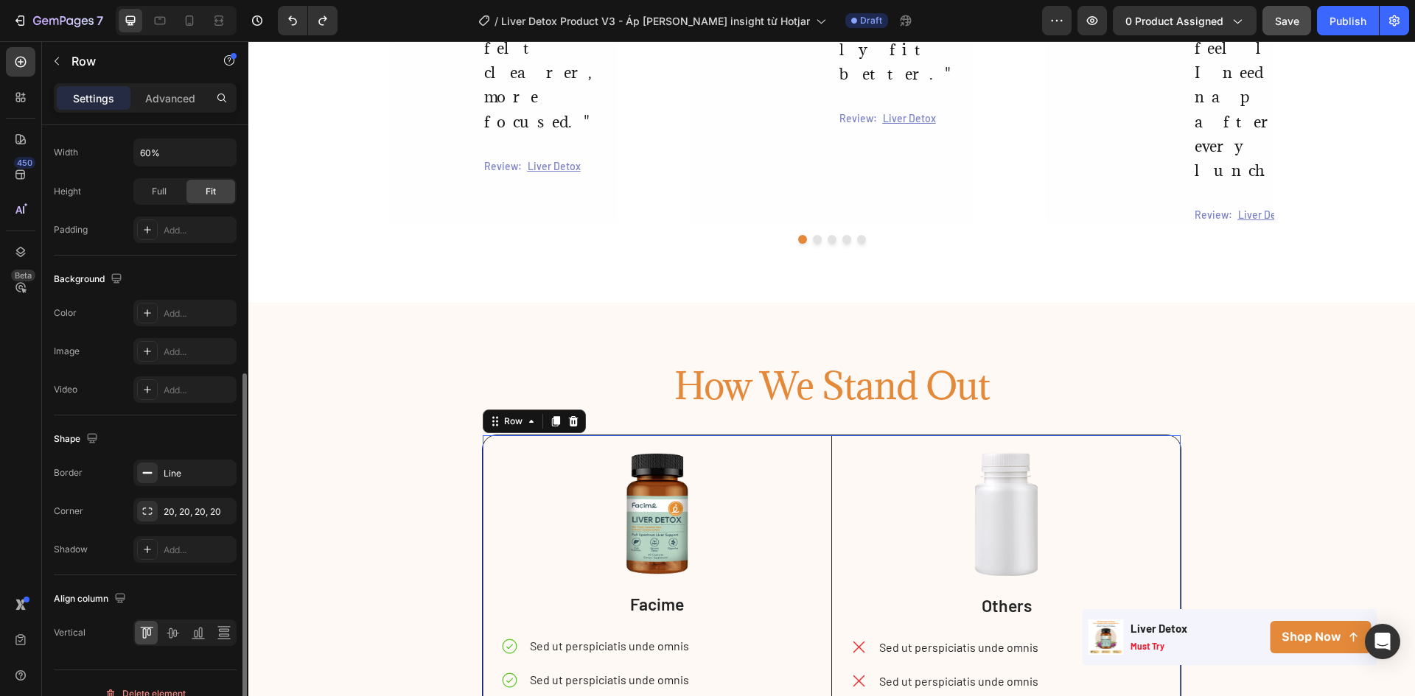
scroll to position [454, 0]
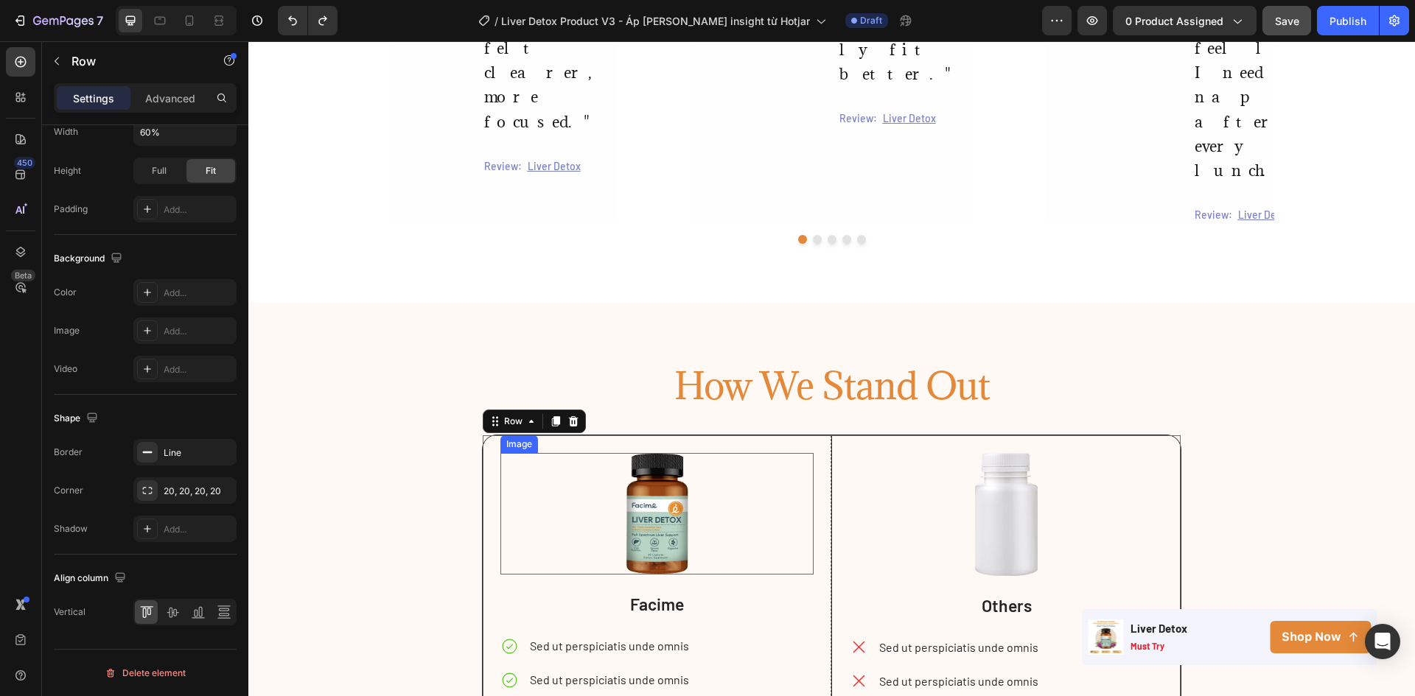
click at [514, 453] on div at bounding box center [657, 514] width 314 height 122
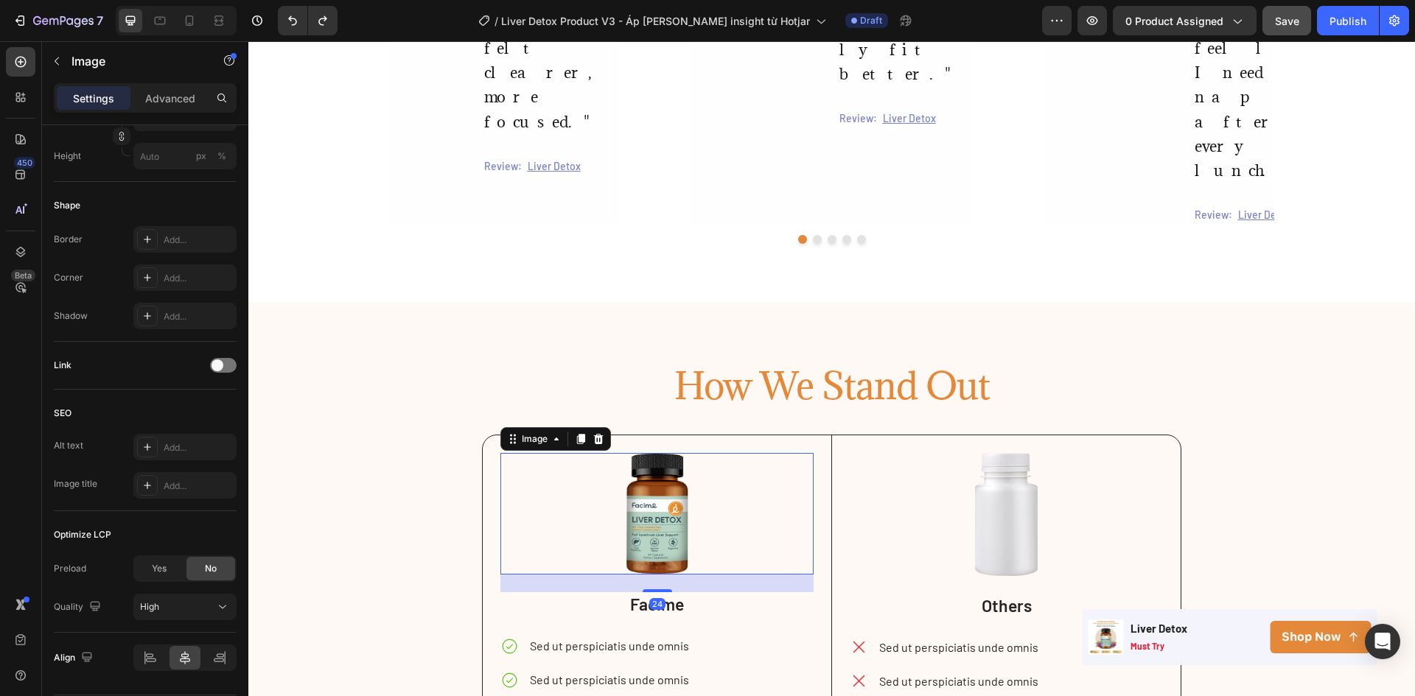
scroll to position [0, 0]
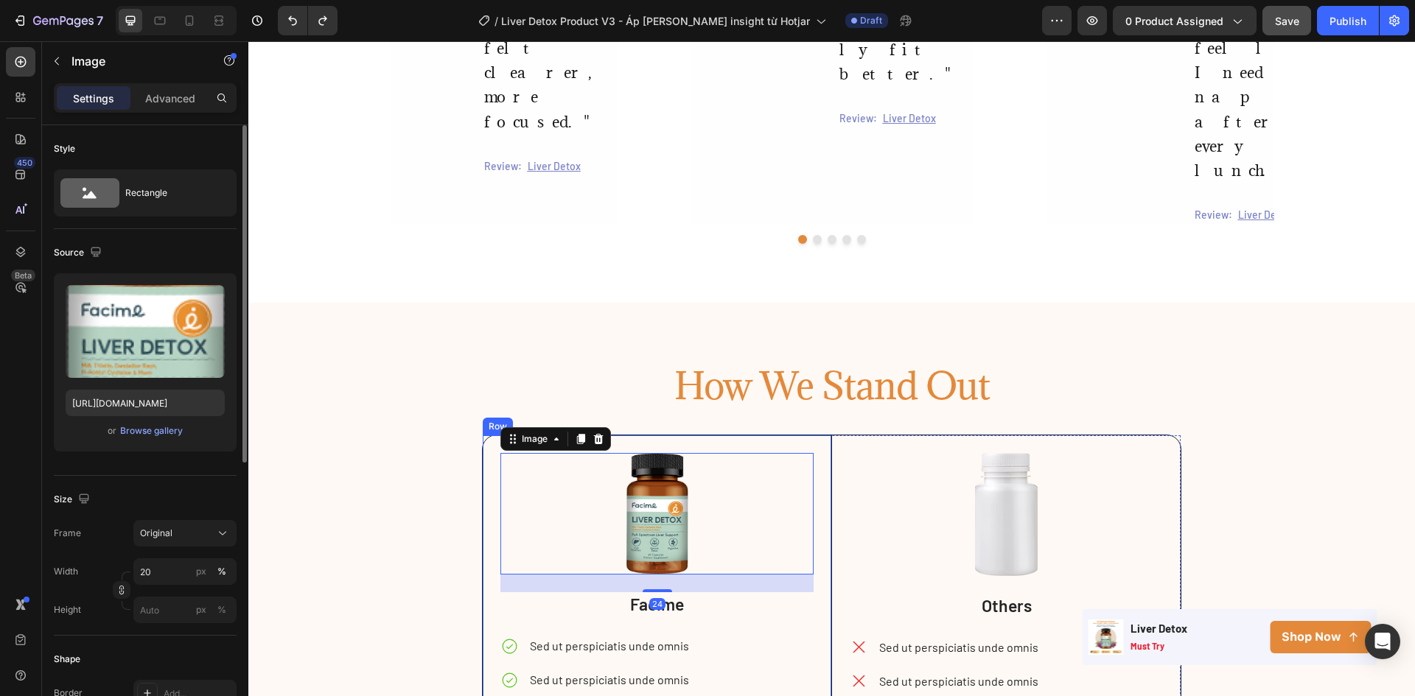
click at [485, 435] on div "Image 24 Facime Text Block Sed ut perspiciatis unde omnis Sed ut perspiciatis u…" at bounding box center [657, 623] width 349 height 376
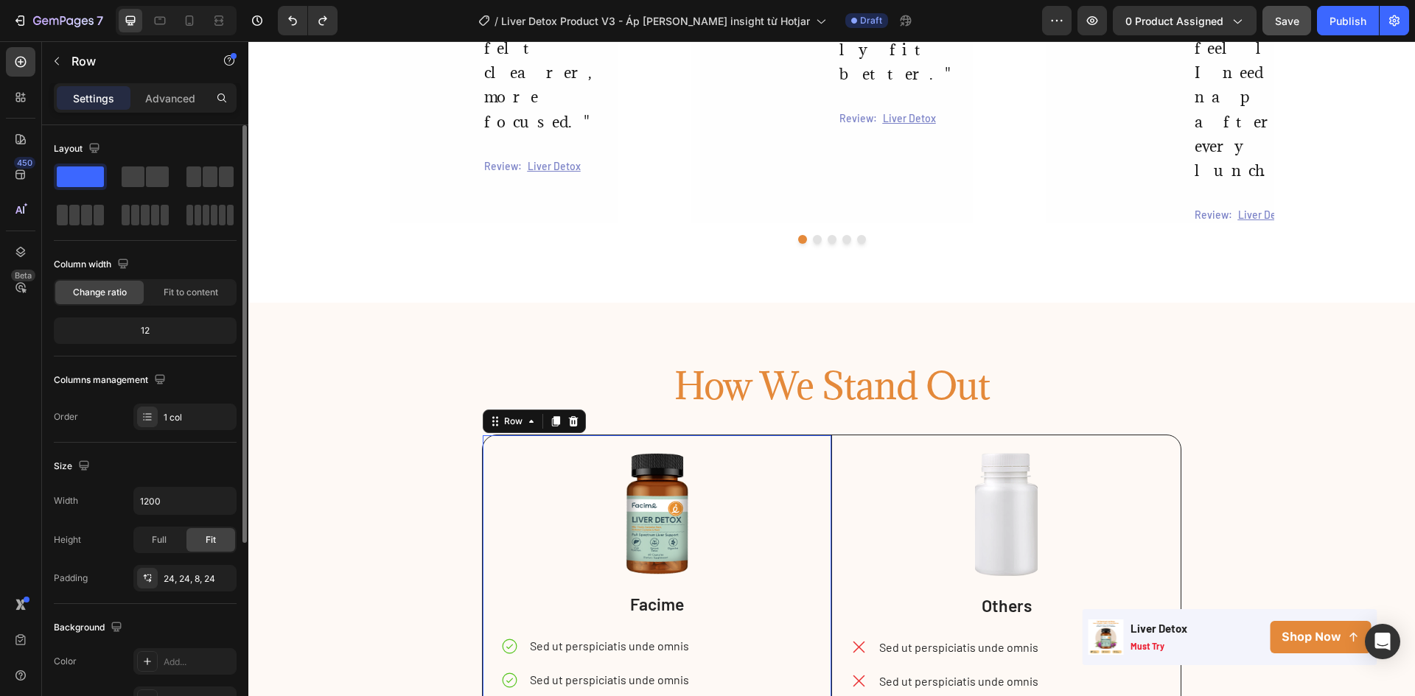
scroll to position [286, 0]
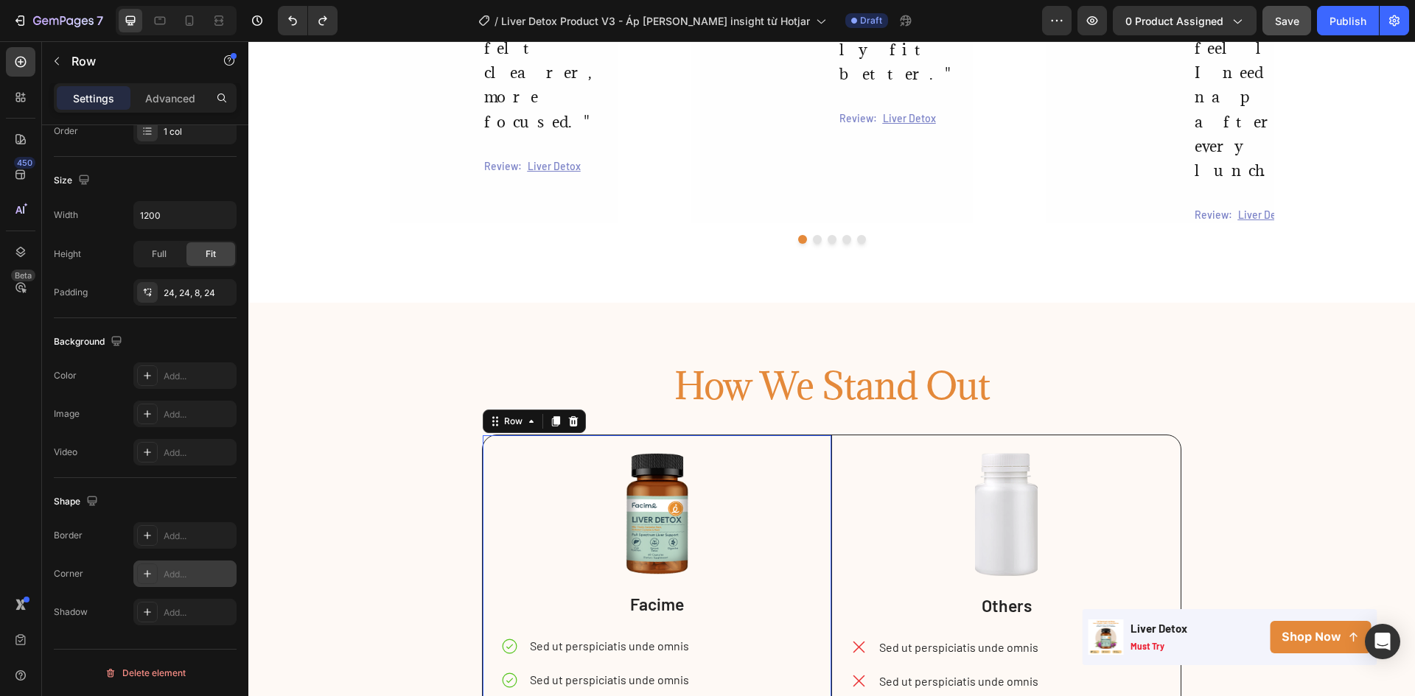
click at [179, 581] on div "Add..." at bounding box center [184, 574] width 103 height 27
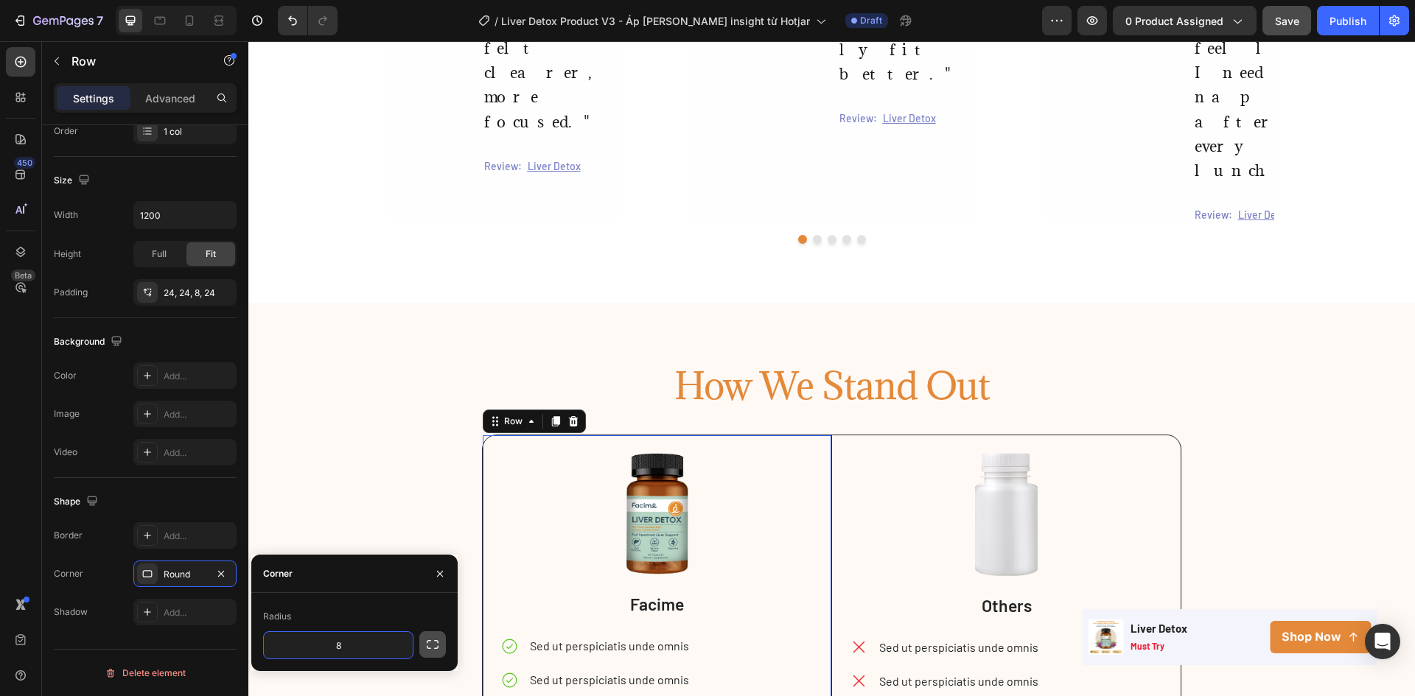
click at [436, 643] on icon "button" at bounding box center [432, 644] width 15 height 15
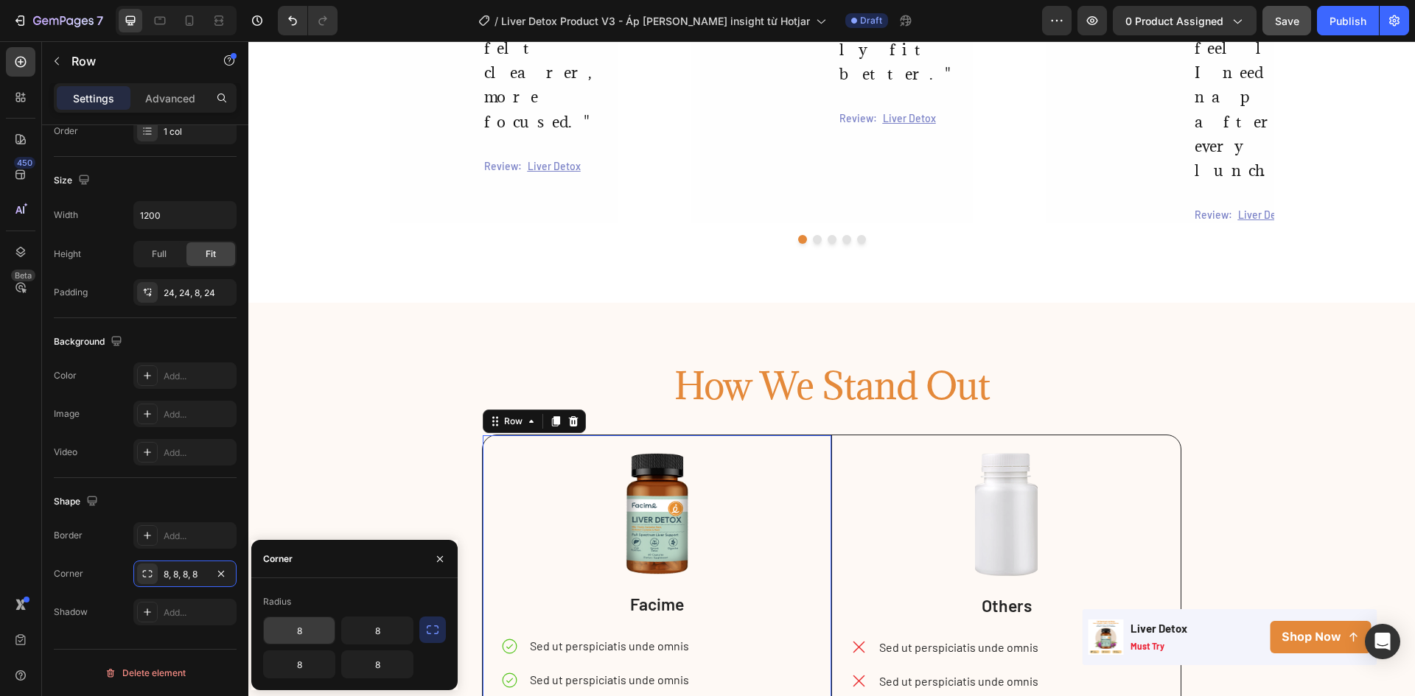
click at [292, 631] on input "8" at bounding box center [299, 630] width 71 height 27
click at [382, 633] on input "8" at bounding box center [377, 630] width 71 height 27
type input "0"
click at [381, 670] on input "8" at bounding box center [377, 664] width 71 height 27
type input "0"
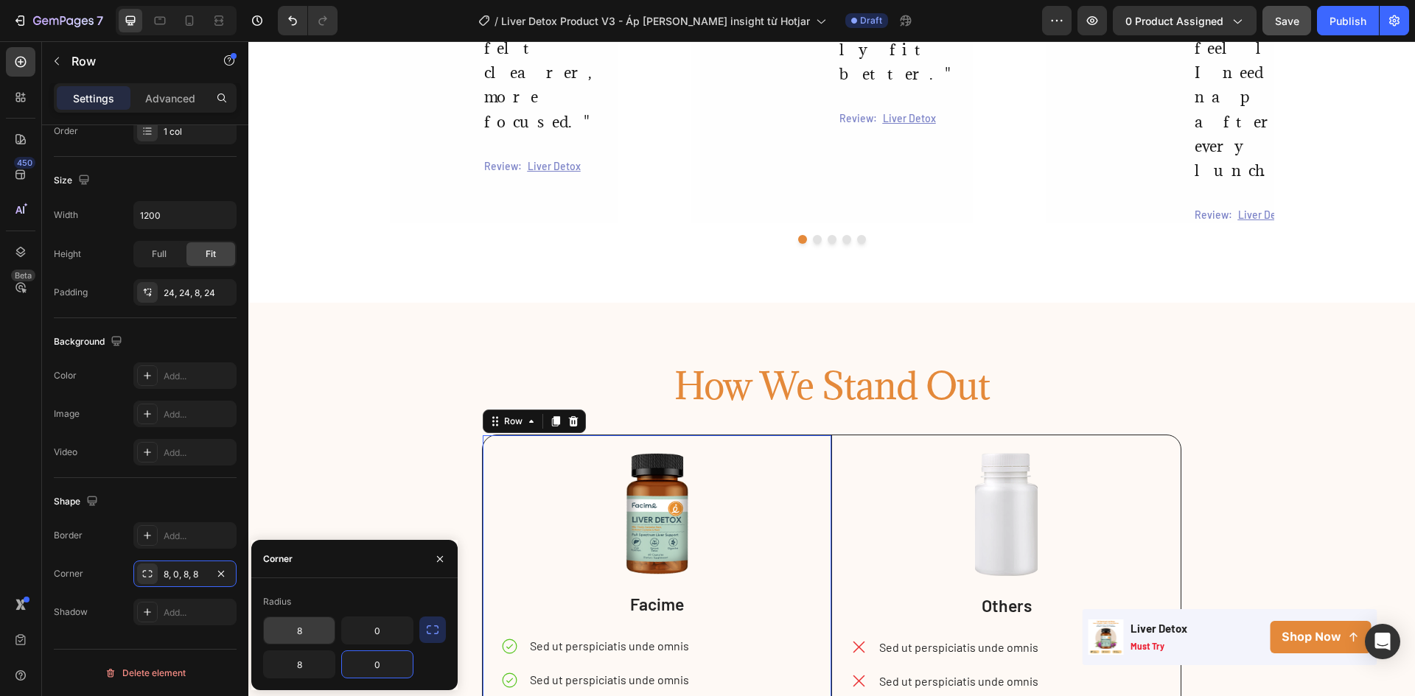
click at [302, 631] on input "8" at bounding box center [299, 630] width 71 height 27
type input "20"
click at [299, 671] on input "8" at bounding box center [299, 664] width 71 height 27
type input "20"
click at [163, 391] on div "The changes might be hidden by the video. Color Add... Image Add... Video Add..." at bounding box center [145, 414] width 183 height 103
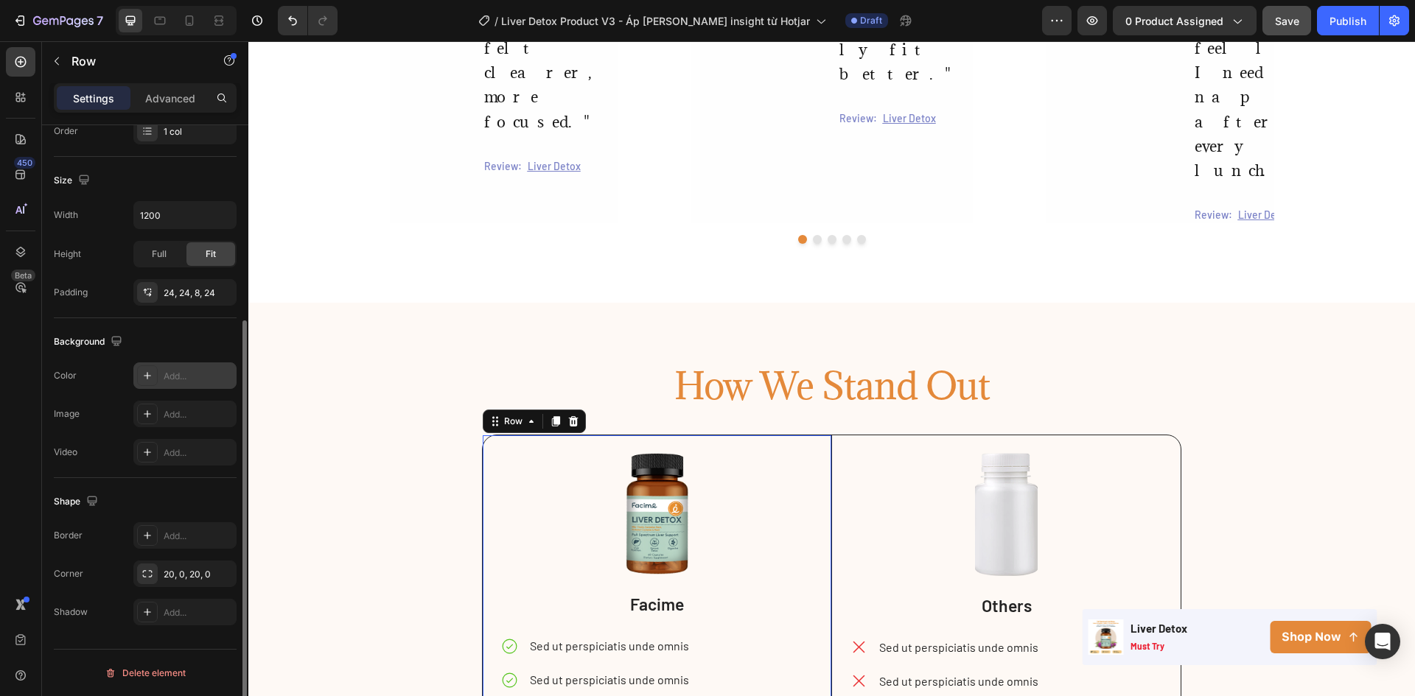
click at [167, 379] on div "Add..." at bounding box center [198, 376] width 69 height 13
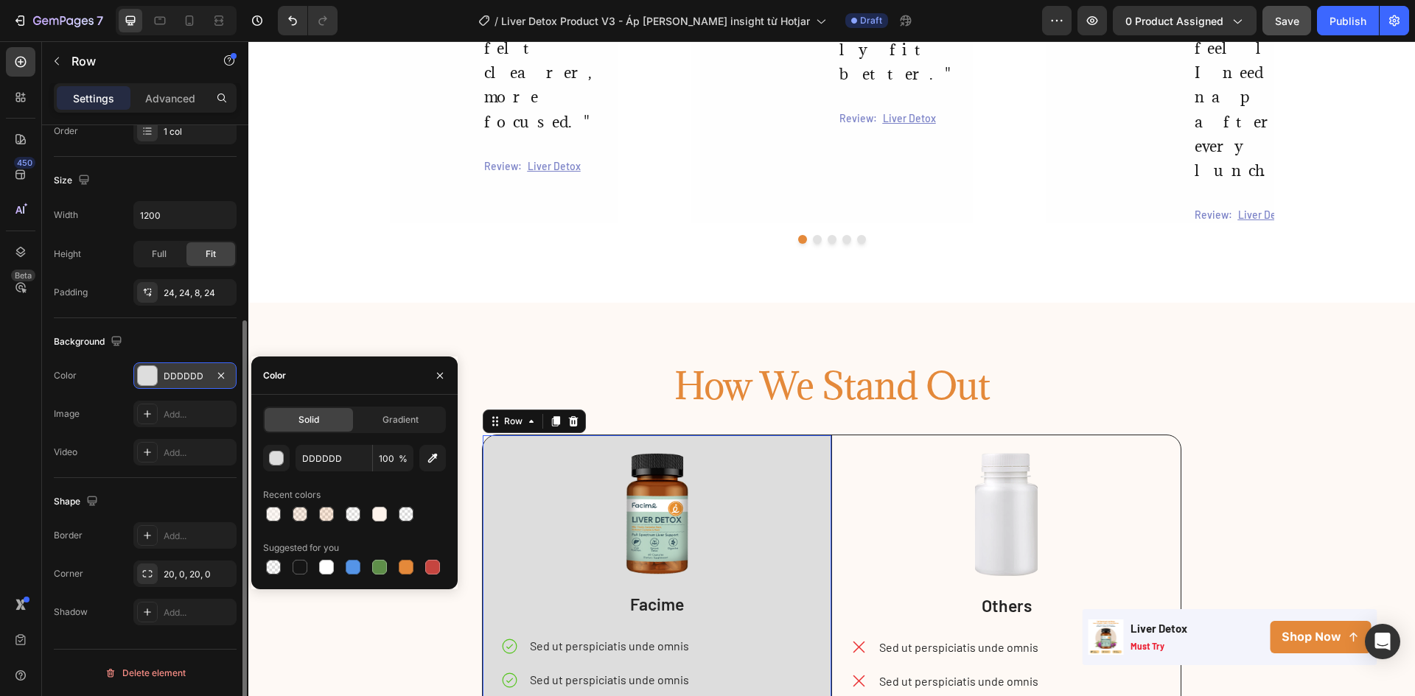
drag, startPoint x: 326, startPoint y: 566, endPoint x: 335, endPoint y: 543, distance: 24.8
click at [326, 567] on div at bounding box center [326, 567] width 15 height 15
type input "FFFFFF"
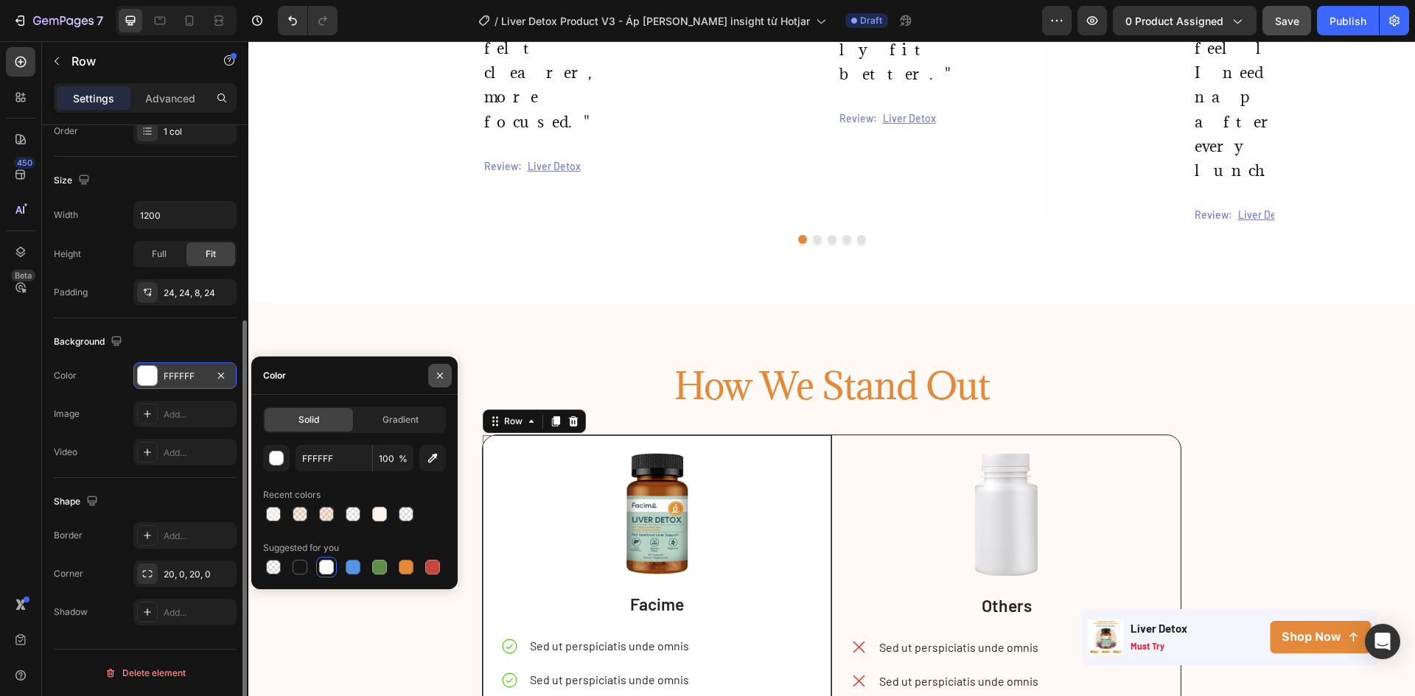
click at [440, 374] on icon "button" at bounding box center [440, 376] width 12 height 12
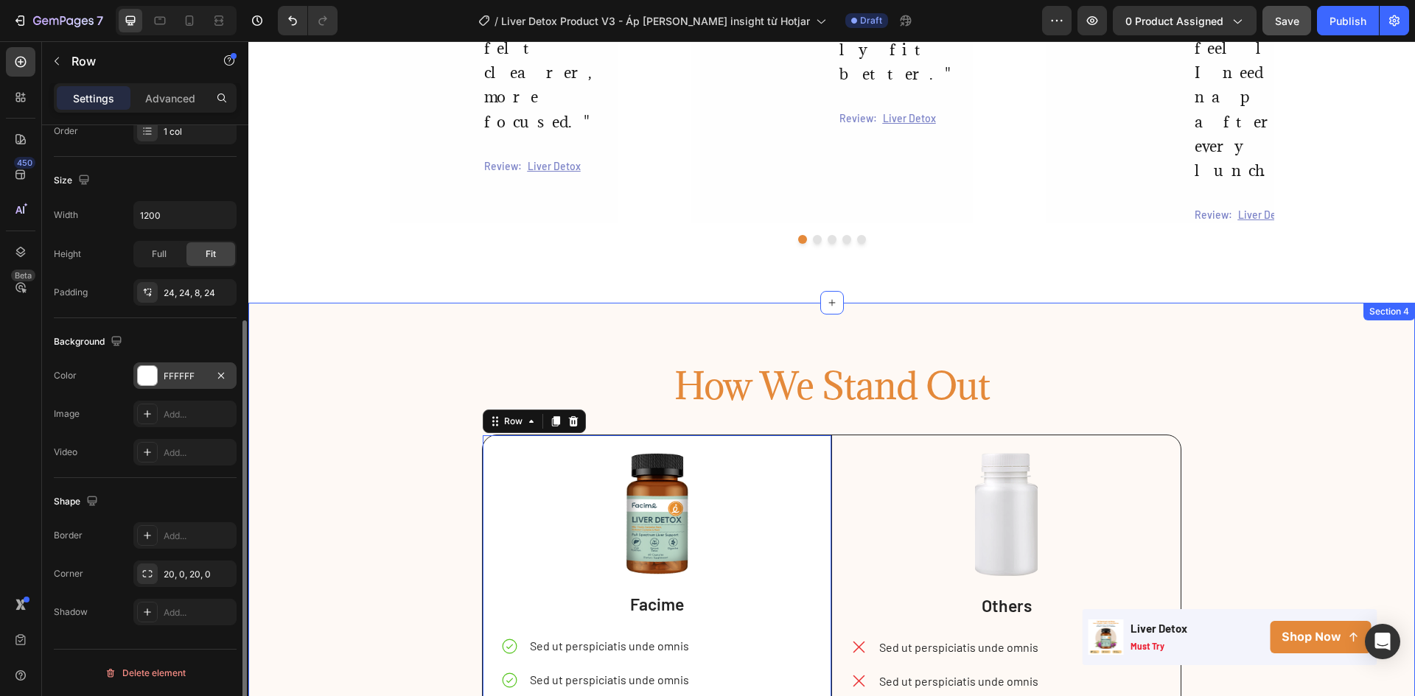
click at [410, 362] on div "How We Stand Out Heading Image Facime Text Block Sed ut perspiciatis unde omnis…" at bounding box center [831, 587] width 1166 height 450
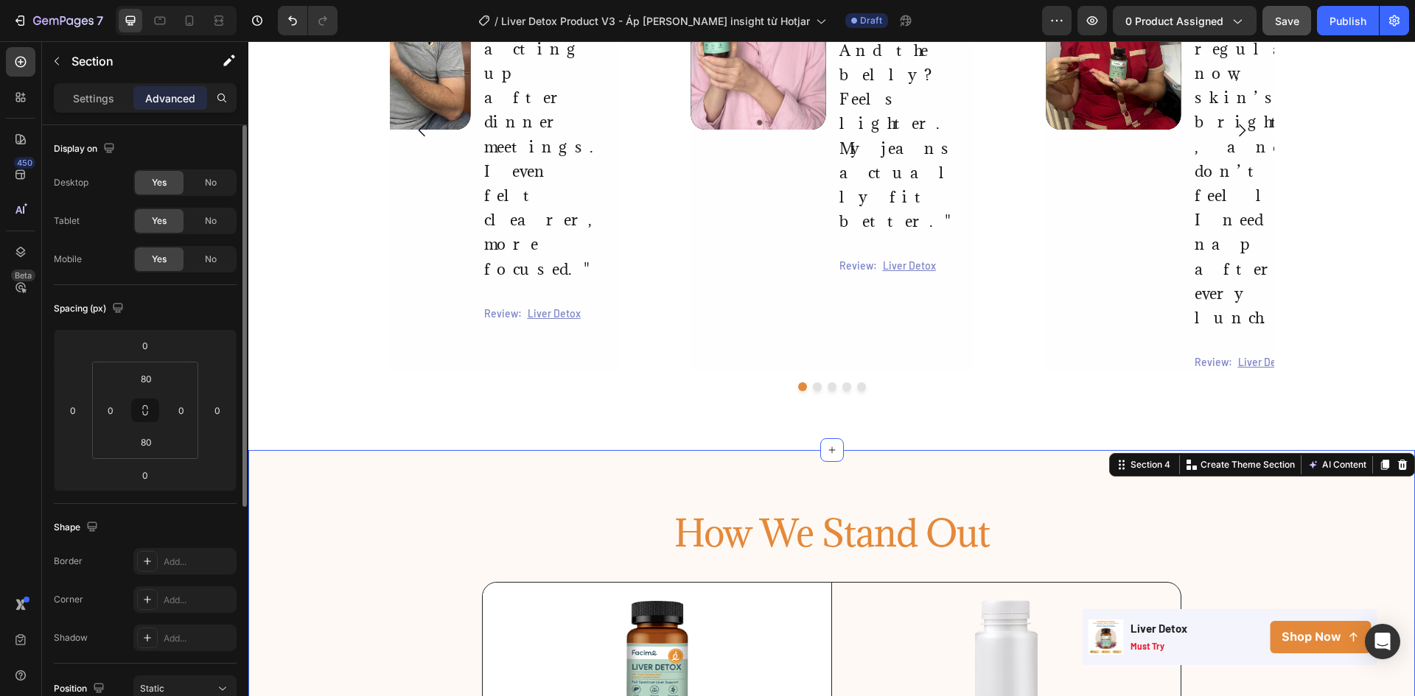
scroll to position [1851, 0]
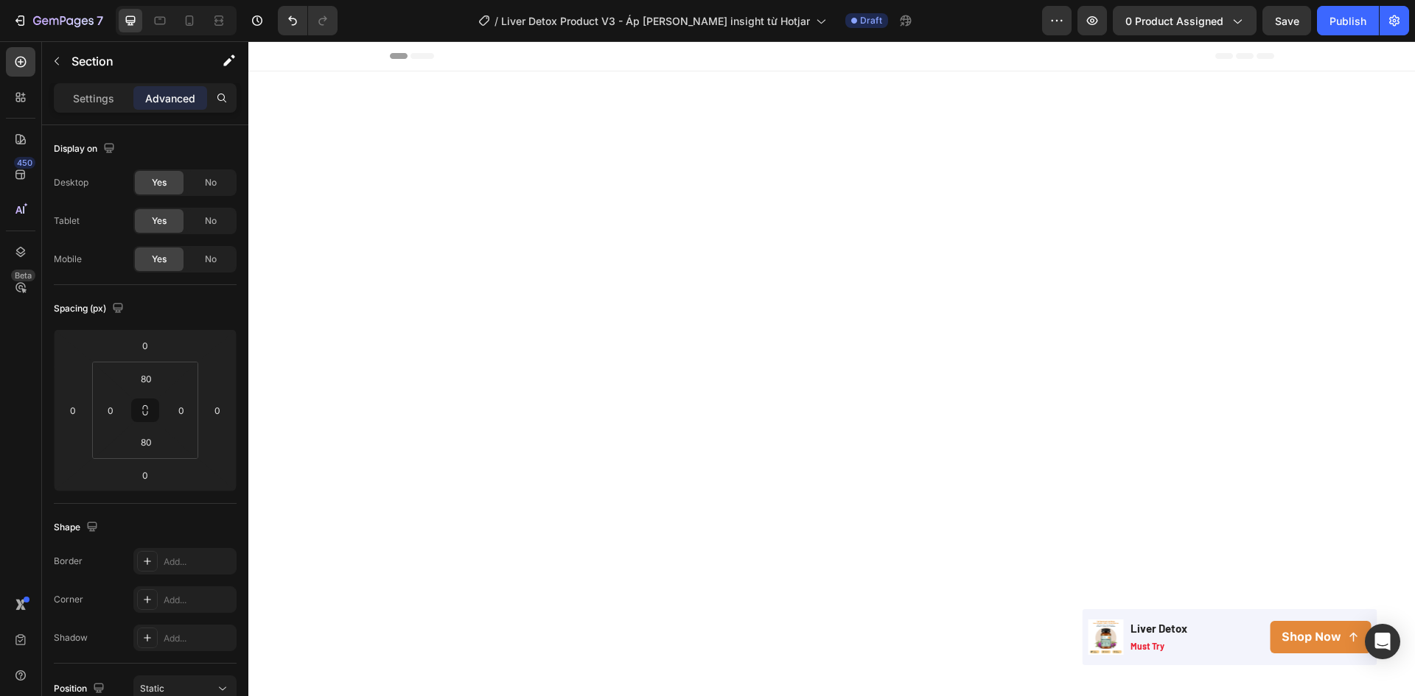
scroll to position [1851, 0]
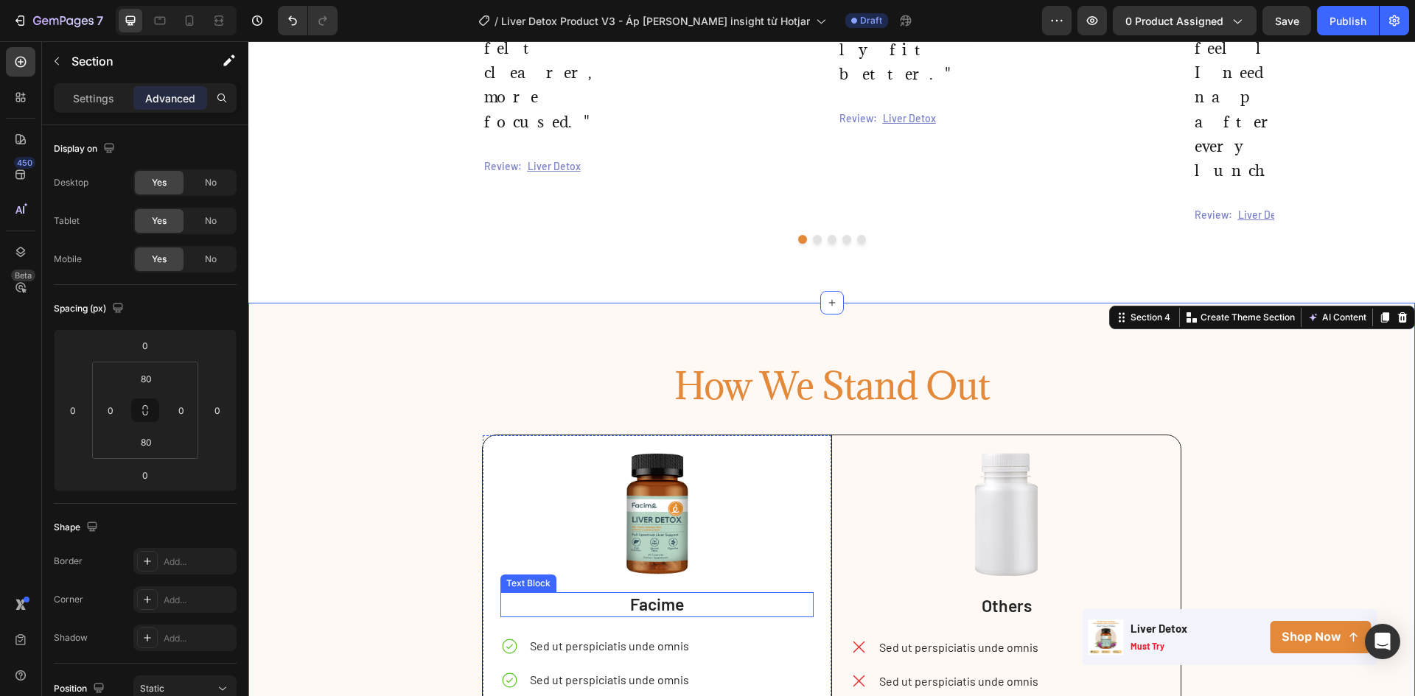
click at [631, 594] on p "Facime" at bounding box center [657, 605] width 311 height 22
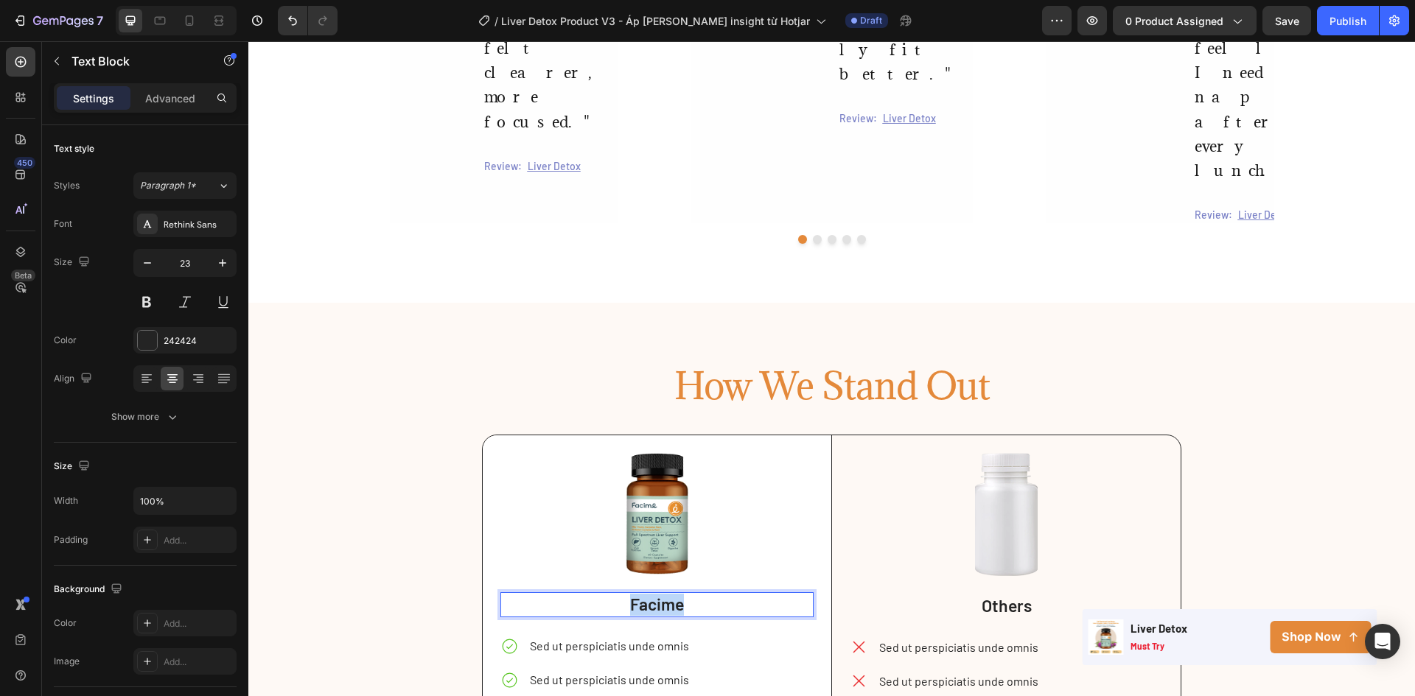
click at [631, 594] on p "Facime" at bounding box center [657, 605] width 311 height 22
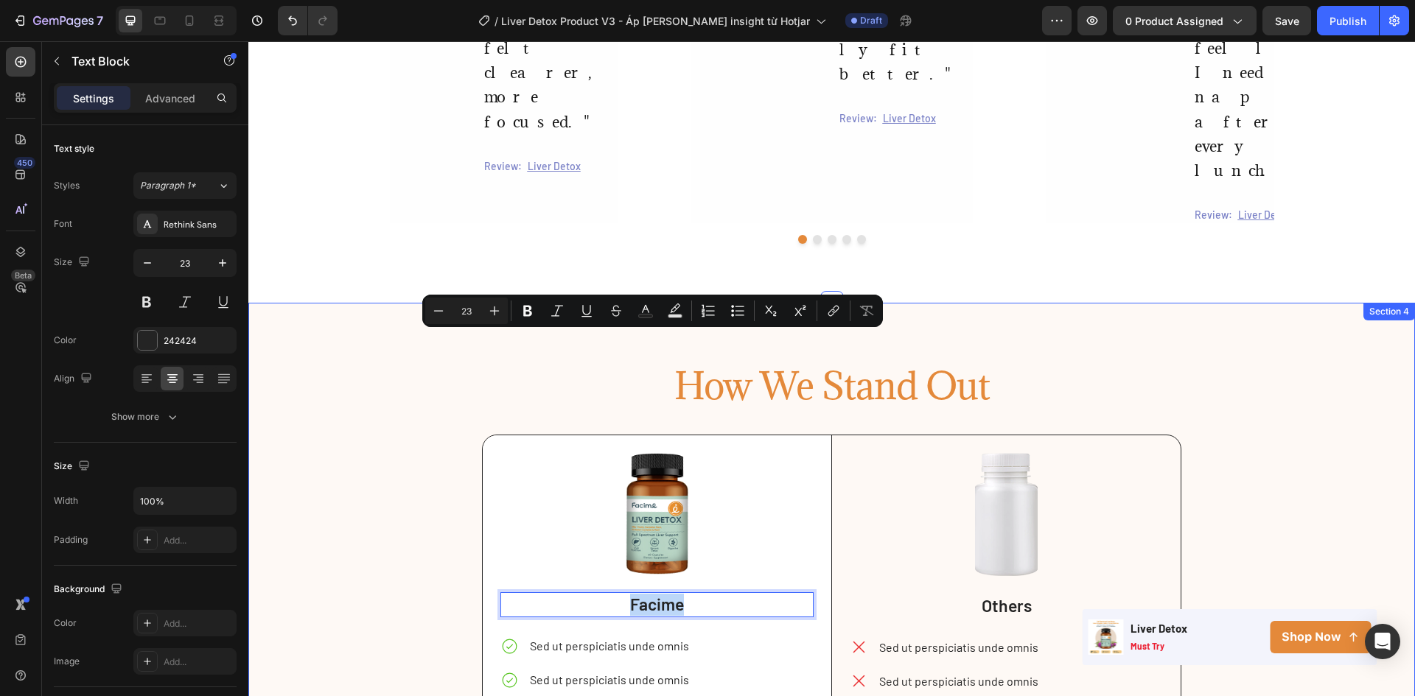
click at [407, 362] on div "How We Stand Out Heading Image Facime Text Block 24 Sed ut perspiciatis unde om…" at bounding box center [831, 587] width 1166 height 450
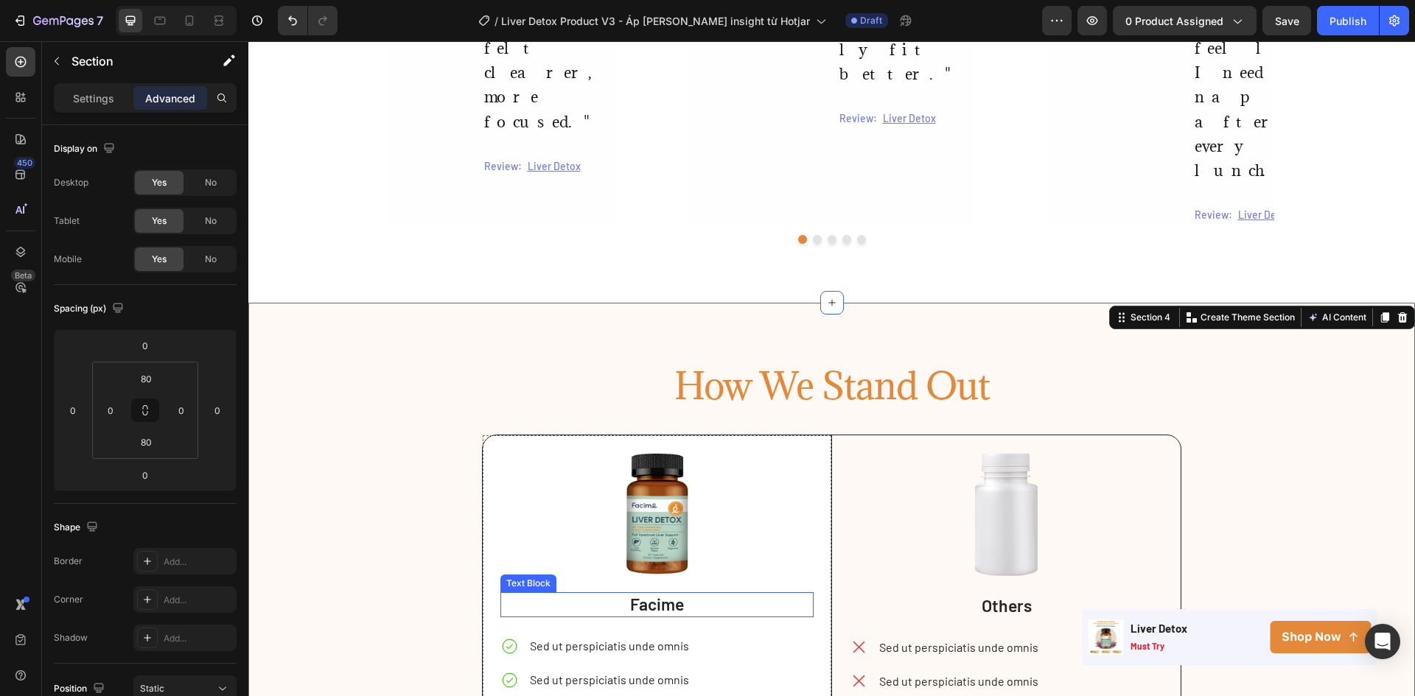
click at [666, 594] on p "Facime" at bounding box center [657, 605] width 311 height 22
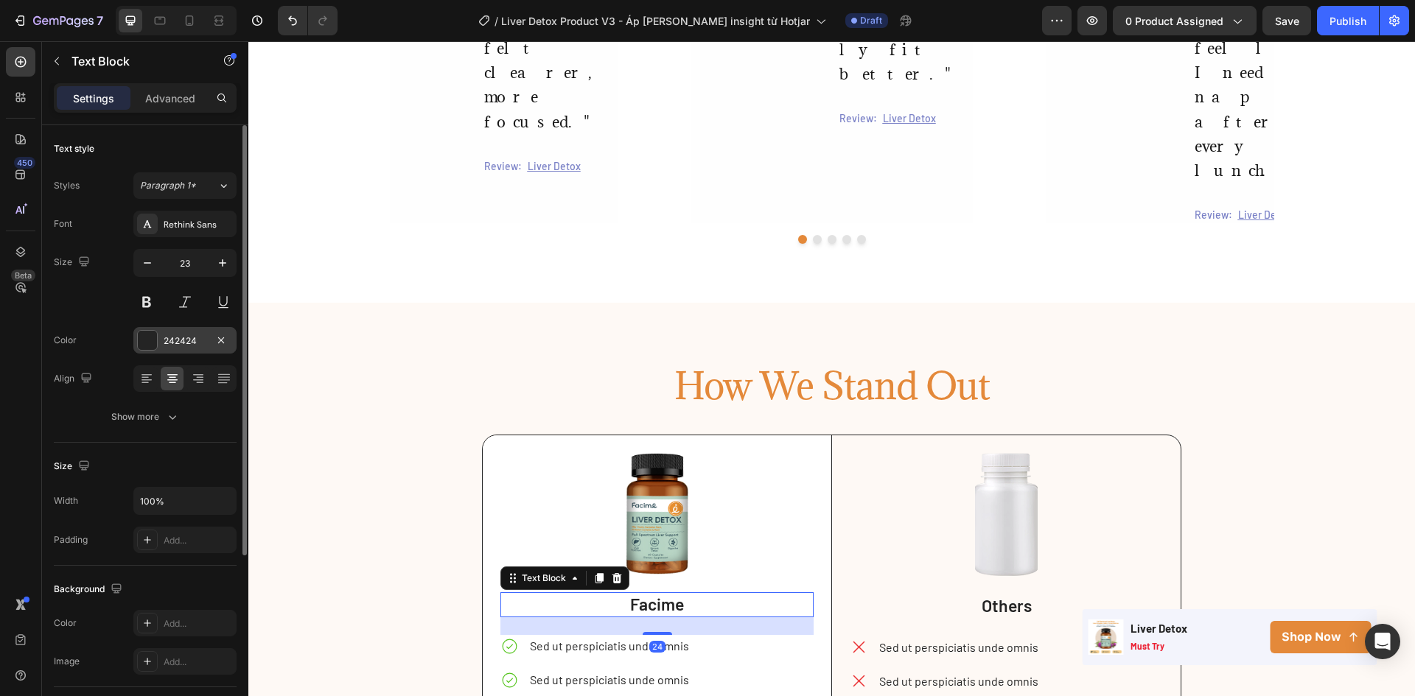
click at [178, 343] on div "242424" at bounding box center [185, 341] width 43 height 13
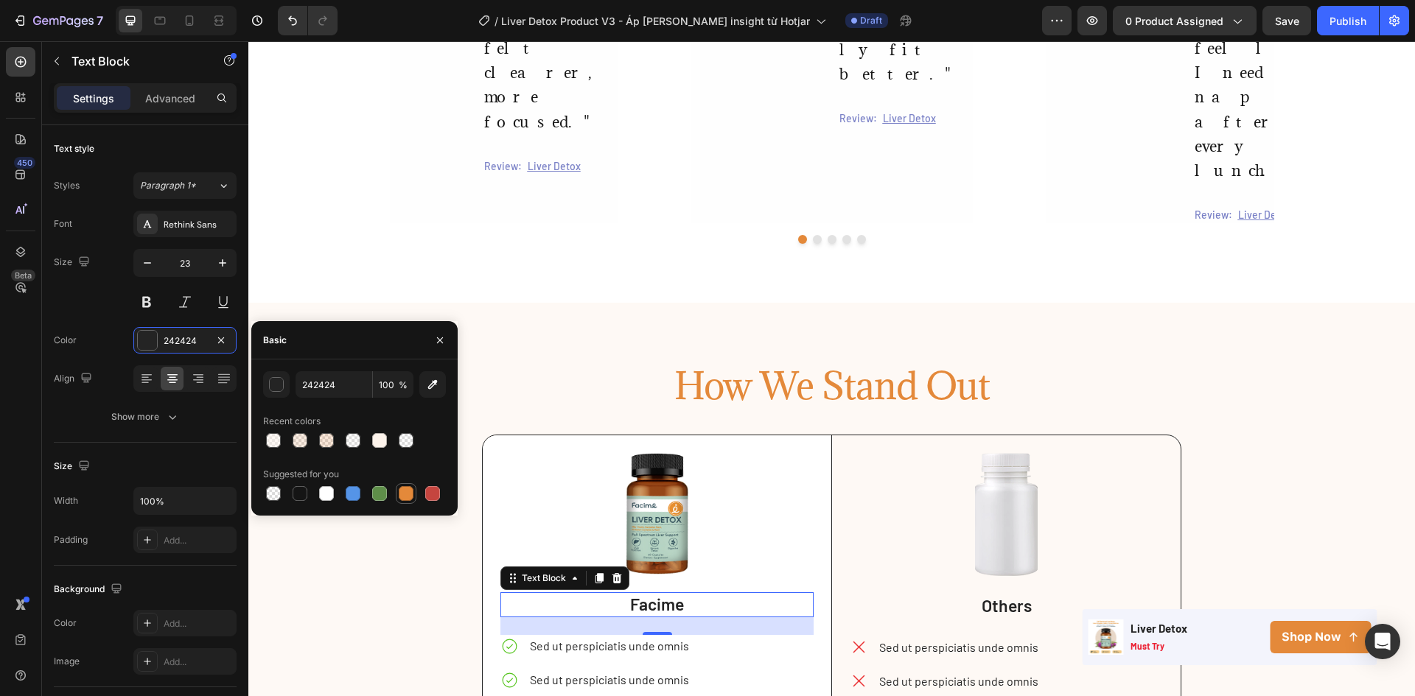
click at [397, 495] on div at bounding box center [406, 494] width 18 height 18
type input "E4893A"
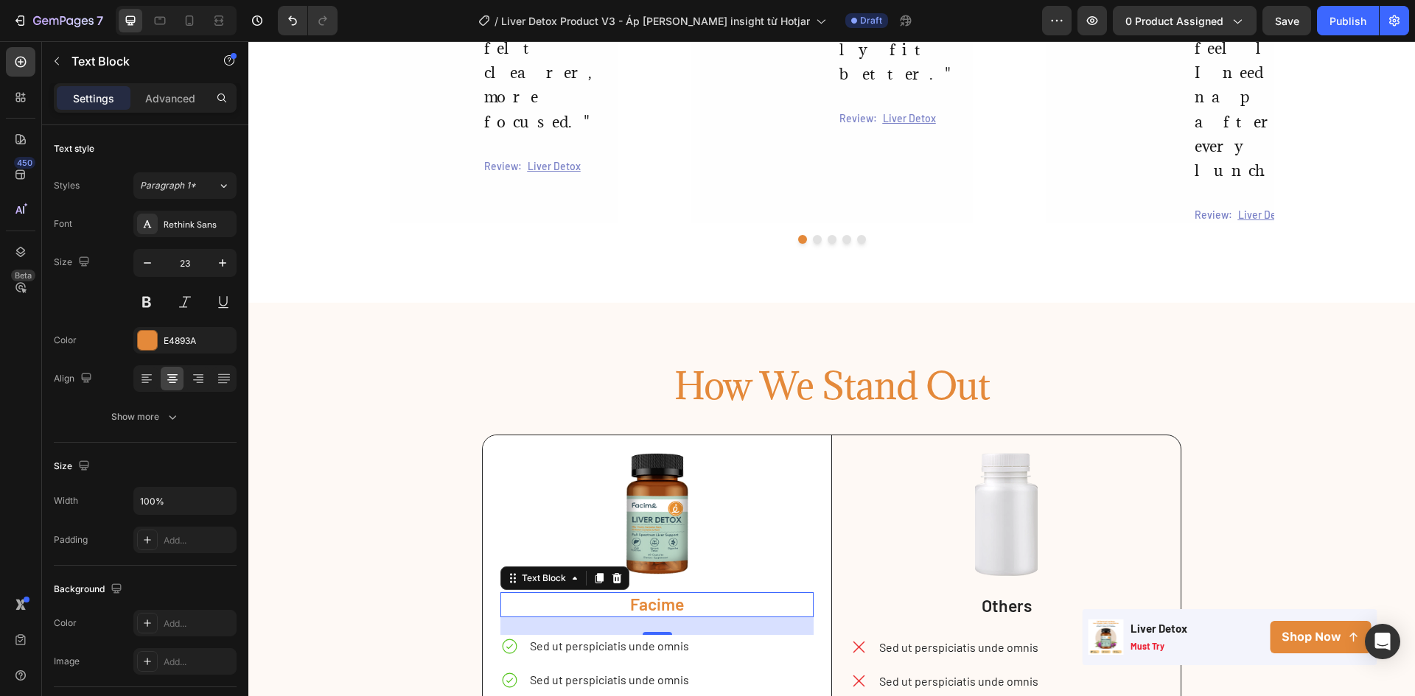
click at [679, 594] on p "Facime" at bounding box center [657, 605] width 311 height 22
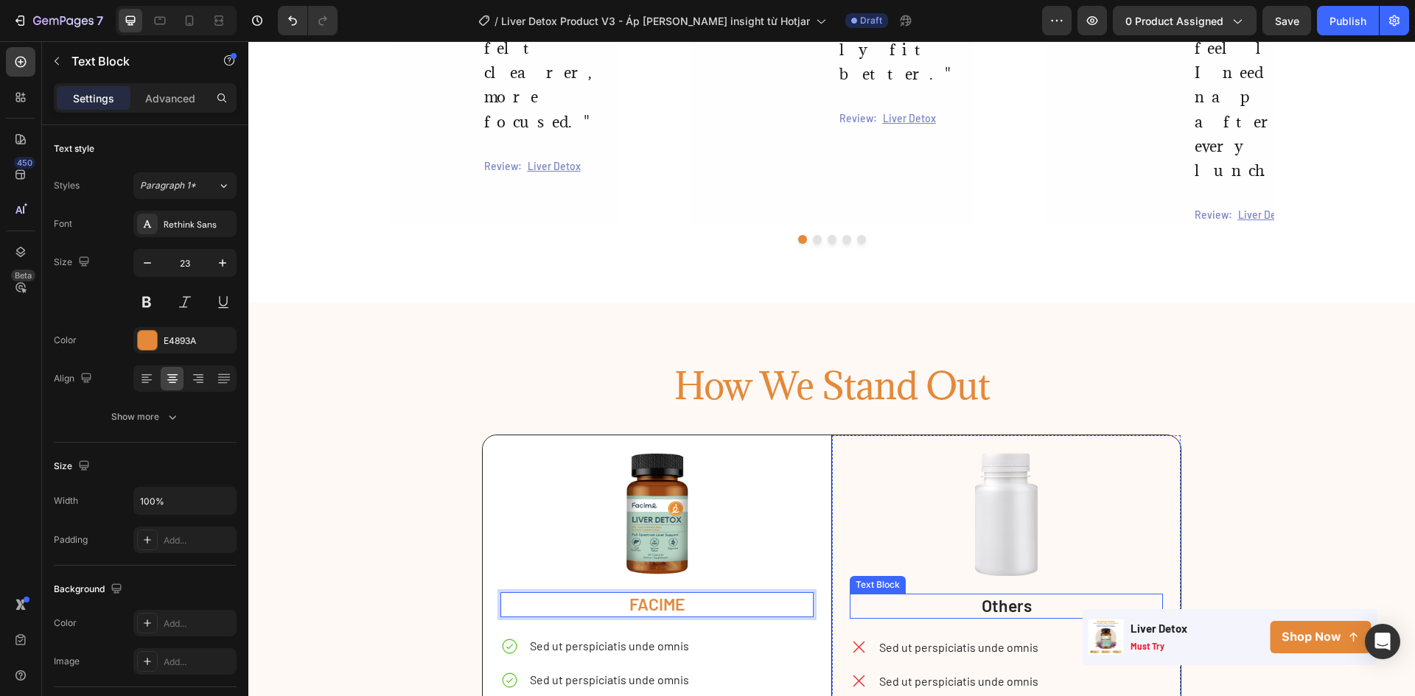
click at [998, 595] on p "Others" at bounding box center [1006, 606] width 310 height 22
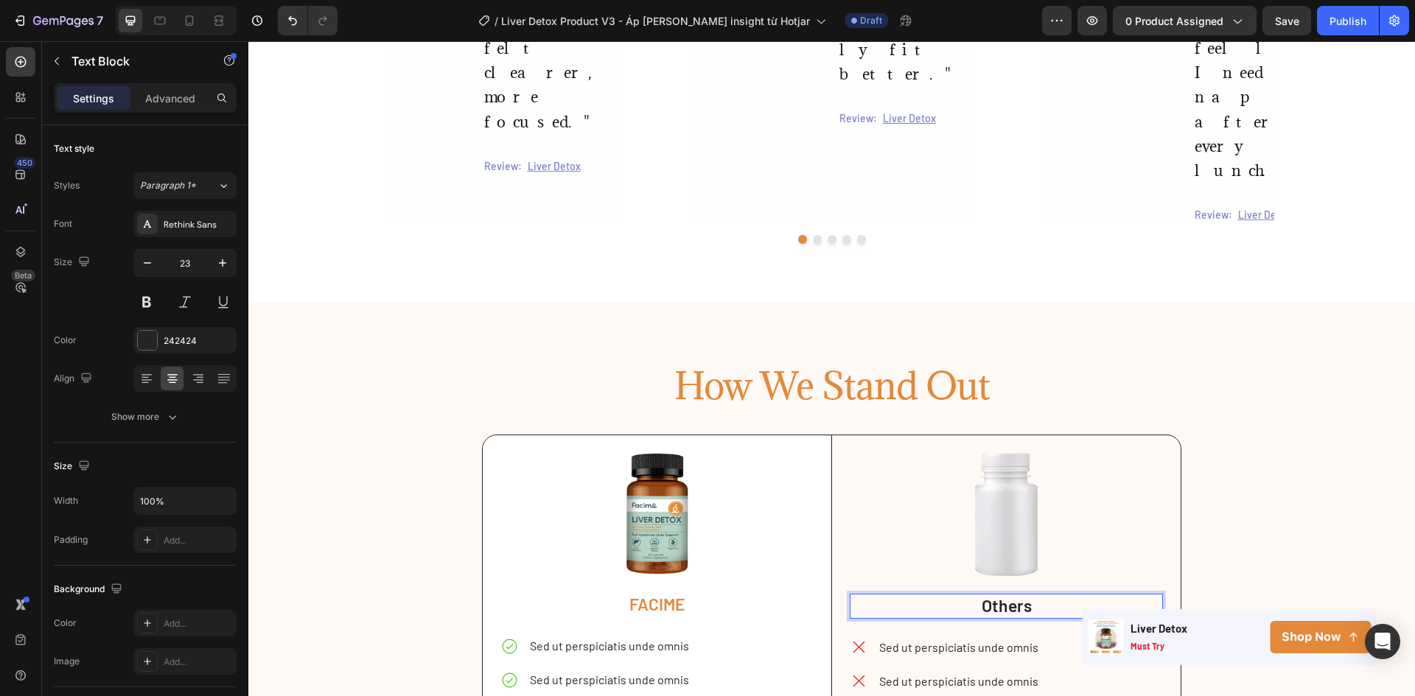
click at [1006, 595] on p "Others" at bounding box center [1006, 606] width 310 height 22
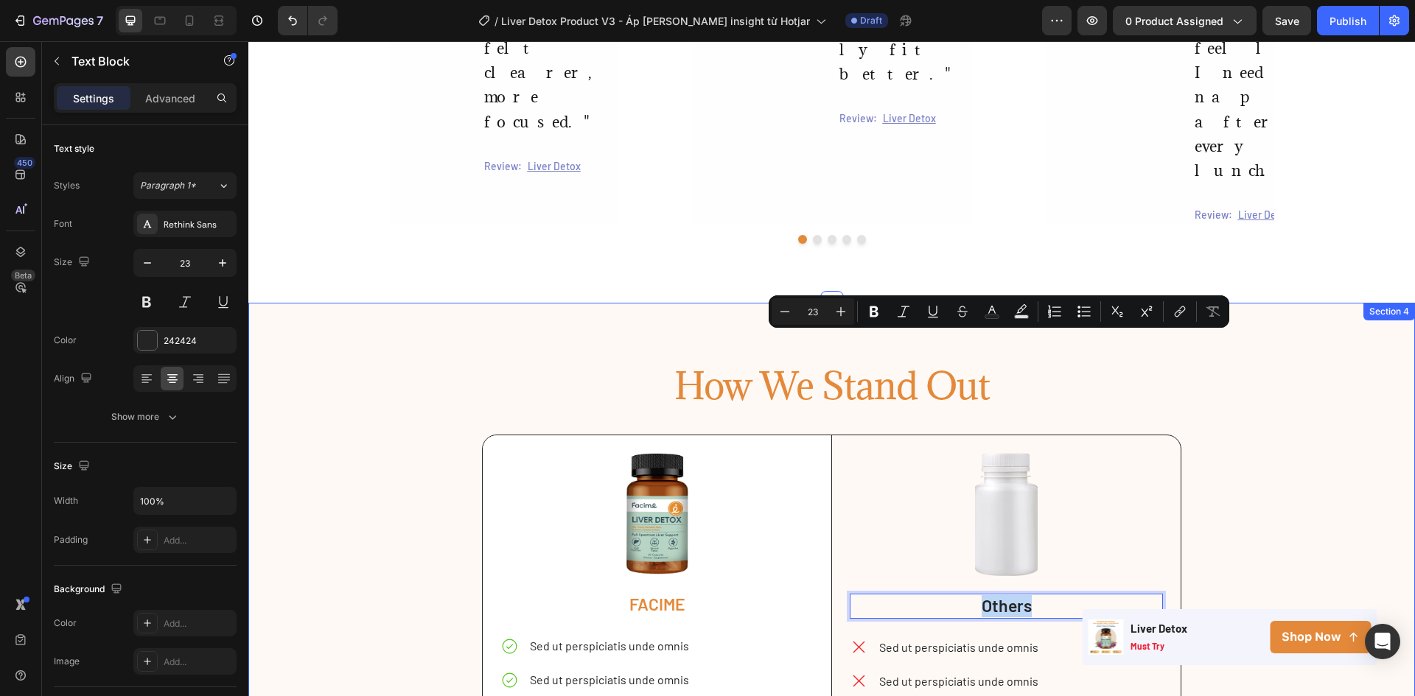
click at [1249, 362] on div "How We Stand Out Heading Image FACIME Text Block Sed ut perspiciatis unde omnis…" at bounding box center [831, 587] width 1166 height 450
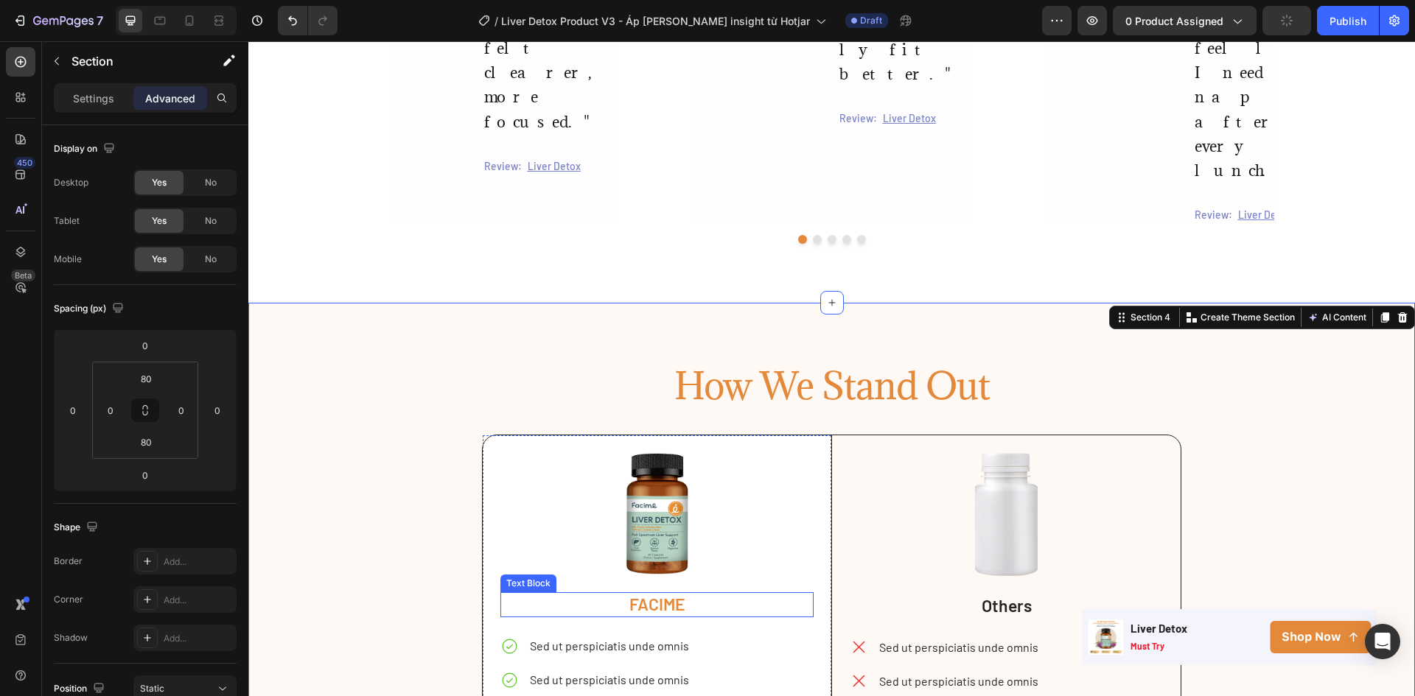
click at [718, 594] on p "FACIME" at bounding box center [657, 605] width 311 height 22
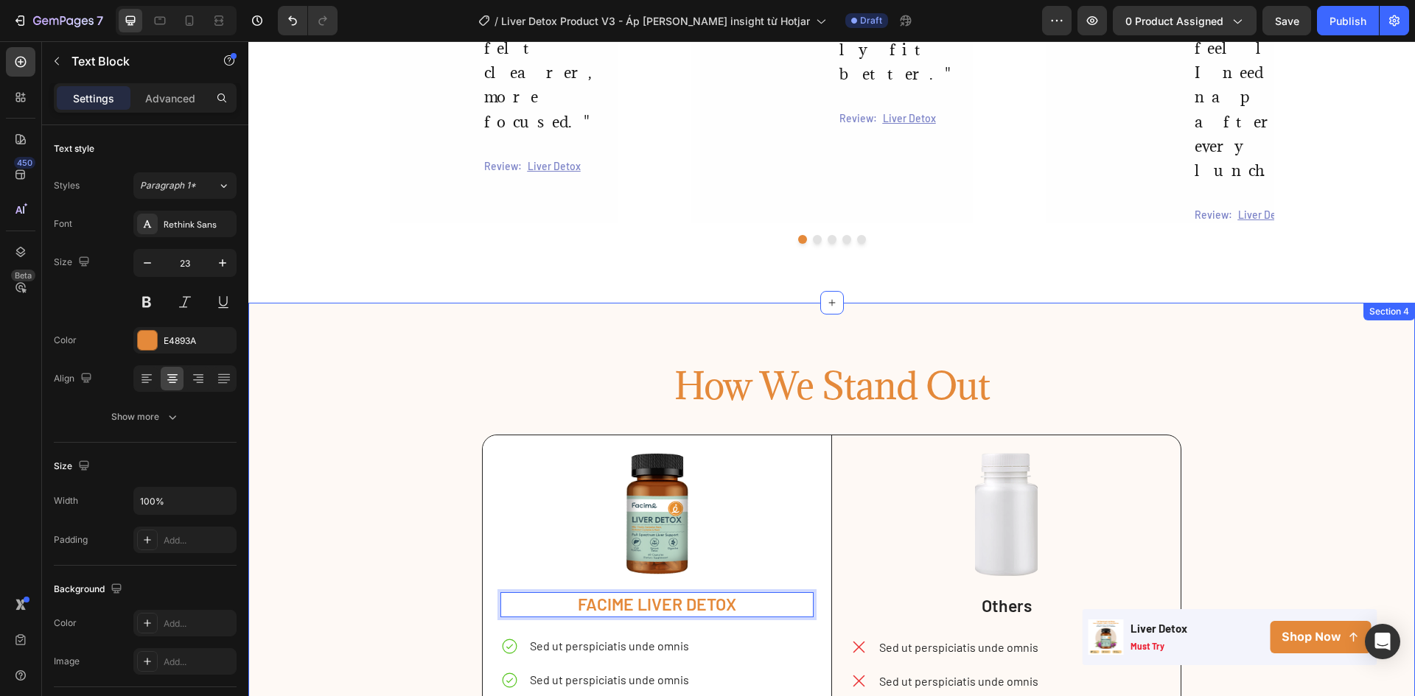
click at [1305, 362] on div "How We Stand Out Heading Image FACIME LIVER DETOX Text Block 24 Sed ut perspici…" at bounding box center [831, 587] width 1166 height 450
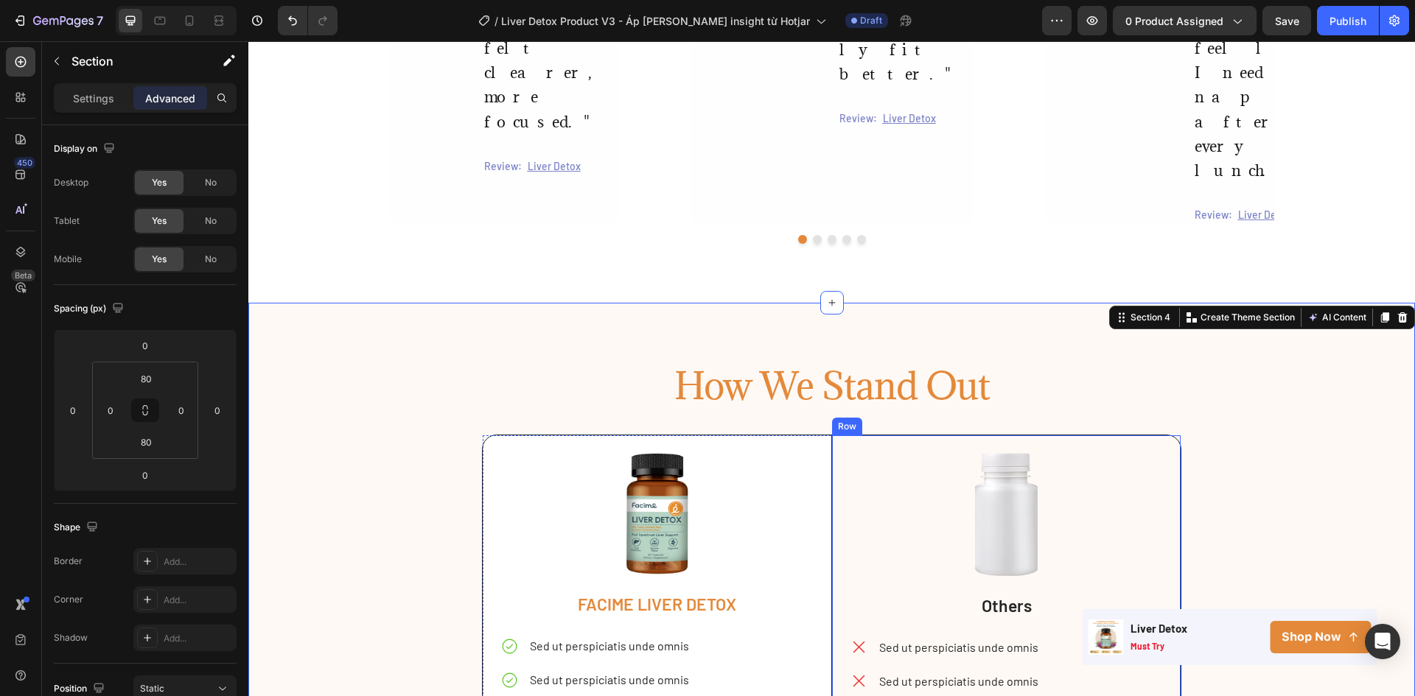
click at [843, 435] on div "Image Others Text Block Sed ut perspiciatis unde omnis Sed ut perspiciatis unde…" at bounding box center [1005, 623] width 349 height 377
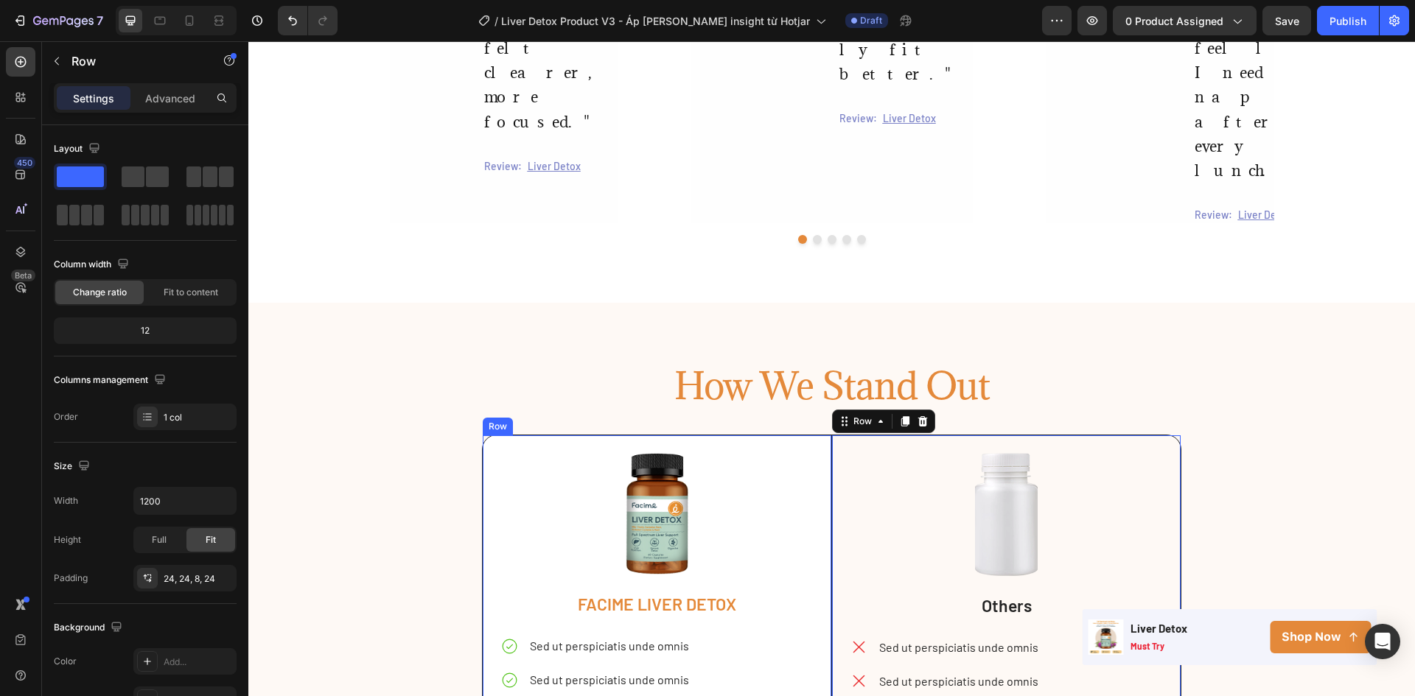
click at [772, 453] on div "Image FACIME LIVER DETOX Text Block Sed ut perspiciatis unde omnis Sed ut persp…" at bounding box center [657, 629] width 314 height 352
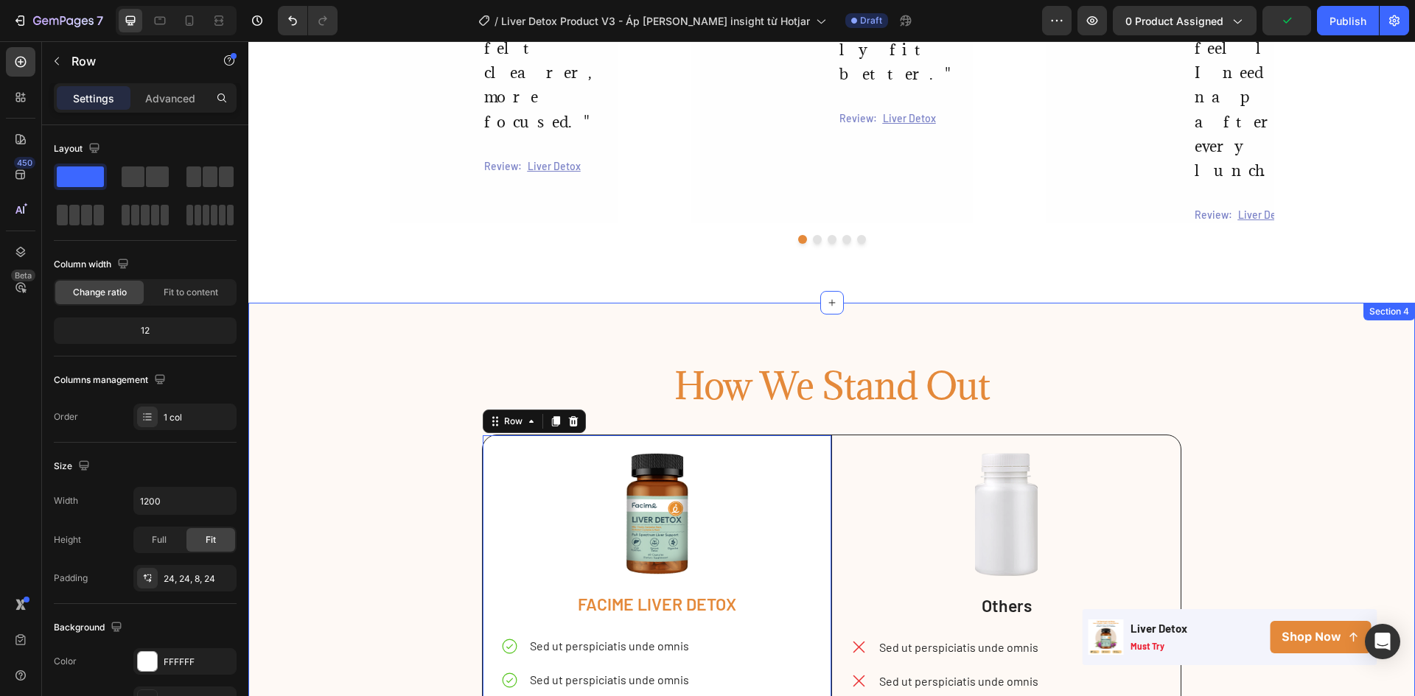
click at [1299, 362] on div "How We Stand Out Heading Image FACIME LIVER DETOX Text Block Sed ut perspiciati…" at bounding box center [831, 587] width 1166 height 450
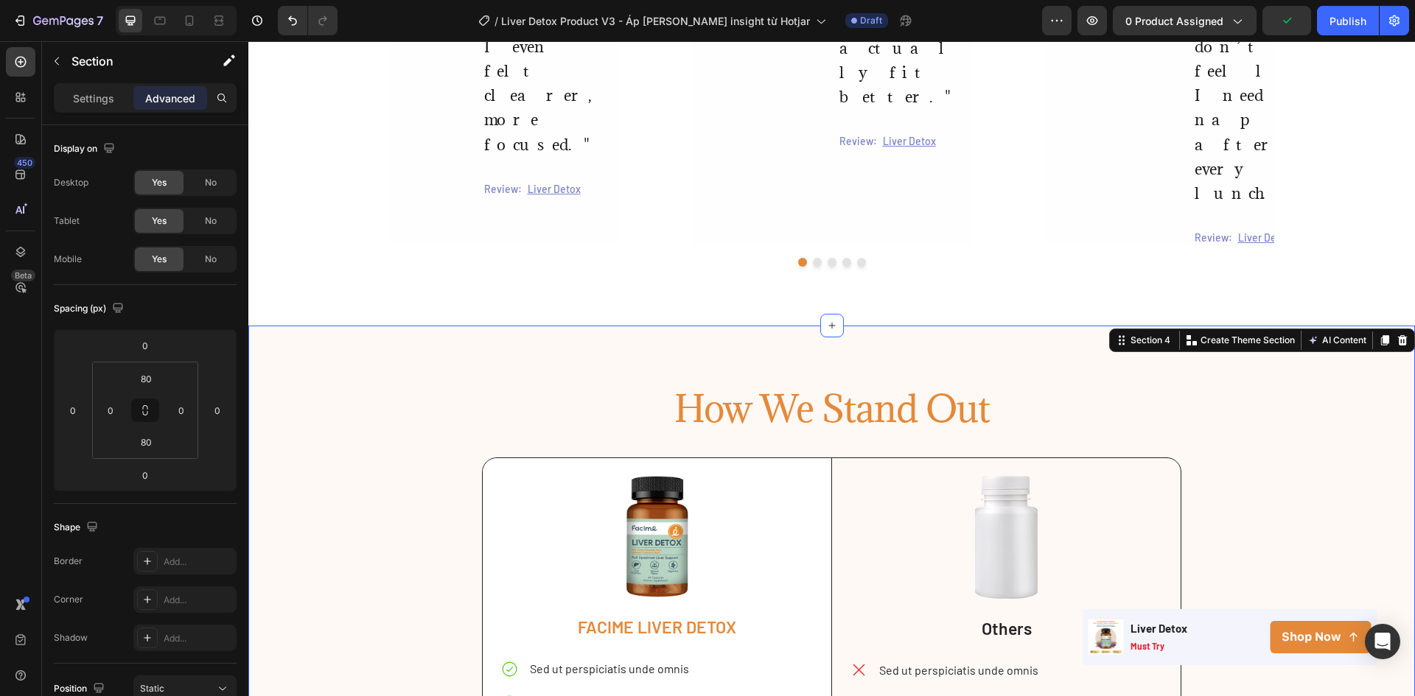
scroll to position [1998, 0]
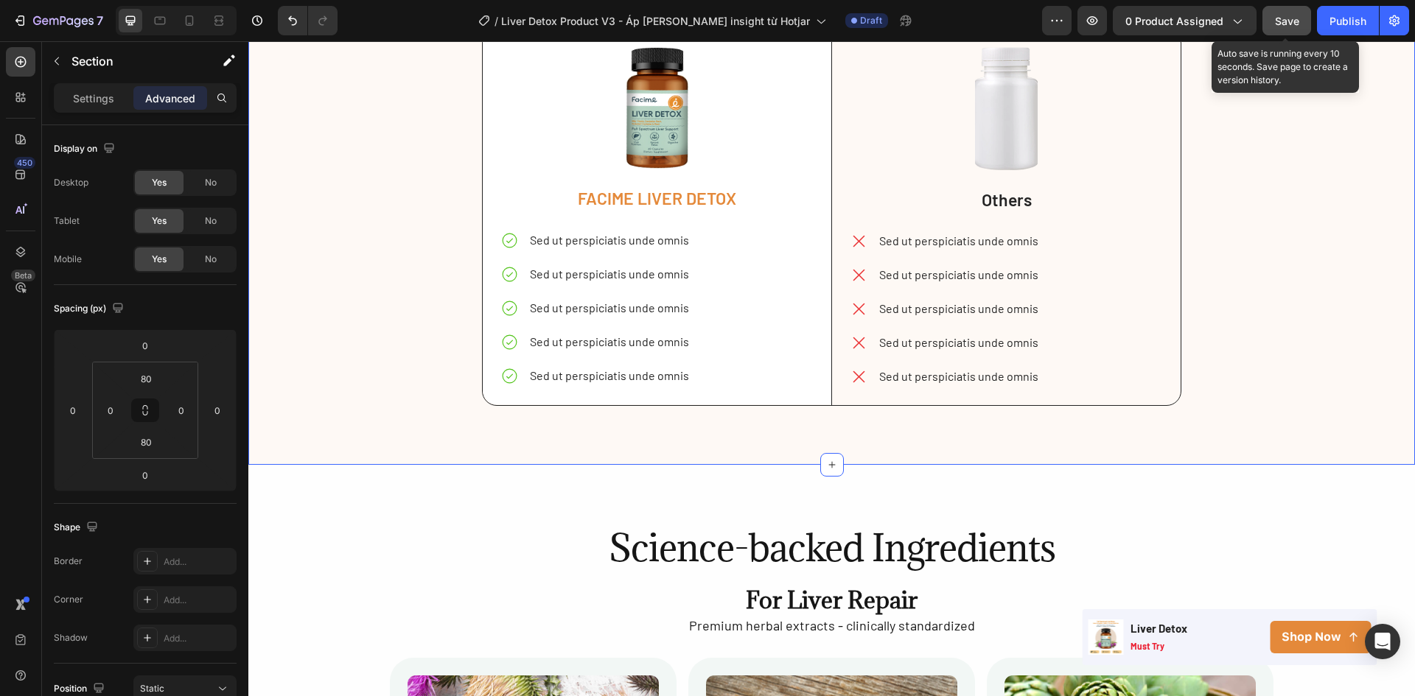
click at [1282, 26] on span "Save" at bounding box center [1287, 21] width 24 height 13
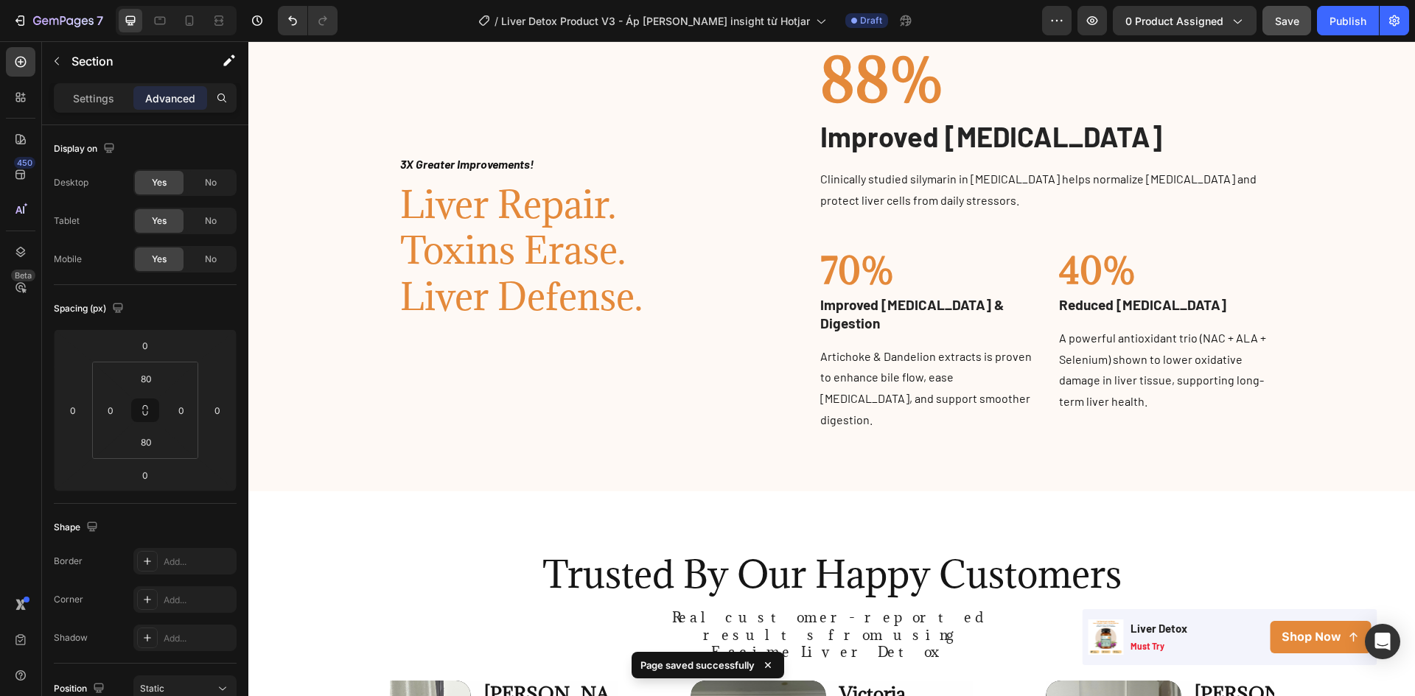
scroll to position [672, 0]
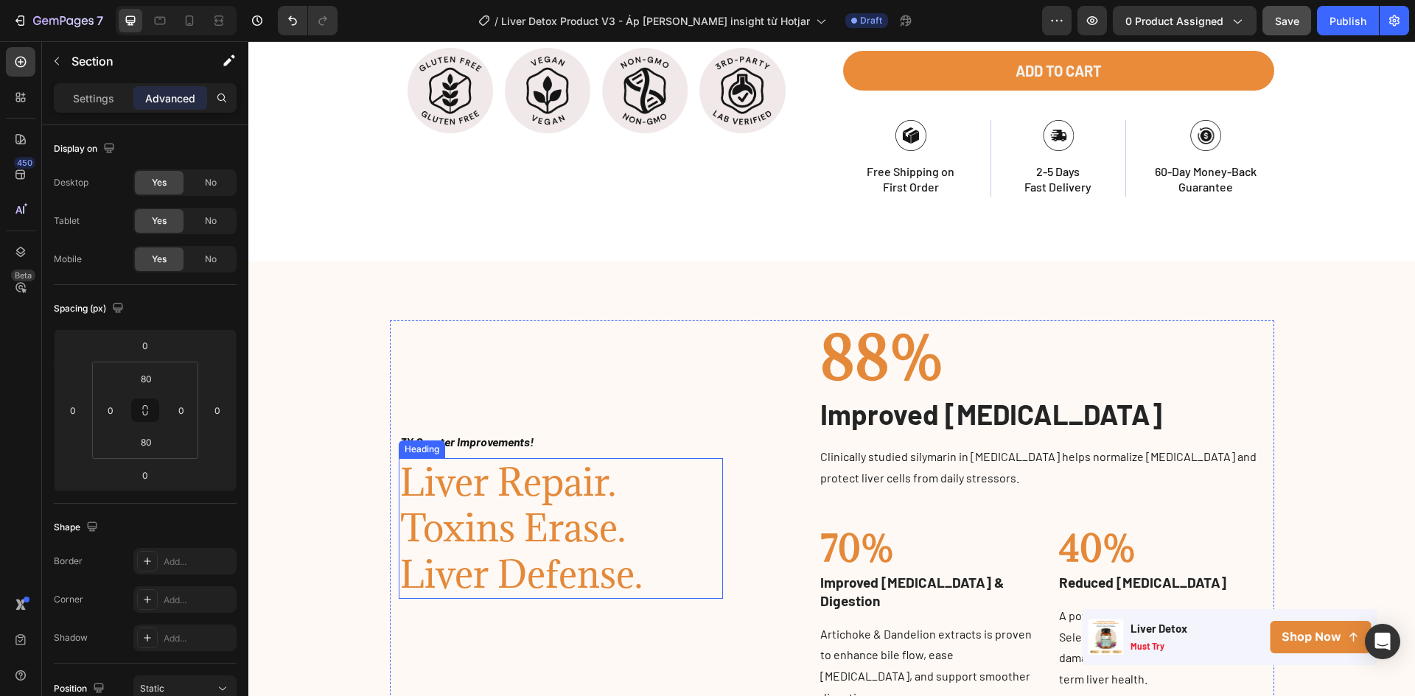
click at [465, 518] on h2 "Liver Repair. Toxins Erase. Liver Defense." at bounding box center [561, 528] width 325 height 141
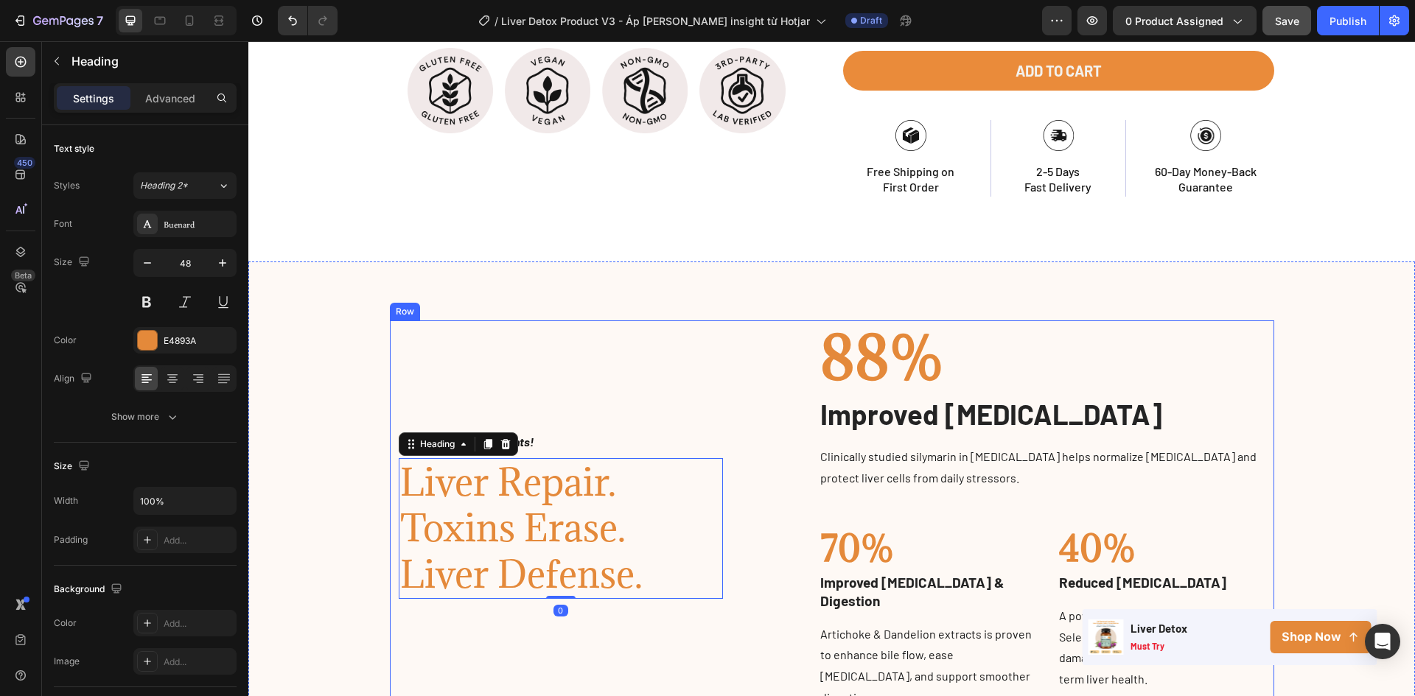
scroll to position [1114, 0]
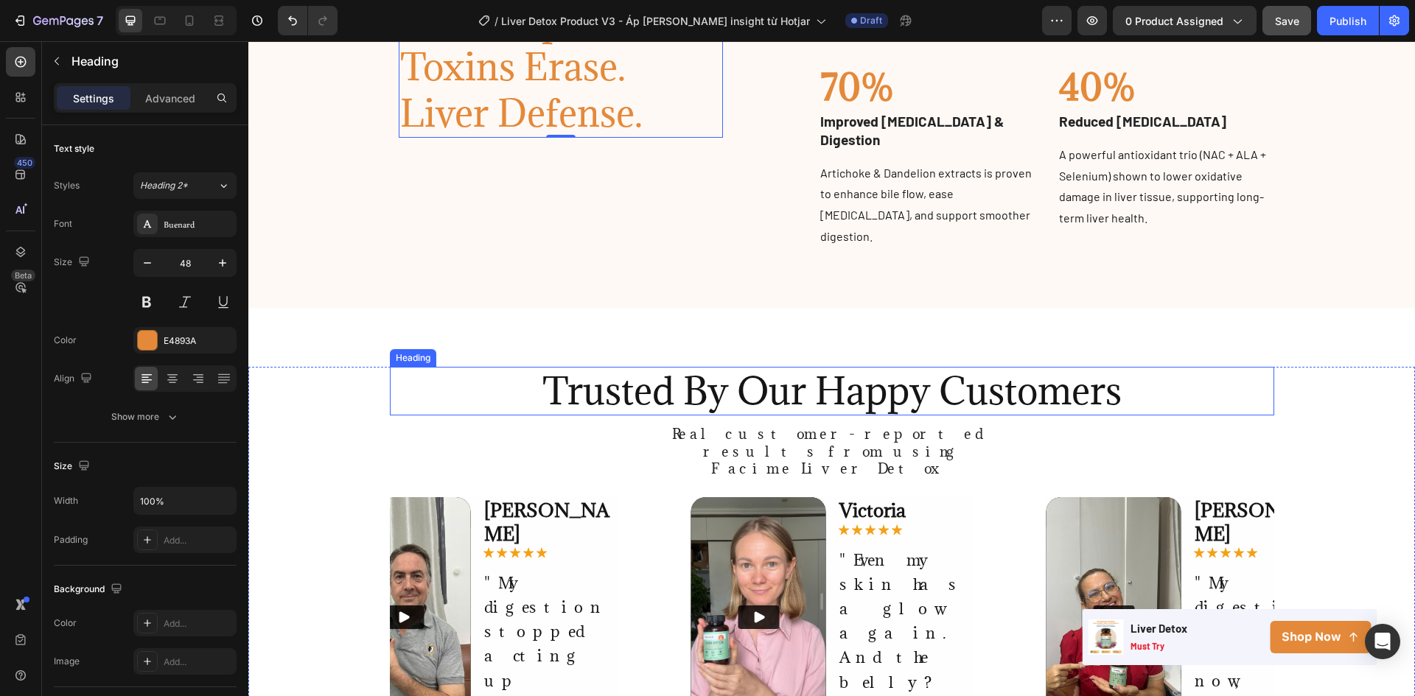
click at [810, 375] on h2 "Trusted By Our Happy Customers" at bounding box center [832, 391] width 884 height 49
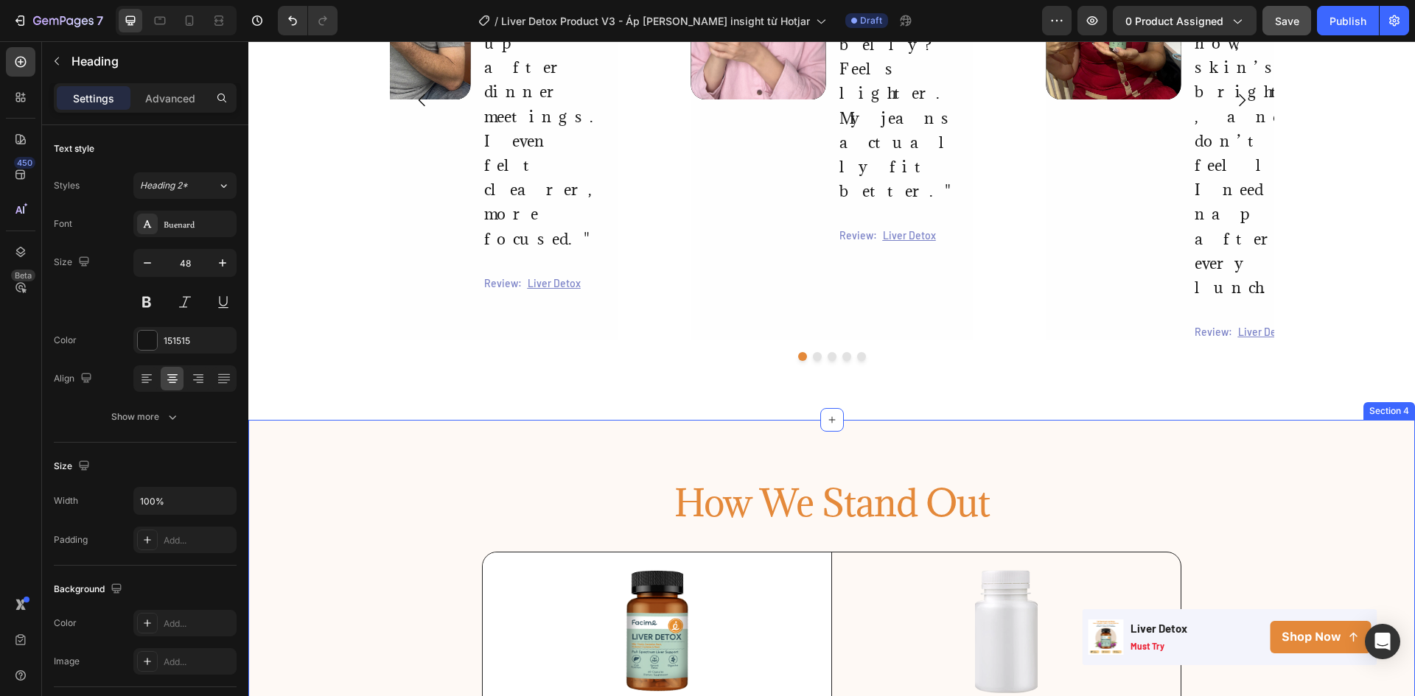
scroll to position [1851, 0]
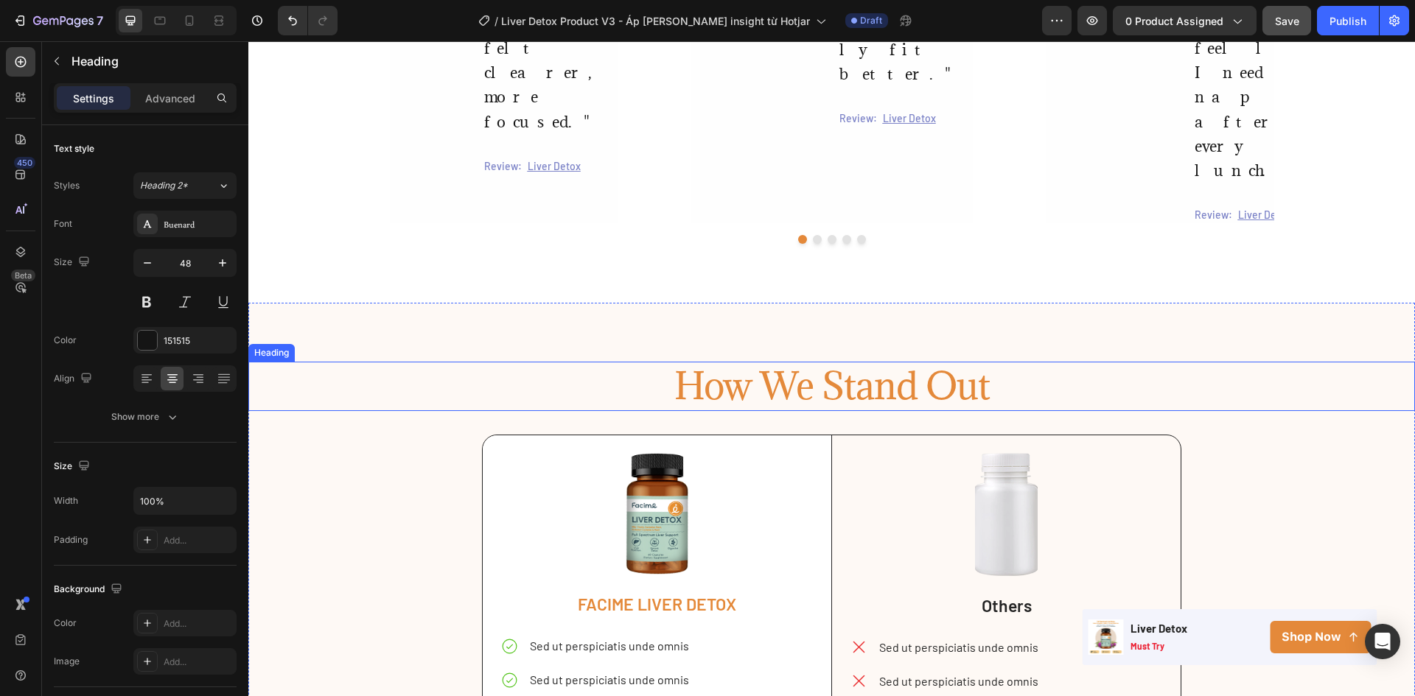
click at [870, 362] on h2 "How We Stand Out" at bounding box center [831, 386] width 1166 height 49
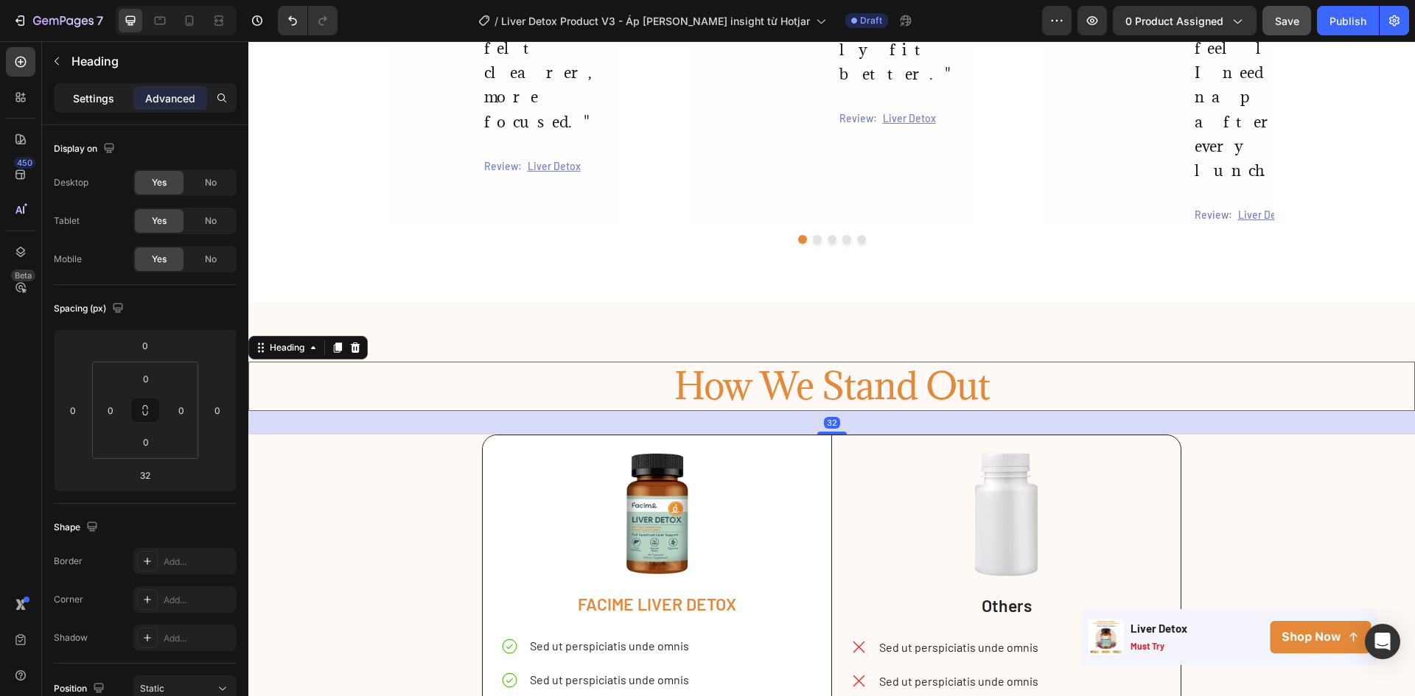
click at [107, 102] on p "Settings" at bounding box center [93, 98] width 41 height 15
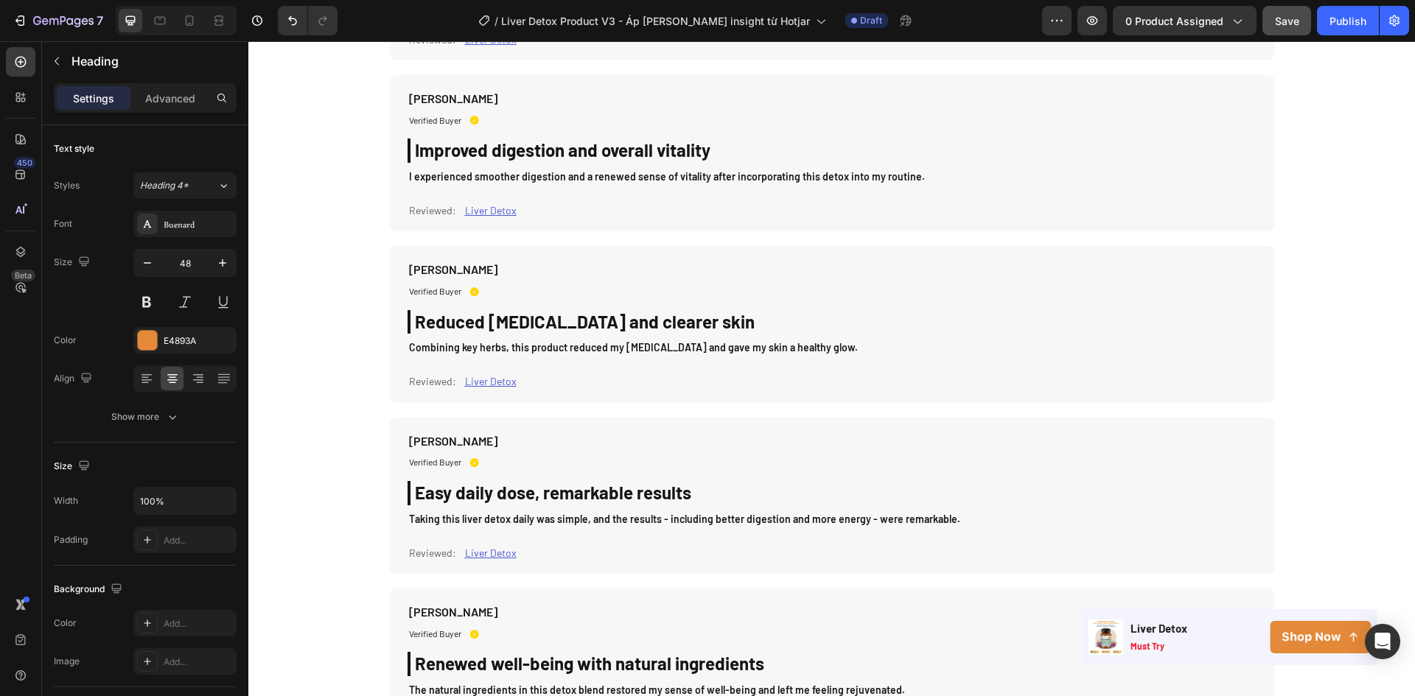
scroll to position [4798, 0]
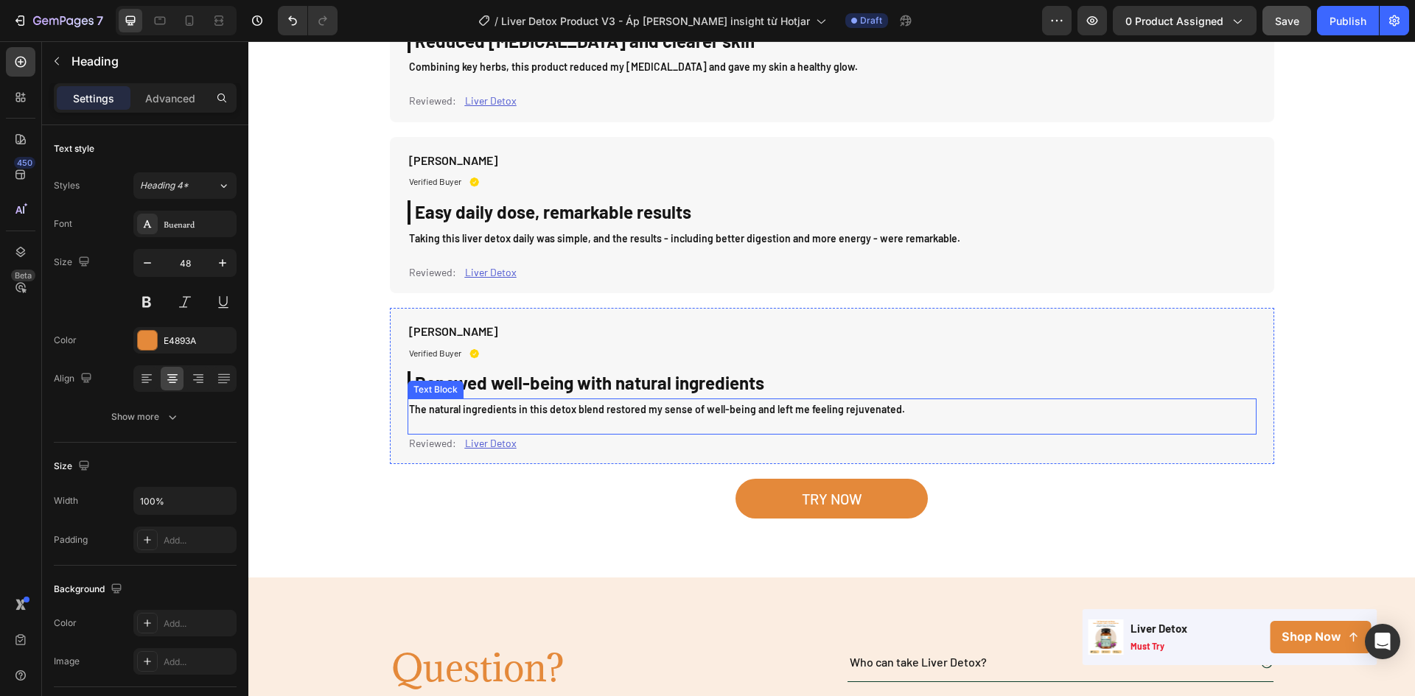
click at [715, 407] on p "The natural ingredients in this detox blend restored my sense of well-being and…" at bounding box center [832, 409] width 846 height 18
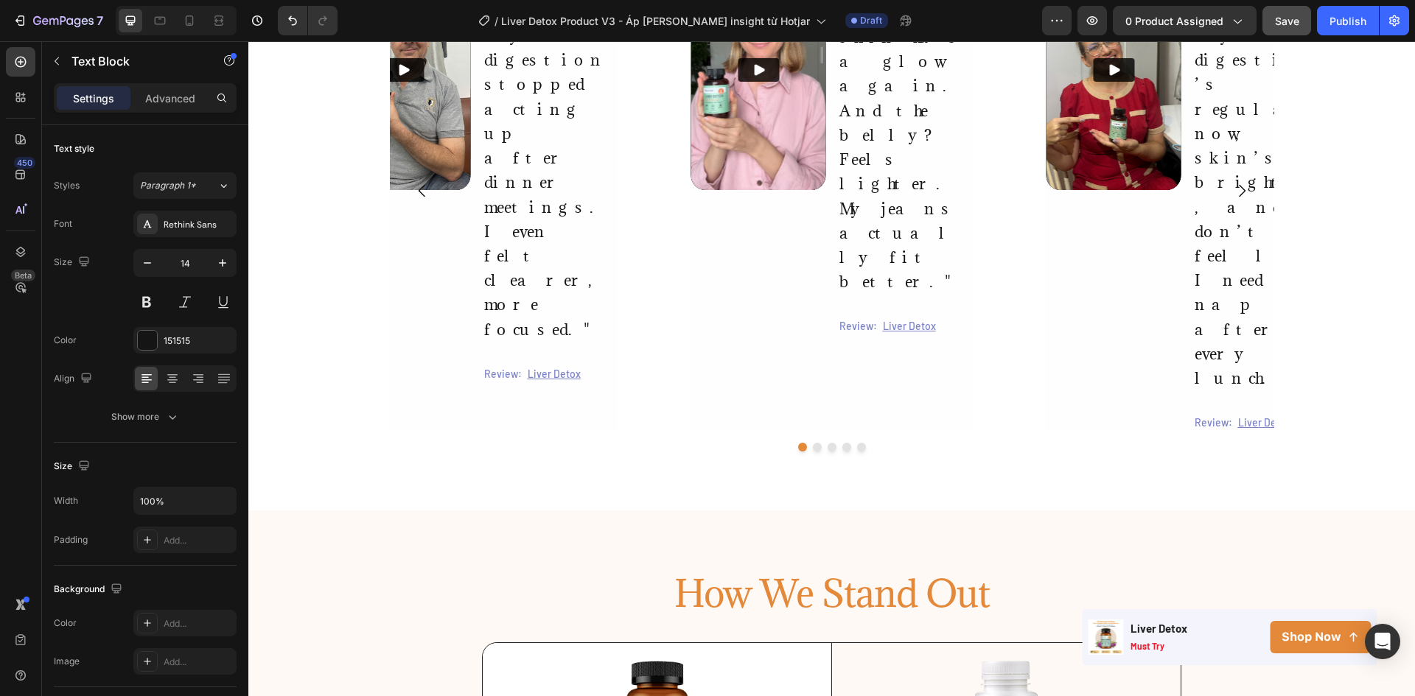
scroll to position [1790, 0]
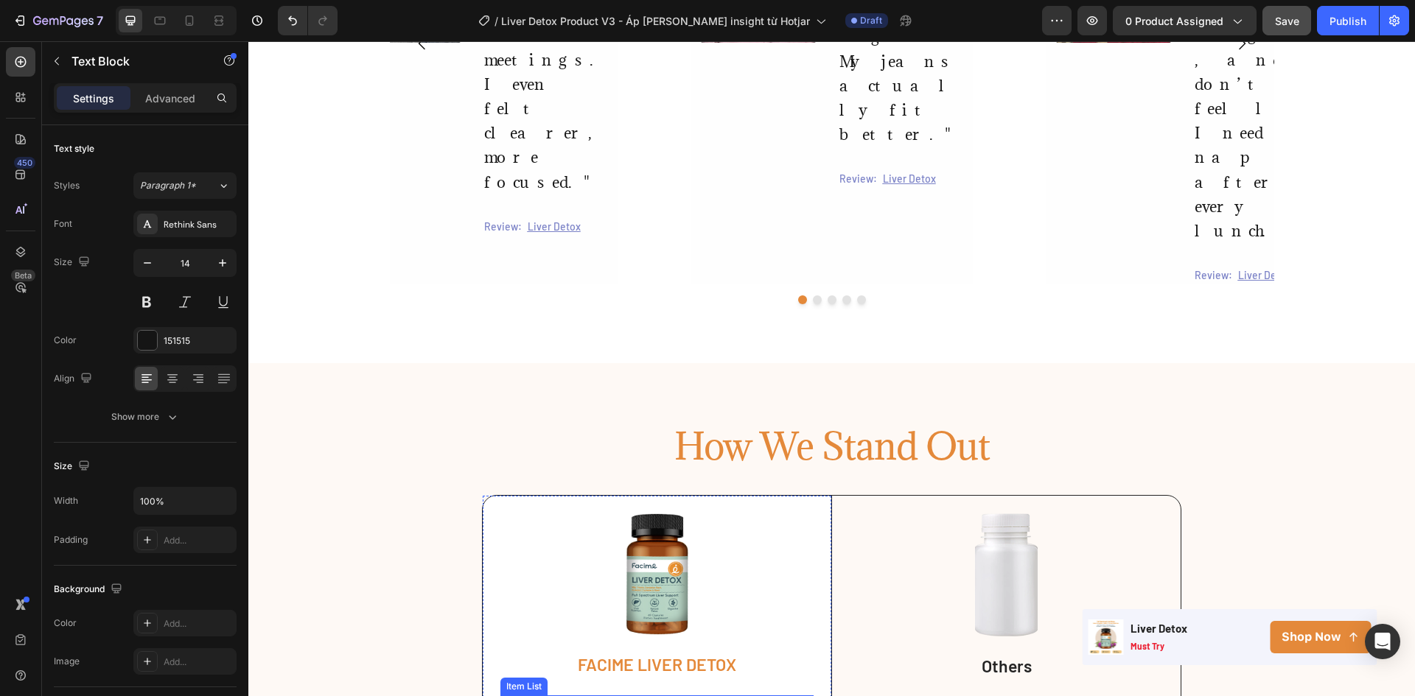
click at [665, 696] on p "Sed ut perspiciatis unde omnis" at bounding box center [609, 707] width 159 height 18
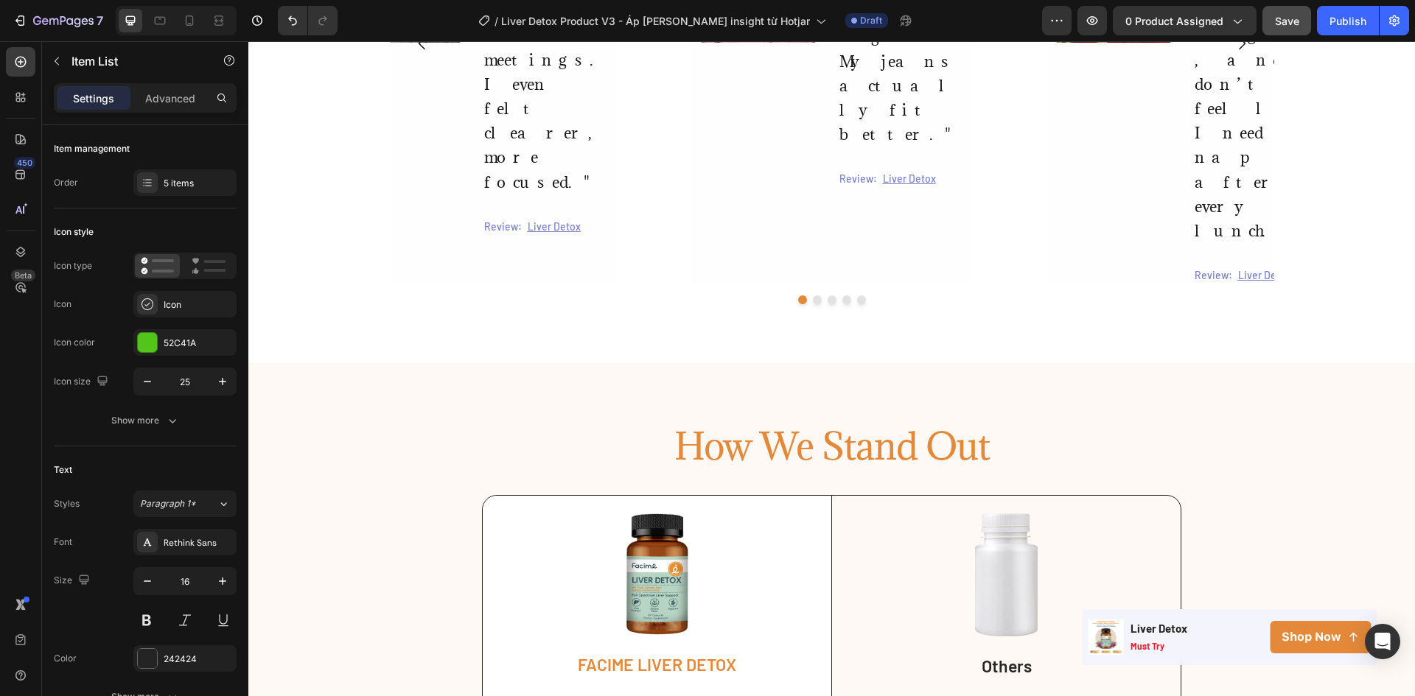
click at [648, 696] on p "Sed ut perspiciatis unde omnis" at bounding box center [609, 707] width 159 height 18
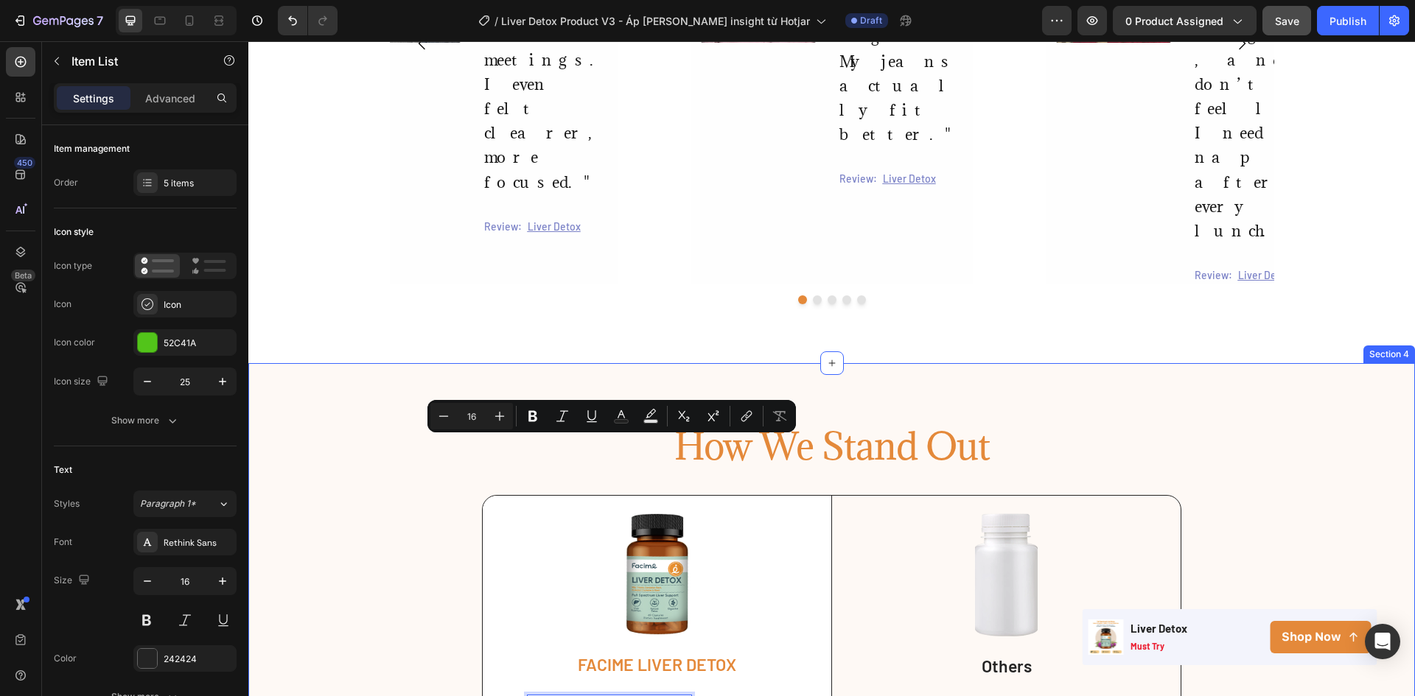
click at [348, 504] on div "How We Stand Out Heading Image FACIME LIVER DETOX Text Block Sed ut perspiciati…" at bounding box center [831, 647] width 1166 height 450
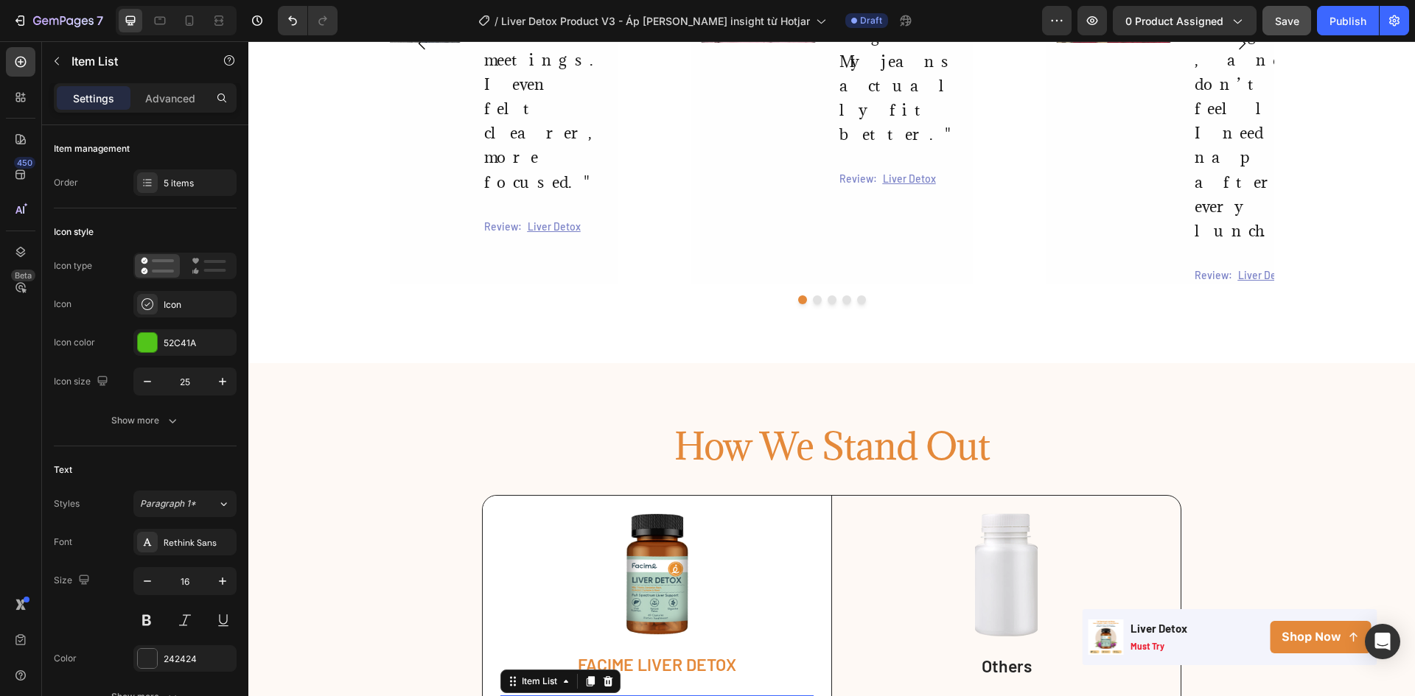
click at [411, 431] on div "How We Stand Out Heading Image FACIME LIVER DETOX Text Block Sed ut perspiciati…" at bounding box center [831, 655] width 1166 height 467
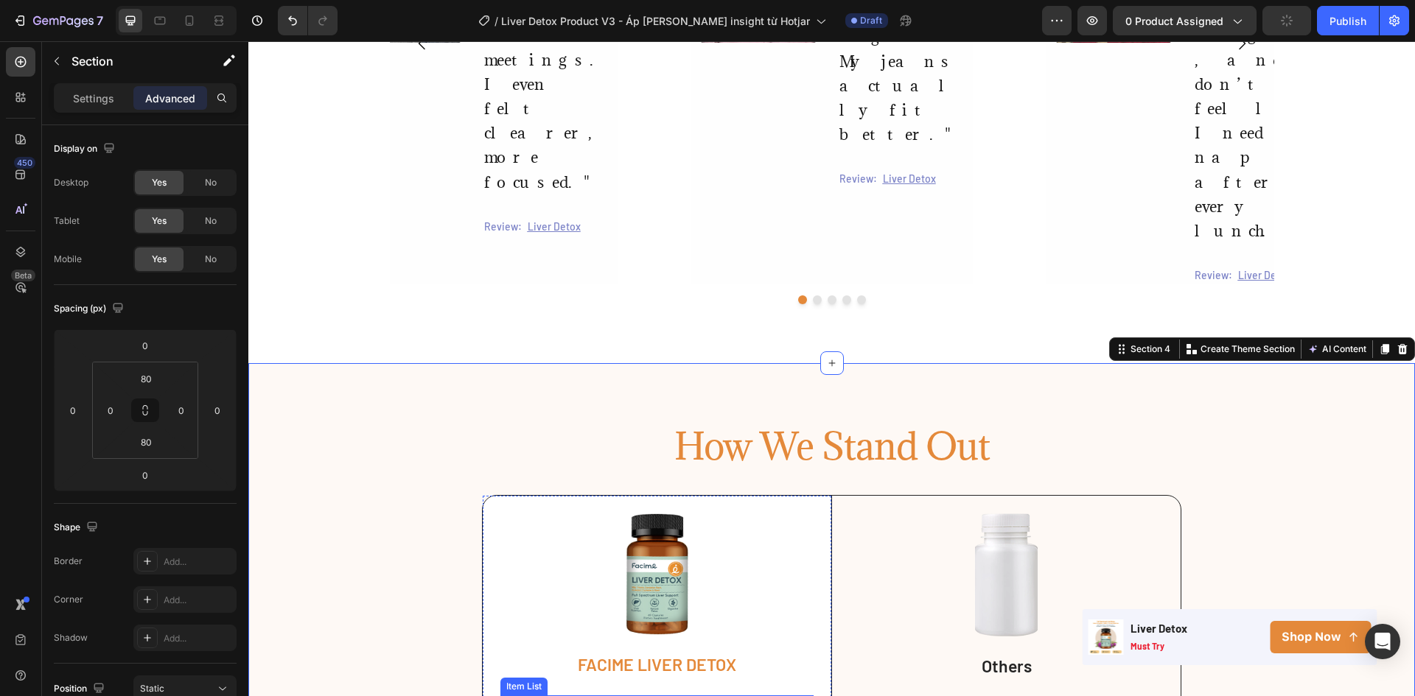
click at [625, 696] on p "Sed ut perspiciatis unde omnis" at bounding box center [671, 707] width 282 height 18
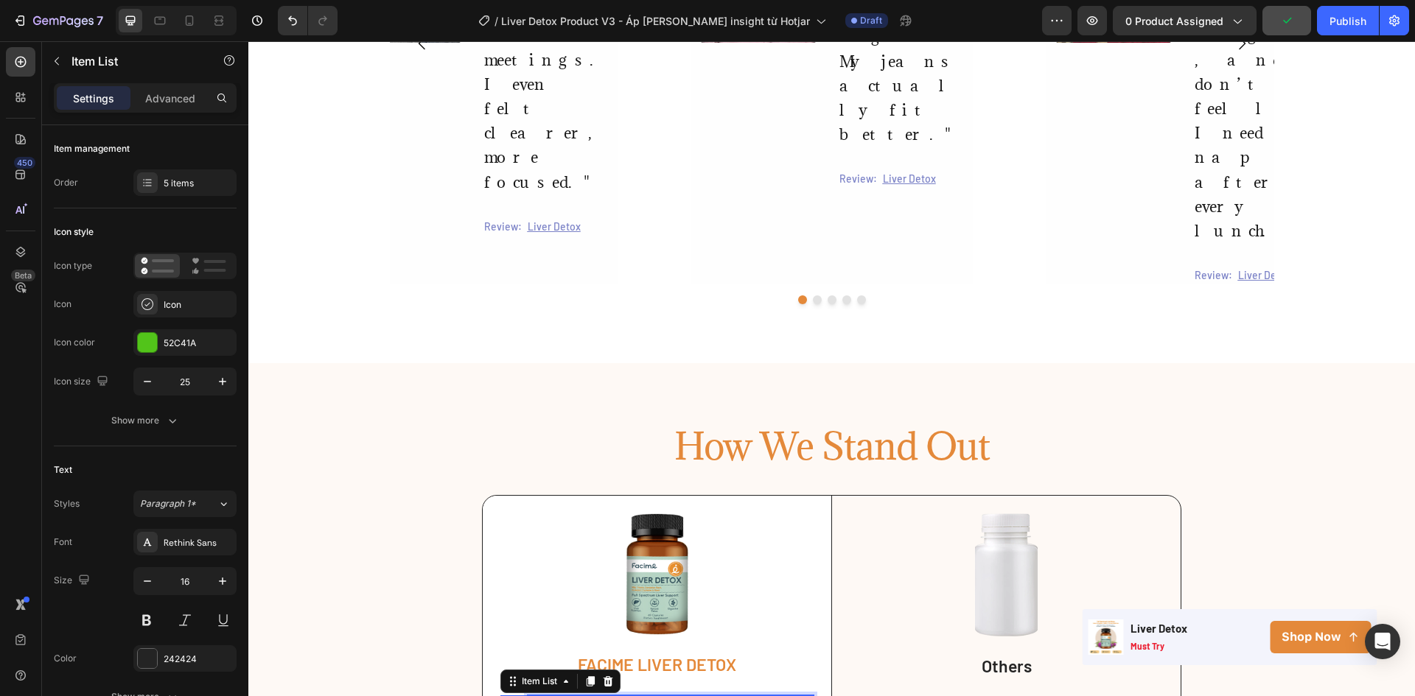
click at [625, 696] on p "Sed ut perspiciatis unde omnis" at bounding box center [671, 707] width 282 height 18
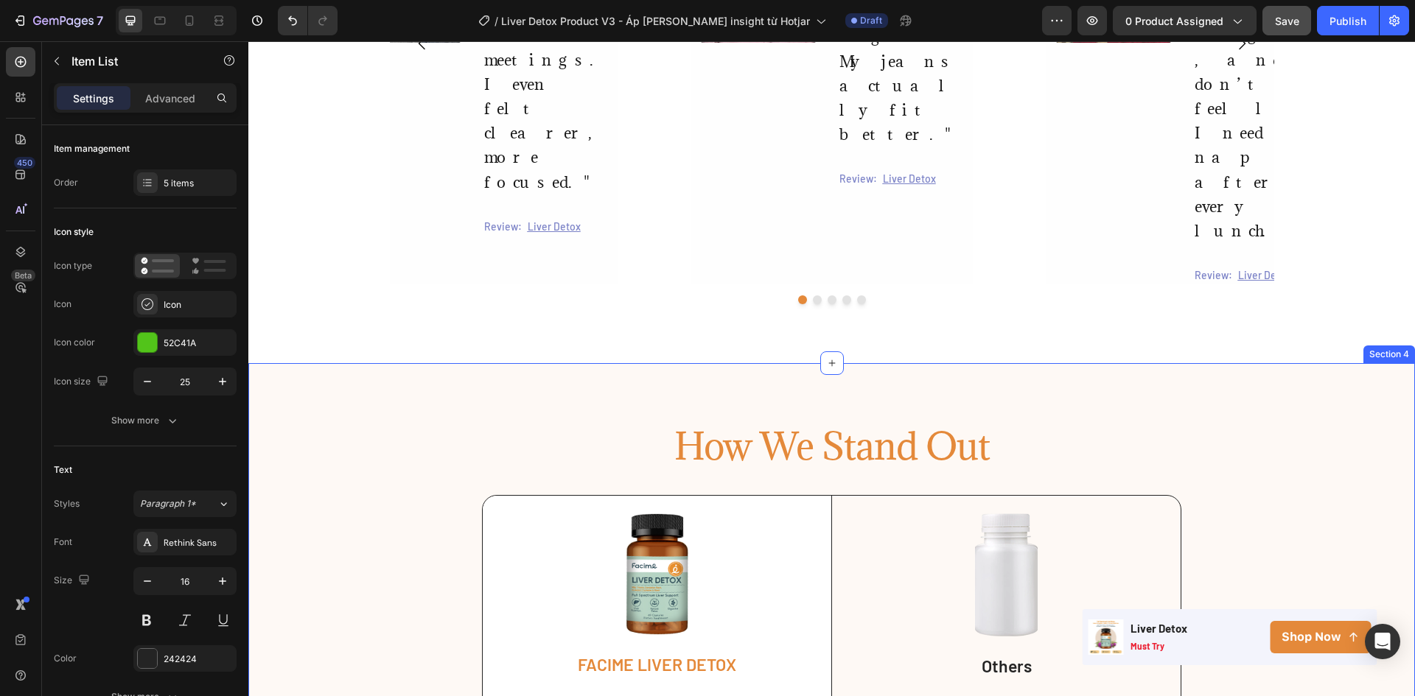
click at [422, 462] on div "How We Stand Out Heading Image FACIME LIVER DETOX Text Block Clinically proven …" at bounding box center [831, 664] width 1166 height 485
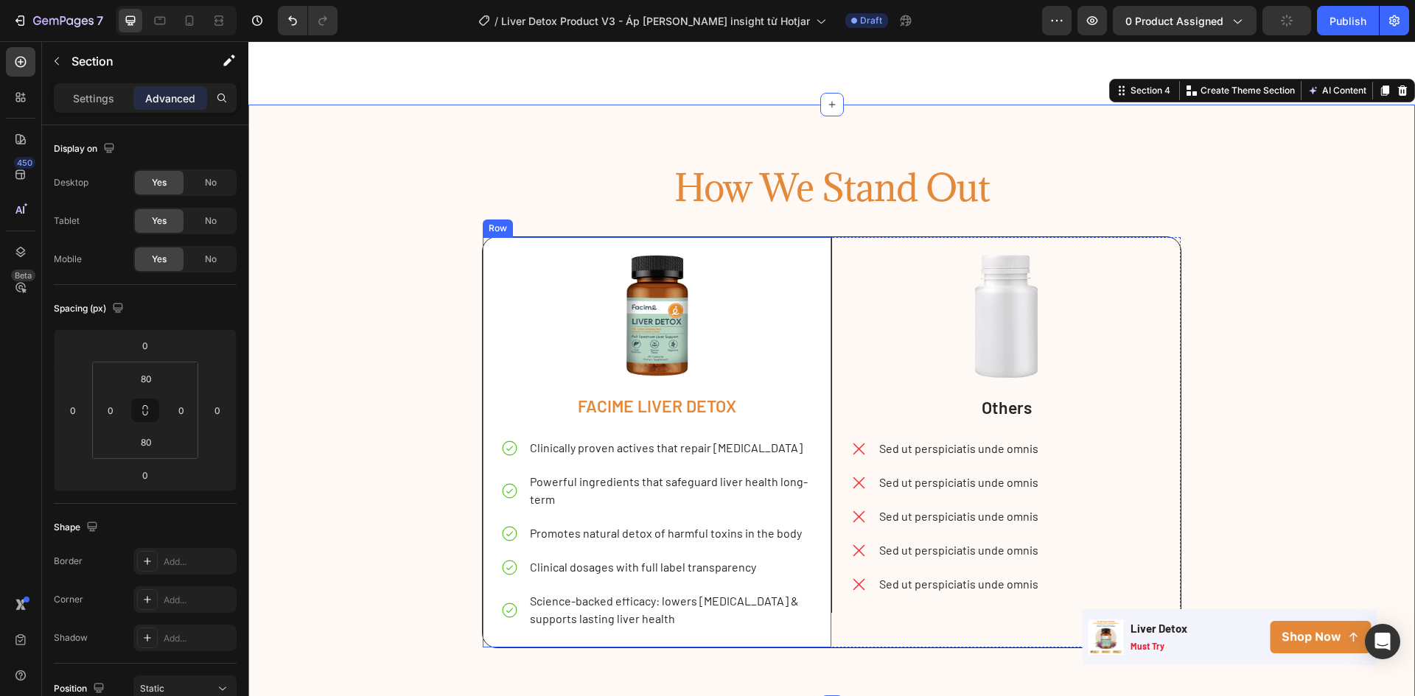
scroll to position [1938, 0]
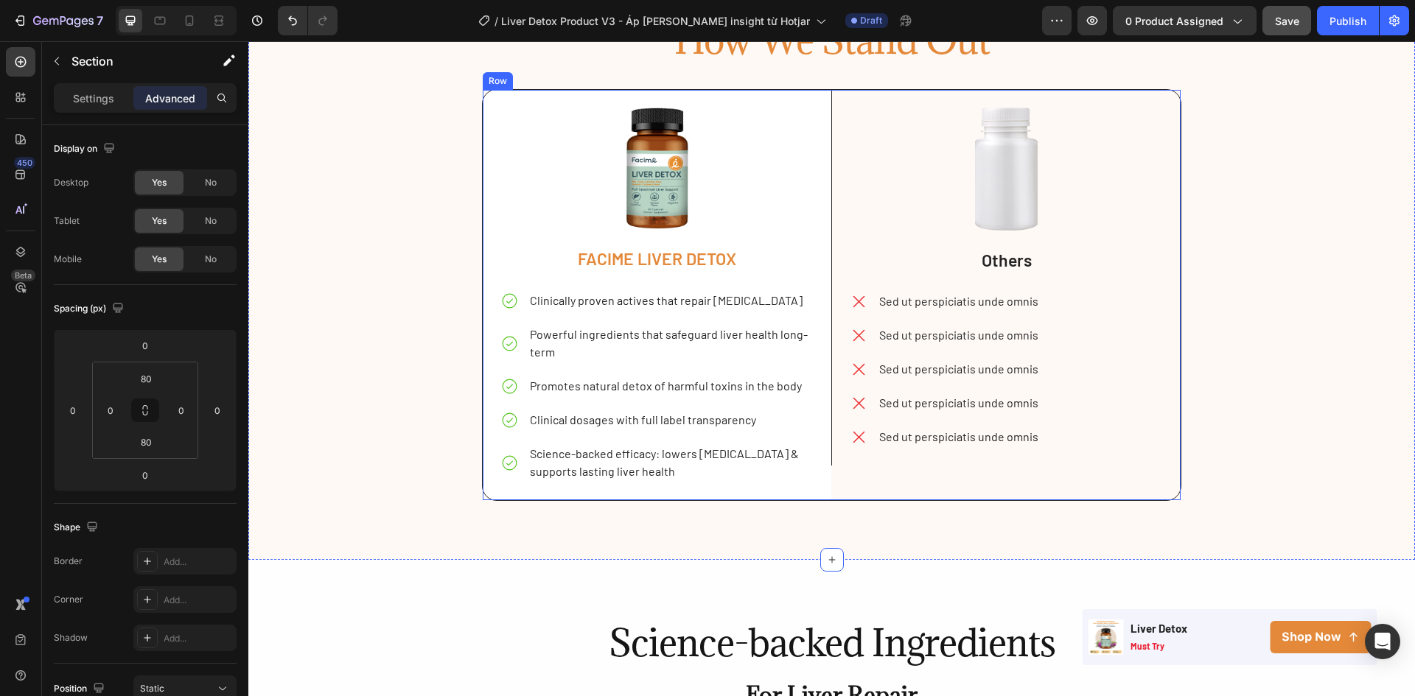
click at [858, 494] on div "Image Others Text Block Sed ut perspiciatis unde omnis Sed ut perspiciatis unde…" at bounding box center [1005, 295] width 349 height 411
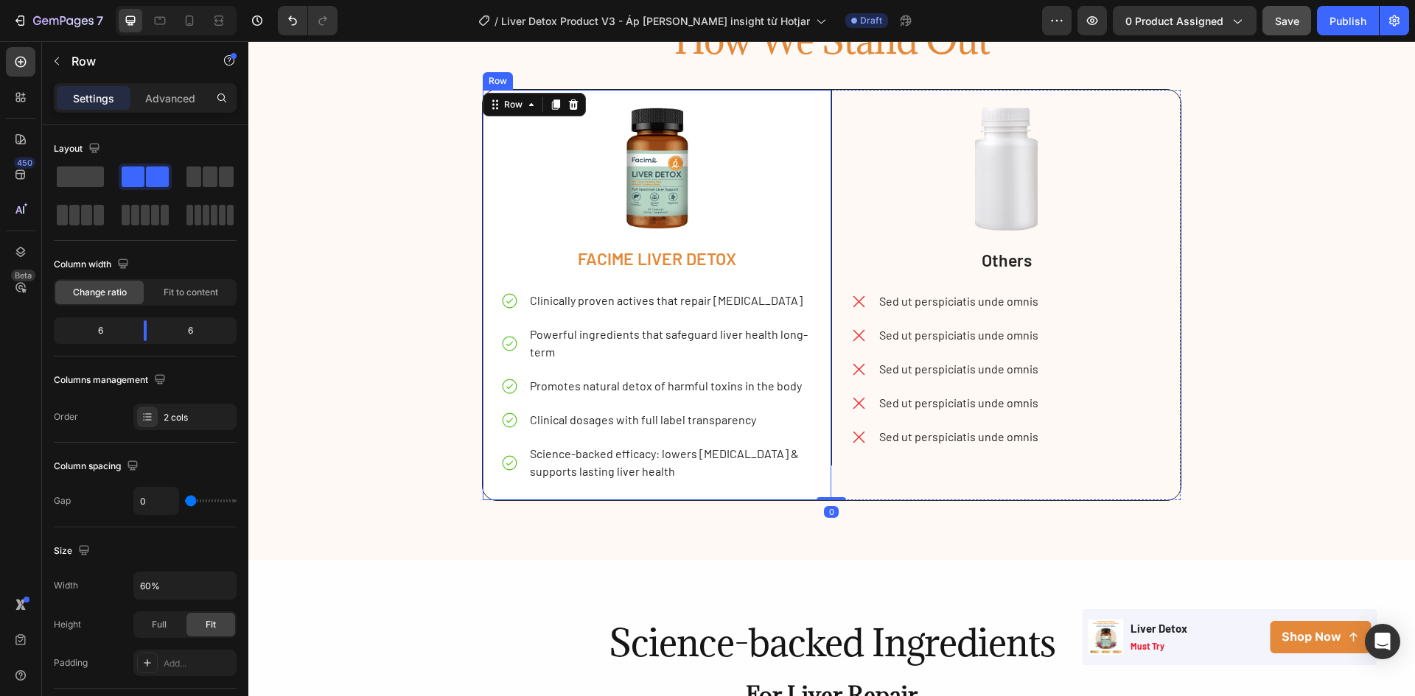
click at [819, 500] on div "Image FACIME LIVER DETOX Text Block Clinically proven actives that repair liver…" at bounding box center [657, 295] width 349 height 411
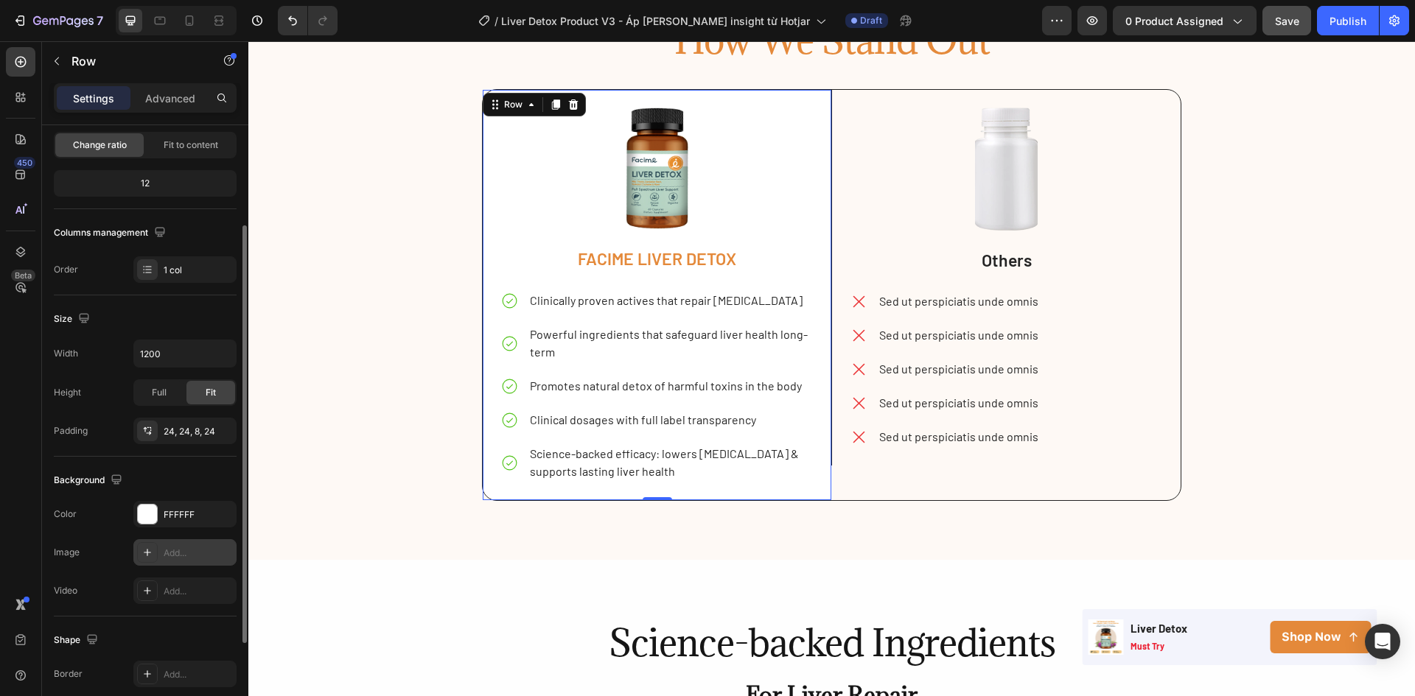
scroll to position [286, 0]
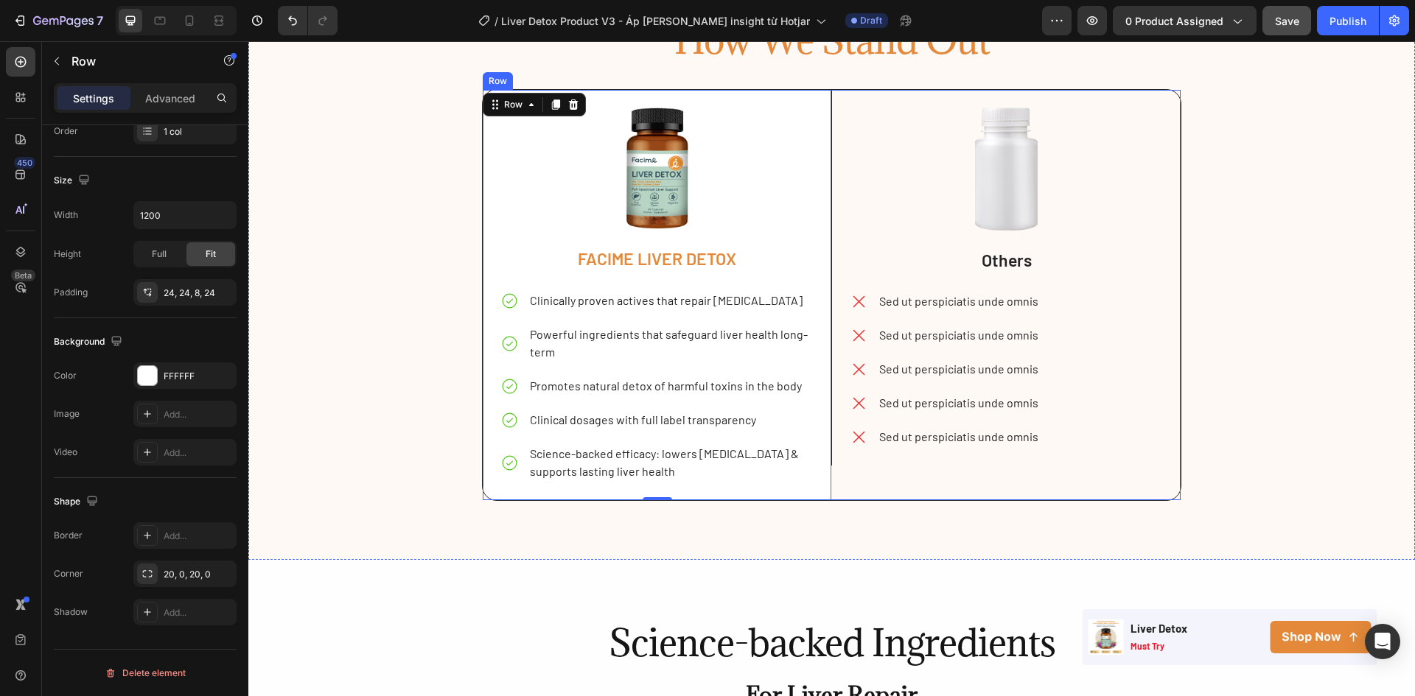
click at [930, 497] on div "Image Others Text Block Sed ut perspiciatis unde omnis Sed ut perspiciatis unde…" at bounding box center [1005, 295] width 349 height 411
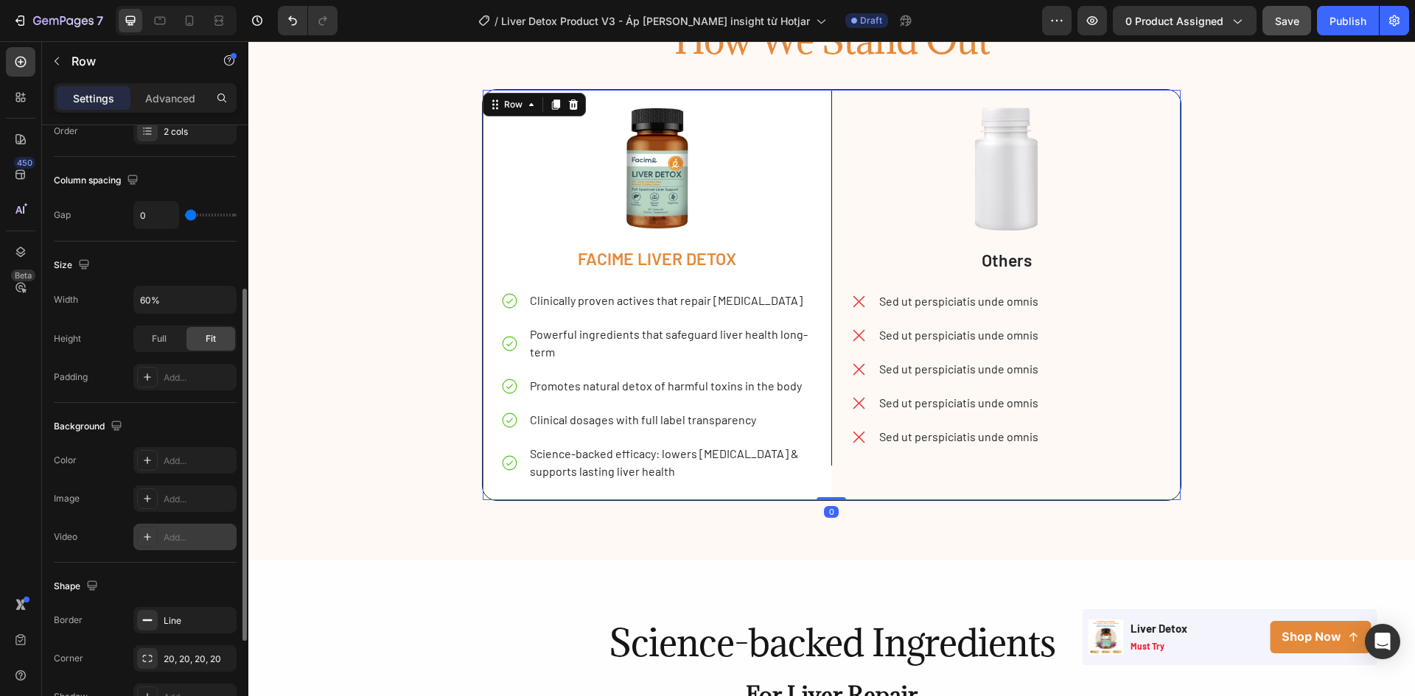
scroll to position [433, 0]
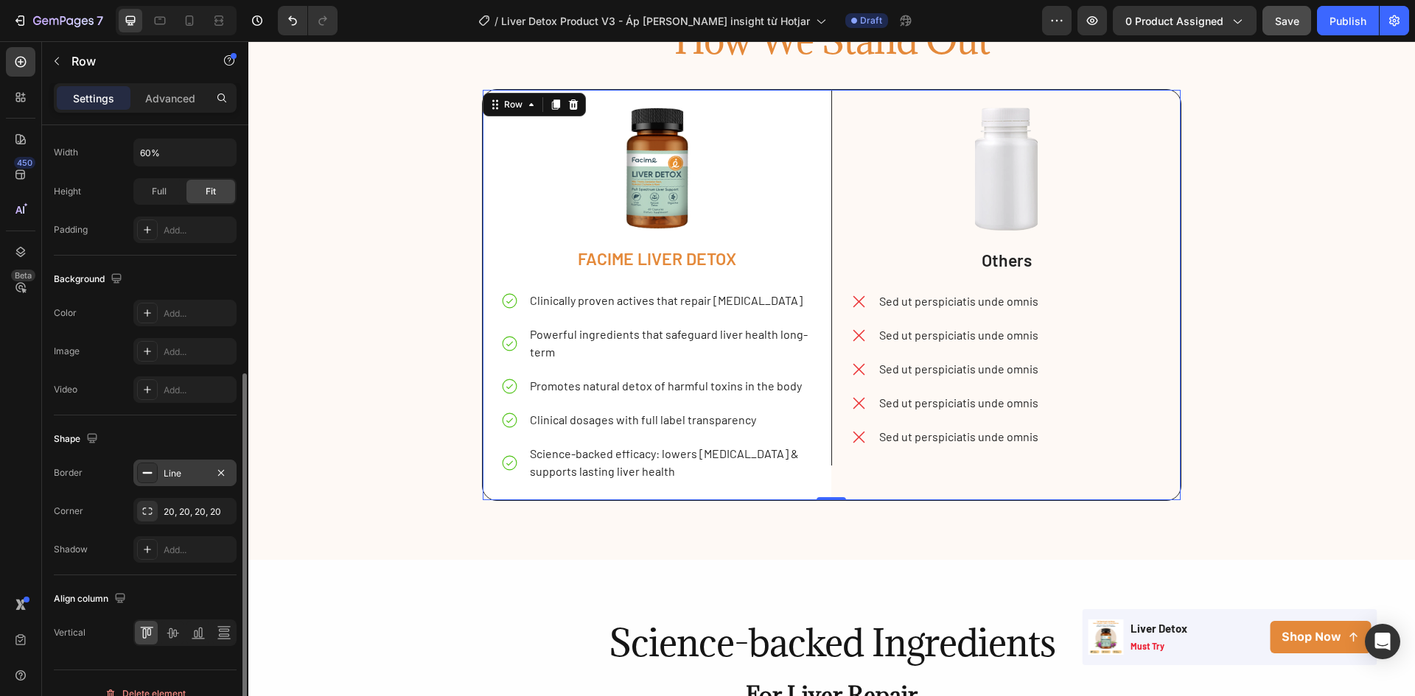
click at [181, 476] on div "Line" at bounding box center [185, 473] width 43 height 13
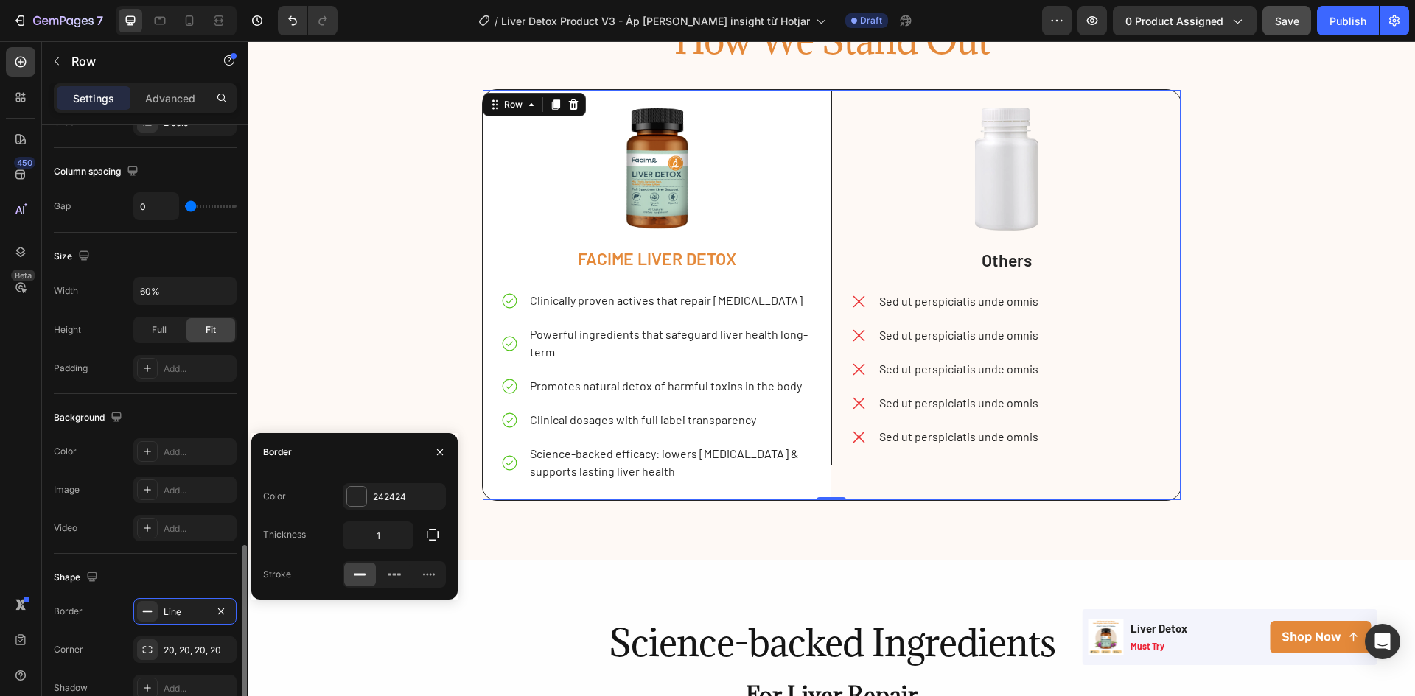
scroll to position [454, 0]
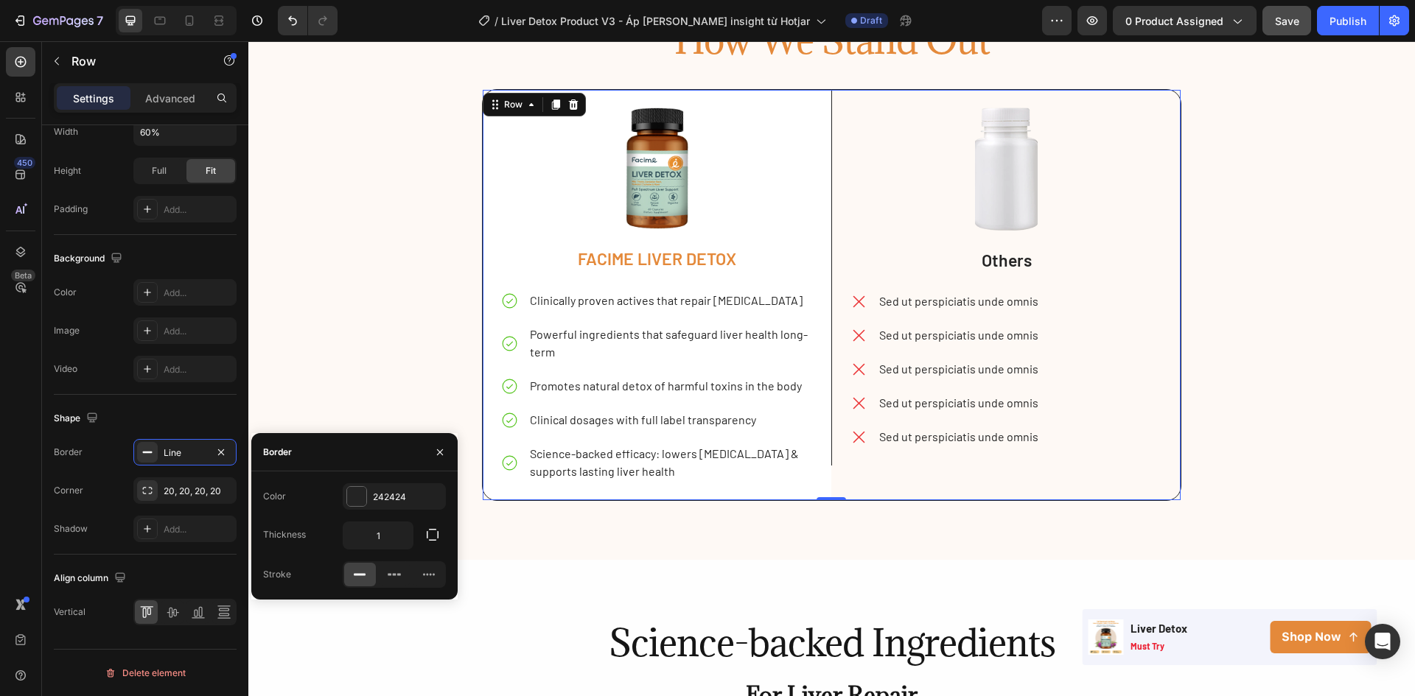
click at [873, 486] on div "Image Others Text Block Sed ut perspiciatis unde omnis Sed ut perspiciatis unde…" at bounding box center [1005, 295] width 349 height 411
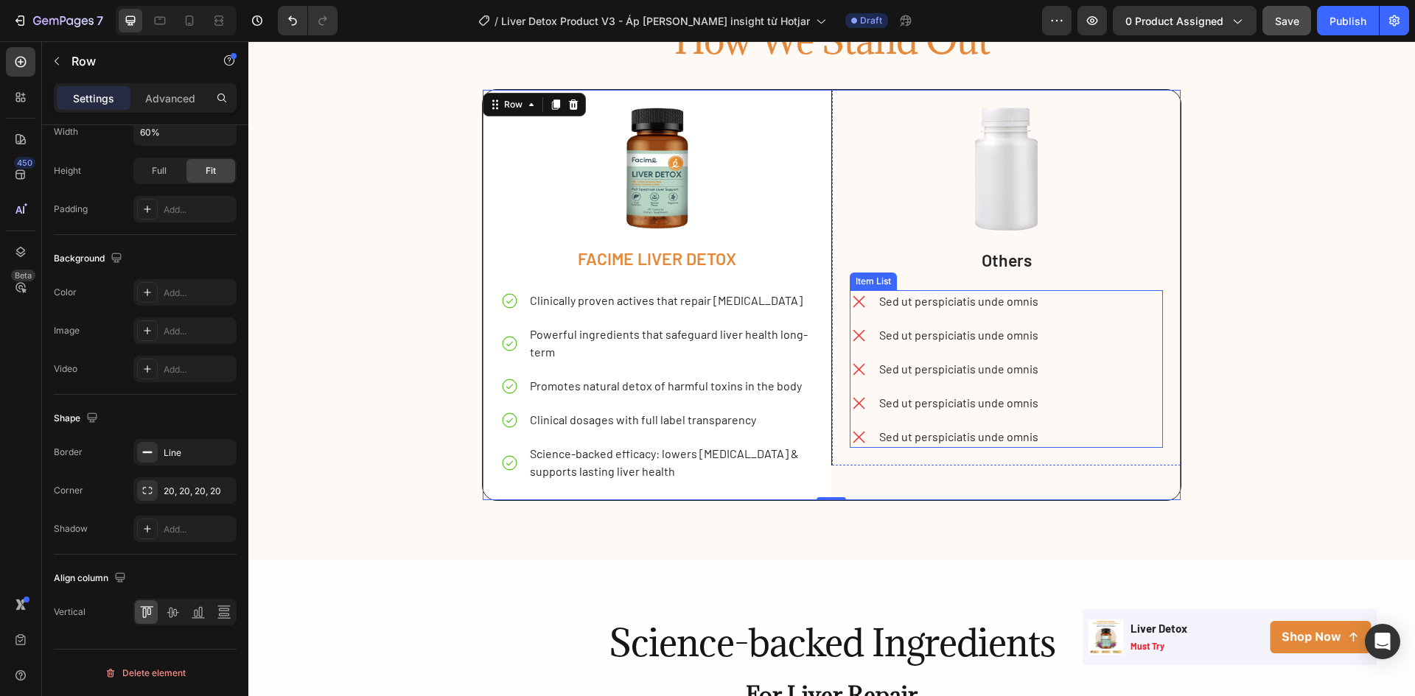
click at [949, 306] on p "Sed ut perspiciatis unde omnis" at bounding box center [958, 302] width 159 height 18
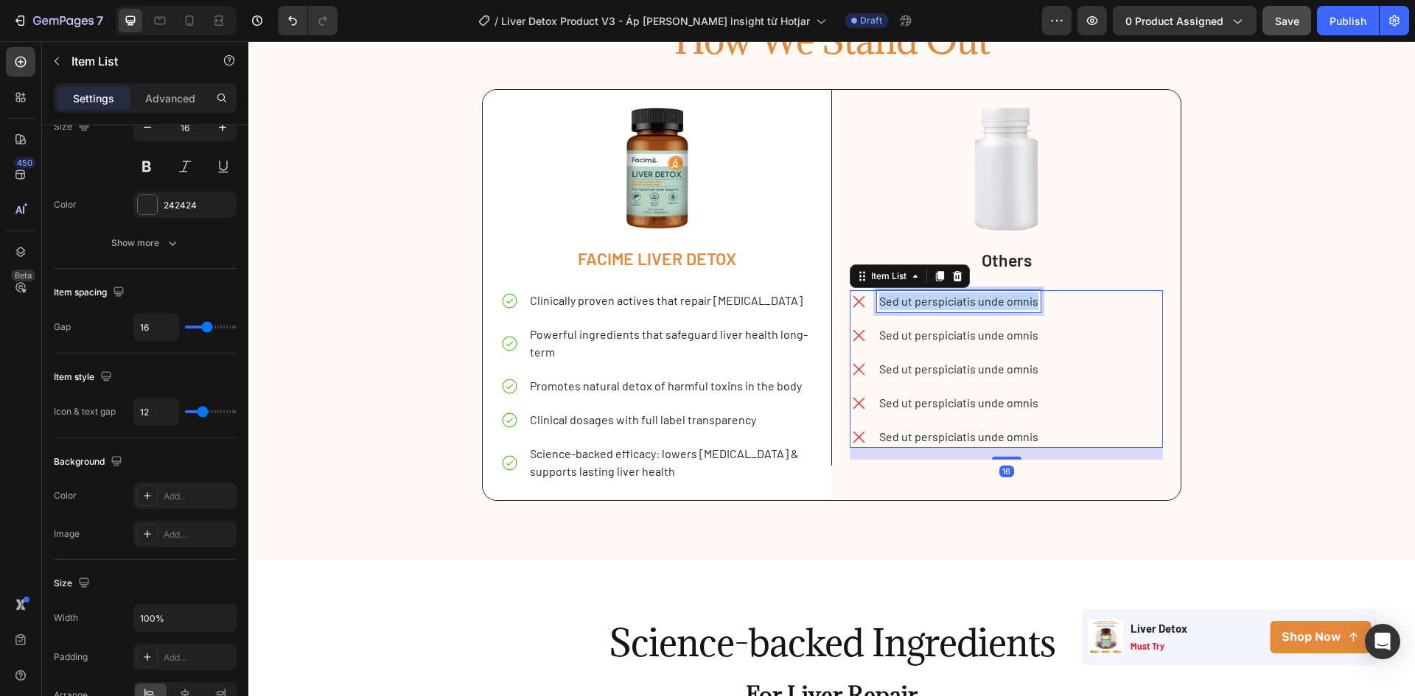
scroll to position [0, 0]
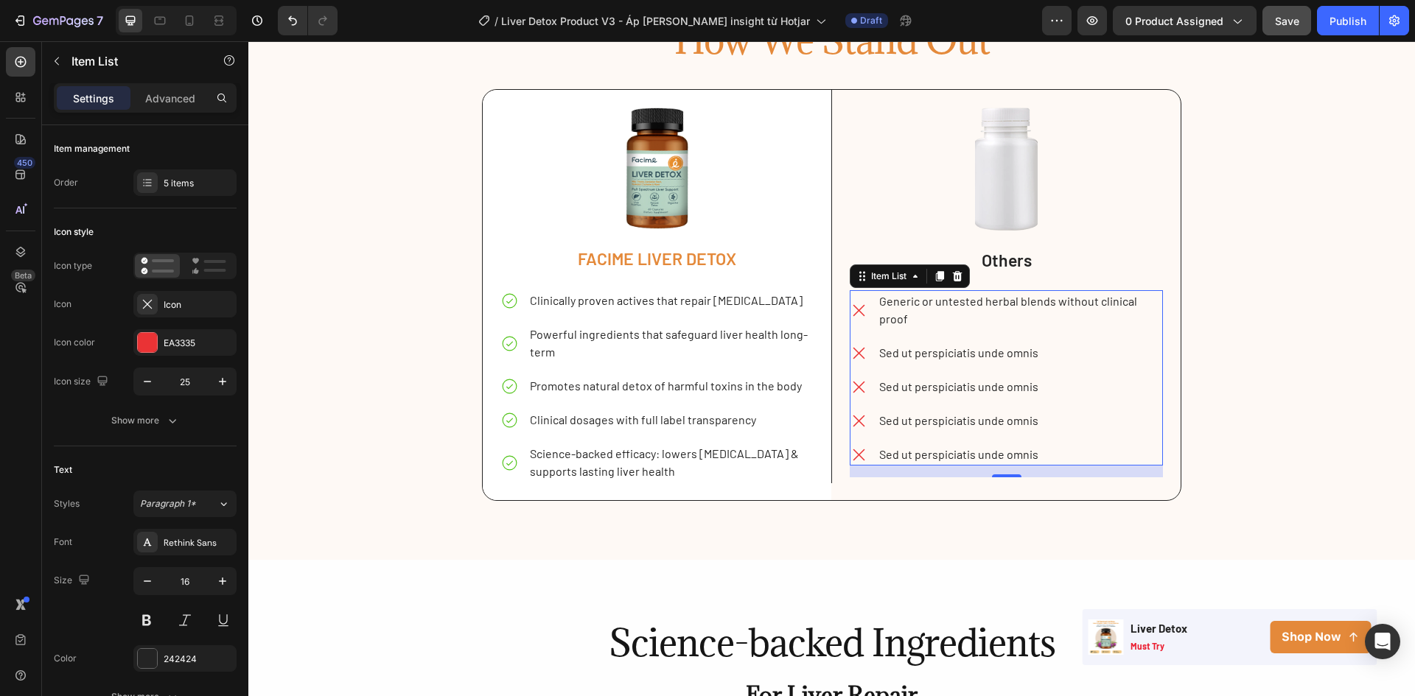
click at [948, 349] on p "Sed ut perspiciatis unde omnis" at bounding box center [1019, 353] width 281 height 18
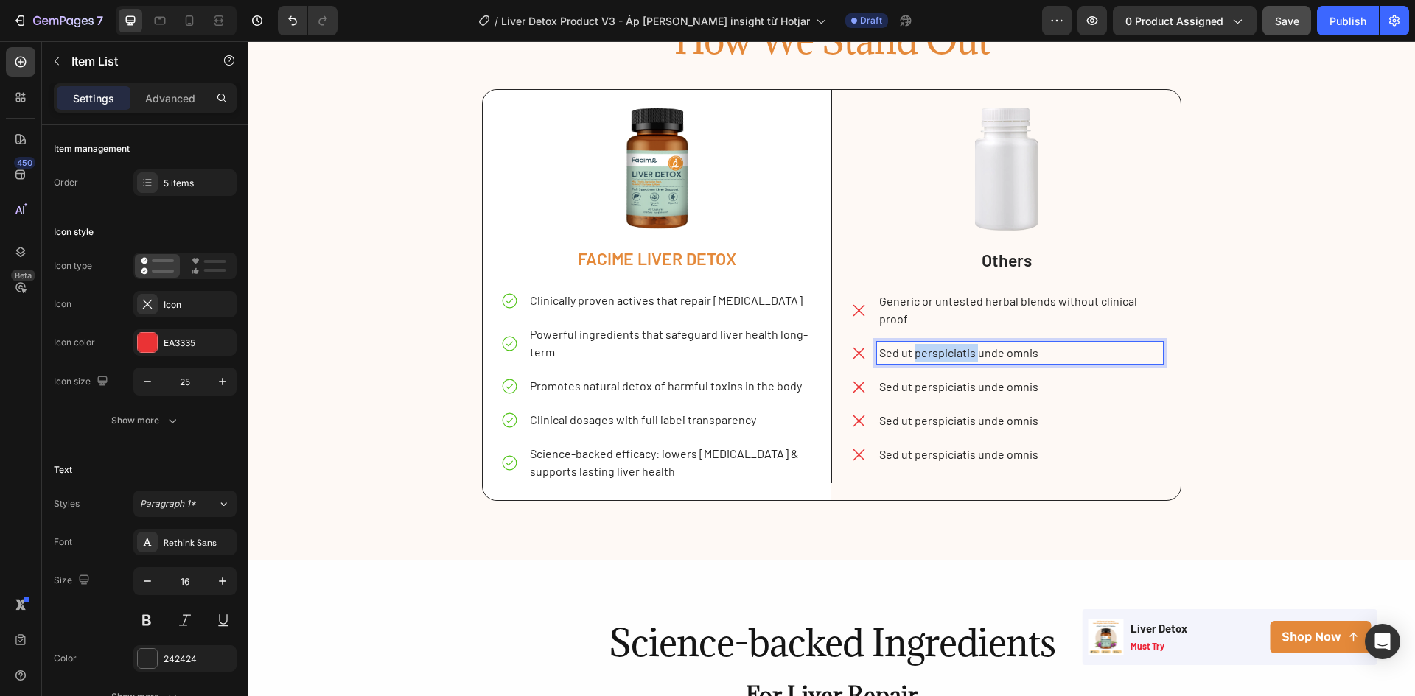
click at [948, 349] on p "Sed ut perspiciatis unde omnis" at bounding box center [1019, 353] width 281 height 18
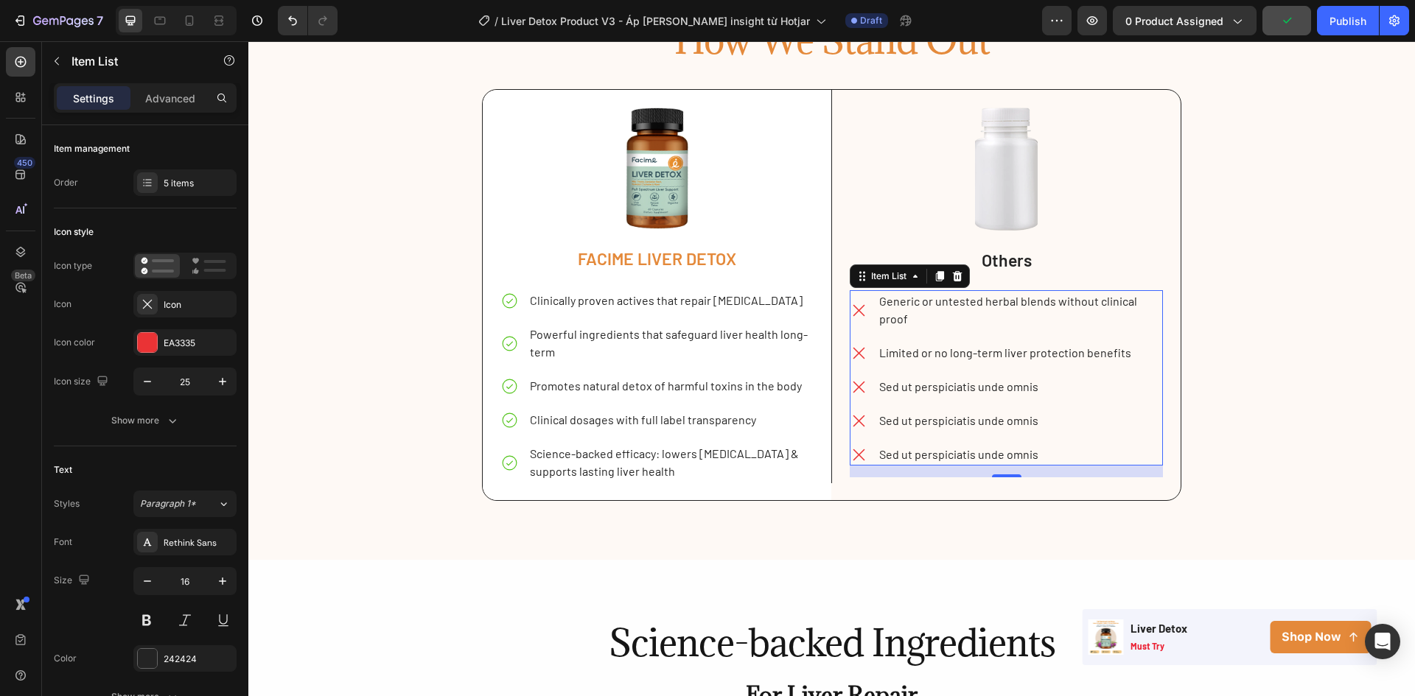
click at [939, 384] on p "Sed ut perspiciatis unde omnis" at bounding box center [1019, 387] width 281 height 18
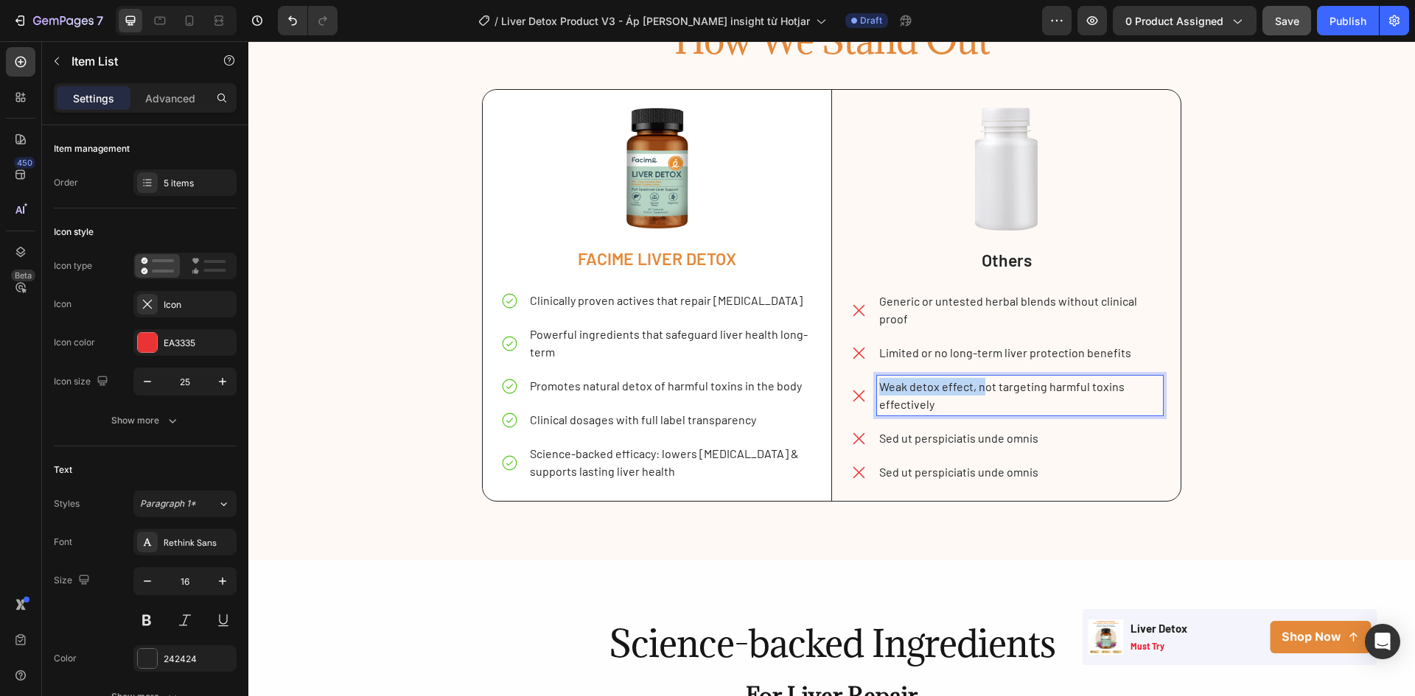
drag, startPoint x: 989, startPoint y: 386, endPoint x: 863, endPoint y: 388, distance: 126.0
click at [863, 388] on div "Weak detox effect, not targeting harmful toxins effectively" at bounding box center [1006, 396] width 313 height 40
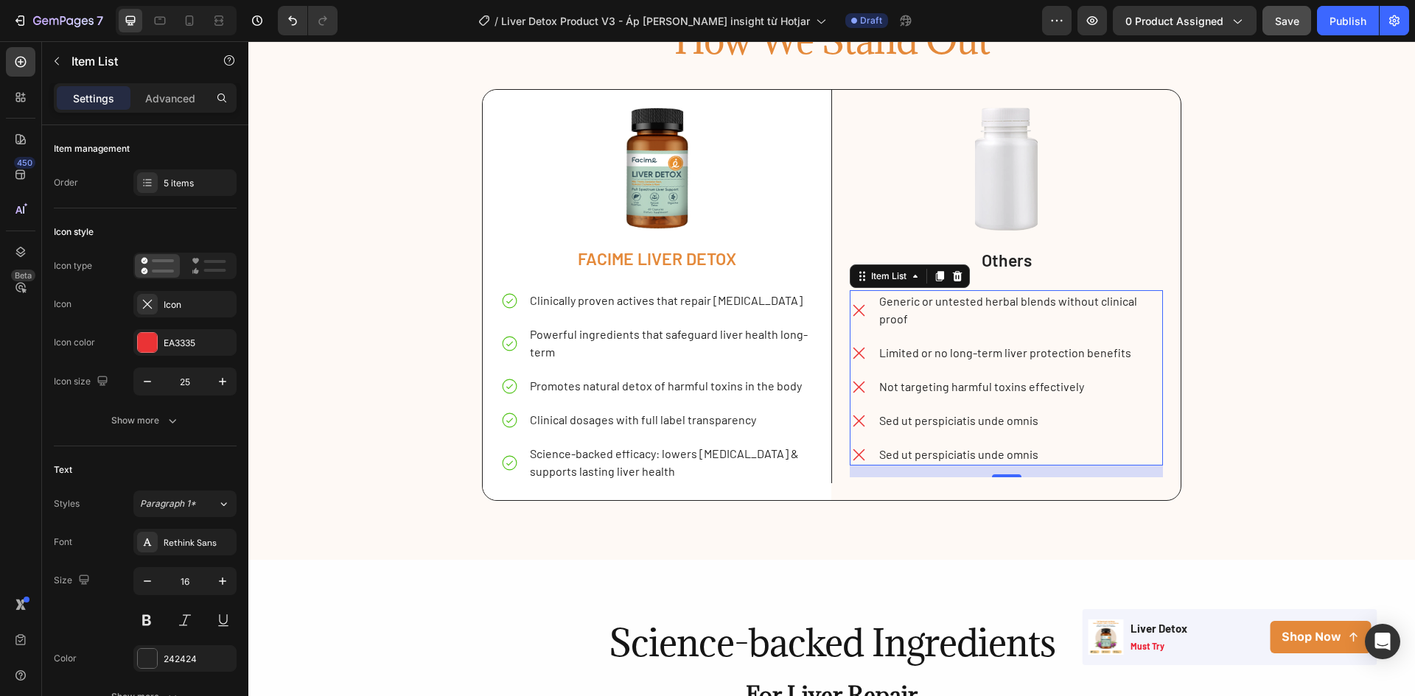
click at [953, 419] on p "Sed ut perspiciatis unde omnis" at bounding box center [1019, 421] width 281 height 18
click at [920, 447] on p "Sed ut perspiciatis unde omnis" at bounding box center [1019, 455] width 281 height 18
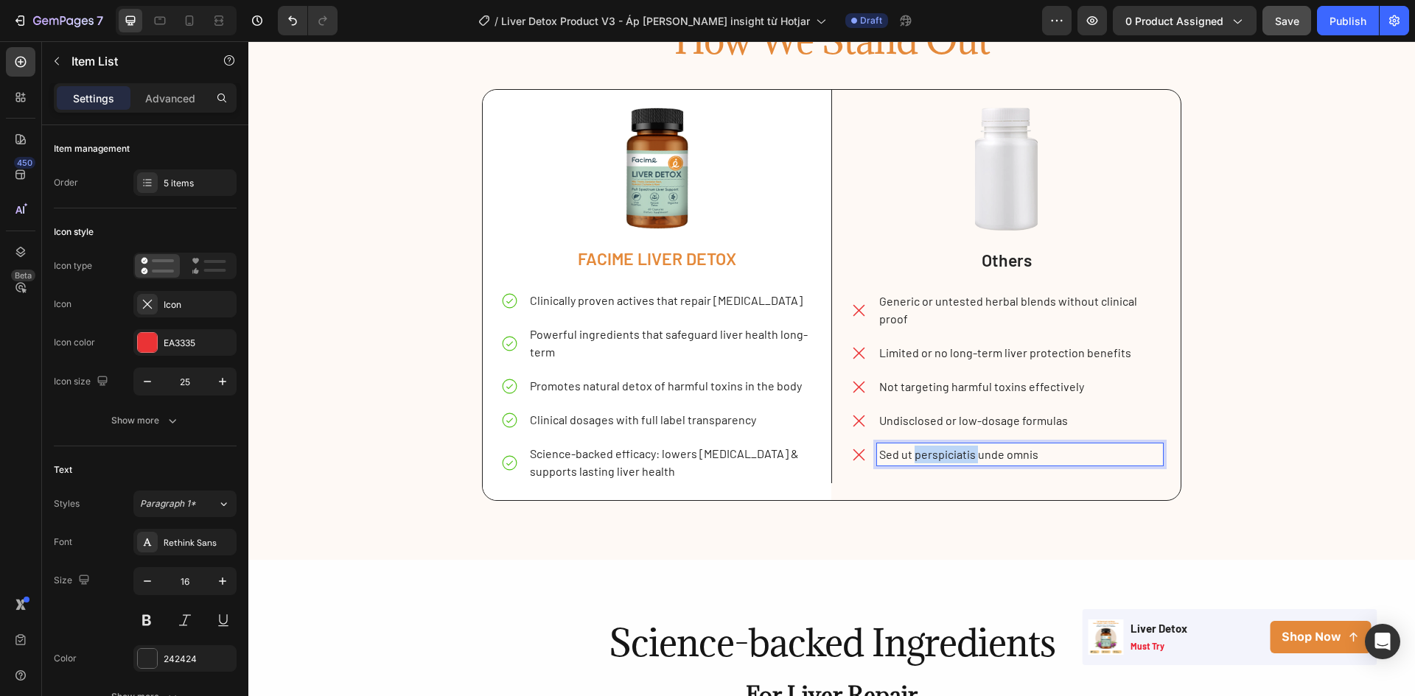
click at [920, 447] on p "Sed ut perspiciatis unde omnis" at bounding box center [1019, 455] width 281 height 18
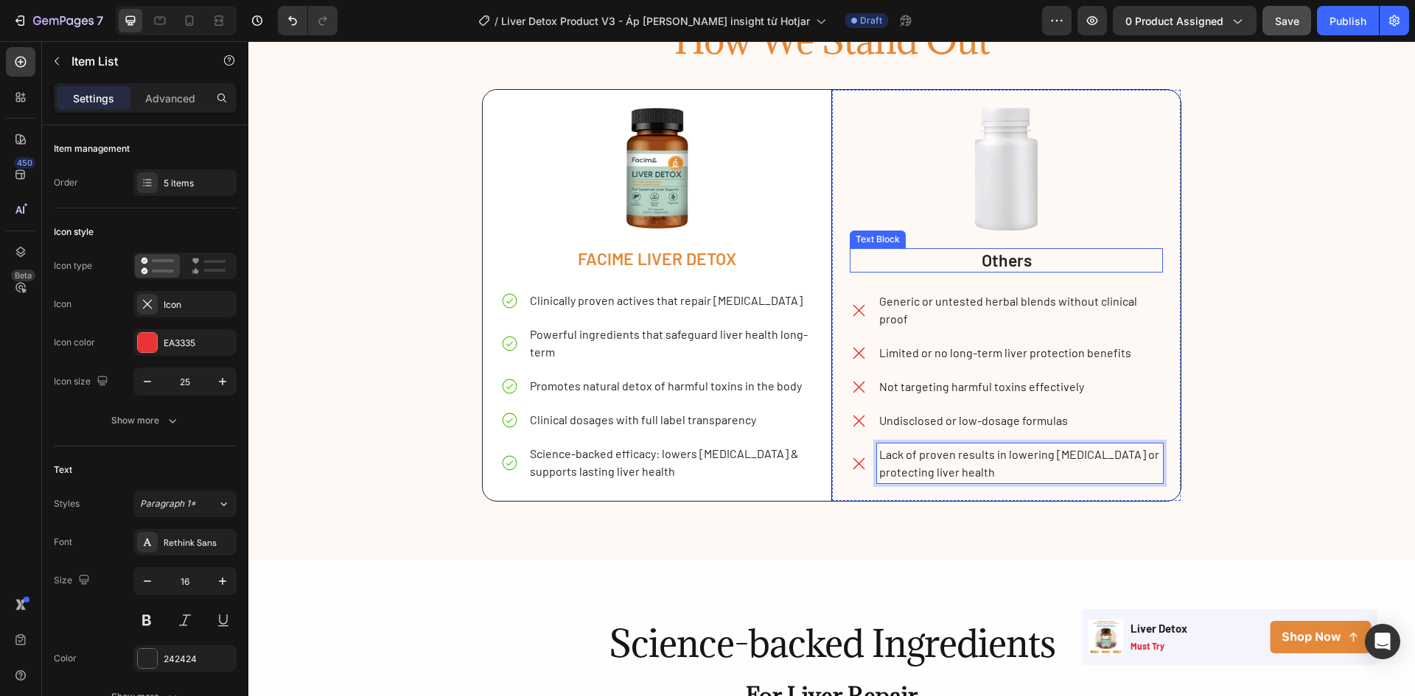
click at [1042, 254] on p "Others" at bounding box center [1006, 261] width 310 height 22
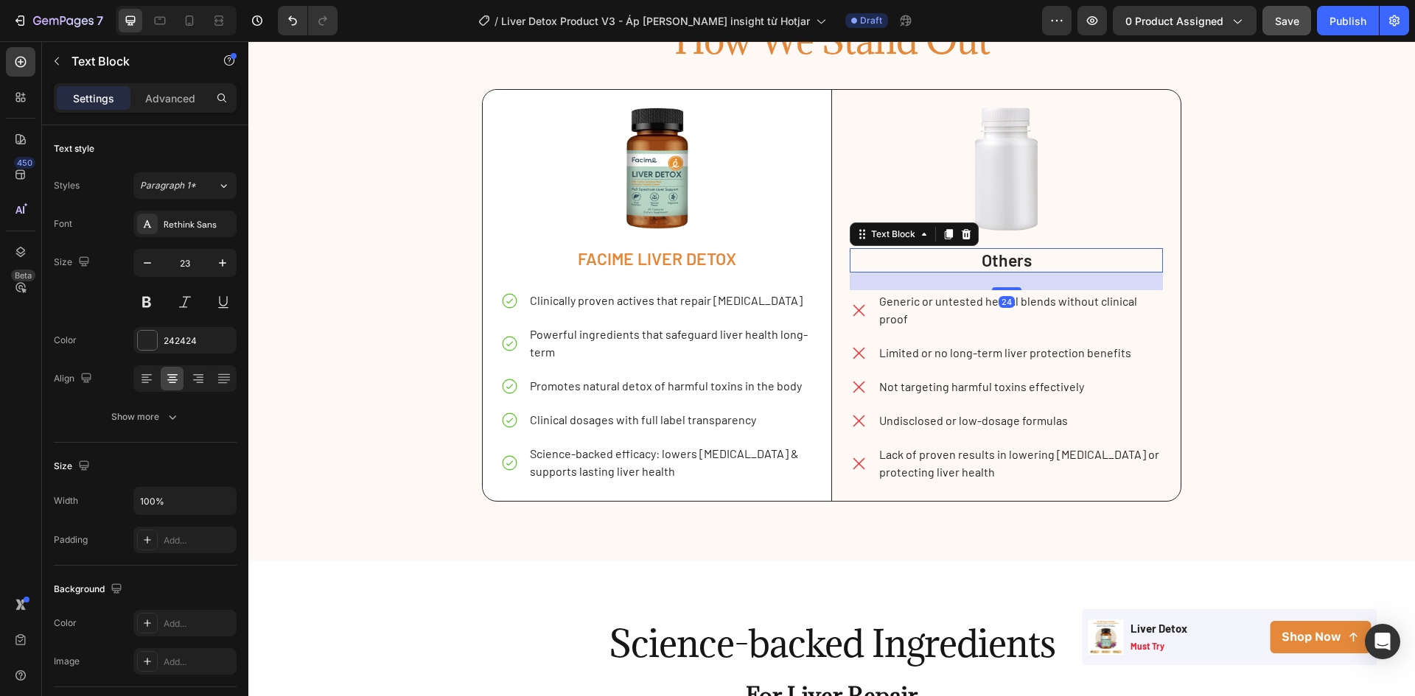
click at [1043, 262] on p "Others" at bounding box center [1006, 261] width 310 height 22
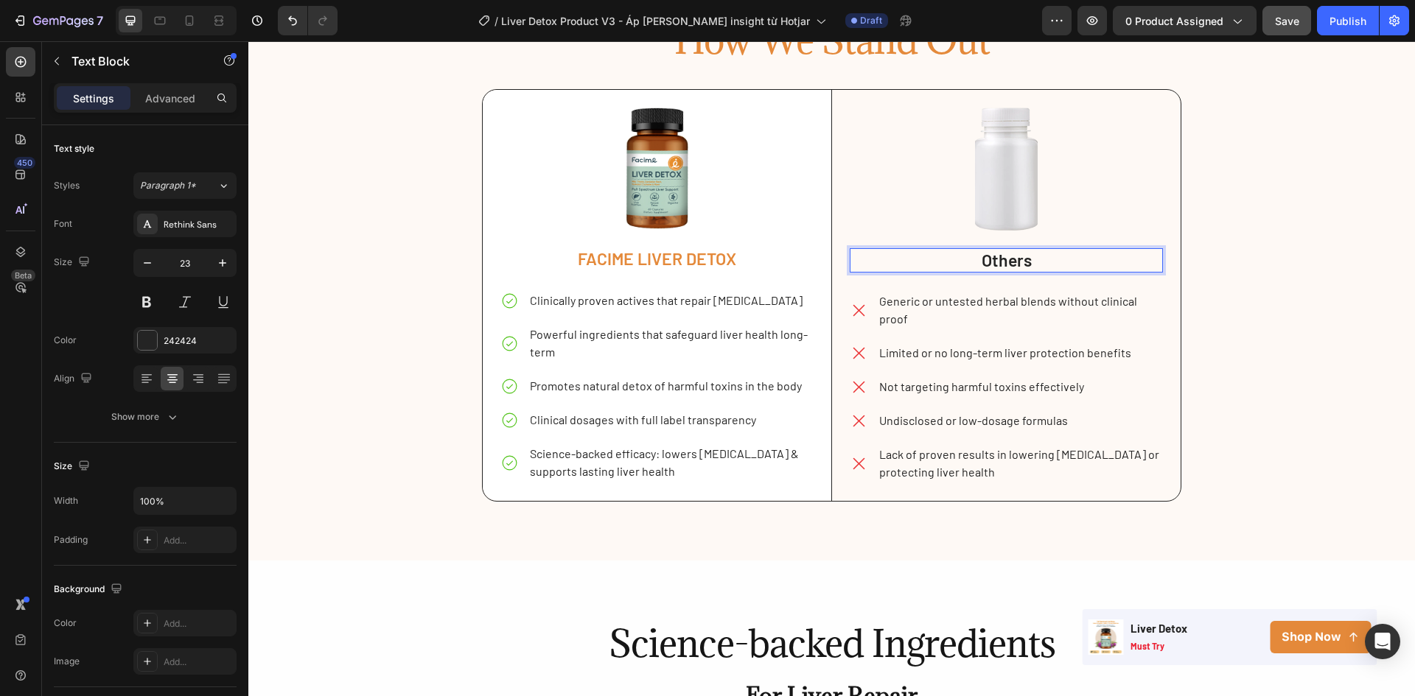
click at [1043, 262] on p "Others" at bounding box center [1006, 261] width 310 height 22
click at [1328, 247] on div "How We Stand Out Heading Image FACIME LIVER DETOX Text Block Clinically proven …" at bounding box center [831, 259] width 1166 height 486
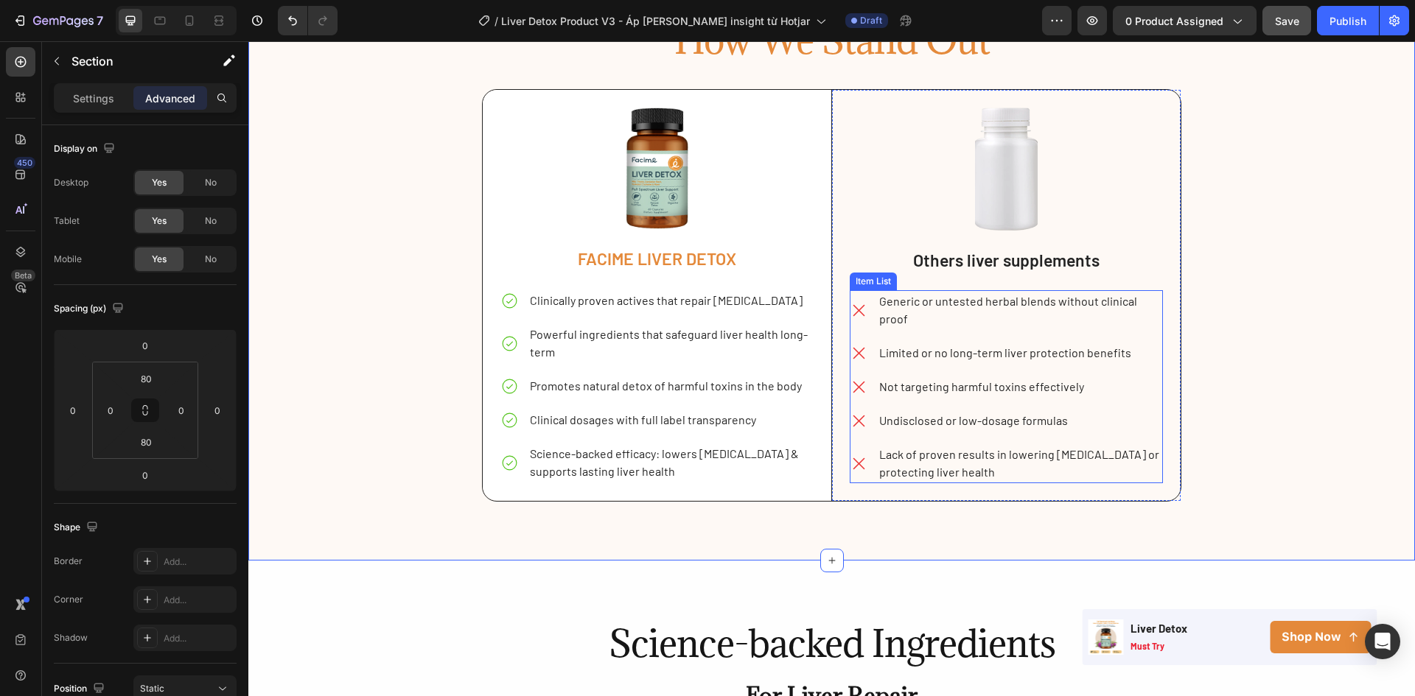
click at [1097, 383] on p "Not targeting harmful toxins effectively" at bounding box center [1019, 387] width 281 height 18
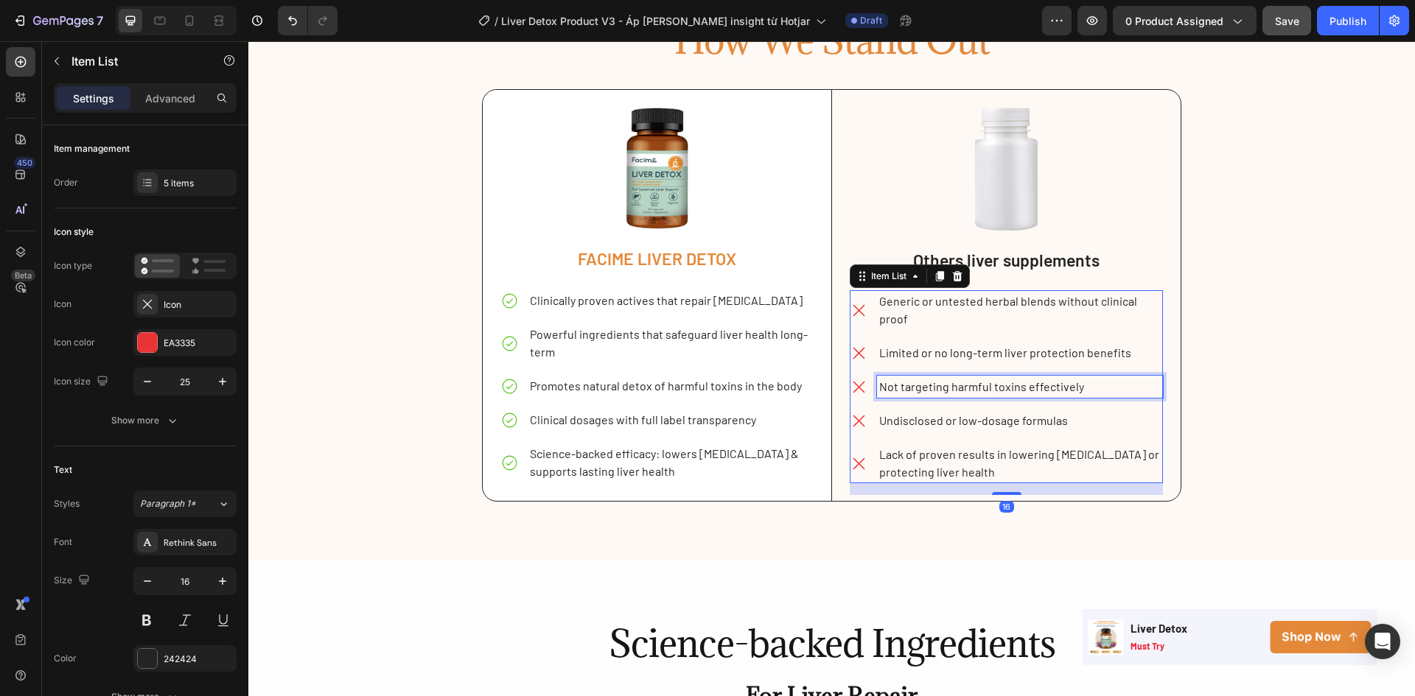
click at [1097, 383] on p "Not targeting harmful toxins effectively" at bounding box center [1019, 387] width 281 height 18
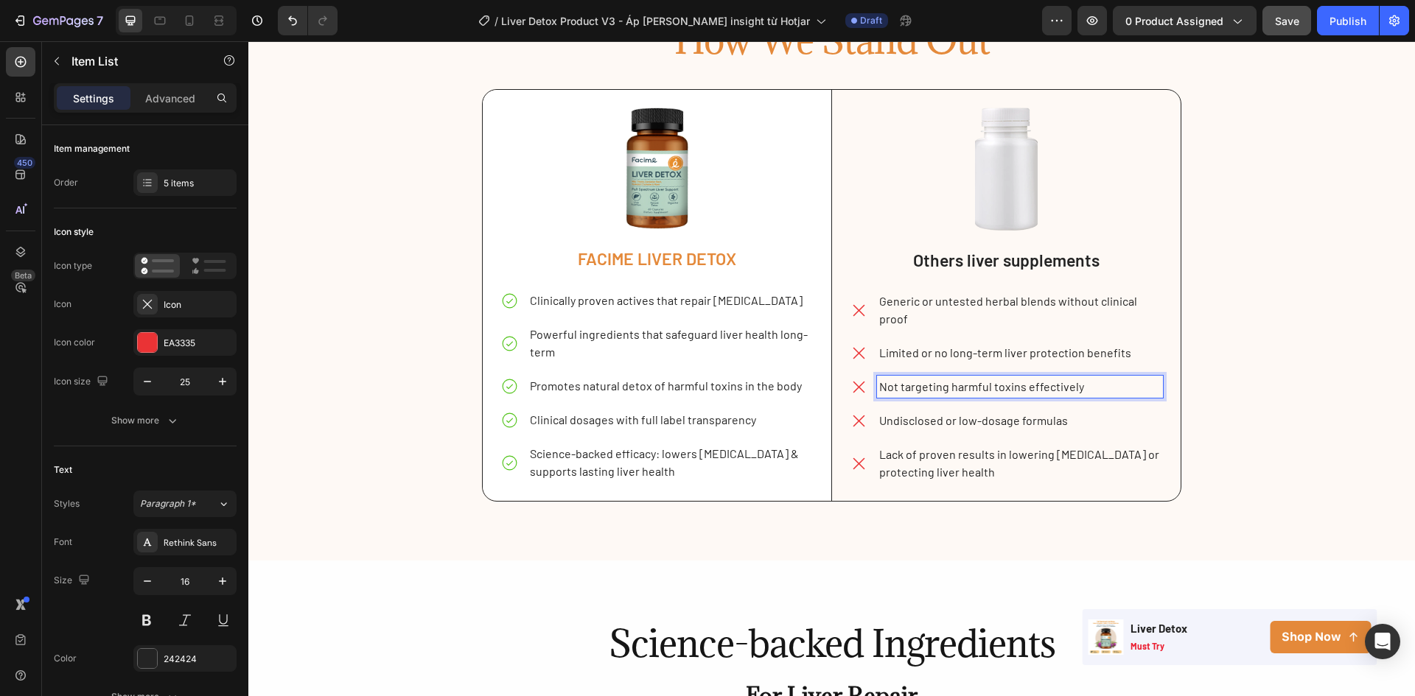
click at [1029, 385] on p "Not targeting harmful toxins effectively" at bounding box center [1019, 387] width 281 height 18
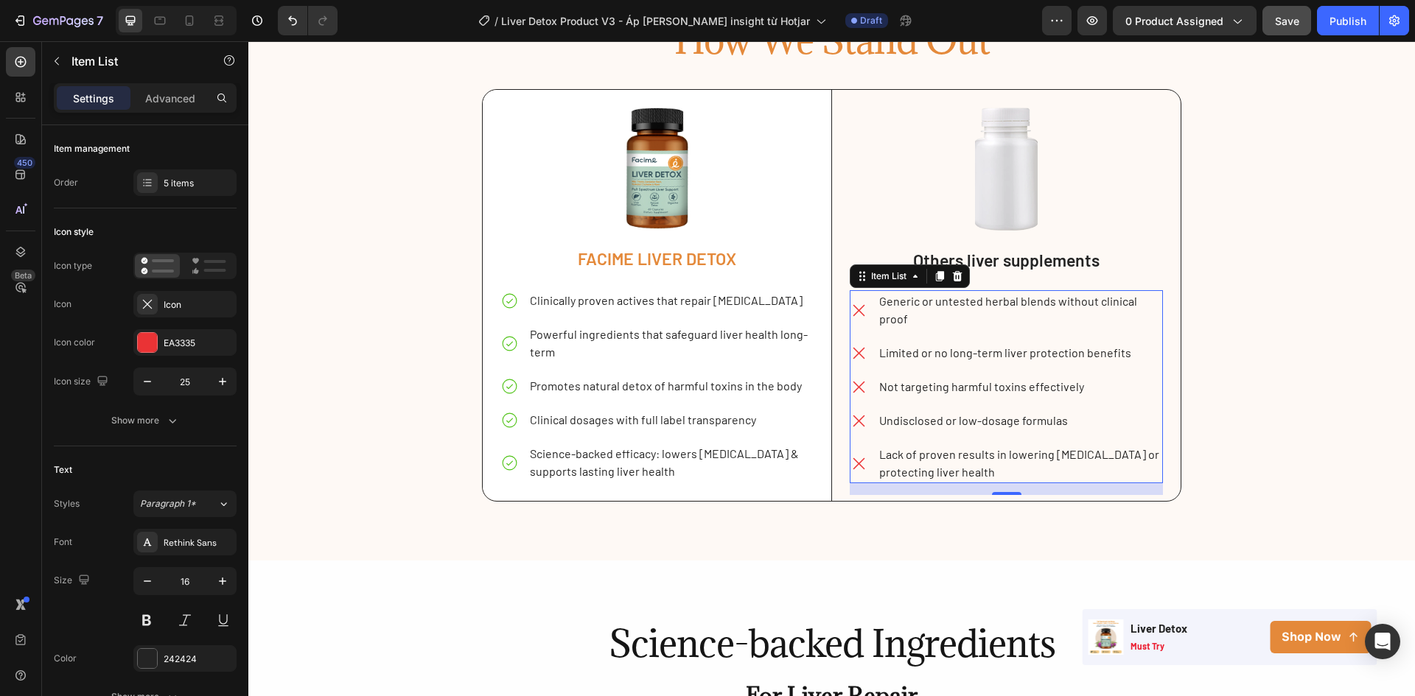
click at [1115, 385] on p "Not targeting harmful toxins effectively" at bounding box center [1019, 387] width 281 height 18
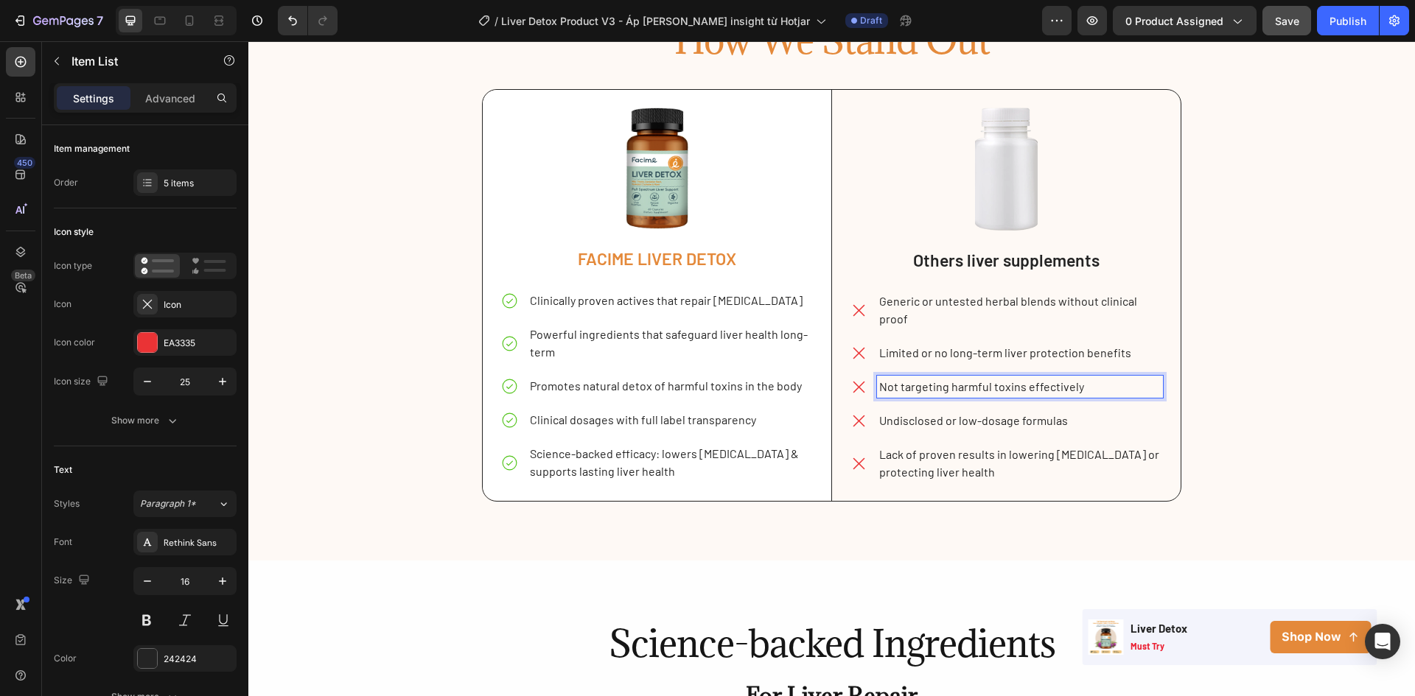
click at [1115, 385] on p "Not targeting harmful toxins effectively" at bounding box center [1019, 387] width 281 height 18
click at [1135, 352] on p "Limited or no long-term liver protection benefits" at bounding box center [1019, 353] width 281 height 18
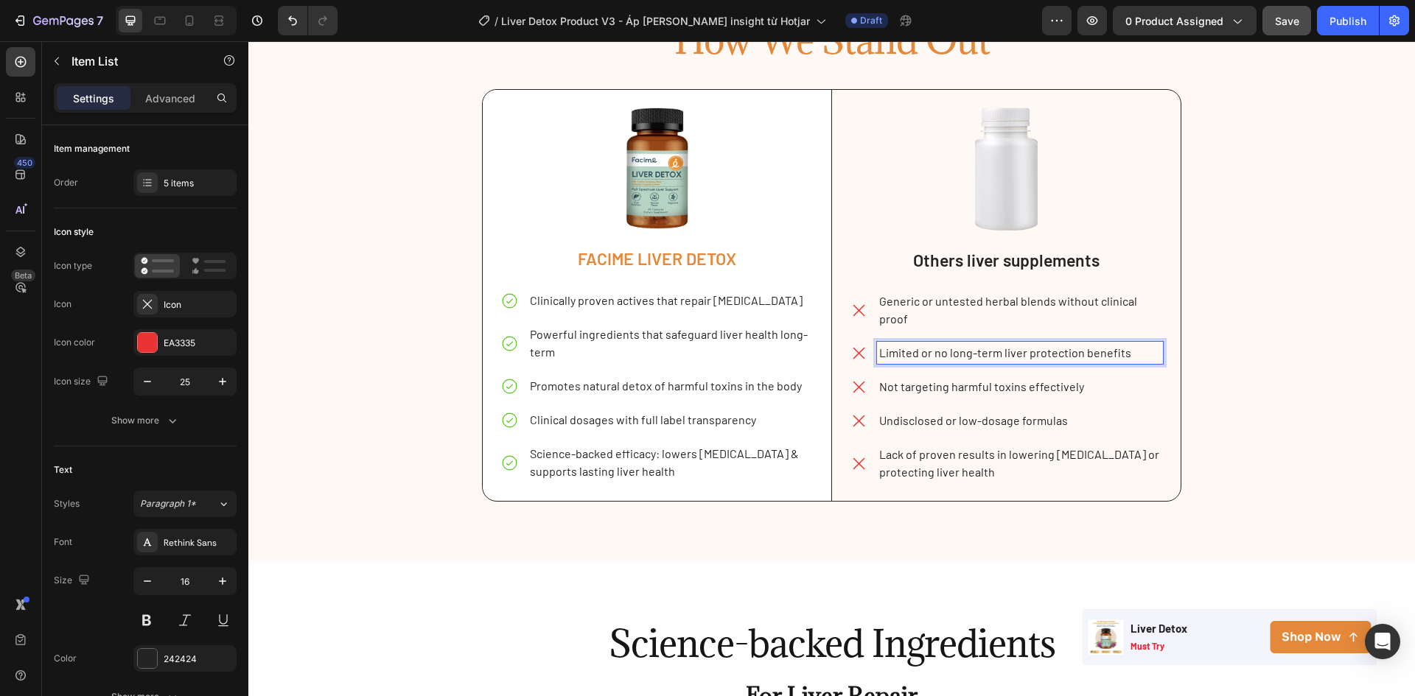
click at [1139, 351] on p "Limited or no long-term liver protection benefits" at bounding box center [1019, 353] width 281 height 18
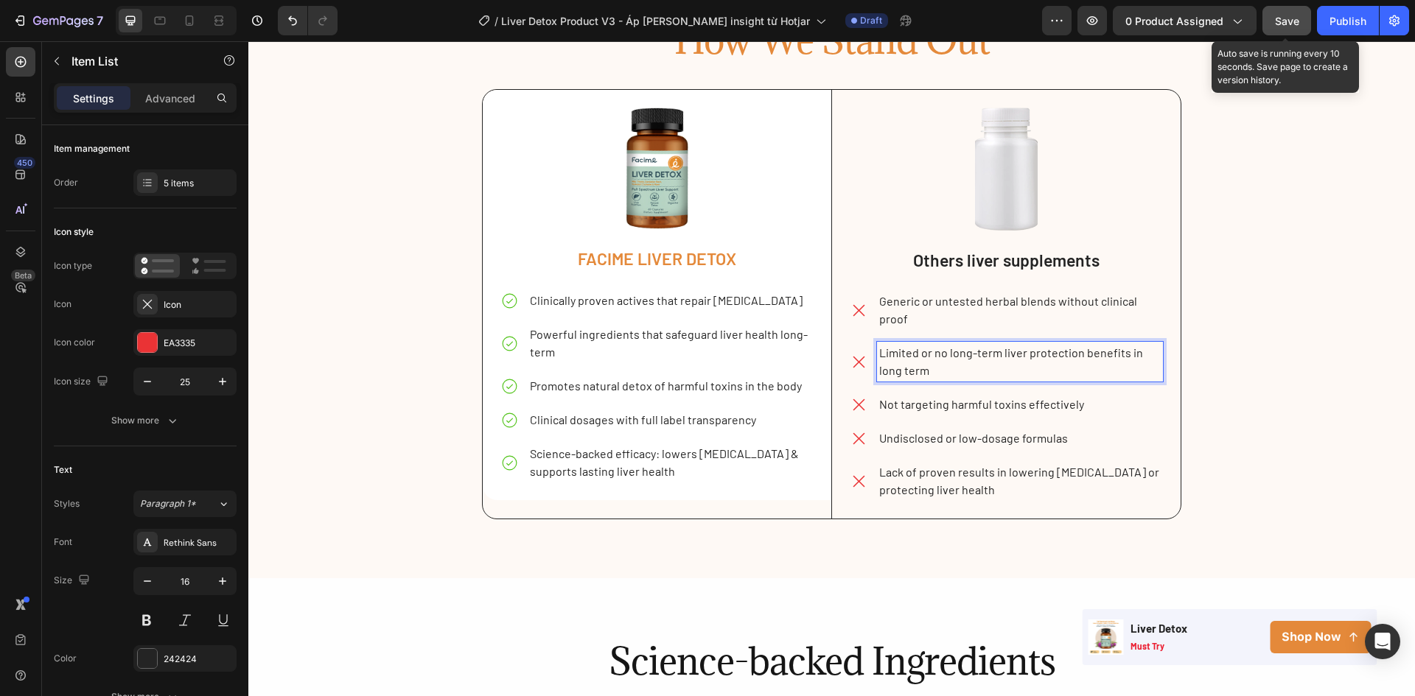
click at [1277, 18] on span "Save" at bounding box center [1287, 21] width 24 height 13
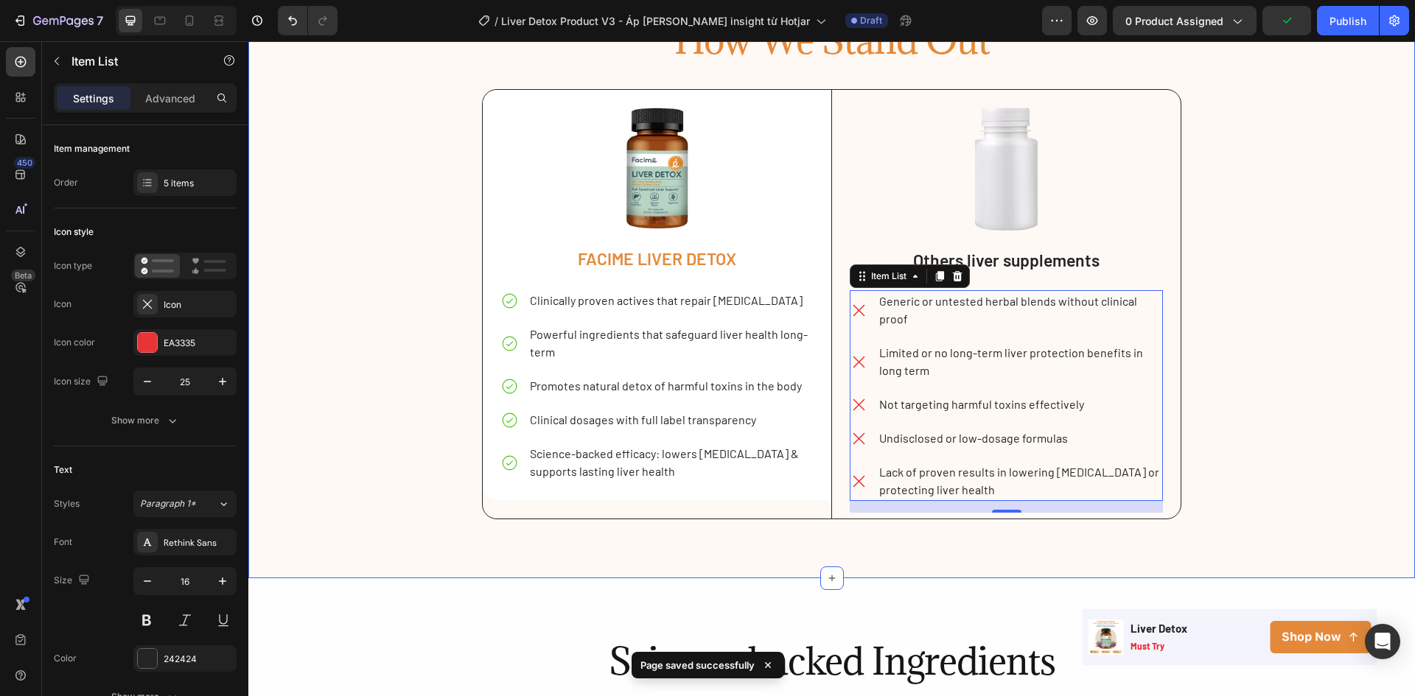
click at [1282, 319] on div "How We Stand Out Heading Image FACIME LIVER DETOX Text Block Clinically proven …" at bounding box center [831, 267] width 1166 height 503
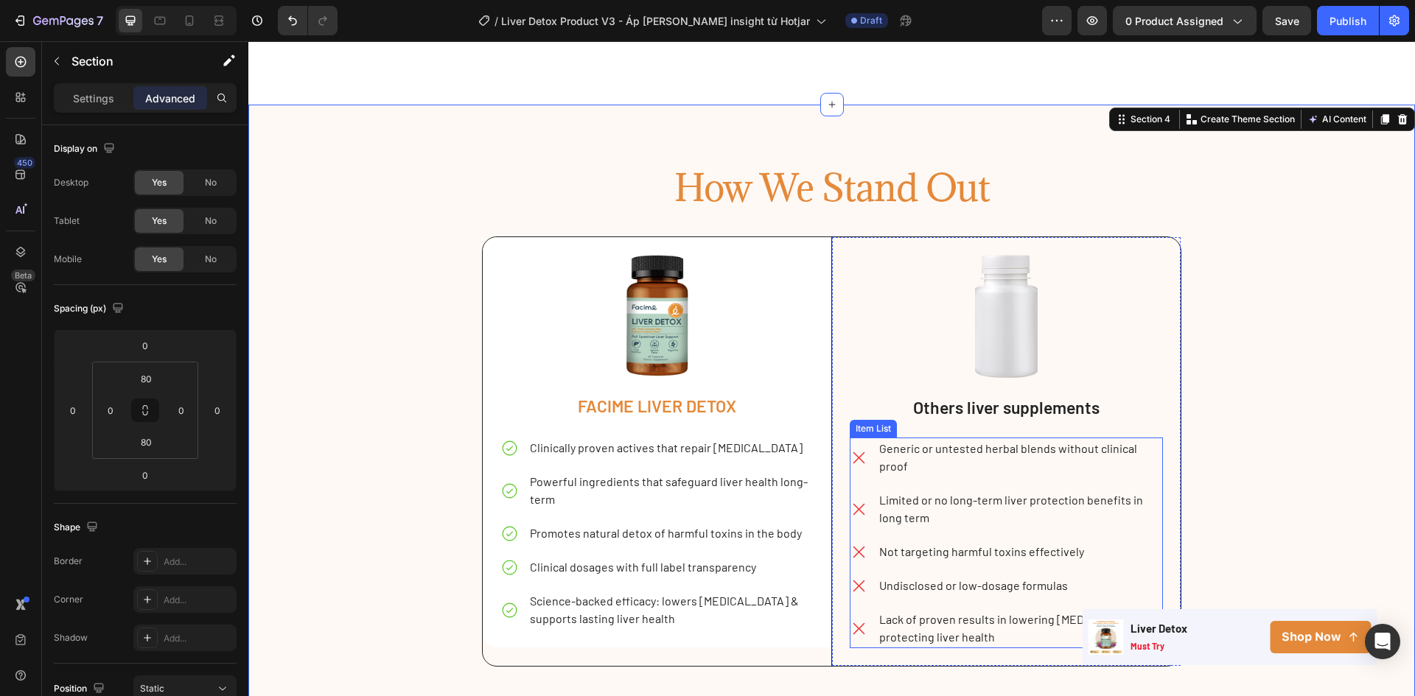
scroll to position [1938, 0]
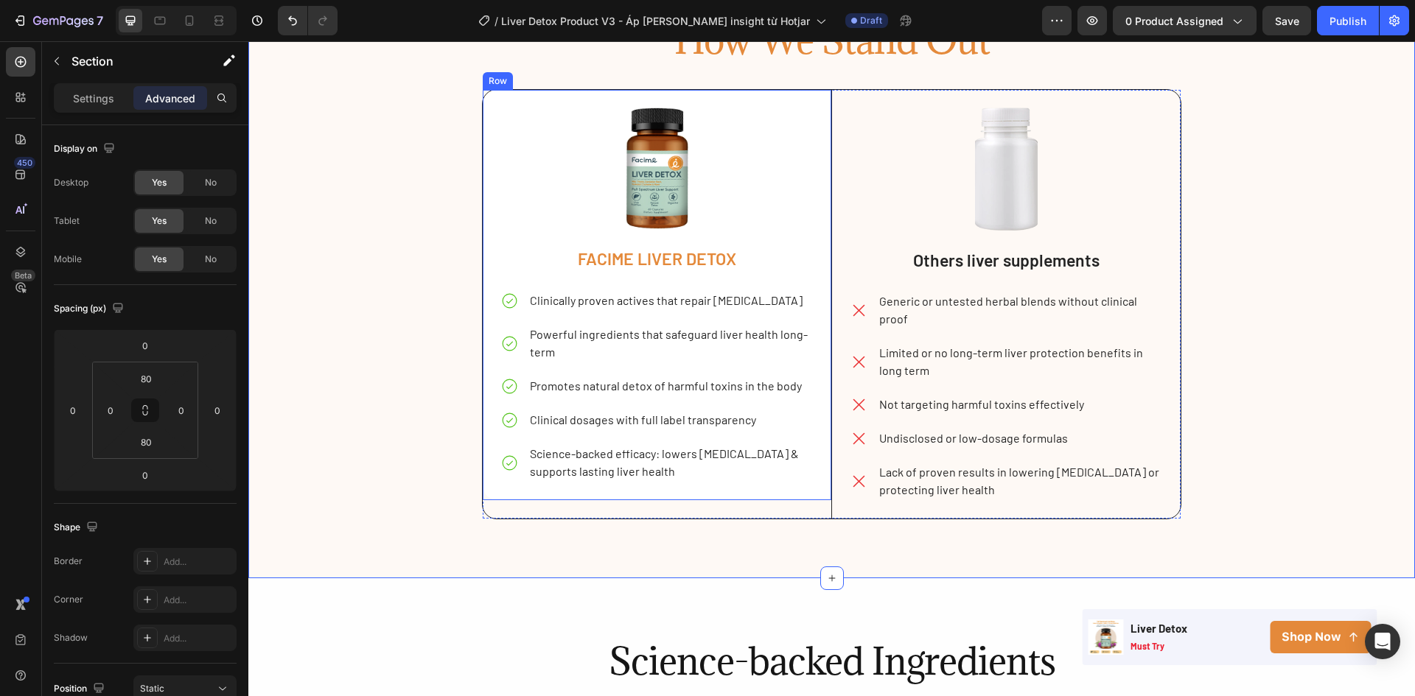
click at [730, 267] on p "FACIME LIVER DETOX" at bounding box center [657, 259] width 311 height 22
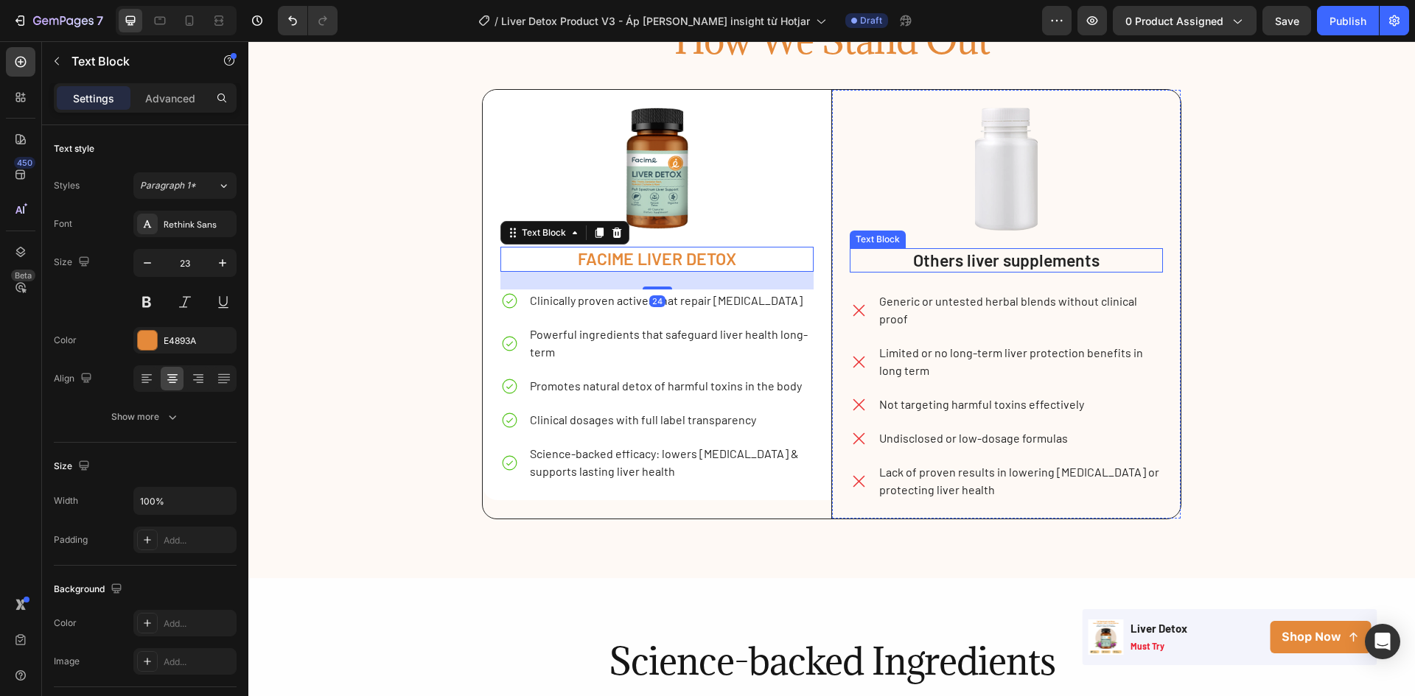
click at [962, 256] on p "Others liver supplements" at bounding box center [1006, 261] width 310 height 22
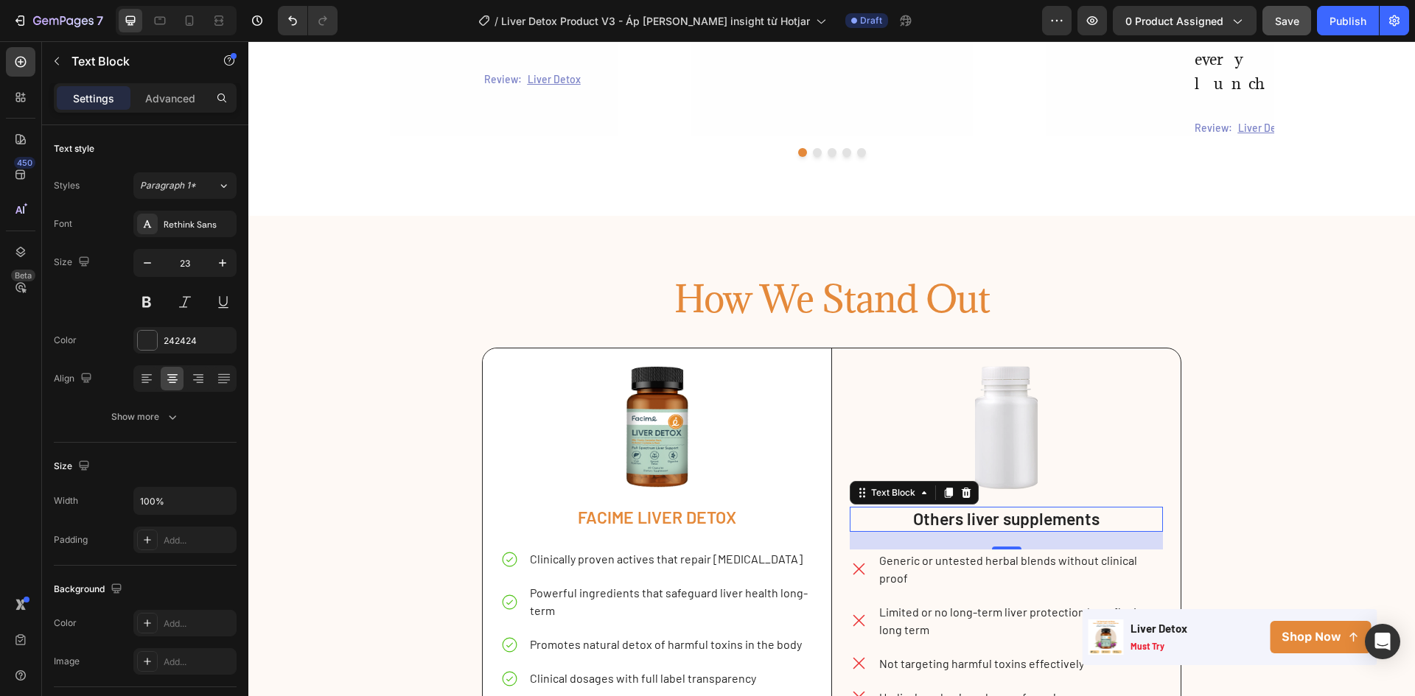
scroll to position [1348, 0]
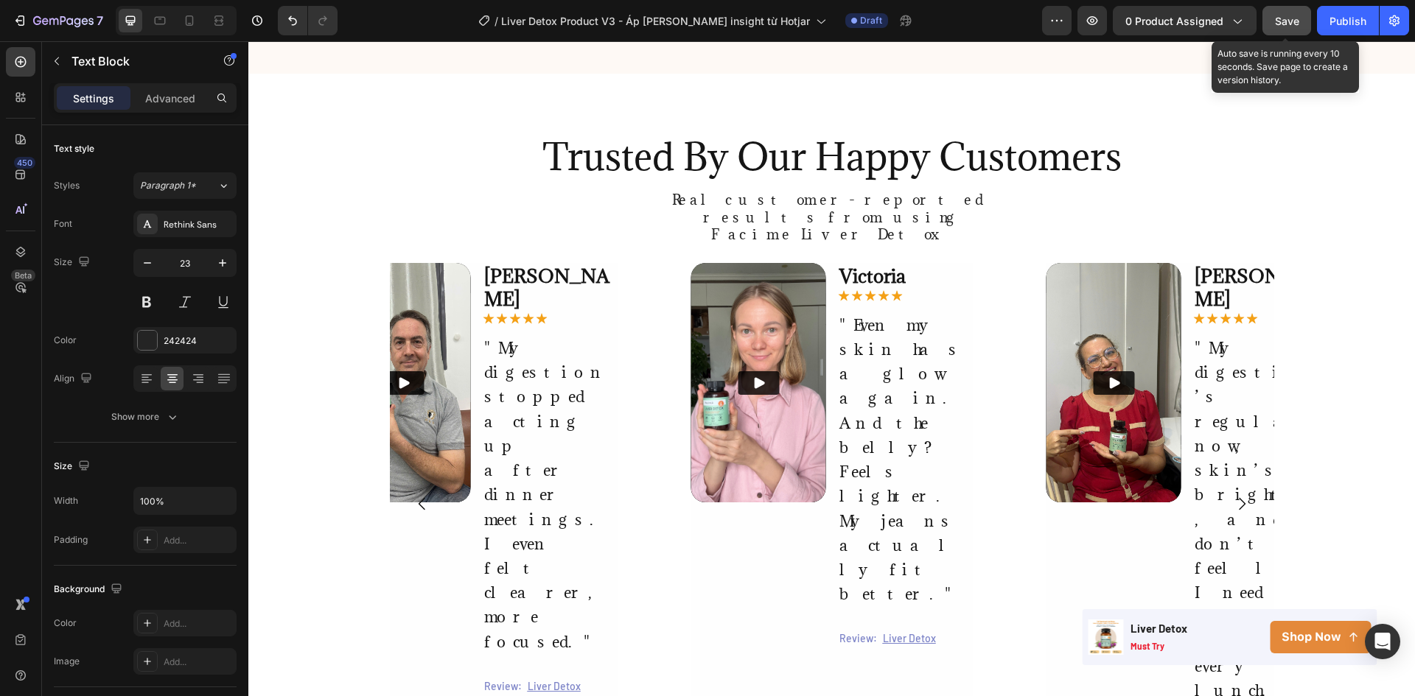
click at [1292, 24] on span "Save" at bounding box center [1287, 21] width 24 height 13
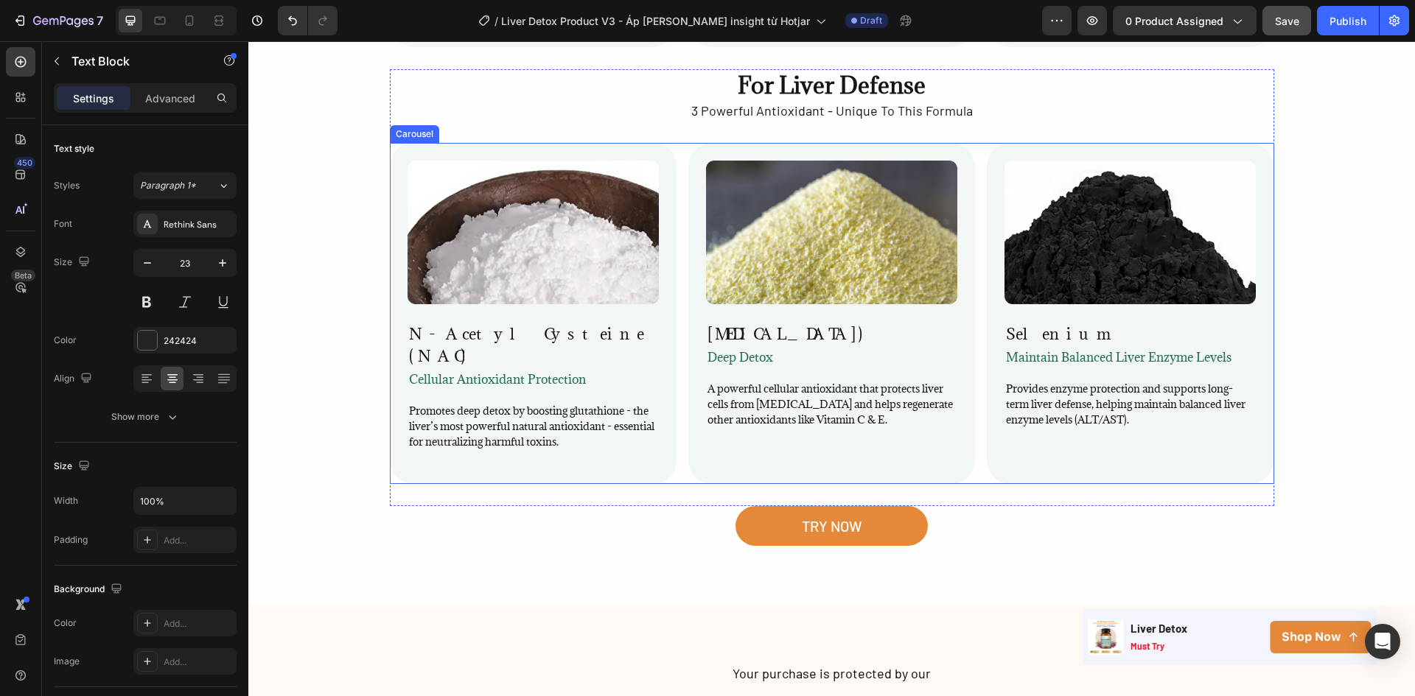
scroll to position [3979, 0]
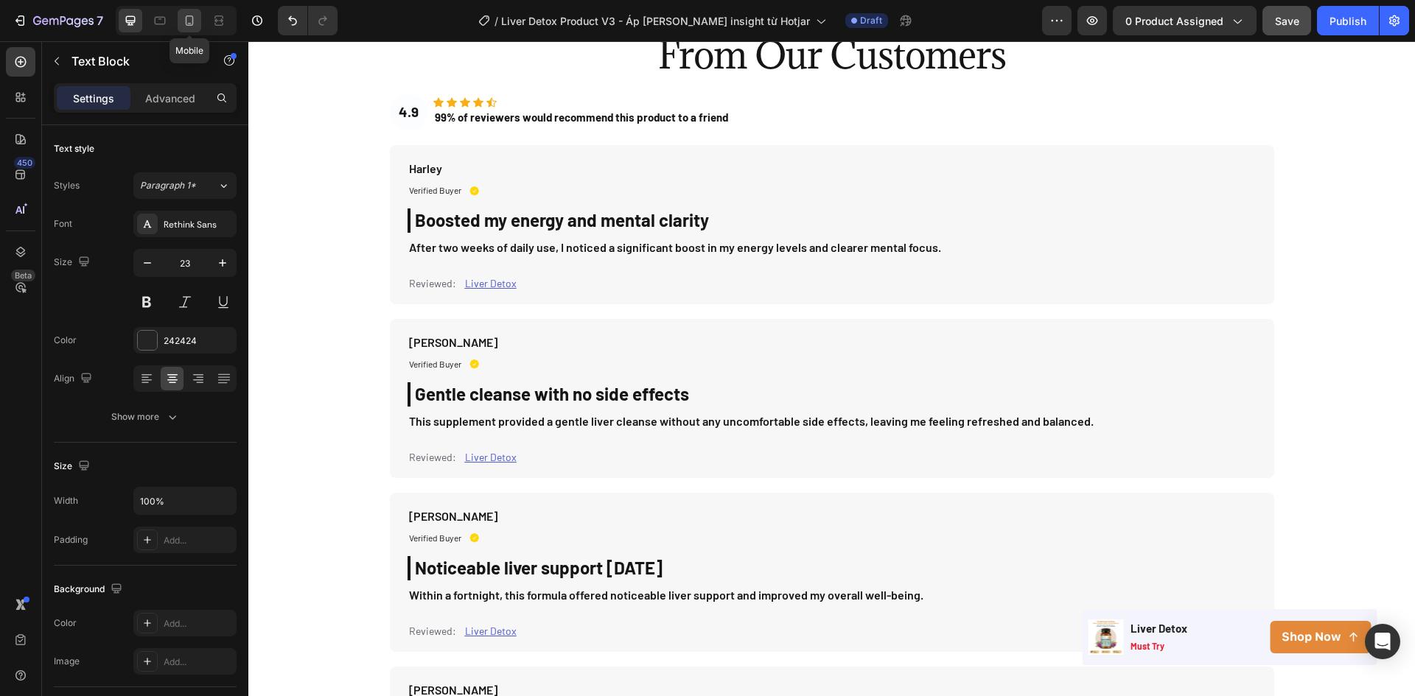
click at [186, 29] on div at bounding box center [190, 21] width 24 height 24
type input "20"
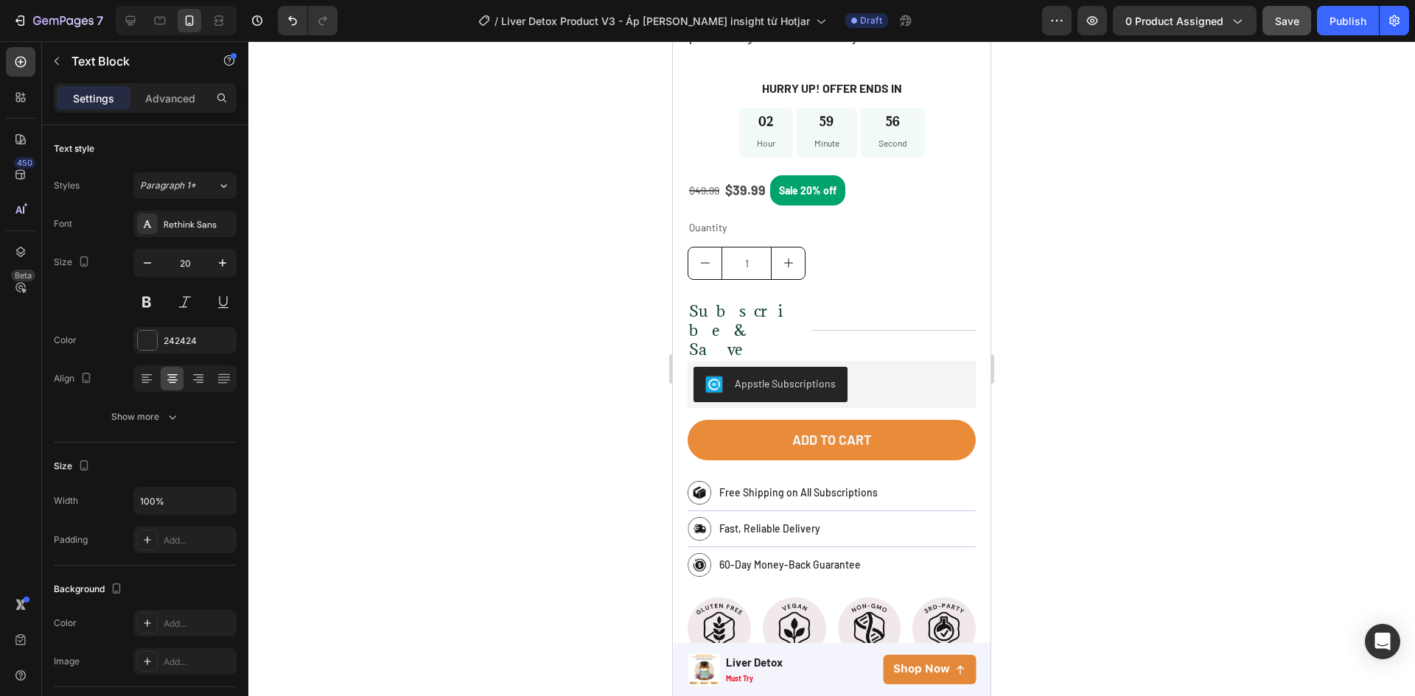
scroll to position [147, 0]
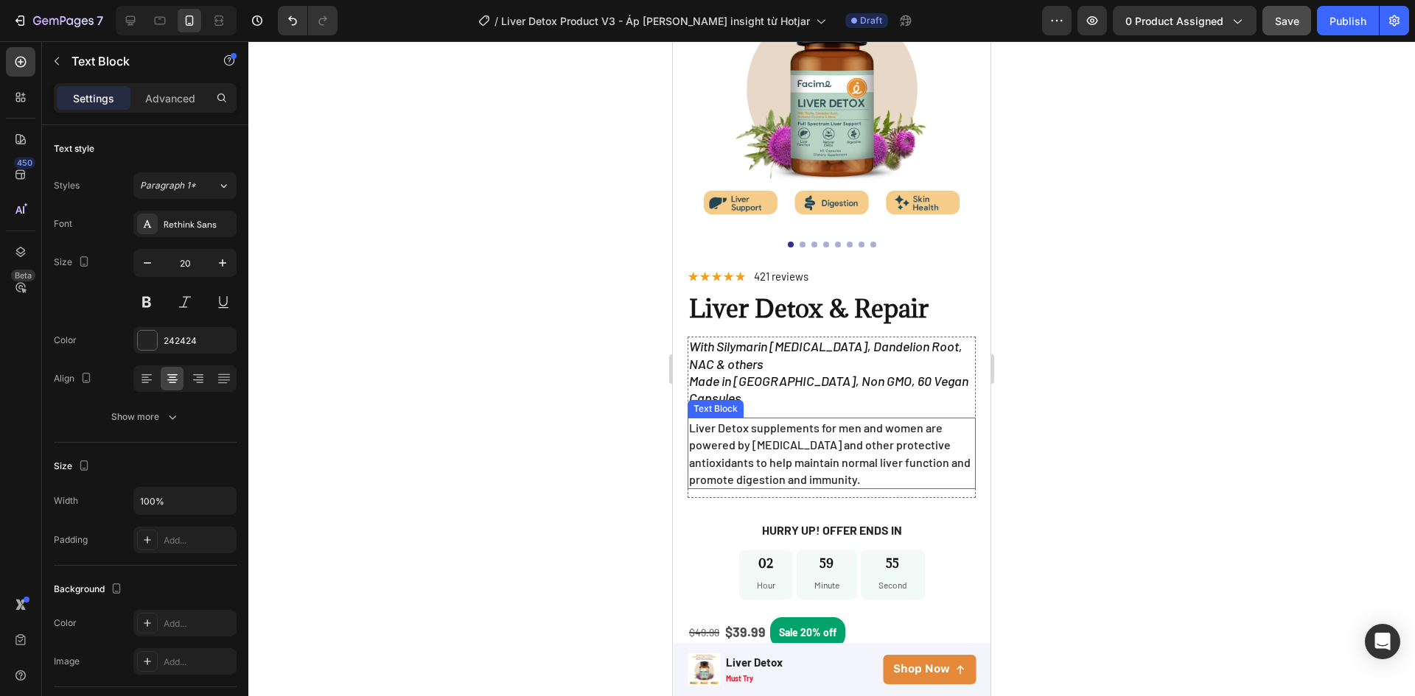
click at [880, 421] on span "Liver Detox supplements for men and women are powered by [MEDICAL_DATA] and oth…" at bounding box center [829, 454] width 281 height 66
click at [896, 379] on p "Made in USA, Non GMO, 60 Vegan Capsules" at bounding box center [831, 390] width 285 height 35
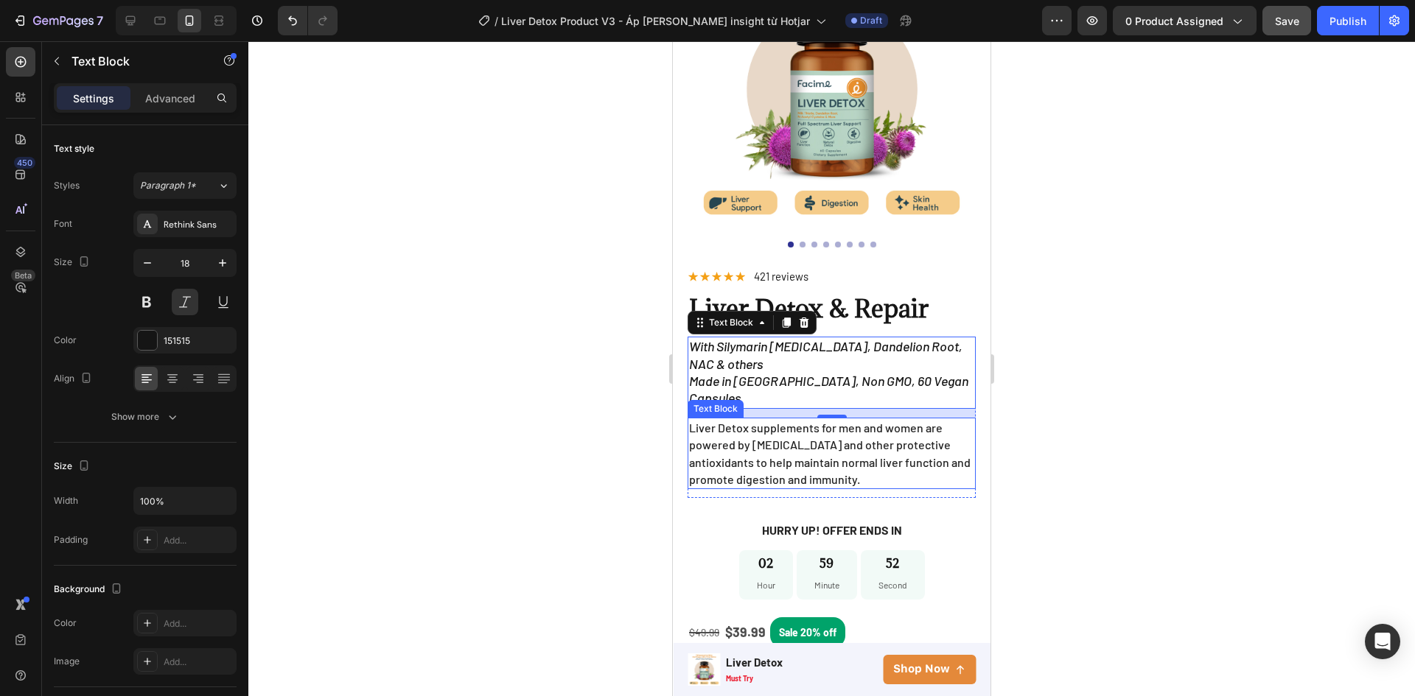
click at [920, 442] on p "Liver Detox supplements for men and women are powered by [MEDICAL_DATA] and oth…" at bounding box center [831, 453] width 285 height 69
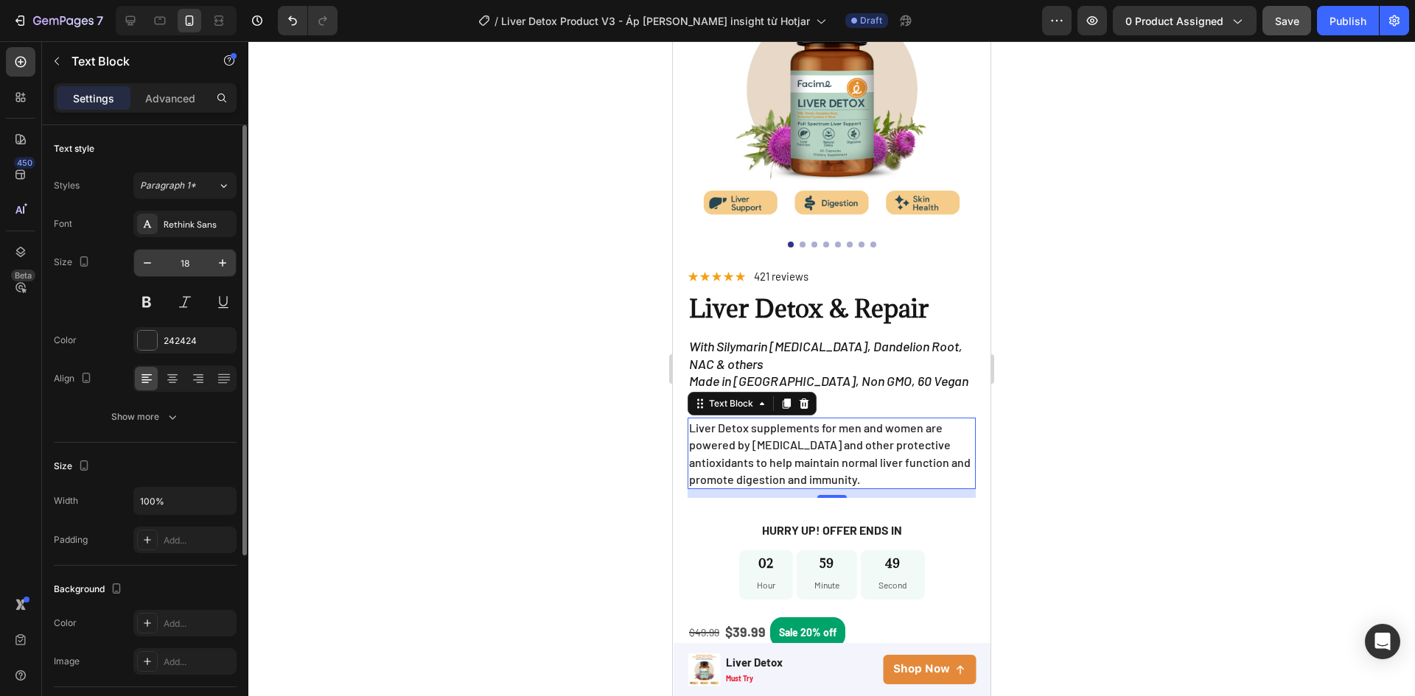
click at [192, 265] on input "18" at bounding box center [185, 263] width 49 height 27
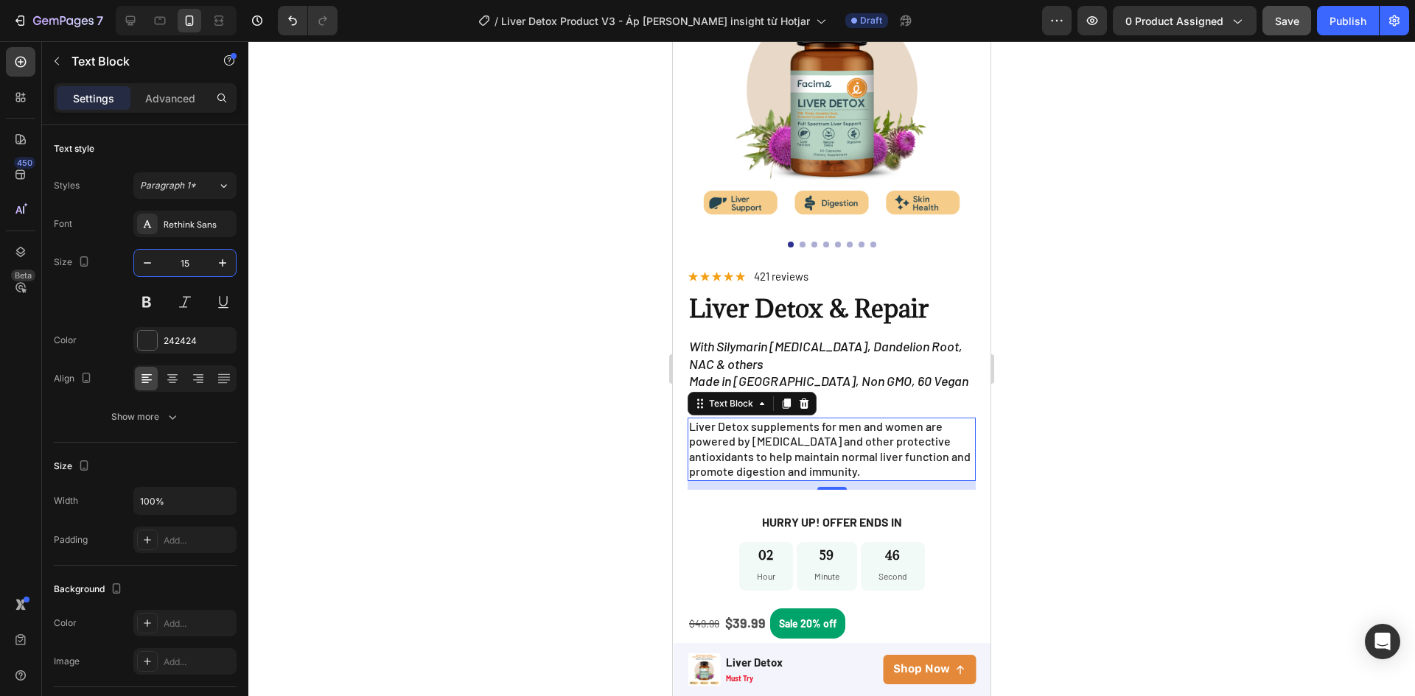
type input "15"
click at [782, 424] on span "Liver Detox supplements for men and women are powered by [MEDICAL_DATA] and oth…" at bounding box center [829, 449] width 281 height 60
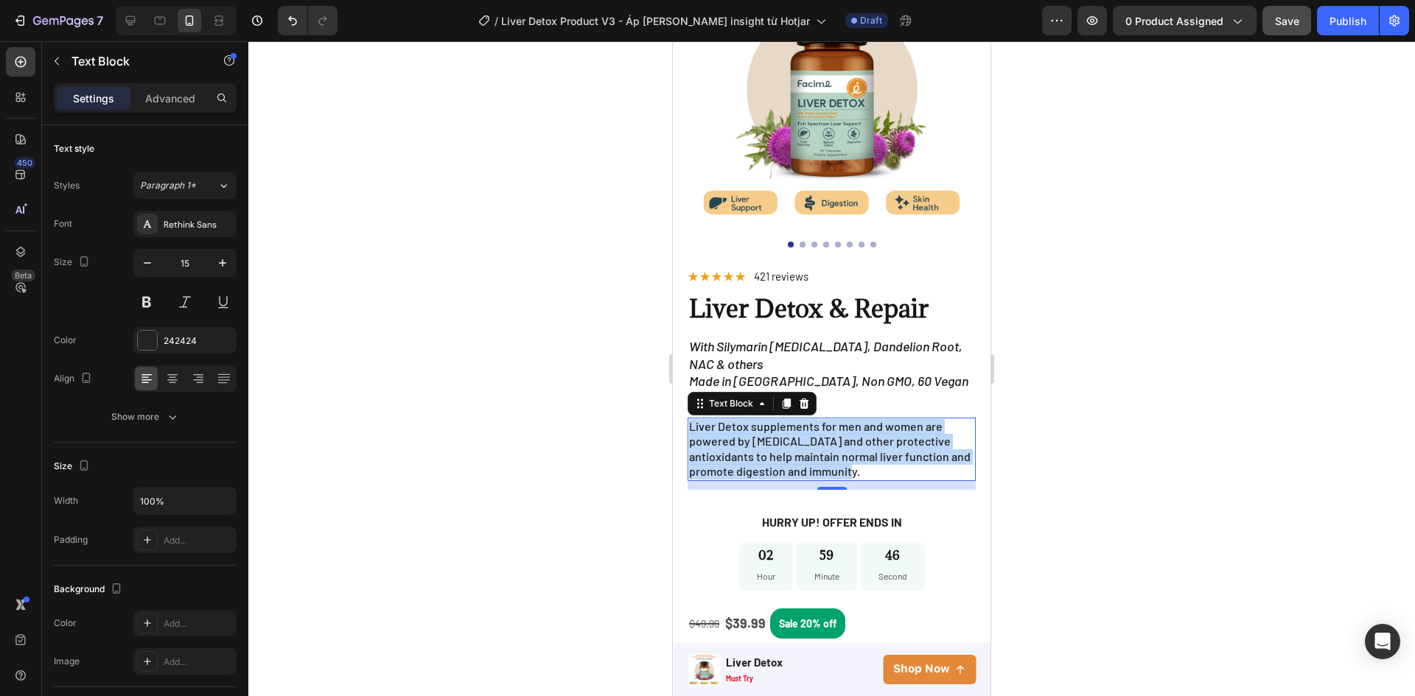
click at [782, 424] on span "Liver Detox supplements for men and women are powered by [MEDICAL_DATA] and oth…" at bounding box center [829, 449] width 281 height 60
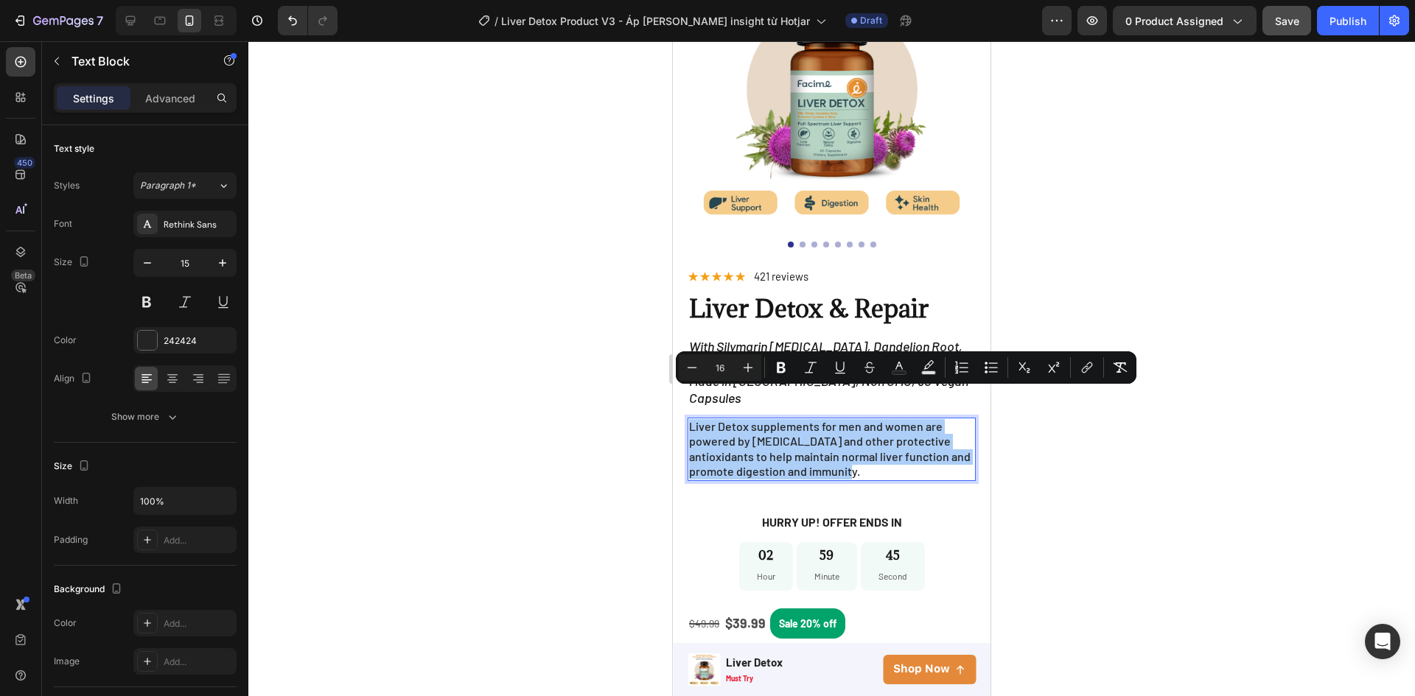
click at [727, 371] on input "16" at bounding box center [719, 368] width 29 height 18
type input "15"
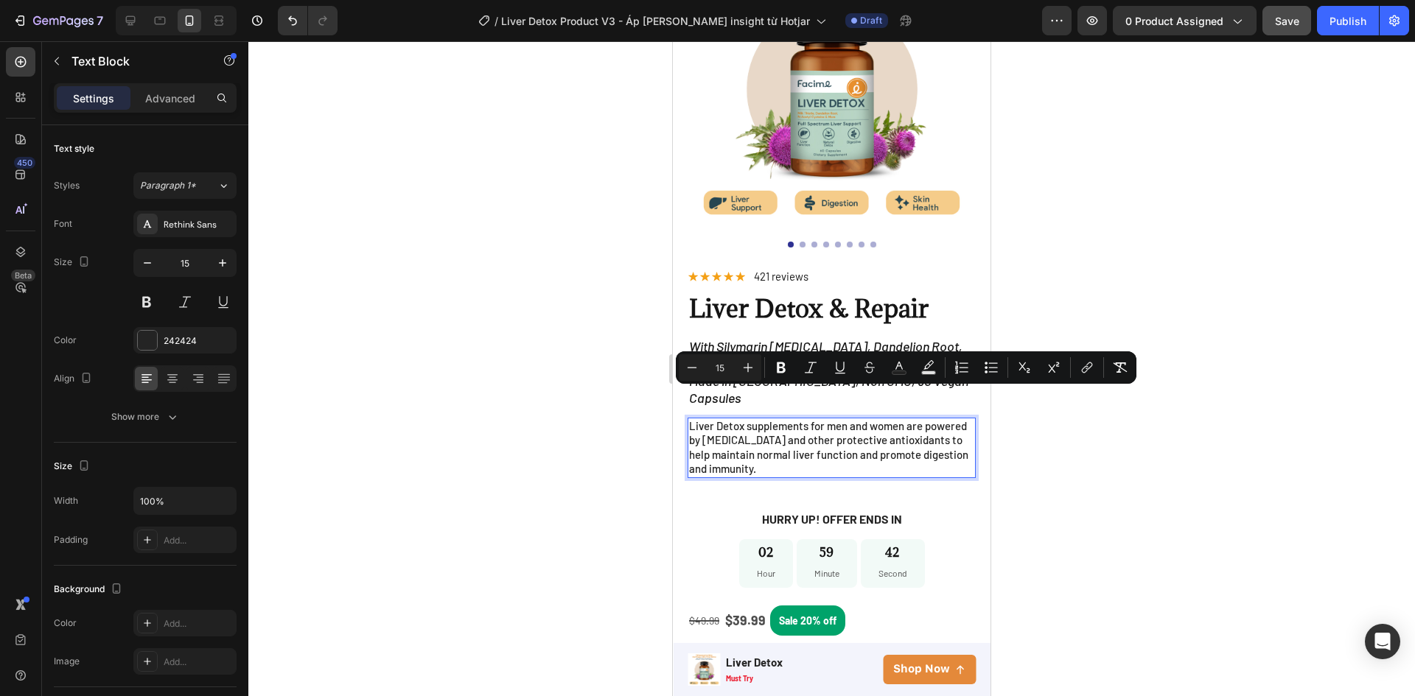
click at [635, 409] on div at bounding box center [831, 368] width 1166 height 655
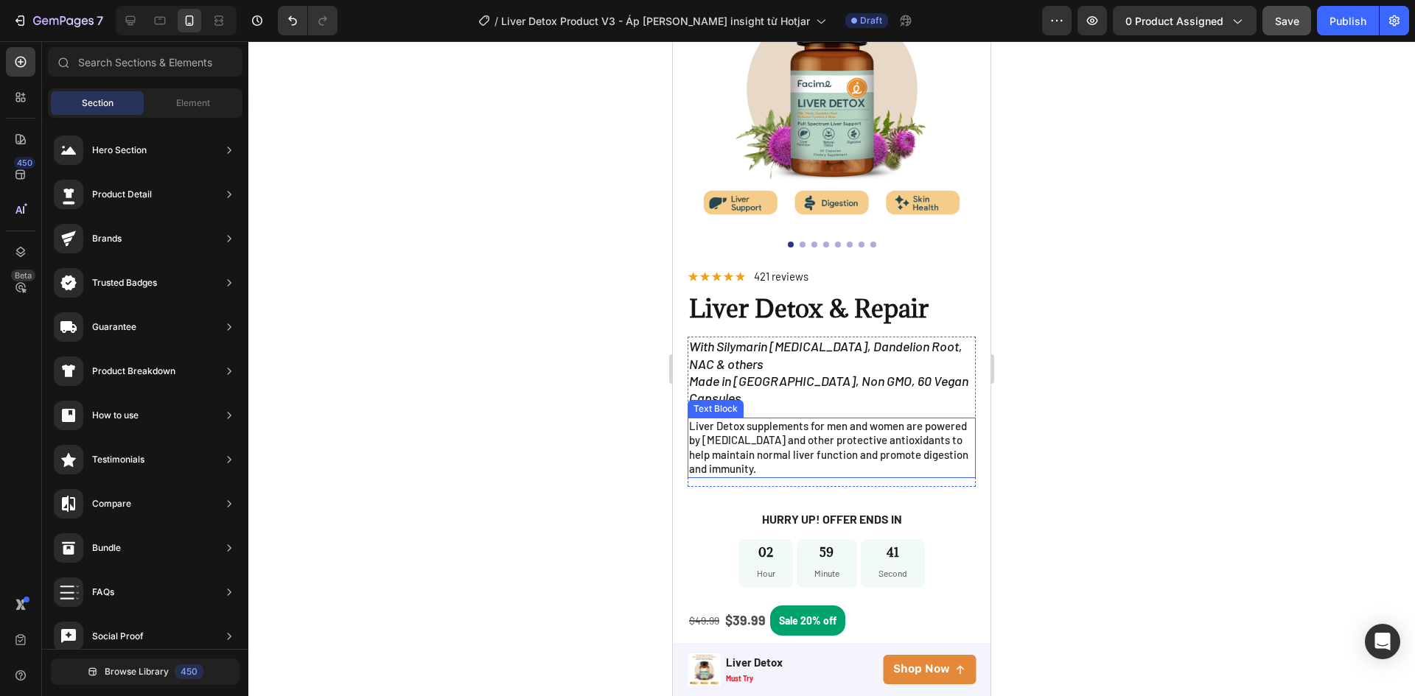
click at [802, 419] on span "Liver Detox supplements for men and women are powered by [MEDICAL_DATA] and oth…" at bounding box center [828, 447] width 279 height 57
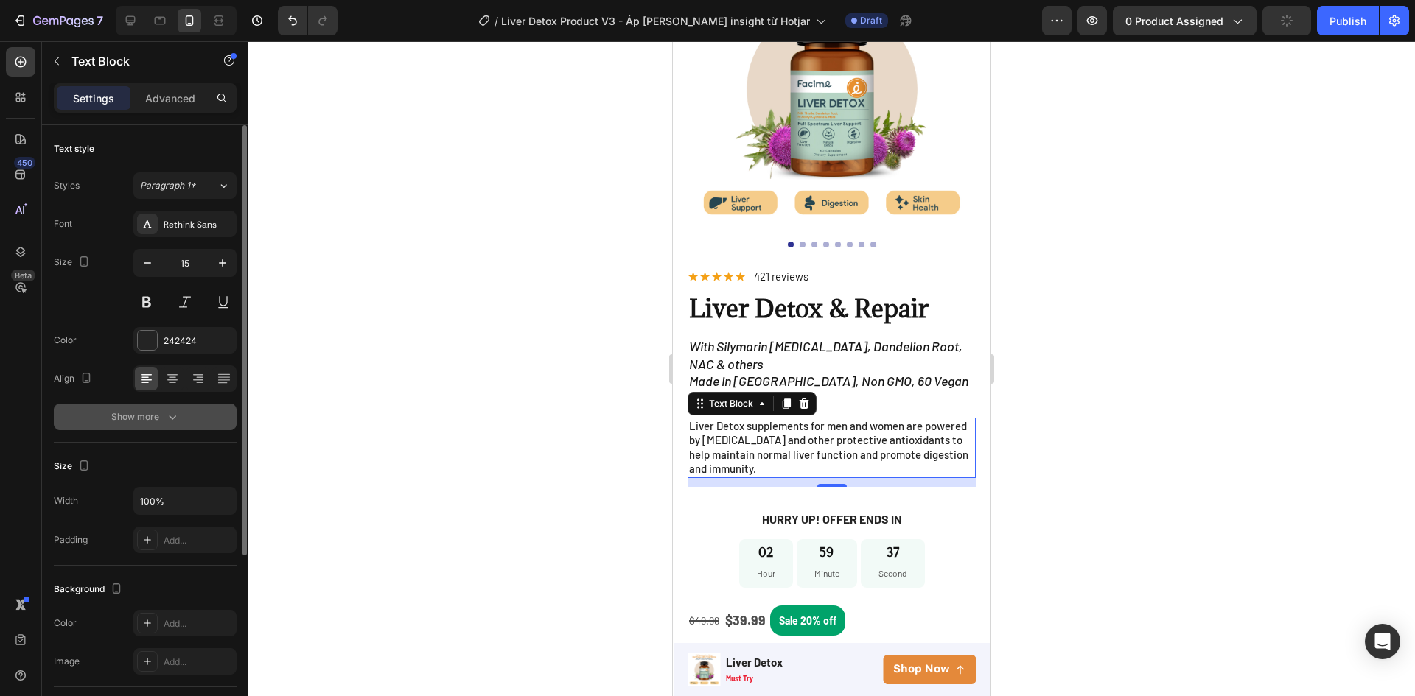
click at [149, 419] on div "Show more" at bounding box center [145, 417] width 69 height 15
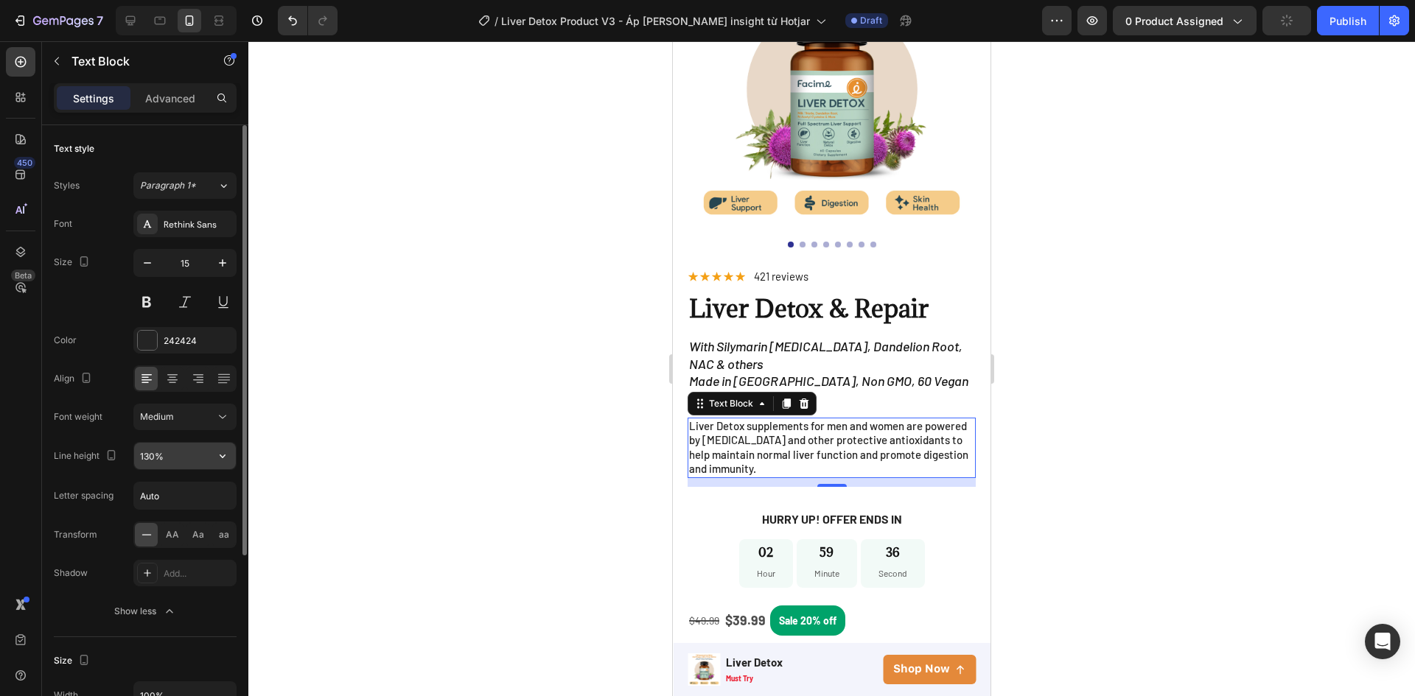
click at [164, 455] on input "130%" at bounding box center [185, 456] width 102 height 27
click at [223, 445] on button "button" at bounding box center [222, 456] width 27 height 27
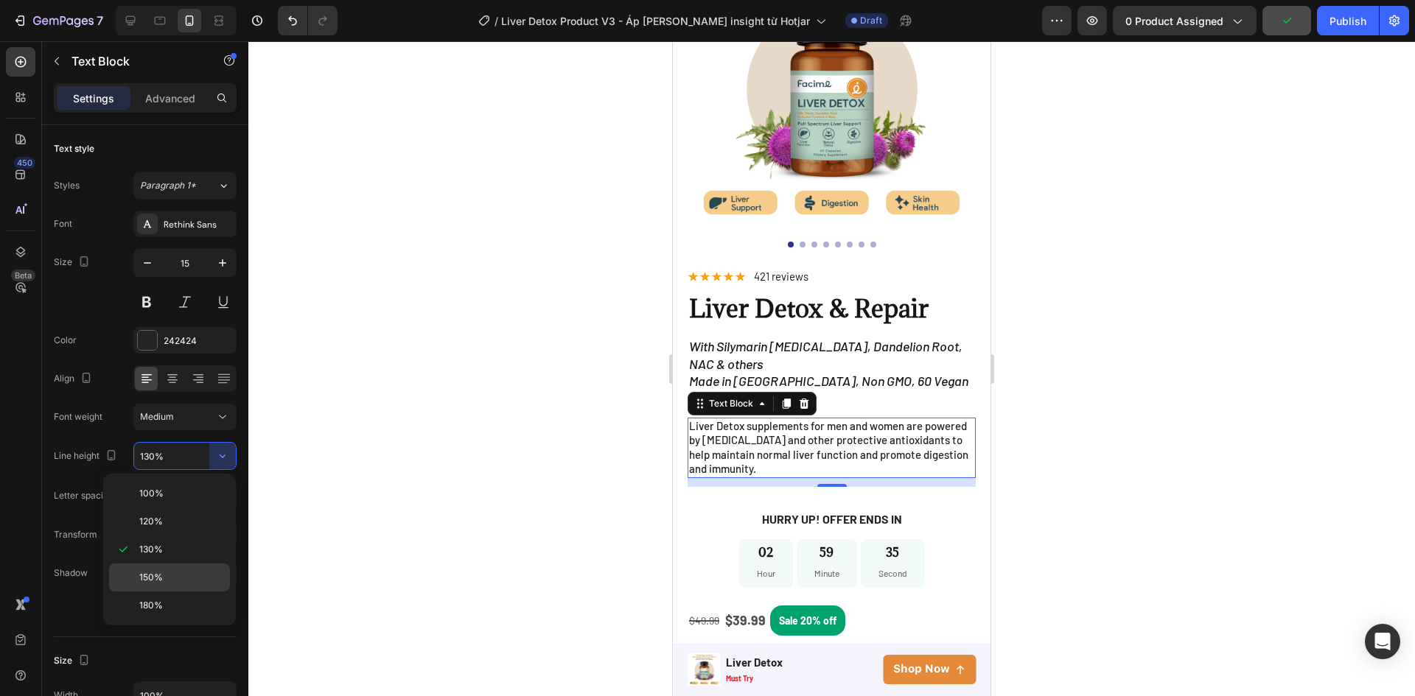
click at [146, 573] on span "150%" at bounding box center [151, 577] width 24 height 13
type input "150%"
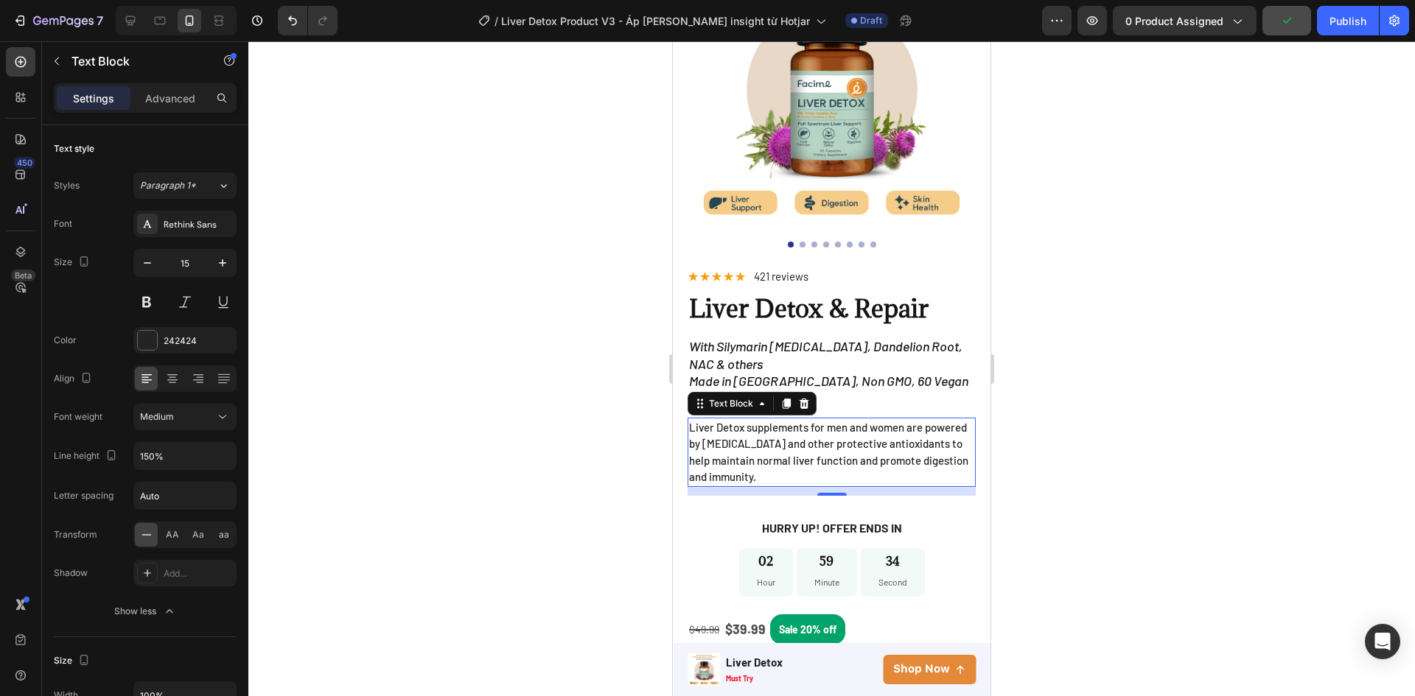
click at [487, 373] on div at bounding box center [831, 368] width 1166 height 655
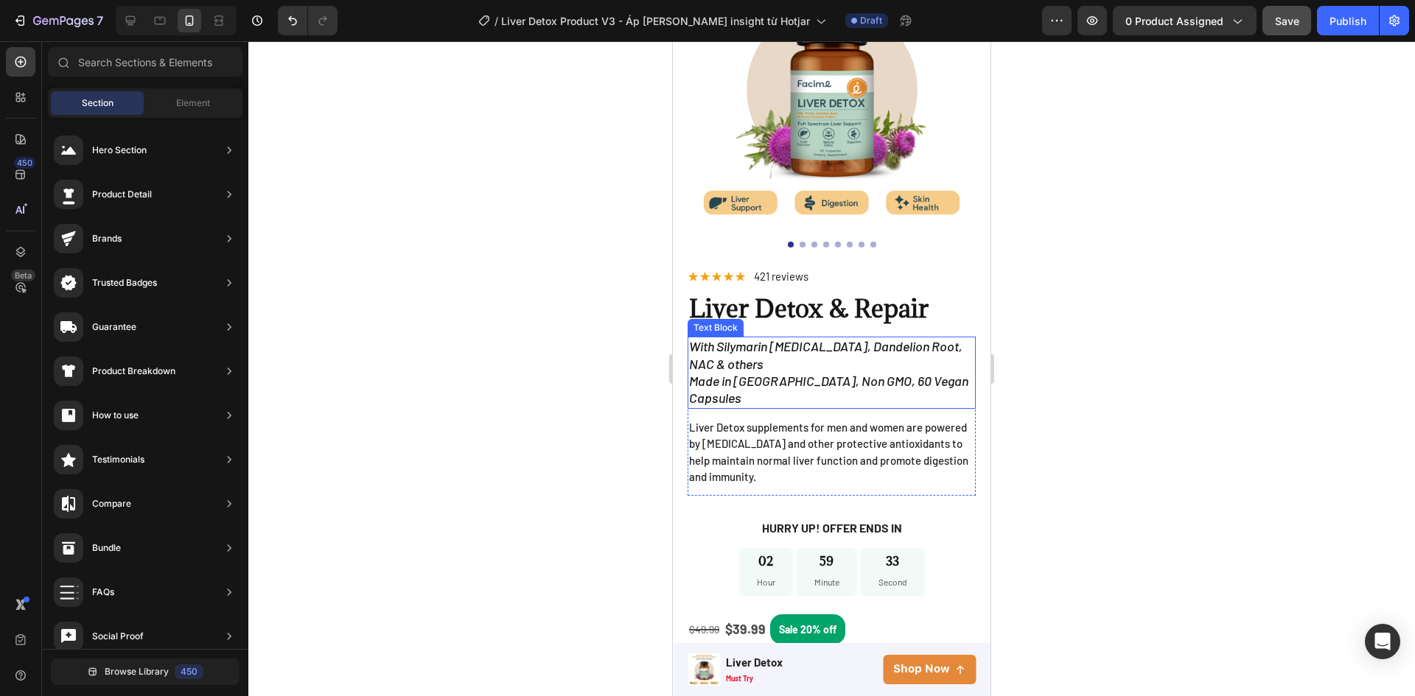
click at [880, 343] on span "With Silymarin Milk Thistle, Dandelion Root, NAC & others" at bounding box center [825, 354] width 273 height 33
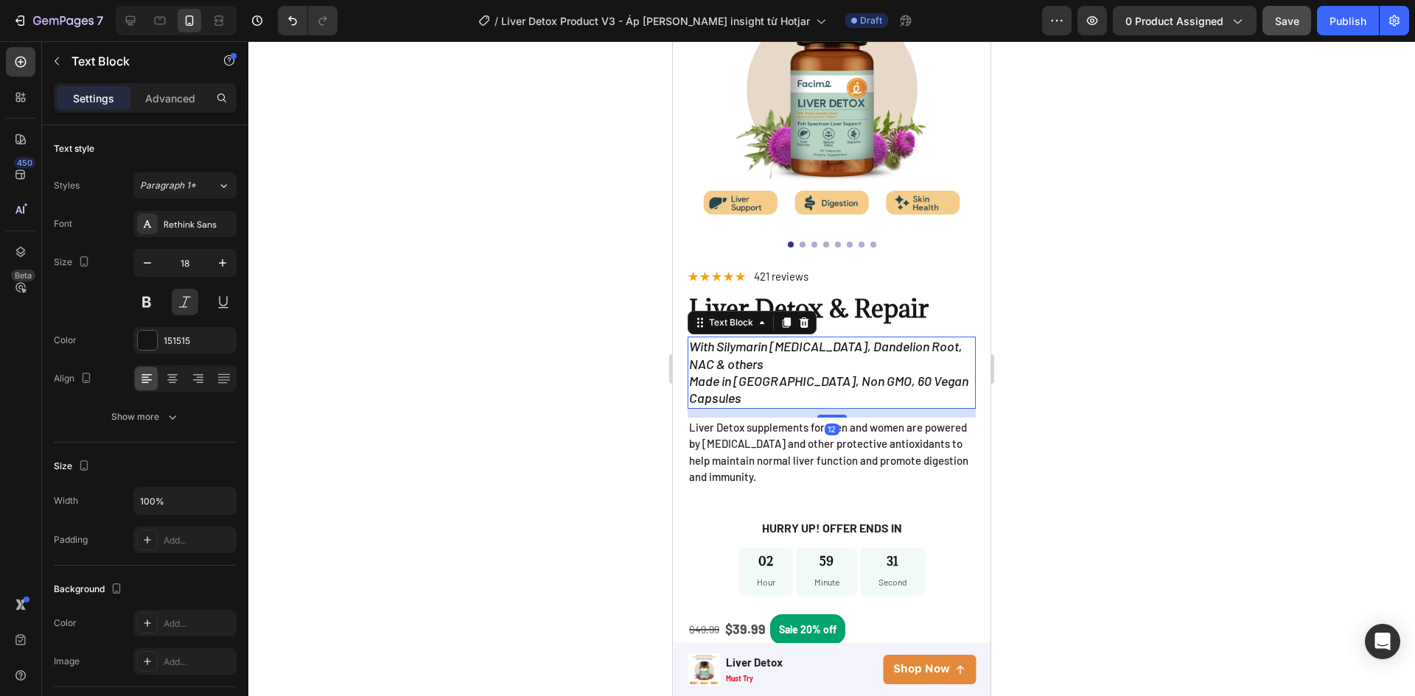
click at [778, 350] on p "With Silymarin Milk Thistle, Dandelion Root, NAC & others" at bounding box center [831, 355] width 285 height 35
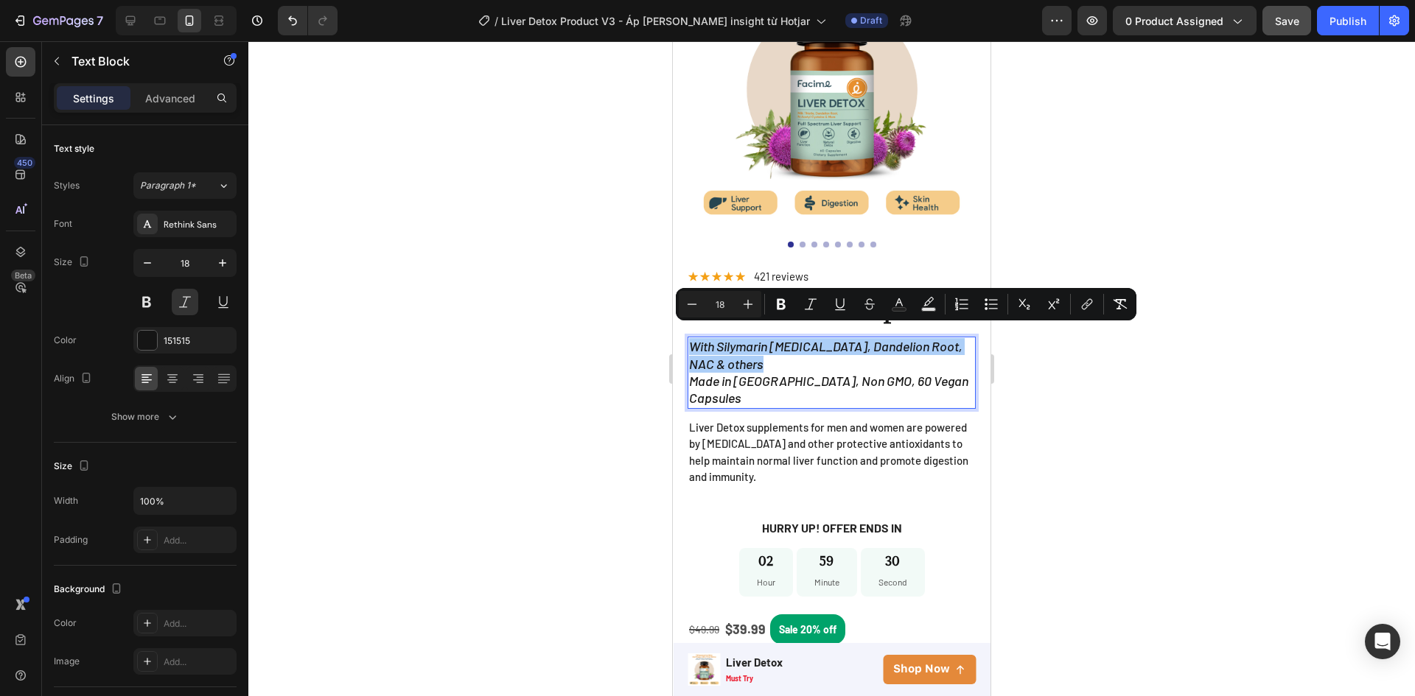
click at [573, 365] on div at bounding box center [831, 368] width 1166 height 655
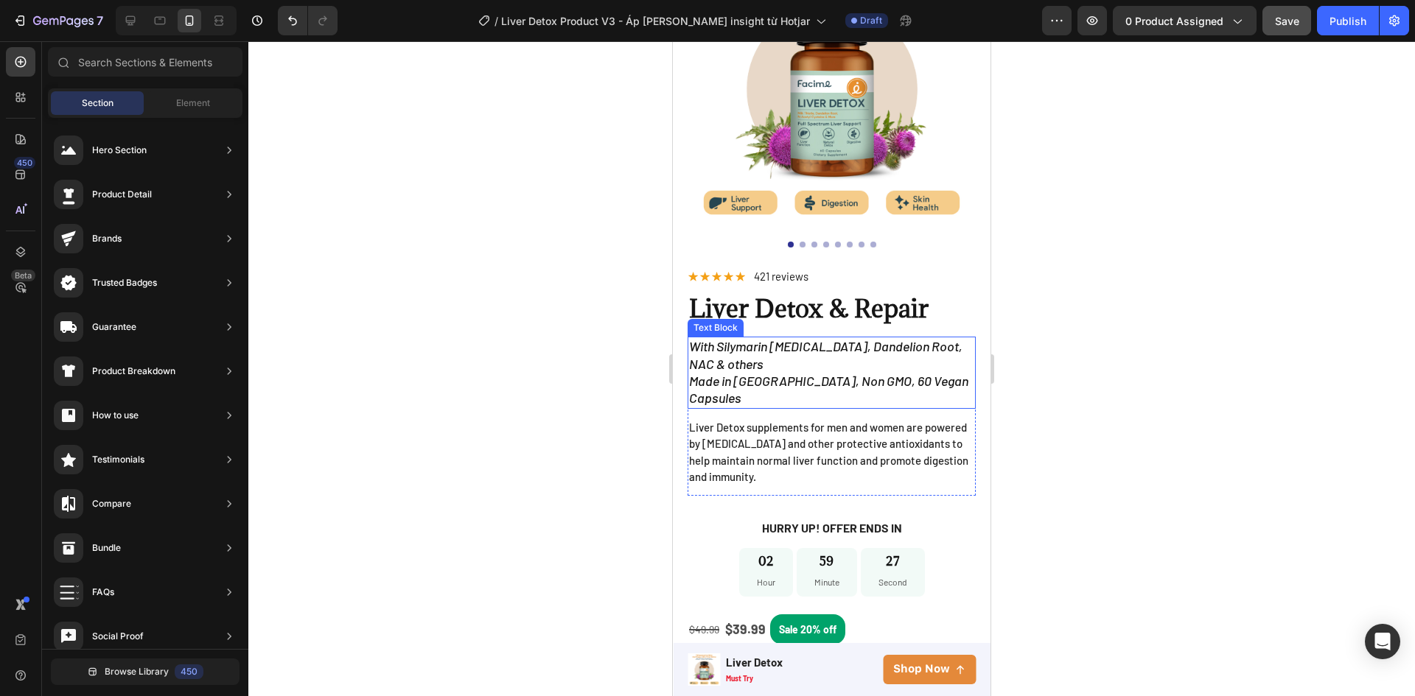
click at [767, 373] on span "Made in USA, Non GMO, 60 Vegan Capsules" at bounding box center [828, 389] width 279 height 33
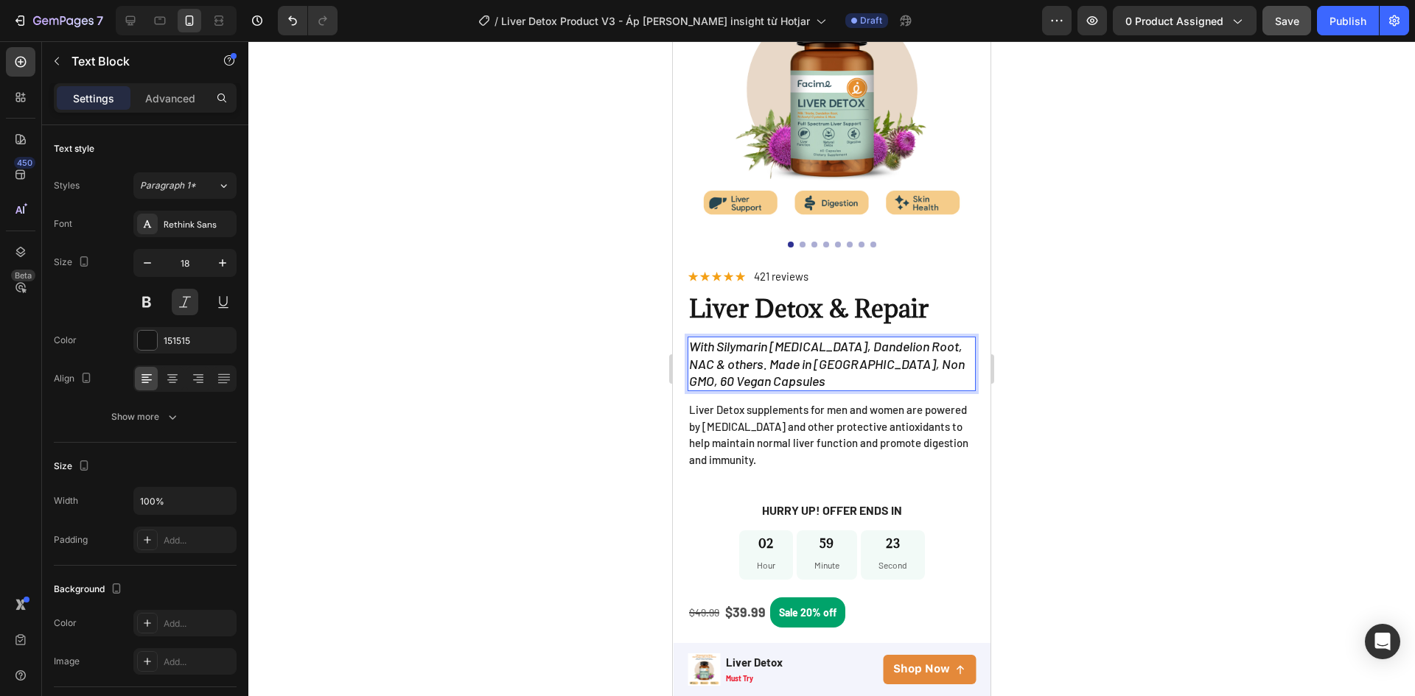
click at [588, 291] on div at bounding box center [831, 368] width 1166 height 655
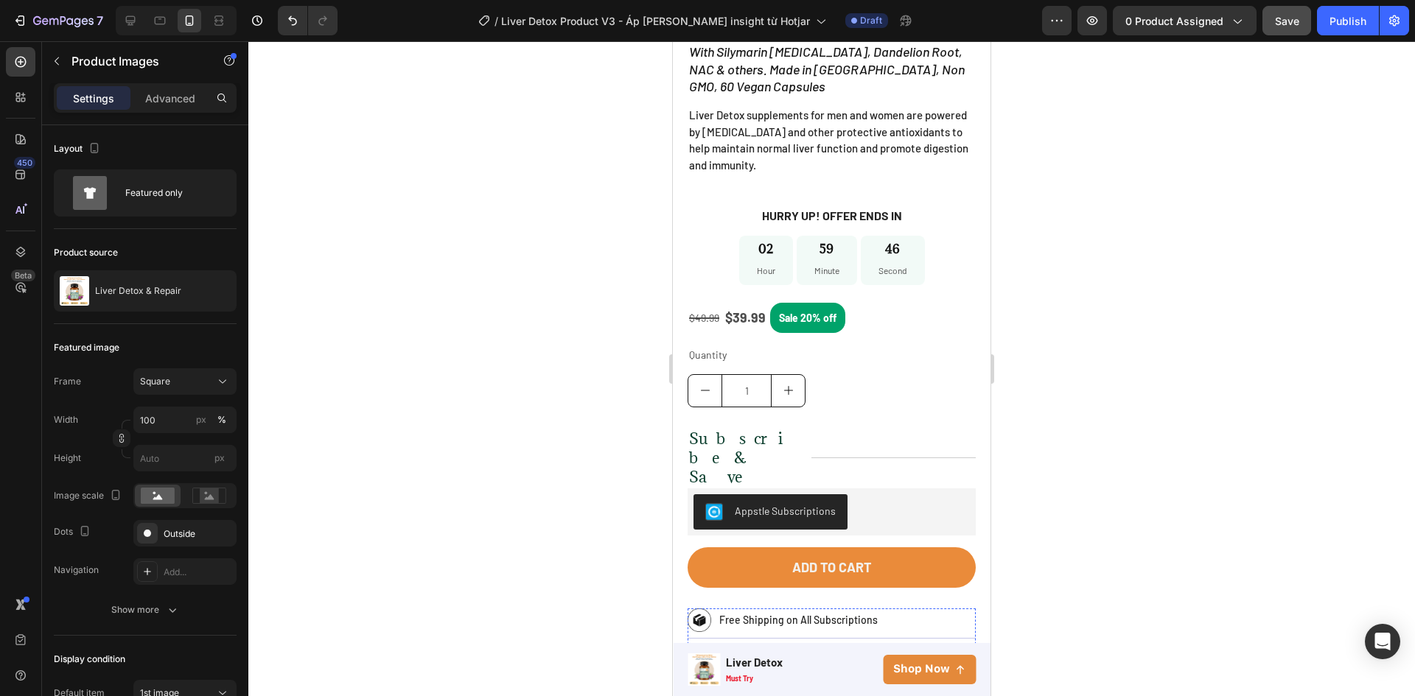
scroll to position [1032, 0]
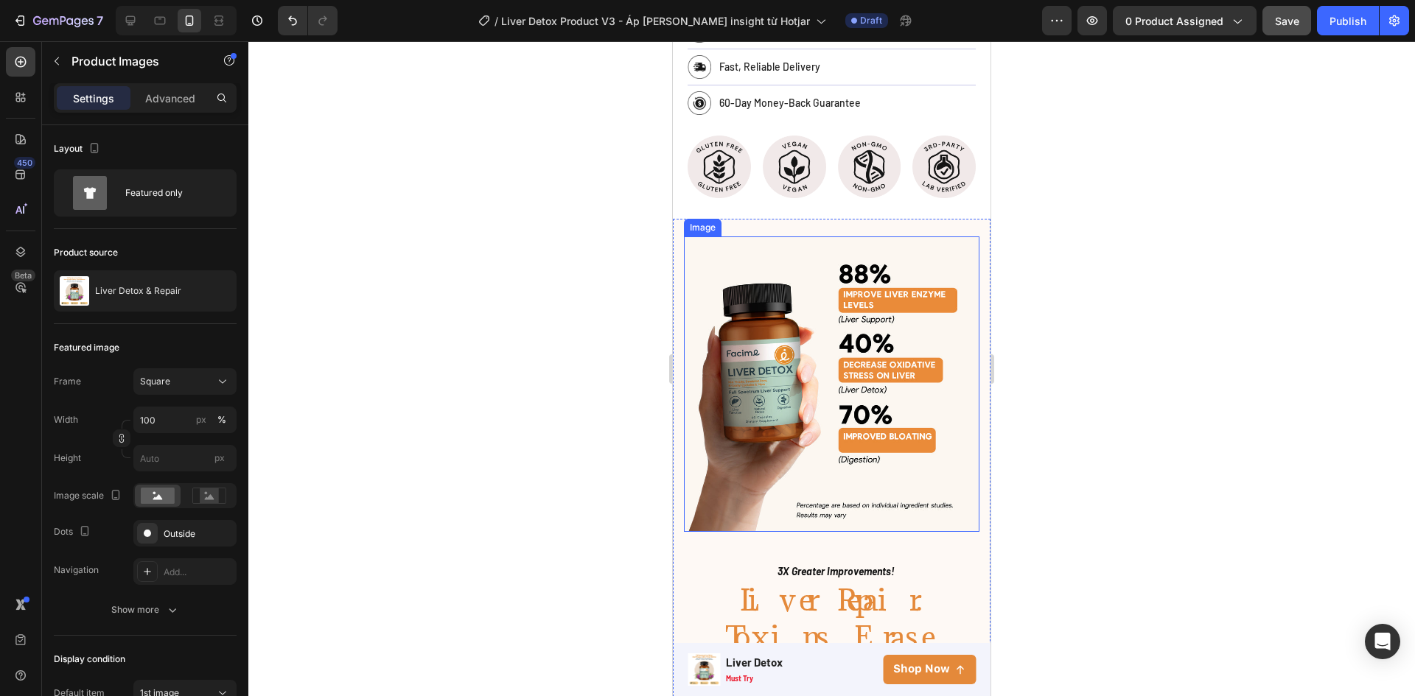
click at [855, 315] on img at bounding box center [831, 384] width 295 height 295
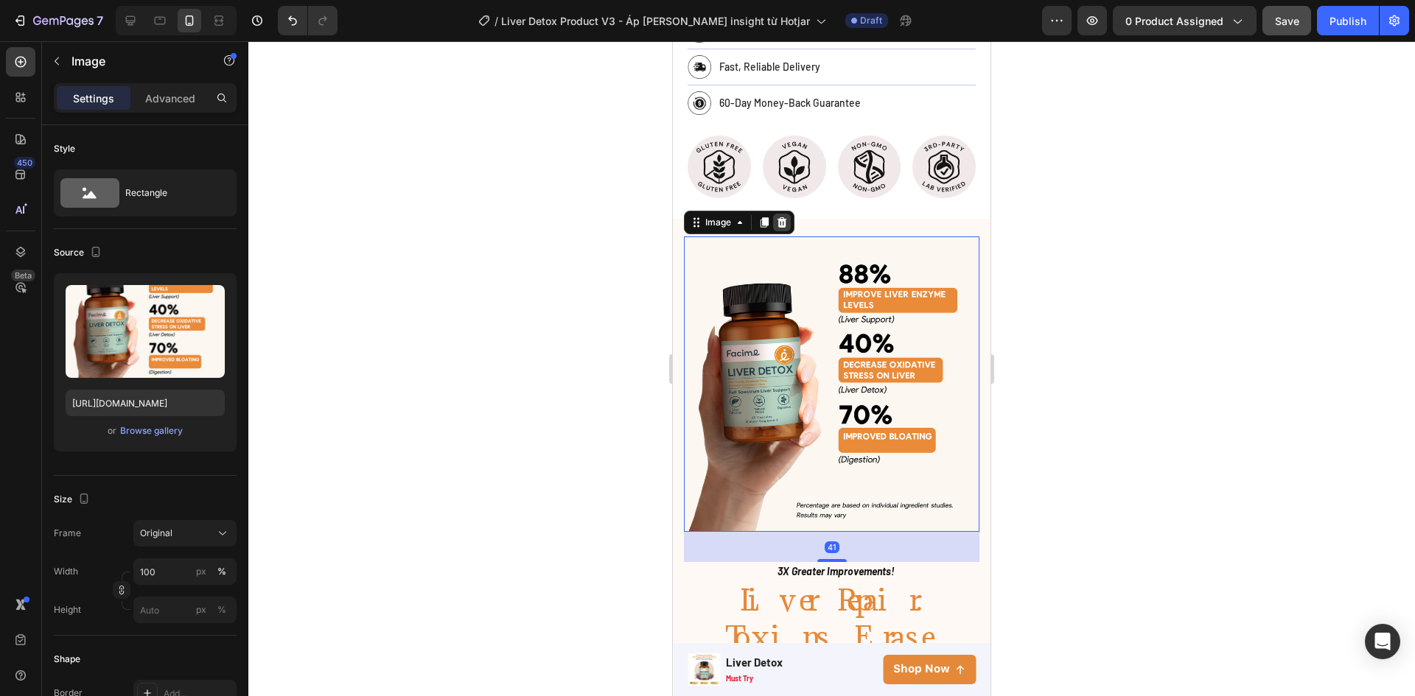
click at [783, 217] on icon at bounding box center [782, 222] width 10 height 10
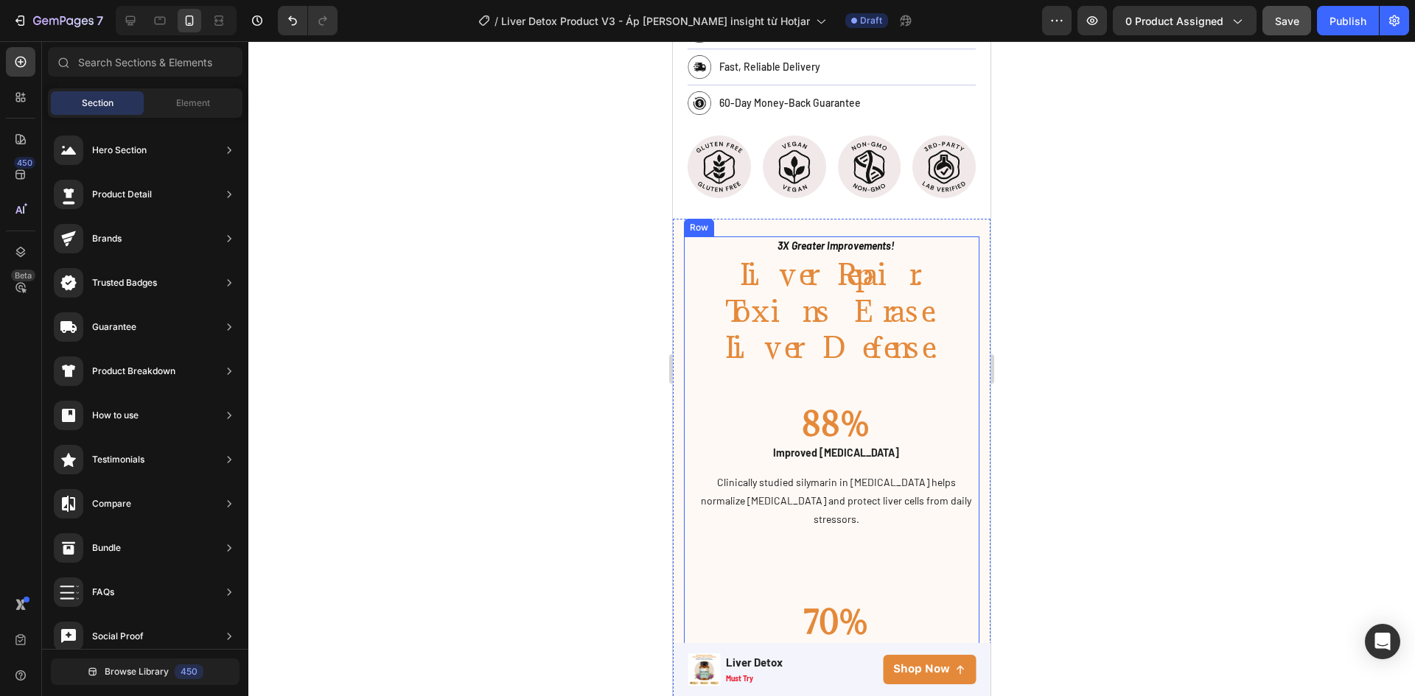
click at [903, 368] on div "88% Heading Improved Liver Enzymes Text block Clinically studied silymarin in M…" at bounding box center [836, 620] width 287 height 505
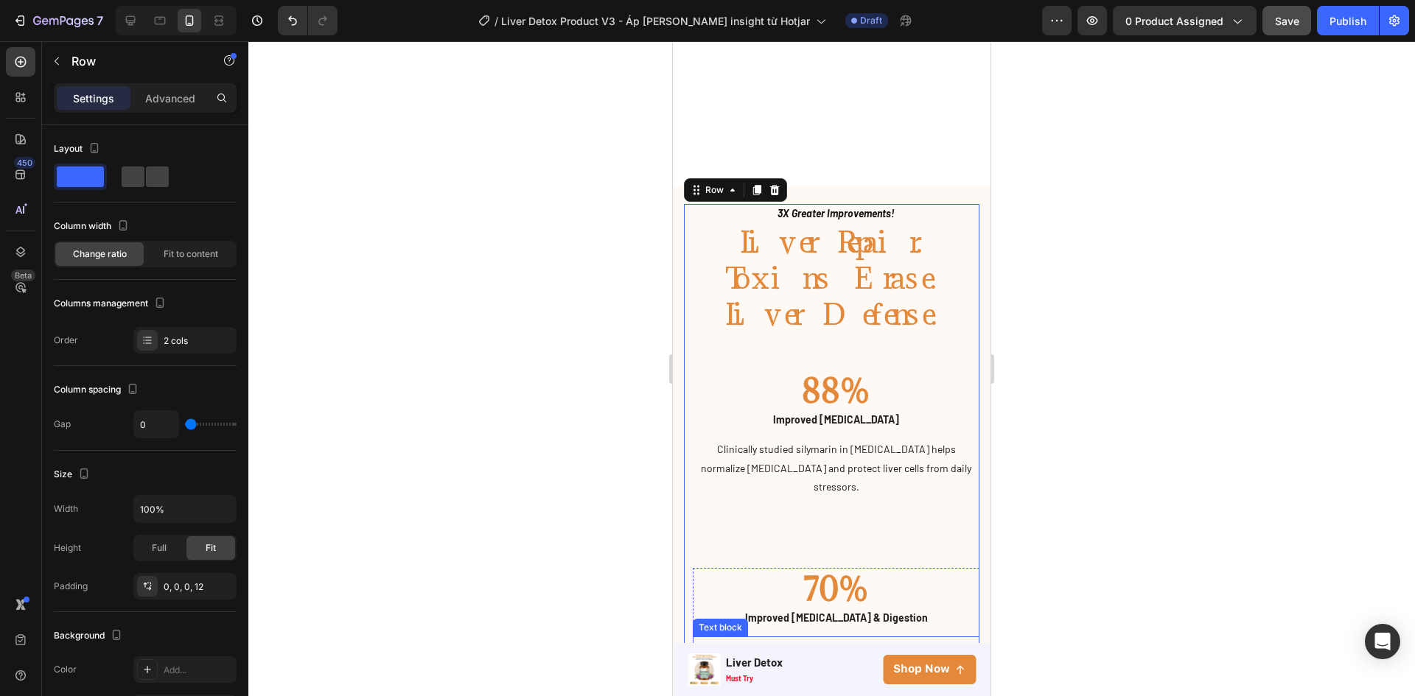
scroll to position [1326, 0]
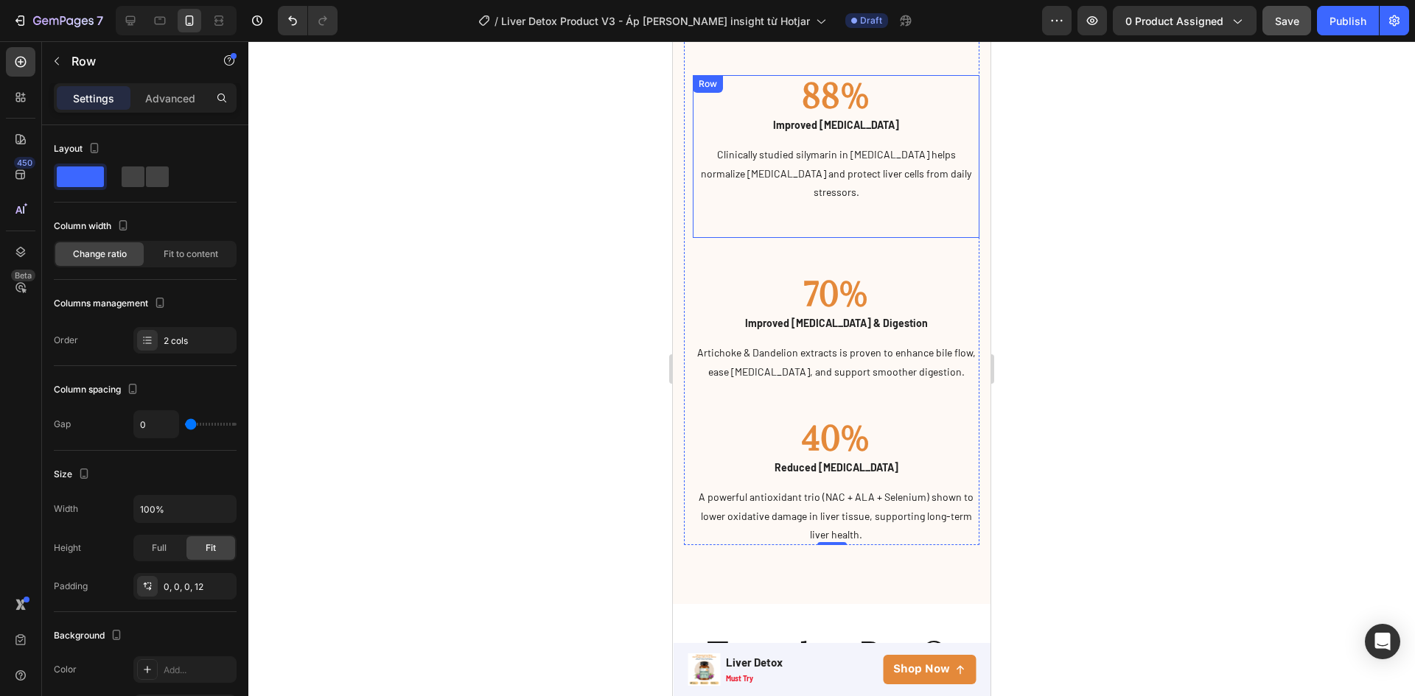
click at [847, 209] on div "88% Heading Improved Liver Enzymes Text block Clinically studied silymarin in M…" at bounding box center [836, 156] width 287 height 163
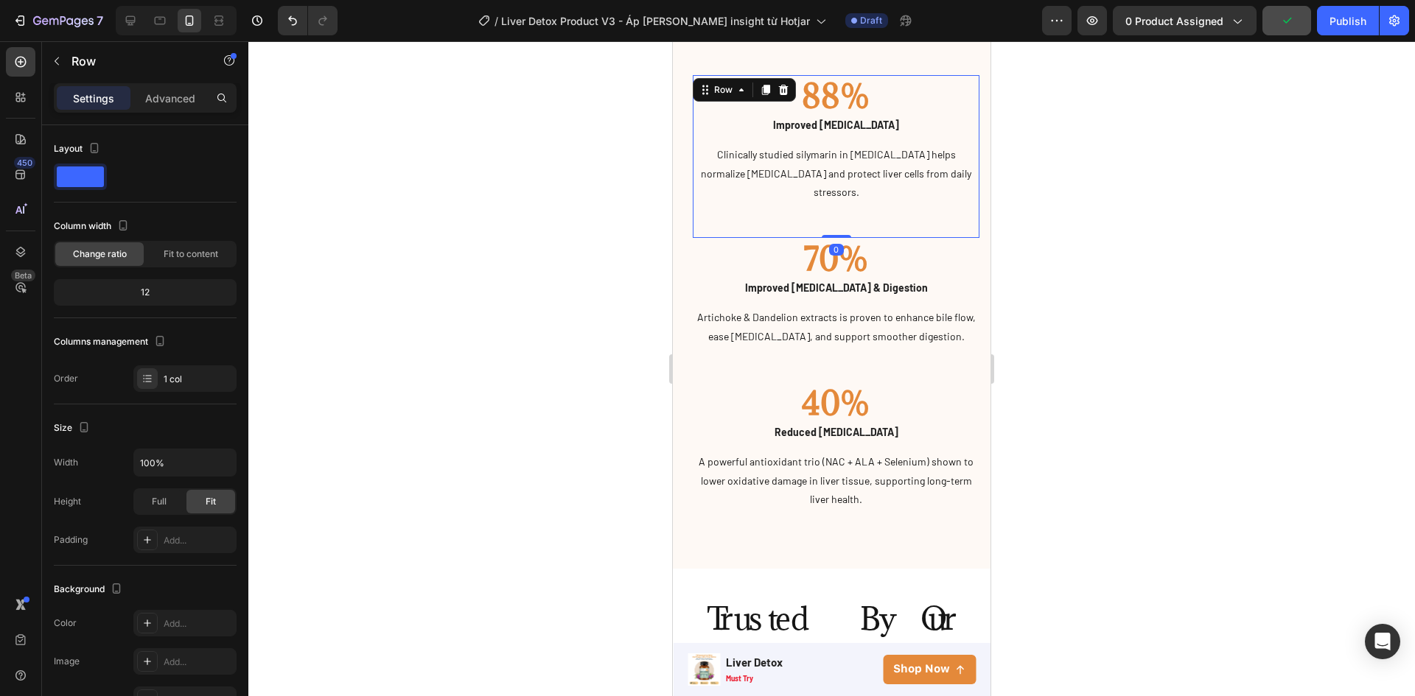
drag, startPoint x: 831, startPoint y: 252, endPoint x: 836, endPoint y: 196, distance: 56.2
click at [827, 201] on div "88% Heading Improved Liver Enzymes Text block Clinically studied silymarin in M…" at bounding box center [836, 156] width 287 height 163
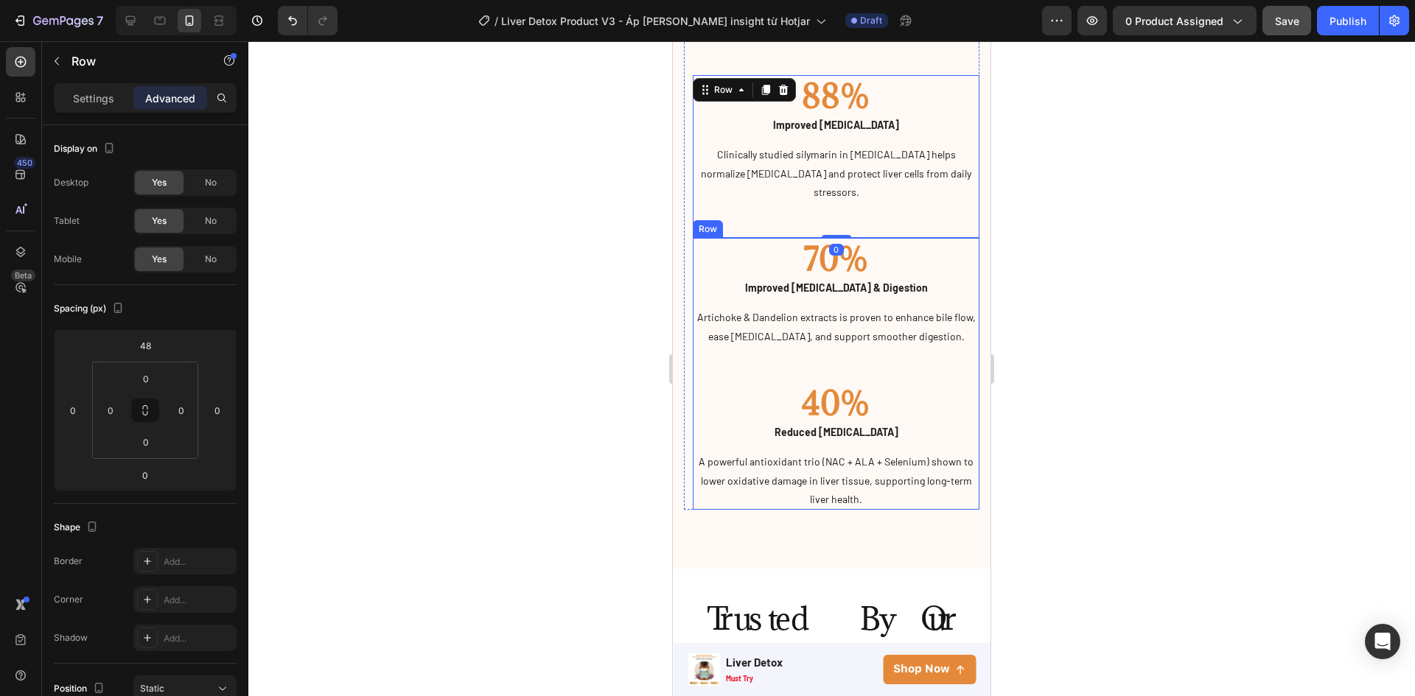
click at [883, 343] on div "70% Heading Improved Bloating & Digestion Text block Artichoke & Dandelion extr…" at bounding box center [836, 310] width 287 height 144
click at [884, 195] on div "88% Heading Improved Liver Enzymes Text block Clinically studied silymarin in M…" at bounding box center [836, 156] width 287 height 163
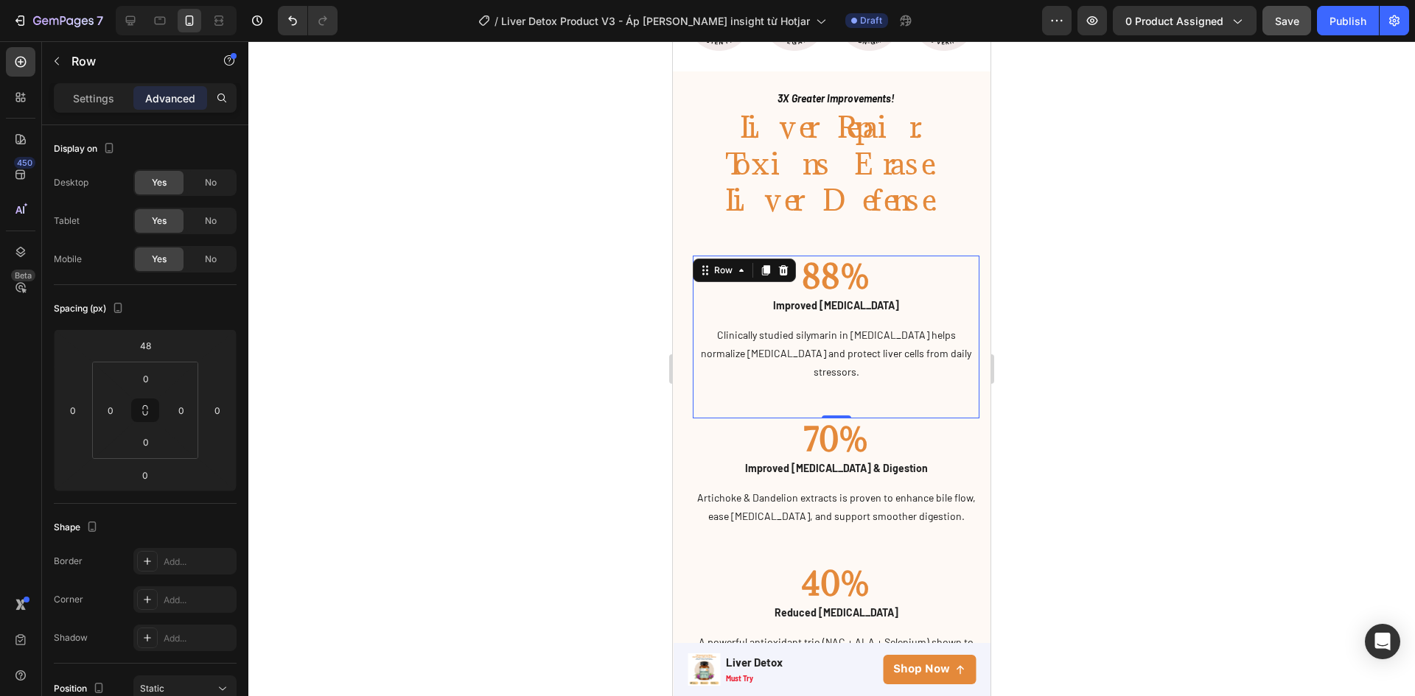
scroll to position [1052, 0]
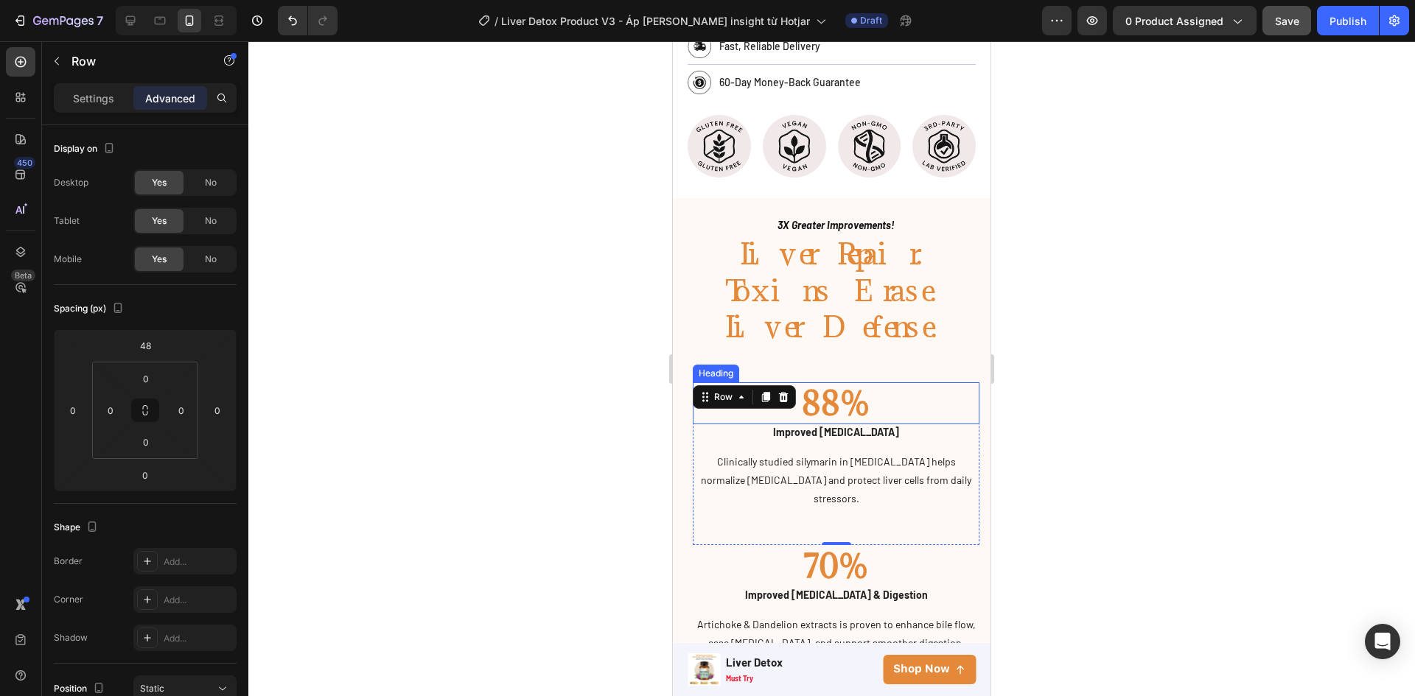
click at [849, 382] on h2 "88%" at bounding box center [836, 403] width 287 height 42
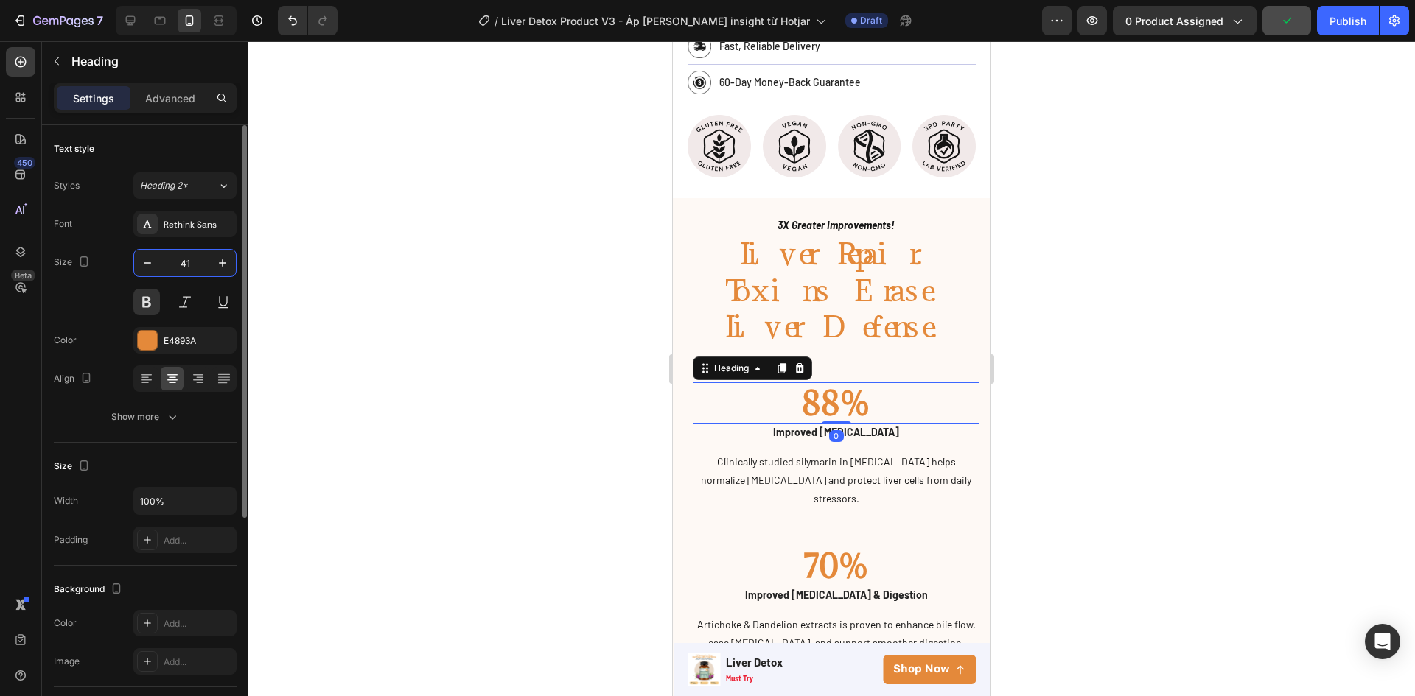
click at [192, 264] on input "41" at bounding box center [185, 263] width 49 height 27
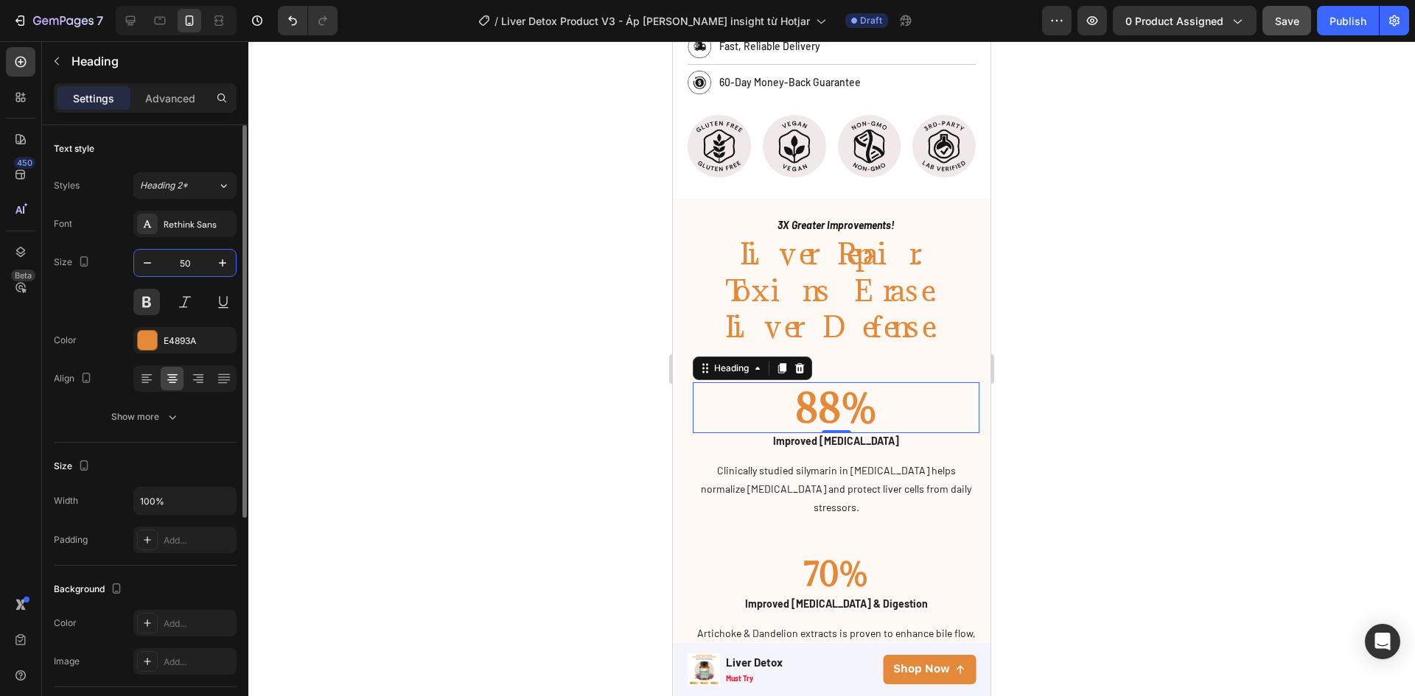
click at [192, 264] on input "50" at bounding box center [185, 263] width 49 height 27
type input "5"
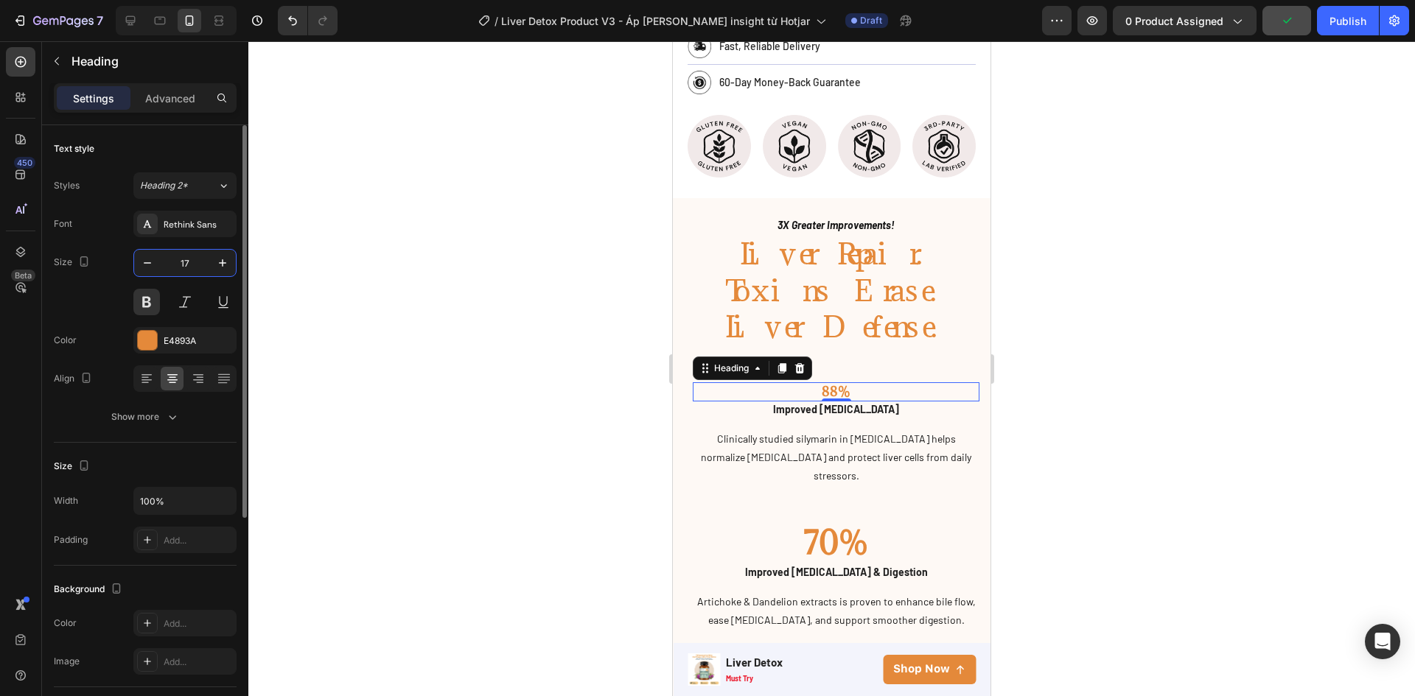
type input "1"
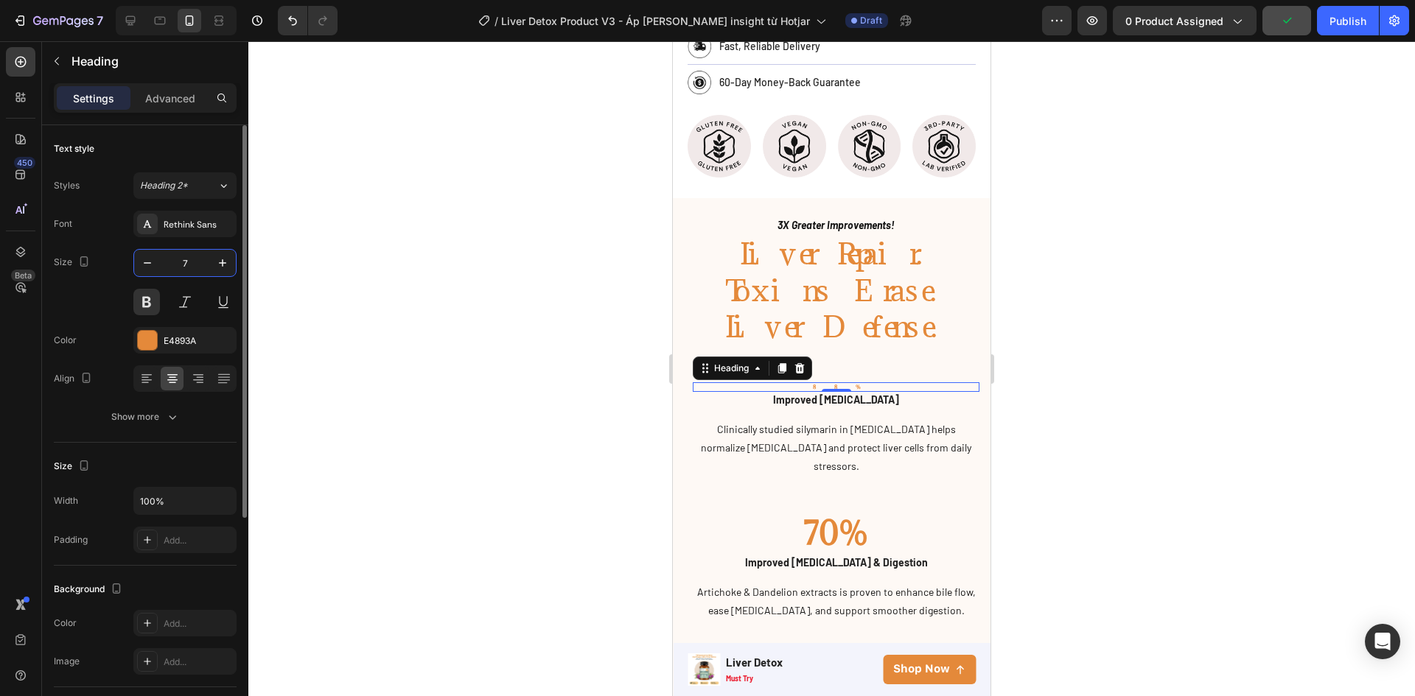
type input "70"
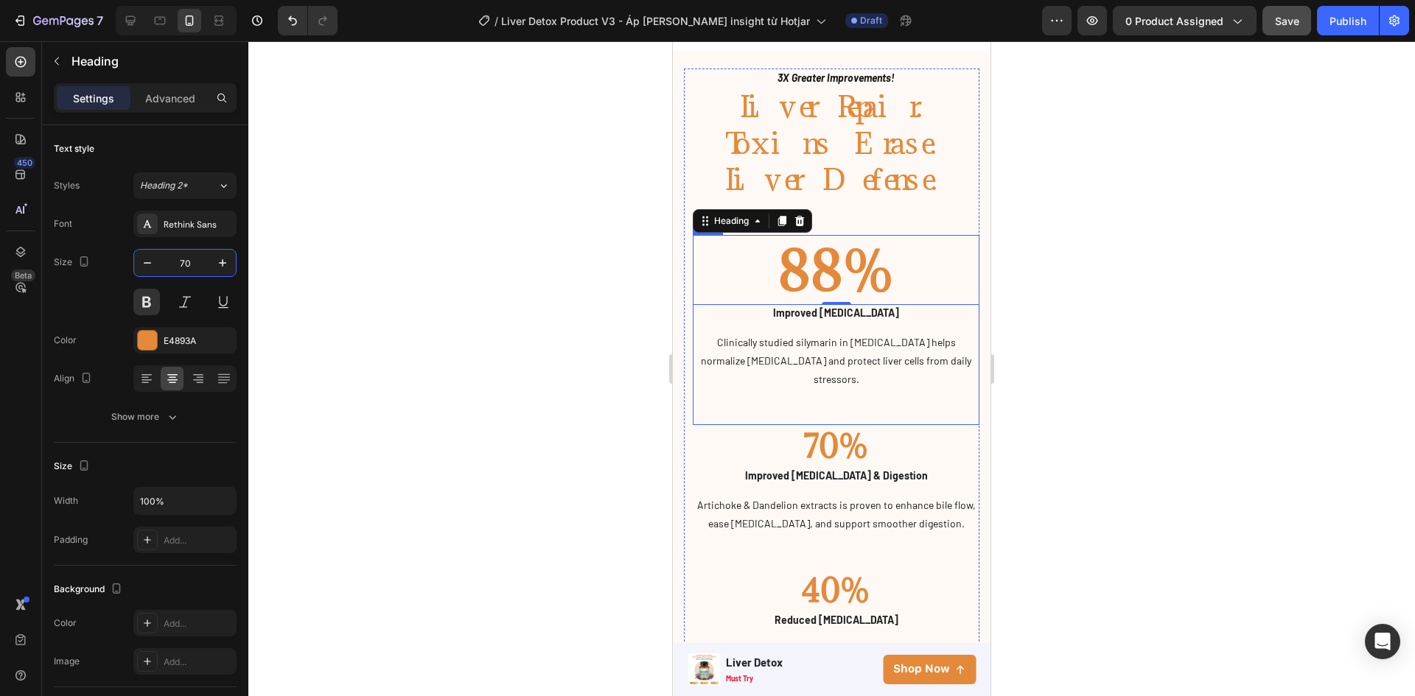
scroll to position [1073, 0]
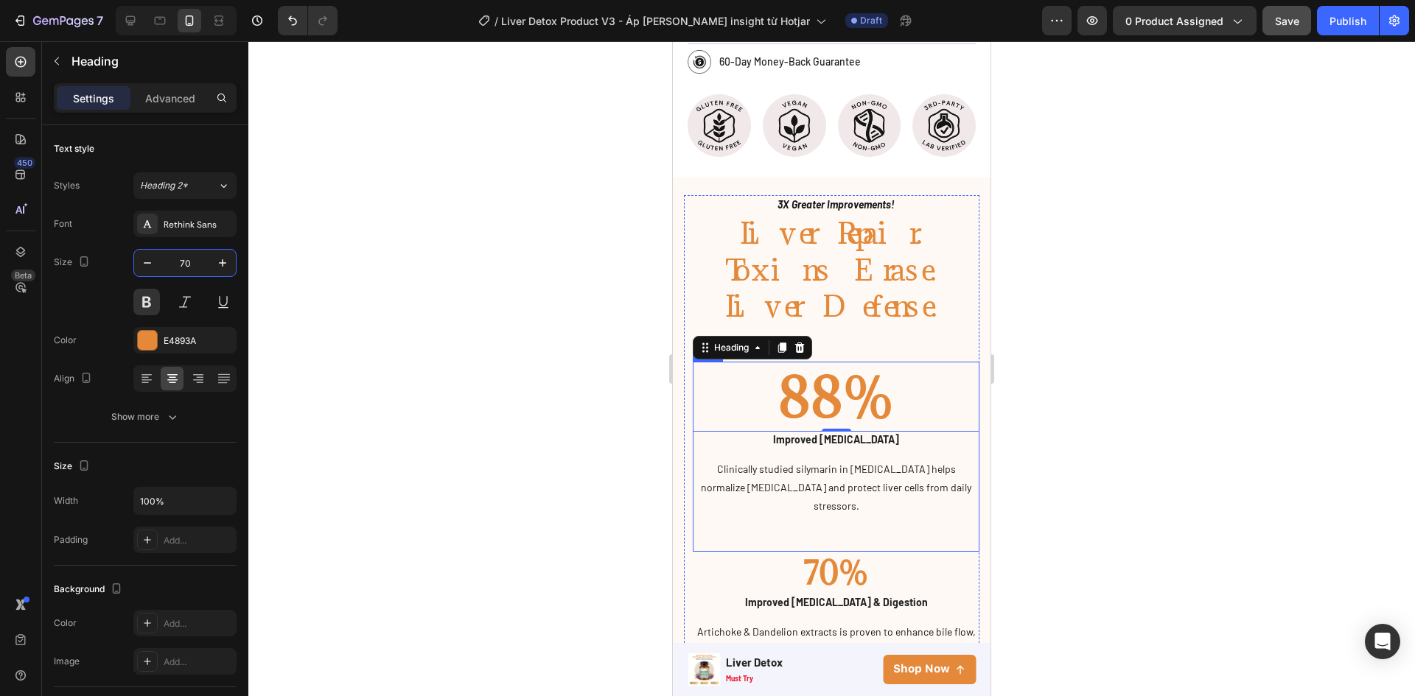
click at [854, 490] on div "88% Heading 0 Improved Liver Enzymes Text block Clinically studied silymarin in…" at bounding box center [836, 457] width 287 height 191
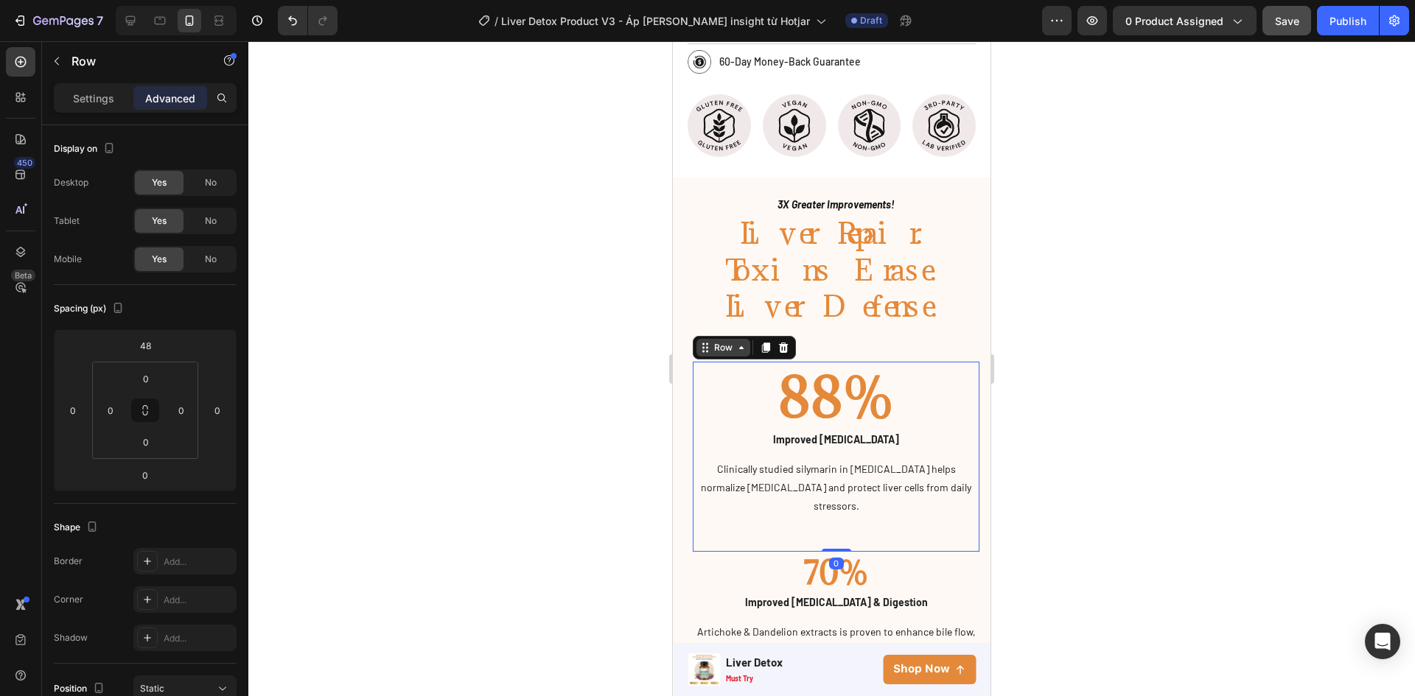
click at [725, 341] on div "Row" at bounding box center [723, 347] width 24 height 13
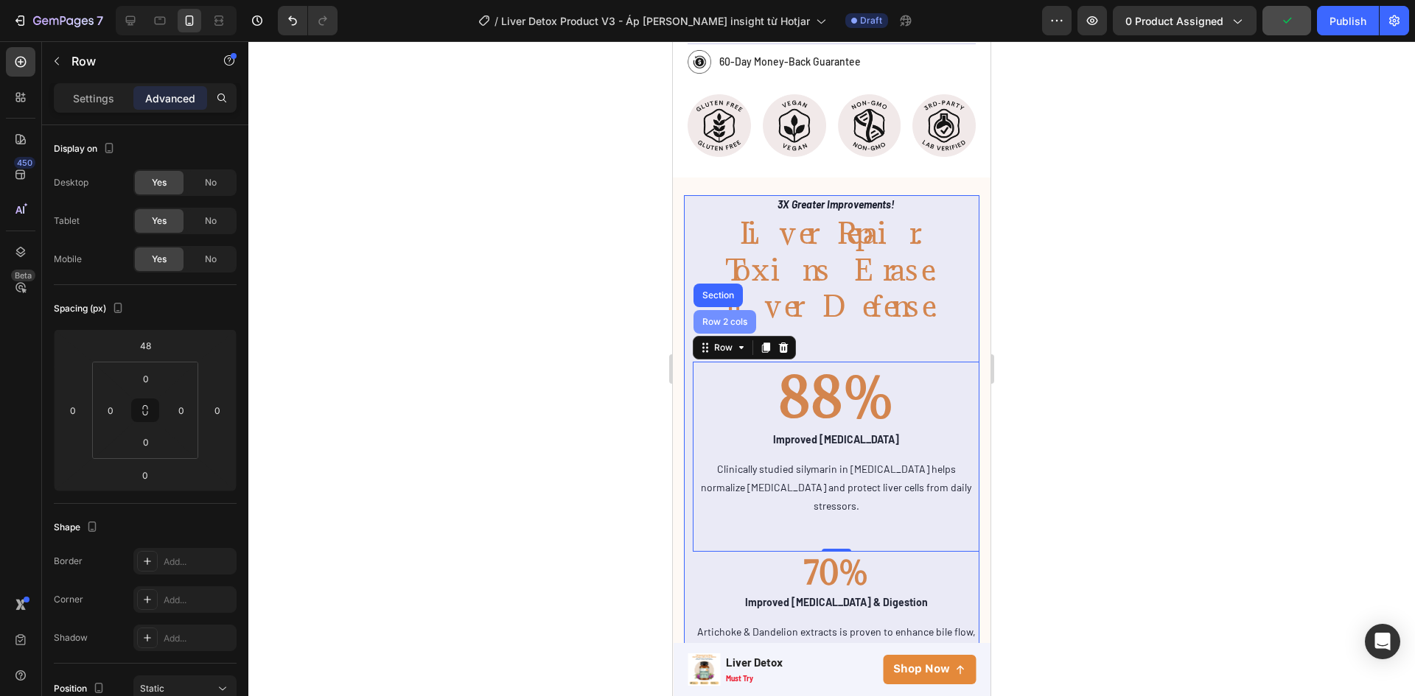
click at [735, 310] on div "Row 2 cols" at bounding box center [724, 322] width 63 height 24
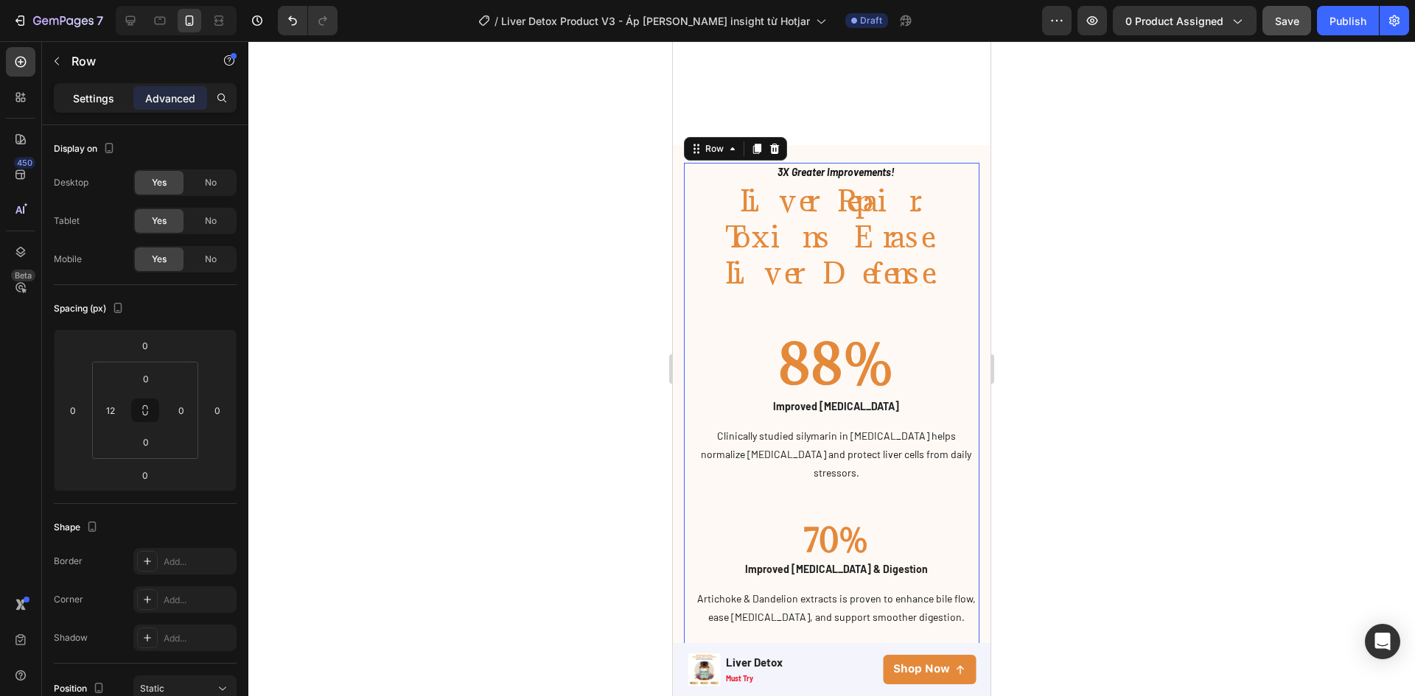
click at [83, 96] on p "Settings" at bounding box center [93, 98] width 41 height 15
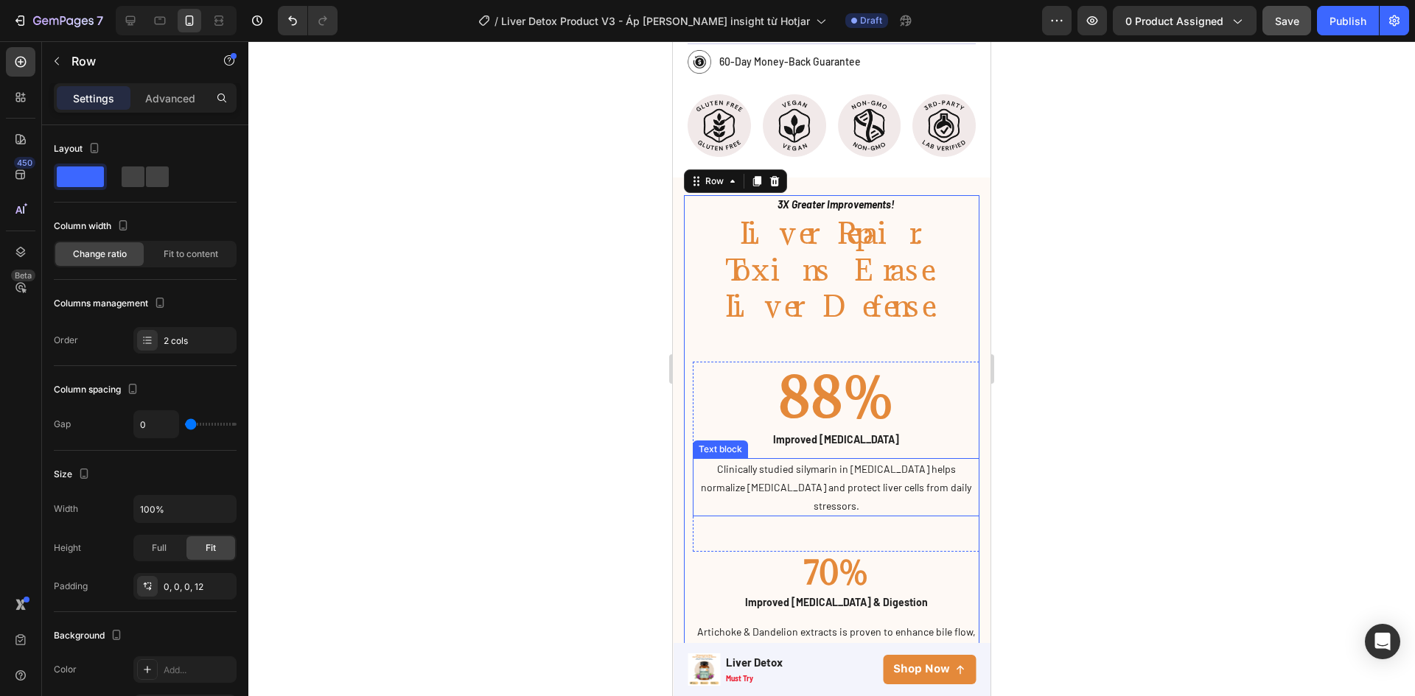
scroll to position [1093, 0]
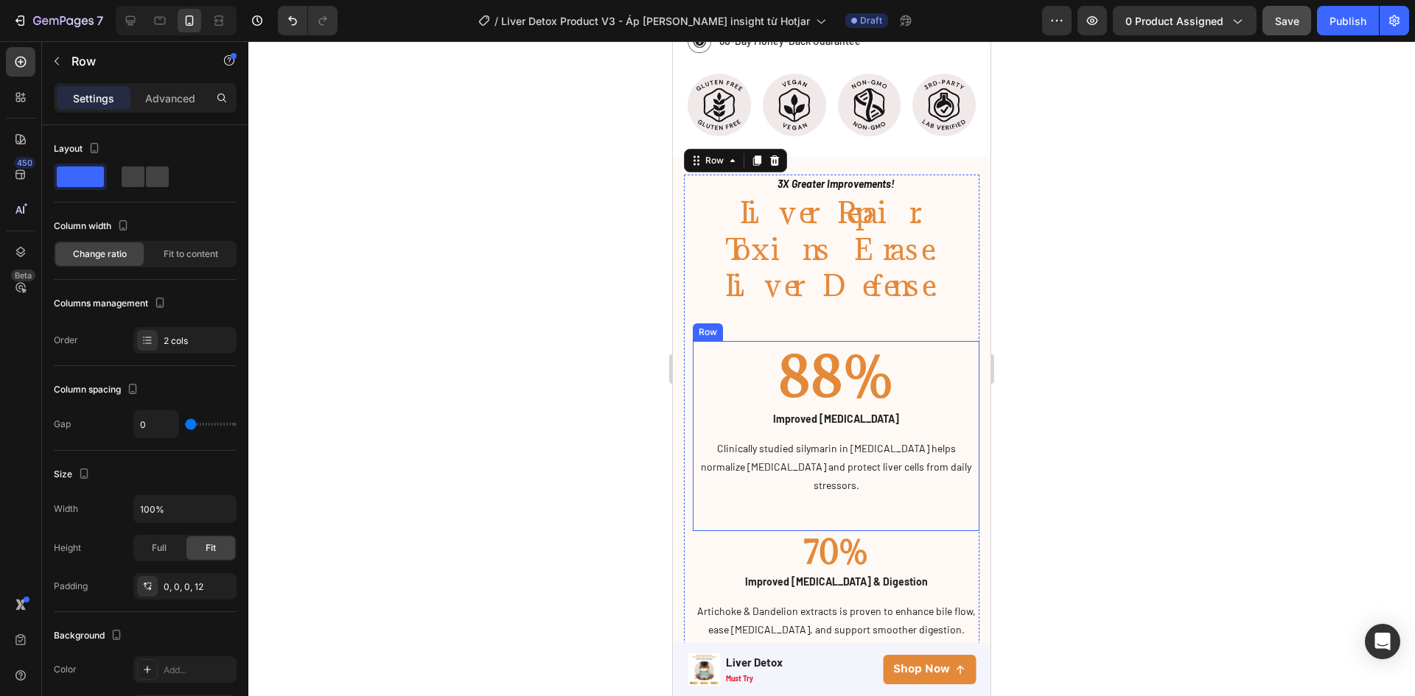
click at [791, 471] on div "88% Heading Improved Liver Enzymes Text block Clinically studied silymarin in M…" at bounding box center [836, 436] width 287 height 191
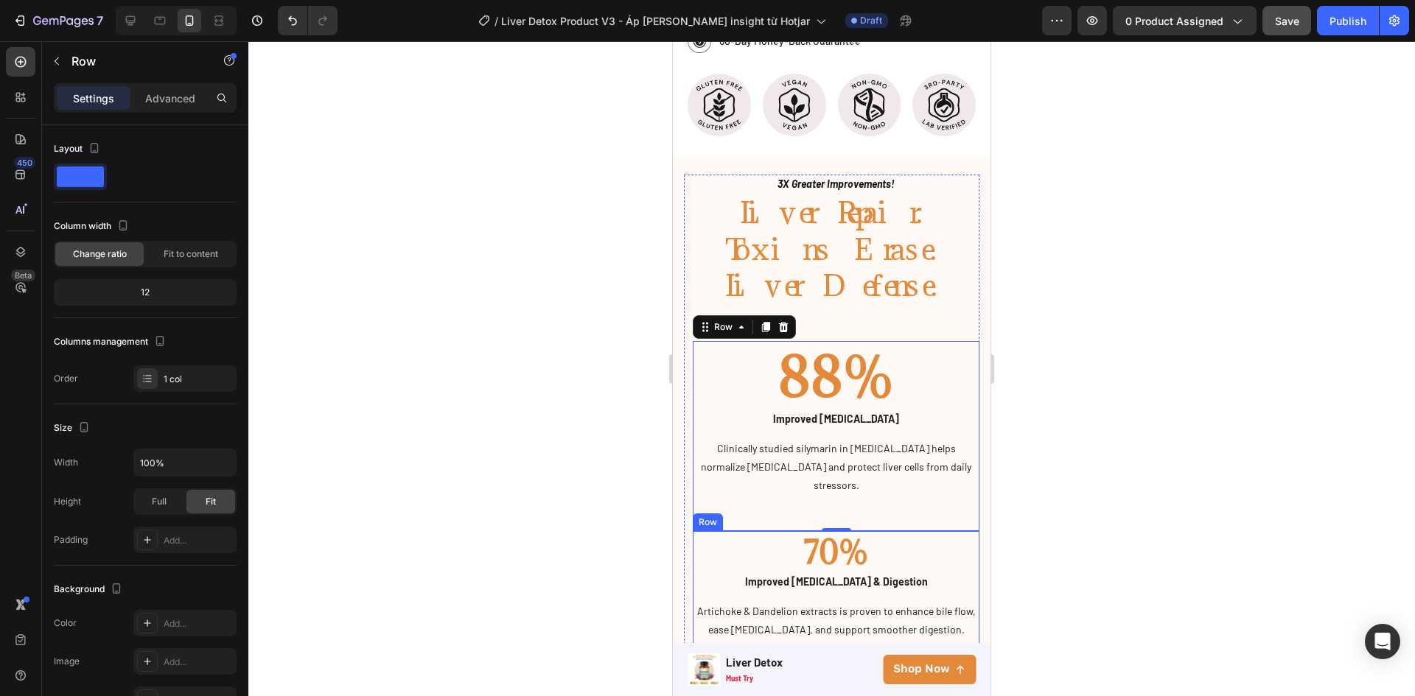
click at [706, 606] on div "70% Heading Improved Bloating & Digestion Text block Artichoke & Dandelion extr…" at bounding box center [836, 603] width 287 height 144
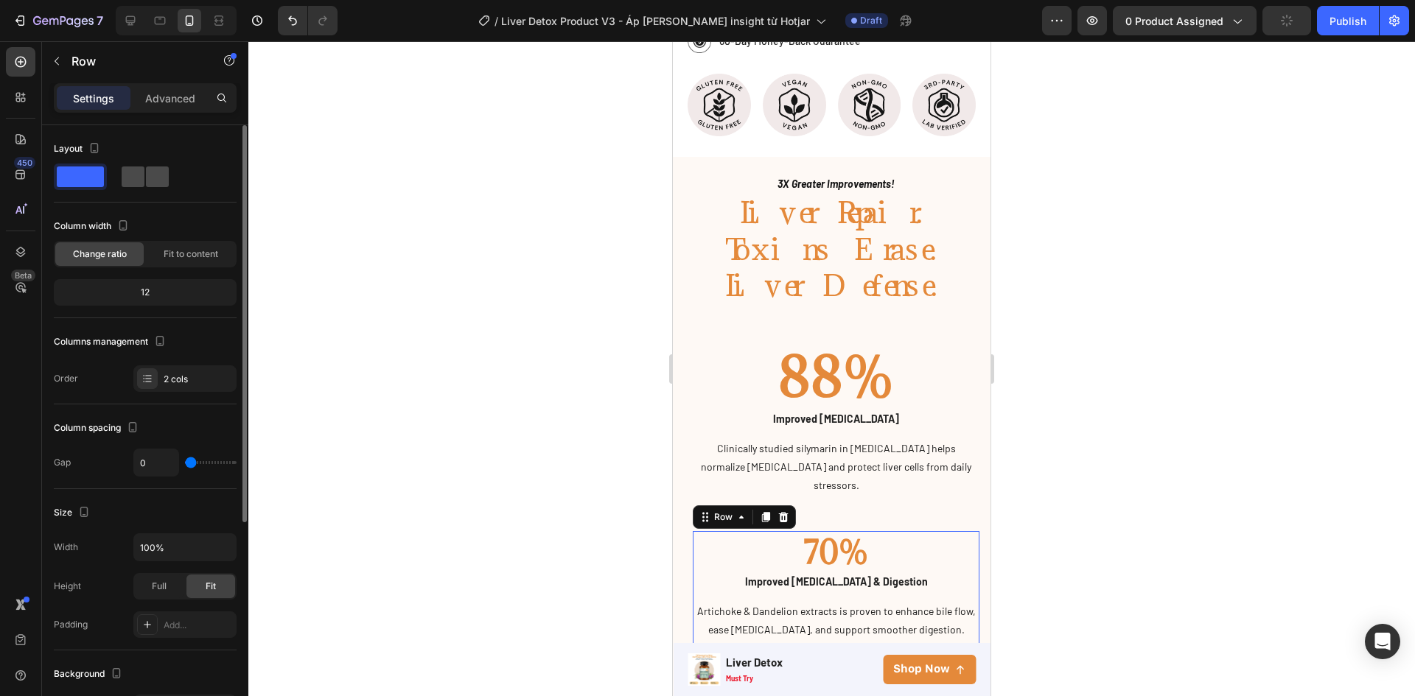
click at [152, 173] on span at bounding box center [157, 177] width 23 height 21
type input "30"
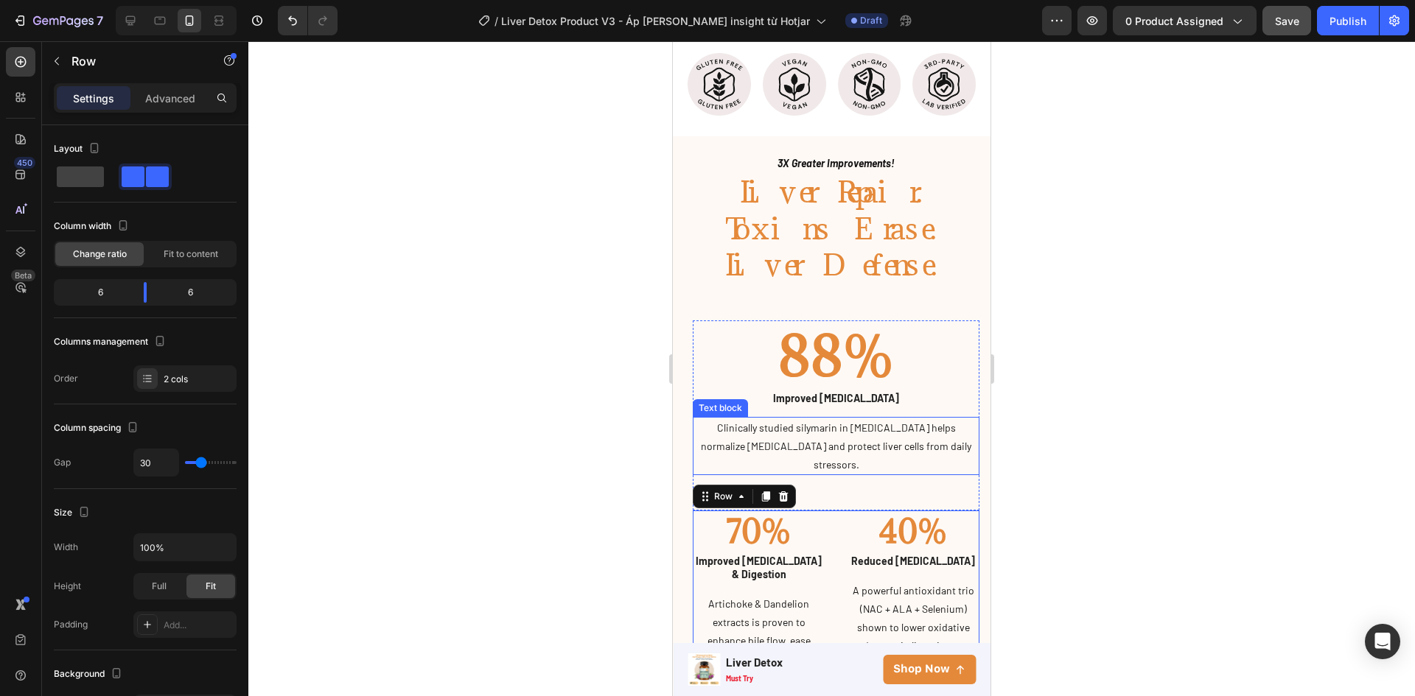
scroll to position [967, 0]
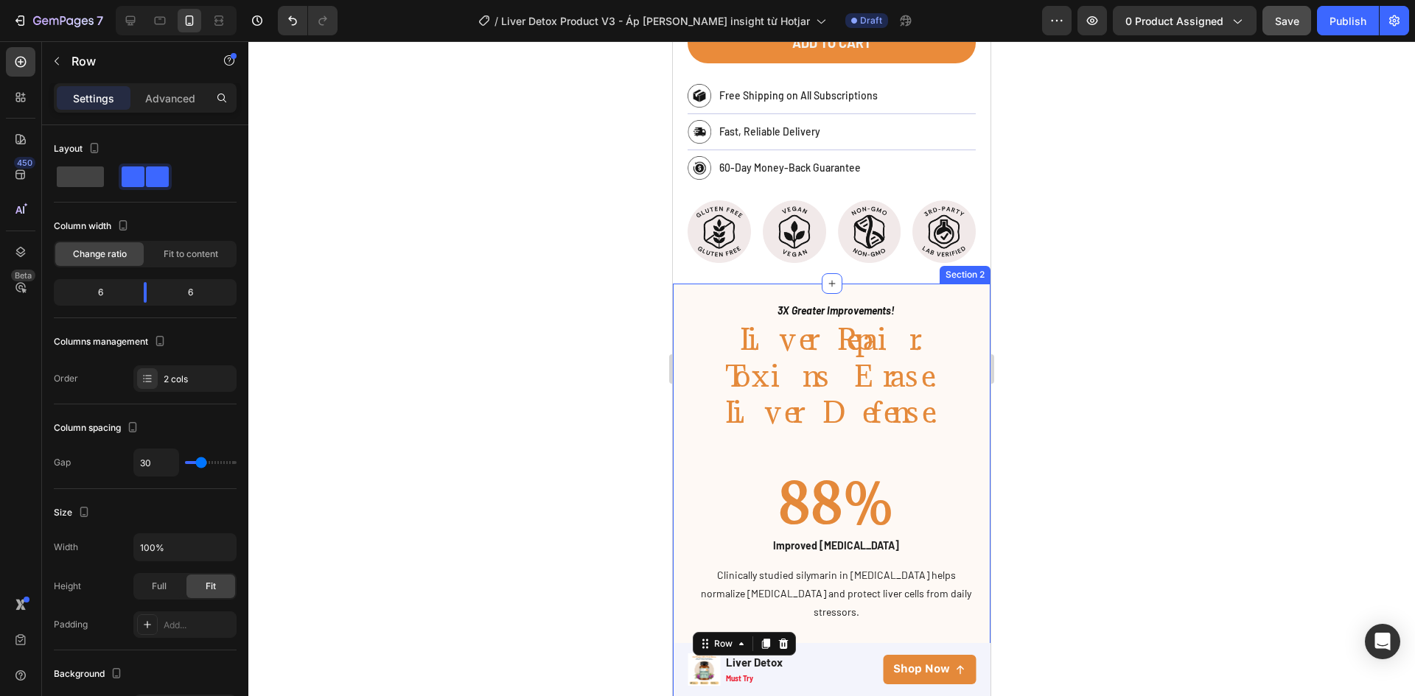
click at [947, 284] on div "3X Greater Improvements! Text block Liver Repair. Toxins Erase. Liver Defense. …" at bounding box center [832, 616] width 318 height 665
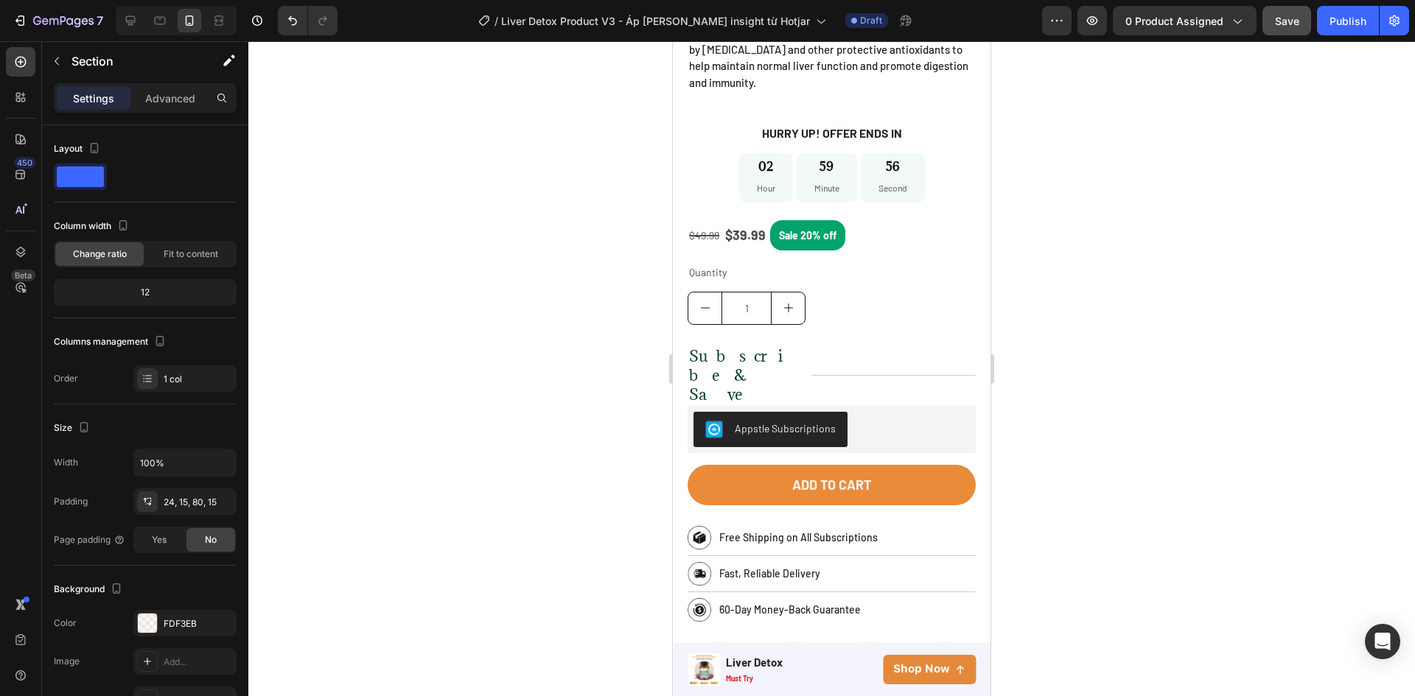
scroll to position [83, 0]
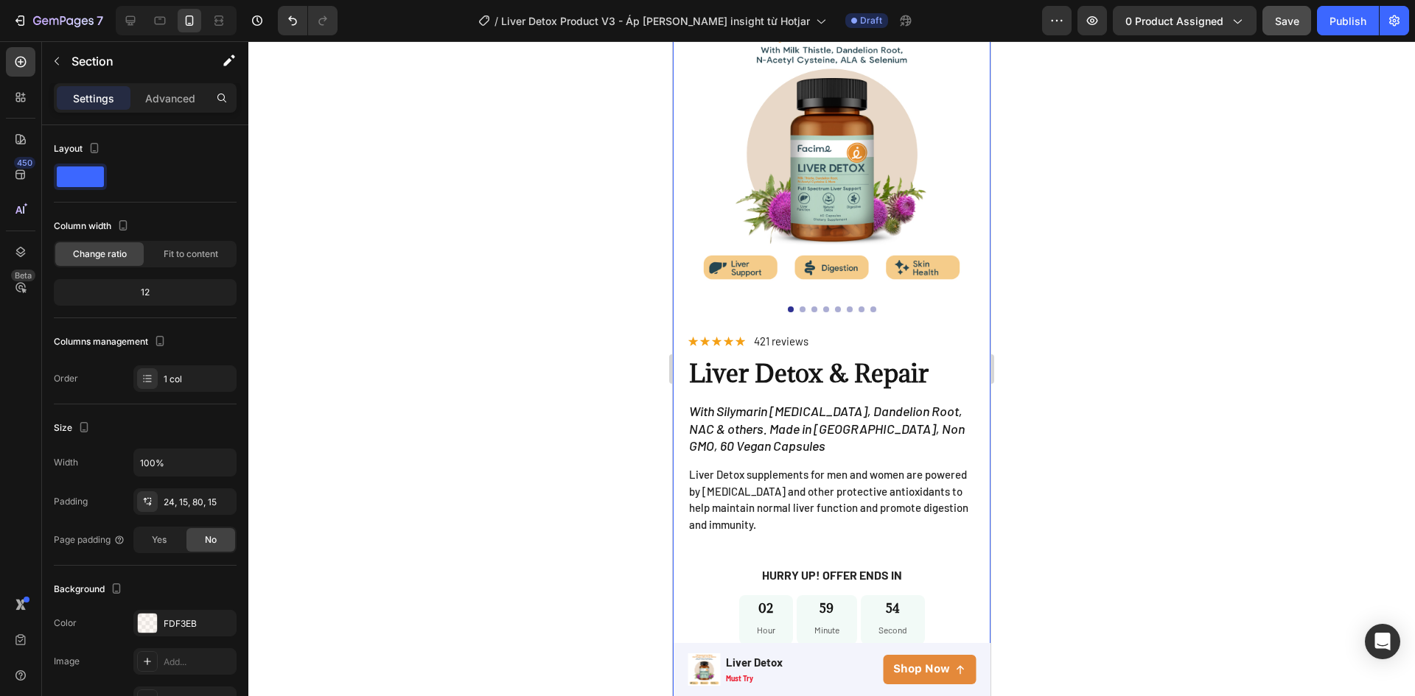
click at [975, 357] on div "Product Images Image Image Image Image Row Row Row Icon Icon Icon Icon Icon Ico…" at bounding box center [832, 578] width 318 height 1179
click at [187, 89] on div "Advanced" at bounding box center [170, 98] width 74 height 24
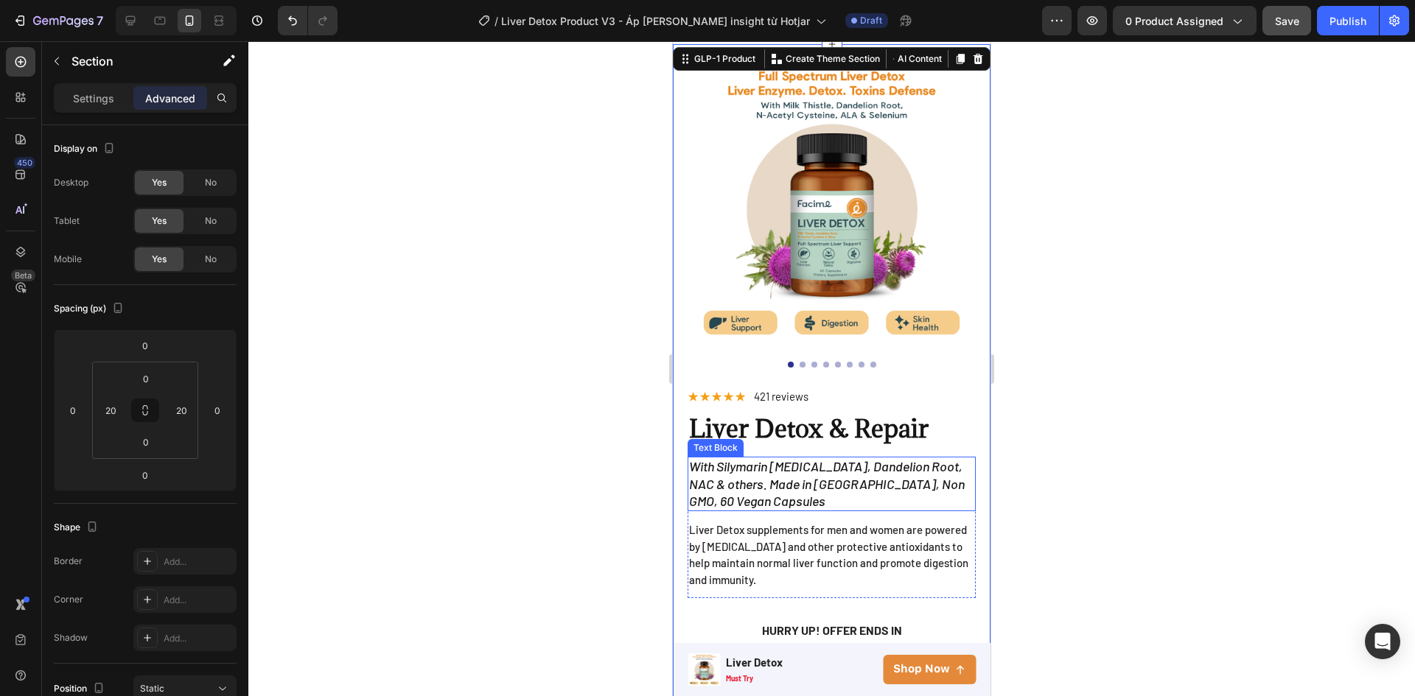
scroll to position [0, 0]
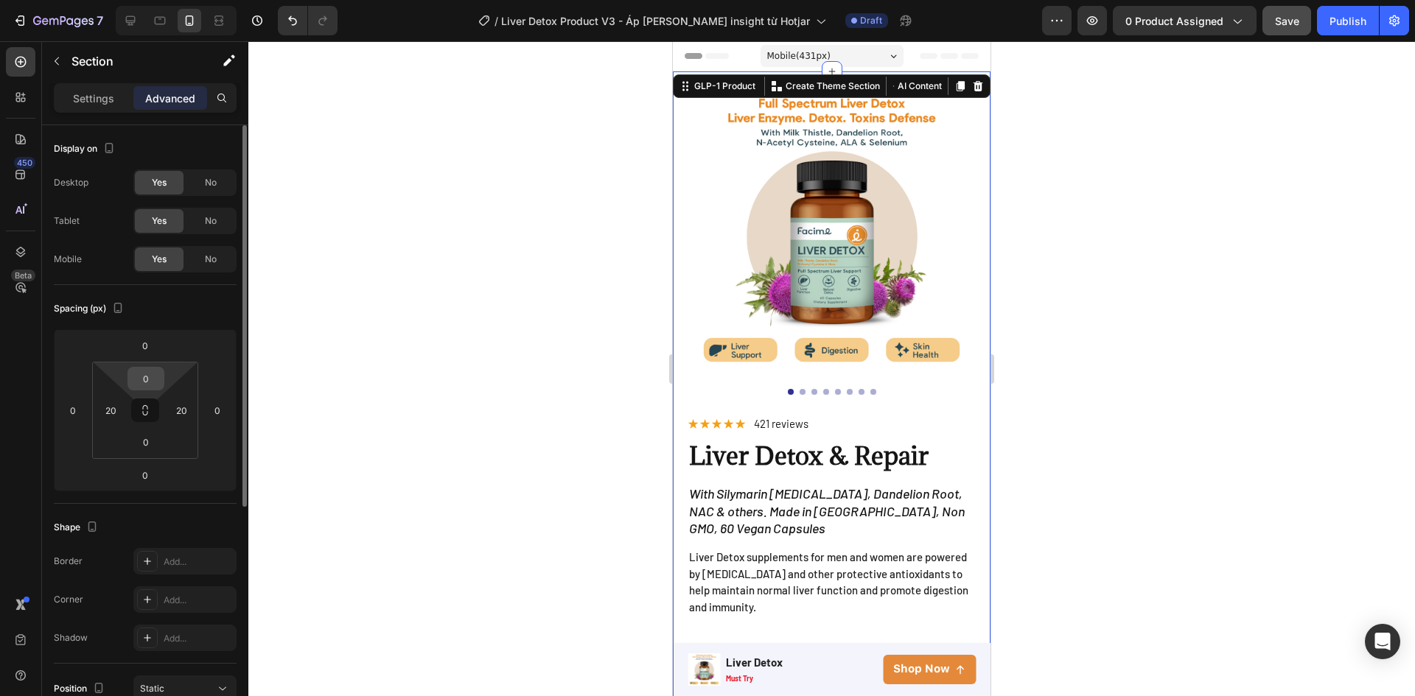
click at [144, 385] on input "0" at bounding box center [145, 379] width 29 height 22
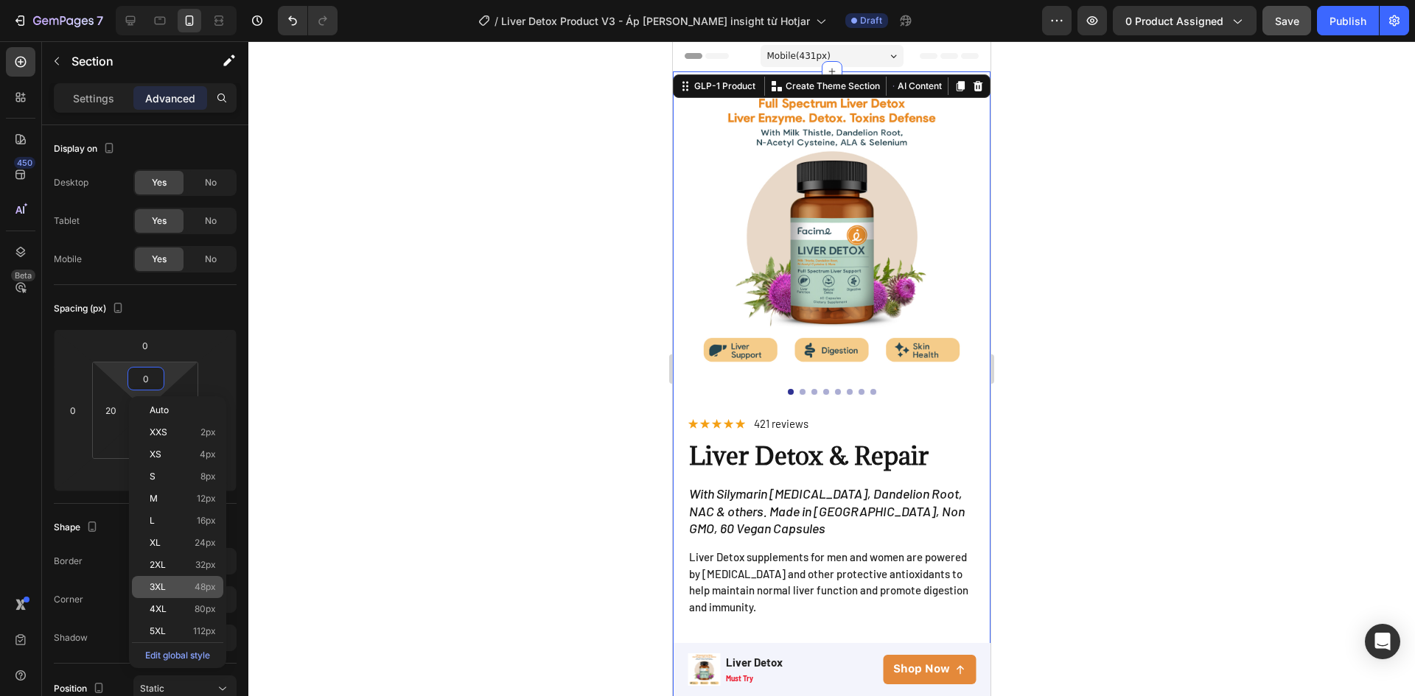
click at [169, 581] on div "3XL 48px" at bounding box center [177, 587] width 91 height 22
type input "48"
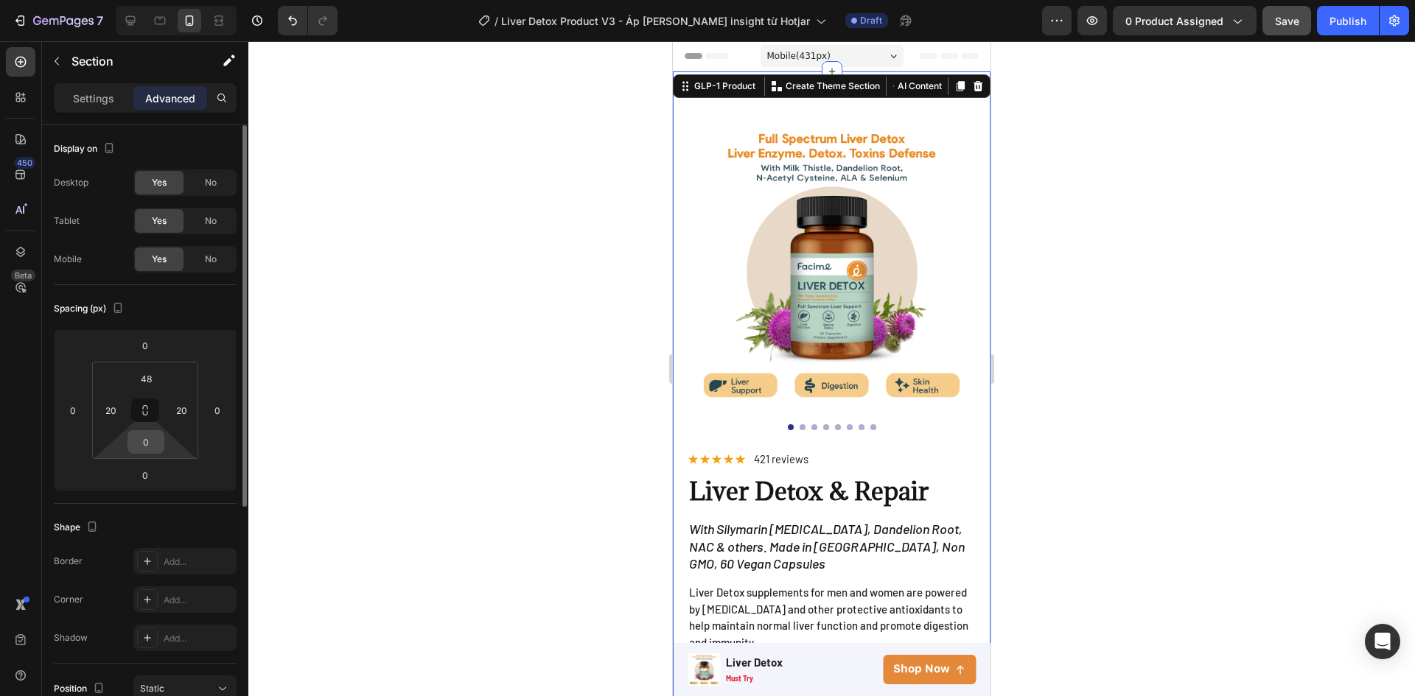
click at [150, 441] on input "0" at bounding box center [145, 442] width 29 height 22
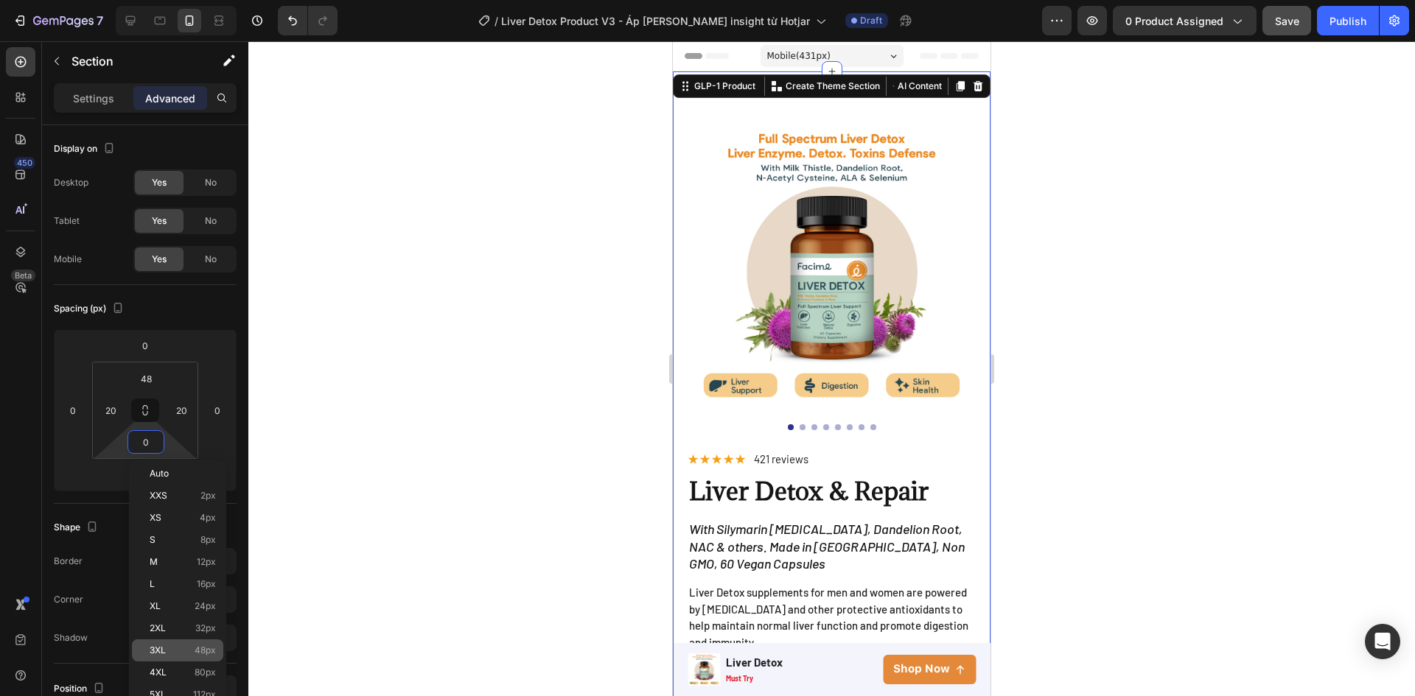
click at [186, 643] on div "3XL 48px" at bounding box center [177, 651] width 91 height 22
type input "48"
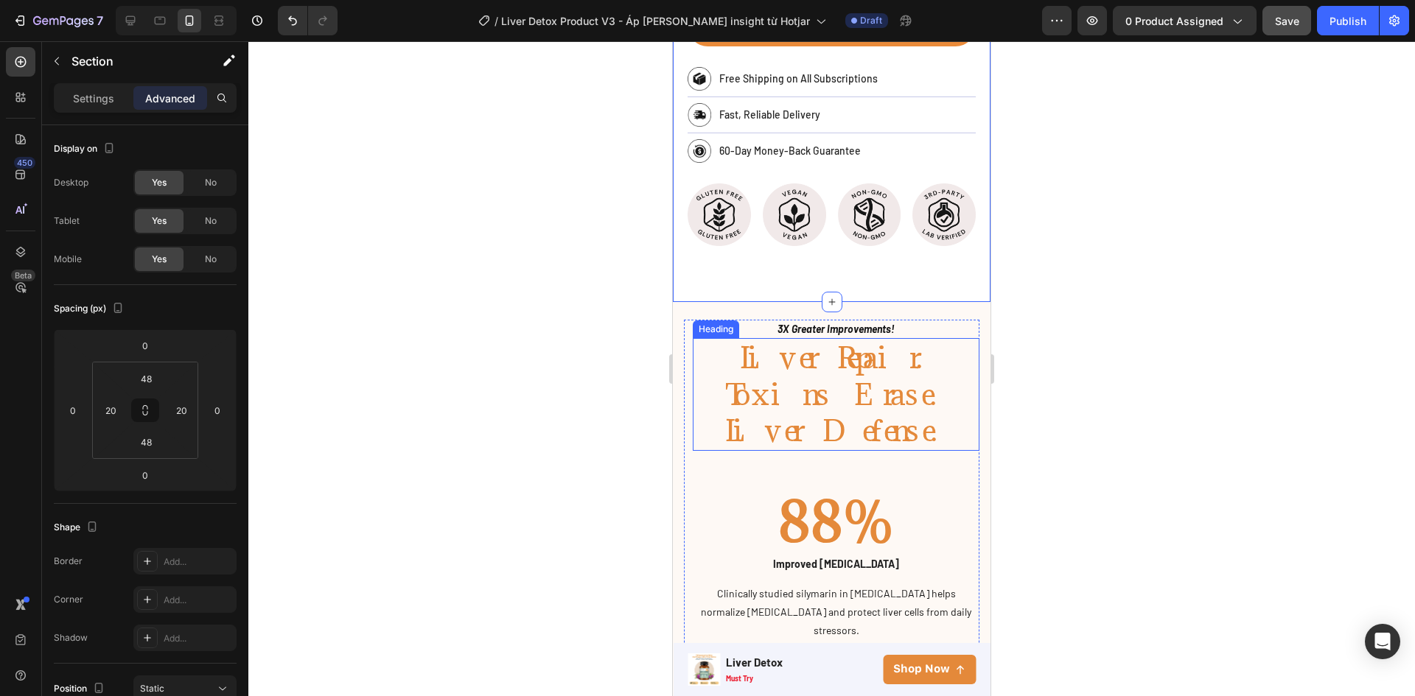
scroll to position [1032, 0]
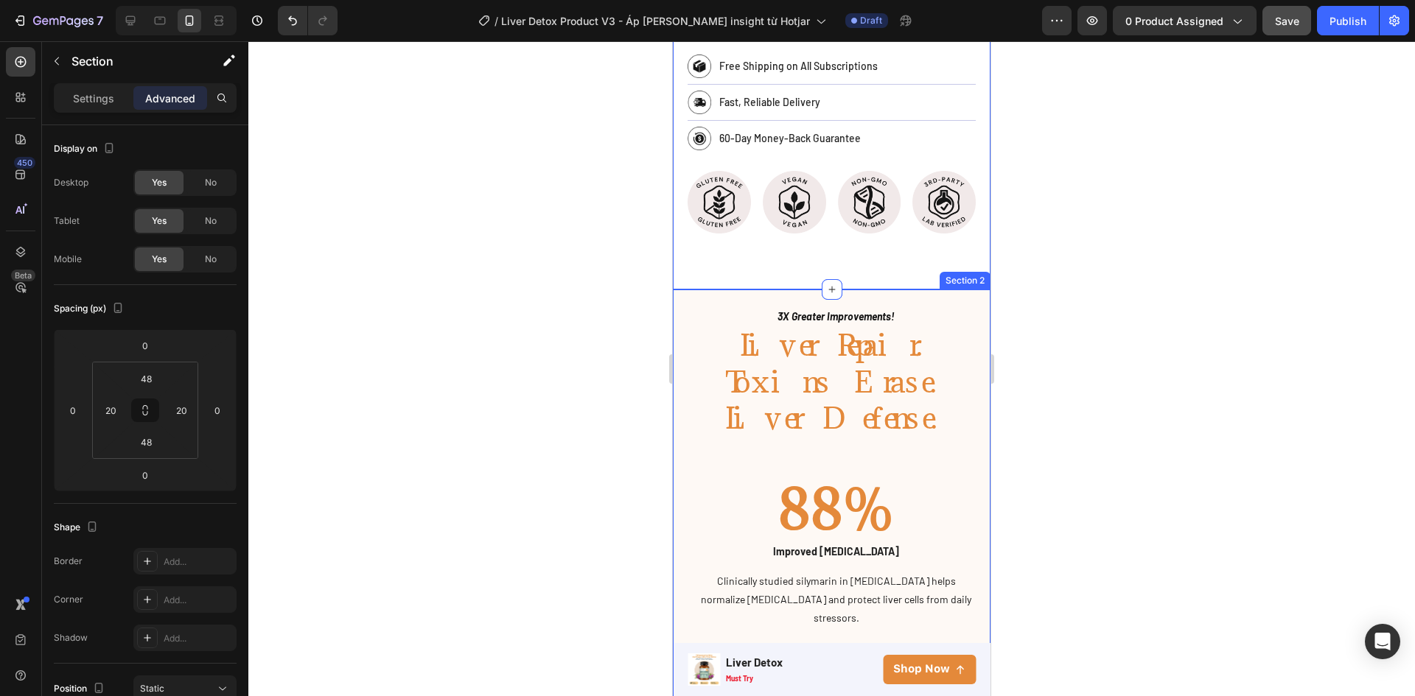
click at [962, 290] on div "3X Greater Improvements! Text block Liver Repair. Toxins Erase. Liver Defense. …" at bounding box center [832, 622] width 318 height 665
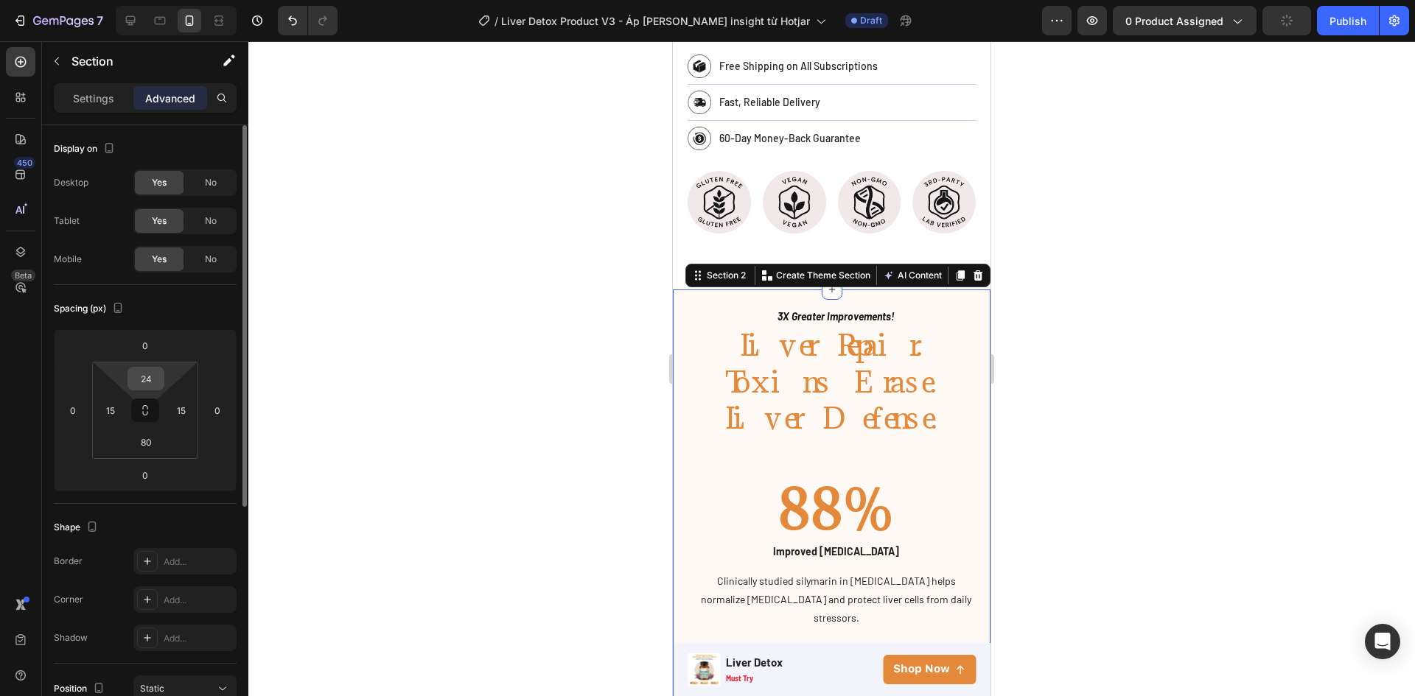
click at [138, 377] on input "24" at bounding box center [145, 379] width 29 height 22
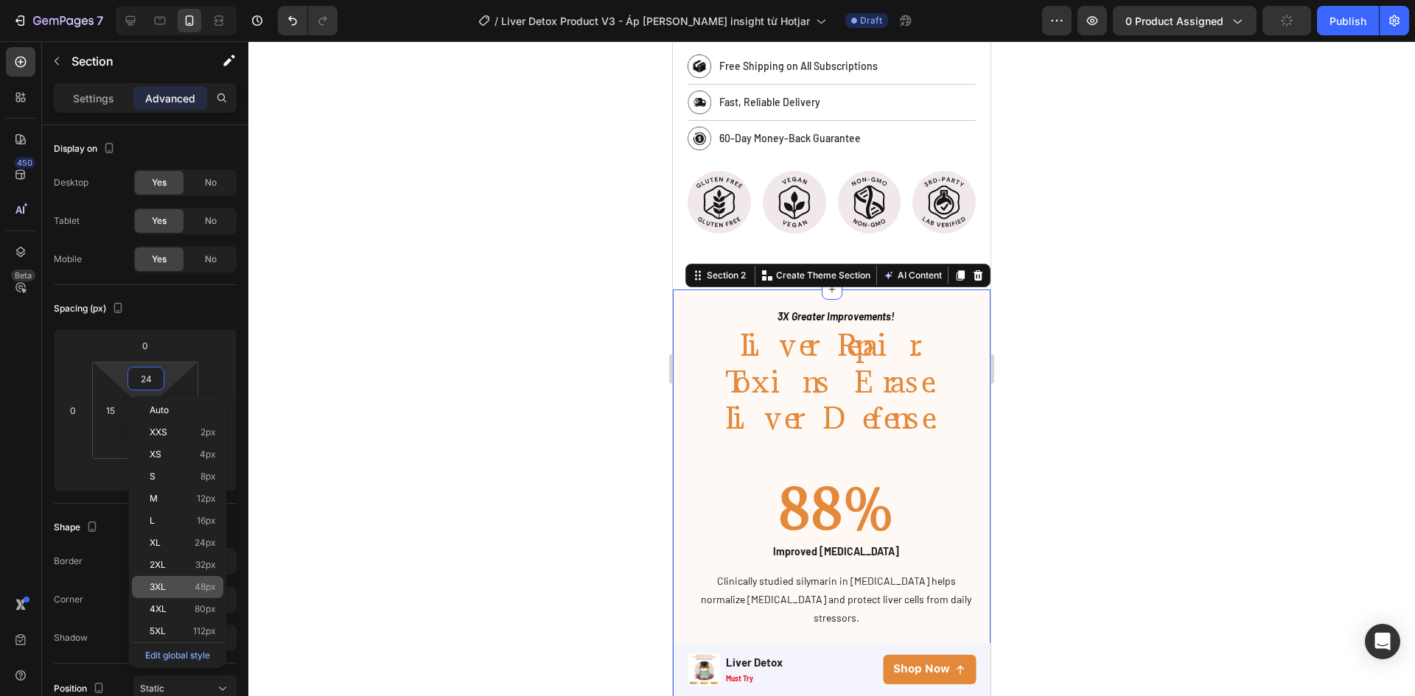
click at [185, 587] on p "3XL 48px" at bounding box center [183, 587] width 66 height 10
type input "48"
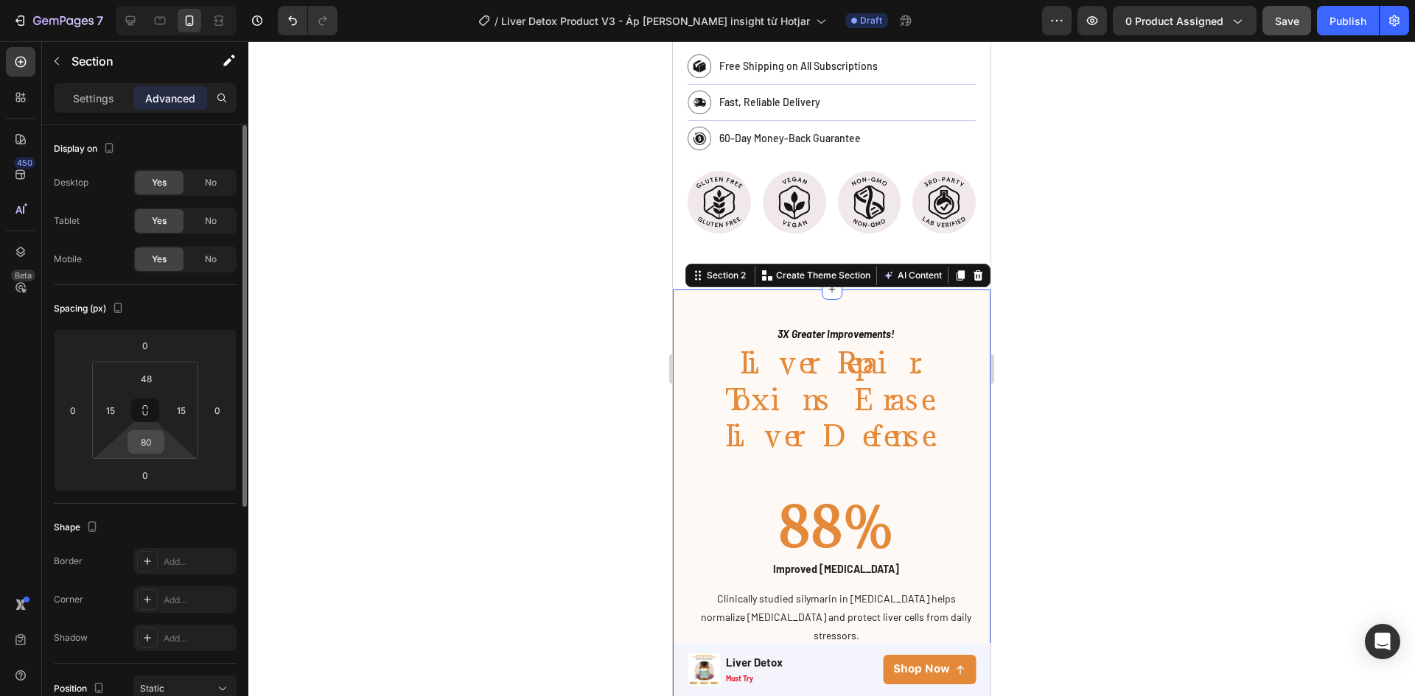
click at [147, 448] on input "80" at bounding box center [145, 442] width 29 height 22
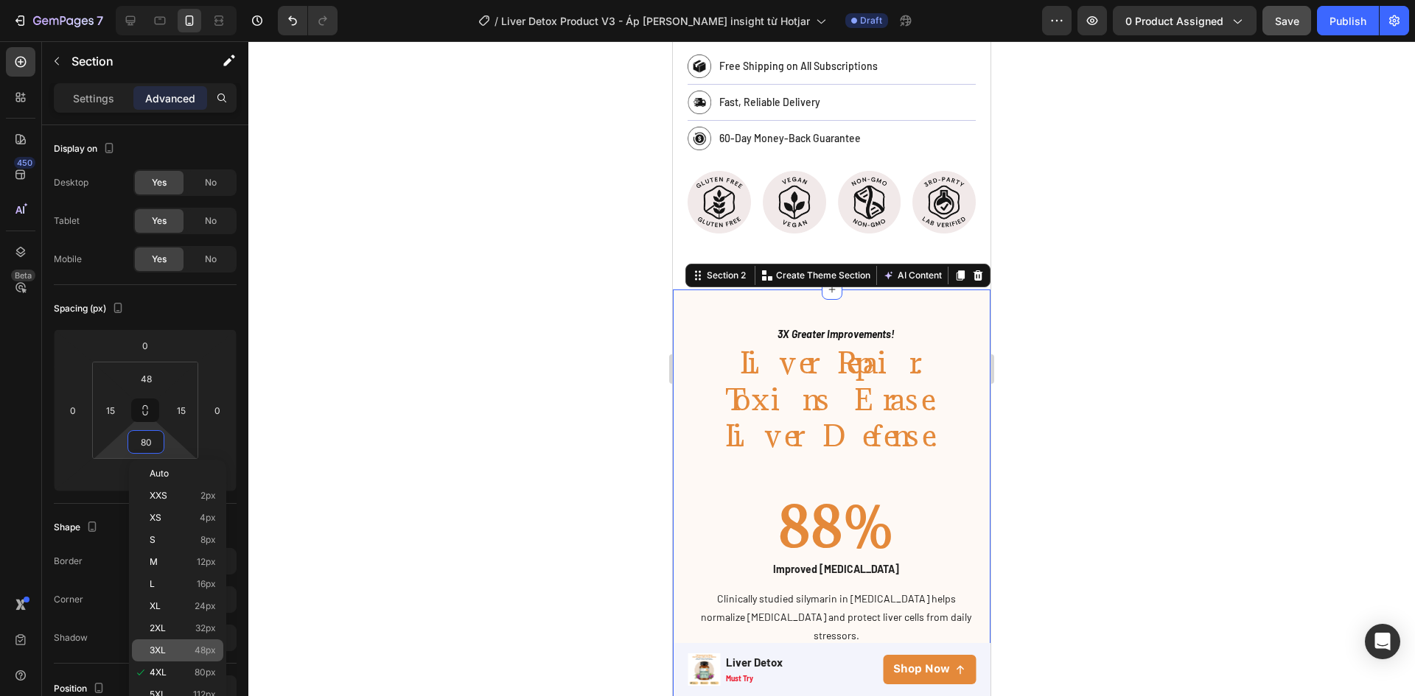
click at [195, 649] on span "48px" at bounding box center [205, 650] width 21 height 10
type input "48"
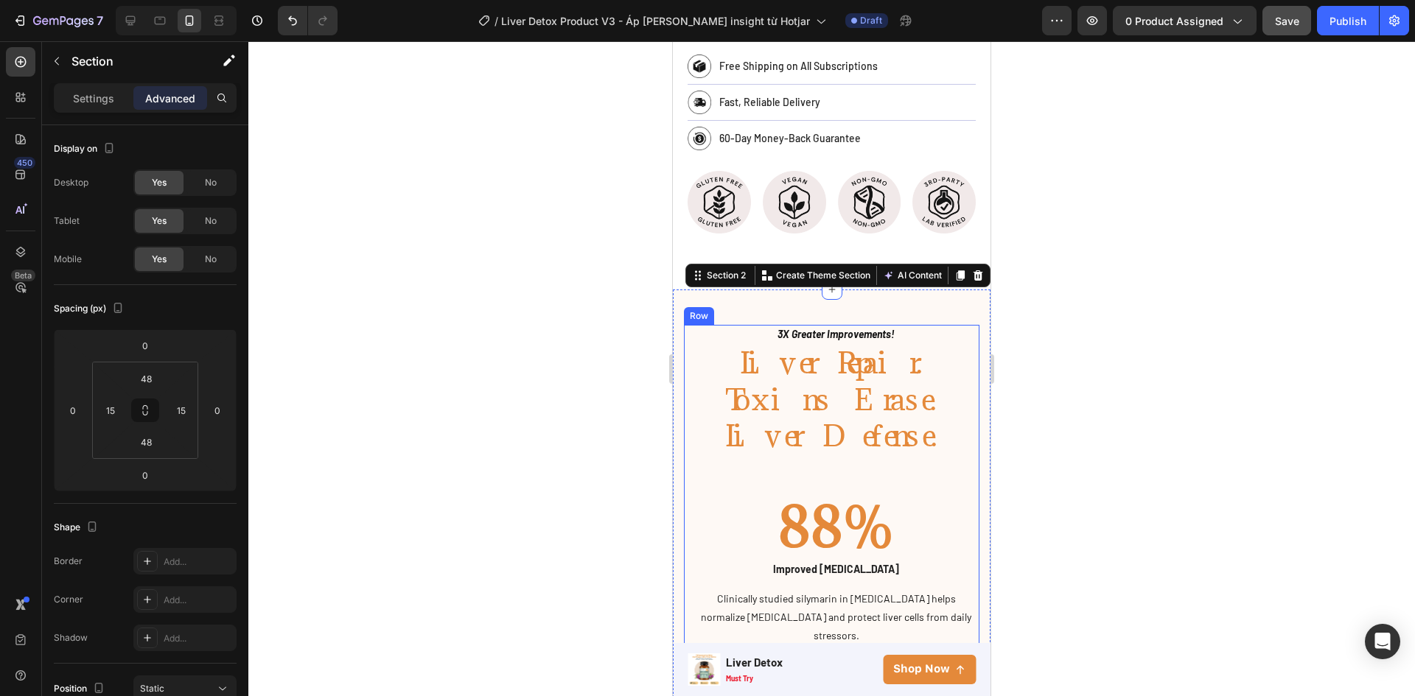
click at [861, 413] on h2 "Liver Repair. Toxins Erase. Liver Defense." at bounding box center [836, 399] width 287 height 112
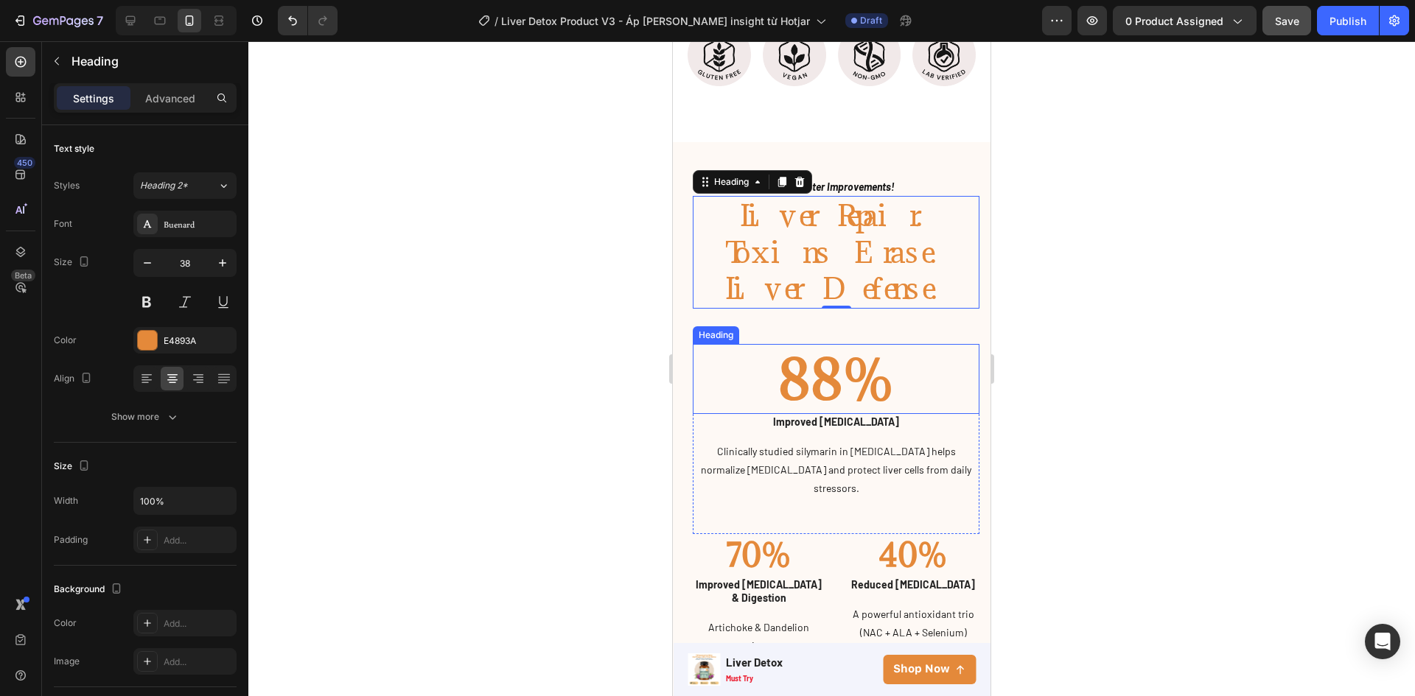
scroll to position [1326, 0]
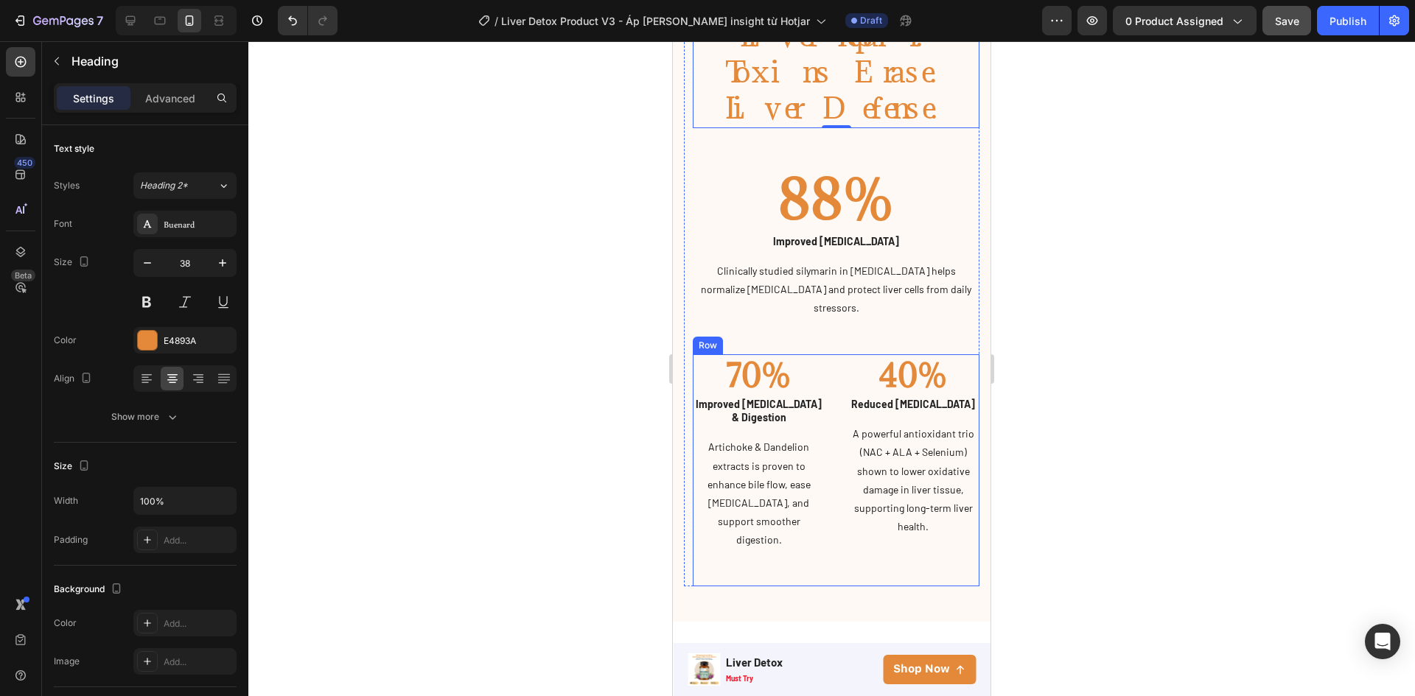
click at [476, 280] on div at bounding box center [831, 368] width 1166 height 655
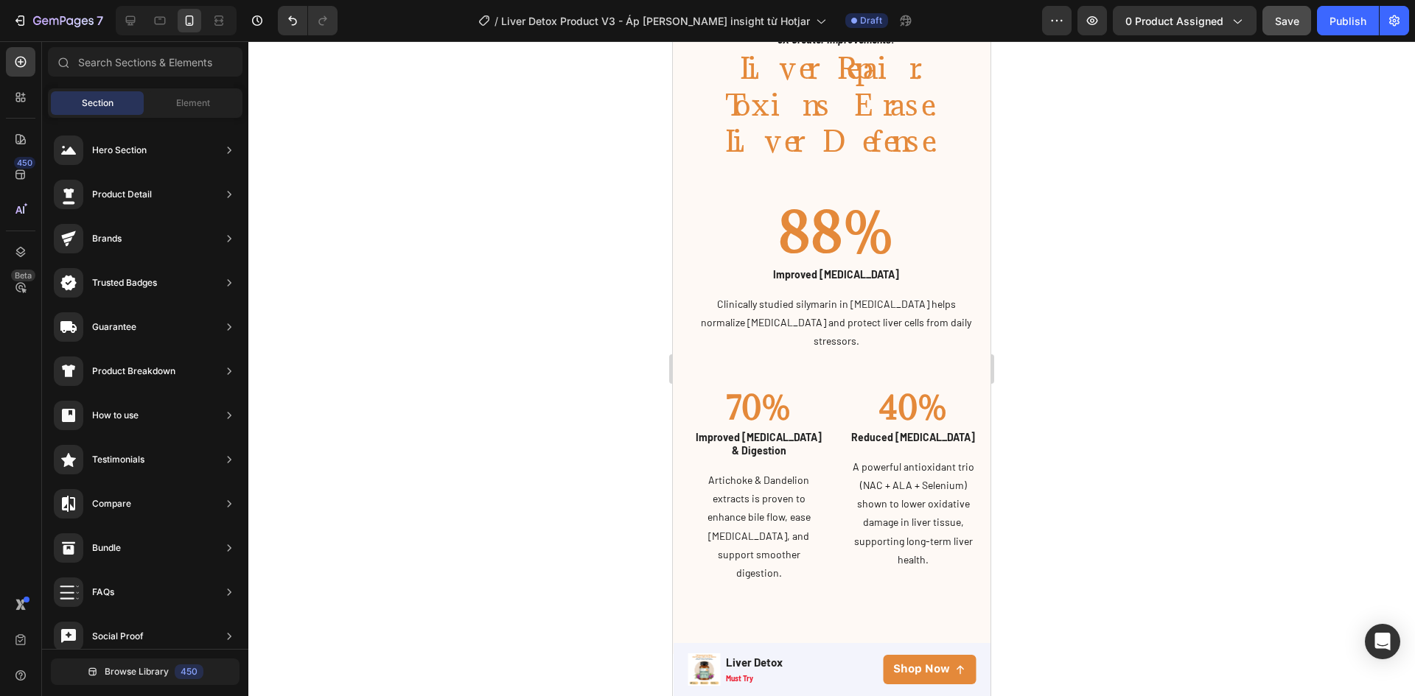
scroll to position [1200, 0]
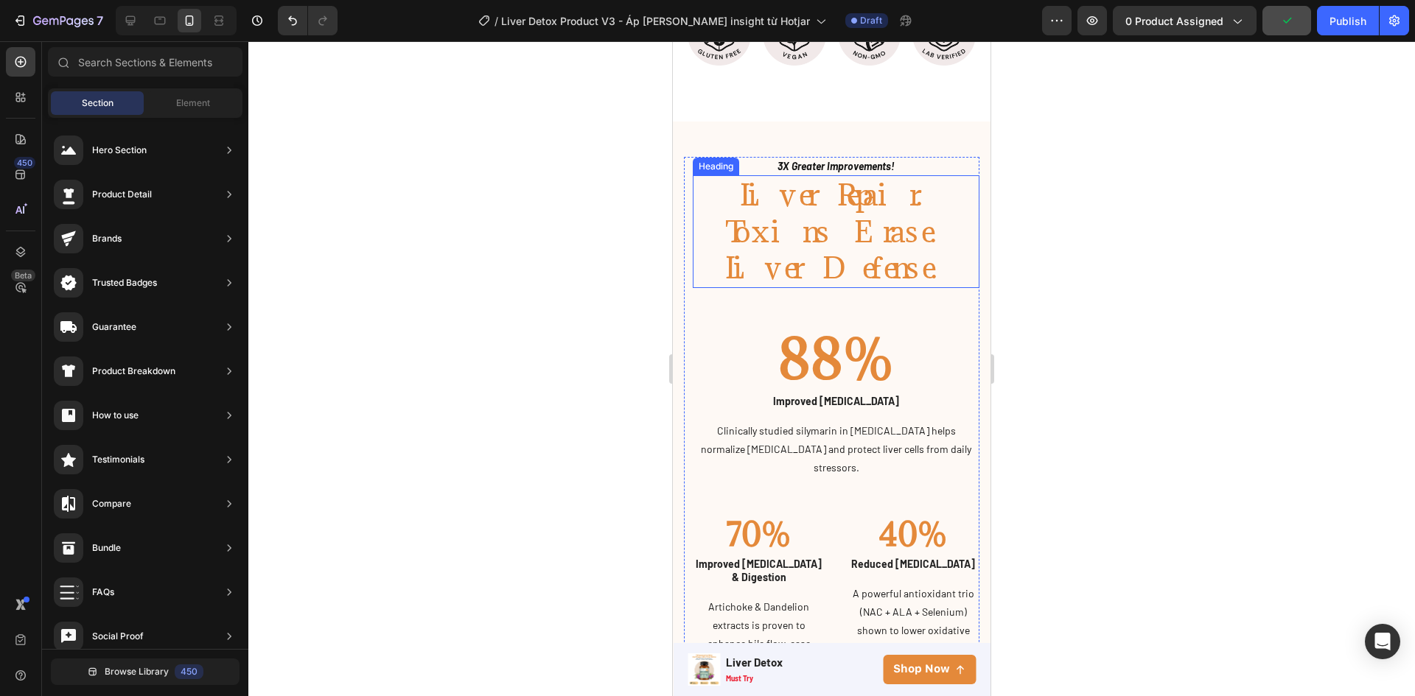
click at [841, 203] on h2 "Liver Repair. Toxins Erase. Liver Defense." at bounding box center [836, 231] width 287 height 112
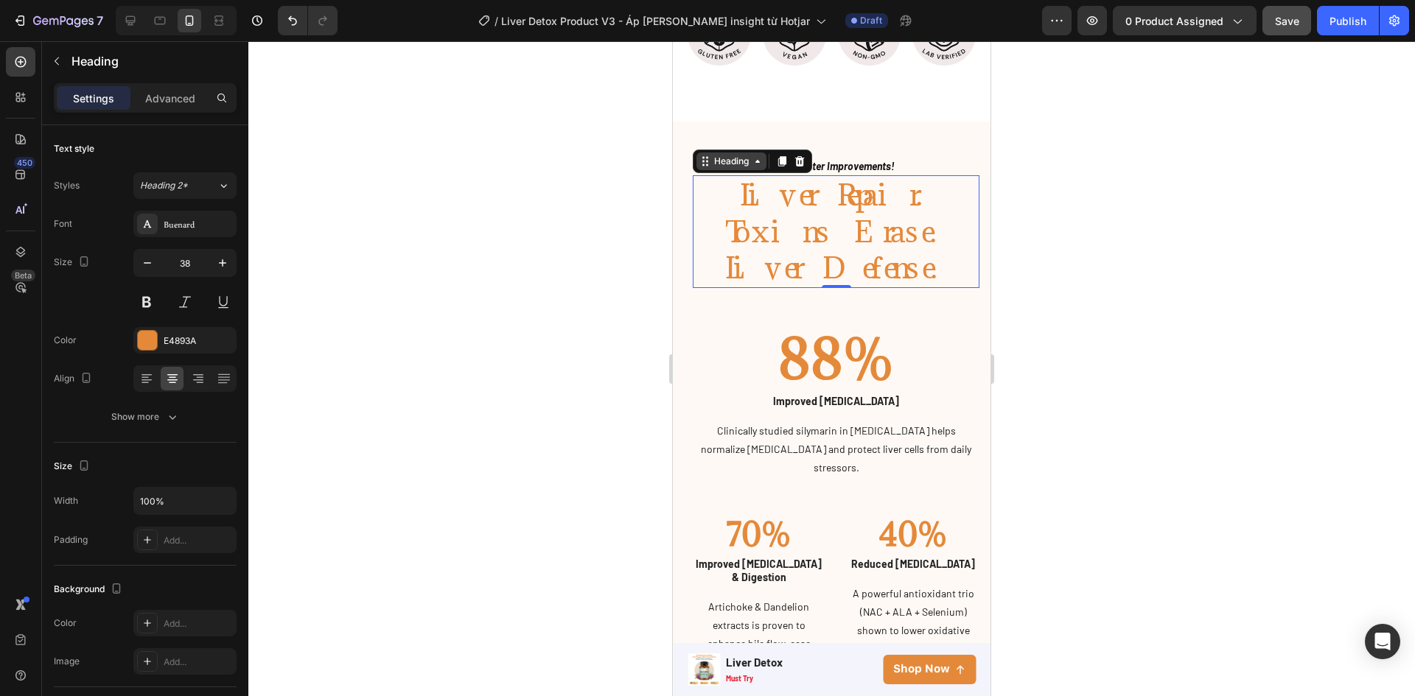
click at [734, 155] on div "Heading" at bounding box center [731, 161] width 41 height 13
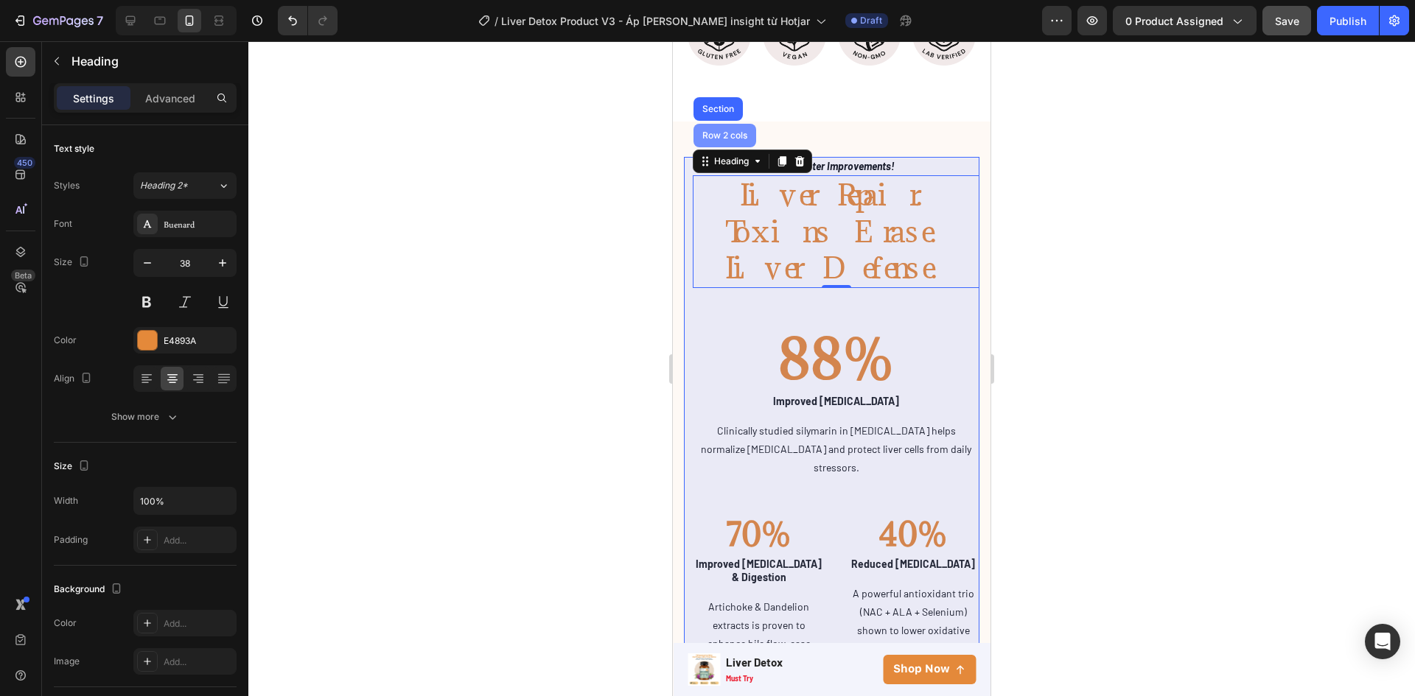
click at [729, 131] on div "Row 2 cols" at bounding box center [724, 135] width 51 height 9
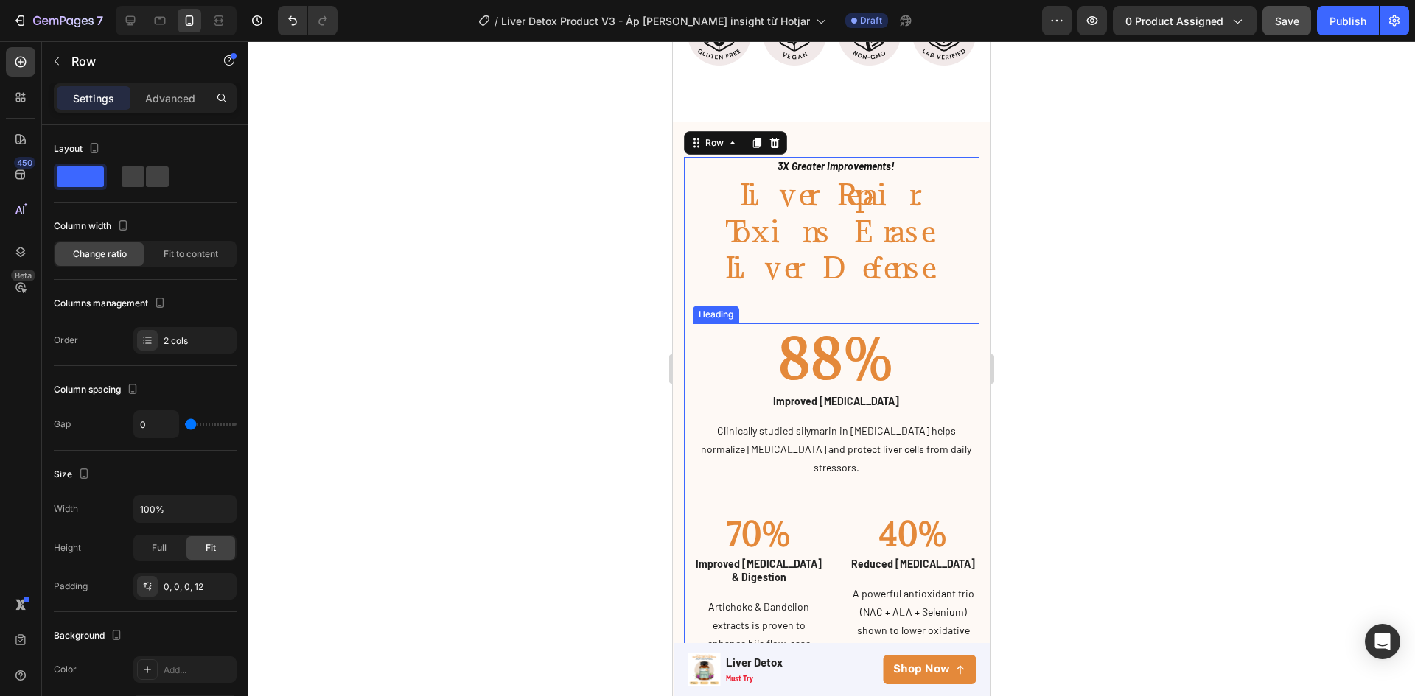
click at [782, 323] on h2 "88%" at bounding box center [836, 358] width 287 height 70
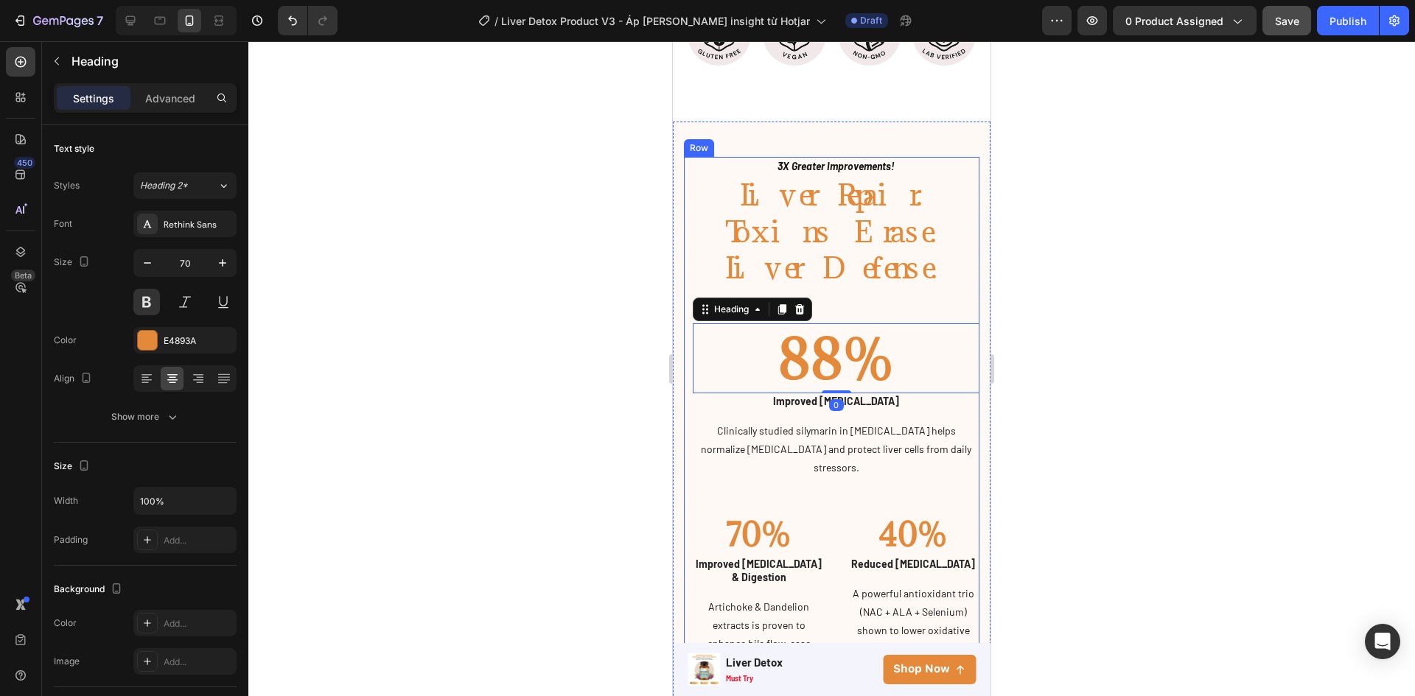
click at [930, 288] on div "88% Heading 0 Improved Liver Enzymes Text block Clinically studied silymarin in…" at bounding box center [836, 517] width 287 height 458
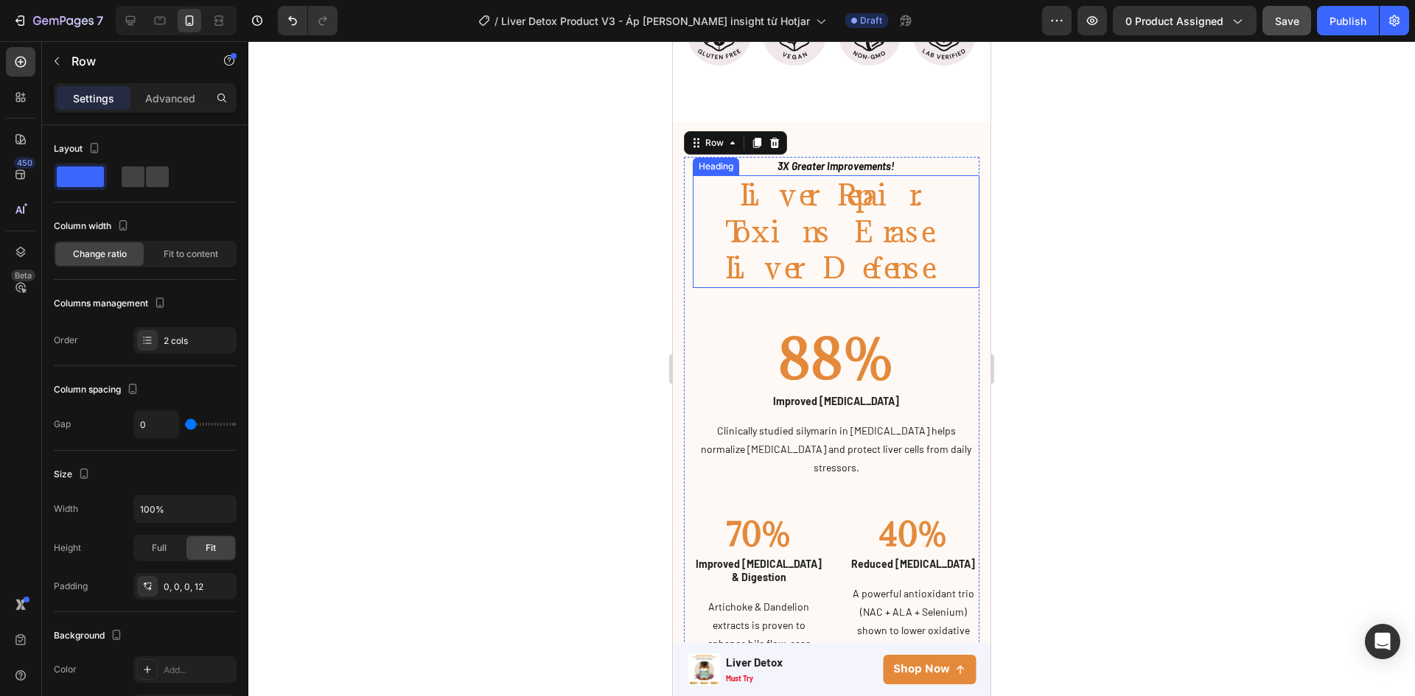
click at [916, 211] on h2 "Liver Repair. Toxins Erase. Liver Defense." at bounding box center [836, 231] width 287 height 112
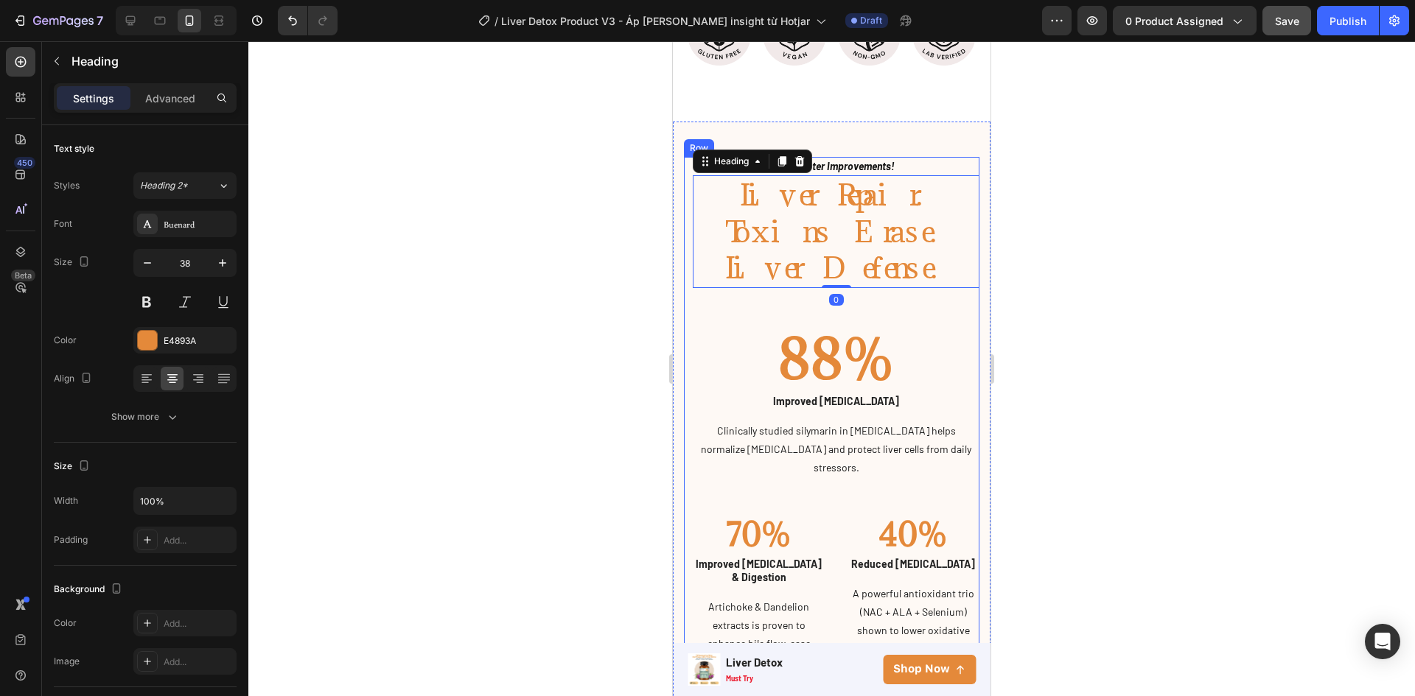
click at [878, 288] on div "88% Heading Improved Liver Enzymes Text block Clinically studied silymarin in M…" at bounding box center [836, 517] width 287 height 458
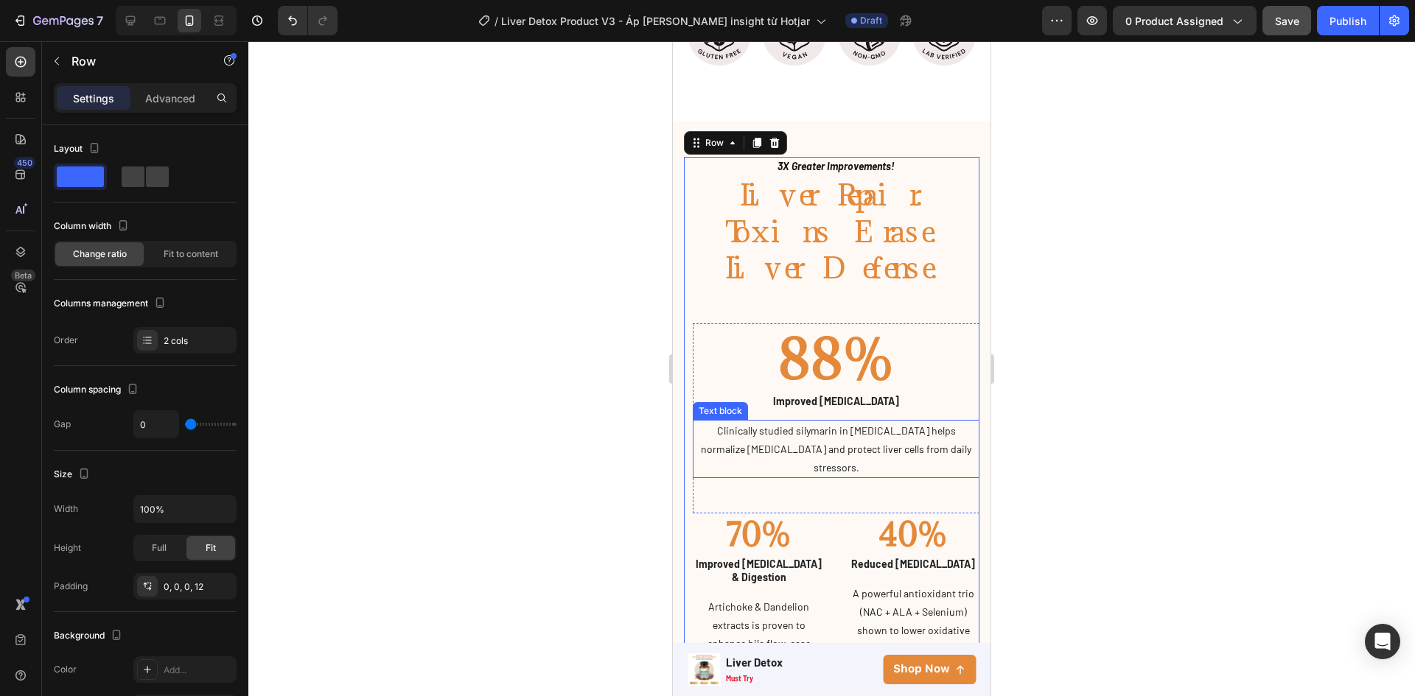
click at [831, 421] on p "Clinically studied silymarin in [MEDICAL_DATA] helps normalize [MEDICAL_DATA] a…" at bounding box center [836, 449] width 284 height 56
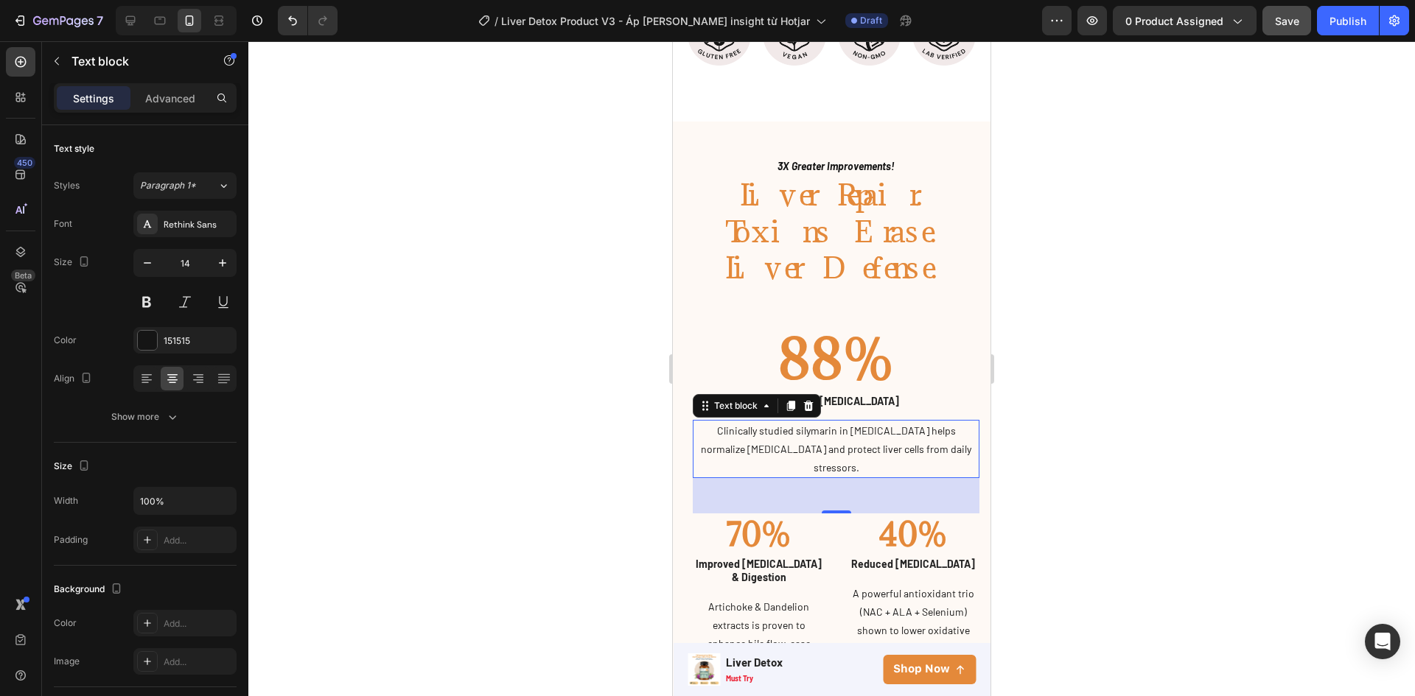
click at [855, 421] on p "Clinically studied silymarin in [MEDICAL_DATA] helps normalize [MEDICAL_DATA] a…" at bounding box center [836, 449] width 284 height 56
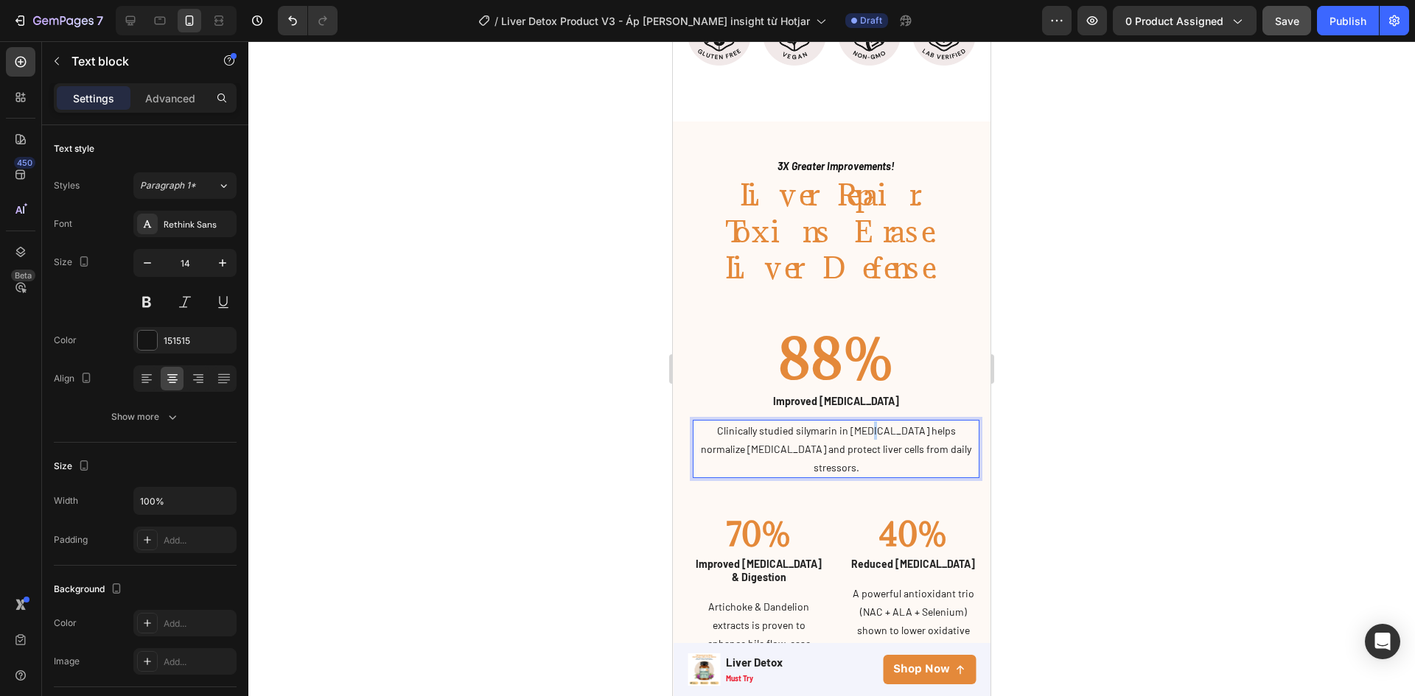
click at [855, 421] on p "Clinically studied silymarin in [MEDICAL_DATA] helps normalize [MEDICAL_DATA] a…" at bounding box center [836, 449] width 284 height 56
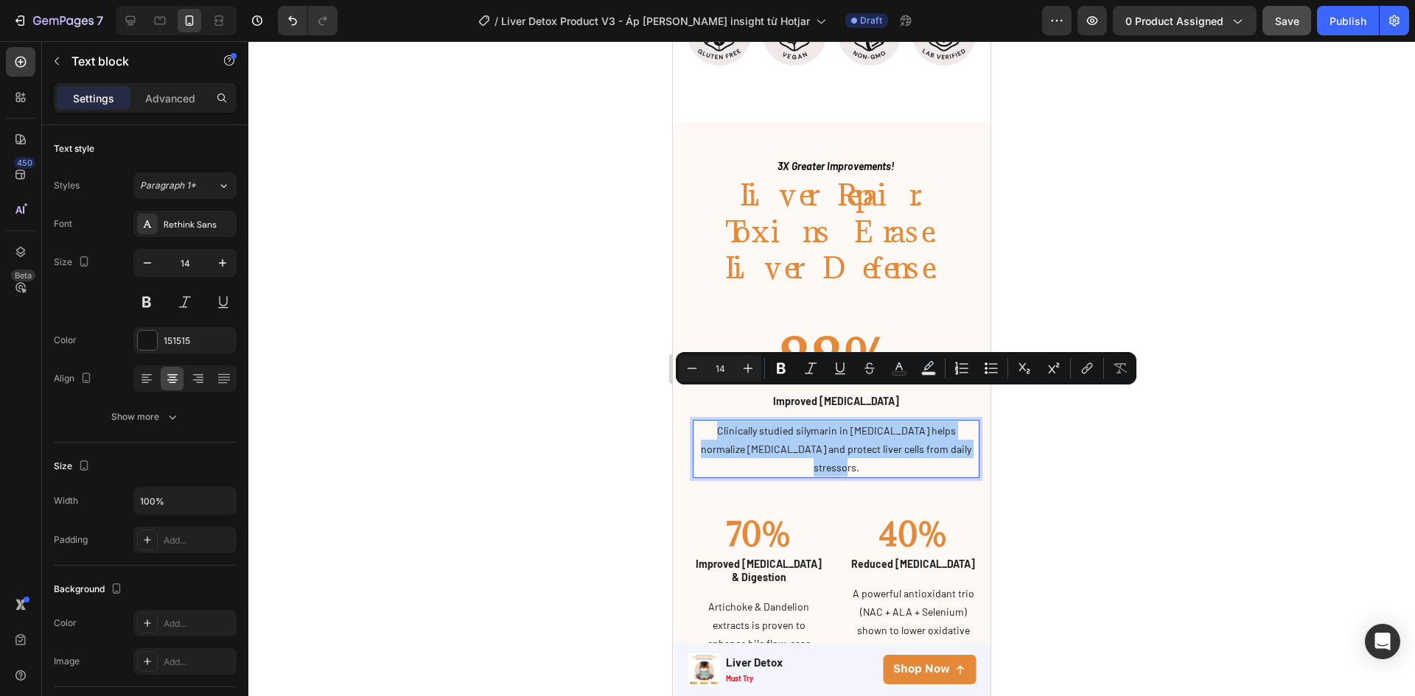
click at [535, 312] on div at bounding box center [831, 368] width 1166 height 655
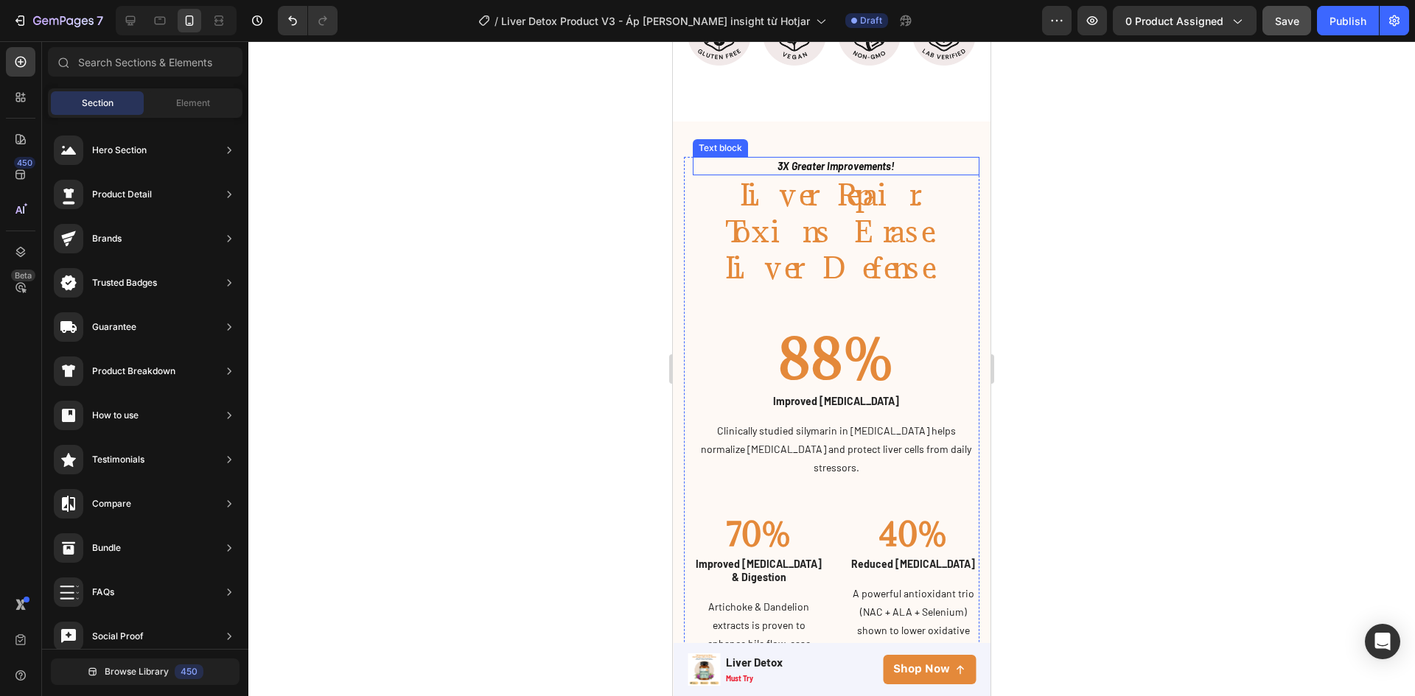
click at [853, 158] on p "3X Greater Improvements!" at bounding box center [836, 165] width 284 height 15
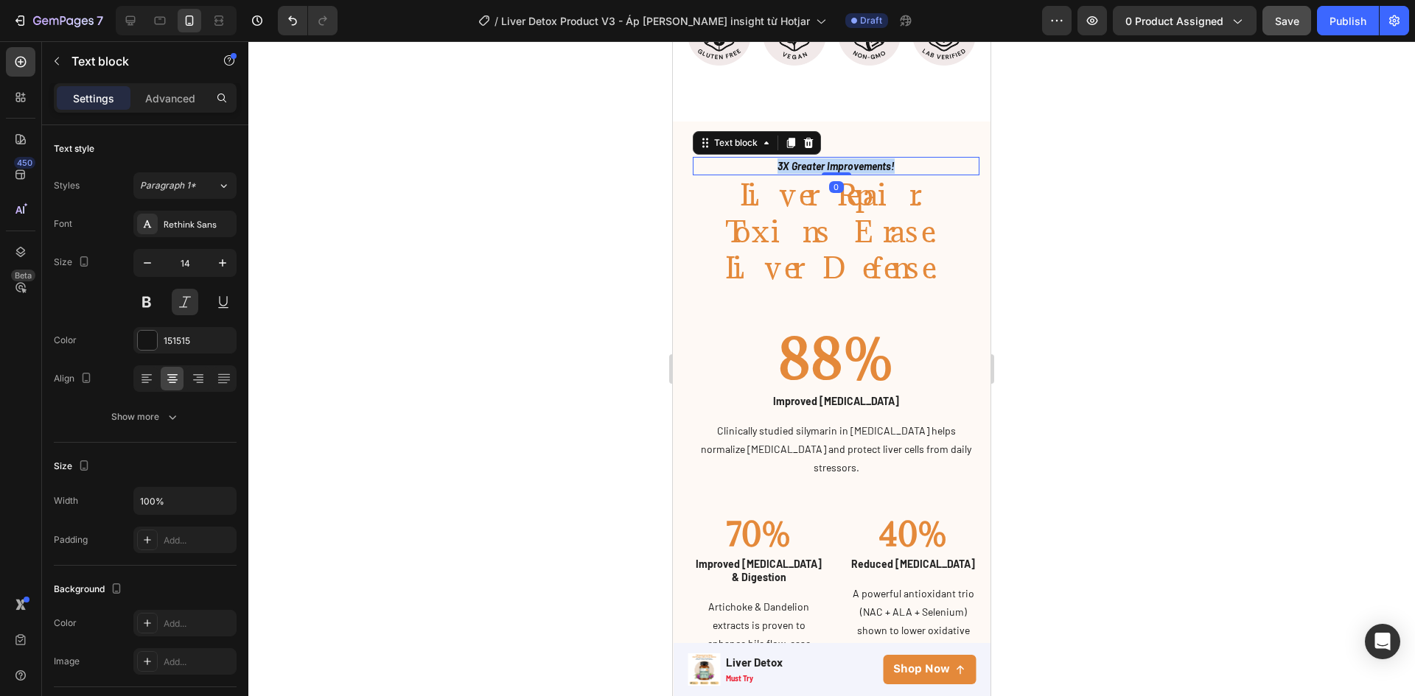
click at [853, 158] on p "3X Greater Improvements!" at bounding box center [836, 165] width 284 height 15
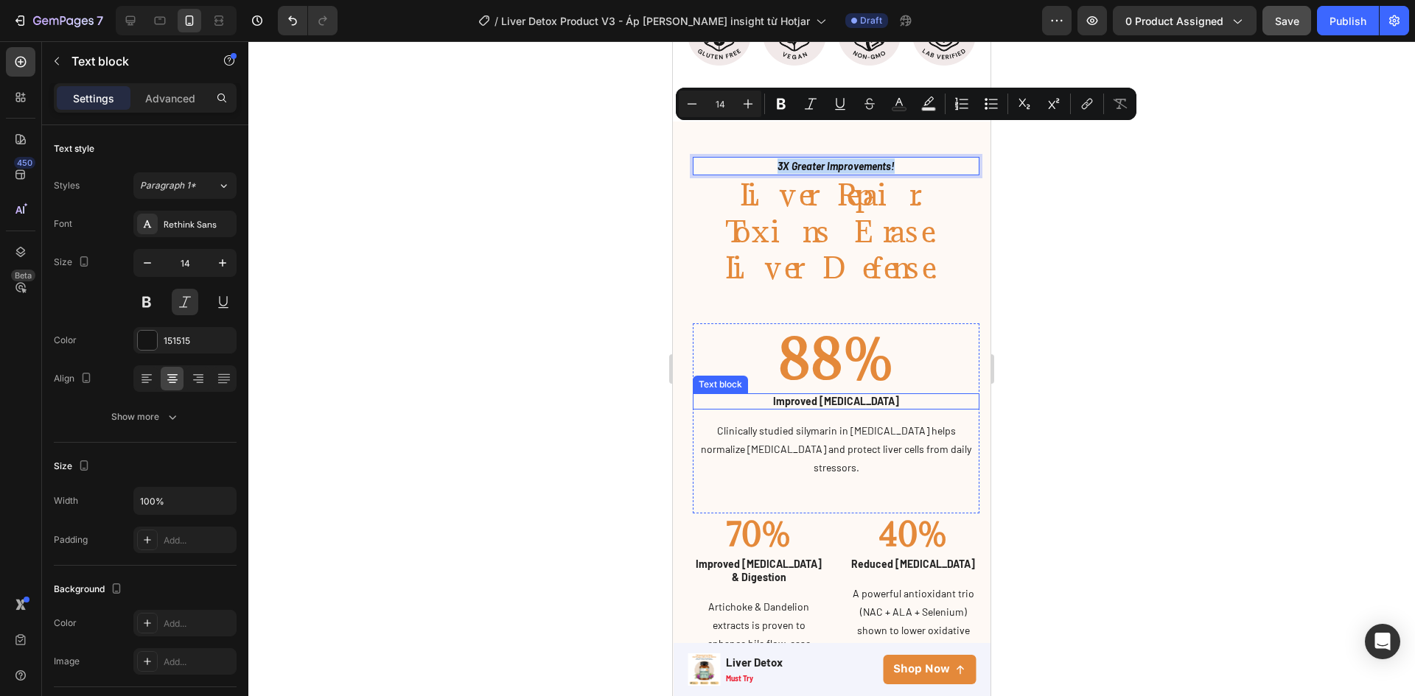
click at [822, 395] on p "Improved [MEDICAL_DATA]" at bounding box center [836, 401] width 284 height 13
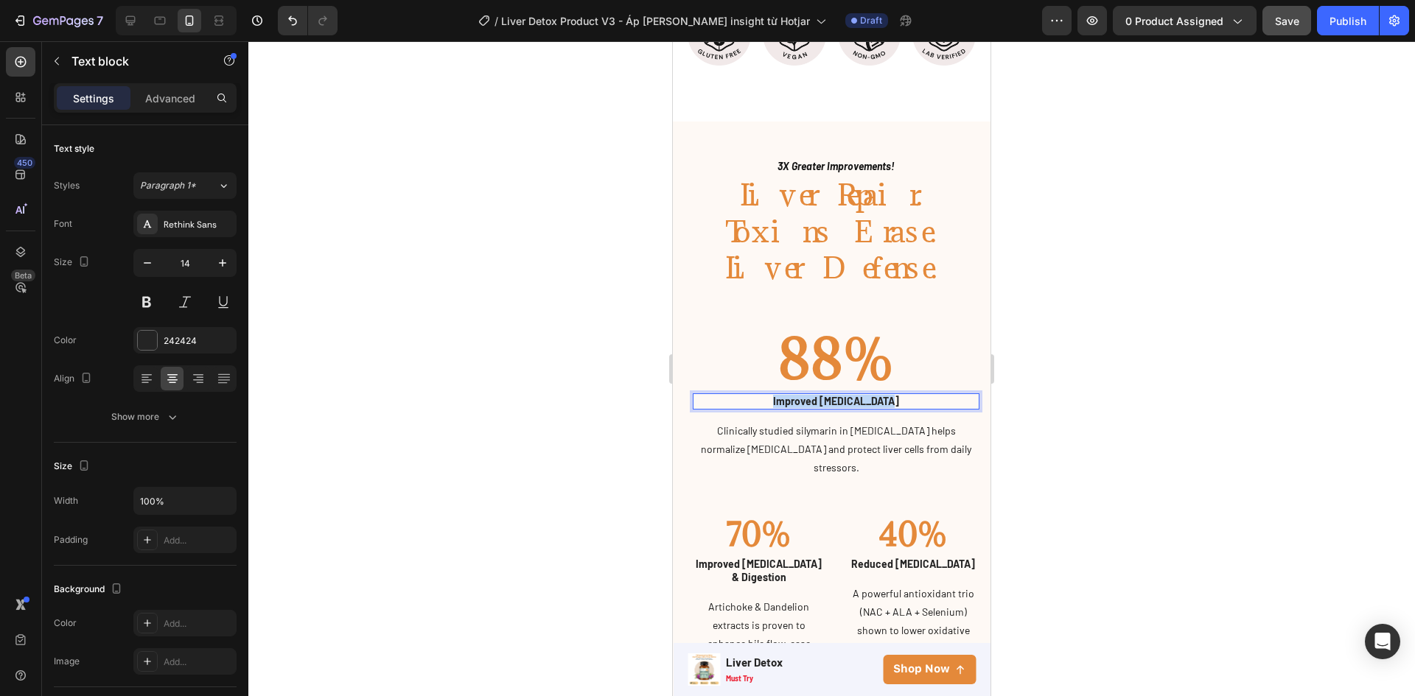
click at [822, 395] on p "Improved [MEDICAL_DATA]" at bounding box center [836, 401] width 284 height 13
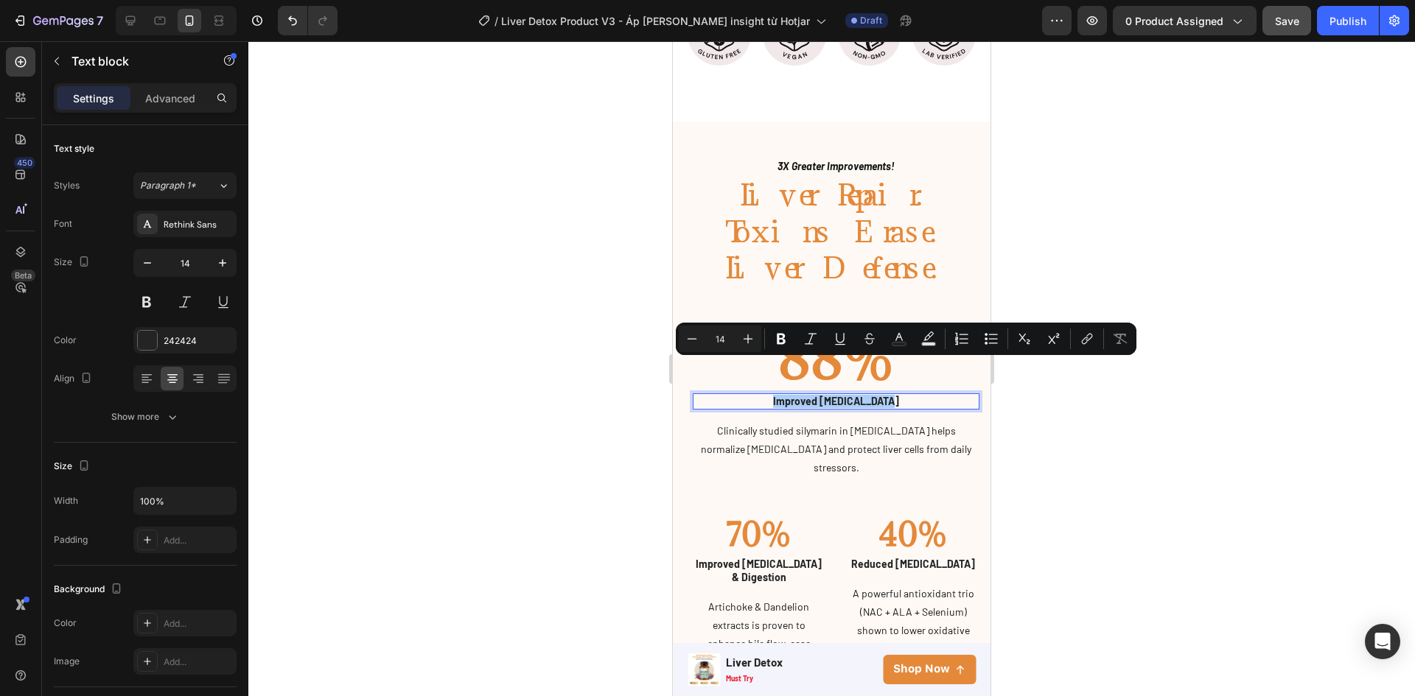
click at [727, 350] on div "Minus 14 Plus" at bounding box center [720, 339] width 83 height 27
click at [727, 337] on input "14" at bounding box center [719, 339] width 29 height 18
type input "1"
type input "20"
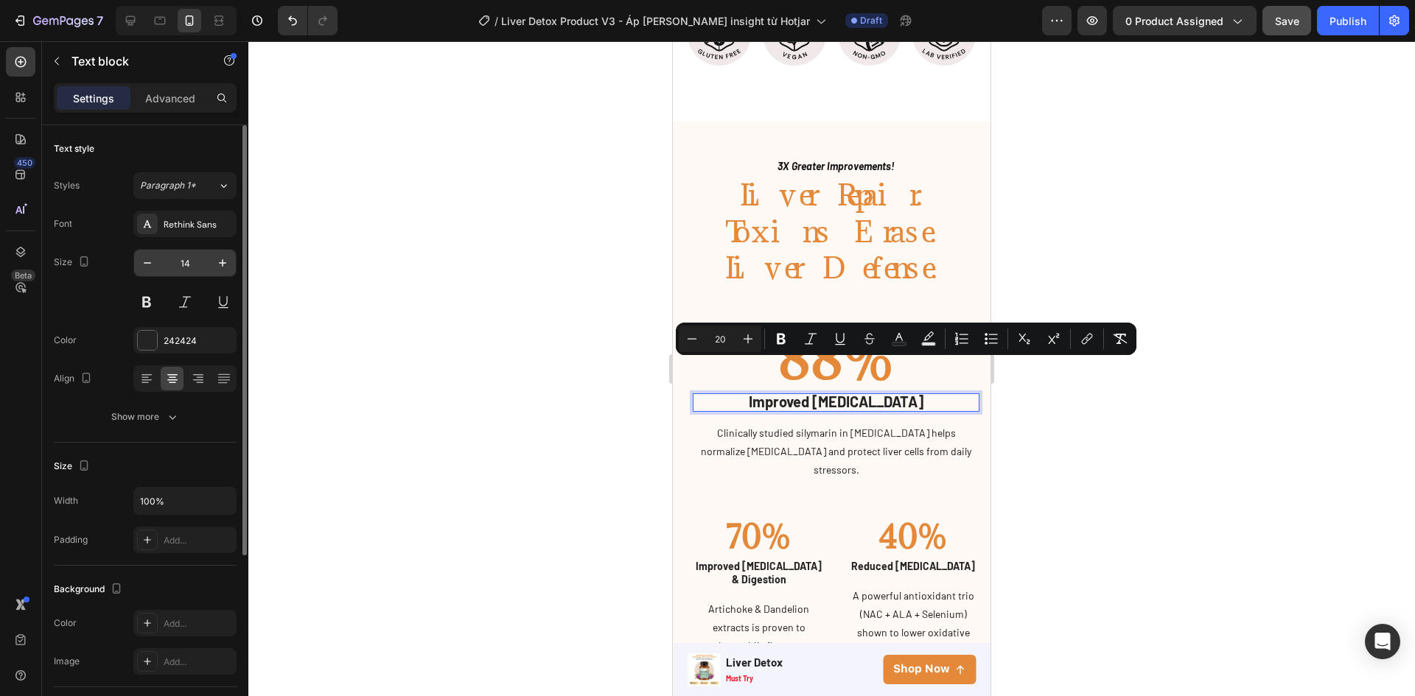
click at [192, 271] on input "14" at bounding box center [185, 263] width 49 height 27
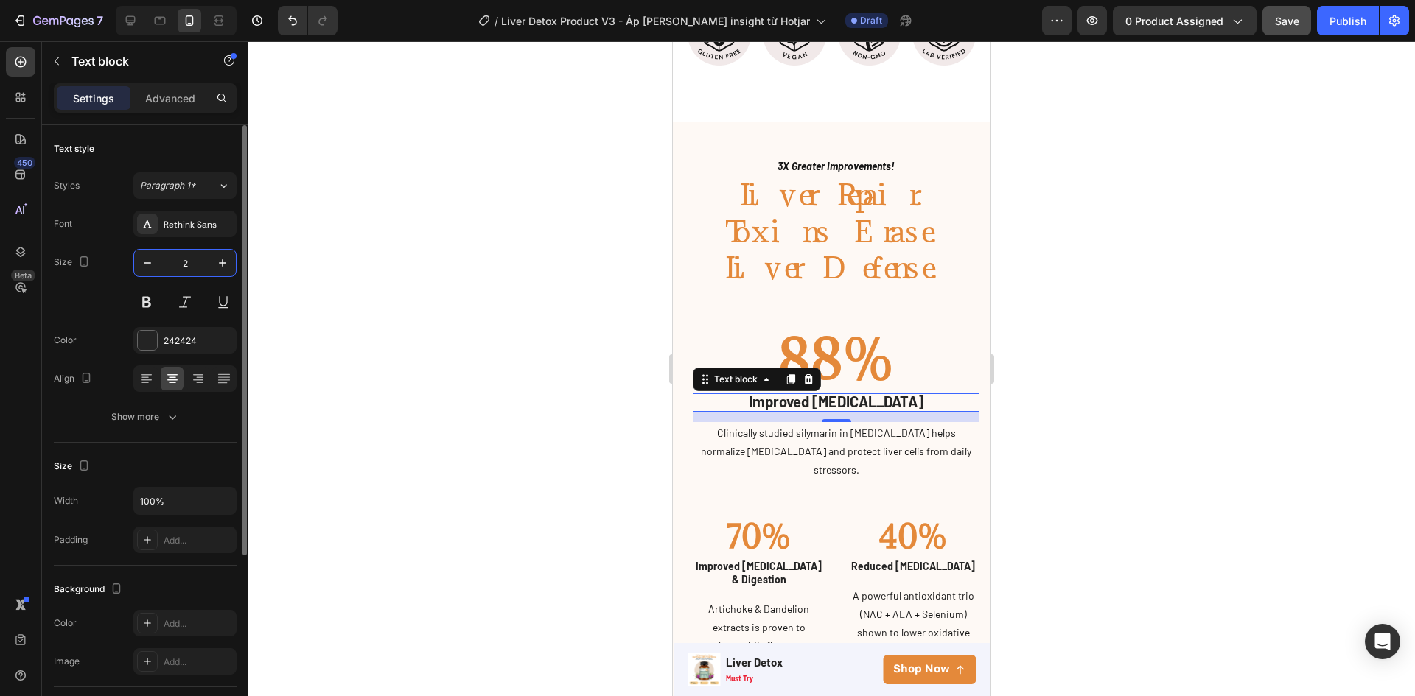
type input "20"
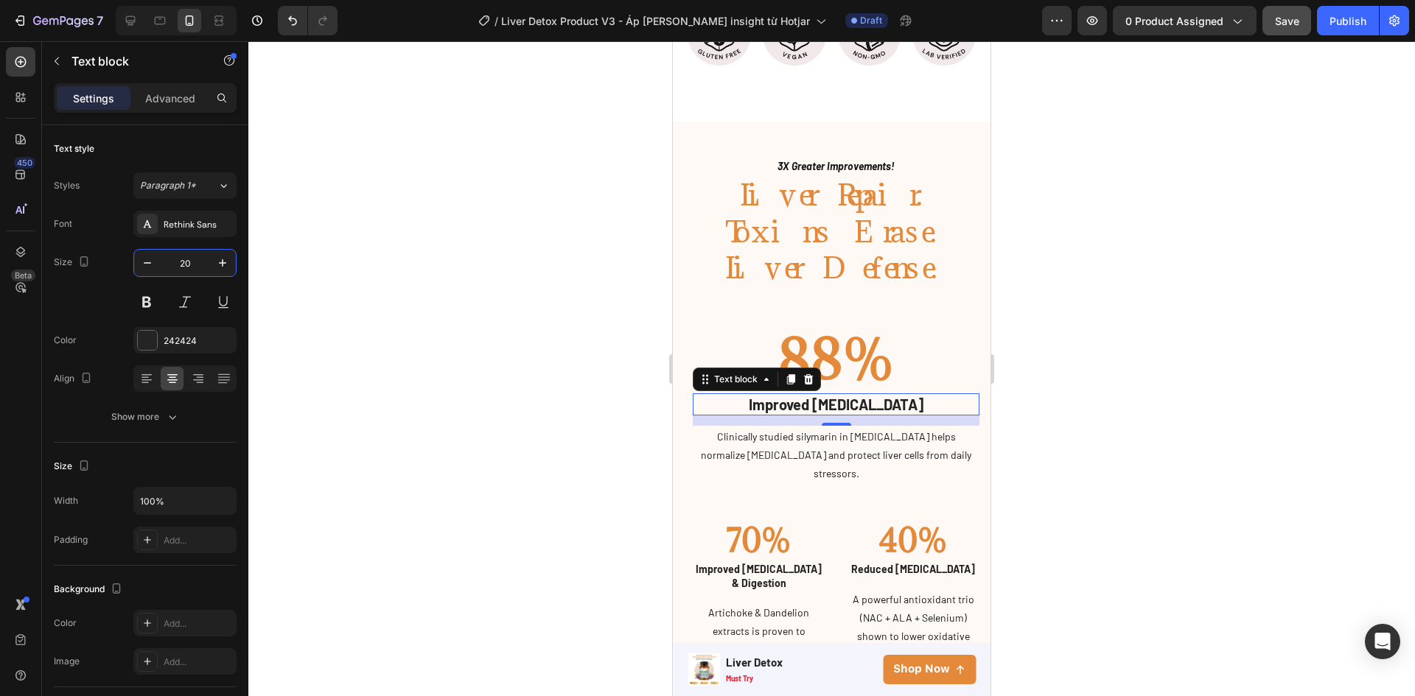
click at [619, 427] on div at bounding box center [831, 368] width 1166 height 655
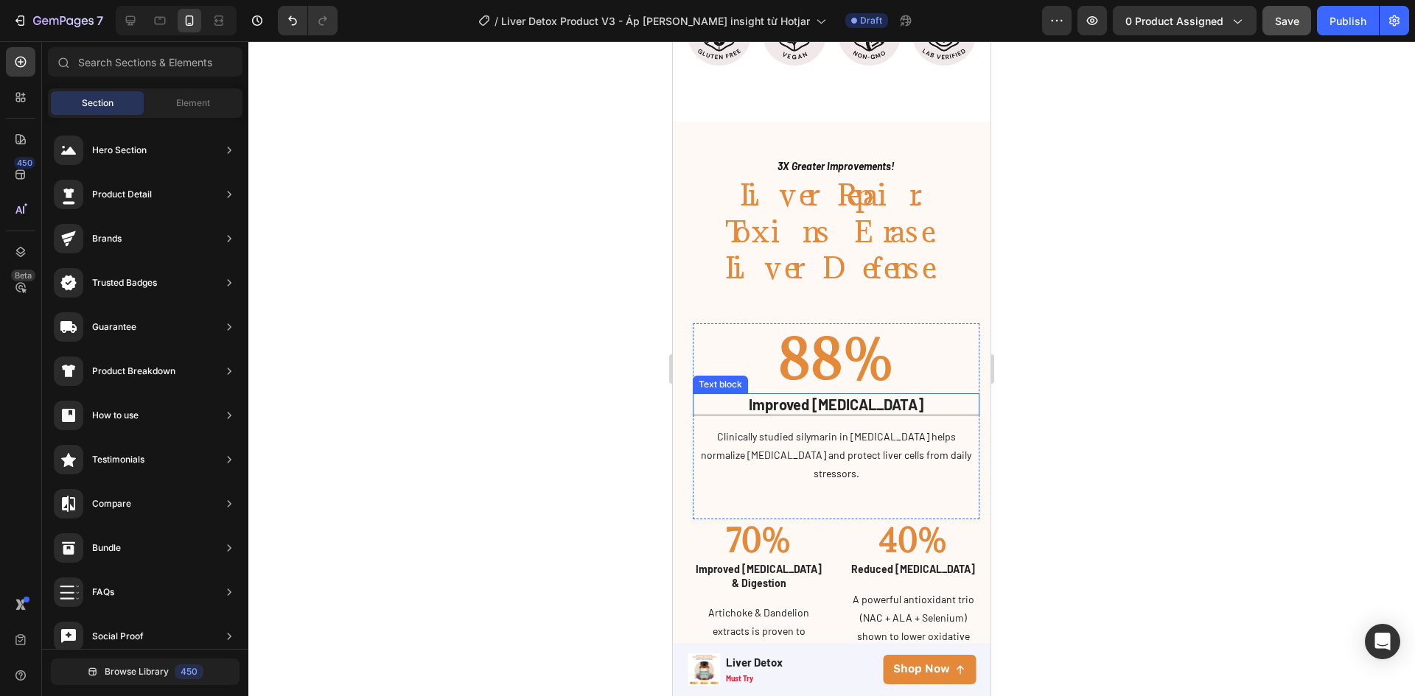
click at [843, 396] on span "Improved [MEDICAL_DATA]" at bounding box center [836, 405] width 175 height 18
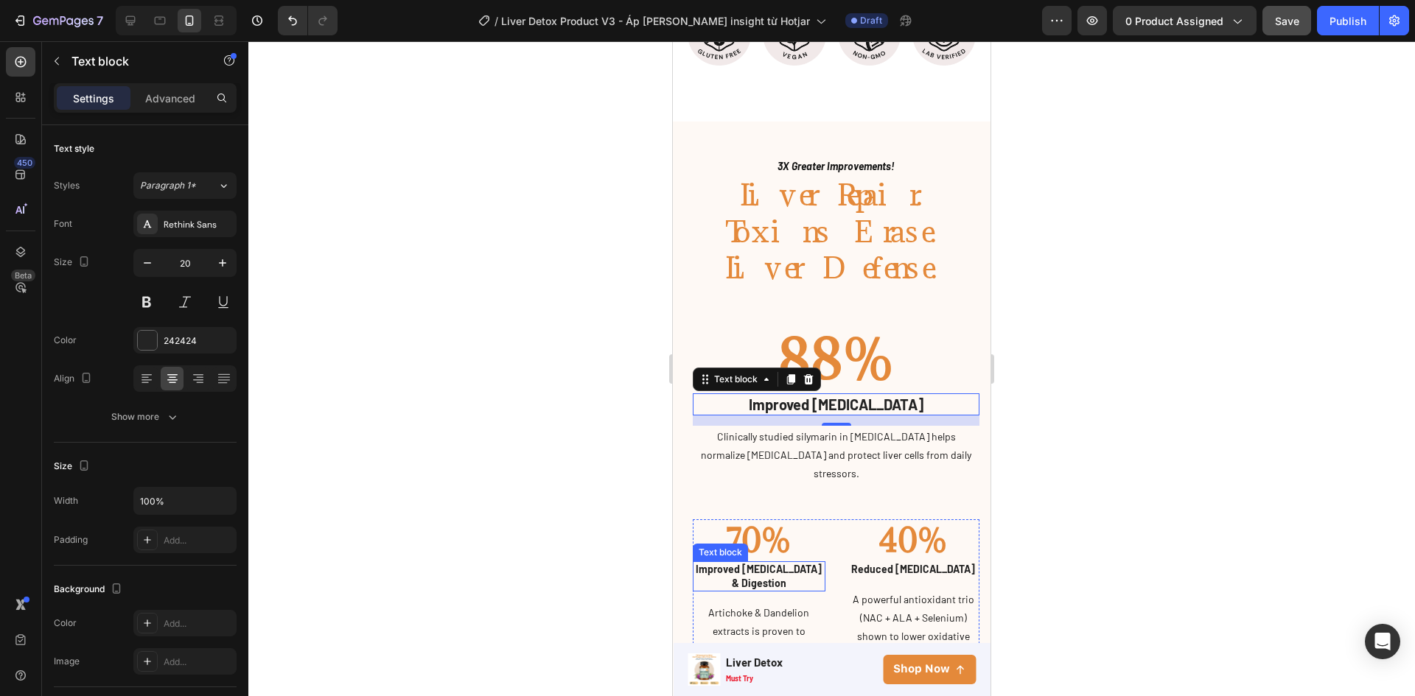
click at [757, 563] on p "Improved [MEDICAL_DATA] & Digestion" at bounding box center [759, 576] width 130 height 27
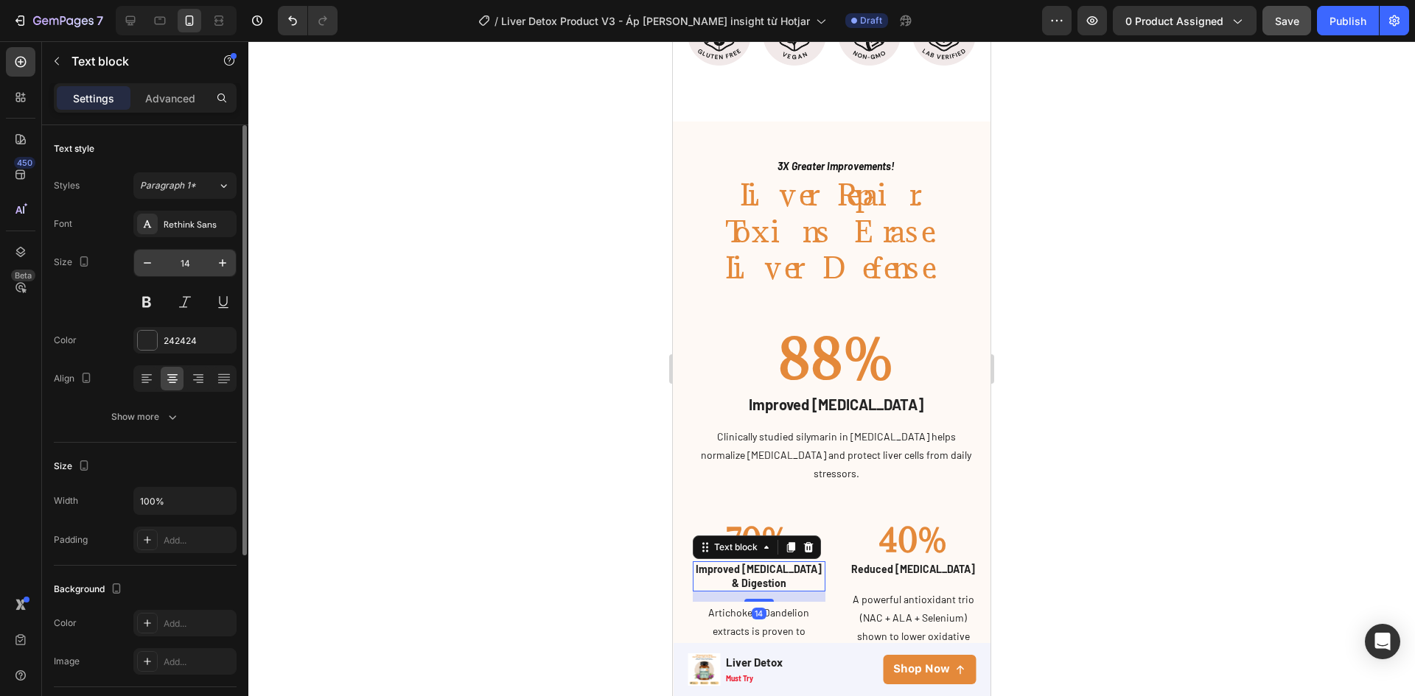
click at [188, 261] on input "14" at bounding box center [185, 263] width 49 height 27
type input "18"
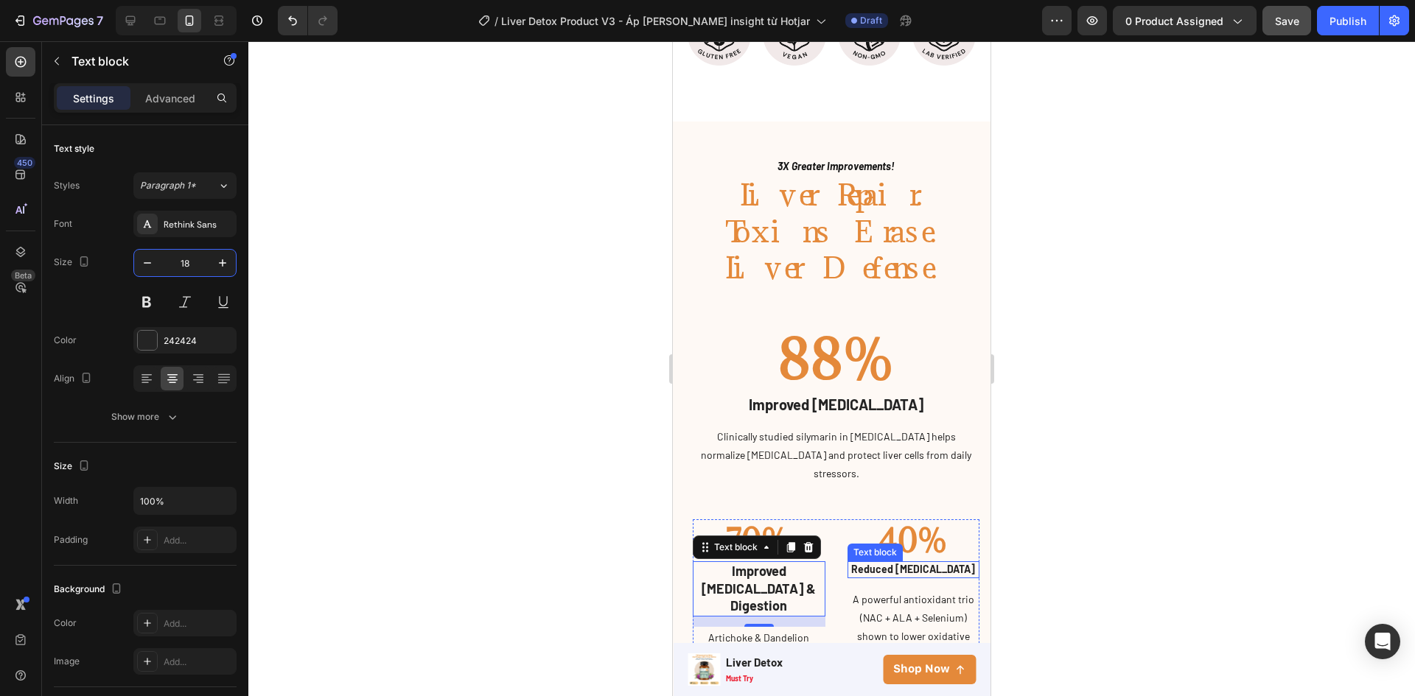
click at [894, 563] on p "Reduced [MEDICAL_DATA]" at bounding box center [914, 569] width 130 height 13
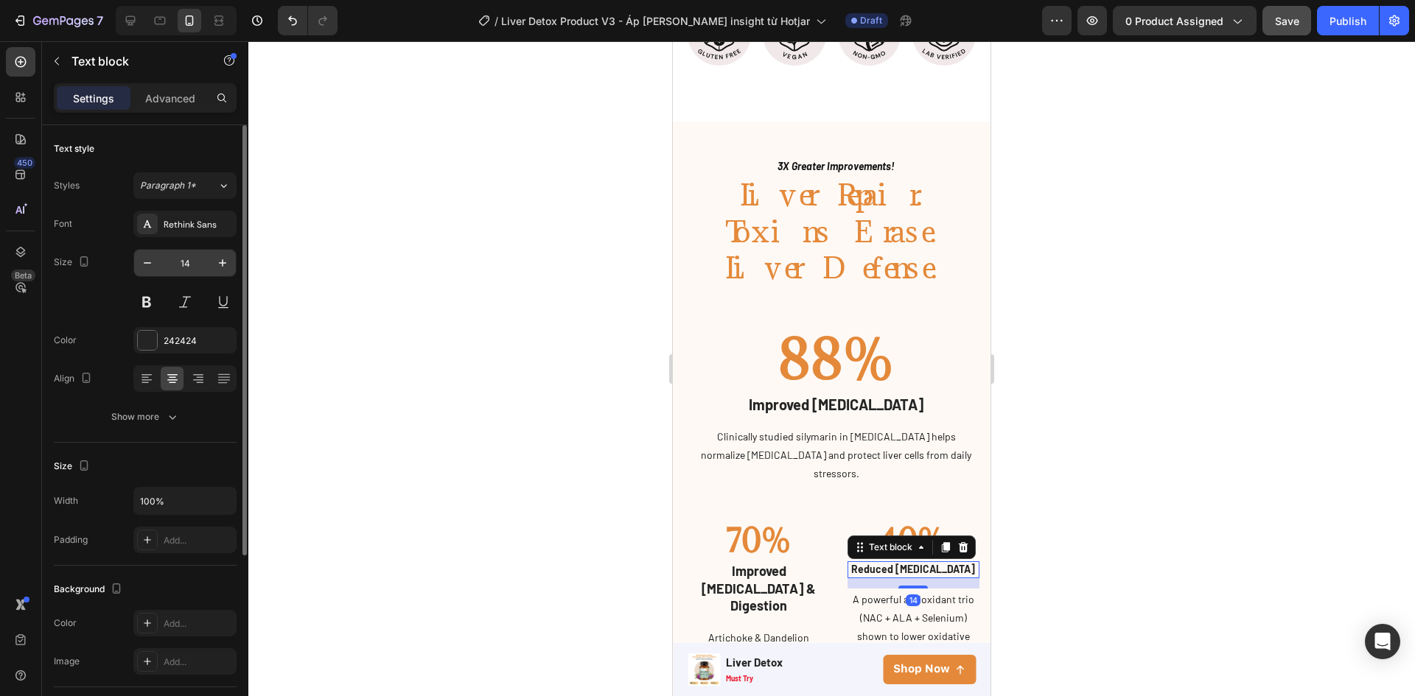
click at [188, 264] on input "14" at bounding box center [185, 263] width 49 height 27
type input "18"
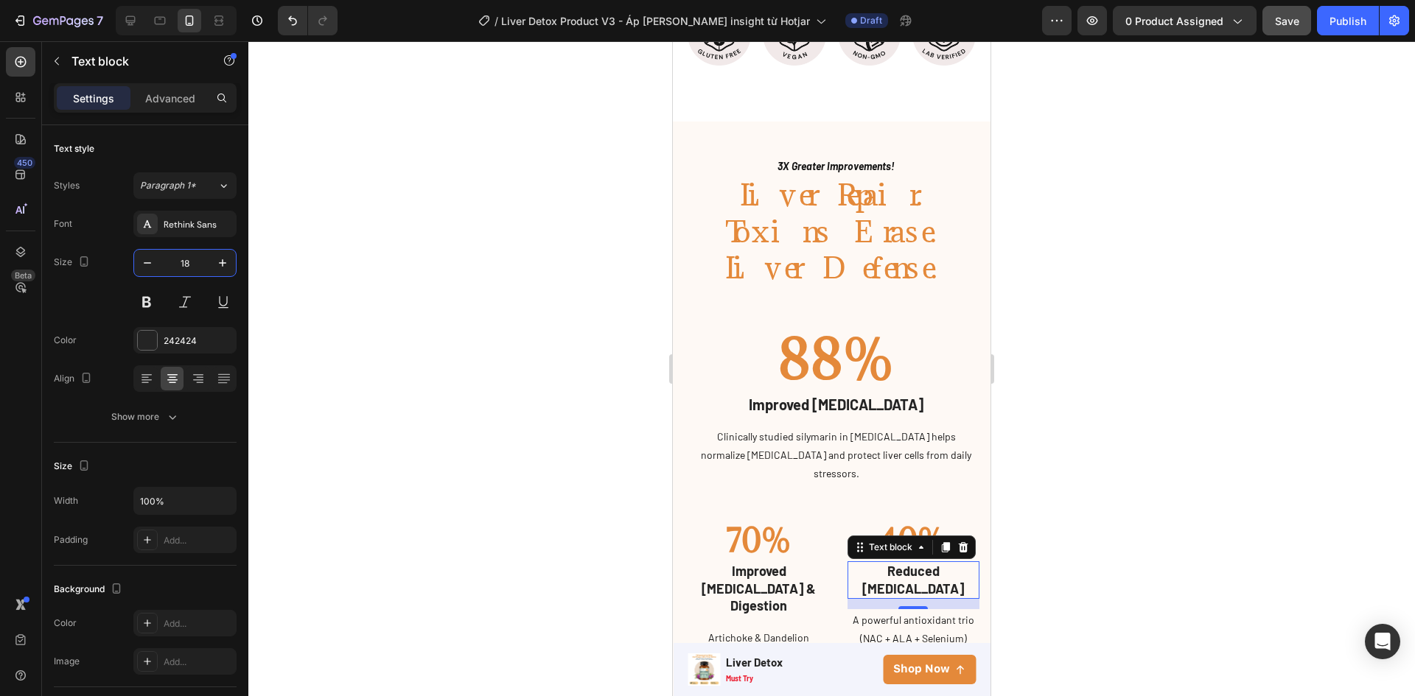
click at [452, 382] on div at bounding box center [831, 368] width 1166 height 655
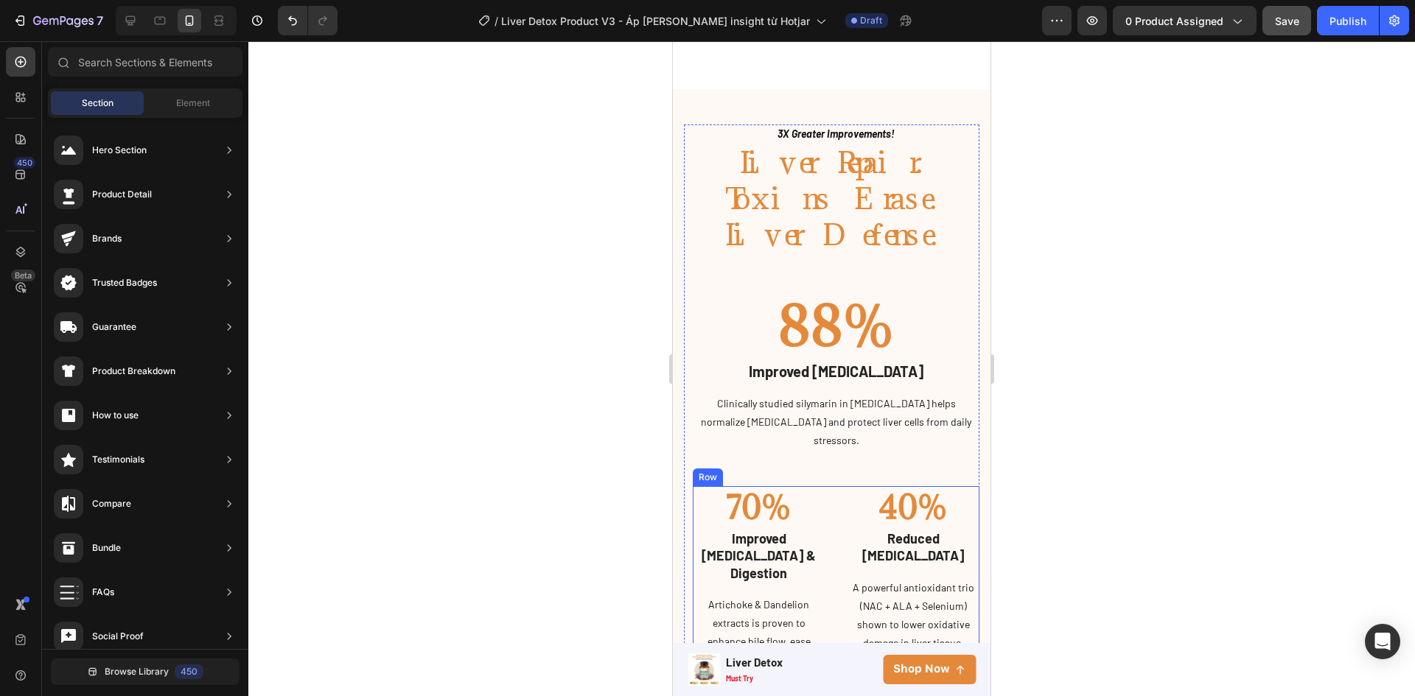
scroll to position [1347, 0]
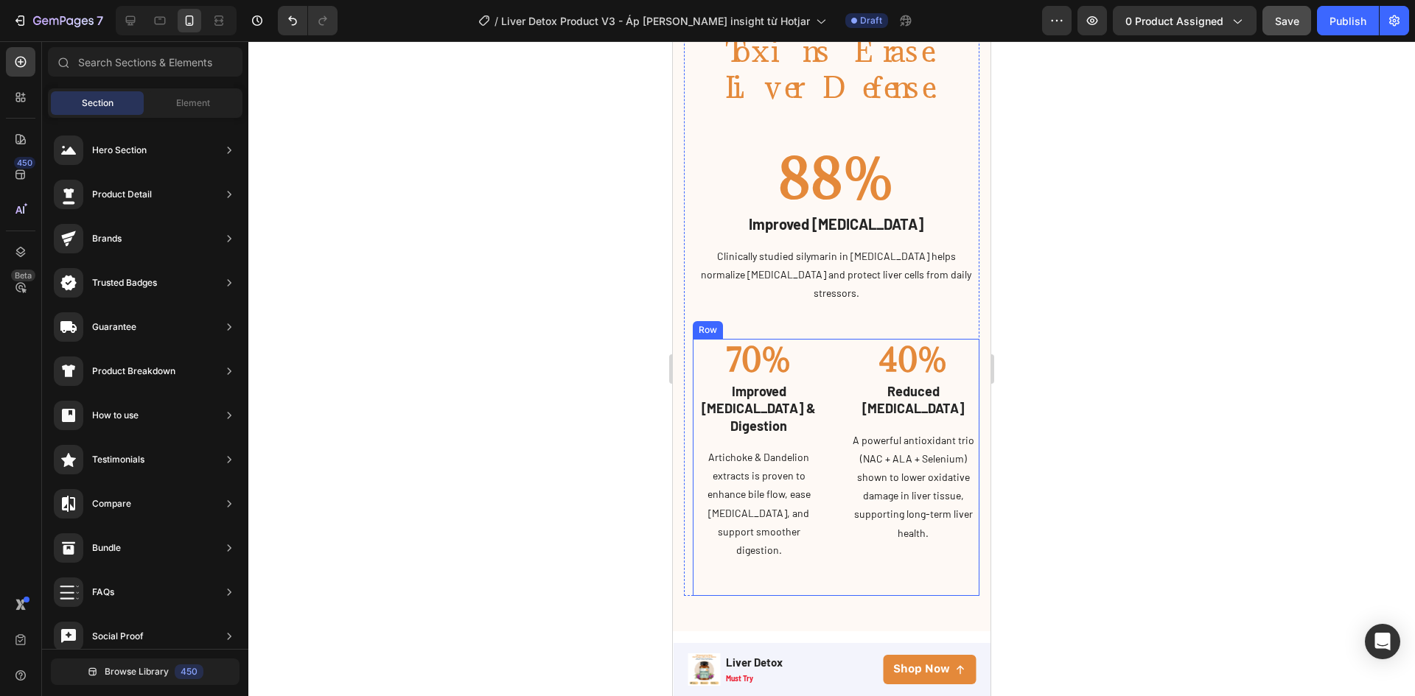
click at [828, 418] on div "70% Heading Improved Bloating & Digestion Text block Artichoke & Dandelion extr…" at bounding box center [836, 467] width 287 height 257
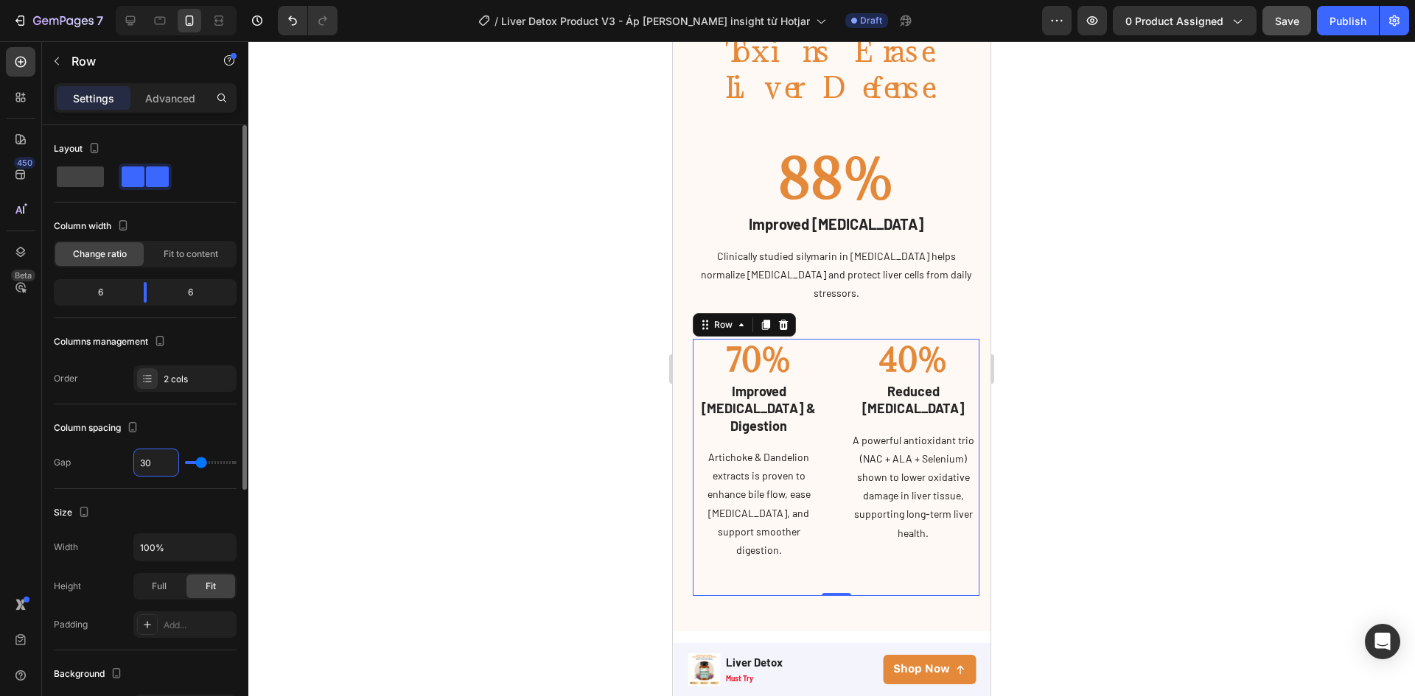
click at [162, 464] on input "30" at bounding box center [156, 462] width 44 height 27
type input "35"
click at [581, 318] on div at bounding box center [831, 368] width 1166 height 655
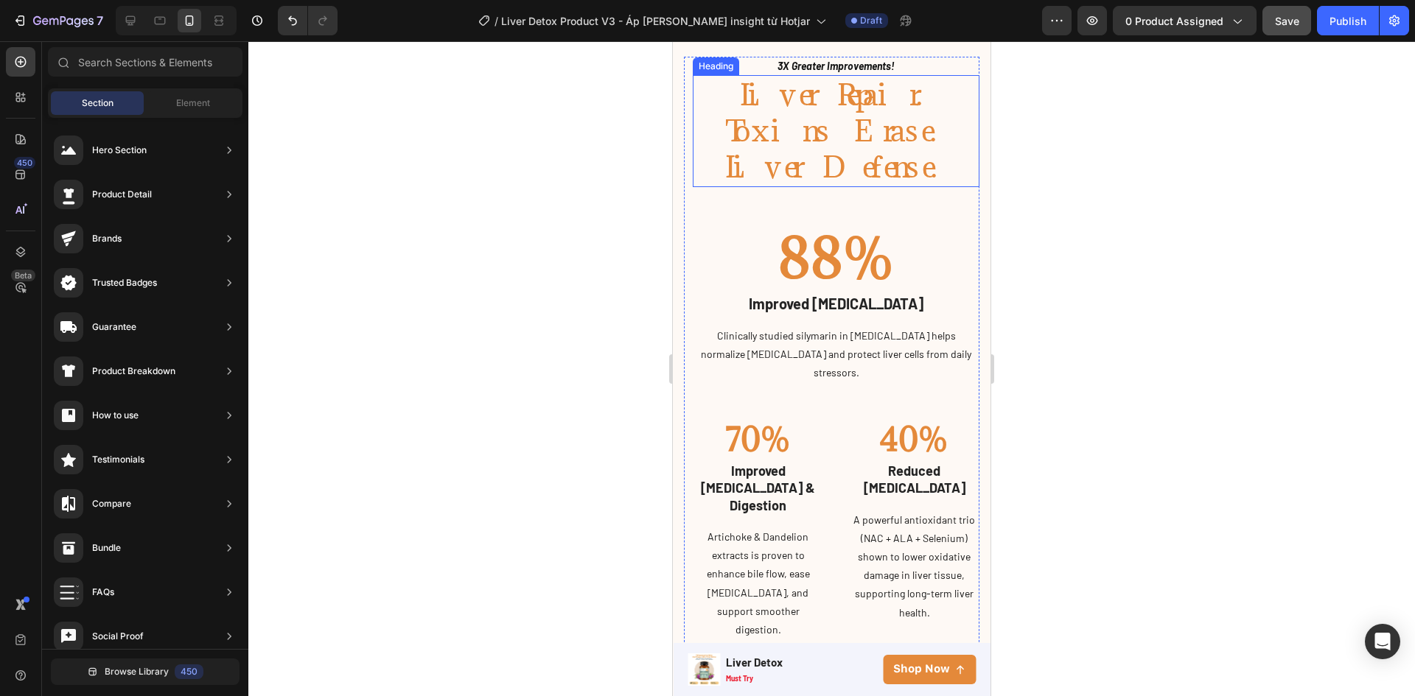
scroll to position [1789, 0]
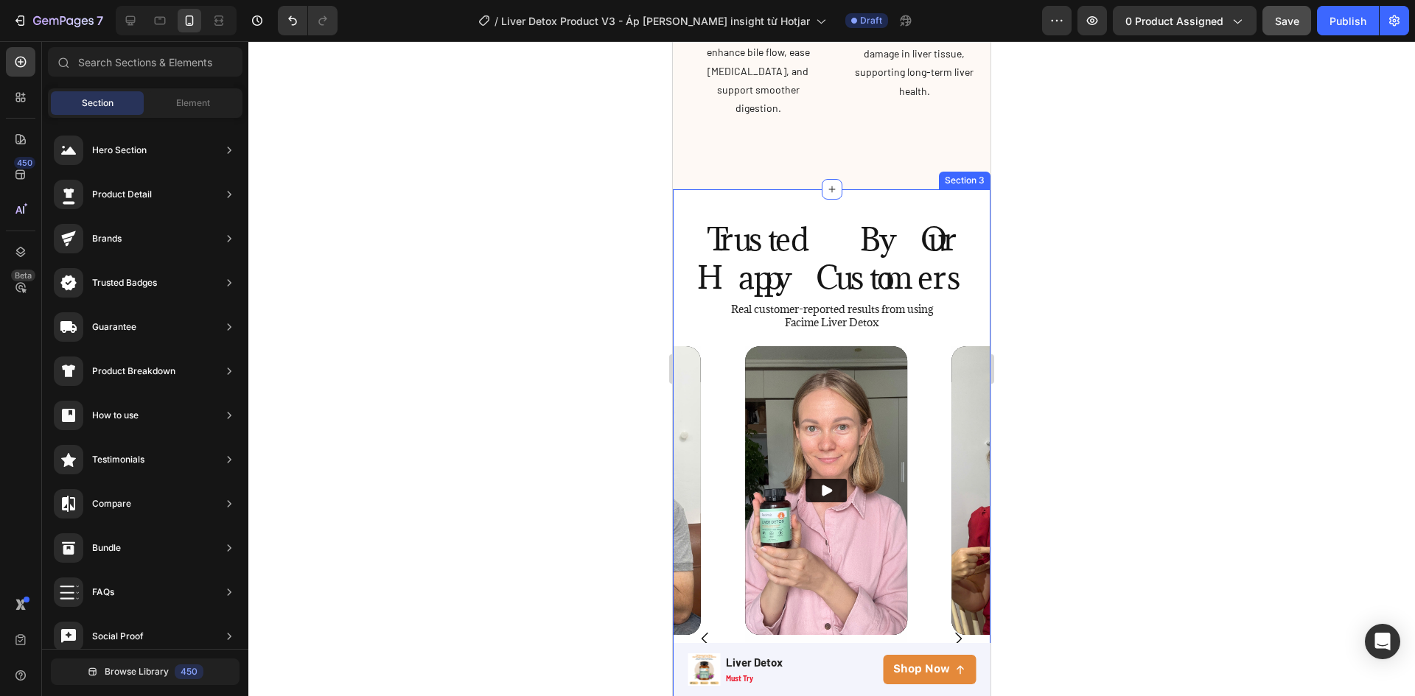
click at [925, 189] on div "Trusted By Our Happy Customers Heading Real customer-reported results from usin…" at bounding box center [832, 596] width 318 height 814
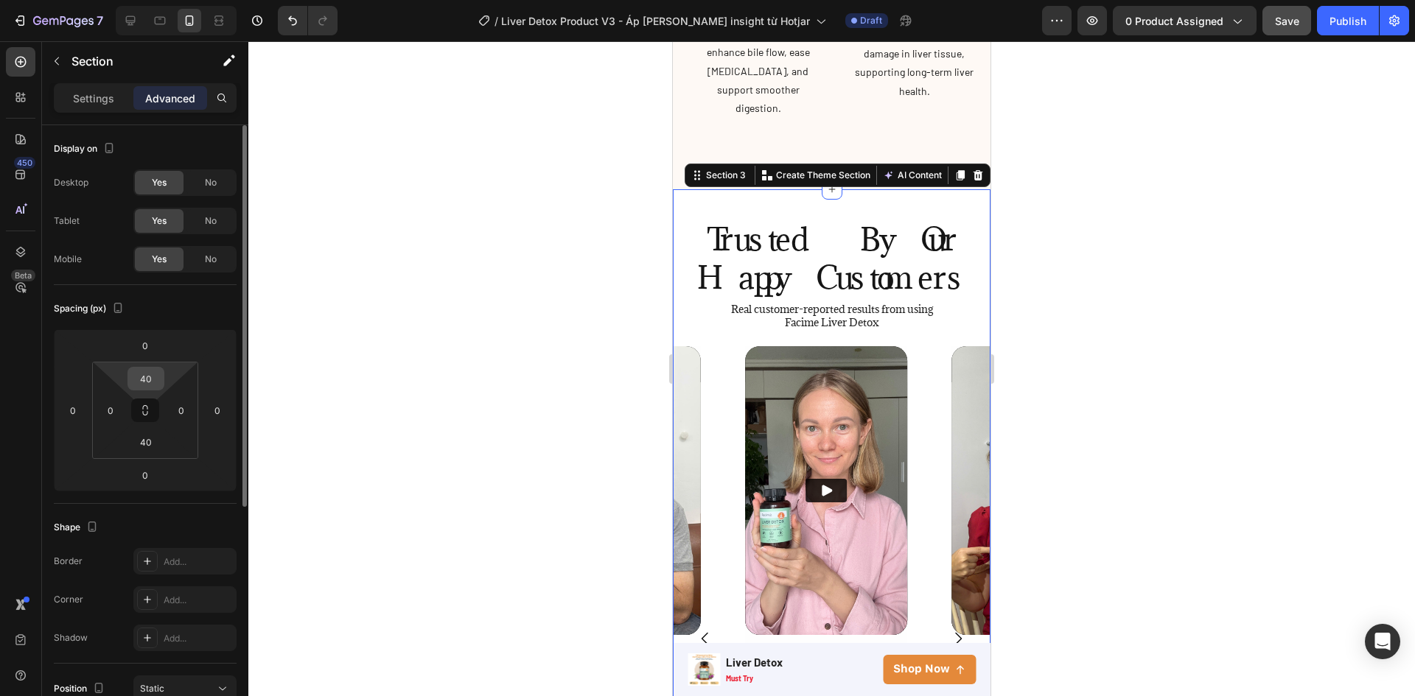
click at [147, 381] on input "40" at bounding box center [145, 379] width 29 height 22
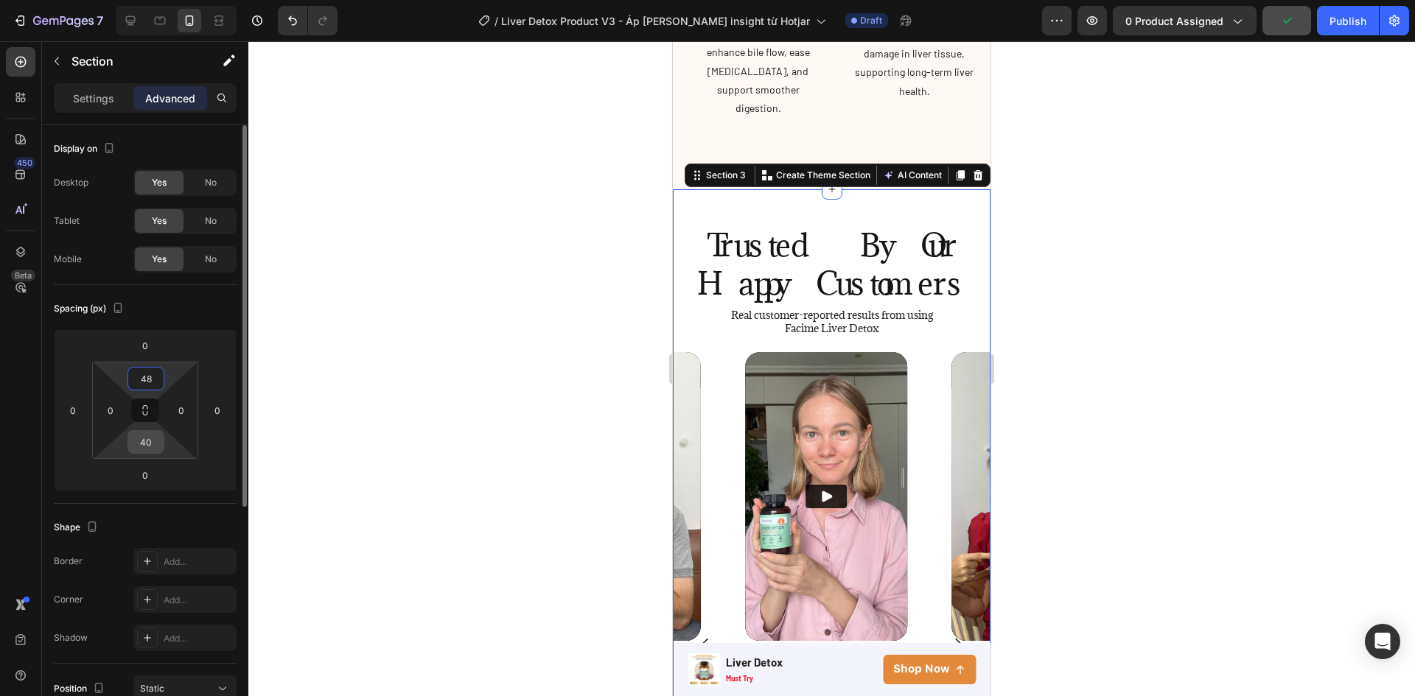
type input "48"
click at [141, 441] on input "40" at bounding box center [145, 442] width 29 height 22
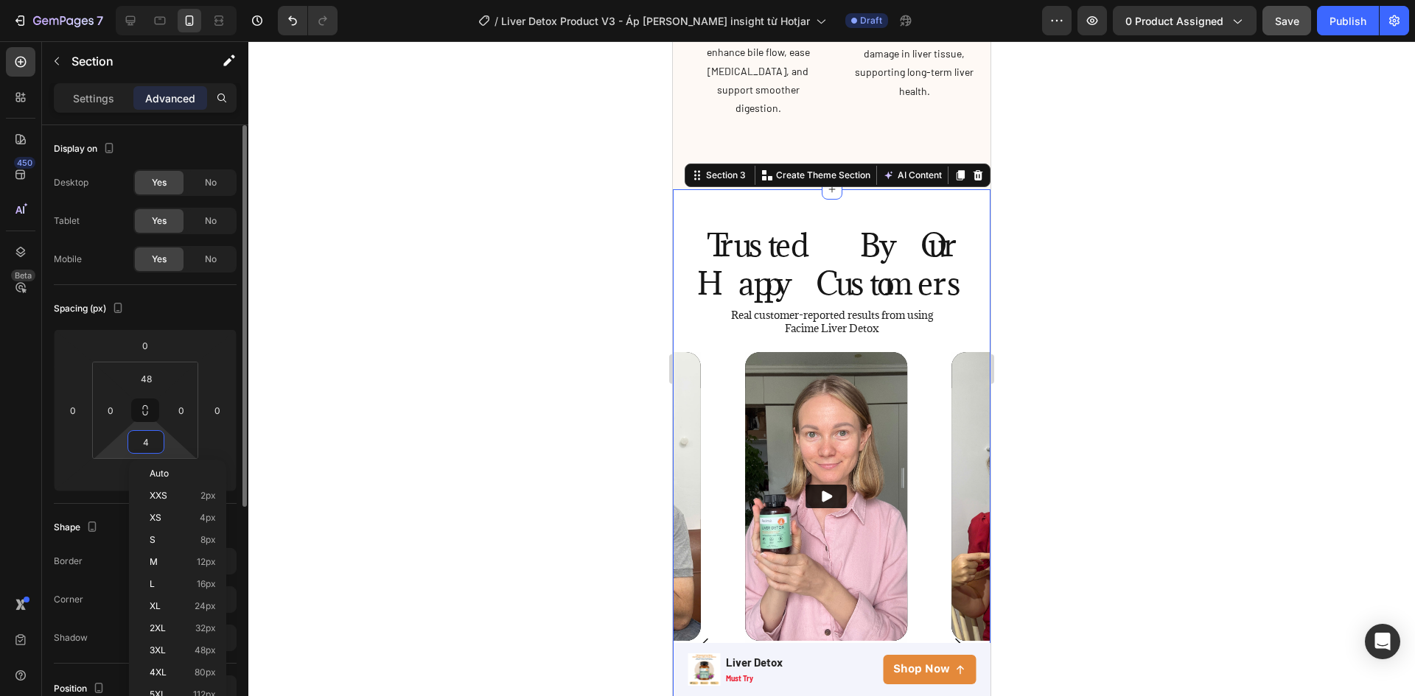
type input "48"
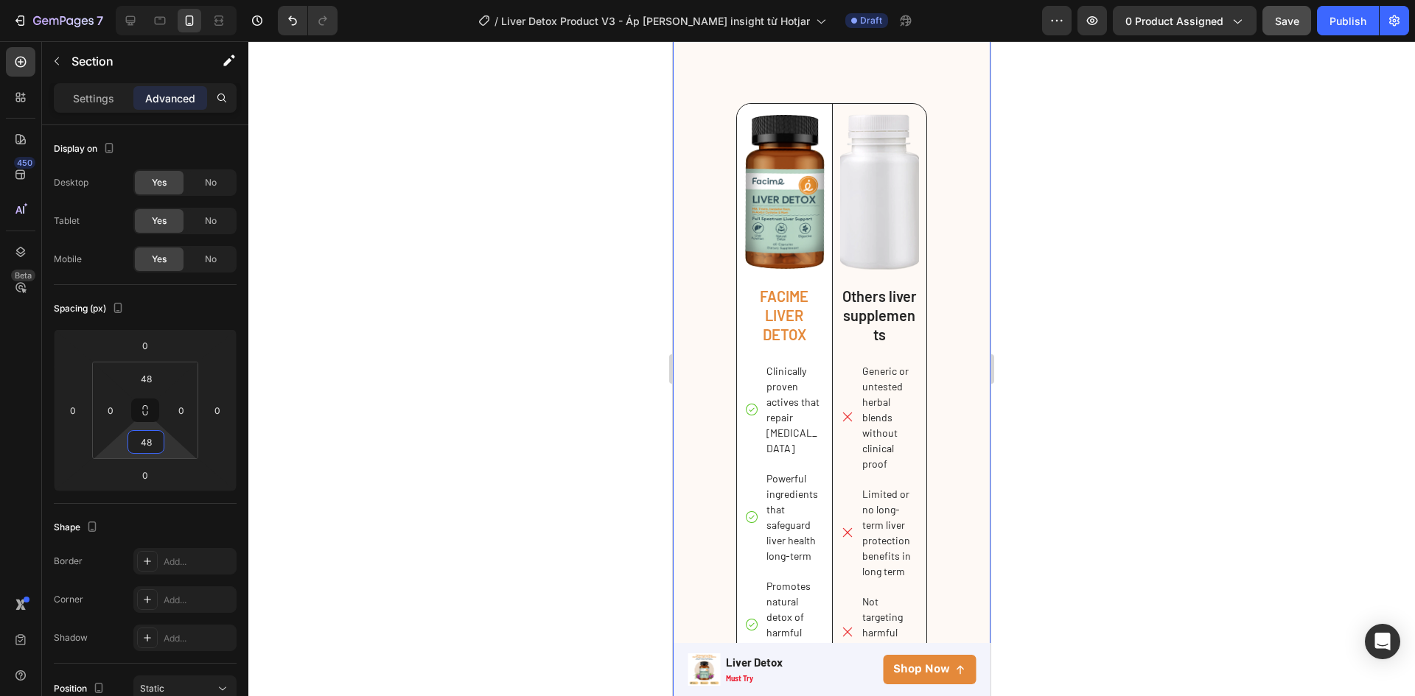
click at [953, 195] on div "How We Stand Out Heading Image FACIME LIVER DETOX Text Block Clinically proven …" at bounding box center [832, 477] width 318 height 959
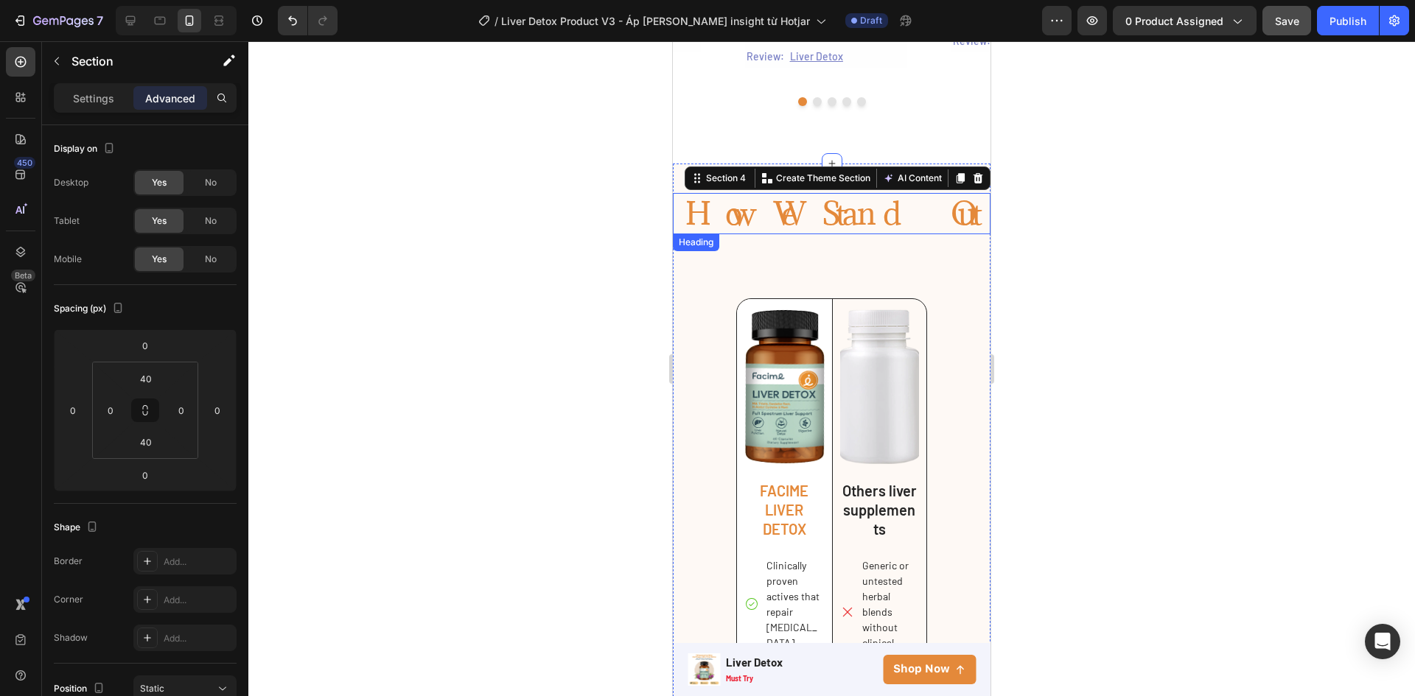
scroll to position [2526, 0]
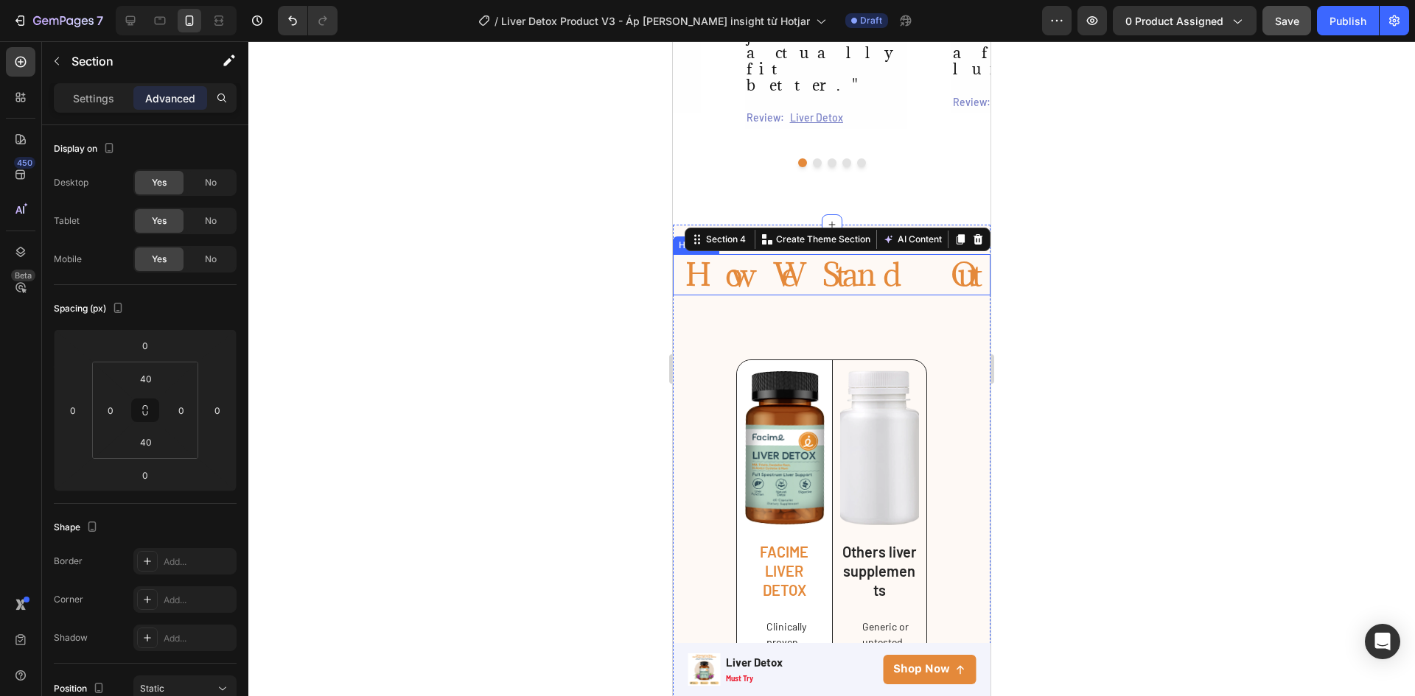
click at [856, 254] on h2 "How We Stand Out" at bounding box center [832, 274] width 318 height 41
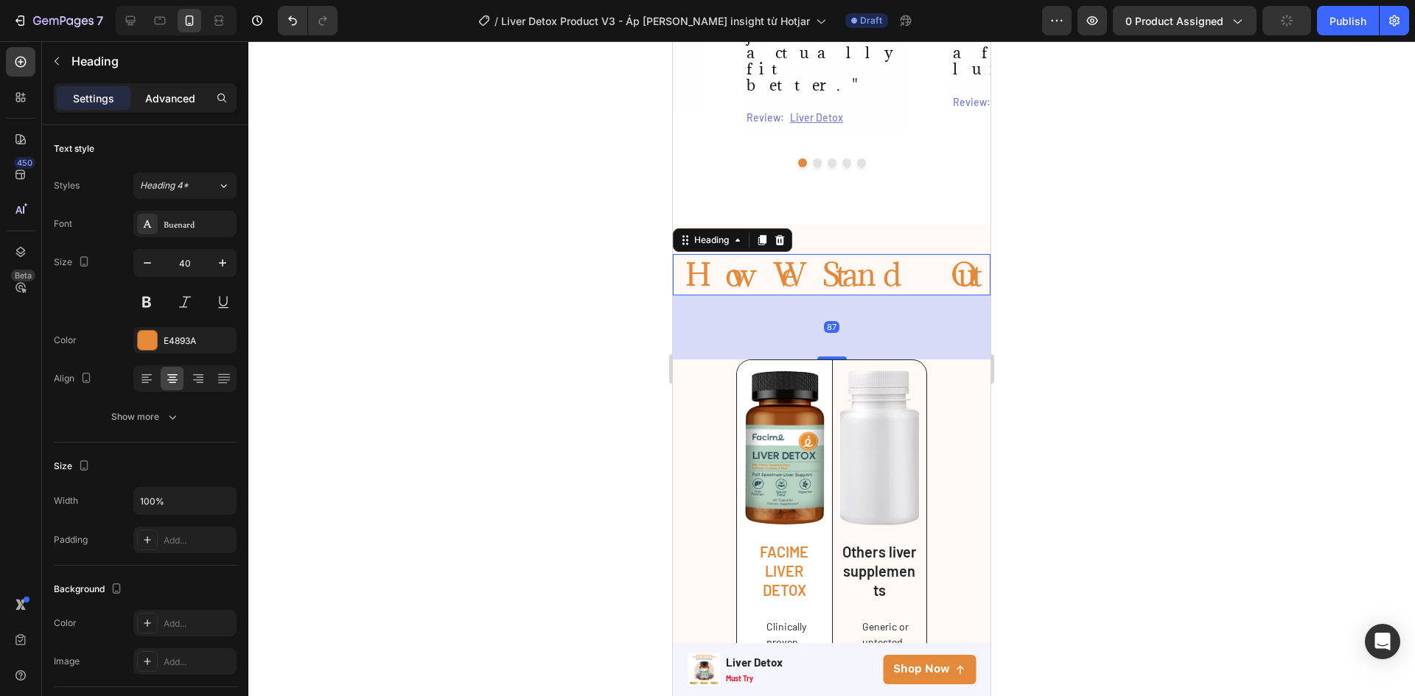
click at [170, 100] on p "Advanced" at bounding box center [170, 98] width 50 height 15
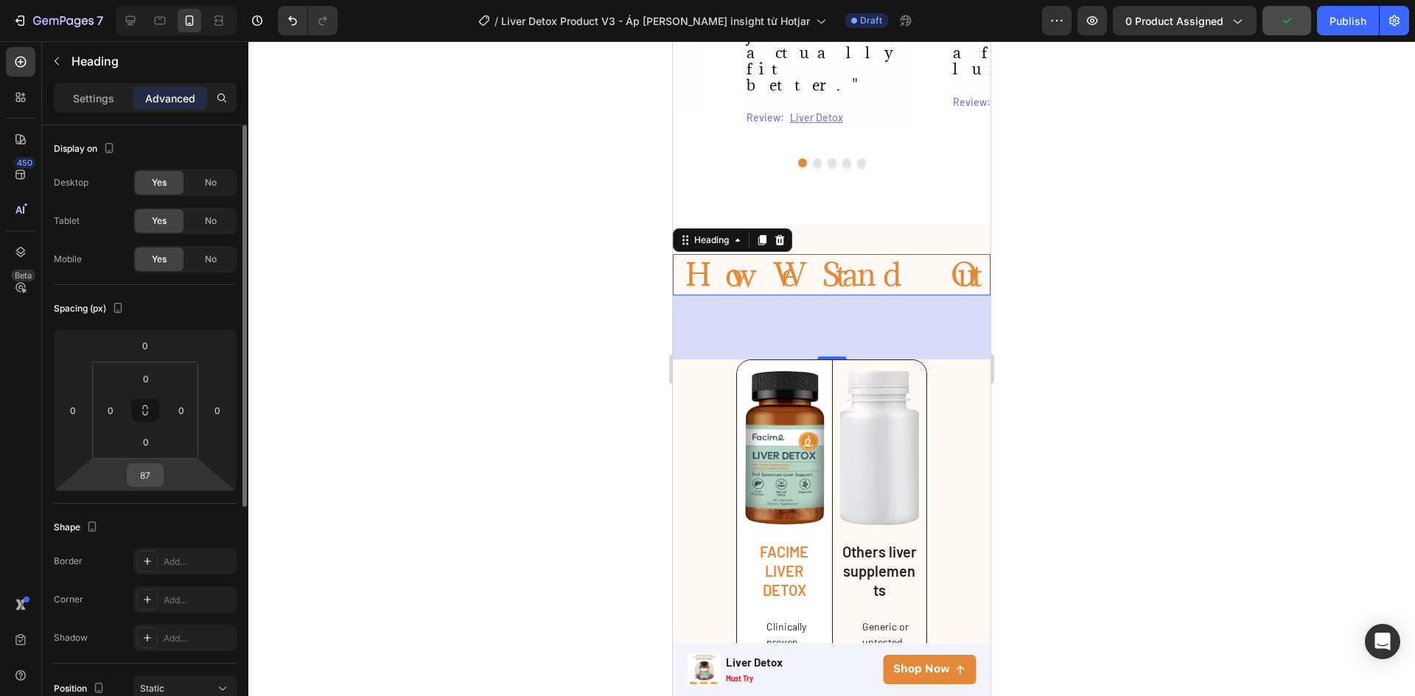
click at [136, 475] on input "87" at bounding box center [144, 475] width 29 height 22
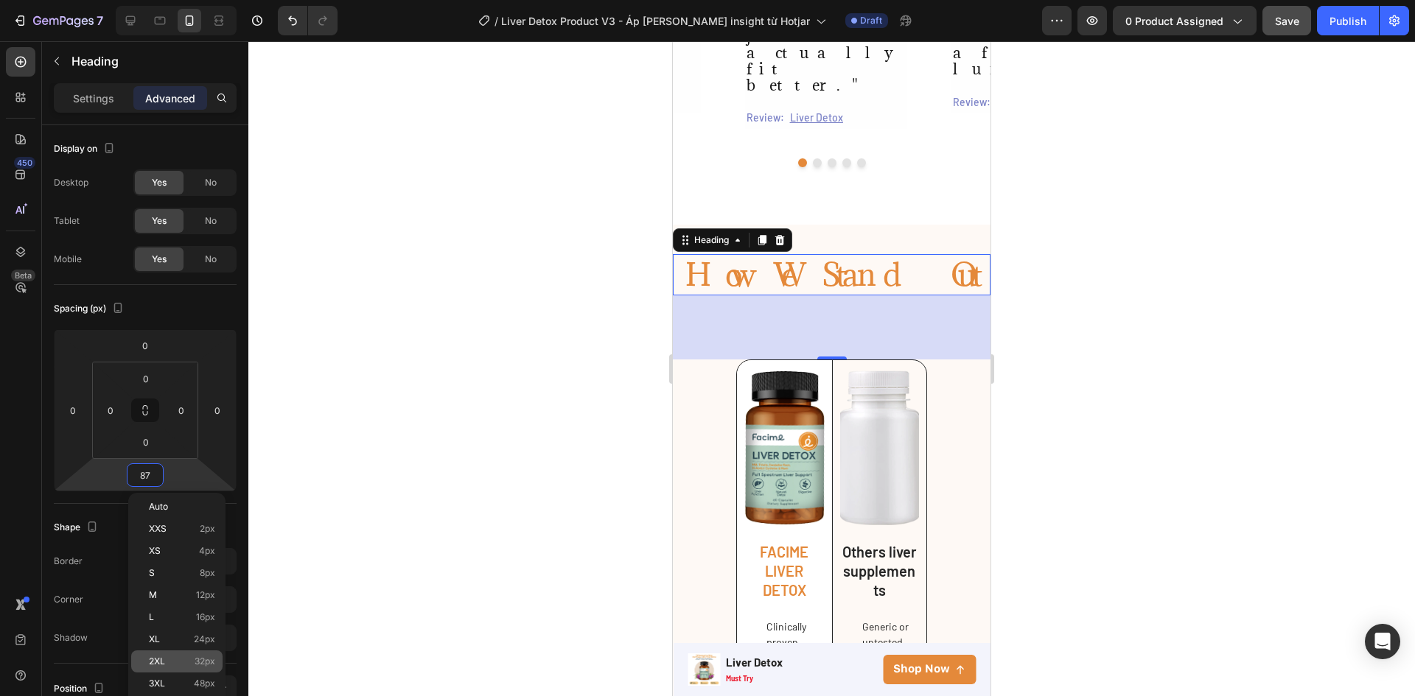
click at [174, 658] on p "2XL 32px" at bounding box center [182, 662] width 66 height 10
type input "32"
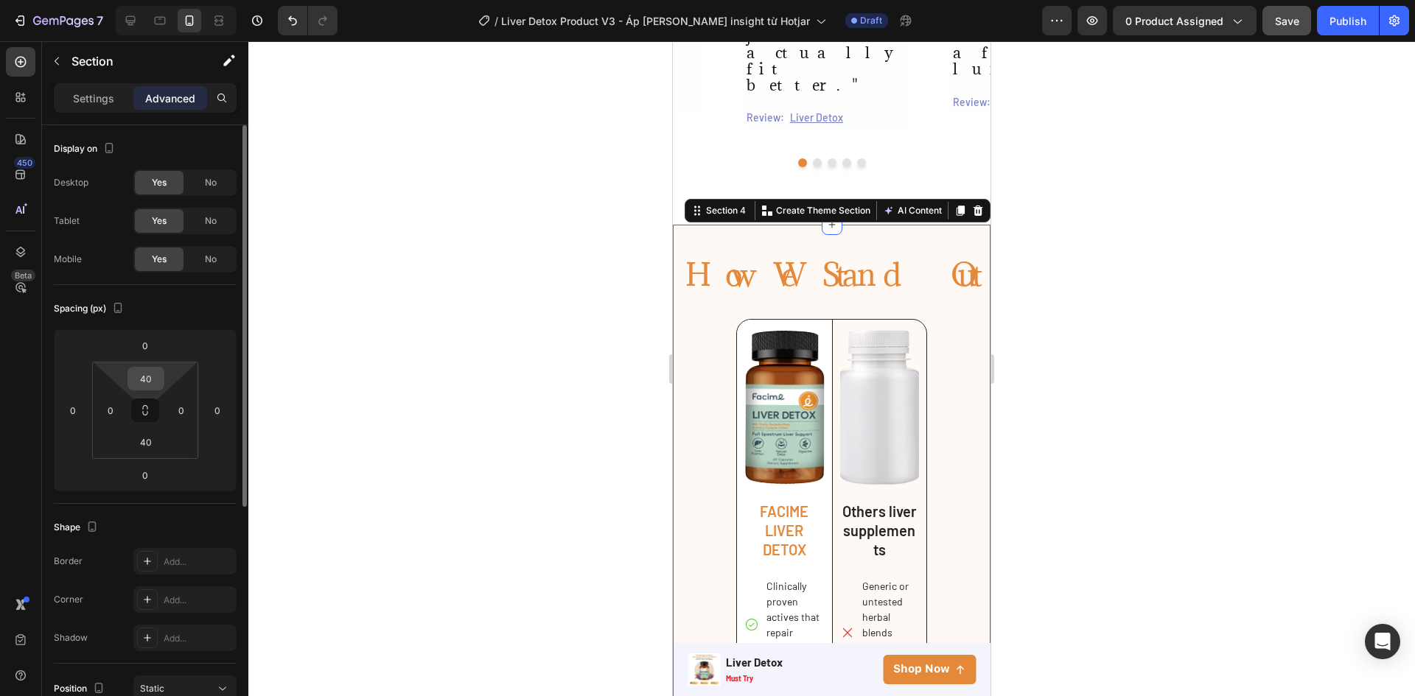
click at [162, 376] on div "40" at bounding box center [145, 379] width 37 height 24
click at [154, 375] on input "40" at bounding box center [145, 379] width 29 height 22
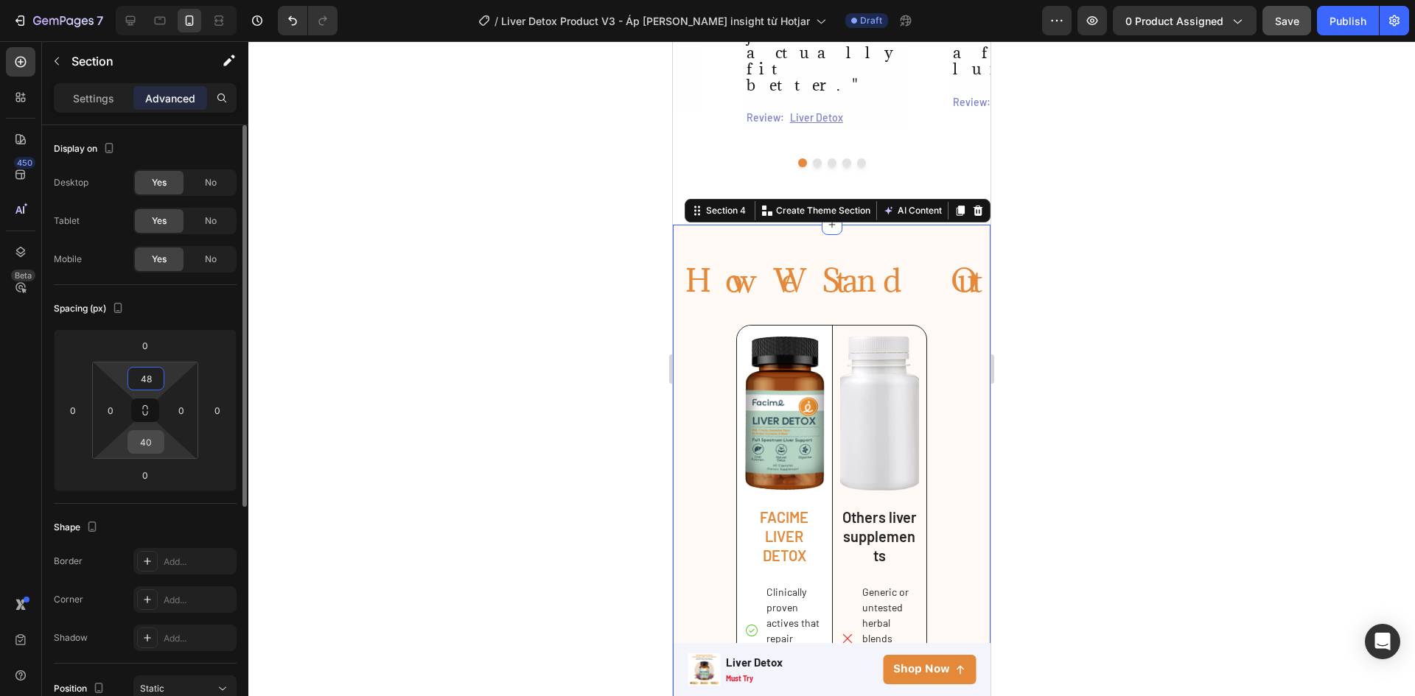
type input "48"
click at [144, 445] on input "40" at bounding box center [145, 442] width 29 height 22
type input "48"
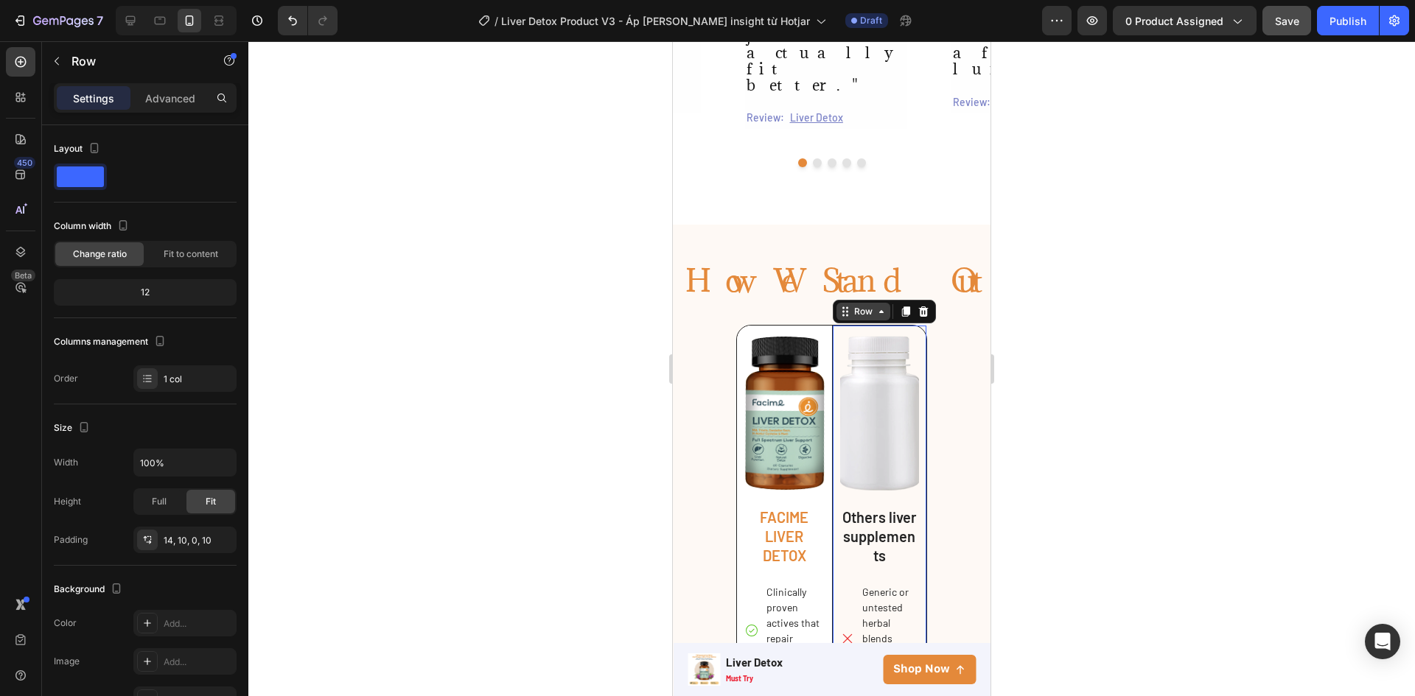
click at [855, 305] on div "Row" at bounding box center [863, 311] width 24 height 13
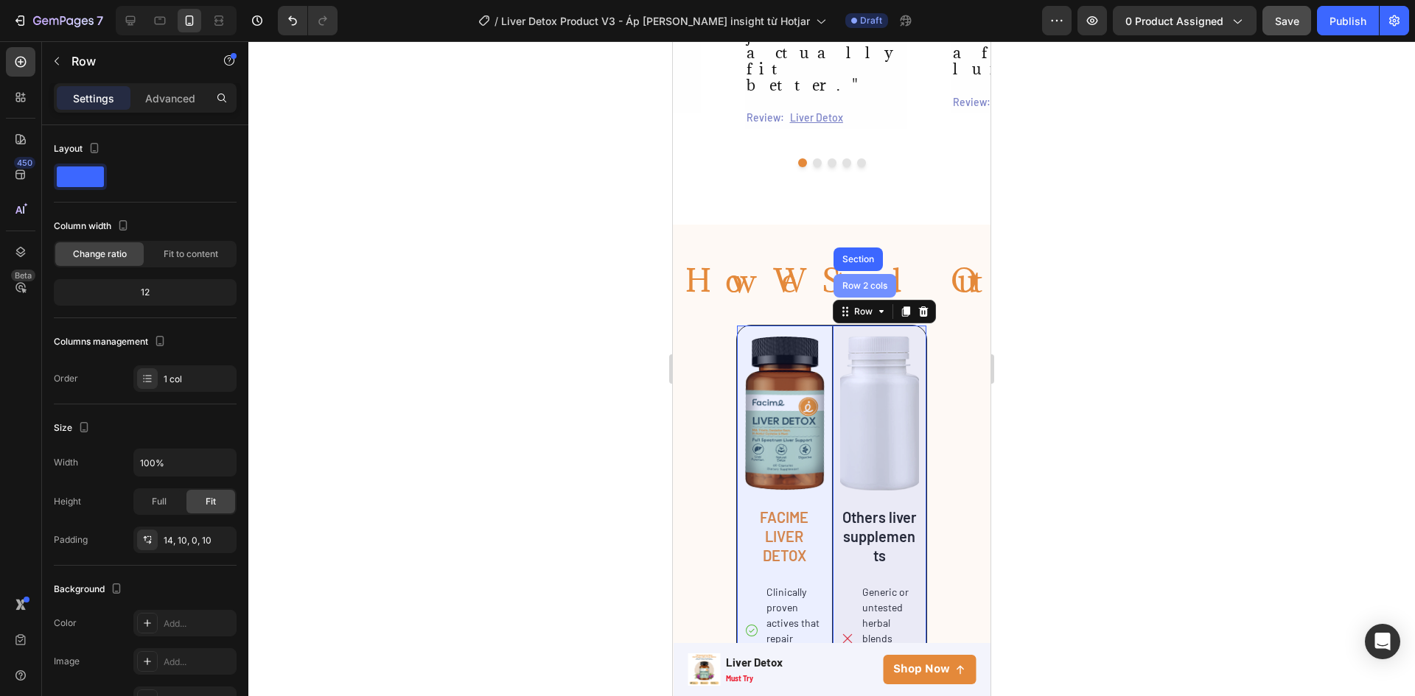
click at [853, 281] on div "Row 2 cols" at bounding box center [864, 285] width 51 height 9
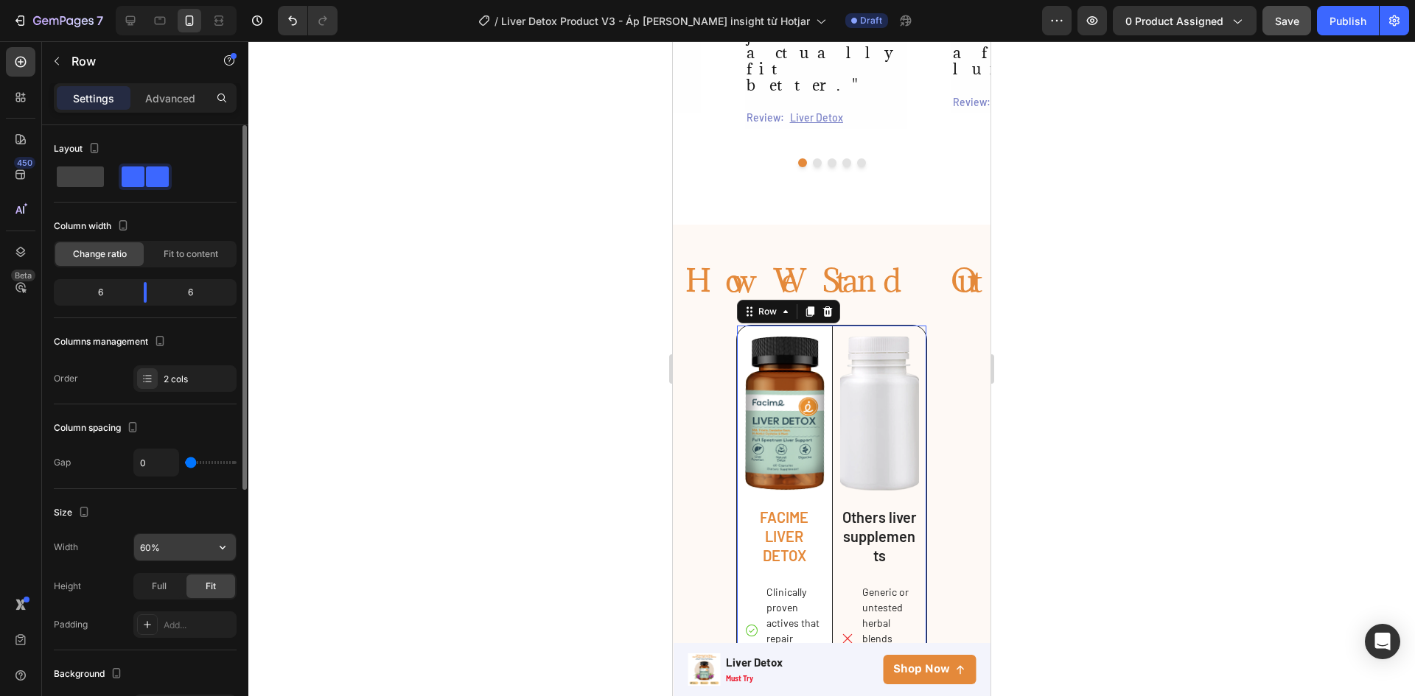
click at [145, 548] on input "60%" at bounding box center [185, 547] width 102 height 27
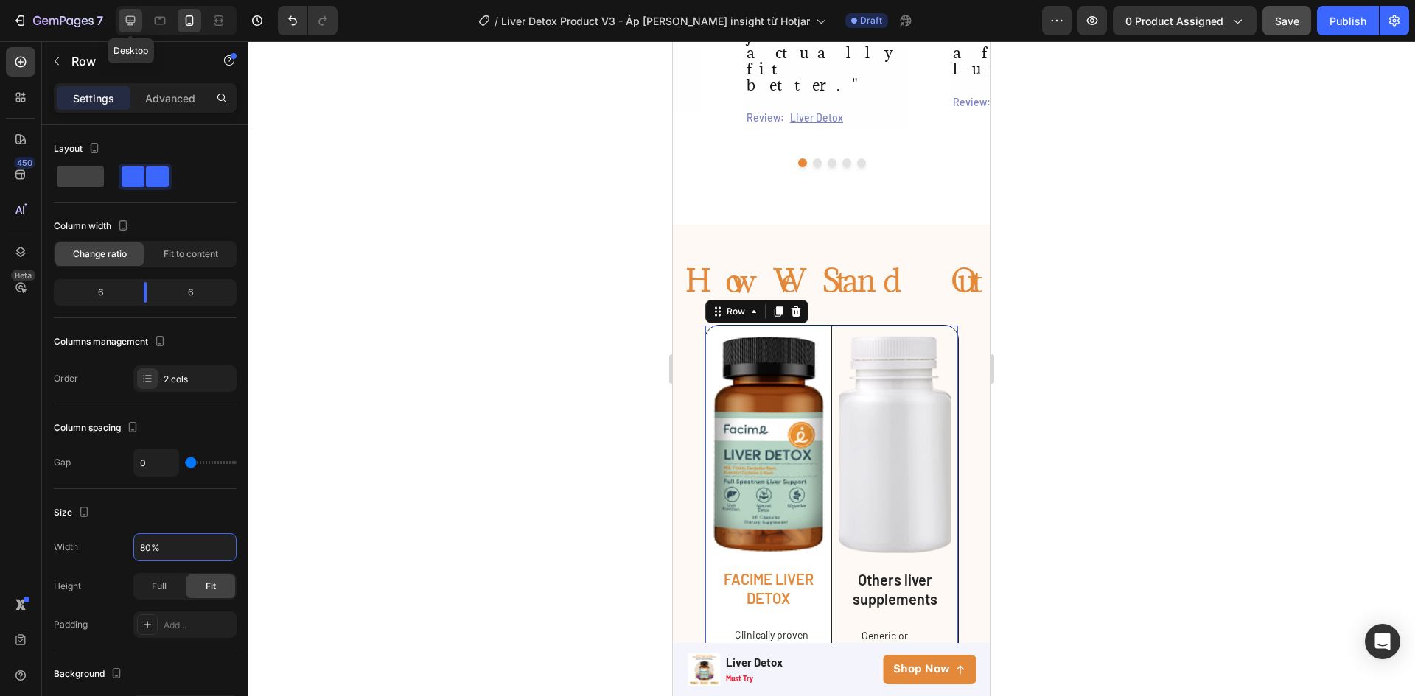
click at [127, 28] on div at bounding box center [131, 21] width 24 height 24
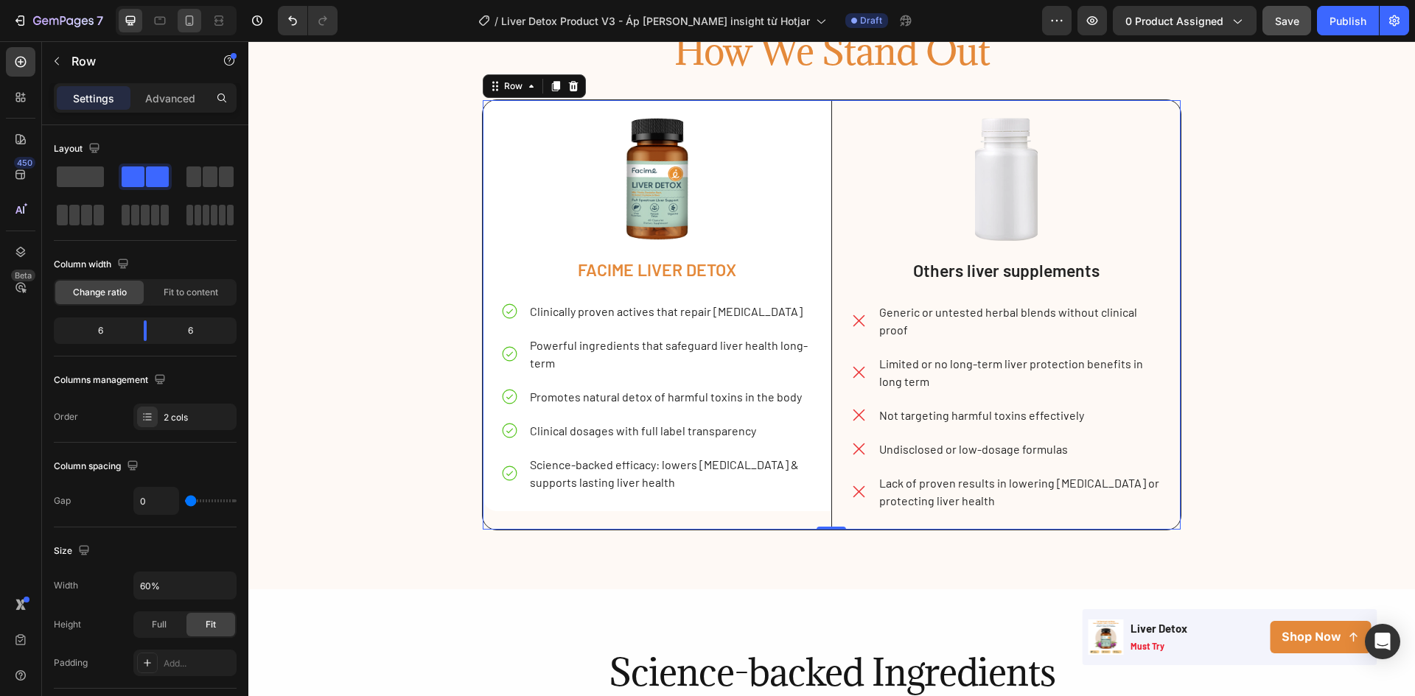
click at [189, 20] on icon at bounding box center [189, 20] width 15 height 15
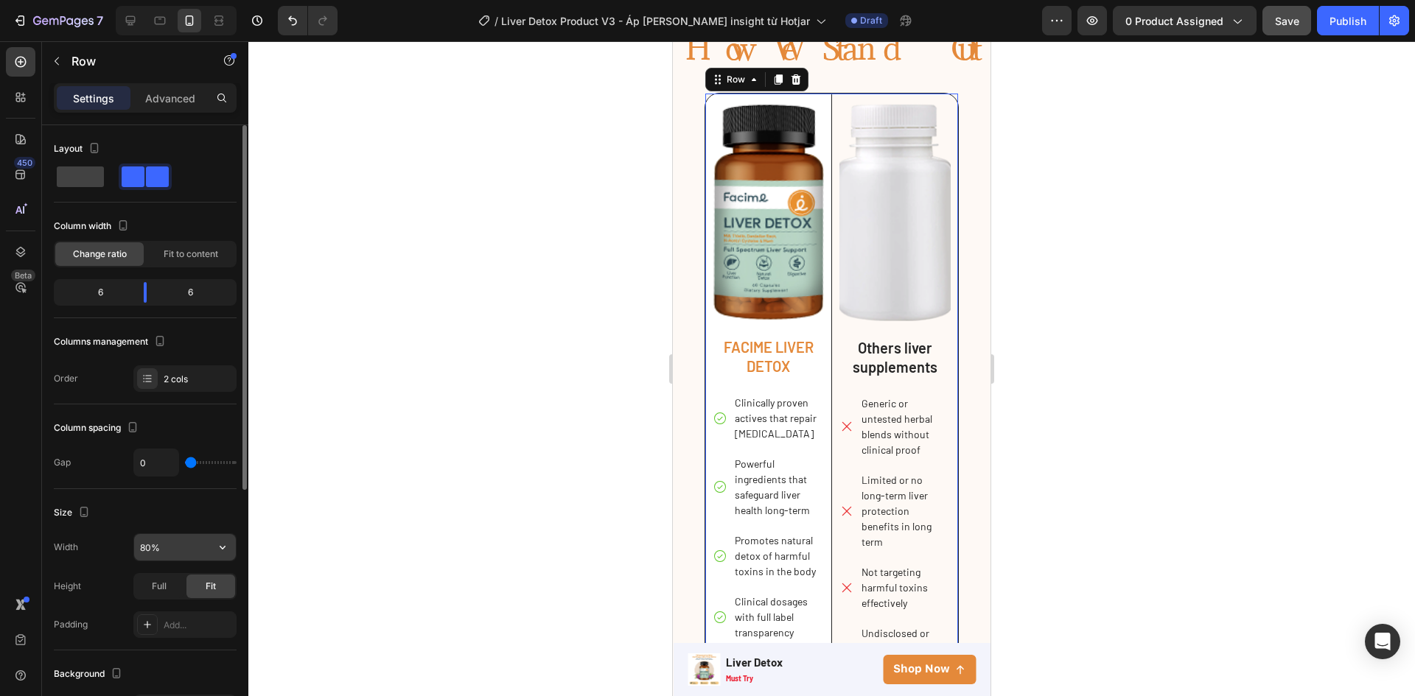
scroll to position [2376, 0]
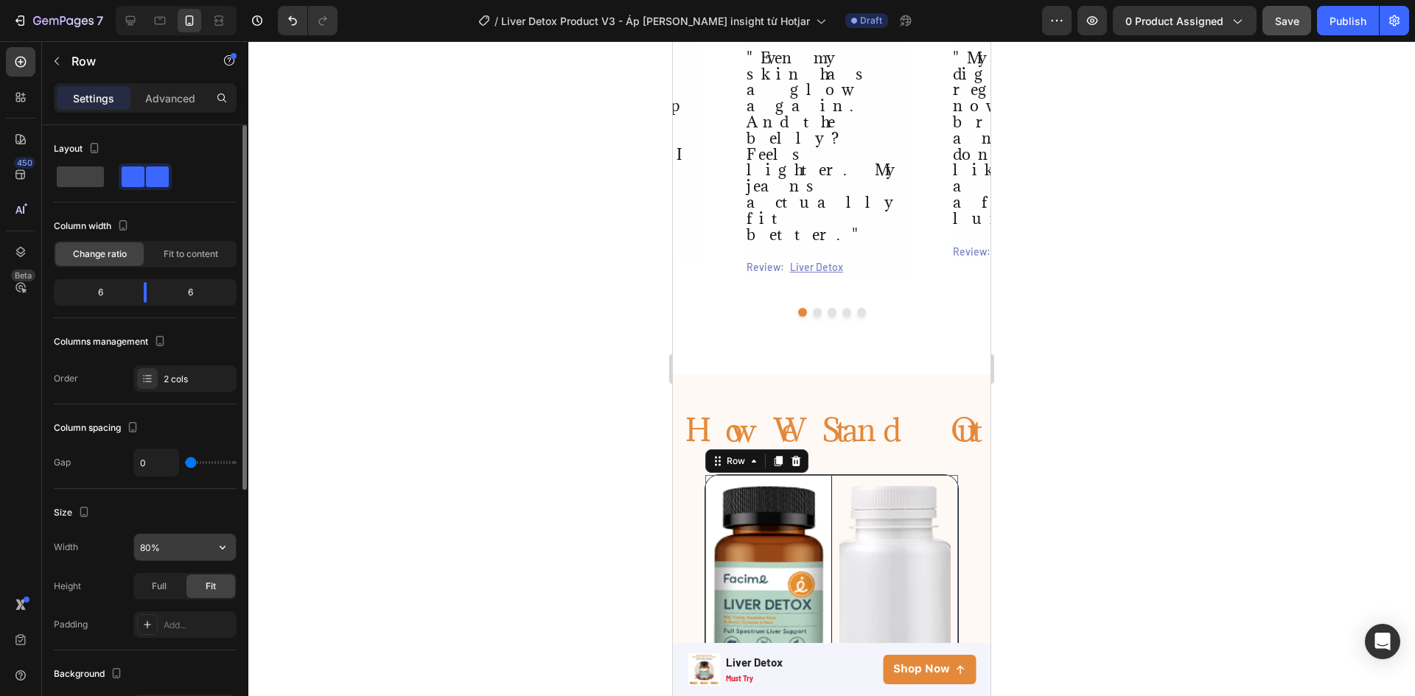
click at [148, 545] on input "80%" at bounding box center [185, 547] width 102 height 27
type input "85%"
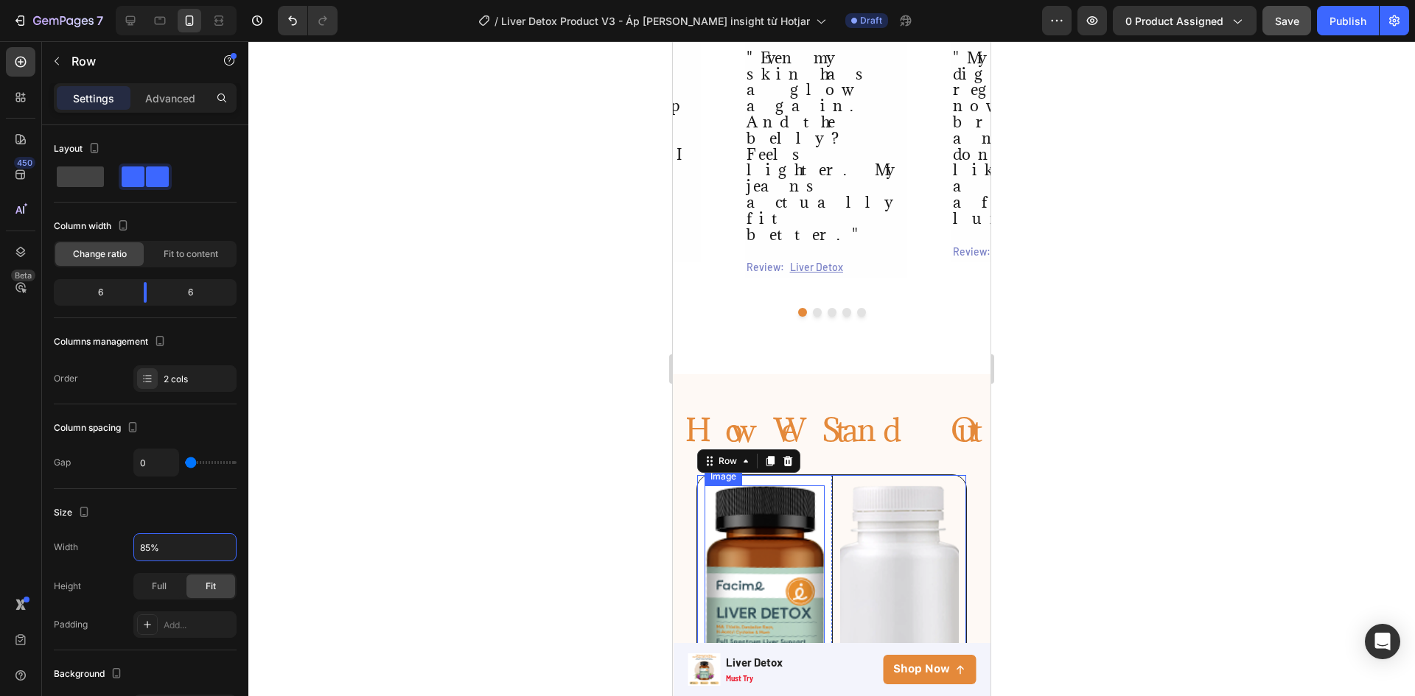
click at [779, 486] on img at bounding box center [763, 602] width 119 height 232
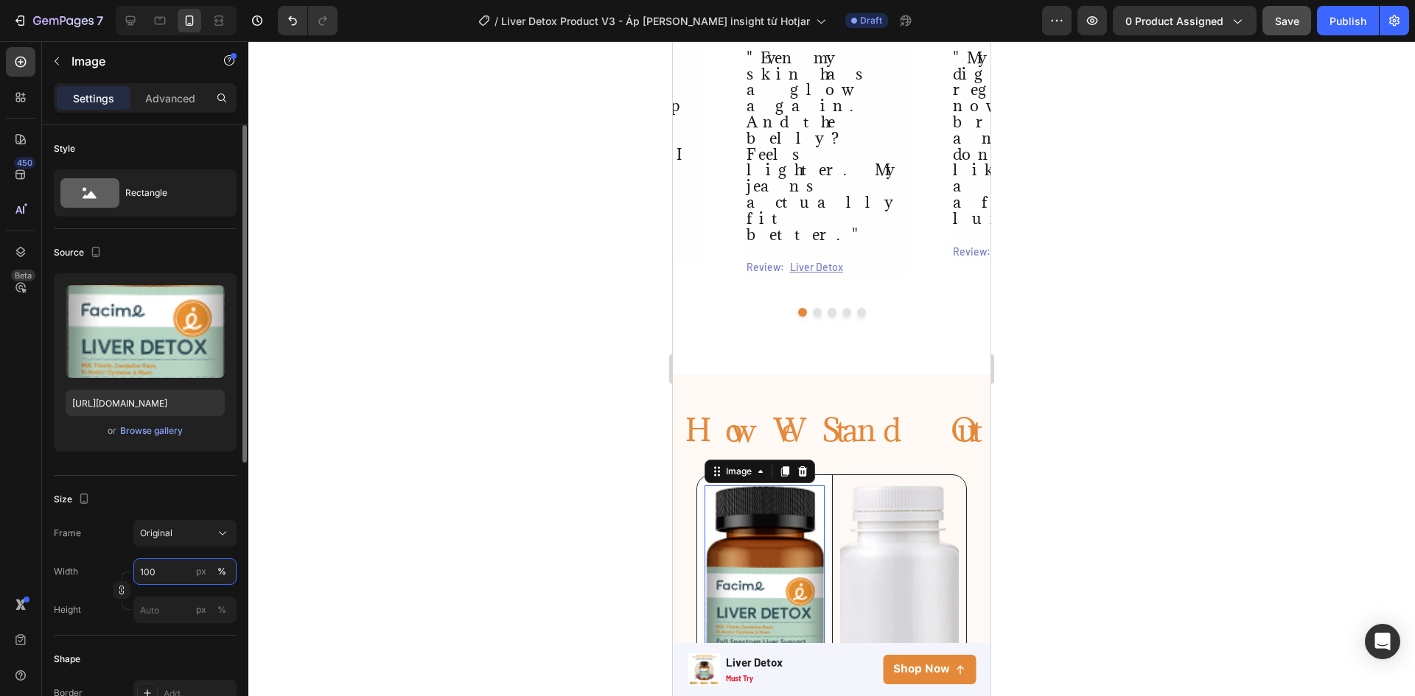
click at [158, 575] on input "100" at bounding box center [184, 572] width 103 height 27
type input "50"
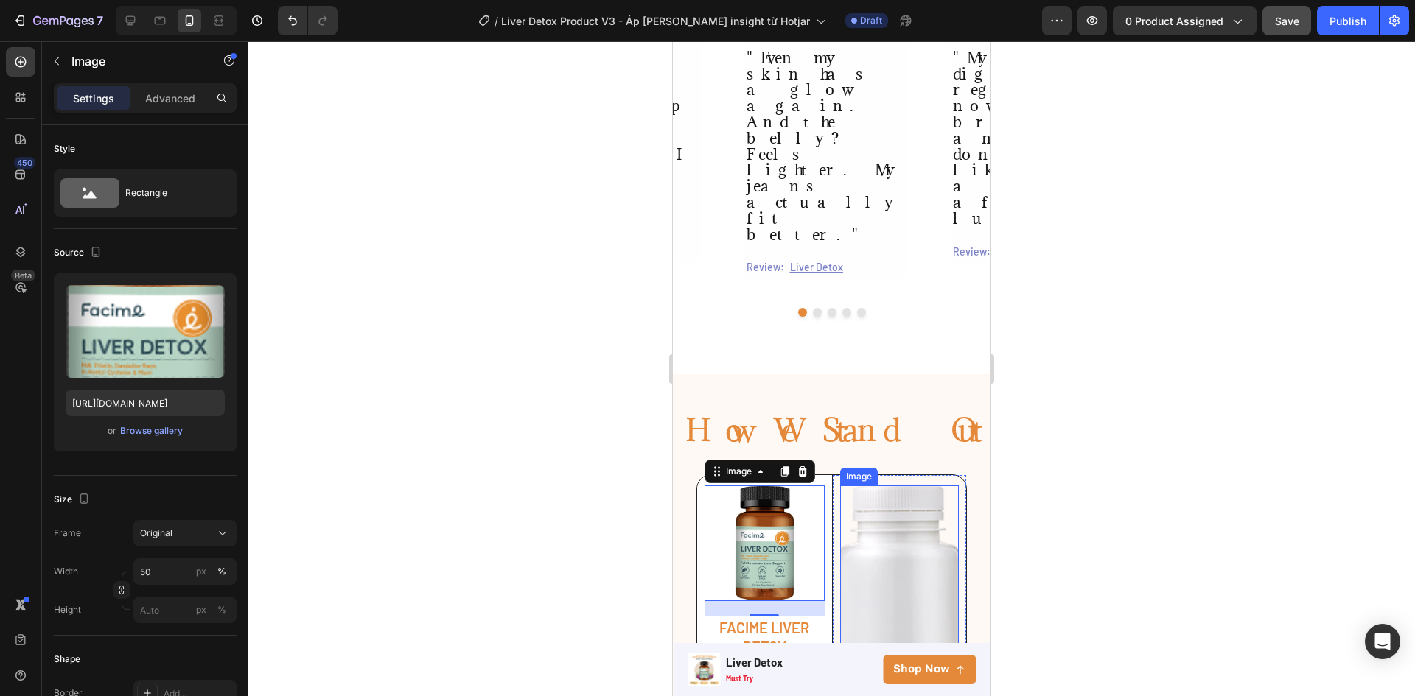
click at [929, 486] on img at bounding box center [899, 603] width 119 height 234
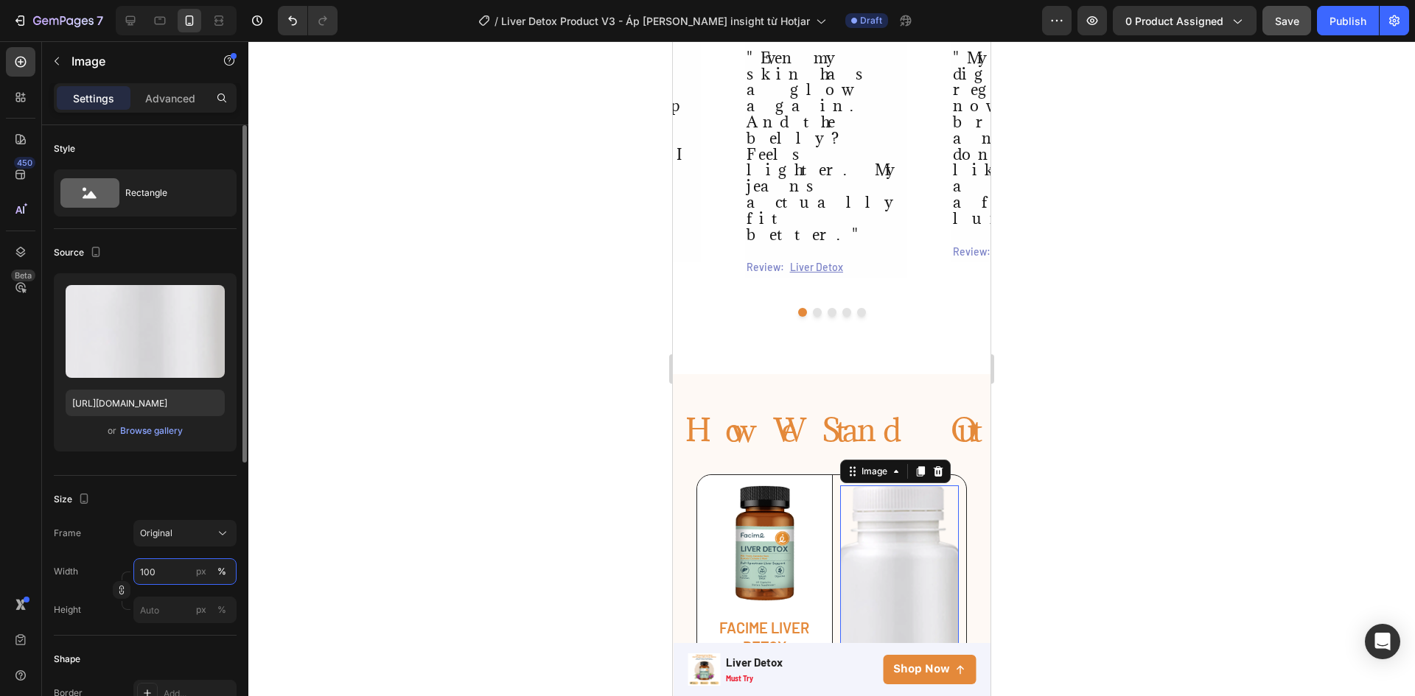
click at [165, 574] on input "100" at bounding box center [184, 572] width 103 height 27
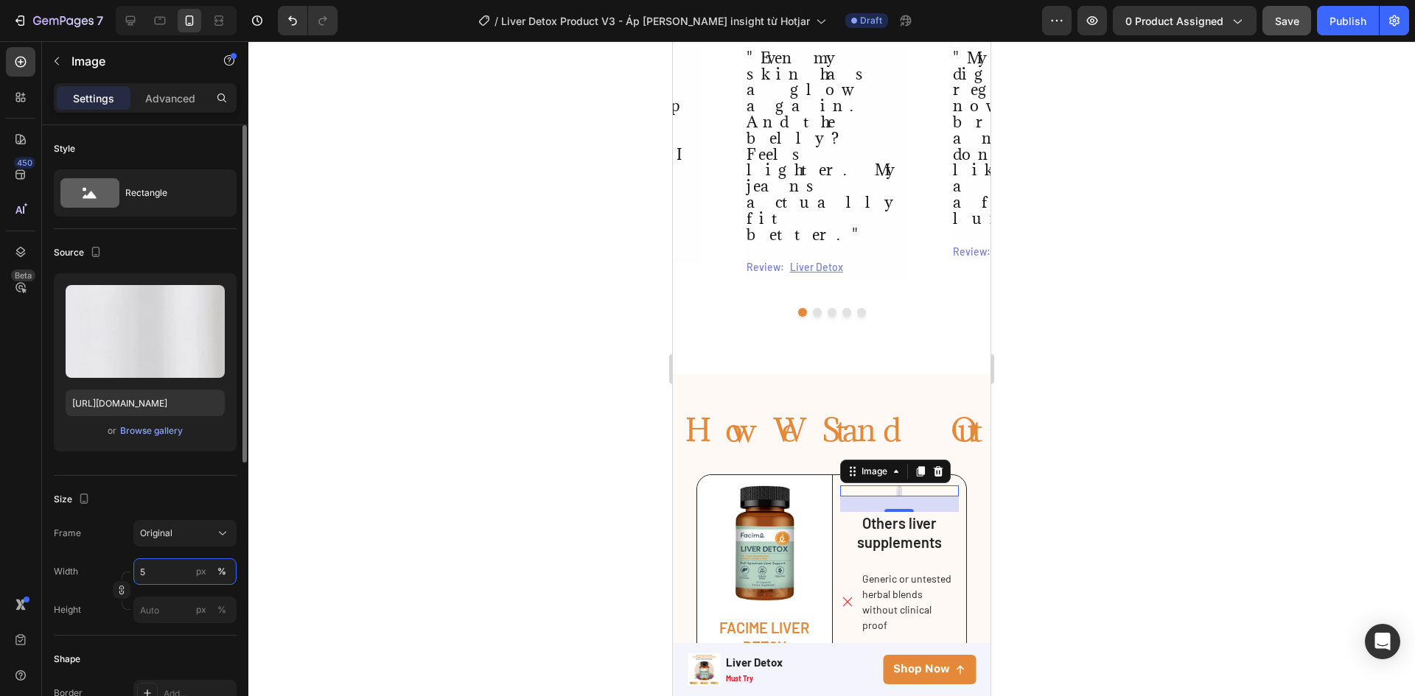
type input "50"
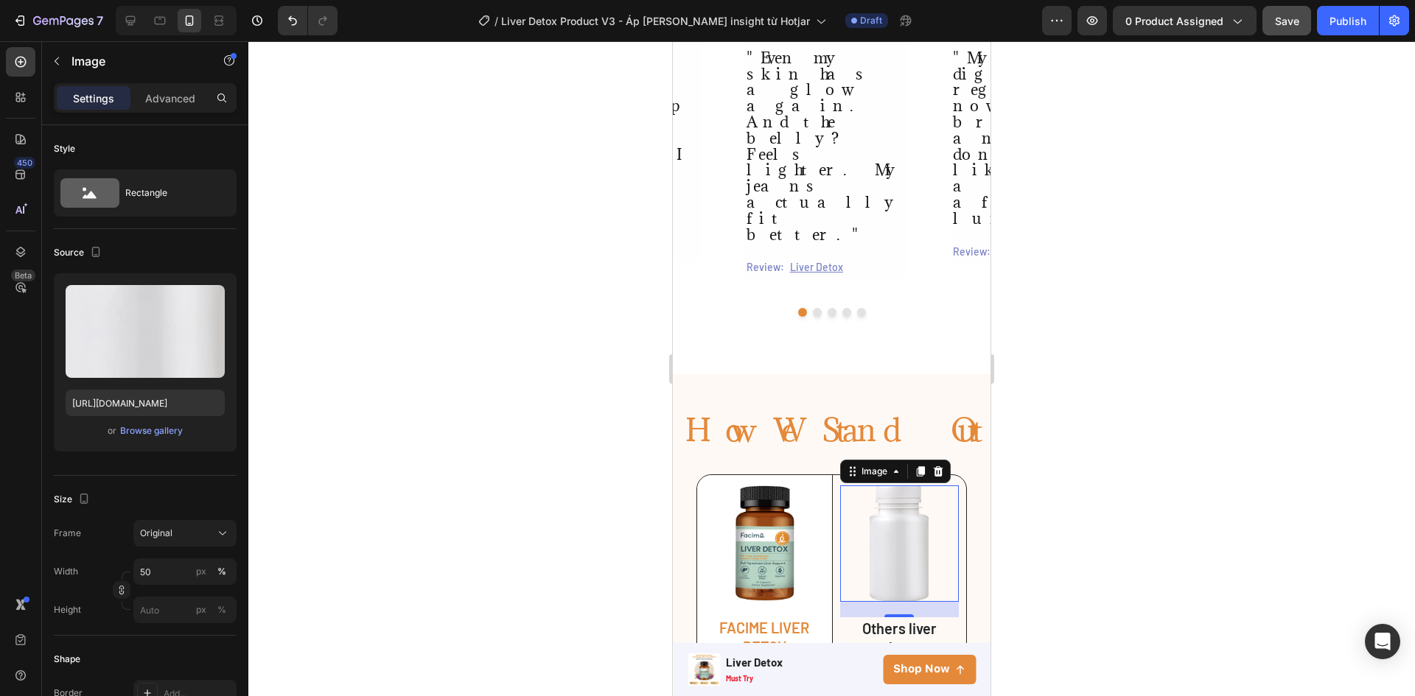
click at [478, 363] on div at bounding box center [831, 368] width 1166 height 655
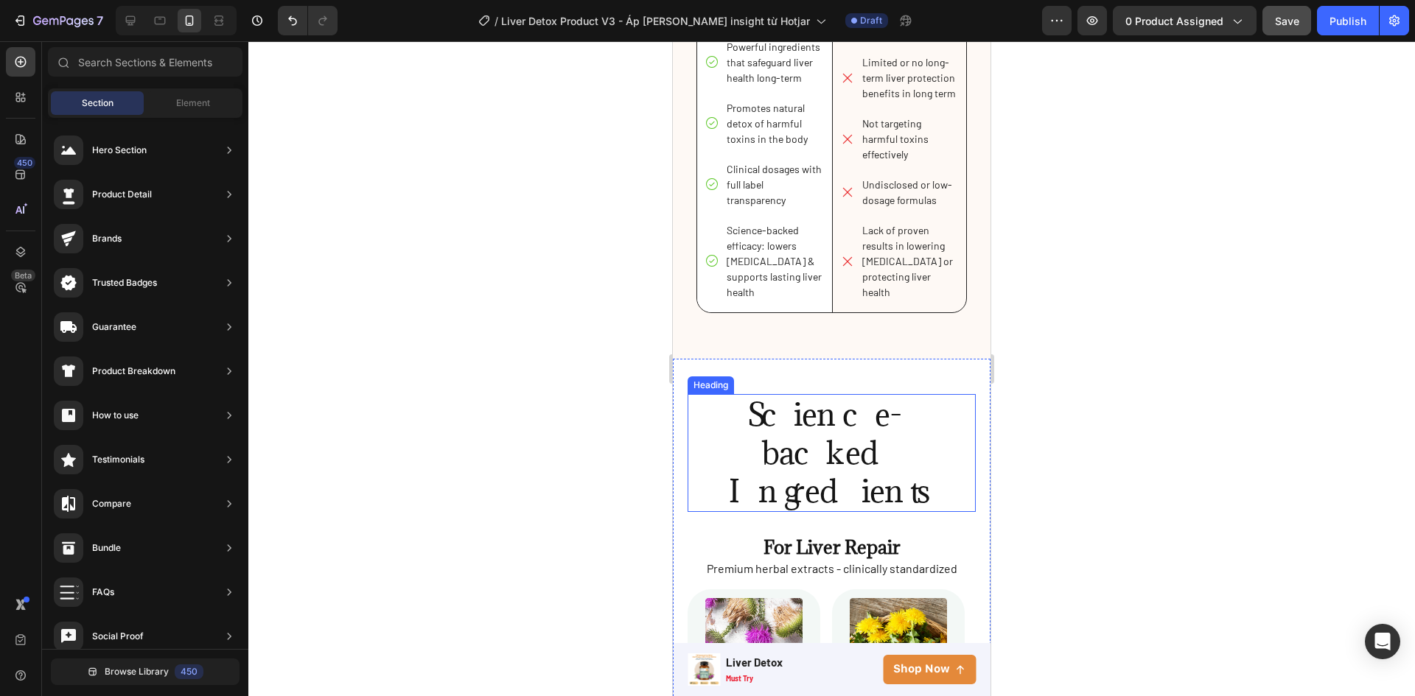
scroll to position [2818, 0]
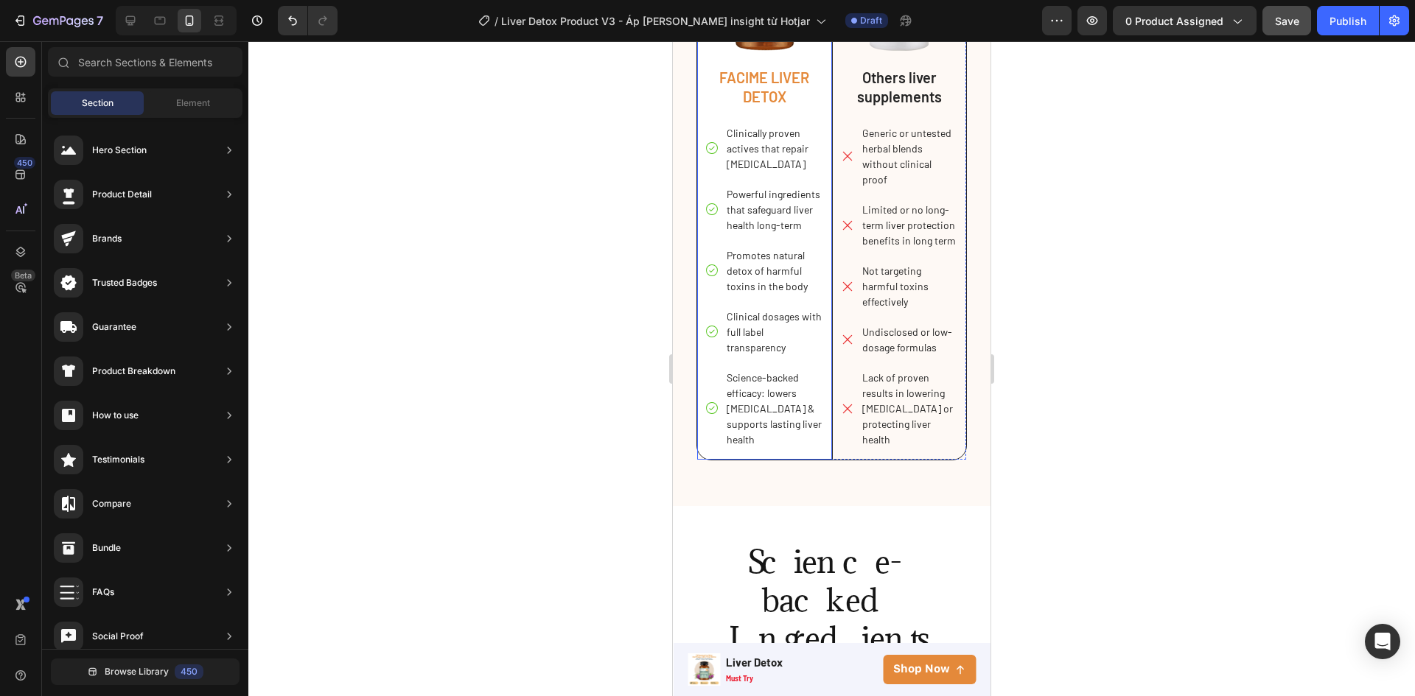
click at [799, 460] on div "Image FACIME LIVER DETOX Text Block Clinically proven actives that repair liver…" at bounding box center [763, 196] width 119 height 525
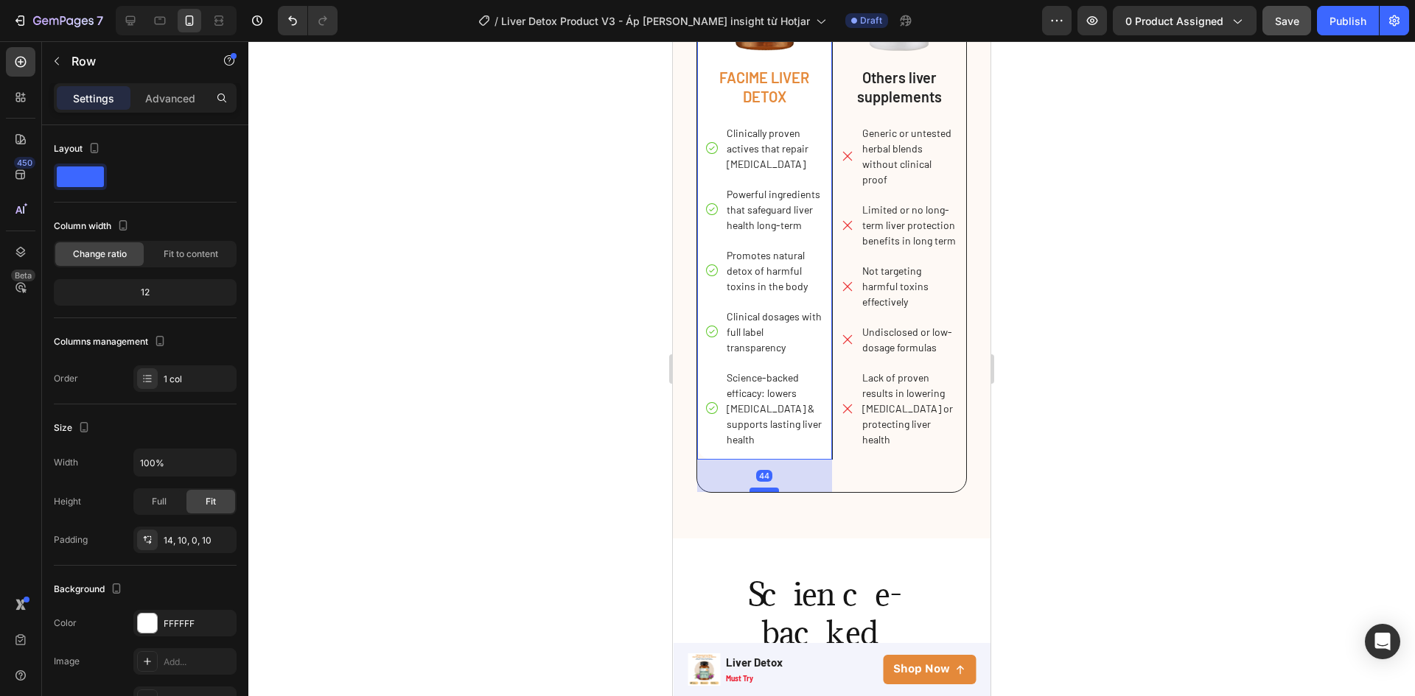
drag, startPoint x: 768, startPoint y: 469, endPoint x: 772, endPoint y: 501, distance: 32.7
click at [772, 492] on div at bounding box center [763, 490] width 29 height 4
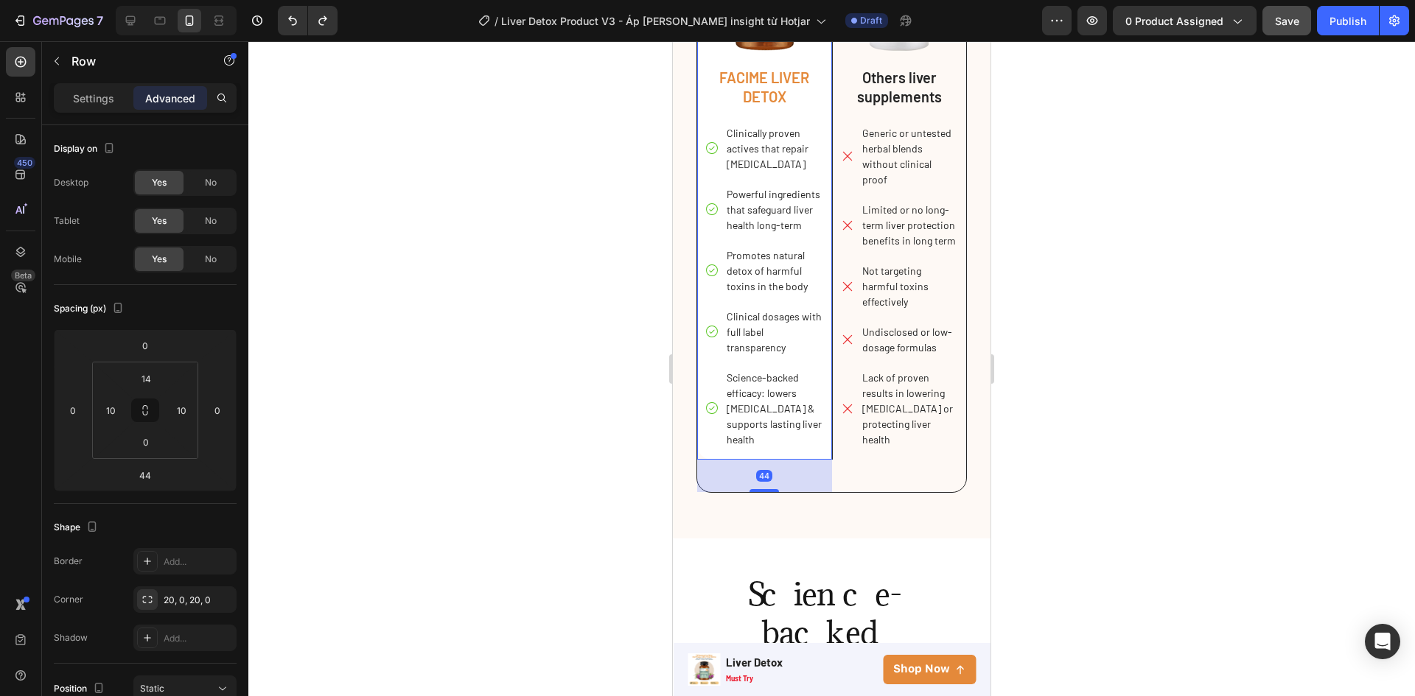
type input "0"
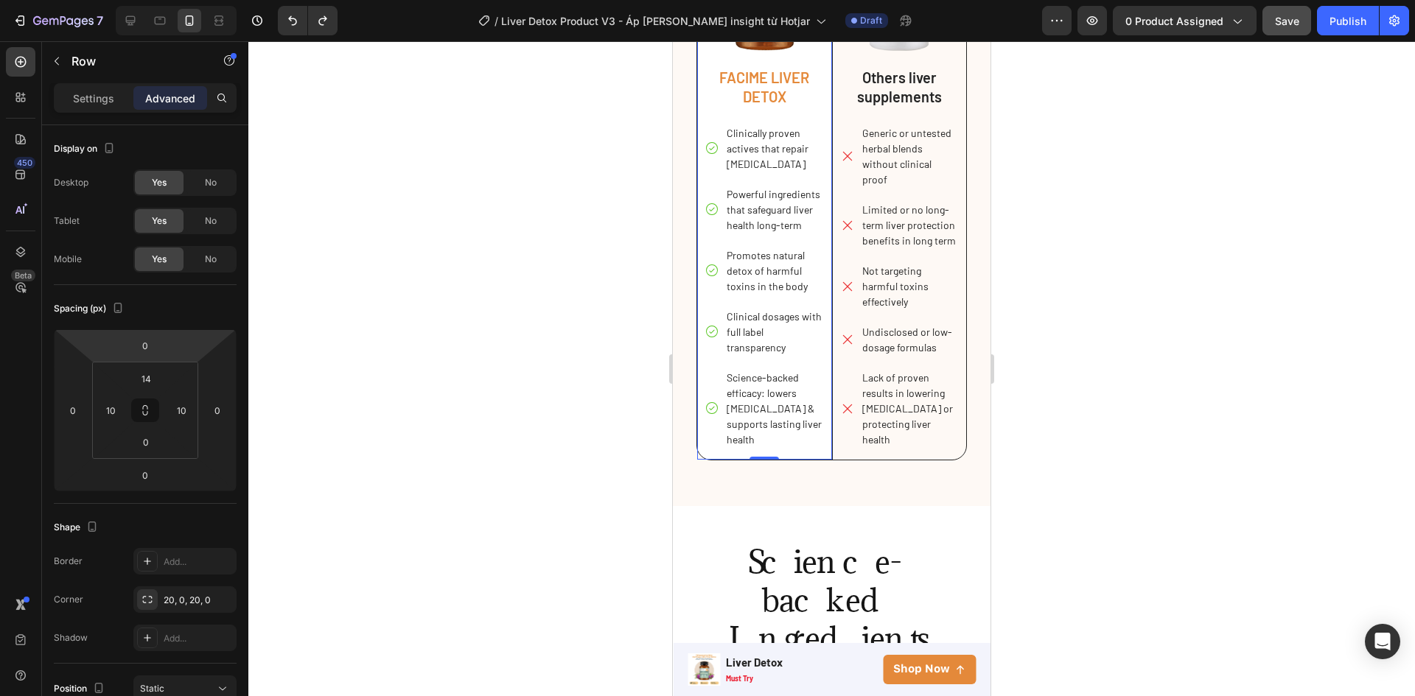
click at [102, 111] on div "Settings Advanced" at bounding box center [145, 97] width 183 height 29
click at [103, 105] on p "Settings" at bounding box center [93, 98] width 41 height 15
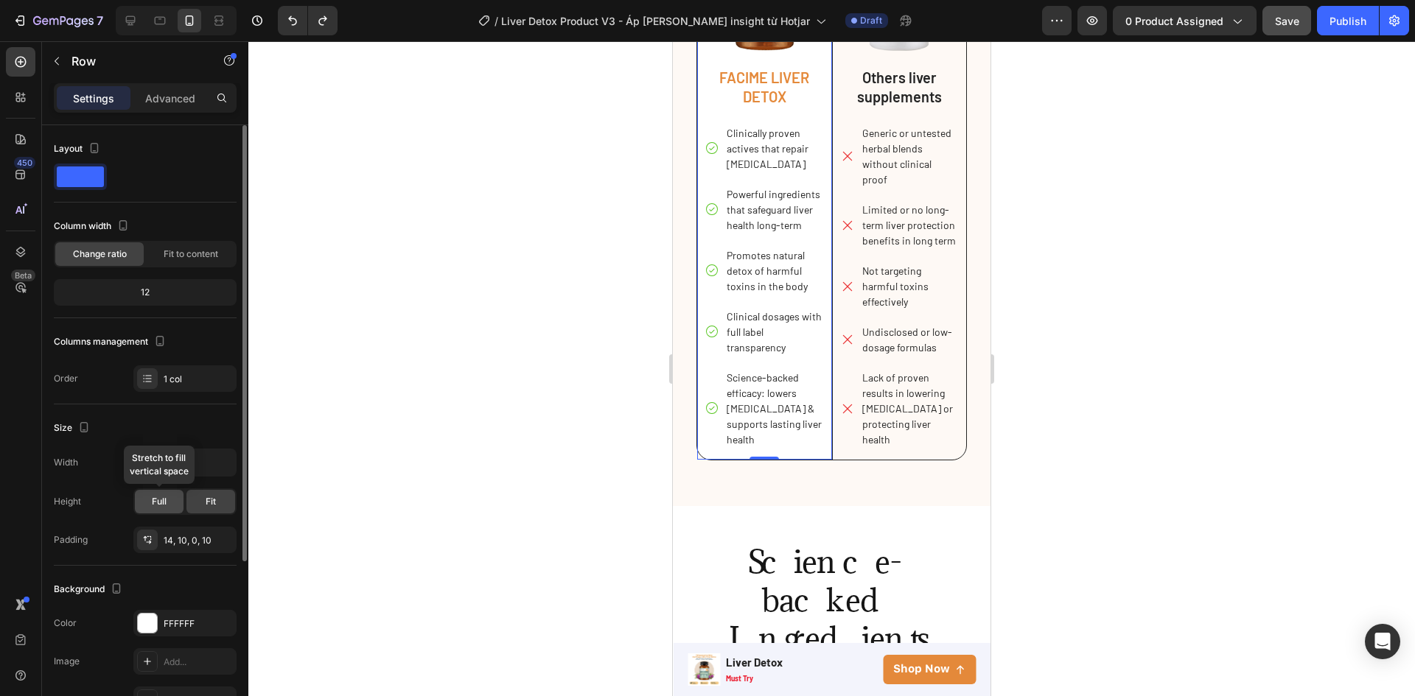
click at [158, 502] on span "Full" at bounding box center [159, 501] width 15 height 13
click at [493, 325] on div at bounding box center [831, 368] width 1166 height 655
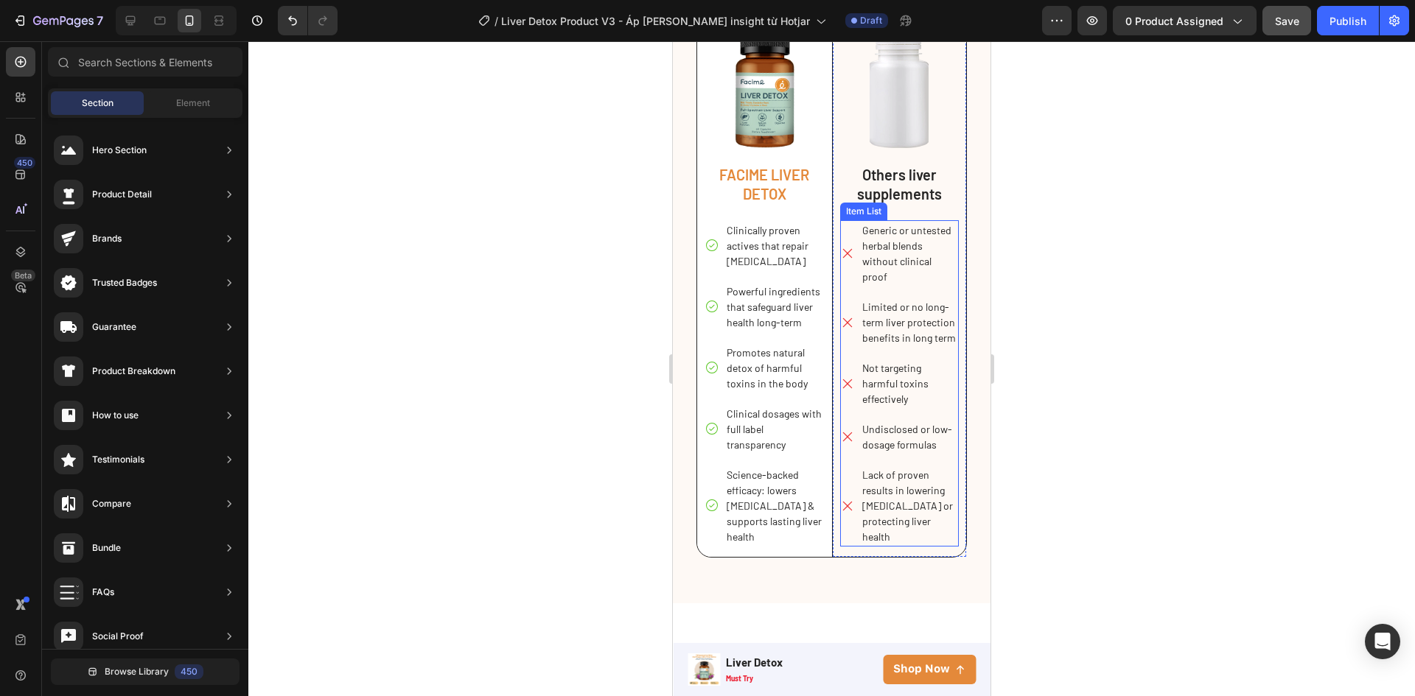
scroll to position [2671, 0]
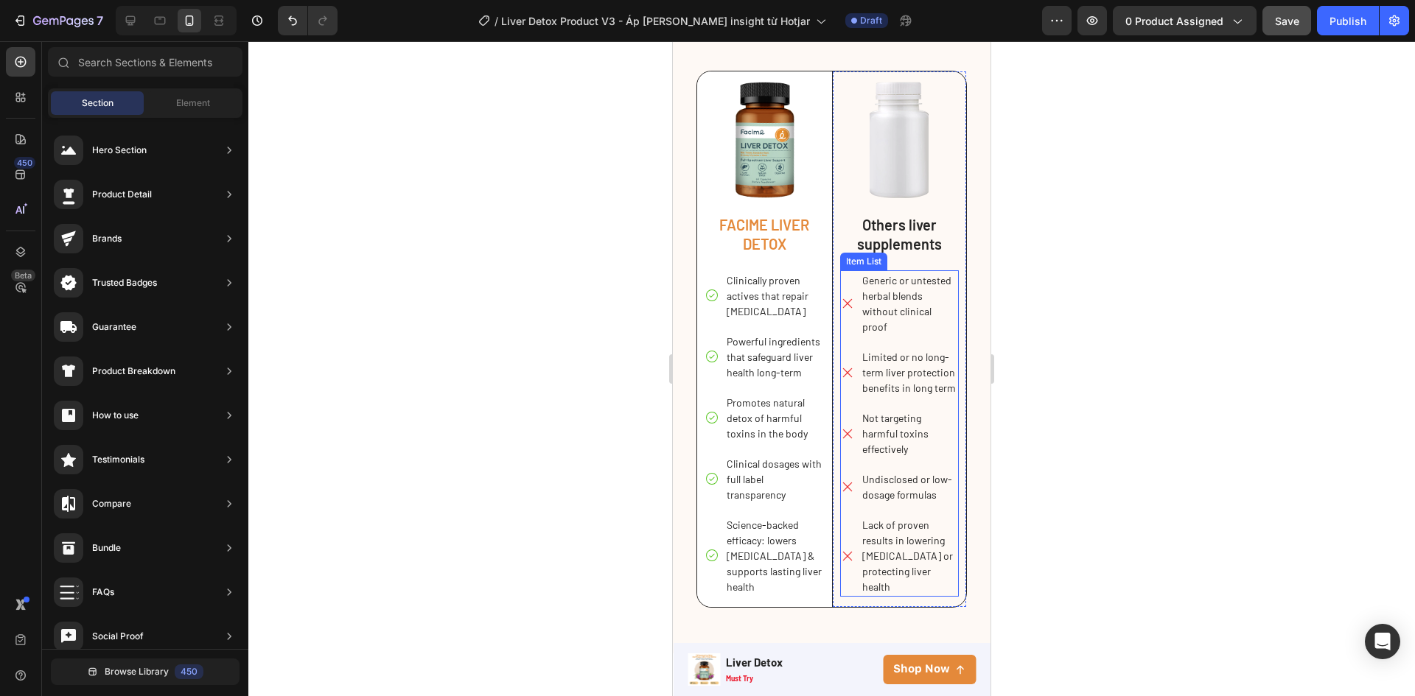
click at [818, 198] on div at bounding box center [763, 140] width 119 height 116
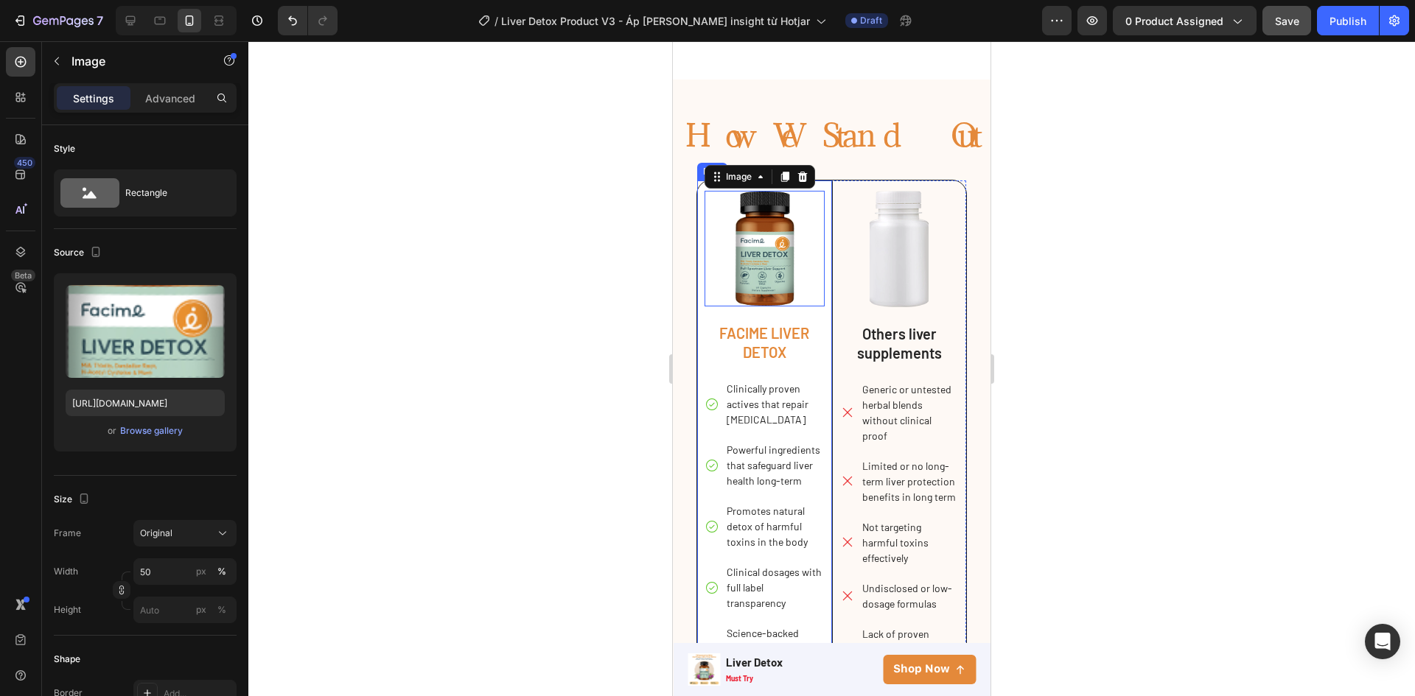
scroll to position [2524, 0]
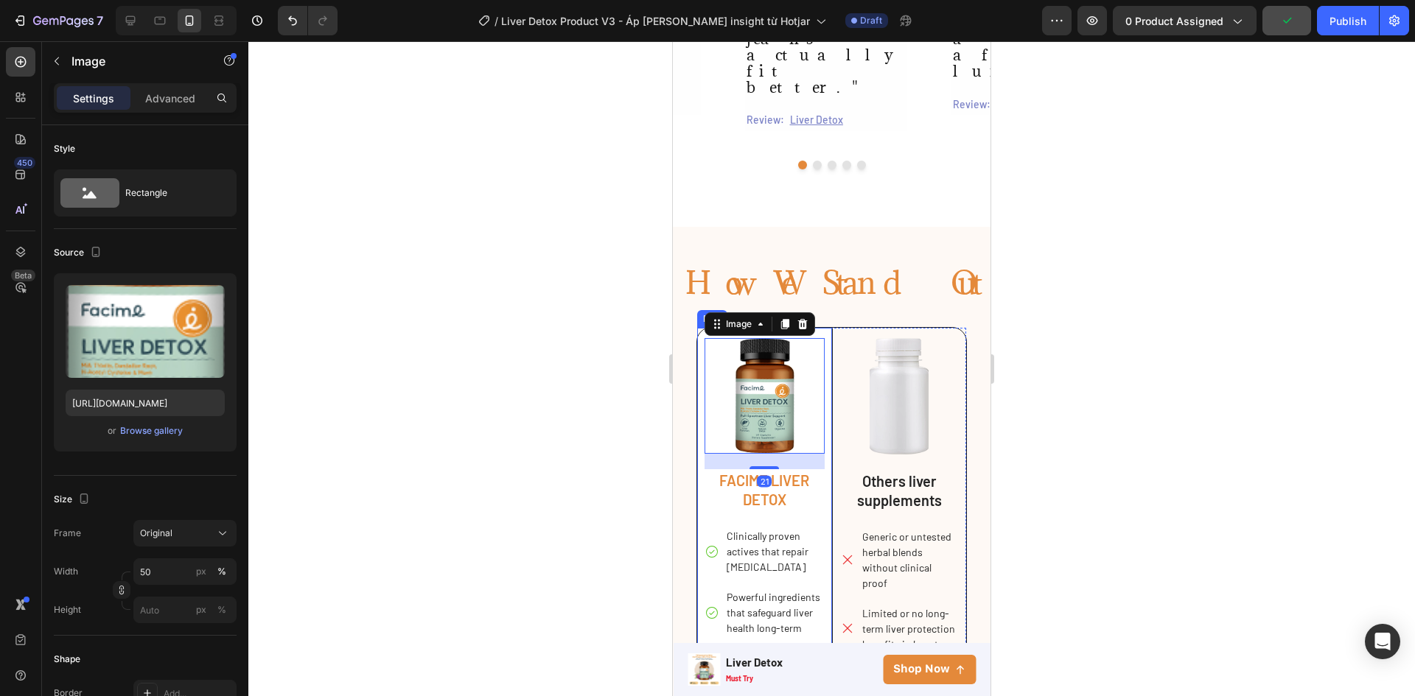
click at [822, 328] on div "Image 21 FACIME LIVER DETOX Text Block Clinically proven actives that repair li…" at bounding box center [764, 596] width 134 height 536
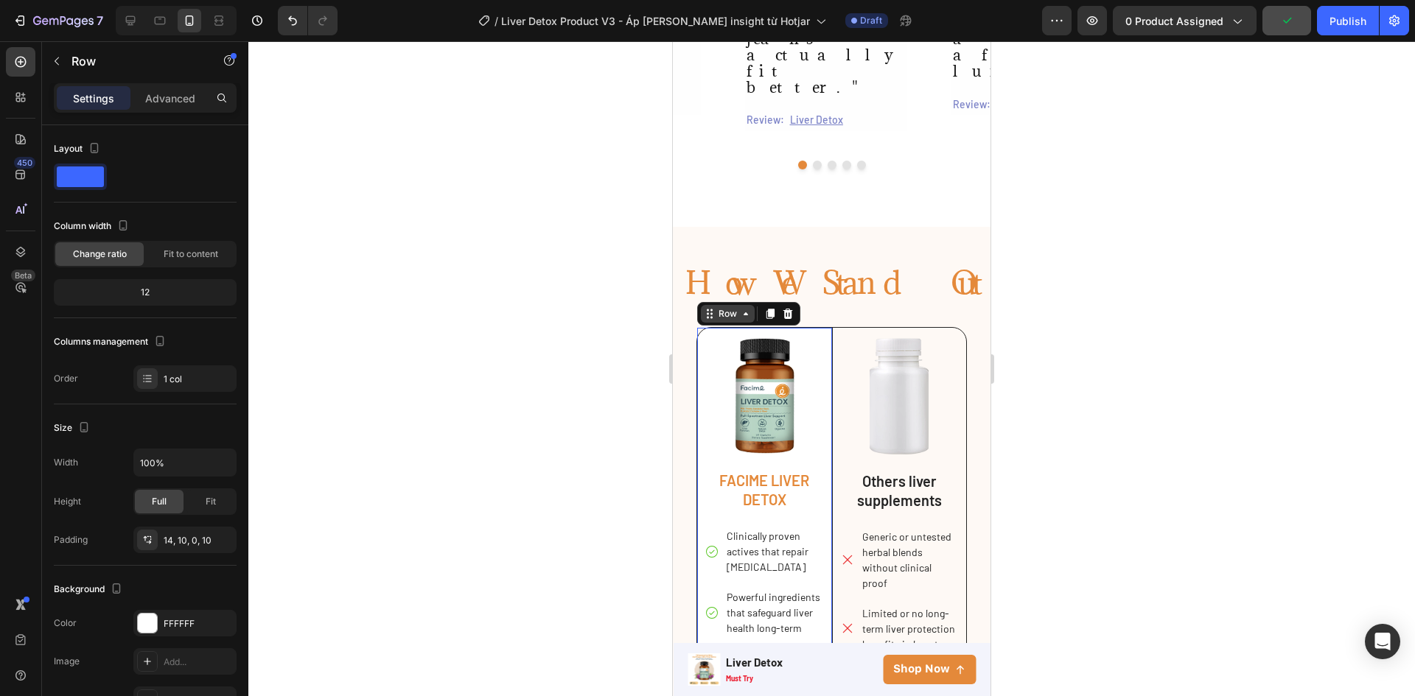
click at [734, 307] on div "Row" at bounding box center [727, 313] width 24 height 13
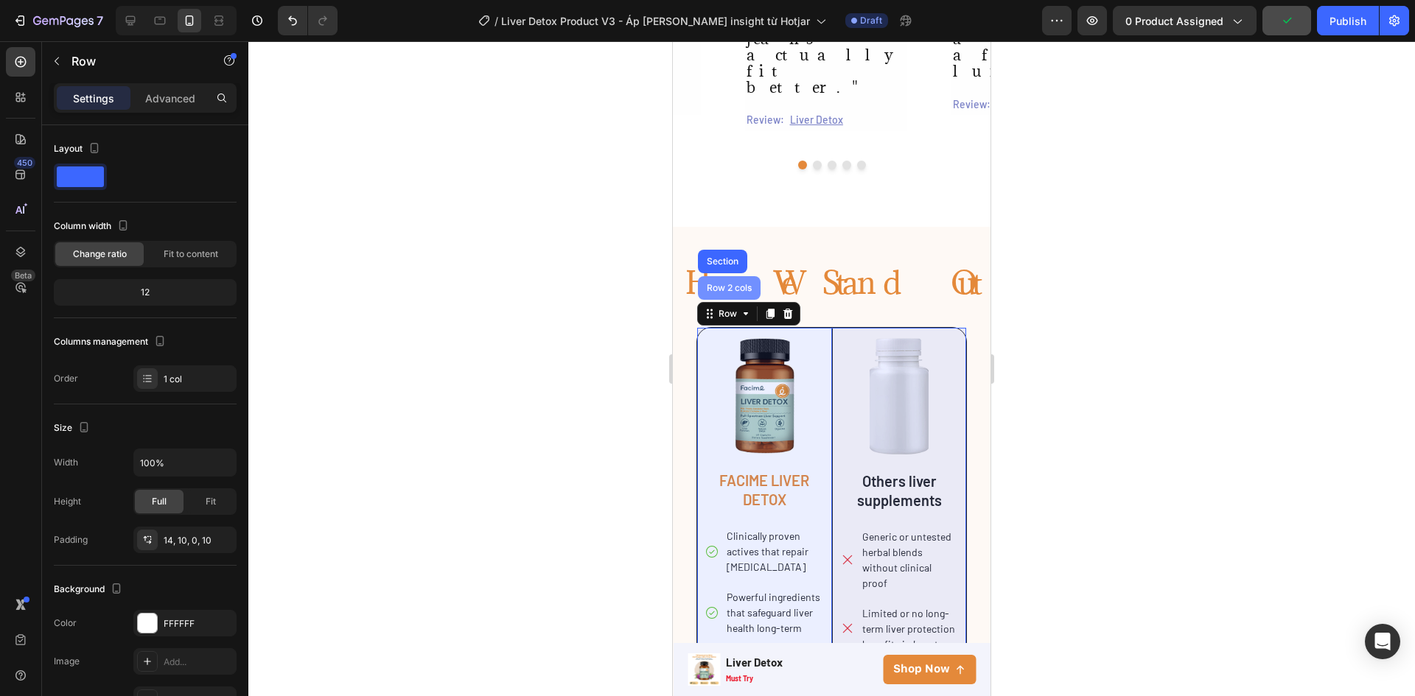
click at [732, 284] on div "Row 2 cols" at bounding box center [729, 288] width 51 height 9
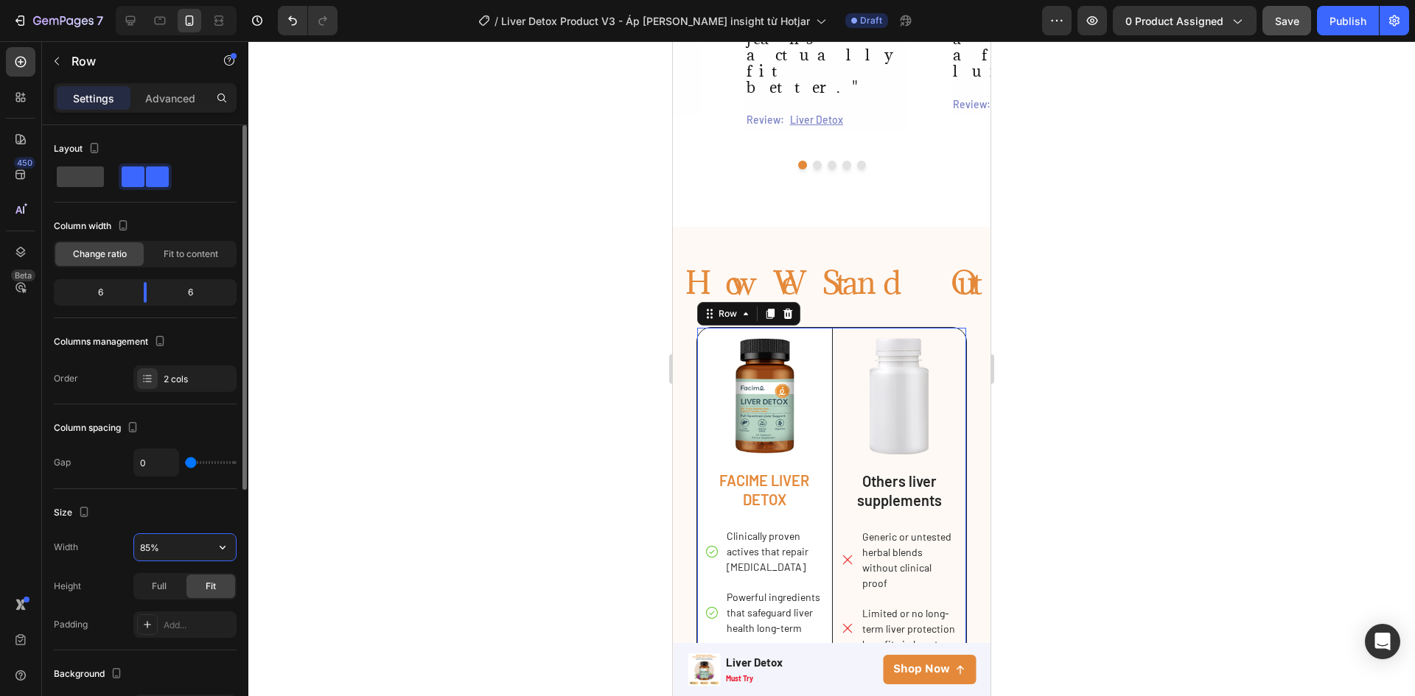
click at [144, 547] on input "85%" at bounding box center [185, 547] width 102 height 27
type input "90%"
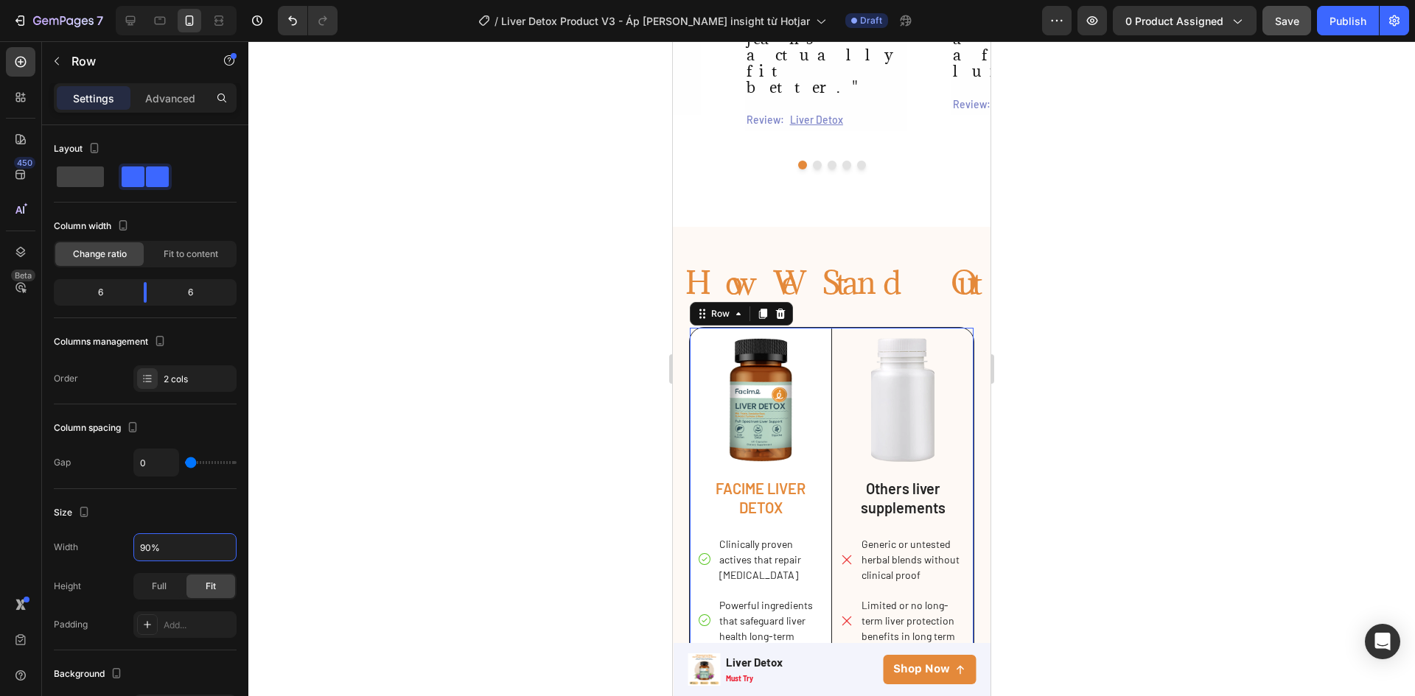
click at [456, 398] on div at bounding box center [831, 368] width 1166 height 655
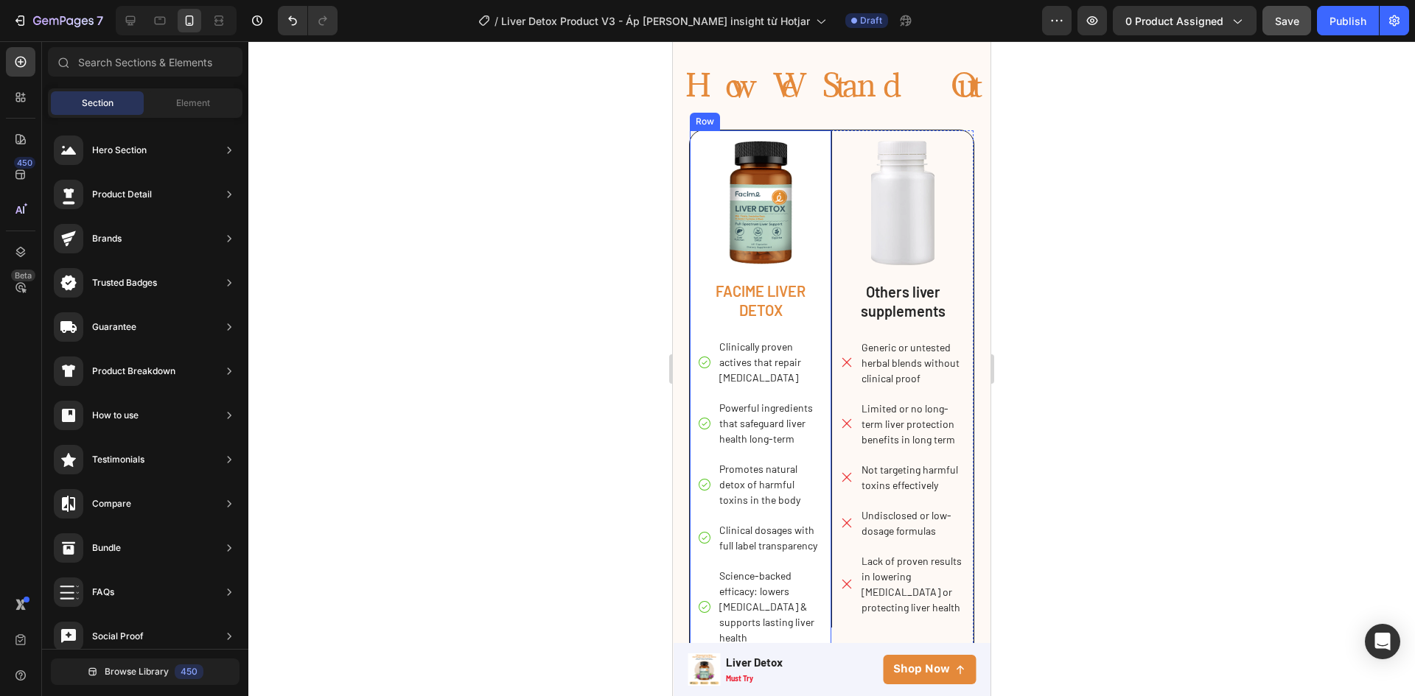
scroll to position [3113, 0]
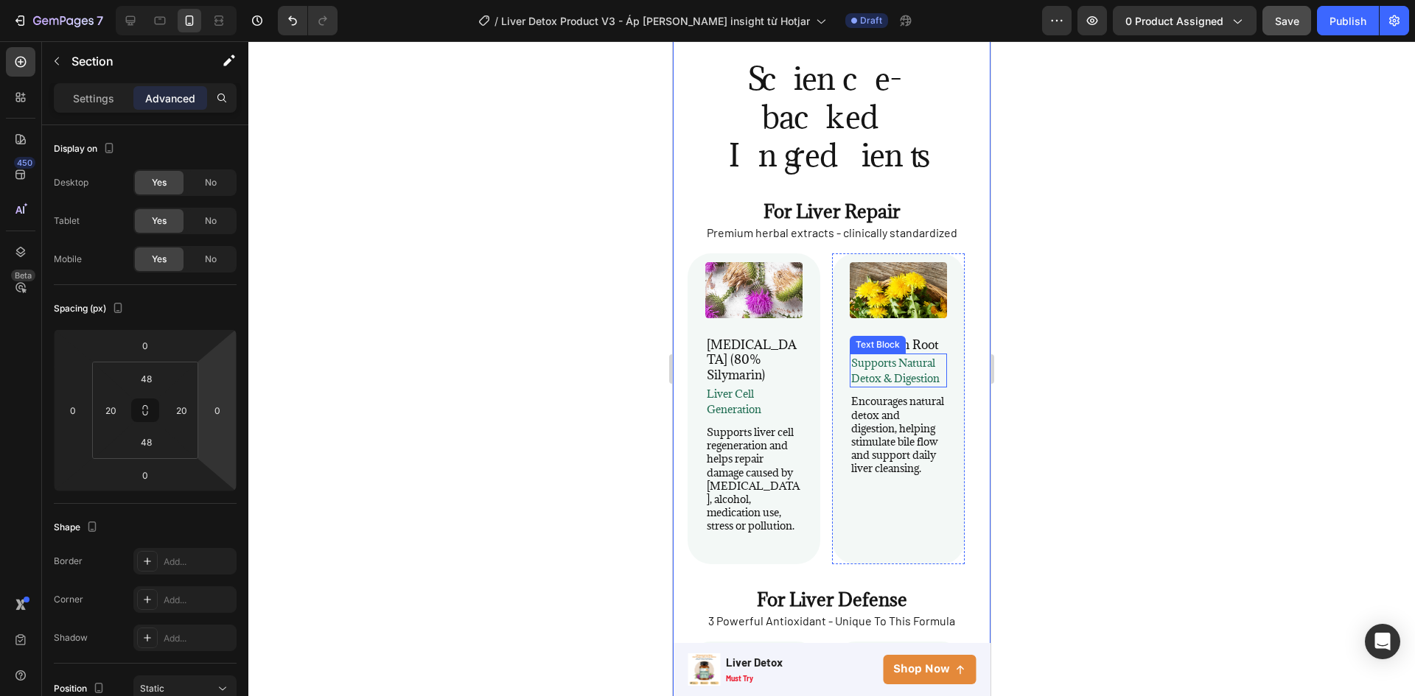
scroll to position [3260, 0]
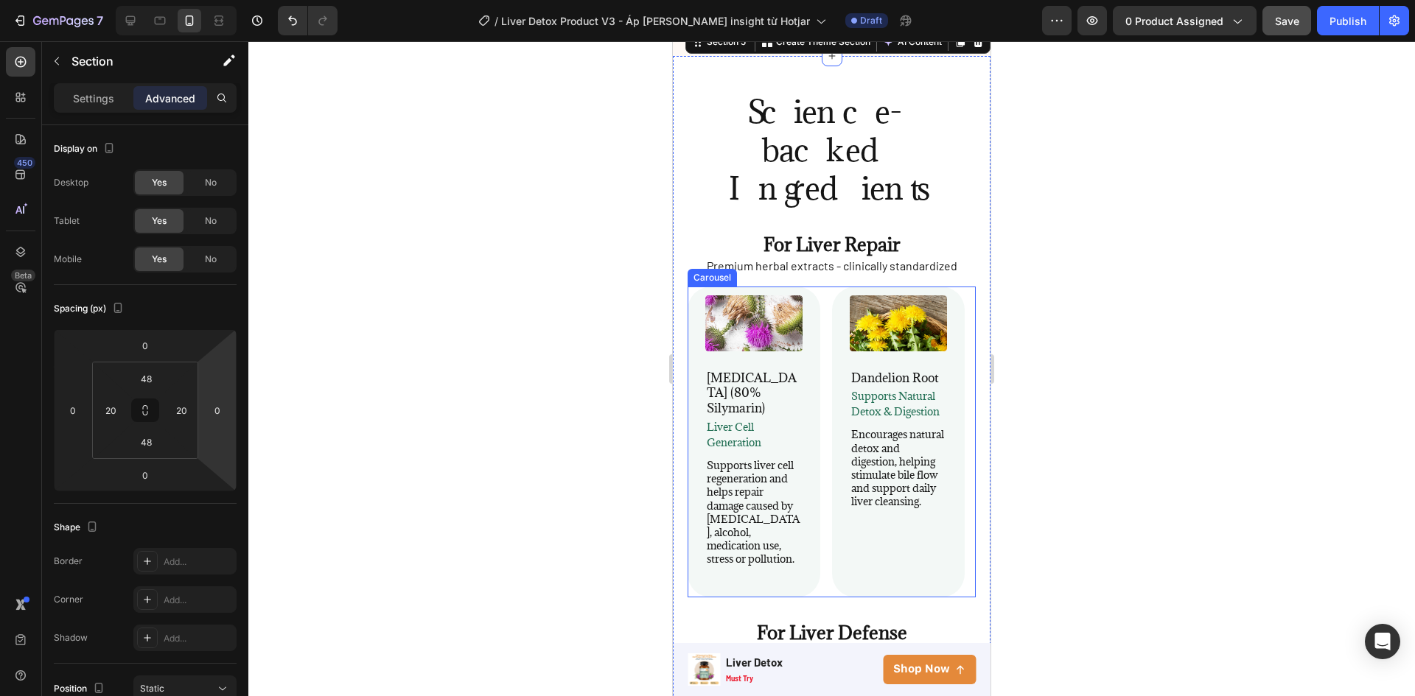
click at [827, 293] on div "Image [MEDICAL_DATA] (80% Silymarin) Heading Liver Cell Generation Text Block S…" at bounding box center [831, 442] width 288 height 310
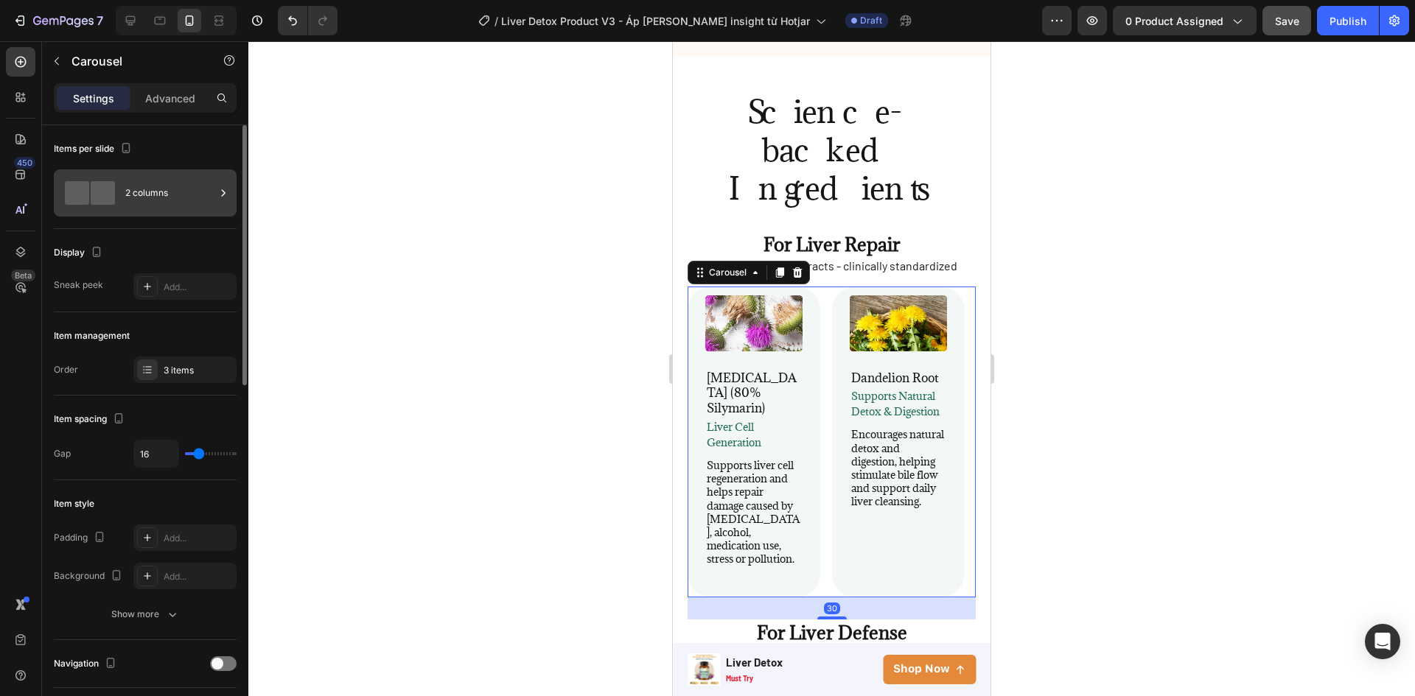
click at [139, 191] on div "2 columns" at bounding box center [170, 193] width 90 height 34
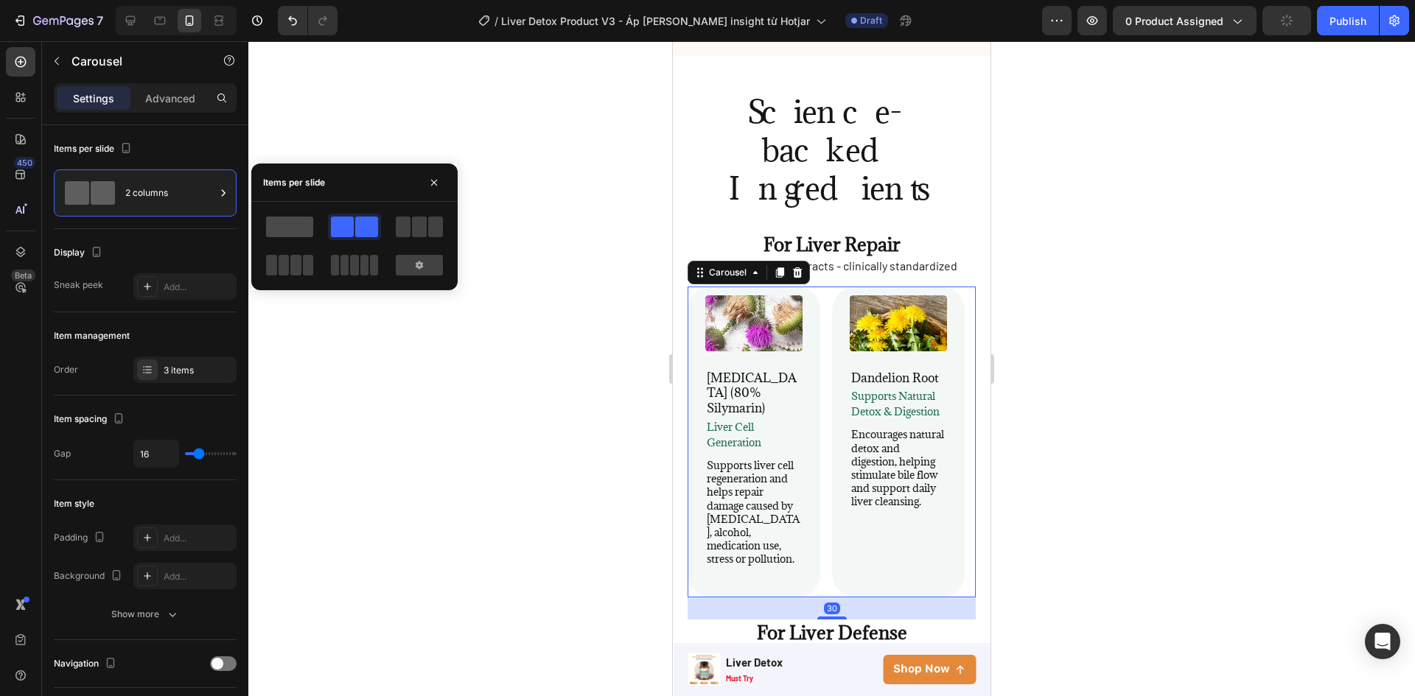
click at [290, 230] on span at bounding box center [289, 227] width 47 height 21
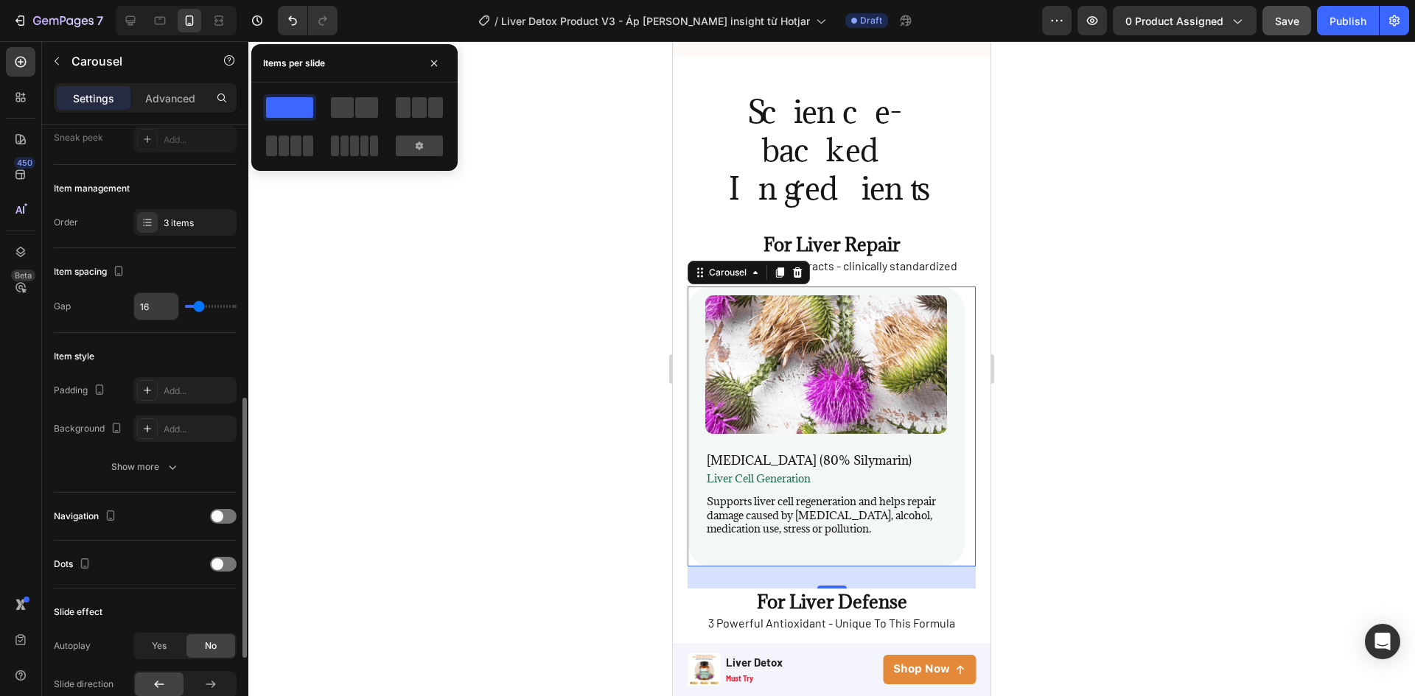
scroll to position [295, 0]
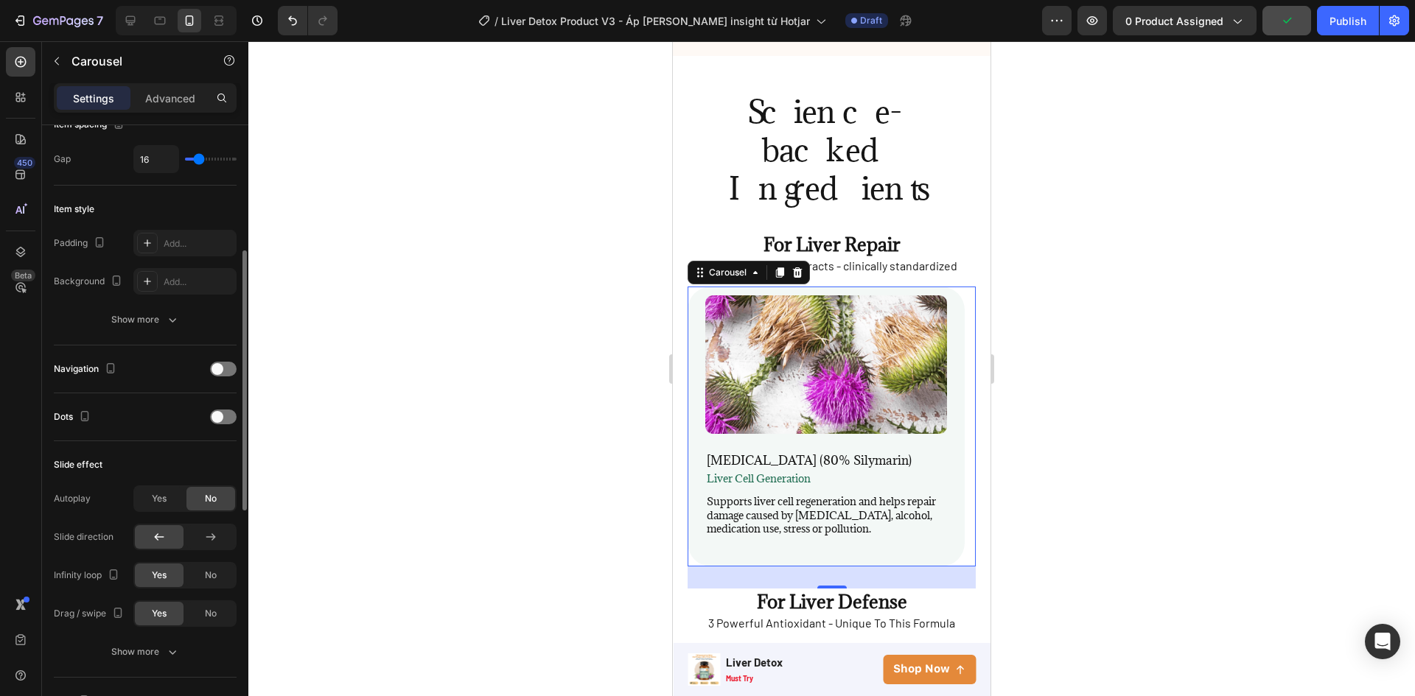
click at [219, 360] on div "Navigation" at bounding box center [145, 369] width 183 height 24
click at [223, 371] on span at bounding box center [217, 369] width 12 height 12
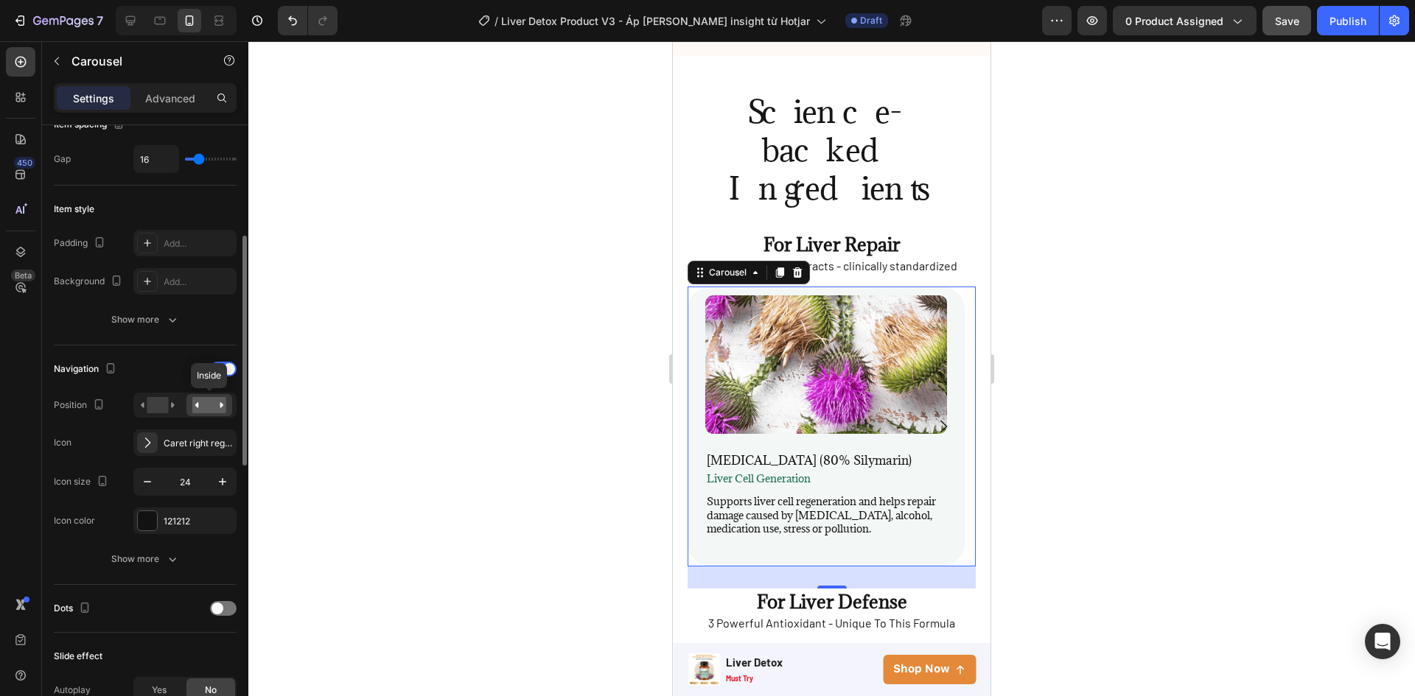
click at [206, 405] on rect at bounding box center [209, 405] width 34 height 16
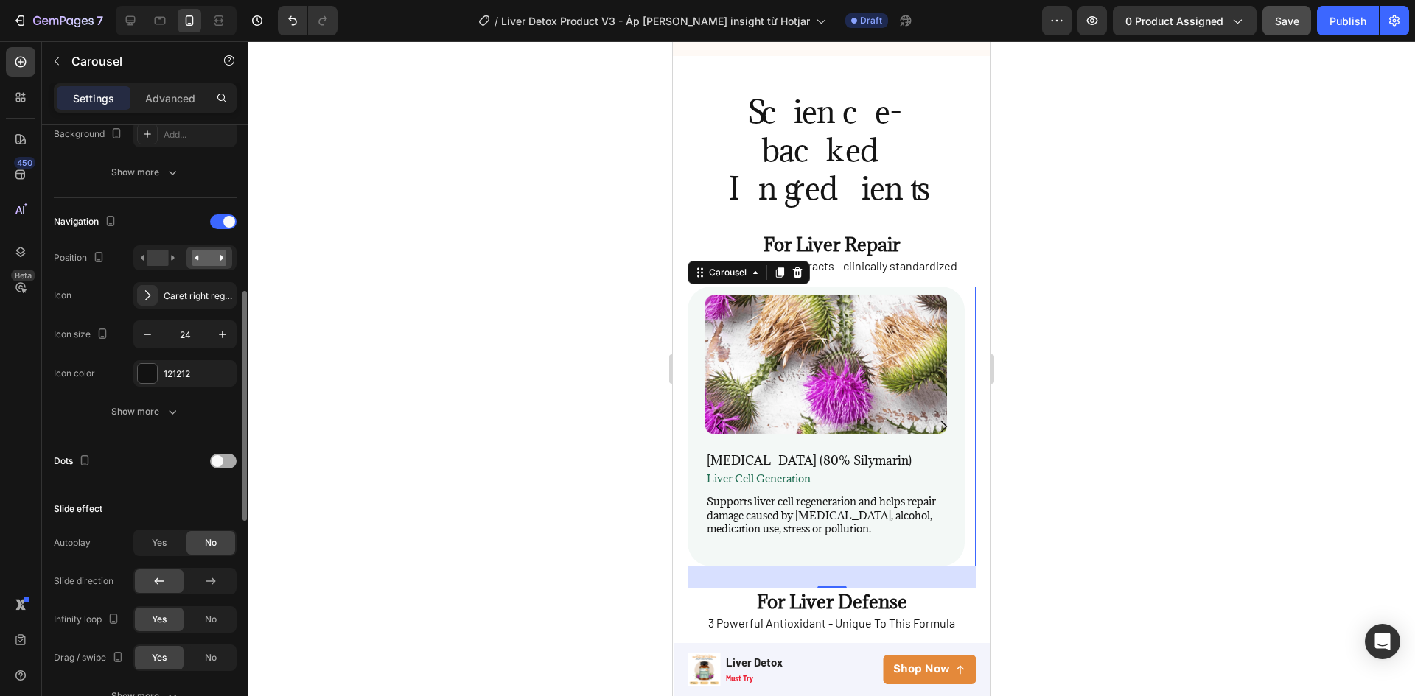
click at [214, 458] on span at bounding box center [217, 461] width 12 height 12
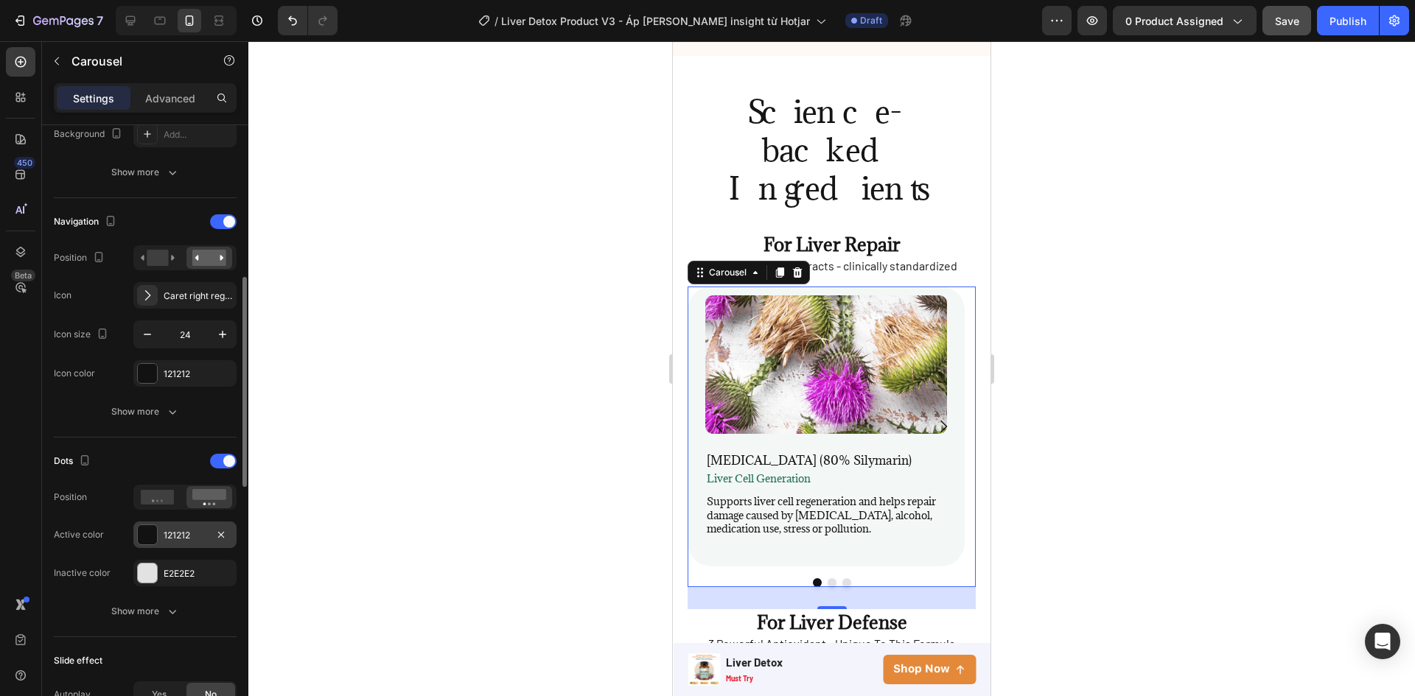
click at [157, 529] on div at bounding box center [147, 535] width 21 height 21
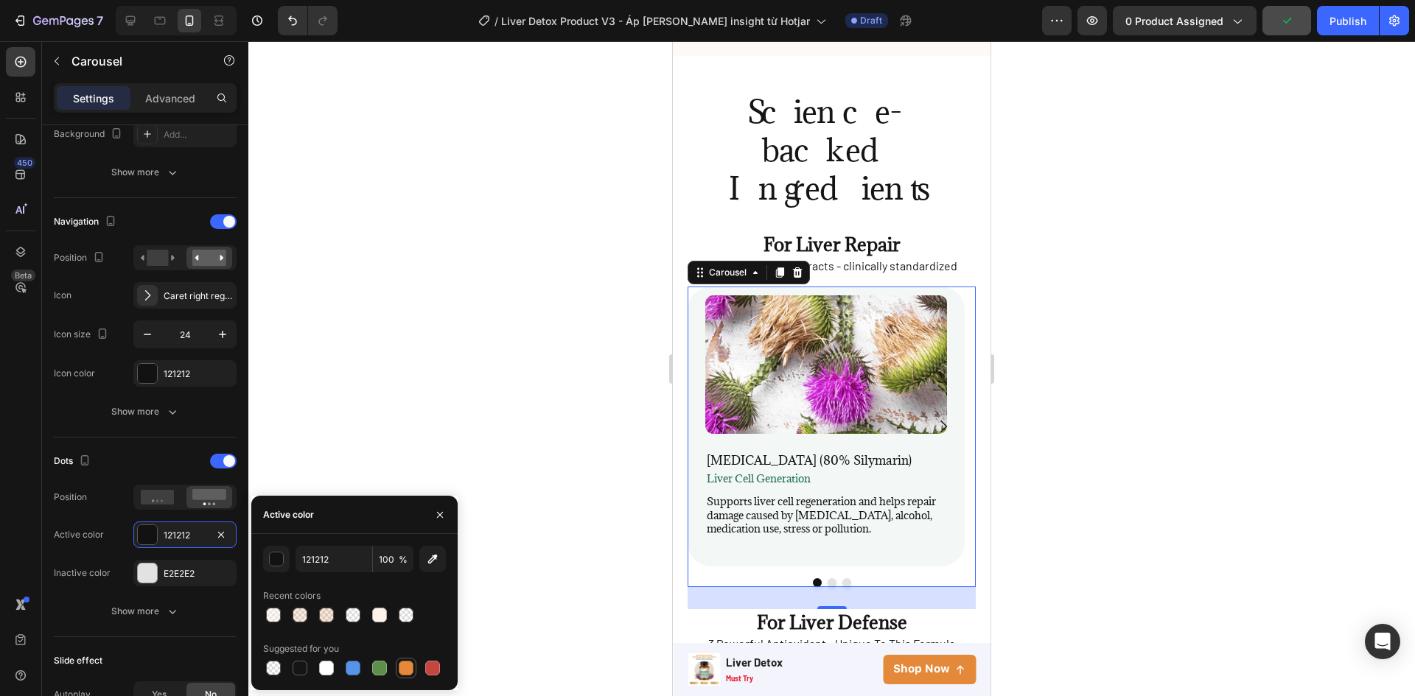
click at [399, 671] on div at bounding box center [406, 668] width 15 height 15
type input "E4893A"
click at [1021, 428] on div at bounding box center [831, 368] width 1166 height 655
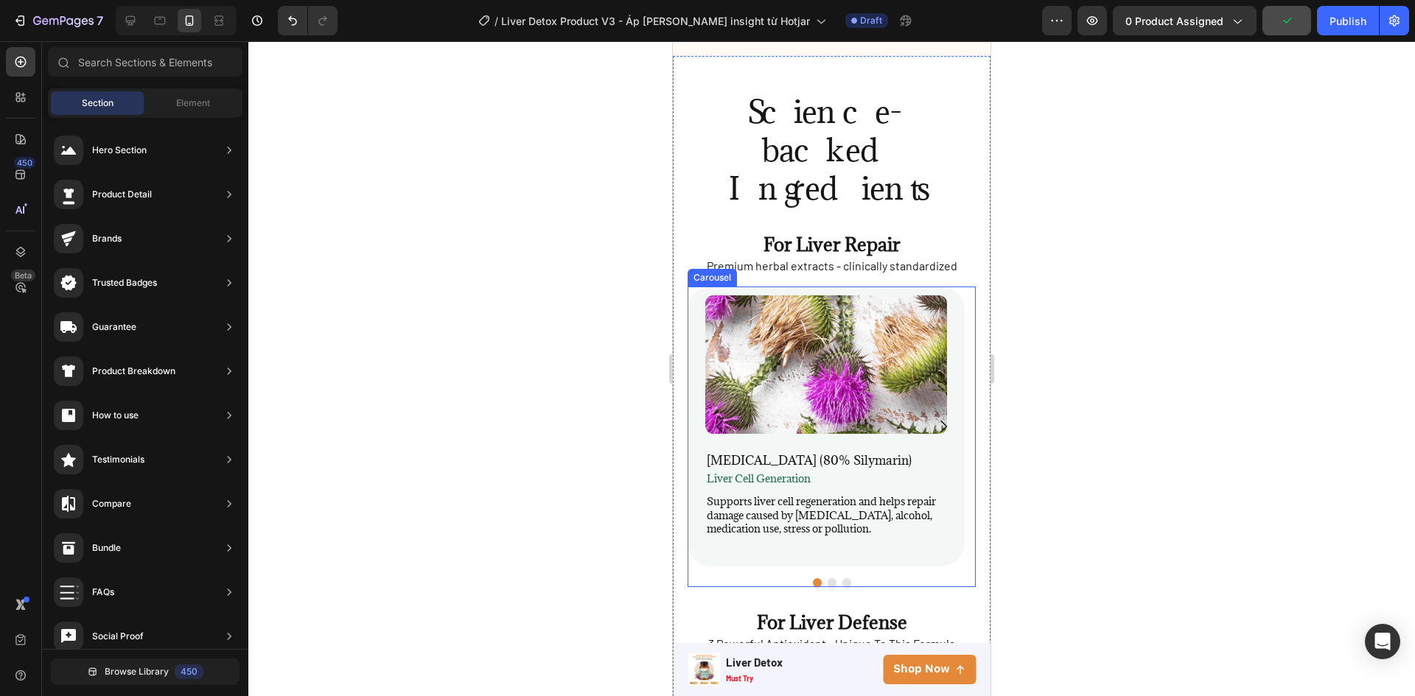
click at [950, 435] on button "Carousel Next Arrow" at bounding box center [942, 426] width 41 height 41
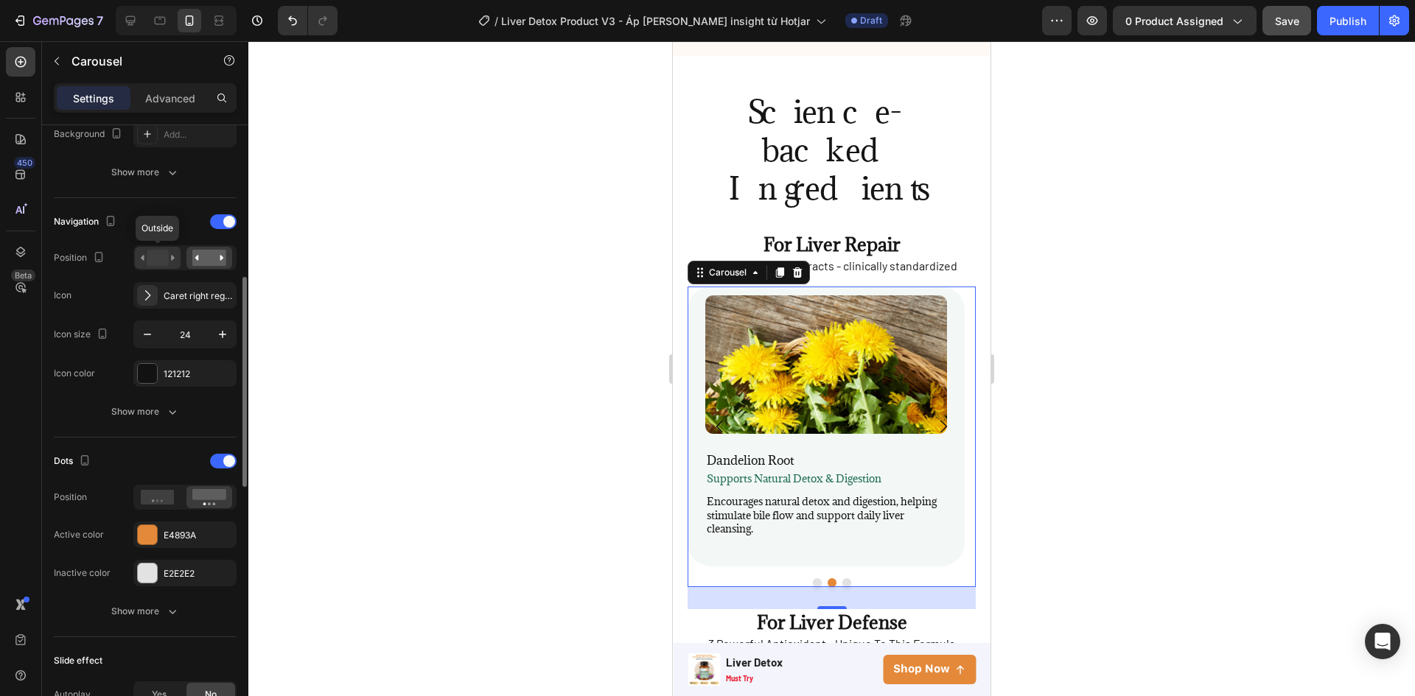
click at [171, 253] on icon at bounding box center [158, 258] width 34 height 16
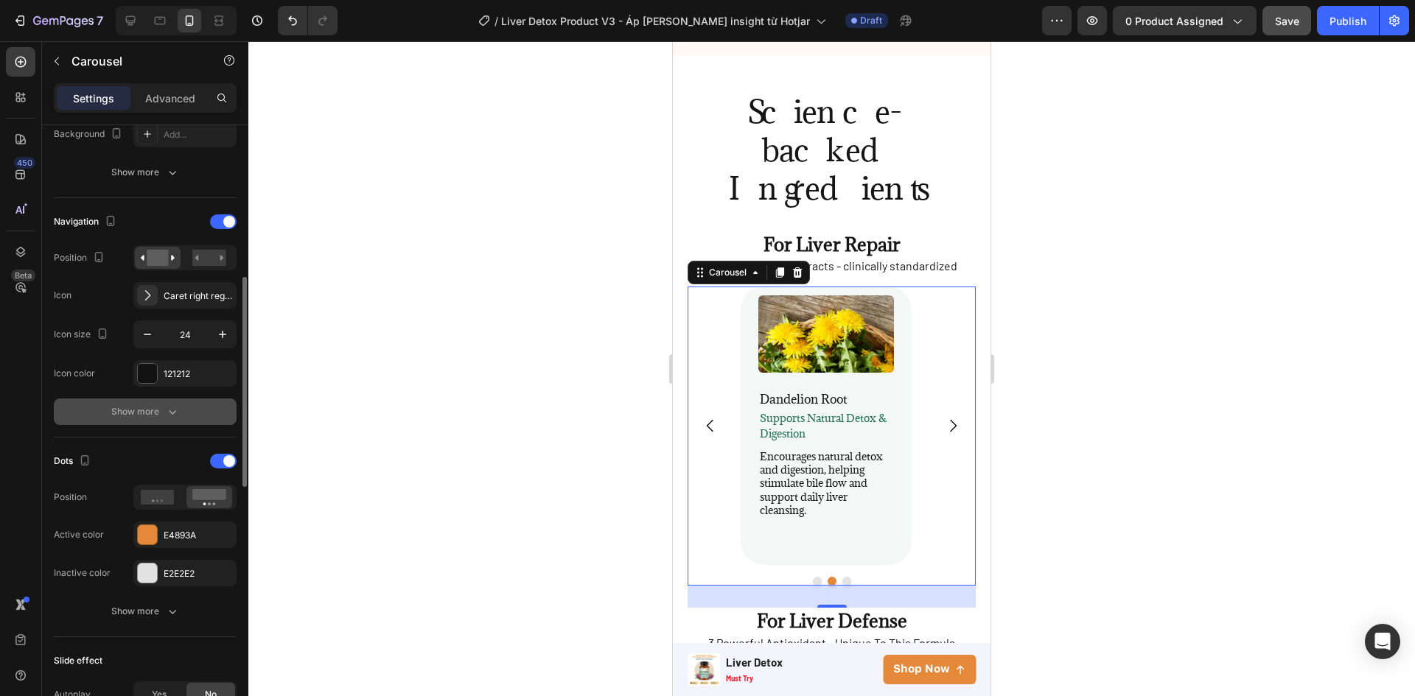
click at [148, 410] on div "Show more" at bounding box center [145, 412] width 69 height 15
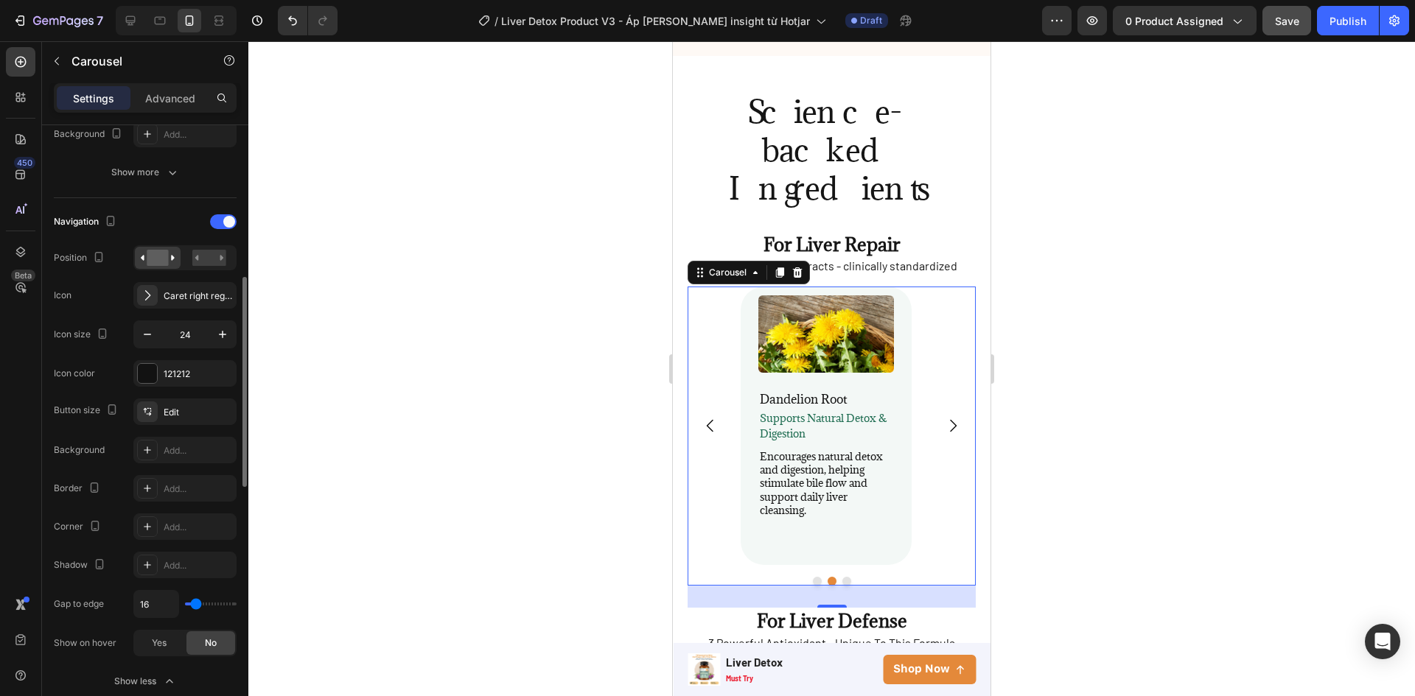
type input "0"
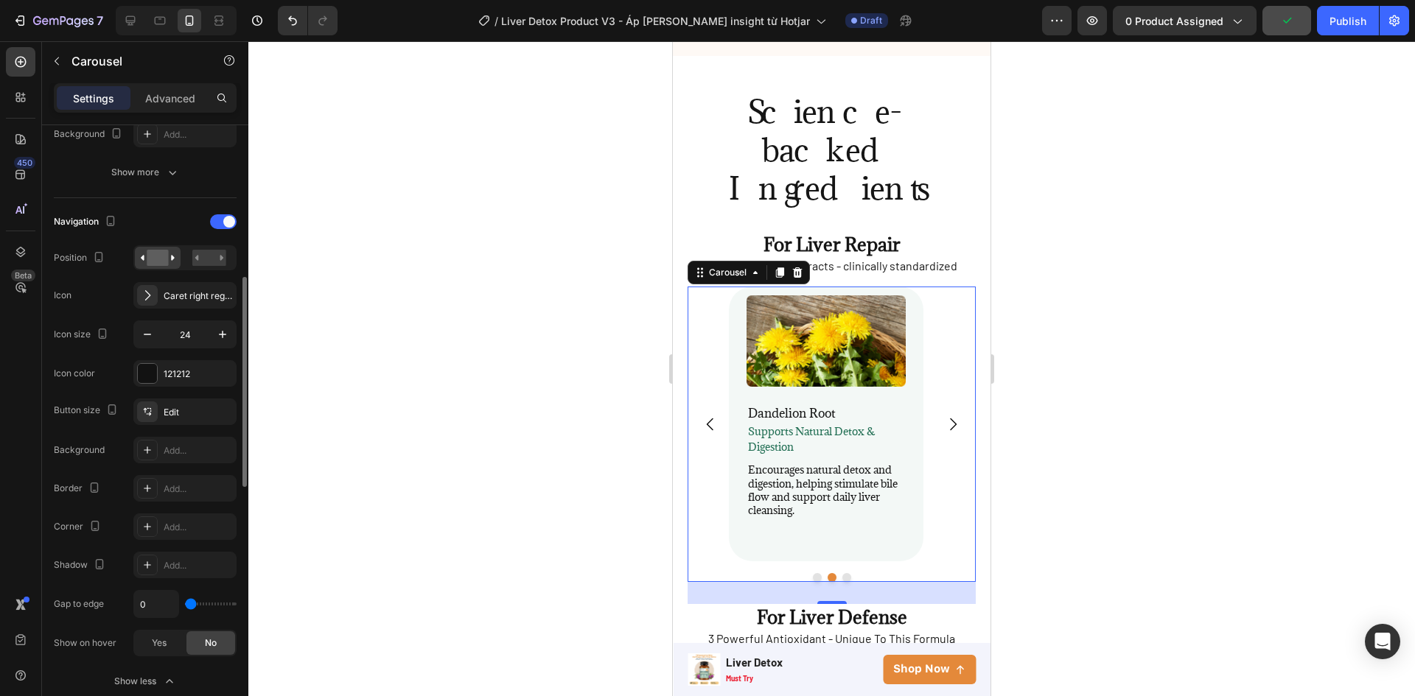
drag, startPoint x: 192, startPoint y: 605, endPoint x: 181, endPoint y: 612, distance: 13.5
type input "0"
click at [185, 606] on input "range" at bounding box center [211, 604] width 52 height 3
click at [892, 329] on img at bounding box center [825, 340] width 159 height 91
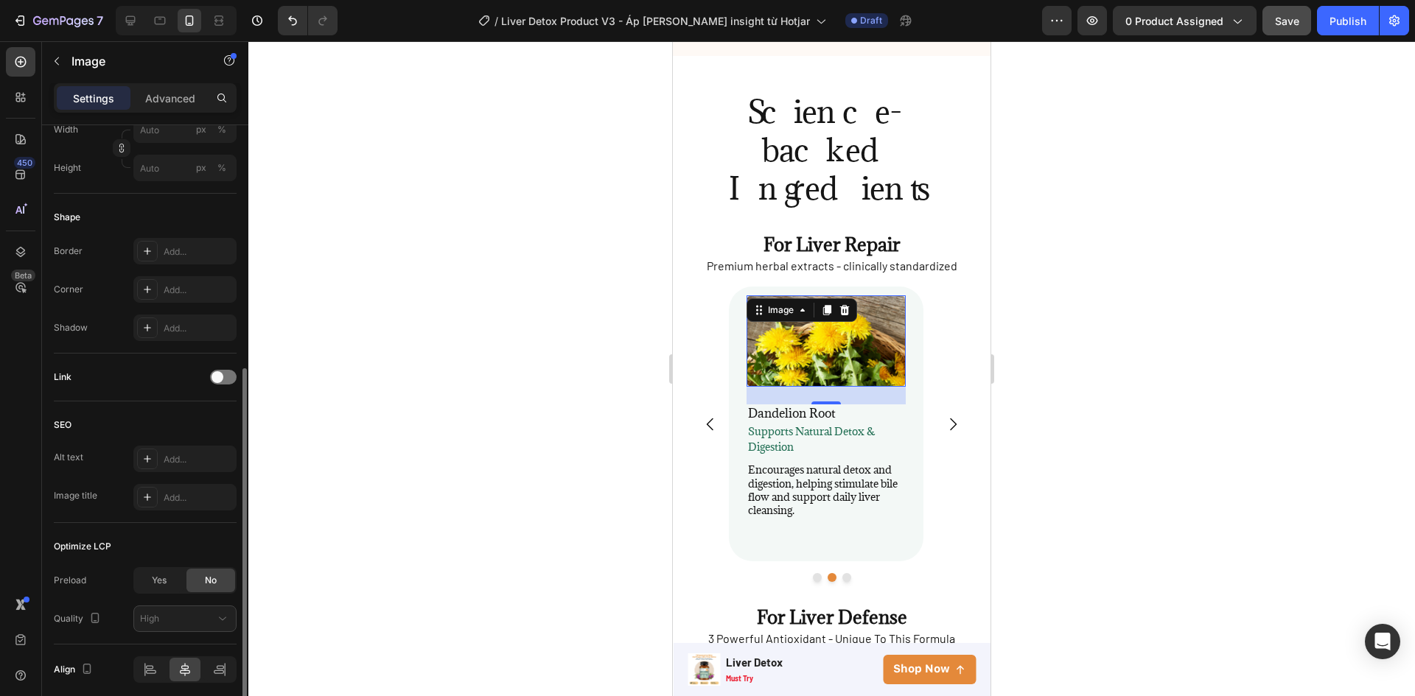
scroll to position [500, 0]
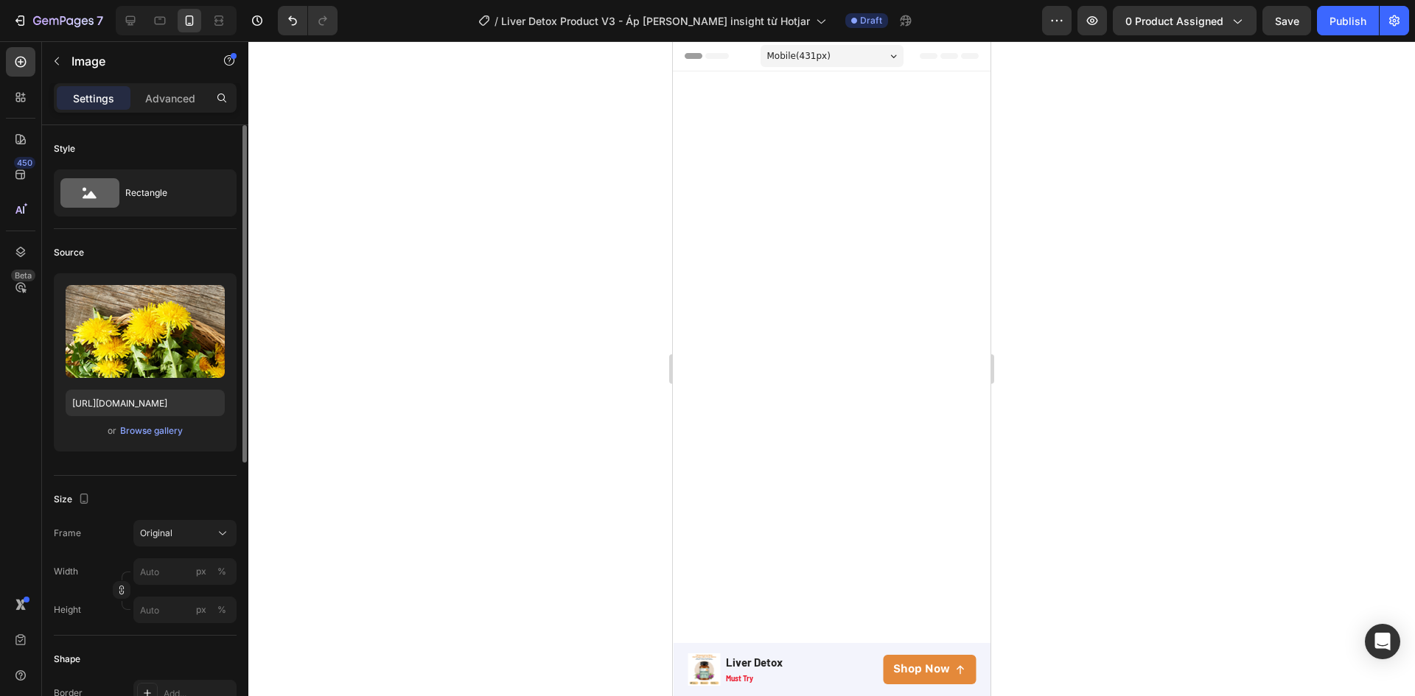
scroll to position [3260, 0]
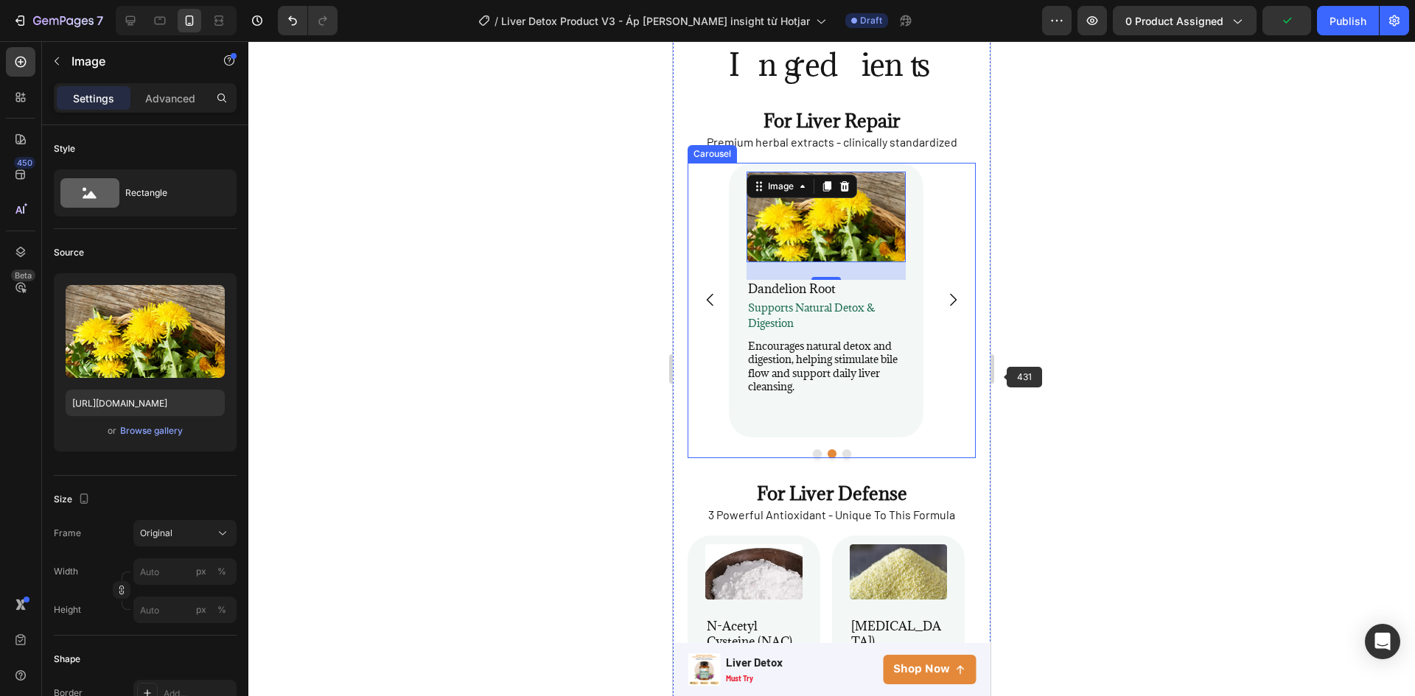
click at [1057, 383] on div at bounding box center [831, 368] width 1166 height 655
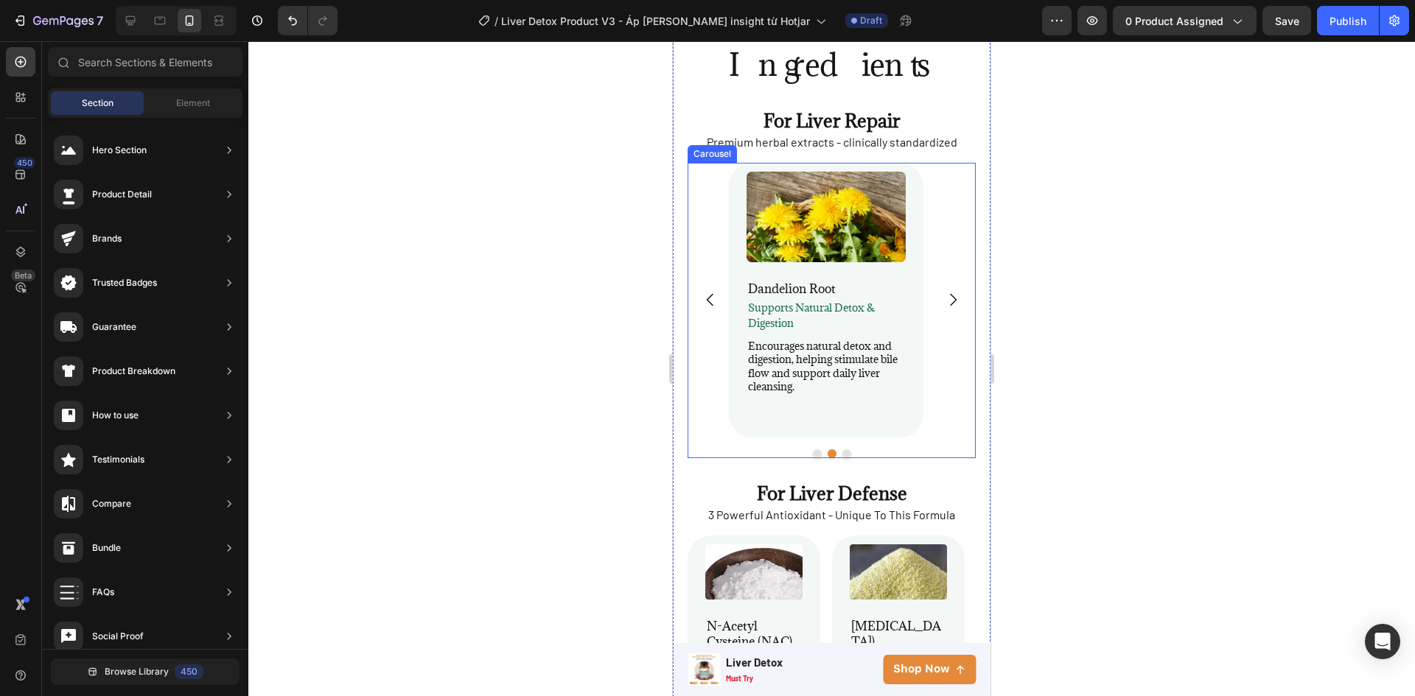
click at [944, 309] on icon "Carousel Next Arrow" at bounding box center [953, 300] width 18 height 18
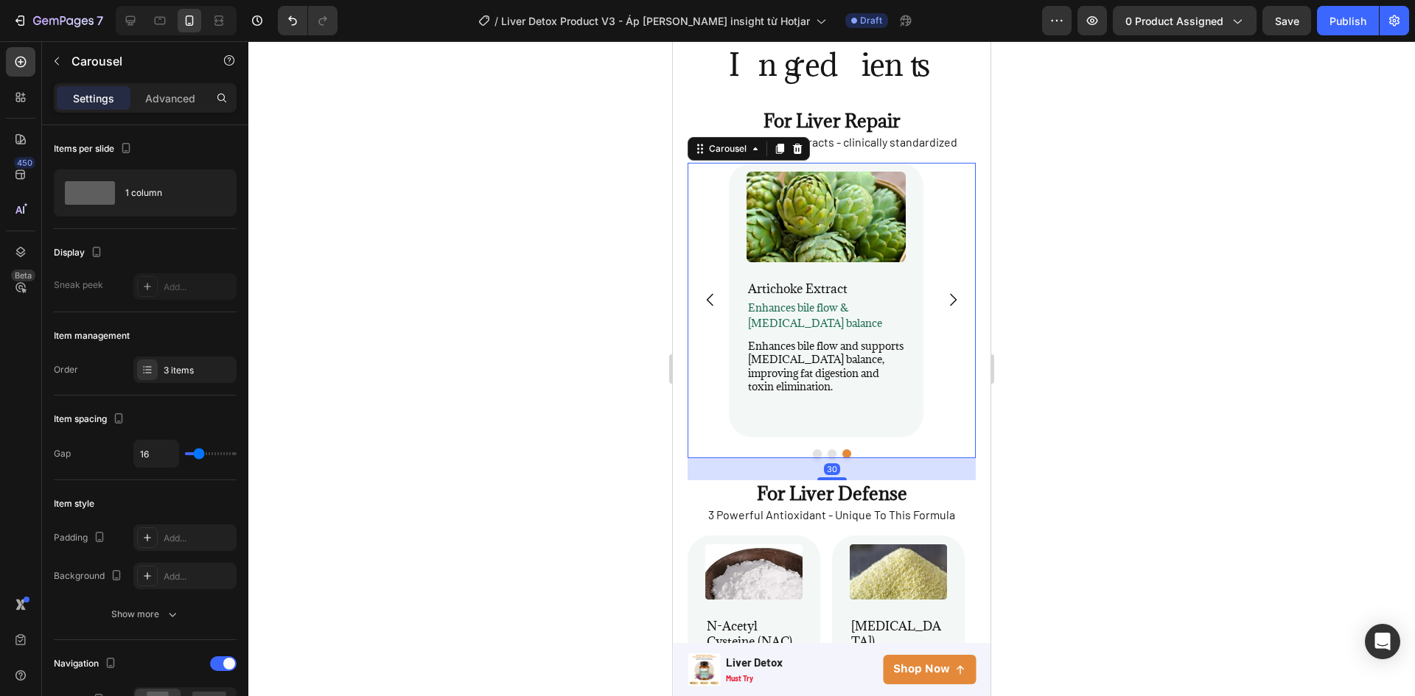
click at [950, 438] on div "Image [MEDICAL_DATA] (80% Silymarin) Heading Liver Cell Generation Text Block S…" at bounding box center [831, 300] width 288 height 275
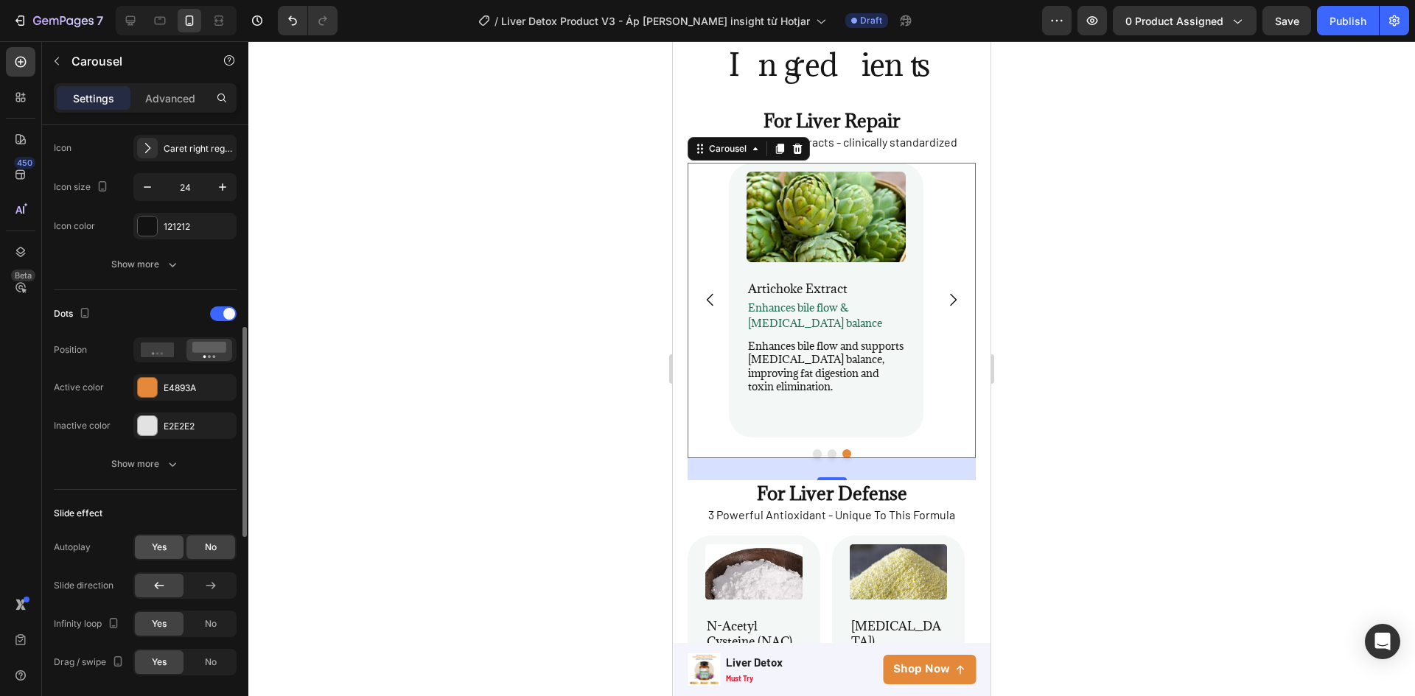
click at [152, 544] on span "Yes" at bounding box center [159, 547] width 15 height 13
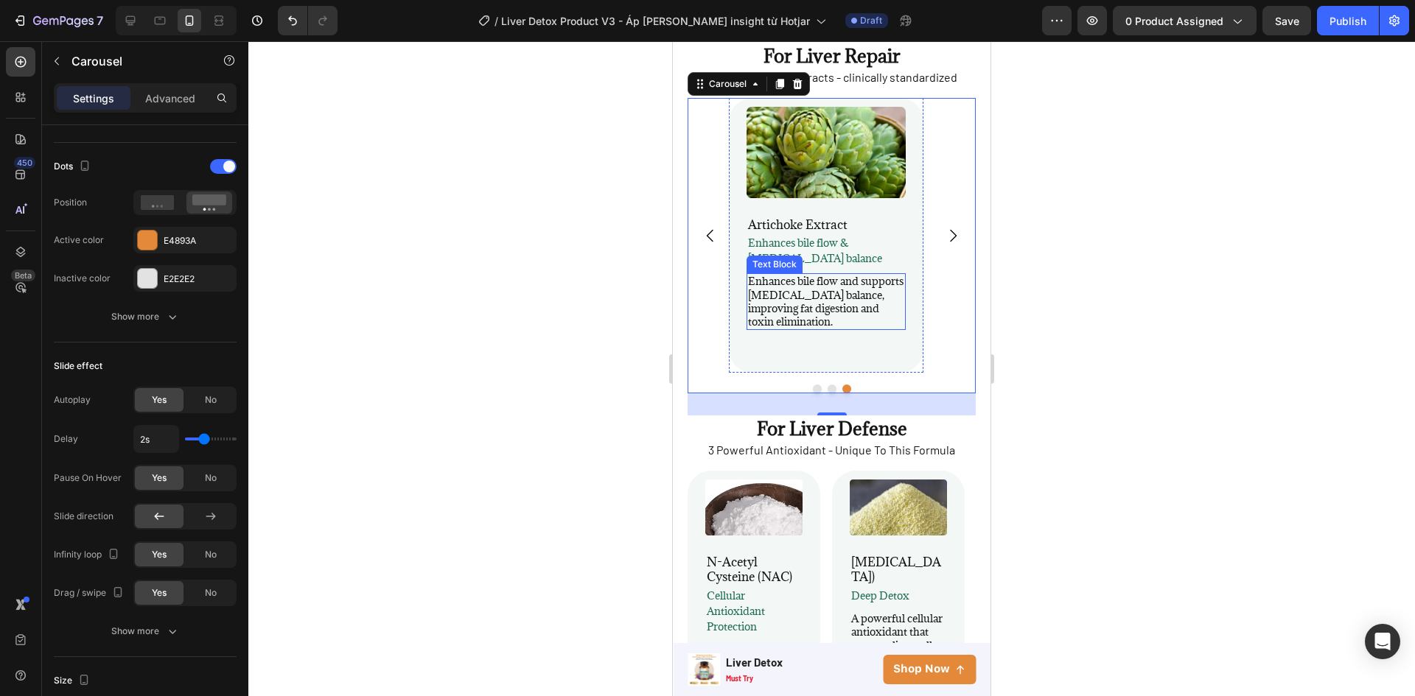
scroll to position [3555, 0]
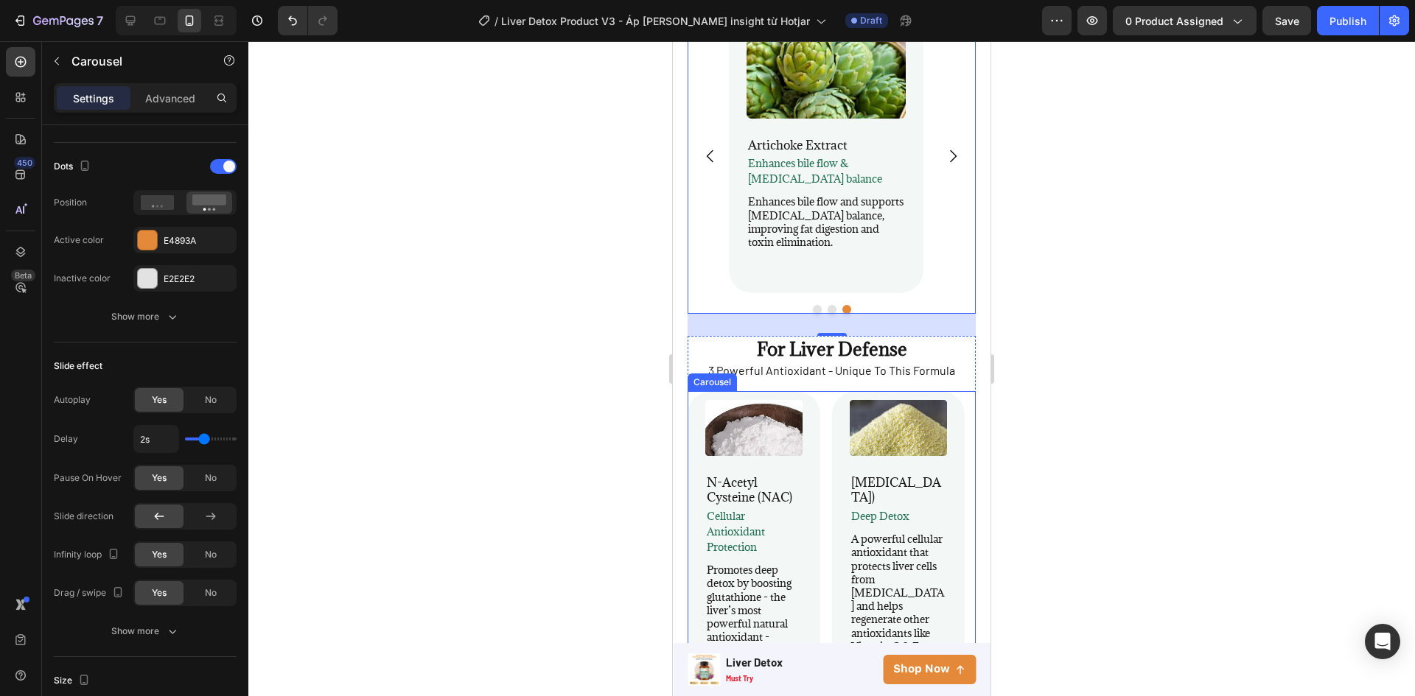
click at [826, 428] on div "Image N-Acetyl Cysteine (NAC) Heading cellular antioxidant protection Text Bloc…" at bounding box center [831, 559] width 288 height 337
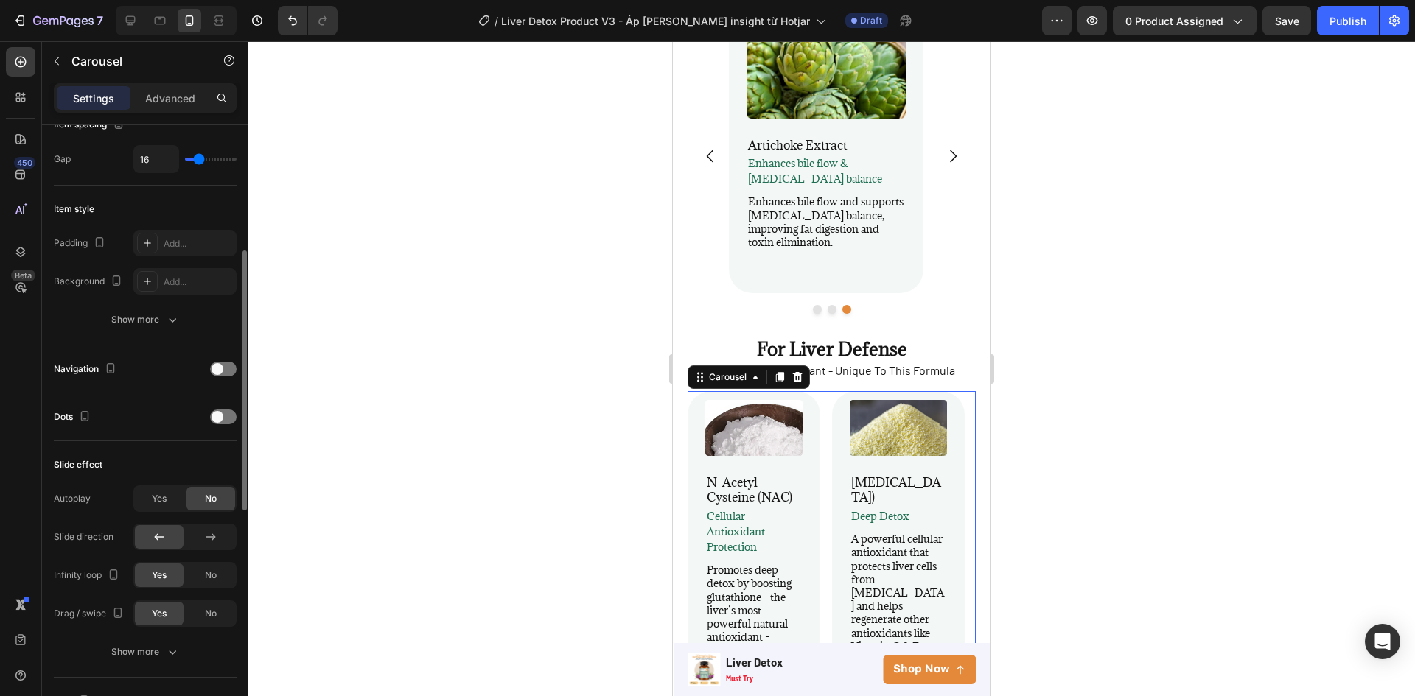
scroll to position [0, 0]
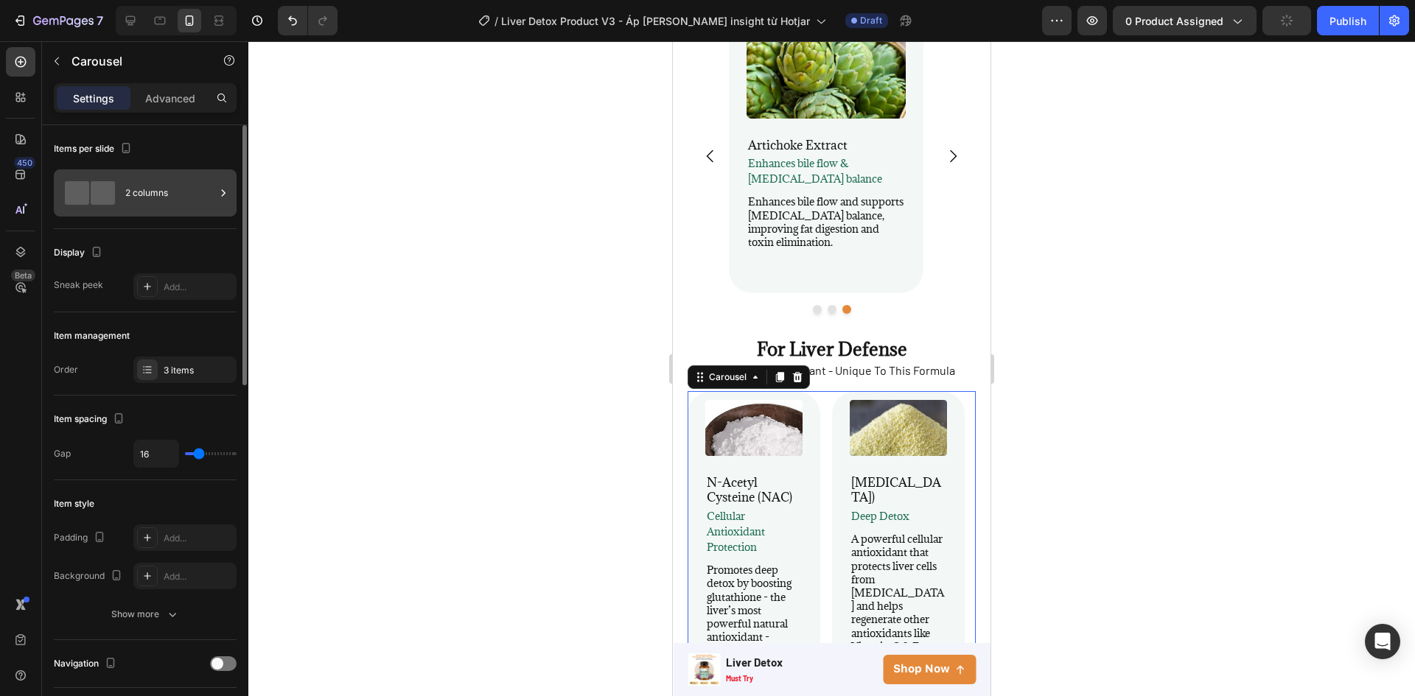
click at [137, 195] on div "2 columns" at bounding box center [170, 193] width 90 height 34
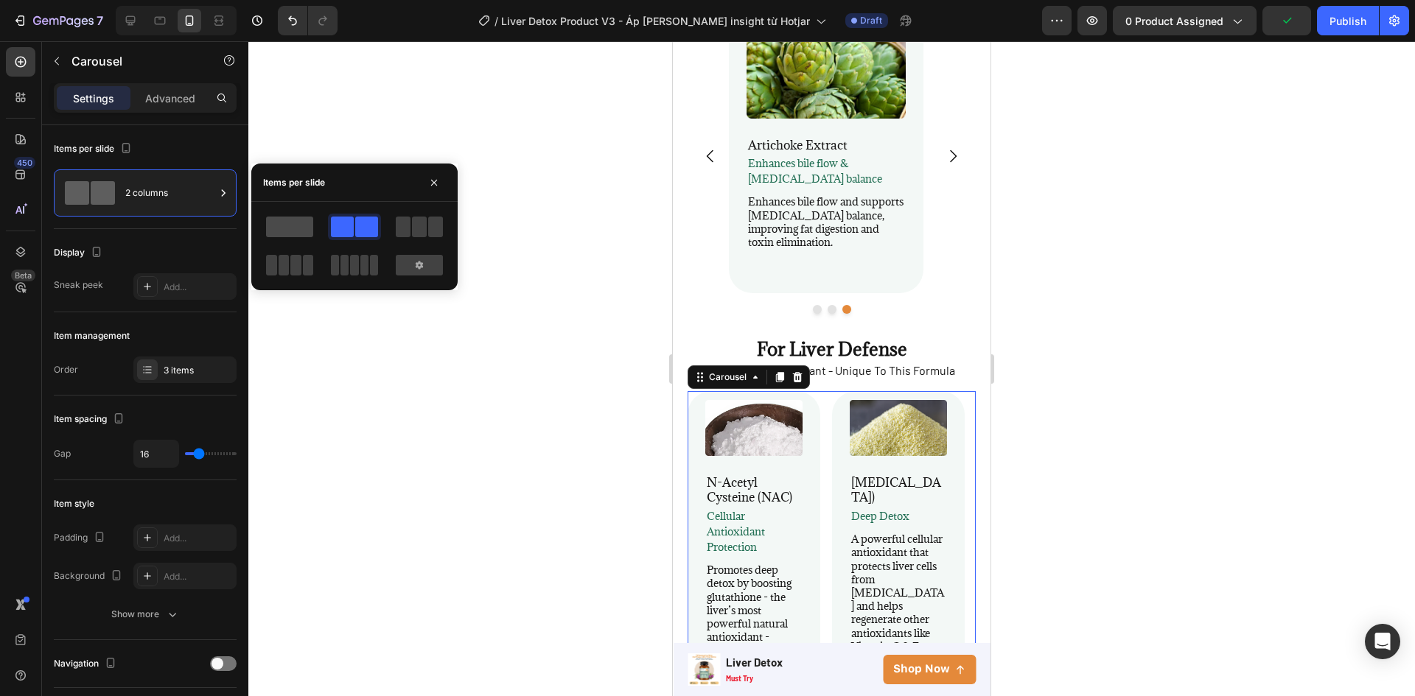
click at [295, 227] on span at bounding box center [289, 227] width 47 height 21
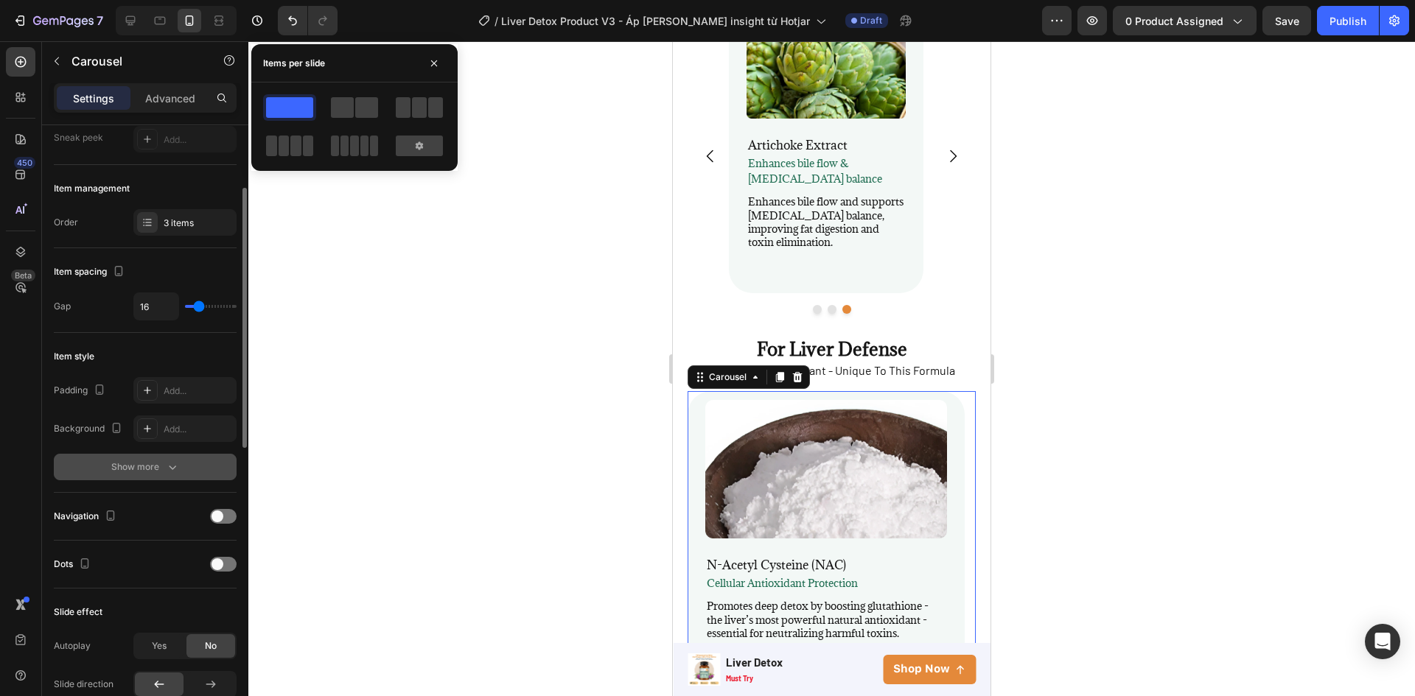
scroll to position [295, 0]
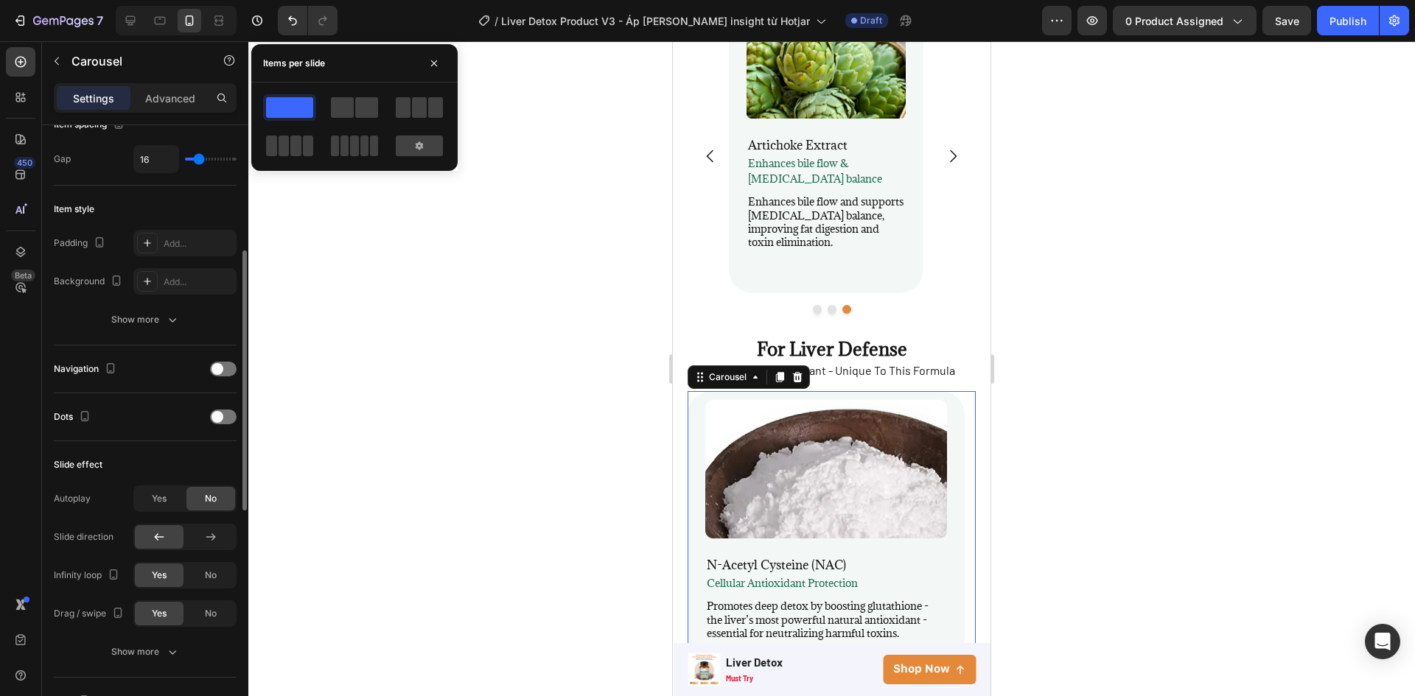
click at [222, 360] on div "Navigation" at bounding box center [145, 369] width 183 height 24
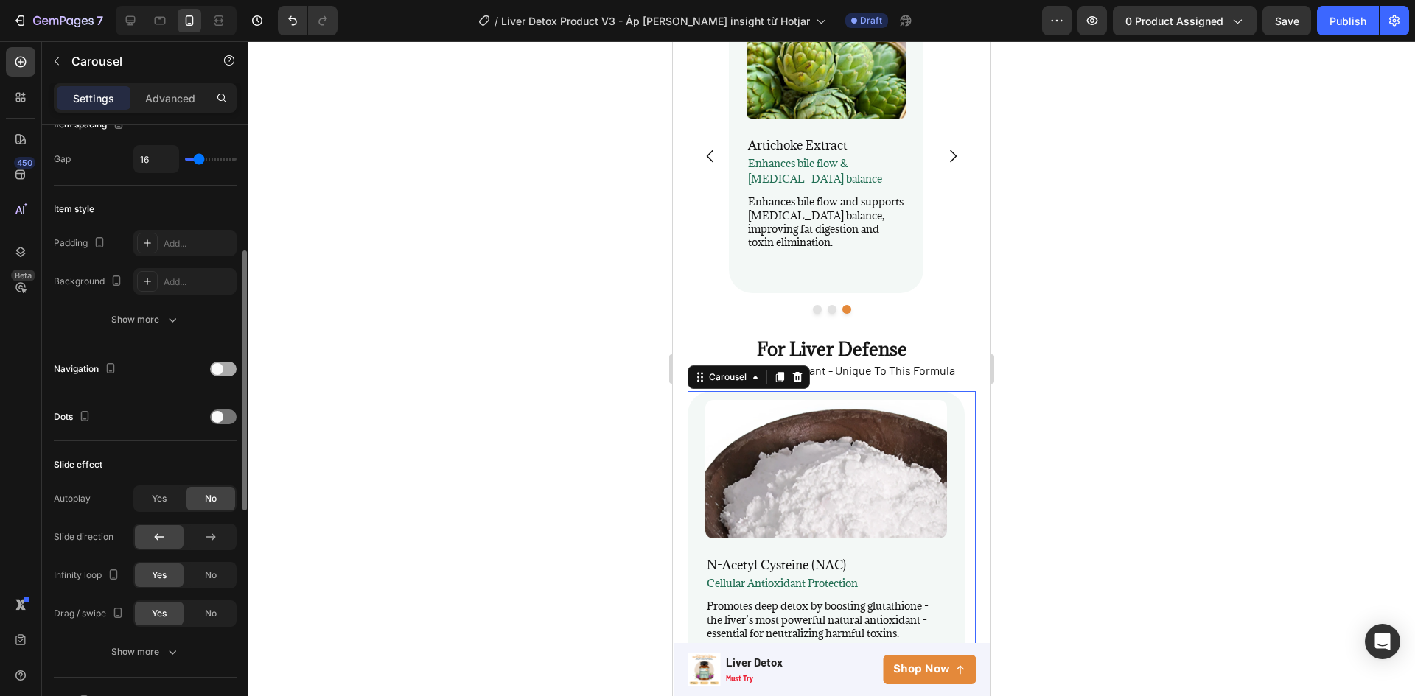
click at [222, 367] on span at bounding box center [217, 369] width 12 height 12
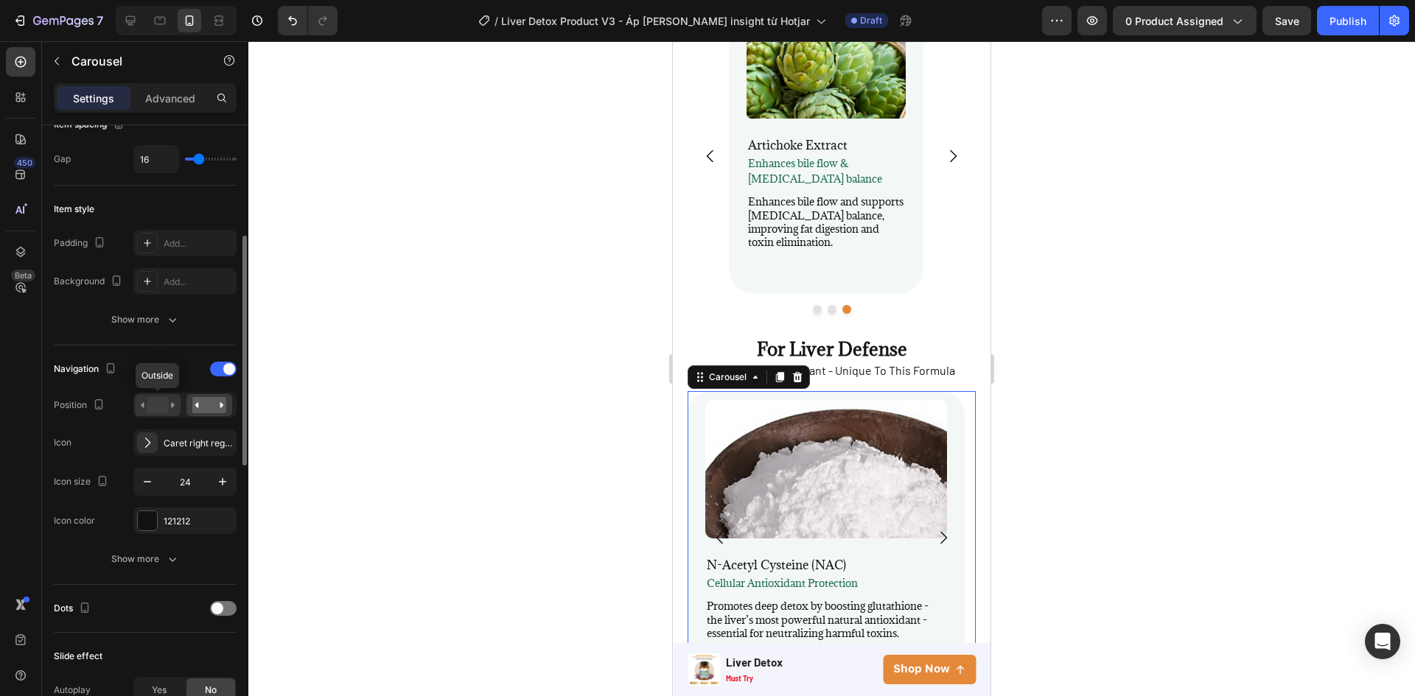
click at [163, 405] on rect at bounding box center [157, 405] width 21 height 16
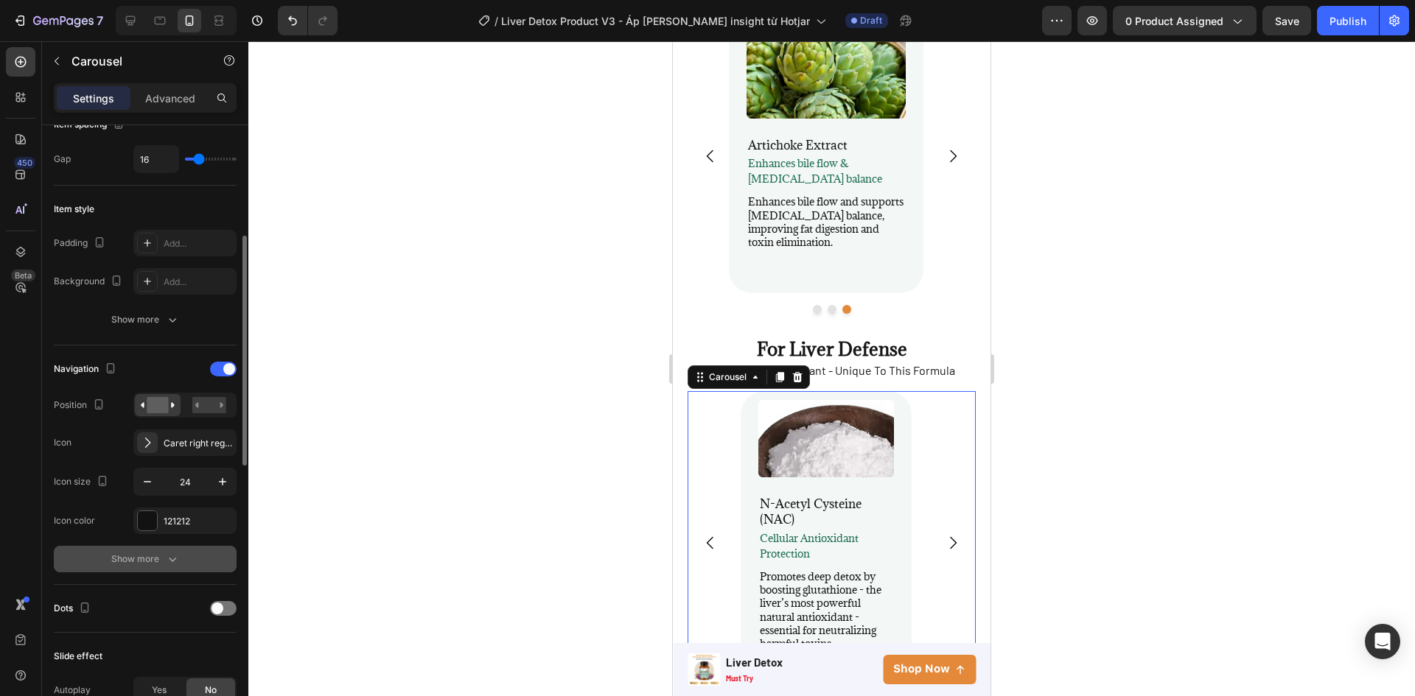
click at [146, 554] on div "Show more" at bounding box center [145, 559] width 69 height 15
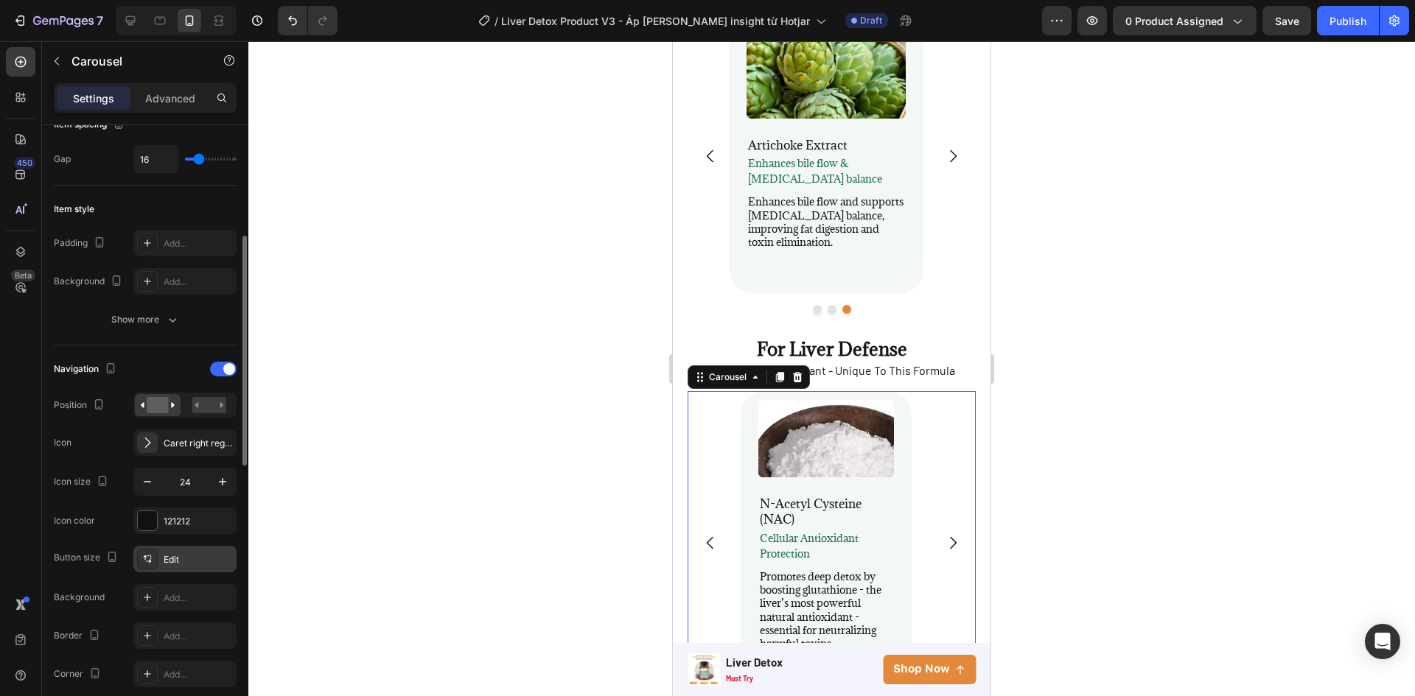
scroll to position [589, 0]
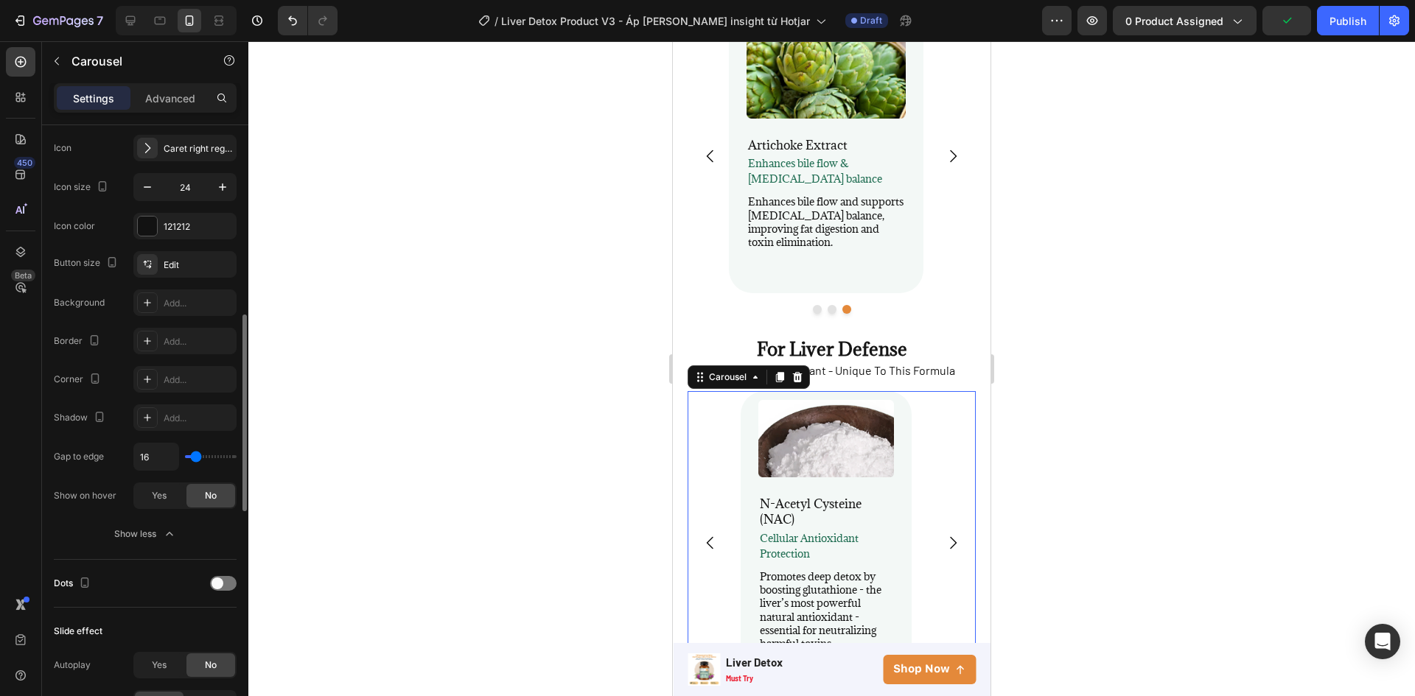
type input "22"
drag, startPoint x: 200, startPoint y: 454, endPoint x: 110, endPoint y: 459, distance: 90.0
type input "0"
click at [185, 455] on input "range" at bounding box center [211, 456] width 52 height 3
type input "0"
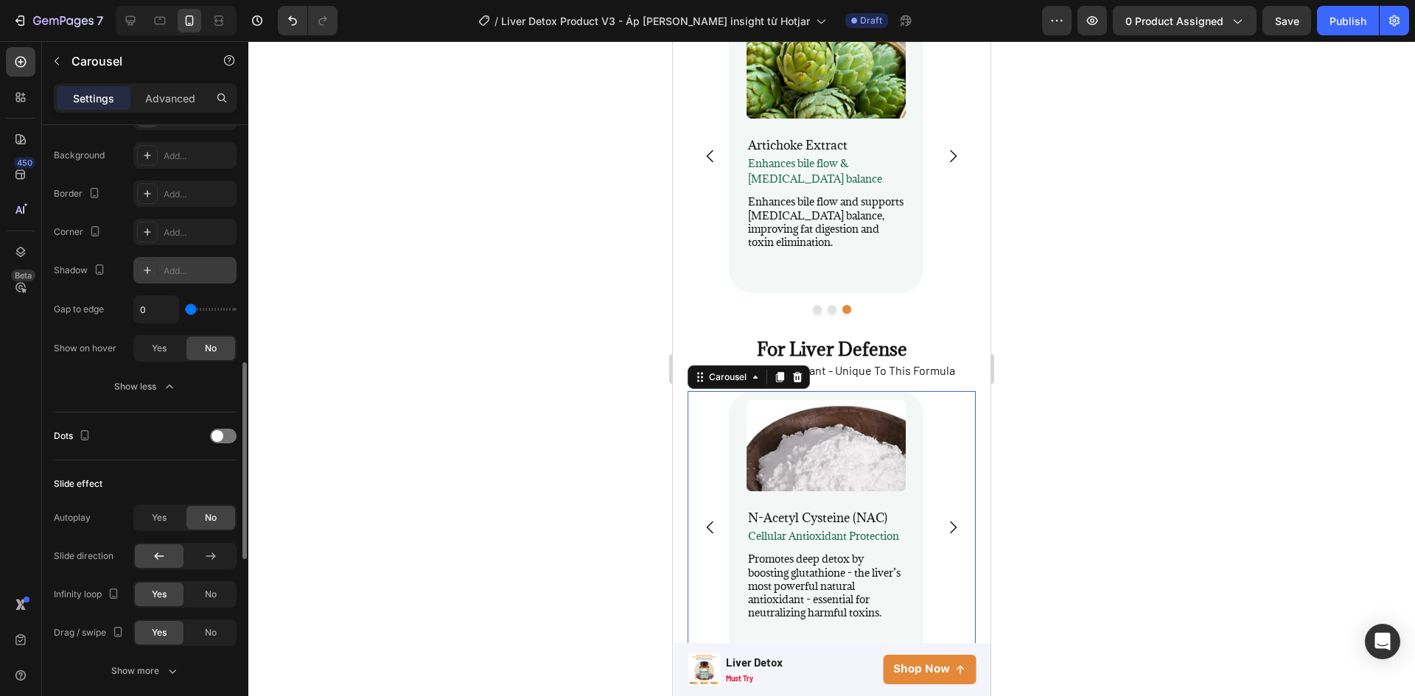
scroll to position [884, 0]
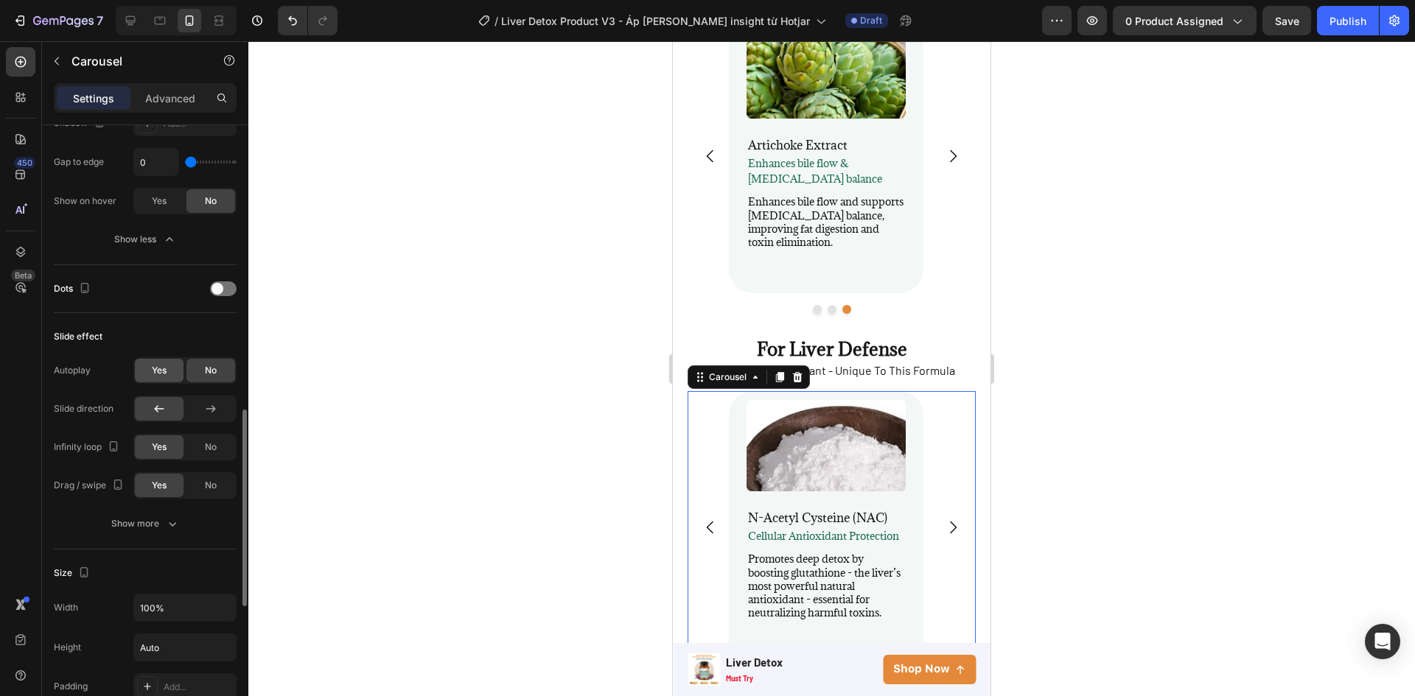
click at [152, 371] on span "Yes" at bounding box center [159, 370] width 15 height 13
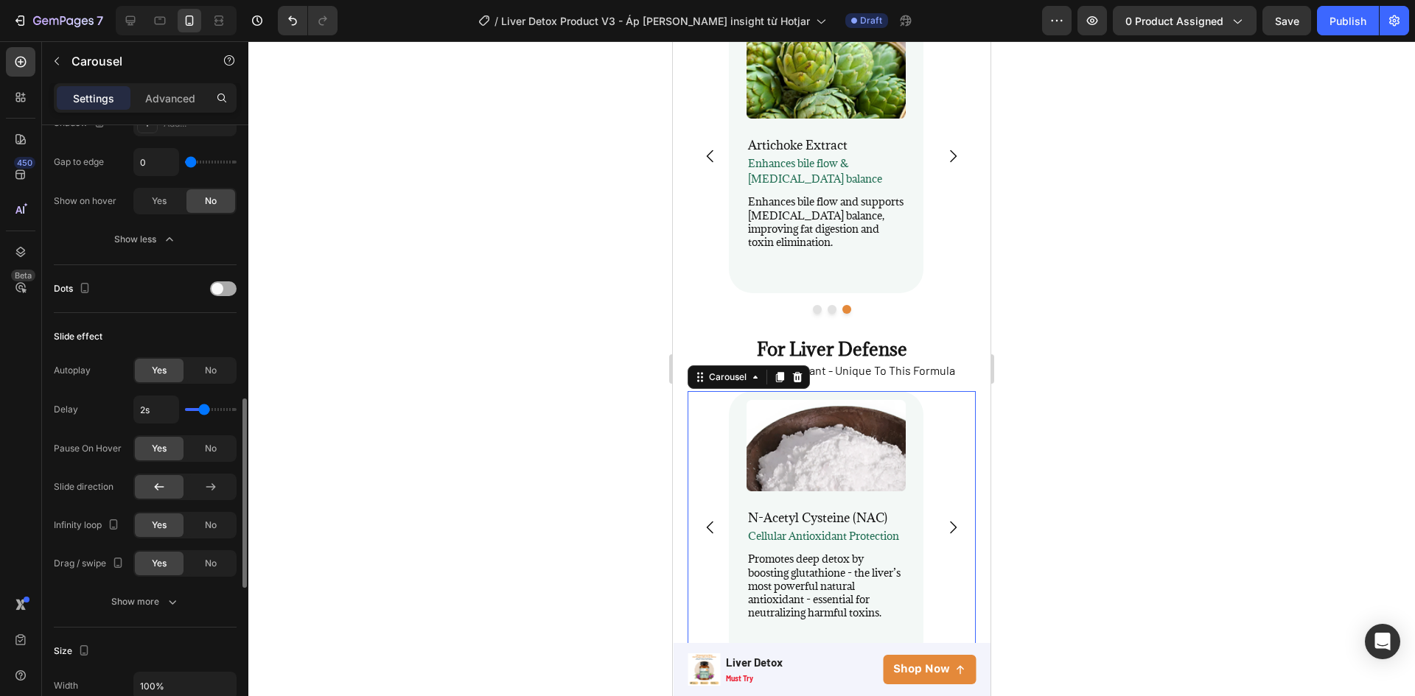
click at [227, 293] on div at bounding box center [223, 288] width 27 height 15
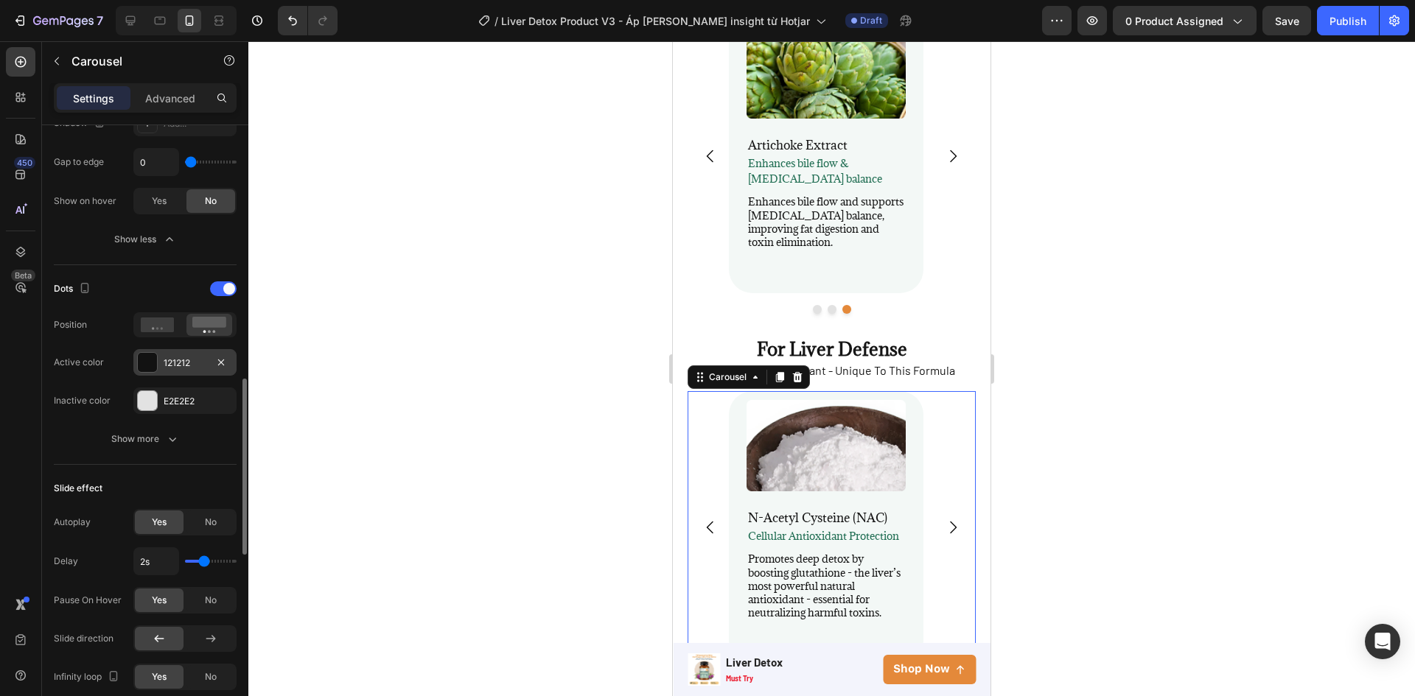
click at [163, 363] on div "121212" at bounding box center [184, 362] width 103 height 27
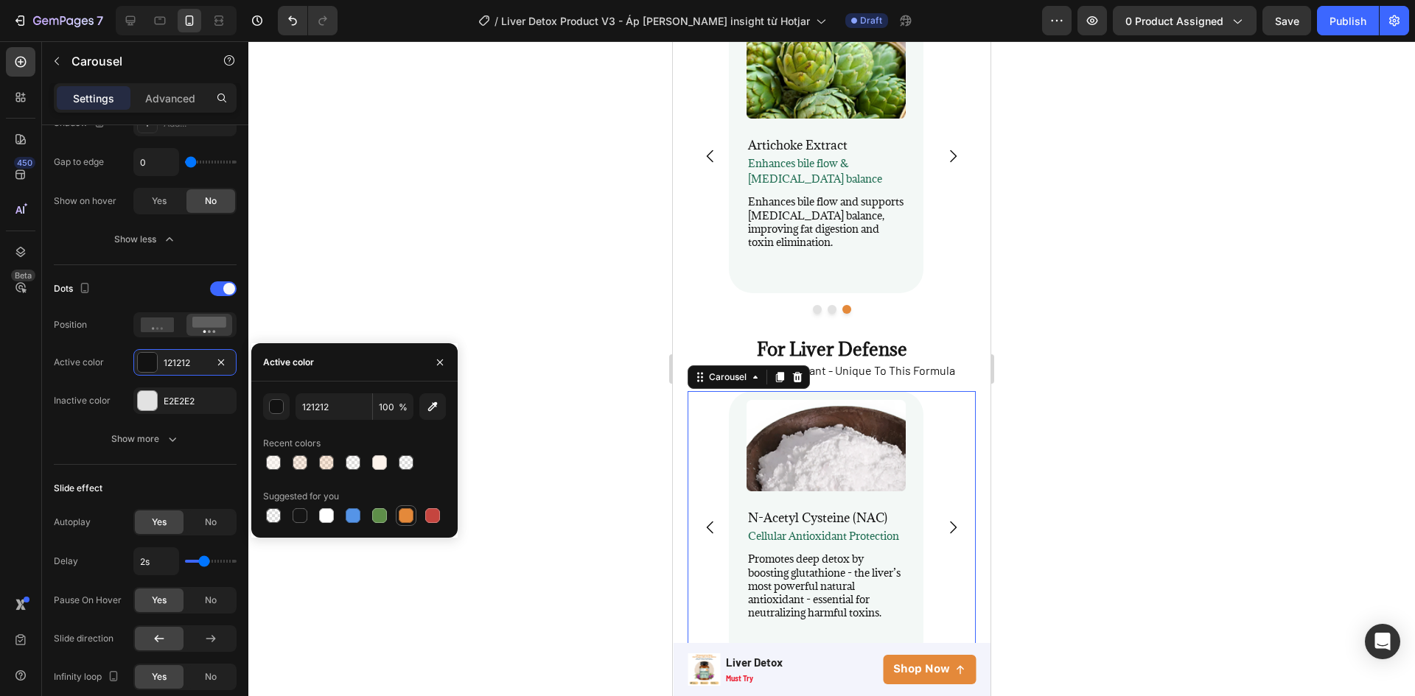
click at [406, 517] on div at bounding box center [406, 515] width 15 height 15
type input "E4893A"
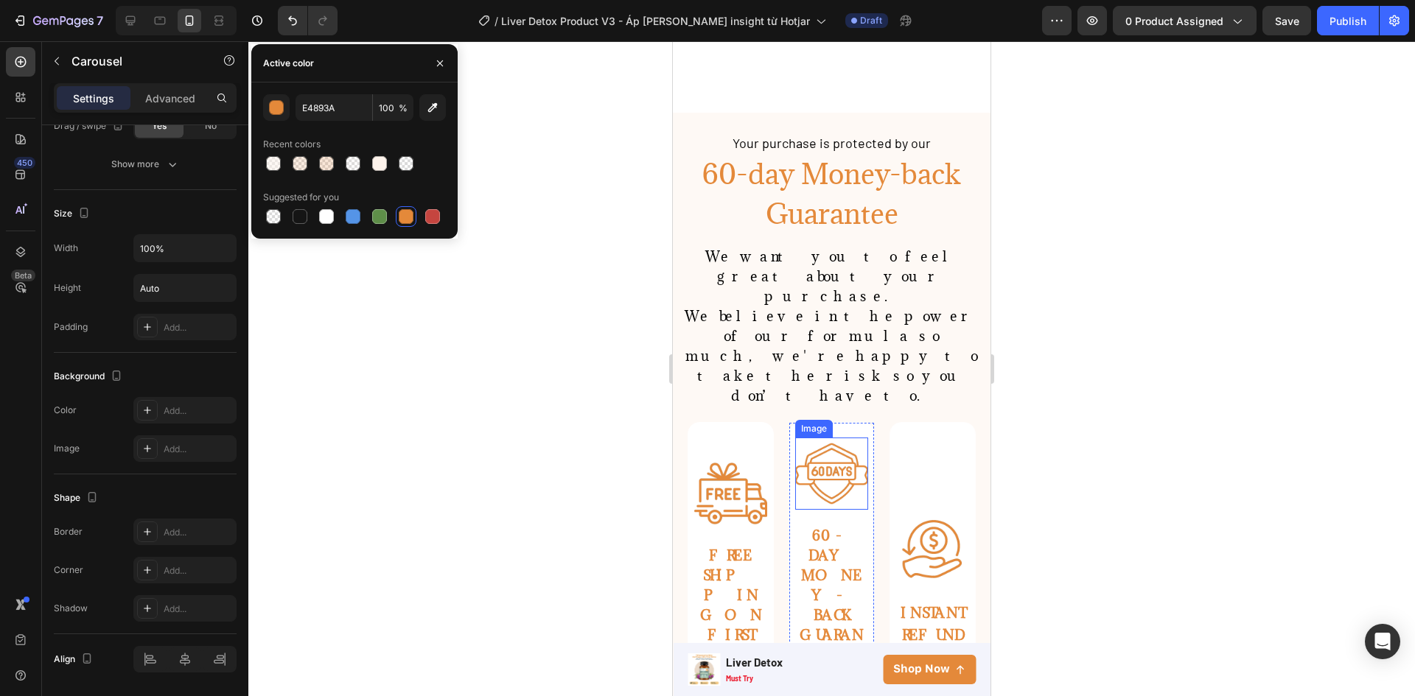
scroll to position [4292, 0]
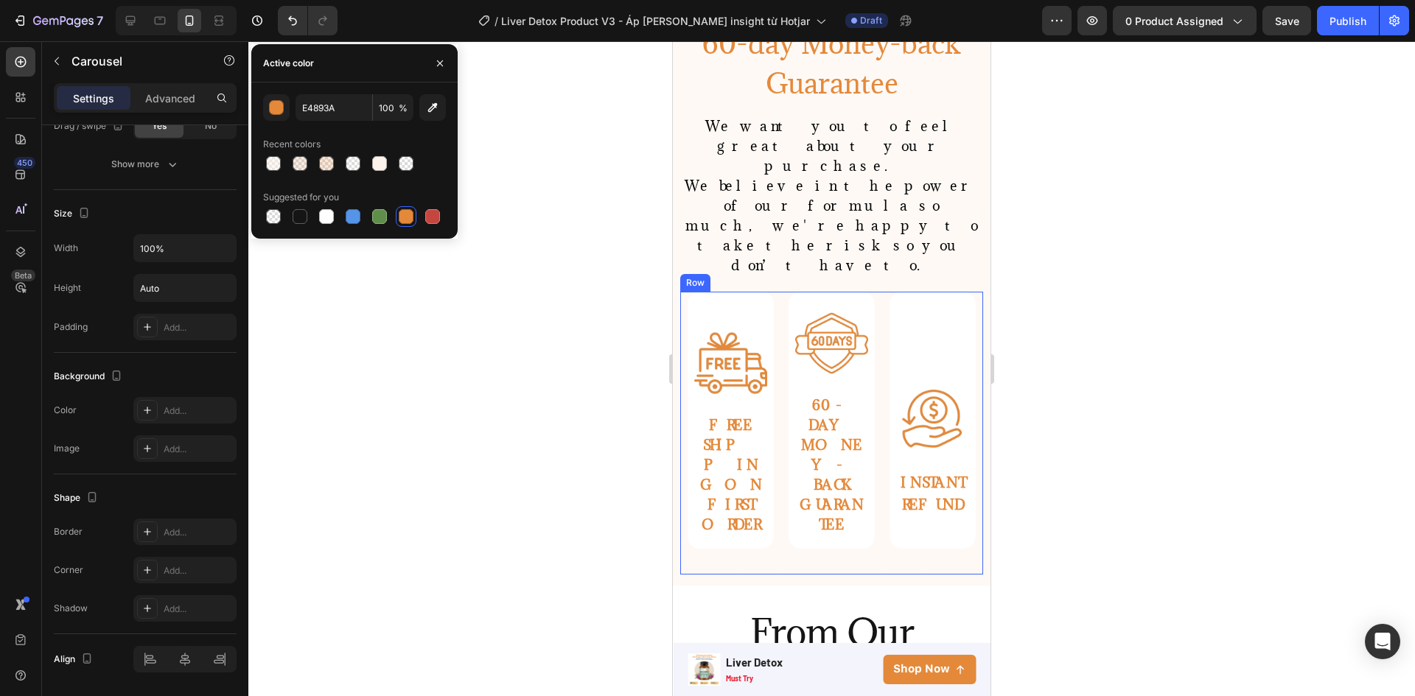
click at [882, 410] on div "Image INSTANT REFUND Text Block Row" at bounding box center [932, 433] width 101 height 283
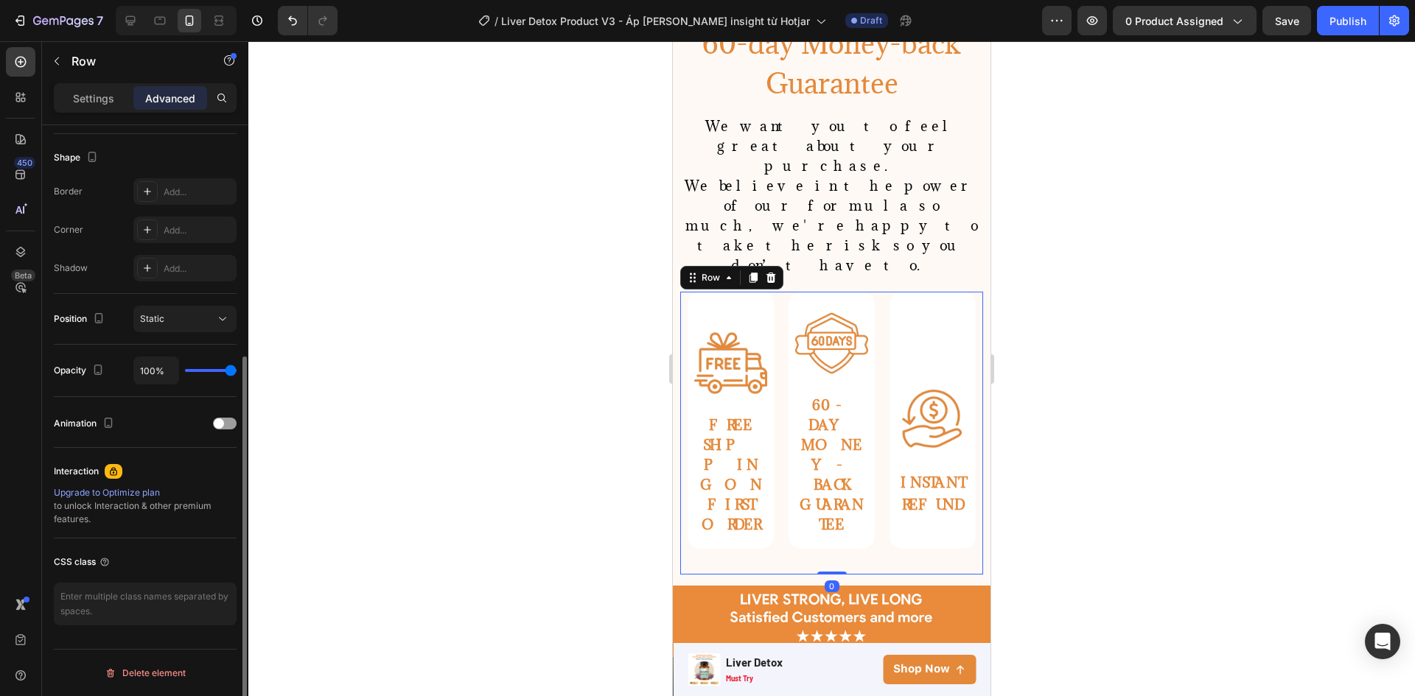
scroll to position [0, 0]
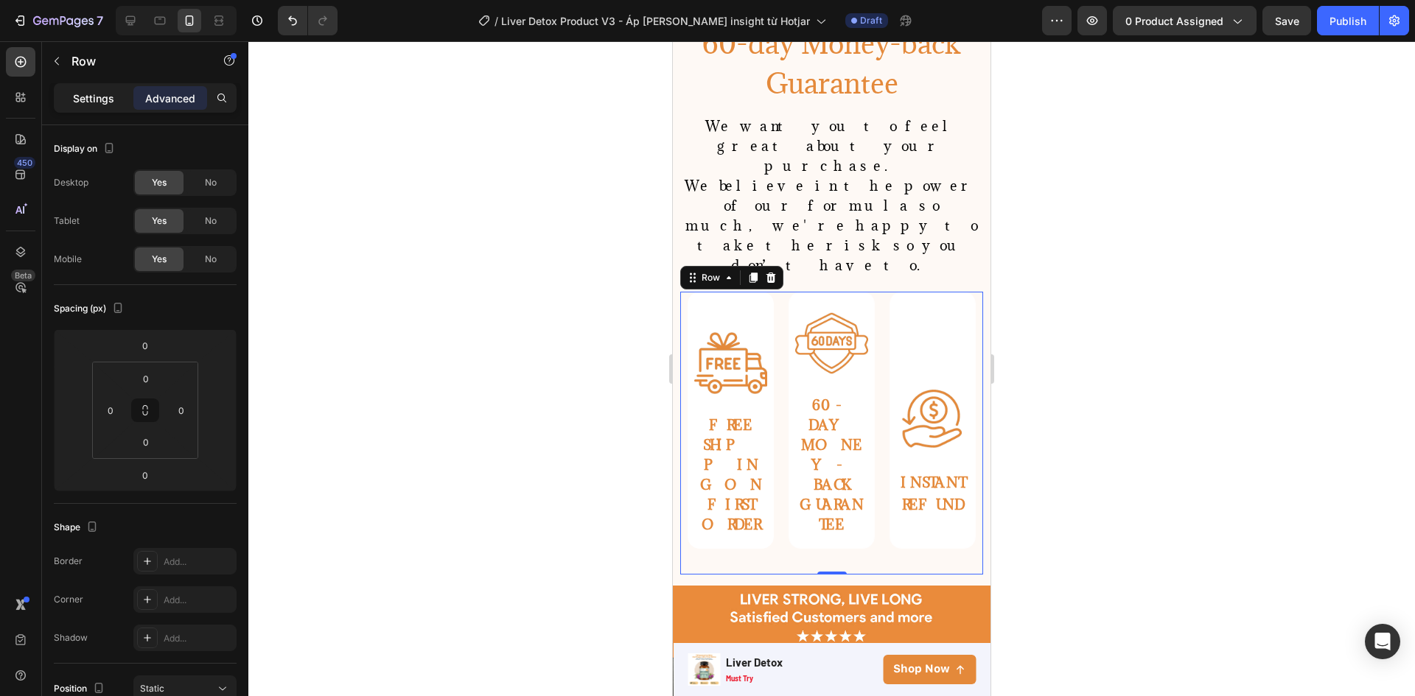
click at [87, 93] on p "Settings" at bounding box center [93, 98] width 41 height 15
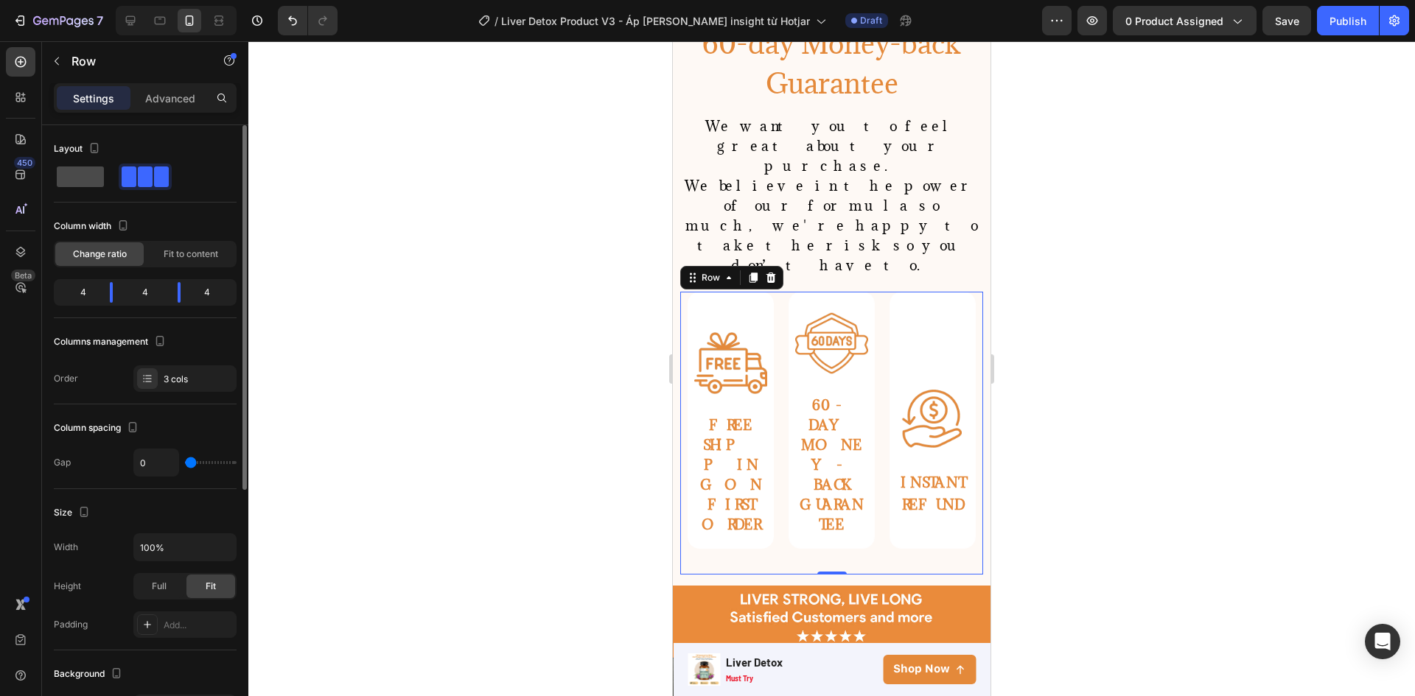
click at [69, 183] on span at bounding box center [80, 177] width 47 height 21
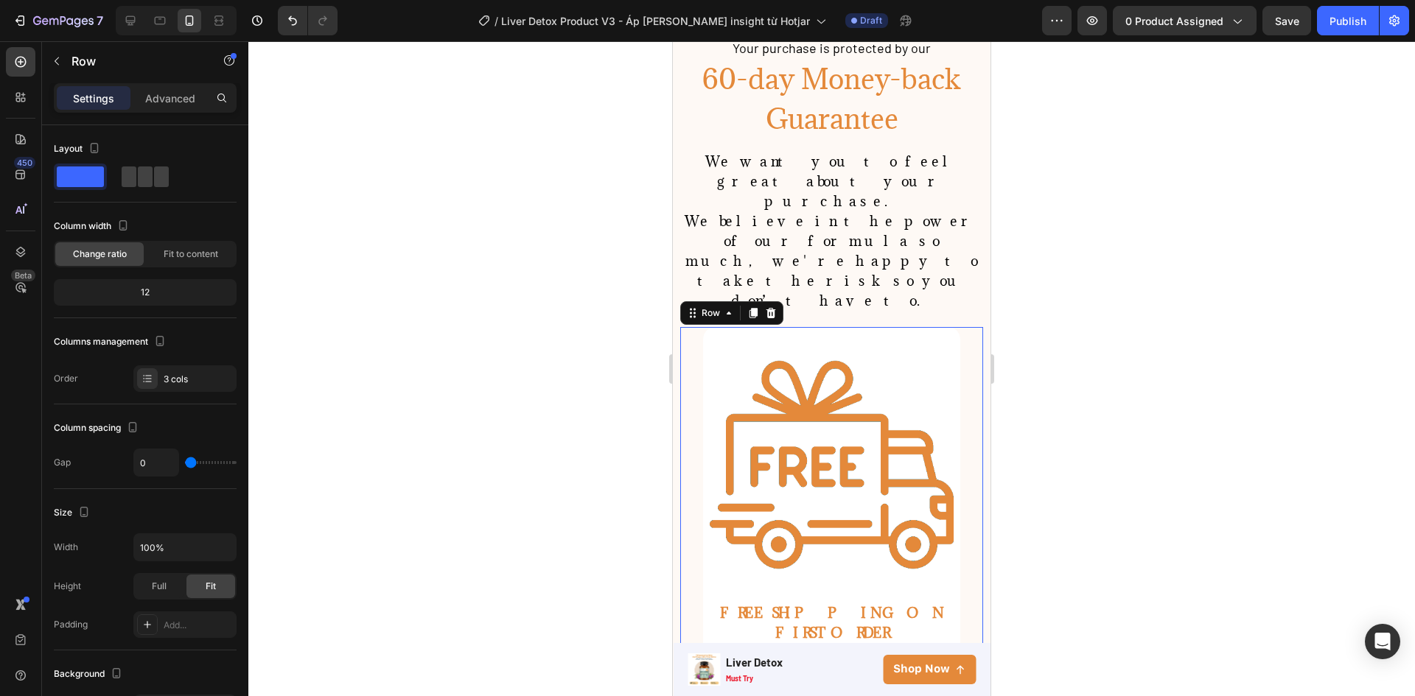
scroll to position [3968, 0]
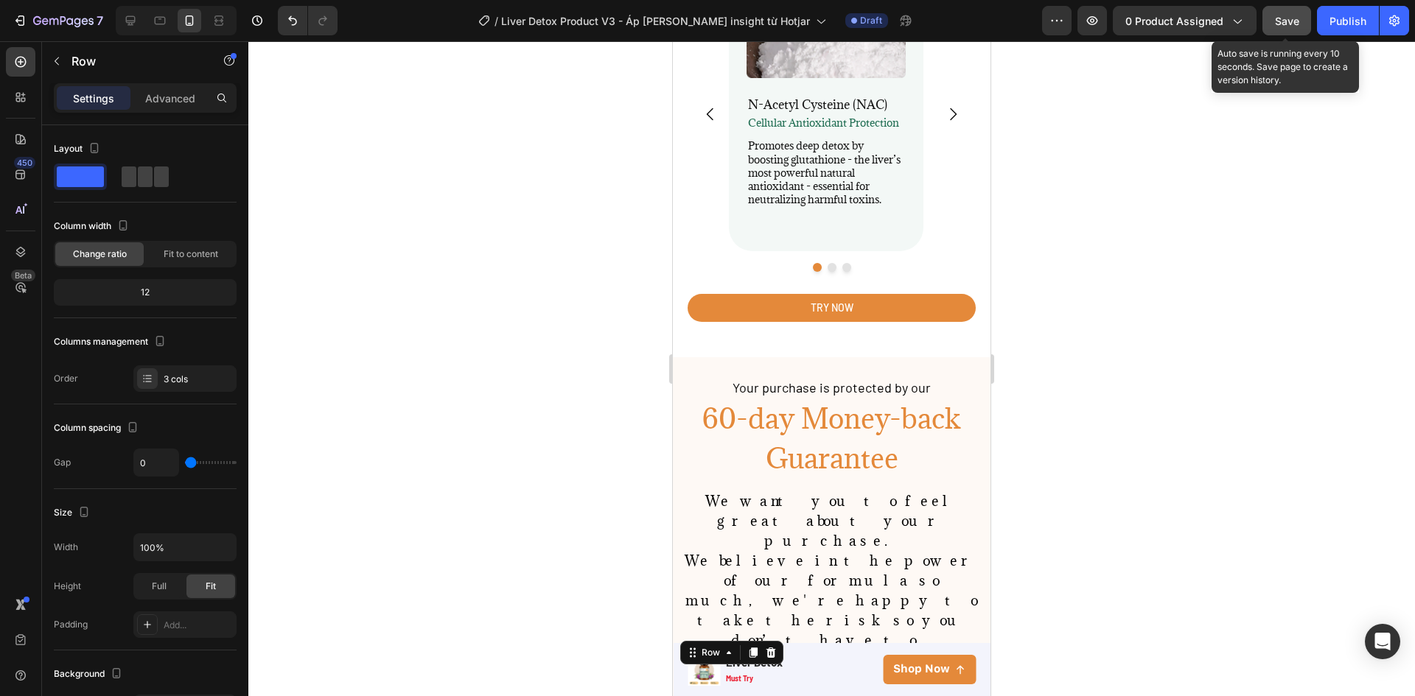
click at [1282, 19] on span "Save" at bounding box center [1287, 21] width 24 height 13
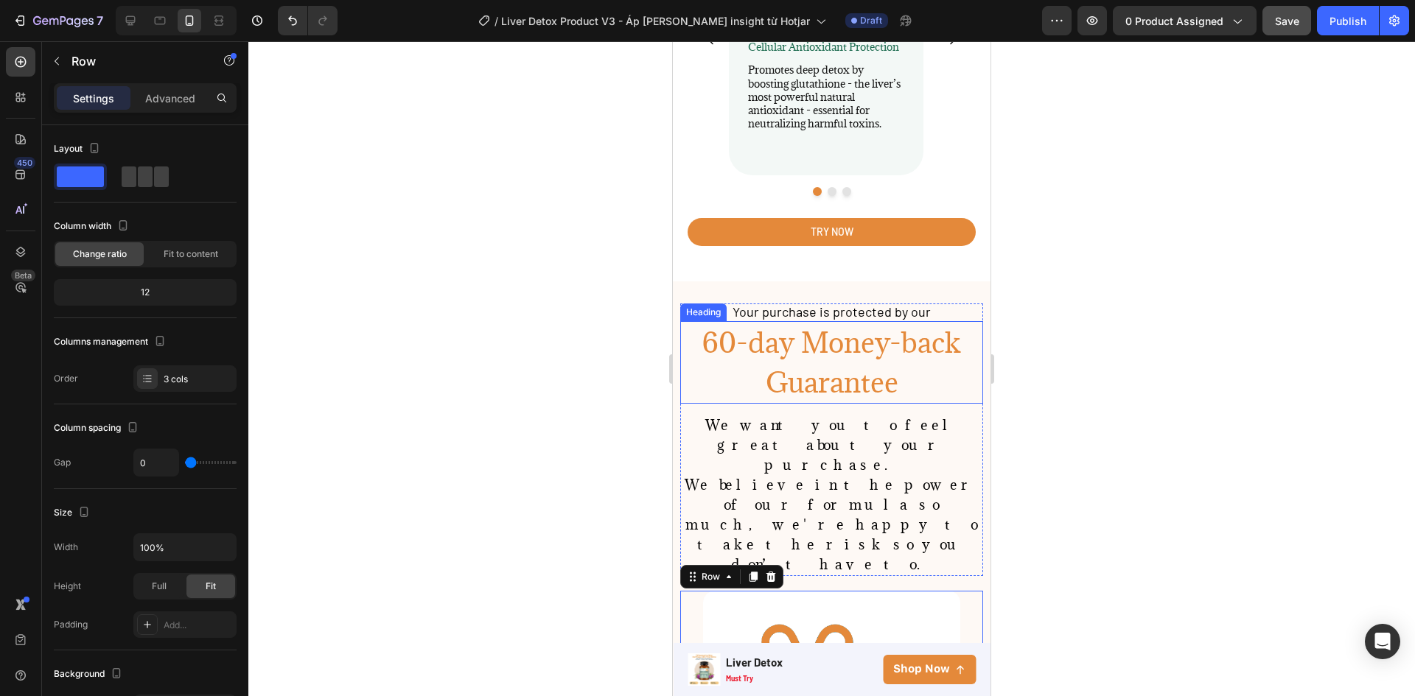
scroll to position [4116, 0]
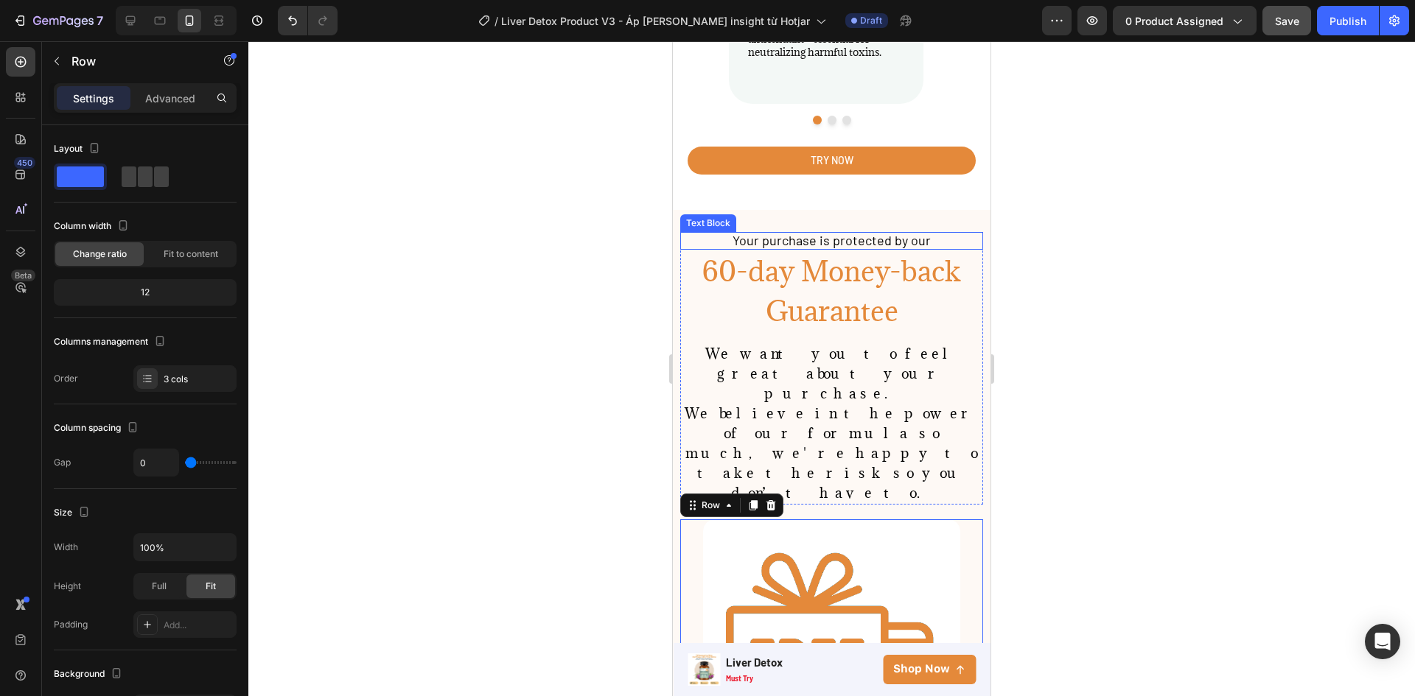
click at [882, 232] on span "Your purchase is protected by our" at bounding box center [831, 240] width 198 height 16
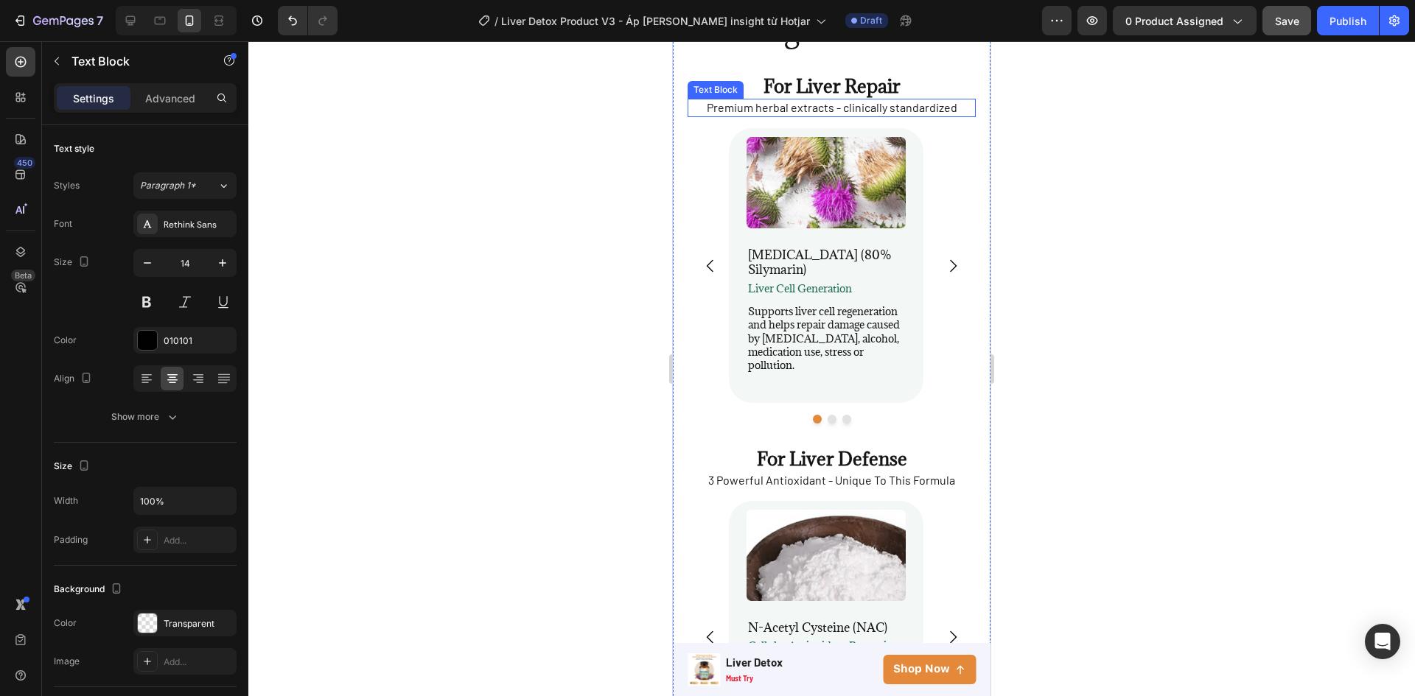
scroll to position [3232, 0]
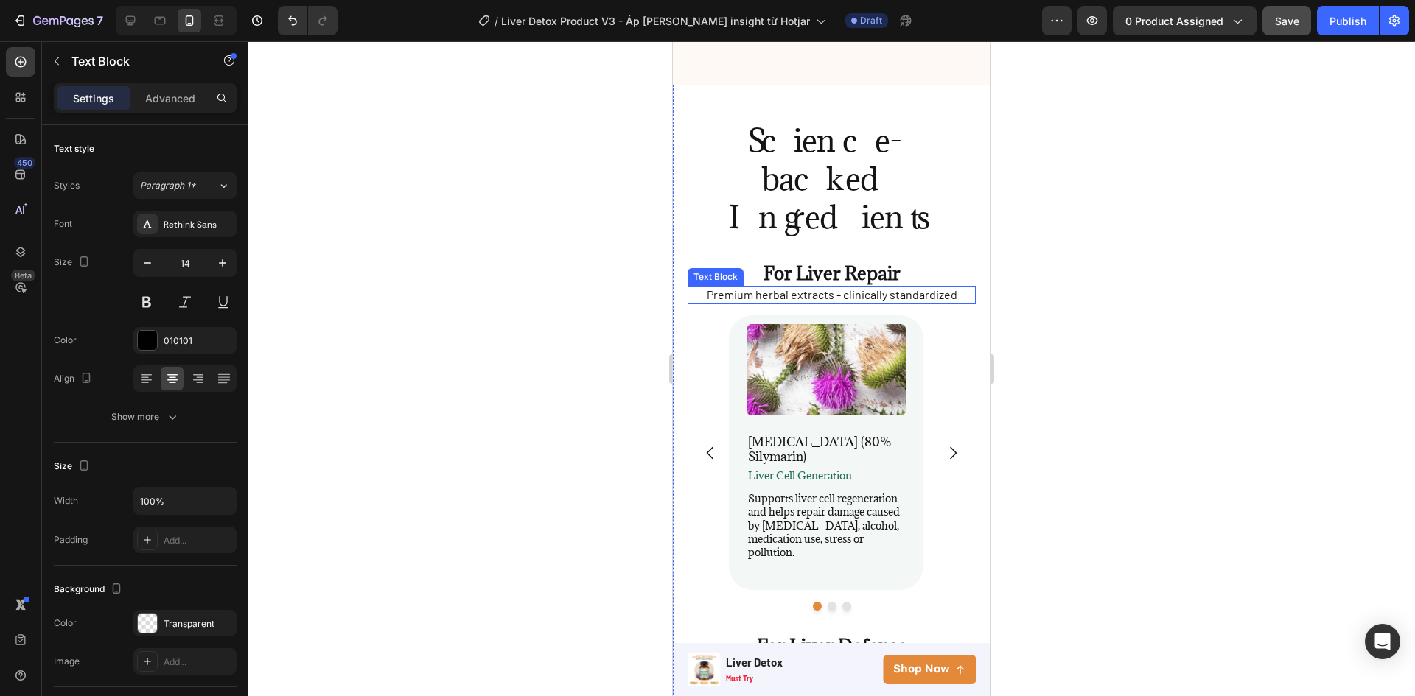
click at [921, 287] on p "Premium herbal extracts - clinically standardized" at bounding box center [831, 294] width 285 height 15
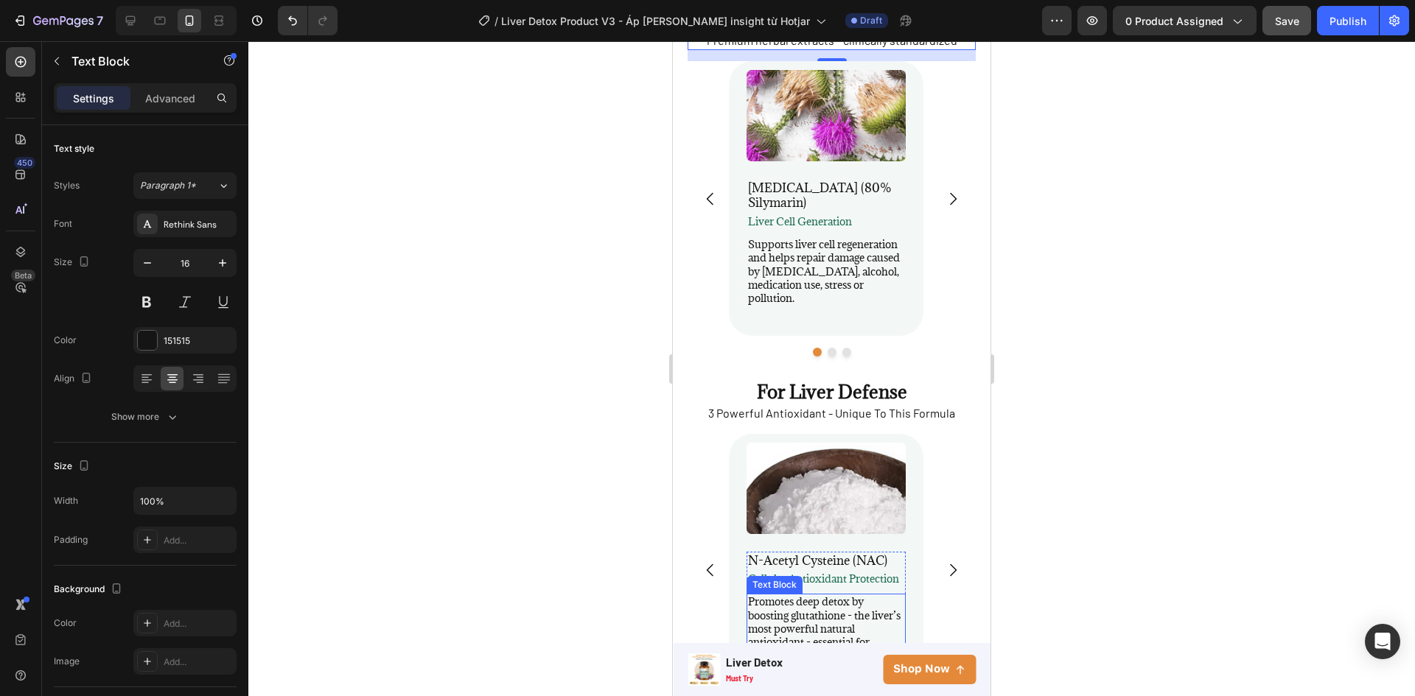
scroll to position [3526, 0]
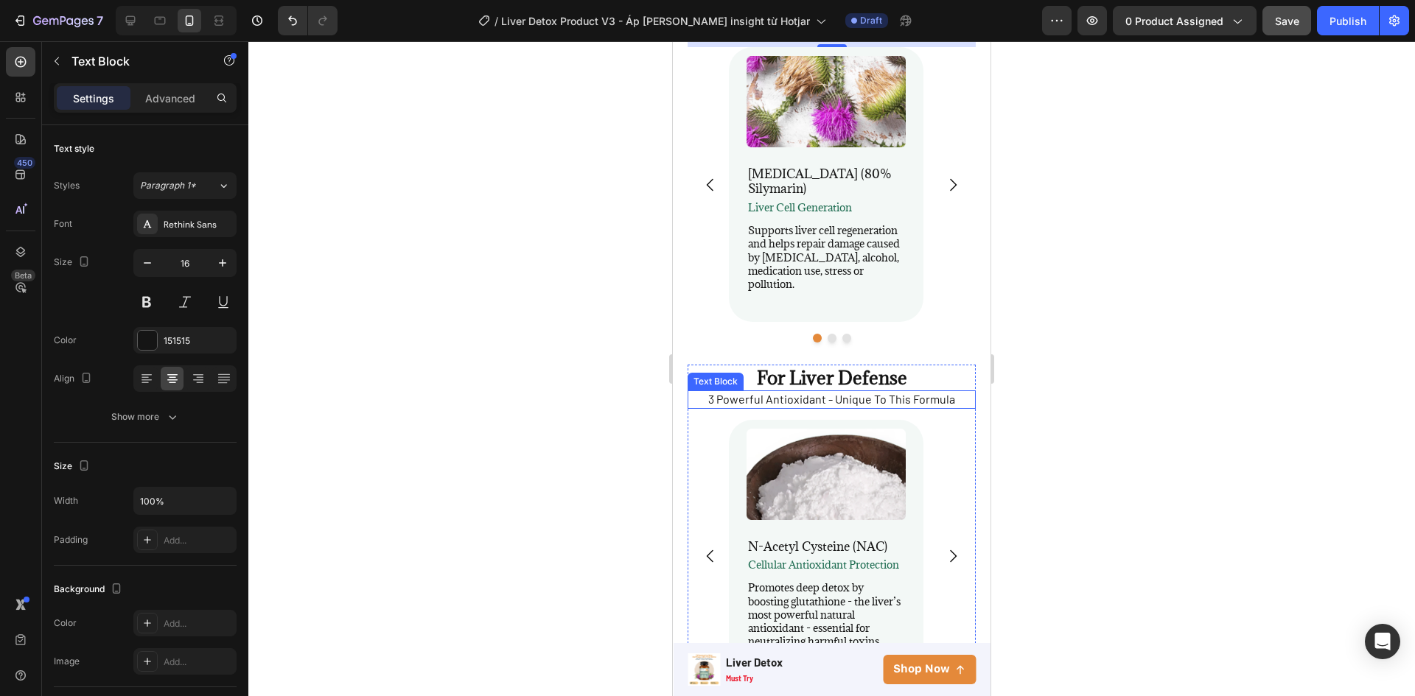
click at [886, 392] on p "3 Powerful Antioxidant - Unique To This Formula" at bounding box center [831, 399] width 285 height 15
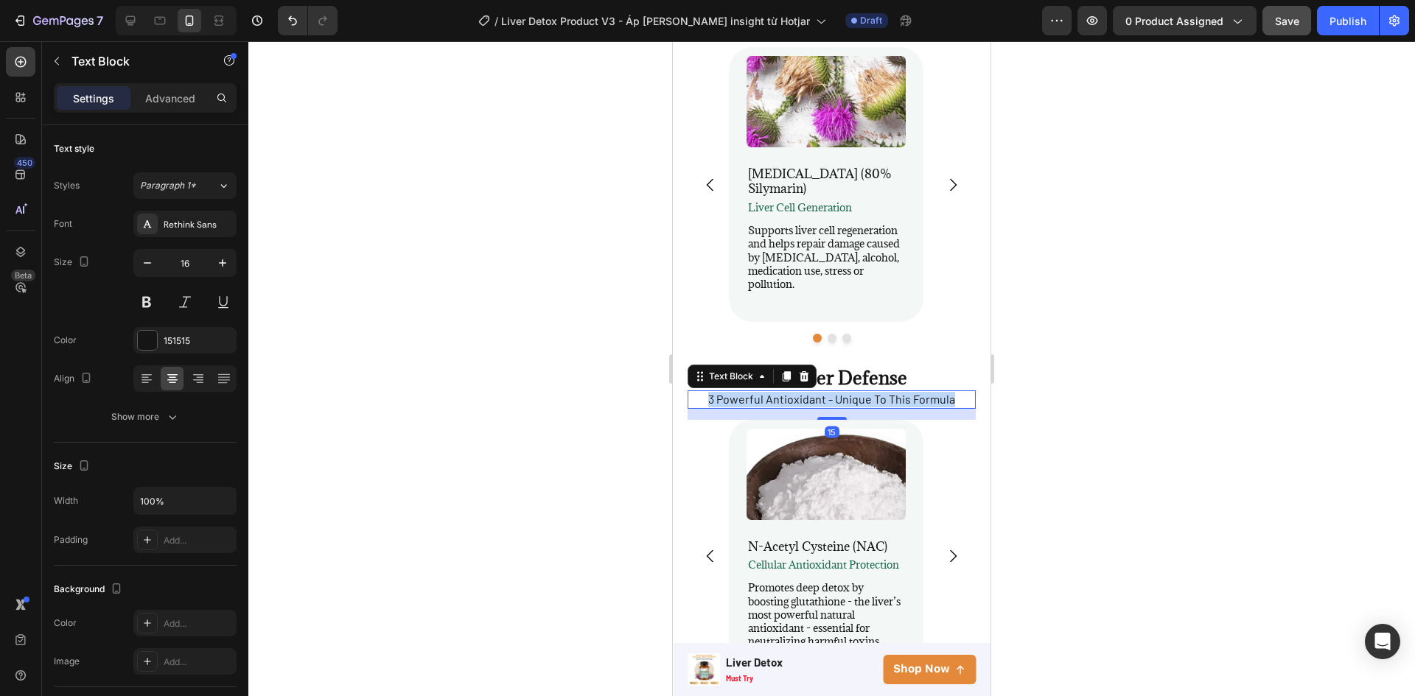
click at [886, 392] on p "3 Powerful Antioxidant - Unique To This Formula" at bounding box center [831, 399] width 285 height 15
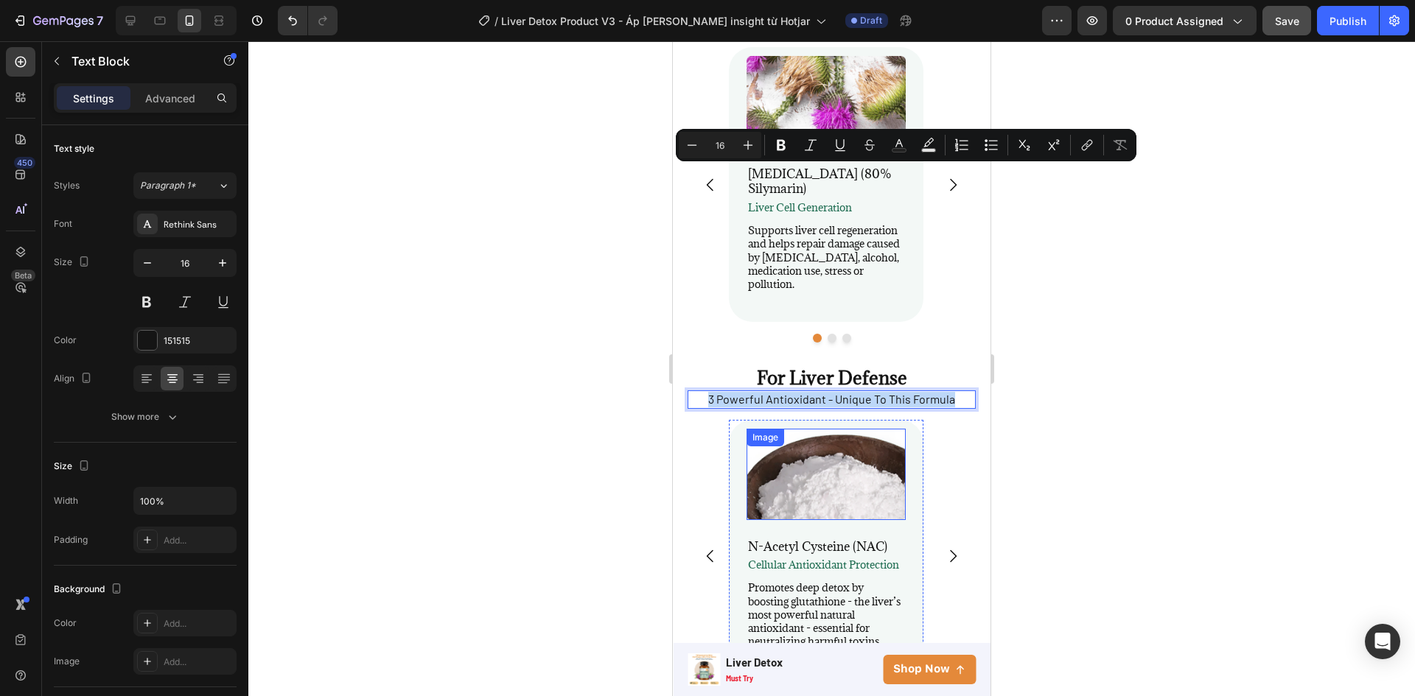
scroll to position [3968, 0]
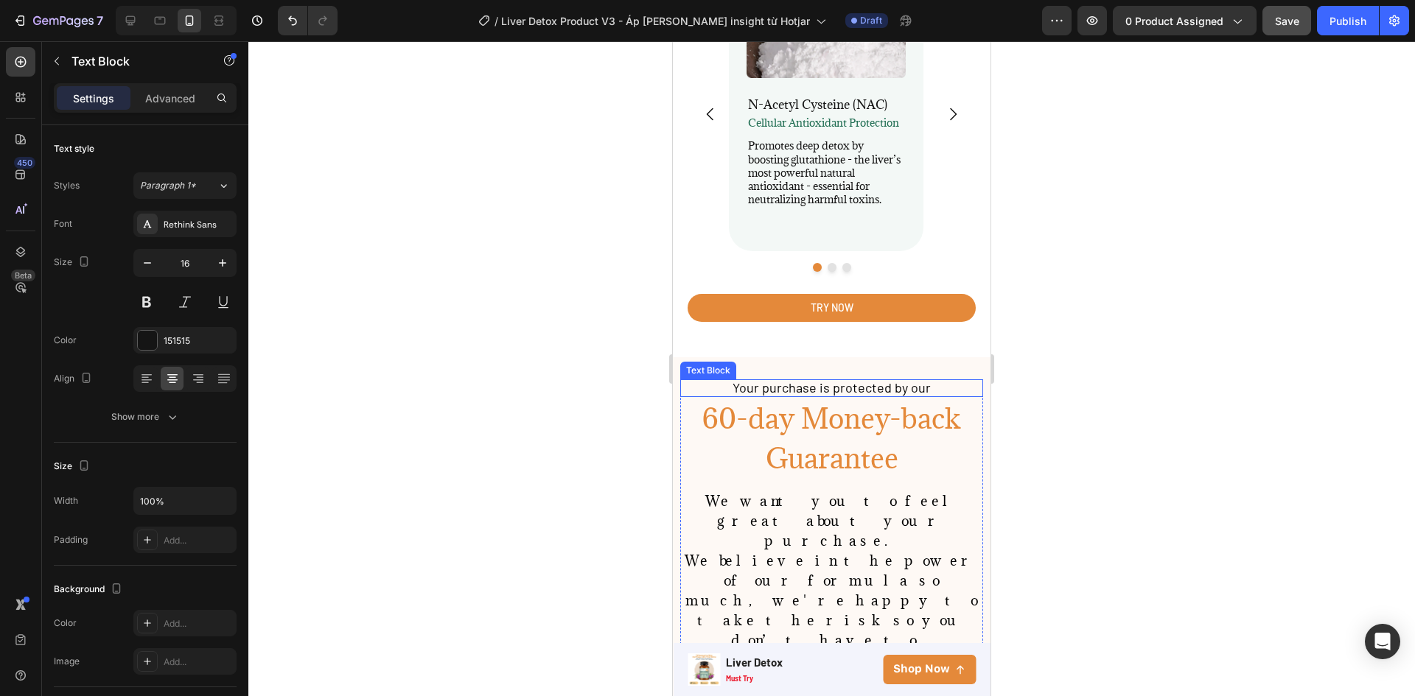
click at [845, 379] on span "Your purchase is protected by our" at bounding box center [831, 387] width 198 height 16
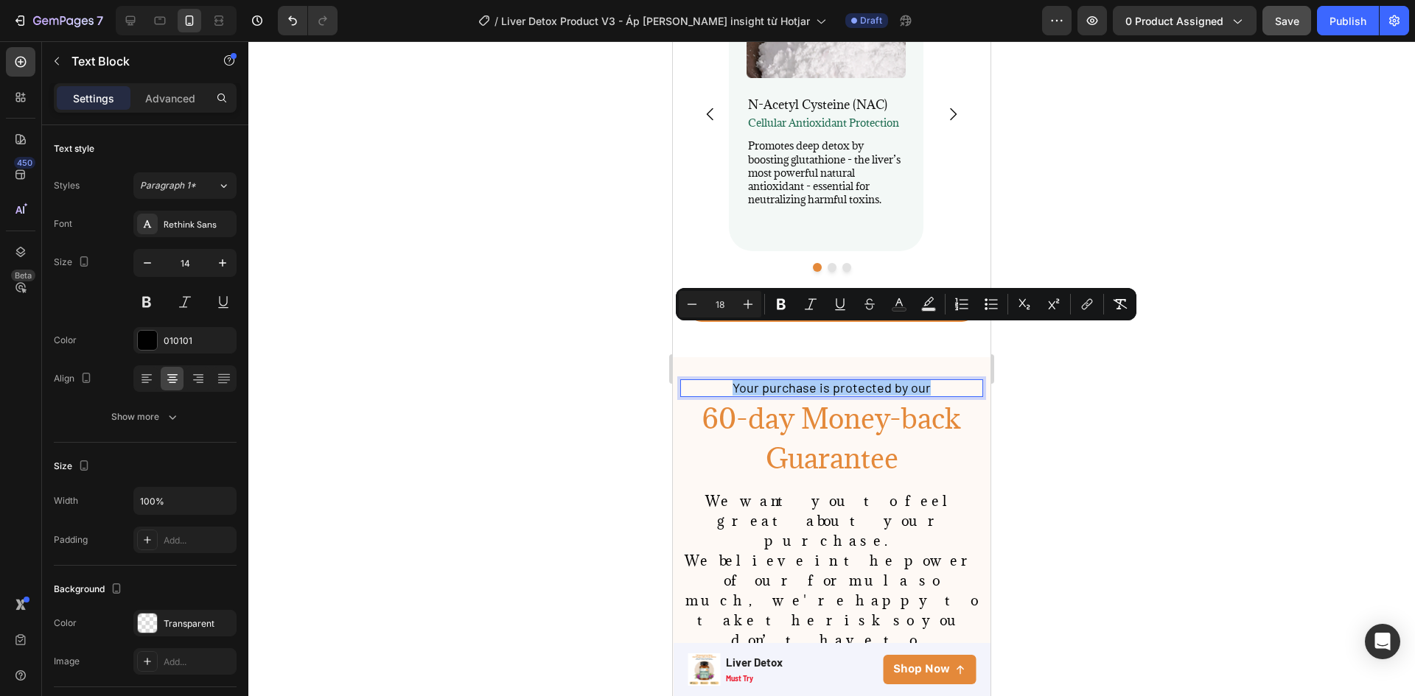
click at [718, 312] on input "18" at bounding box center [719, 304] width 29 height 18
click at [725, 306] on input "18" at bounding box center [719, 304] width 29 height 18
type input "16"
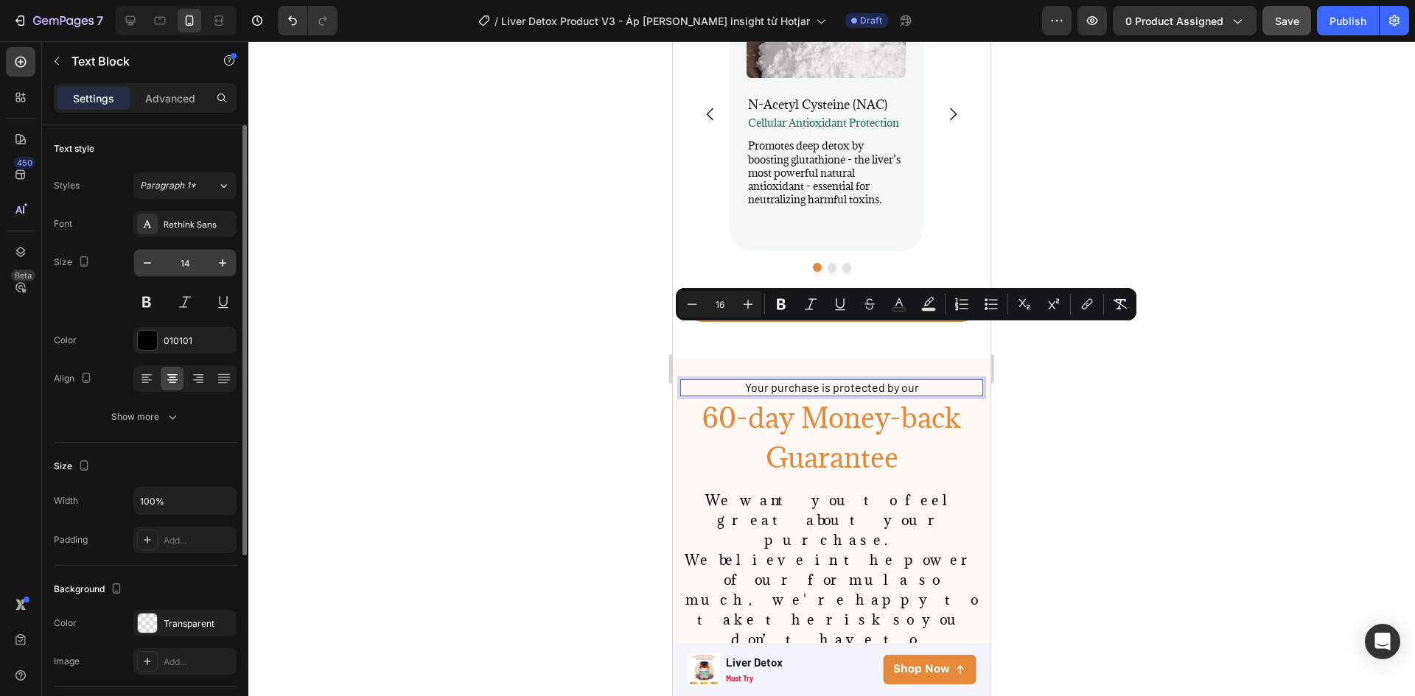
click at [189, 269] on input "14" at bounding box center [185, 263] width 49 height 27
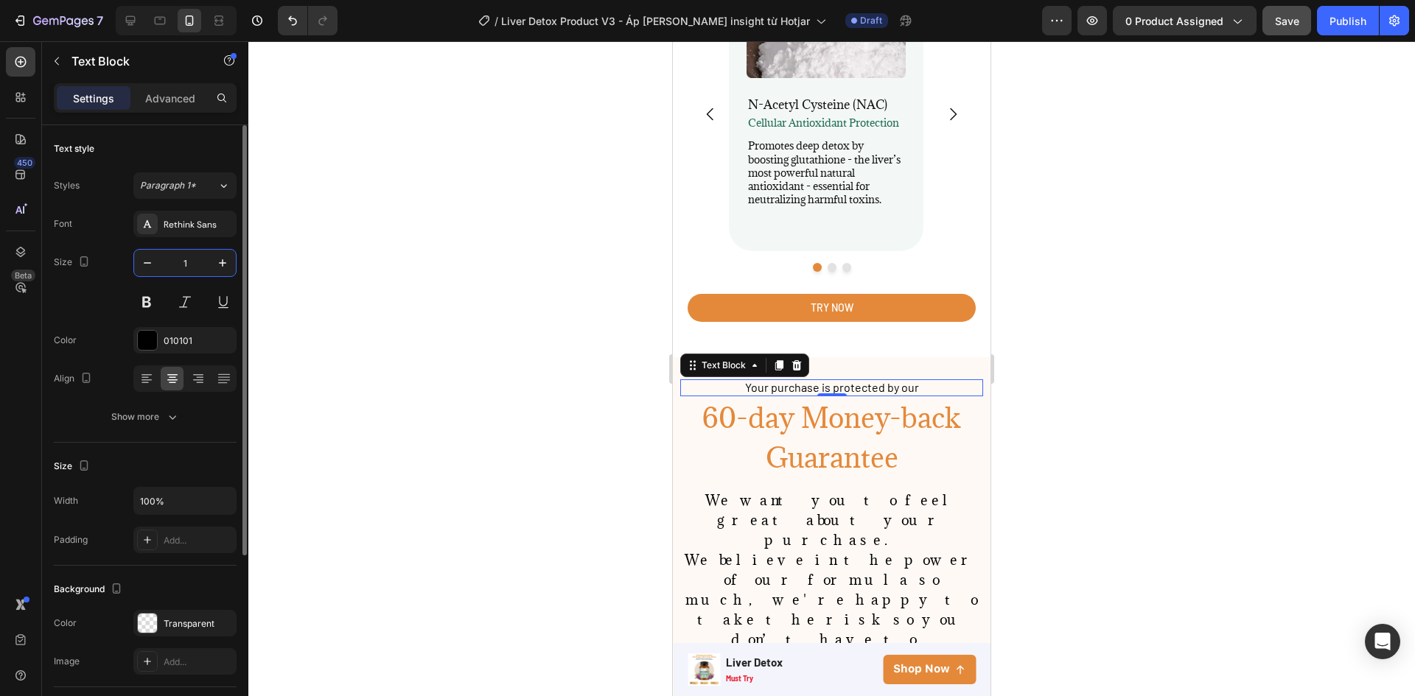
type input "16"
click at [822, 398] on h2 "60-day Money-back Guarantee" at bounding box center [831, 439] width 303 height 83
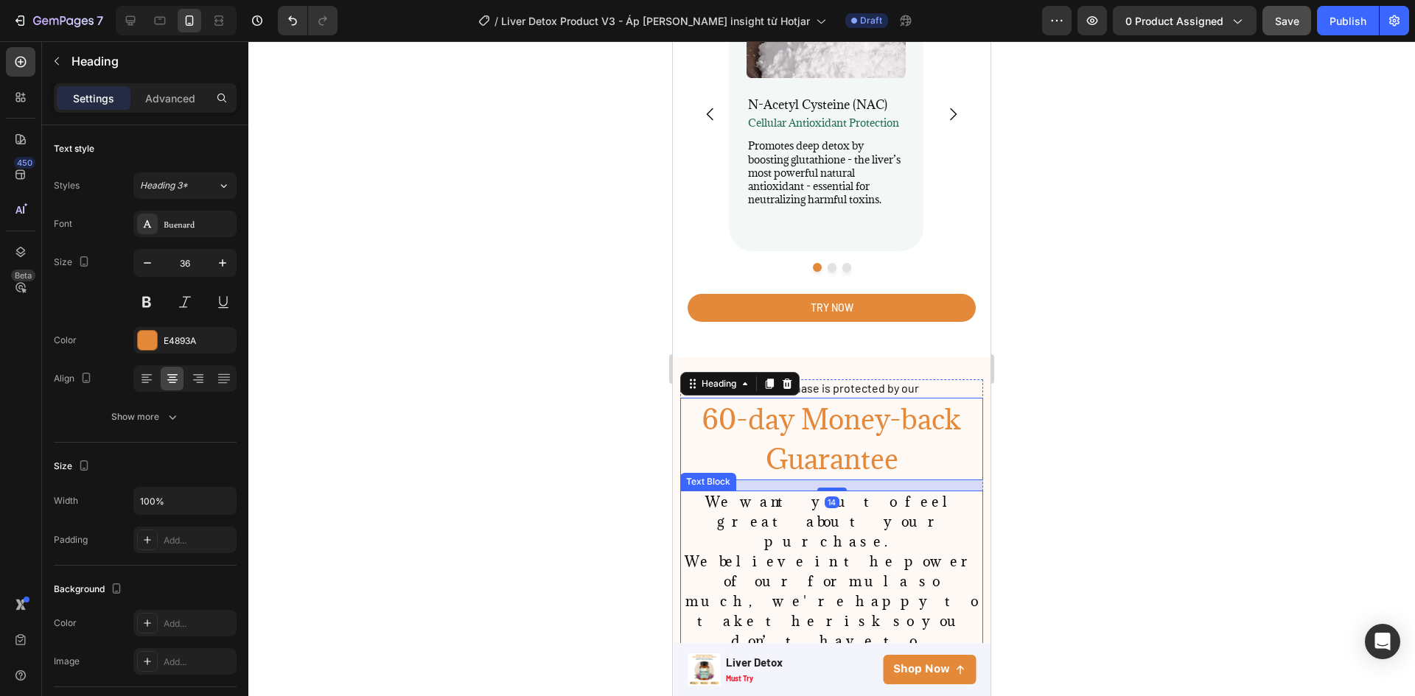
click at [877, 553] on span "We believe in the power of our formula so much, we're happy to take the risk so…" at bounding box center [832, 601] width 295 height 97
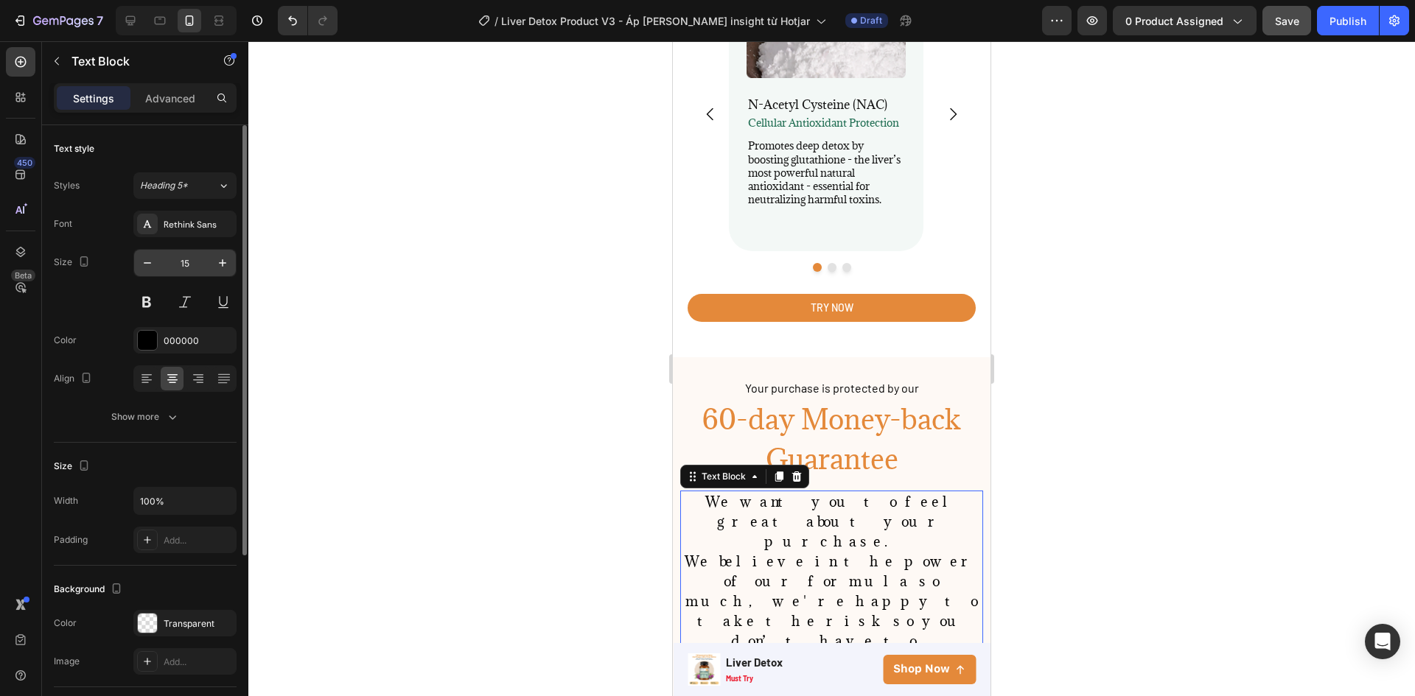
click at [193, 261] on input "15" at bounding box center [185, 263] width 49 height 27
click at [784, 381] on span "Your purchase is protected by our" at bounding box center [832, 388] width 174 height 14
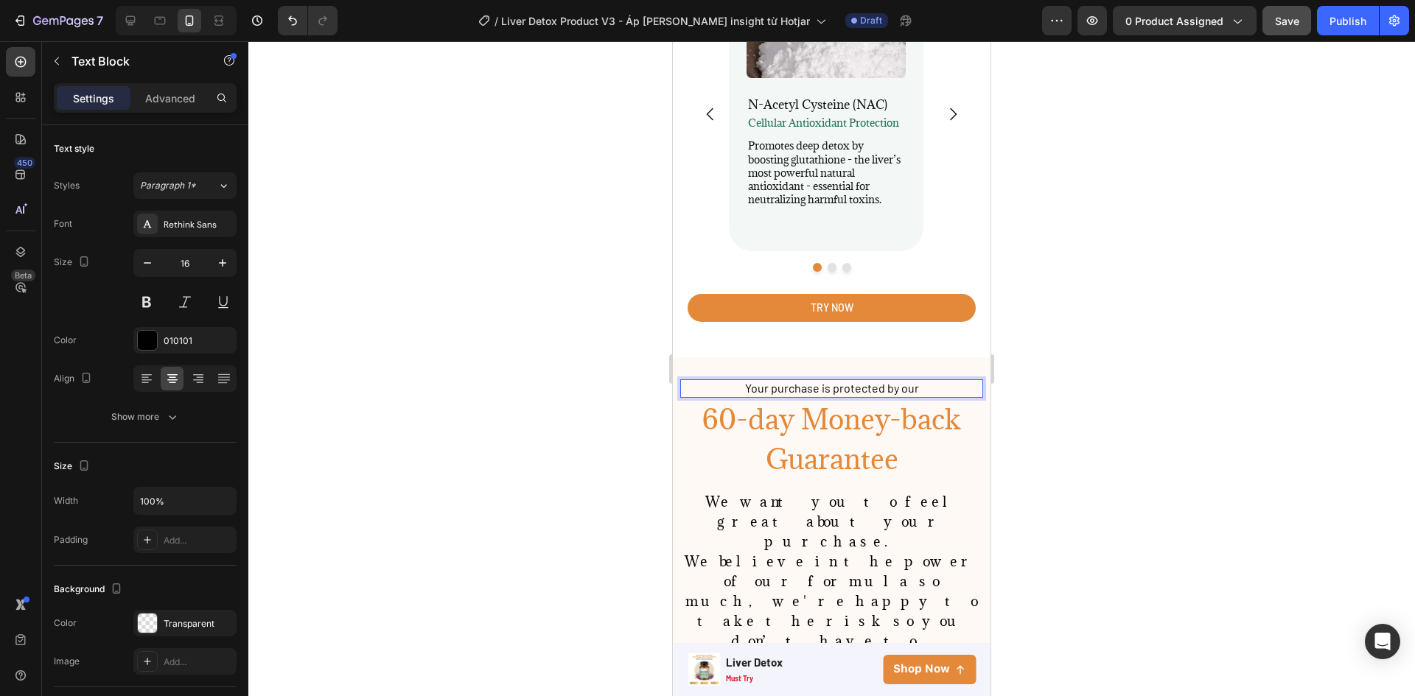
click at [785, 381] on span "Your purchase is protected by our" at bounding box center [832, 388] width 174 height 14
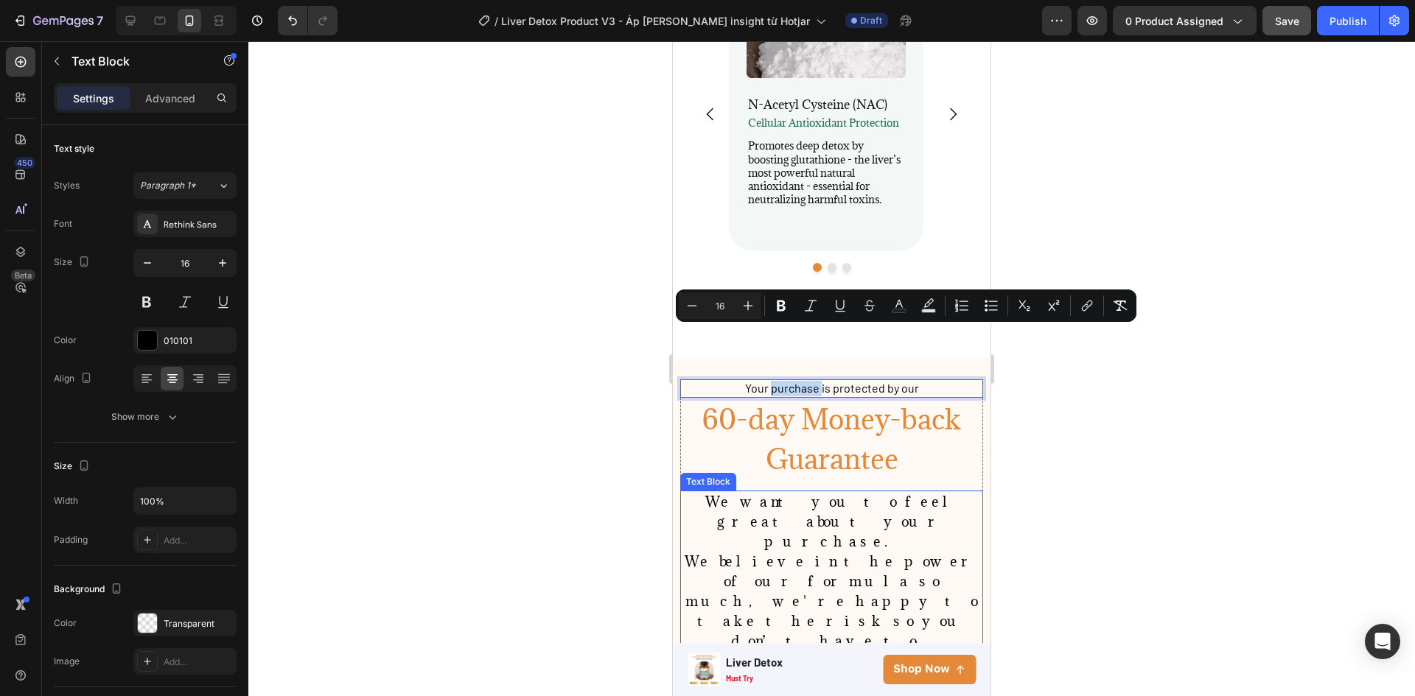
click at [805, 553] on span "We believe in the power of our formula so much, we're happy to take the risk so…" at bounding box center [832, 601] width 295 height 97
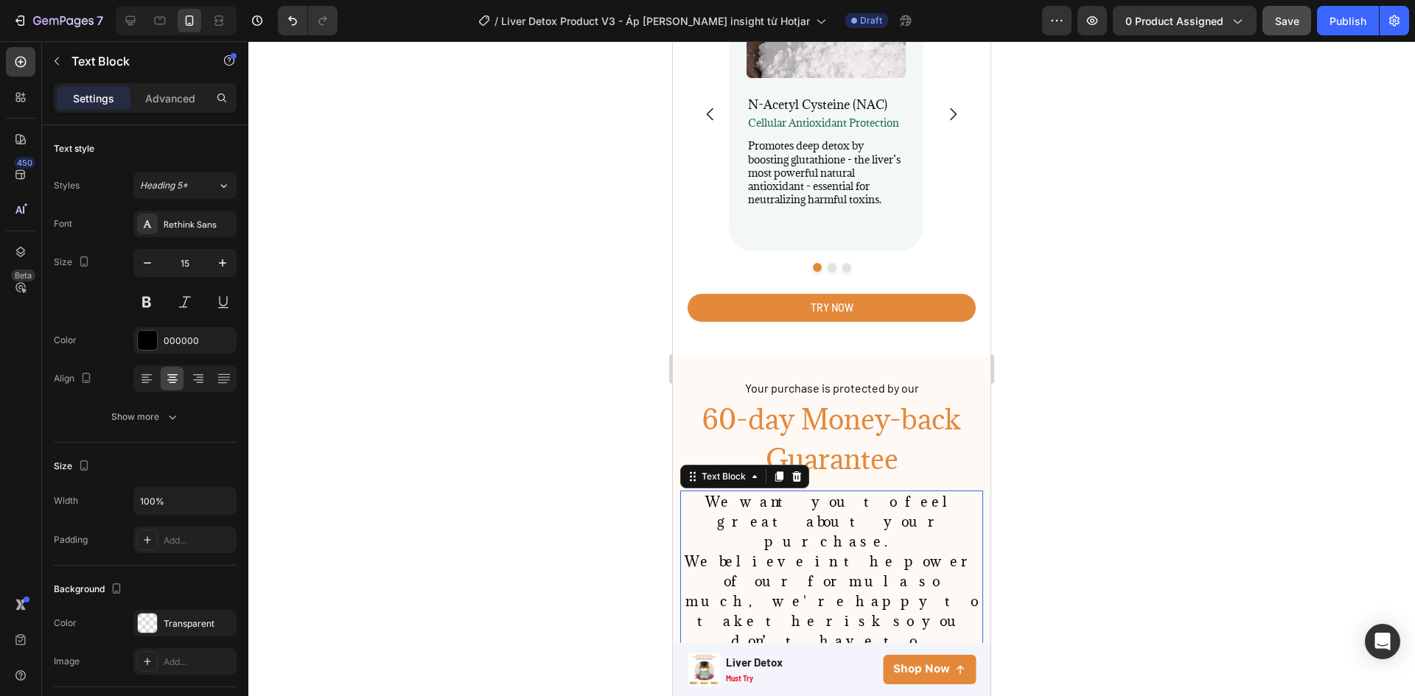
click at [805, 553] on span "We believe in the power of our formula so much, we're happy to take the risk so…" at bounding box center [832, 601] width 295 height 97
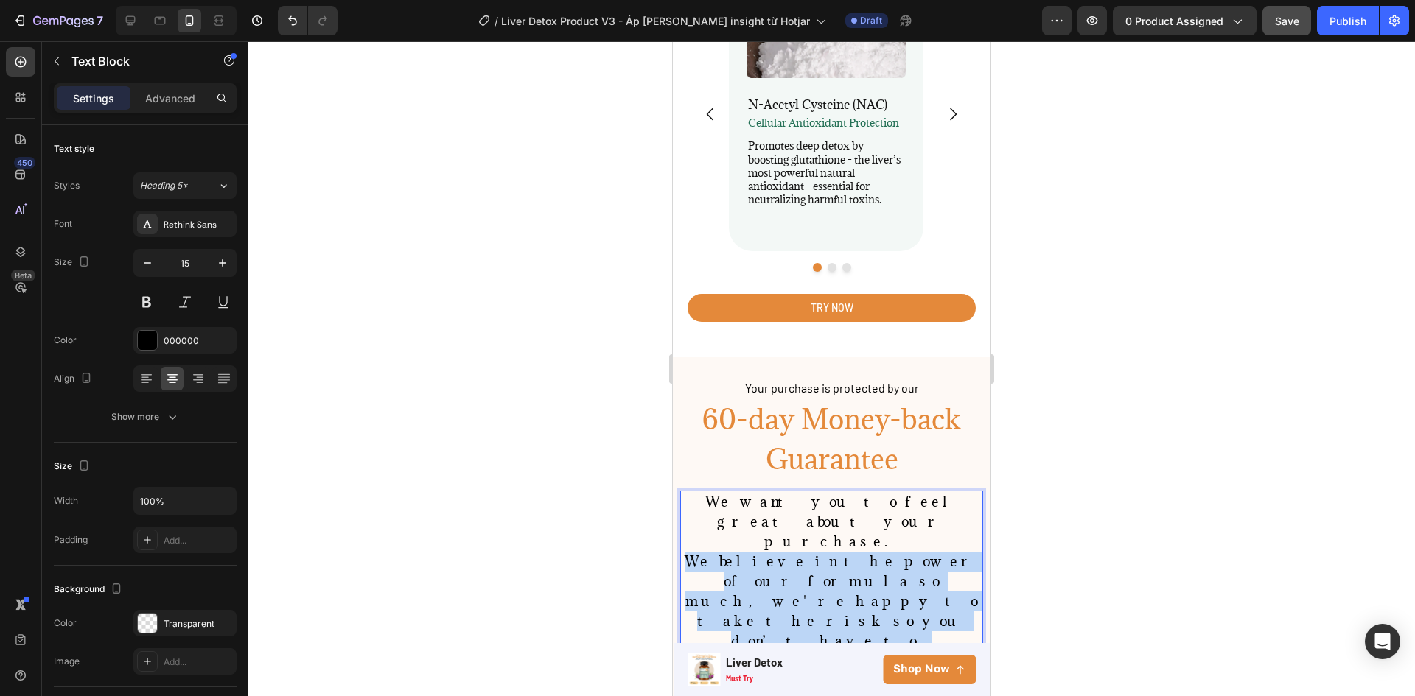
click at [805, 553] on span "We believe in the power of our formula so much, we're happy to take the risk so…" at bounding box center [832, 601] width 295 height 97
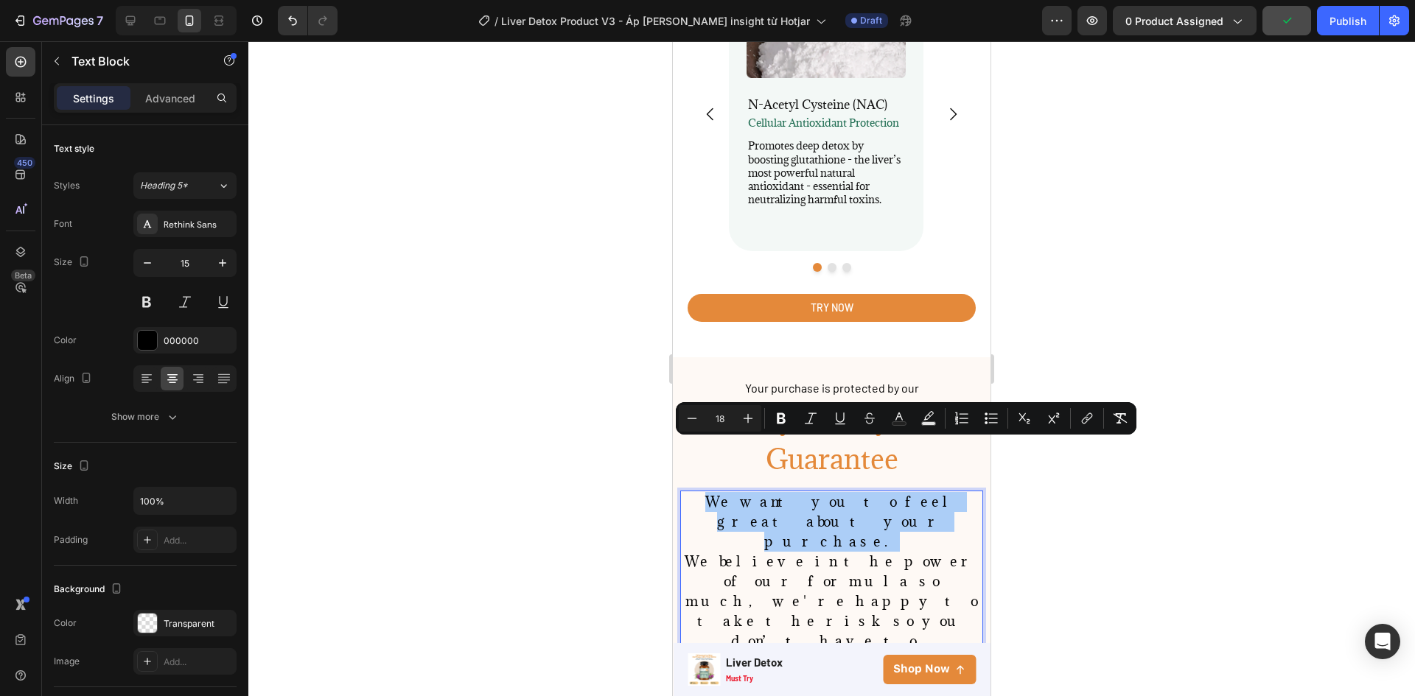
click at [726, 418] on input "18" at bounding box center [719, 419] width 29 height 18
type input "16"
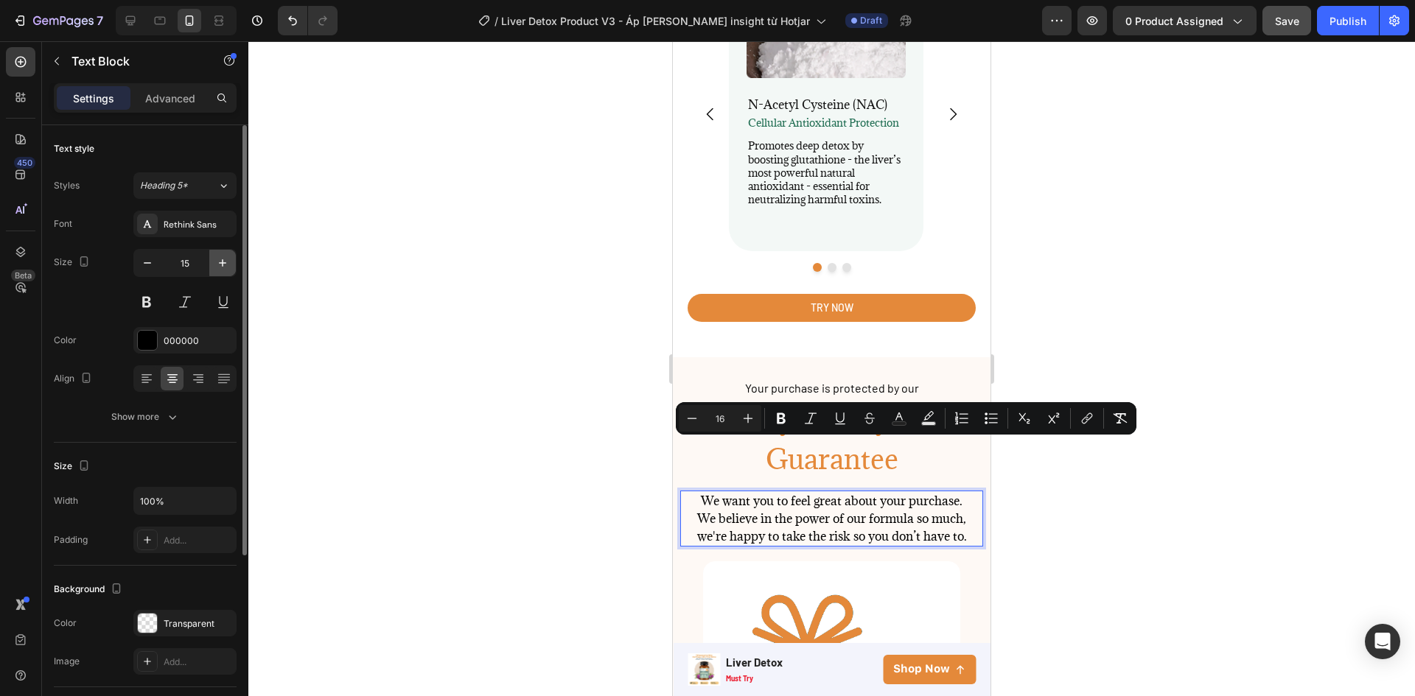
click at [223, 257] on icon "button" at bounding box center [222, 263] width 15 height 15
type input "16"
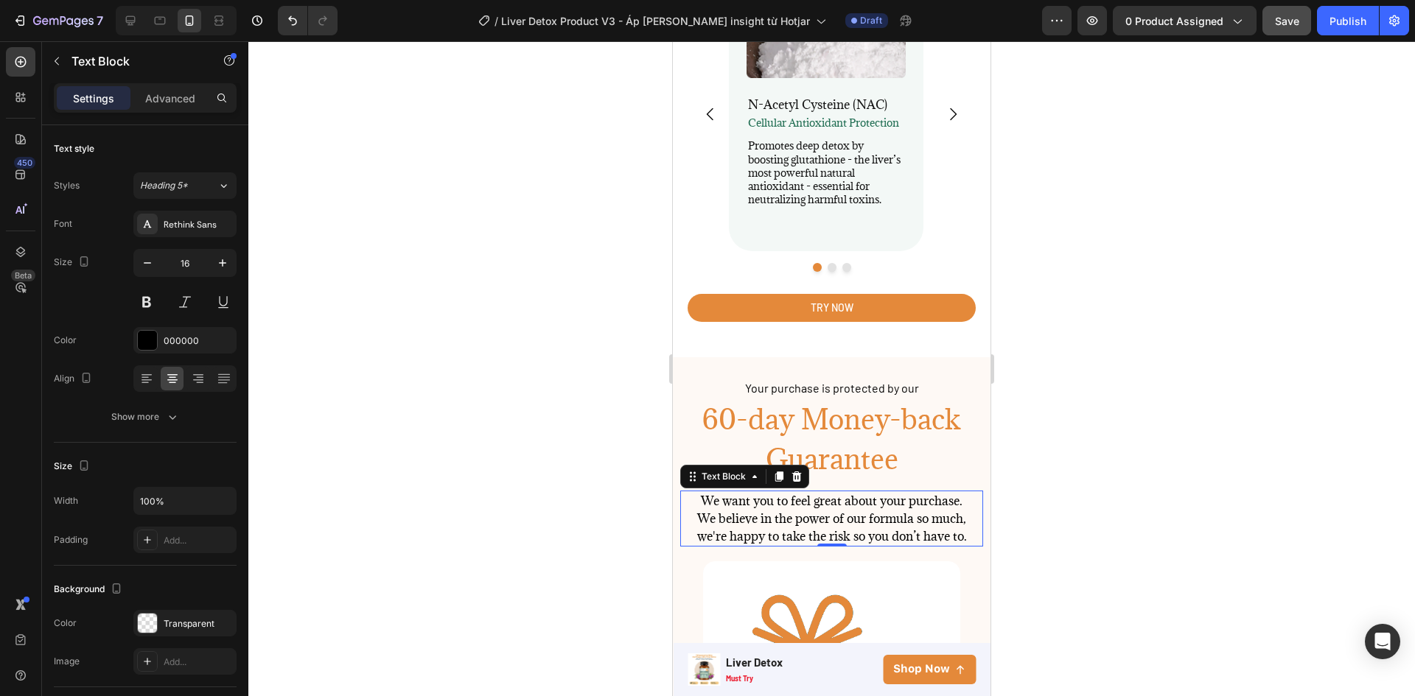
click at [469, 455] on div at bounding box center [831, 368] width 1166 height 655
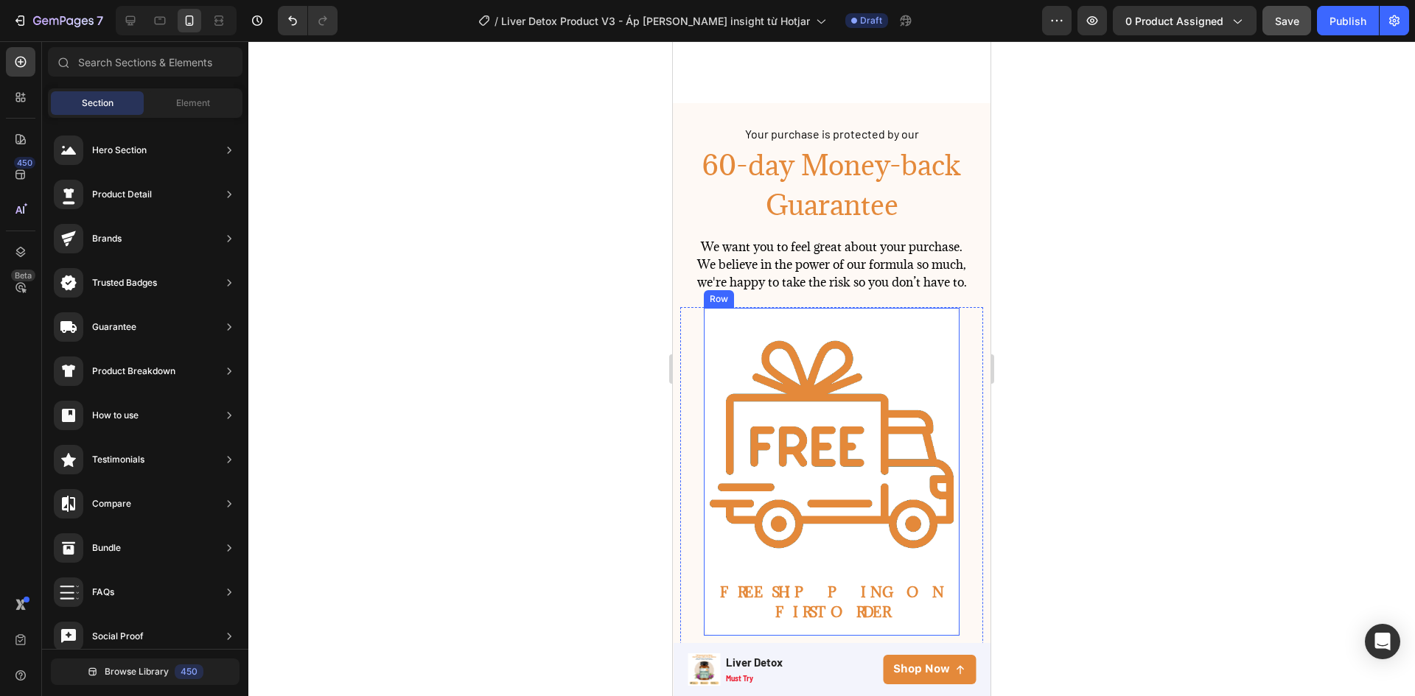
scroll to position [4263, 0]
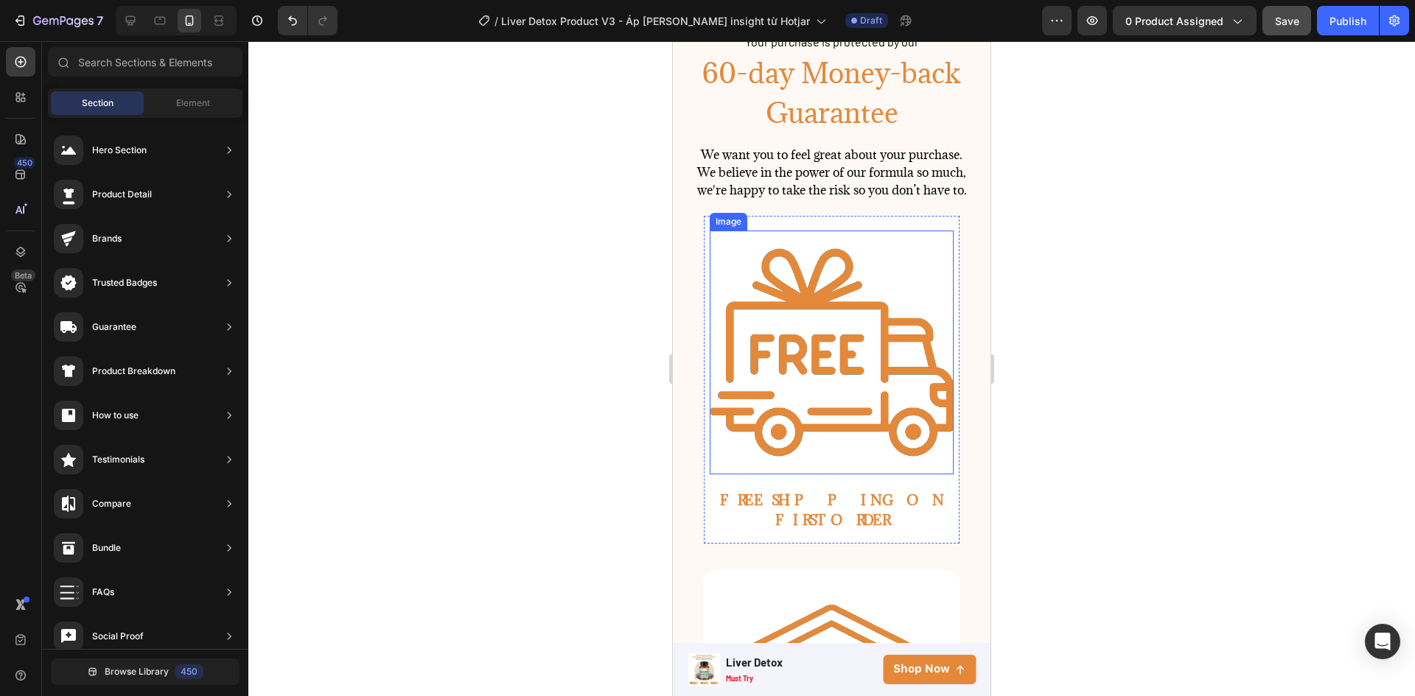
click at [848, 391] on img at bounding box center [832, 353] width 244 height 244
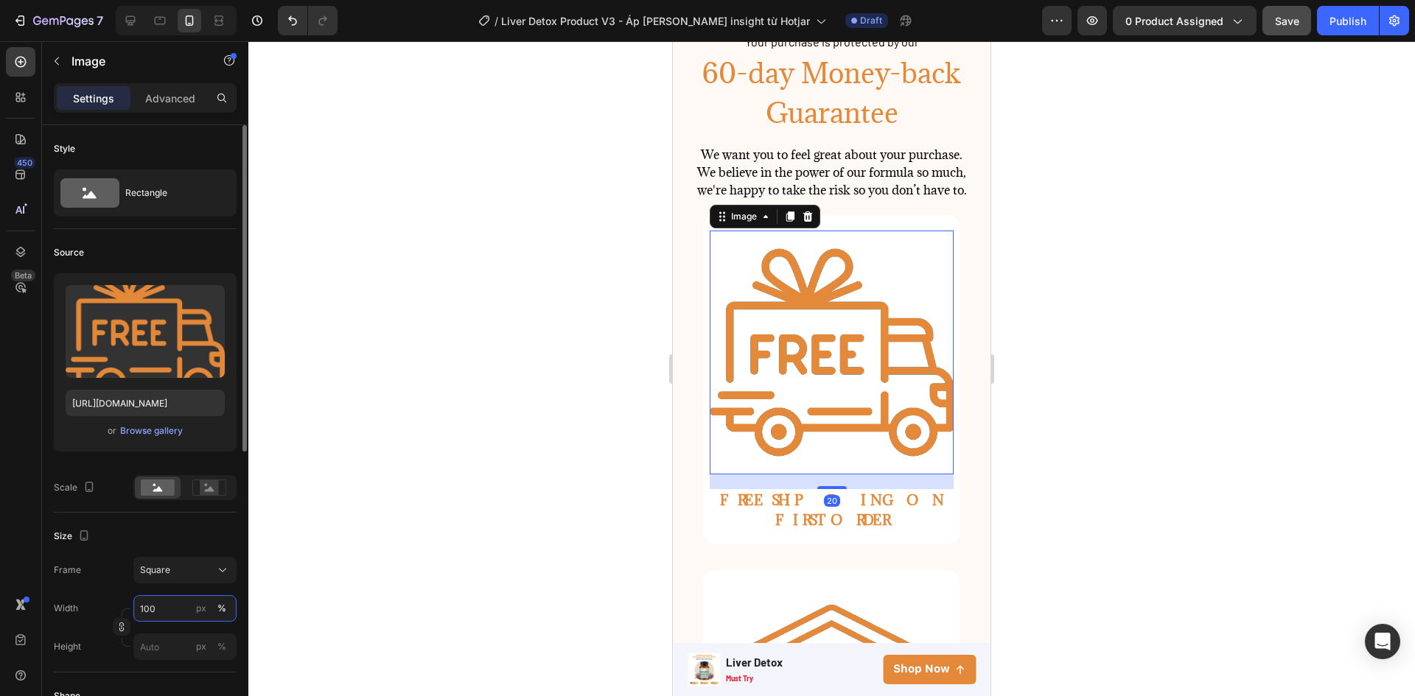
click at [171, 615] on input "100" at bounding box center [184, 608] width 103 height 27
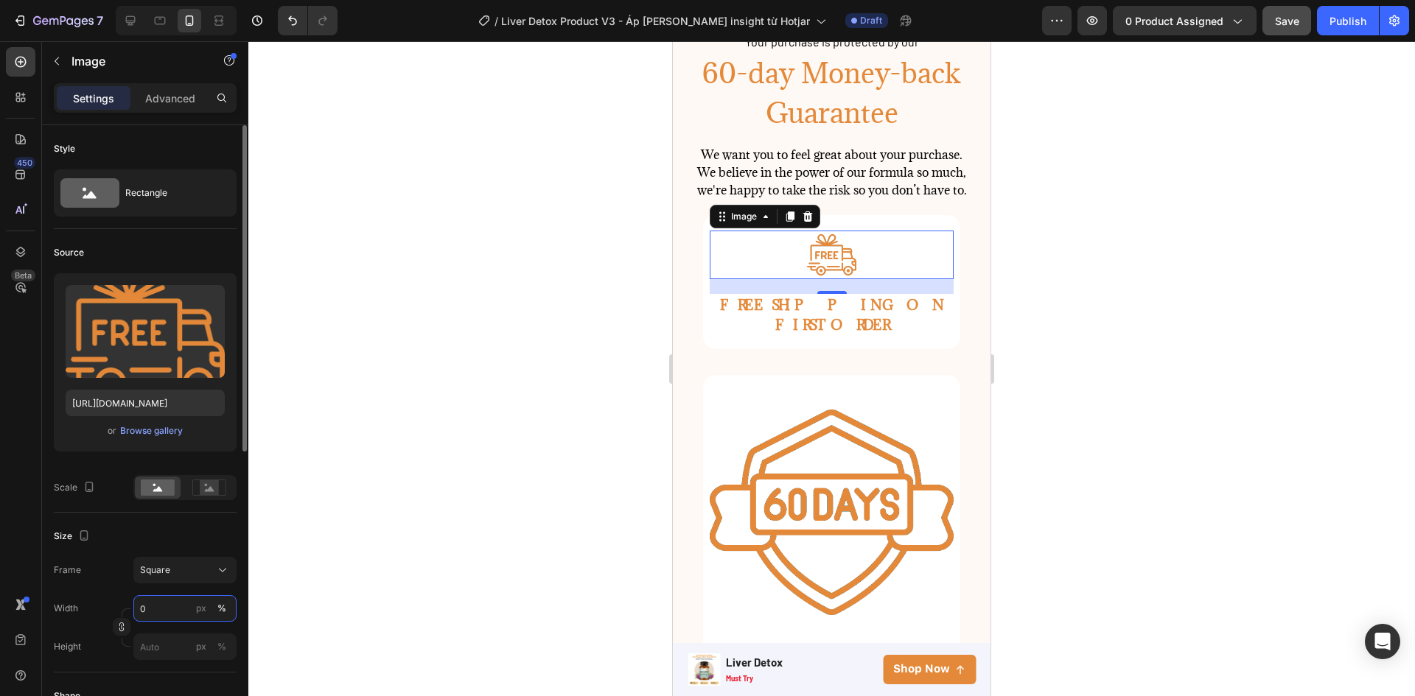
type input "30"
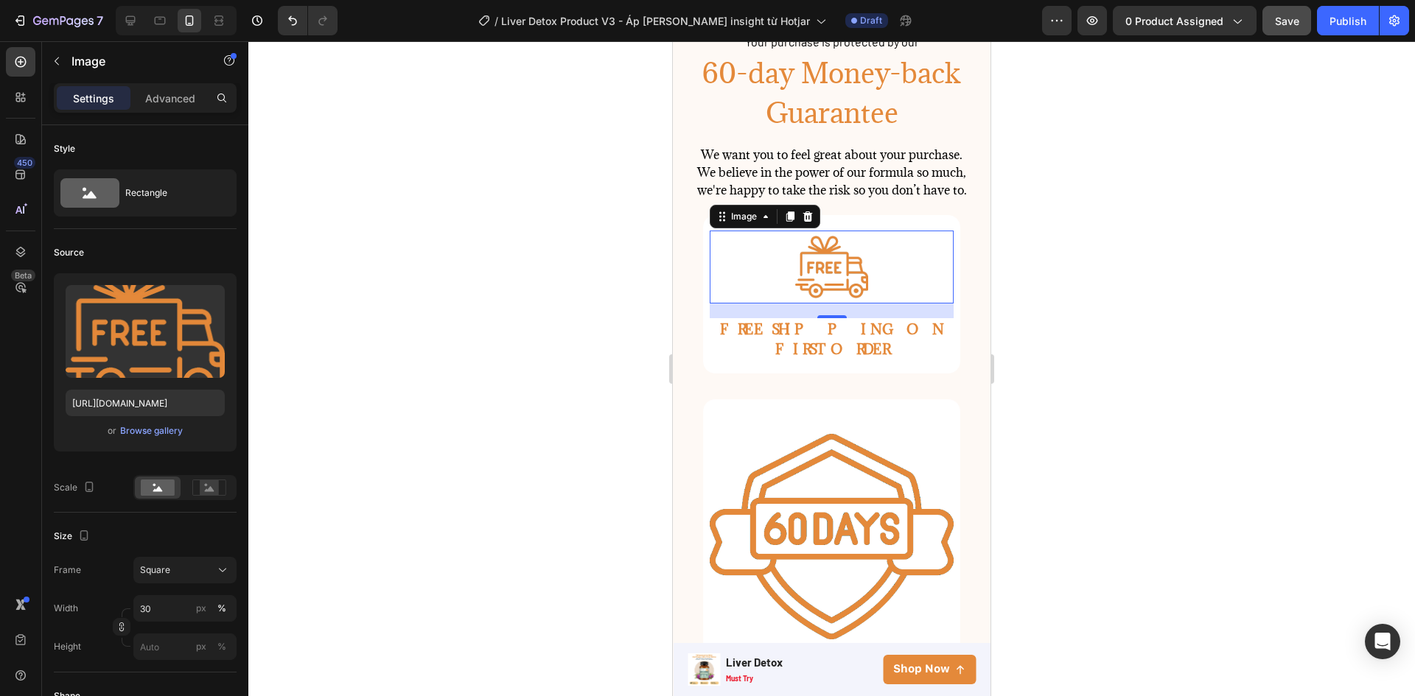
click at [300, 354] on div at bounding box center [831, 368] width 1166 height 655
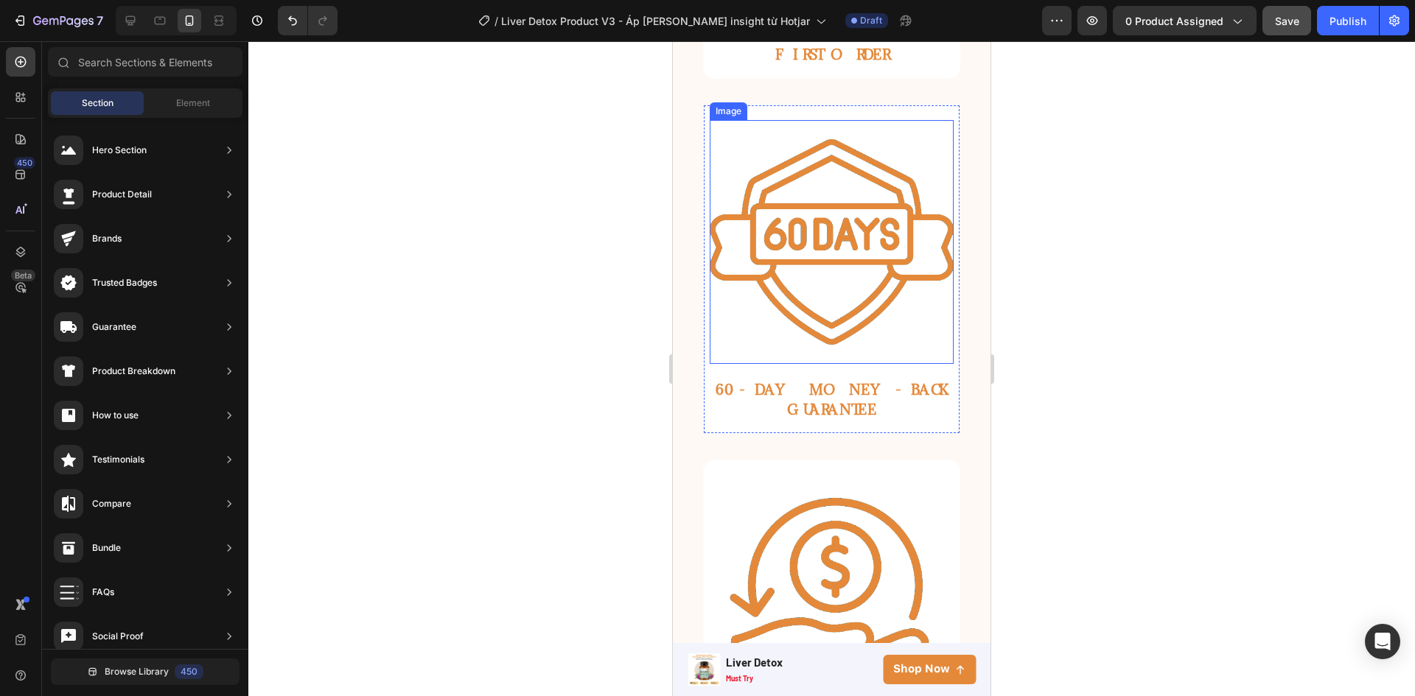
scroll to position [4411, 0]
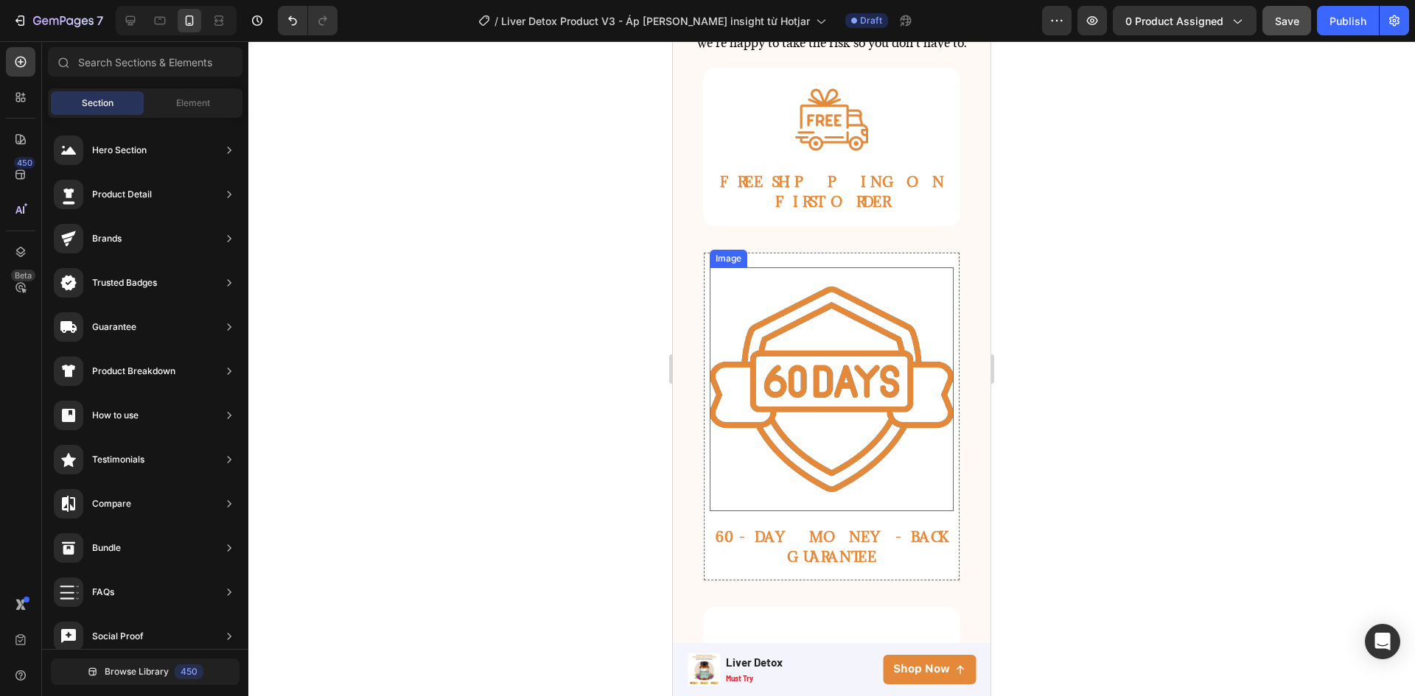
click at [868, 315] on img at bounding box center [832, 389] width 244 height 244
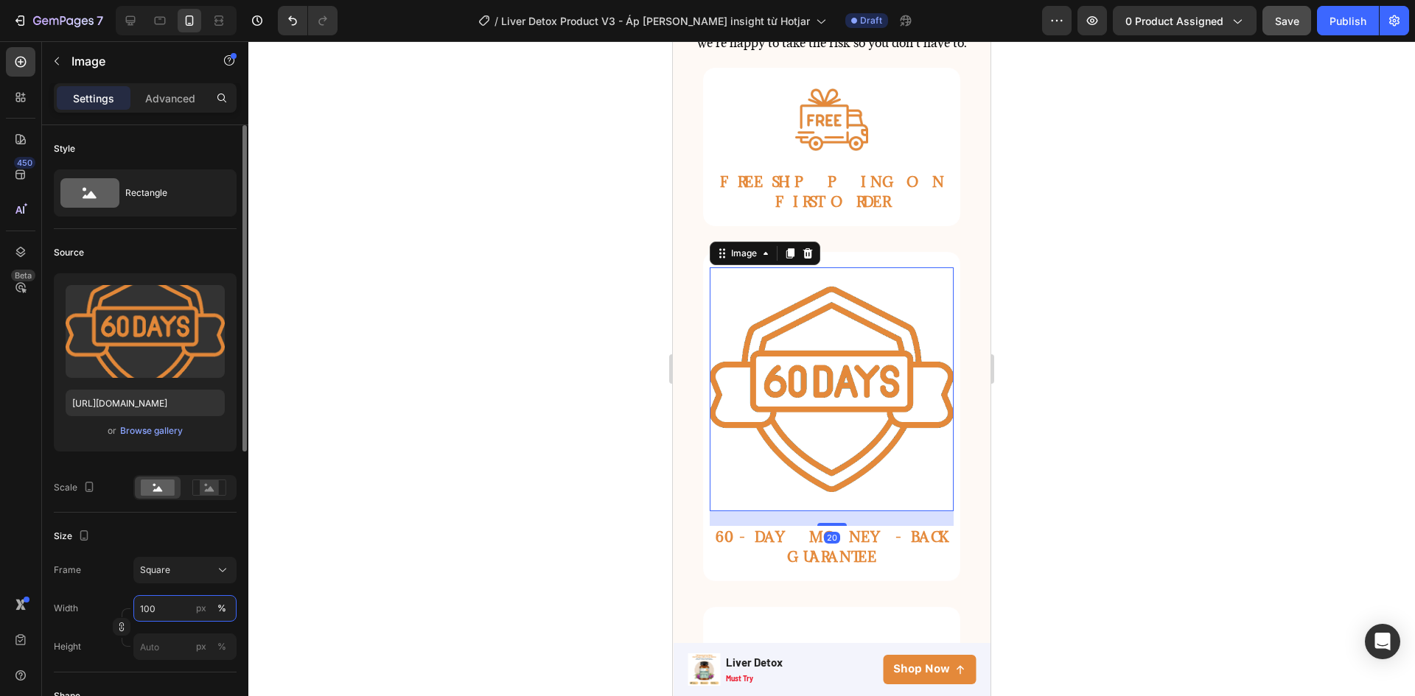
click at [175, 602] on input "100" at bounding box center [184, 608] width 103 height 27
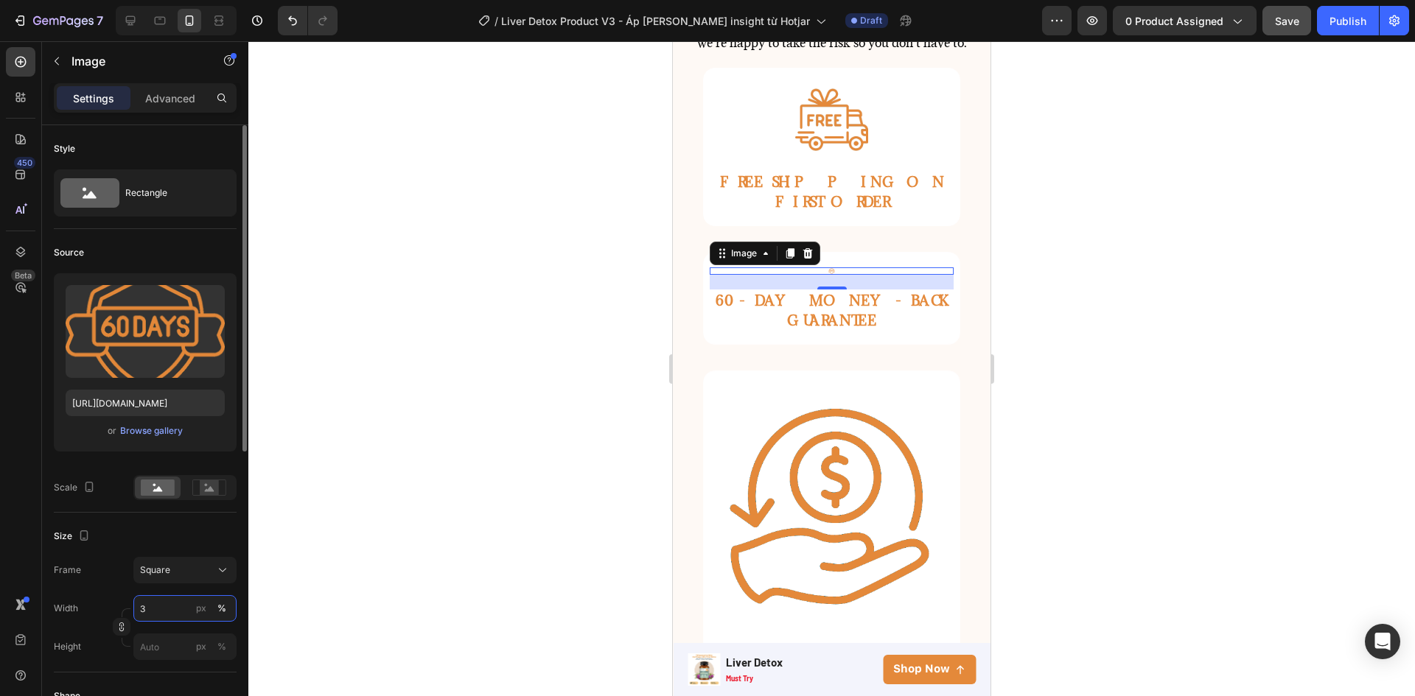
type input "30"
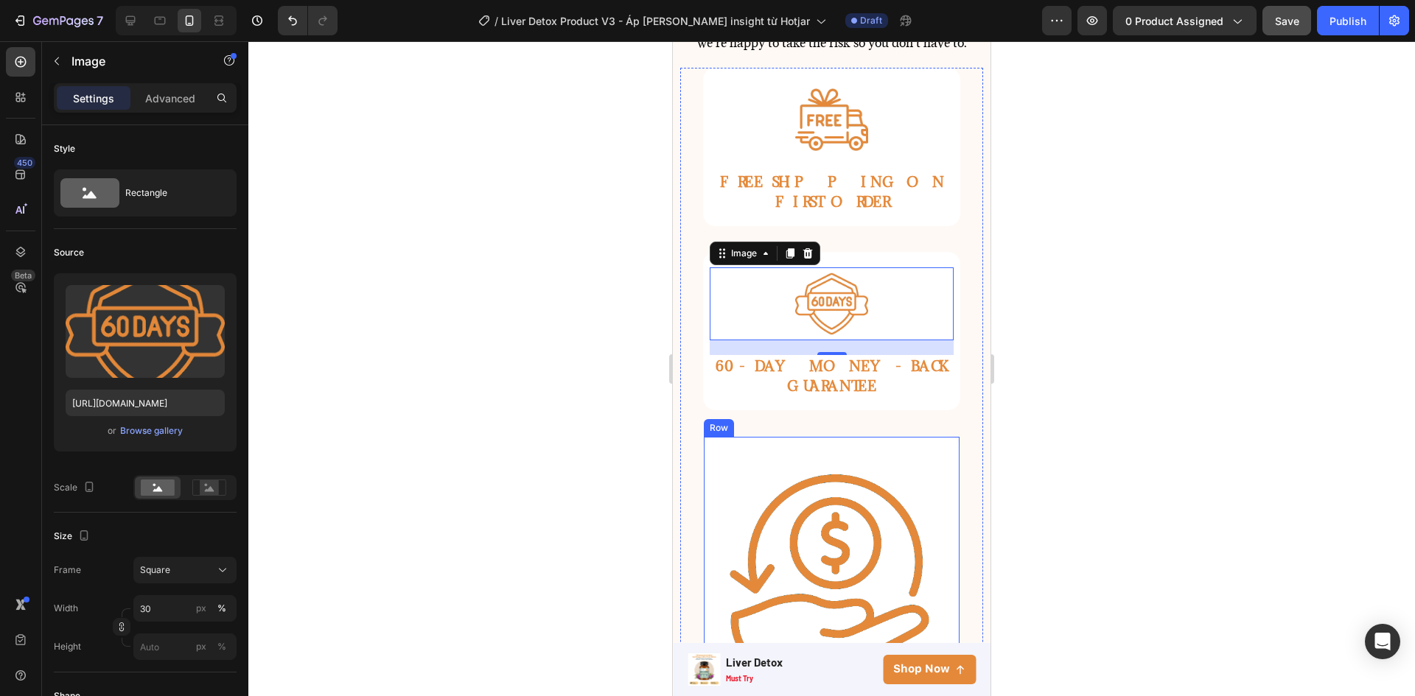
click at [822, 520] on img at bounding box center [832, 574] width 244 height 244
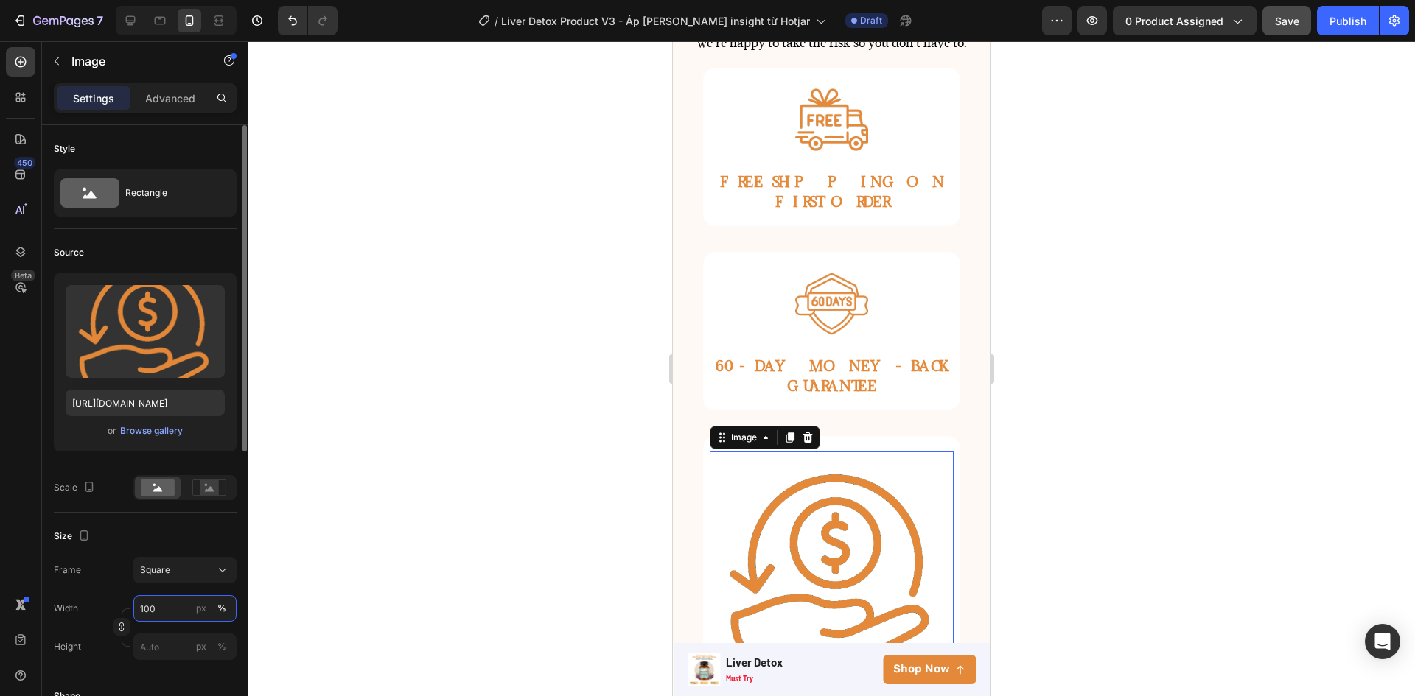
click at [171, 601] on input "100" at bounding box center [184, 608] width 103 height 27
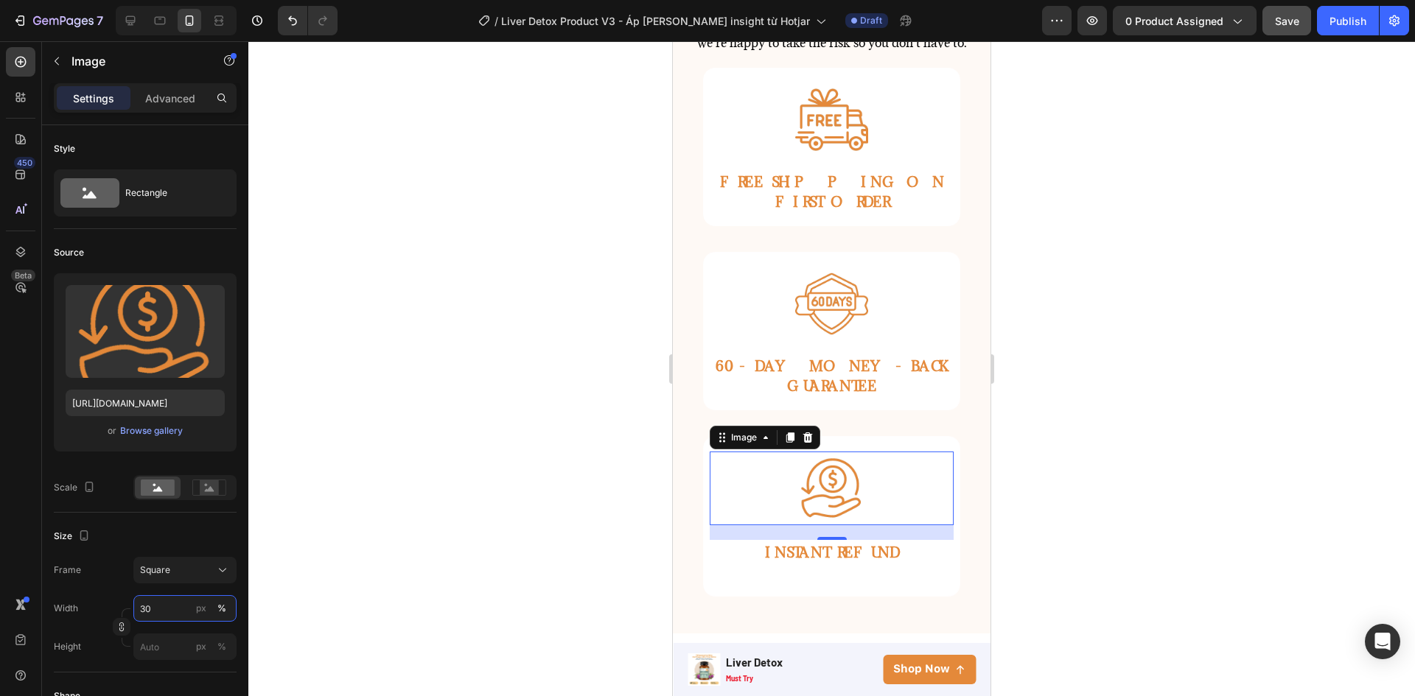
type input "30"
click at [832, 546] on div "20" at bounding box center [832, 552] width 16 height 12
click at [545, 529] on div at bounding box center [831, 368] width 1166 height 655
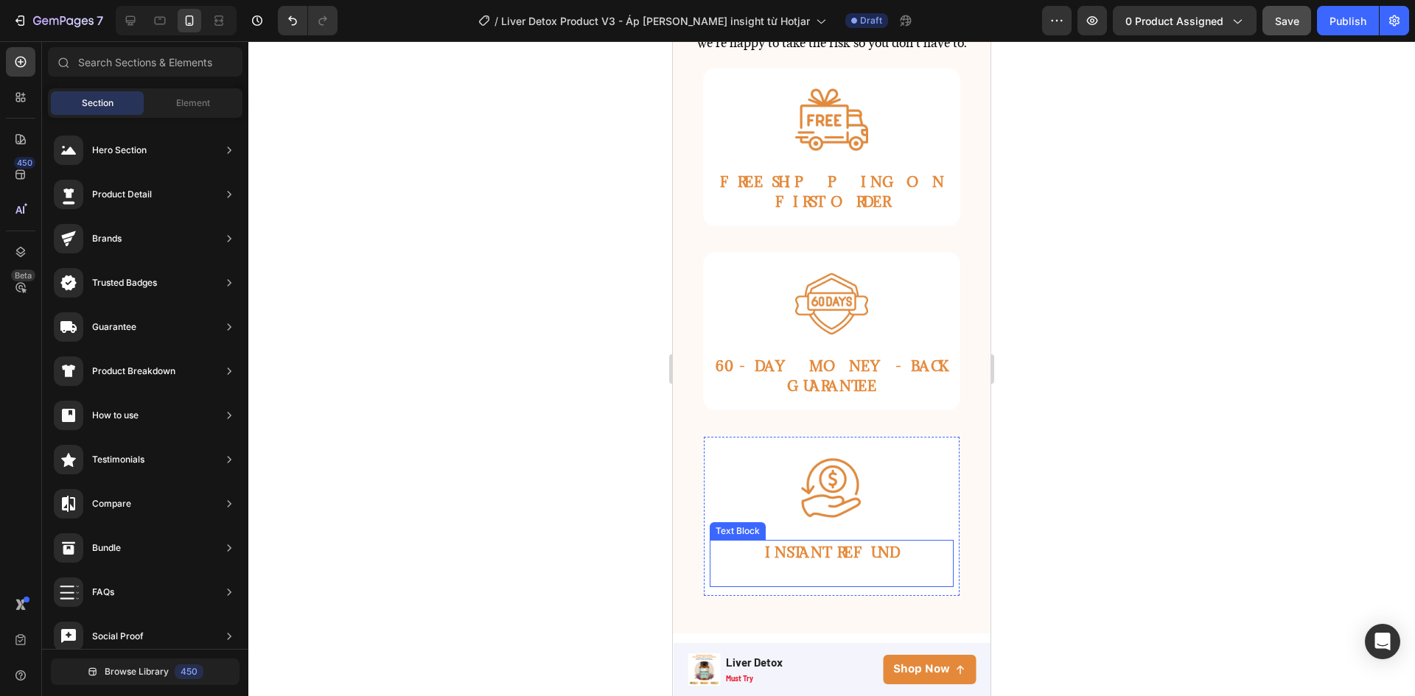
click at [872, 544] on span "INSTANT REFUND" at bounding box center [832, 553] width 134 height 18
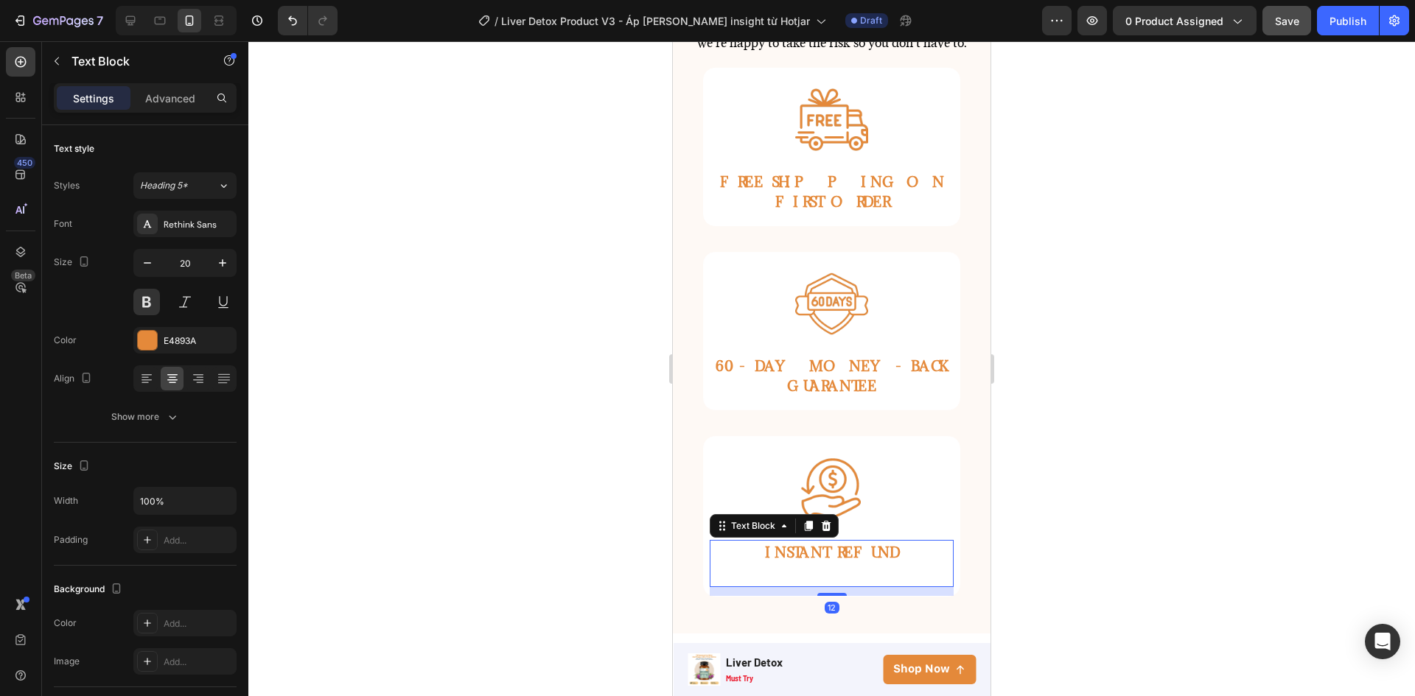
click at [860, 564] on p at bounding box center [831, 575] width 241 height 22
click at [860, 564] on p "Rich Text Editor. Editing area: main" at bounding box center [831, 575] width 241 height 22
click at [538, 353] on div at bounding box center [831, 368] width 1166 height 655
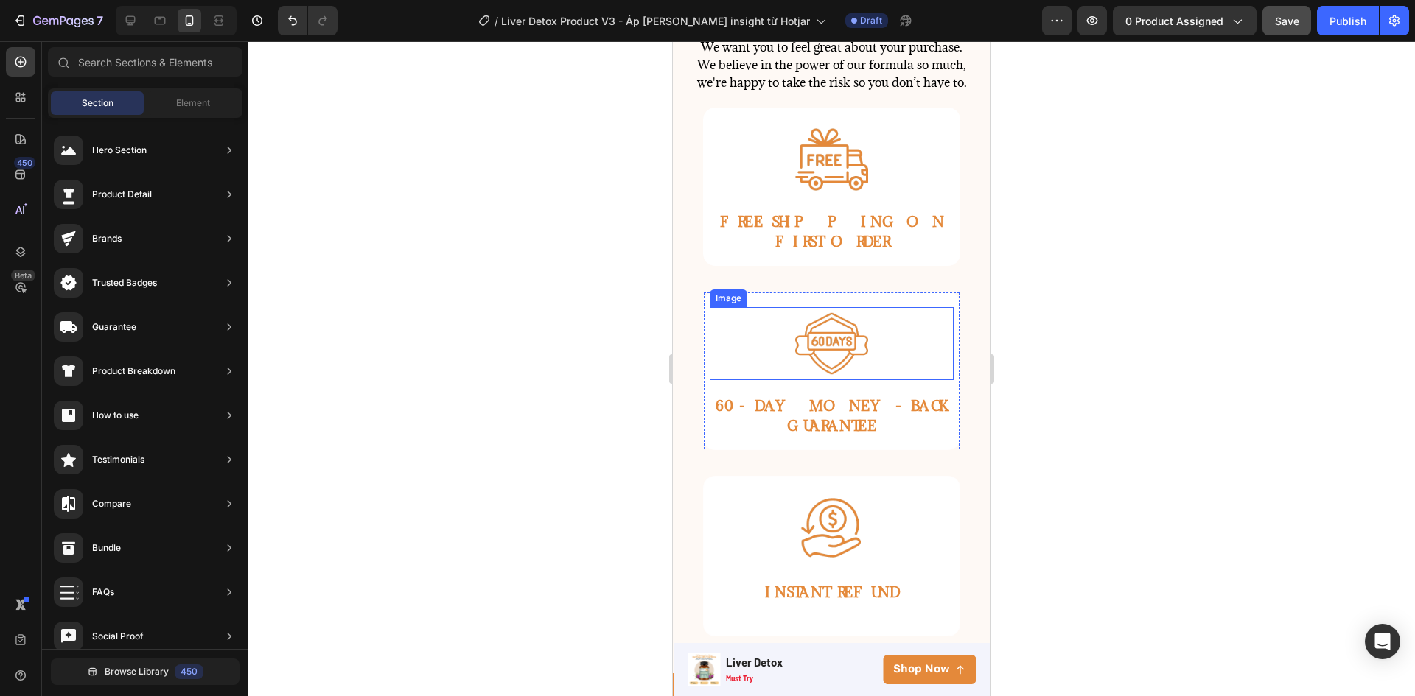
scroll to position [4263, 0]
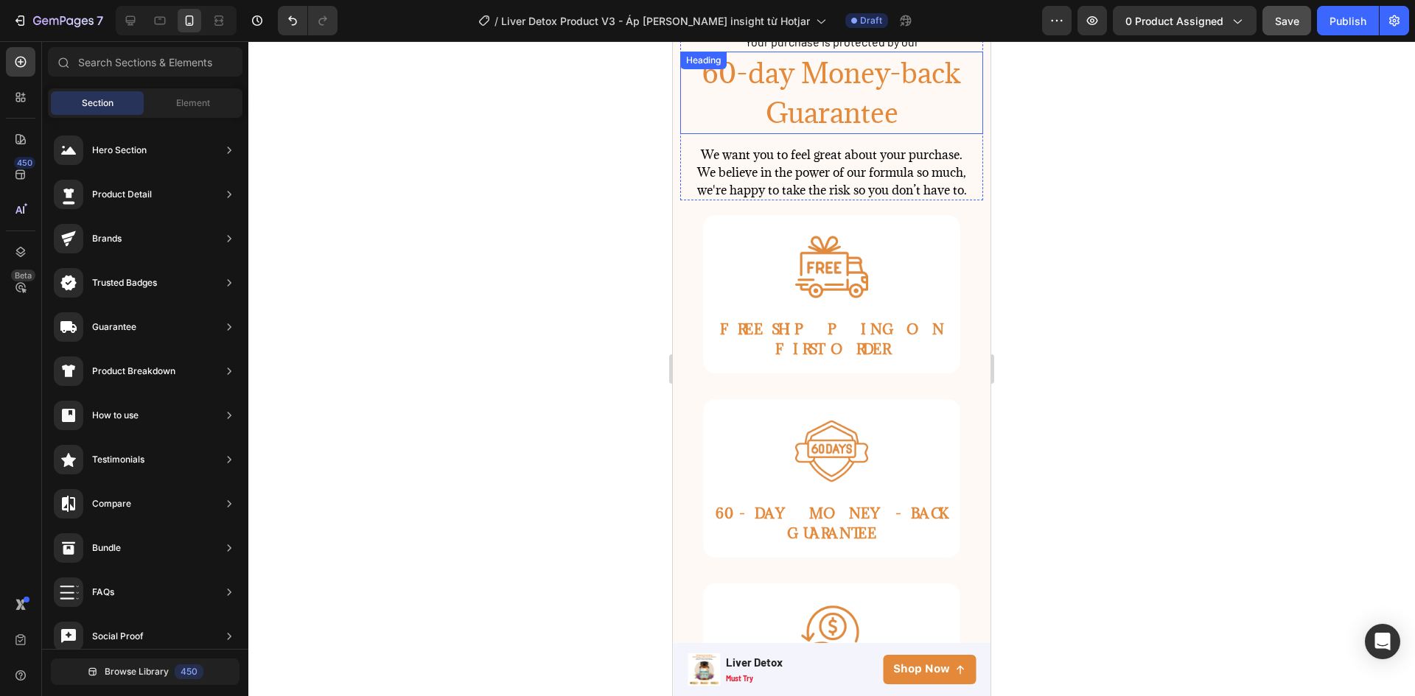
click at [910, 91] on h2 "60-day Money-back Guarantee" at bounding box center [831, 93] width 303 height 83
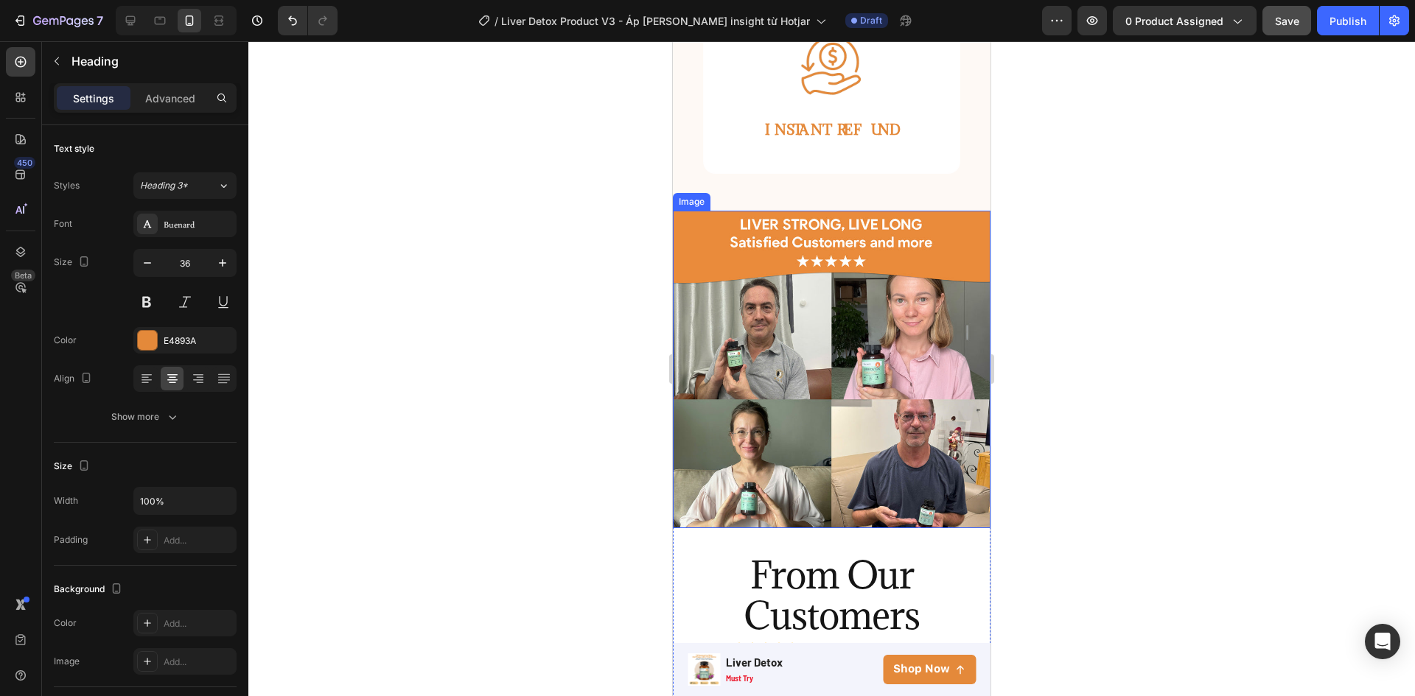
scroll to position [4853, 0]
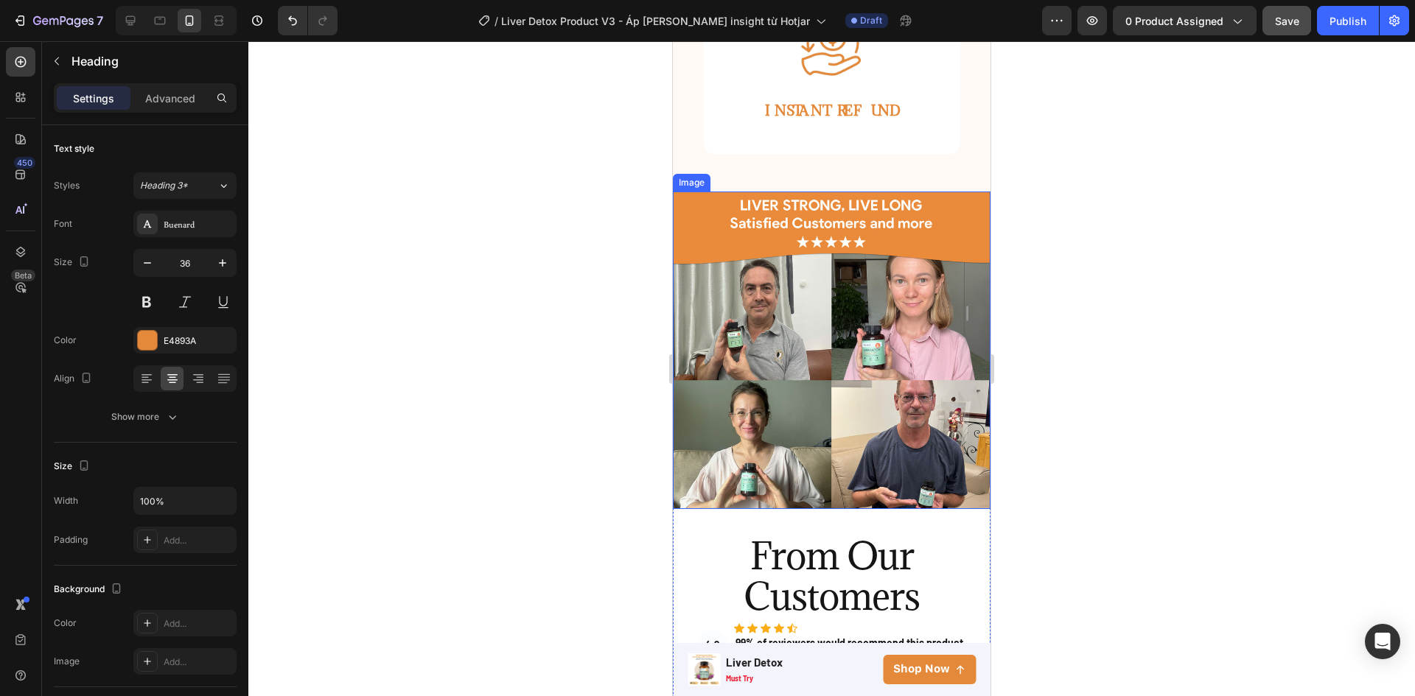
click at [869, 342] on img at bounding box center [832, 351] width 318 height 318
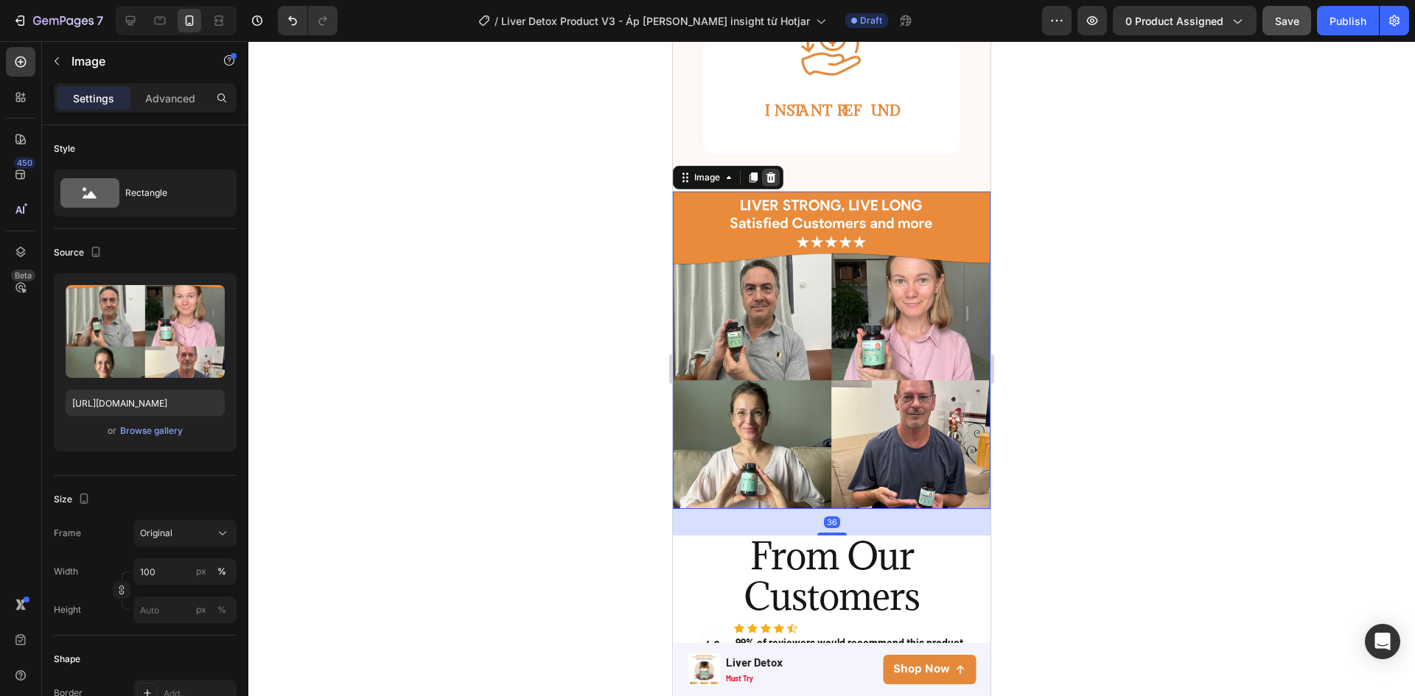
click at [776, 172] on icon at bounding box center [771, 178] width 12 height 12
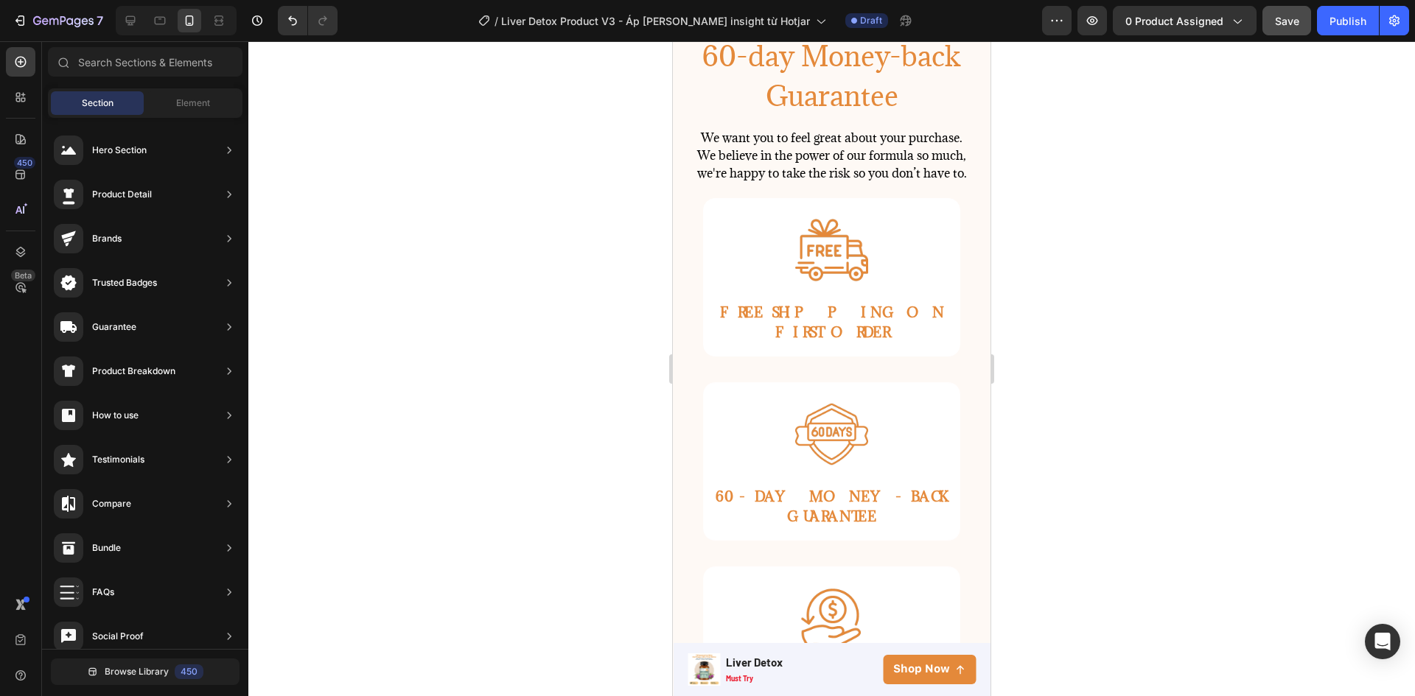
scroll to position [4722, 0]
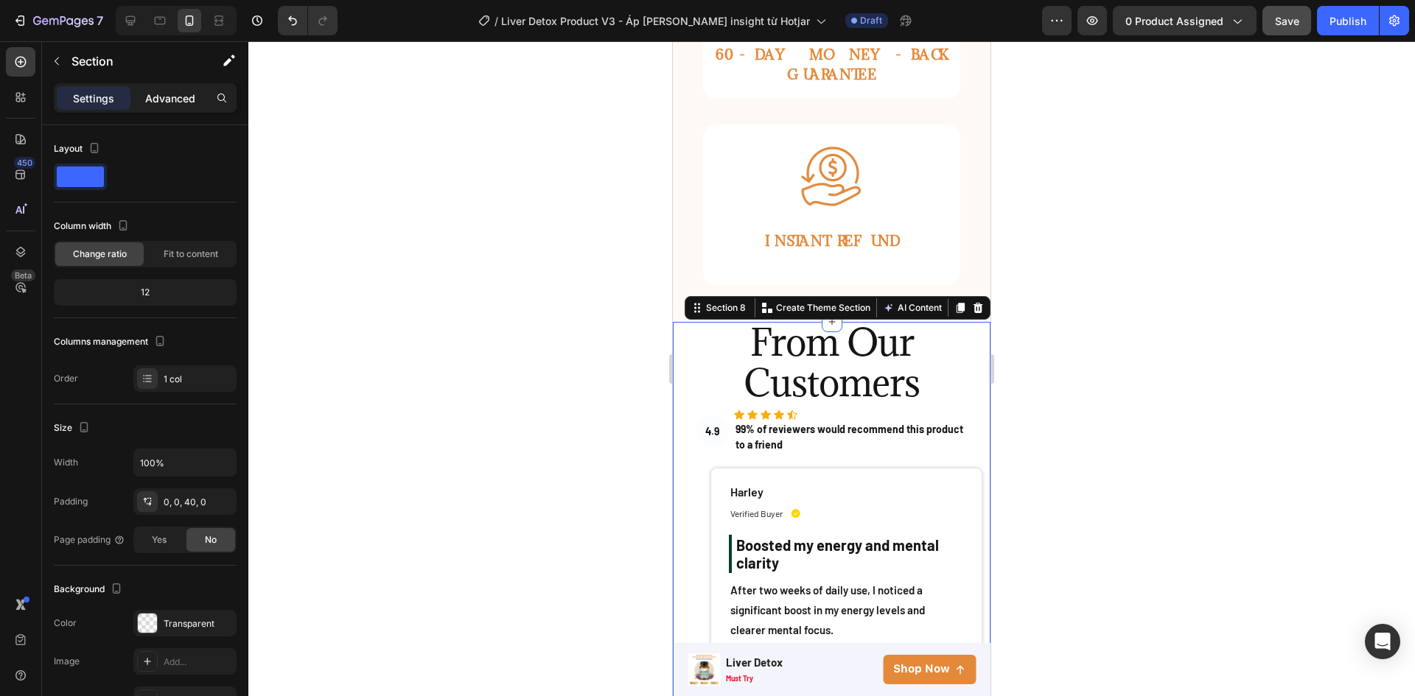
click at [172, 91] on p "Advanced" at bounding box center [170, 98] width 50 height 15
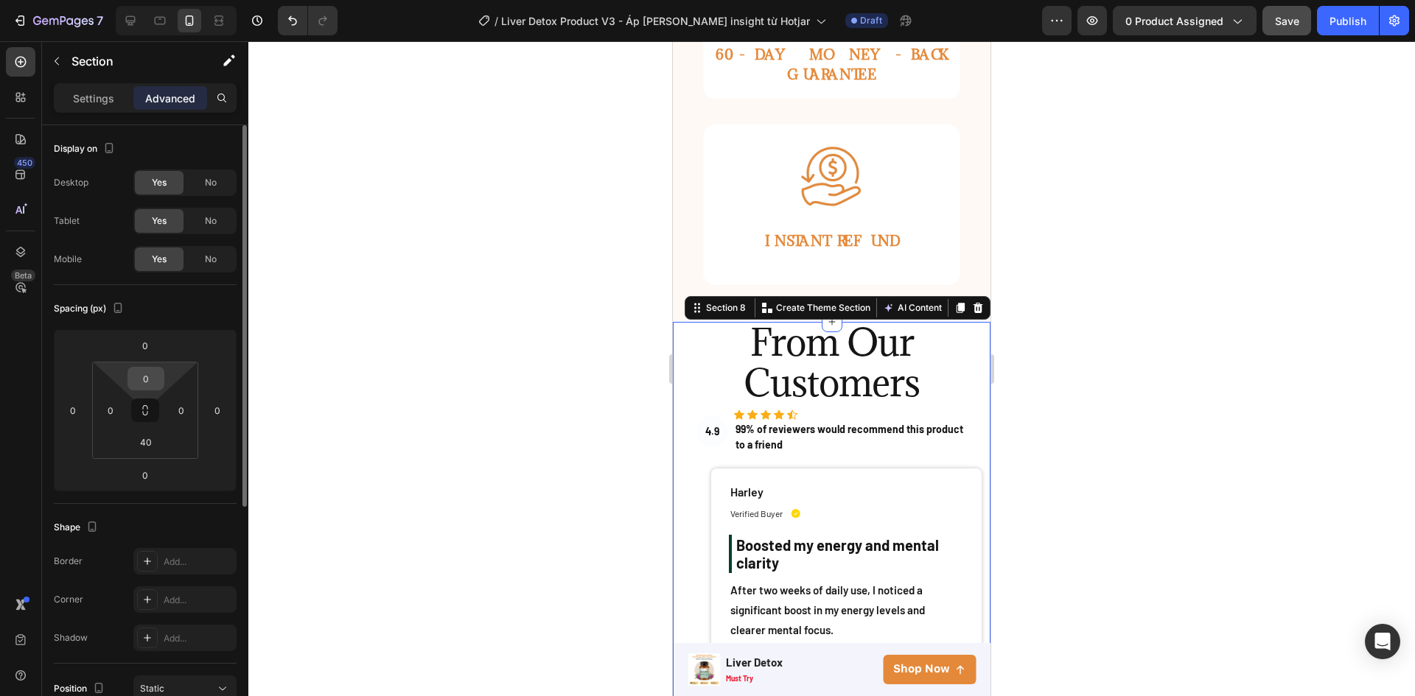
click at [158, 387] on input "0" at bounding box center [145, 379] width 29 height 22
type input "80"
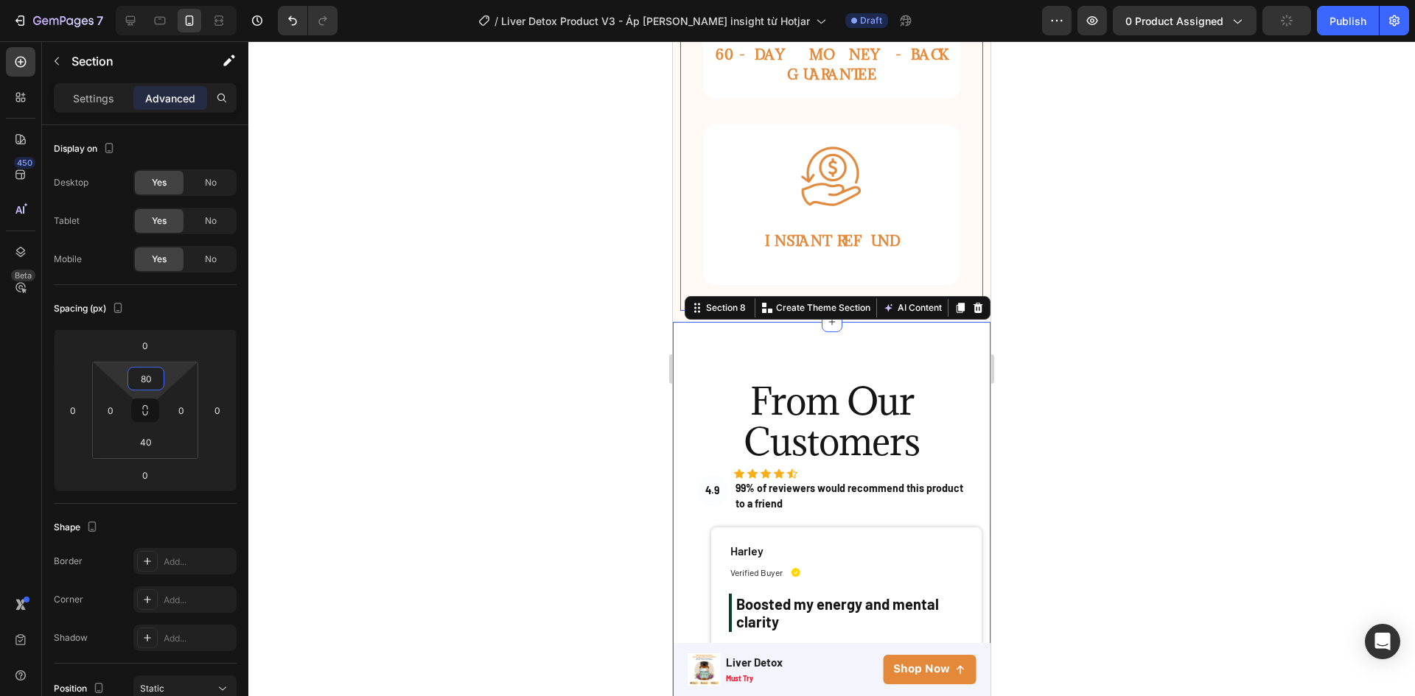
click at [956, 225] on div "Image INSTANT REFUND Text Block Row" at bounding box center [831, 218] width 303 height 186
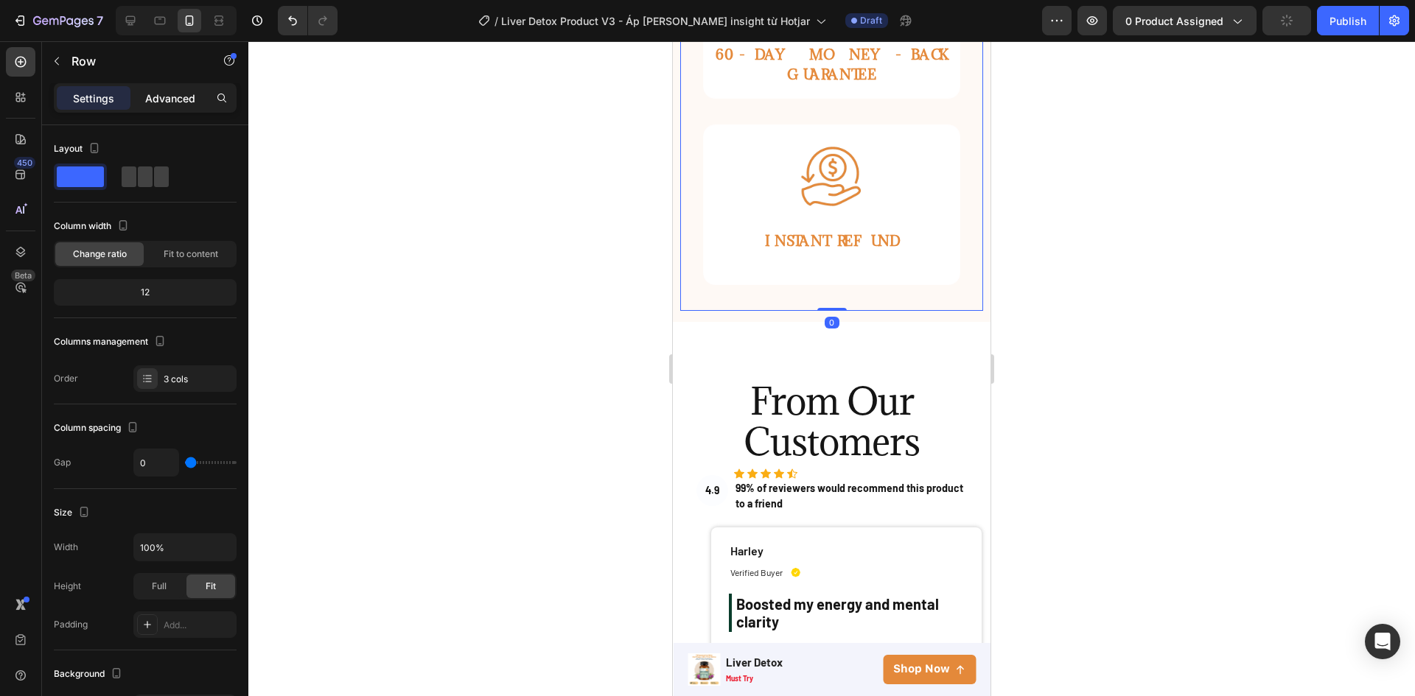
click at [163, 109] on div "Advanced" at bounding box center [170, 98] width 74 height 24
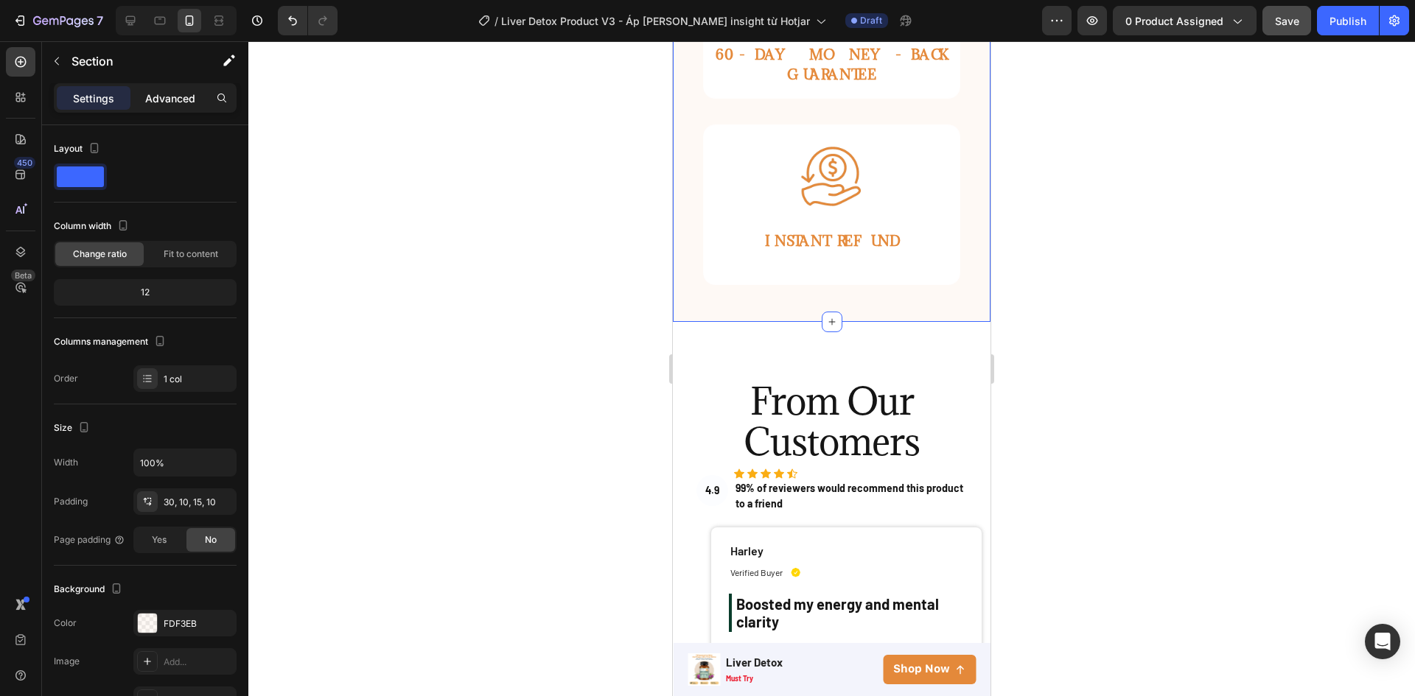
click at [173, 94] on p "Advanced" at bounding box center [170, 98] width 50 height 15
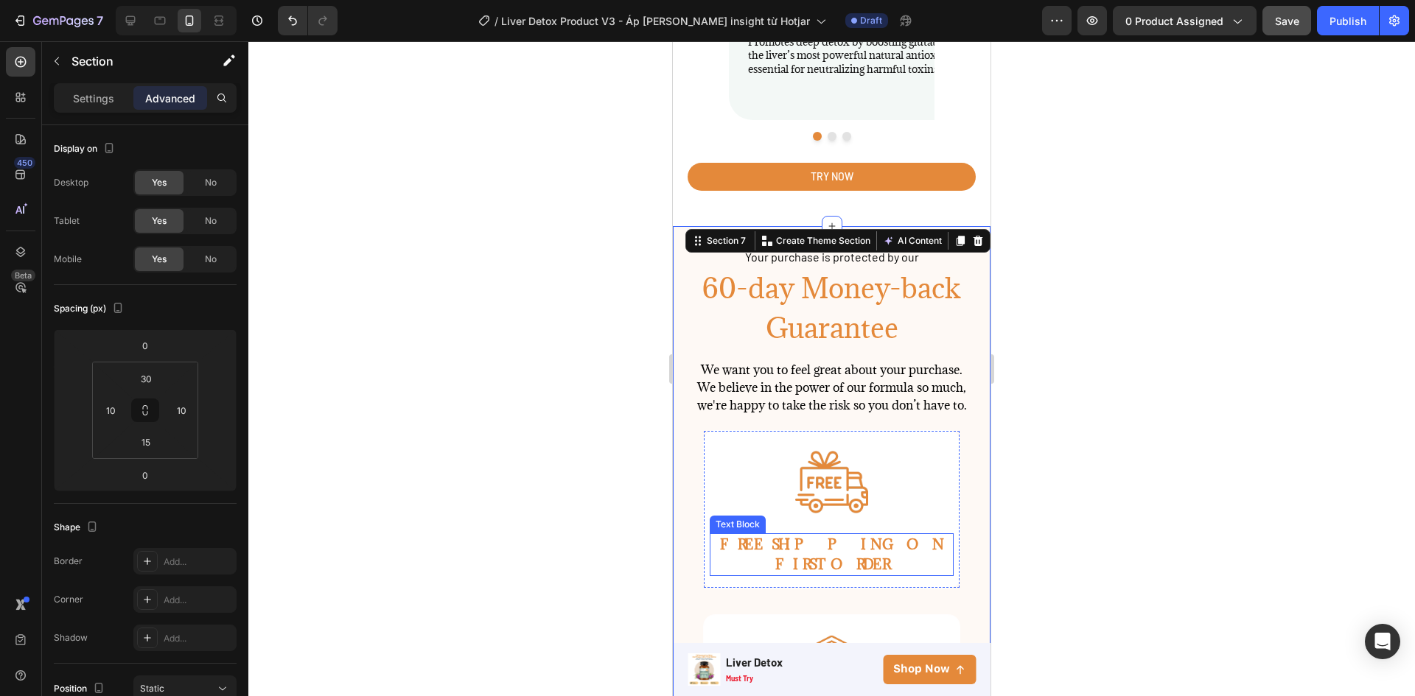
scroll to position [3417, 0]
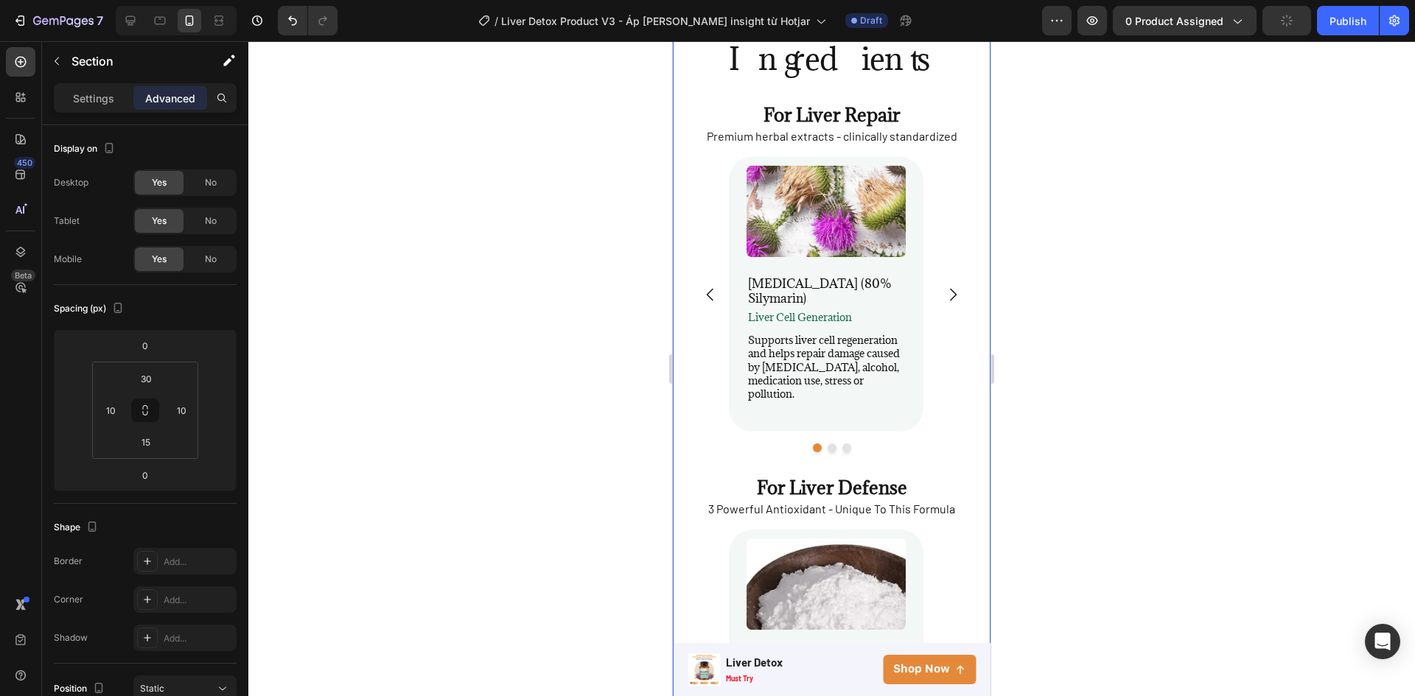
click at [973, 396] on div "Science-backed Ingredients Heading For Liver Repair Heading Premium herbal extr…" at bounding box center [832, 417] width 318 height 983
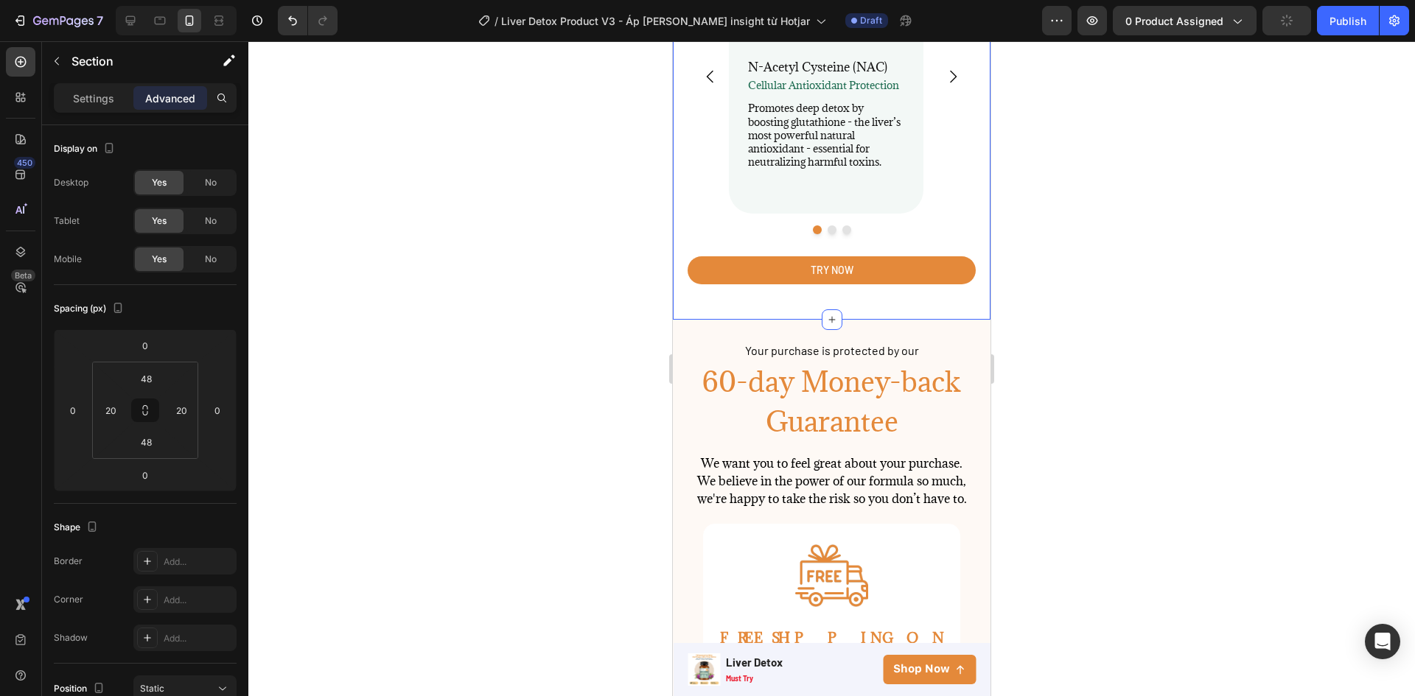
scroll to position [4153, 0]
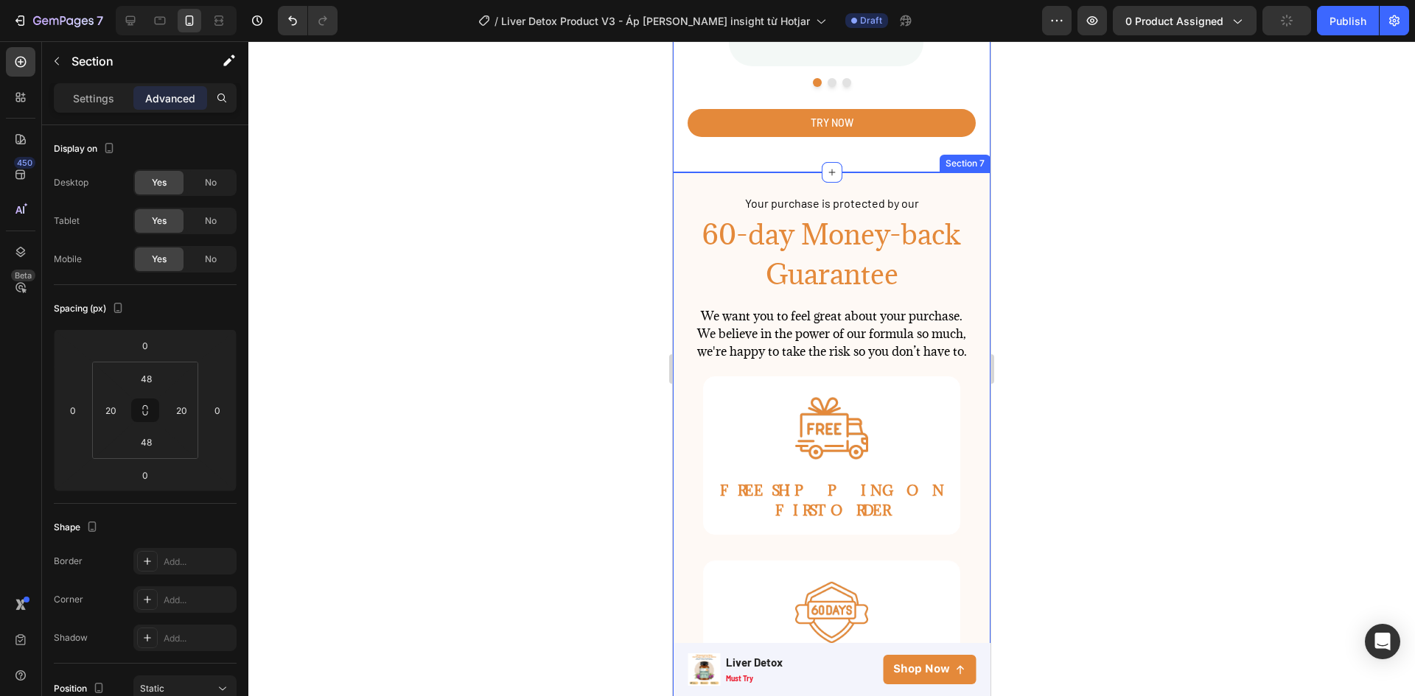
click at [973, 219] on div "Your purchase is protected by our Text Block 60-day Money-back Guarantee Headin…" at bounding box center [832, 557] width 318 height 770
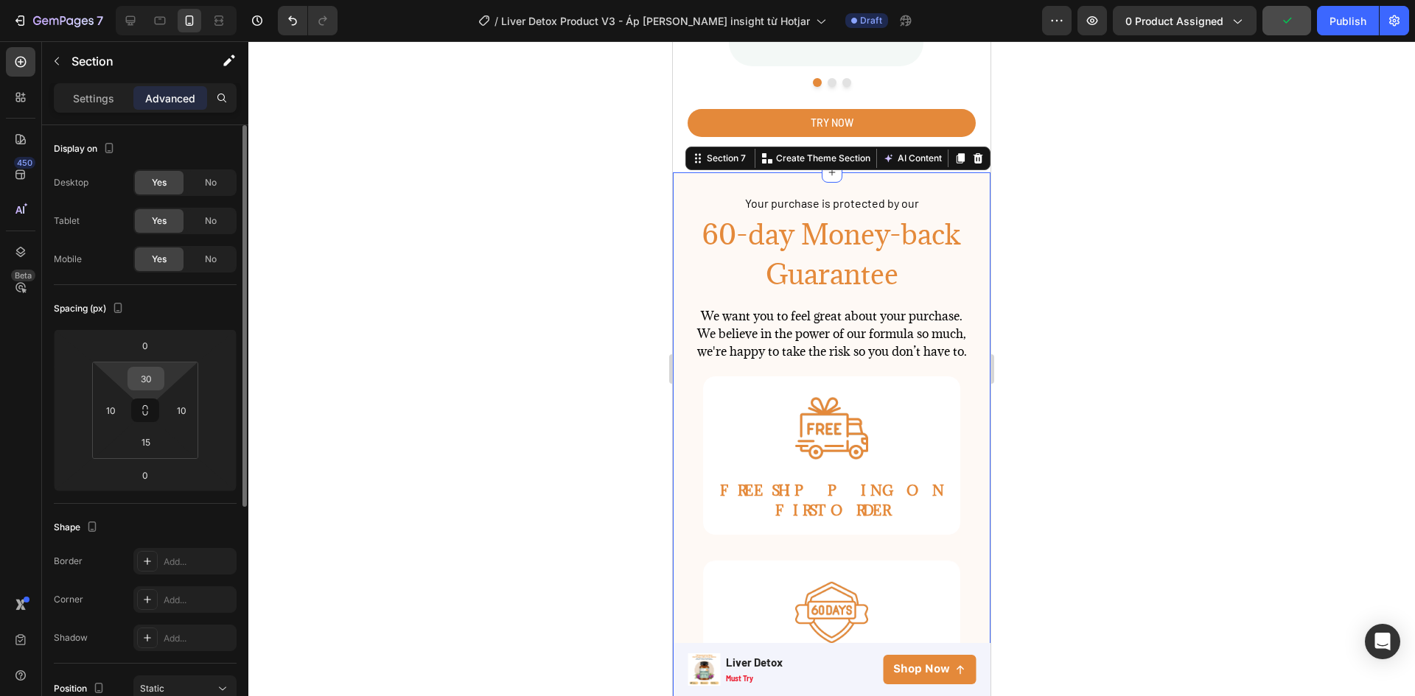
click at [163, 380] on div "30" at bounding box center [145, 379] width 37 height 24
click at [155, 378] on input "30" at bounding box center [145, 379] width 29 height 22
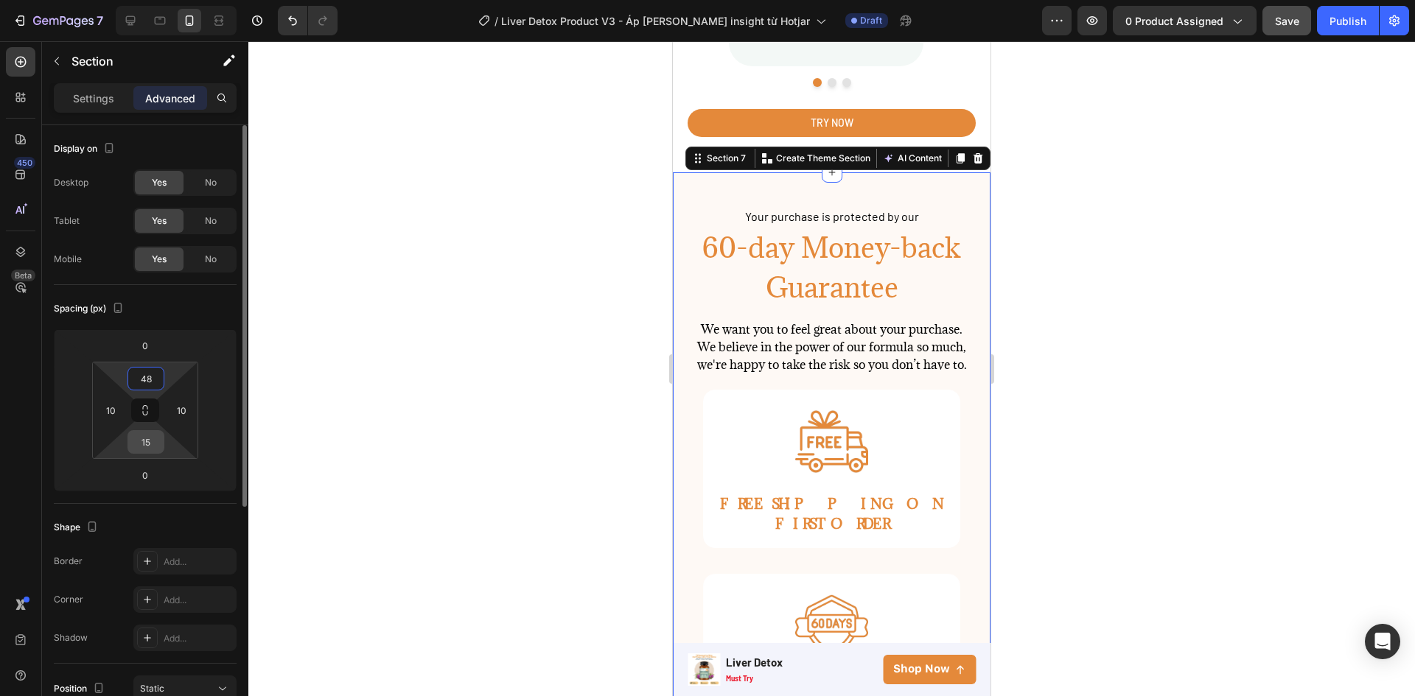
type input "48"
click at [149, 439] on input "15" at bounding box center [145, 442] width 29 height 22
type input "48"
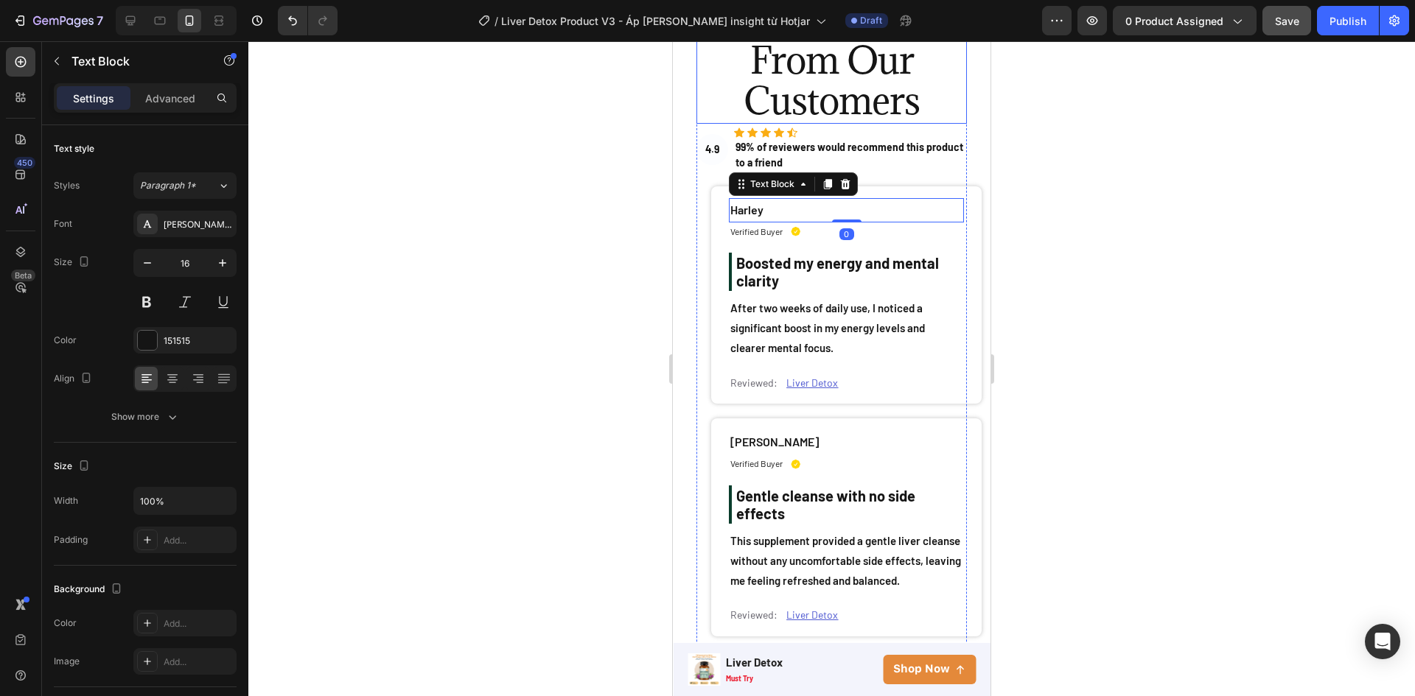
scroll to position [4890, 0]
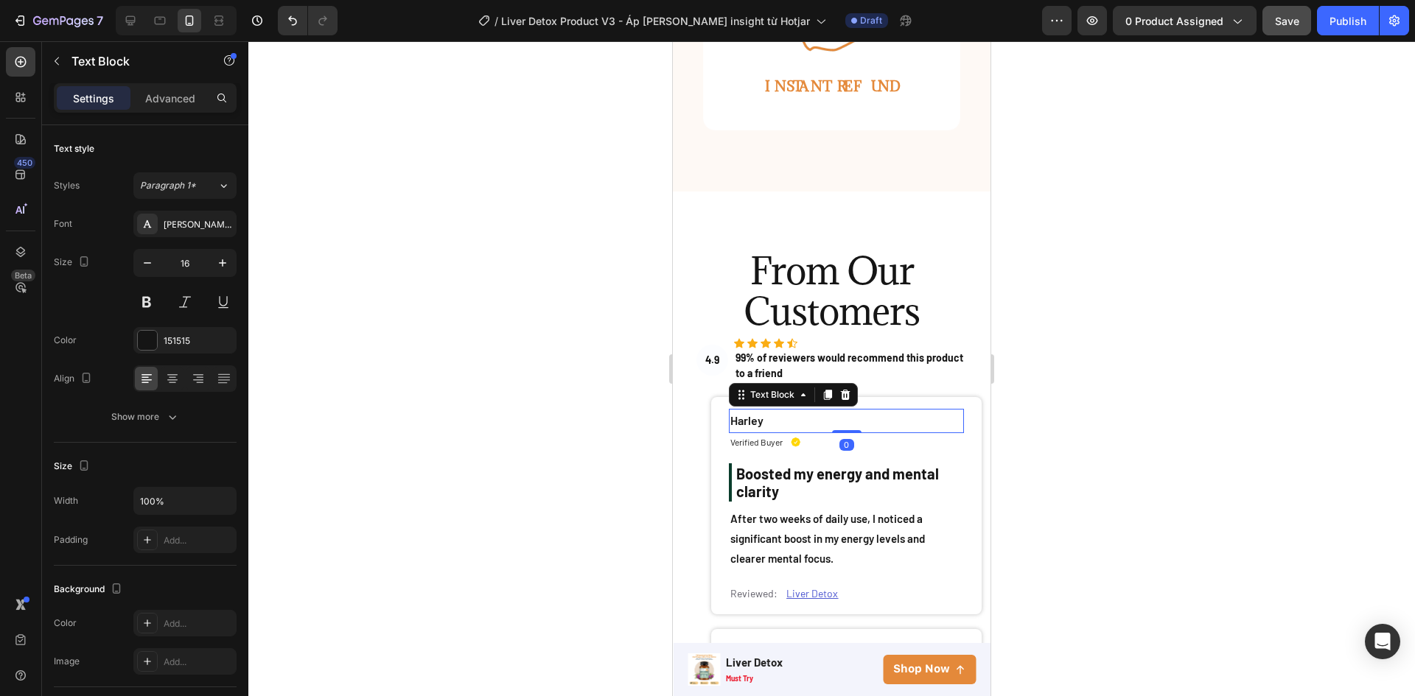
click at [626, 228] on div at bounding box center [831, 368] width 1166 height 655
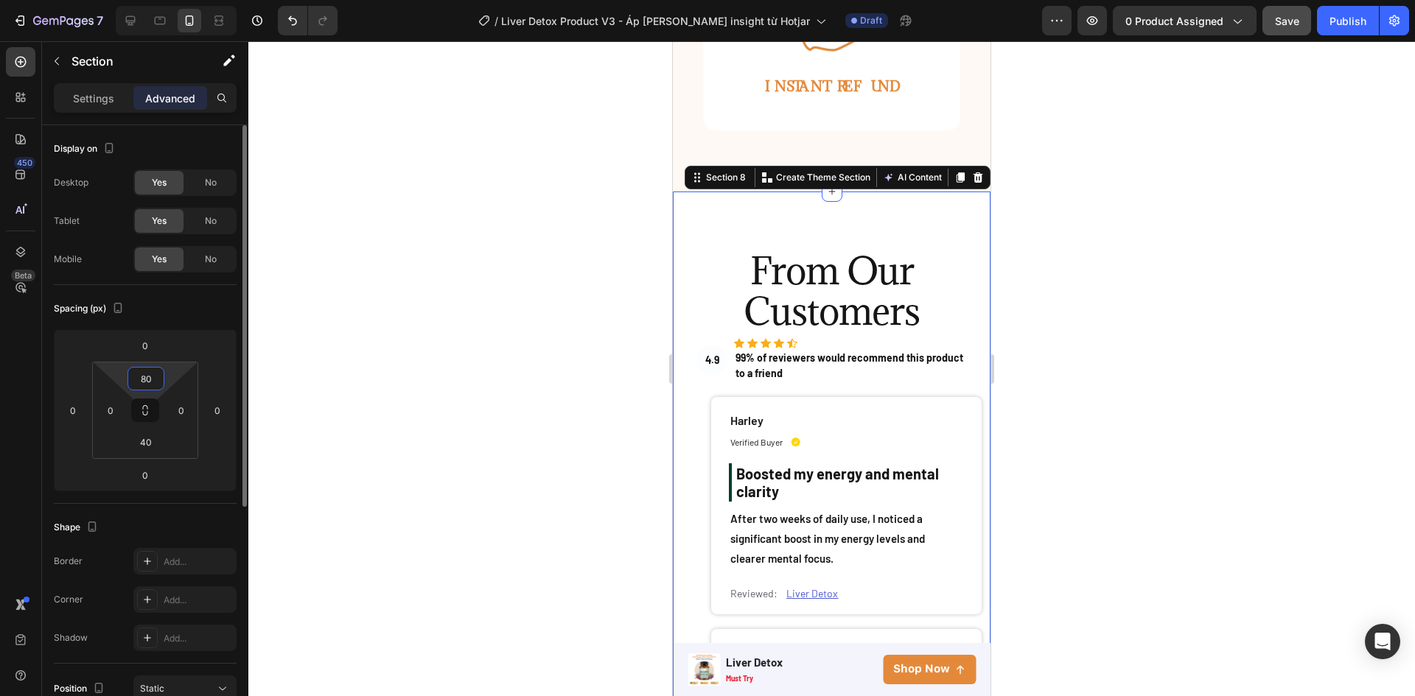
click at [152, 381] on input "80" at bounding box center [145, 379] width 29 height 22
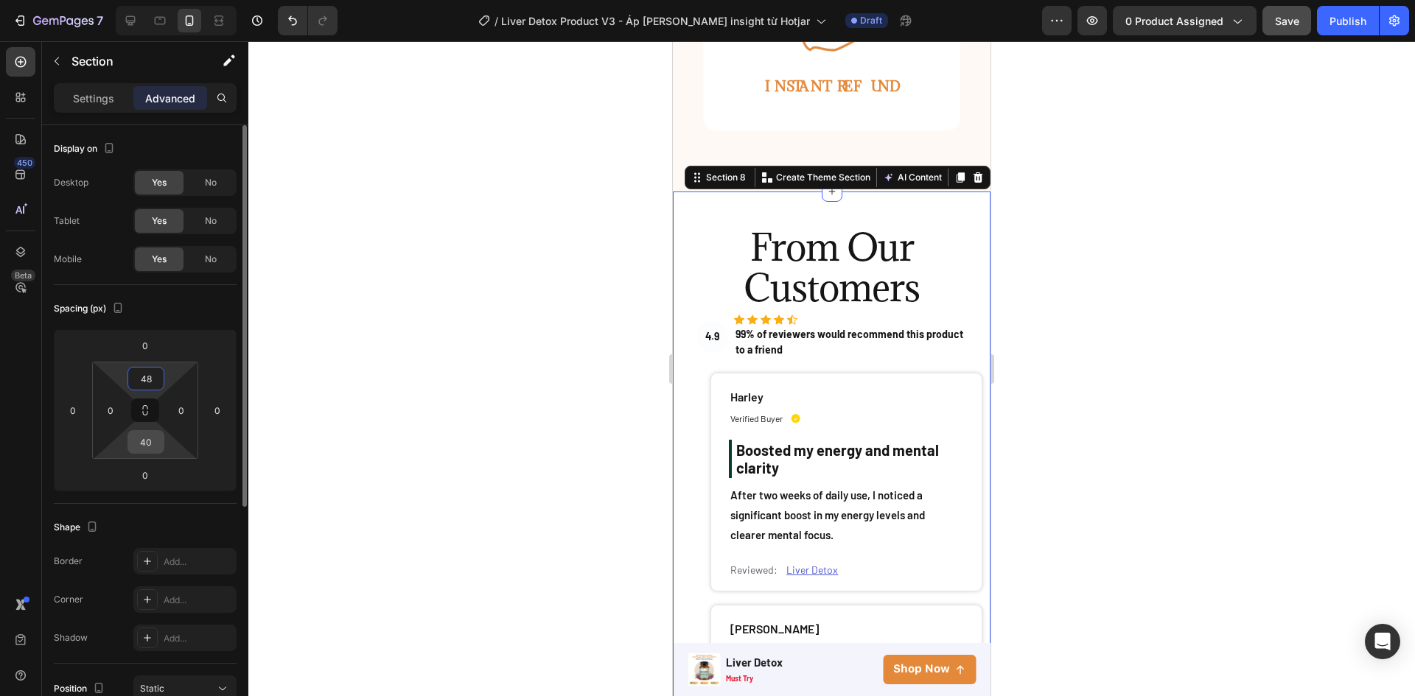
type input "48"
click at [147, 444] on input "40" at bounding box center [145, 442] width 29 height 22
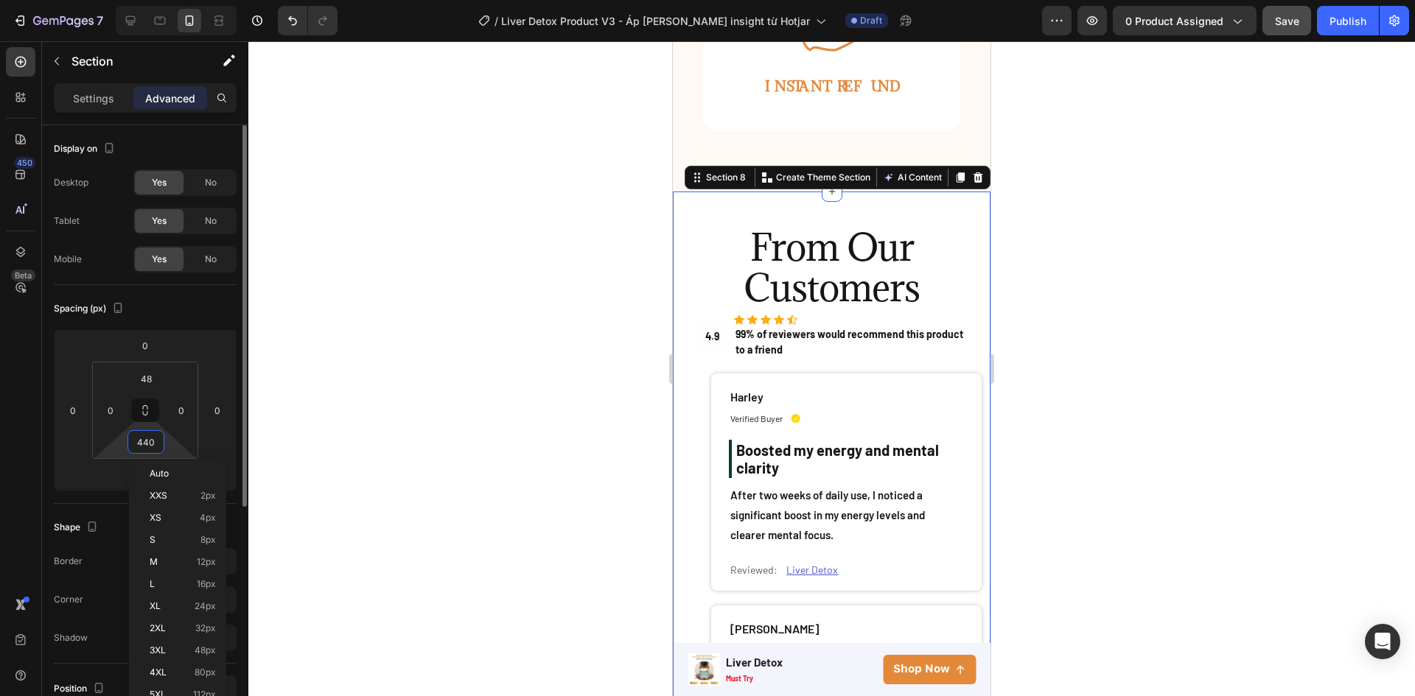
type input "8"
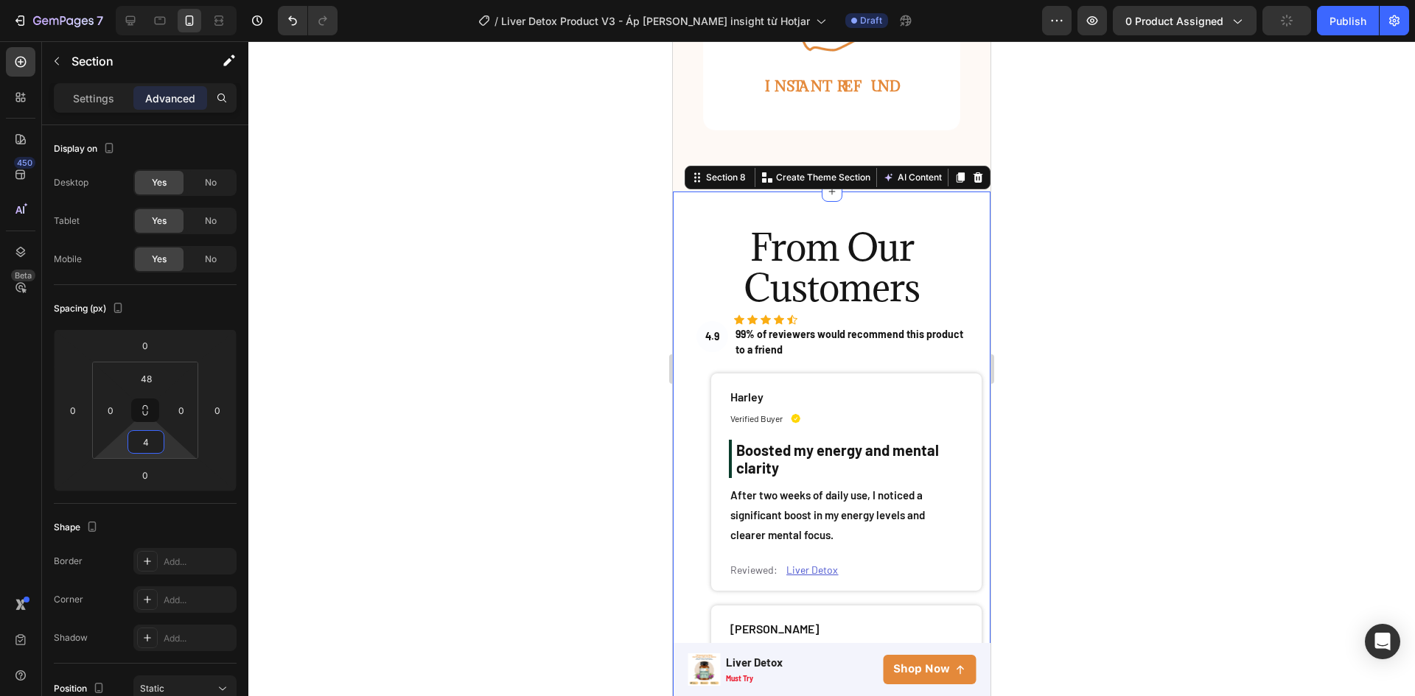
type input "48"
click at [455, 349] on div at bounding box center [831, 368] width 1166 height 655
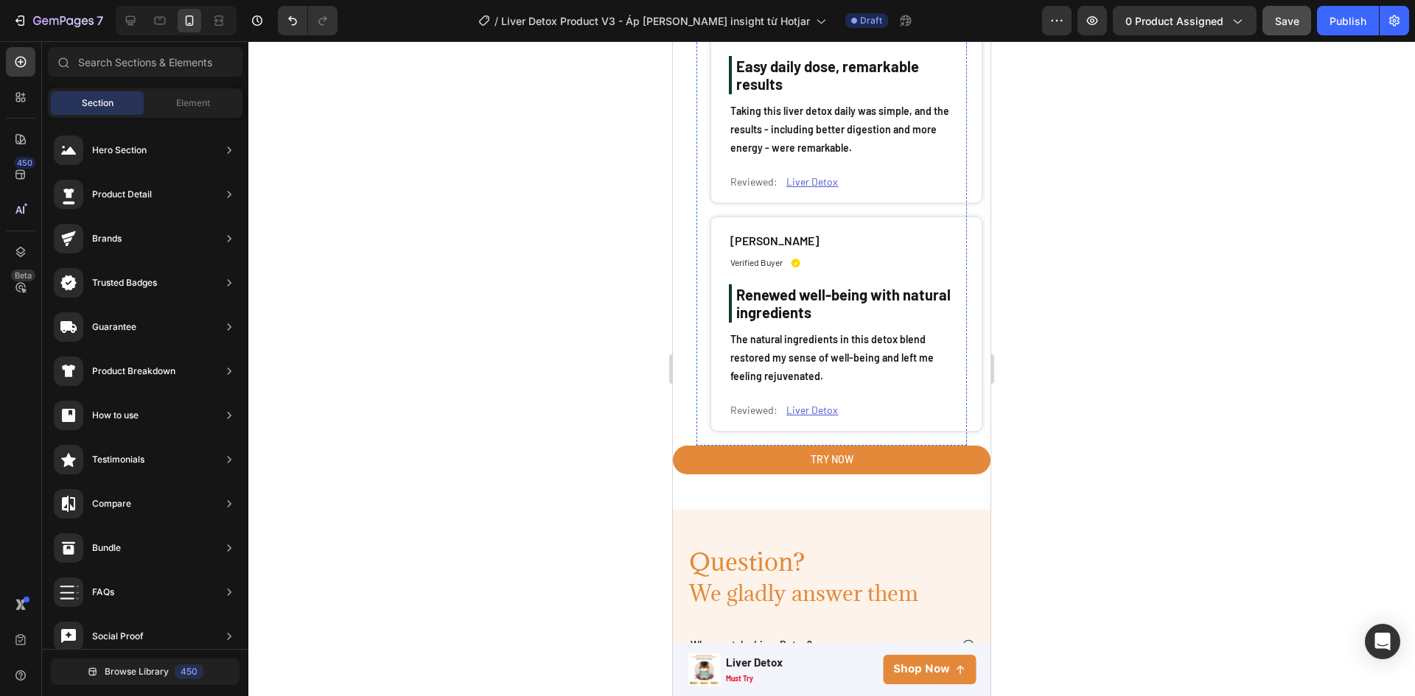
scroll to position [6511, 0]
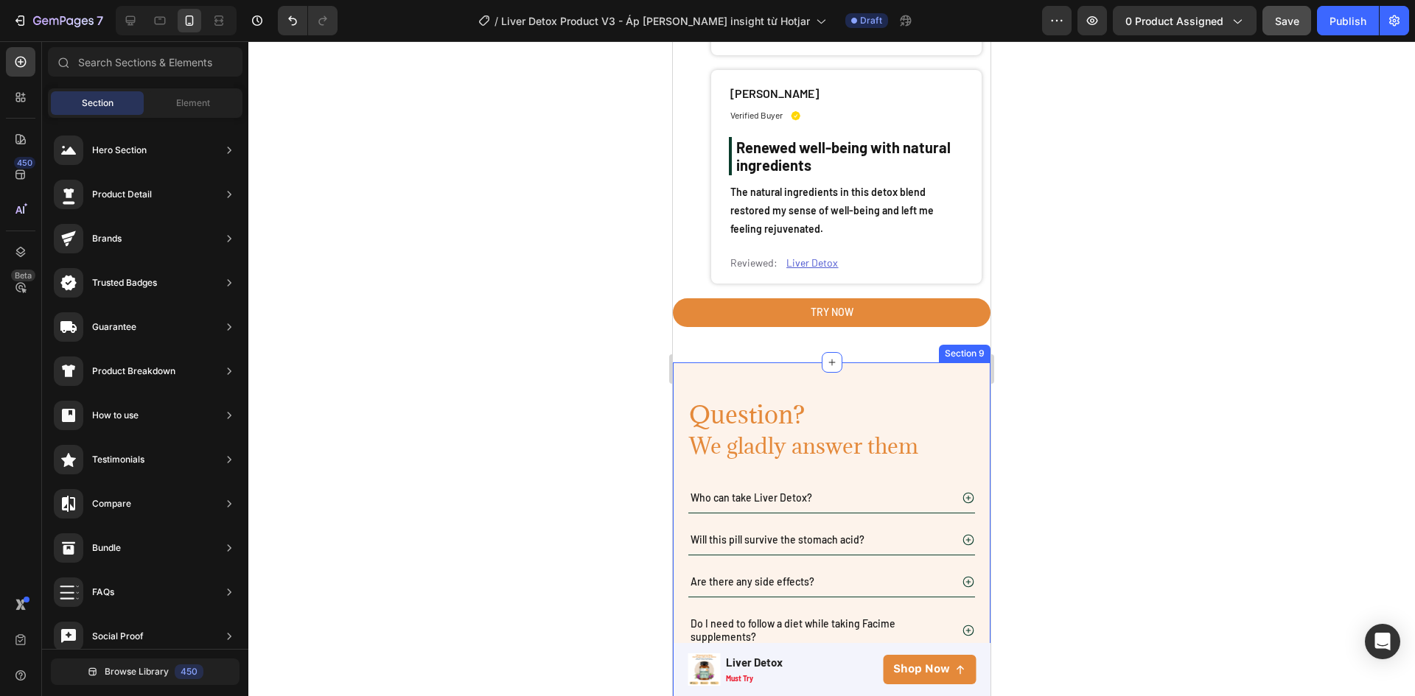
click at [830, 365] on div "Question? Heading We gladly answer them Heading Row Who can take Liver Detox? W…" at bounding box center [832, 589] width 318 height 453
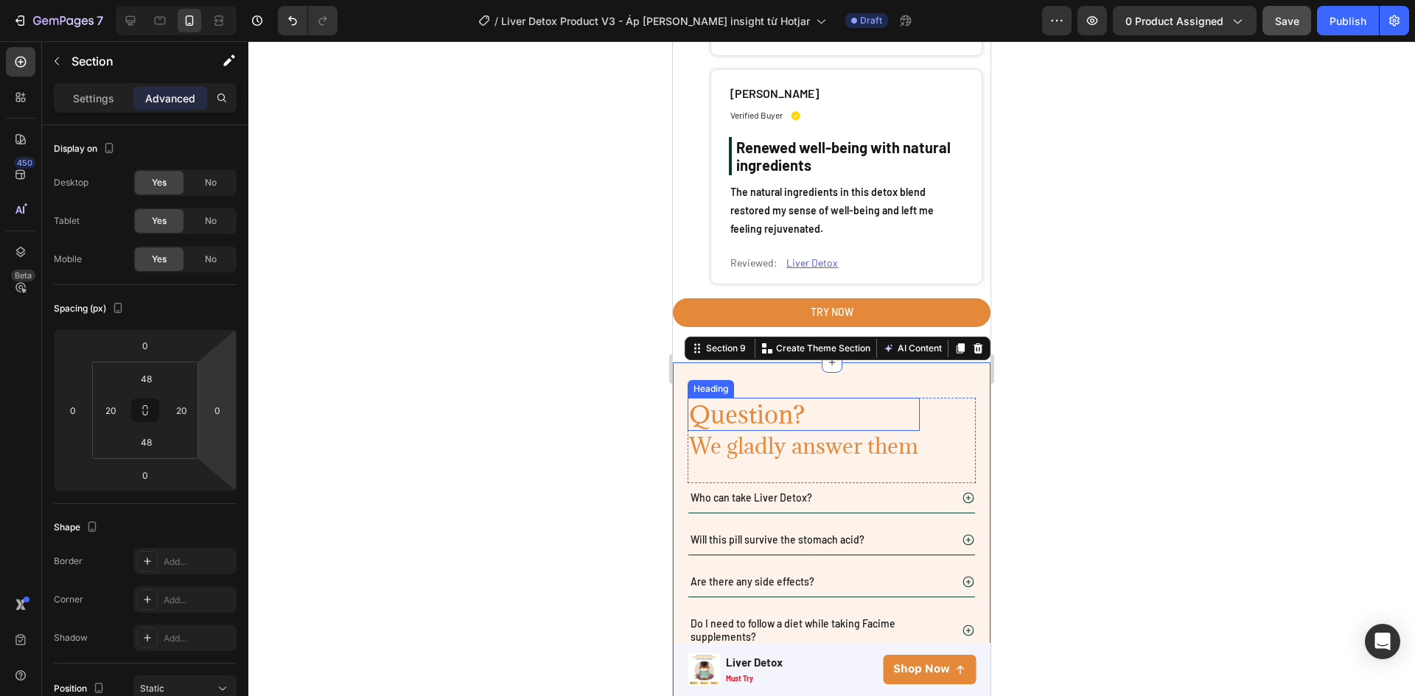
click at [773, 399] on h2 "Question?" at bounding box center [803, 415] width 232 height 34
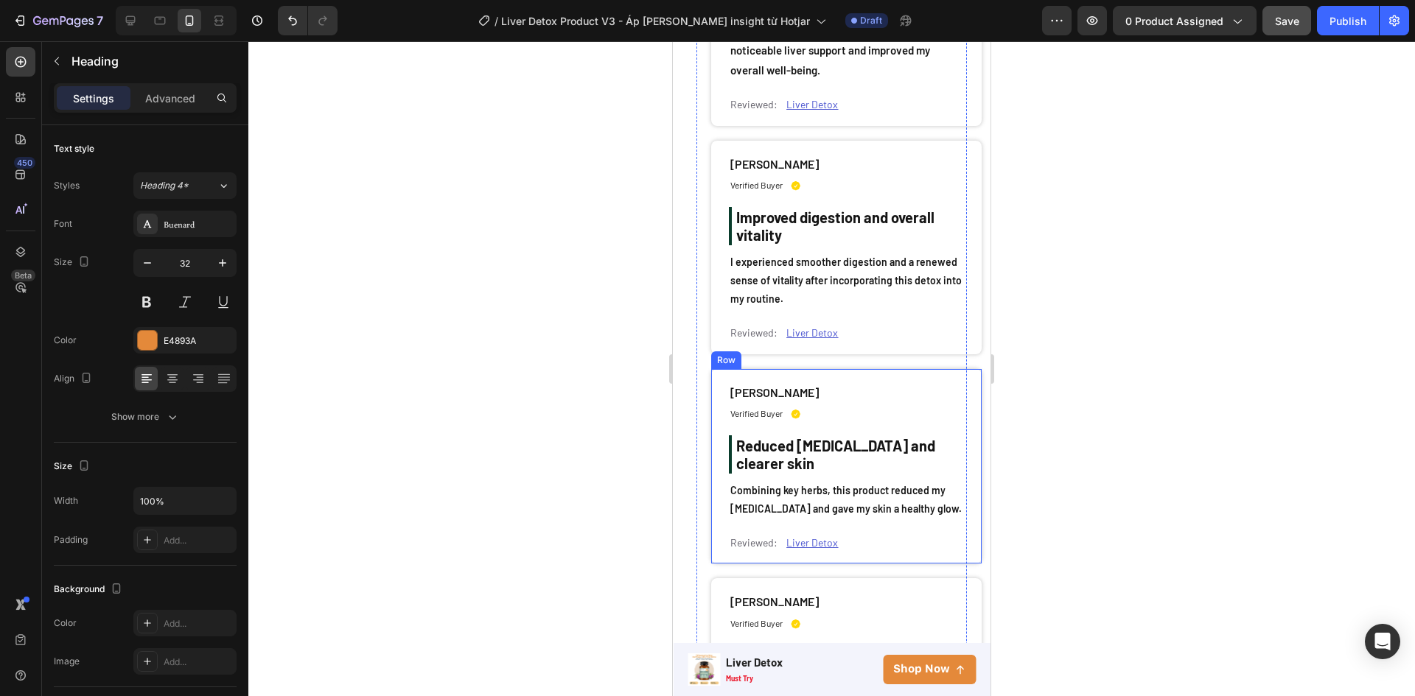
scroll to position [5332, 0]
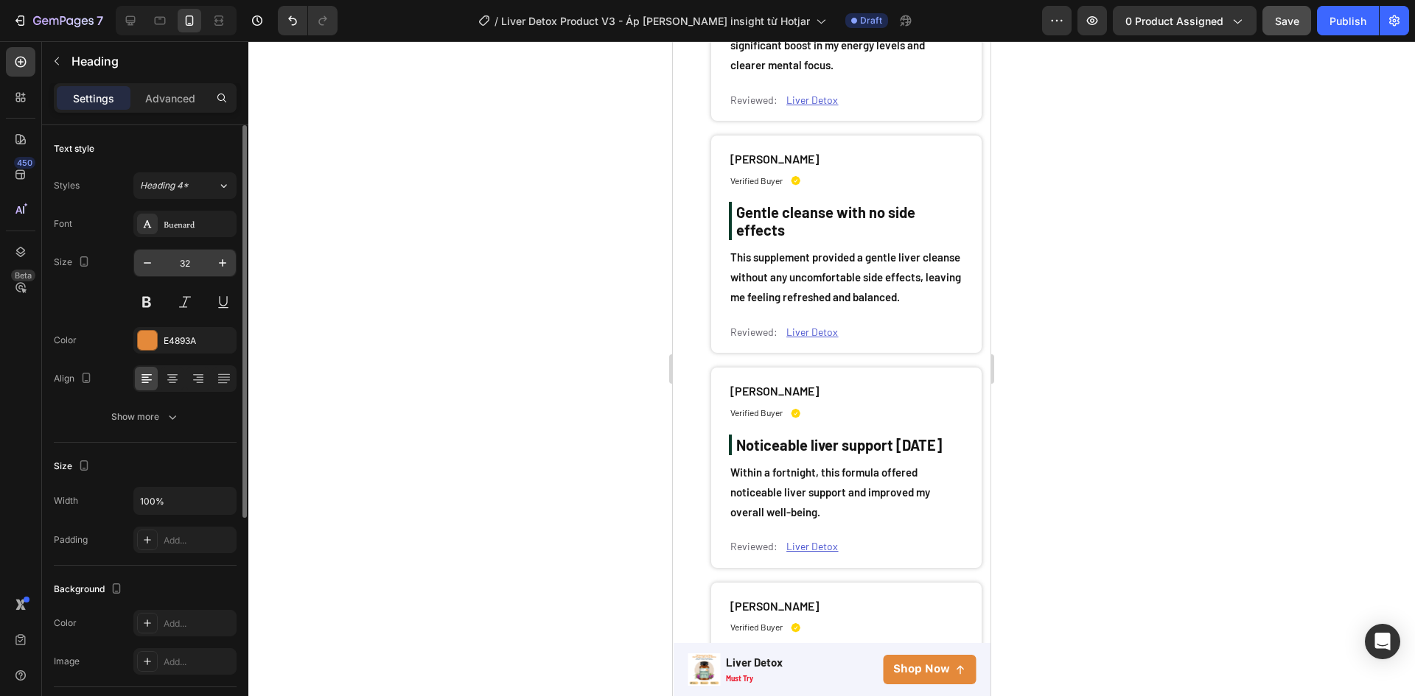
click at [206, 258] on input "32" at bounding box center [185, 263] width 49 height 27
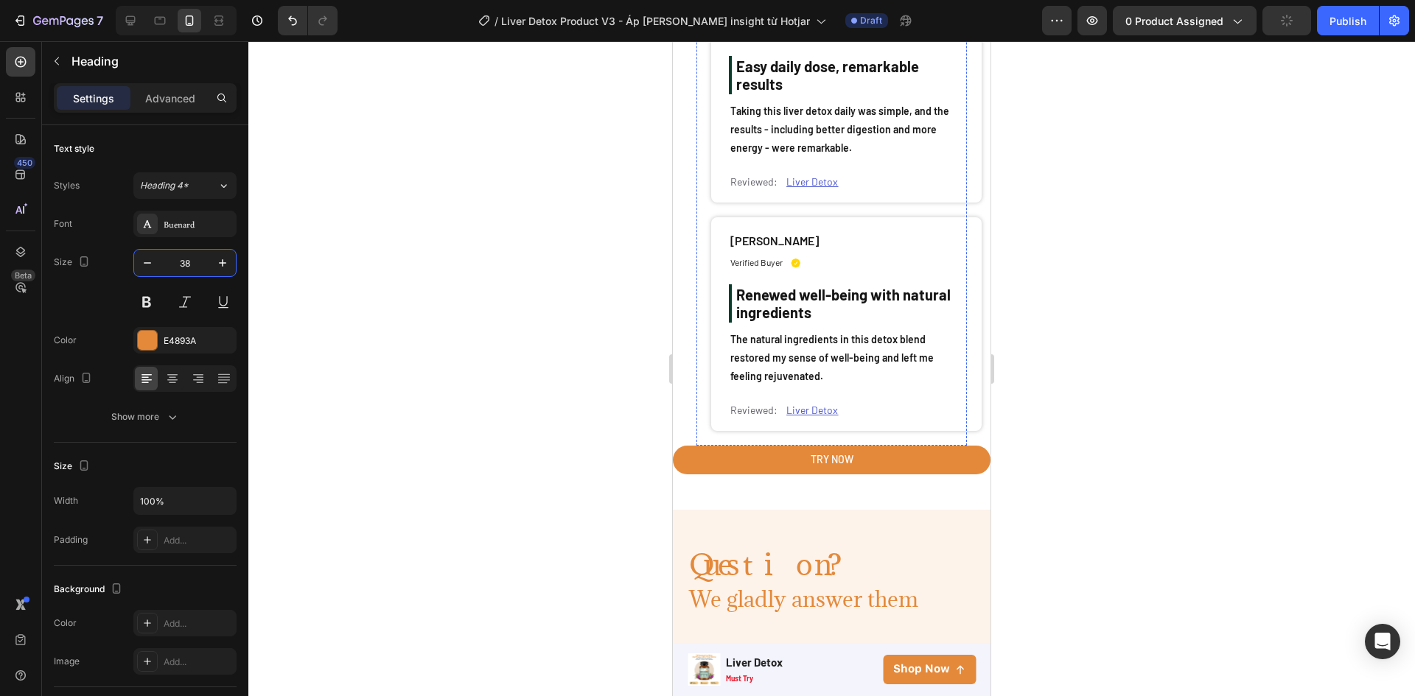
scroll to position [6511, 0]
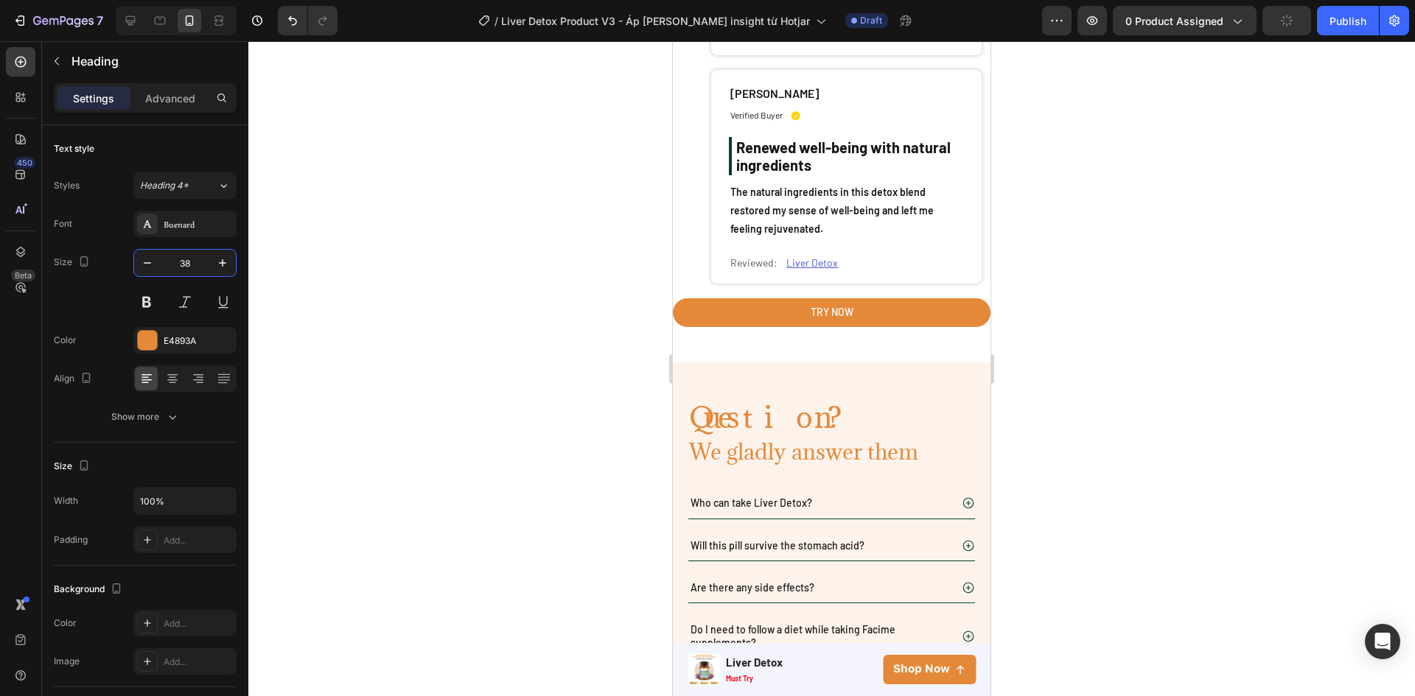
type input "38"
click at [768, 413] on h2 "Question?" at bounding box center [803, 417] width 232 height 39
click at [768, 408] on p "Question?" at bounding box center [803, 417] width 229 height 36
click at [768, 407] on p "Question?" at bounding box center [803, 417] width 229 height 36
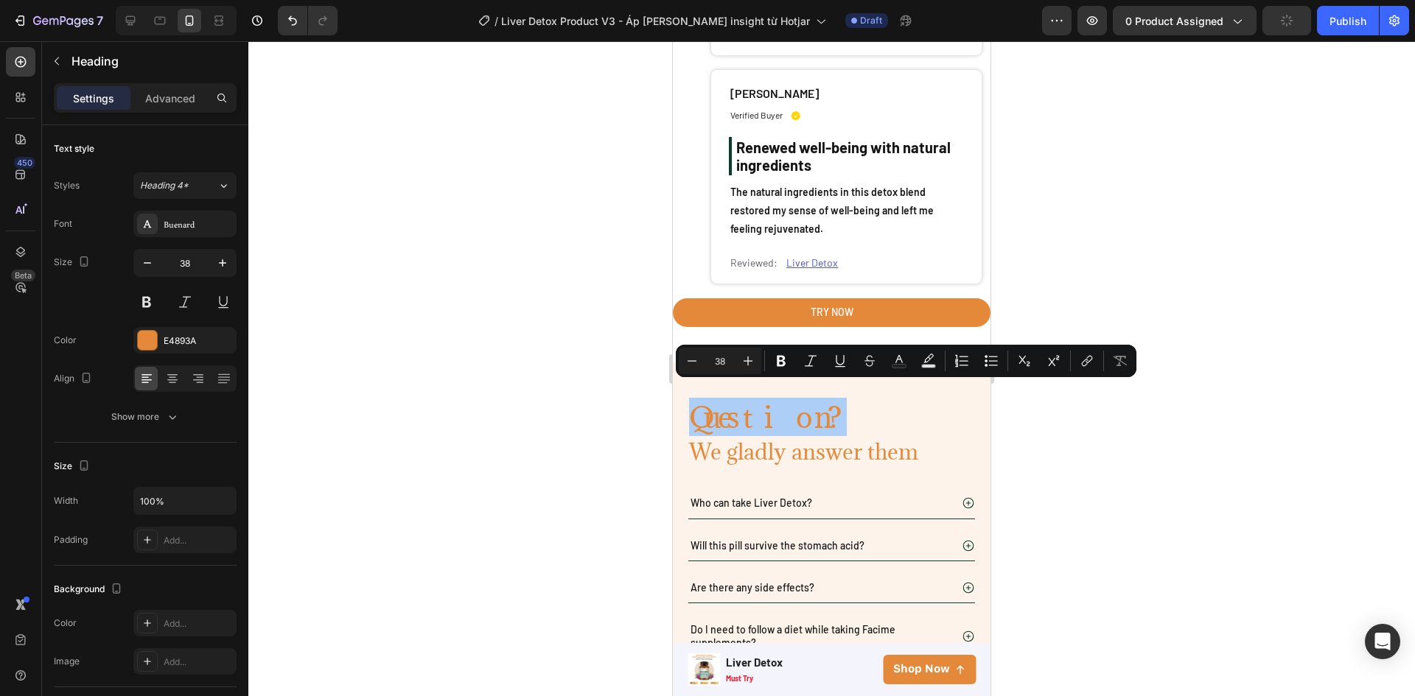
click at [572, 406] on div at bounding box center [831, 368] width 1166 height 655
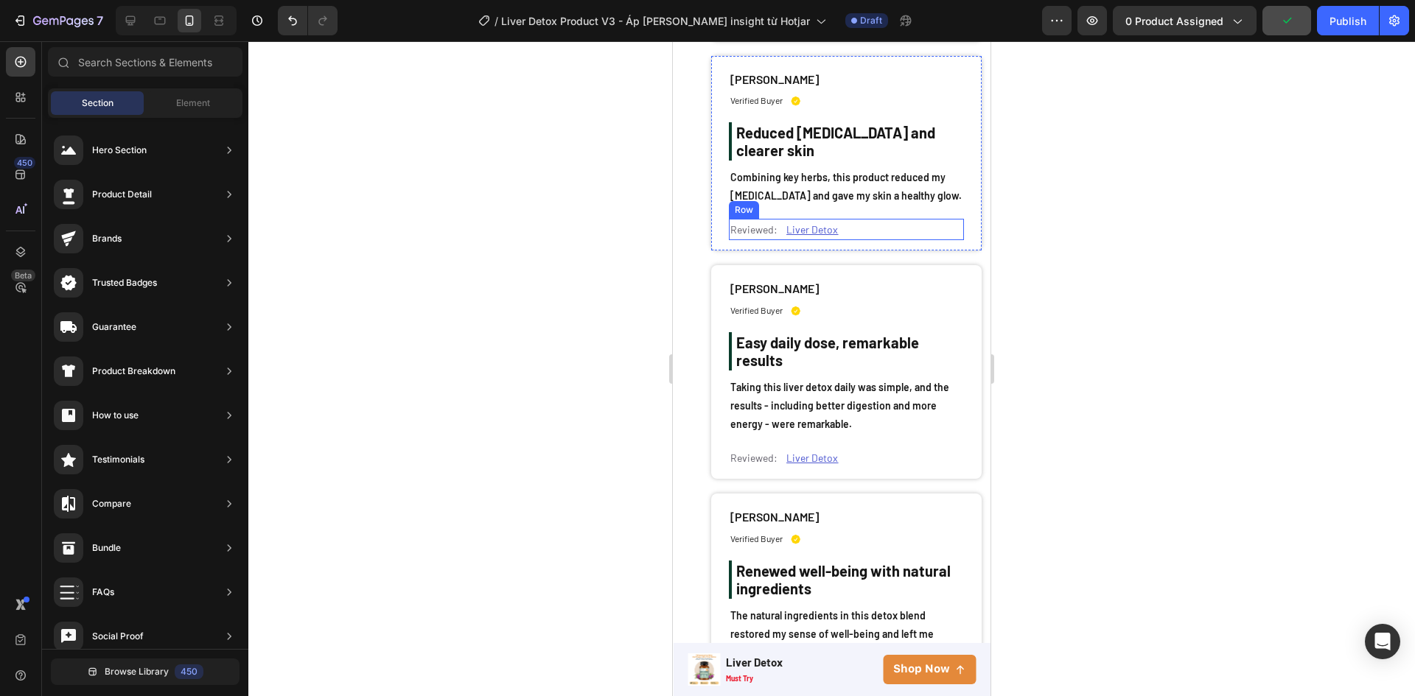
scroll to position [6603, 0]
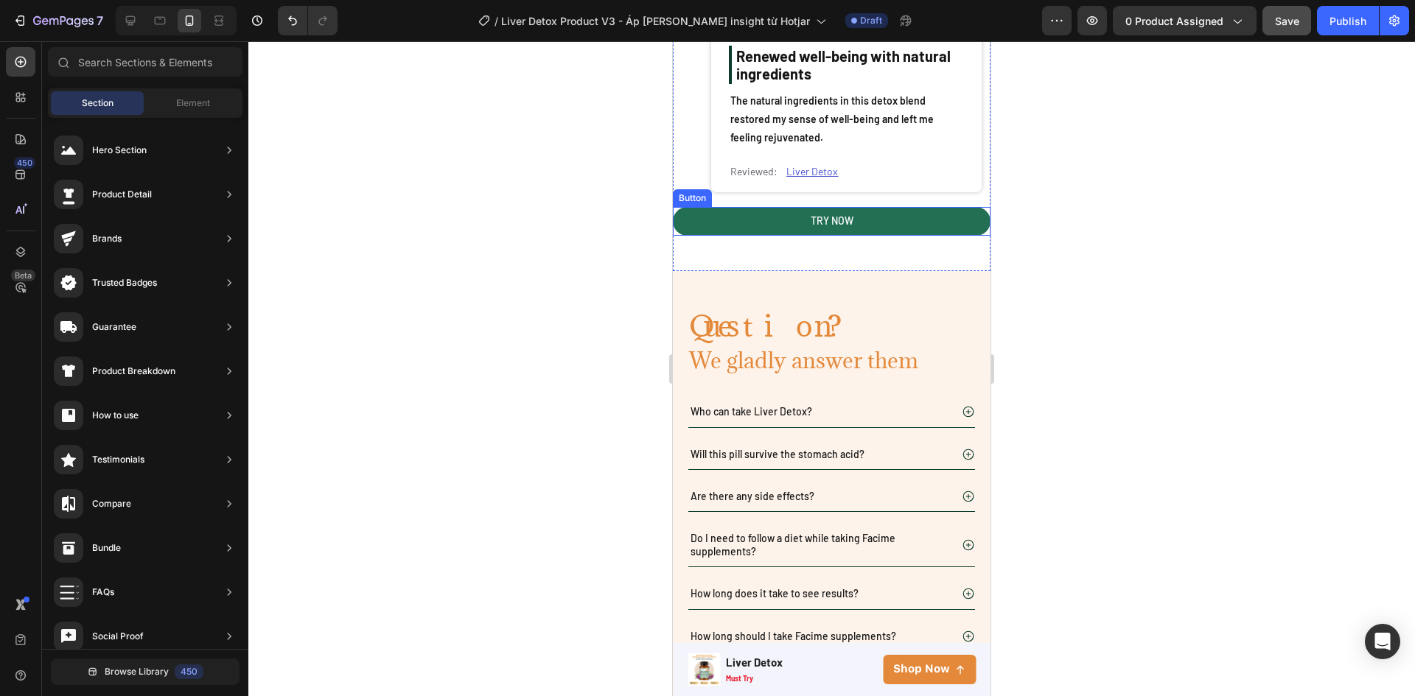
click at [946, 211] on button "TRY NOW" at bounding box center [832, 221] width 318 height 28
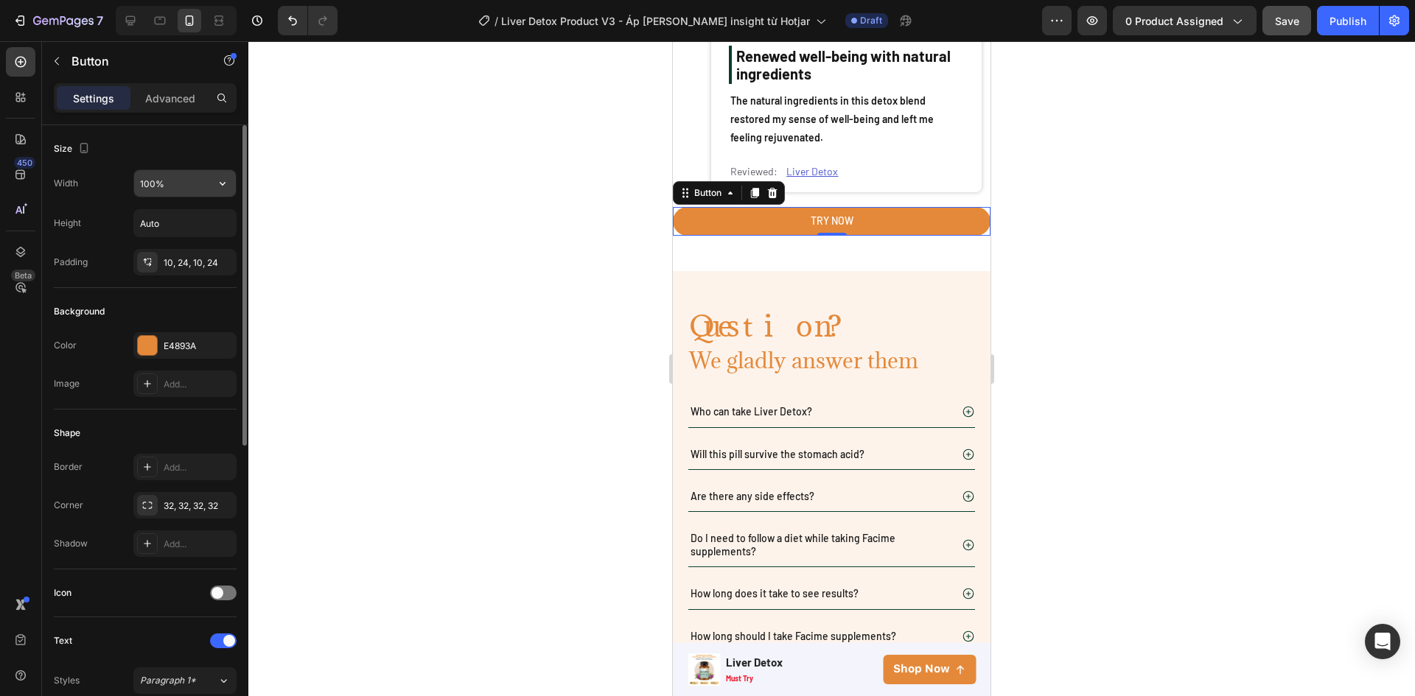
click at [158, 178] on input "100%" at bounding box center [185, 183] width 102 height 27
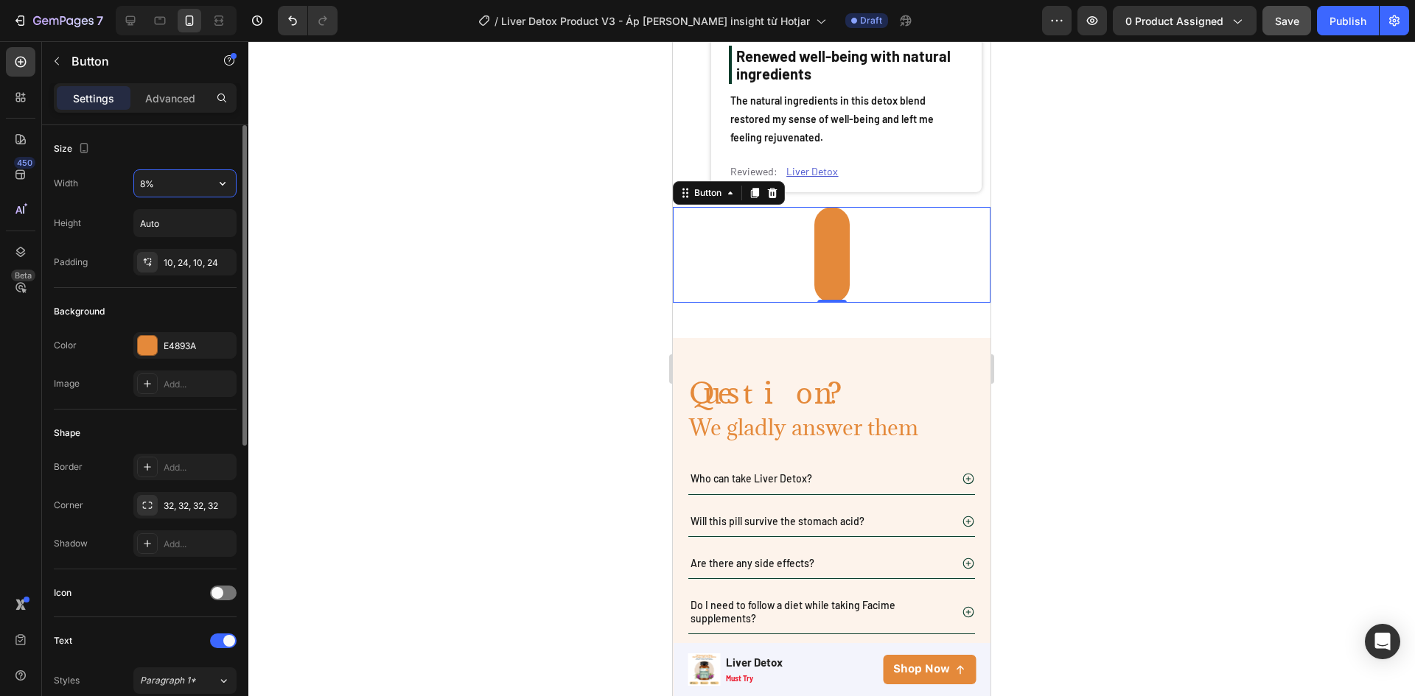
type input "80%"
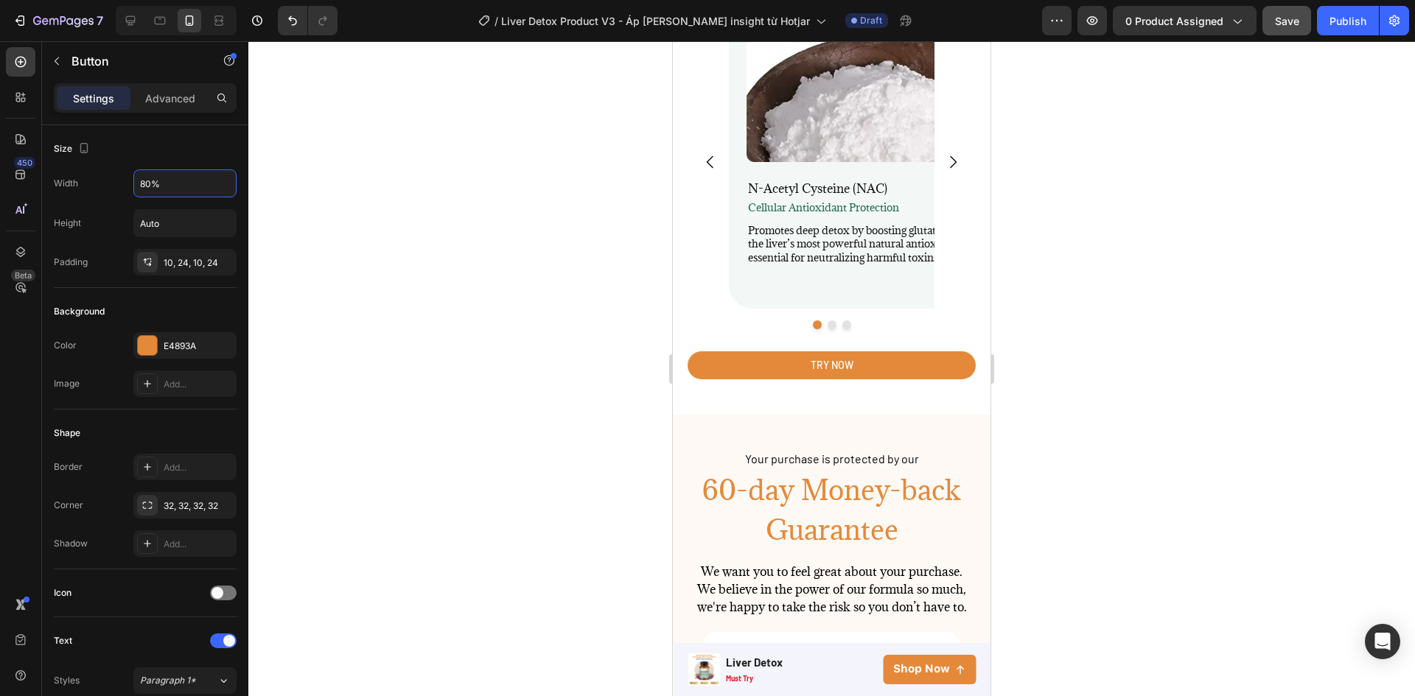
scroll to position [3834, 0]
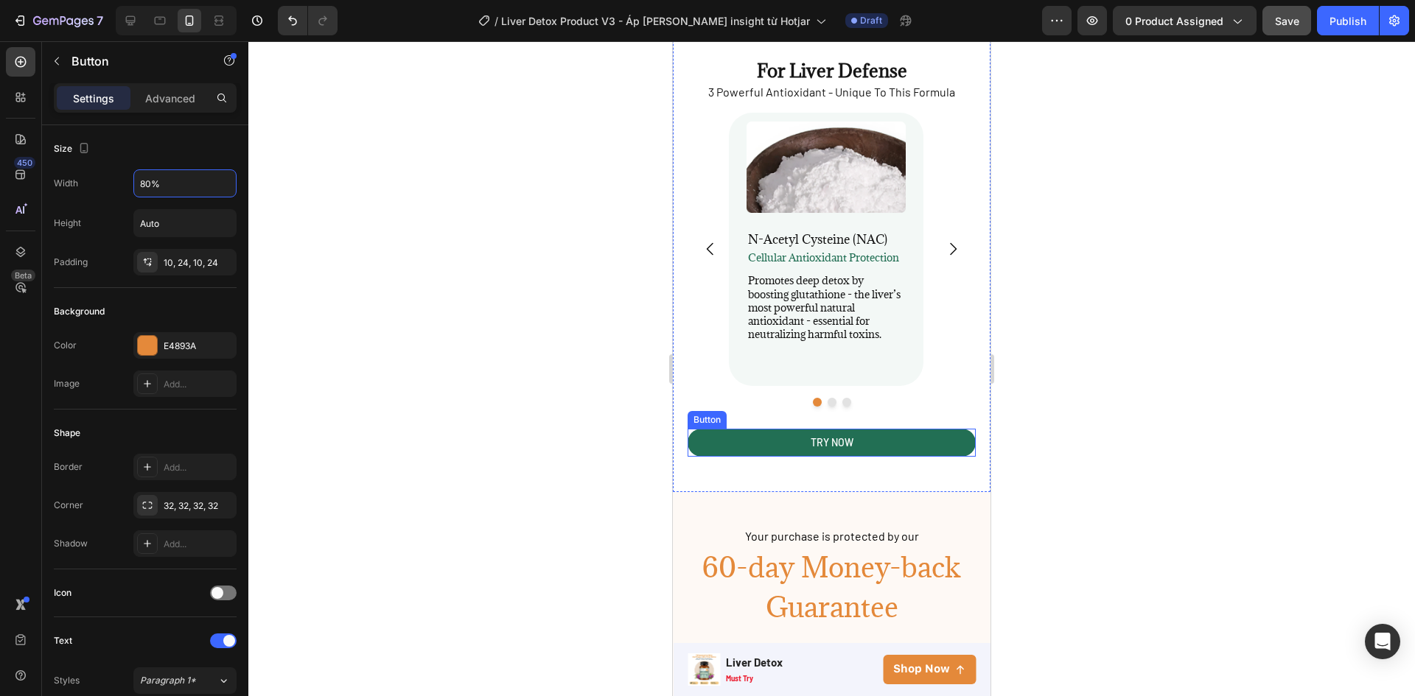
click at [933, 429] on button "TRY NOW" at bounding box center [831, 443] width 288 height 28
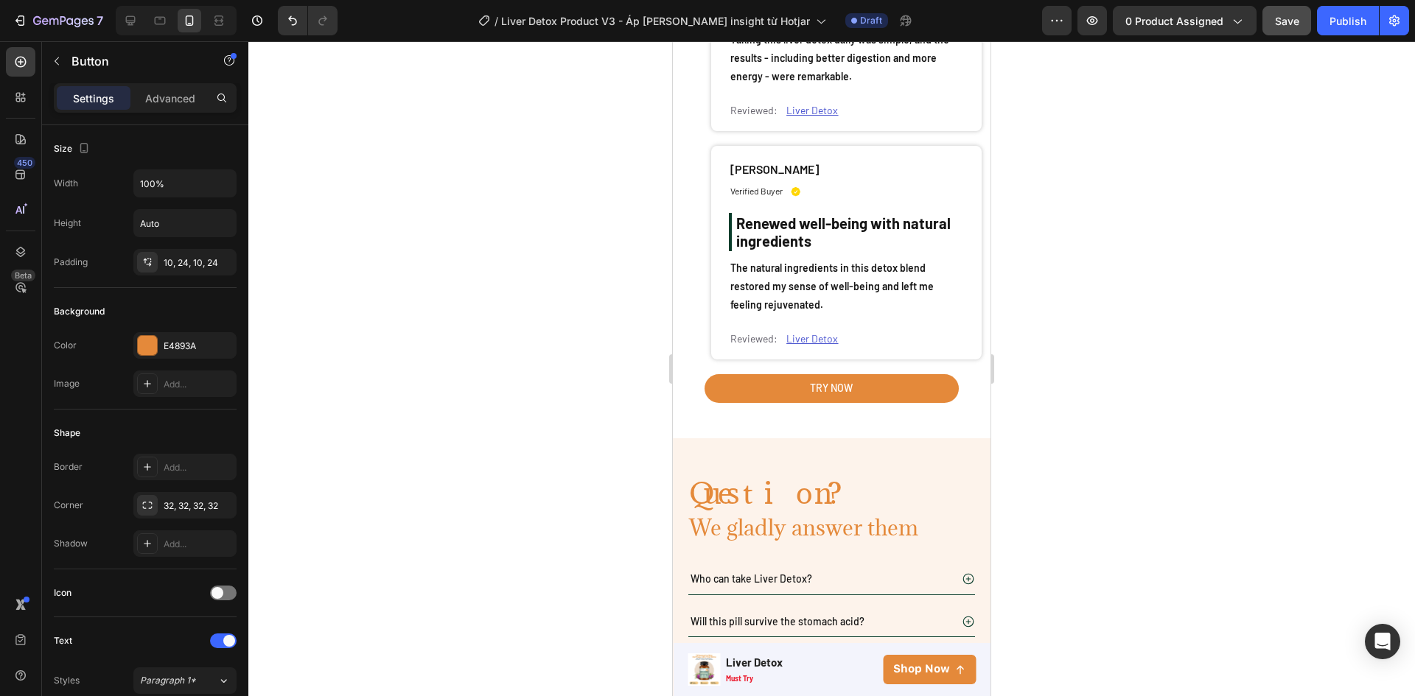
scroll to position [6486, 0]
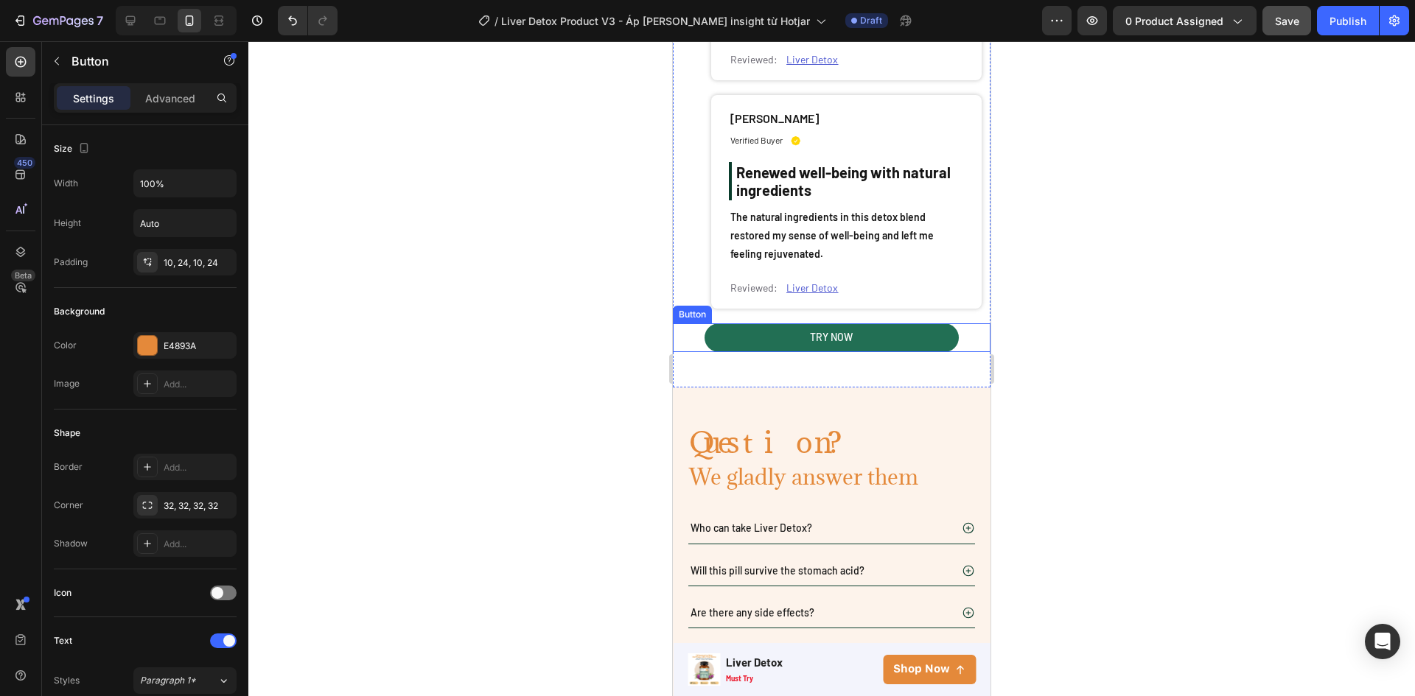
click at [935, 326] on button "TRY NOW" at bounding box center [831, 337] width 254 height 28
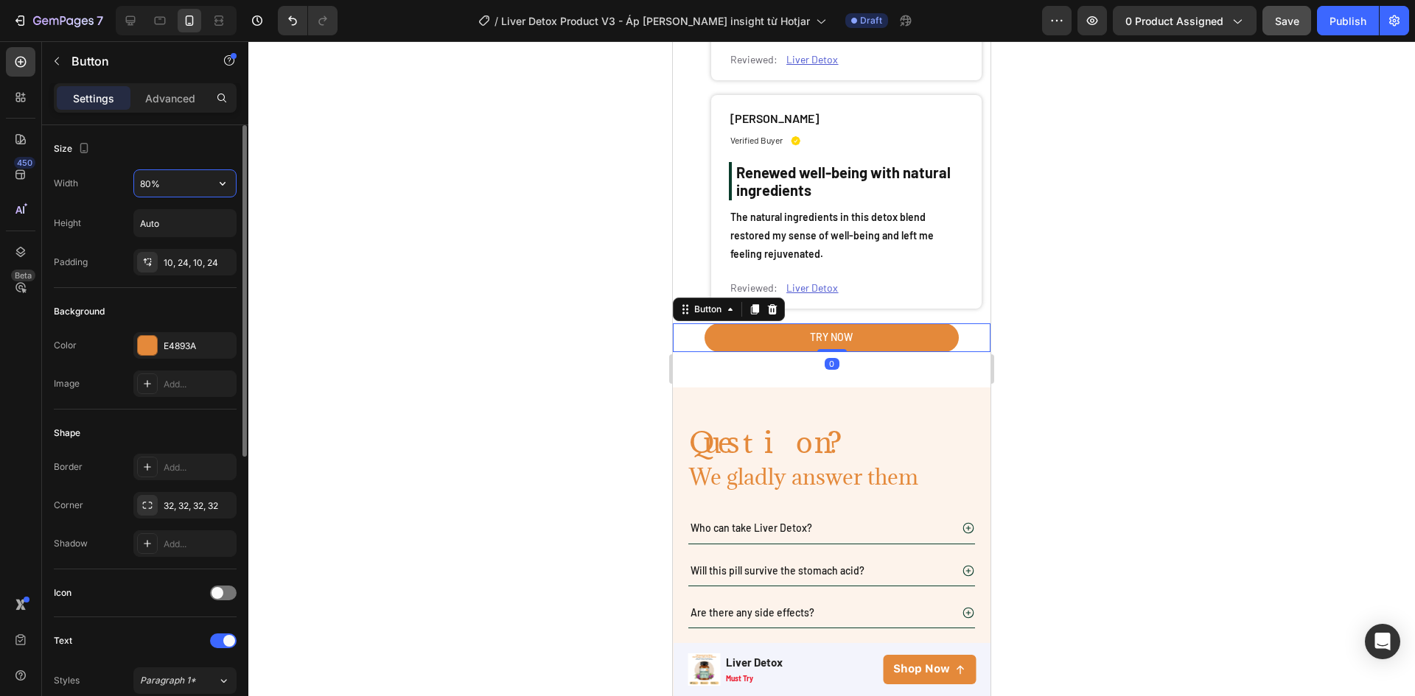
click at [147, 182] on input "80%" at bounding box center [185, 183] width 102 height 27
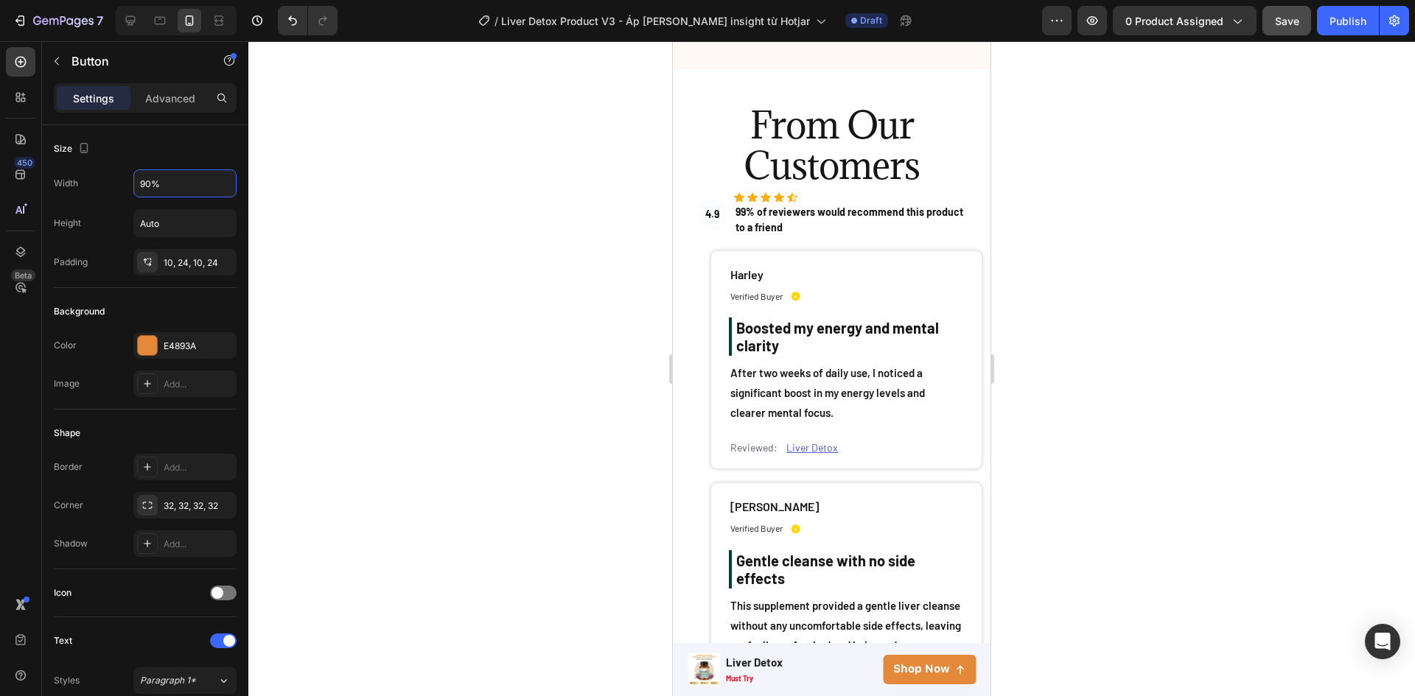
scroll to position [4276, 0]
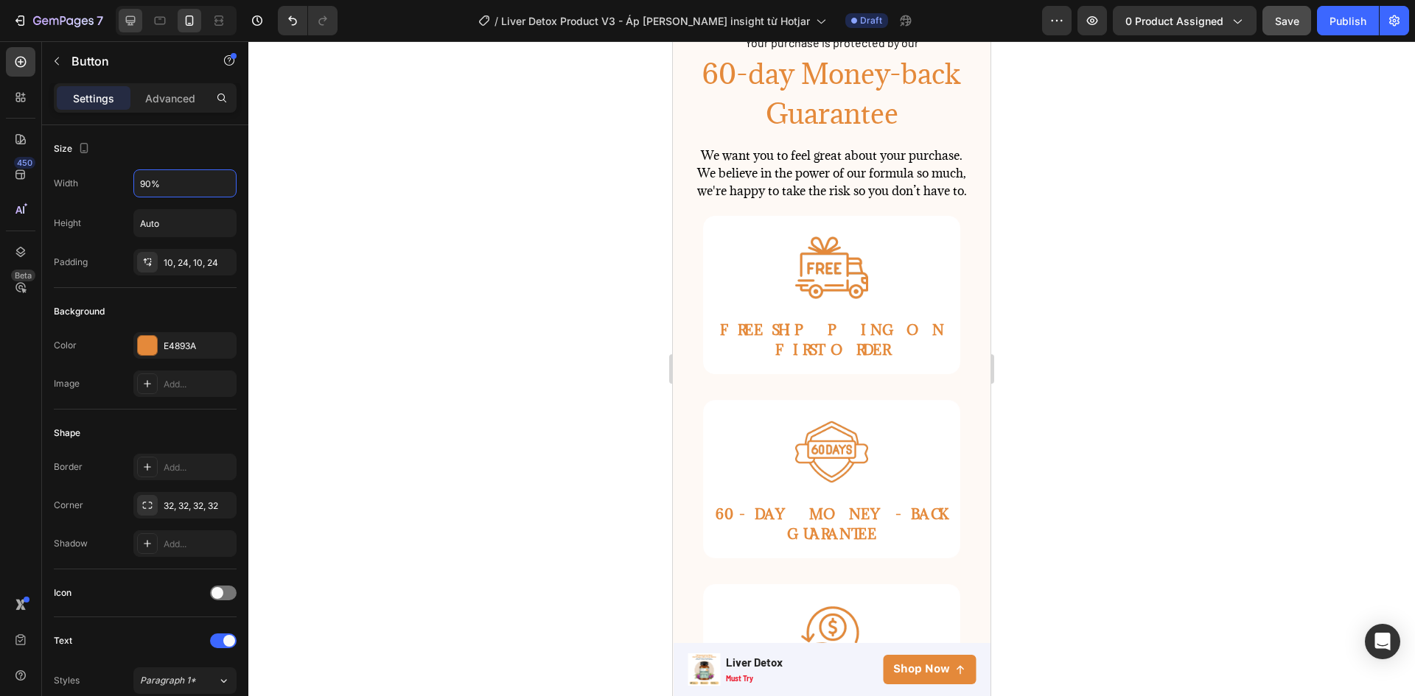
click at [127, 20] on icon at bounding box center [130, 20] width 15 height 15
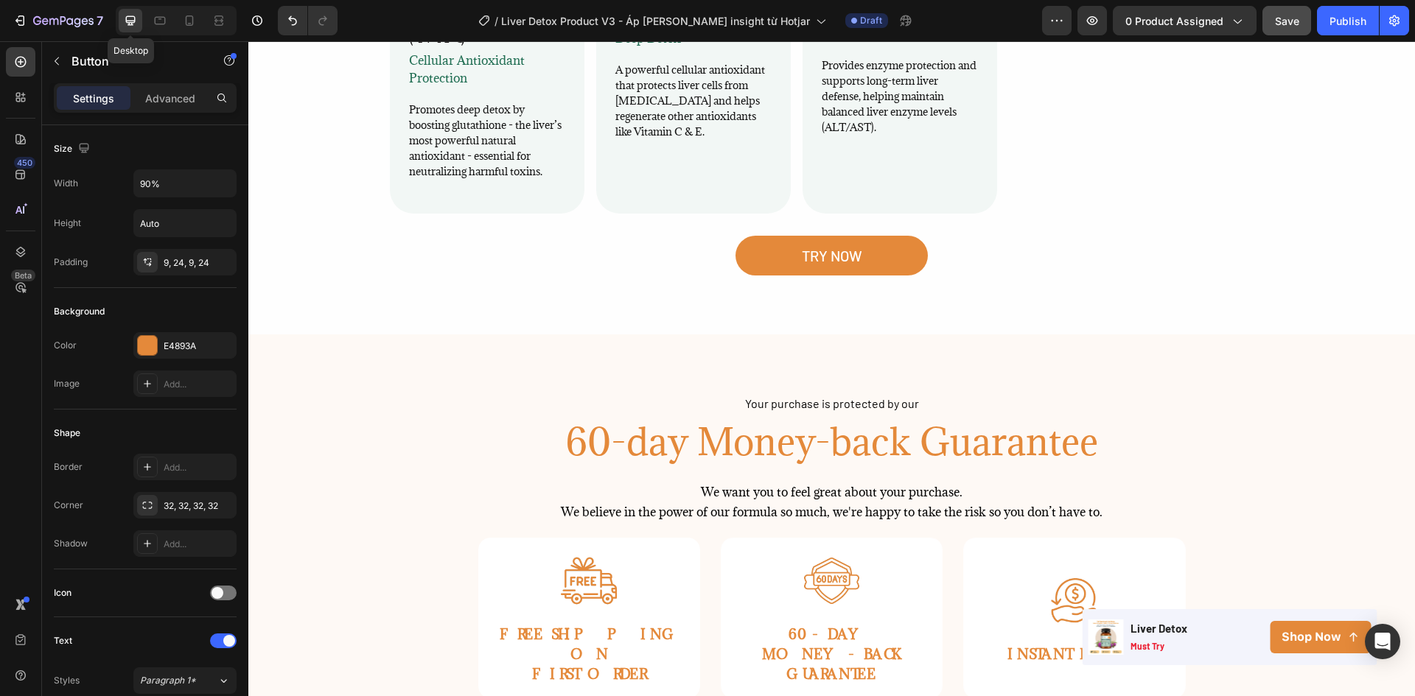
type input "261"
type input "20"
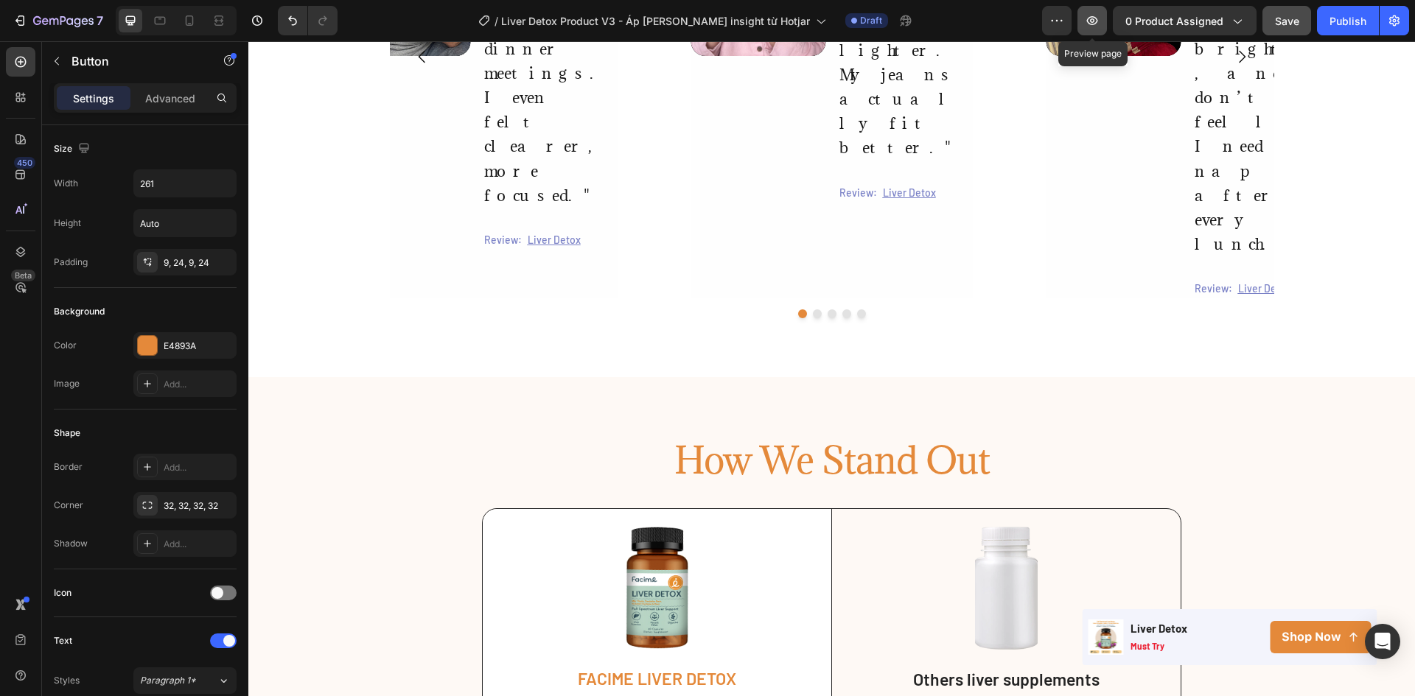
scroll to position [2370, 0]
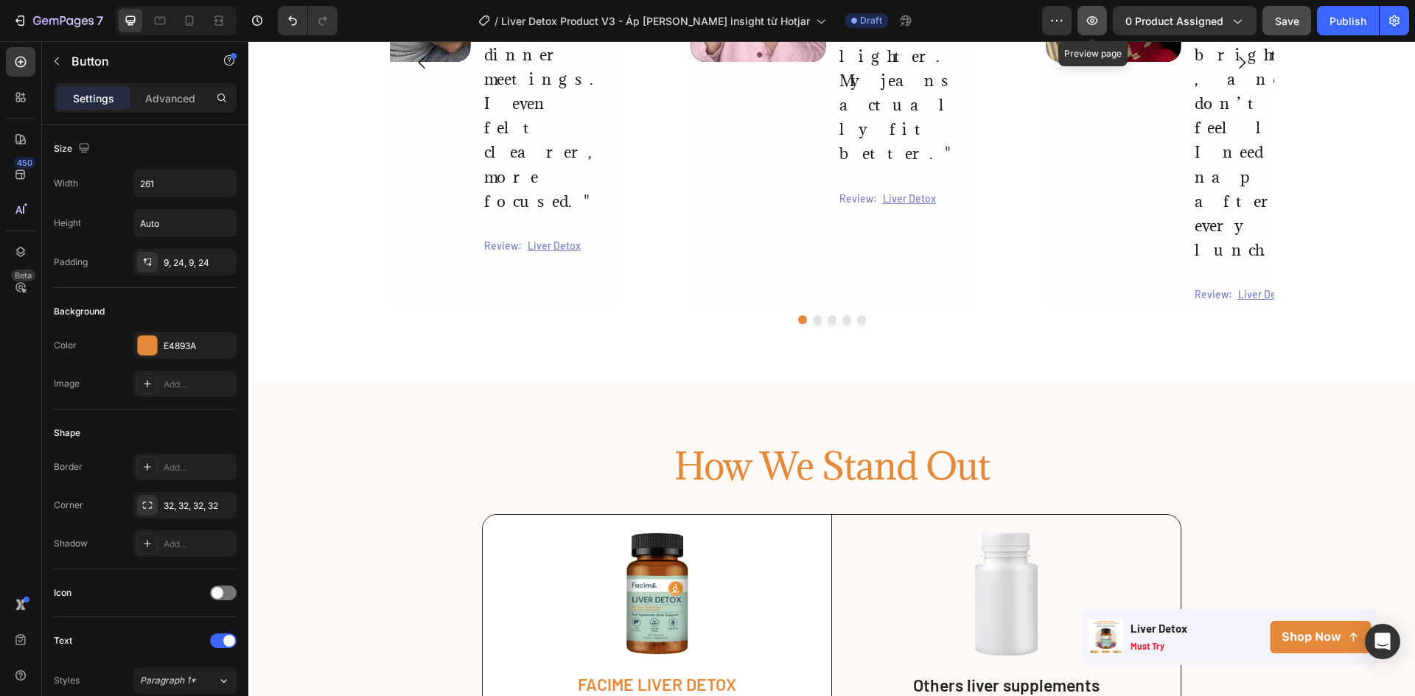
click at [1090, 22] on icon "button" at bounding box center [1092, 20] width 15 height 15
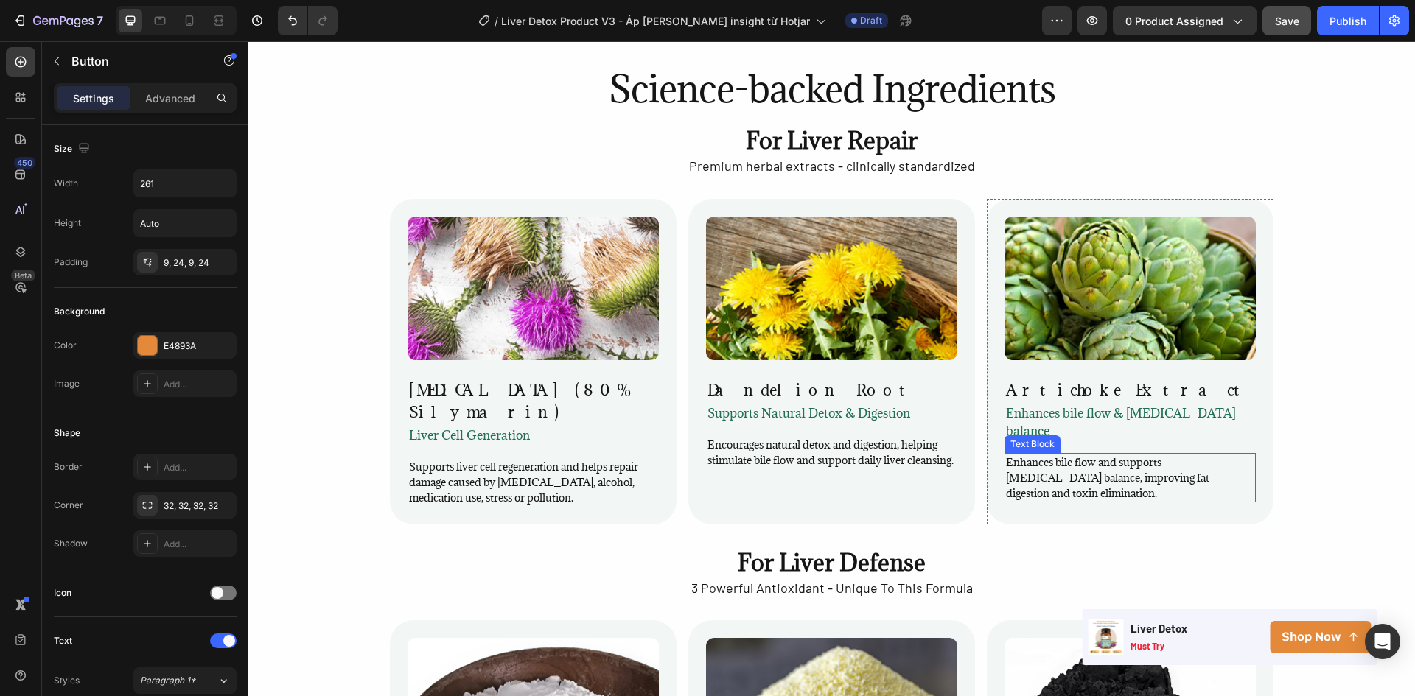
scroll to position [3106, 0]
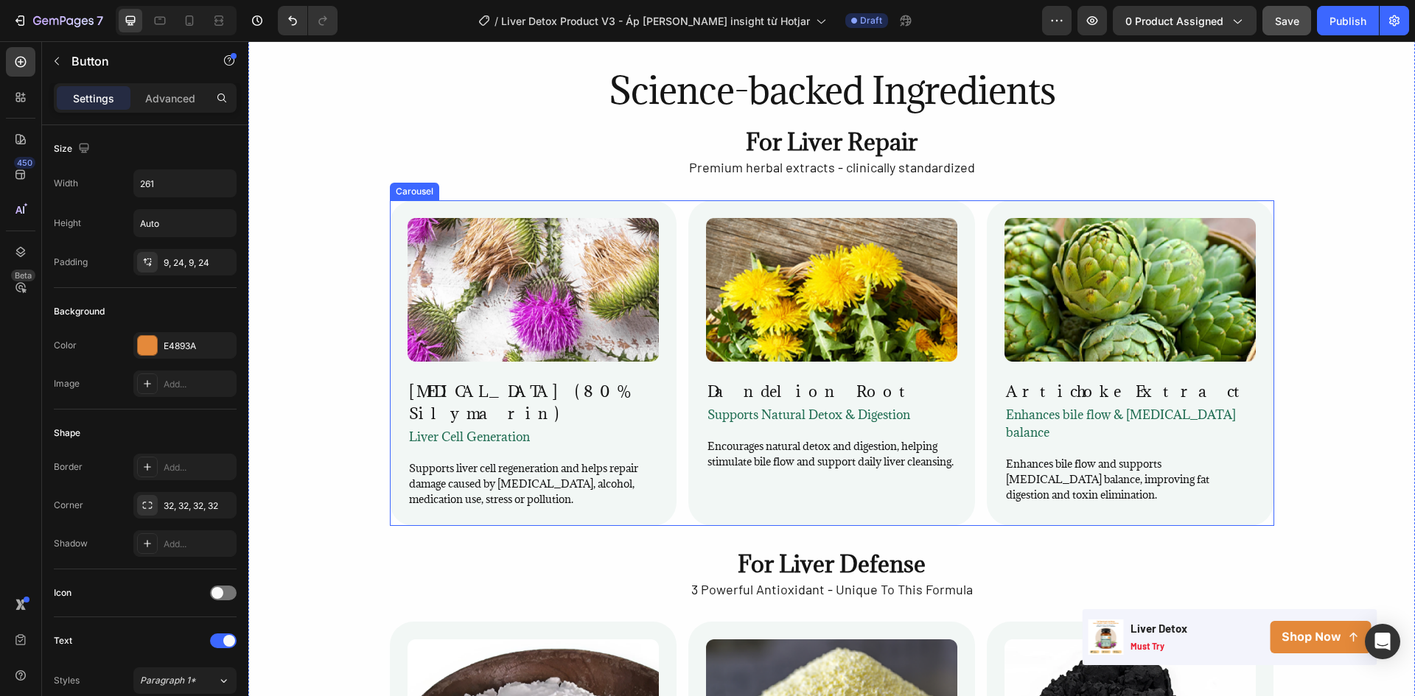
click at [977, 309] on div "Image [MEDICAL_DATA] (80% Silymarin) Heading Liver Cell Generation Text Block S…" at bounding box center [832, 363] width 884 height 326
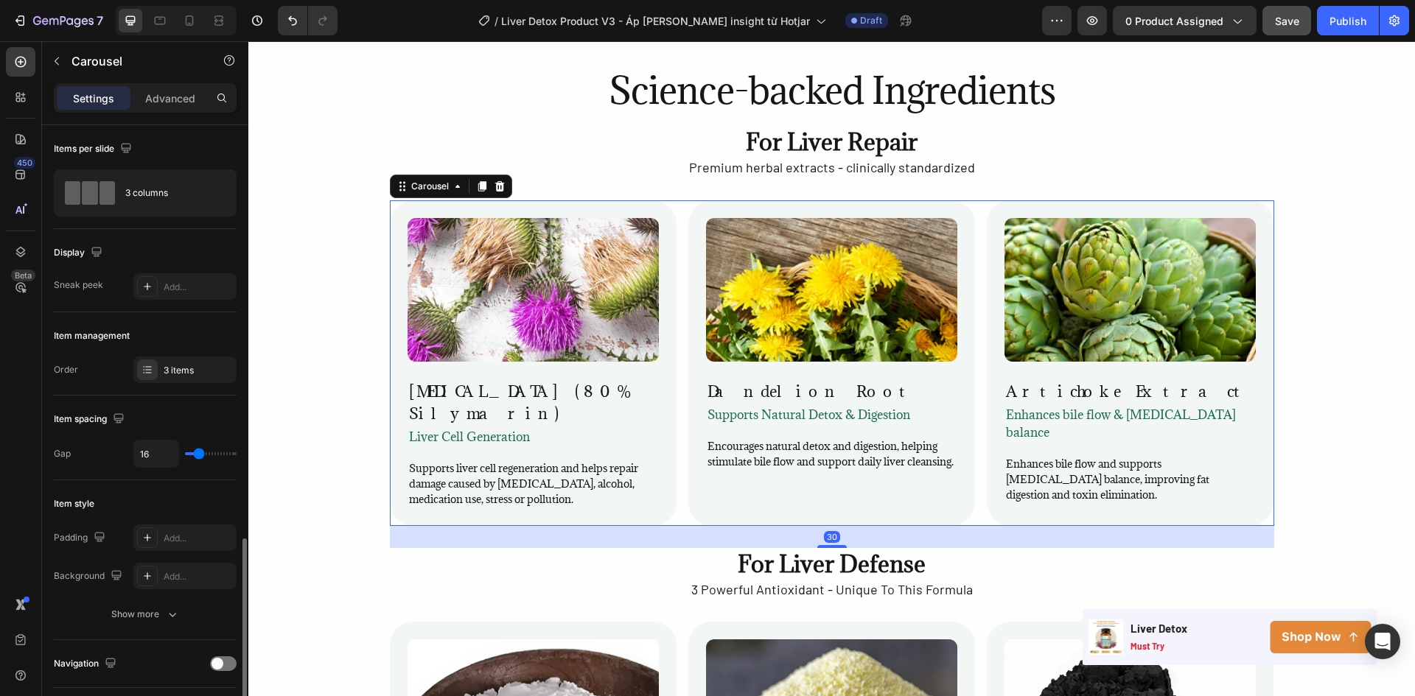
scroll to position [442, 0]
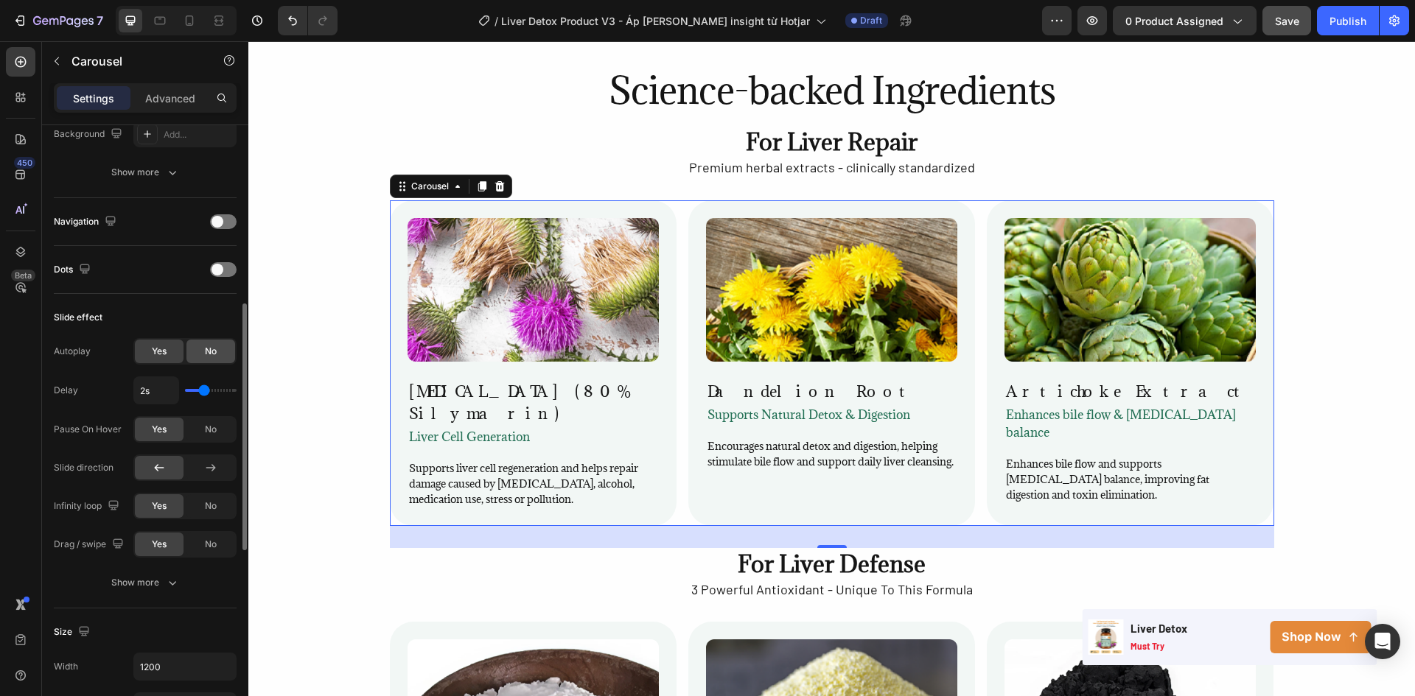
click at [201, 363] on div "No" at bounding box center [210, 352] width 49 height 24
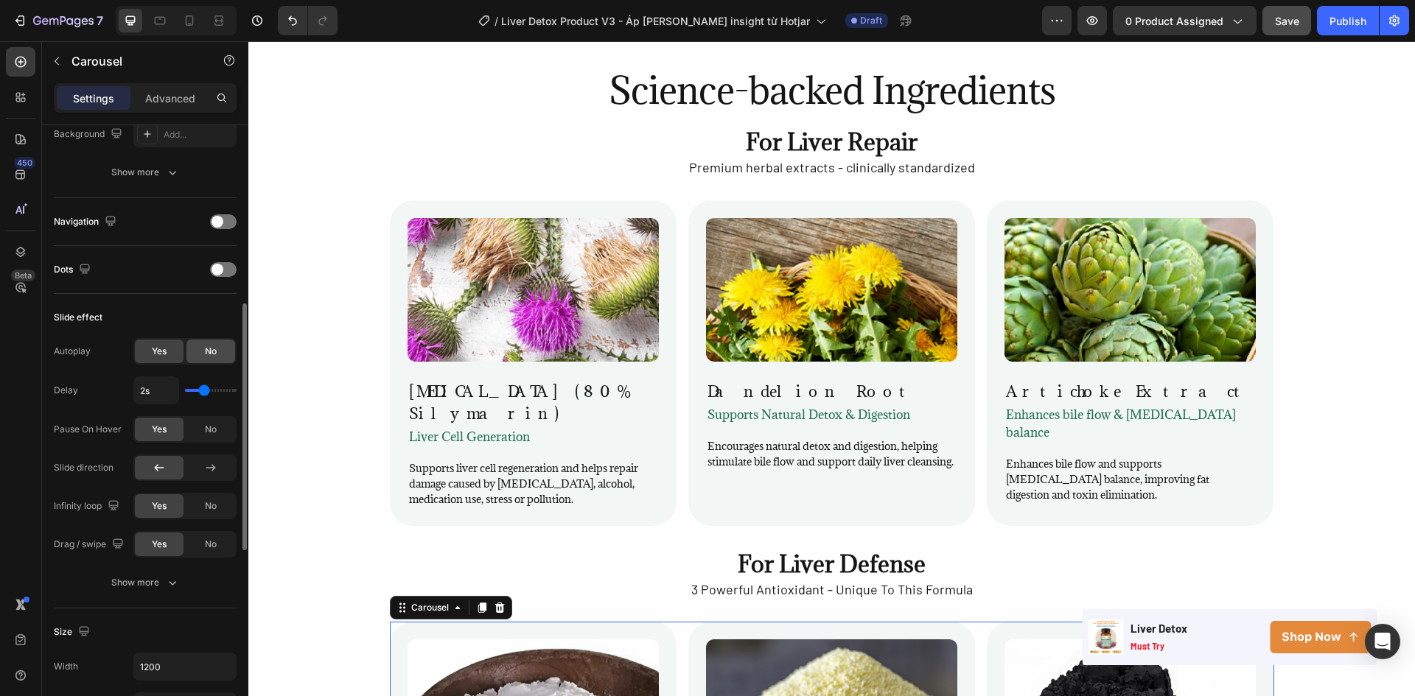
click at [211, 357] on span "No" at bounding box center [211, 351] width 12 height 13
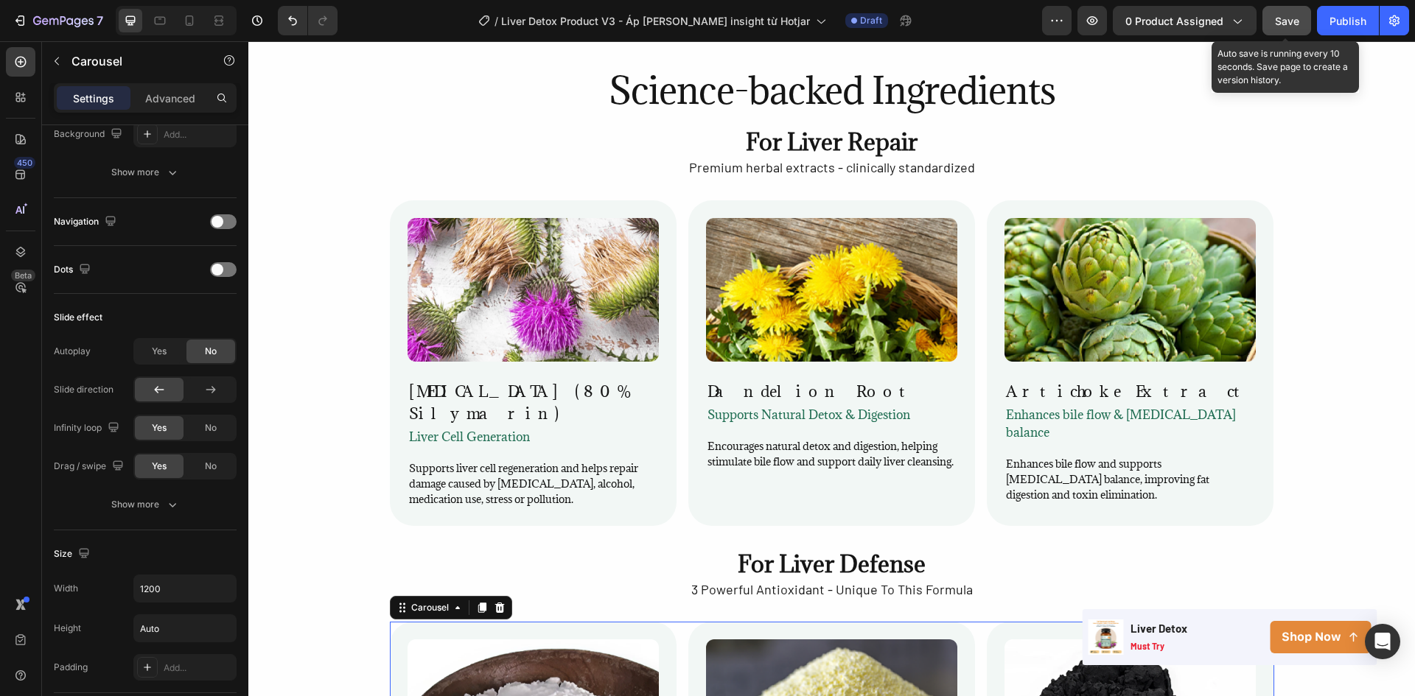
click at [1293, 18] on span "Save" at bounding box center [1287, 21] width 24 height 13
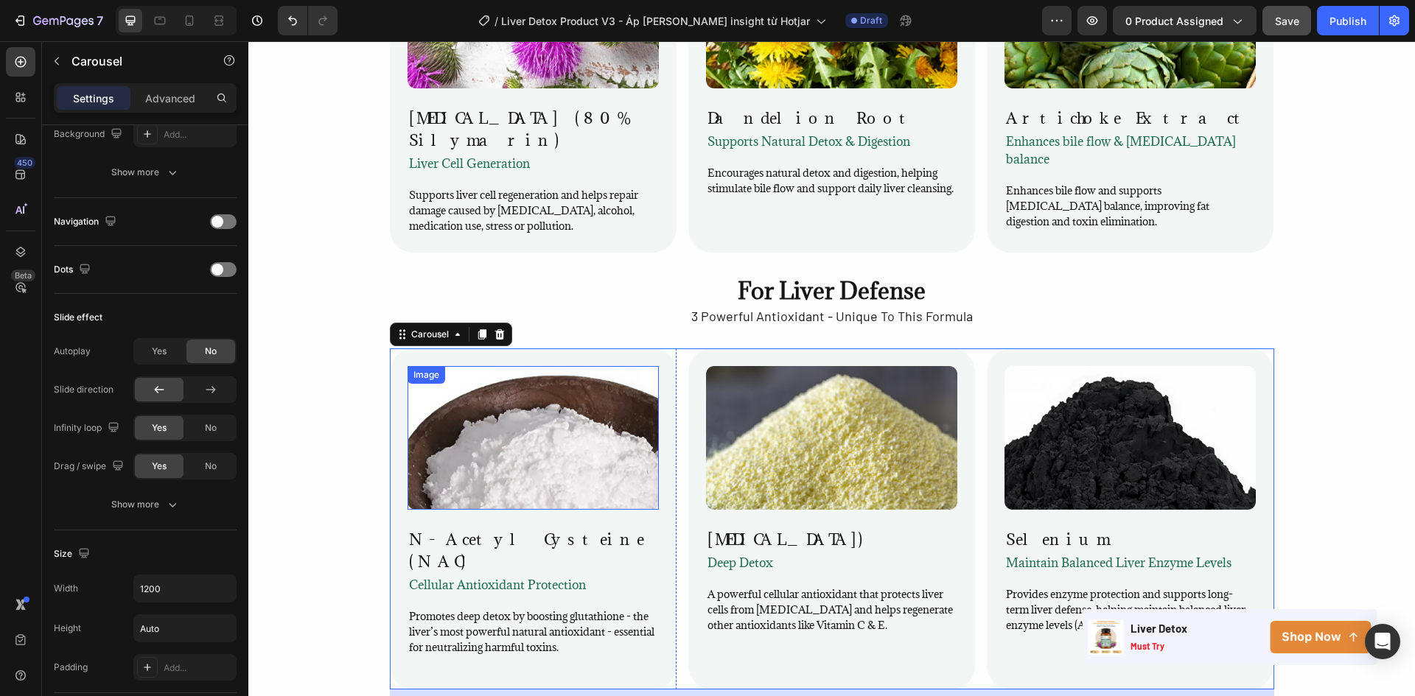
scroll to position [3401, 0]
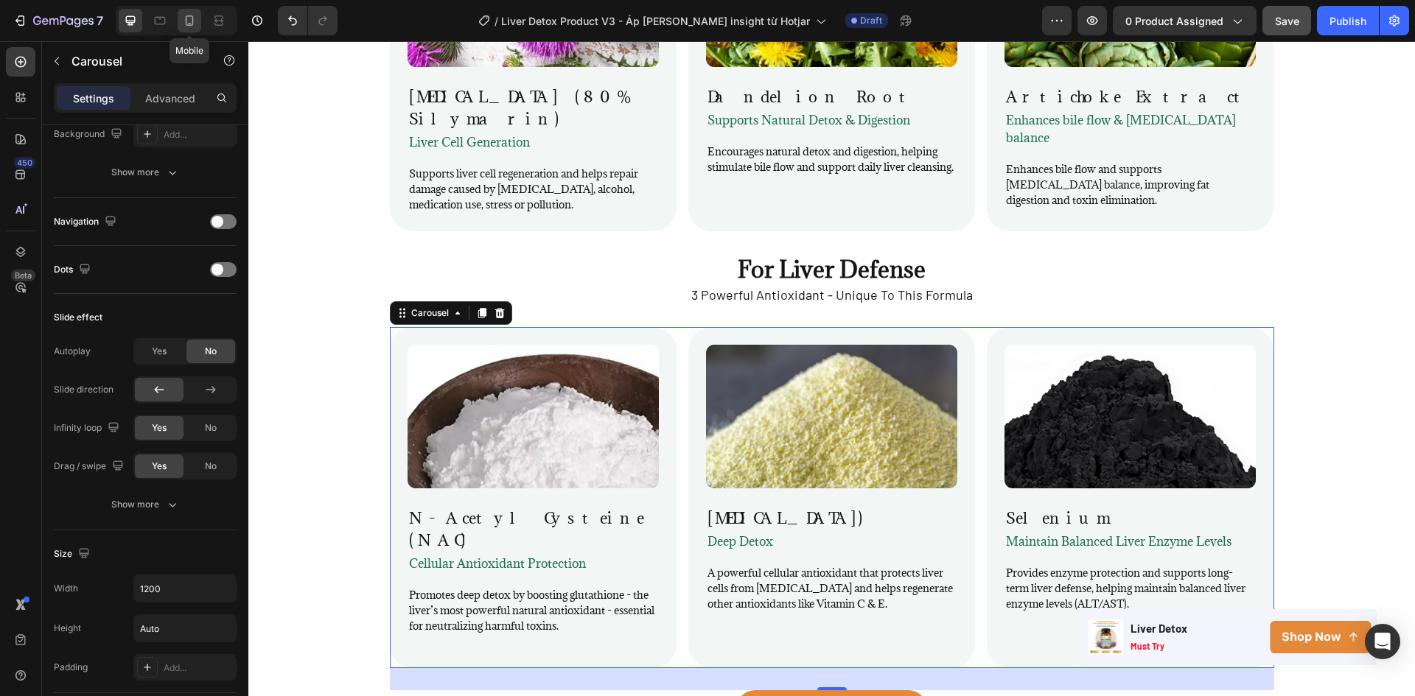
click at [197, 10] on div at bounding box center [190, 21] width 24 height 24
type input "100%"
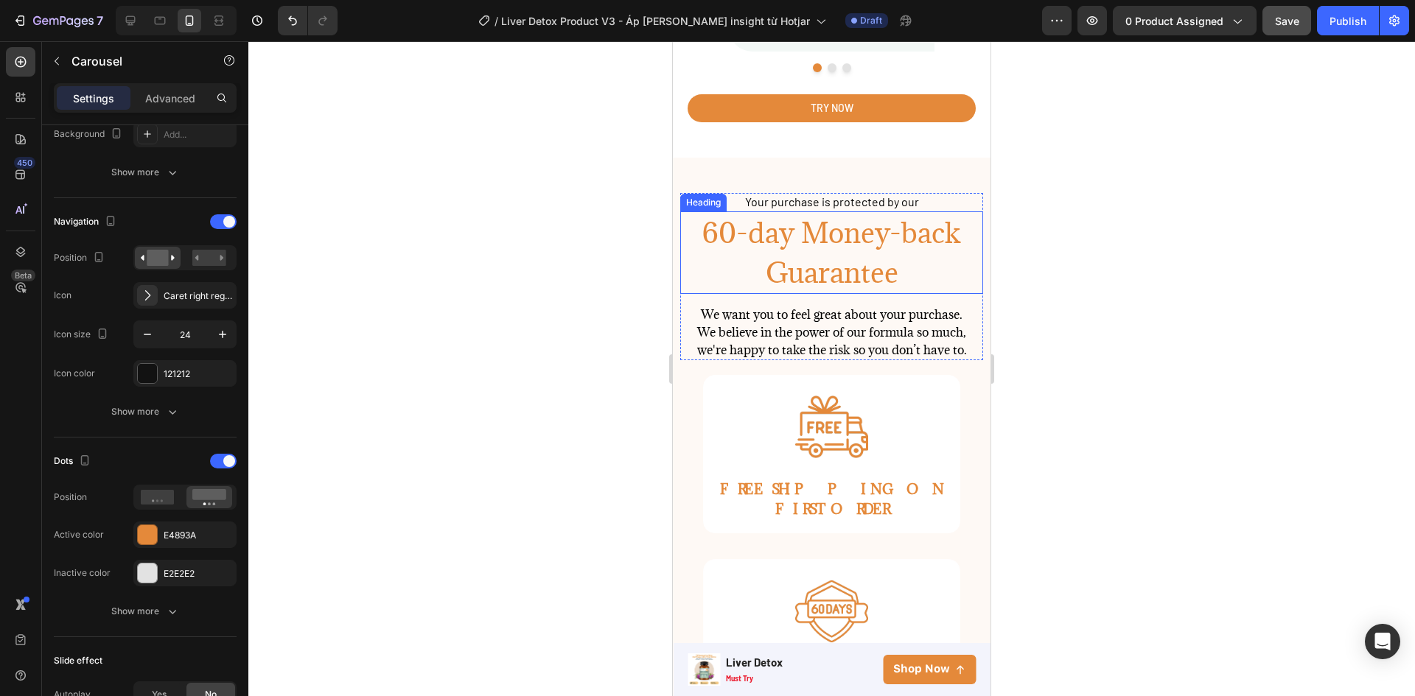
scroll to position [3734, 0]
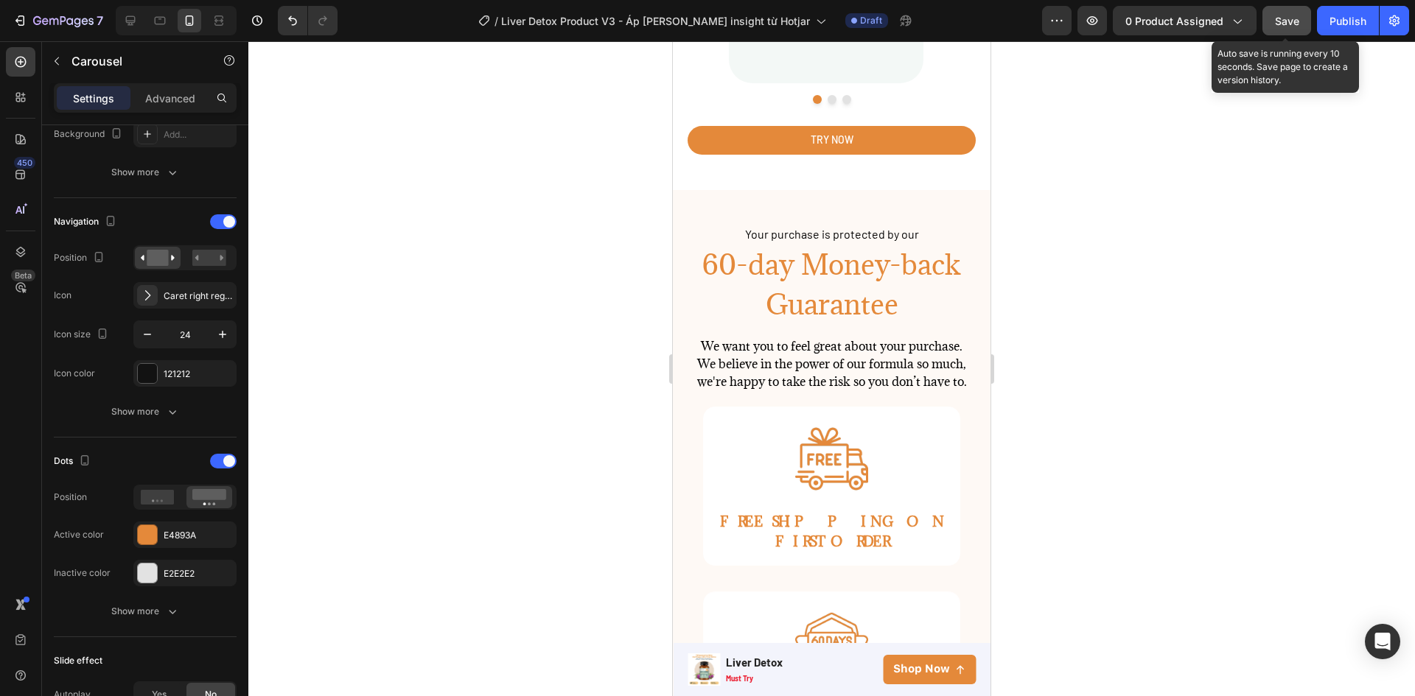
click at [1293, 18] on span "Save" at bounding box center [1287, 21] width 24 height 13
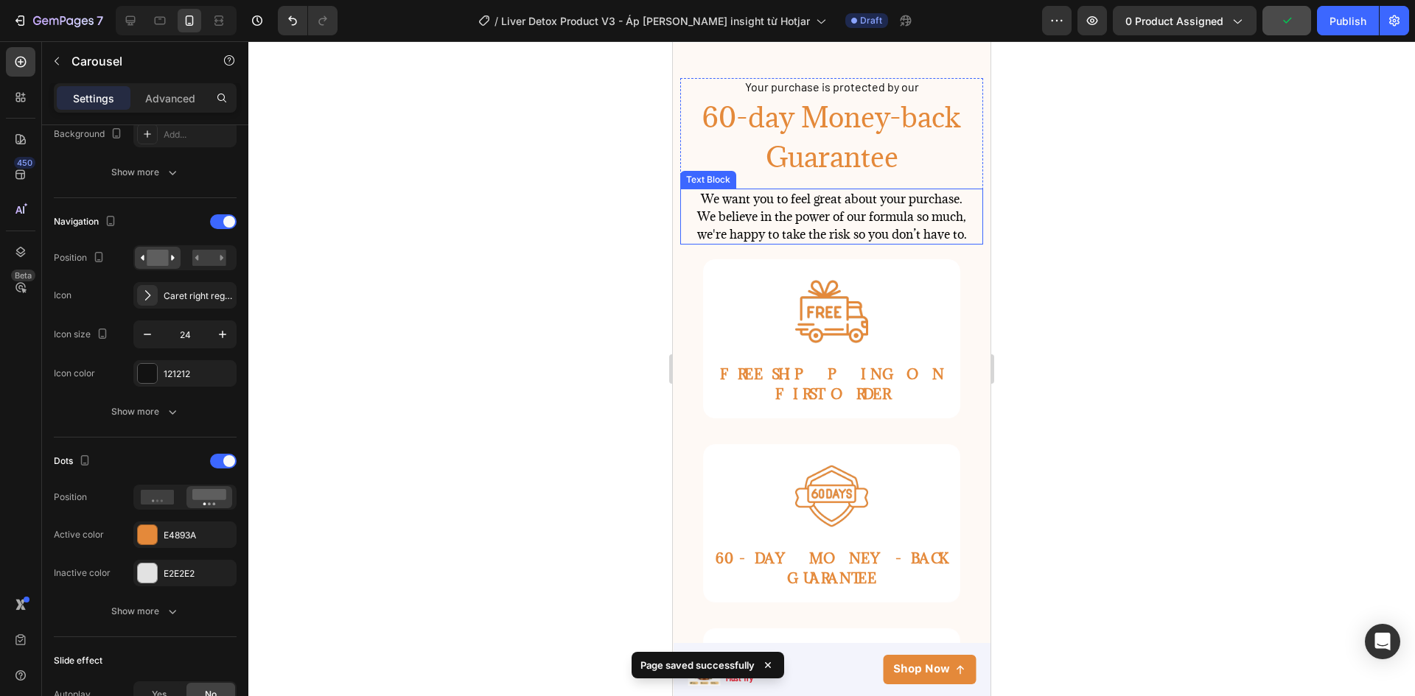
scroll to position [3882, 0]
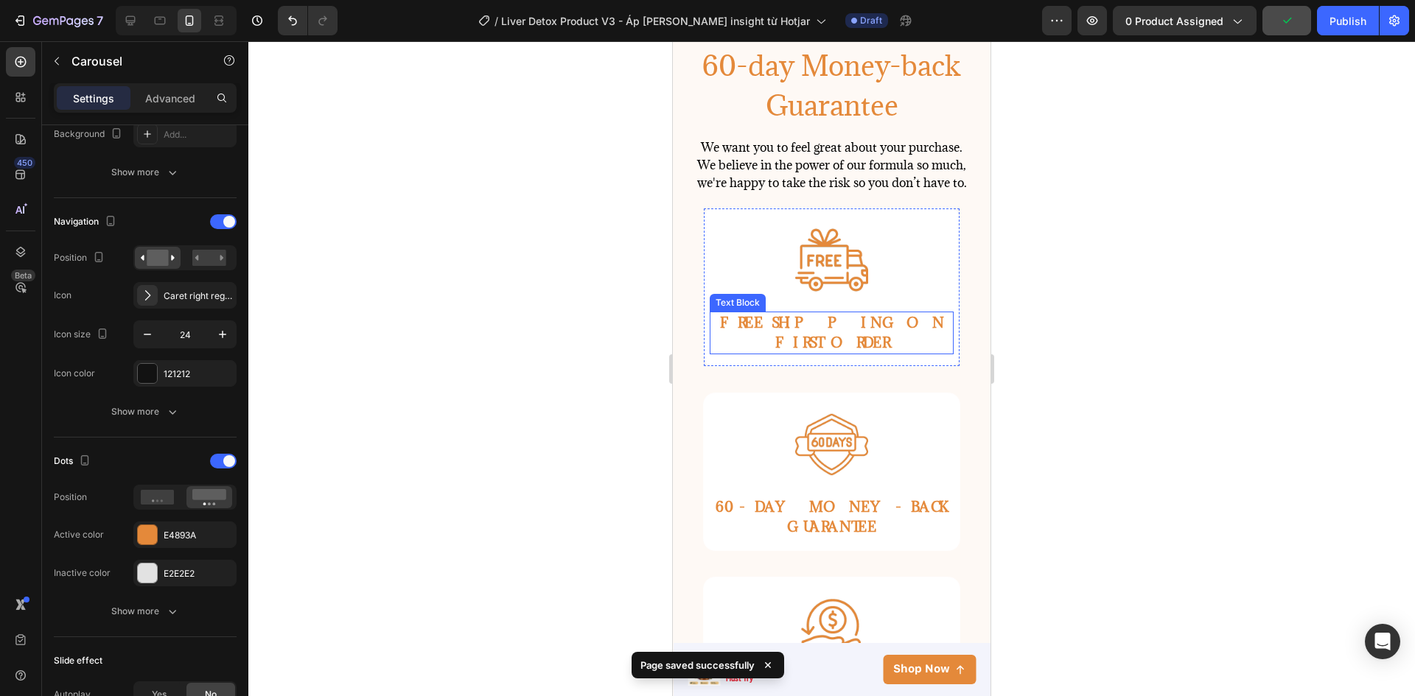
click at [828, 326] on span "FREE SHIPPING ON" at bounding box center [832, 323] width 224 height 18
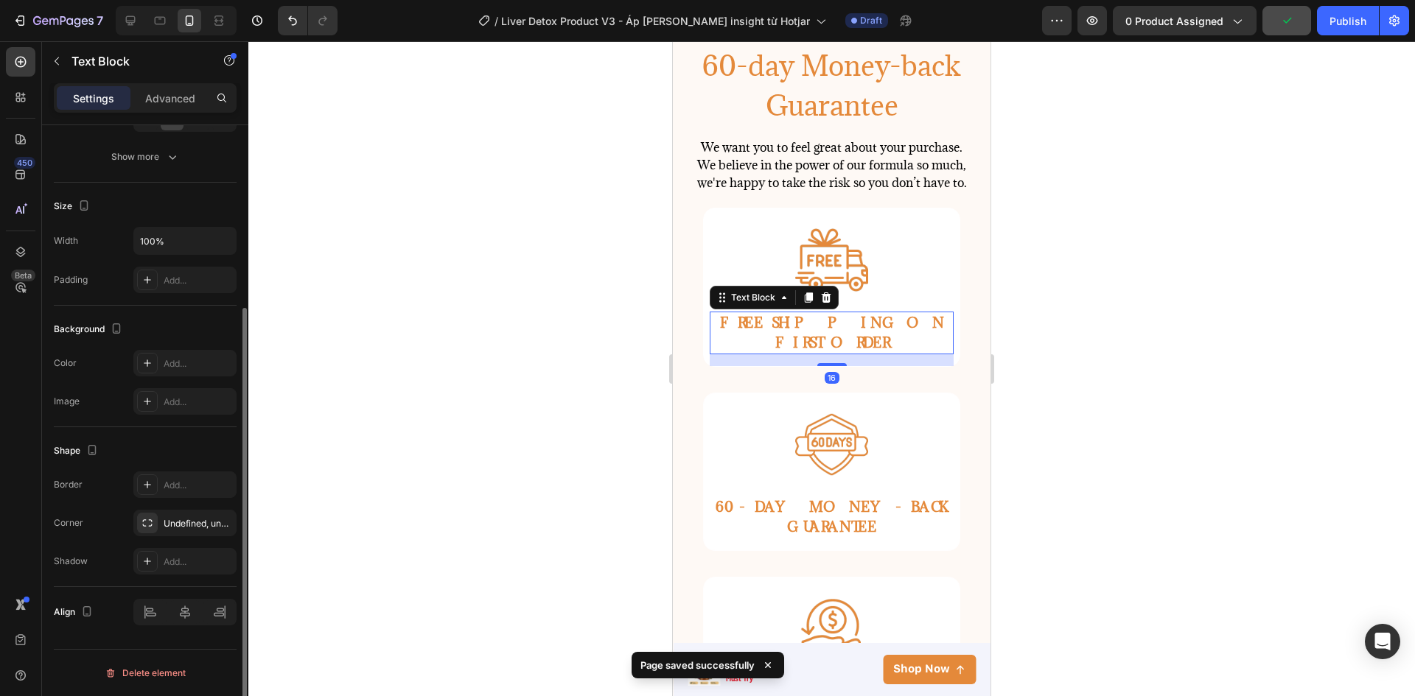
scroll to position [0, 0]
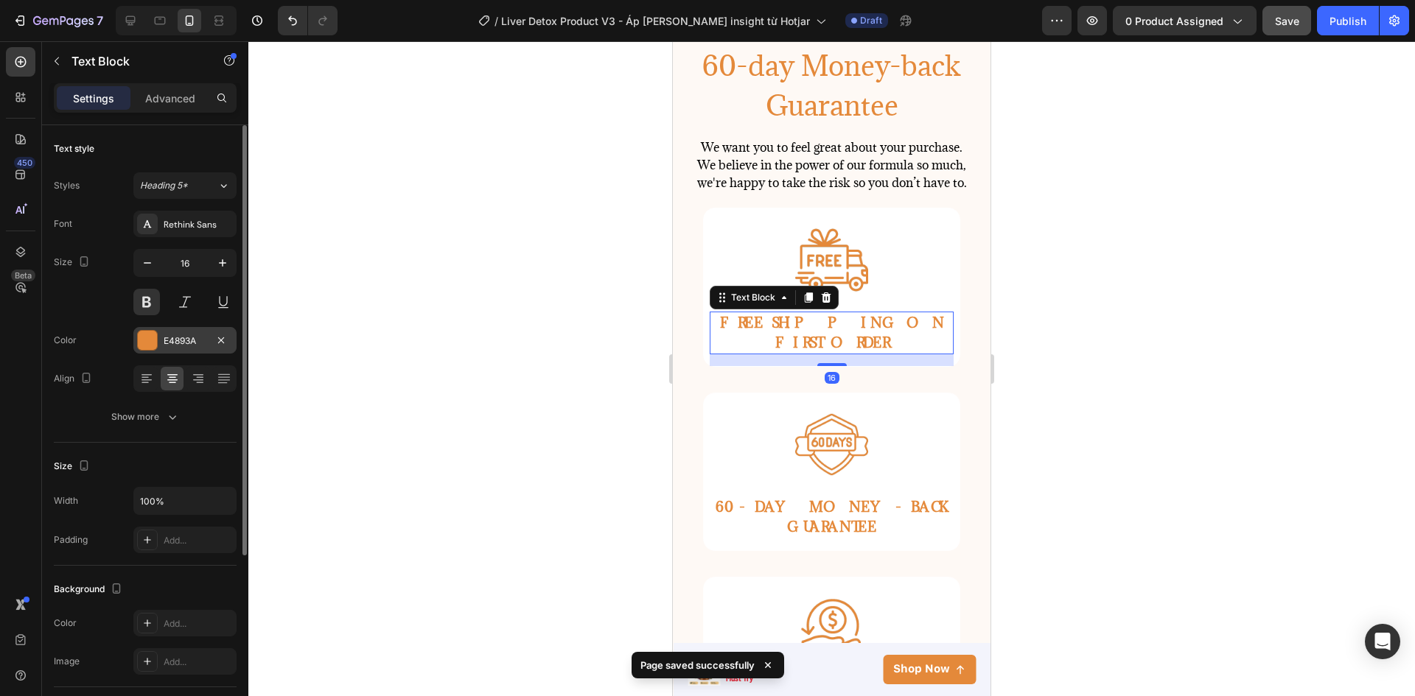
click at [157, 352] on div "E4893A" at bounding box center [184, 340] width 103 height 27
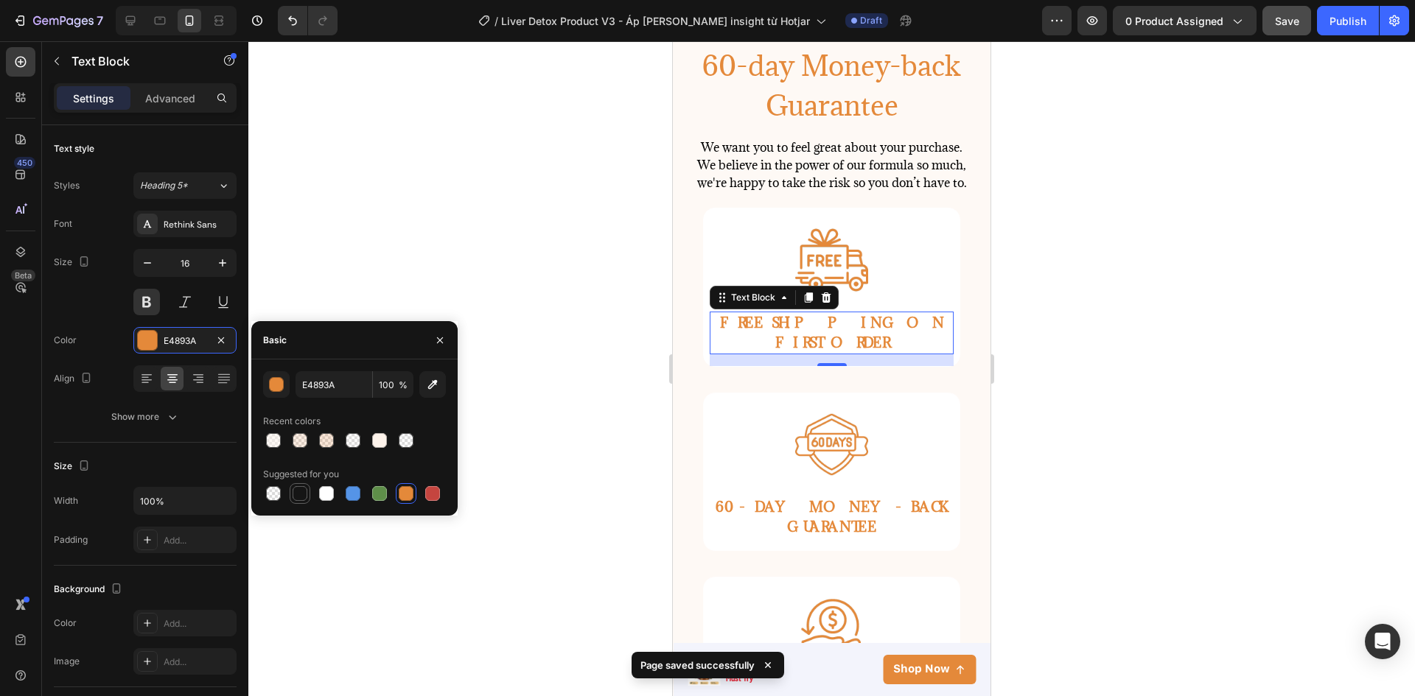
click at [301, 501] on div at bounding box center [300, 494] width 18 height 18
type input "151515"
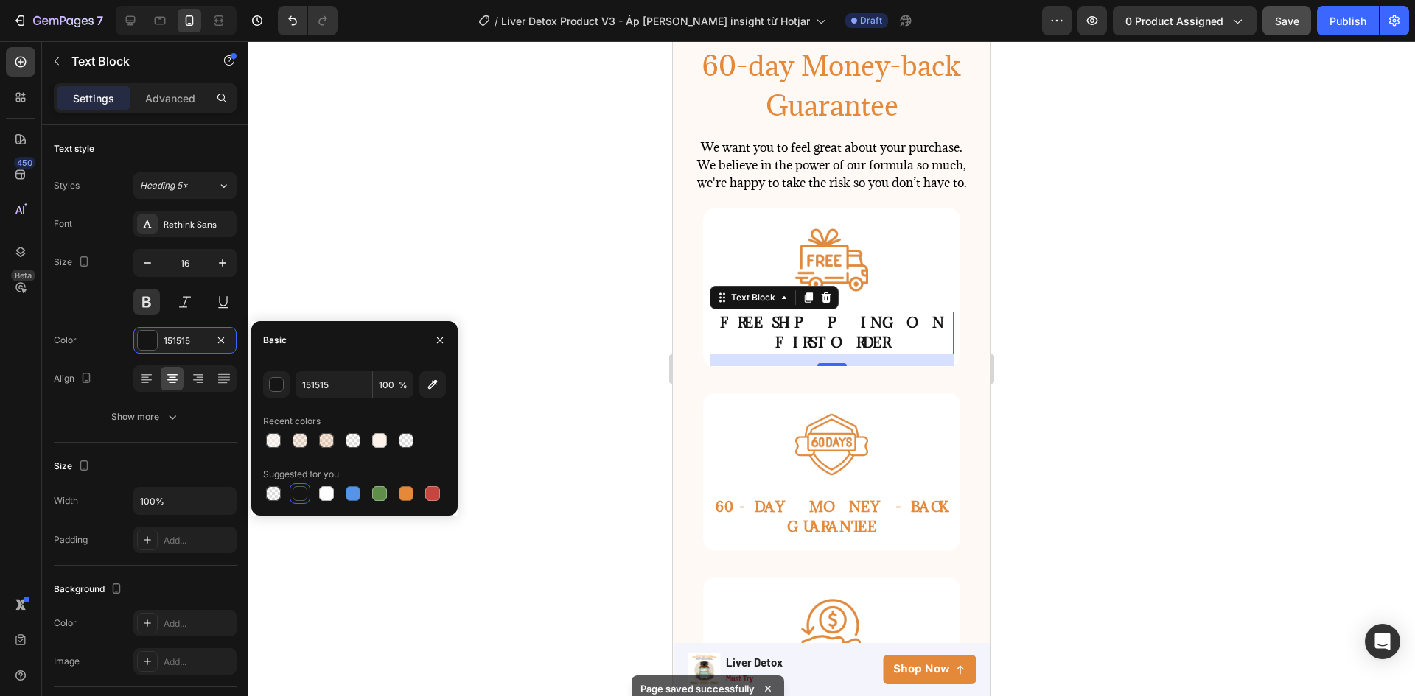
click at [1030, 371] on div at bounding box center [831, 368] width 1166 height 655
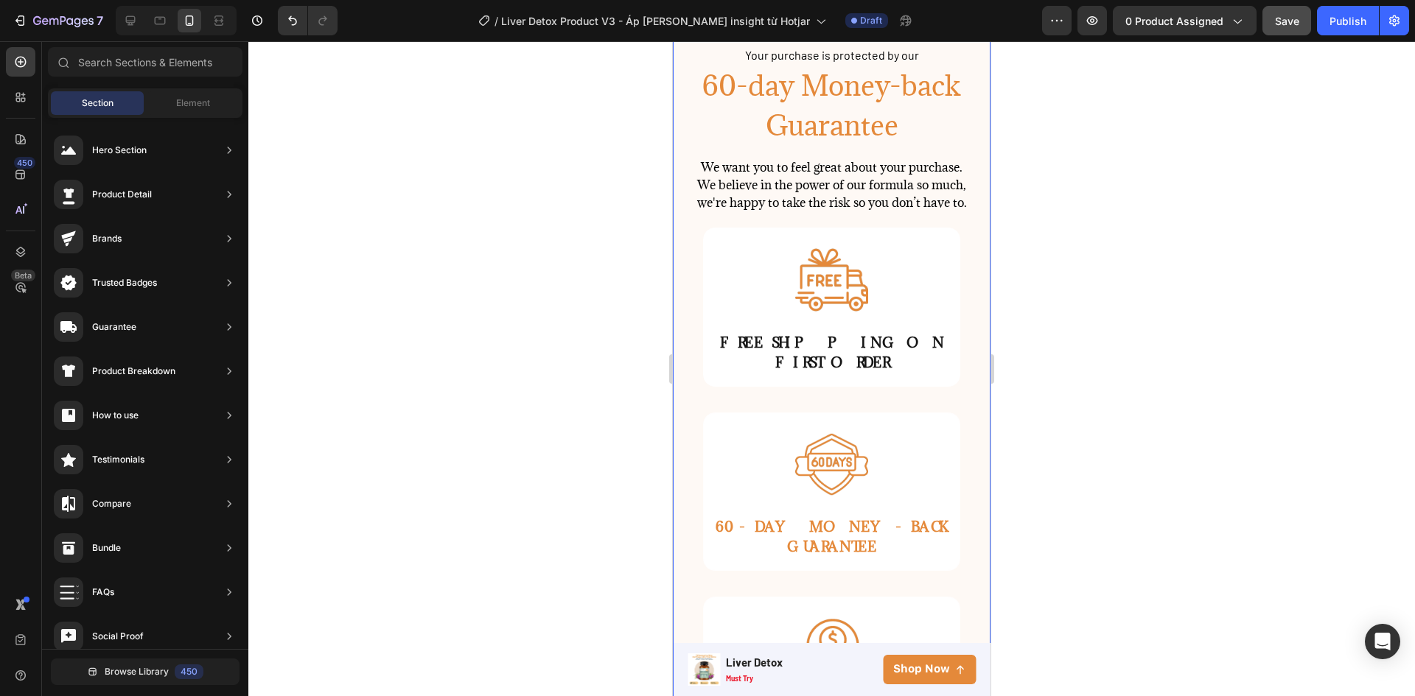
scroll to position [3920, 0]
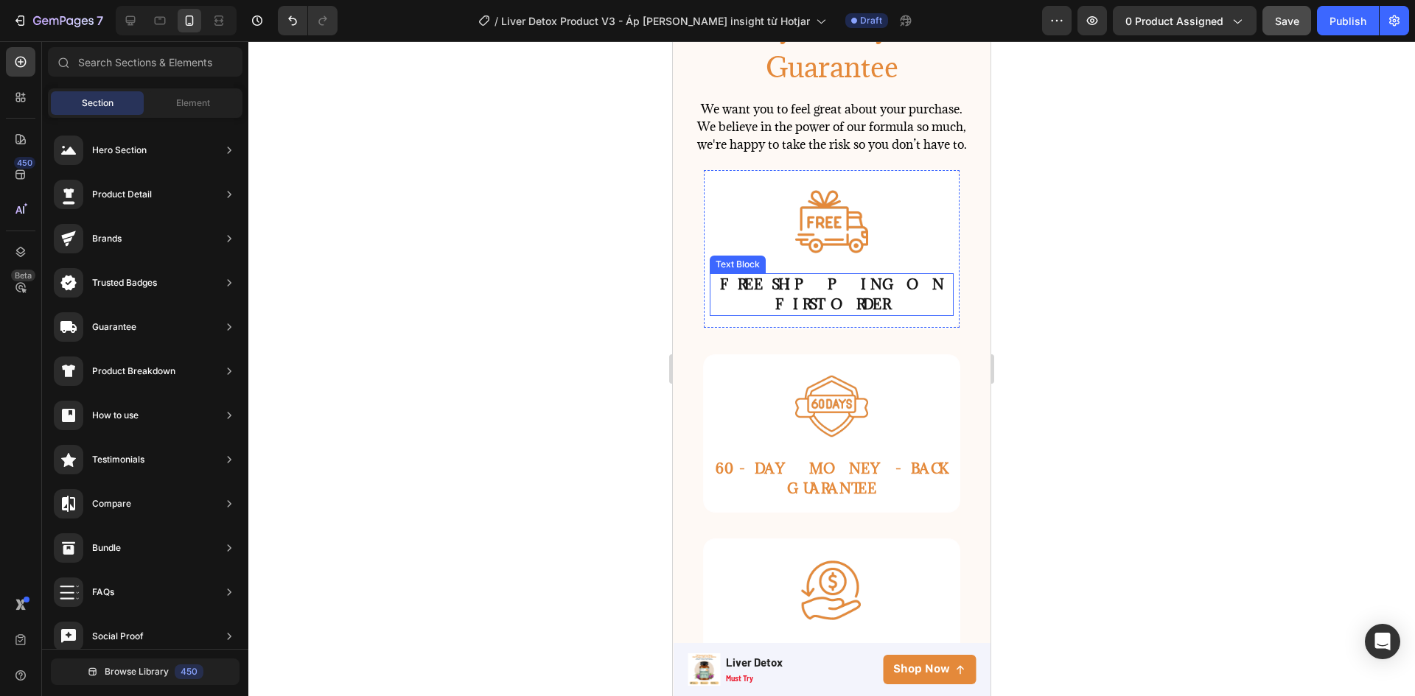
click at [855, 291] on p "FREE SHIPPING ON" at bounding box center [831, 285] width 241 height 20
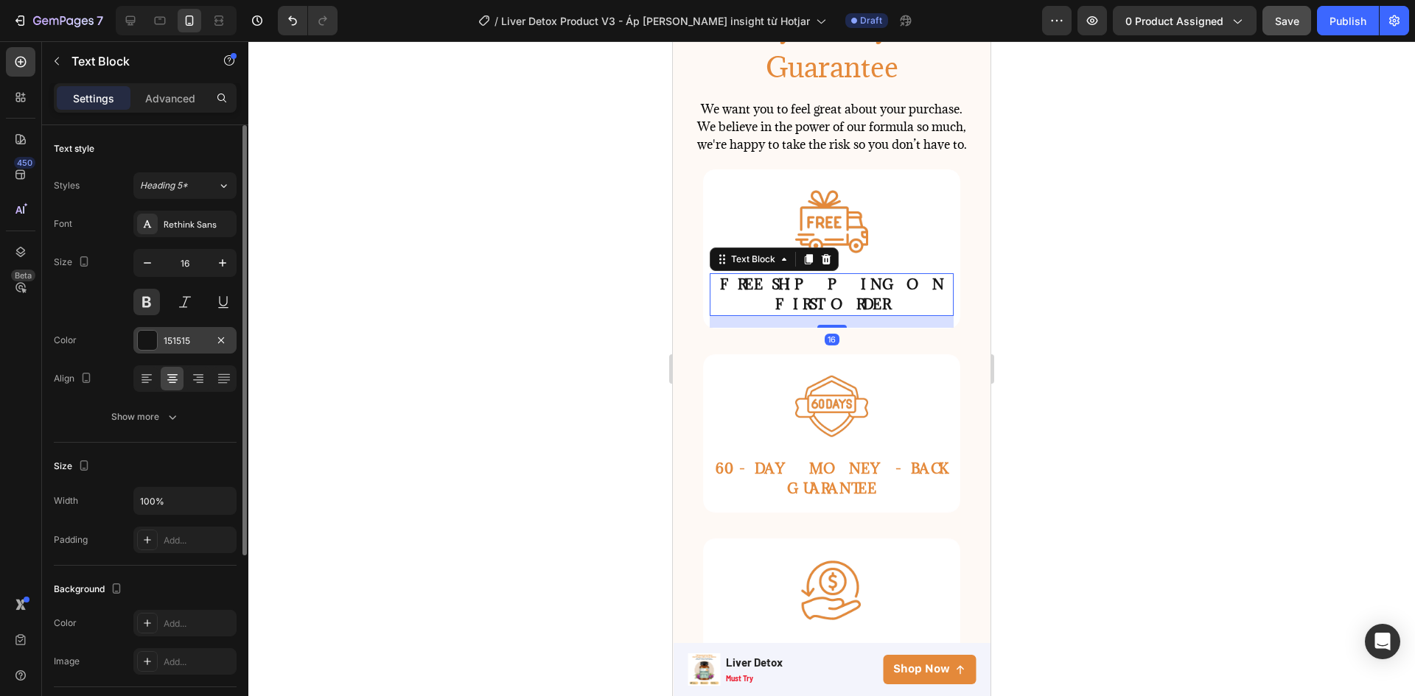
click at [148, 338] on div at bounding box center [147, 340] width 19 height 19
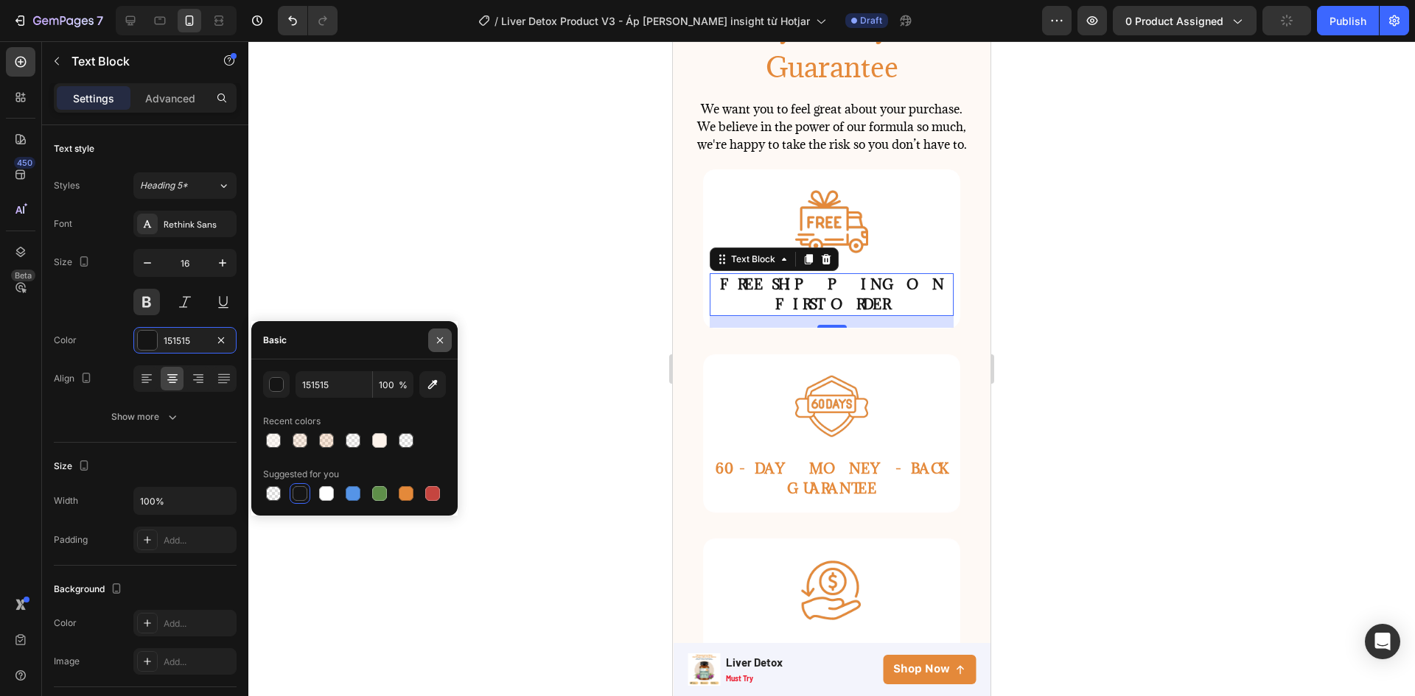
click at [446, 344] on button "button" at bounding box center [440, 341] width 24 height 24
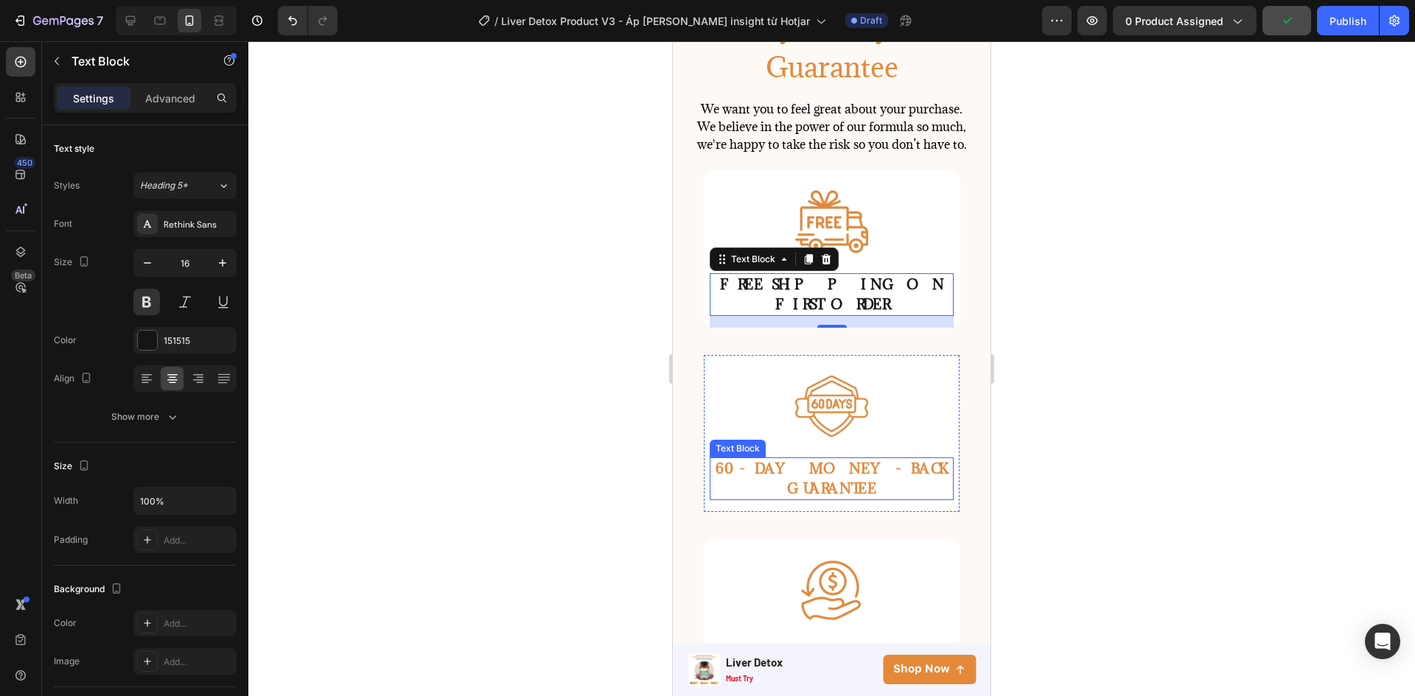
click at [774, 464] on span "60-DAY MONEY-BACK GUARANTEE" at bounding box center [831, 479] width 232 height 38
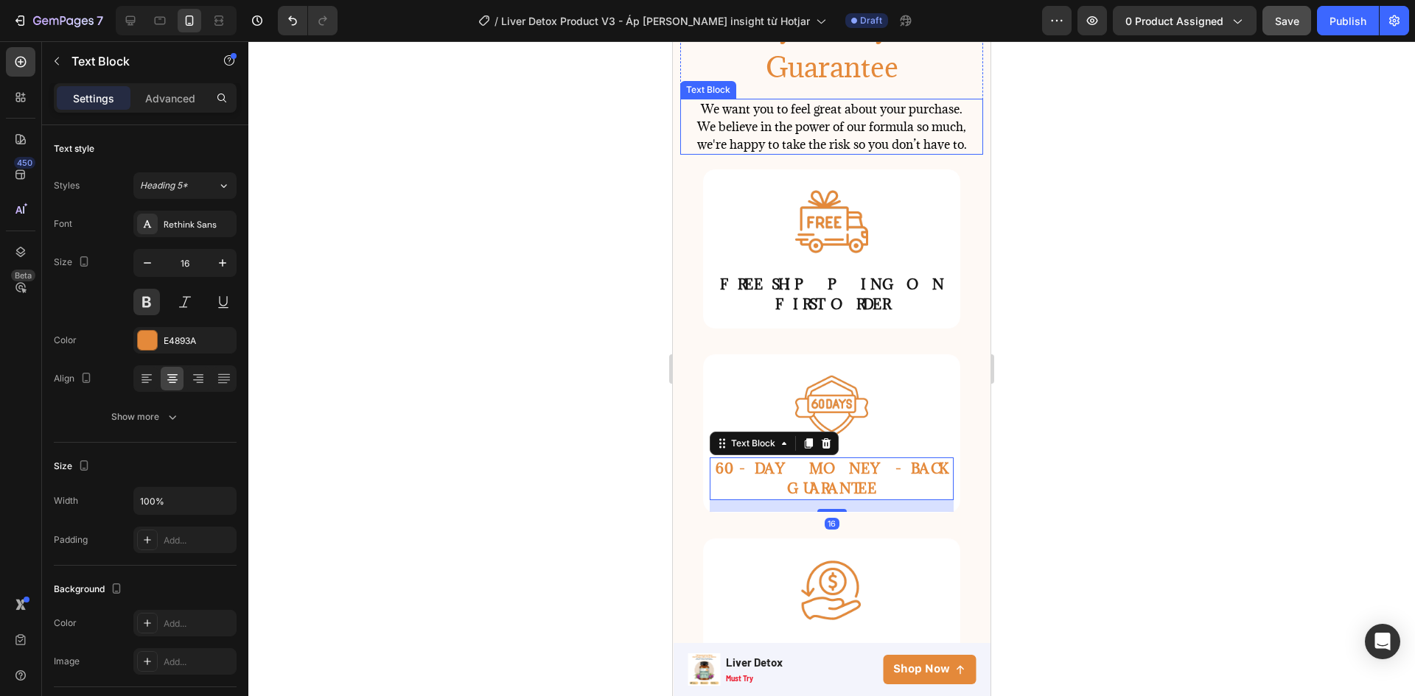
click at [808, 140] on span "We believe in the power of our formula so much, we're happy to take the risk so…" at bounding box center [832, 136] width 270 height 34
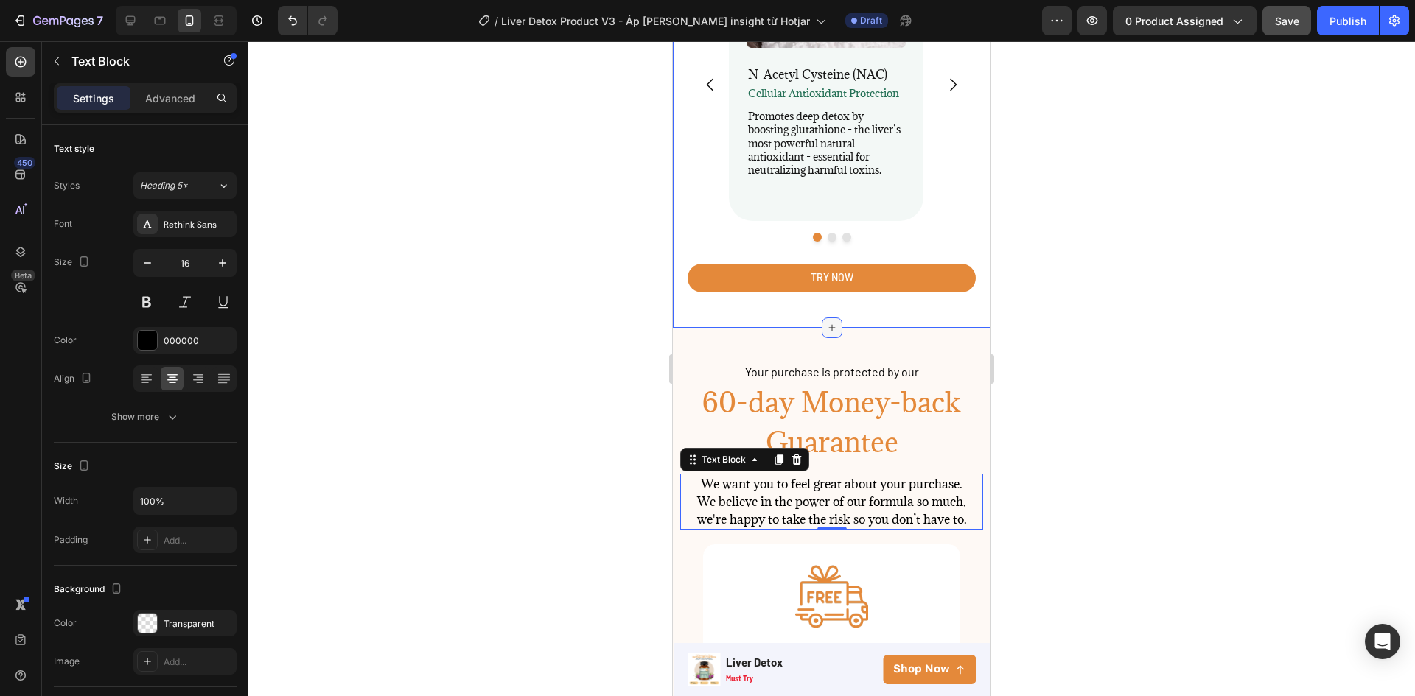
scroll to position [3744, 0]
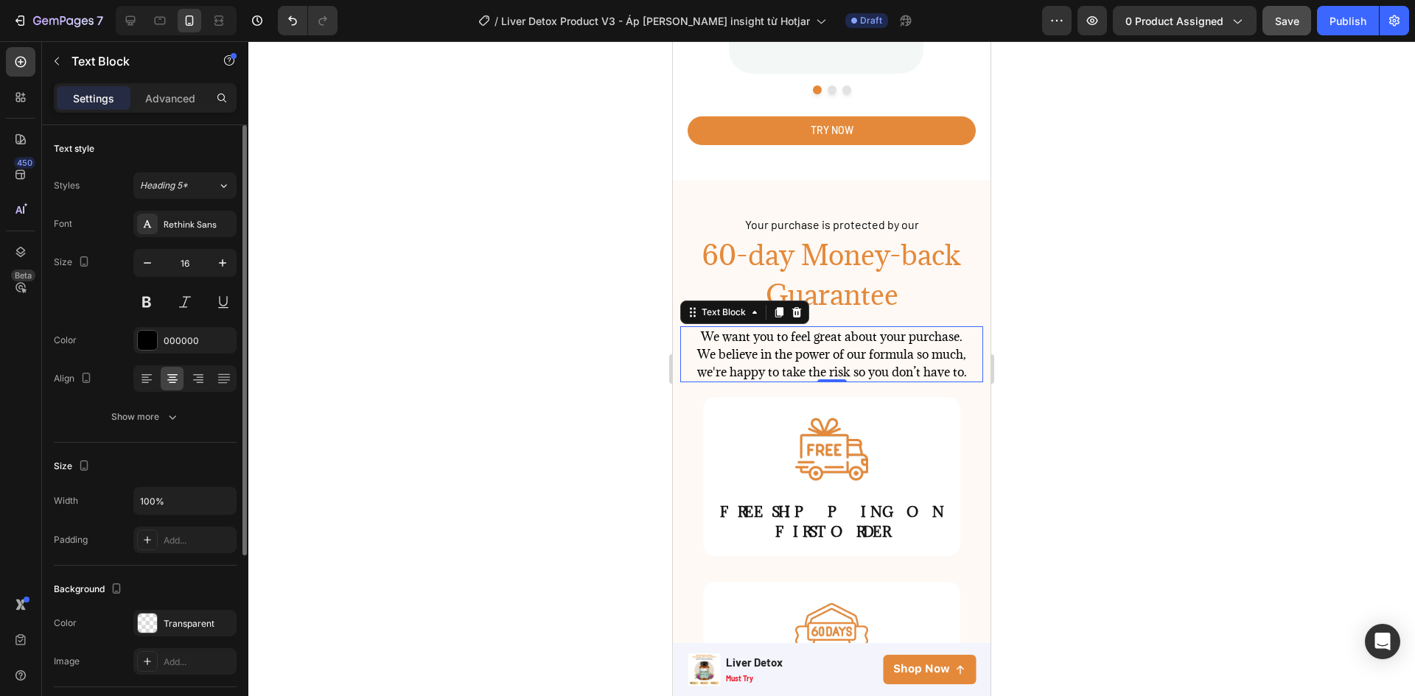
click at [132, 340] on div "Color 000000" at bounding box center [145, 340] width 183 height 27
click at [151, 341] on div at bounding box center [147, 340] width 19 height 19
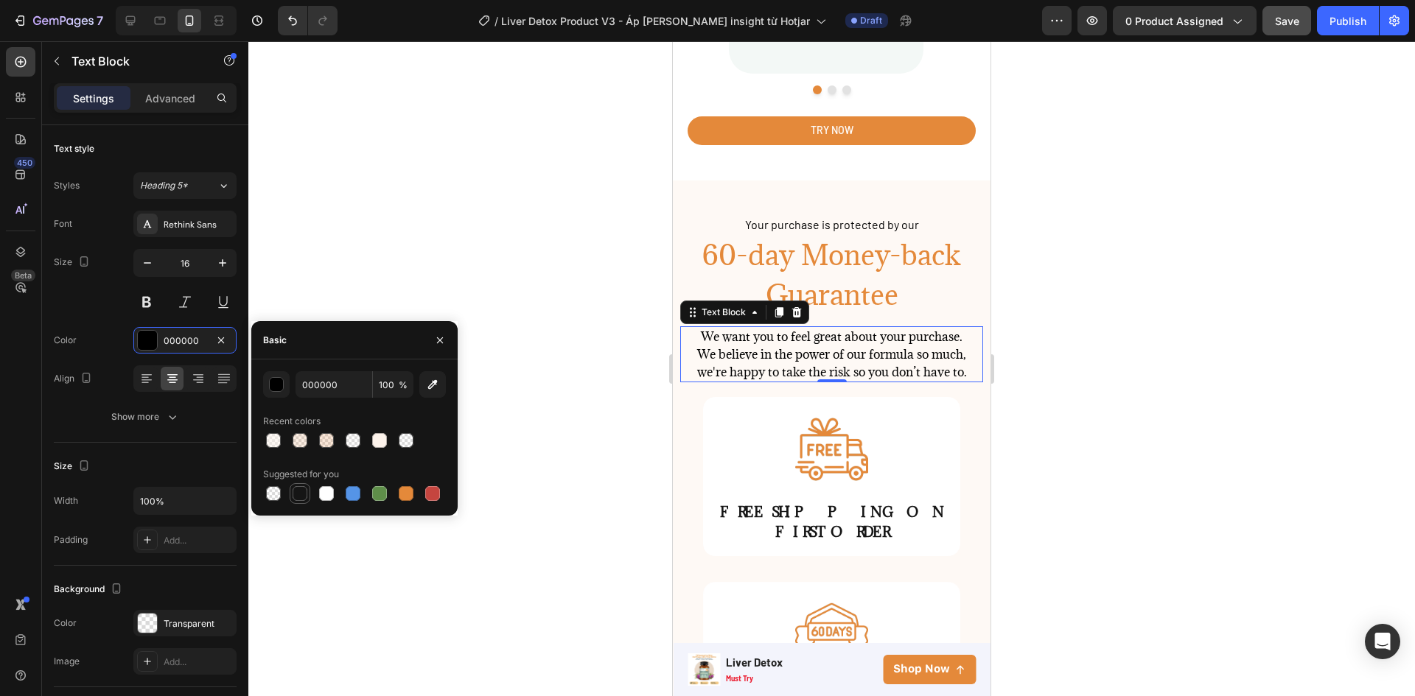
click at [300, 494] on div at bounding box center [300, 493] width 15 height 15
type input "151515"
click at [846, 217] on span "Your purchase is protected by our" at bounding box center [832, 224] width 174 height 14
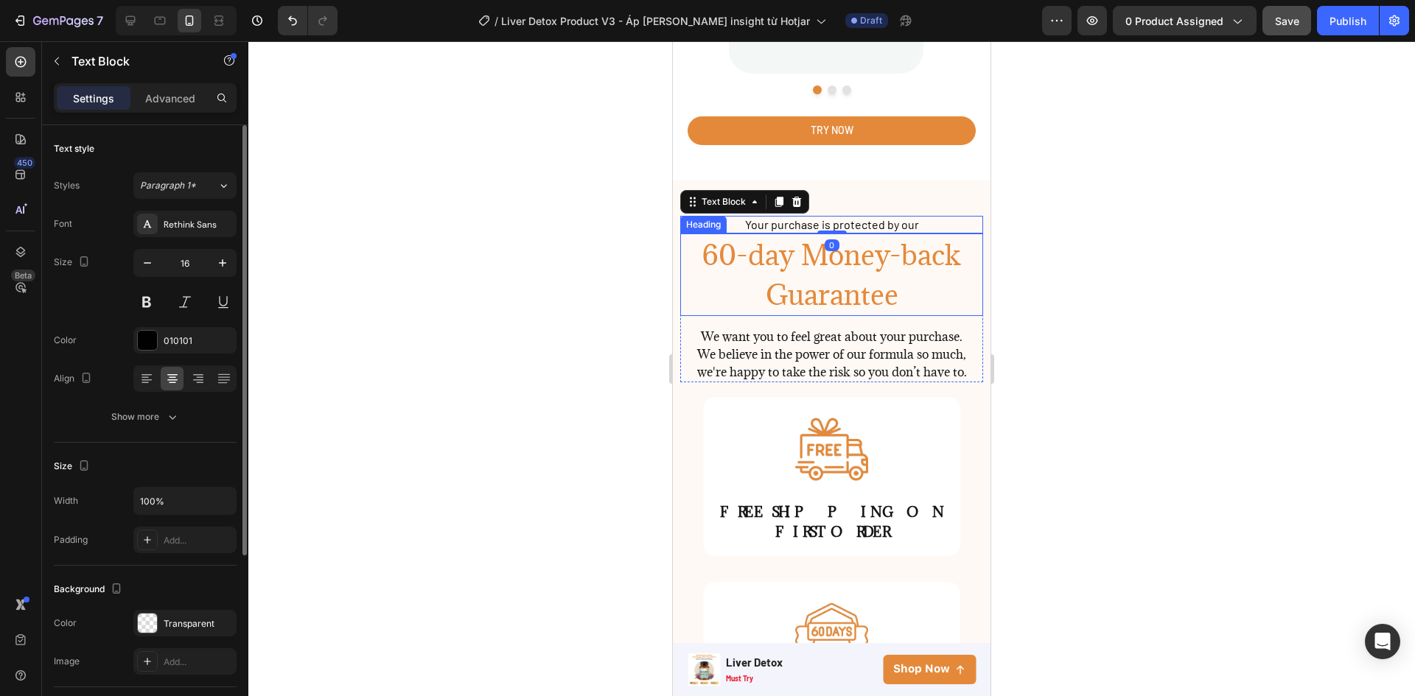
click at [174, 354] on div "Font Rethink Sans Size 16 Color 010101 Align Show more" at bounding box center [145, 321] width 183 height 220
click at [175, 335] on div "010101" at bounding box center [185, 341] width 43 height 13
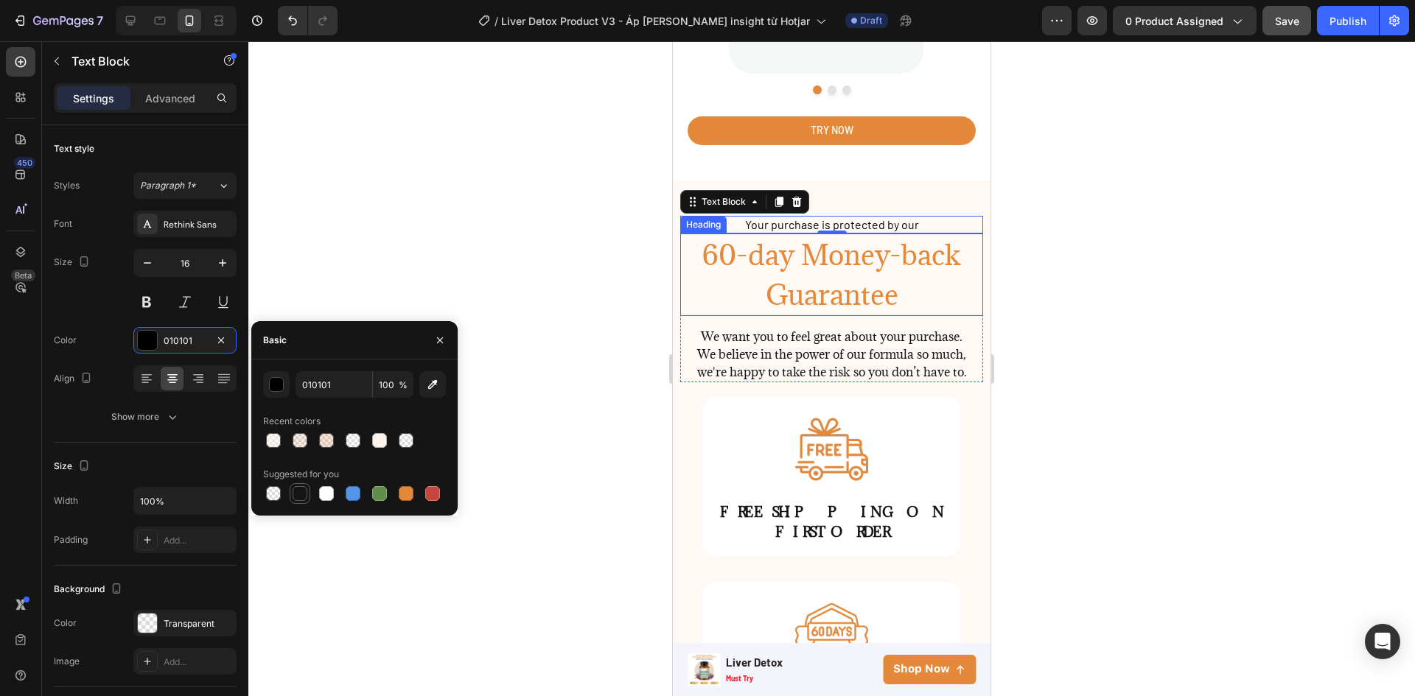
click at [293, 493] on div at bounding box center [300, 493] width 15 height 15
type input "151515"
click at [577, 251] on div at bounding box center [831, 368] width 1166 height 655
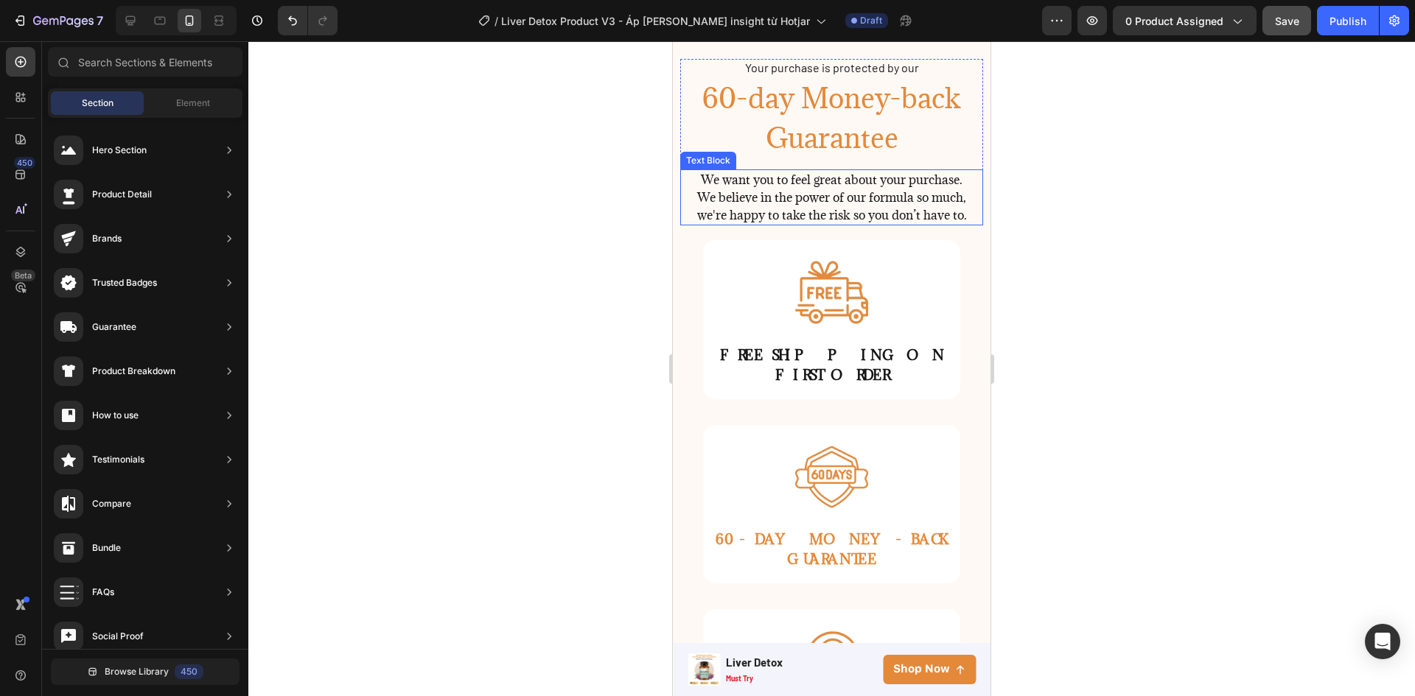
scroll to position [3891, 0]
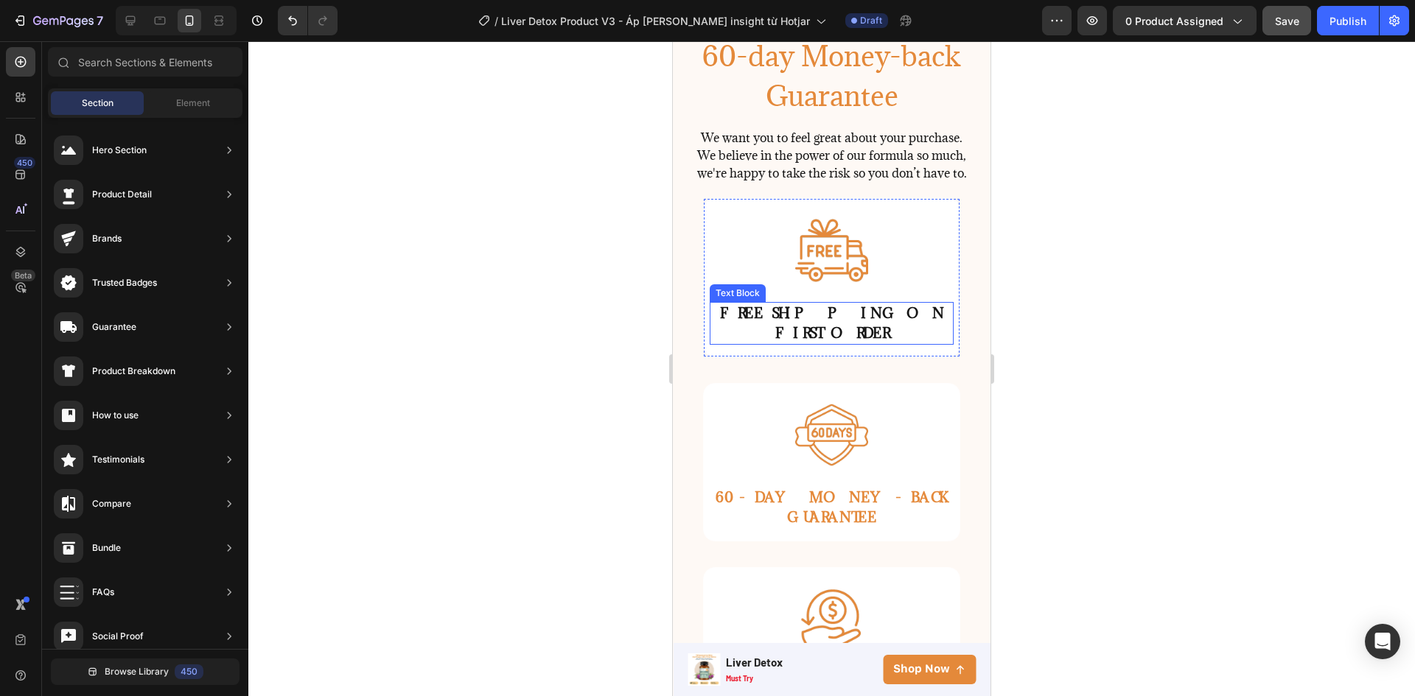
click at [827, 309] on span "FREE SHIPPING ON" at bounding box center [832, 313] width 224 height 18
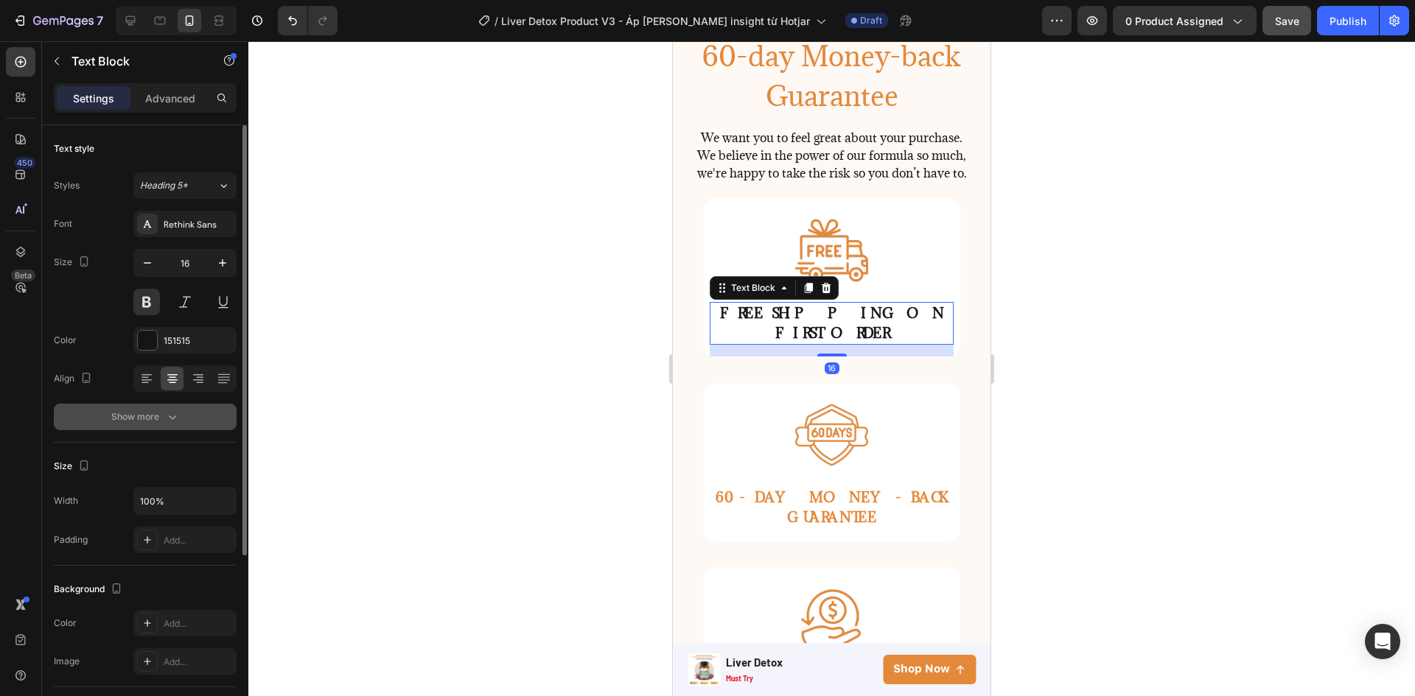
click at [156, 419] on div "Show more" at bounding box center [145, 417] width 69 height 15
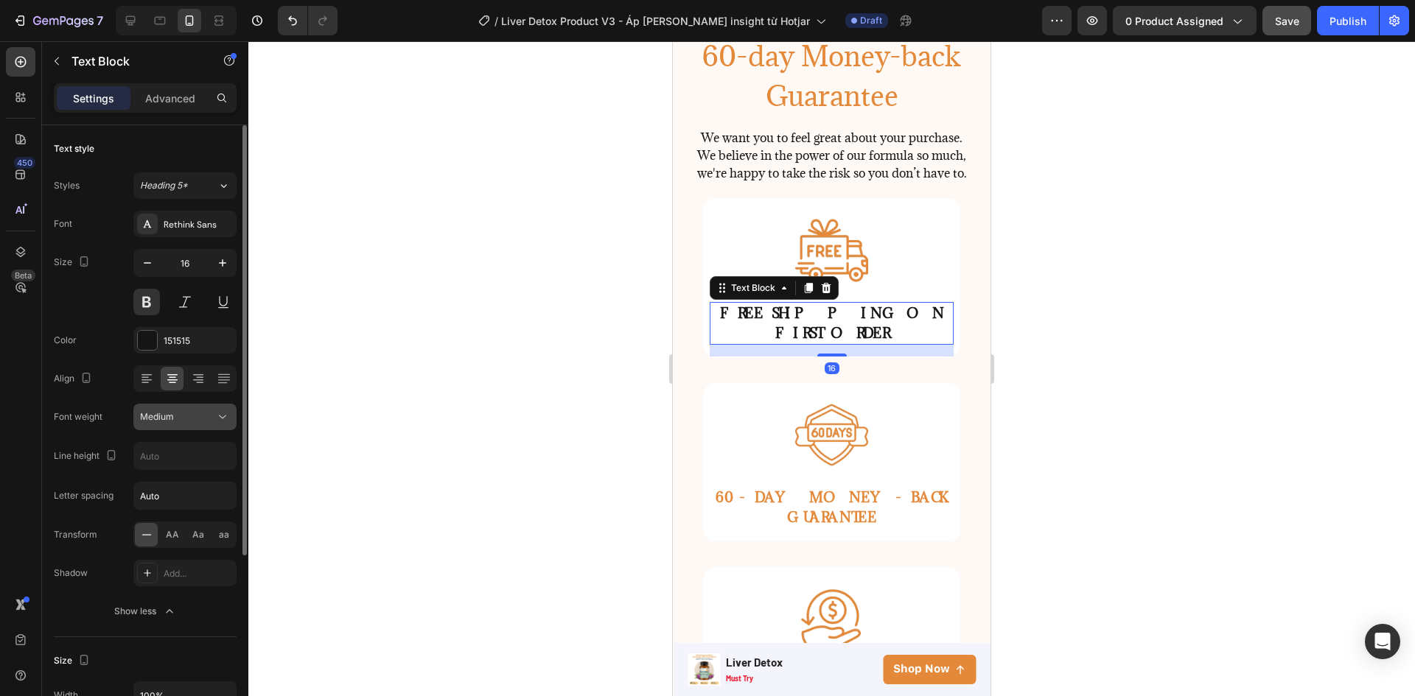
click at [173, 413] on span "Medium" at bounding box center [157, 416] width 34 height 11
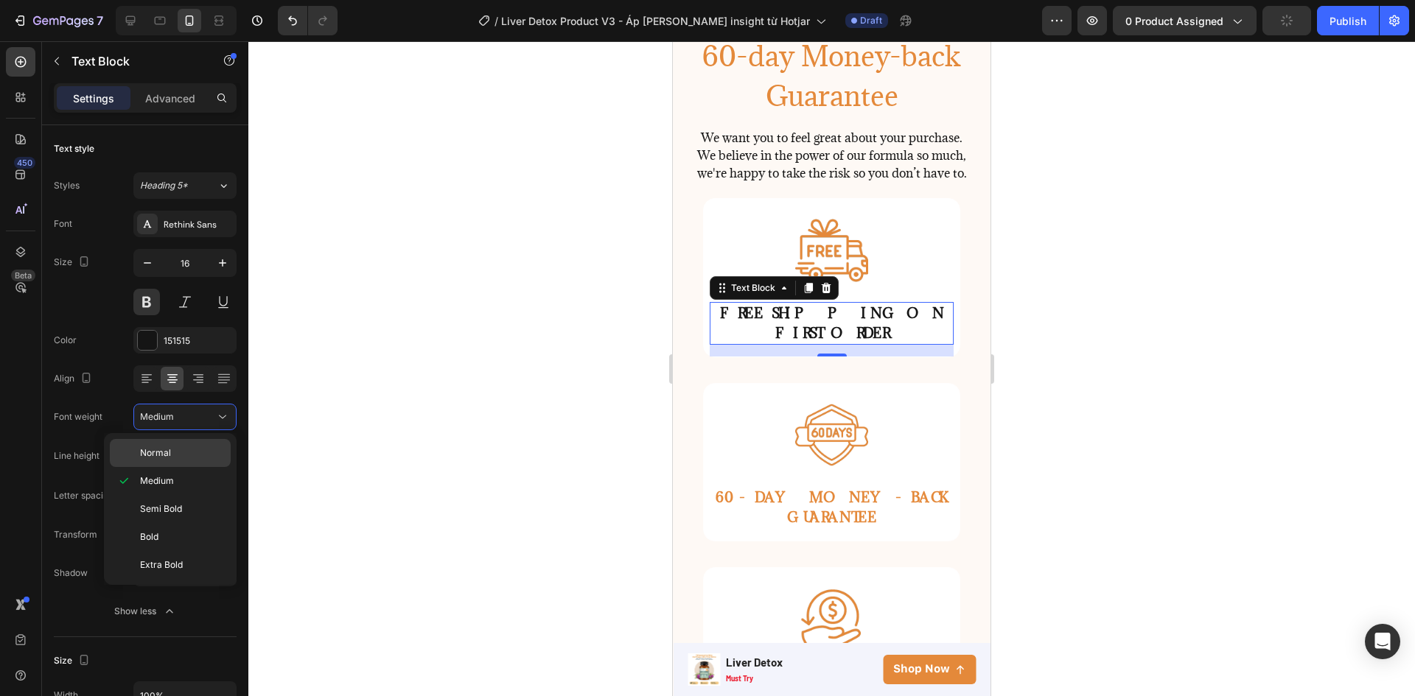
click at [167, 442] on div "Normal" at bounding box center [170, 453] width 121 height 28
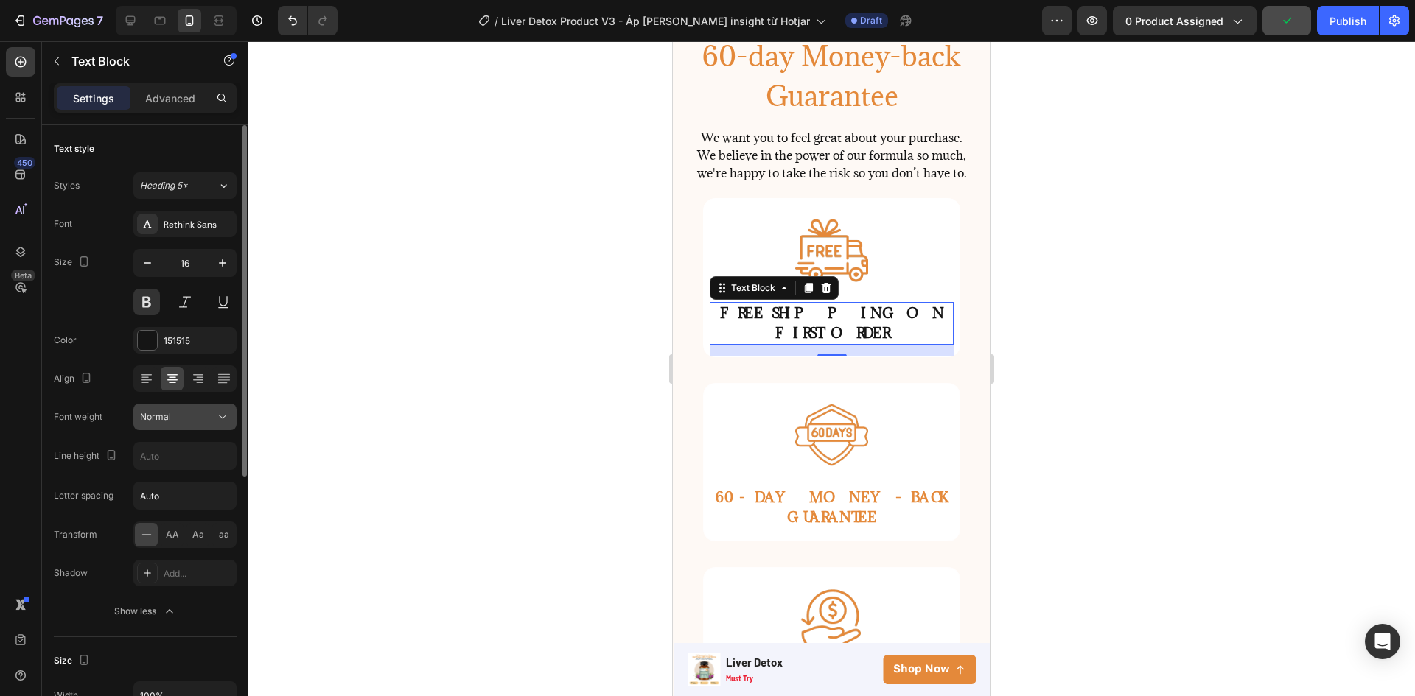
click at [176, 417] on div "Normal" at bounding box center [177, 416] width 75 height 13
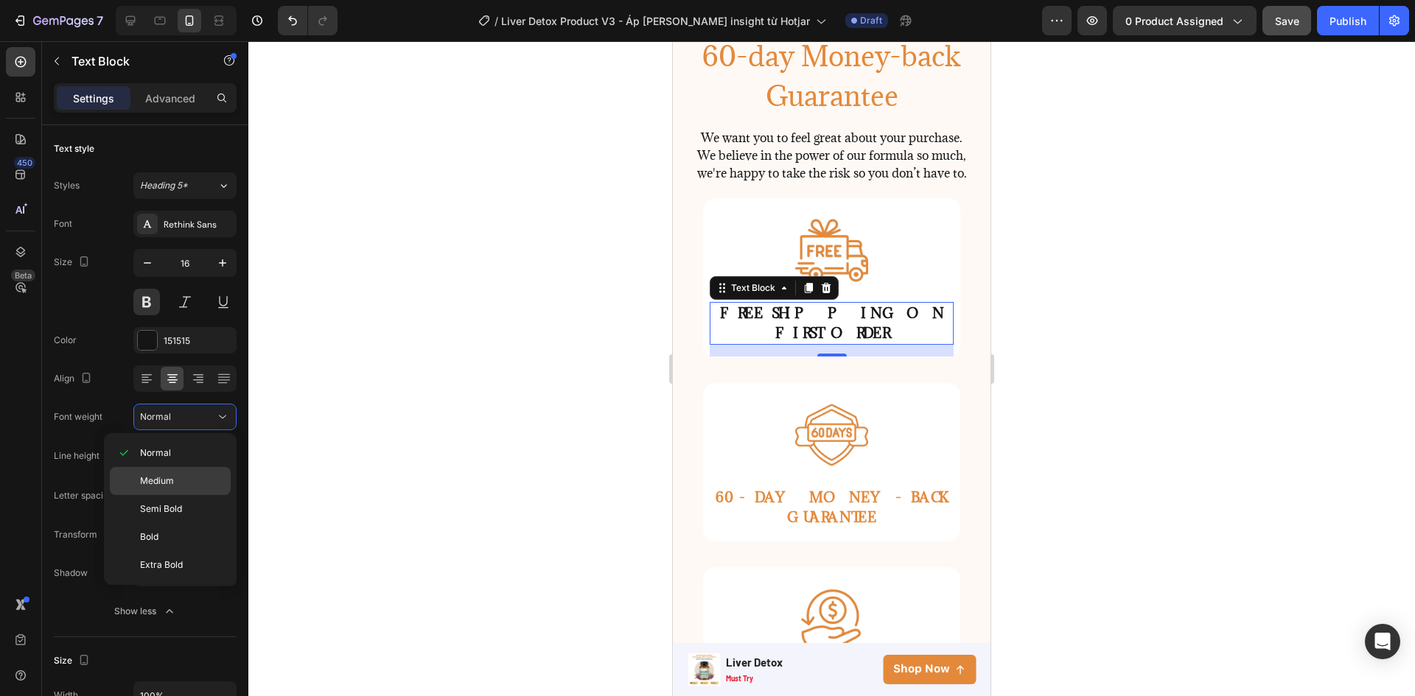
click at [177, 477] on p "Medium" at bounding box center [182, 481] width 84 height 13
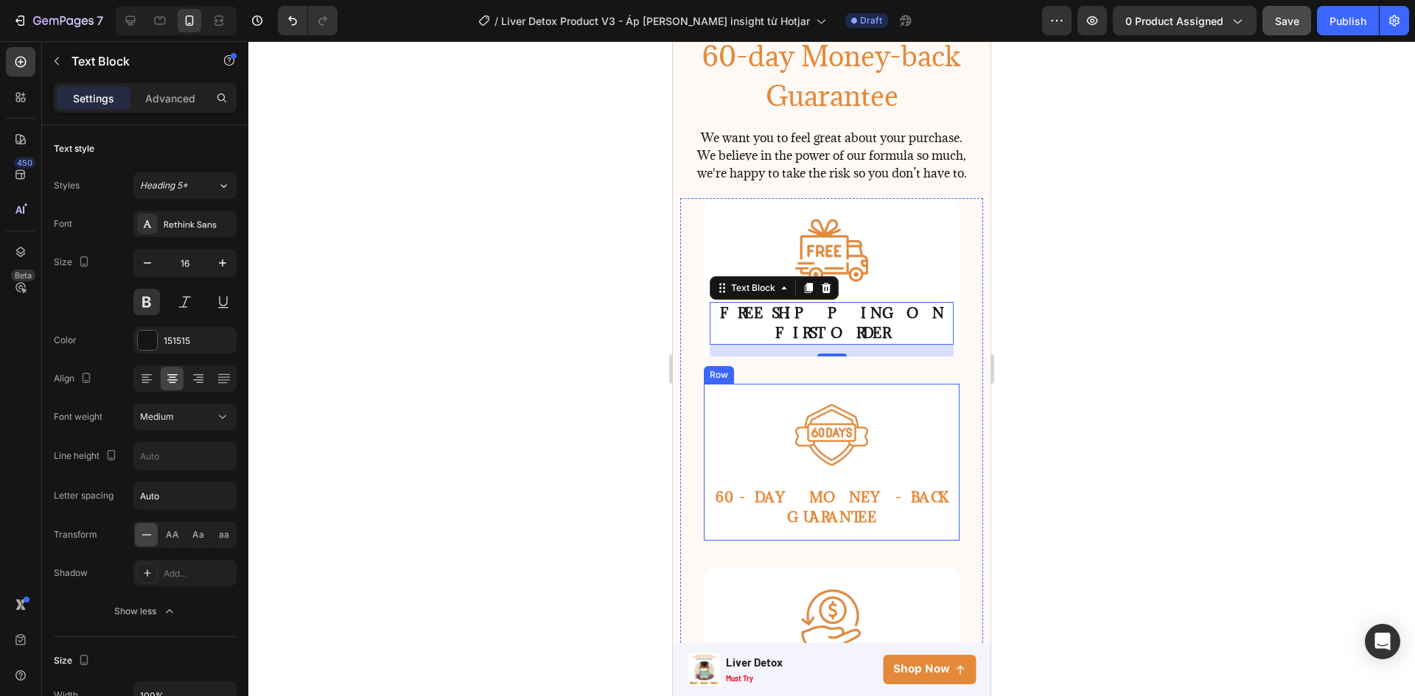
click at [887, 504] on div "Image 60-DAY MONEY-BACK GUARANTEE Text Block" at bounding box center [832, 462] width 244 height 157
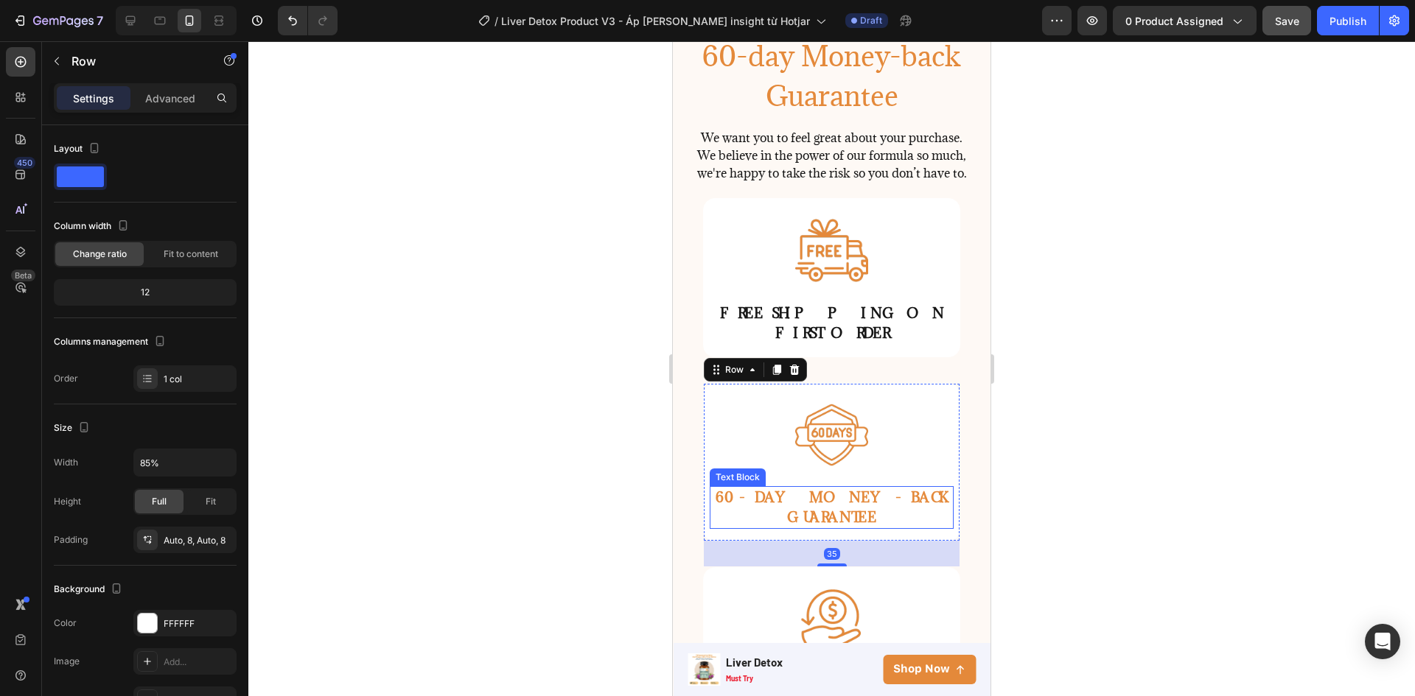
click at [889, 494] on span "60-DAY MONEY-BACK GUARANTEE" at bounding box center [831, 508] width 232 height 38
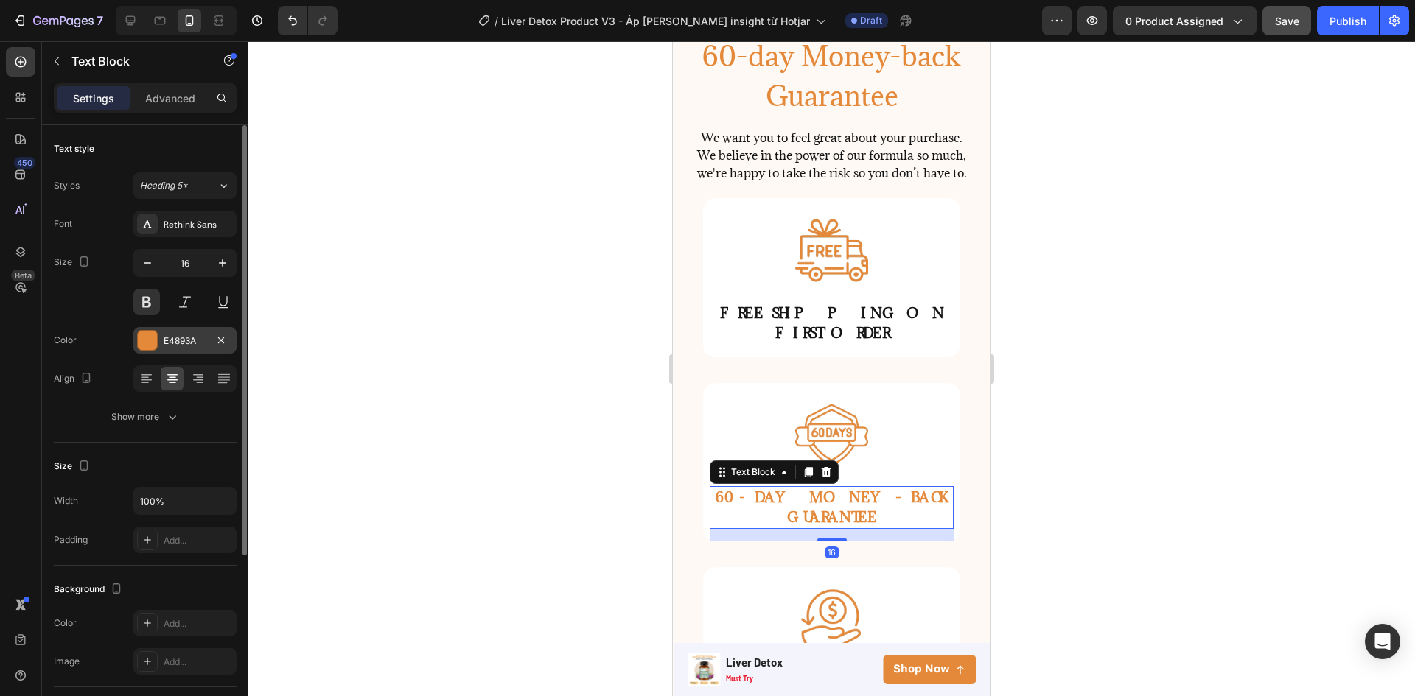
click at [188, 348] on div "E4893A" at bounding box center [184, 340] width 103 height 27
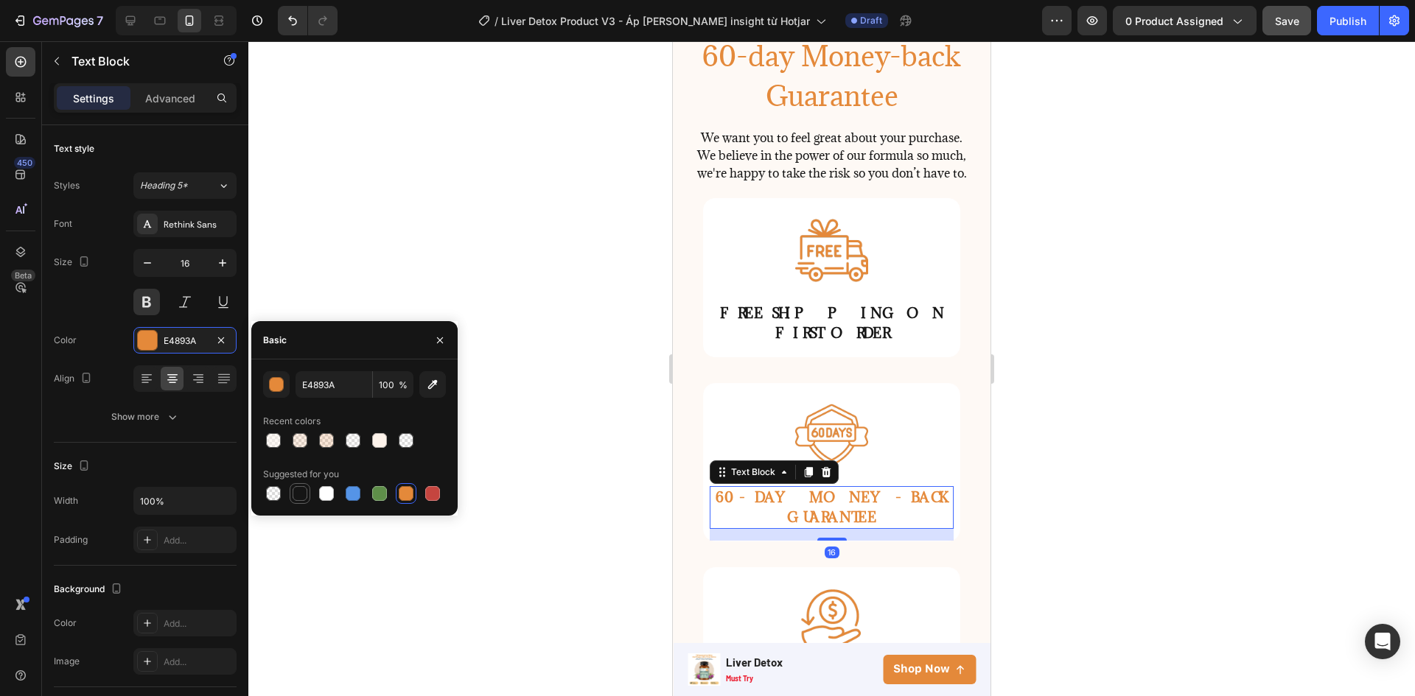
click at [290, 496] on div at bounding box center [300, 493] width 21 height 21
type input "151515"
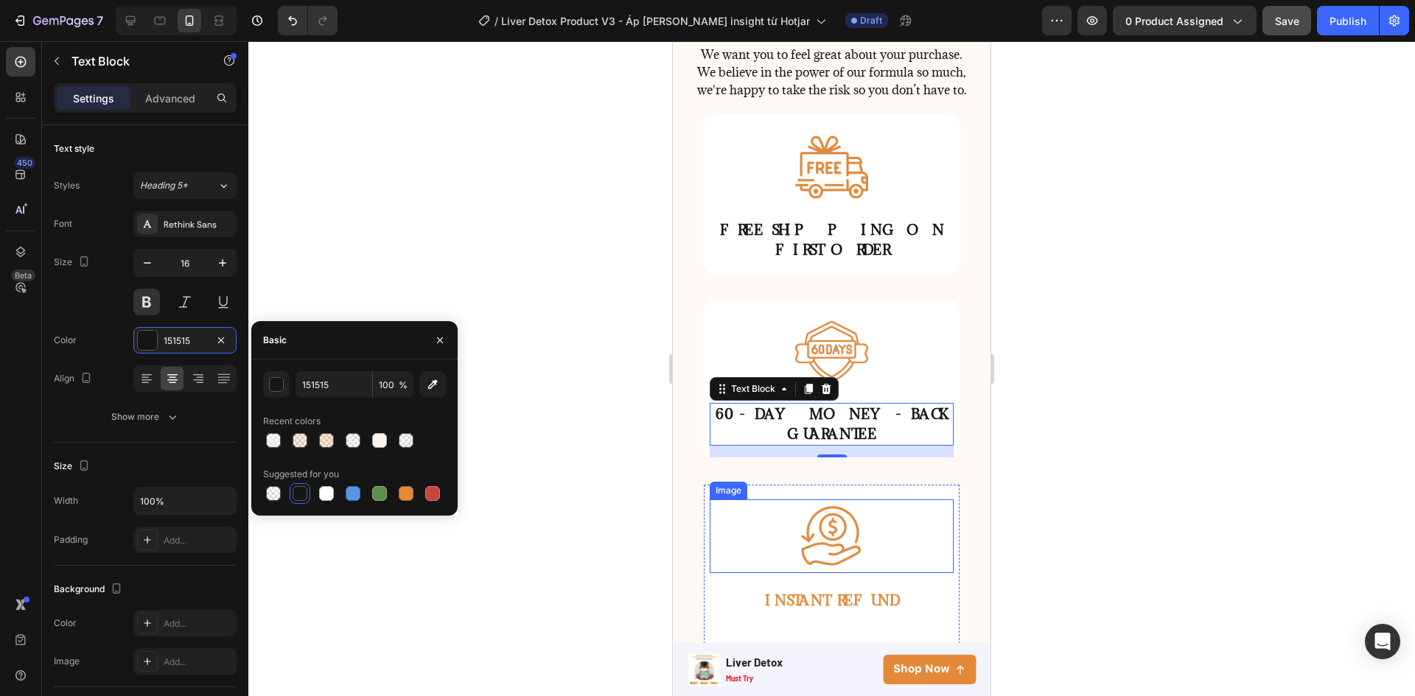
scroll to position [4038, 0]
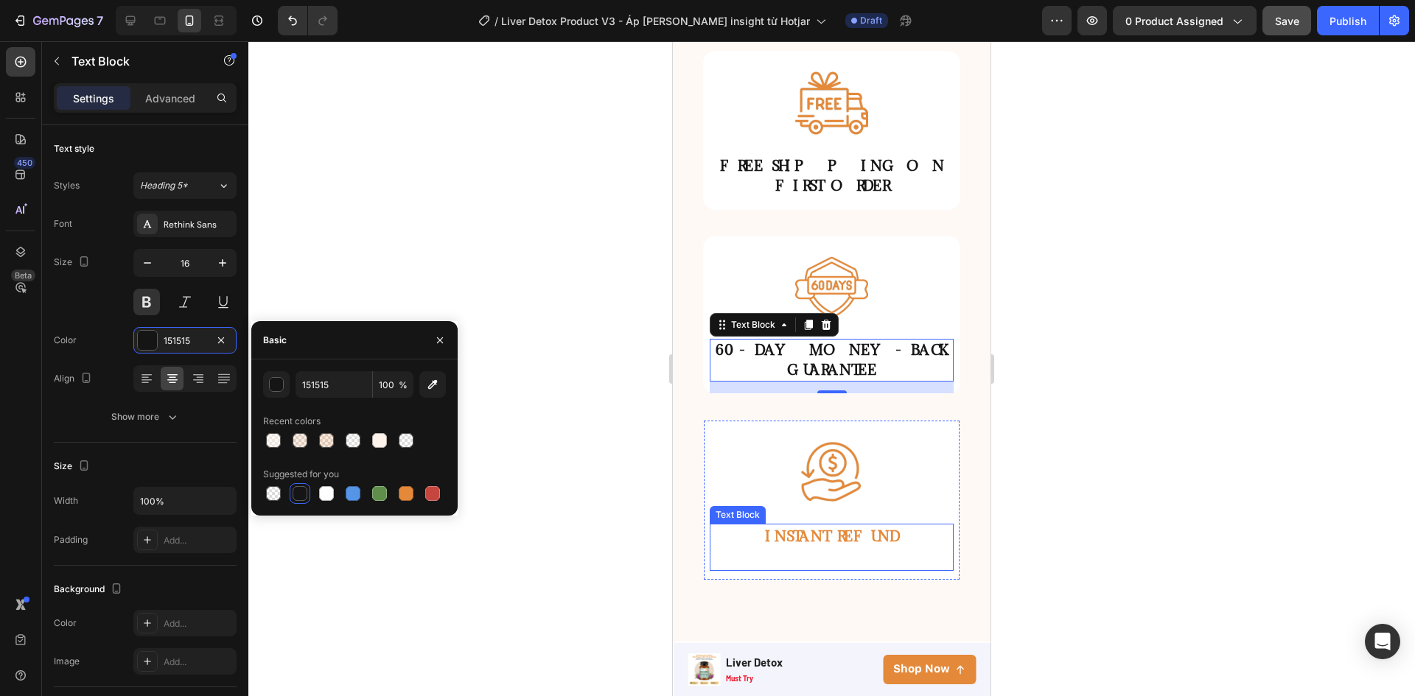
click at [831, 528] on span "INSTANT REFUND" at bounding box center [832, 537] width 134 height 18
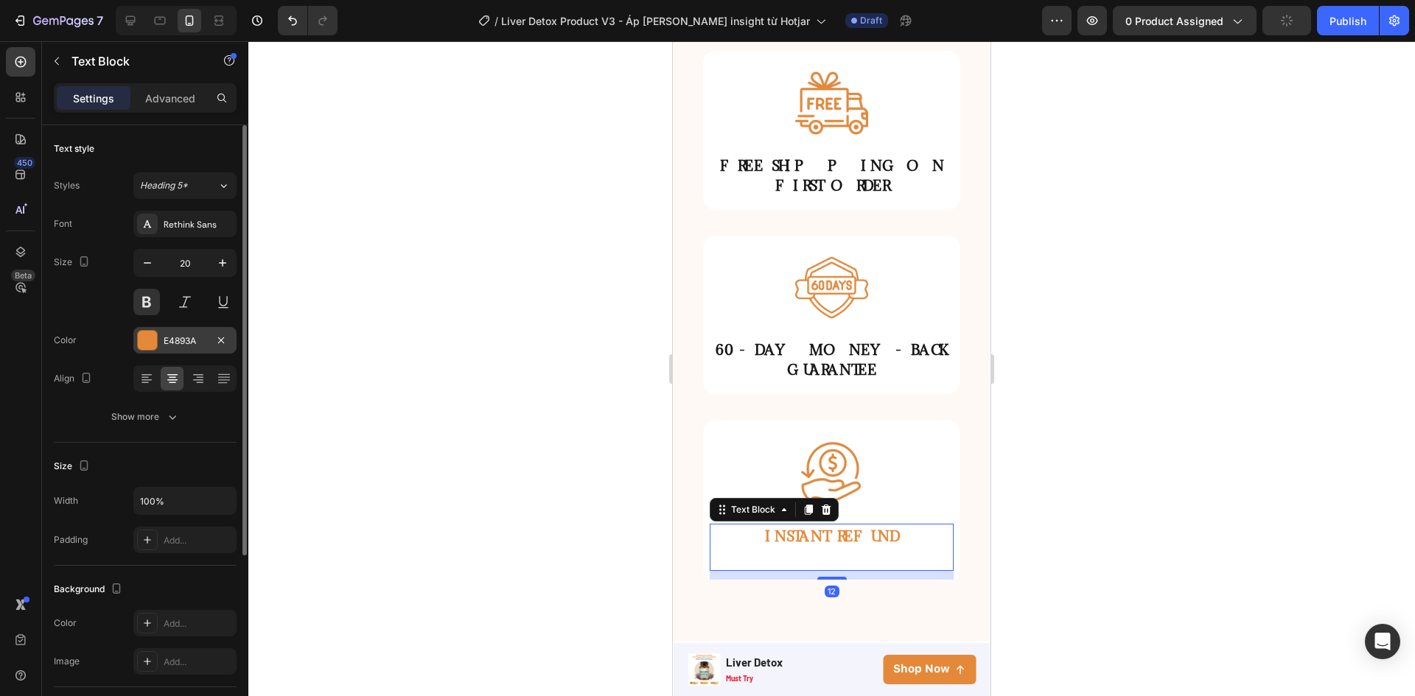
click at [152, 335] on div at bounding box center [147, 340] width 19 height 19
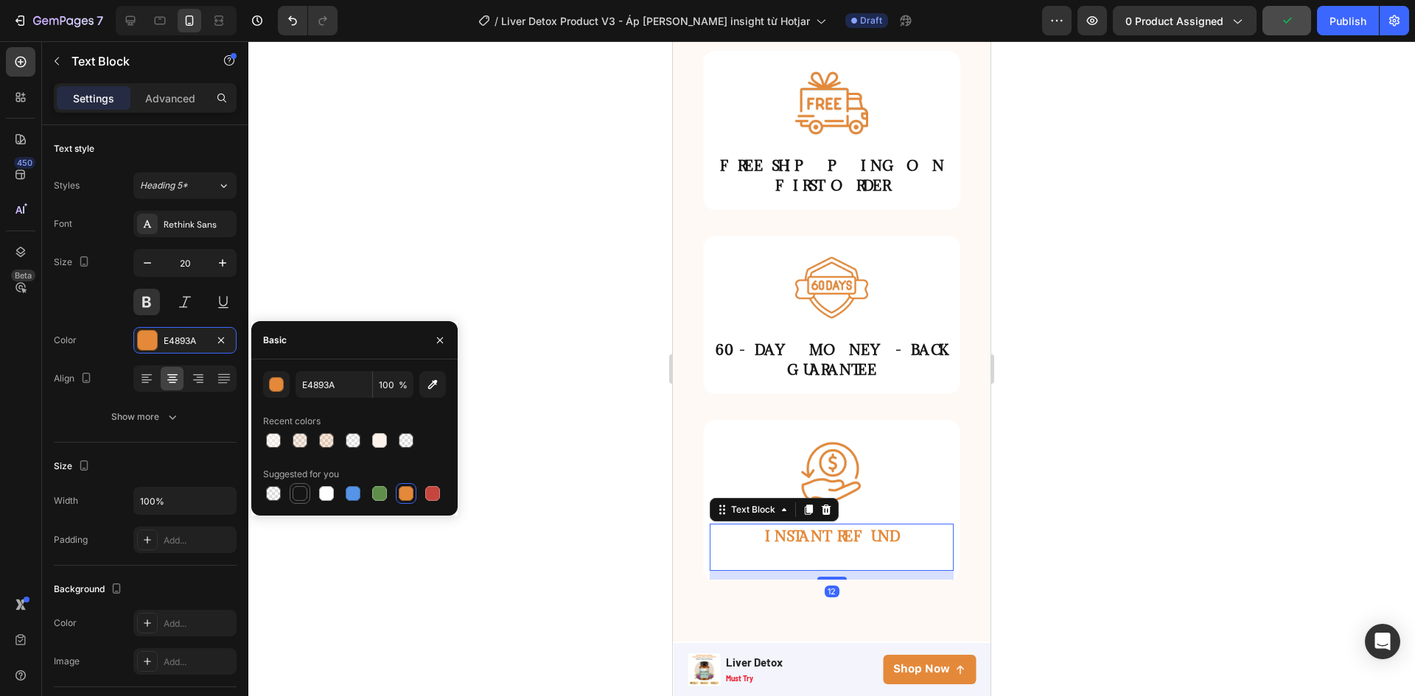
click at [304, 498] on div at bounding box center [300, 493] width 15 height 15
type input "151515"
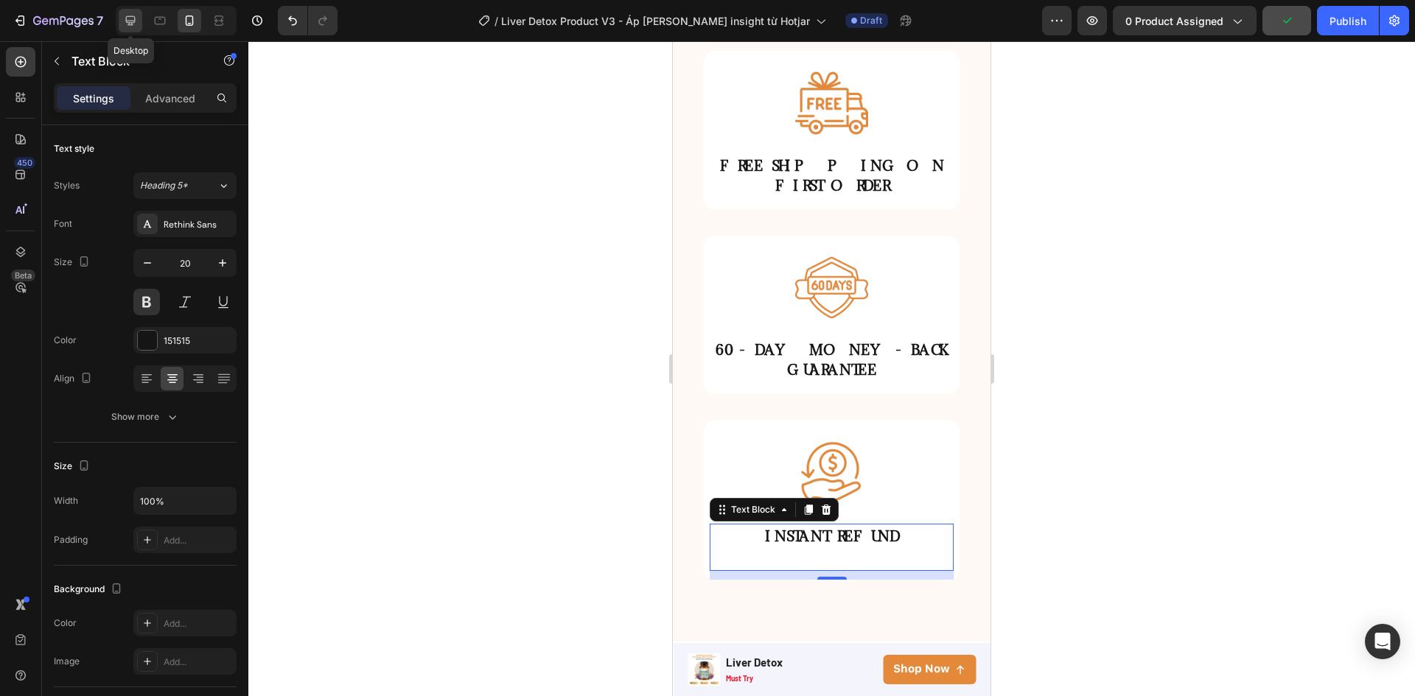
click at [133, 21] on icon at bounding box center [131, 21] width 10 height 10
type input "18"
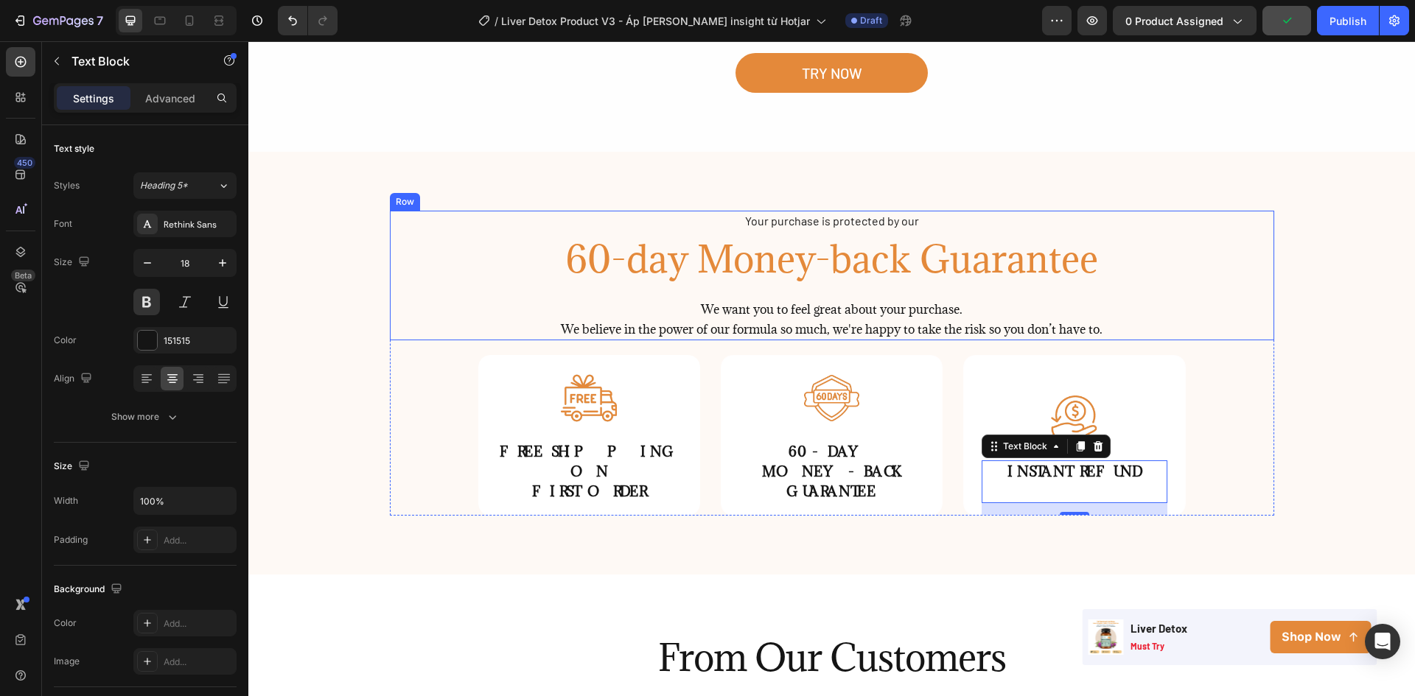
drag, startPoint x: 1252, startPoint y: 327, endPoint x: 1314, endPoint y: 330, distance: 62.0
click at [1253, 326] on div "Your purchase is protected by our Text Block 60-day Money-back Guarantee Headin…" at bounding box center [832, 275] width 884 height 129
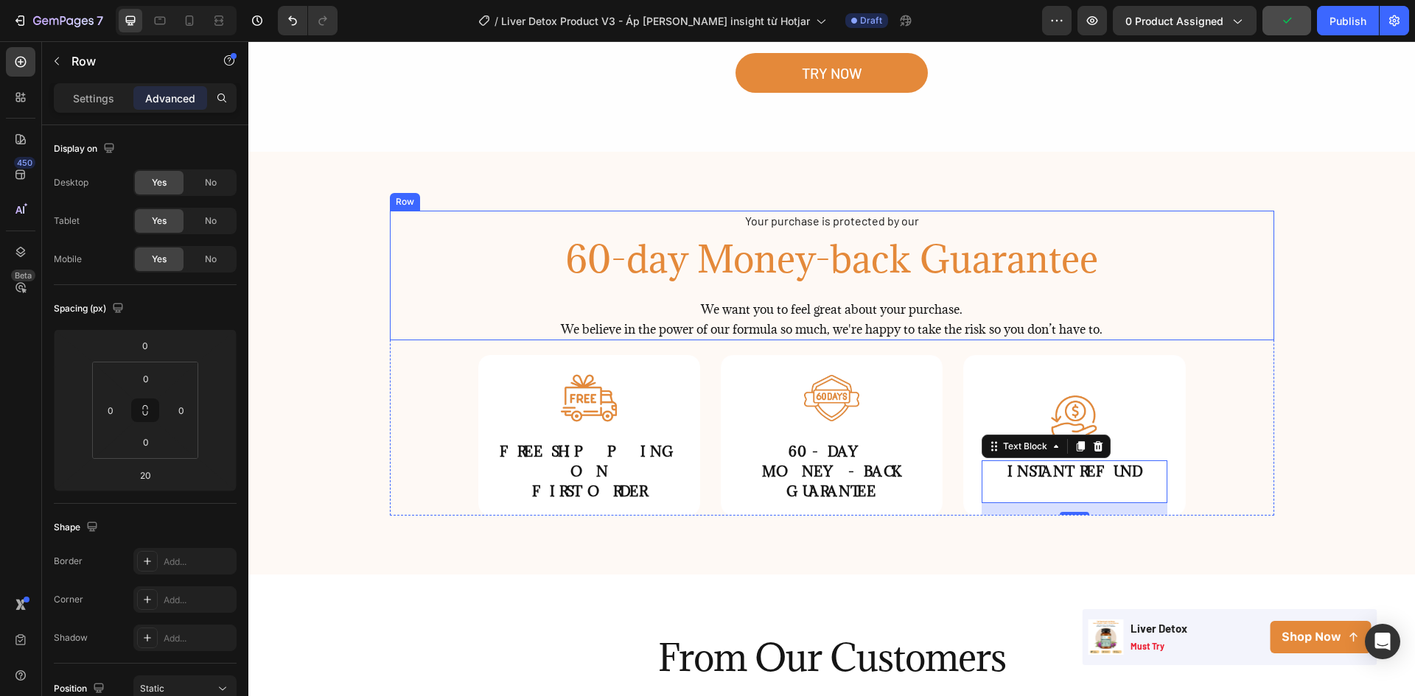
scroll to position [3999, 0]
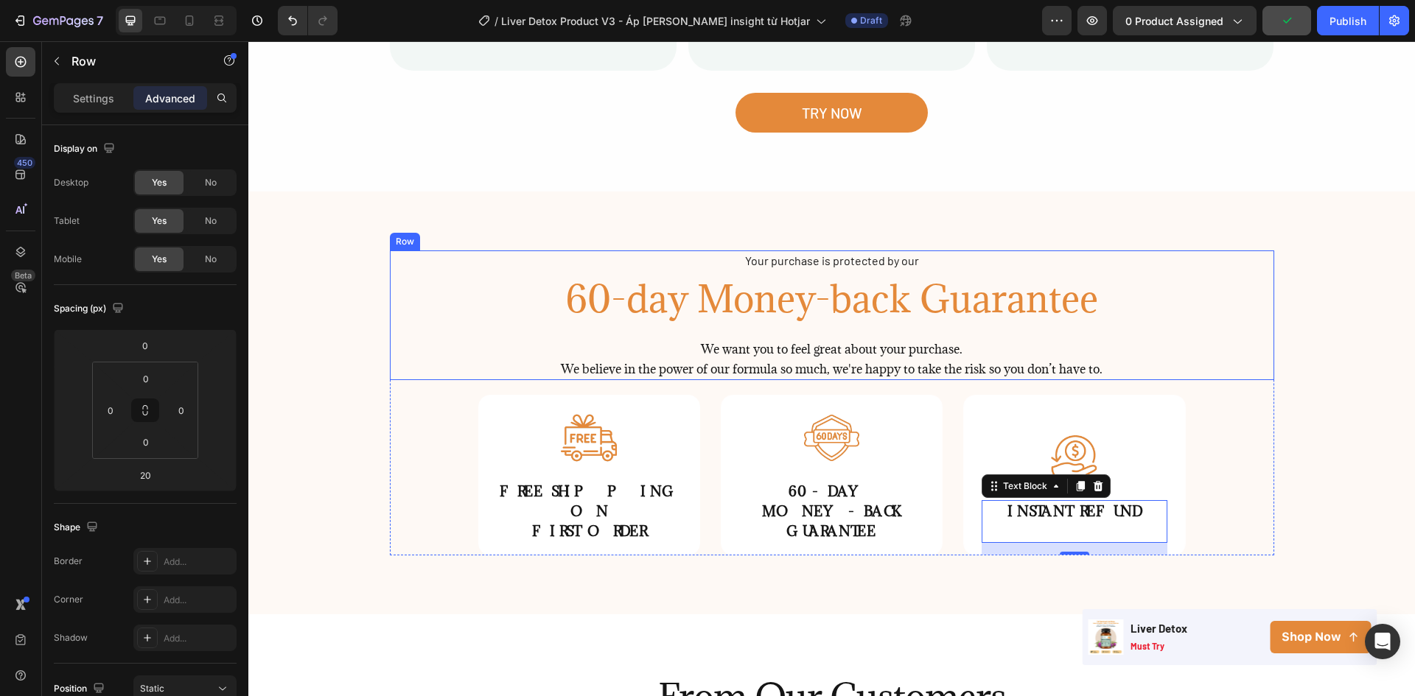
click at [1314, 330] on div "Your purchase is protected by our Text Block 60-day Money-back Guarantee Headin…" at bounding box center [831, 403] width 1166 height 305
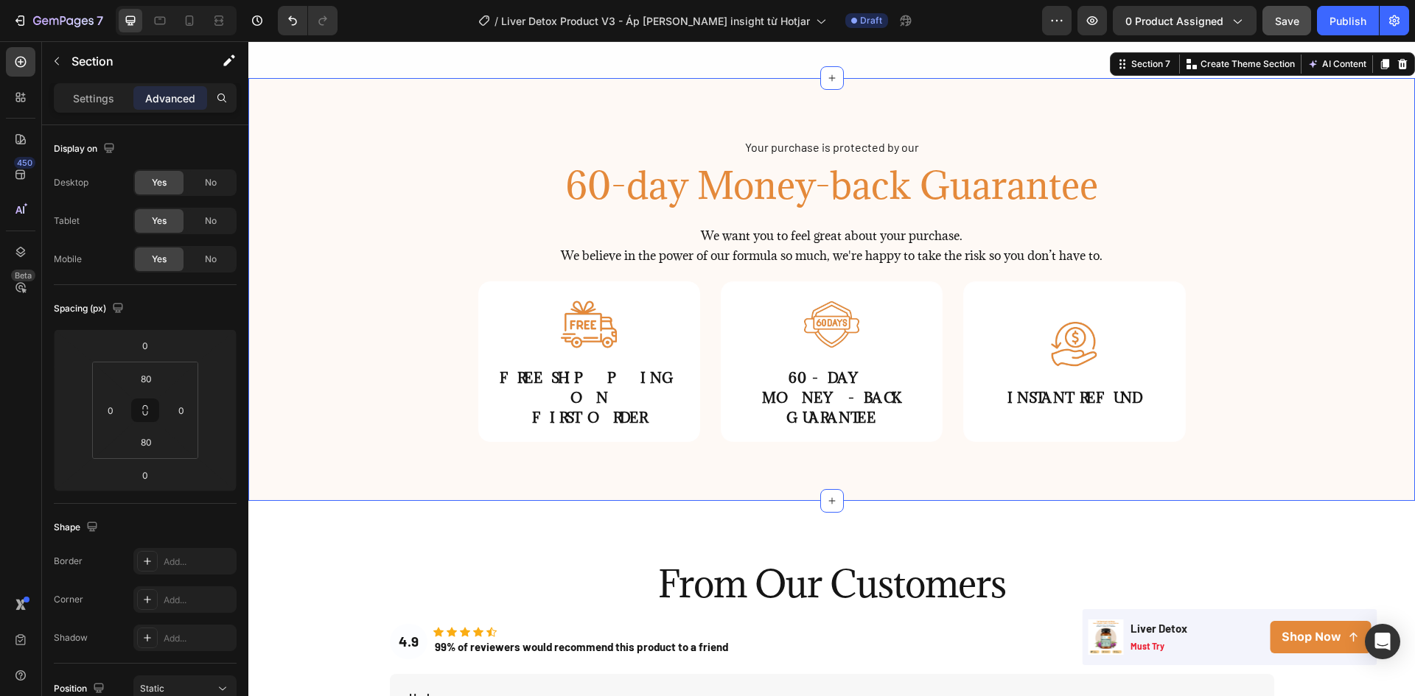
scroll to position [3965, 0]
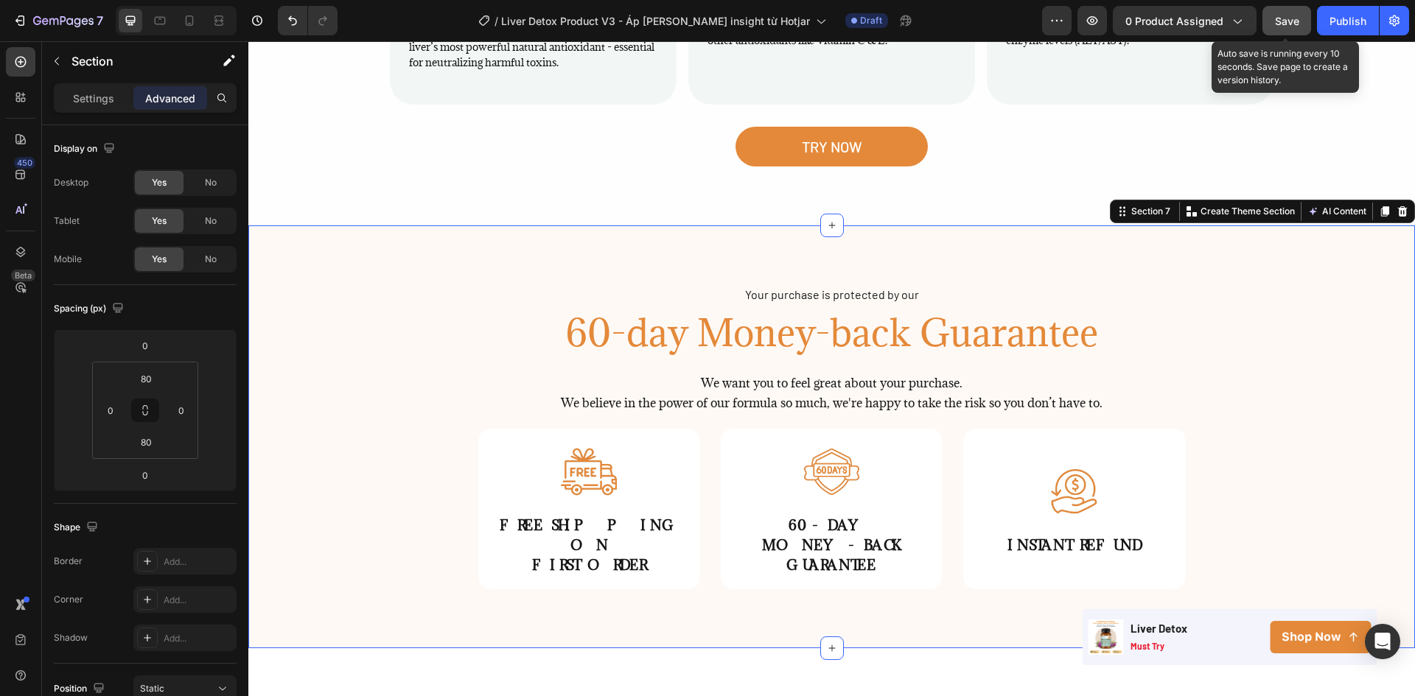
click at [1292, 22] on span "Save" at bounding box center [1287, 21] width 24 height 13
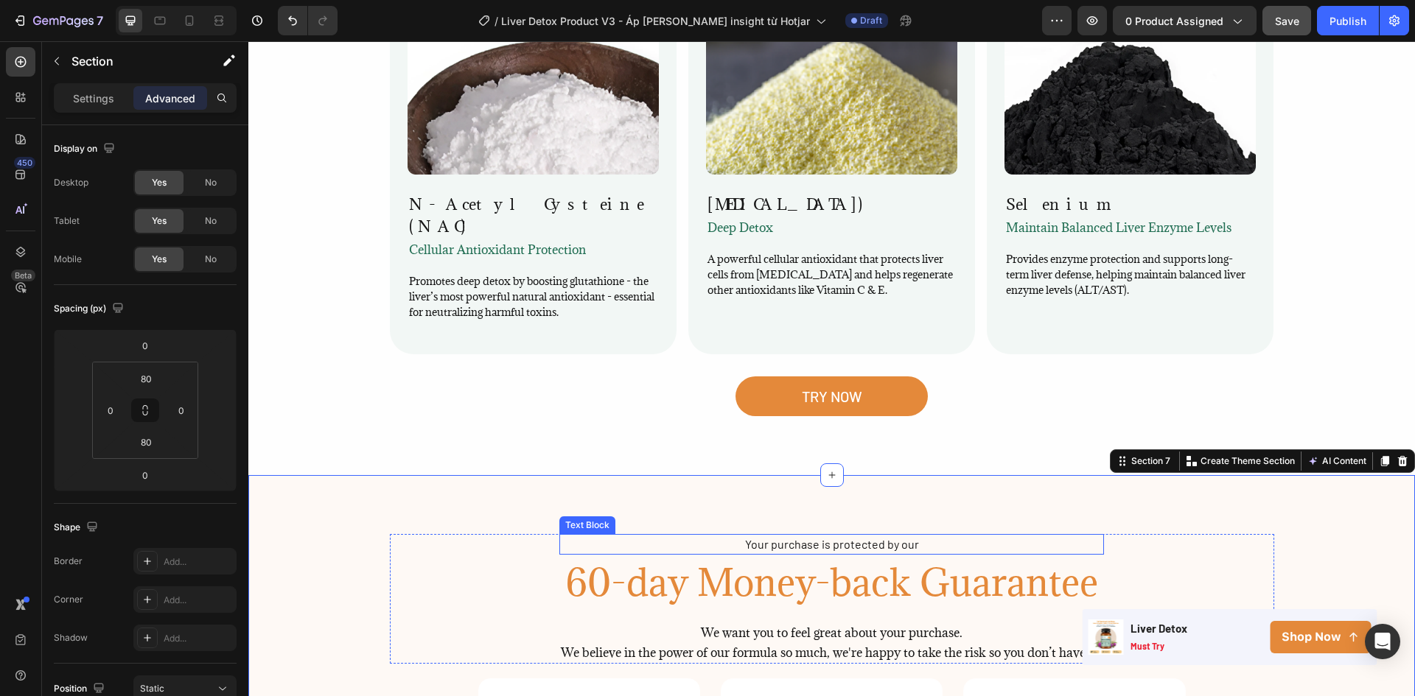
scroll to position [3670, 0]
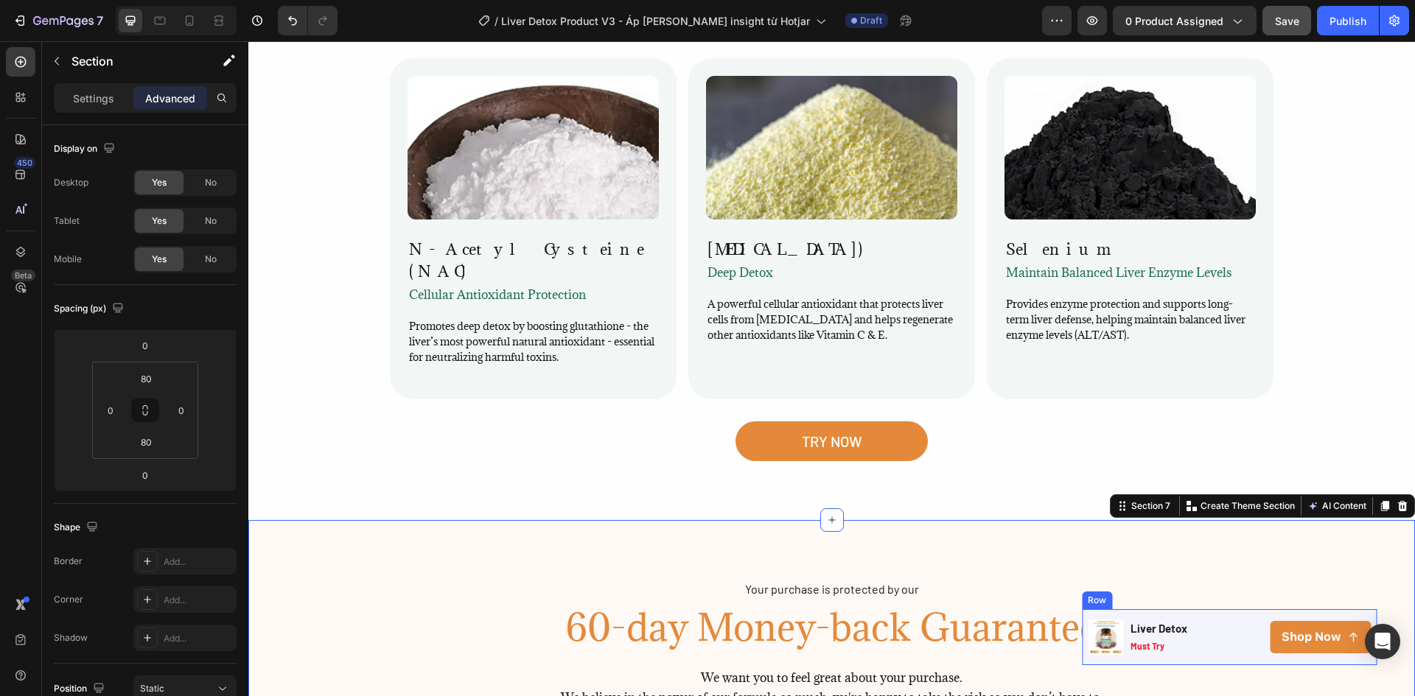
click at [1213, 631] on div "Product Images liver detox Text Block must try Text Block Product Shop Now Butt…" at bounding box center [1229, 637] width 295 height 56
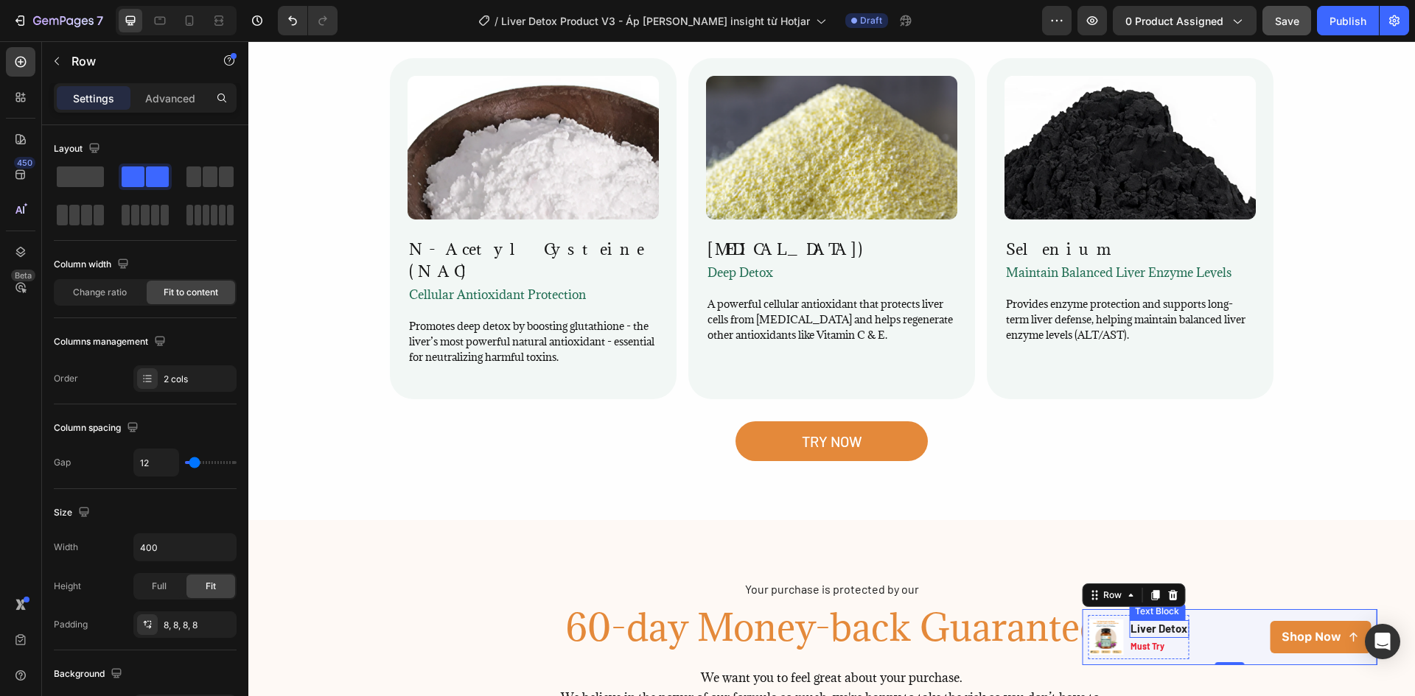
click at [1143, 636] on p "liver detox" at bounding box center [1158, 629] width 57 height 15
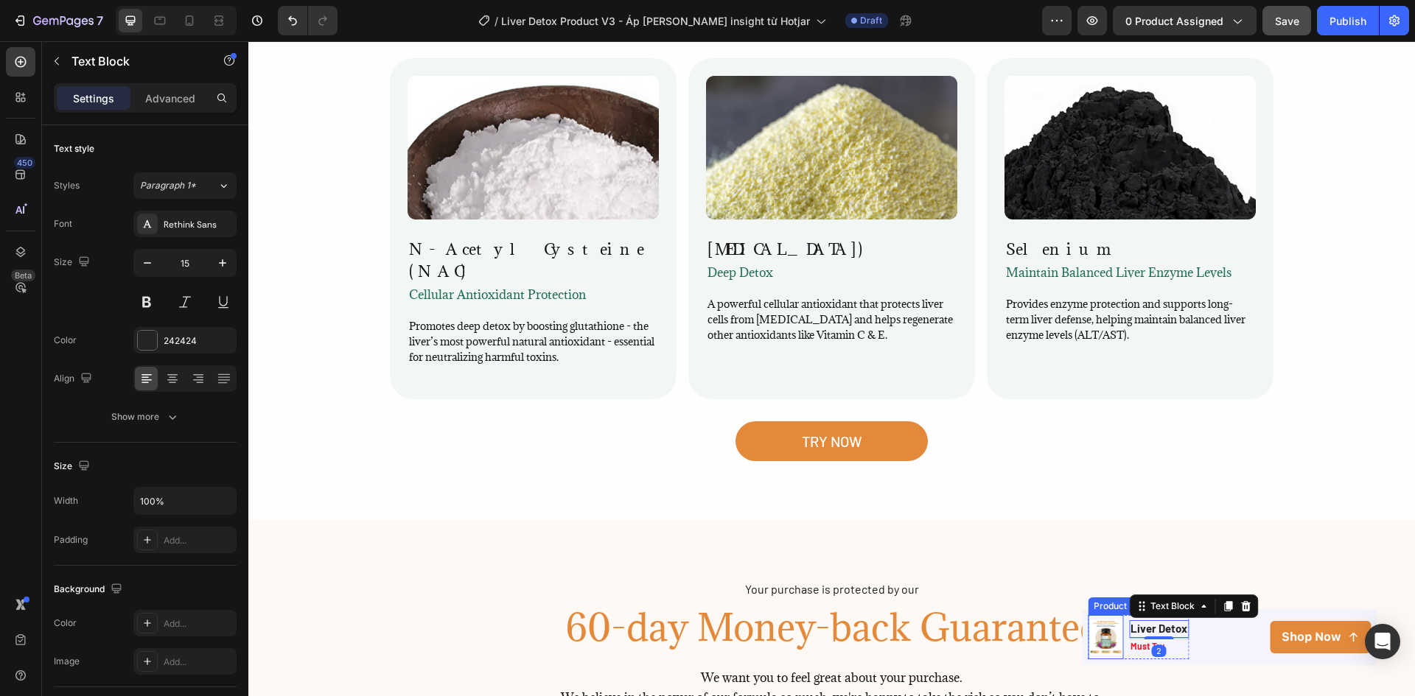
click at [1090, 637] on img at bounding box center [1105, 637] width 35 height 35
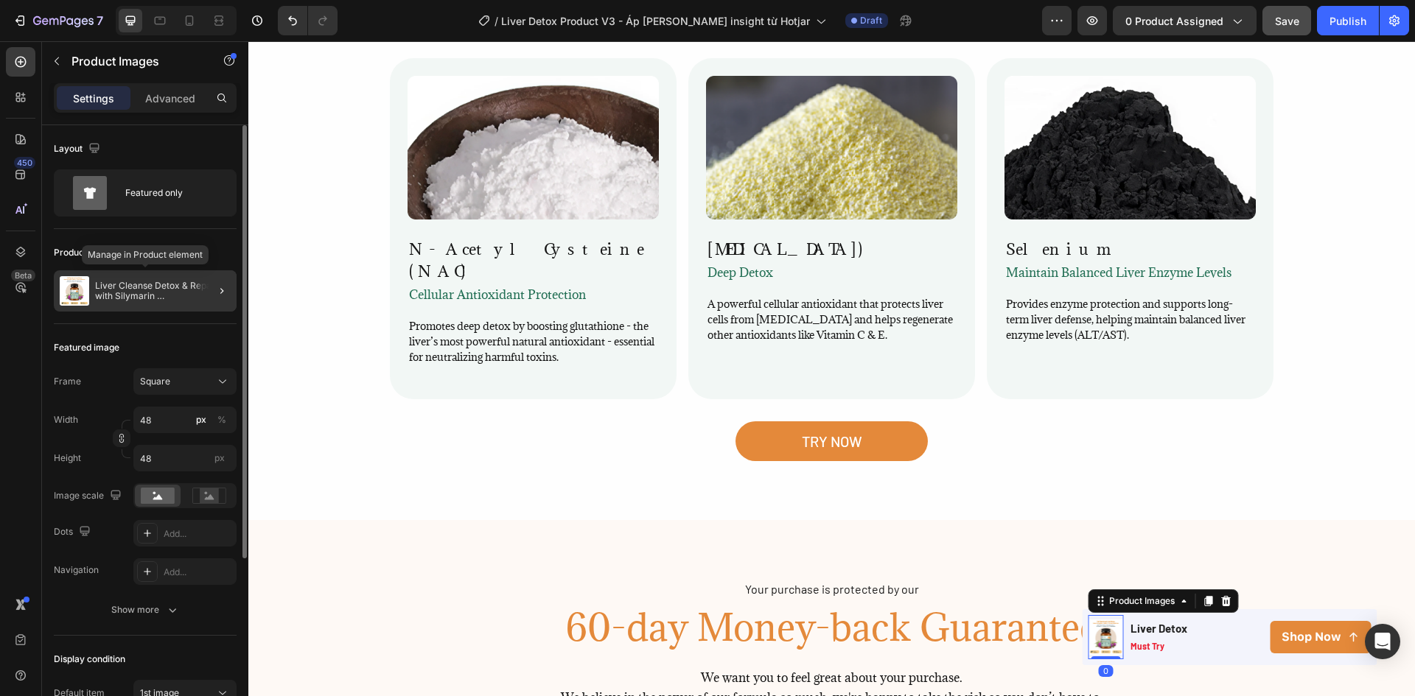
click at [163, 289] on p "Liver Cleanse Detox & Repair with Silymarin [MEDICAL_DATA], Dandelion Root, NAC…" at bounding box center [163, 291] width 136 height 21
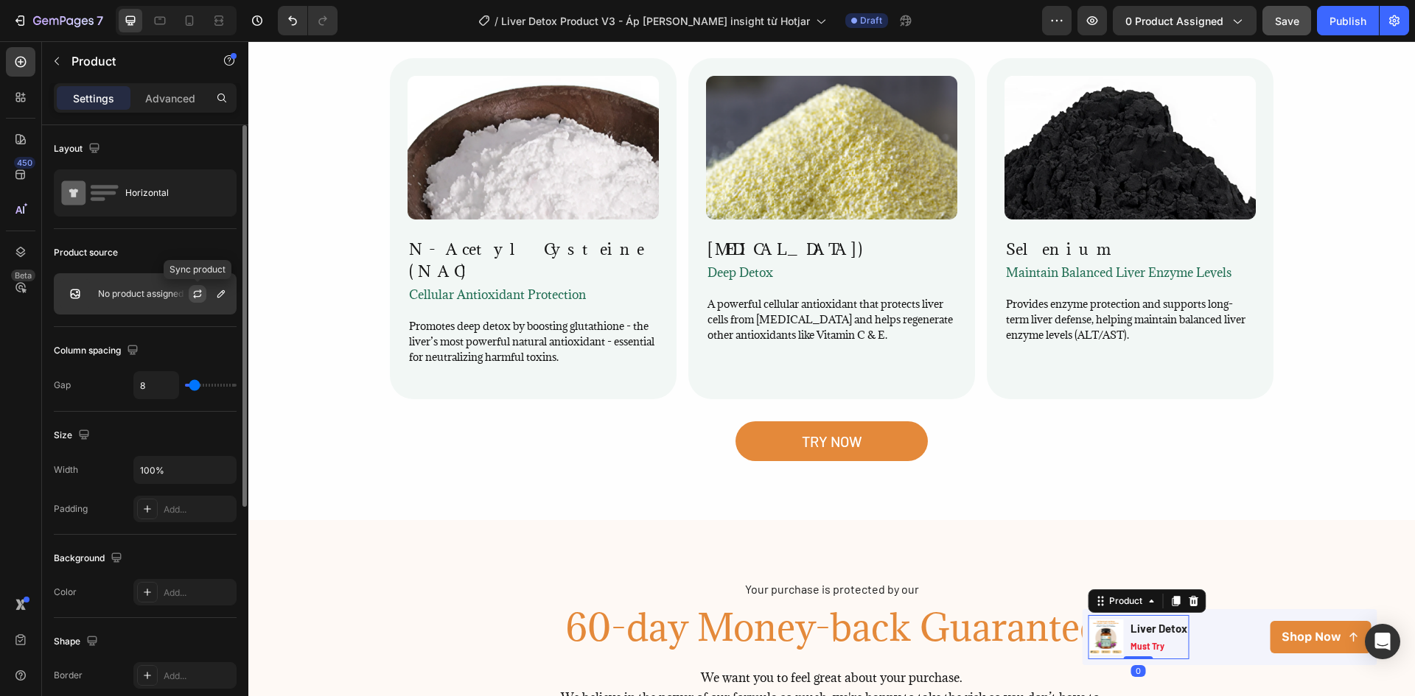
click at [192, 293] on icon "button" at bounding box center [198, 294] width 12 height 12
click at [155, 298] on p "No product assigned" at bounding box center [140, 294] width 85 height 10
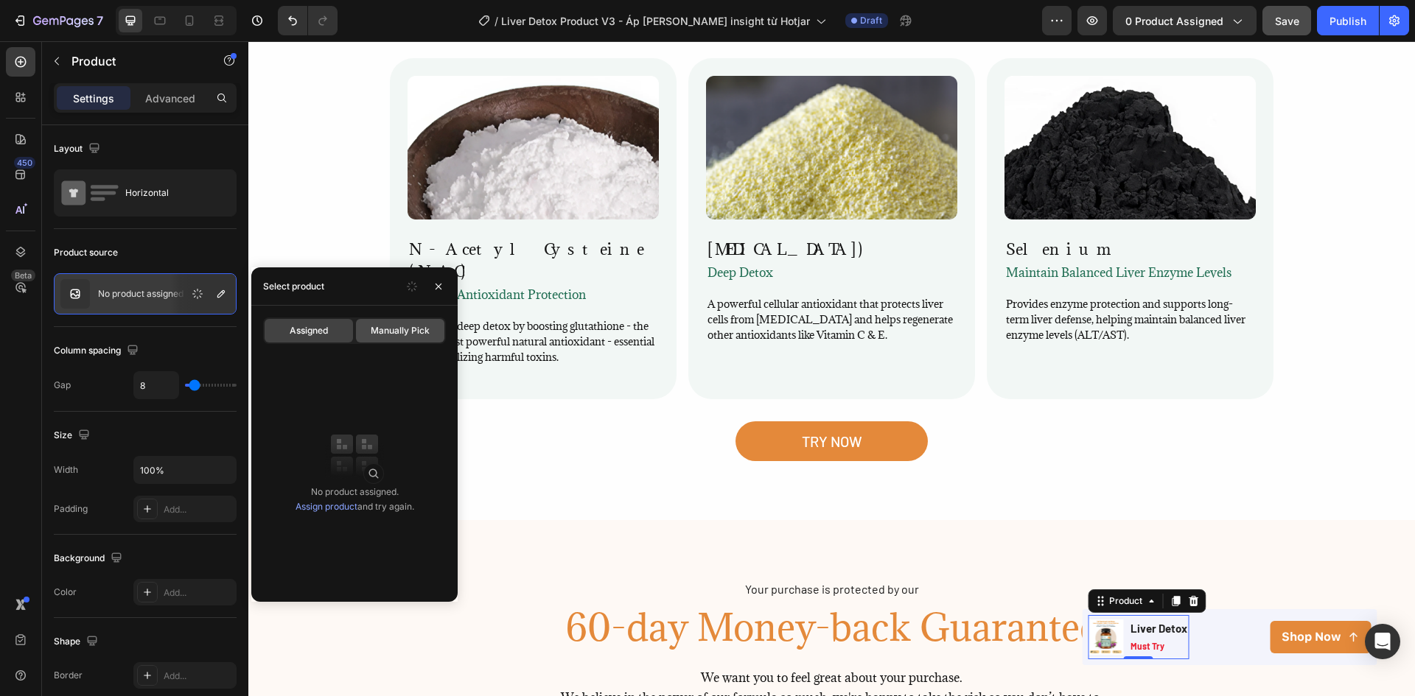
click at [417, 321] on div "Manually Pick" at bounding box center [400, 331] width 88 height 24
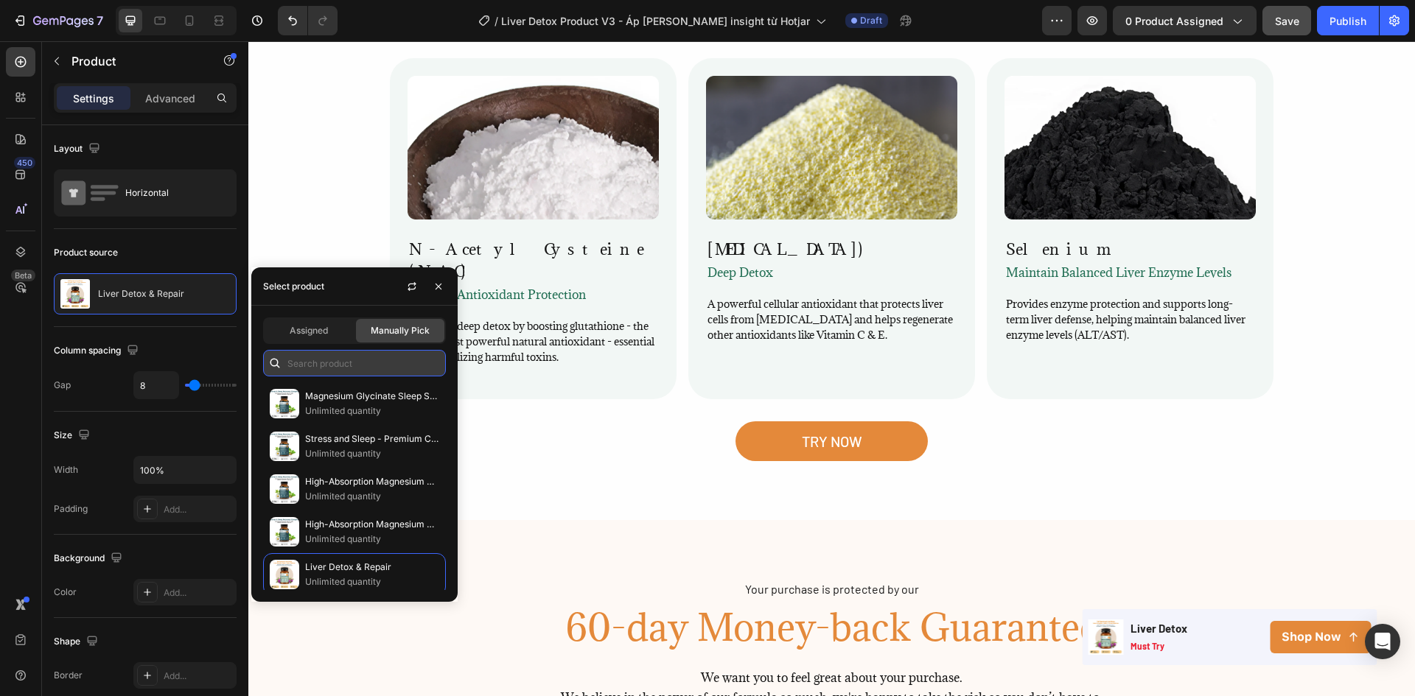
click at [355, 362] on input "text" at bounding box center [354, 363] width 183 height 27
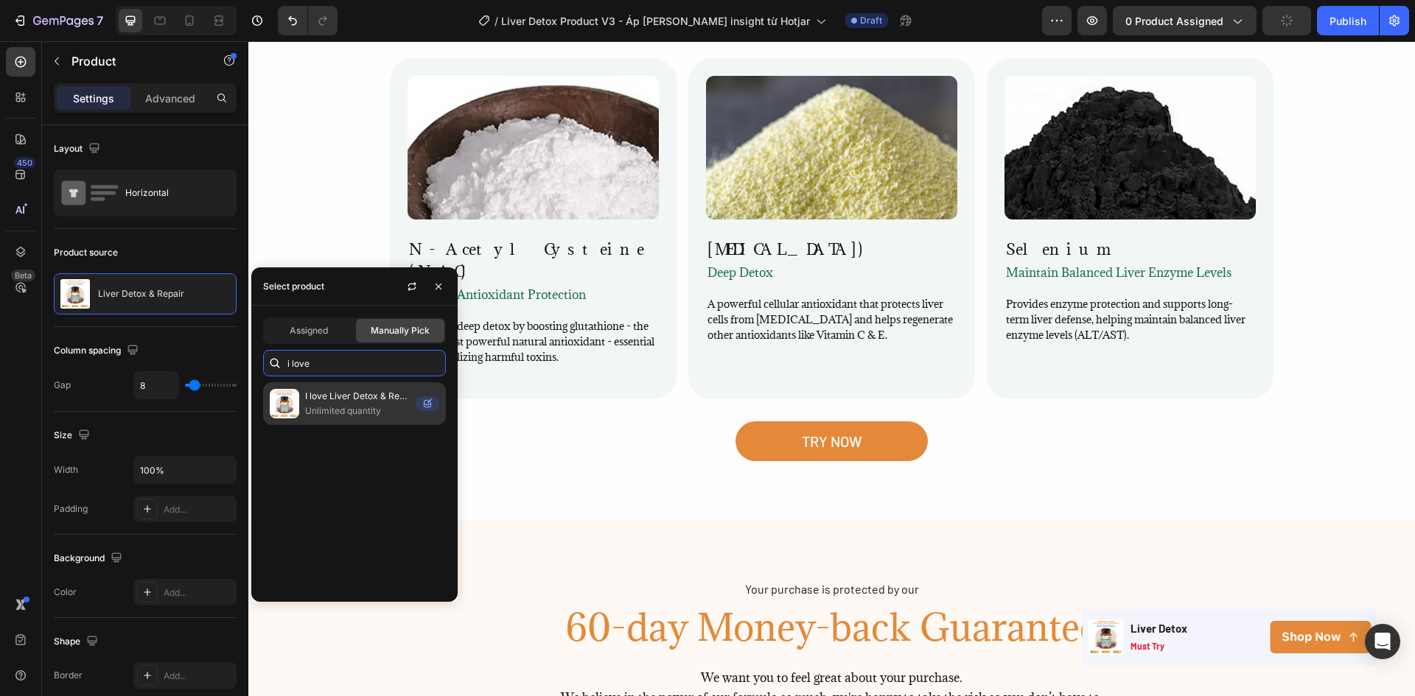
type input "i love"
click at [340, 412] on p "Unlimited quantity" at bounding box center [357, 411] width 105 height 15
click at [365, 403] on p "I love Liver Detox & Repair with Silymarin [MEDICAL_DATA], Dandelion Root, NAC …" at bounding box center [357, 396] width 105 height 15
click at [320, 421] on div "I love Liver Detox & Repair with Silymarin [MEDICAL_DATA], Dandelion Root, NAC …" at bounding box center [354, 403] width 183 height 43
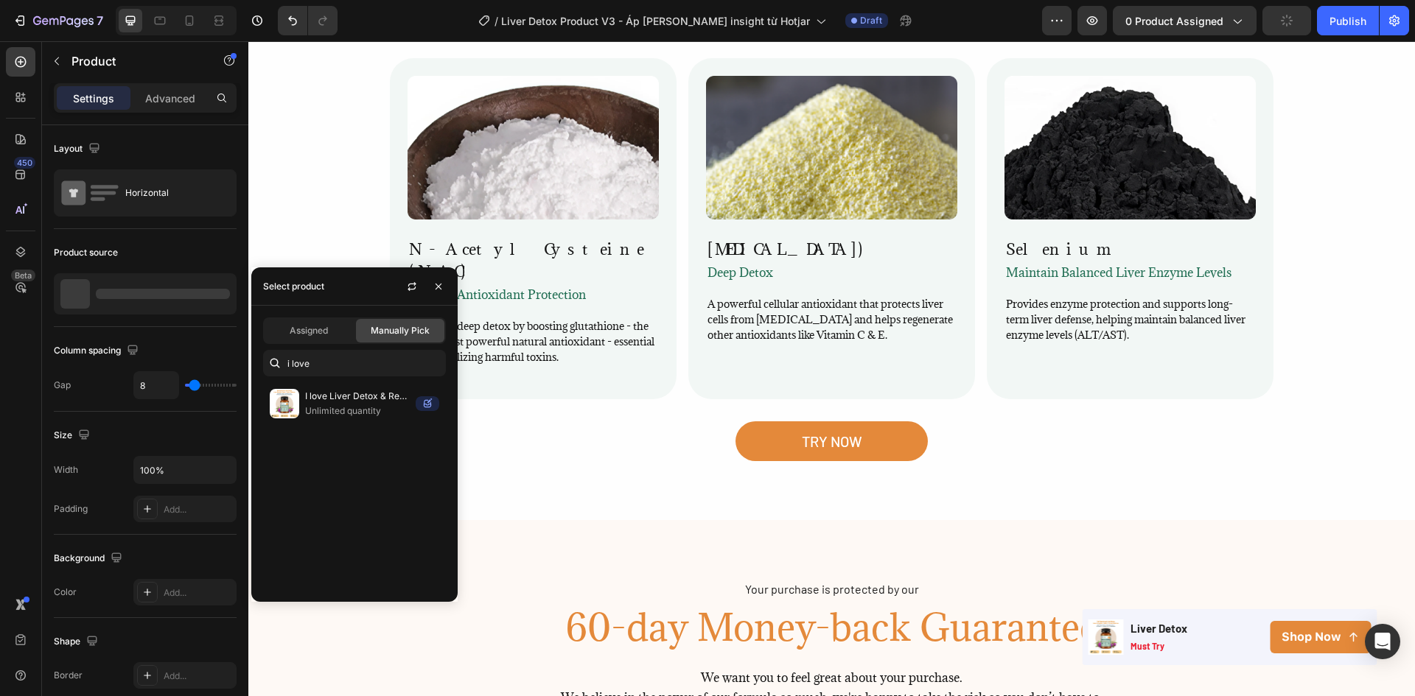
click at [332, 426] on div "I love Liver Detox & Repair with Silymarin [MEDICAL_DATA], Dandelion Root, NAC …" at bounding box center [354, 486] width 206 height 208
click at [335, 410] on p "Unlimited quantity" at bounding box center [357, 411] width 105 height 15
click at [348, 467] on div "I love Liver Detox & Repair with Silymarin [MEDICAL_DATA], Dandelion Root, NAC …" at bounding box center [354, 486] width 206 height 208
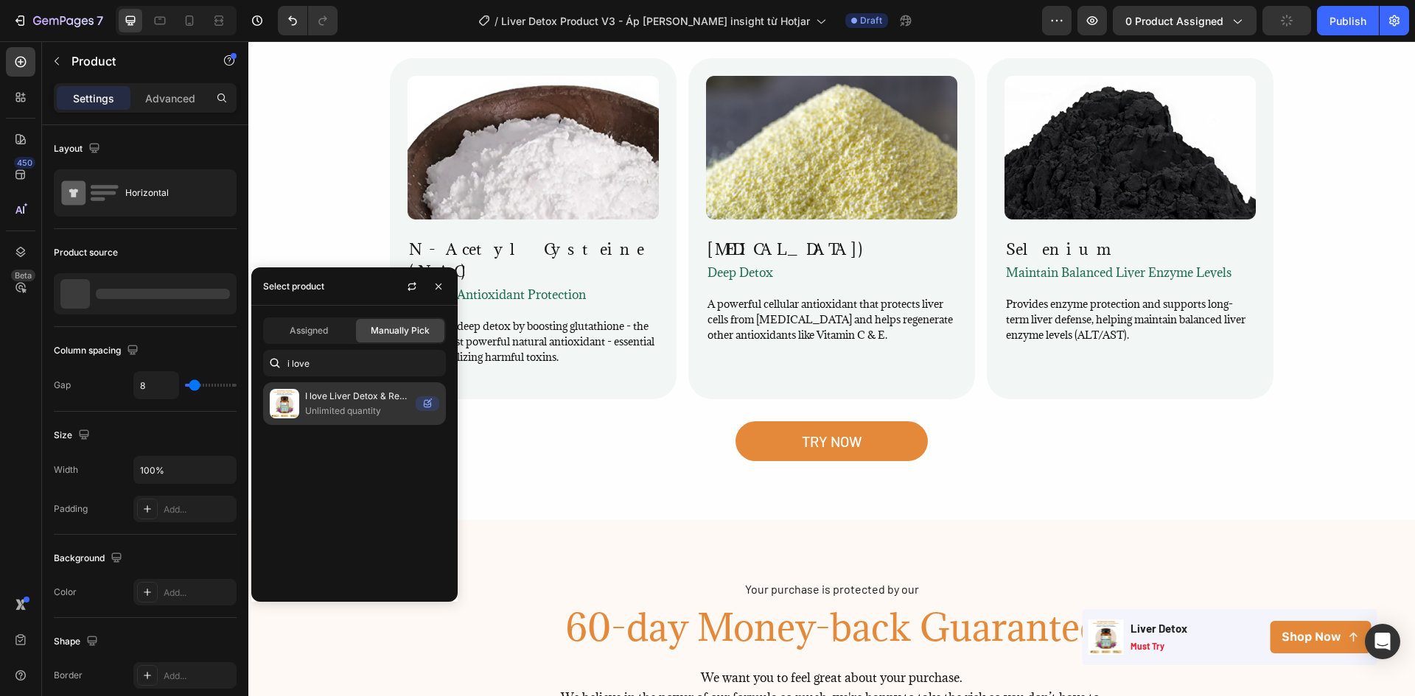
click at [346, 410] on p "Unlimited quantity" at bounding box center [357, 411] width 105 height 15
click at [345, 401] on p "I love Liver Detox & Repair with Silymarin [MEDICAL_DATA], Dandelion Root, NAC …" at bounding box center [357, 396] width 105 height 15
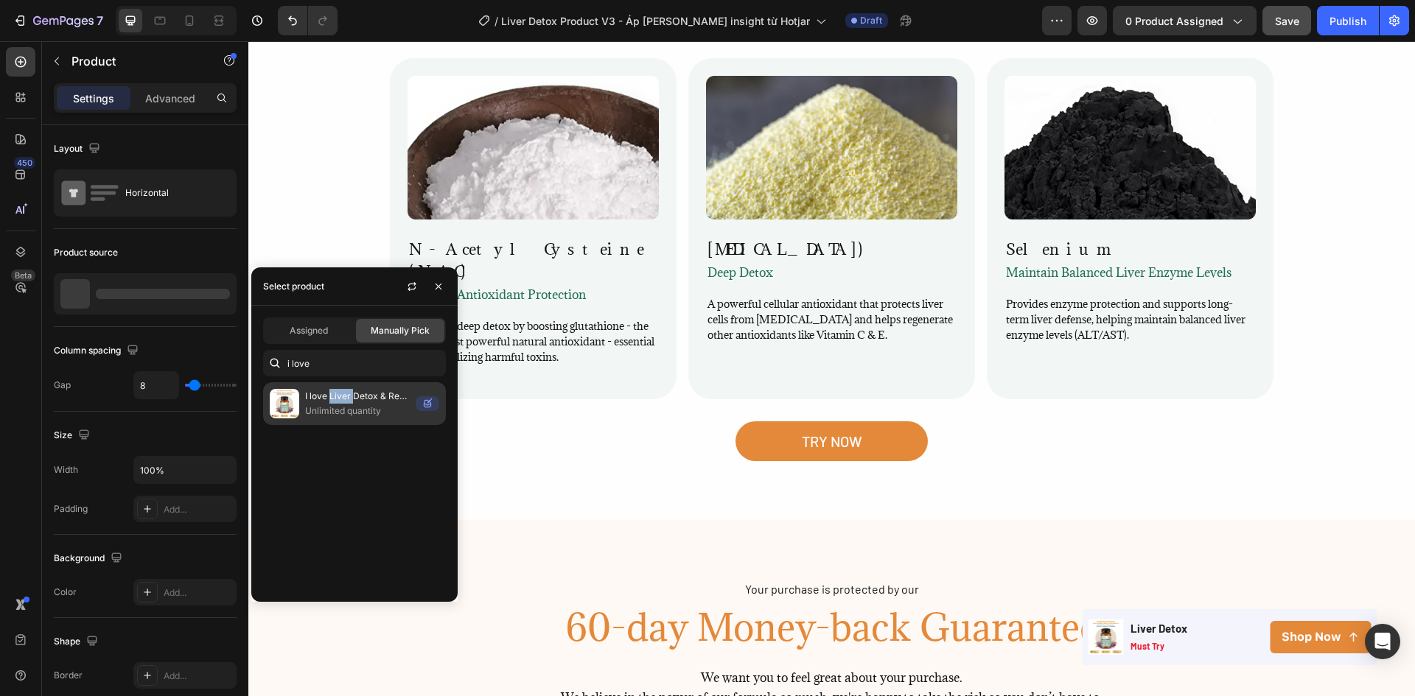
click at [345, 401] on p "I love Liver Detox & Repair with Silymarin [MEDICAL_DATA], Dandelion Root, NAC …" at bounding box center [357, 396] width 105 height 15
click at [357, 446] on div "I love Liver Detox & Repair with Silymarin [MEDICAL_DATA], Dandelion Root, NAC …" at bounding box center [354, 486] width 206 height 208
click at [356, 404] on p "Unlimited quantity" at bounding box center [357, 411] width 105 height 15
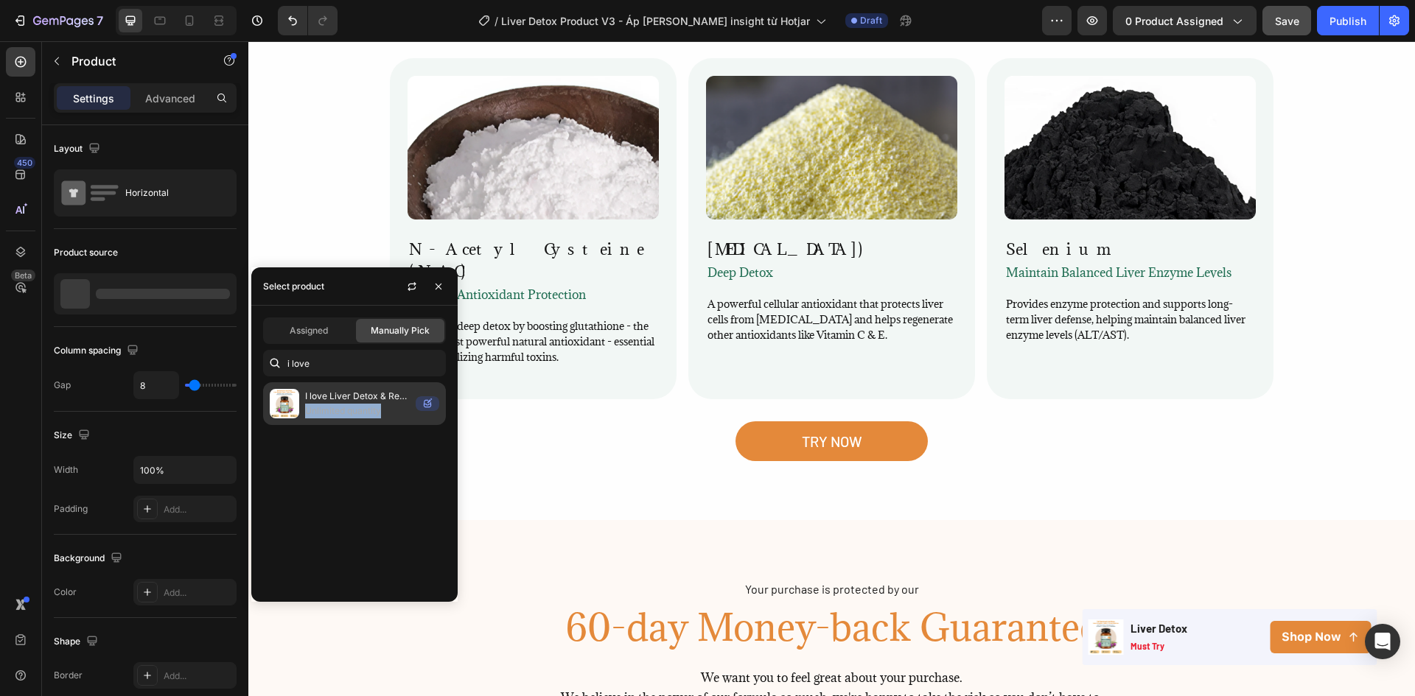
click at [356, 404] on p "Unlimited quantity" at bounding box center [357, 411] width 105 height 15
click at [363, 393] on p "I love Liver Detox & Repair with Silymarin [MEDICAL_DATA], Dandelion Root, NAC …" at bounding box center [357, 396] width 105 height 15
click at [360, 397] on p "I love Liver Detox & Repair with Silymarin [MEDICAL_DATA], Dandelion Root, NAC …" at bounding box center [357, 396] width 105 height 15
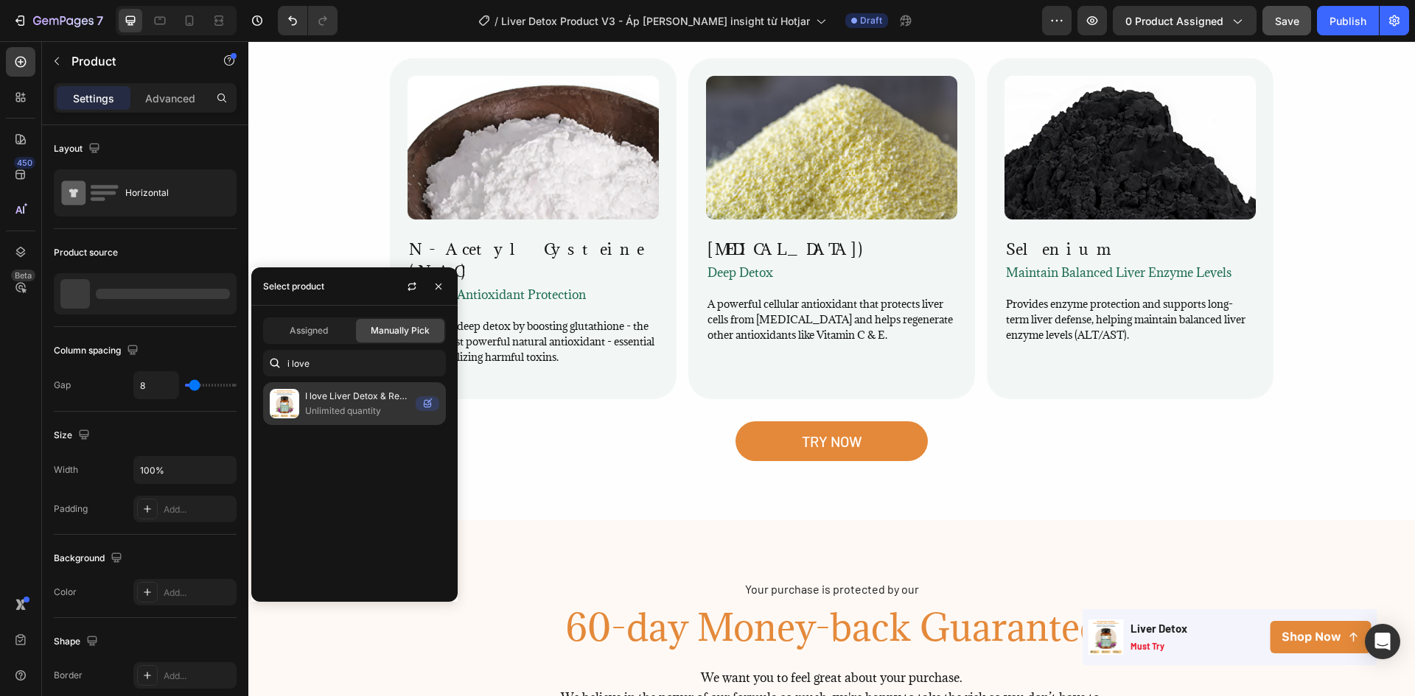
click at [324, 416] on p "Unlimited quantity" at bounding box center [357, 411] width 105 height 15
click at [426, 402] on icon at bounding box center [428, 403] width 24 height 15
click at [340, 412] on p "Unlimited quantity" at bounding box center [357, 411] width 105 height 15
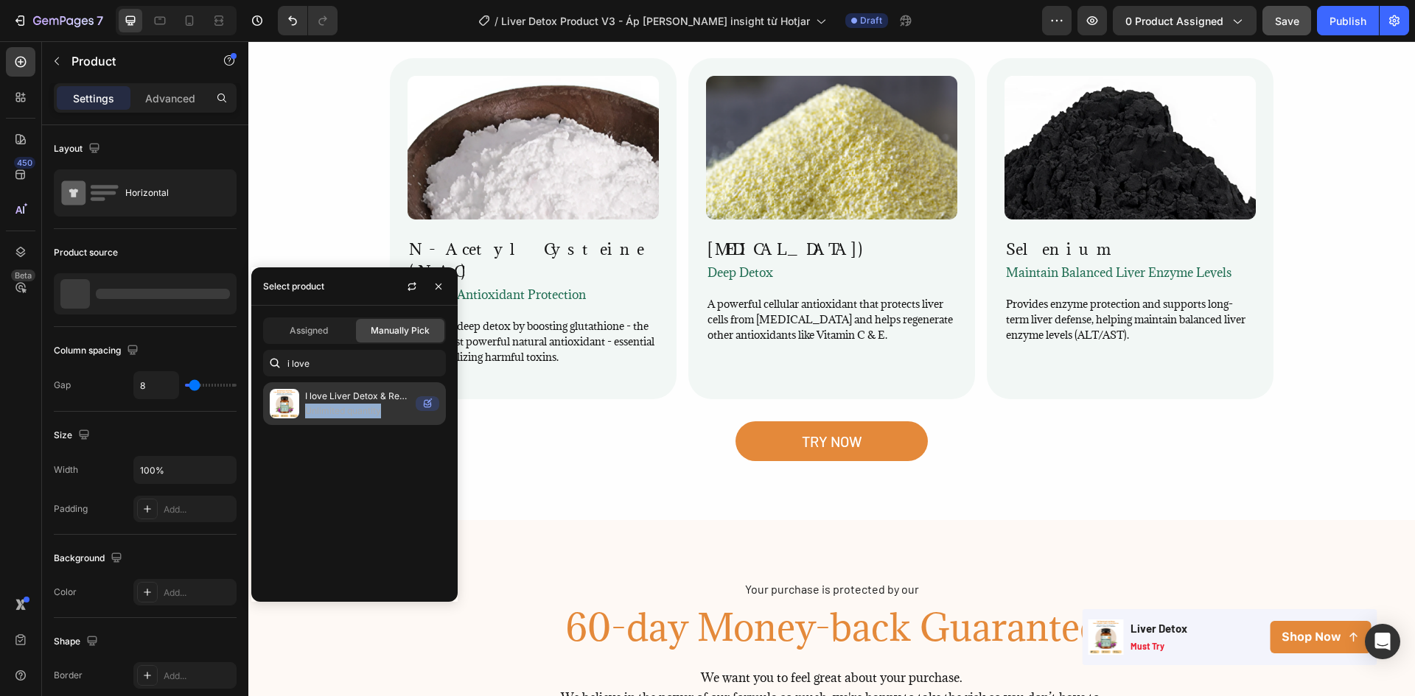
click at [340, 412] on p "Unlimited quantity" at bounding box center [357, 411] width 105 height 15
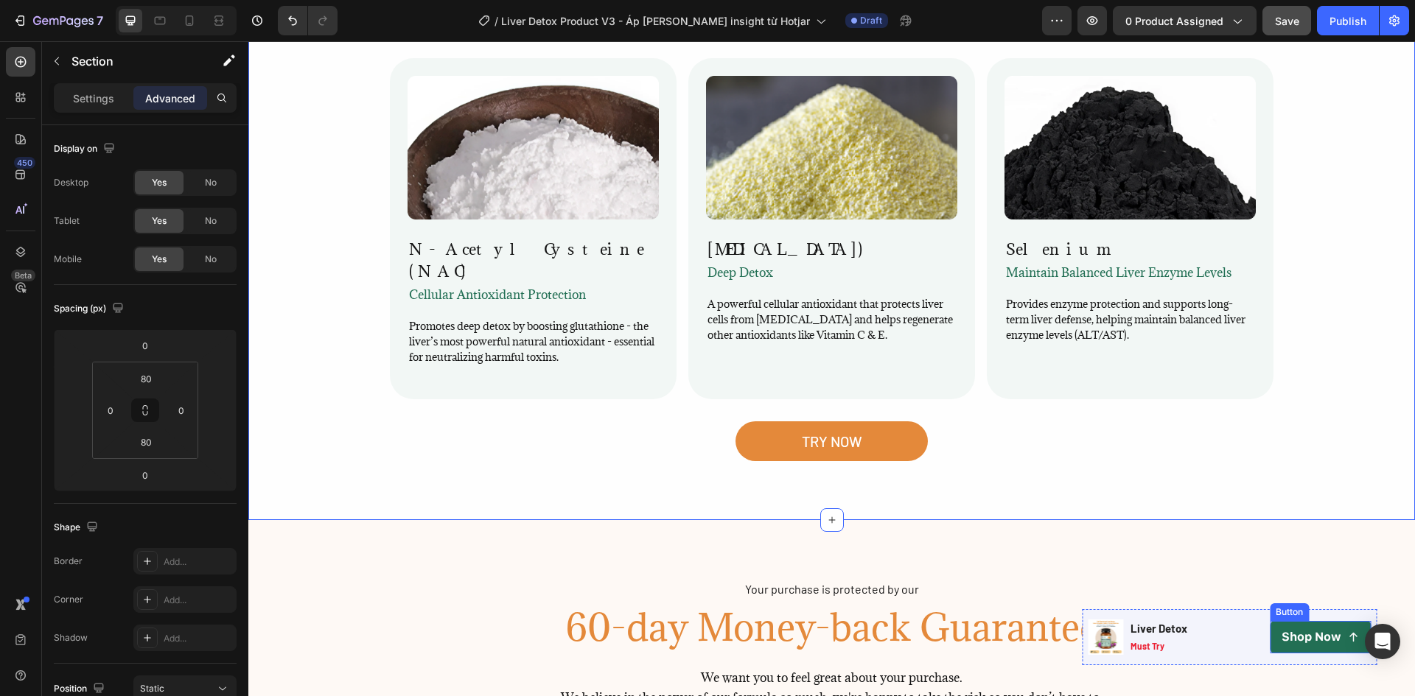
click at [1331, 654] on button "Shop Now" at bounding box center [1320, 637] width 101 height 33
click at [1331, 640] on div "Shop Now" at bounding box center [1319, 637] width 77 height 15
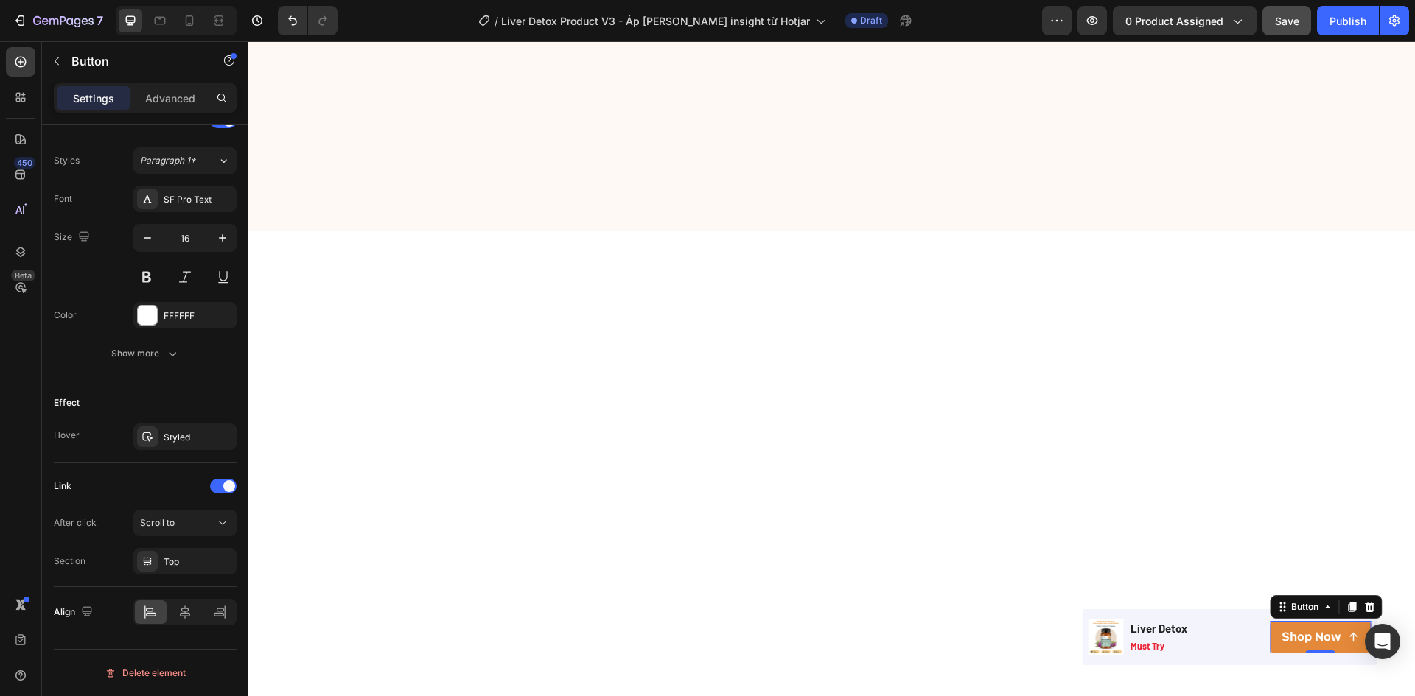
scroll to position [0, 0]
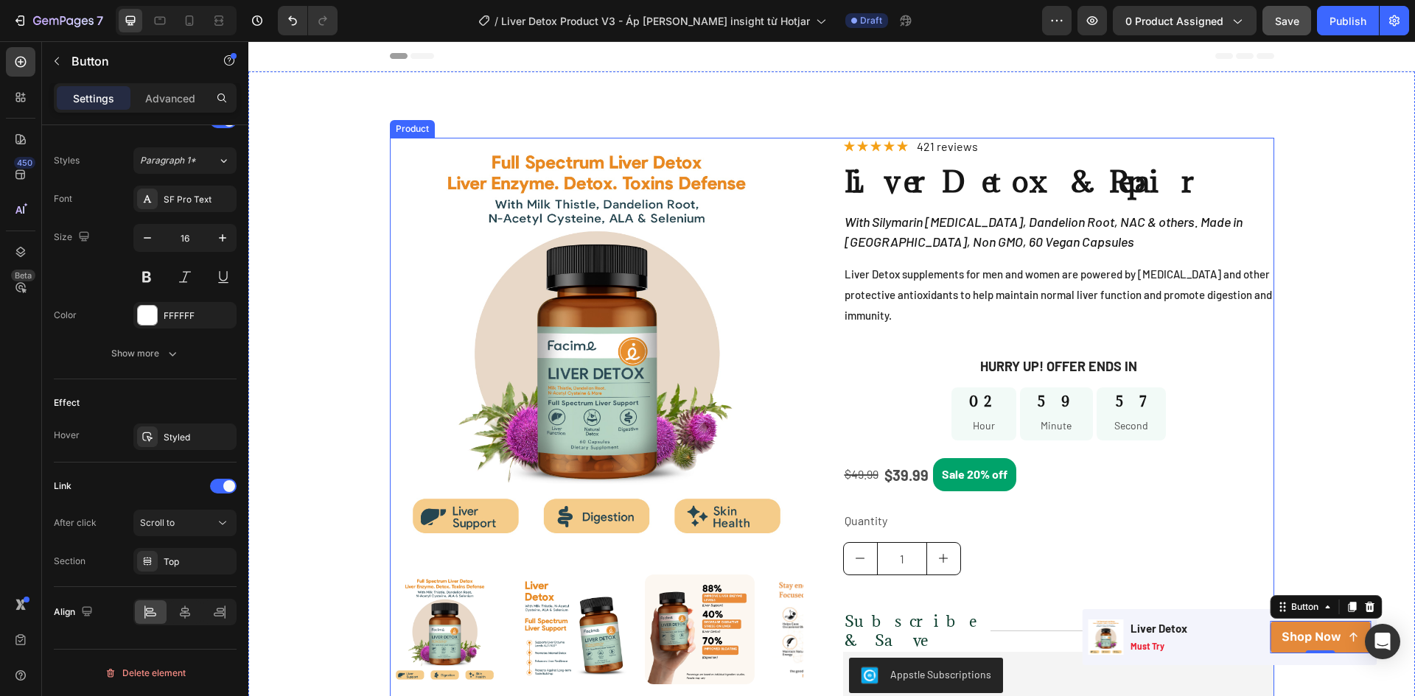
click at [819, 274] on div "Product Images Image Image Image Image Row Row Row Icon Icon Icon Icon Icon Ico…" at bounding box center [832, 502] width 884 height 729
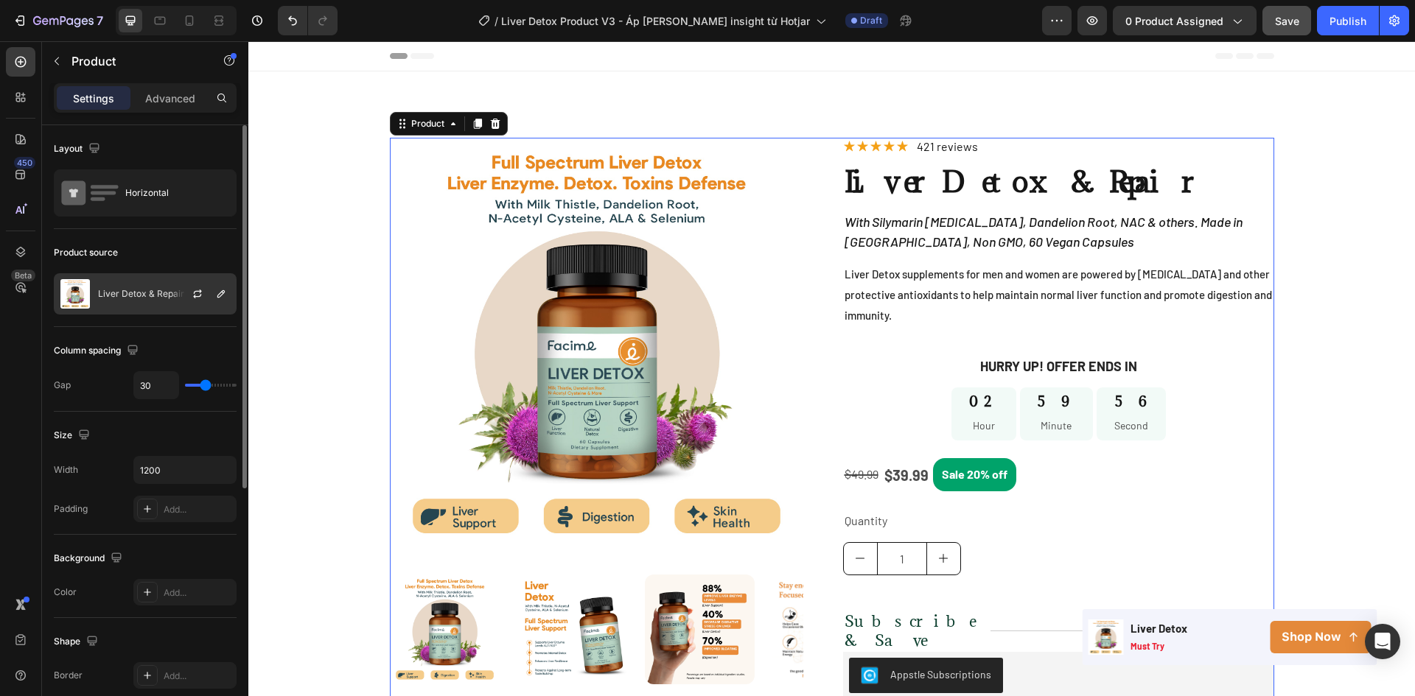
click at [122, 294] on p "Liver Detox & Repair" at bounding box center [141, 294] width 86 height 10
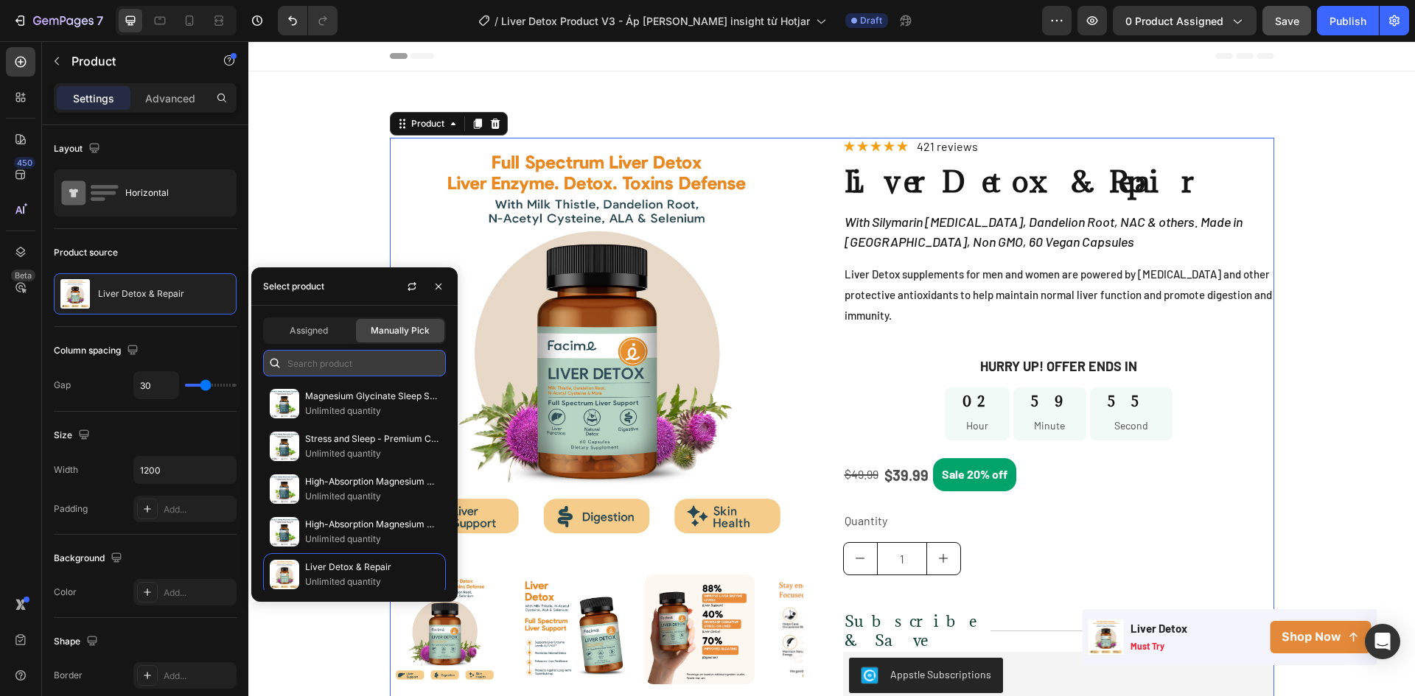
click at [313, 360] on input "text" at bounding box center [354, 363] width 183 height 27
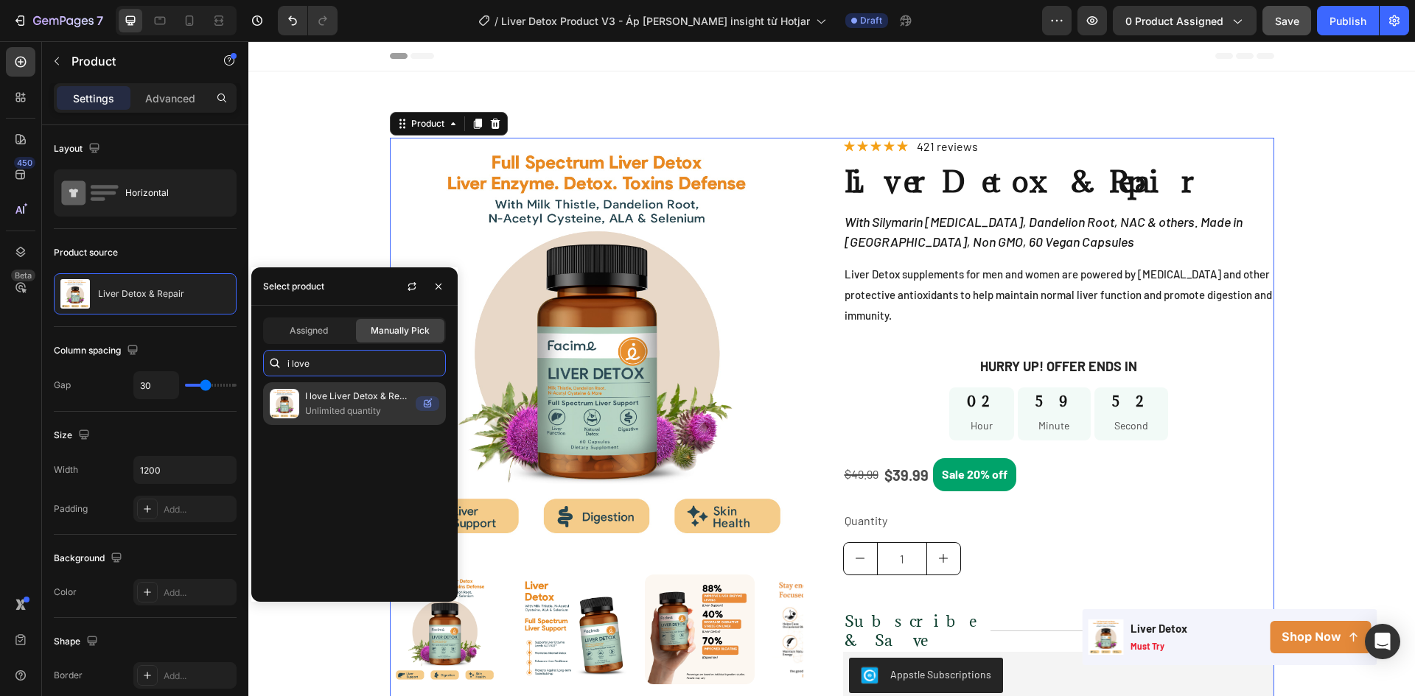
type input "i love"
click at [315, 414] on p "Unlimited quantity" at bounding box center [357, 411] width 105 height 15
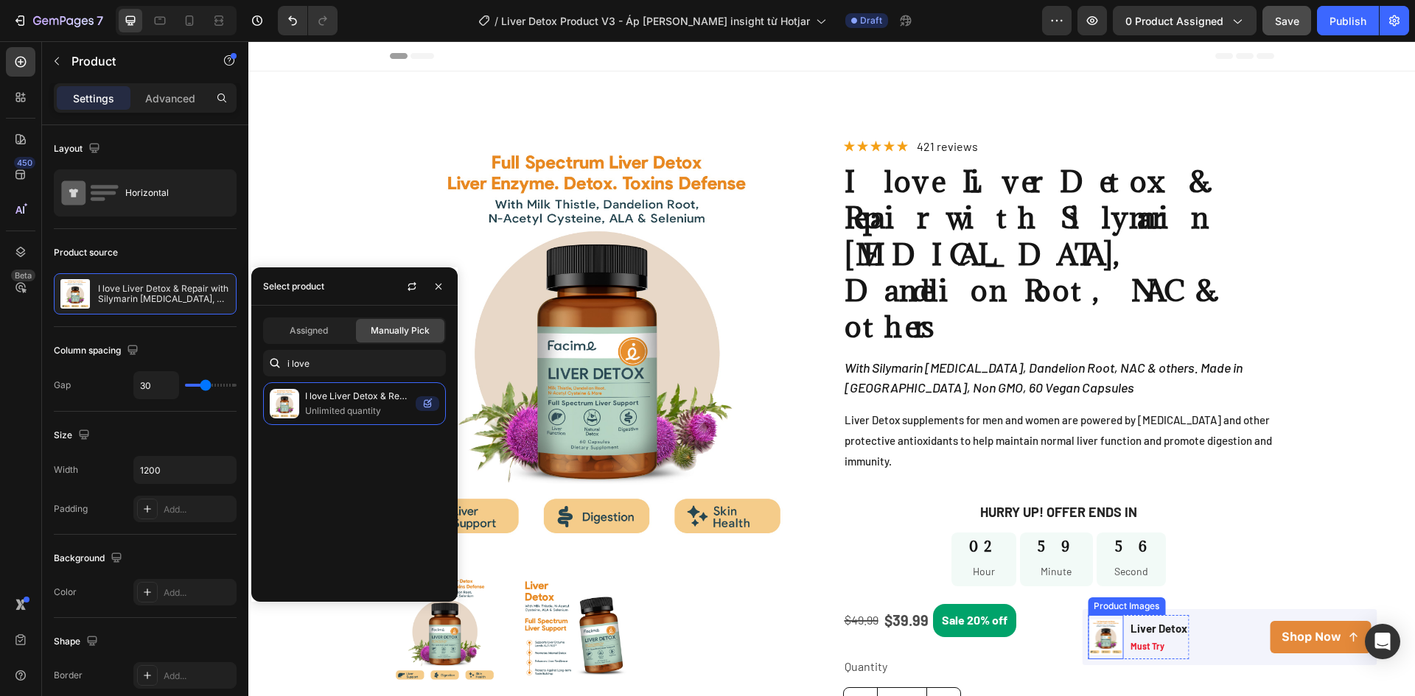
click at [1088, 641] on img at bounding box center [1105, 637] width 35 height 35
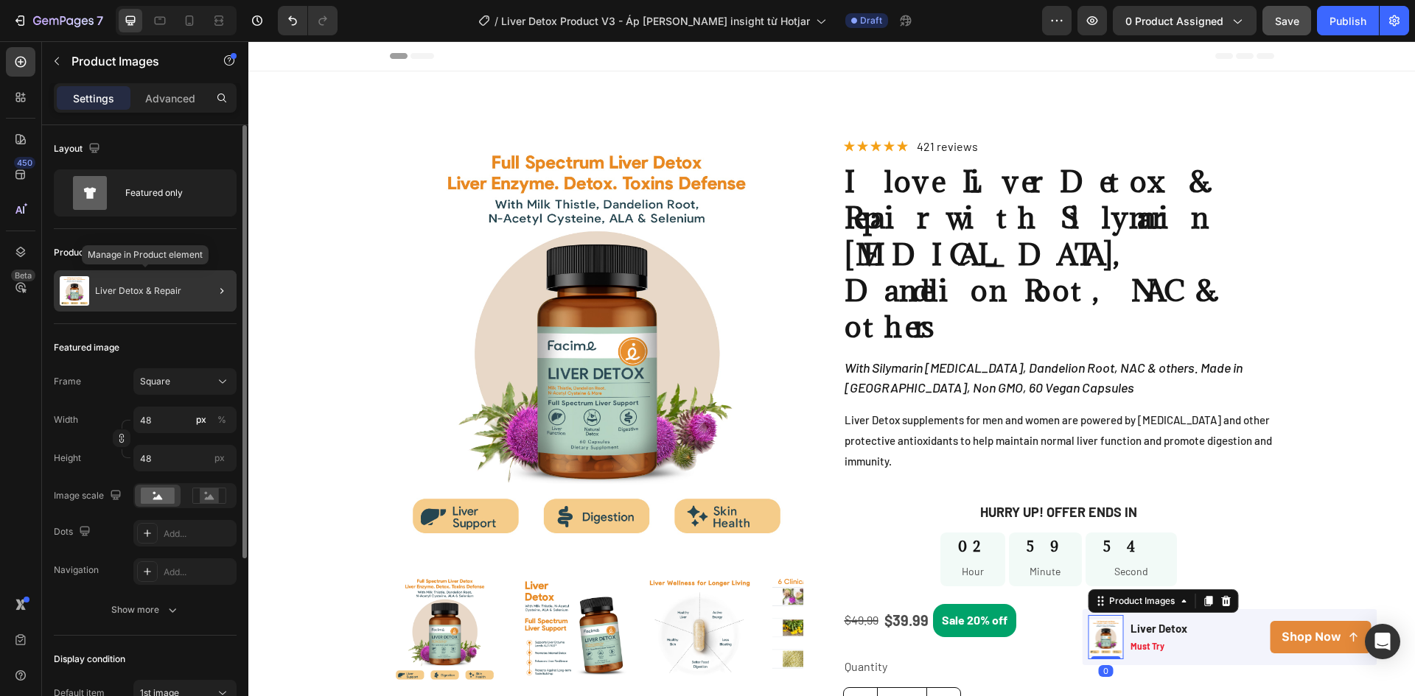
click at [137, 283] on div "Liver Detox & Repair" at bounding box center [145, 290] width 183 height 41
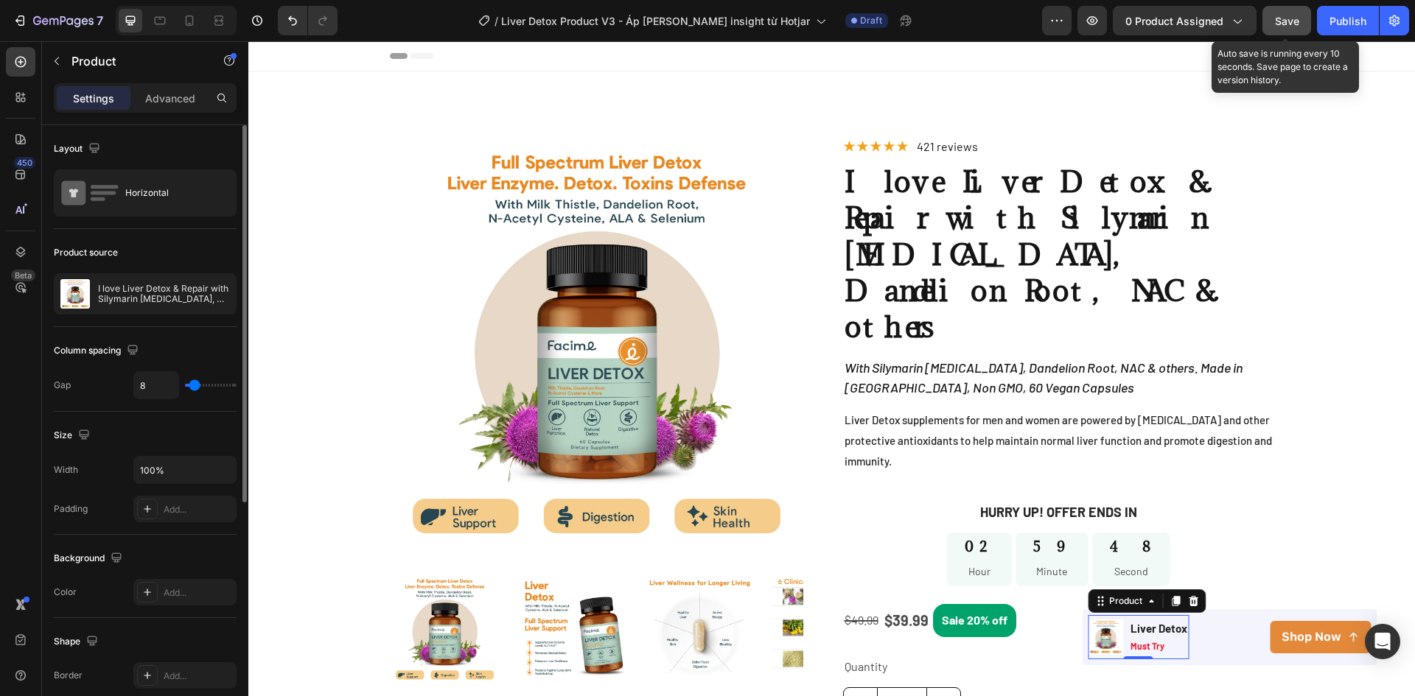
click at [1284, 21] on span "Save" at bounding box center [1287, 21] width 24 height 13
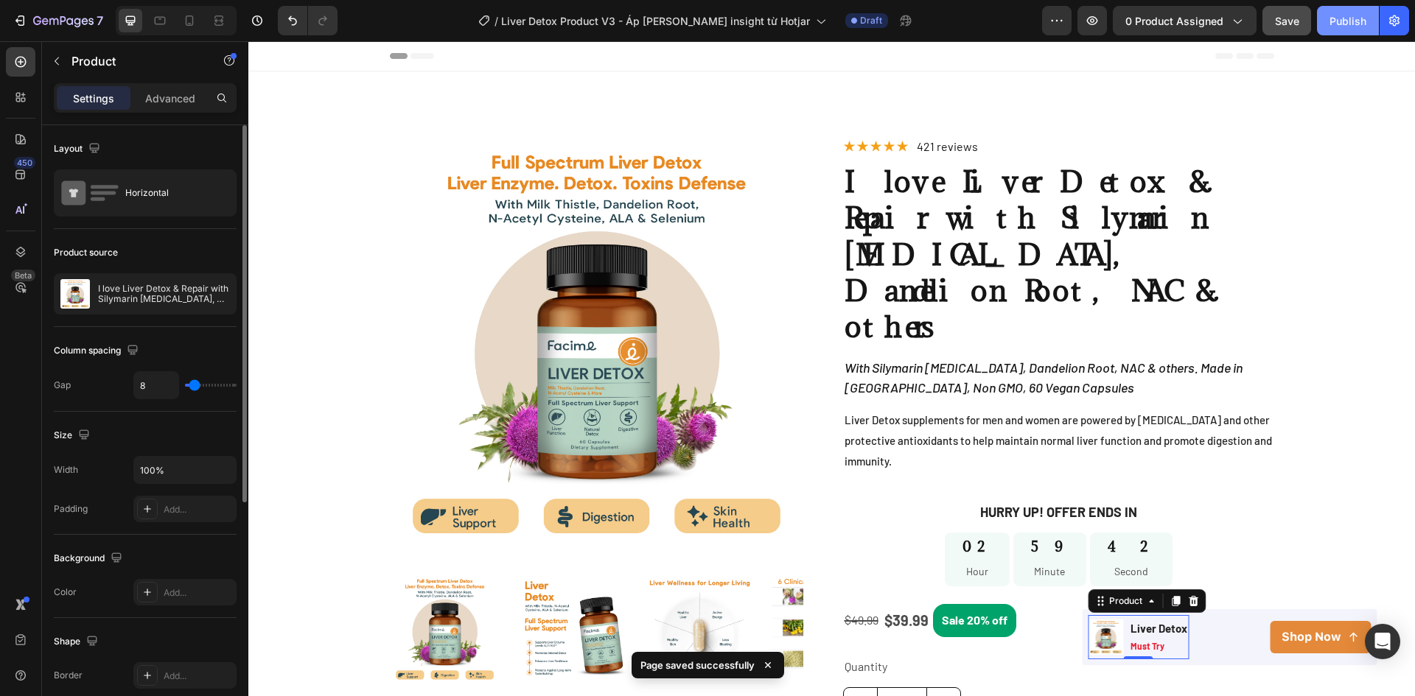
click at [1349, 22] on div "Publish" at bounding box center [1347, 20] width 37 height 15
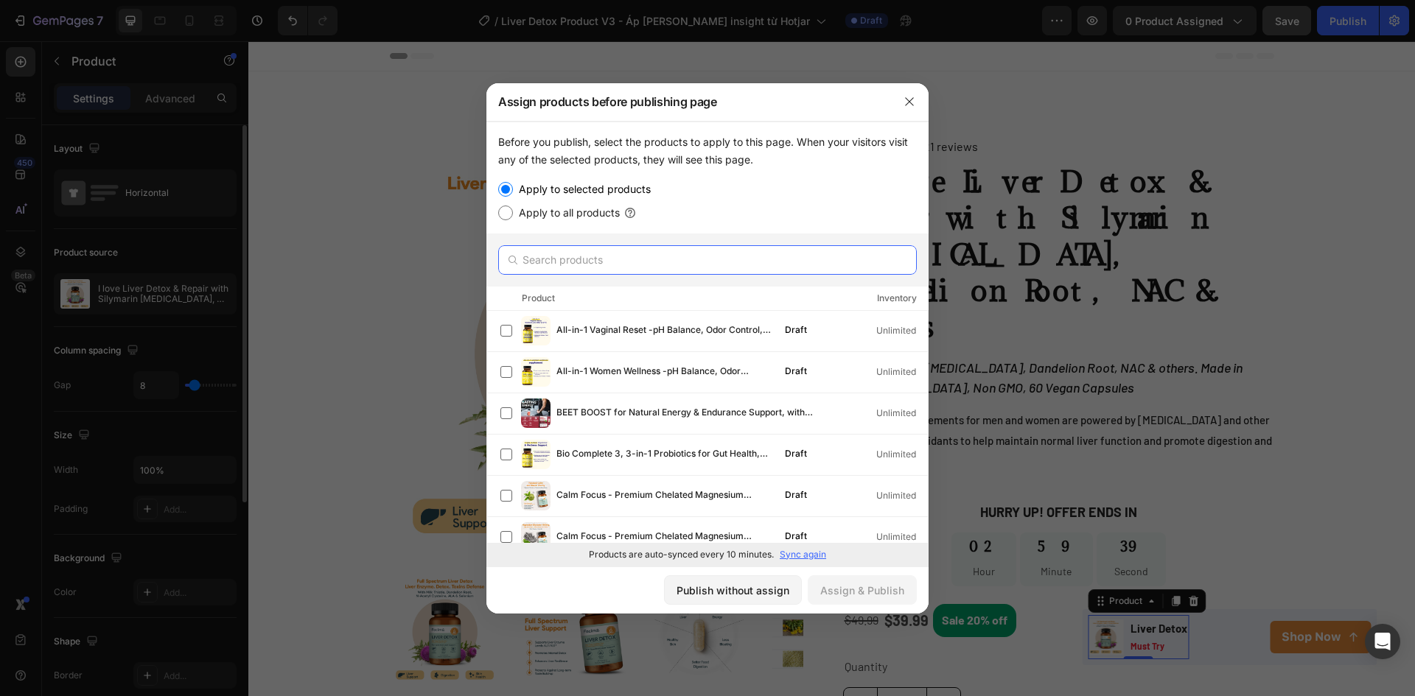
click at [578, 253] on input "text" at bounding box center [707, 259] width 419 height 29
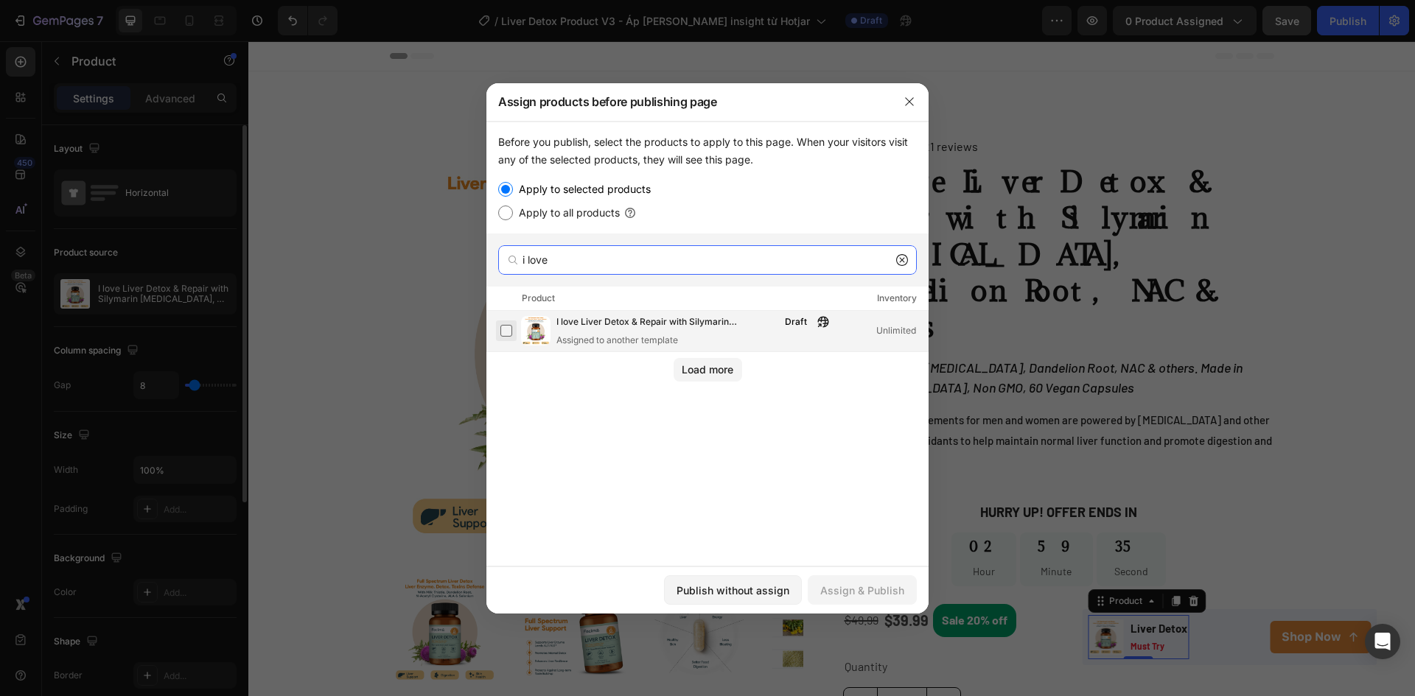
type input "i love"
click at [512, 328] on label at bounding box center [506, 331] width 12 height 12
click at [878, 596] on div "Assign & Publish" at bounding box center [862, 590] width 84 height 15
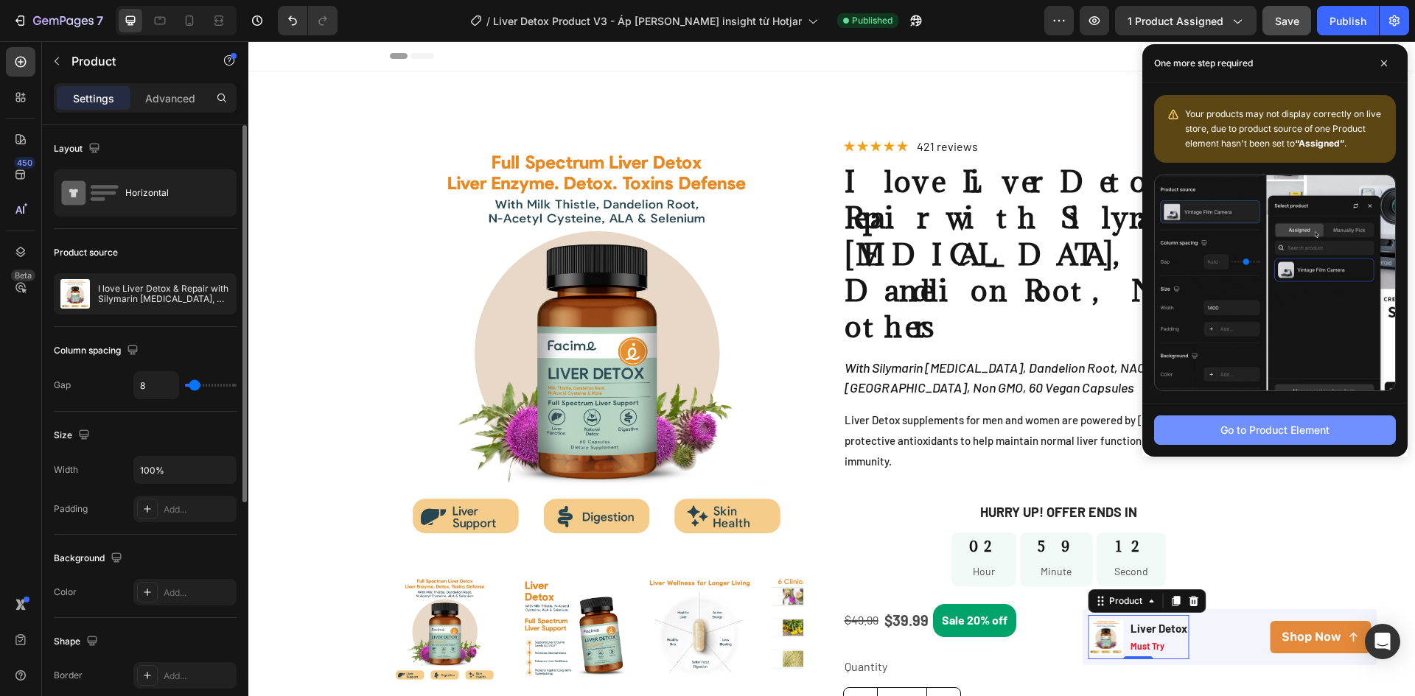
click at [1289, 435] on div "Go to Product Element" at bounding box center [1274, 429] width 109 height 15
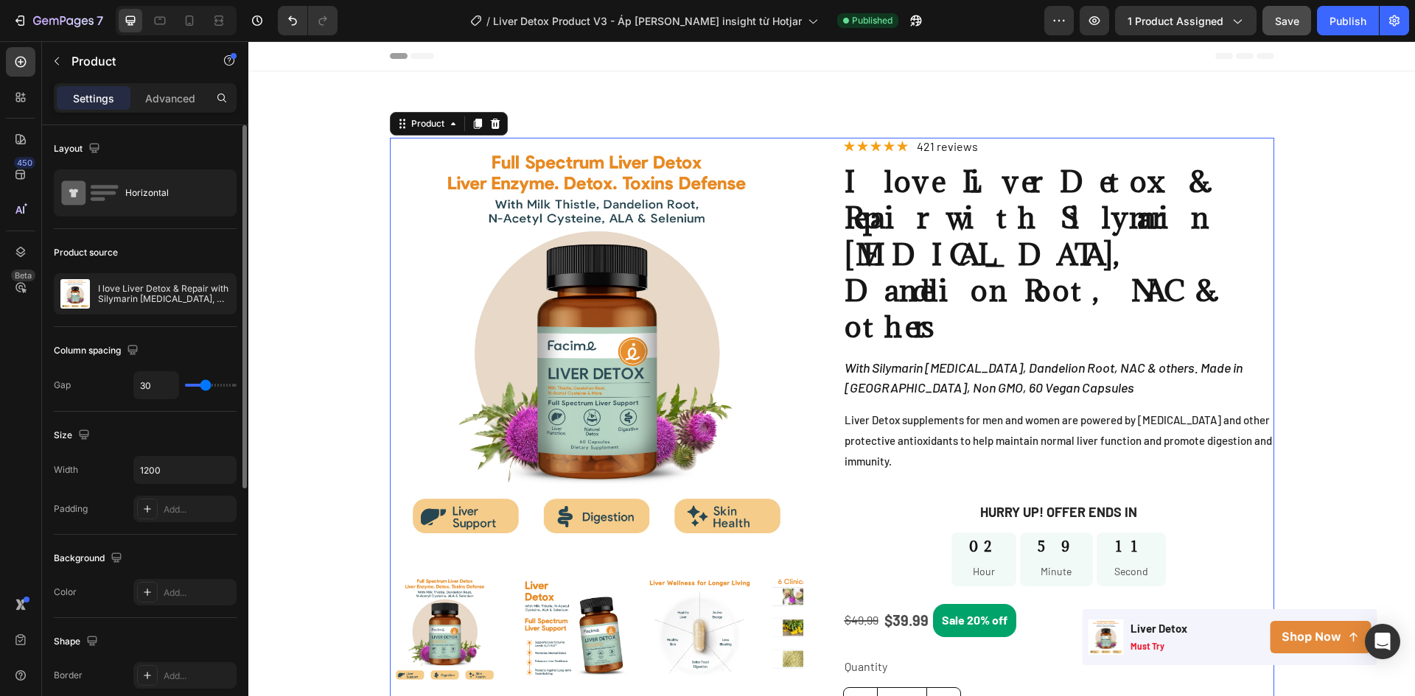
scroll to position [45, 0]
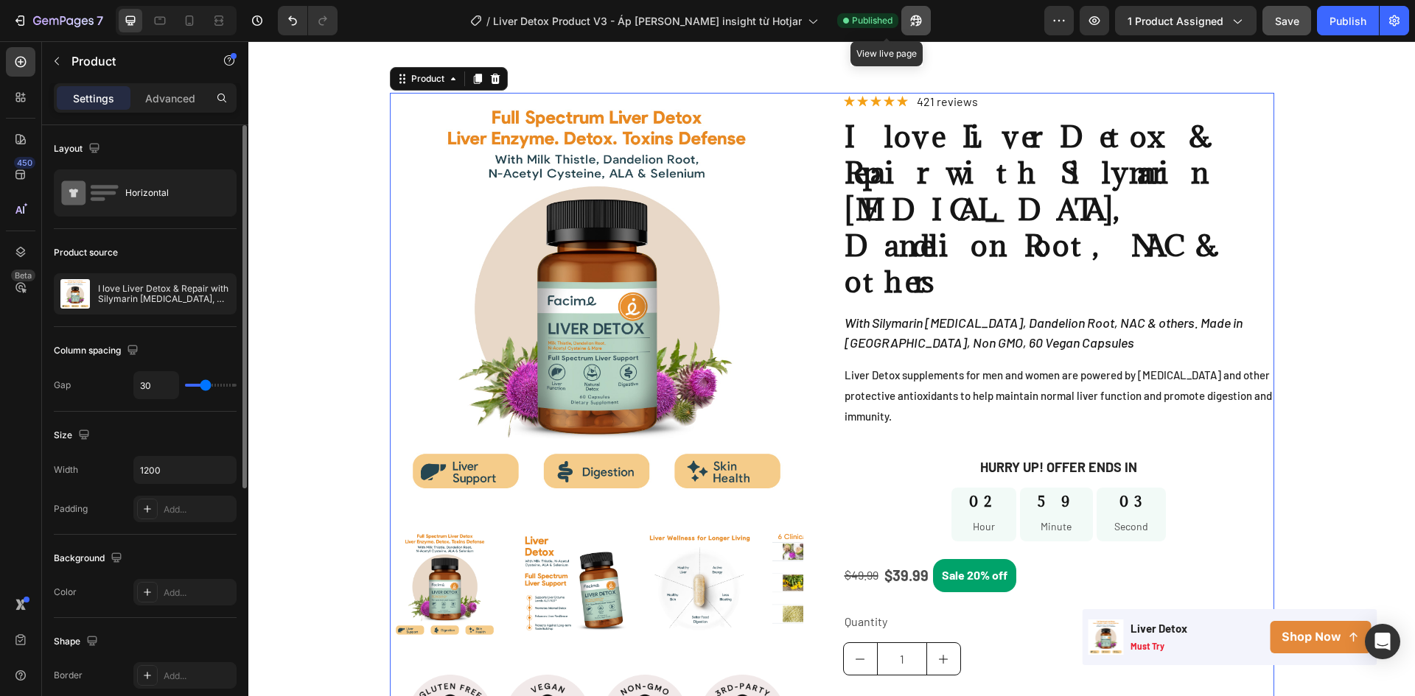
click at [908, 21] on icon "button" at bounding box center [915, 20] width 15 height 15
